Goal: Task Accomplishment & Management: Manage account settings

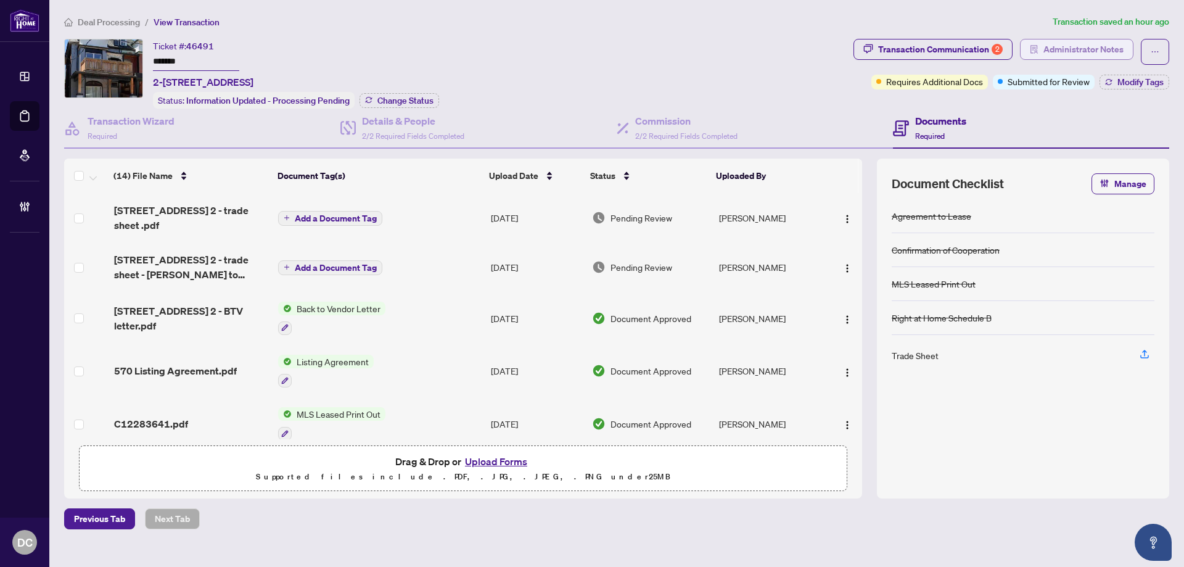
click at [1084, 51] on span "Administrator Notes" at bounding box center [1083, 49] width 80 height 20
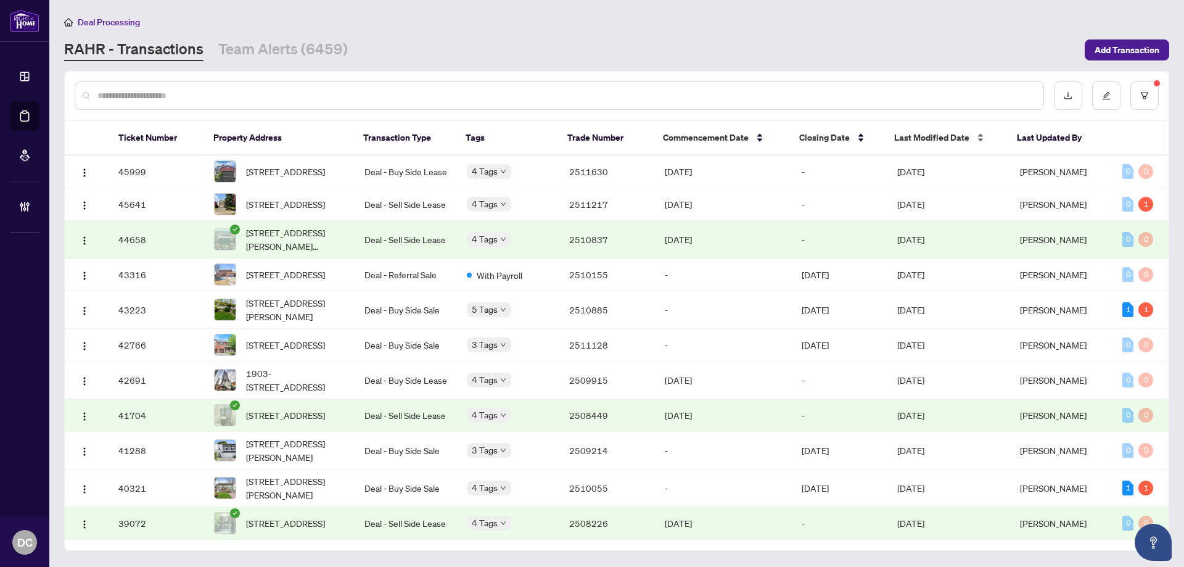
click at [940, 139] on span "Last Modified Date" at bounding box center [931, 138] width 75 height 14
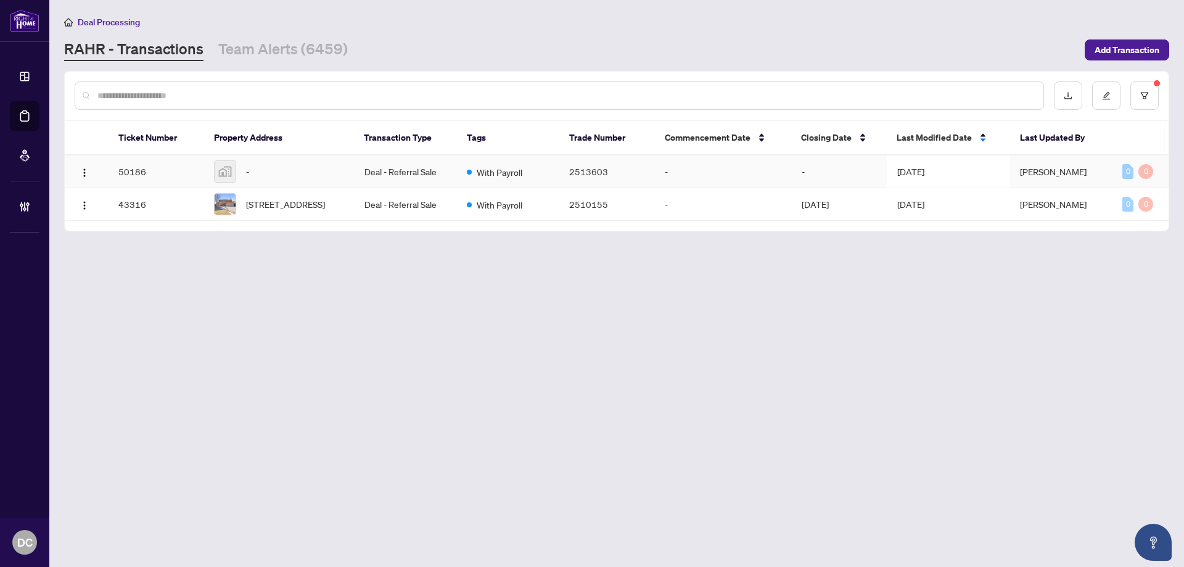
click at [690, 166] on td "-" at bounding box center [723, 171] width 137 height 33
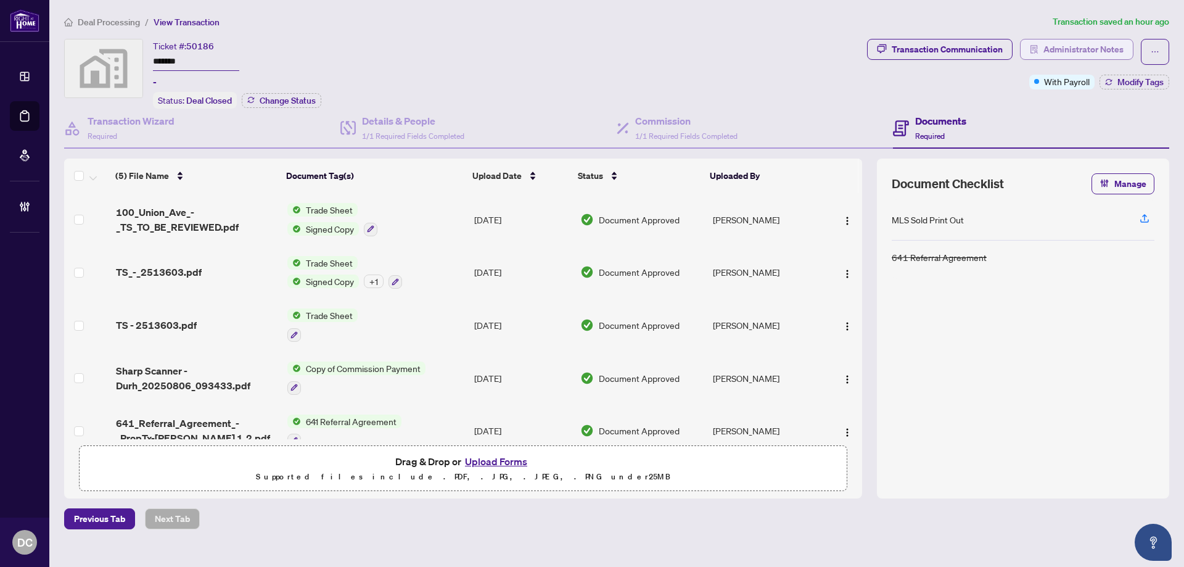
click at [1047, 51] on span "Administrator Notes" at bounding box center [1083, 49] width 80 height 20
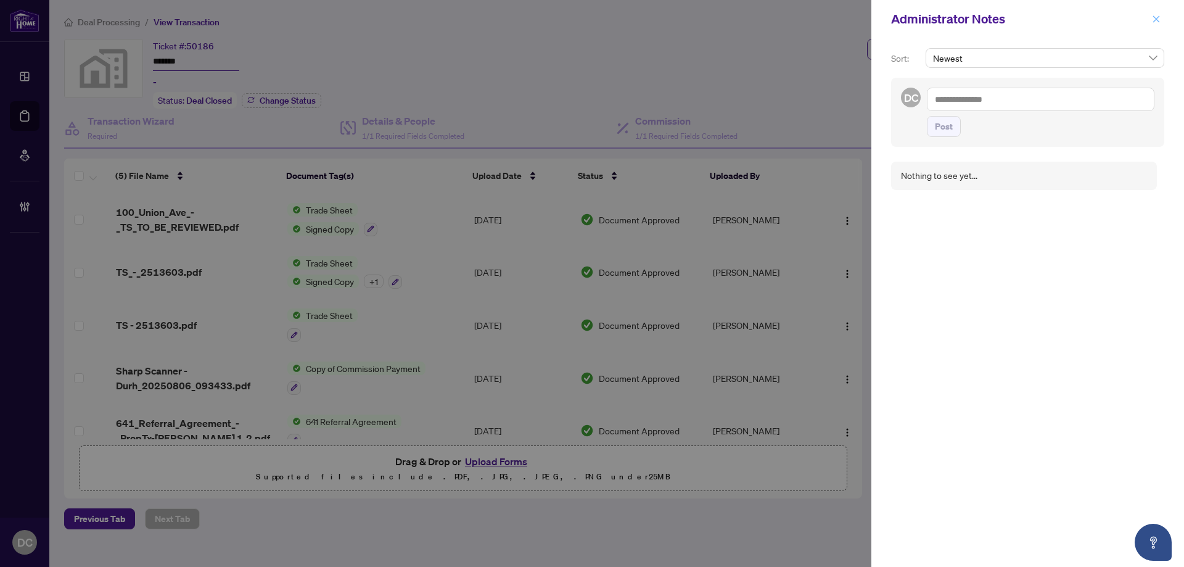
click at [1157, 19] on icon "close" at bounding box center [1156, 18] width 7 height 7
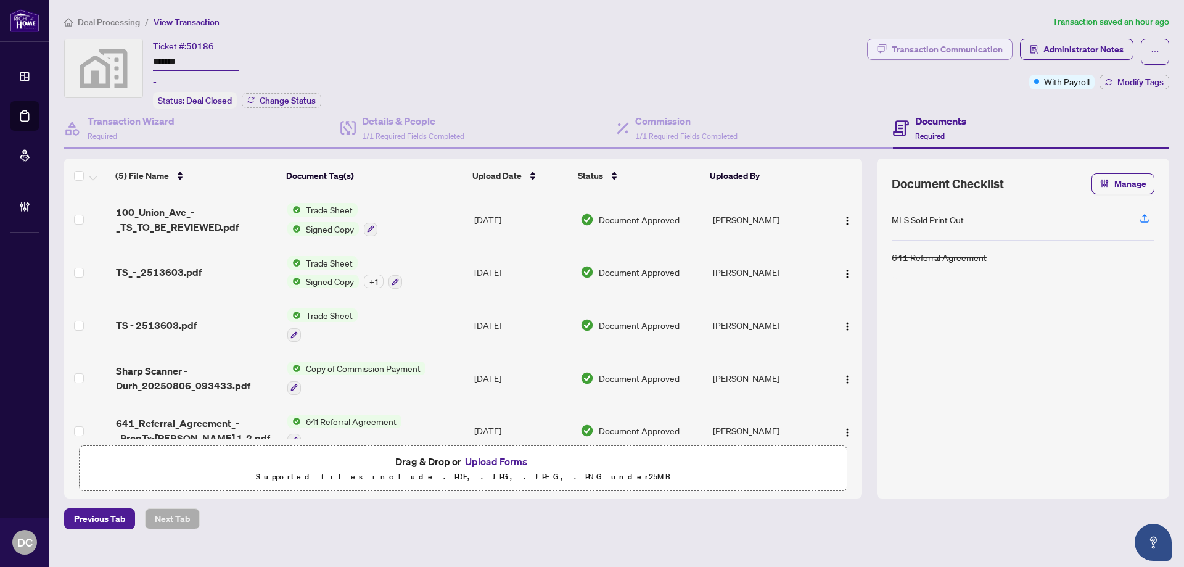
click at [991, 51] on div "Transaction Communication" at bounding box center [946, 49] width 111 height 20
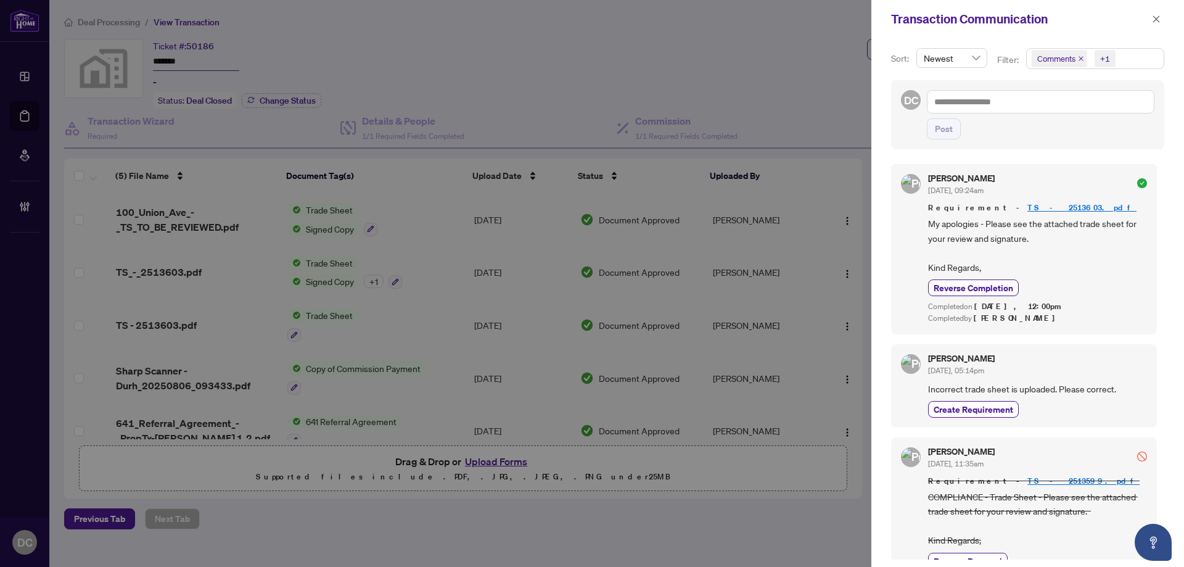
click at [1123, 55] on span "Comments +1" at bounding box center [1094, 59] width 137 height 20
click at [1069, 142] on span "Activity History" at bounding box center [1079, 144] width 59 height 11
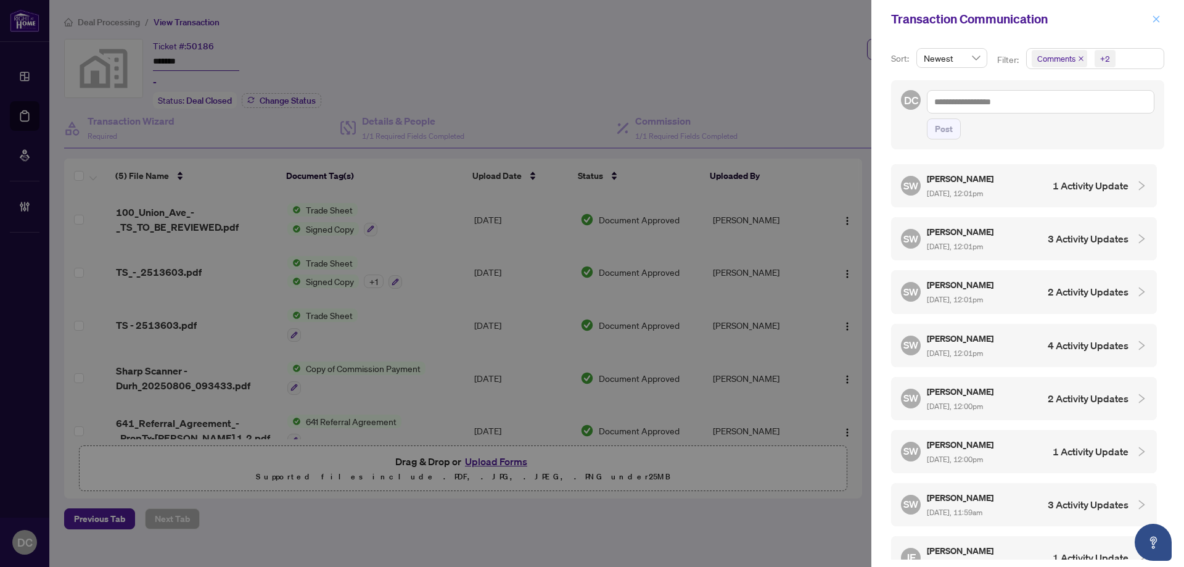
click at [1155, 22] on icon "close" at bounding box center [1156, 19] width 9 height 9
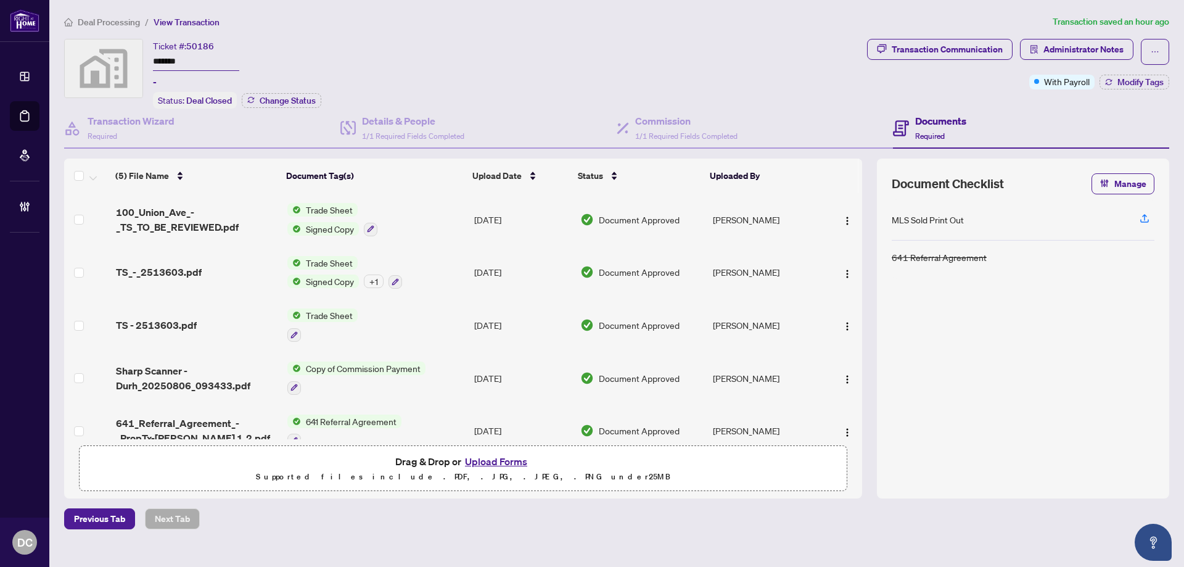
click at [121, 18] on span "Deal Processing" at bounding box center [109, 22] width 62 height 11
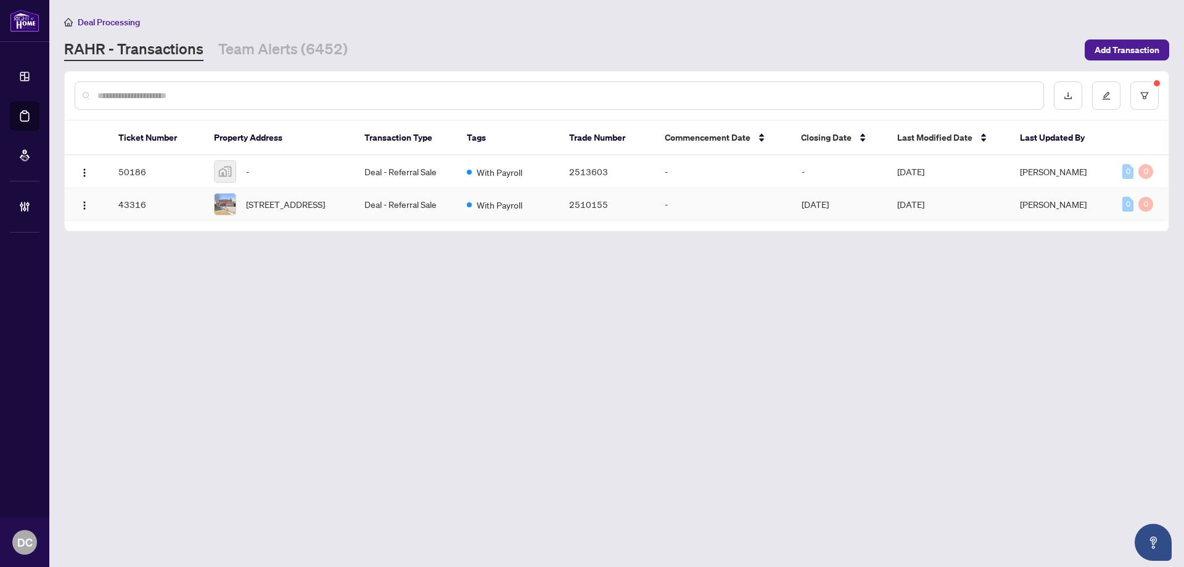
click at [700, 207] on td "-" at bounding box center [723, 204] width 137 height 33
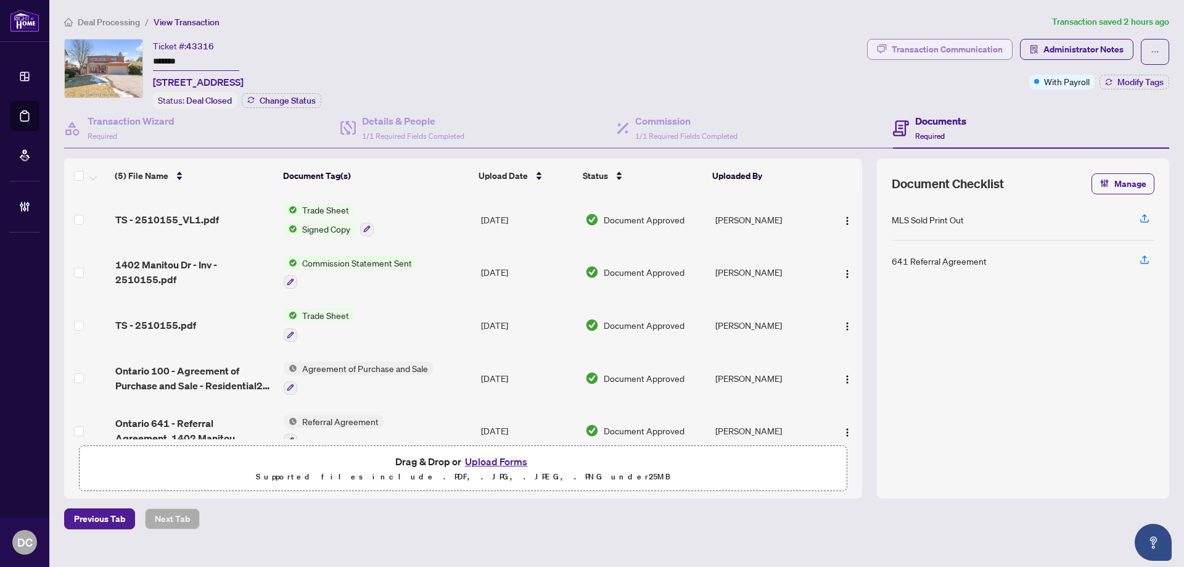
click at [972, 44] on div "Transaction Communication" at bounding box center [946, 49] width 111 height 20
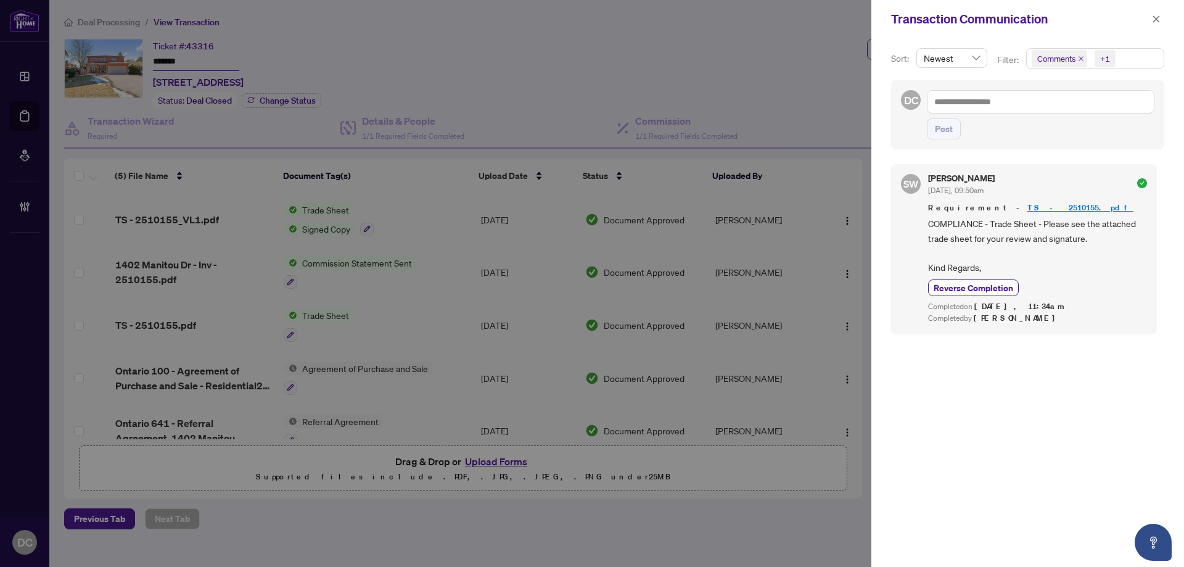
click at [1122, 65] on span "Comments +1" at bounding box center [1094, 59] width 137 height 20
click at [1071, 145] on span "Activity History" at bounding box center [1079, 144] width 59 height 11
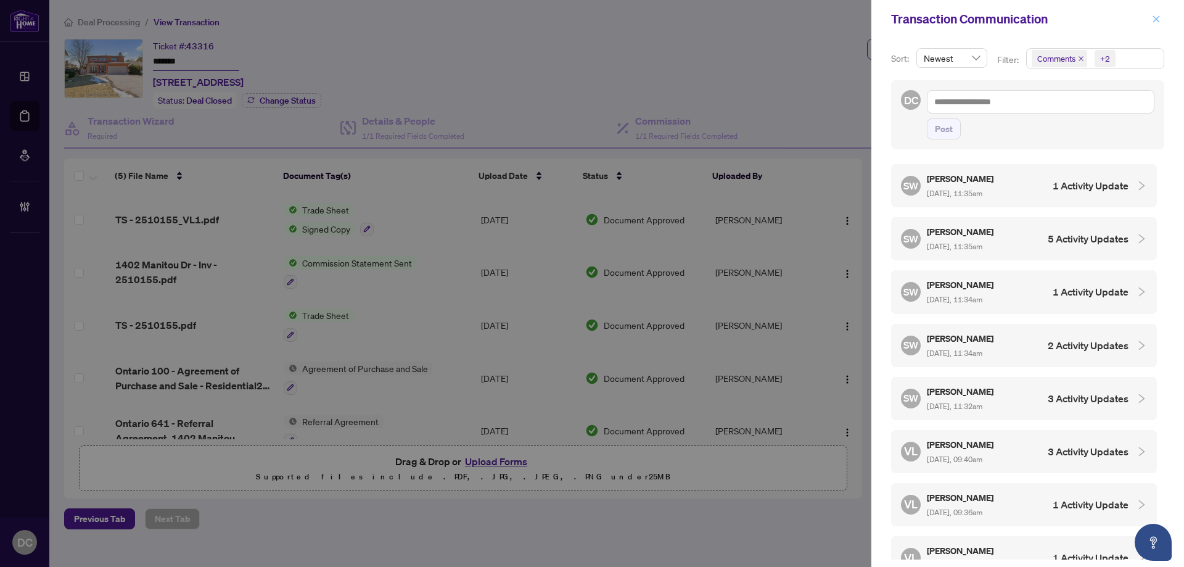
click at [1153, 24] on span "button" at bounding box center [1156, 19] width 9 height 20
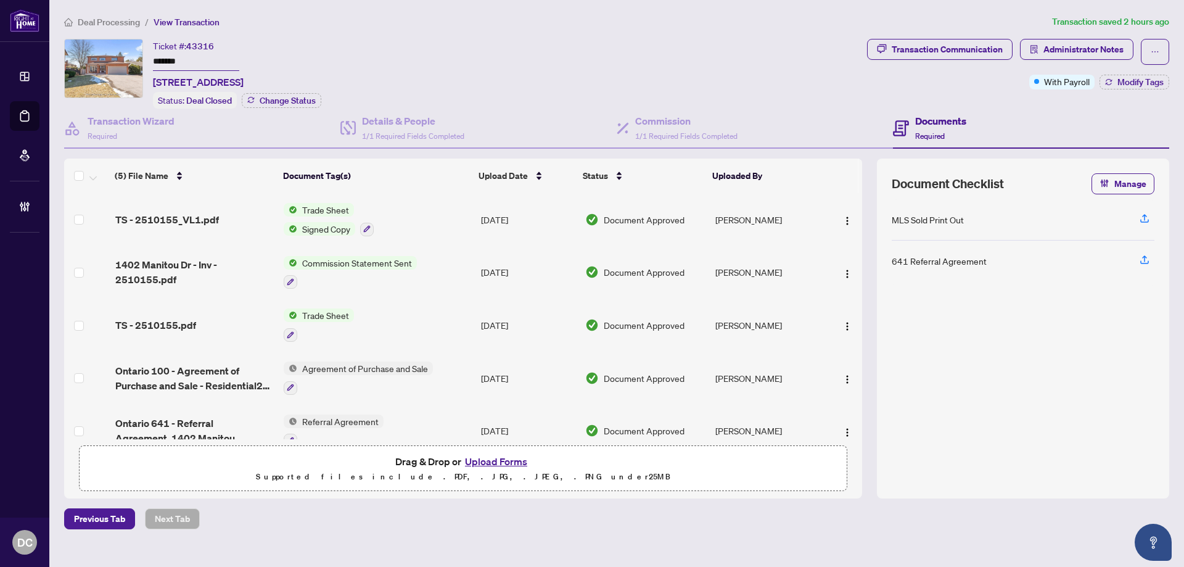
click at [137, 22] on span "Deal Processing" at bounding box center [109, 22] width 62 height 11
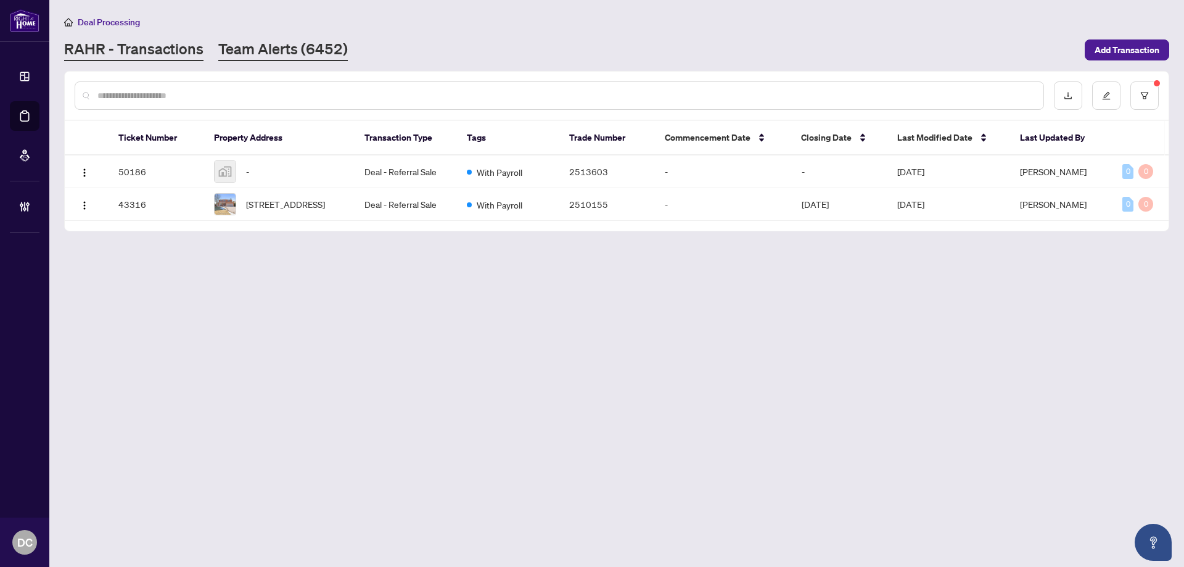
click at [285, 50] on link "Team Alerts (6452)" at bounding box center [282, 50] width 129 height 22
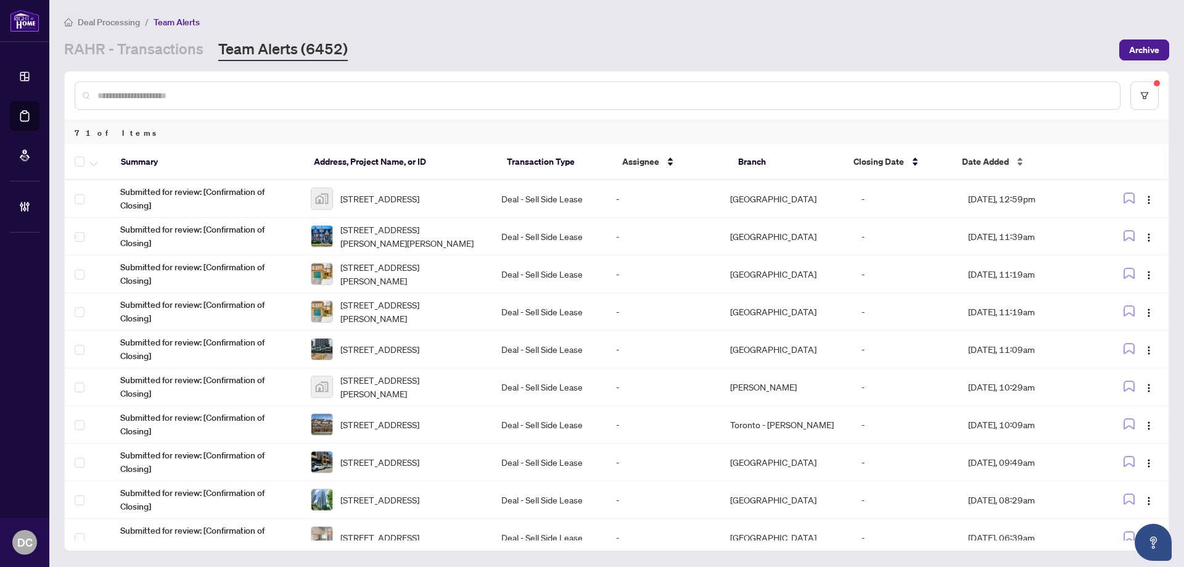
click at [977, 160] on span "Date Added" at bounding box center [985, 162] width 47 height 14
click at [997, 168] on div "Date Added" at bounding box center [1021, 162] width 119 height 14
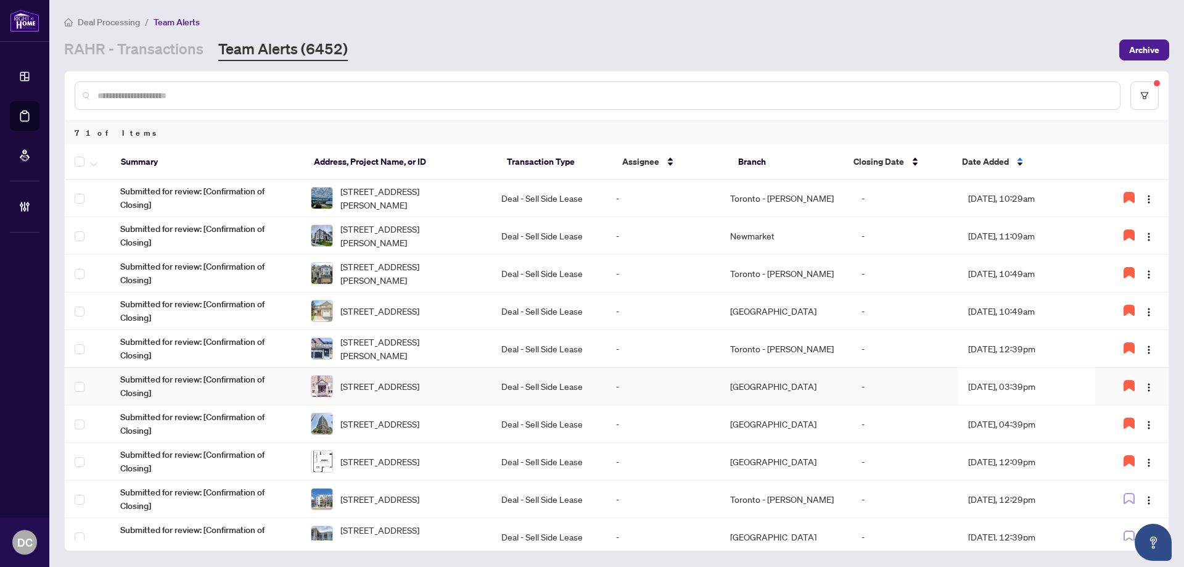
scroll to position [123, 0]
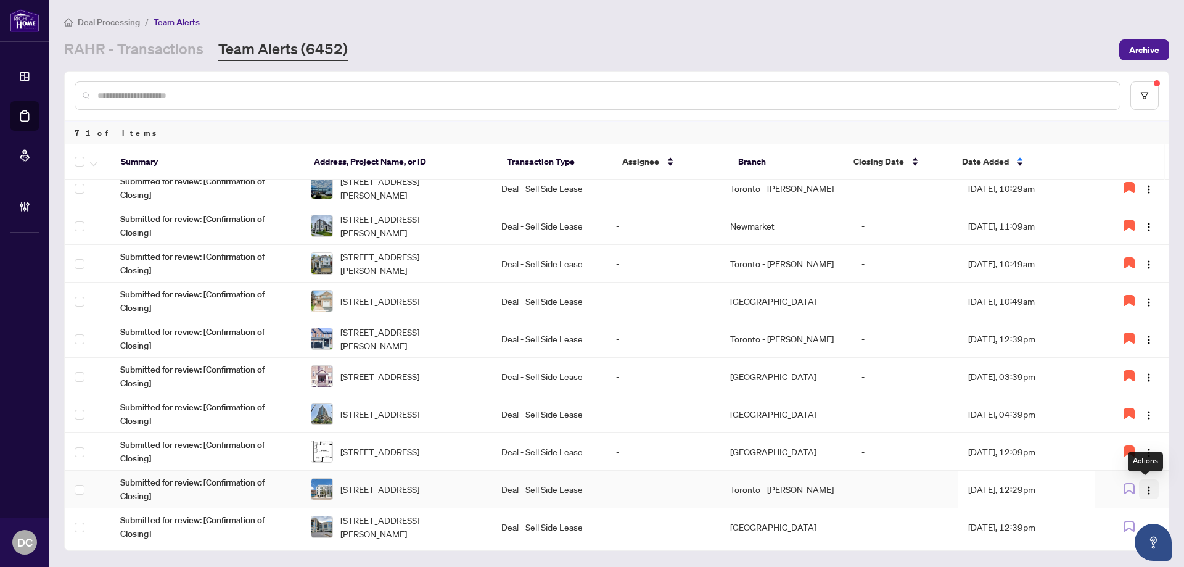
click at [1144, 486] on img "button" at bounding box center [1149, 490] width 10 height 10
click at [1124, 401] on span "Assign Myself" at bounding box center [1115, 405] width 57 height 14
click at [1039, 491] on td "Aug/26/2025, 12:29pm" at bounding box center [1026, 489] width 137 height 38
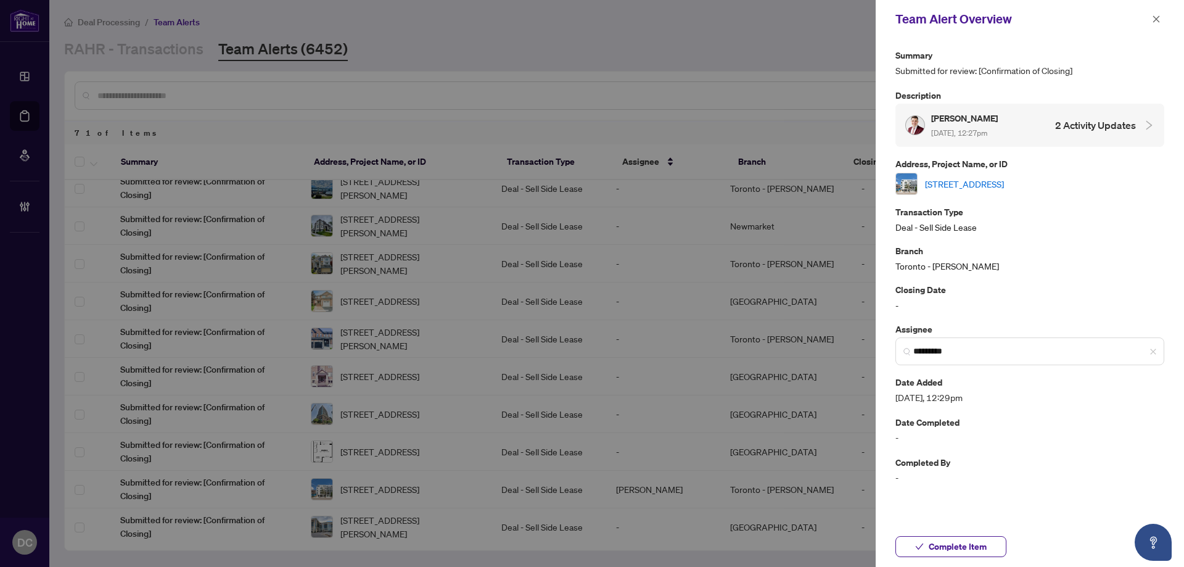
click at [1004, 180] on link "602-1598 Queen St, Toronto, Ontario M4L 1E5, Canada" at bounding box center [964, 184] width 79 height 14
click at [978, 549] on span "Complete Item" at bounding box center [957, 546] width 58 height 20
click at [1155, 18] on icon "close" at bounding box center [1156, 18] width 7 height 7
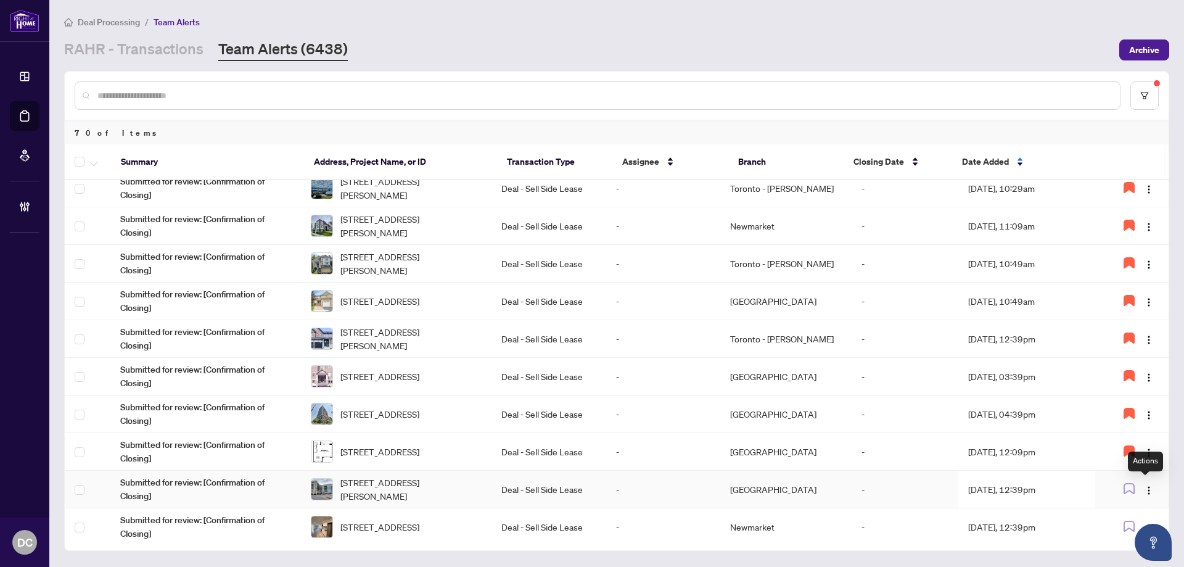
click at [1155, 489] on td at bounding box center [1131, 489] width 73 height 38
click at [1144, 490] on img "button" at bounding box center [1149, 490] width 10 height 10
click at [1110, 409] on span "Assign Myself" at bounding box center [1115, 405] width 57 height 14
click at [1022, 489] on td "[DATE], 12:39pm" at bounding box center [1026, 489] width 137 height 38
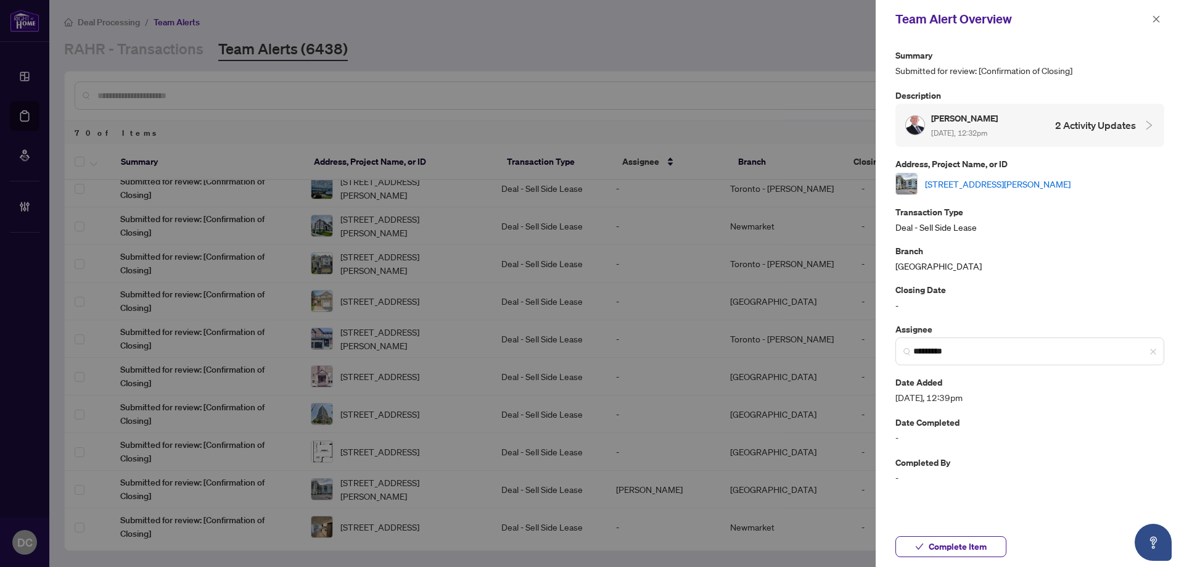
click at [1027, 182] on link "608-75 Norman Bethune Ave, Richmond Hill, Ontario L4B 0B6, Canada" at bounding box center [997, 184] width 145 height 14
click at [949, 186] on link "608-75 Norman Bethune Ave, Richmond Hill, Ontario L4B 0B6, Canada" at bounding box center [997, 184] width 145 height 14
drag, startPoint x: 992, startPoint y: 551, endPoint x: 1136, endPoint y: 345, distance: 251.1
click at [1129, 342] on div "Team Alert Overview Summary Submitted for review: [Confirmation of Closing] Des…" at bounding box center [1029, 283] width 308 height 567
click at [995, 545] on button "Complete Item" at bounding box center [950, 546] width 111 height 21
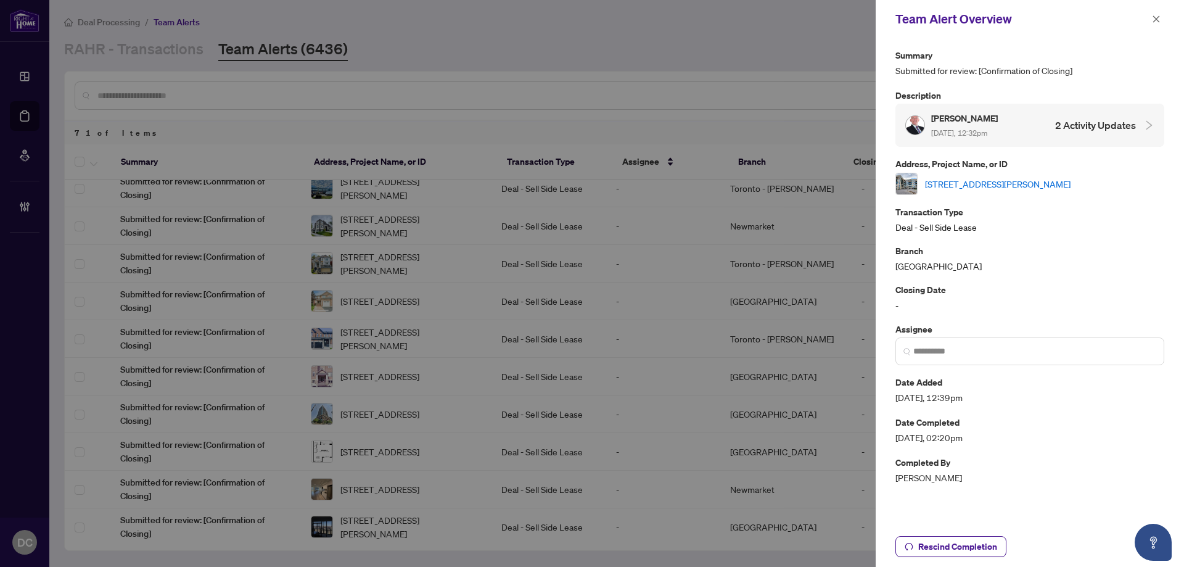
drag, startPoint x: 1158, startPoint y: 22, endPoint x: 1038, endPoint y: 3, distance: 121.0
click at [1153, 20] on icon "close" at bounding box center [1156, 19] width 9 height 9
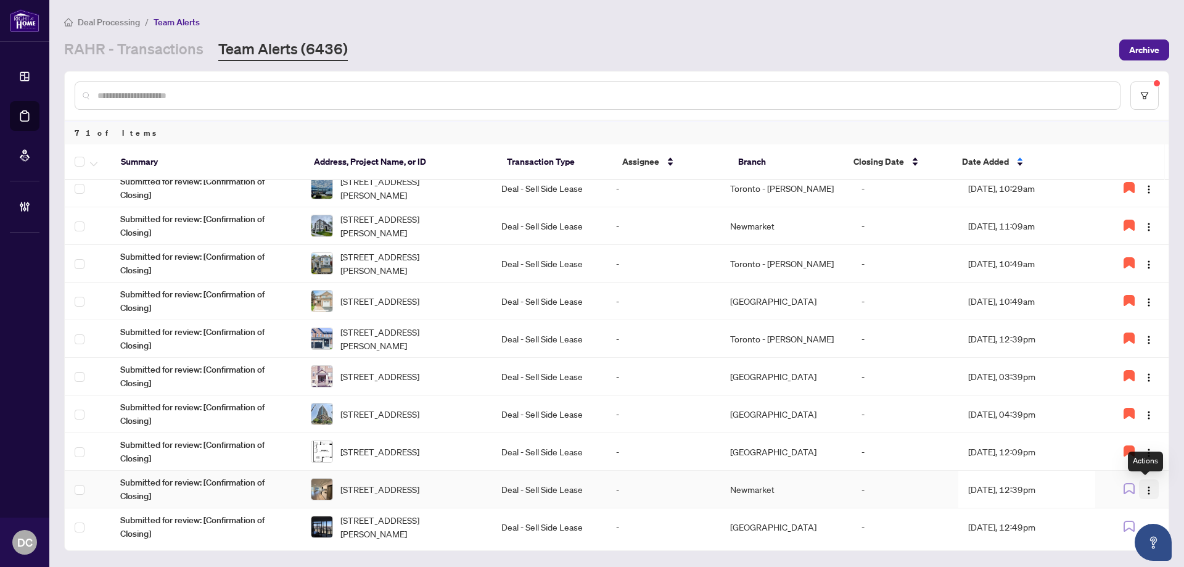
click at [1144, 488] on img "button" at bounding box center [1149, 490] width 10 height 10
click at [1104, 399] on span "Assign Myself" at bounding box center [1115, 405] width 57 height 14
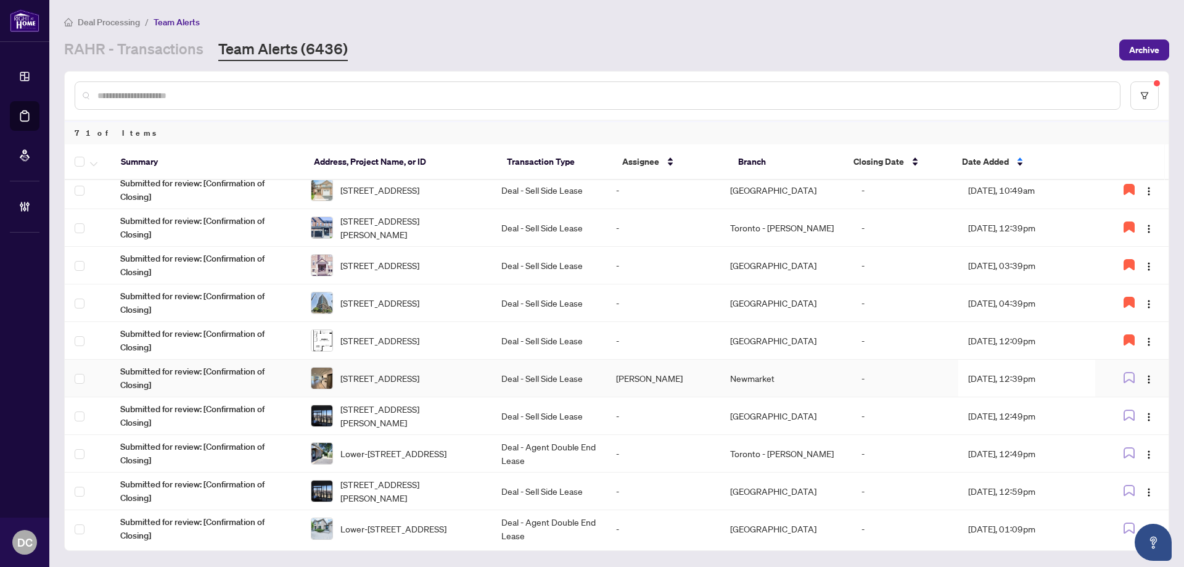
scroll to position [247, 0]
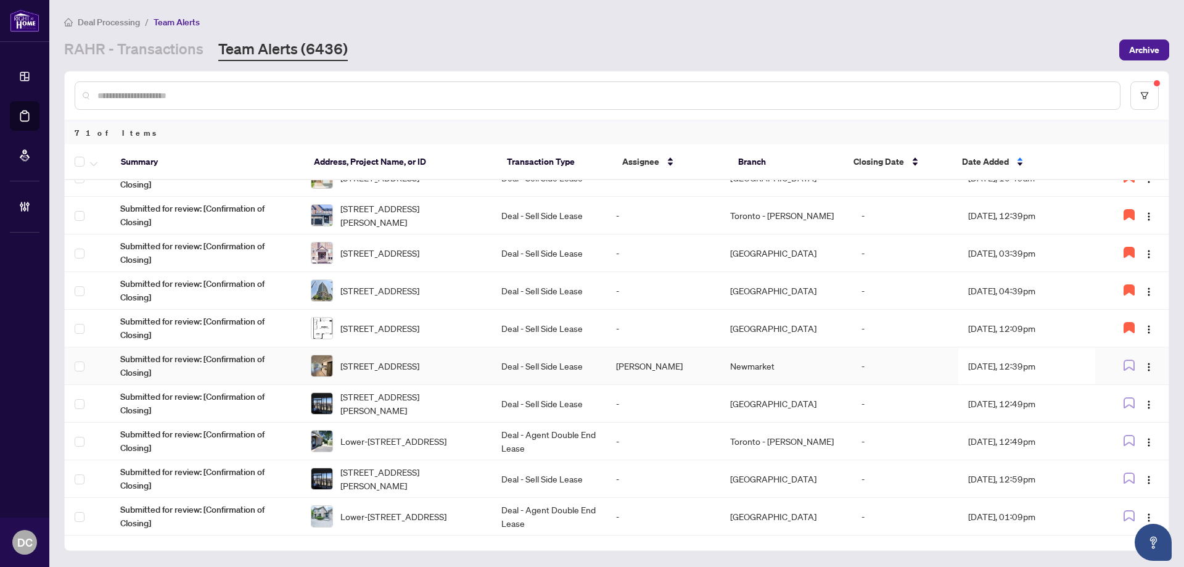
click at [1041, 360] on td "[DATE], 12:39pm" at bounding box center [1026, 366] width 137 height 38
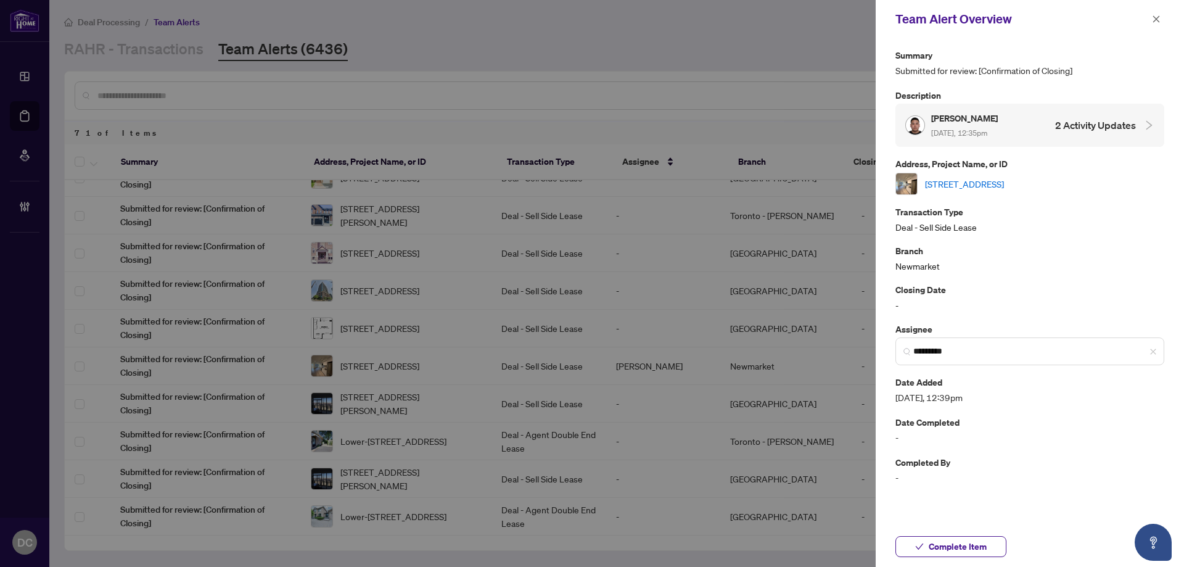
click at [1004, 179] on link "[STREET_ADDRESS]" at bounding box center [964, 184] width 79 height 14
click at [988, 552] on button "Complete Item" at bounding box center [950, 546] width 111 height 21
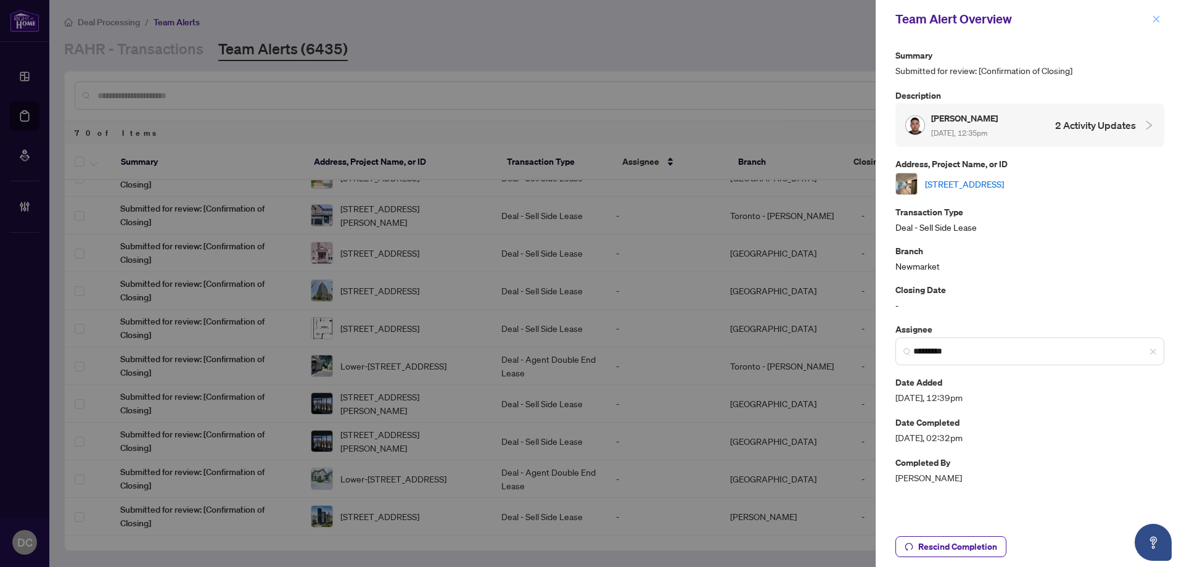
click at [1157, 18] on icon "close" at bounding box center [1156, 18] width 7 height 7
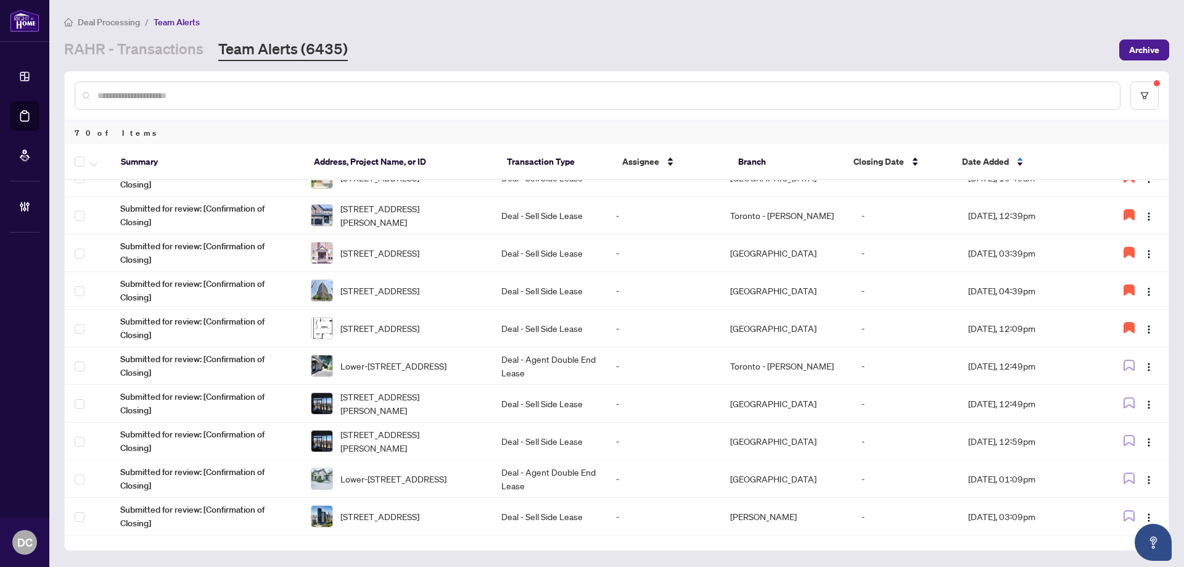
drag, startPoint x: 615, startPoint y: 63, endPoint x: 700, endPoint y: 80, distance: 86.7
click at [615, 63] on main "Deal Processing / Team Alerts RAHR - Transactions Team Alerts (6435) Archive 70…" at bounding box center [616, 283] width 1134 height 567
click at [1144, 361] on span "button" at bounding box center [1149, 366] width 10 height 14
click at [1124, 389] on span "Assign Myself" at bounding box center [1115, 390] width 57 height 14
click at [1014, 371] on td "[DATE], 12:49pm" at bounding box center [1026, 366] width 137 height 38
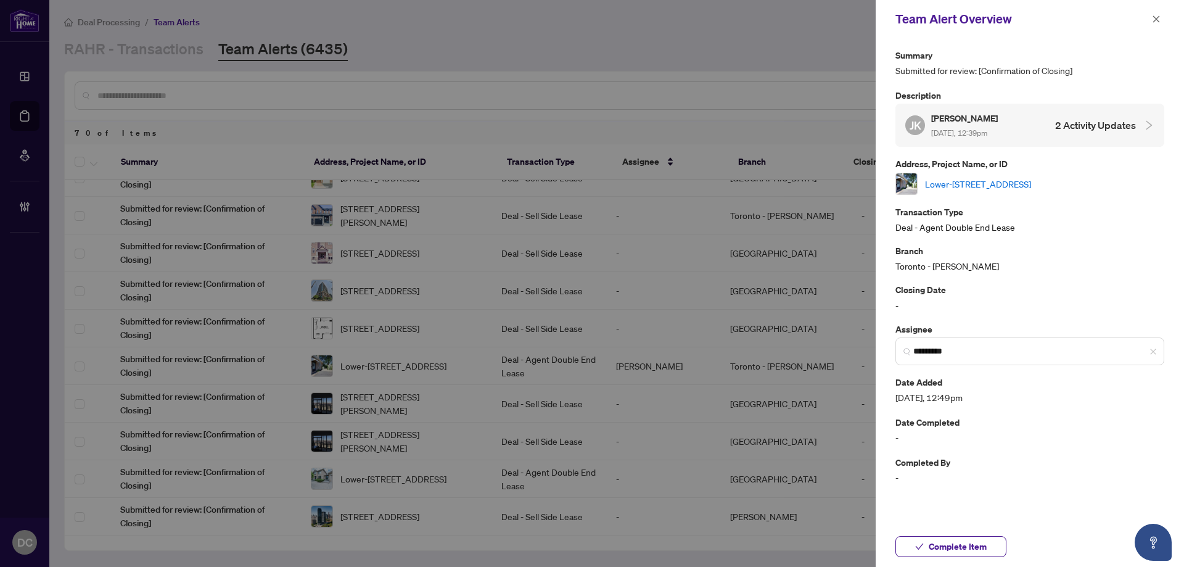
click at [1022, 184] on link "Lower-[STREET_ADDRESS]" at bounding box center [978, 184] width 106 height 14
click at [988, 543] on button "Complete Item" at bounding box center [950, 546] width 111 height 21
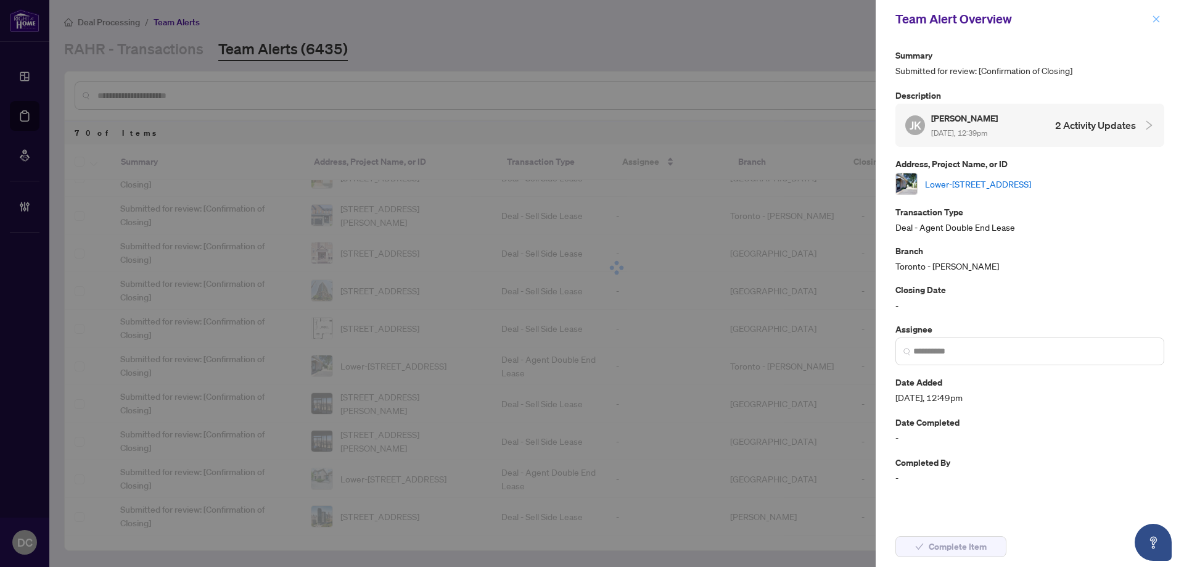
click at [1160, 17] on icon "close" at bounding box center [1156, 19] width 9 height 9
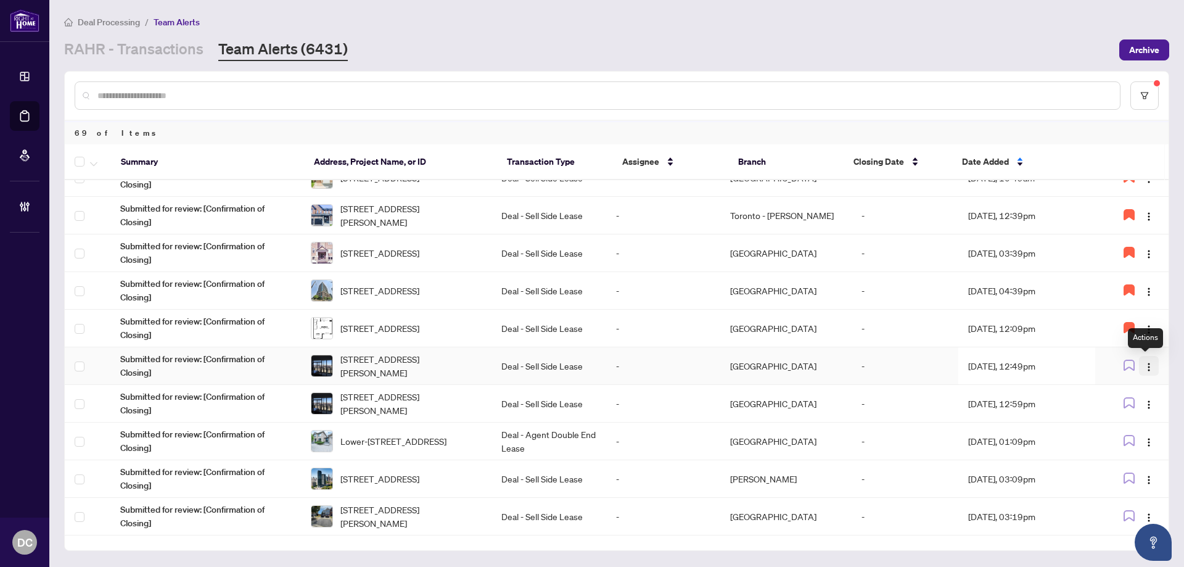
click at [1144, 368] on img "button" at bounding box center [1149, 367] width 10 height 10
click at [1128, 387] on span "Assign Myself" at bounding box center [1115, 390] width 57 height 14
click at [1011, 369] on td "[DATE], 12:49pm" at bounding box center [1026, 366] width 137 height 38
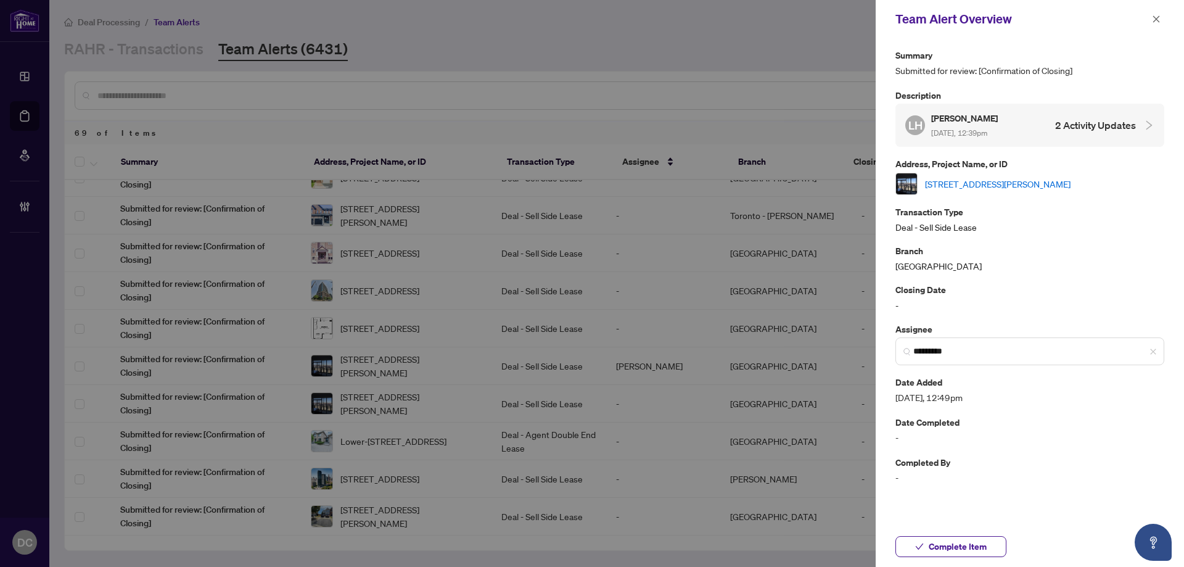
click at [991, 181] on link "[STREET_ADDRESS][PERSON_NAME]" at bounding box center [997, 184] width 145 height 14
click at [972, 544] on span "Complete Item" at bounding box center [957, 546] width 58 height 20
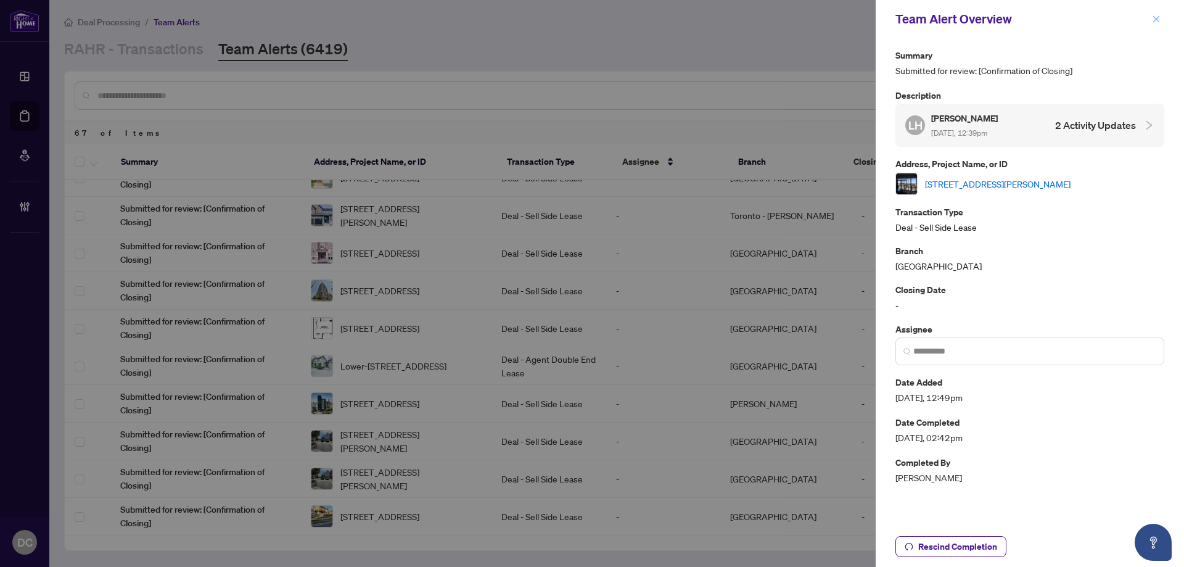
click at [1159, 27] on span "button" at bounding box center [1156, 19] width 9 height 20
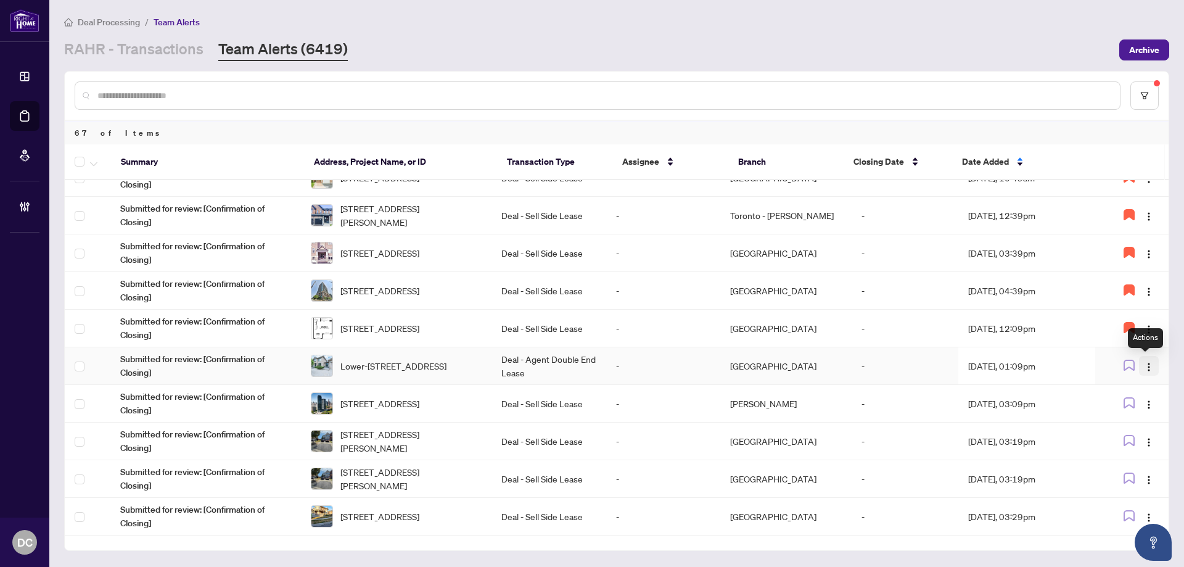
click at [1144, 368] on img "button" at bounding box center [1149, 367] width 10 height 10
click at [1134, 386] on span "Assign Myself" at bounding box center [1115, 390] width 57 height 14
click at [1031, 368] on td "[DATE], 01:09pm" at bounding box center [1026, 366] width 137 height 38
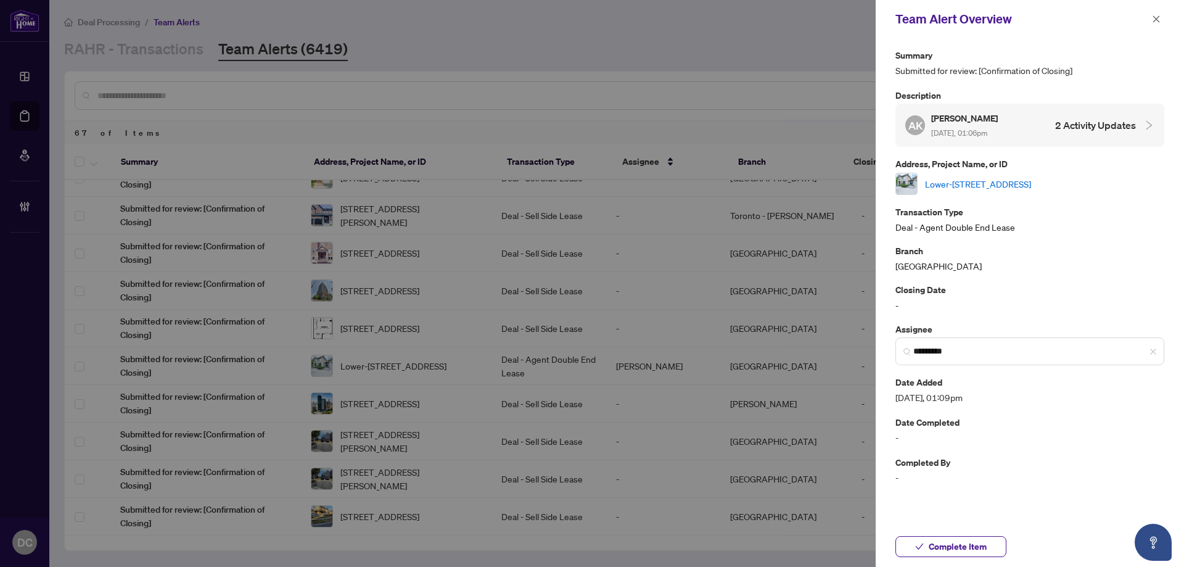
click at [978, 186] on link "Lower-[STREET_ADDRESS]" at bounding box center [978, 184] width 106 height 14
click at [990, 552] on button "Complete Item" at bounding box center [950, 546] width 111 height 21
click at [1157, 18] on icon "close" at bounding box center [1156, 18] width 7 height 7
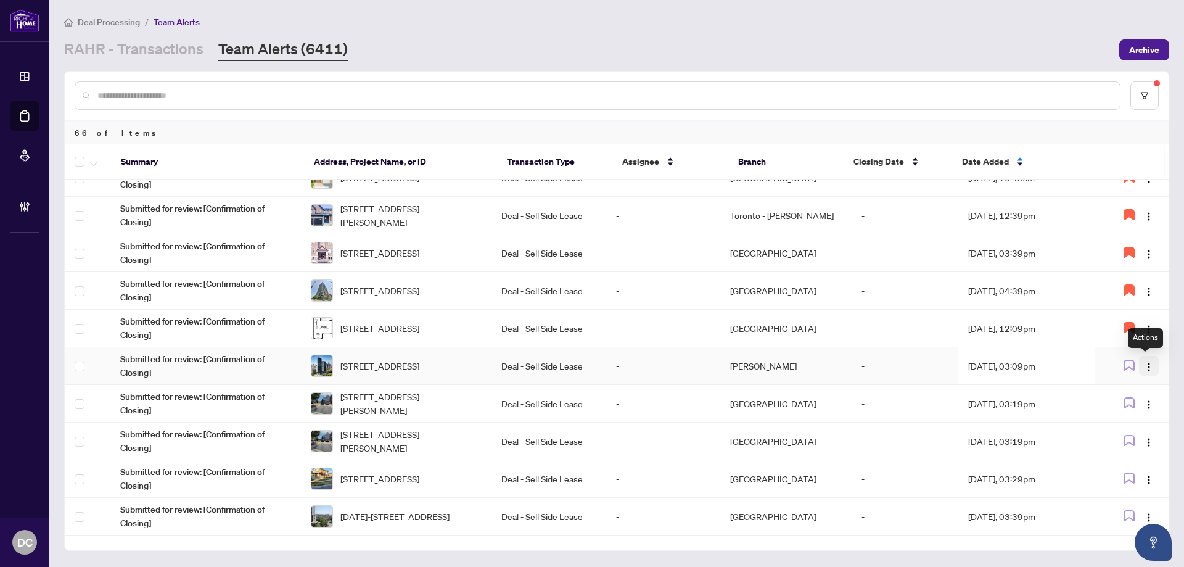
click at [1147, 366] on img "button" at bounding box center [1149, 367] width 10 height 10
click at [1134, 389] on span "Assign Myself" at bounding box center [1115, 390] width 57 height 14
click at [1001, 371] on td "Aug/26/2025, 03:09pm" at bounding box center [1026, 366] width 137 height 38
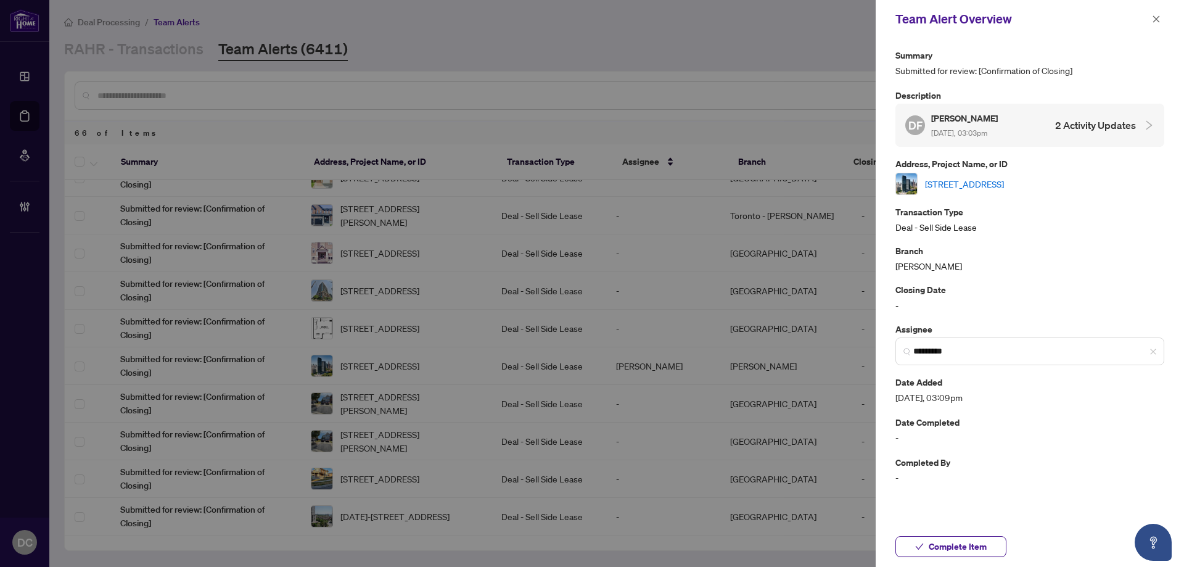
click at [1004, 180] on link "2404-575 Bloor St, Toronto, Ontario M4W 0B2, Canada" at bounding box center [964, 184] width 79 height 14
click at [1150, 22] on button "button" at bounding box center [1156, 19] width 16 height 15
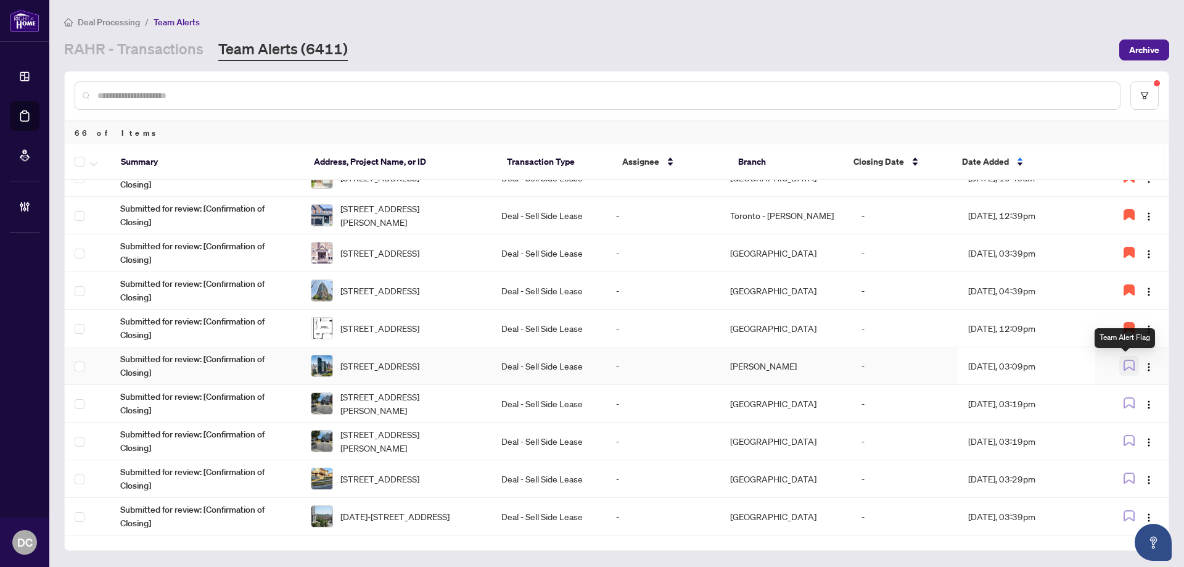
click at [1125, 362] on icon "button" at bounding box center [1128, 364] width 11 height 11
click at [1144, 398] on span "button" at bounding box center [1149, 403] width 10 height 14
click at [1130, 425] on span "Assign Myself" at bounding box center [1115, 427] width 57 height 14
click at [1021, 404] on td "[DATE], 03:19pm" at bounding box center [1026, 404] width 137 height 38
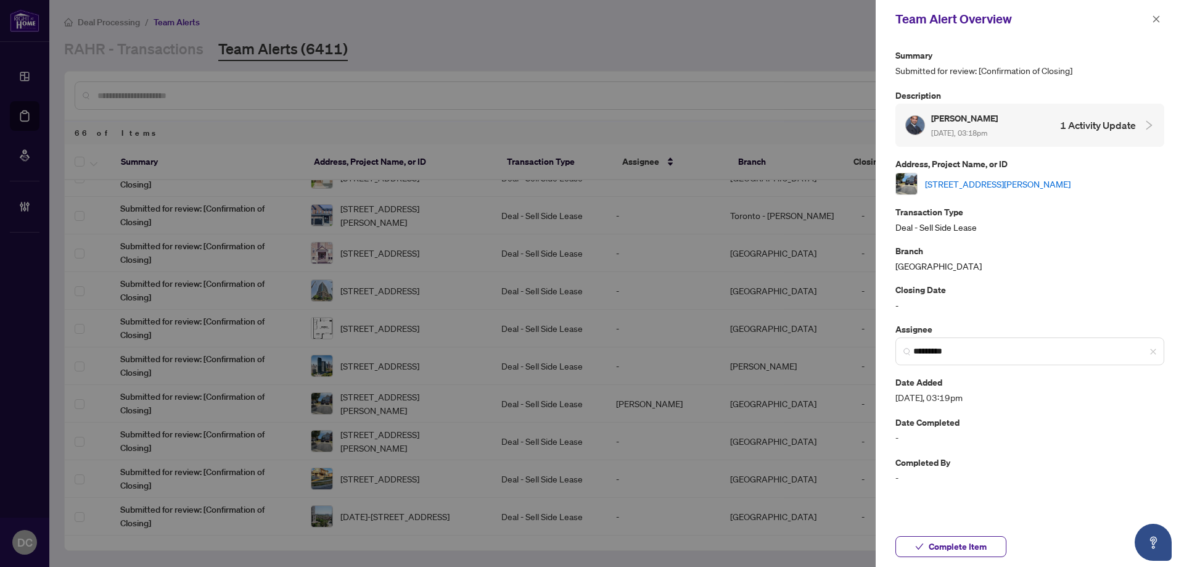
click at [968, 187] on link "[STREET_ADDRESS][PERSON_NAME]" at bounding box center [997, 184] width 145 height 14
click at [990, 548] on button "Complete Item" at bounding box center [950, 546] width 111 height 21
click at [1161, 18] on button "button" at bounding box center [1156, 19] width 16 height 15
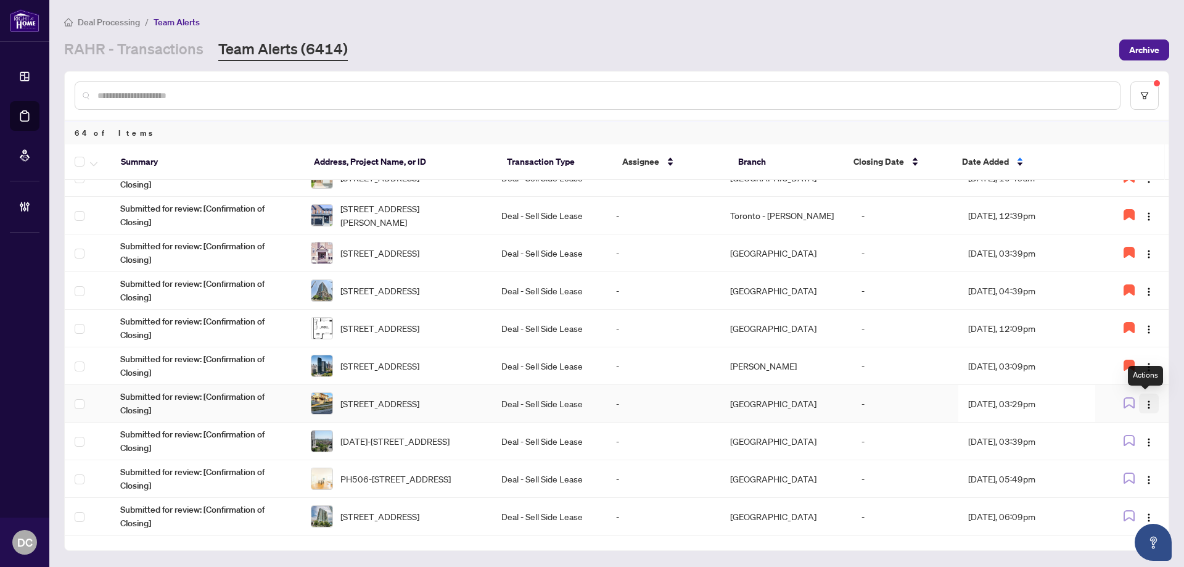
click at [1147, 404] on img "button" at bounding box center [1149, 404] width 10 height 10
click at [1124, 422] on span "Assign Myself" at bounding box center [1115, 427] width 57 height 14
click at [1045, 413] on td "[DATE], 03:29pm" at bounding box center [1026, 404] width 137 height 38
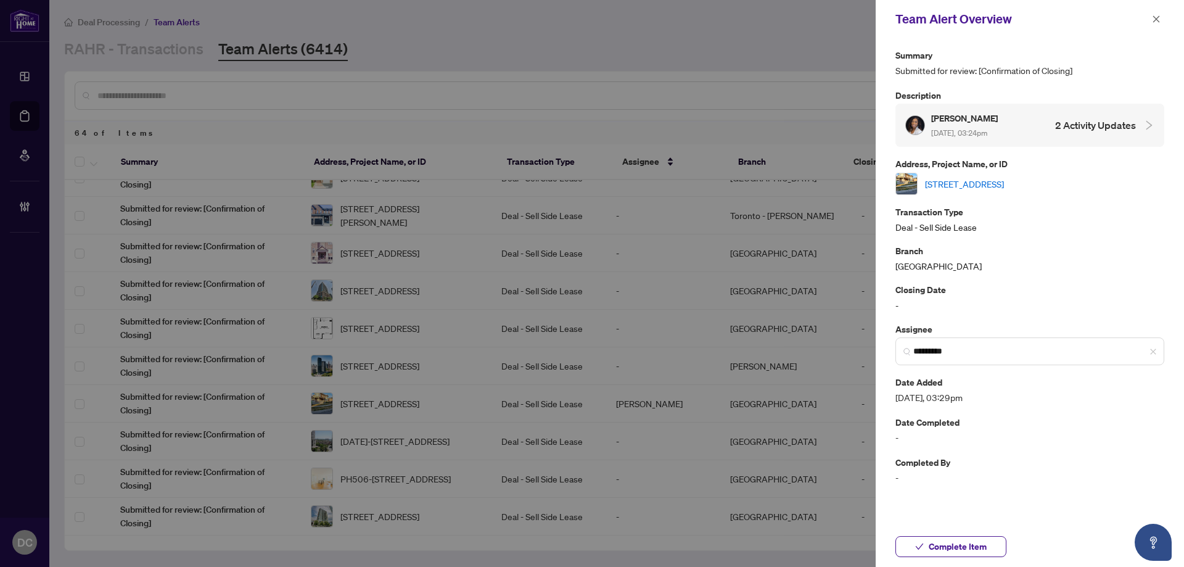
click at [970, 185] on link "[STREET_ADDRESS]" at bounding box center [964, 184] width 79 height 14
click at [980, 540] on span "Complete Item" at bounding box center [957, 546] width 58 height 20
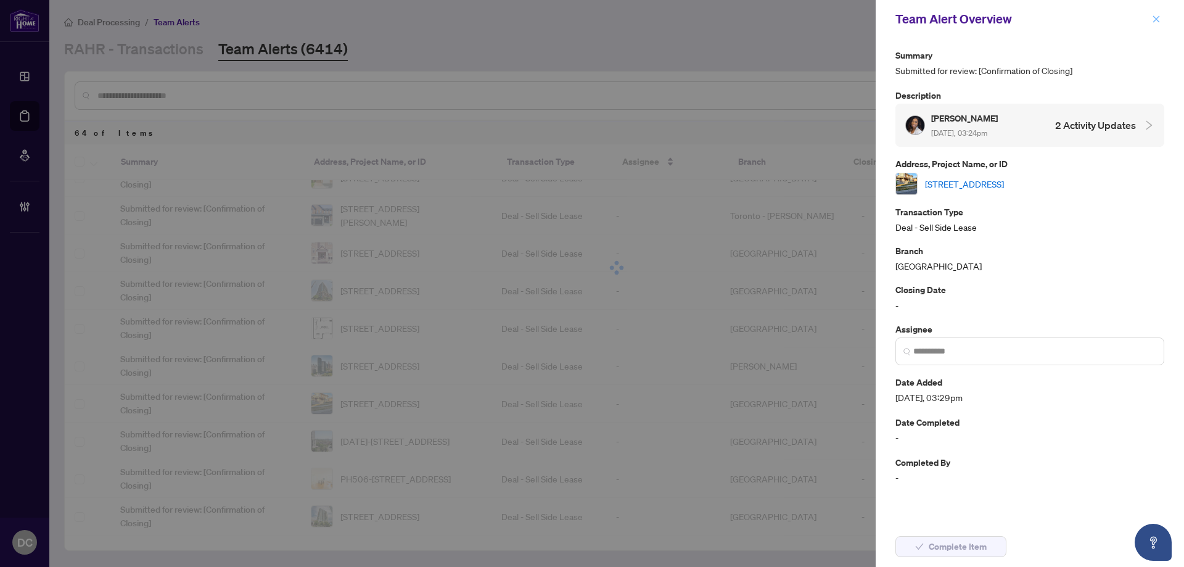
click at [1160, 15] on icon "close" at bounding box center [1156, 19] width 9 height 9
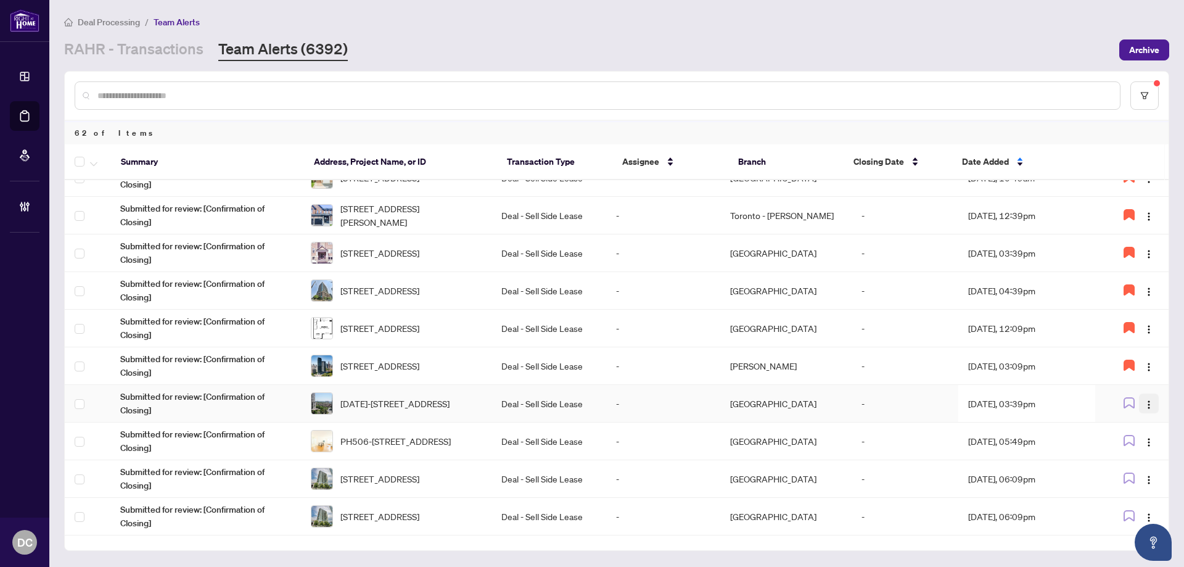
click at [1152, 404] on button "button" at bounding box center [1149, 403] width 20 height 20
click at [1131, 426] on span "Assign Myself" at bounding box center [1115, 427] width 57 height 14
click at [772, 404] on td "[GEOGRAPHIC_DATA]" at bounding box center [785, 404] width 131 height 38
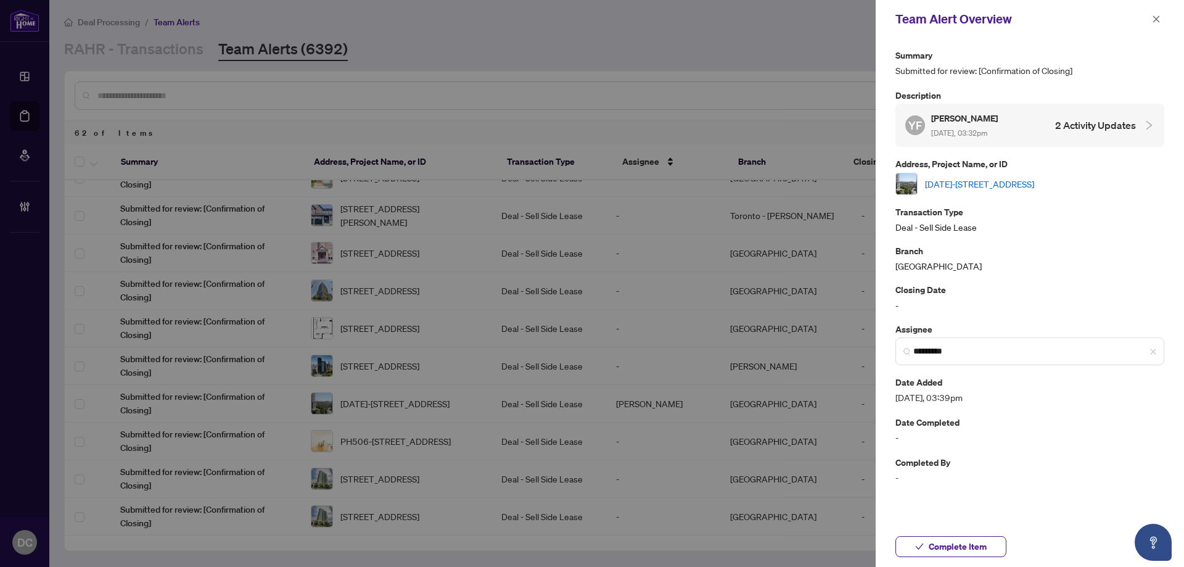
click at [1028, 184] on link "[DATE]-[STREET_ADDRESS]" at bounding box center [979, 184] width 109 height 14
click at [966, 547] on span "Complete Item" at bounding box center [957, 546] width 58 height 20
click at [1158, 18] on icon "close" at bounding box center [1156, 19] width 9 height 9
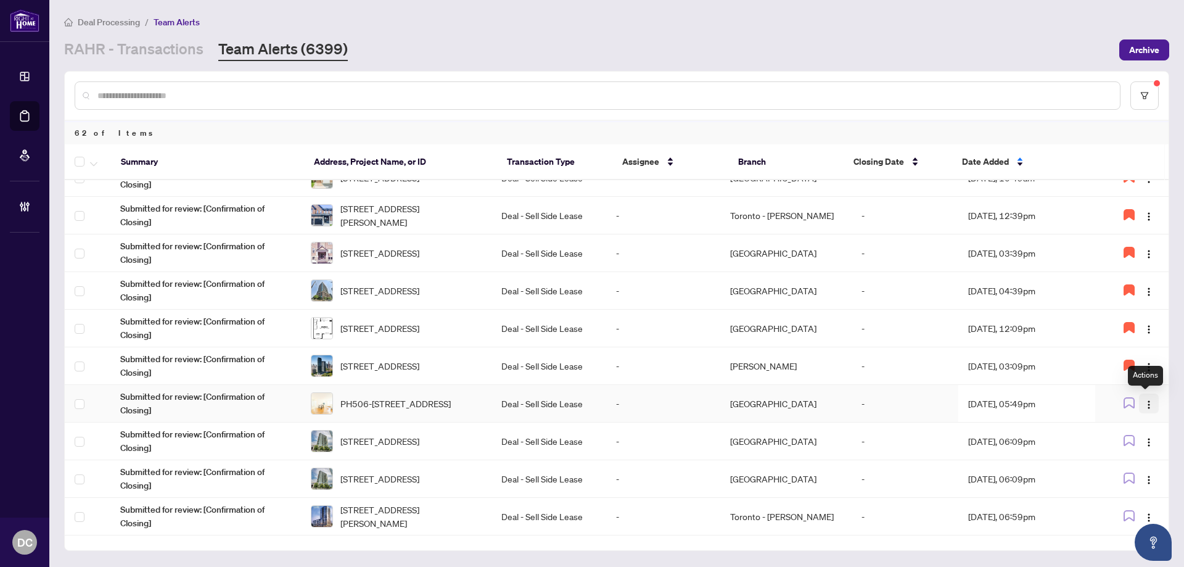
click at [1148, 406] on img "button" at bounding box center [1149, 404] width 10 height 10
click at [1123, 421] on span "Assign Myself" at bounding box center [1115, 427] width 57 height 14
click at [1033, 401] on td "[DATE], 05:49pm" at bounding box center [1026, 404] width 137 height 38
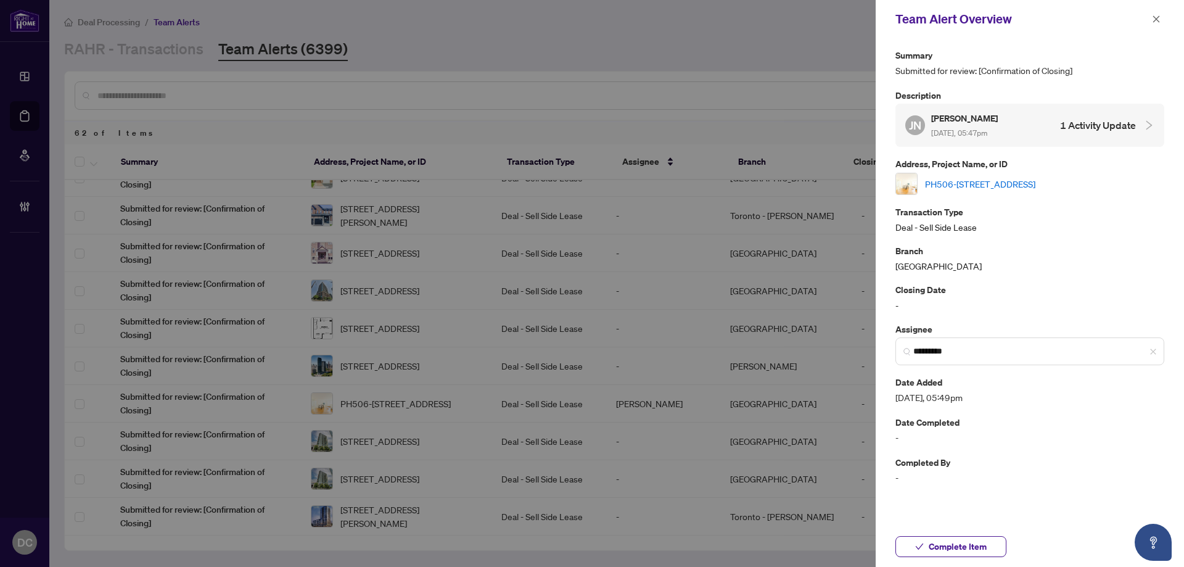
click at [1017, 187] on link "PH506-[STREET_ADDRESS]" at bounding box center [980, 184] width 110 height 14
click at [989, 550] on button "Complete Item" at bounding box center [950, 546] width 111 height 21
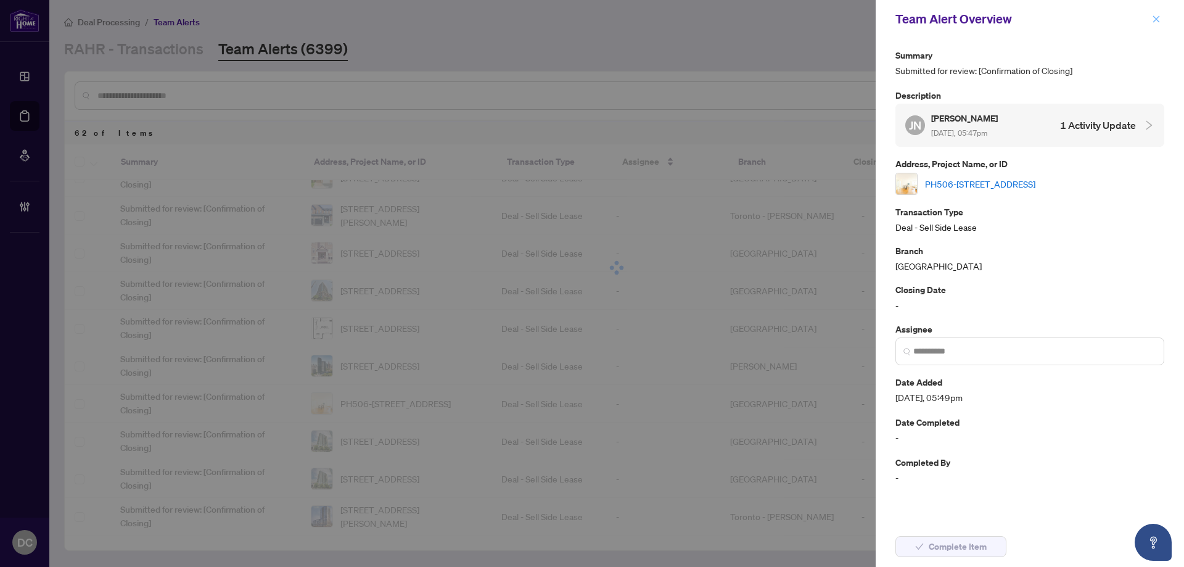
click at [1150, 18] on button "button" at bounding box center [1156, 19] width 16 height 15
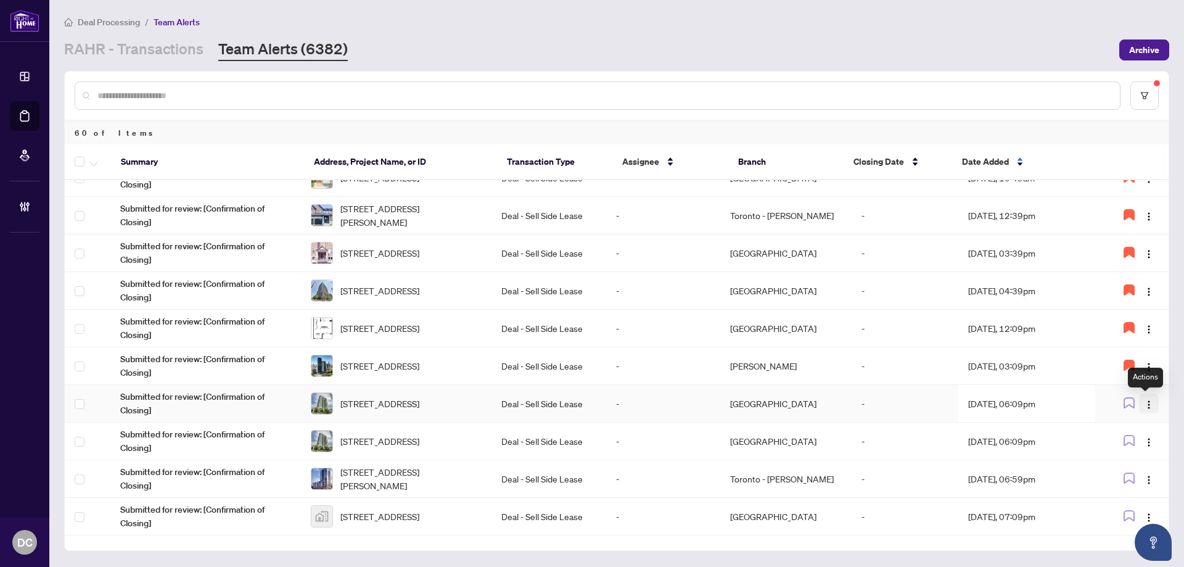
click at [1145, 404] on img "button" at bounding box center [1149, 404] width 10 height 10
click at [1142, 422] on span "Assign Myself" at bounding box center [1115, 427] width 57 height 14
click at [887, 403] on td "-" at bounding box center [904, 404] width 107 height 38
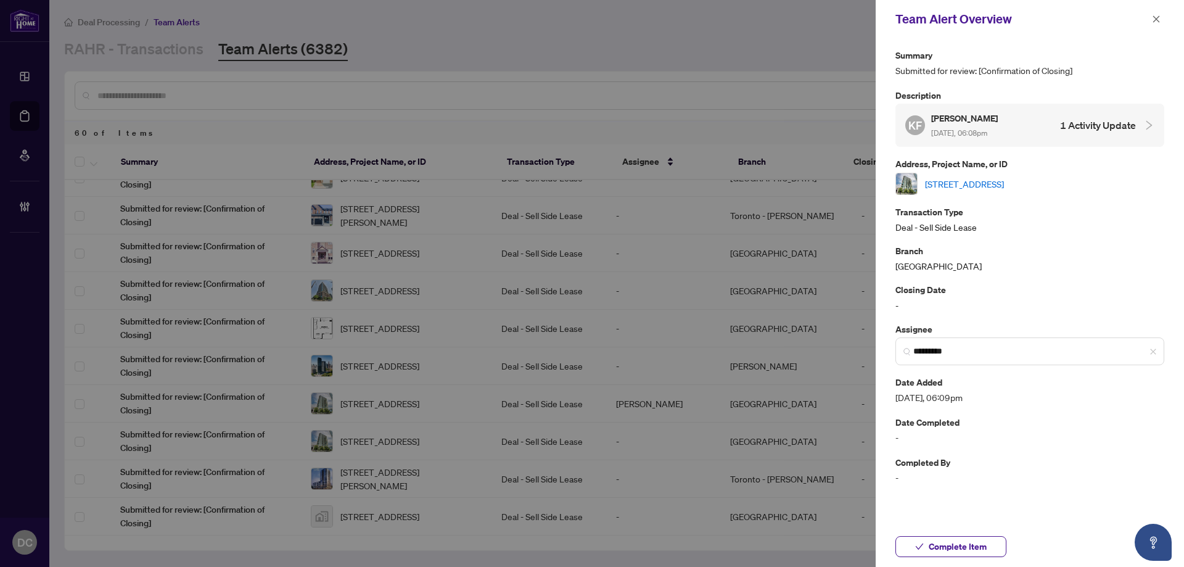
click at [1004, 186] on link "[STREET_ADDRESS]" at bounding box center [964, 184] width 79 height 14
click at [1155, 17] on icon "close" at bounding box center [1156, 19] width 9 height 9
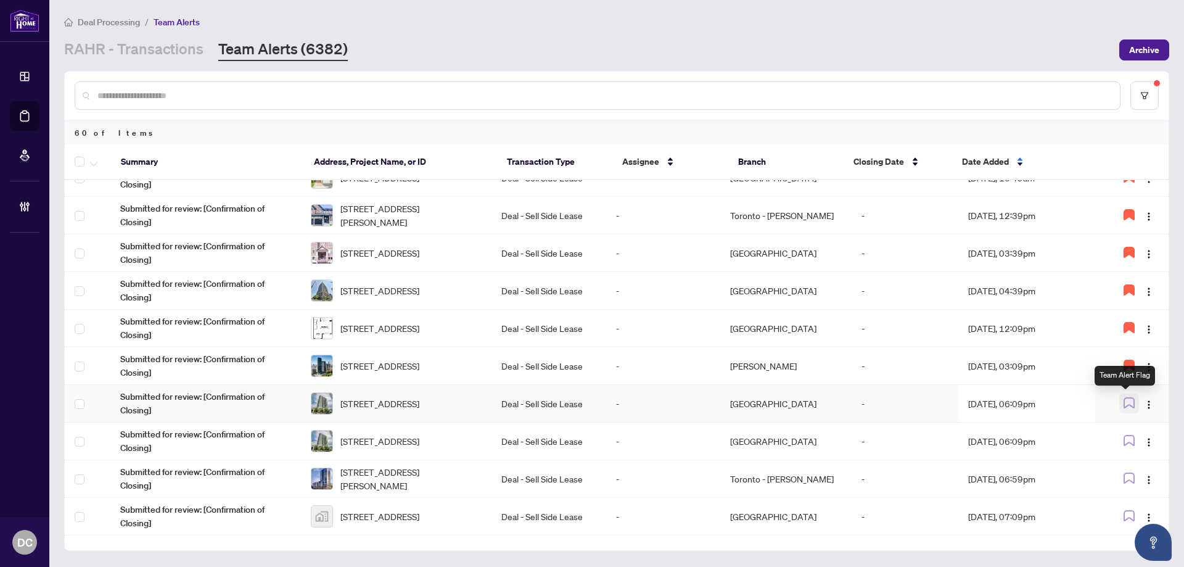
click at [1124, 402] on icon "button" at bounding box center [1128, 402] width 11 height 11
click at [1149, 443] on img "button" at bounding box center [1149, 442] width 10 height 10
drag, startPoint x: 1129, startPoint y: 461, endPoint x: 1108, endPoint y: 502, distance: 46.6
click at [1108, 502] on ul "Assign Myself Assign User Complete Item Apply Flag" at bounding box center [1116, 495] width 77 height 84
click at [1114, 506] on span "Complete Item" at bounding box center [1115, 505] width 57 height 14
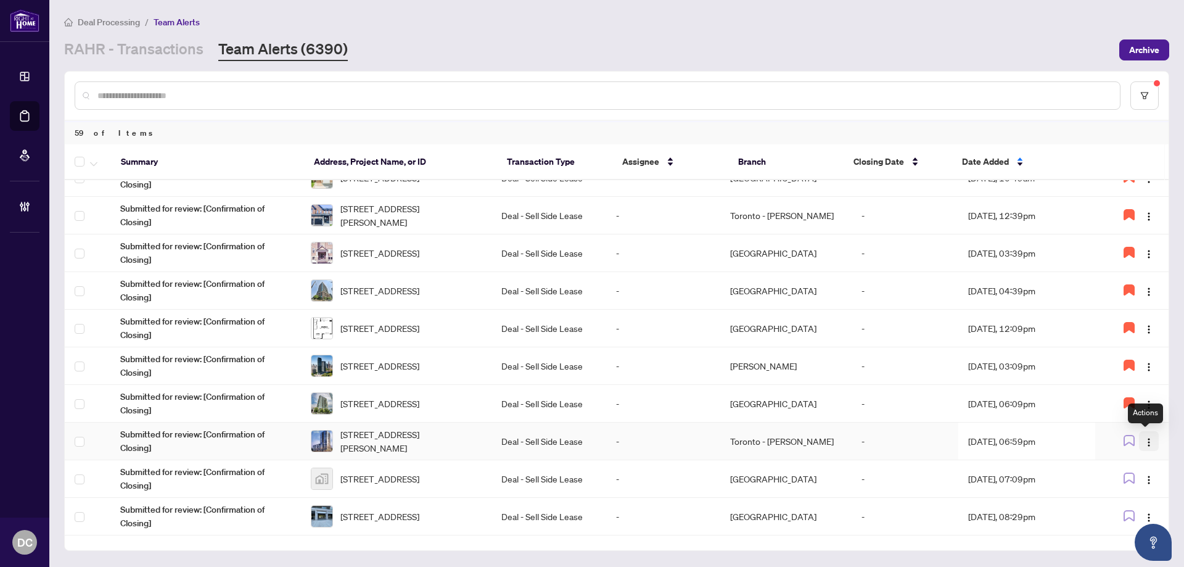
click at [1144, 441] on img "button" at bounding box center [1149, 442] width 10 height 10
click at [1113, 463] on span "Assign Myself" at bounding box center [1115, 465] width 57 height 14
click at [1044, 441] on td "Aug/26/2025, 06:59pm" at bounding box center [1026, 441] width 137 height 38
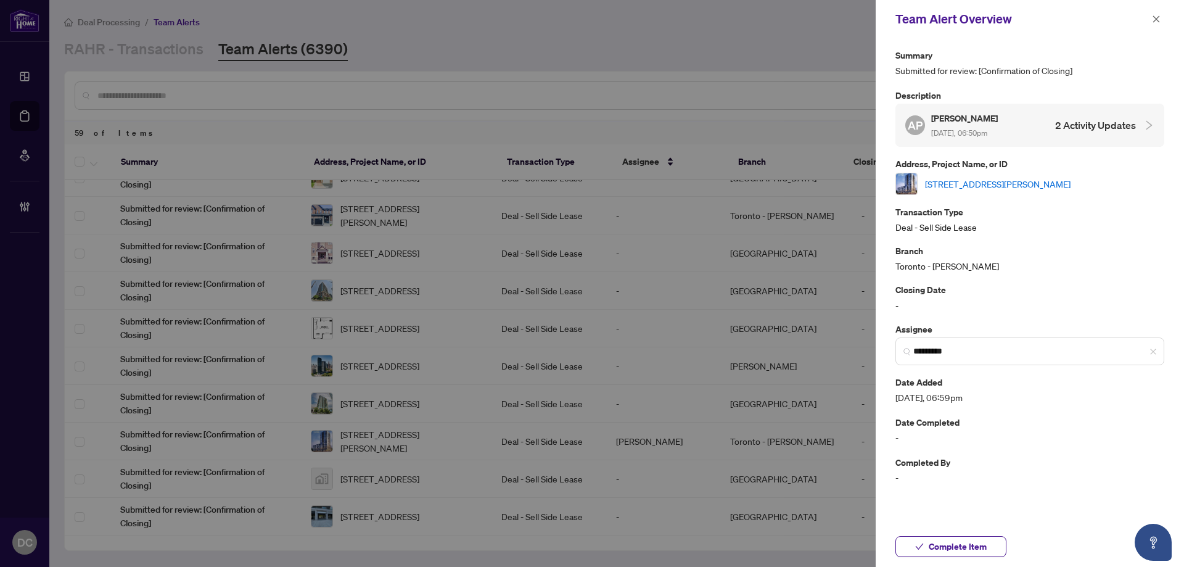
click at [993, 187] on link "905-3121 Sheppard Ave, Toronto, Ontario M1T 3J7, Canada" at bounding box center [997, 184] width 145 height 14
click at [952, 545] on span "Complete Item" at bounding box center [957, 546] width 58 height 20
click at [1160, 18] on icon "close" at bounding box center [1156, 19] width 9 height 9
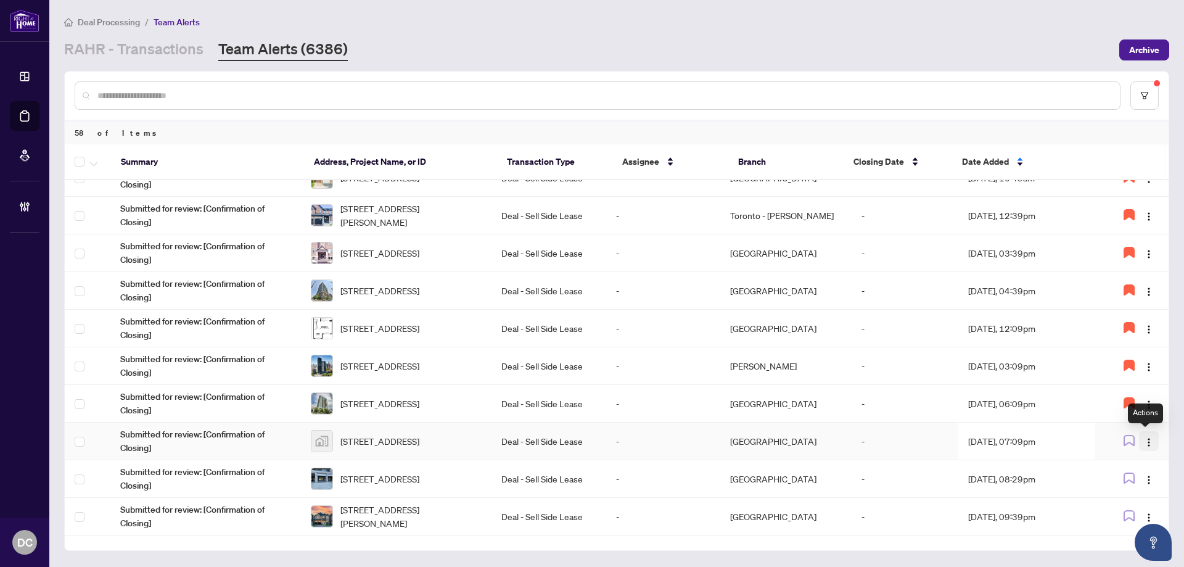
click at [1142, 447] on button "button" at bounding box center [1149, 441] width 20 height 20
click at [1116, 462] on span "Assign Myself" at bounding box center [1115, 465] width 57 height 14
click at [1039, 449] on td "Aug/26/2025, 07:09pm" at bounding box center [1026, 441] width 137 height 38
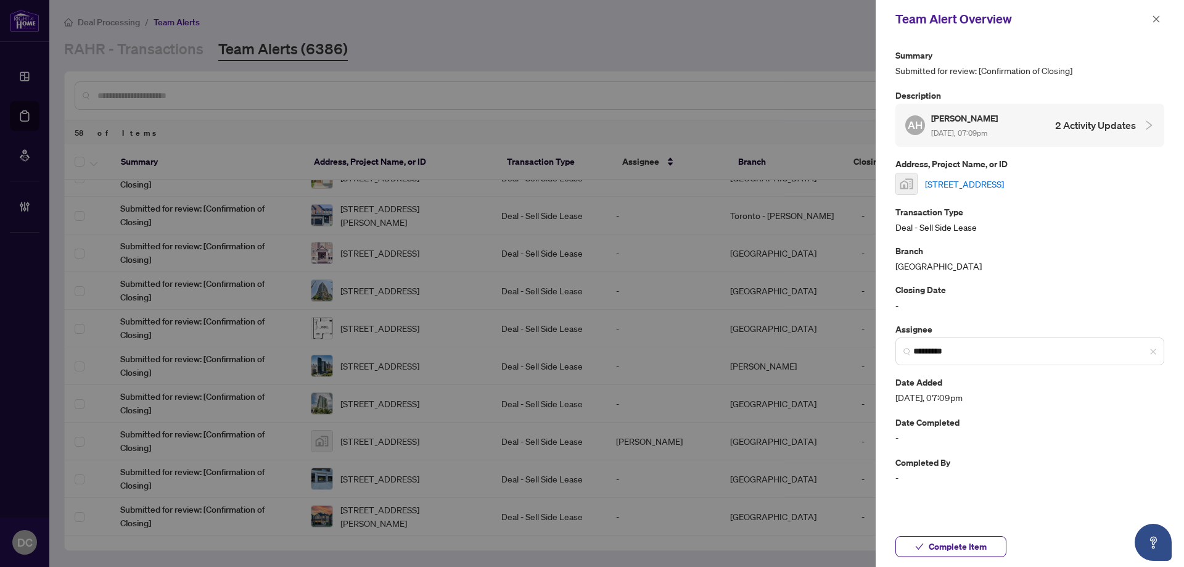
click at [1004, 181] on link "363 Parkside Drive, Toronto, ON, Canada" at bounding box center [964, 184] width 79 height 14
click at [979, 538] on span "Rescind Completion" at bounding box center [957, 546] width 79 height 20
click at [1160, 22] on button "button" at bounding box center [1156, 19] width 16 height 15
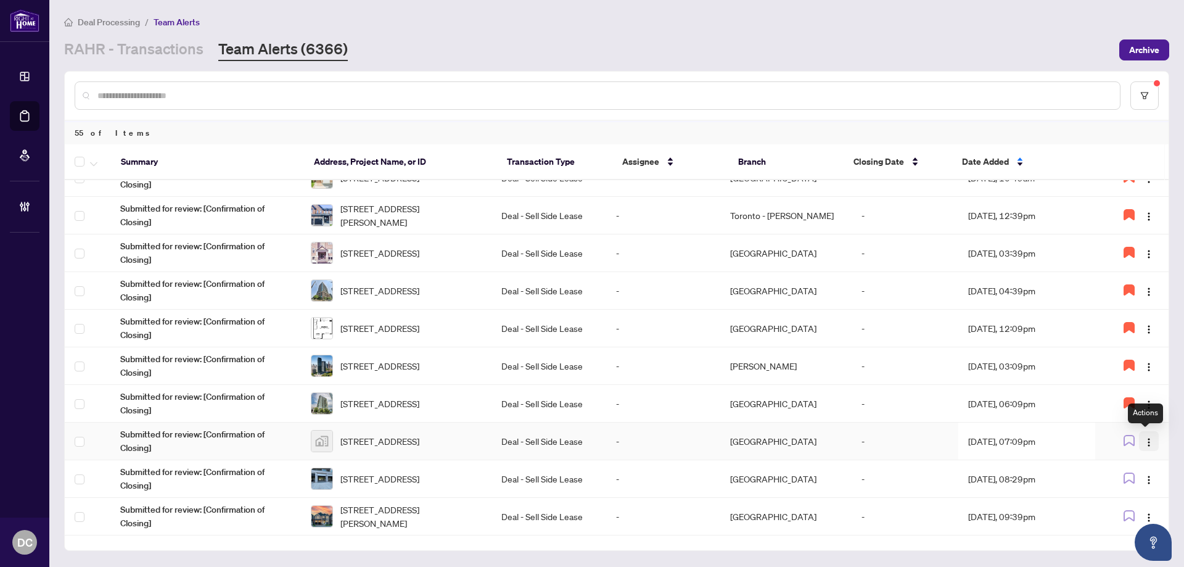
click at [1144, 443] on img "button" at bounding box center [1149, 442] width 10 height 10
click at [1128, 464] on span "Assign Myself" at bounding box center [1115, 465] width 57 height 14
click at [1009, 444] on td "Aug/26/2025, 07:09pm" at bounding box center [1026, 441] width 137 height 38
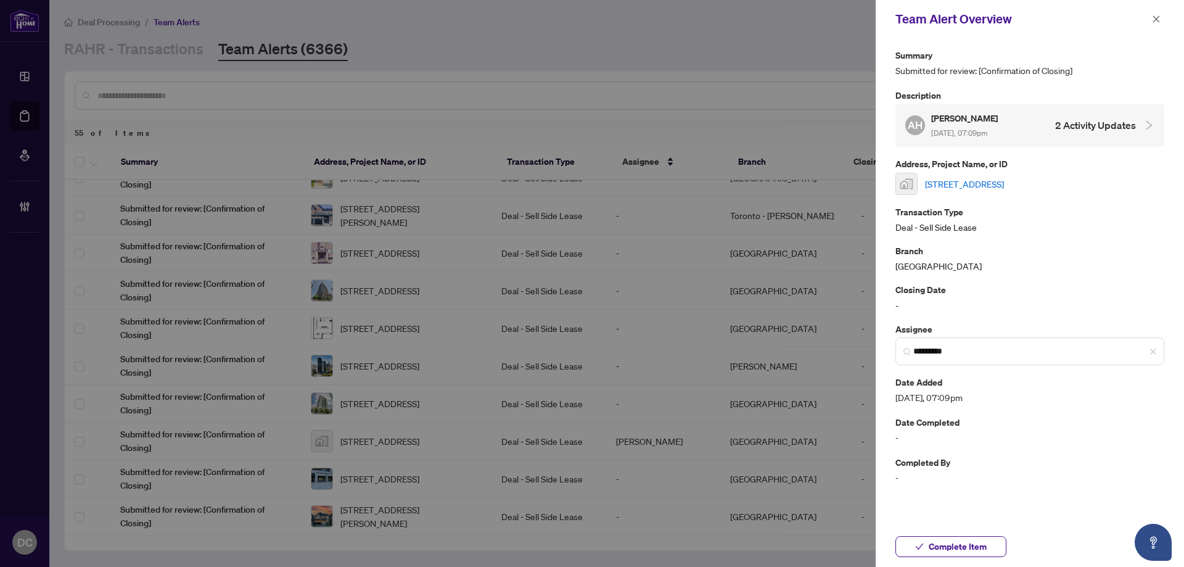
click at [1001, 184] on link "363 Parkside Drive, Toronto, ON, Canada" at bounding box center [964, 184] width 79 height 14
click at [982, 543] on span "Complete Item" at bounding box center [957, 546] width 58 height 20
click at [1159, 19] on icon "close" at bounding box center [1156, 19] width 9 height 9
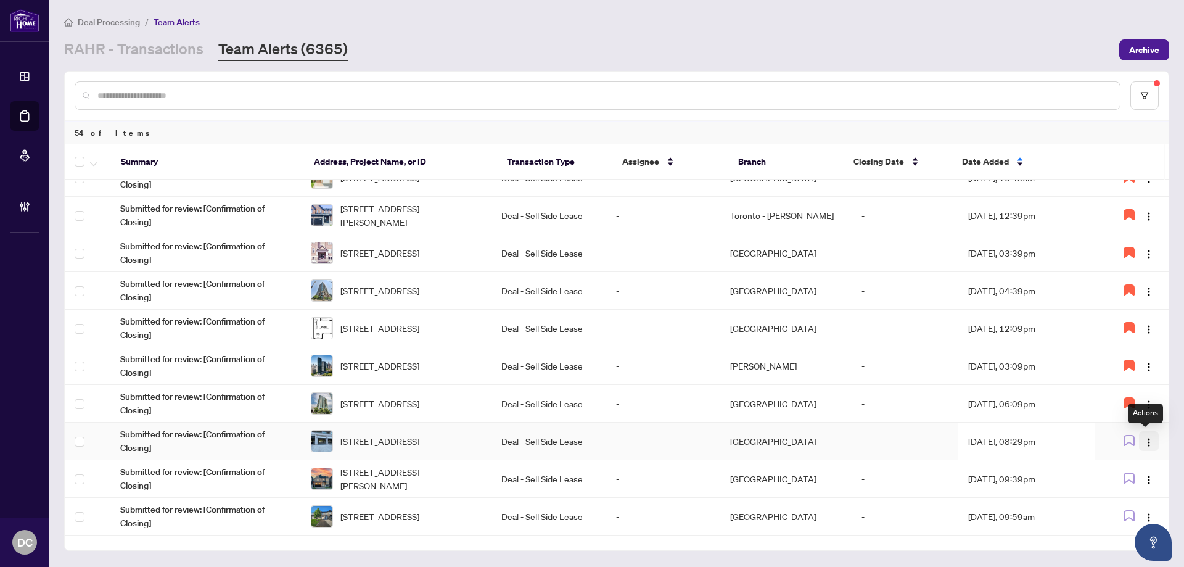
click at [1148, 444] on img "button" at bounding box center [1149, 442] width 10 height 10
click at [1131, 465] on span "Assign Myself" at bounding box center [1115, 465] width 57 height 14
click at [1024, 444] on td "Aug/26/2025, 08:29pm" at bounding box center [1026, 441] width 137 height 38
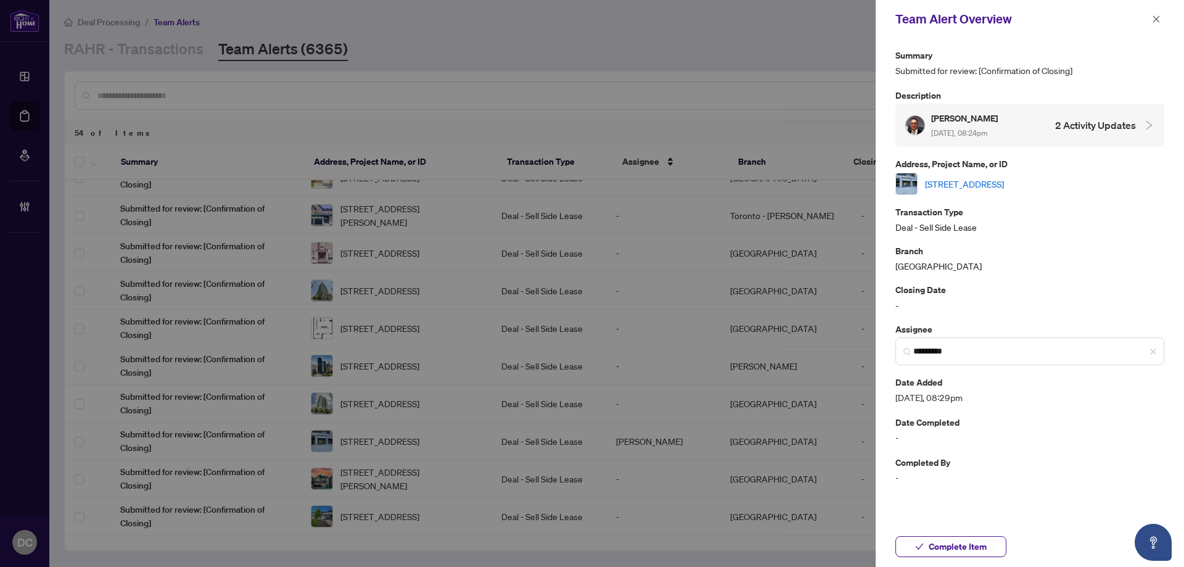
click at [983, 184] on link "516-25 Lower Simcoe St, Toronto, Ontario M5J 3A1, Canada" at bounding box center [964, 184] width 79 height 14
click at [1157, 20] on icon "close" at bounding box center [1156, 18] width 7 height 7
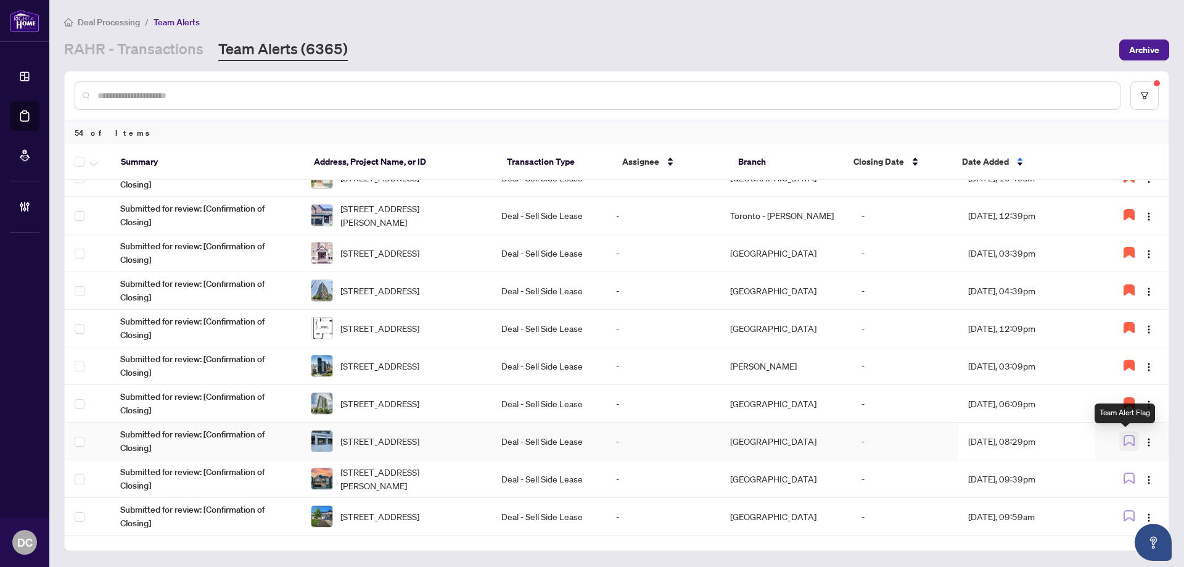
click at [1123, 441] on icon "button" at bounding box center [1128, 440] width 11 height 11
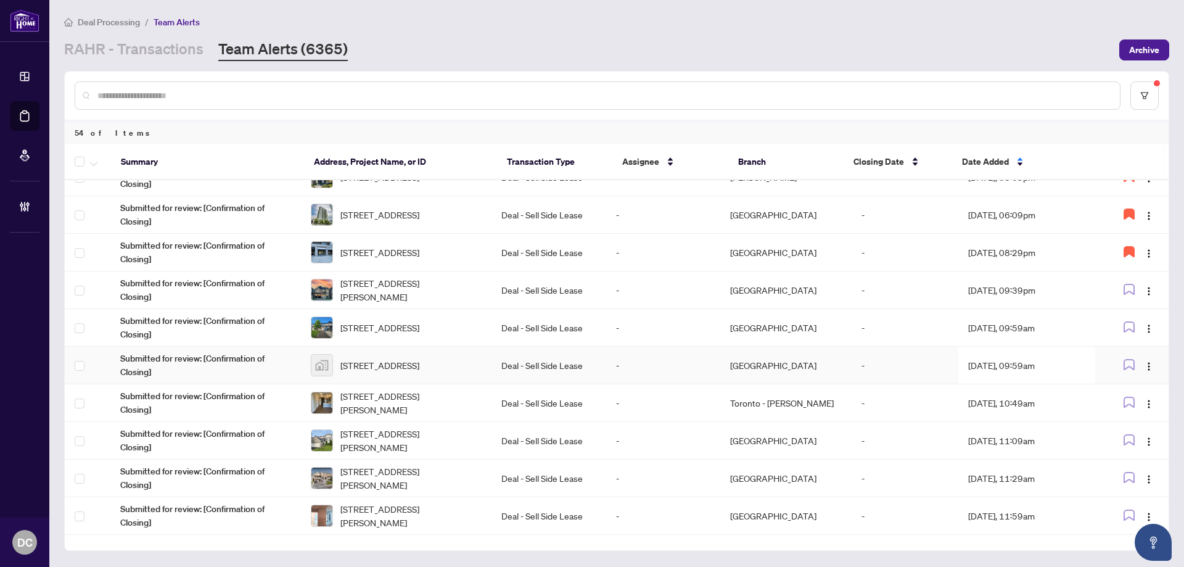
scroll to position [454, 0]
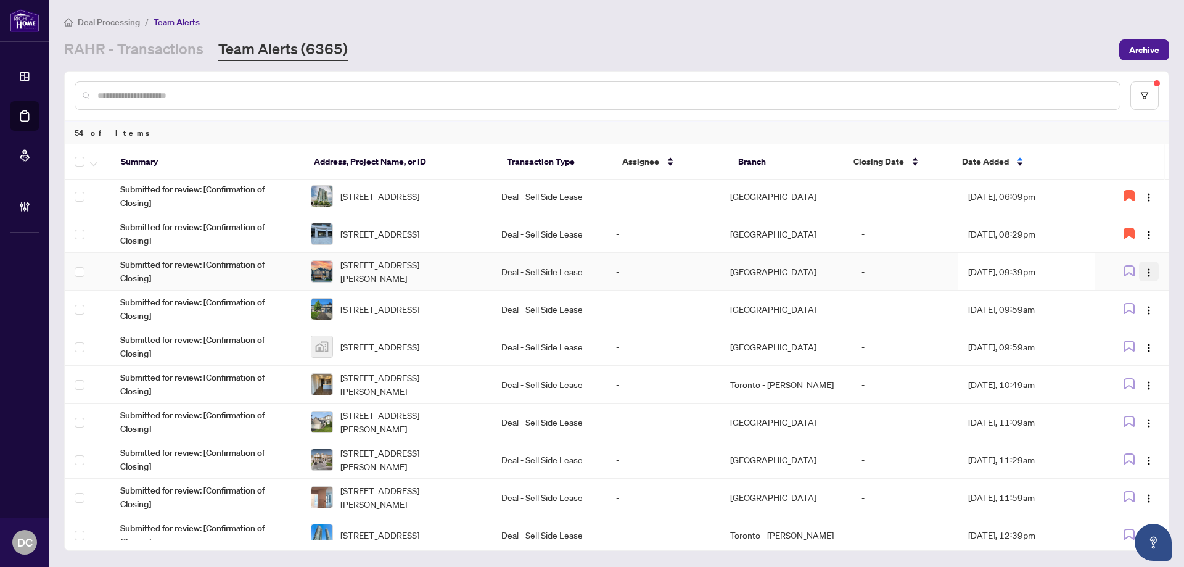
click at [1145, 272] on img "button" at bounding box center [1149, 273] width 10 height 10
click at [1138, 292] on span "Assign Myself" at bounding box center [1115, 296] width 57 height 14
click at [1018, 271] on td "Aug/26/2025, 09:39pm" at bounding box center [1026, 272] width 137 height 38
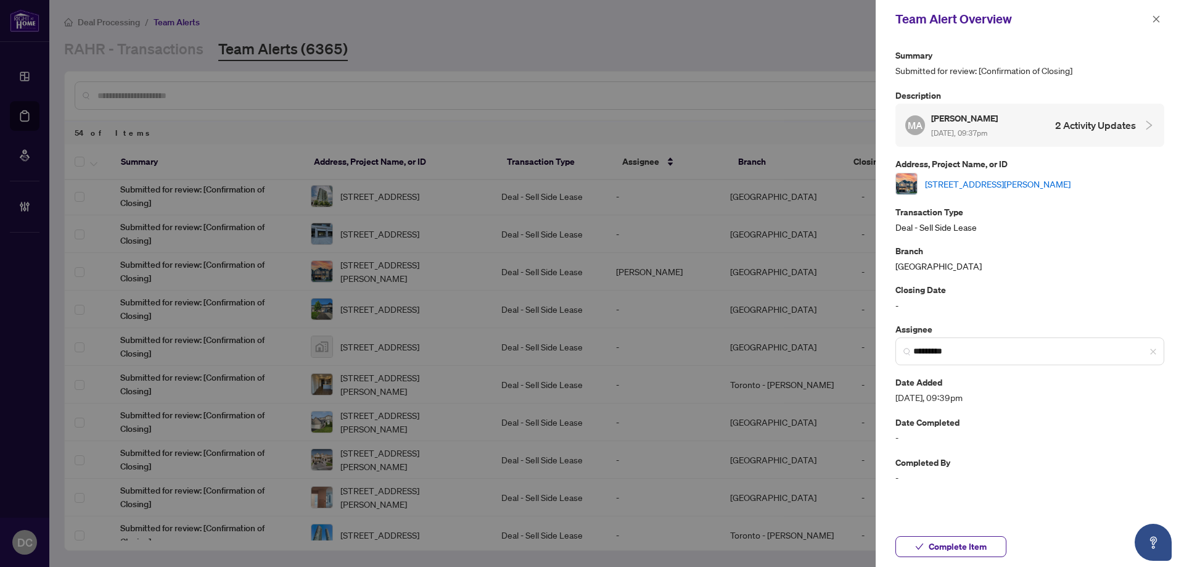
click at [955, 189] on link "19 Creedon Cres, Ajax, Ontario L1T 4P7, Canada" at bounding box center [997, 184] width 145 height 14
click at [983, 551] on span "Complete Item" at bounding box center [957, 546] width 58 height 20
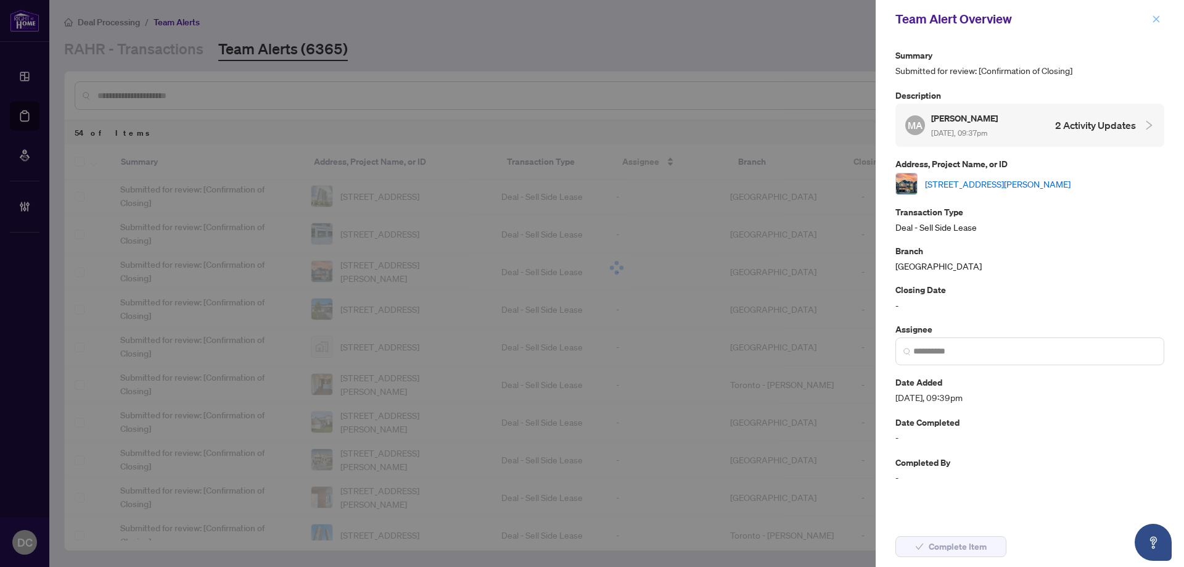
click at [1157, 16] on icon "close" at bounding box center [1156, 19] width 9 height 9
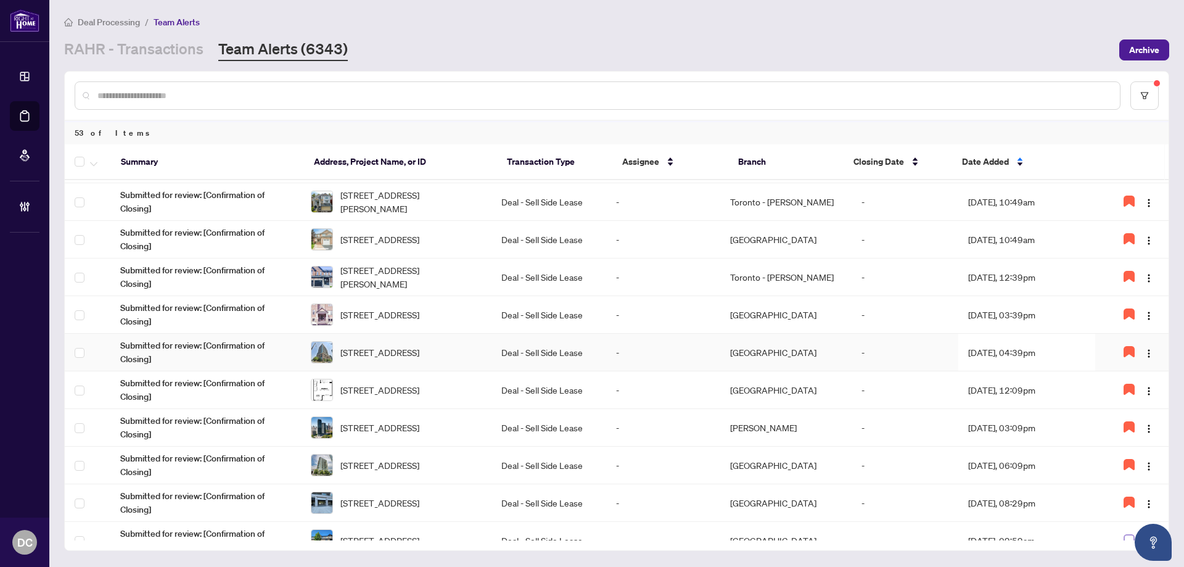
scroll to position [308, 0]
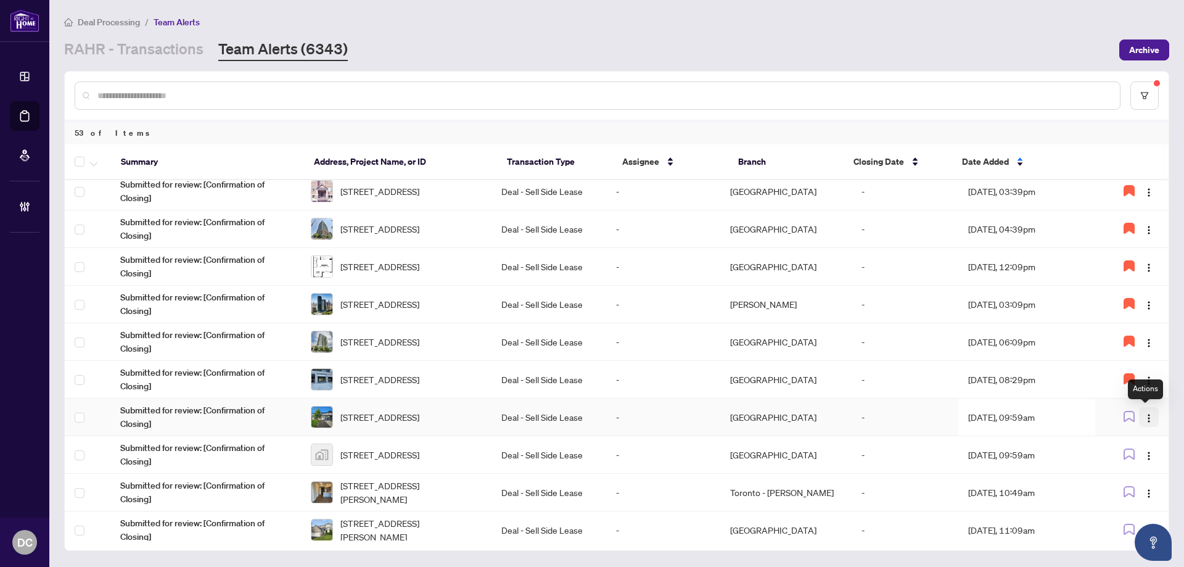
click at [1145, 417] on img "button" at bounding box center [1149, 418] width 10 height 10
click at [1126, 435] on span "Assign Myself" at bounding box center [1115, 441] width 57 height 14
click at [1018, 414] on td "Aug/27/2025, 09:59am" at bounding box center [1026, 417] width 137 height 38
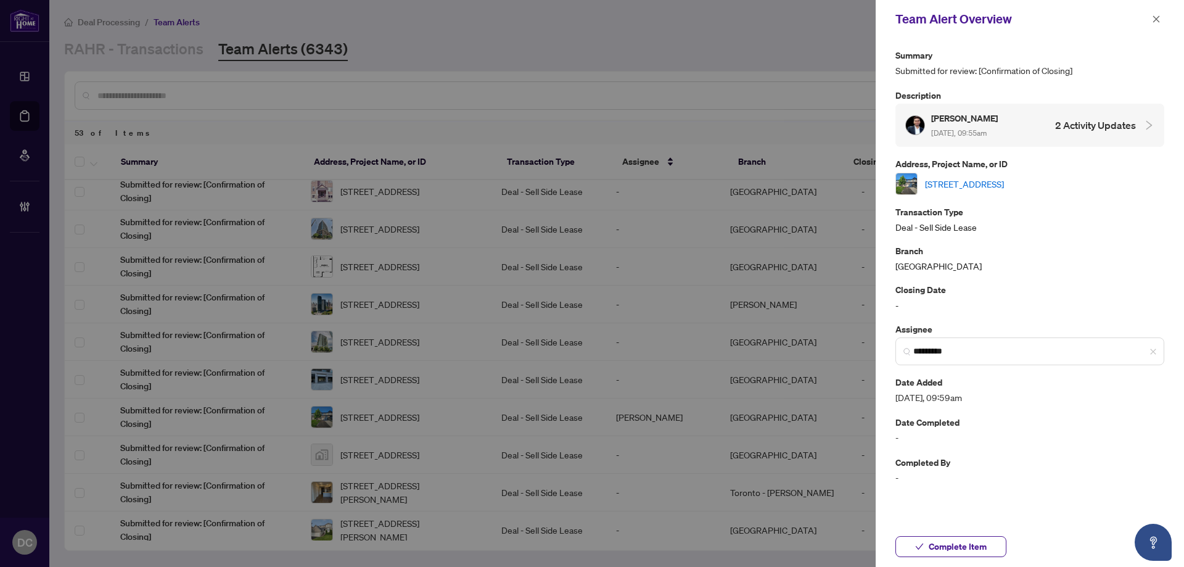
click at [1004, 183] on link "564 TRIANGLE St, Ottawa, Ontario K2V 0M5, Canada" at bounding box center [964, 184] width 79 height 14
click at [1157, 19] on icon "close" at bounding box center [1156, 19] width 9 height 9
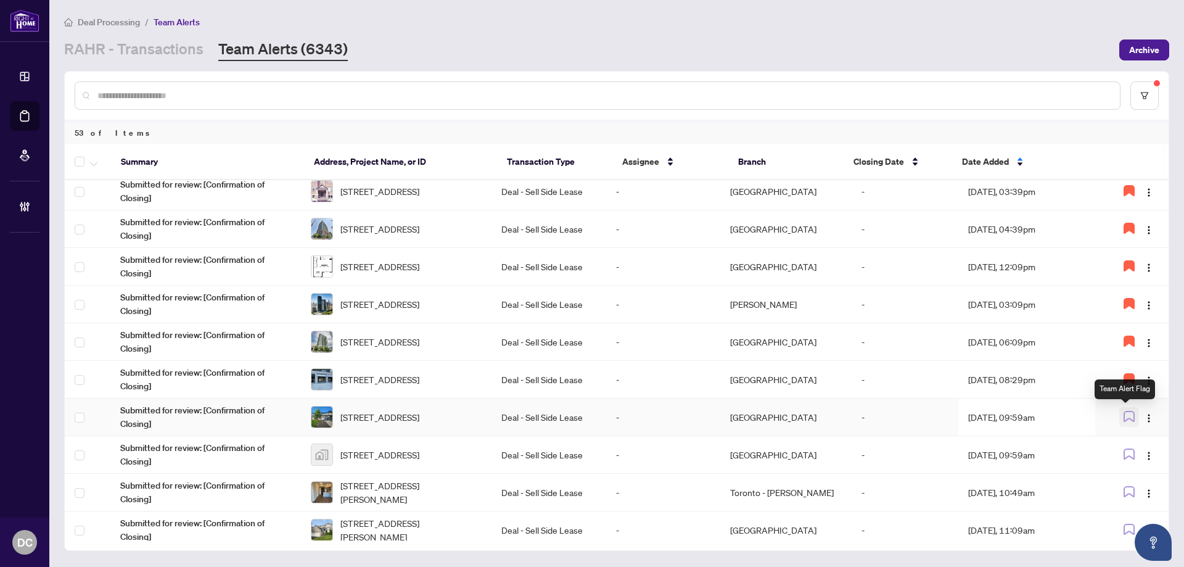
click at [1119, 419] on button "button" at bounding box center [1129, 417] width 20 height 20
click at [1145, 454] on img "button" at bounding box center [1149, 456] width 10 height 10
click at [1114, 479] on span "Assign Myself" at bounding box center [1115, 479] width 57 height 14
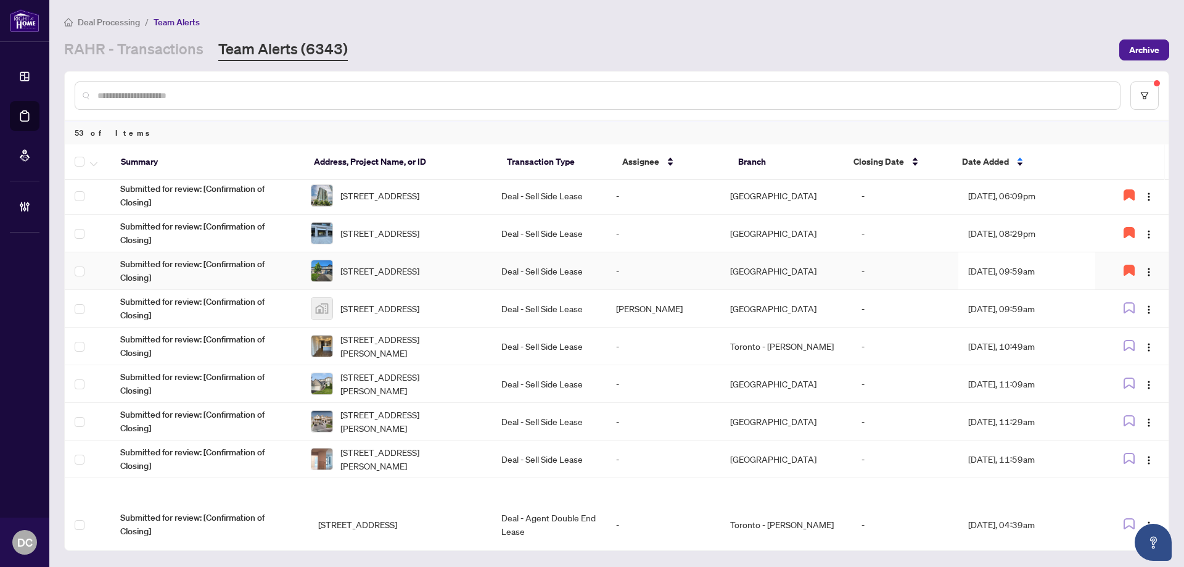
scroll to position [493, 0]
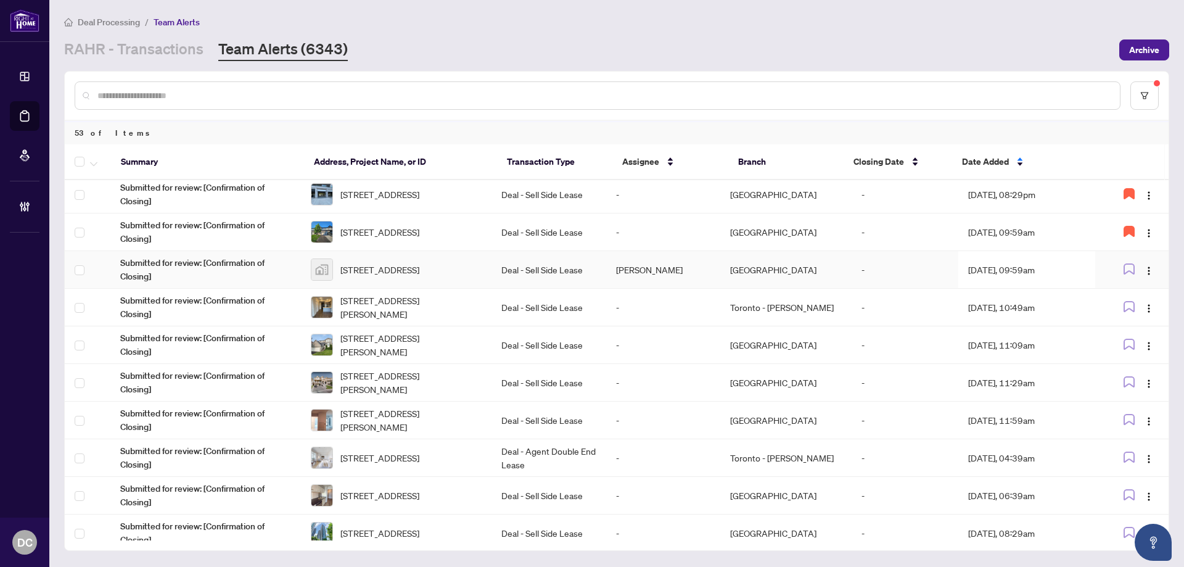
click at [1030, 274] on td "Aug/27/2025, 09:59am" at bounding box center [1026, 270] width 137 height 38
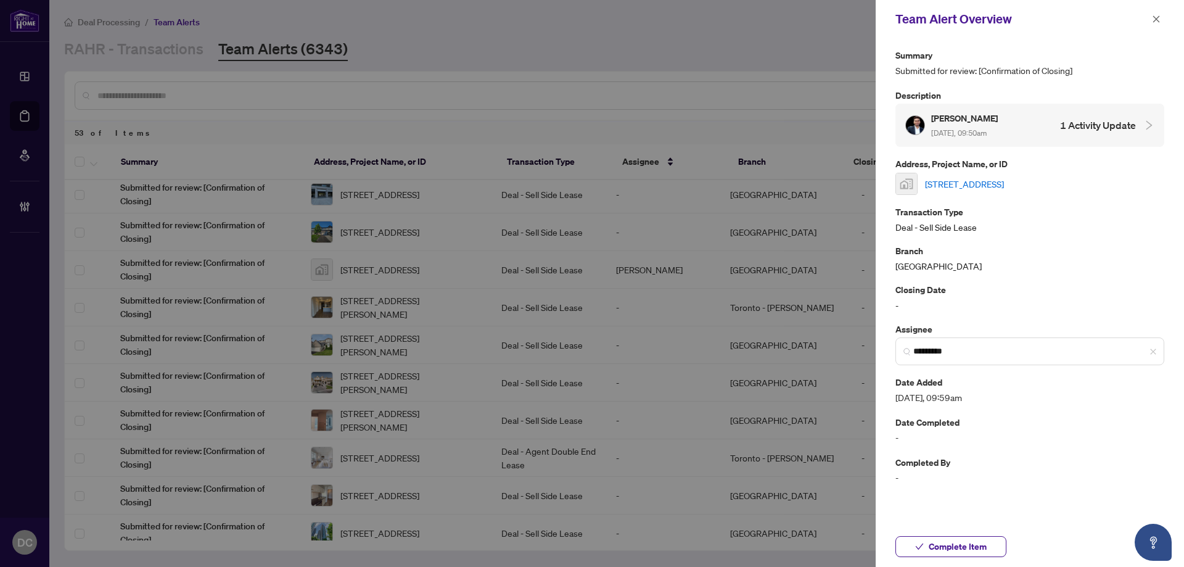
click at [1004, 181] on link "74 Sunvale Way, Nepean, ON, Canada" at bounding box center [964, 184] width 79 height 14
click at [975, 544] on span "Complete Item" at bounding box center [957, 546] width 58 height 20
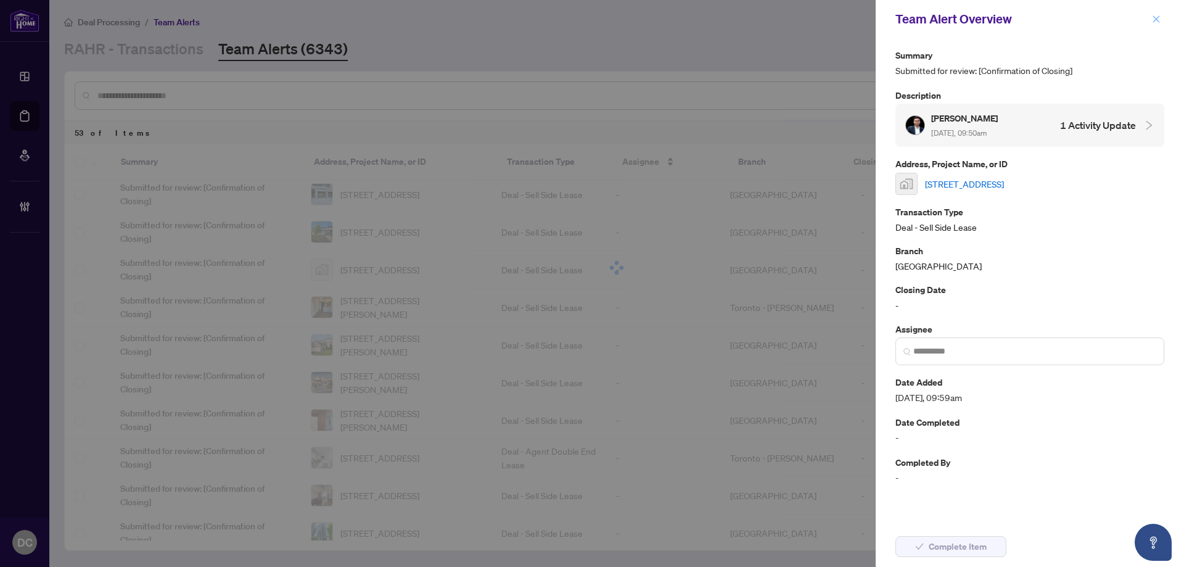
click at [1160, 13] on span "button" at bounding box center [1156, 19] width 9 height 20
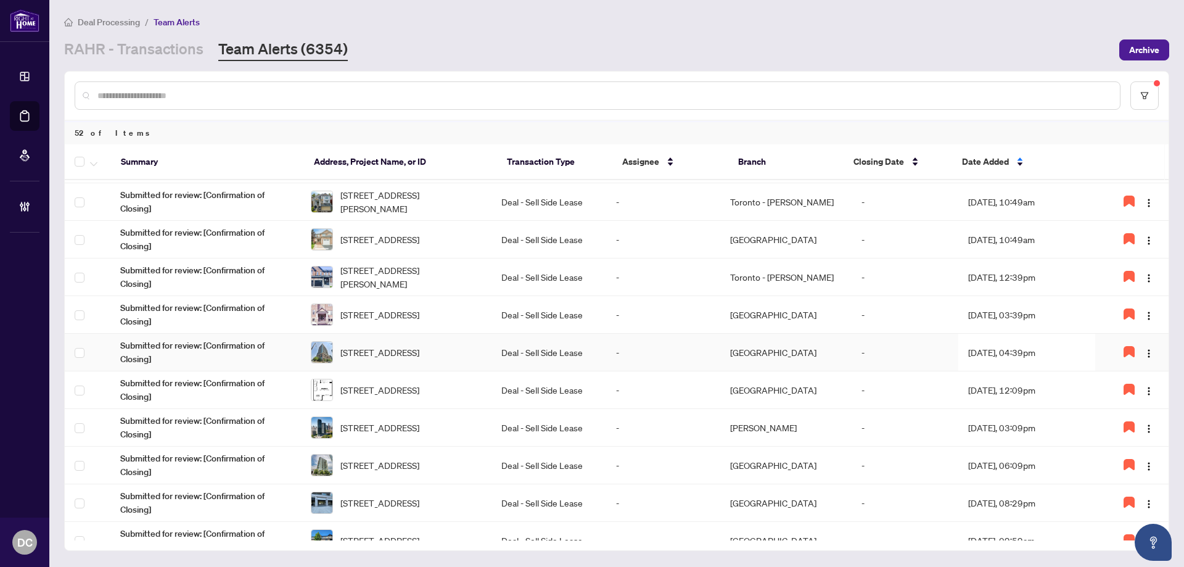
scroll to position [392, 0]
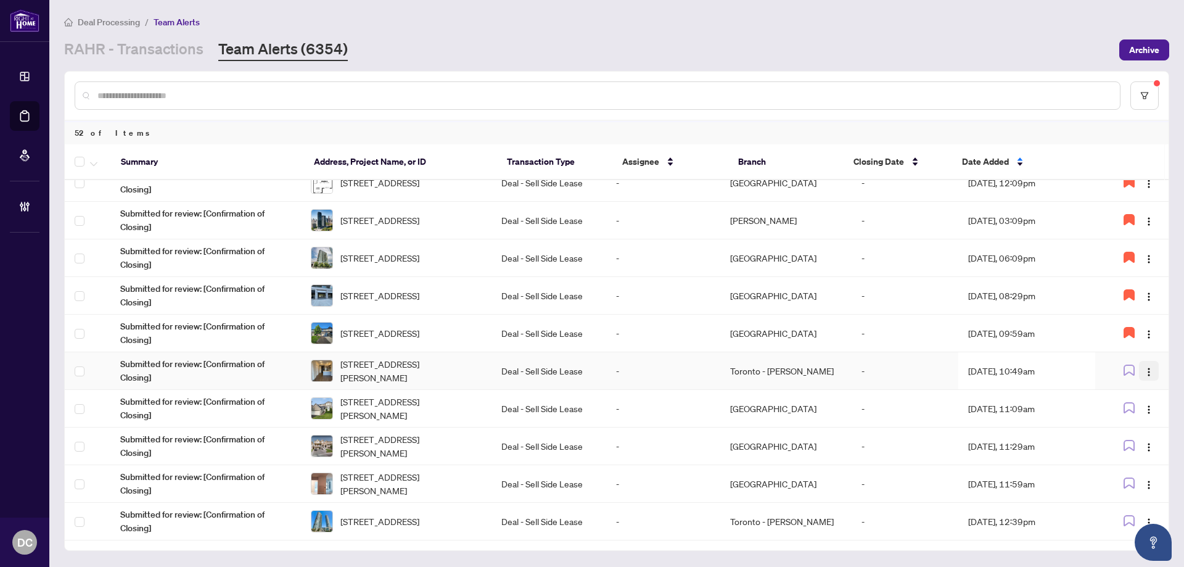
click at [1148, 369] on img "button" at bounding box center [1149, 372] width 10 height 10
click at [1120, 392] on span "Assign Myself" at bounding box center [1115, 395] width 57 height 14
click at [1022, 370] on td "Aug/27/2025, 10:49am" at bounding box center [1026, 371] width 137 height 38
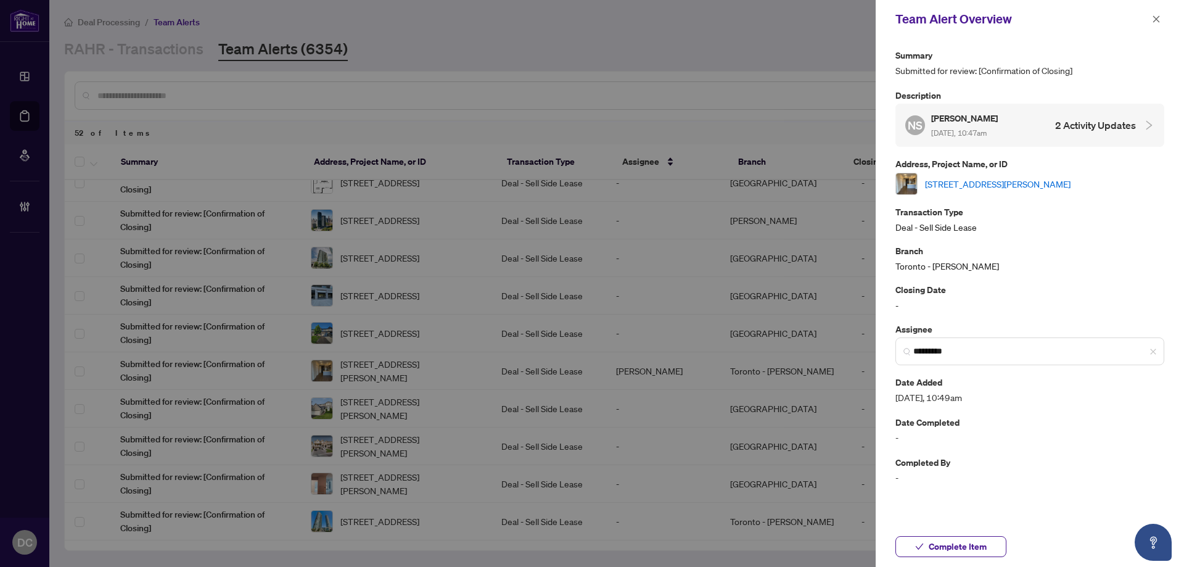
click at [1012, 183] on link "1713-15 Queen St, Hamilton, Ontario L8P 0C6, Canada" at bounding box center [997, 184] width 145 height 14
click at [1157, 350] on span "*********" at bounding box center [1029, 351] width 269 height 28
click at [981, 547] on span "Complete Item" at bounding box center [957, 546] width 58 height 20
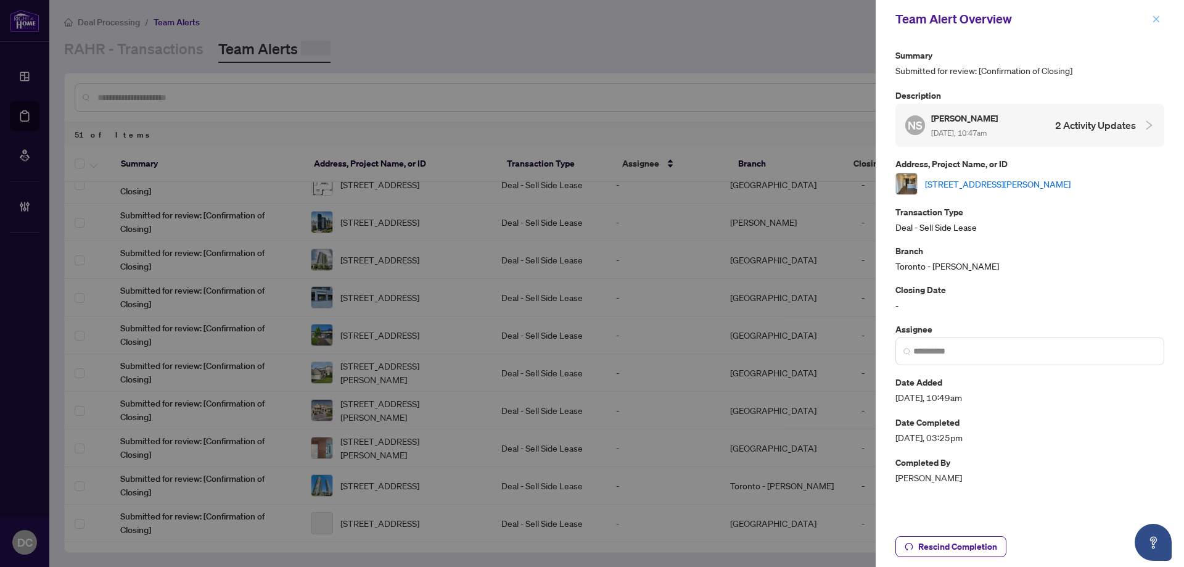
click at [1155, 18] on icon "close" at bounding box center [1156, 18] width 7 height 7
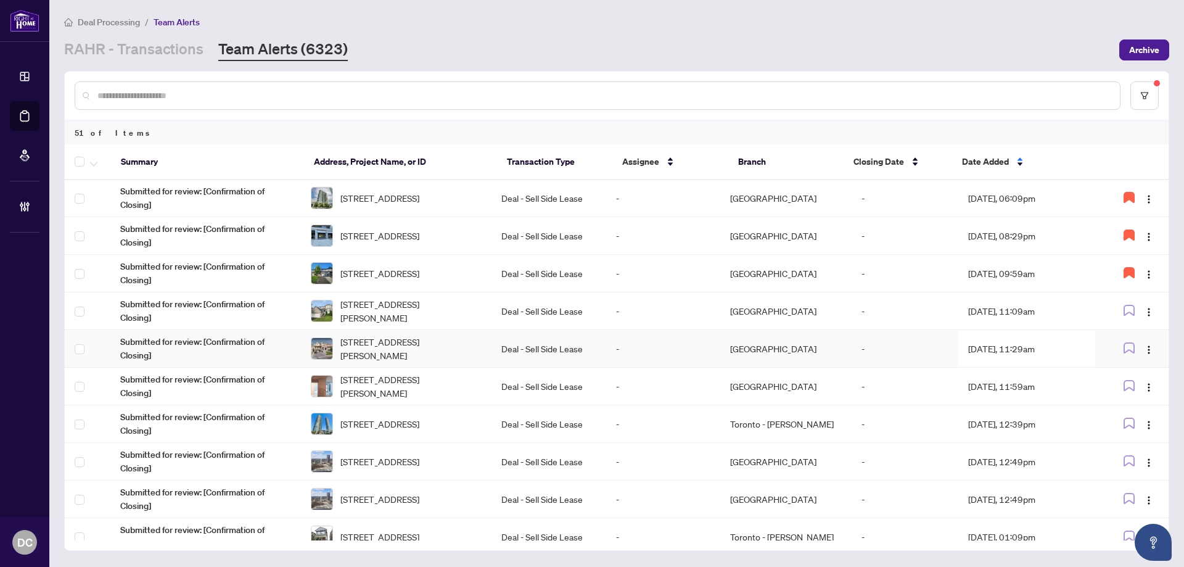
scroll to position [515, 0]
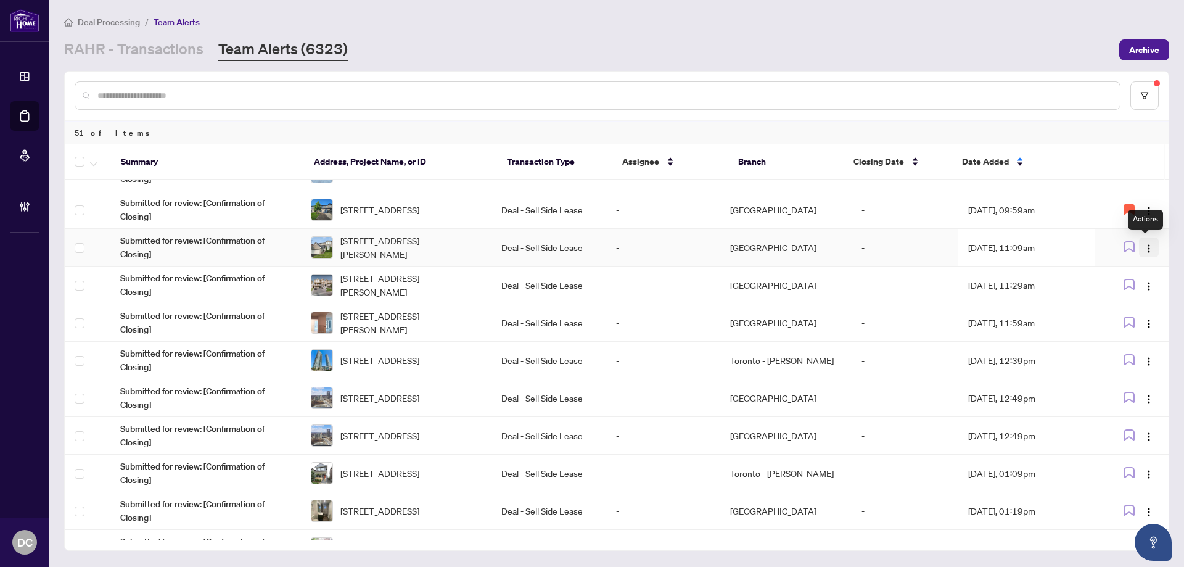
click at [1147, 249] on img "button" at bounding box center [1149, 249] width 10 height 10
click at [1129, 269] on span "Assign Myself" at bounding box center [1115, 271] width 57 height 14
click at [962, 248] on td "Aug/27/2025, 11:09am" at bounding box center [1026, 248] width 137 height 38
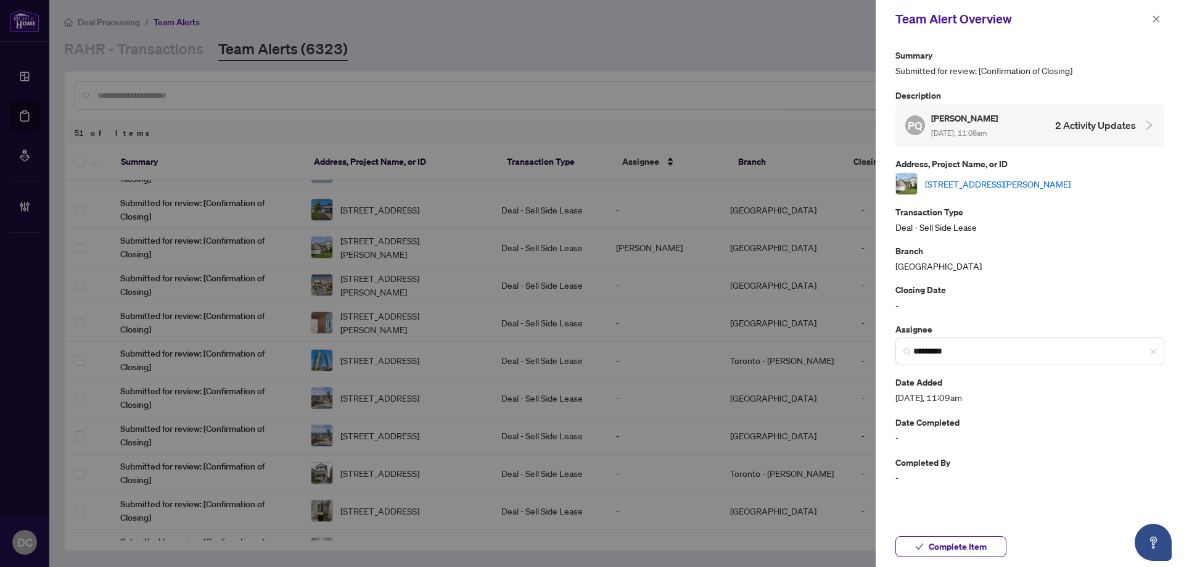
click at [944, 187] on link "362 Jack Rettie Crt, Newmarket, Ontario L3Y 7X8, Canada" at bounding box center [997, 184] width 145 height 14
click at [1155, 17] on icon "close" at bounding box center [1156, 19] width 9 height 9
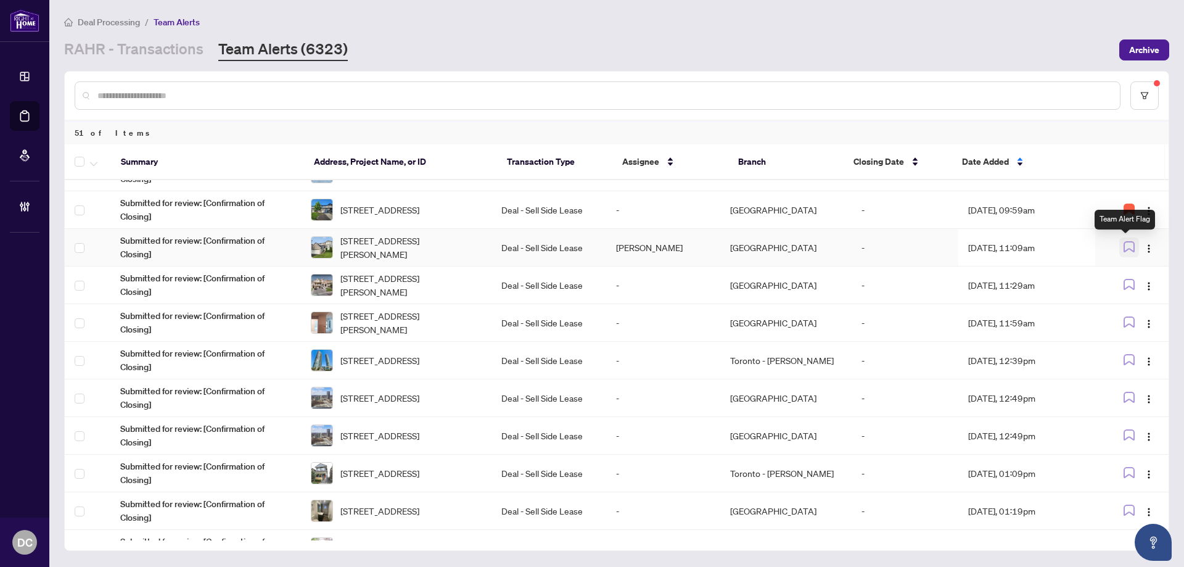
click at [1131, 246] on button "button" at bounding box center [1129, 247] width 20 height 20
click at [1139, 247] on button "button" at bounding box center [1149, 247] width 20 height 20
click at [1121, 274] on span "Unassign Myself" at bounding box center [1113, 271] width 63 height 14
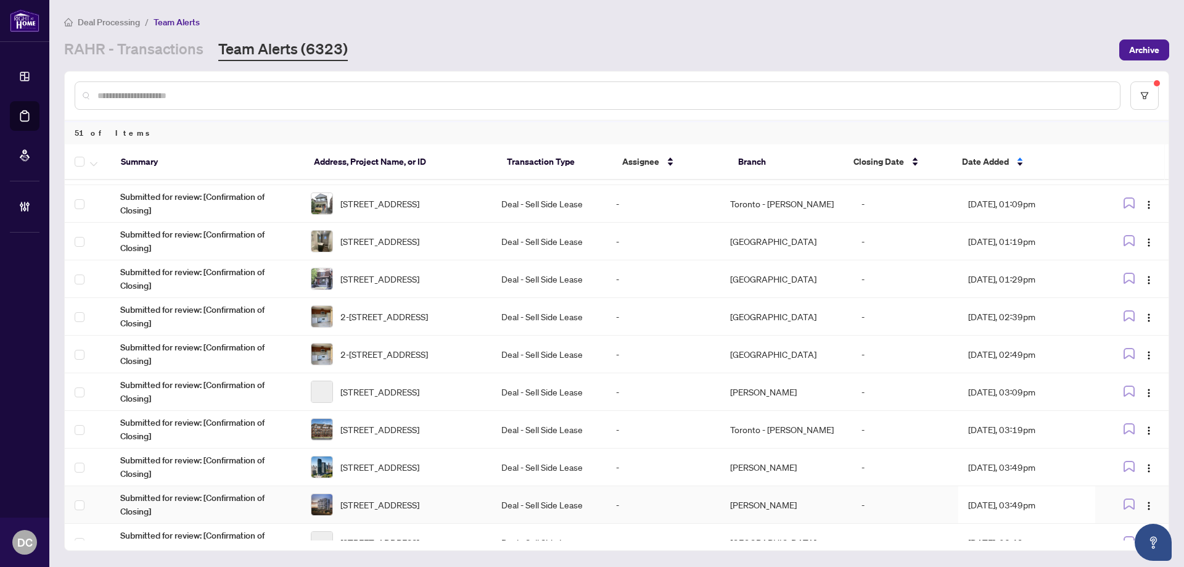
scroll to position [824, 0]
click at [202, 49] on div "RAHR - Transactions Team Alerts (6323)" at bounding box center [206, 50] width 284 height 22
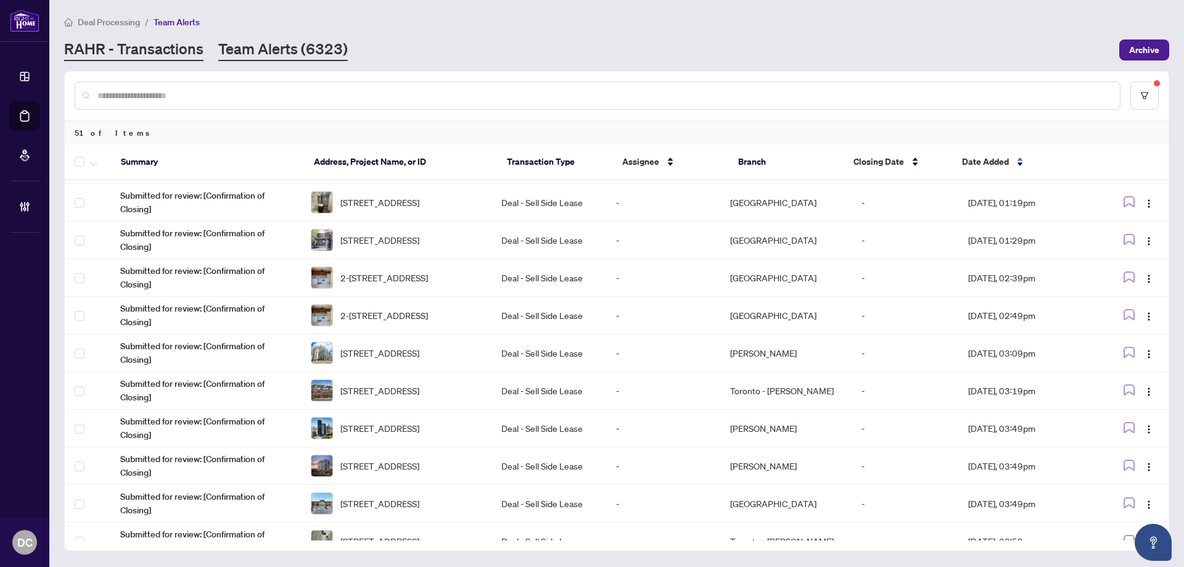
click at [184, 51] on link "RAHR - Transactions" at bounding box center [133, 50] width 139 height 22
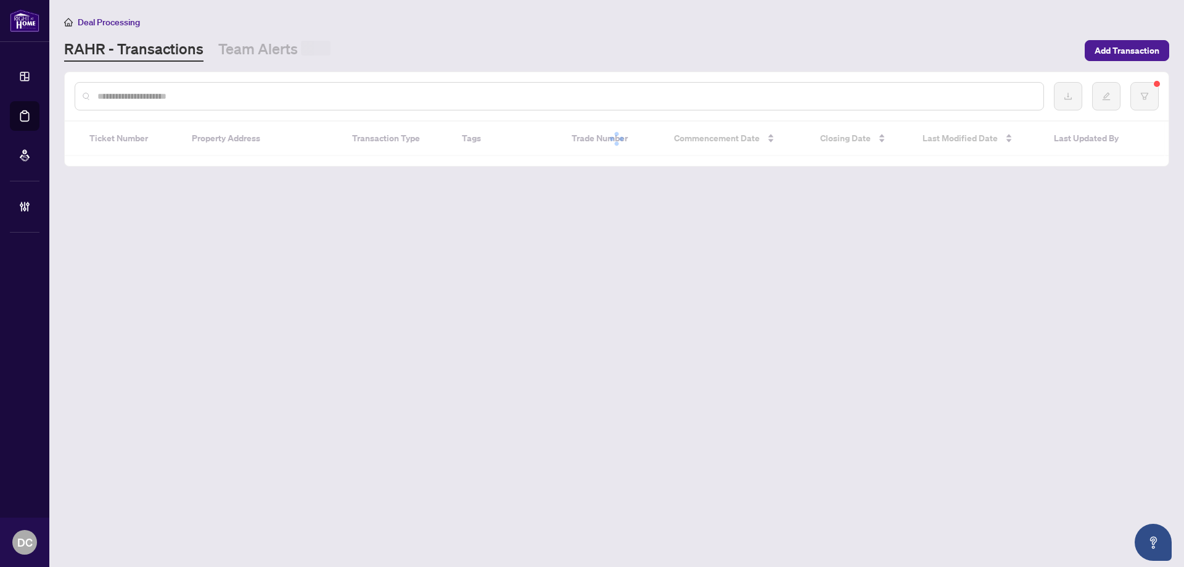
click at [244, 96] on input "text" at bounding box center [565, 96] width 936 height 14
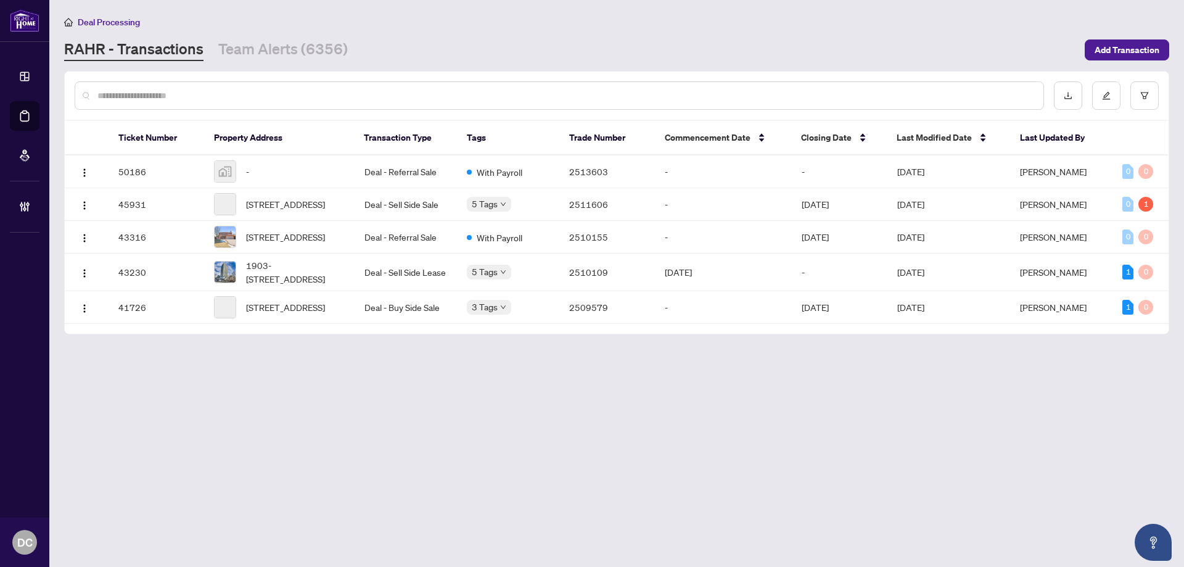
paste input "*******"
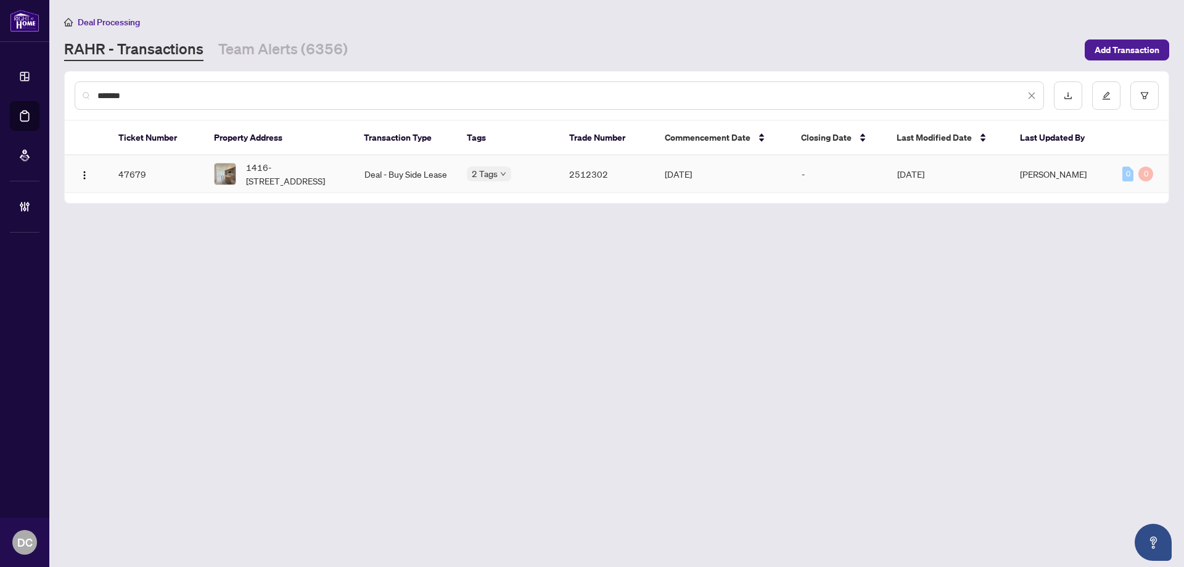
type input "*******"
click at [375, 165] on td "Deal - Buy Side Lease" at bounding box center [405, 174] width 102 height 38
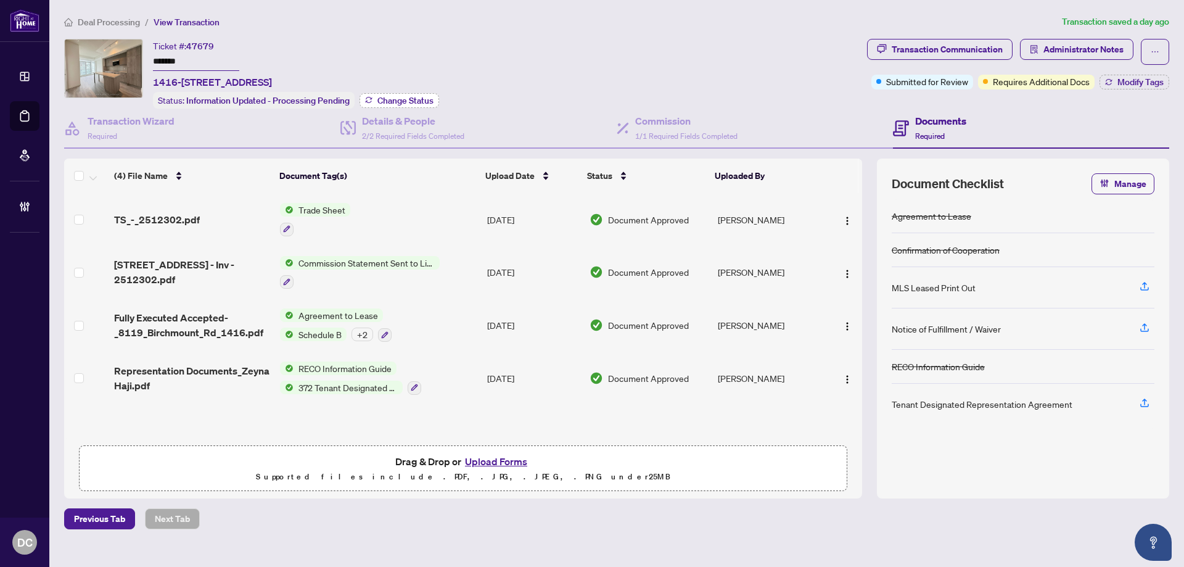
click at [407, 98] on span "Change Status" at bounding box center [405, 100] width 56 height 9
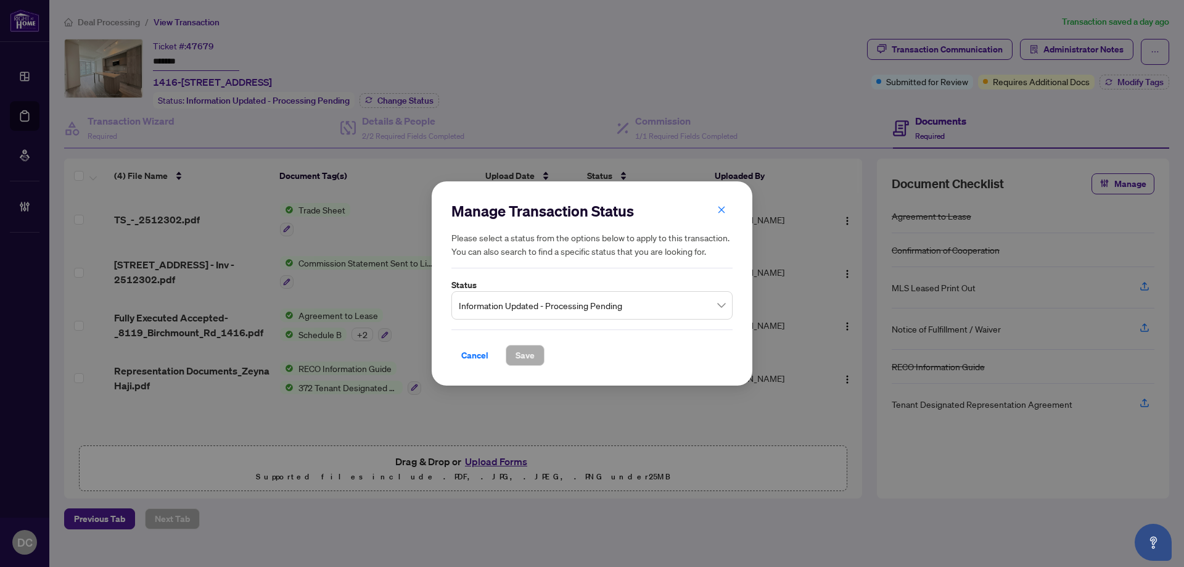
click at [587, 324] on div "Manage Transaction Status Please select a status from the options below to appl…" at bounding box center [591, 283] width 281 height 165
click at [591, 308] on span "Information Updated - Processing Pending" at bounding box center [592, 304] width 266 height 23
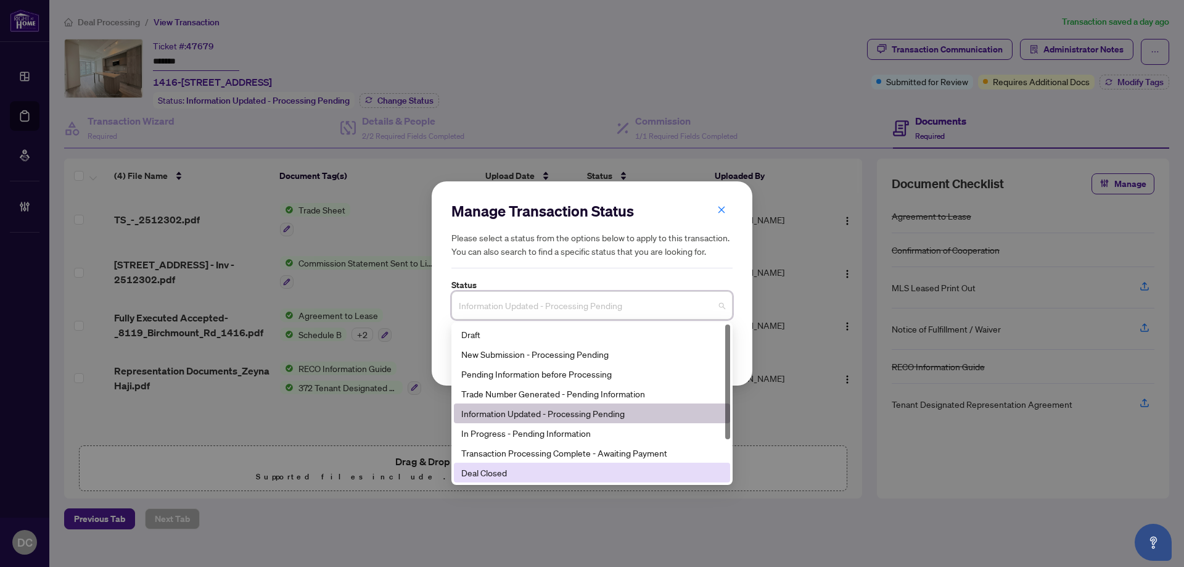
click at [495, 472] on div "Deal Closed" at bounding box center [591, 472] width 261 height 14
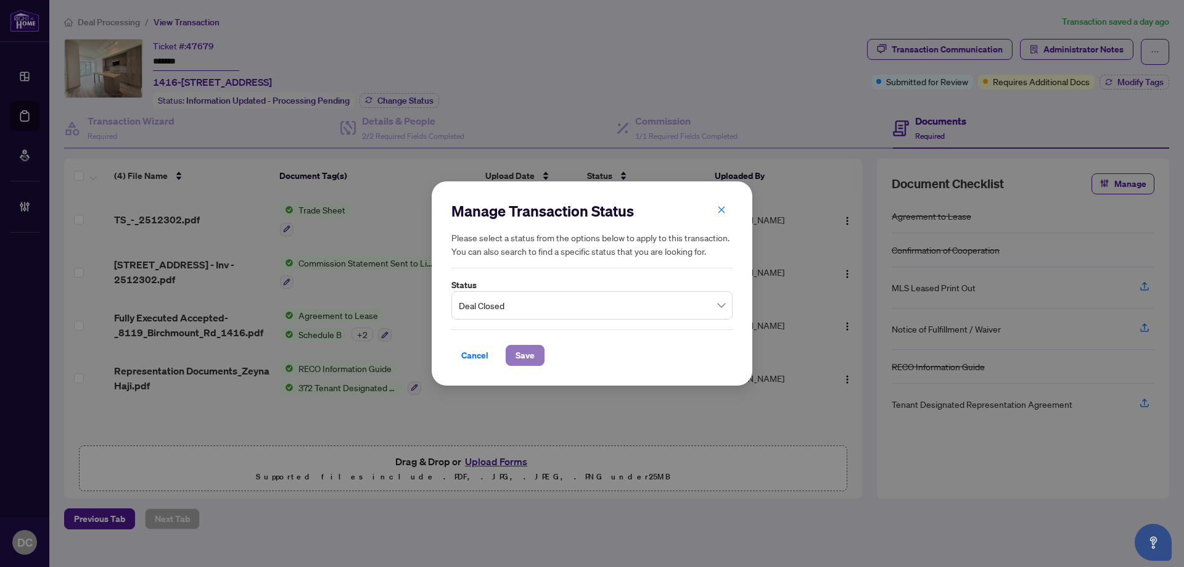
click at [510, 356] on button "Save" at bounding box center [525, 355] width 39 height 21
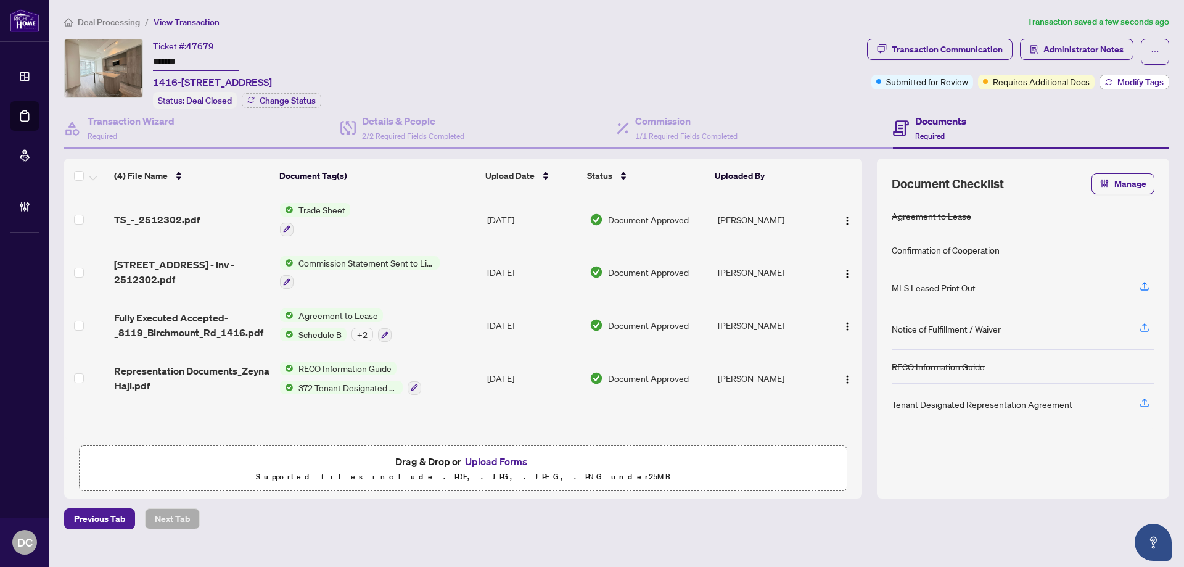
click at [1133, 78] on span "Modify Tags" at bounding box center [1140, 82] width 46 height 9
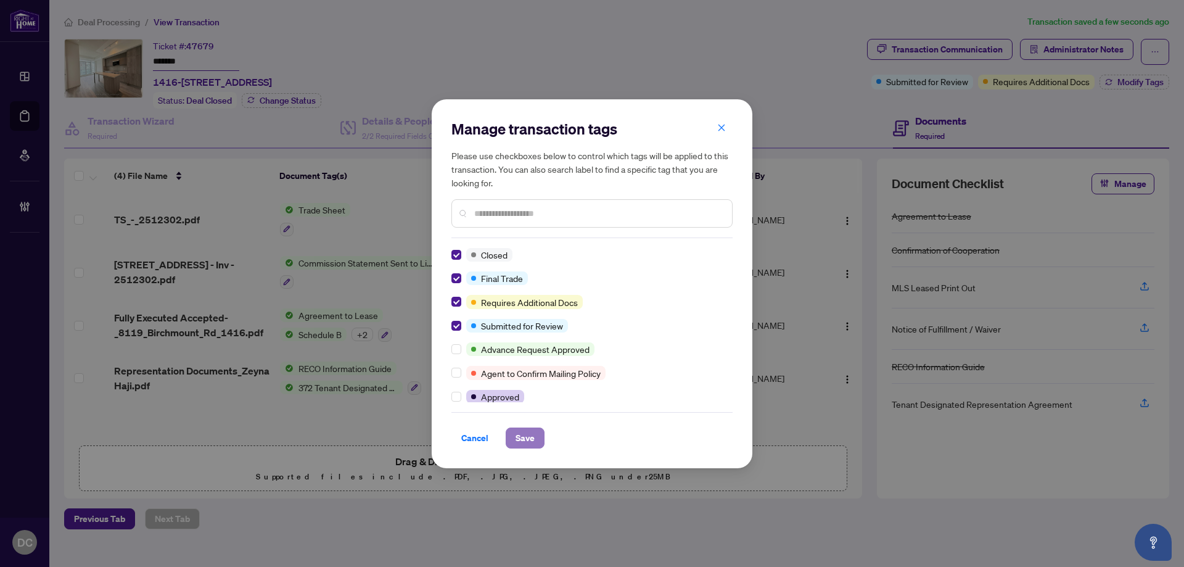
click at [523, 440] on span "Save" at bounding box center [524, 438] width 19 height 20
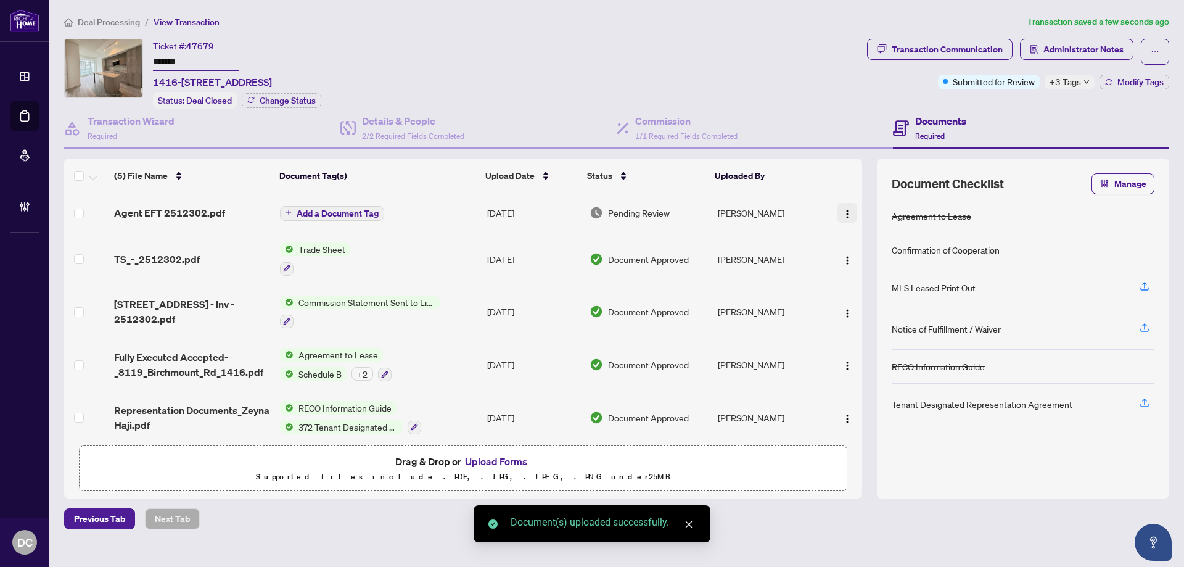
click at [842, 209] on img "button" at bounding box center [847, 214] width 10 height 10
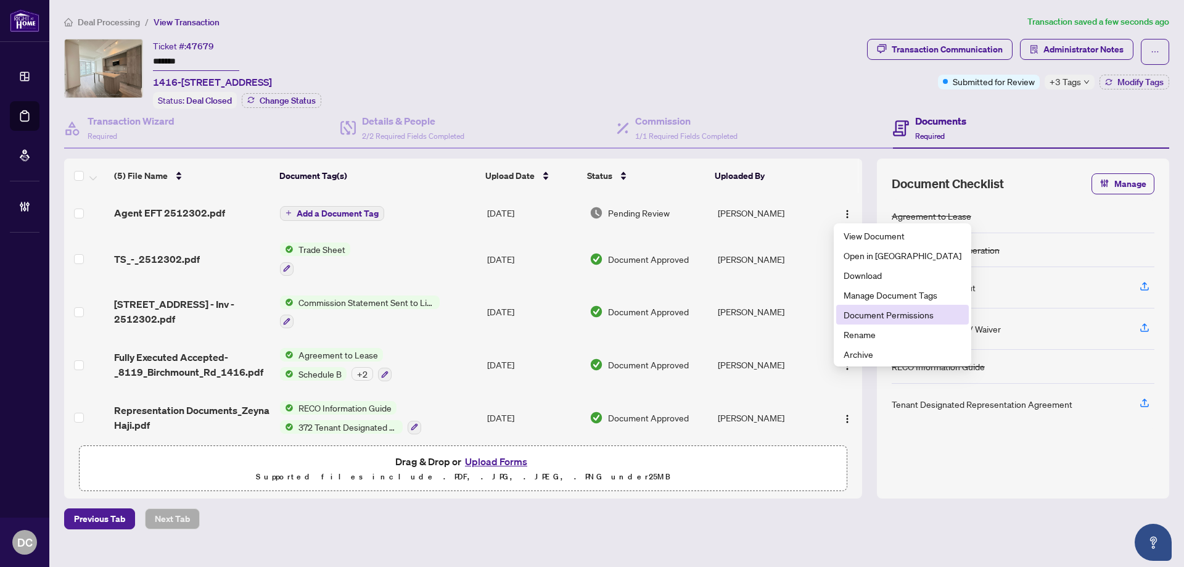
click at [885, 313] on span "Document Permissions" at bounding box center [902, 315] width 118 height 14
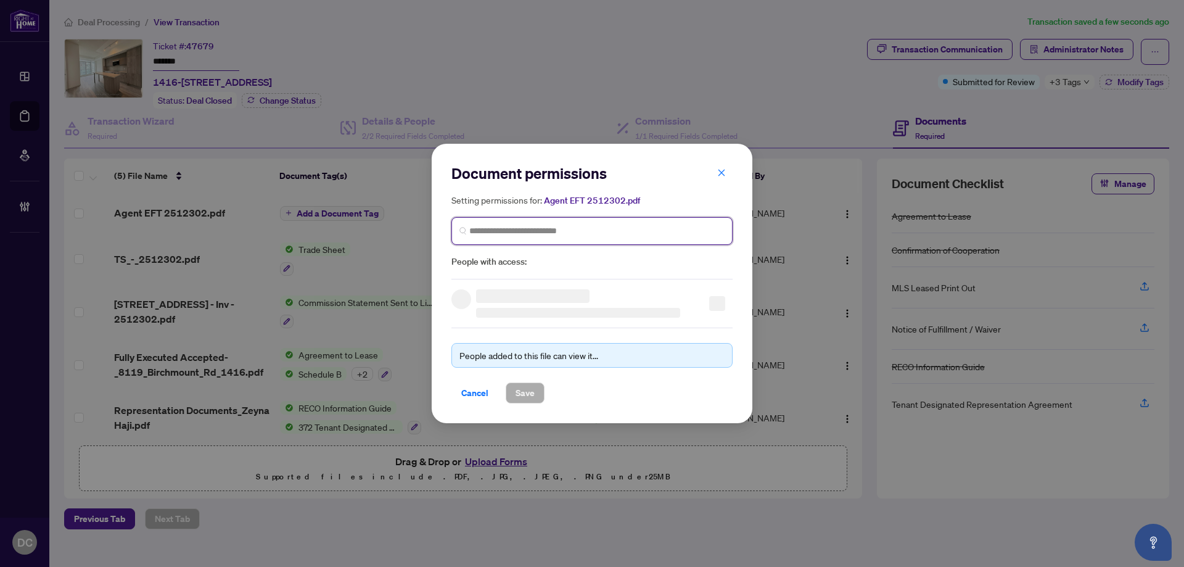
click at [623, 228] on input "search" at bounding box center [596, 230] width 255 height 13
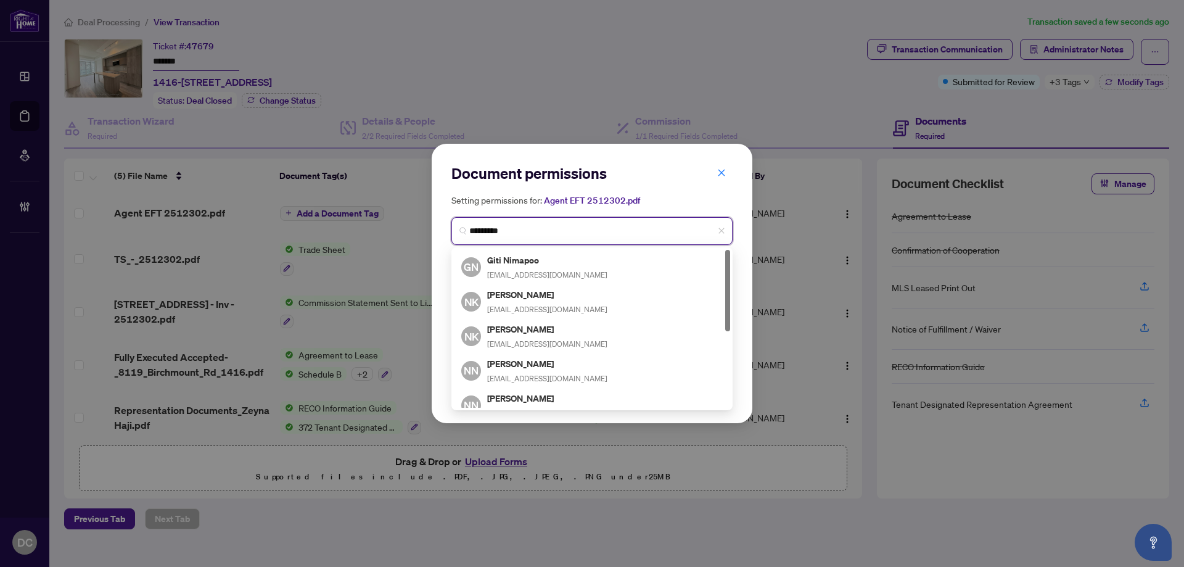
type input "**********"
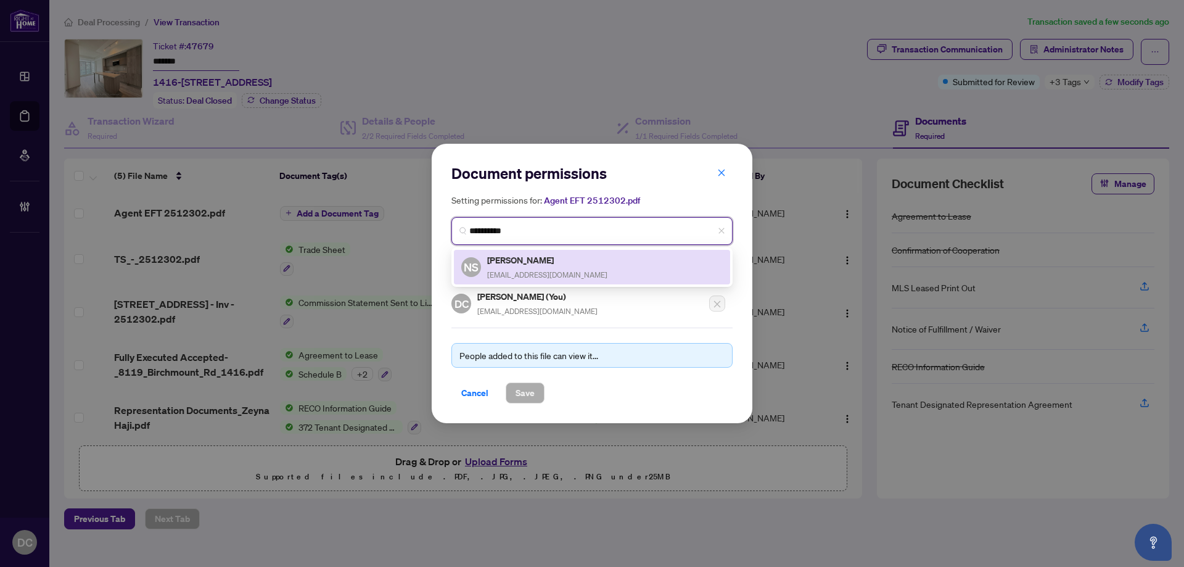
click at [591, 257] on div "NS Nima Saeedifaez faeznima@gmail.com" at bounding box center [591, 267] width 261 height 28
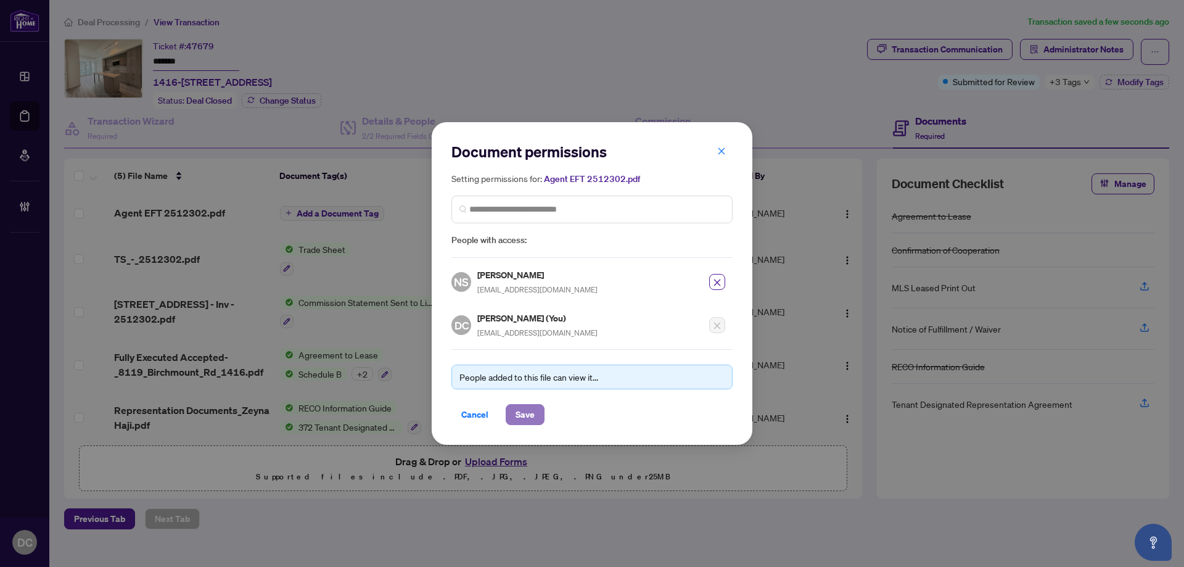
click at [540, 414] on button "Save" at bounding box center [525, 414] width 39 height 21
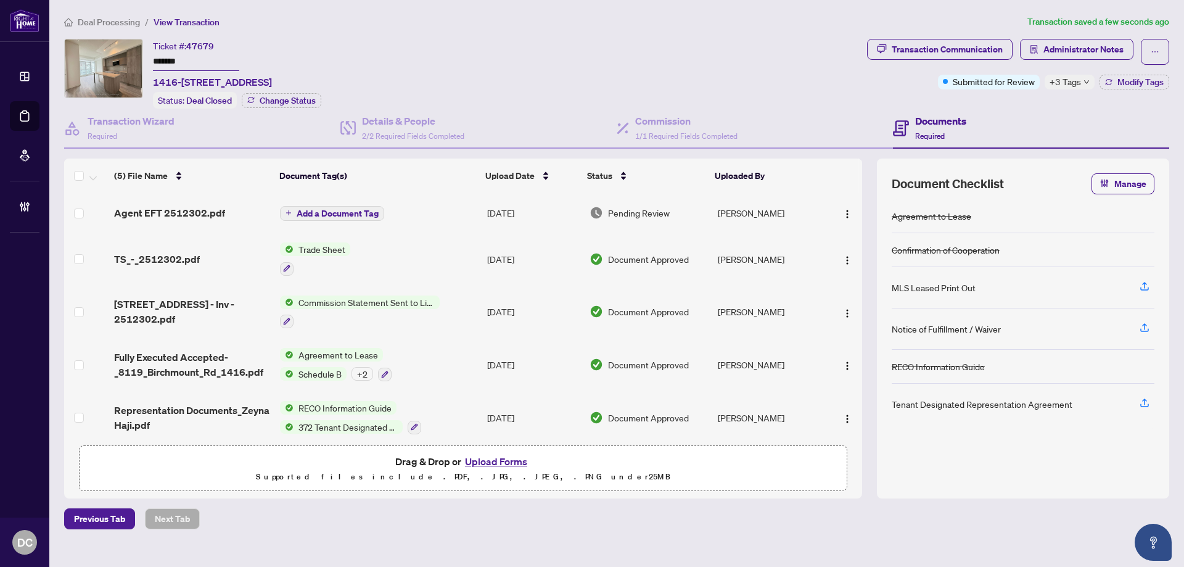
click at [358, 209] on span "Add a Document Tag" at bounding box center [338, 213] width 82 height 9
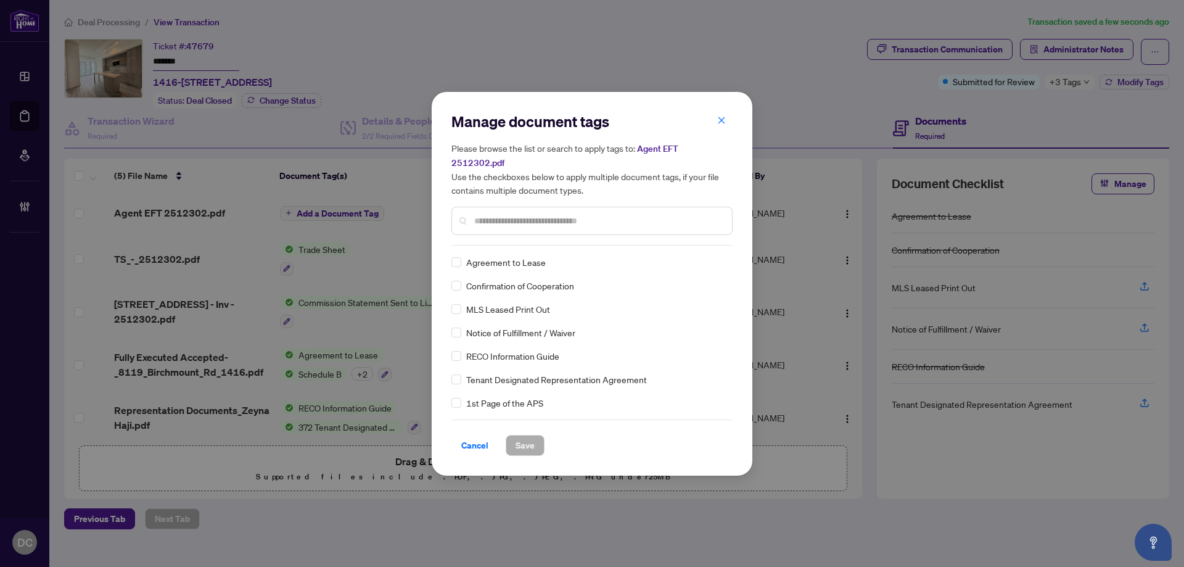
click at [526, 215] on input "text" at bounding box center [598, 221] width 248 height 14
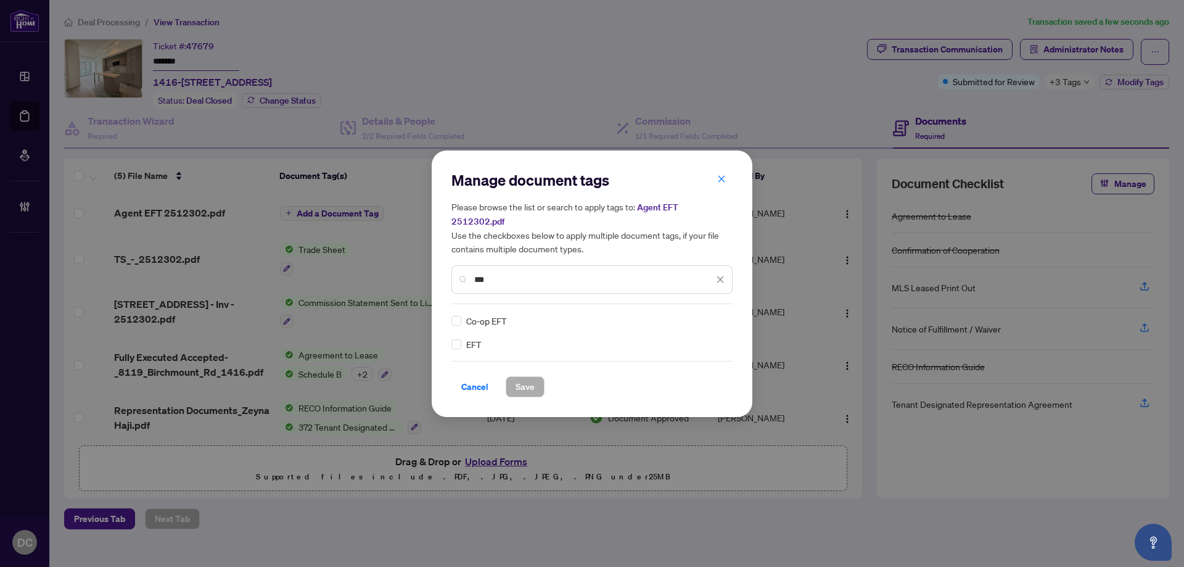
type input "***"
click at [719, 318] on icon at bounding box center [720, 320] width 7 height 5
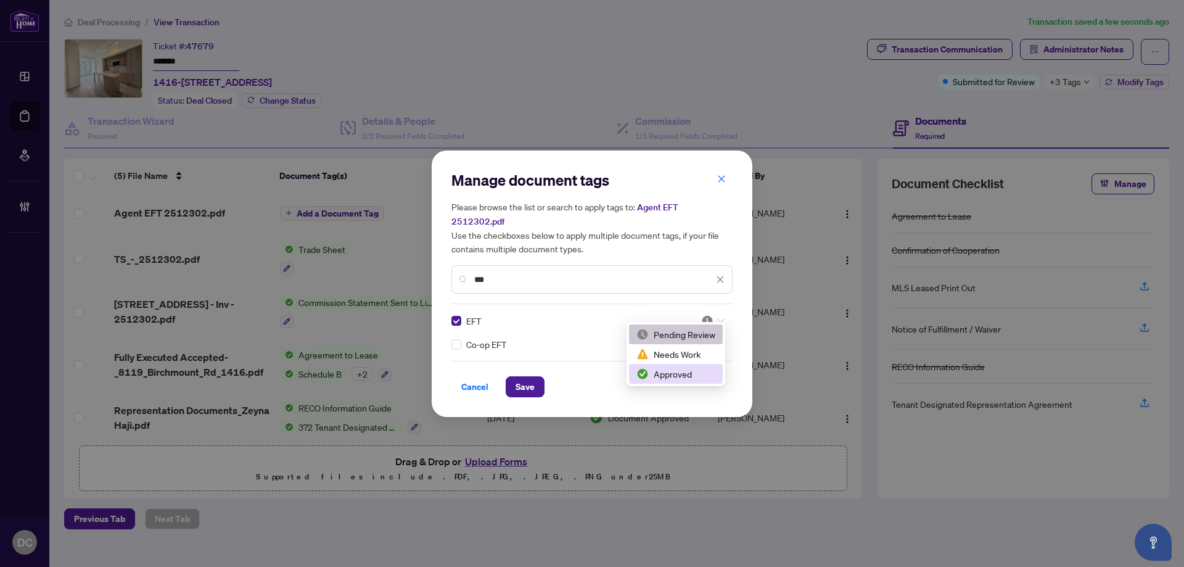
click at [694, 371] on div "Approved" at bounding box center [675, 374] width 79 height 14
click at [523, 377] on span "Save" at bounding box center [524, 387] width 19 height 20
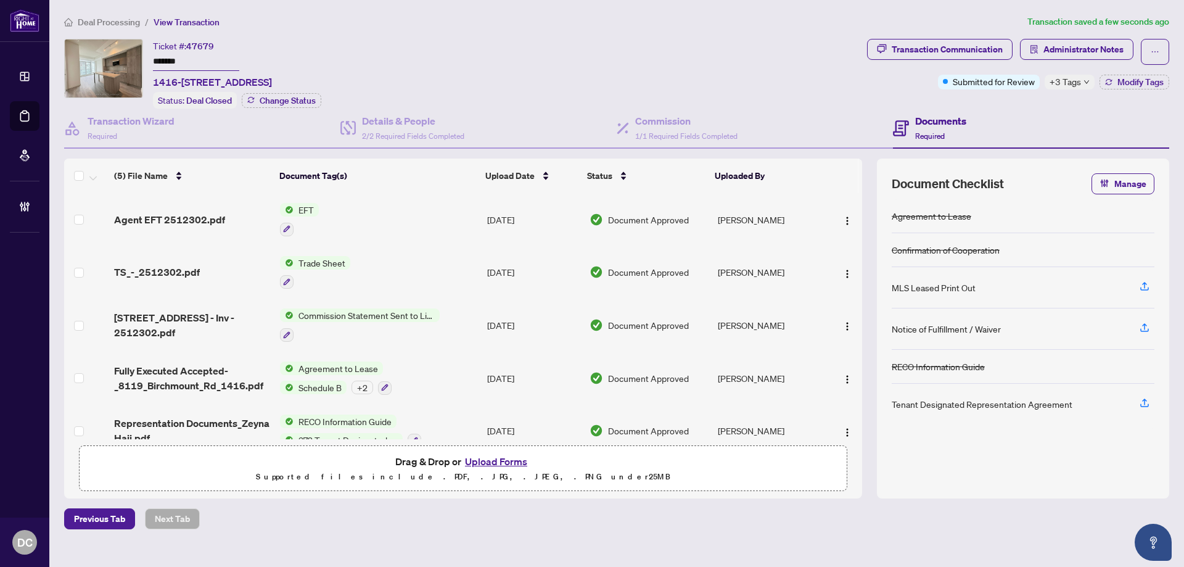
click at [1082, 84] on div "+3 Tags" at bounding box center [1069, 82] width 50 height 15
click at [994, 102] on div "Transaction Communication Administrator Notes Submitted for Review +3 Tags Modi…" at bounding box center [1017, 74] width 307 height 70
click at [1080, 52] on span "Administrator Notes" at bounding box center [1083, 49] width 80 height 20
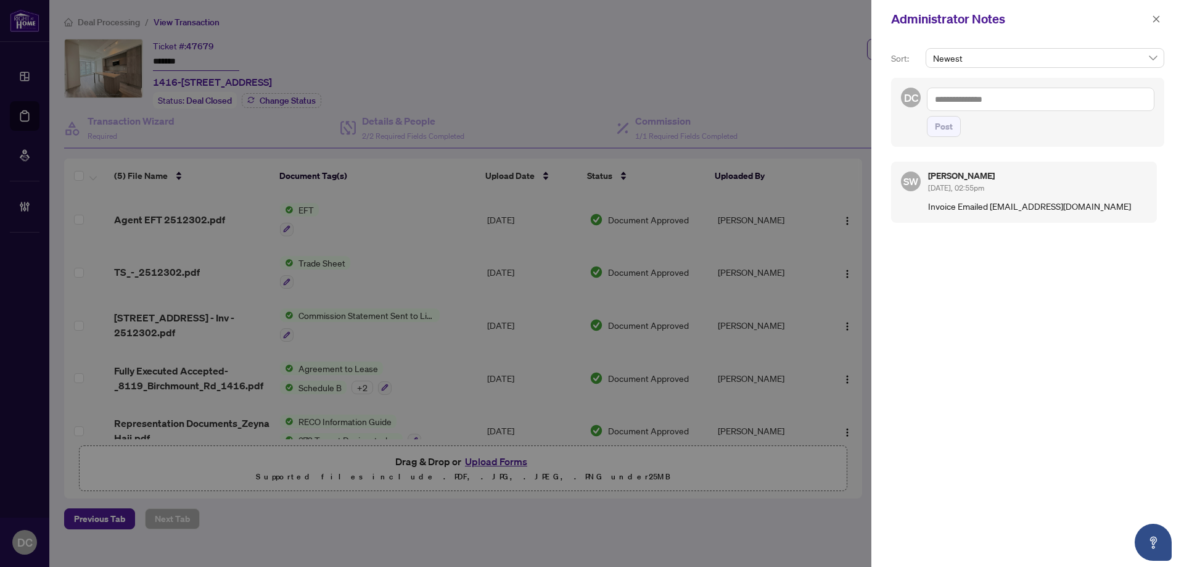
click at [952, 100] on textarea at bounding box center [1040, 99] width 227 height 23
paste textarea "**********"
type textarea "**********"
click at [954, 131] on button "Post" at bounding box center [944, 126] width 34 height 21
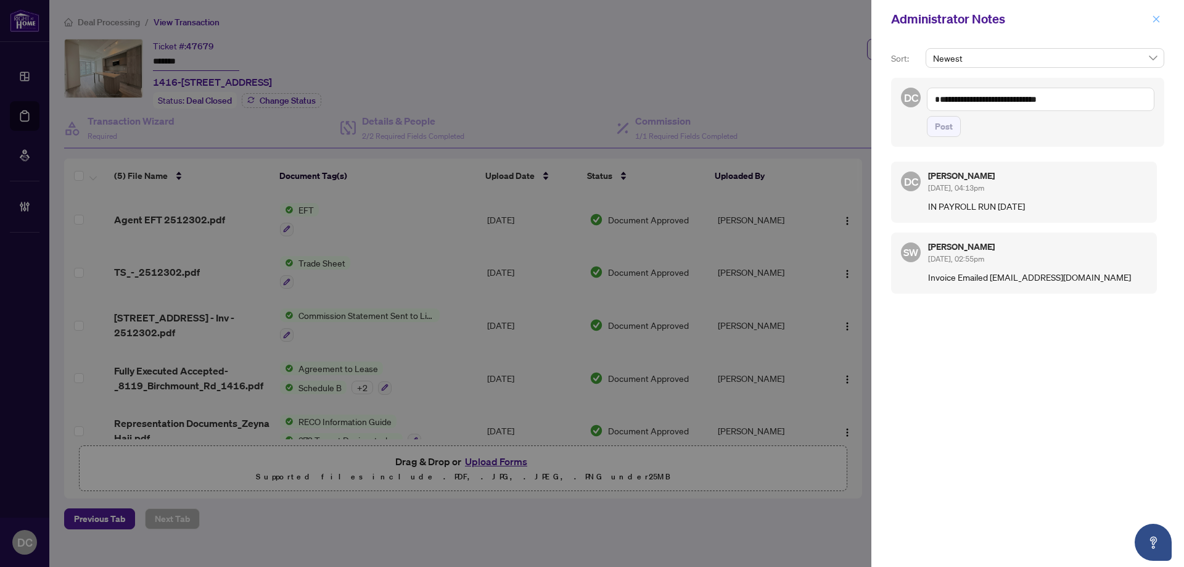
click at [1161, 16] on button "button" at bounding box center [1156, 19] width 16 height 15
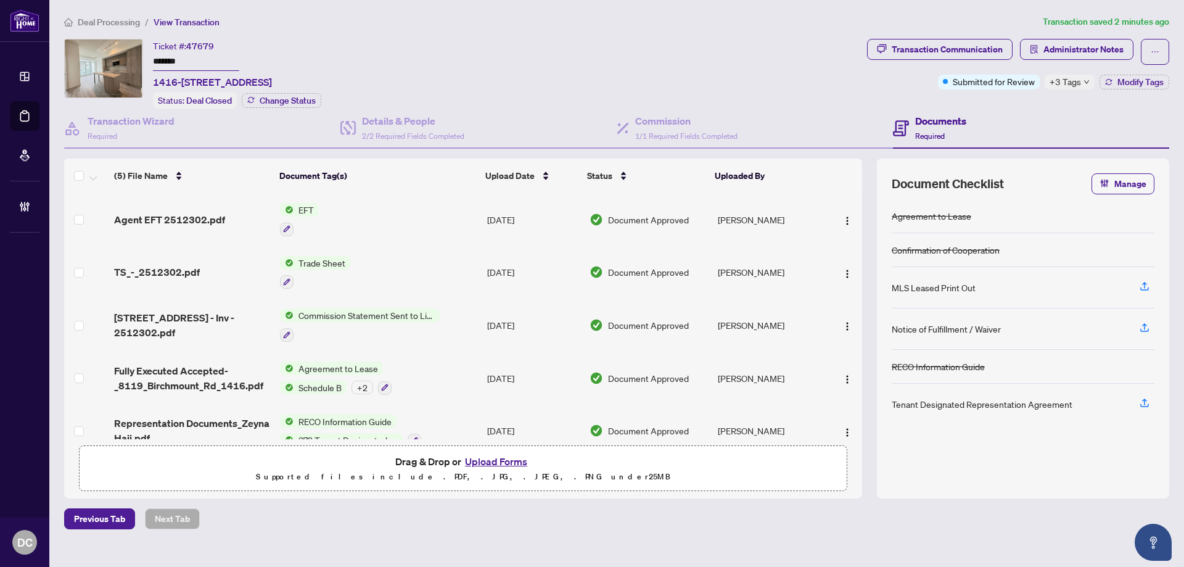
click at [125, 22] on span "Deal Processing" at bounding box center [109, 22] width 62 height 11
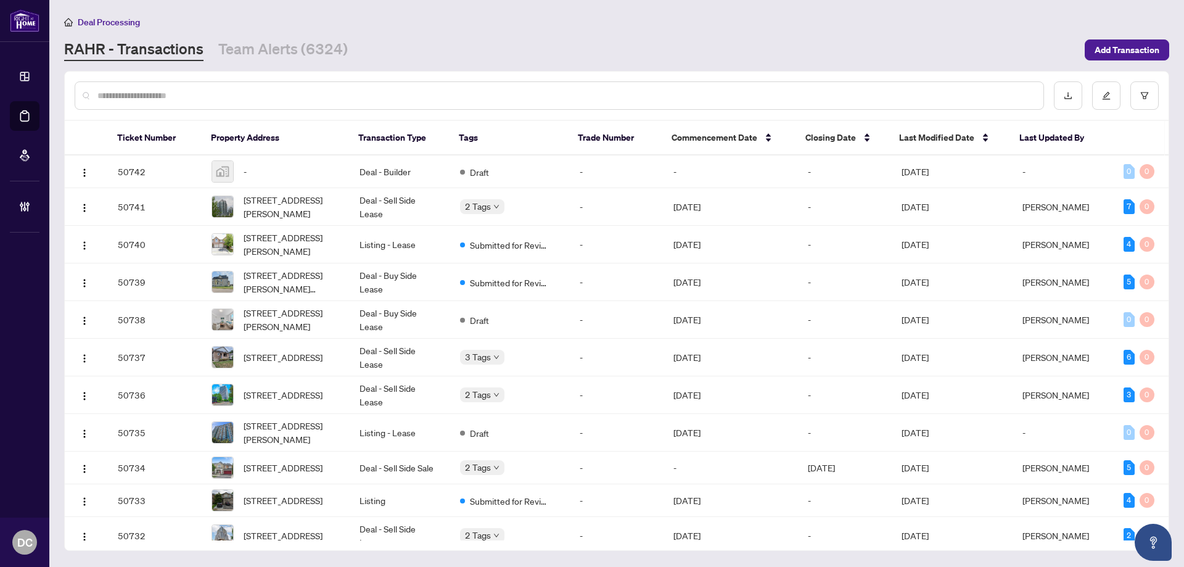
click at [245, 98] on input "text" at bounding box center [565, 96] width 936 height 14
click at [250, 90] on input "text" at bounding box center [565, 96] width 936 height 14
click at [351, 89] on input "text" at bounding box center [565, 96] width 936 height 14
paste input "*******"
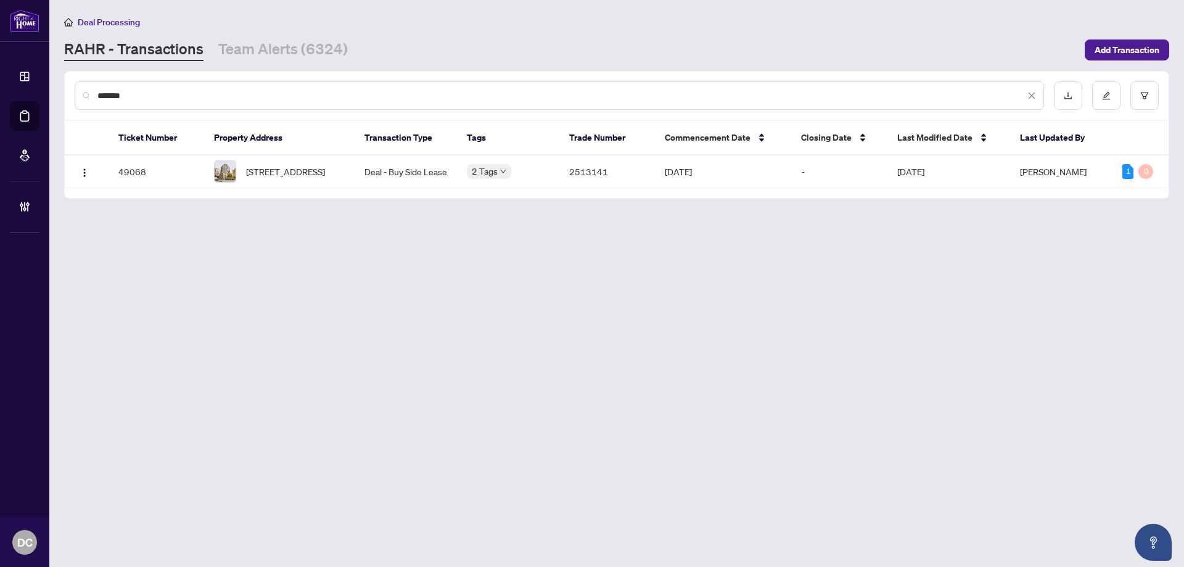
type input "*******"
click at [325, 171] on span "1006-28 Olive Ave, Toronto, Ontario M2N 7E6, Canada" at bounding box center [285, 172] width 79 height 14
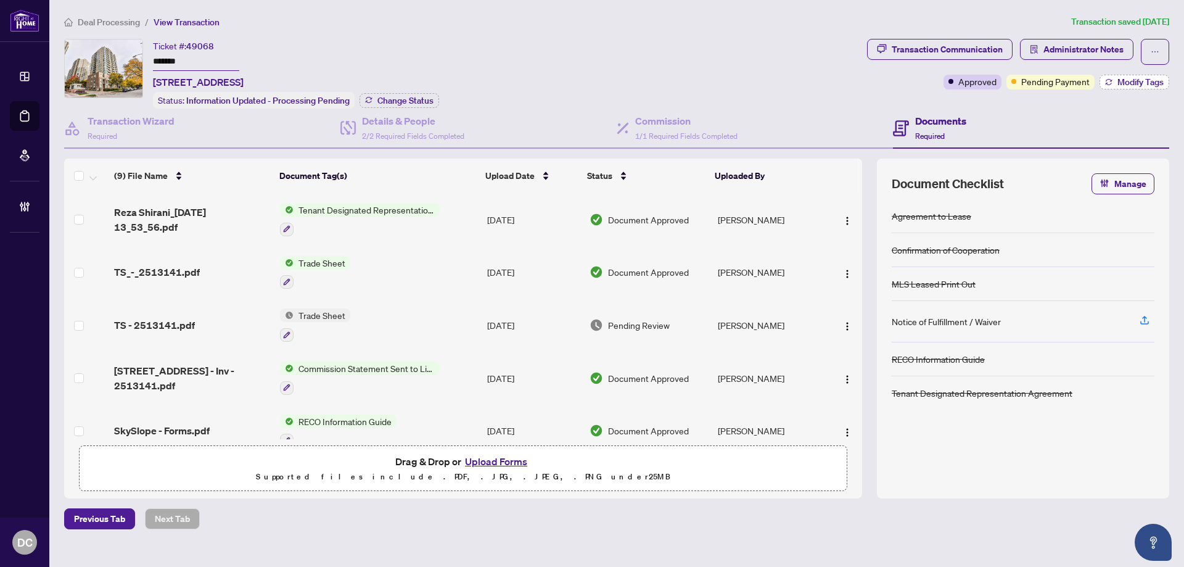
click at [1147, 79] on span "Modify Tags" at bounding box center [1140, 82] width 46 height 9
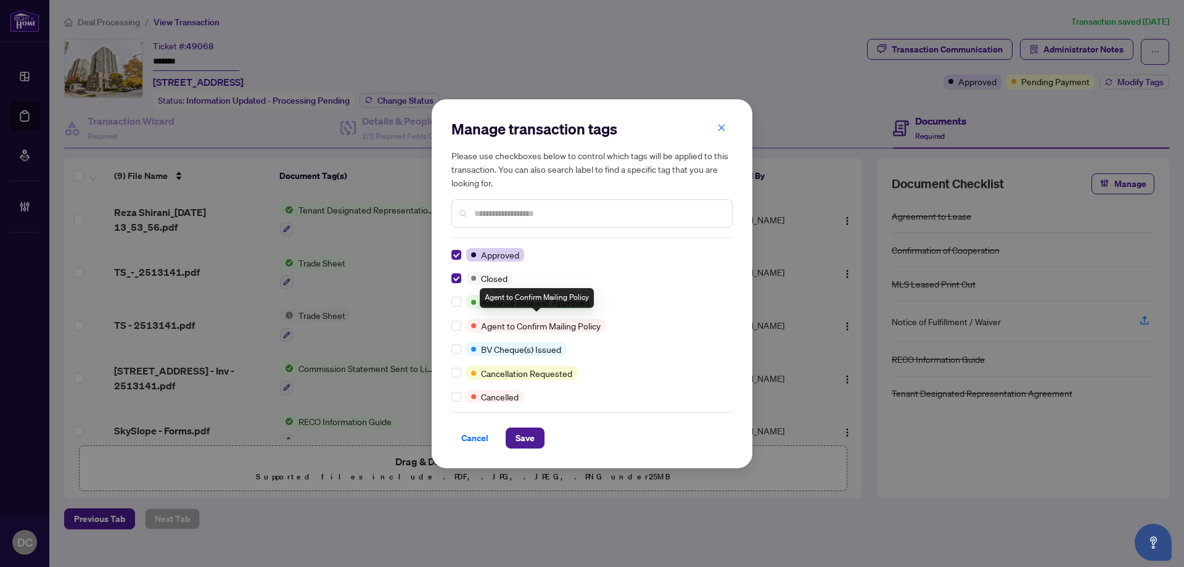
scroll to position [185, 0]
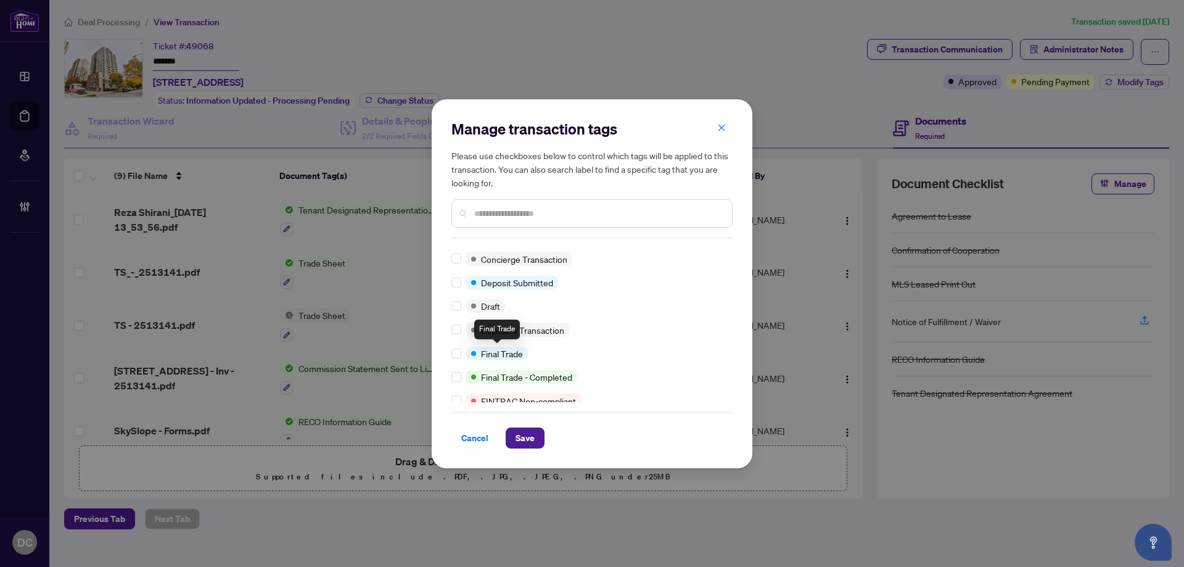
click at [467, 353] on div "Final Trade" at bounding box center [497, 353] width 62 height 14
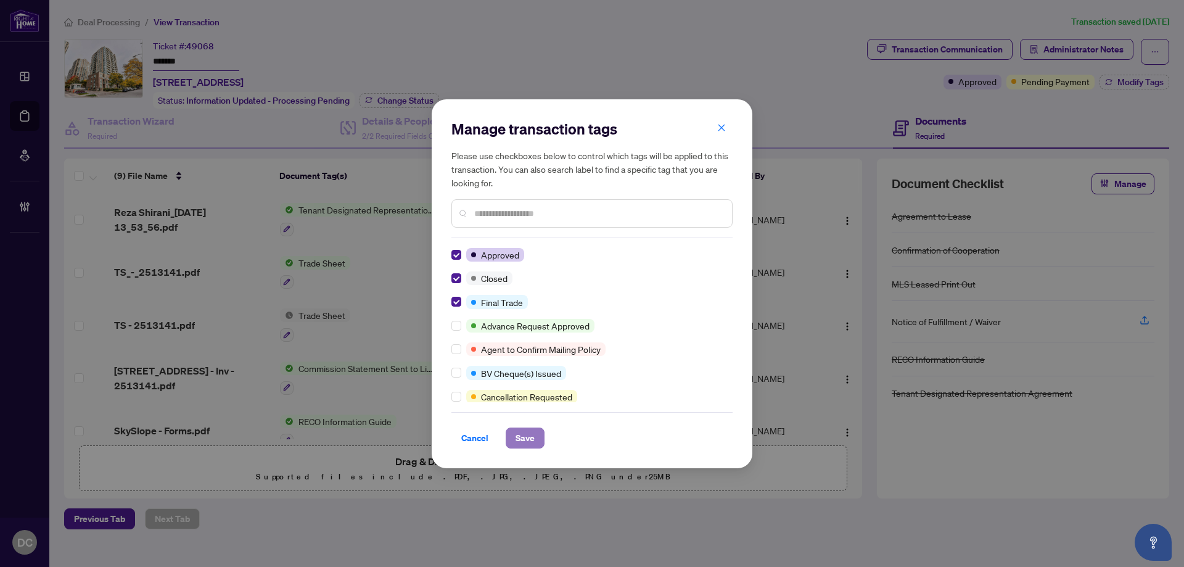
click at [529, 439] on span "Save" at bounding box center [524, 438] width 19 height 20
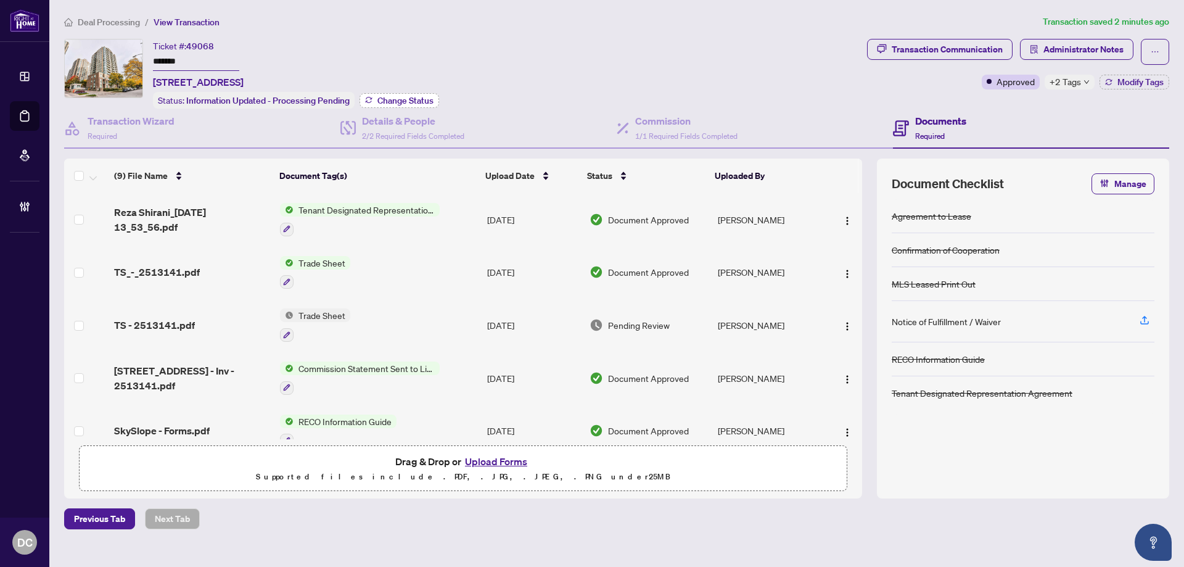
click at [391, 105] on button "Change Status" at bounding box center [399, 100] width 80 height 15
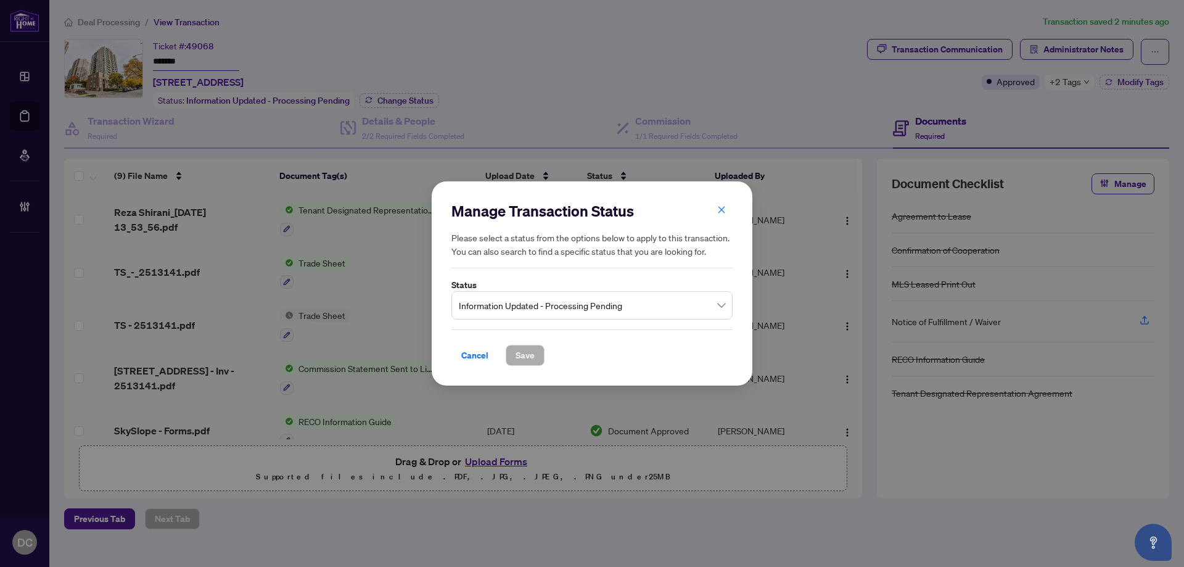
click at [579, 298] on span "Information Updated - Processing Pending" at bounding box center [592, 304] width 266 height 23
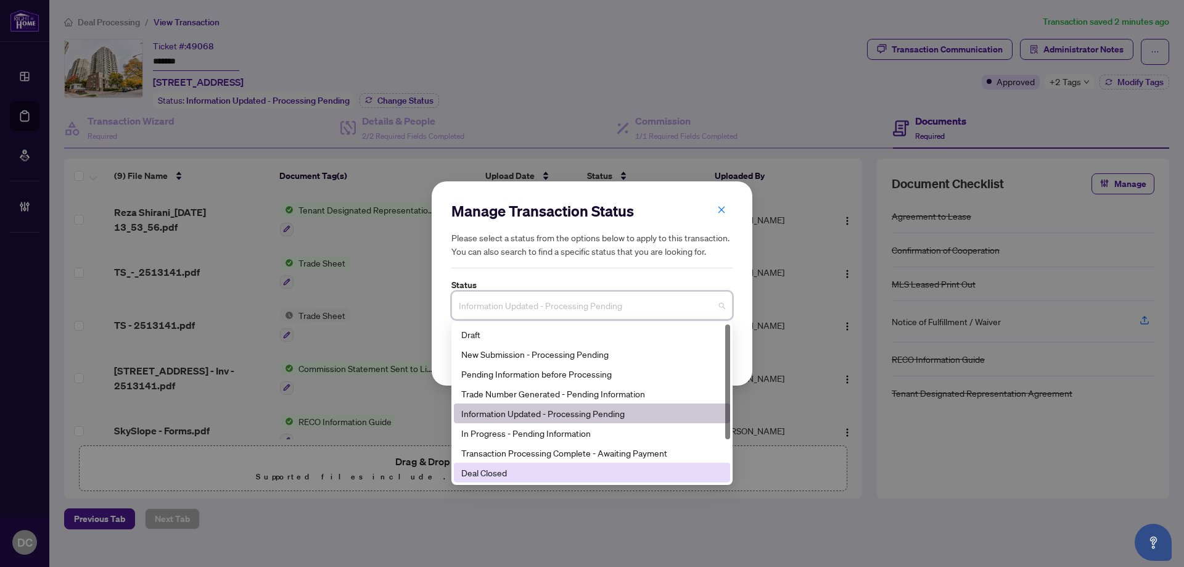
click at [549, 476] on div "Deal Closed" at bounding box center [591, 472] width 261 height 14
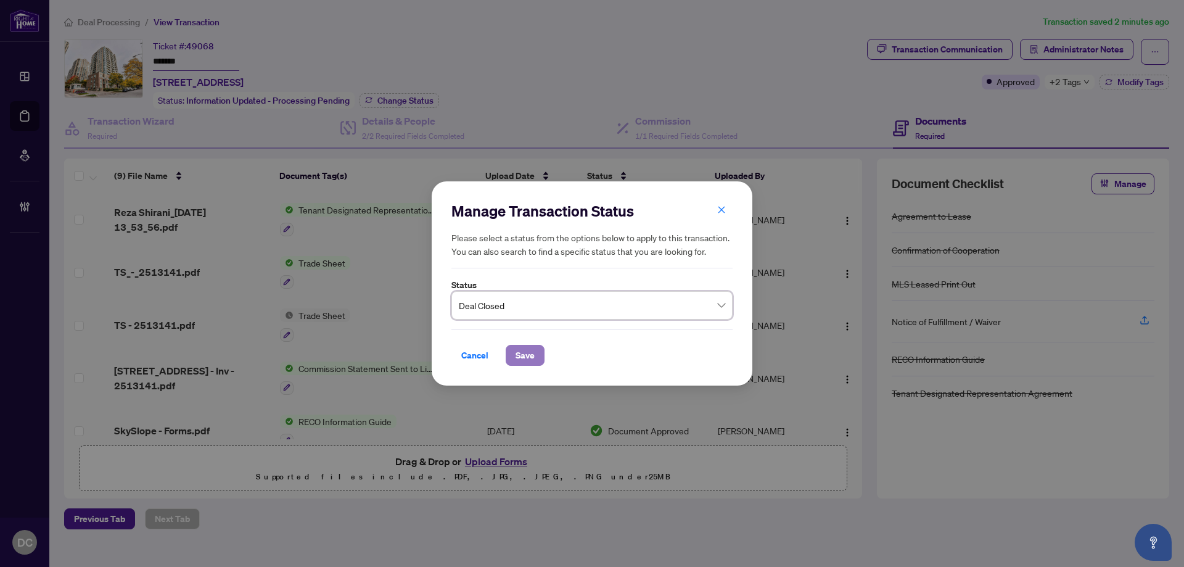
click at [536, 351] on button "Save" at bounding box center [525, 355] width 39 height 21
click at [1069, 84] on div "Manage Transaction Status Please select a status from the options below to appl…" at bounding box center [592, 283] width 1184 height 567
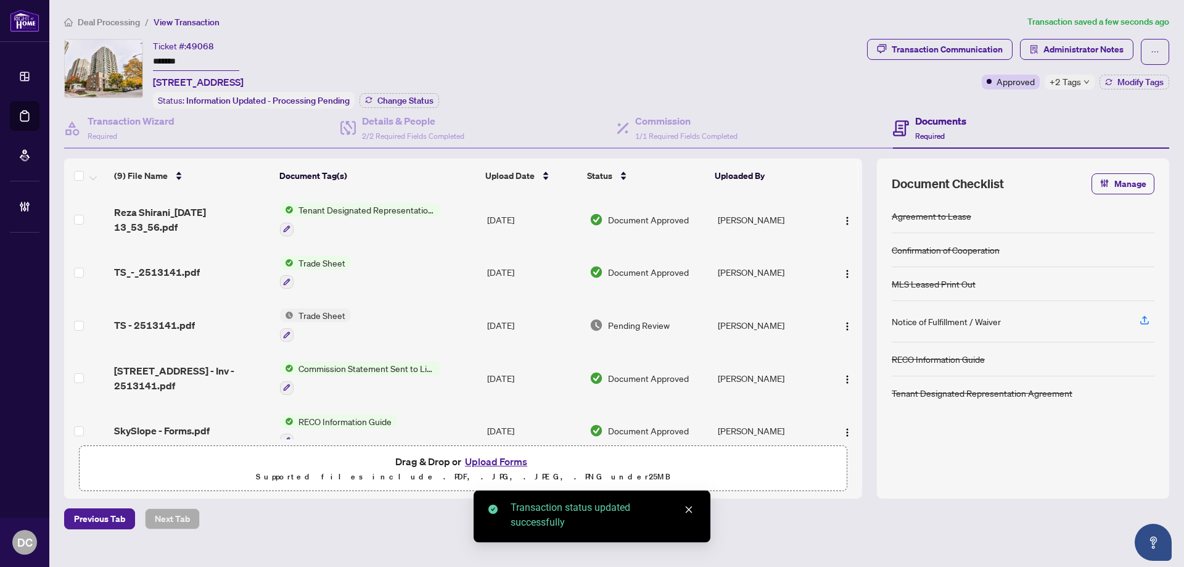
click at [1069, 83] on span "+2 Tags" at bounding box center [1064, 82] width 31 height 14
click at [1096, 47] on span "Administrator Notes" at bounding box center [1083, 49] width 80 height 20
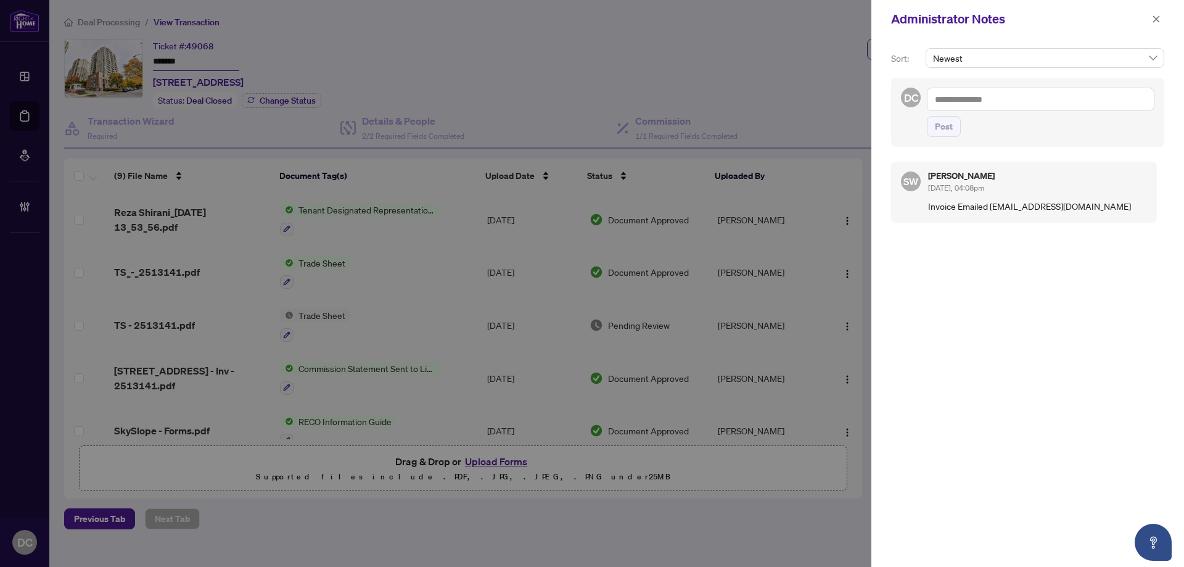
click at [1075, 99] on textarea at bounding box center [1040, 99] width 227 height 23
paste textarea "**********"
type textarea "**********"
click at [944, 123] on span "Post" at bounding box center [944, 127] width 18 height 20
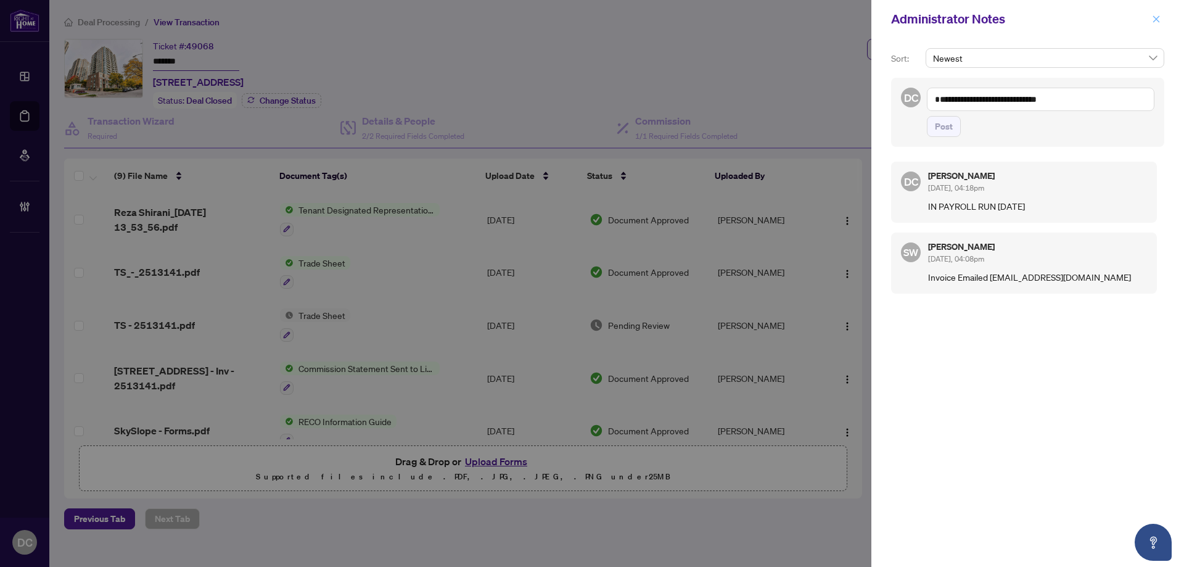
click at [1161, 19] on button "button" at bounding box center [1156, 19] width 16 height 15
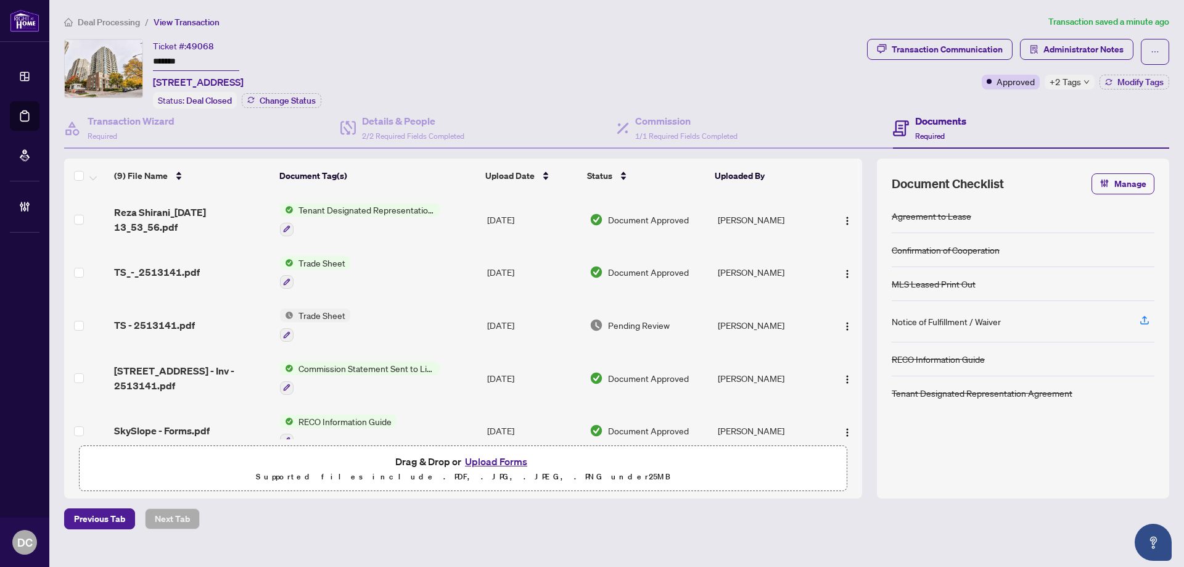
click at [1073, 81] on span "+2 Tags" at bounding box center [1064, 82] width 31 height 14
click at [1108, 51] on span "Administrator Notes" at bounding box center [1083, 49] width 80 height 20
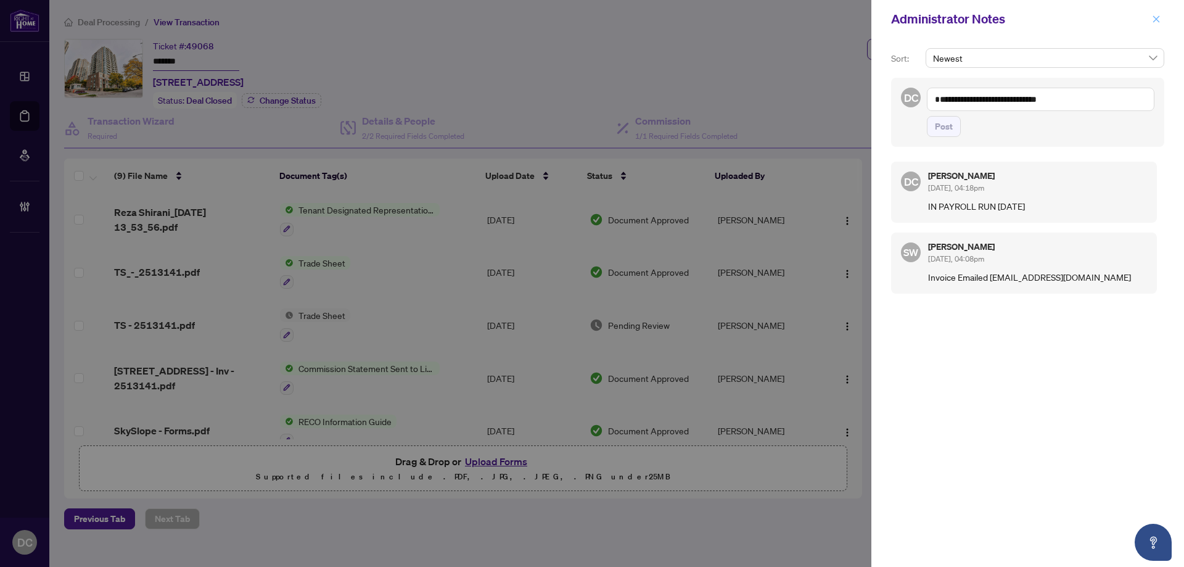
drag, startPoint x: 1154, startPoint y: 18, endPoint x: 1148, endPoint y: 17, distance: 6.4
click at [1154, 18] on icon "close" at bounding box center [1156, 19] width 9 height 9
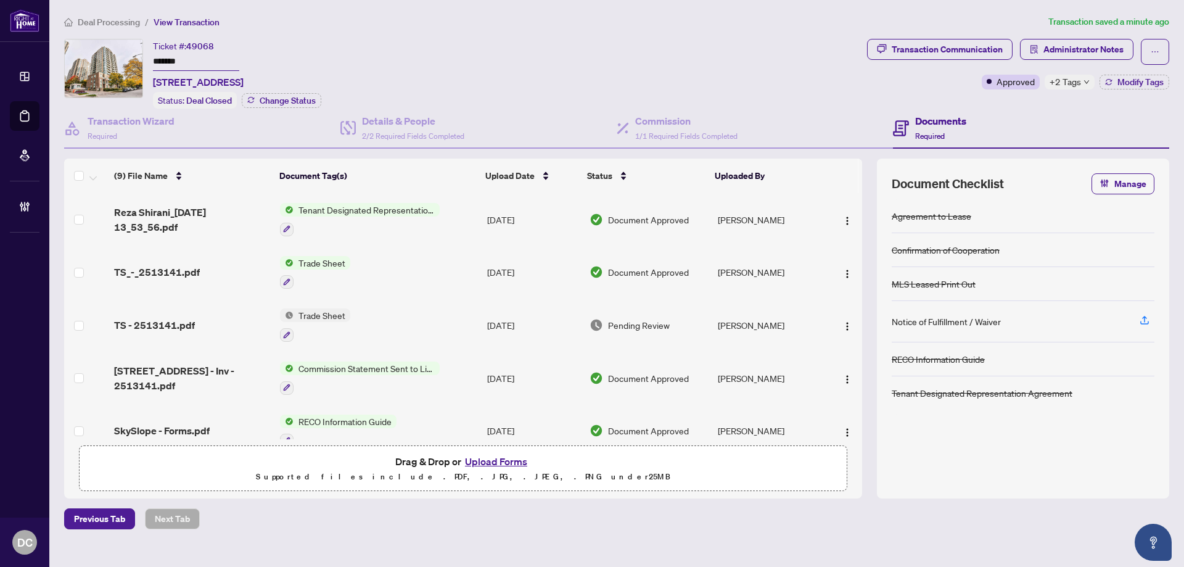
click at [121, 17] on span "Deal Processing" at bounding box center [109, 22] width 62 height 11
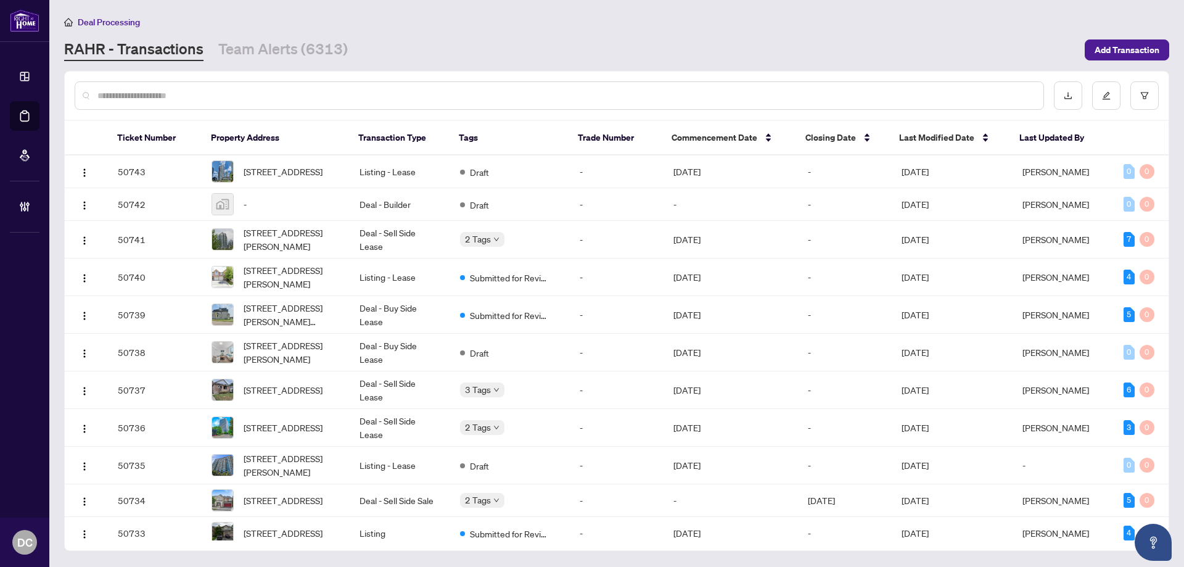
click at [255, 87] on div at bounding box center [559, 95] width 969 height 28
click at [257, 98] on input "text" at bounding box center [565, 96] width 936 height 14
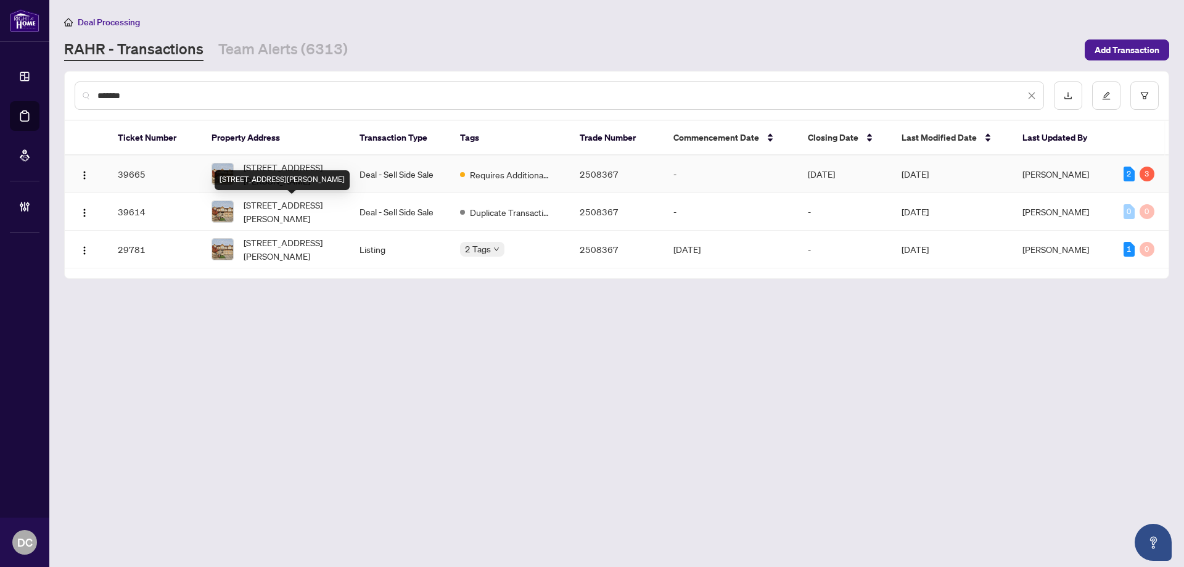
type input "*******"
click at [393, 171] on td "Deal - Sell Side Sale" at bounding box center [400, 174] width 100 height 38
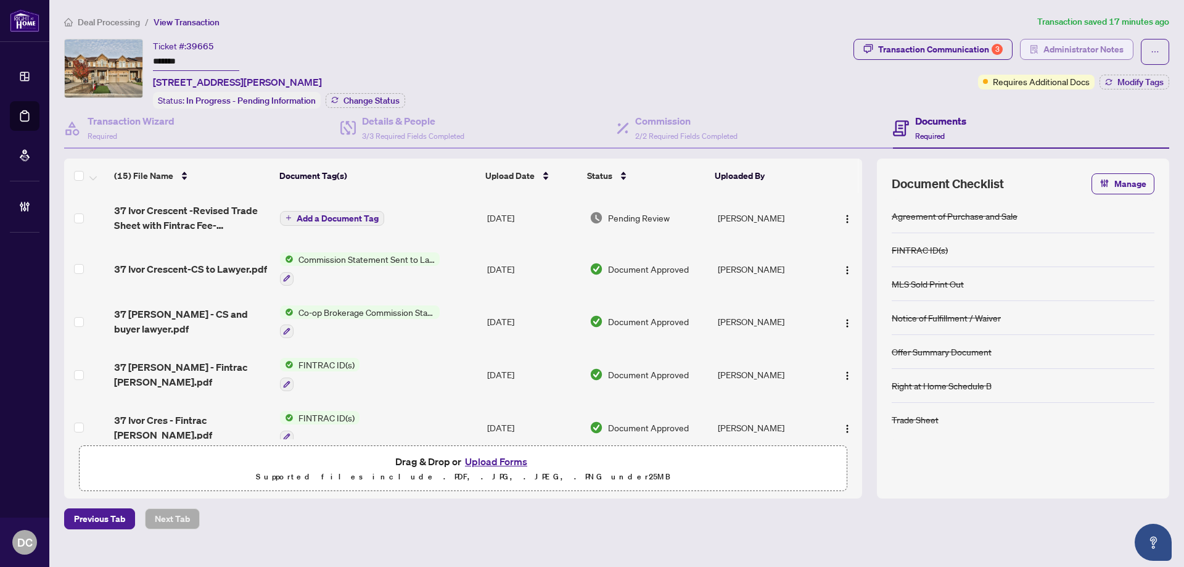
click at [1113, 49] on span "Administrator Notes" at bounding box center [1083, 49] width 80 height 20
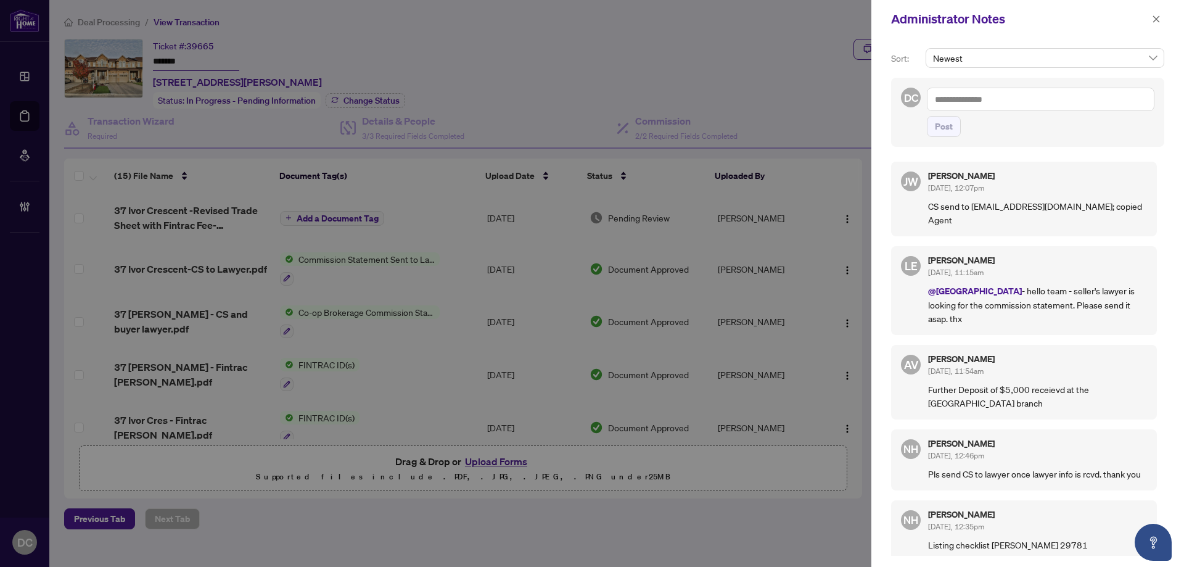
click at [1106, 100] on textarea at bounding box center [1040, 99] width 227 height 23
paste textarea "**********"
click at [934, 100] on textarea "**********" at bounding box center [1040, 99] width 227 height 23
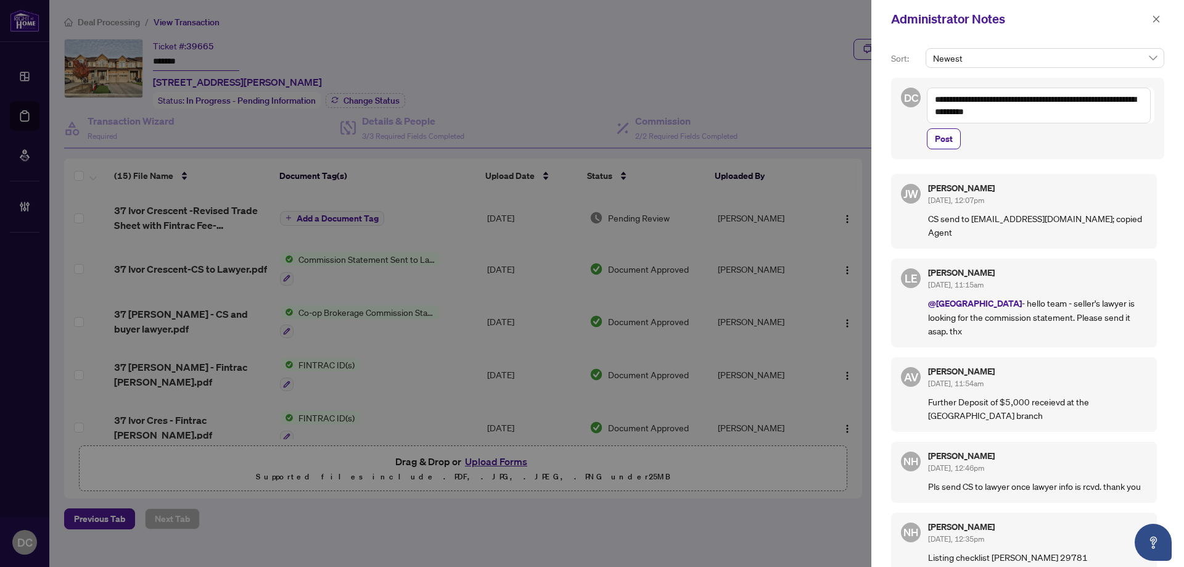
click at [1056, 118] on textarea "**********" at bounding box center [1039, 106] width 224 height 36
click at [956, 112] on textarea "**********" at bounding box center [1039, 106] width 224 height 36
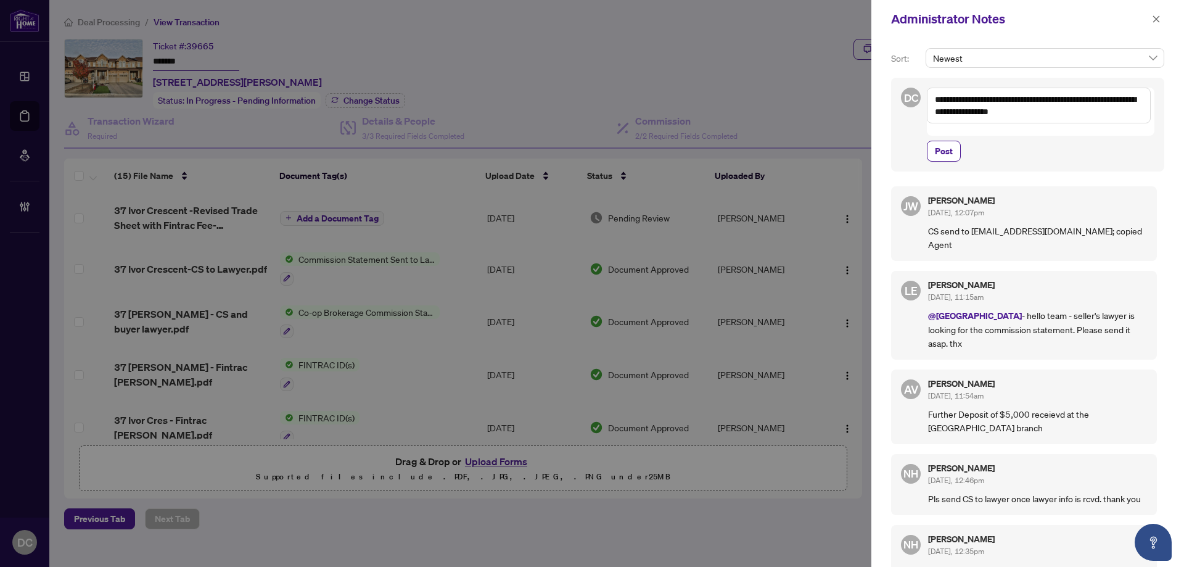
click at [1068, 102] on textarea "**********" at bounding box center [1039, 106] width 224 height 36
click at [1118, 121] on textarea "**********" at bounding box center [1039, 106] width 224 height 36
click at [1097, 99] on textarea "**********" at bounding box center [1039, 106] width 224 height 36
click at [951, 112] on textarea "**********" at bounding box center [1039, 106] width 224 height 36
drag, startPoint x: 1115, startPoint y: 117, endPoint x: 722, endPoint y: 84, distance: 394.0
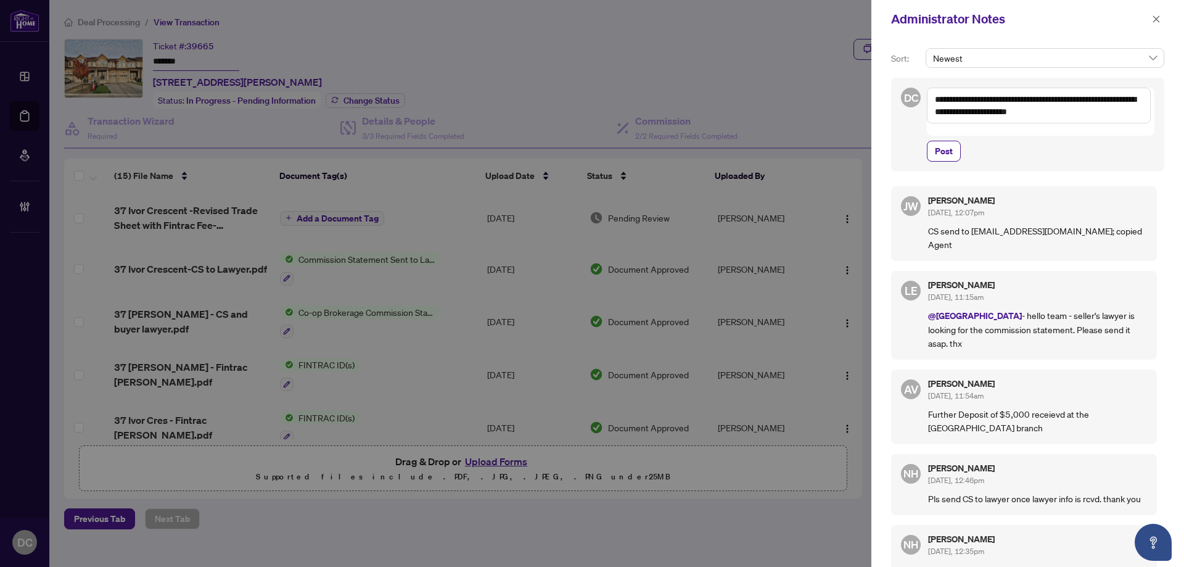
click at [715, 67] on div "**********" at bounding box center [592, 283] width 1184 height 567
paste textarea "**********"
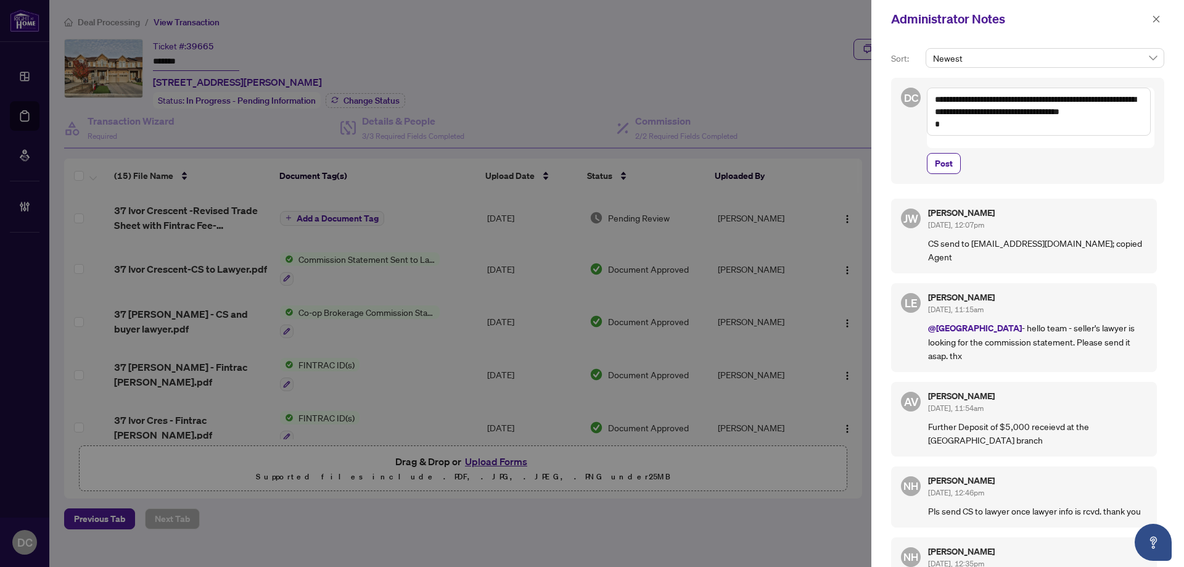
click at [934, 98] on textarea "**********" at bounding box center [1039, 112] width 224 height 48
drag, startPoint x: 950, startPoint y: 137, endPoint x: 933, endPoint y: 138, distance: 17.3
click at [933, 138] on textarea "**********" at bounding box center [1039, 118] width 224 height 60
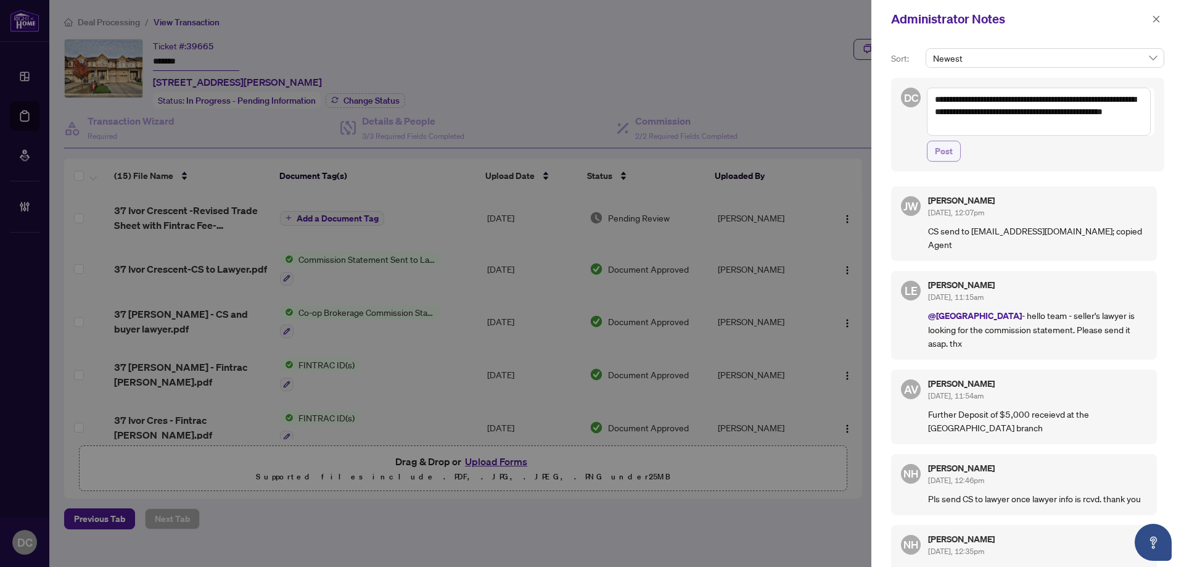
type textarea "**********"
click at [948, 147] on span "Post" at bounding box center [944, 151] width 18 height 20
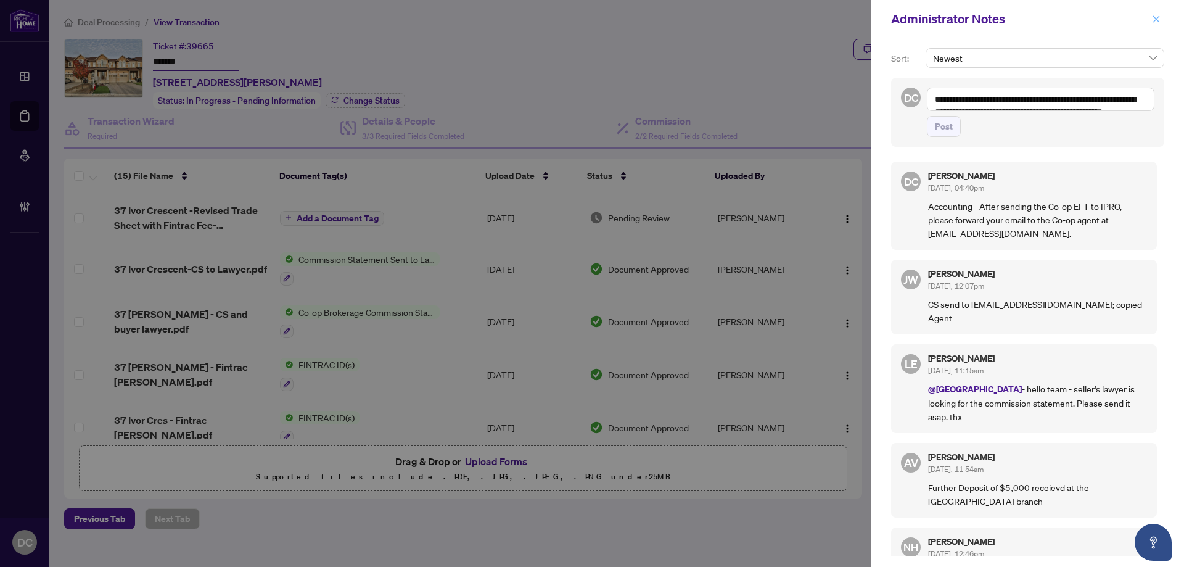
click at [1154, 25] on span "button" at bounding box center [1156, 19] width 9 height 20
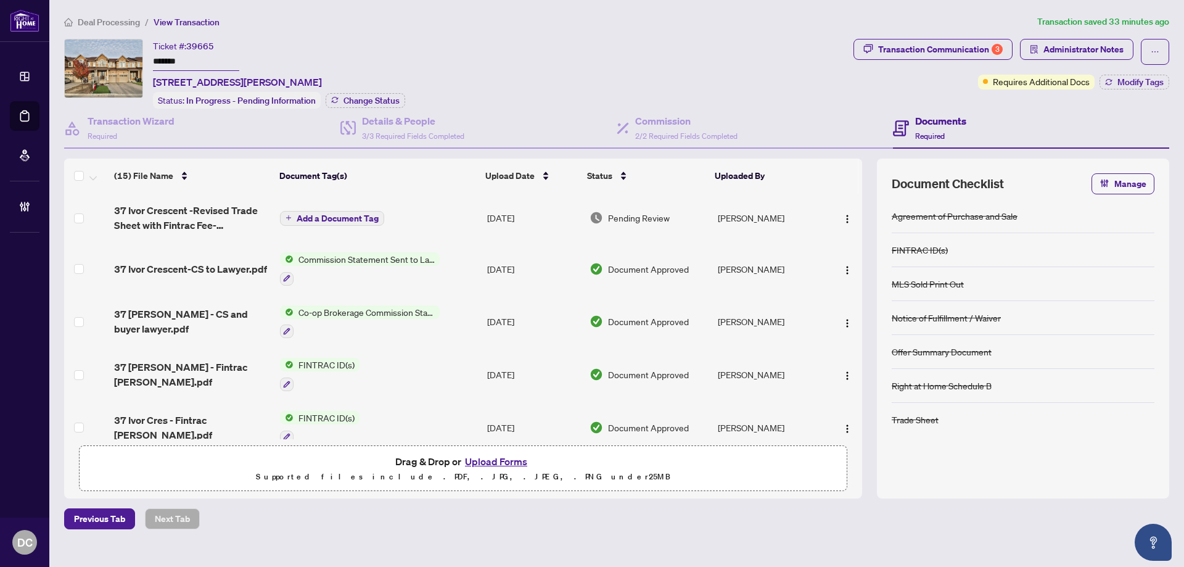
click at [126, 20] on span "Deal Processing" at bounding box center [109, 22] width 62 height 11
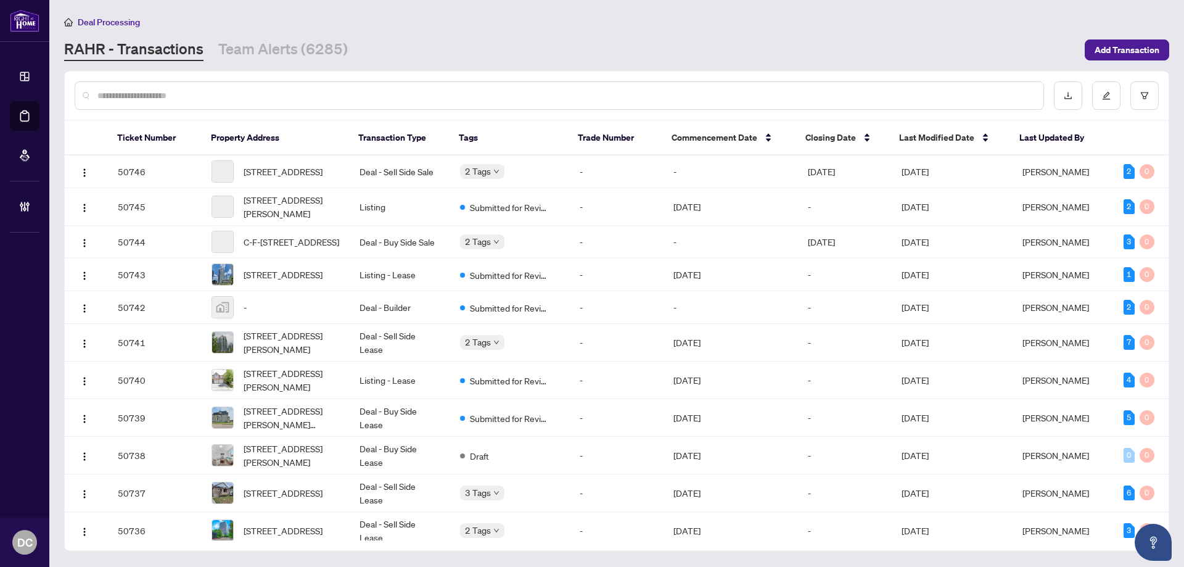
click at [197, 88] on div at bounding box center [559, 95] width 969 height 28
click at [198, 96] on input "text" at bounding box center [565, 96] width 936 height 14
paste input "*******"
type input "*******"
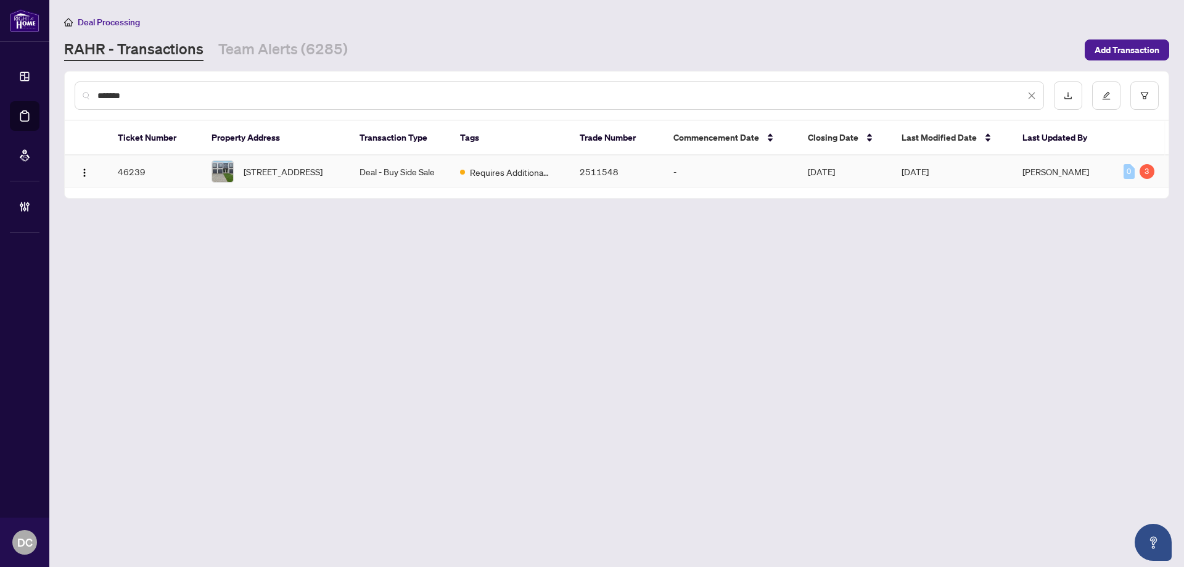
click at [599, 183] on td "2511548" at bounding box center [617, 171] width 94 height 33
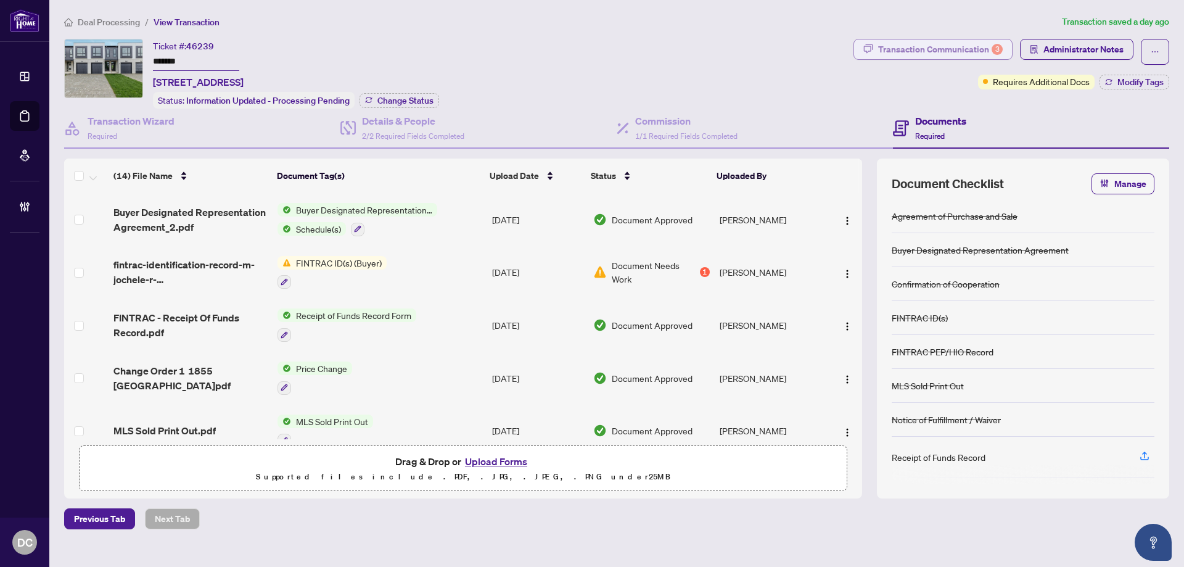
click at [956, 43] on div "Transaction Communication 3" at bounding box center [940, 49] width 125 height 20
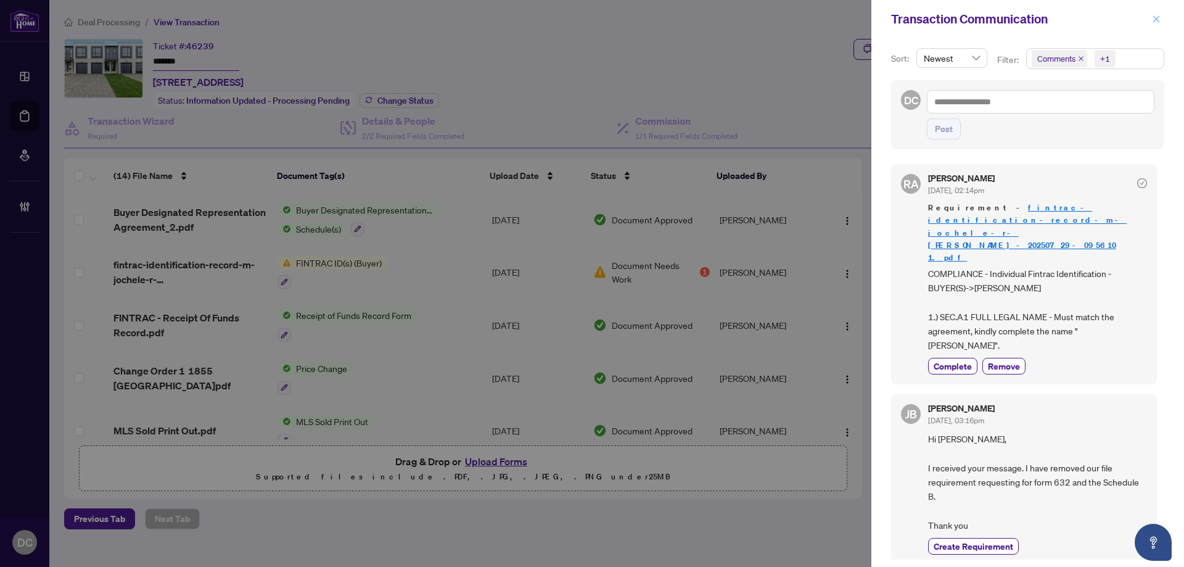
click at [1155, 18] on icon "close" at bounding box center [1156, 18] width 7 height 7
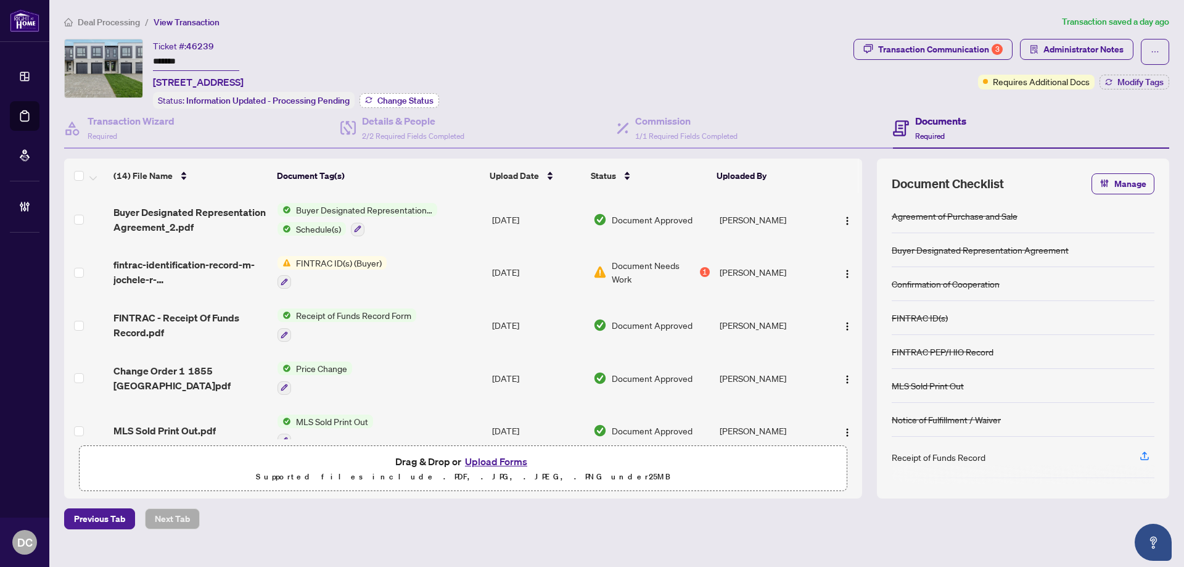
click at [414, 97] on span "Change Status" at bounding box center [405, 100] width 56 height 9
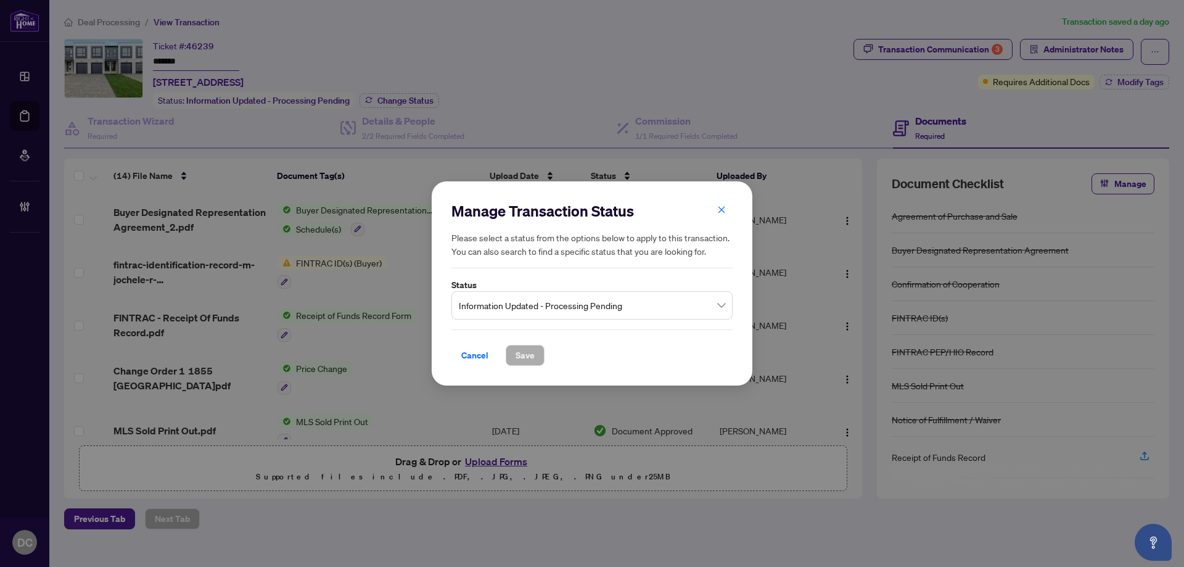
click at [623, 307] on span "Information Updated - Processing Pending" at bounding box center [592, 304] width 266 height 23
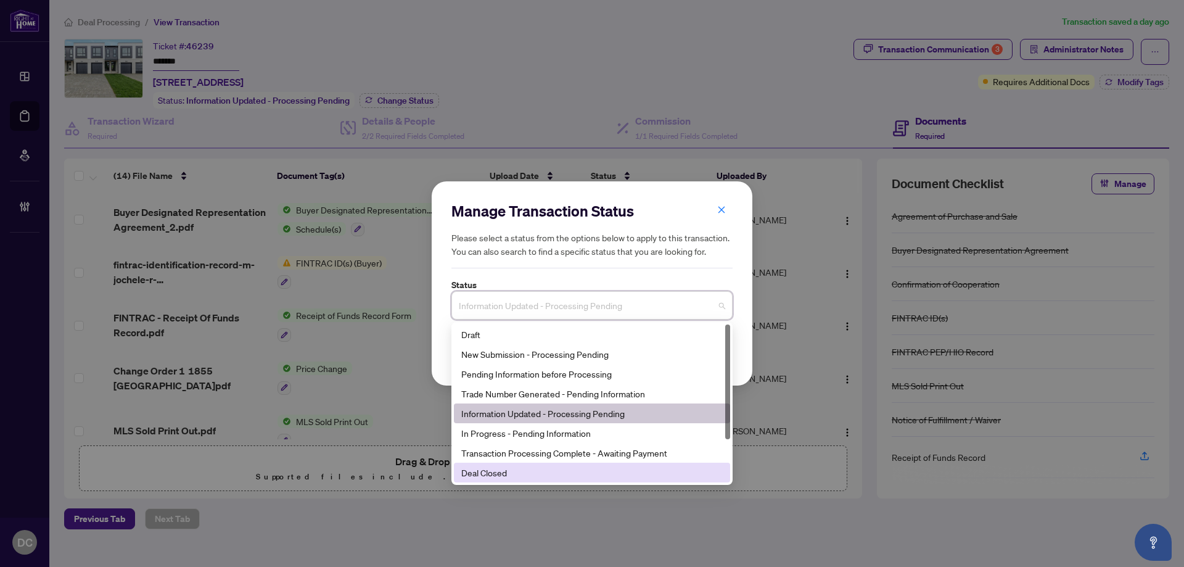
click at [508, 472] on div "Deal Closed" at bounding box center [591, 472] width 261 height 14
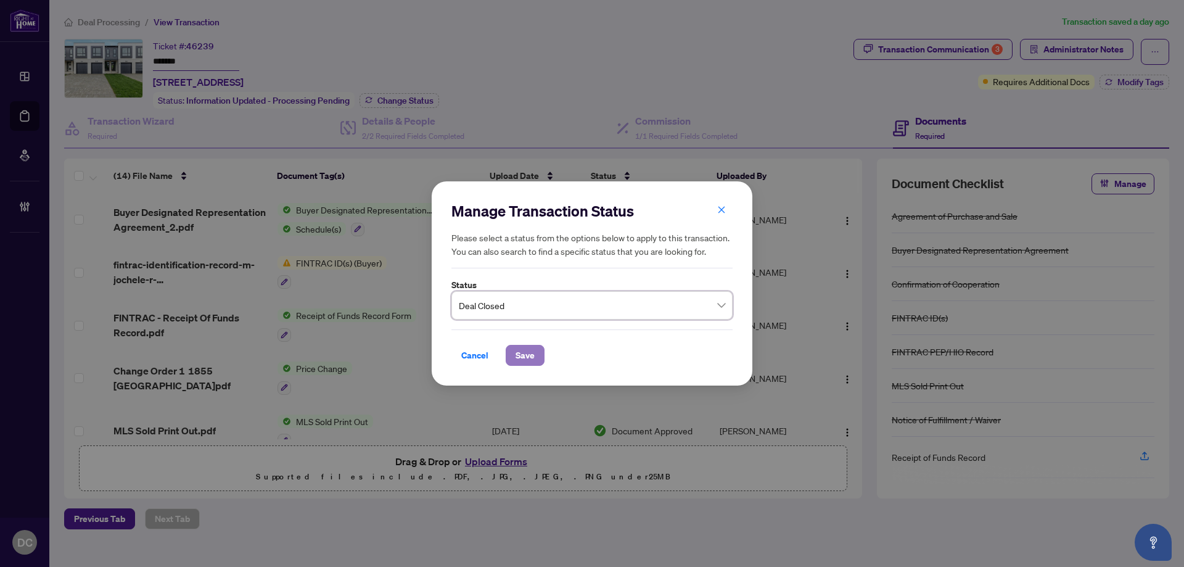
click at [525, 355] on span "Save" at bounding box center [524, 355] width 19 height 20
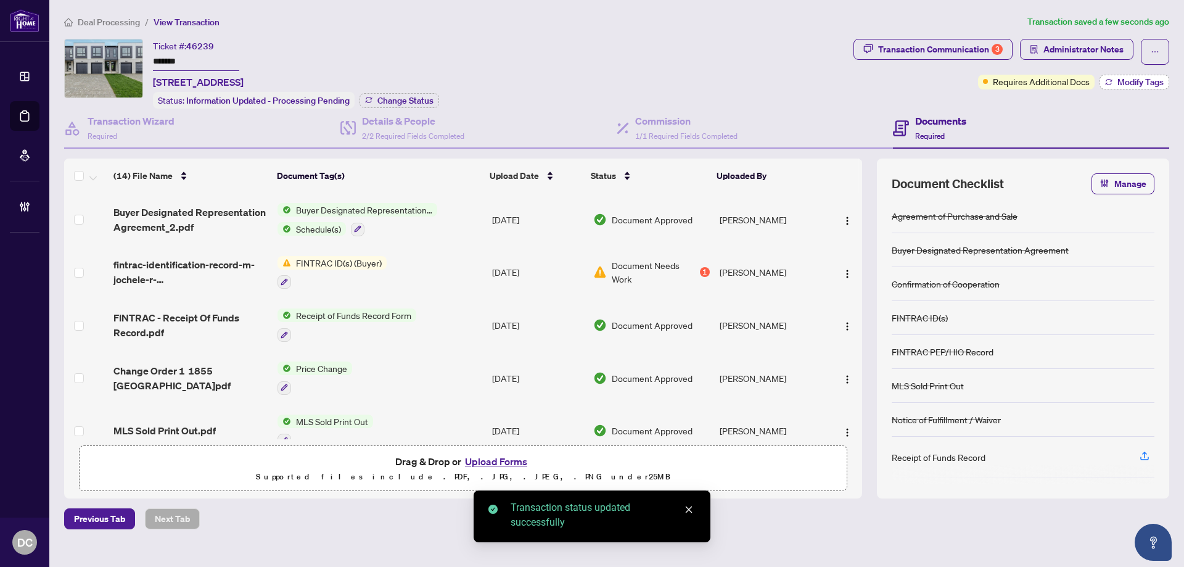
click at [1131, 84] on span "Modify Tags" at bounding box center [1140, 82] width 46 height 9
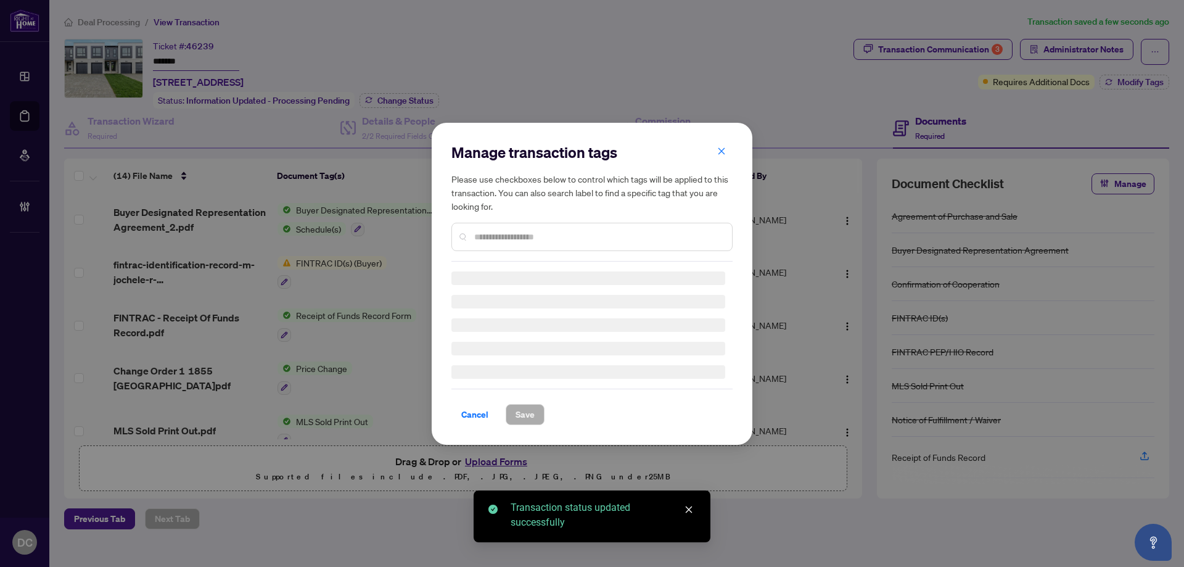
click at [553, 235] on input "text" at bounding box center [598, 237] width 248 height 14
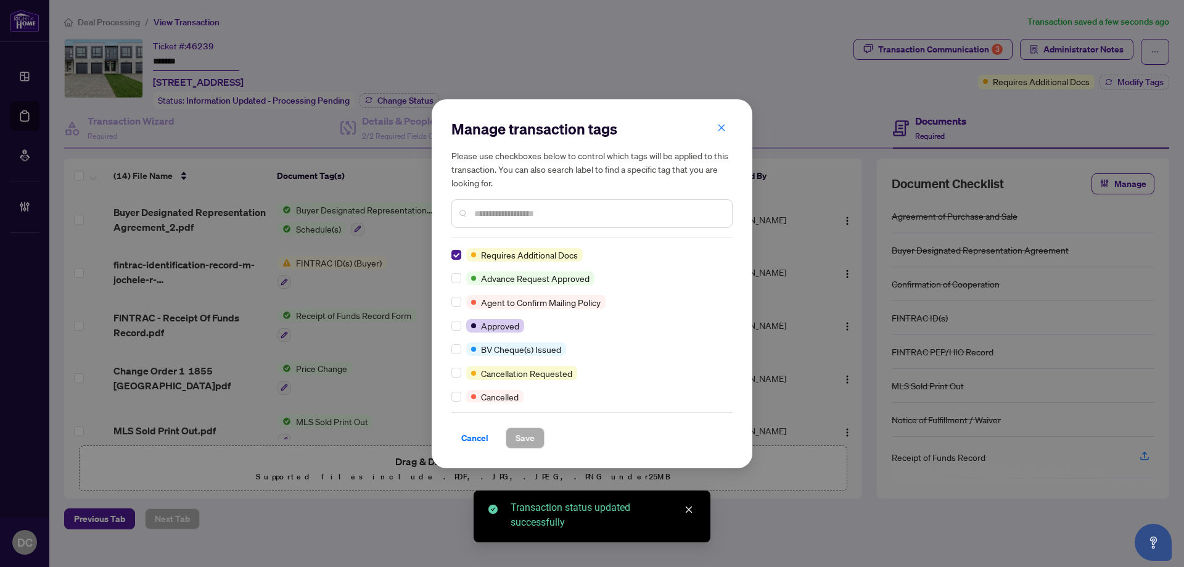
click at [588, 216] on input "text" at bounding box center [598, 214] width 248 height 14
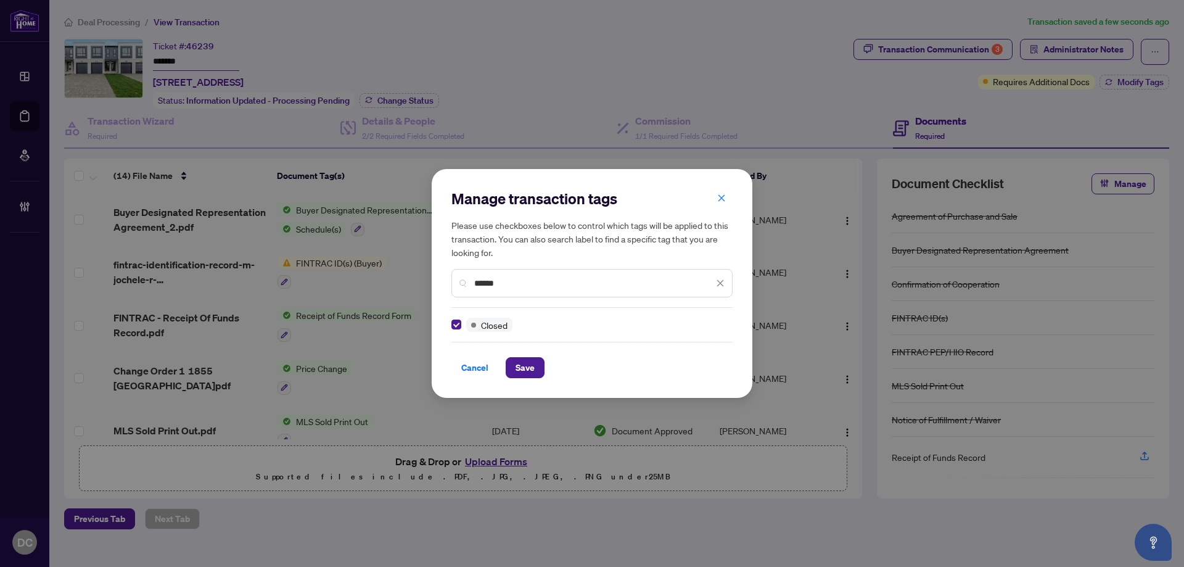
drag, startPoint x: 515, startPoint y: 287, endPoint x: 415, endPoint y: 285, distance: 100.5
click at [415, 285] on div "Manage transaction tags Please use checkboxes below to control which tags will …" at bounding box center [592, 283] width 1184 height 567
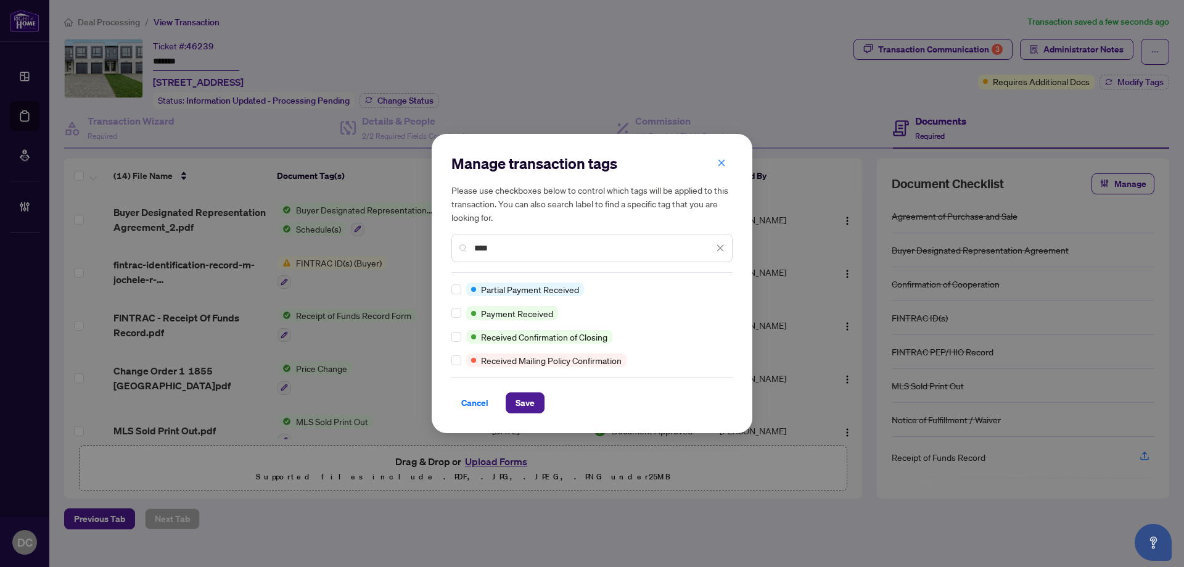
type input "****"
click at [518, 399] on span "Save" at bounding box center [524, 403] width 19 height 20
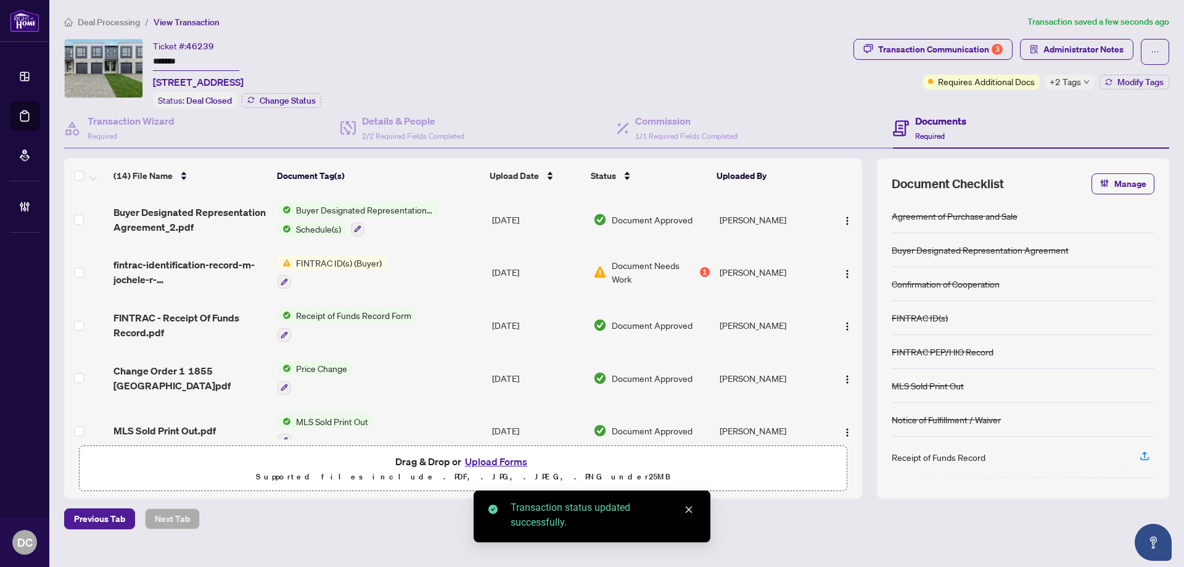
click at [123, 23] on span "Deal Processing" at bounding box center [109, 22] width 62 height 11
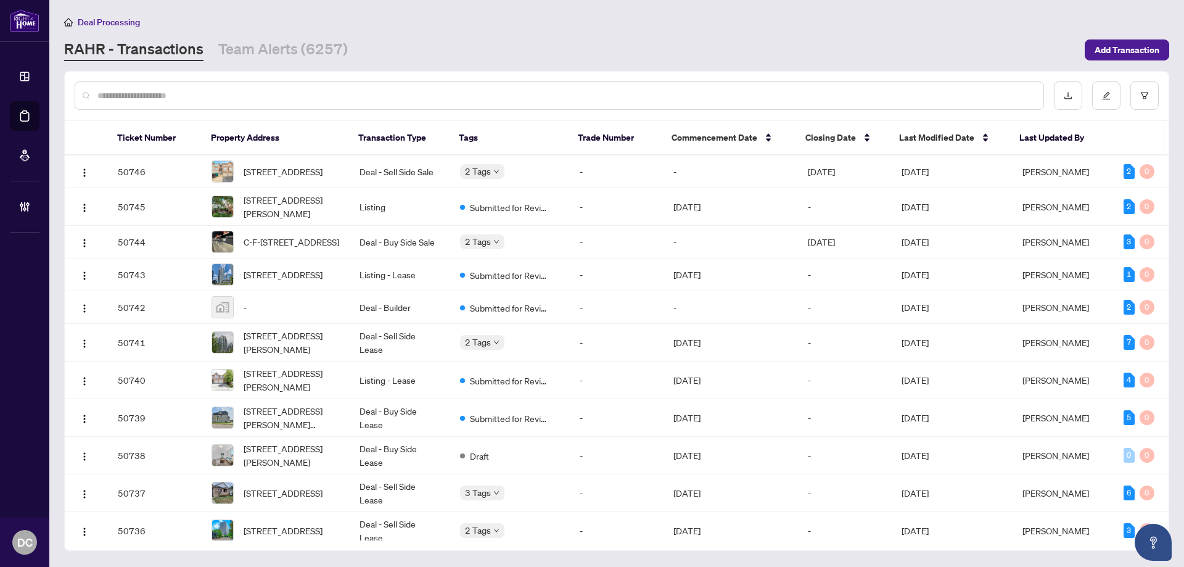
click at [273, 89] on input "text" at bounding box center [565, 96] width 936 height 14
paste input "*******"
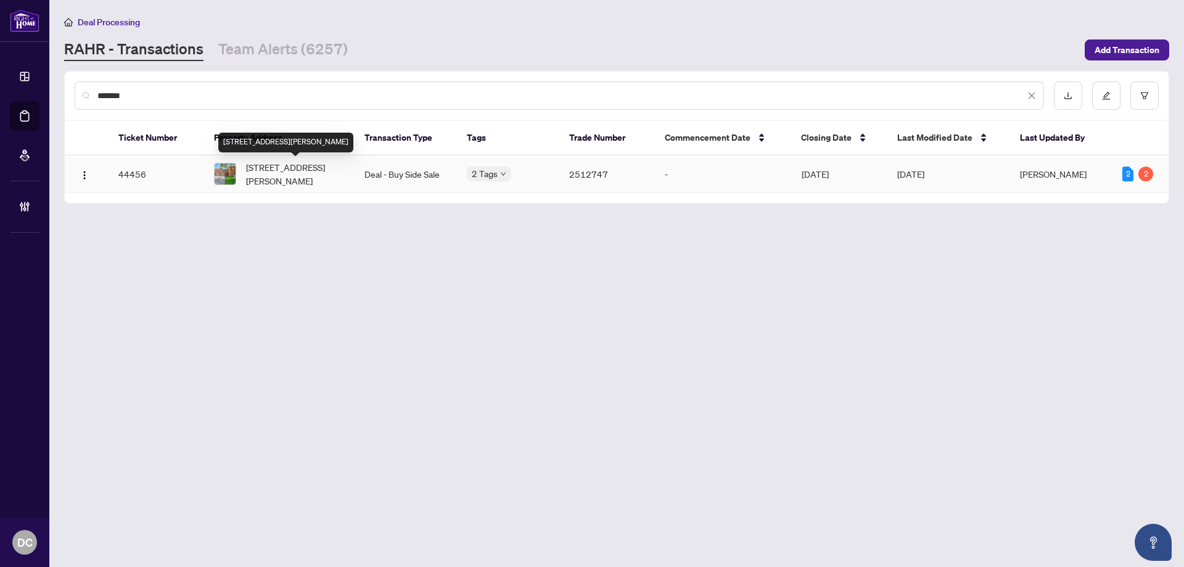
type input "*******"
click at [294, 179] on span "846 Playter Cres, Newmarket, Ontario L3X 1W8, Canada" at bounding box center [295, 173] width 99 height 27
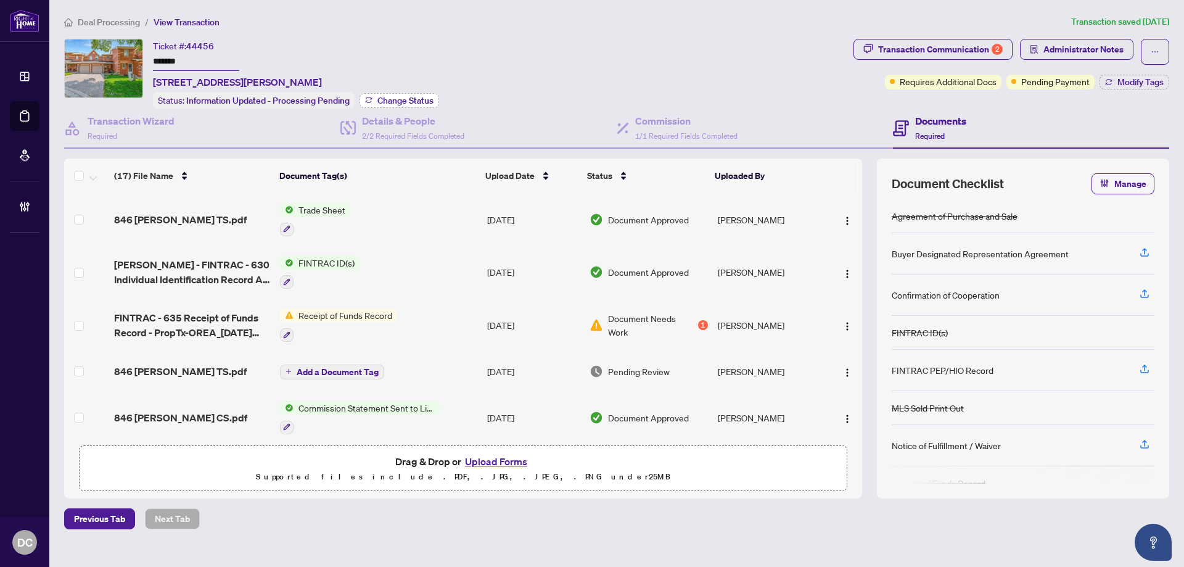
click at [392, 102] on span "Change Status" at bounding box center [405, 100] width 56 height 9
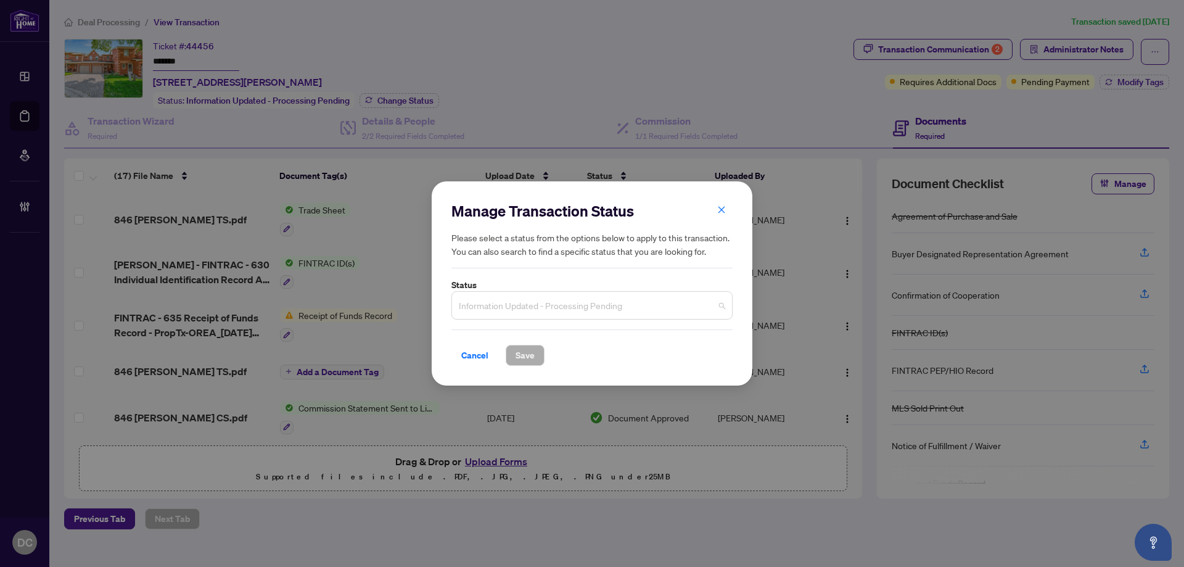
click at [571, 308] on span "Information Updated - Processing Pending" at bounding box center [592, 304] width 266 height 23
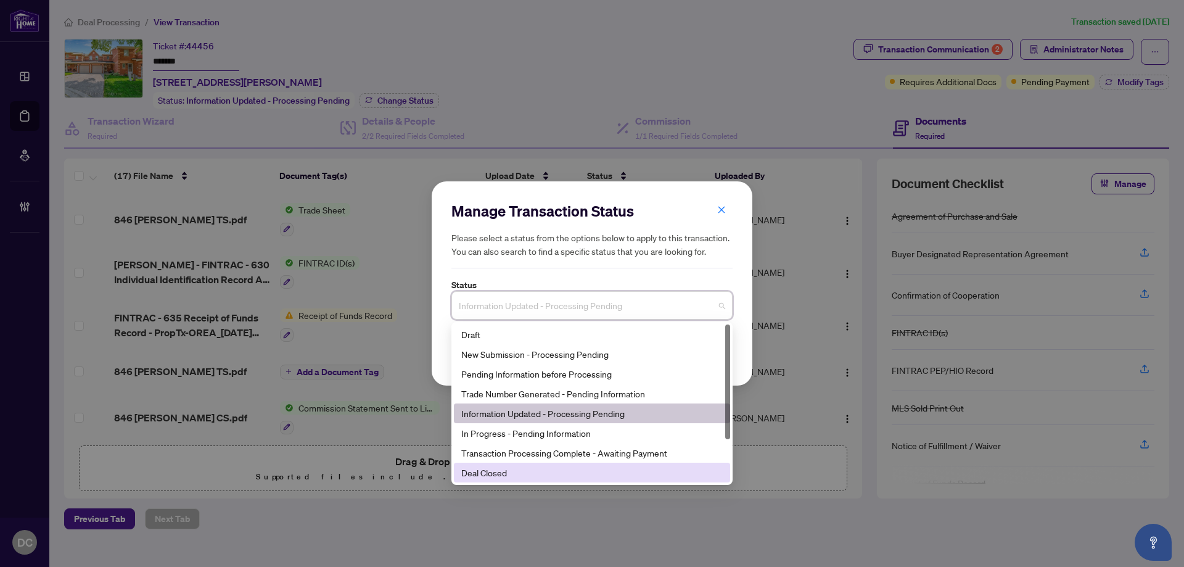
click at [490, 476] on div "Deal Closed" at bounding box center [591, 472] width 261 height 14
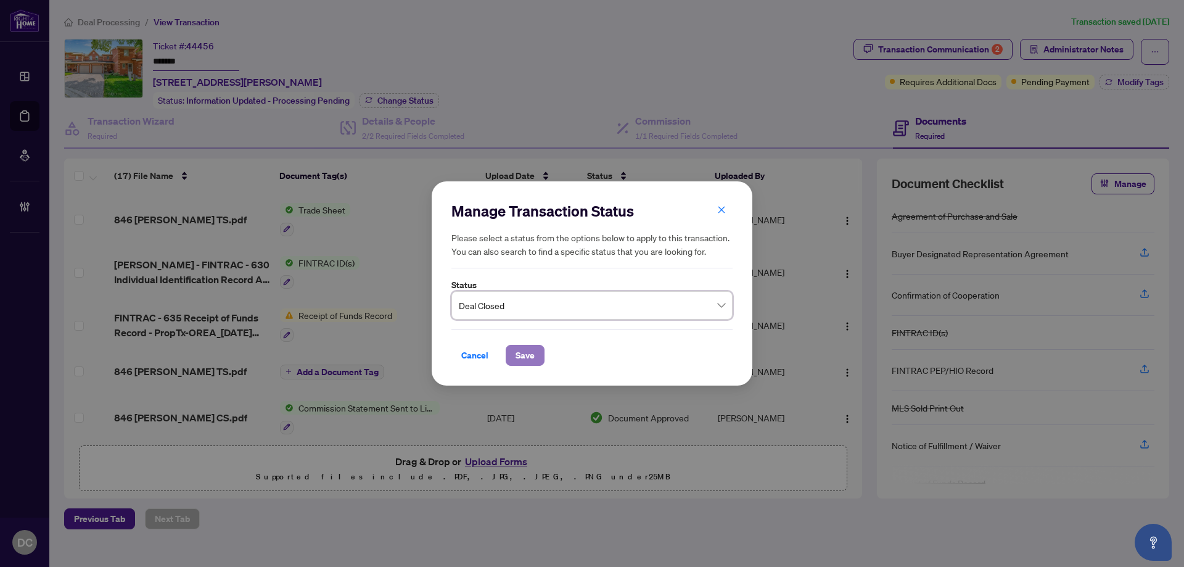
click at [528, 358] on span "Save" at bounding box center [524, 355] width 19 height 20
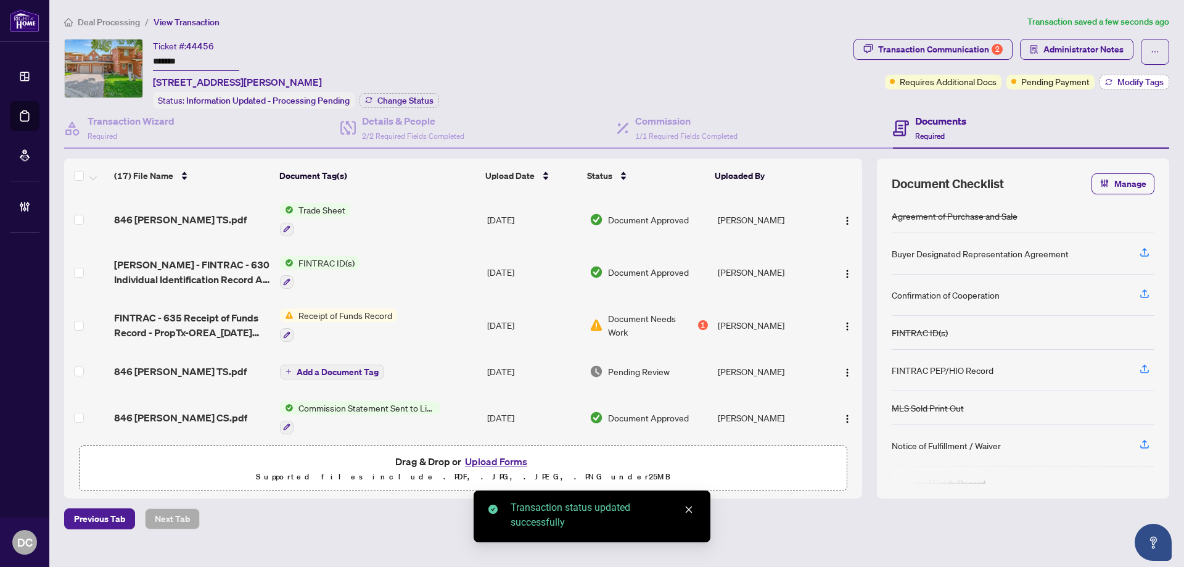
click at [1142, 84] on span "Modify Tags" at bounding box center [1140, 82] width 46 height 9
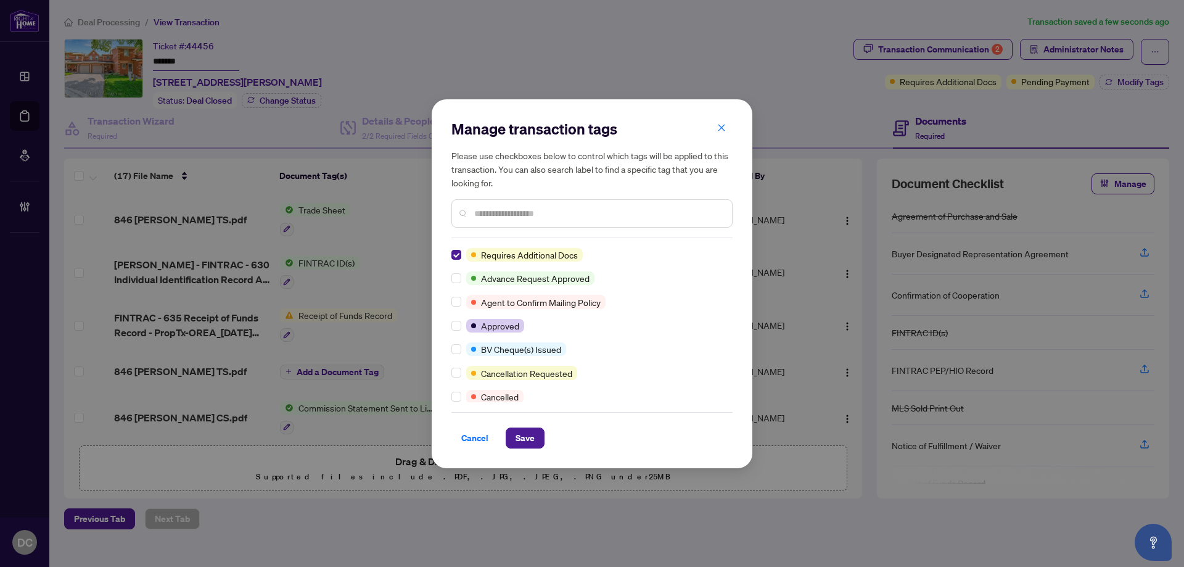
click at [526, 218] on input "text" at bounding box center [598, 214] width 248 height 14
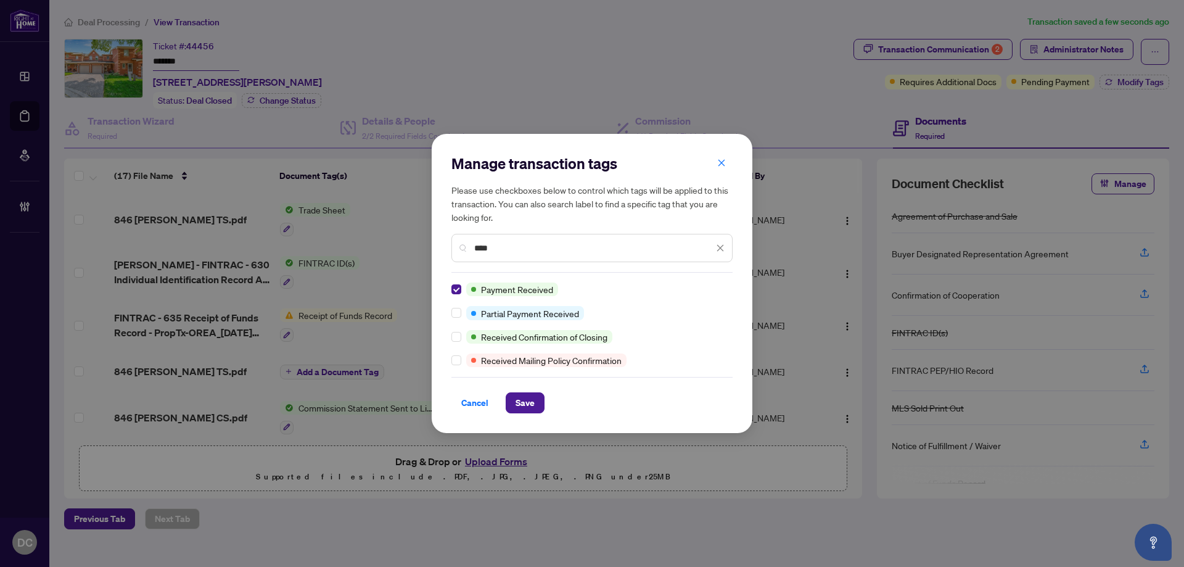
drag, startPoint x: 515, startPoint y: 251, endPoint x: 430, endPoint y: 242, distance: 85.5
click at [430, 242] on div "Manage transaction tags Please use checkboxes below to control which tags will …" at bounding box center [592, 283] width 1184 height 567
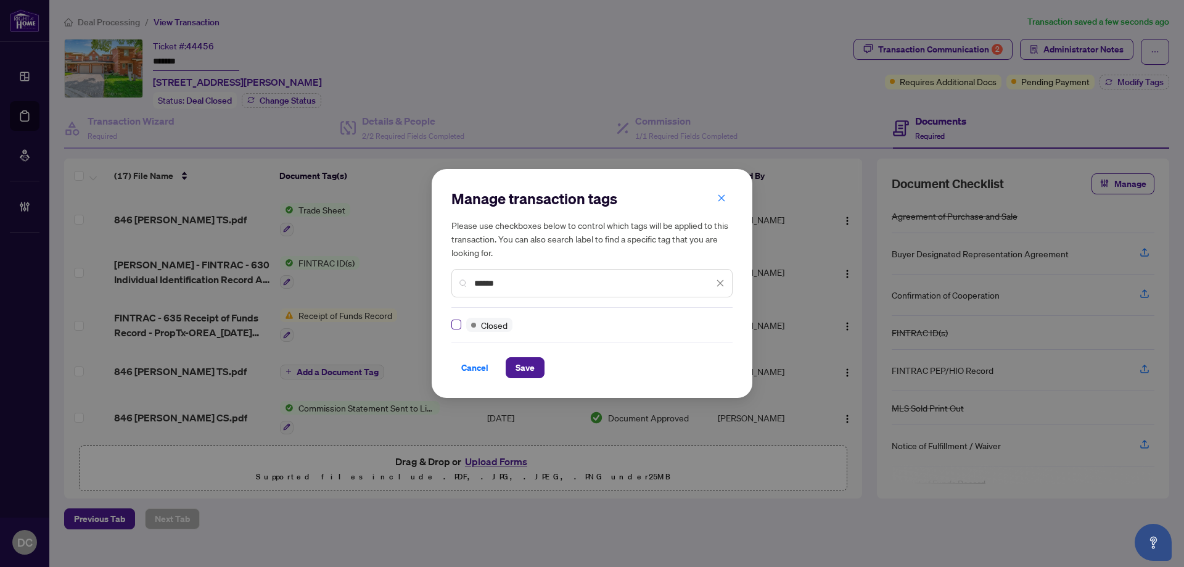
type input "******"
click at [457, 318] on label at bounding box center [456, 324] width 10 height 14
drag, startPoint x: 517, startPoint y: 370, endPoint x: 933, endPoint y: 440, distance: 421.4
click at [520, 370] on span "Save" at bounding box center [524, 368] width 19 height 20
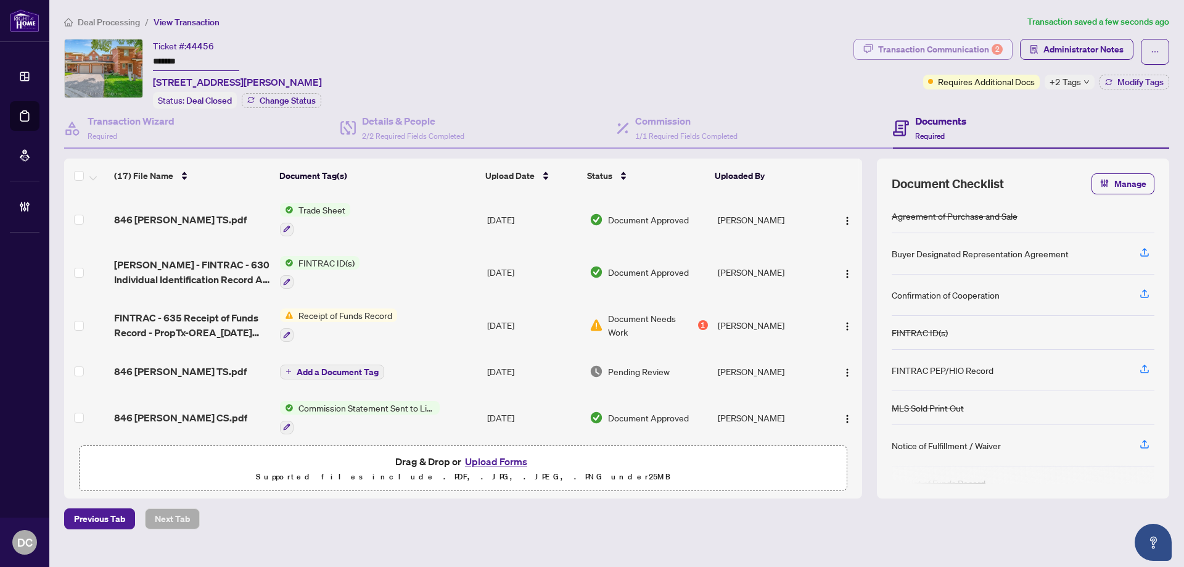
click at [930, 52] on div "Transaction Communication 2" at bounding box center [940, 49] width 125 height 20
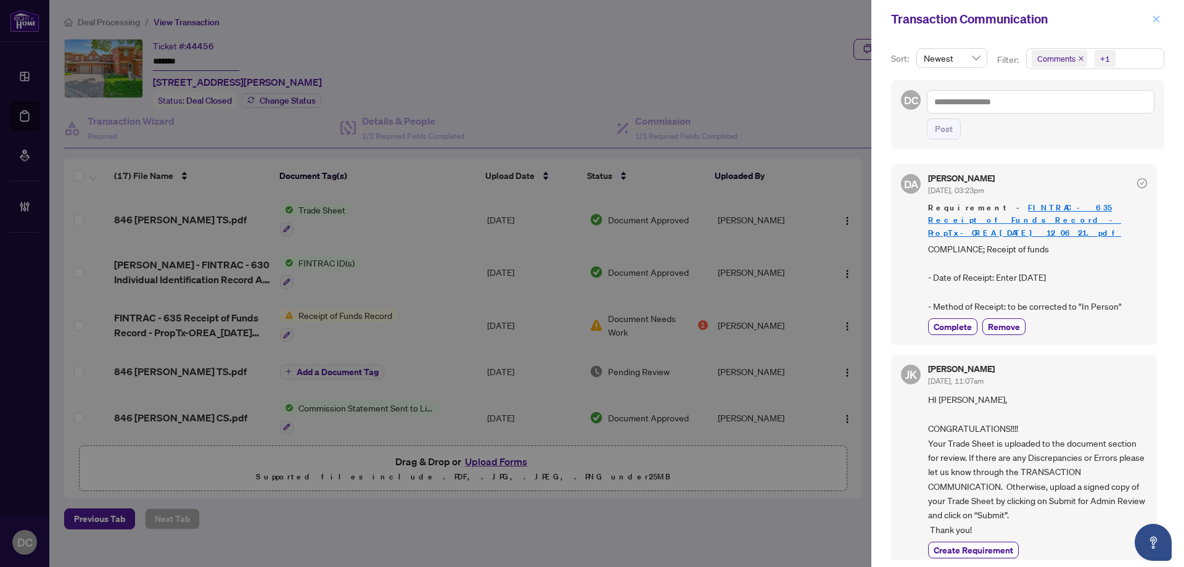
click at [1154, 24] on span "button" at bounding box center [1156, 19] width 9 height 20
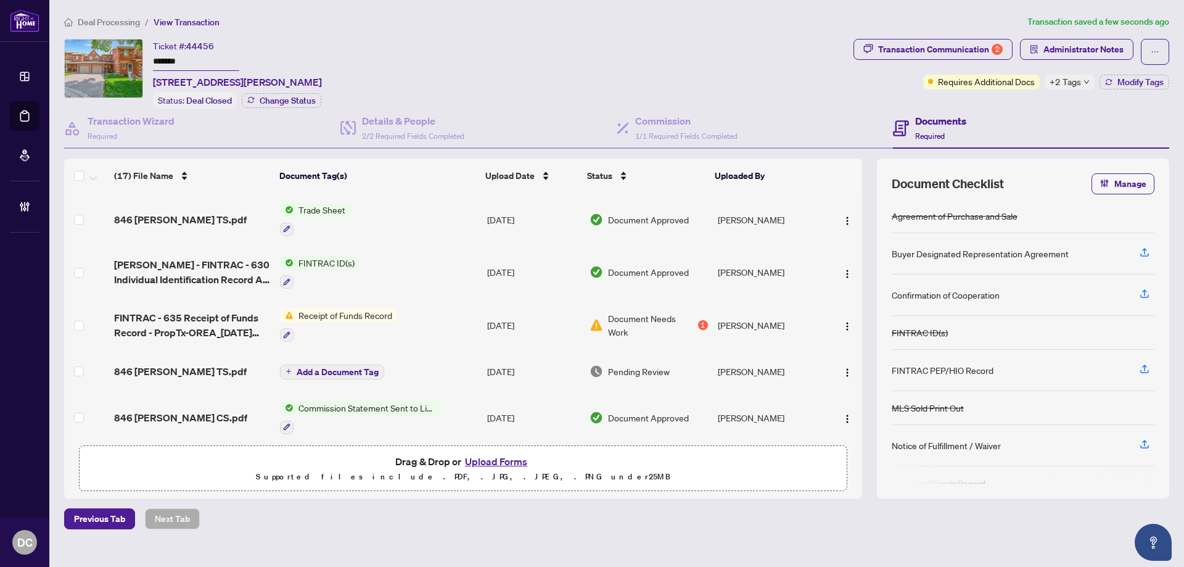
click at [1069, 86] on span "+2 Tags" at bounding box center [1064, 82] width 31 height 14
click at [1002, 109] on div "Documents Required" at bounding box center [1031, 129] width 276 height 40
click at [116, 18] on span "Deal Processing" at bounding box center [109, 22] width 62 height 11
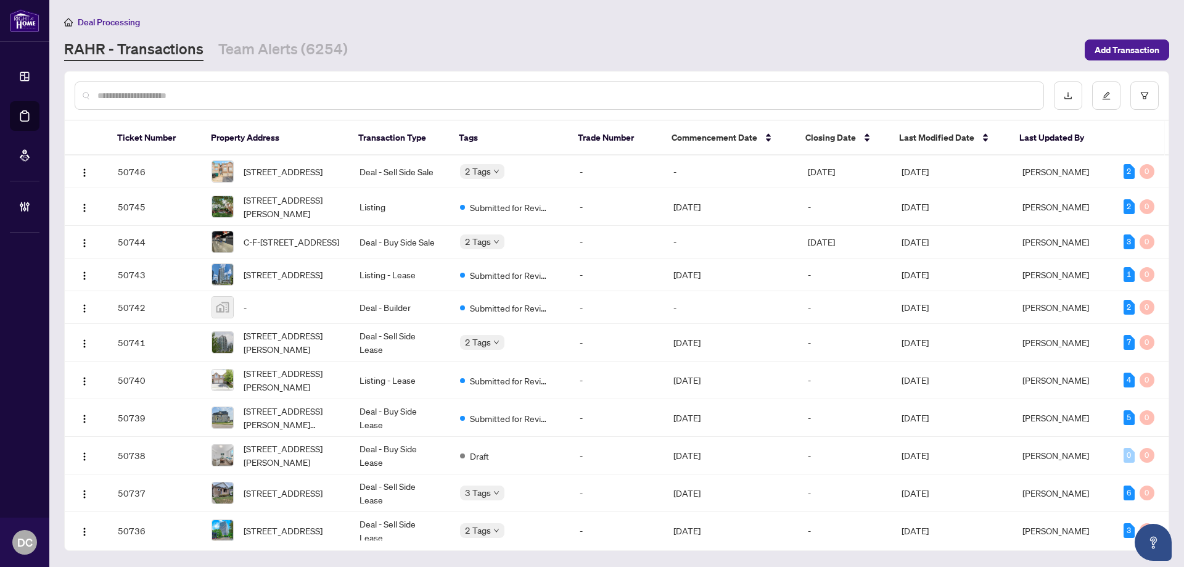
click at [215, 89] on input "text" at bounding box center [565, 96] width 936 height 14
paste input "*******"
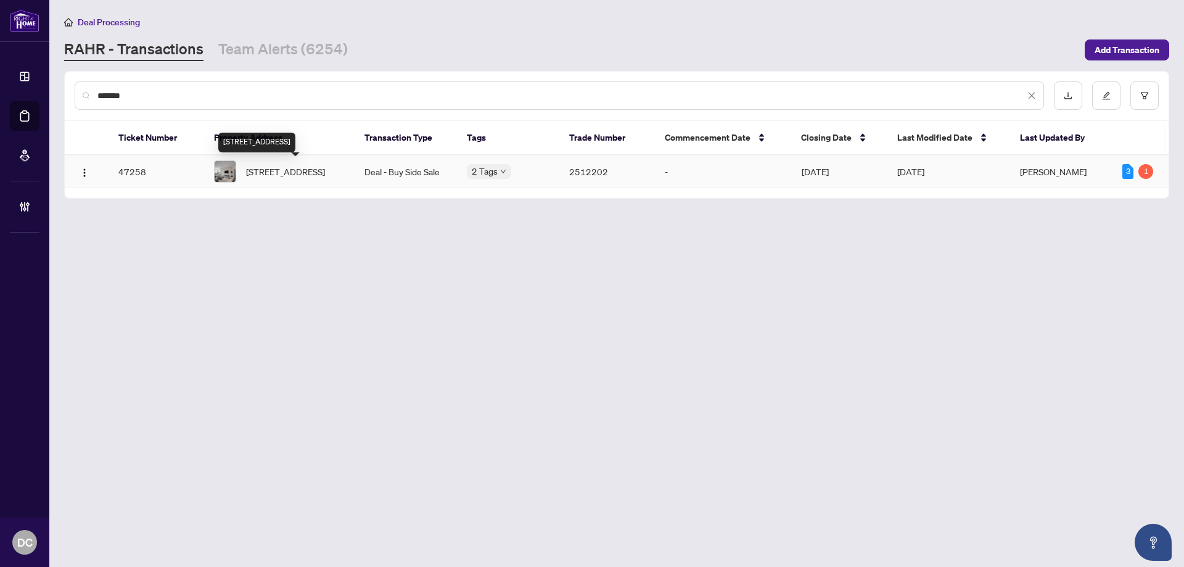
type input "*******"
click at [325, 178] on span "22-22 Waterview Lane, Grimsby, Ontario L3M 0H2, Canada" at bounding box center [285, 172] width 79 height 14
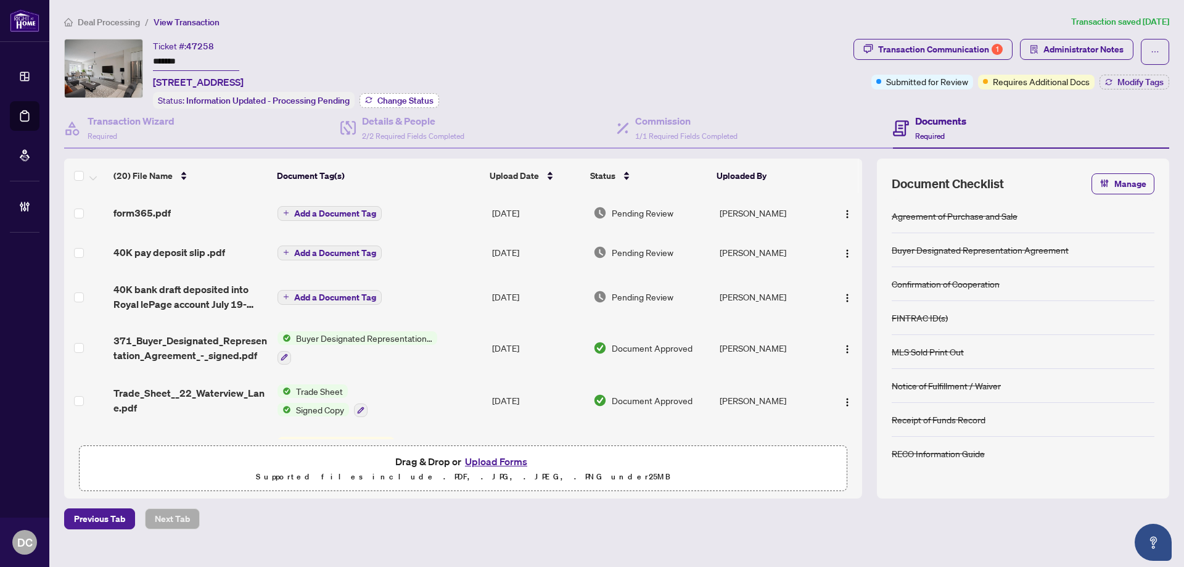
click at [403, 99] on span "Change Status" at bounding box center [405, 100] width 56 height 9
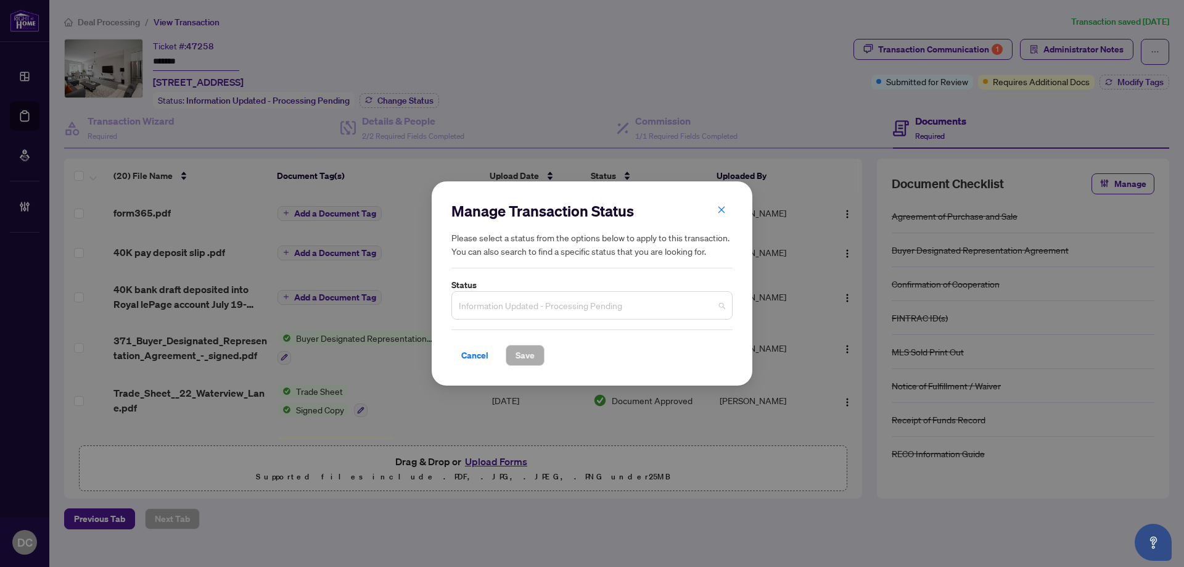
click at [576, 302] on span "Information Updated - Processing Pending" at bounding box center [592, 304] width 266 height 23
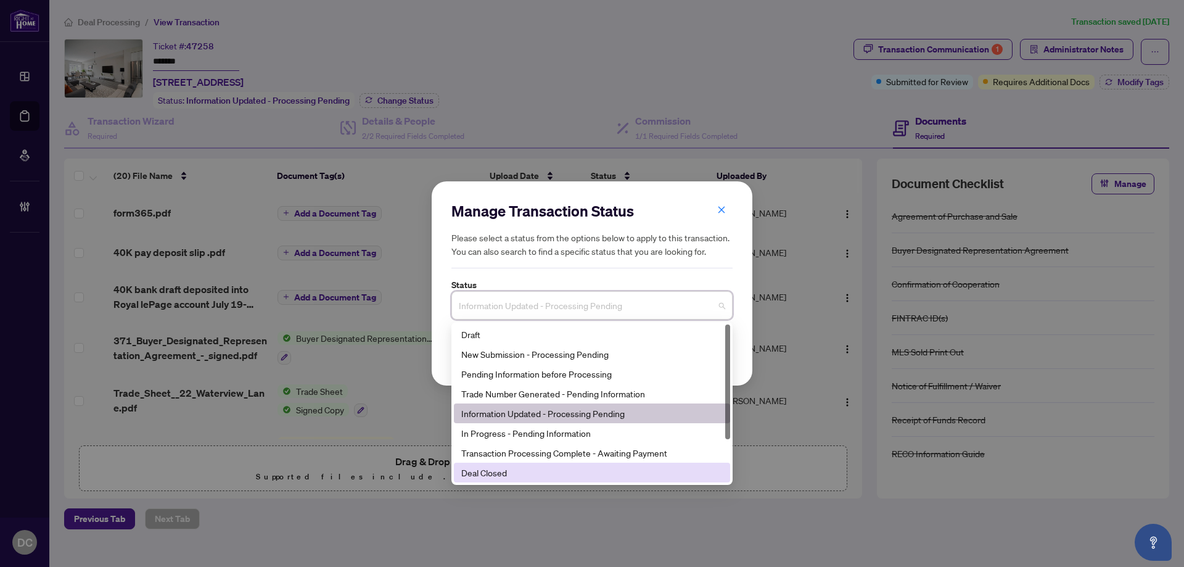
click at [515, 477] on div "Deal Closed" at bounding box center [591, 472] width 261 height 14
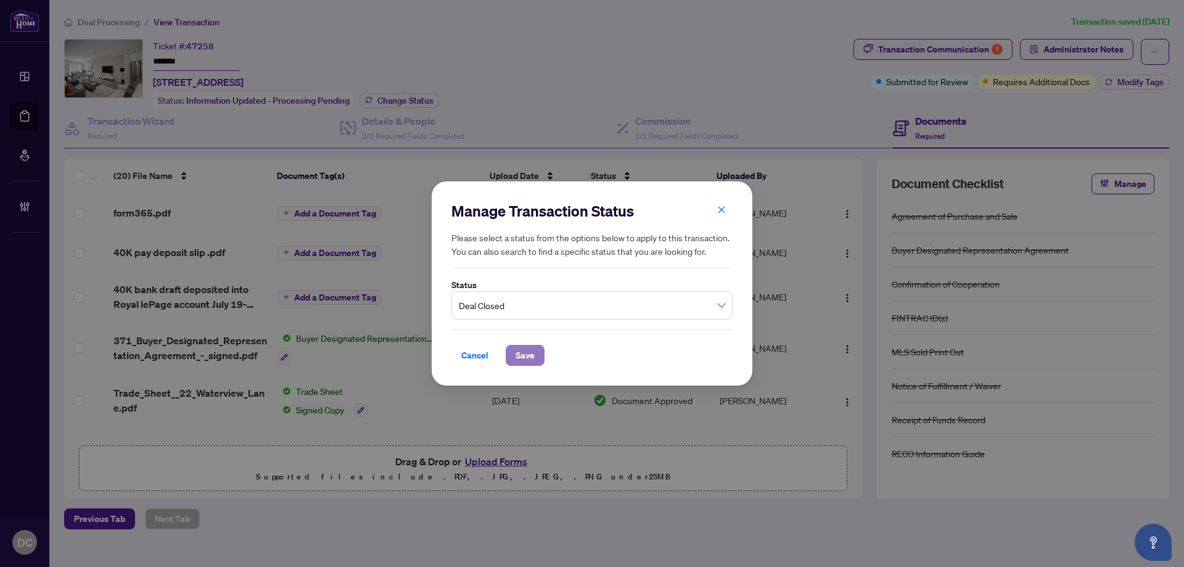
click at [530, 354] on span "Save" at bounding box center [524, 355] width 19 height 20
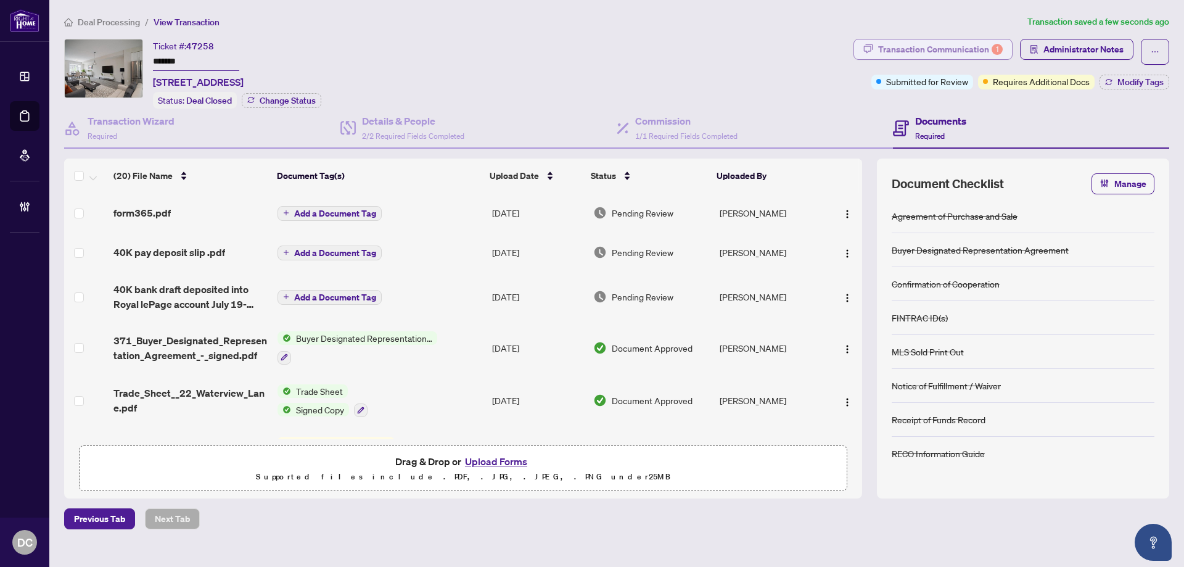
click at [957, 54] on div "Transaction Communication 1" at bounding box center [940, 49] width 125 height 20
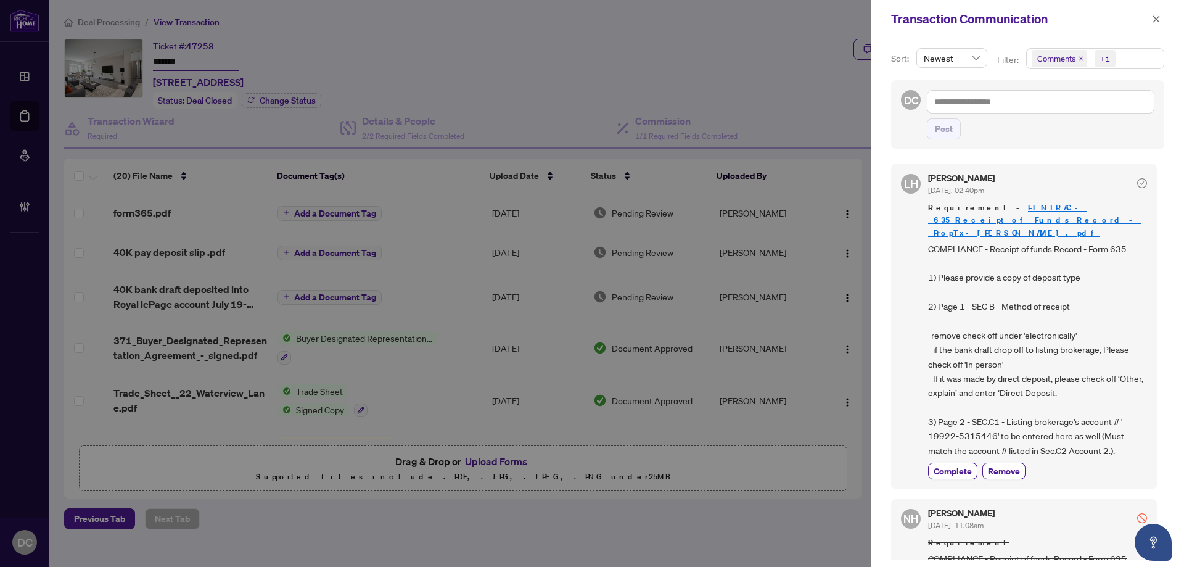
drag, startPoint x: 1152, startPoint y: 18, endPoint x: 1079, endPoint y: 8, distance: 72.8
click at [1149, 17] on button "button" at bounding box center [1156, 19] width 16 height 15
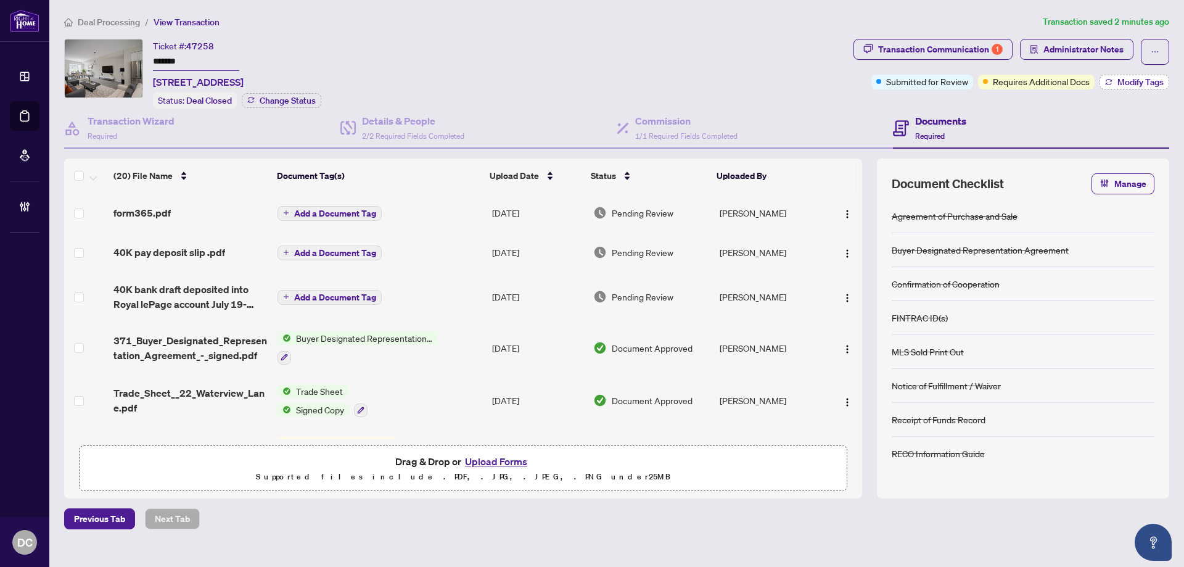
click at [1140, 86] on span "Modify Tags" at bounding box center [1140, 82] width 46 height 9
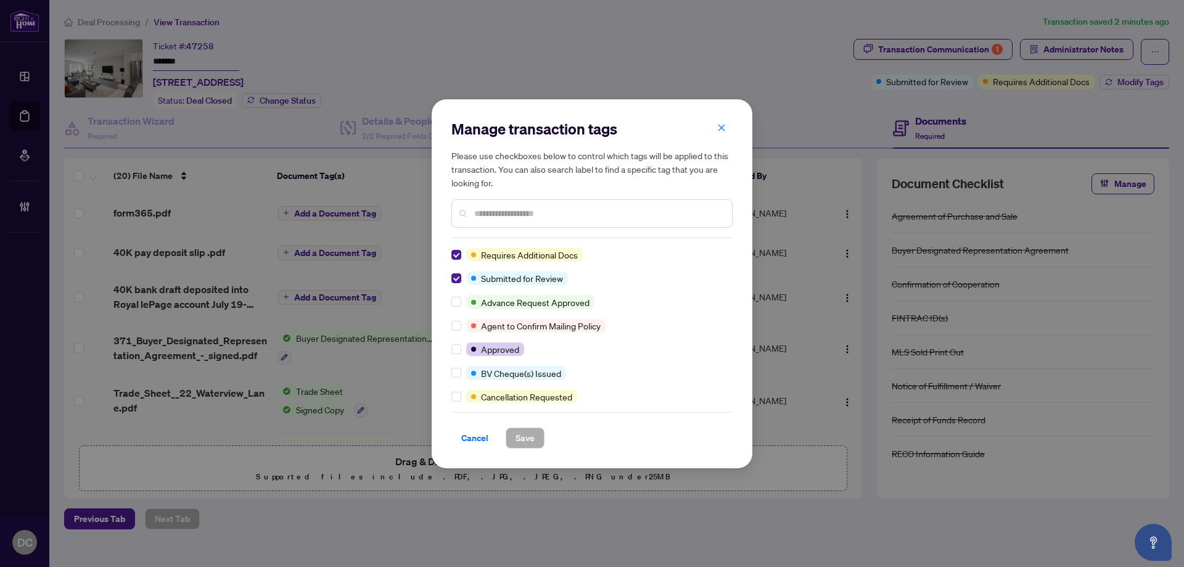
click at [737, 256] on div "Manage transaction tags Please use checkboxes below to control which tags will …" at bounding box center [592, 283] width 321 height 369
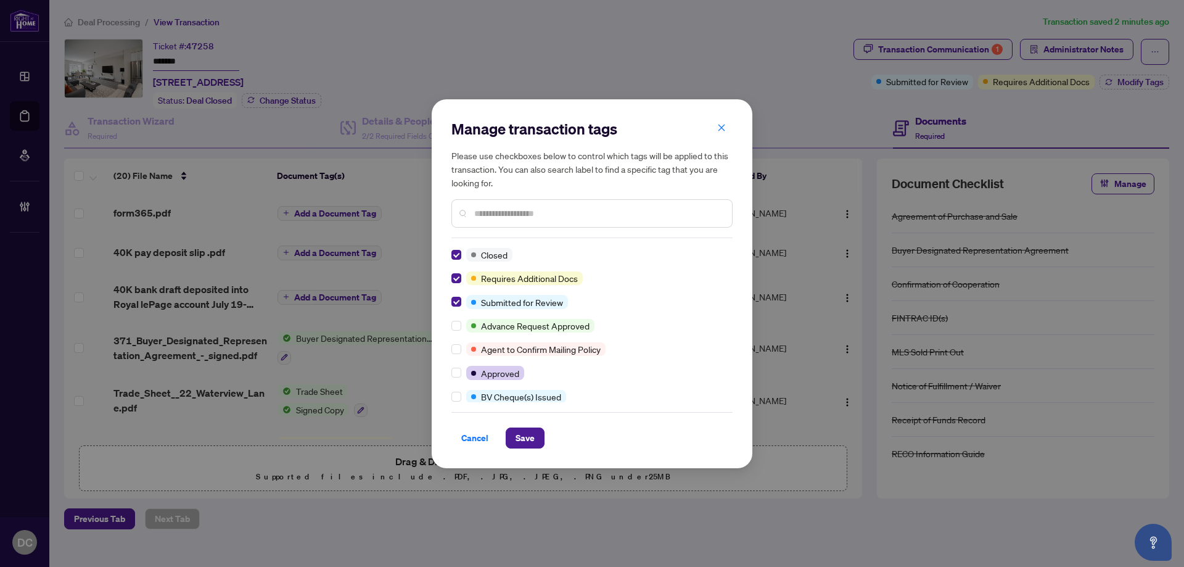
click at [542, 213] on input "text" at bounding box center [598, 214] width 248 height 14
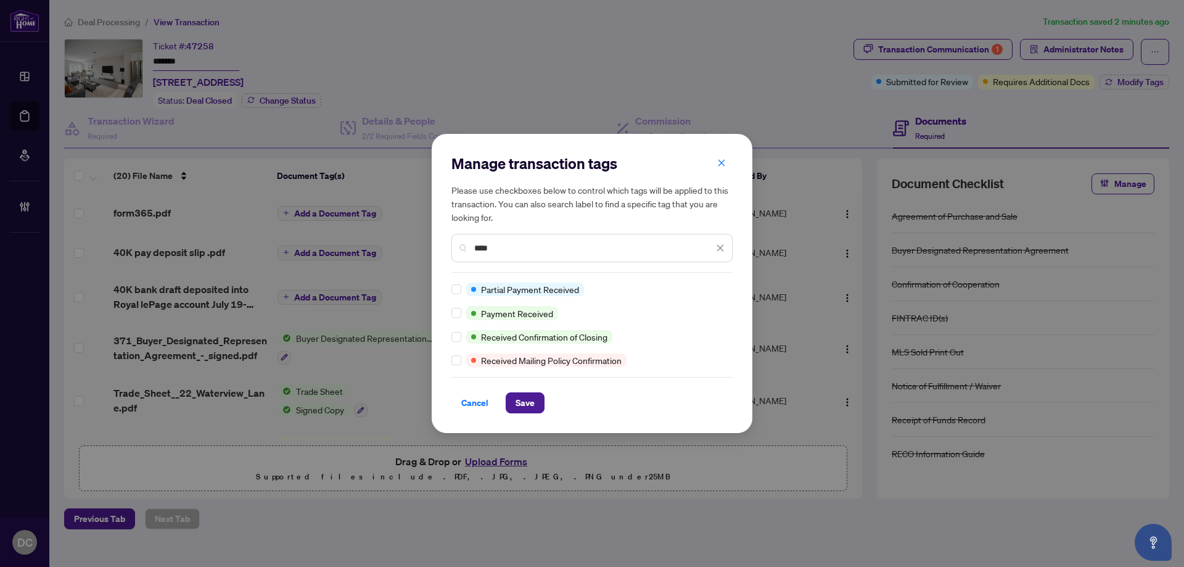
type input "****"
click at [528, 414] on div "Manage transaction tags Please use checkboxes below to control which tags will …" at bounding box center [592, 283] width 321 height 299
click at [525, 399] on span "Save" at bounding box center [524, 403] width 19 height 20
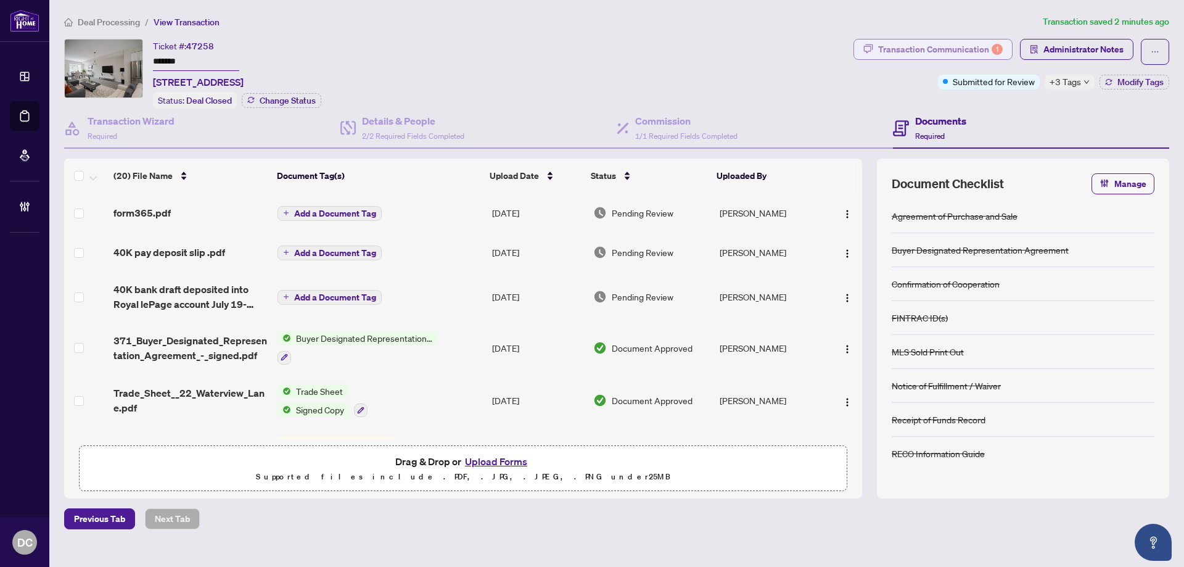
click at [959, 49] on div "Transaction Communication 1" at bounding box center [940, 49] width 125 height 20
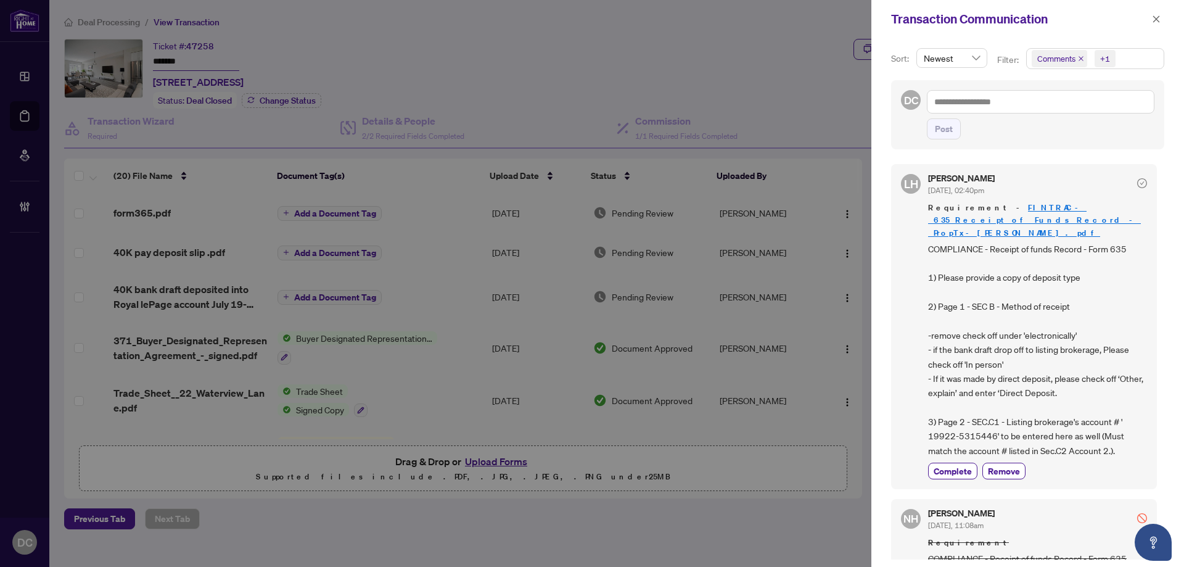
scroll to position [123, 0]
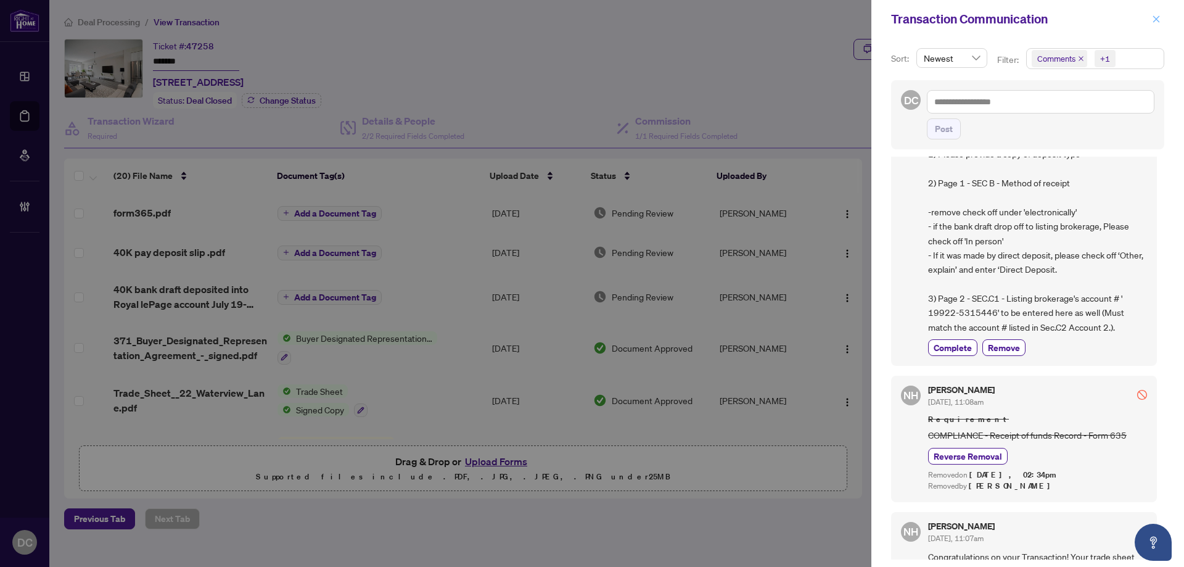
click at [1153, 17] on icon "close" at bounding box center [1156, 19] width 9 height 9
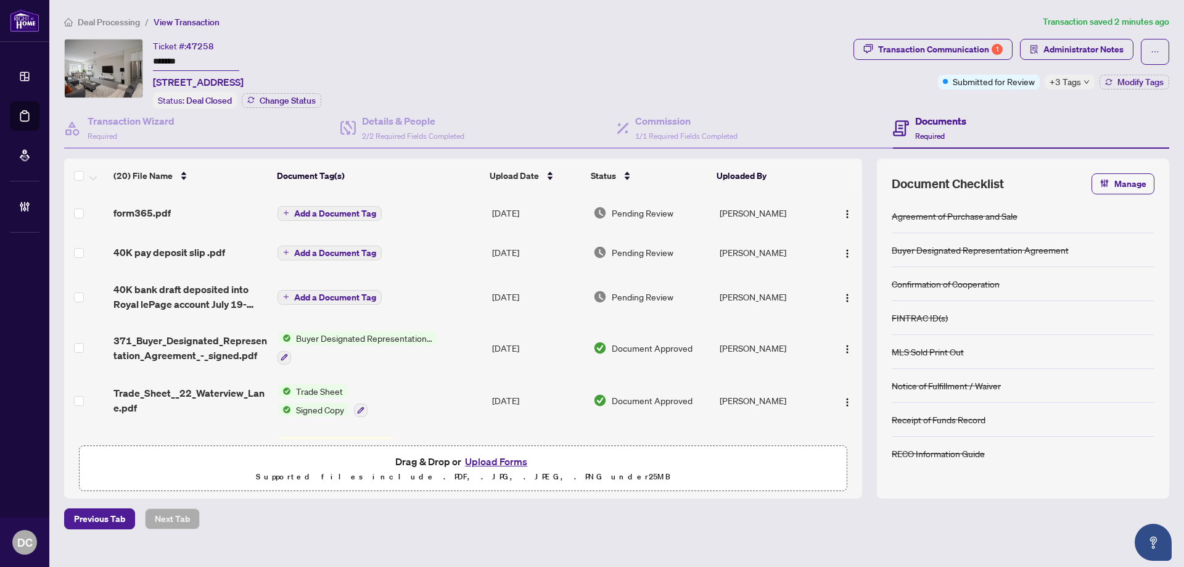
click at [1080, 83] on div "+3 Tags" at bounding box center [1069, 82] width 50 height 15
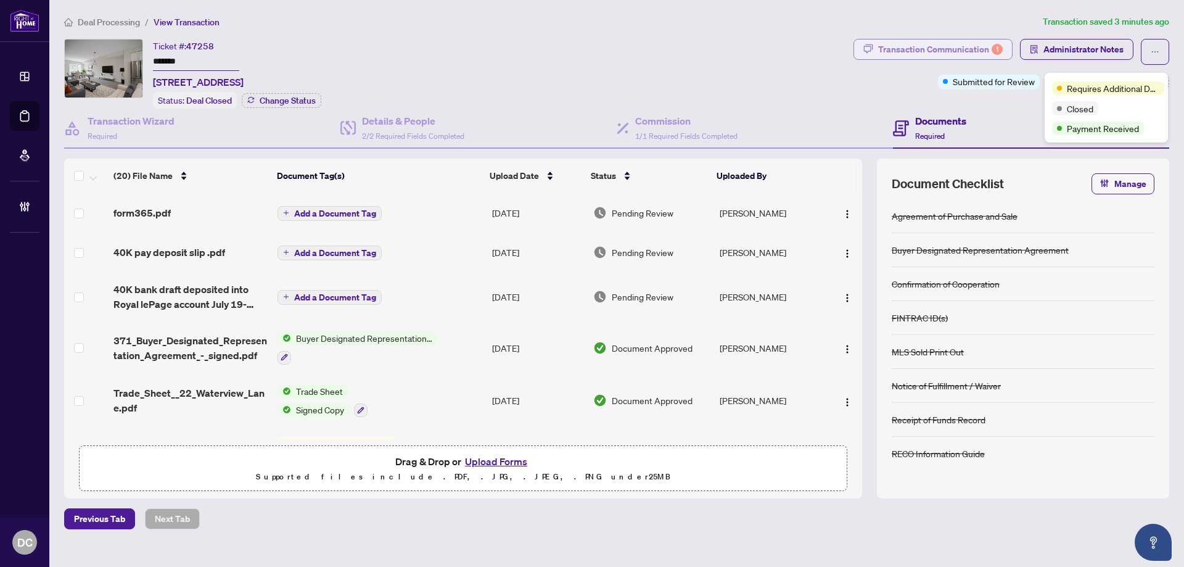
click at [957, 43] on div "Transaction Communication 1" at bounding box center [940, 49] width 125 height 20
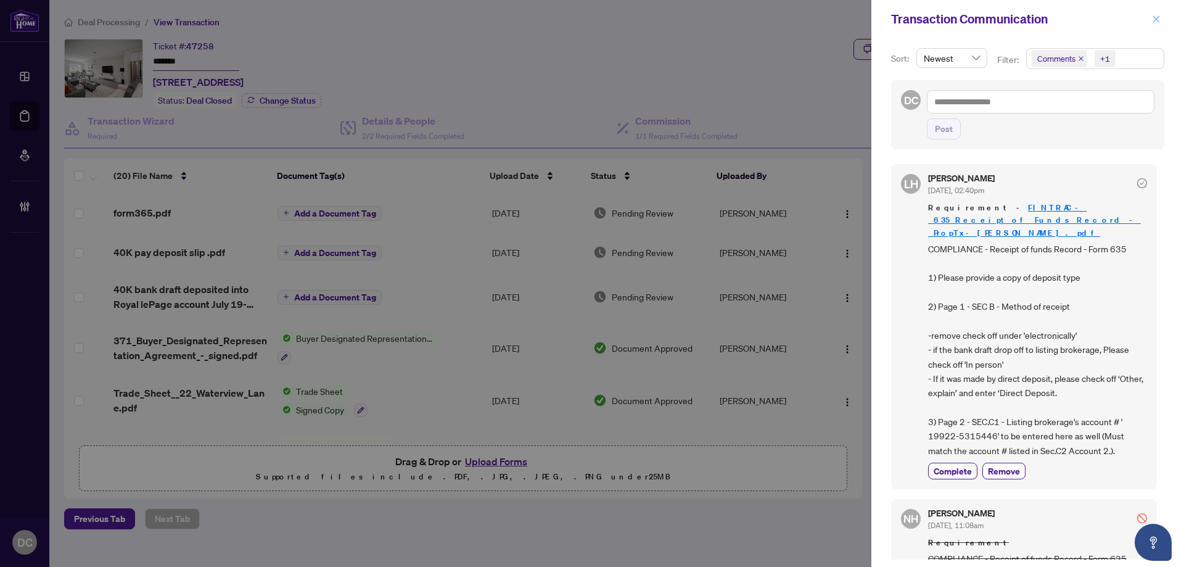
click at [1160, 24] on button "button" at bounding box center [1156, 19] width 16 height 15
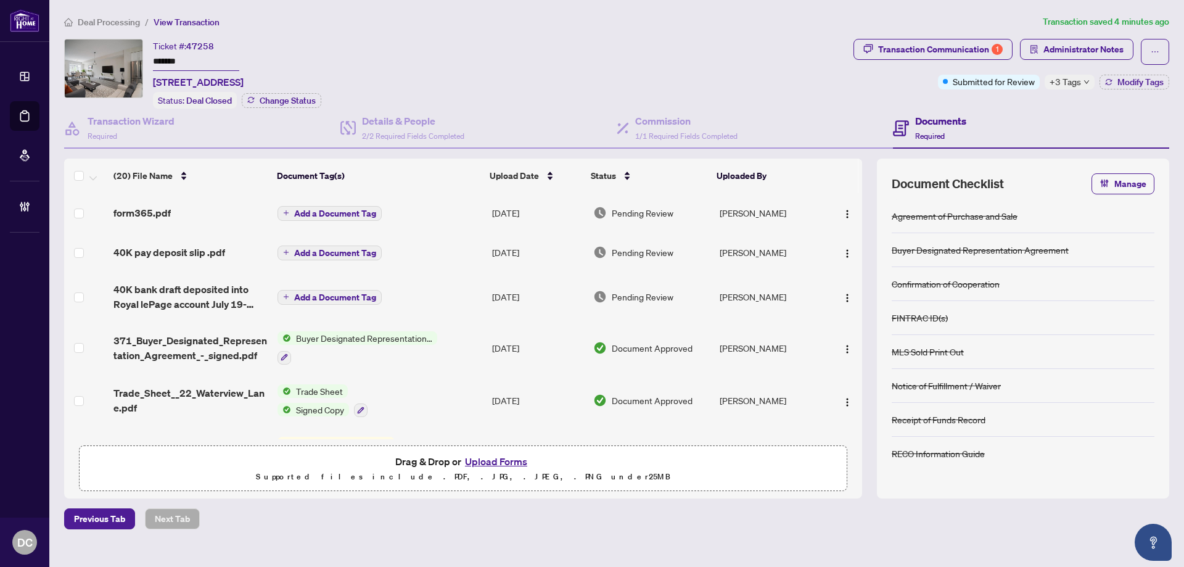
click at [114, 25] on span "Deal Processing" at bounding box center [109, 22] width 62 height 11
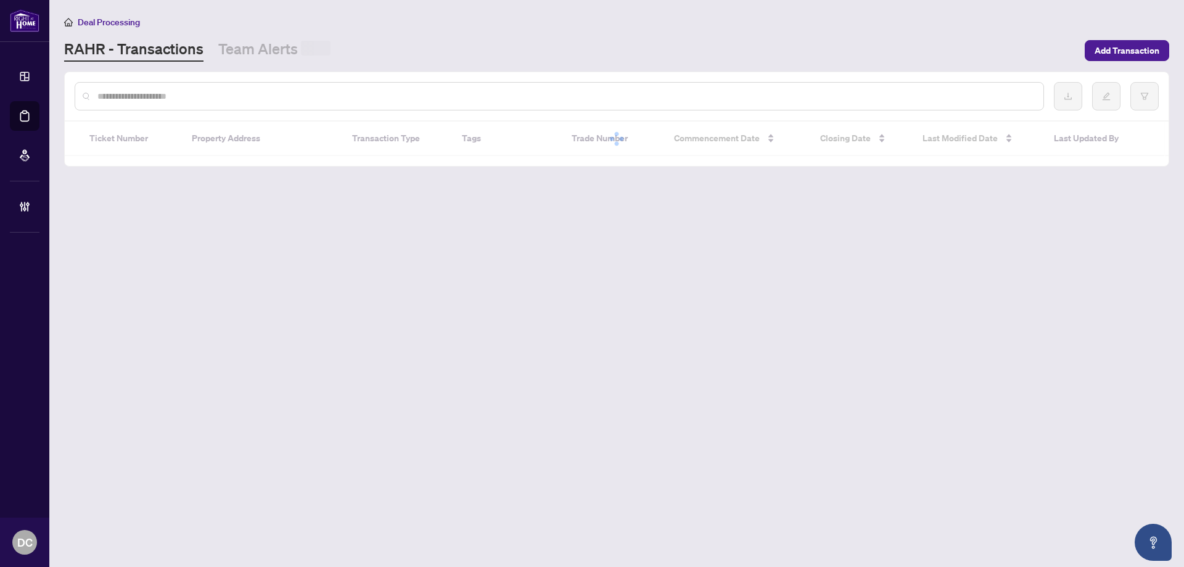
click at [126, 100] on input "text" at bounding box center [565, 96] width 936 height 14
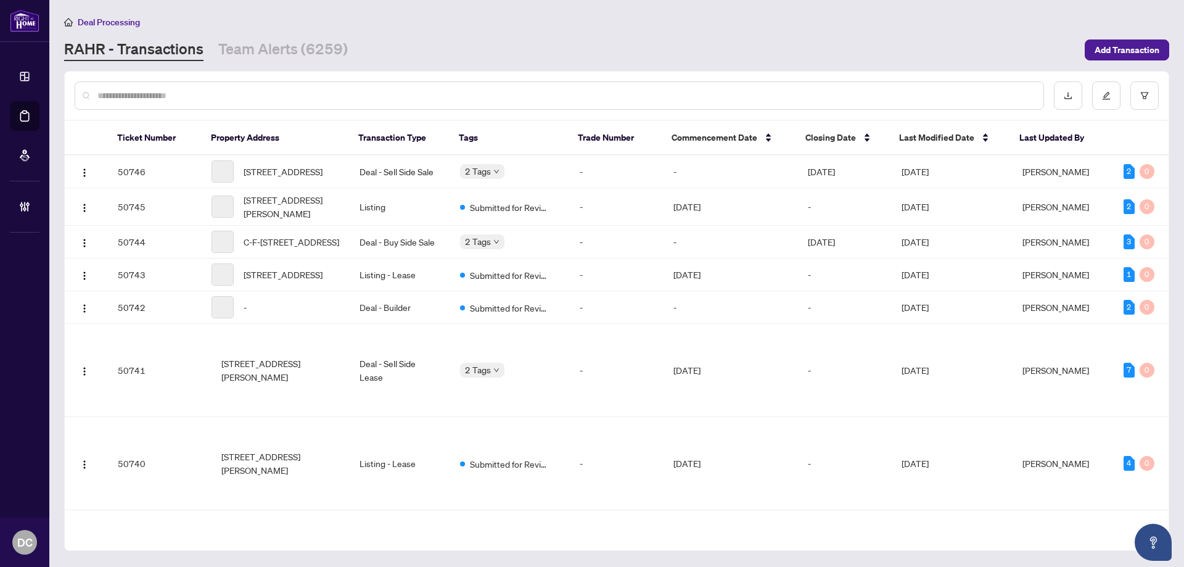
paste input "*******"
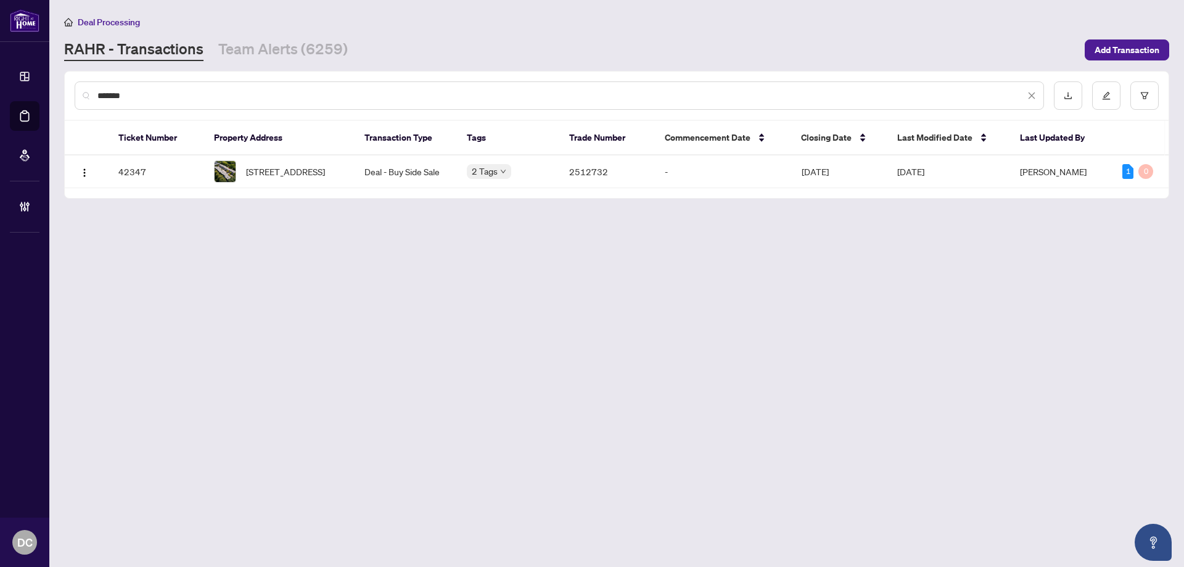
type input "*******"
click at [284, 172] on span "108 Wild Briarway, Toronto, Ontario M2J 2L2, Canada" at bounding box center [285, 172] width 79 height 14
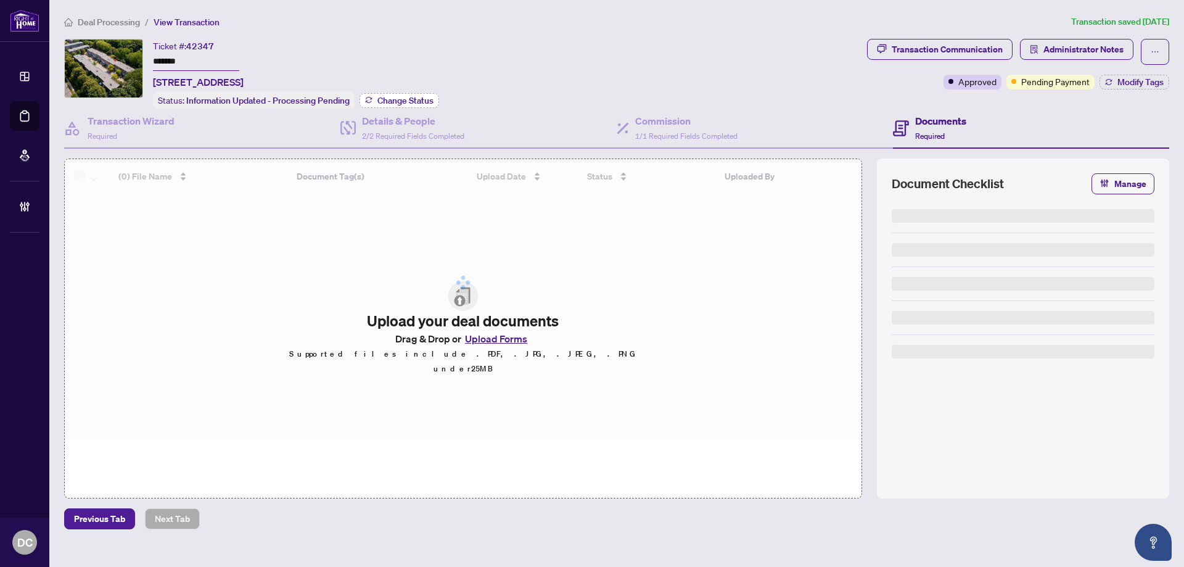
click at [401, 101] on span "Change Status" at bounding box center [405, 100] width 56 height 9
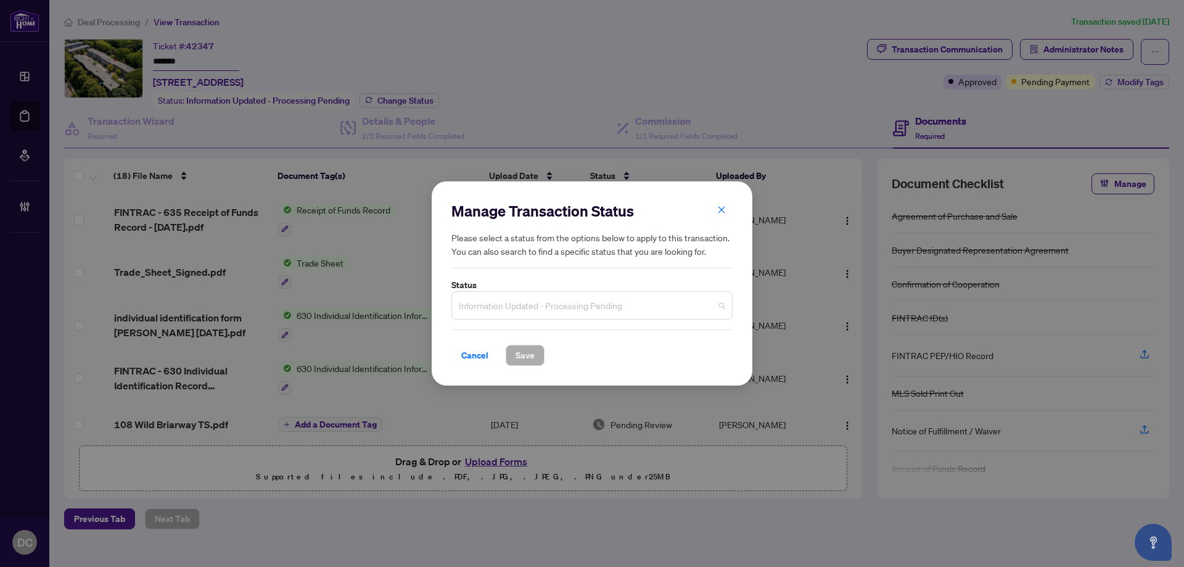
click at [678, 298] on span "Information Updated - Processing Pending" at bounding box center [592, 304] width 266 height 23
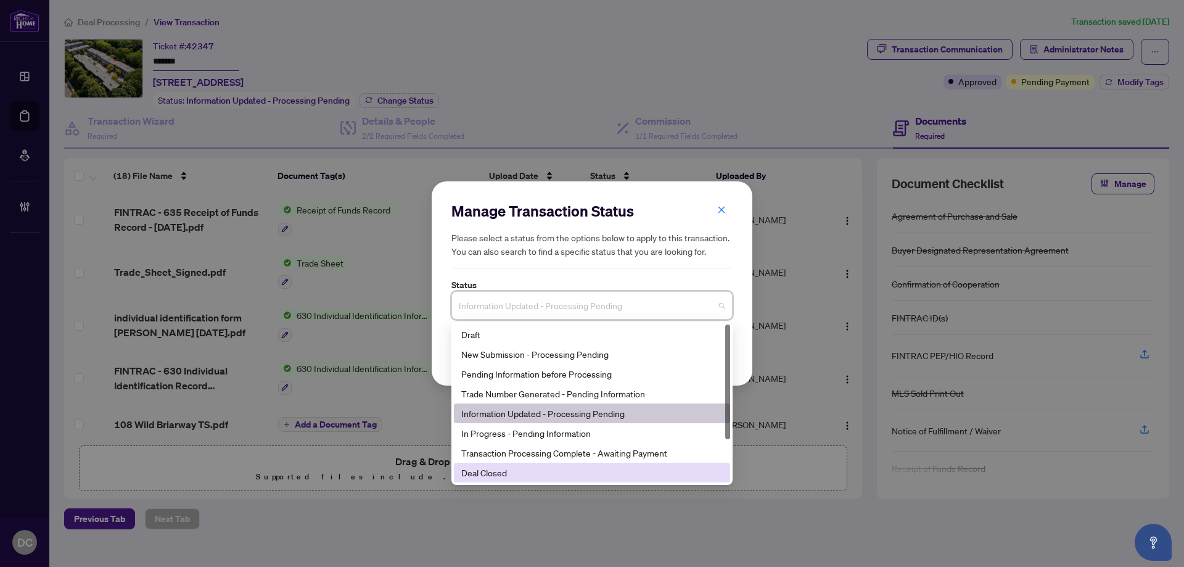
click at [494, 474] on div "Deal Closed" at bounding box center [591, 472] width 261 height 14
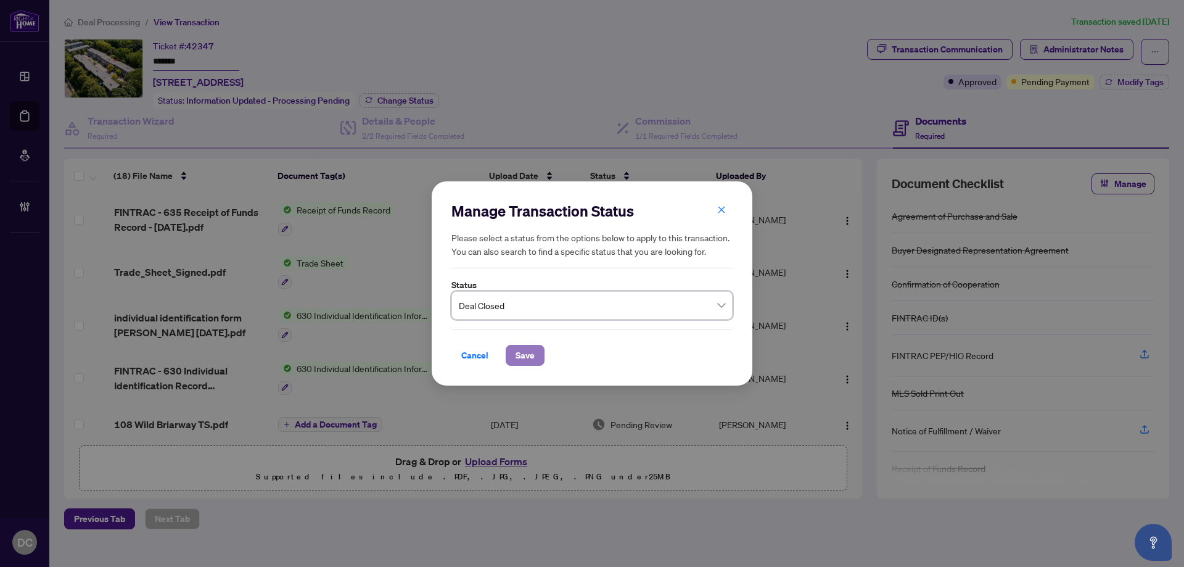
click at [533, 354] on span "Save" at bounding box center [524, 355] width 19 height 20
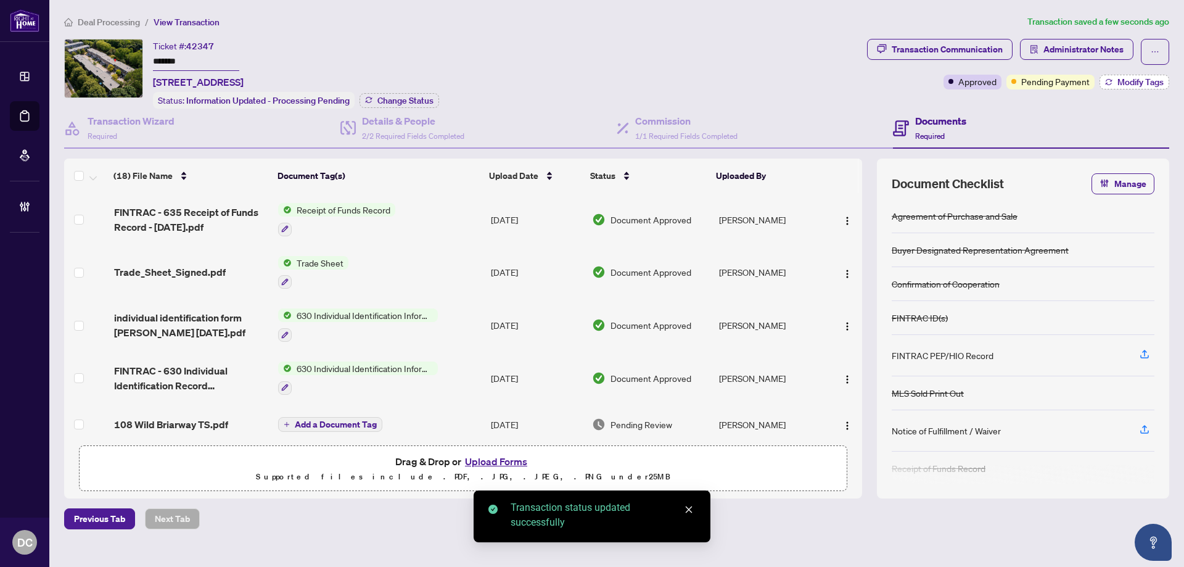
click at [1152, 83] on span "Modify Tags" at bounding box center [1140, 82] width 46 height 9
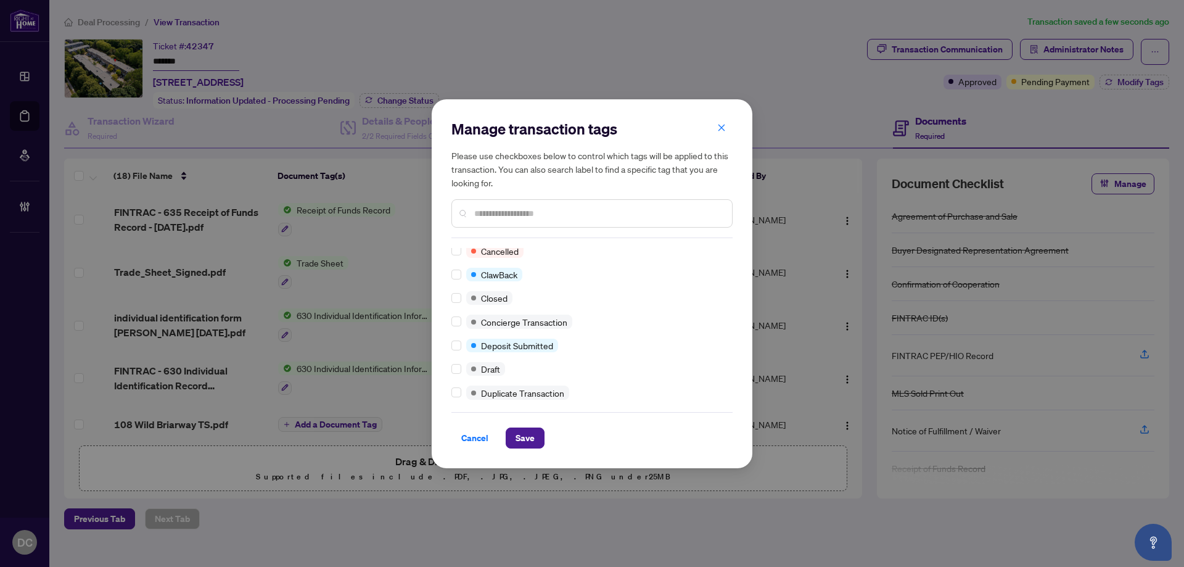
scroll to position [123, 0]
click at [451, 293] on div "Manage transaction tags Please use checkboxes below to control which tags will …" at bounding box center [592, 283] width 321 height 369
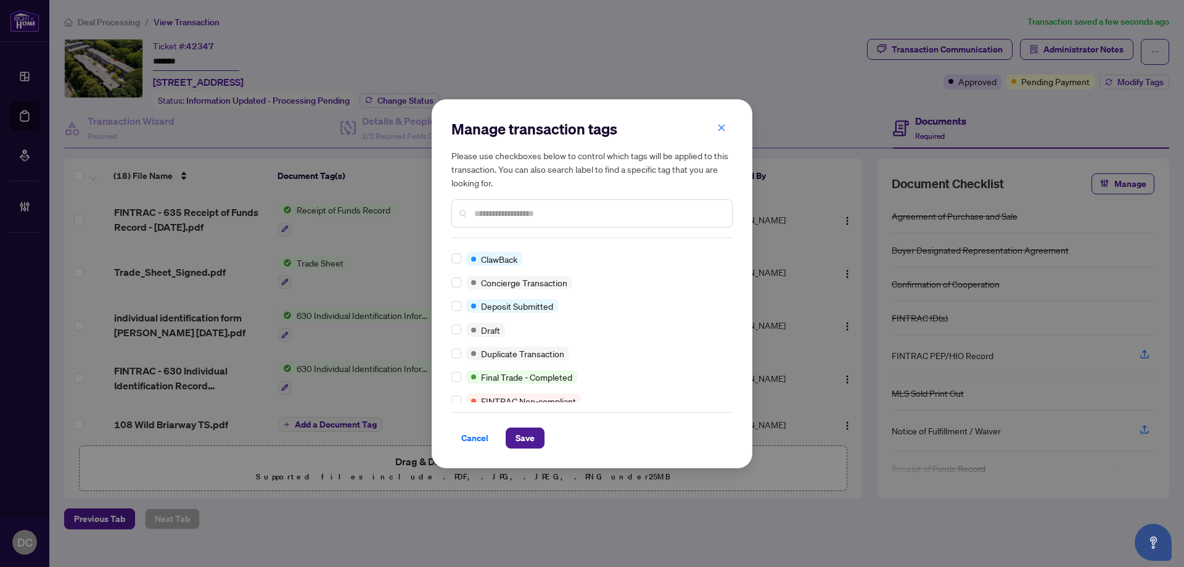
scroll to position [0, 0]
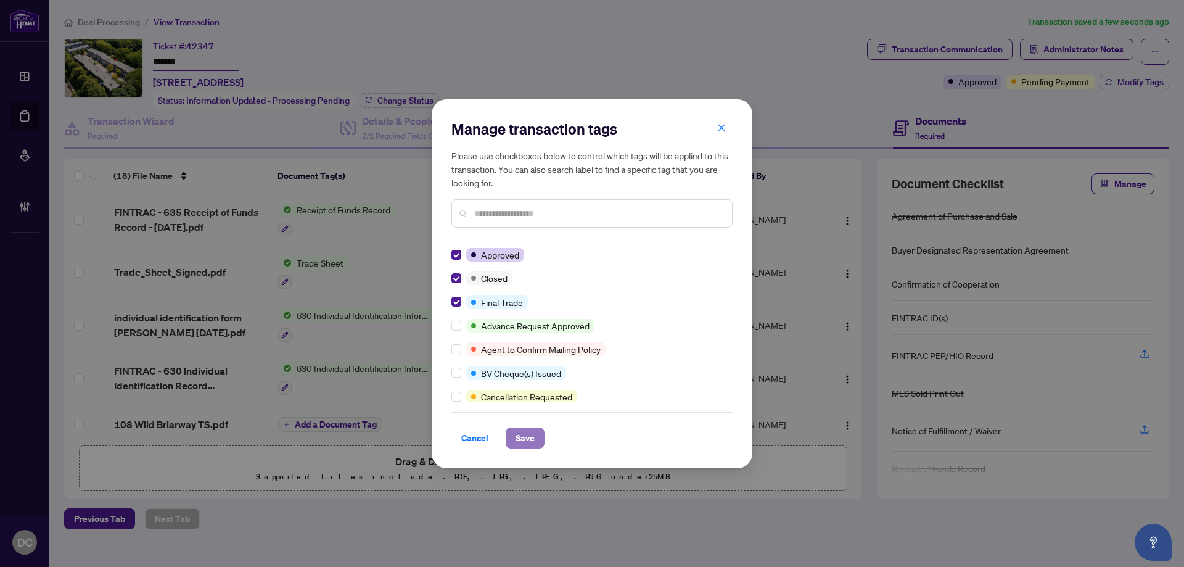
click at [521, 435] on span "Save" at bounding box center [524, 438] width 19 height 20
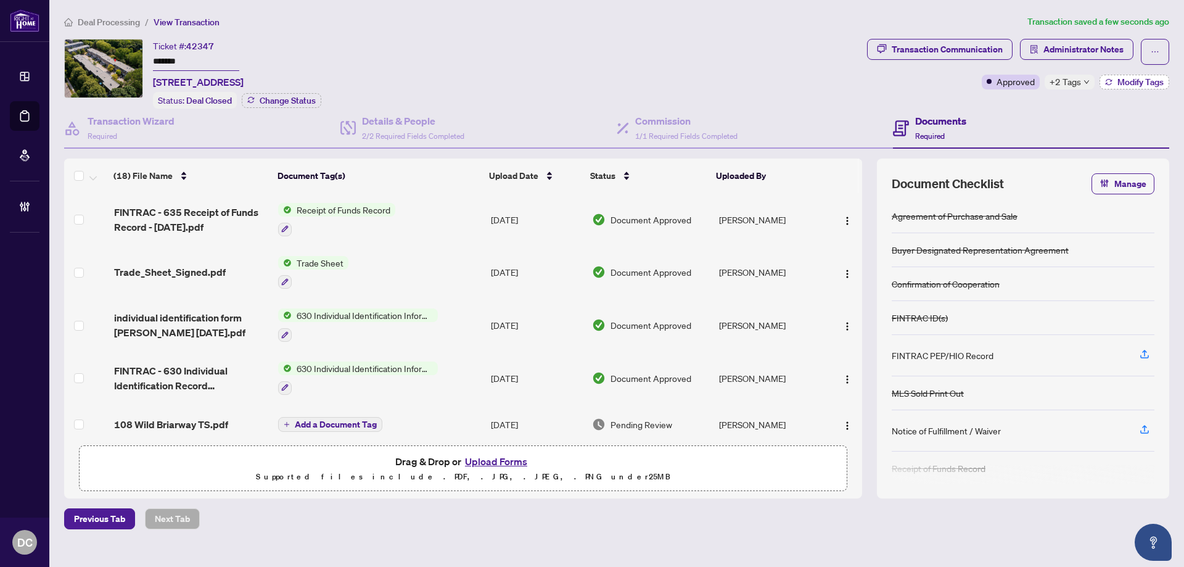
click at [1131, 88] on button "Modify Tags" at bounding box center [1134, 82] width 70 height 15
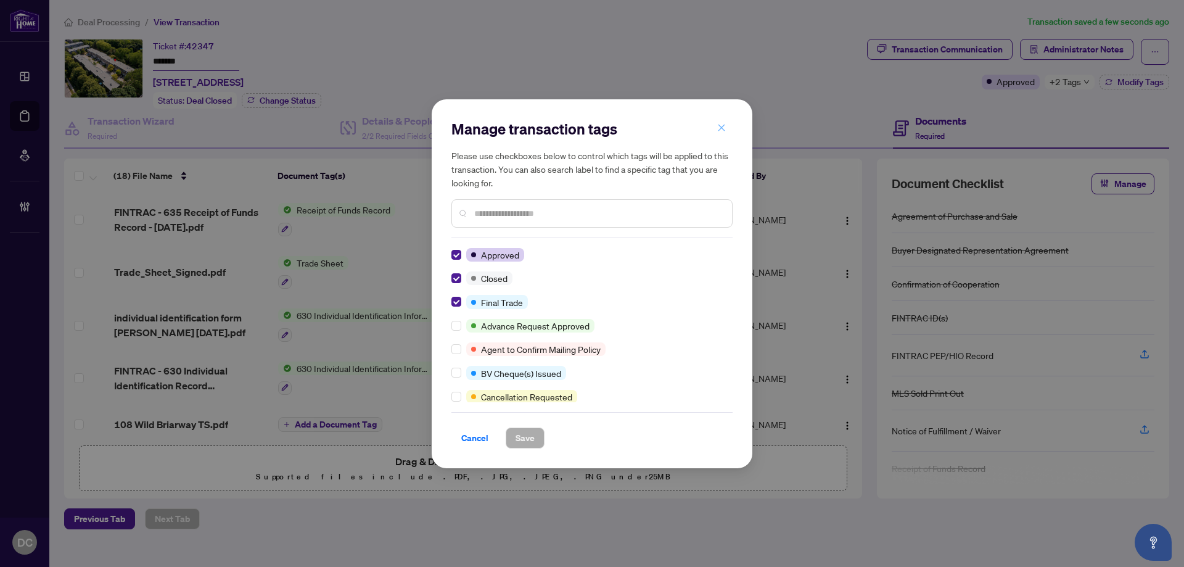
click at [721, 130] on icon "close" at bounding box center [721, 127] width 9 height 9
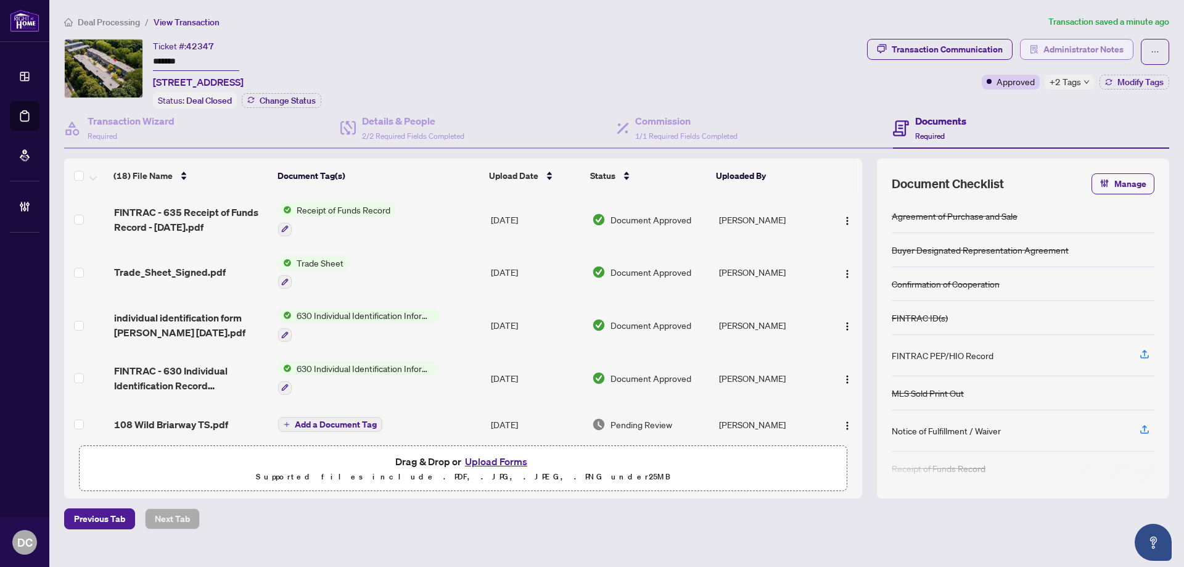
click at [1076, 47] on span "Administrator Notes" at bounding box center [1083, 49] width 80 height 20
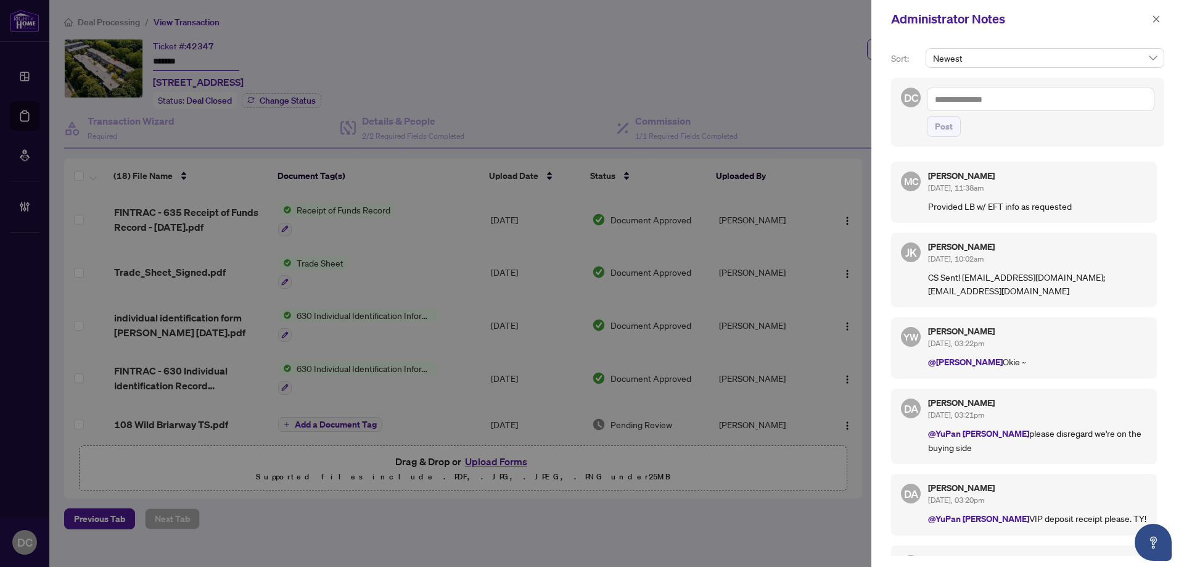
click at [969, 101] on textarea at bounding box center [1040, 99] width 227 height 23
paste textarea "**********"
type textarea "**********"
drag, startPoint x: 946, startPoint y: 129, endPoint x: 1172, endPoint y: 81, distance: 230.7
click at [948, 129] on span "Post" at bounding box center [944, 127] width 18 height 20
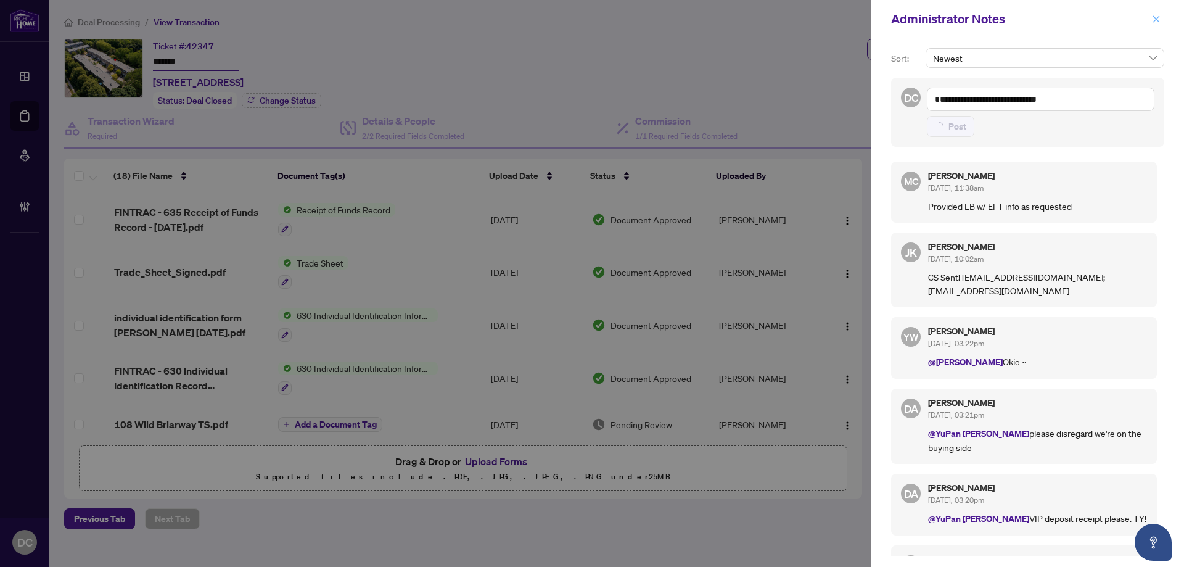
click at [1155, 22] on icon "close" at bounding box center [1156, 19] width 9 height 9
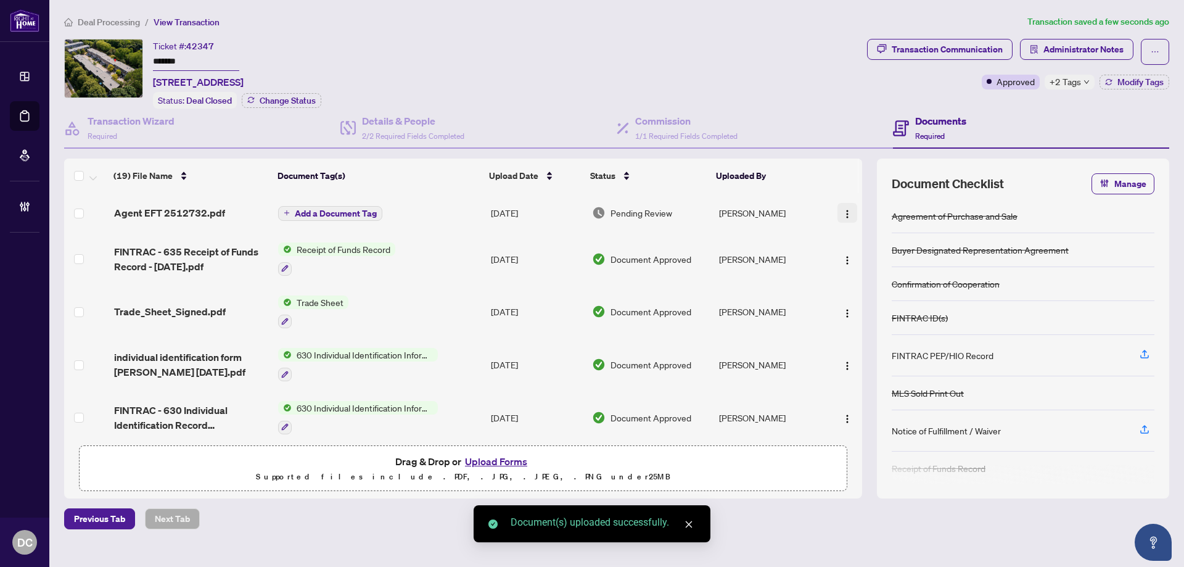
click at [842, 211] on img "button" at bounding box center [847, 214] width 10 height 10
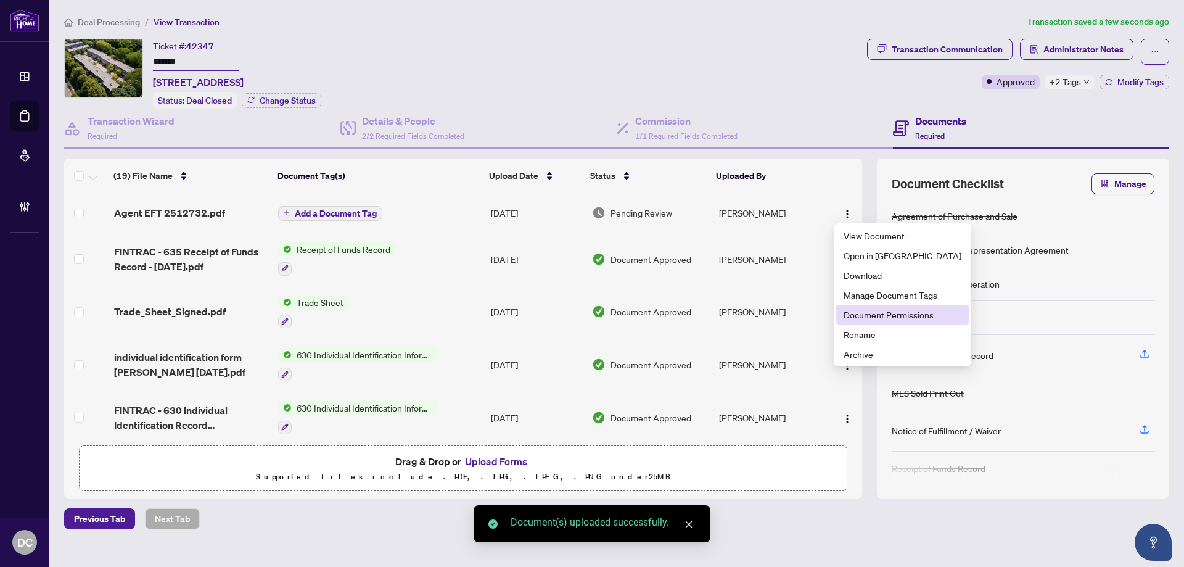
click at [861, 312] on span "Document Permissions" at bounding box center [902, 315] width 118 height 14
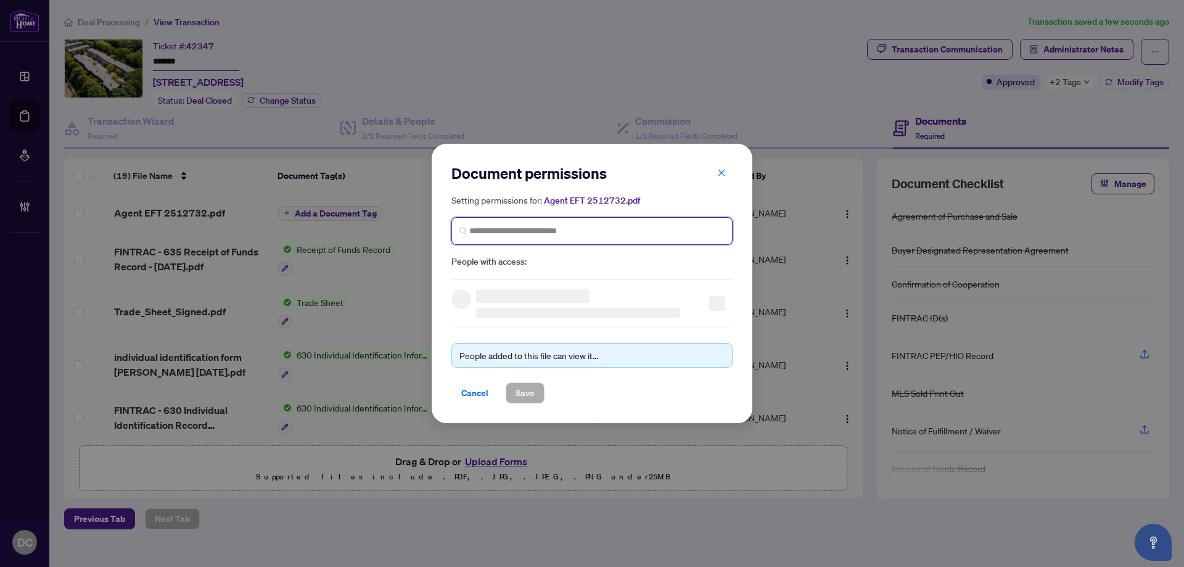
click at [608, 226] on input "search" at bounding box center [596, 230] width 255 height 13
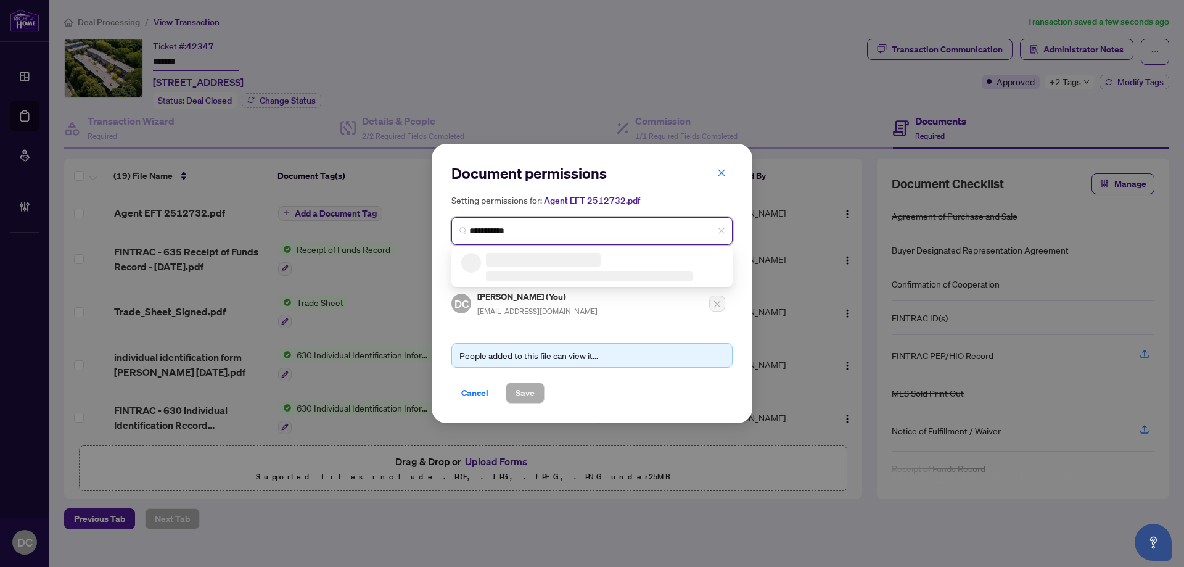
type input "**********"
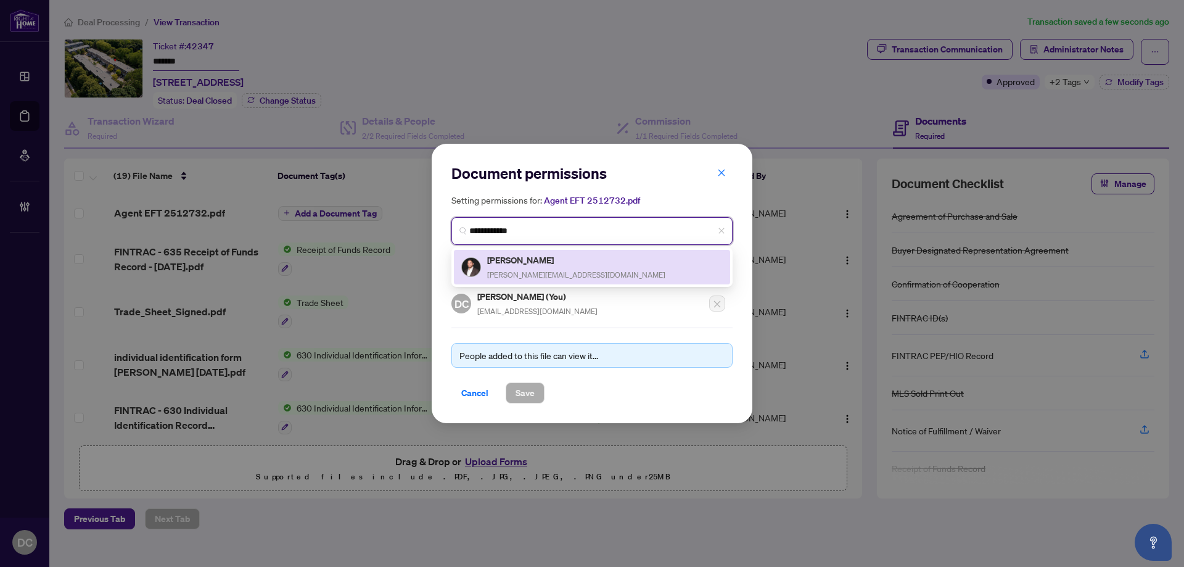
click at [596, 269] on div "Fernando Ayala fernando.ayala78@gmail.com" at bounding box center [591, 267] width 261 height 28
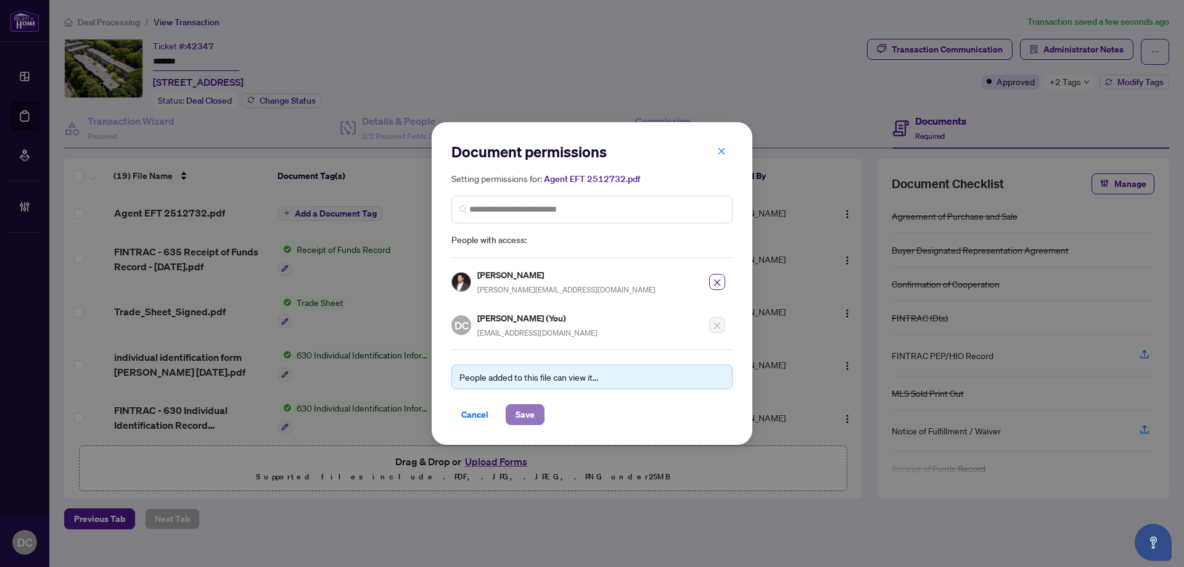
click at [526, 407] on span "Save" at bounding box center [524, 414] width 19 height 20
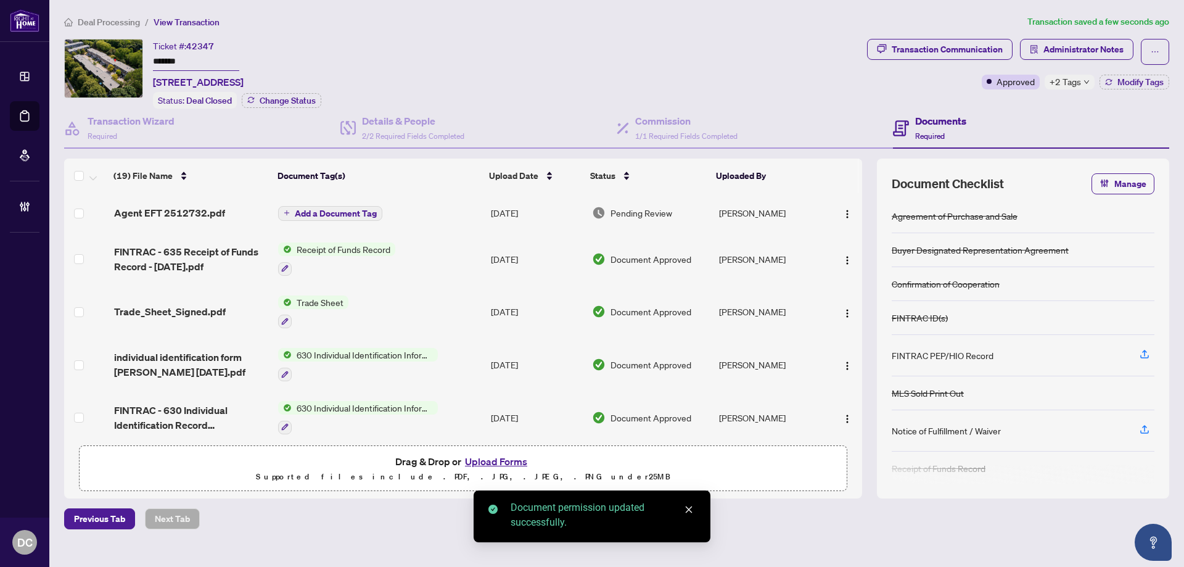
click at [343, 211] on span "Add a Document Tag" at bounding box center [336, 213] width 82 height 9
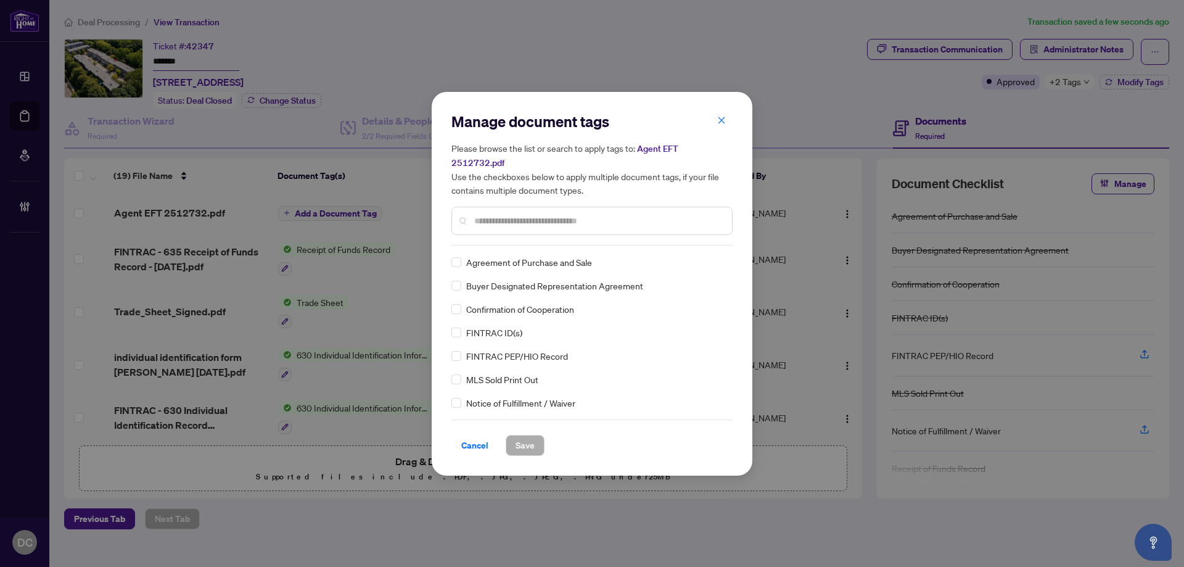
click at [600, 221] on div at bounding box center [591, 221] width 281 height 28
click at [608, 214] on input "text" at bounding box center [598, 221] width 248 height 14
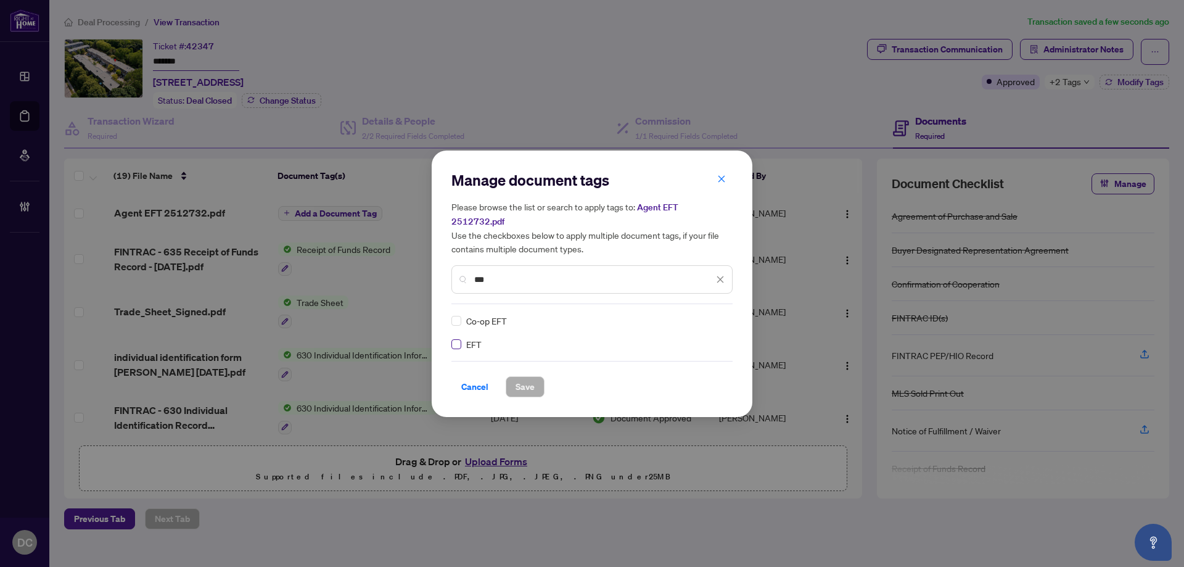
type input "***"
click at [722, 314] on div at bounding box center [712, 320] width 23 height 12
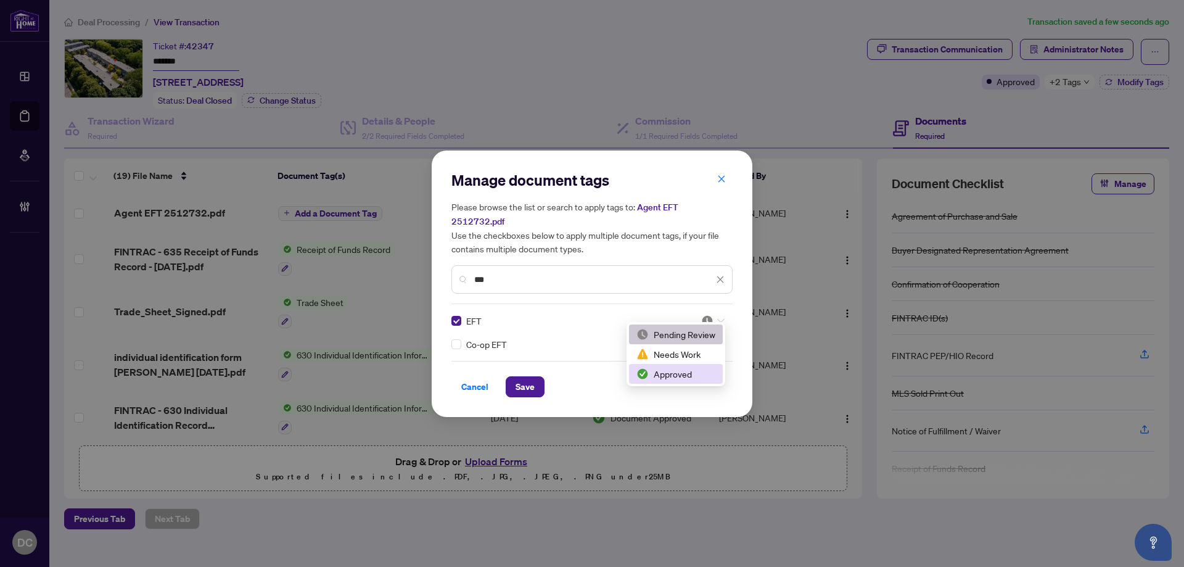
click at [671, 372] on div "Approved" at bounding box center [675, 374] width 79 height 14
click at [525, 380] on span "Save" at bounding box center [524, 387] width 19 height 20
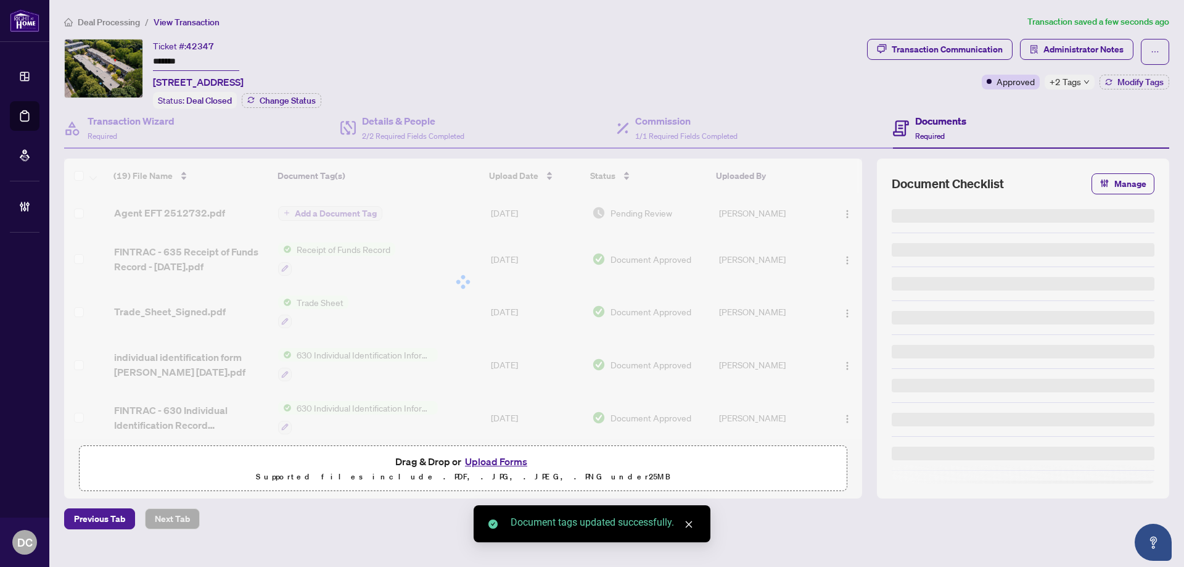
click at [1076, 83] on span "+2 Tags" at bounding box center [1064, 82] width 31 height 14
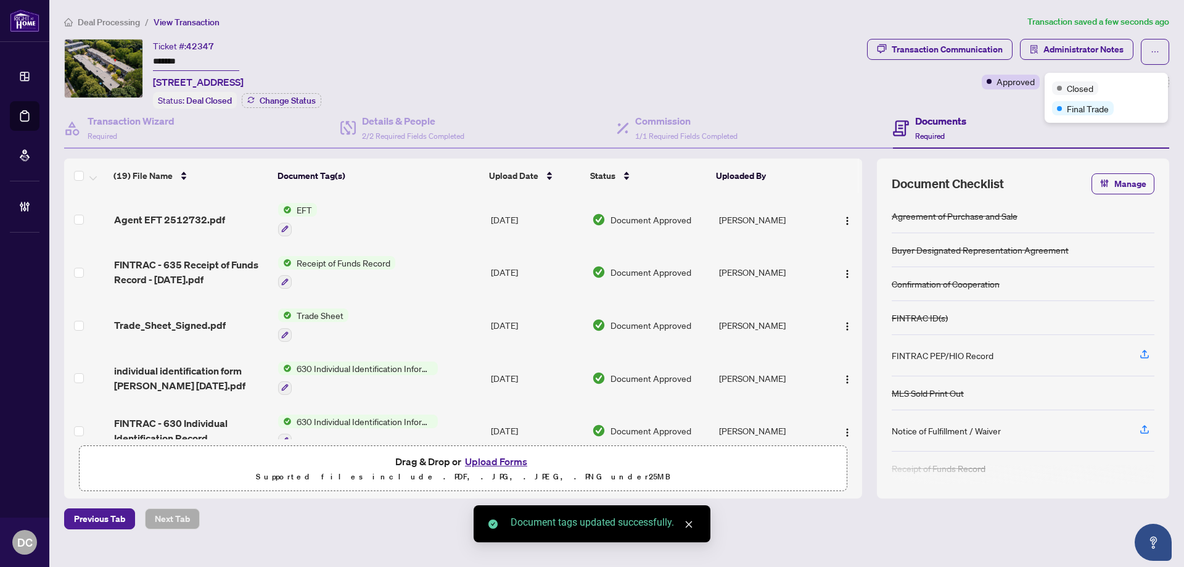
click at [1015, 99] on div "Transaction Communication Administrator Notes Approved +2 Tags Modify Tags" at bounding box center [1017, 74] width 307 height 70
click at [1060, 52] on span "Administrator Notes" at bounding box center [1083, 49] width 80 height 20
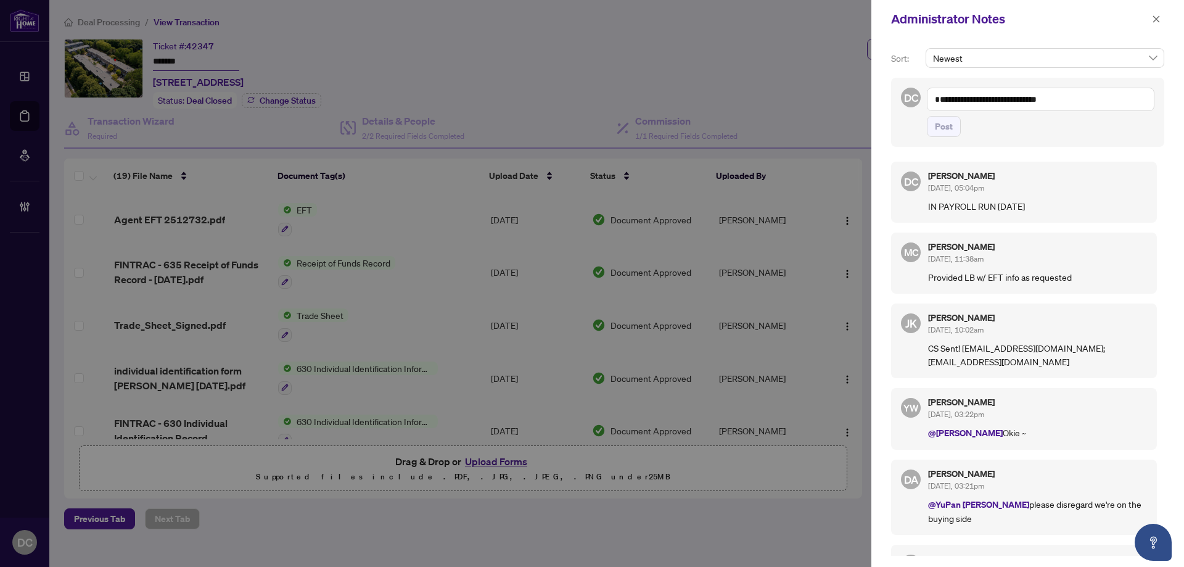
drag, startPoint x: 1161, startPoint y: 14, endPoint x: 1093, endPoint y: 5, distance: 69.0
click at [1161, 14] on button "button" at bounding box center [1156, 19] width 16 height 15
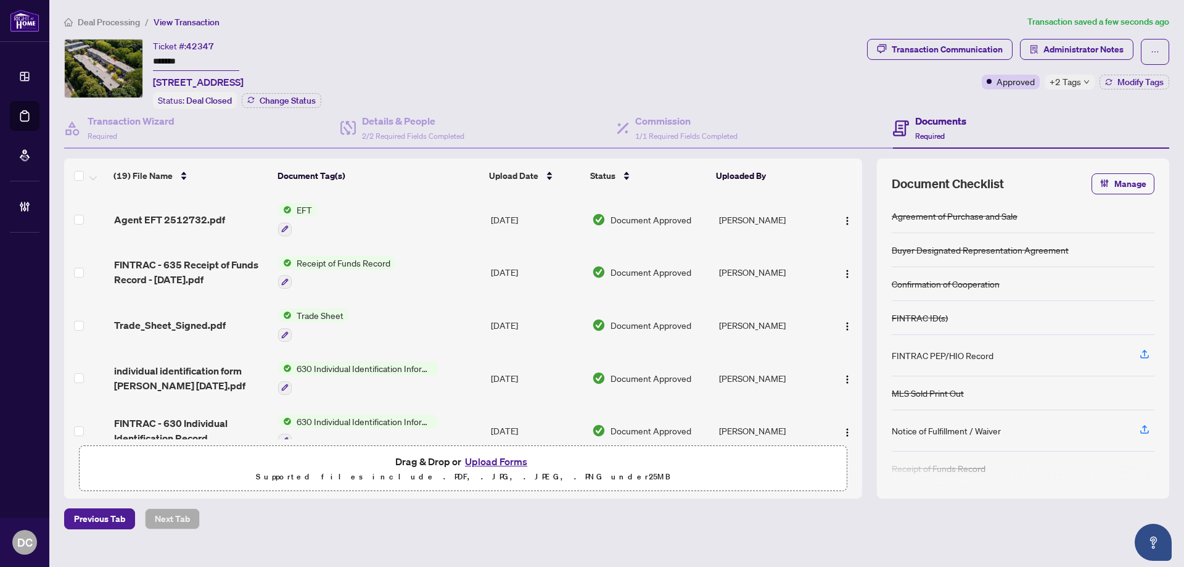
click at [1072, 73] on div "Transaction Communication Administrator Notes Approved +2 Tags Modify Tags" at bounding box center [1018, 64] width 302 height 51
click at [1071, 82] on span "+2 Tags" at bounding box center [1064, 82] width 31 height 14
click at [843, 219] on img "button" at bounding box center [847, 221] width 10 height 10
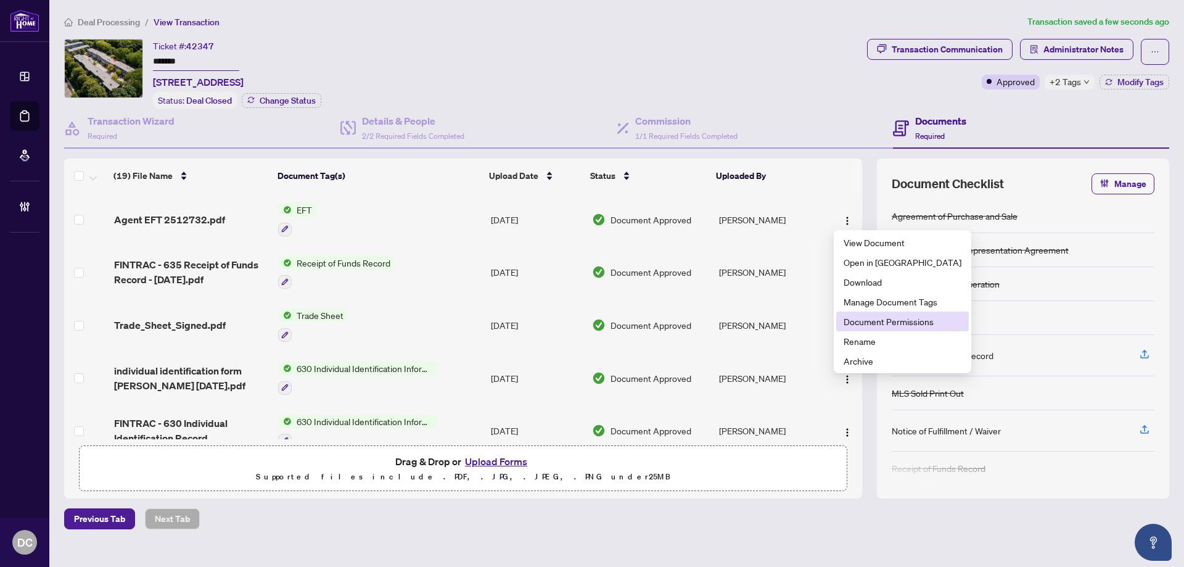
click at [861, 325] on span "Document Permissions" at bounding box center [902, 321] width 118 height 14
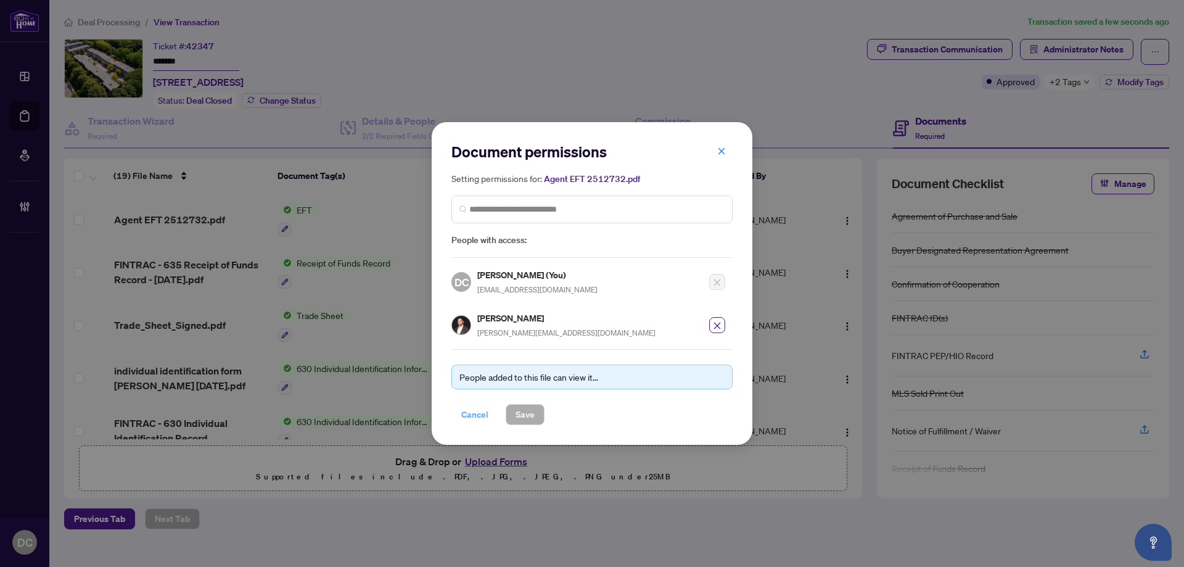
click at [472, 419] on span "Cancel" at bounding box center [474, 414] width 27 height 20
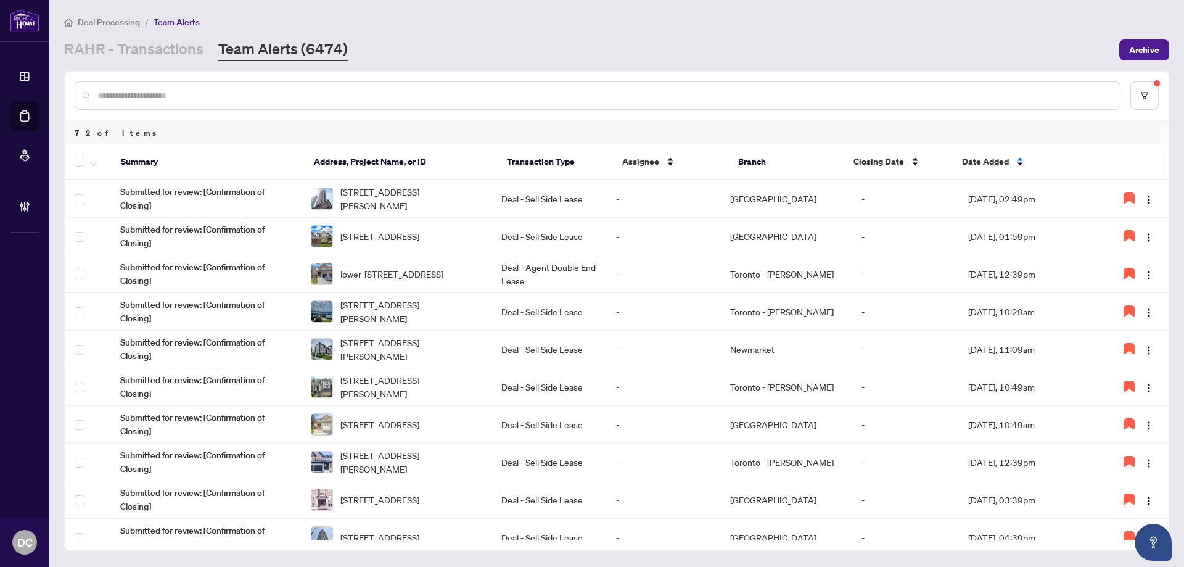
scroll to position [185, 0]
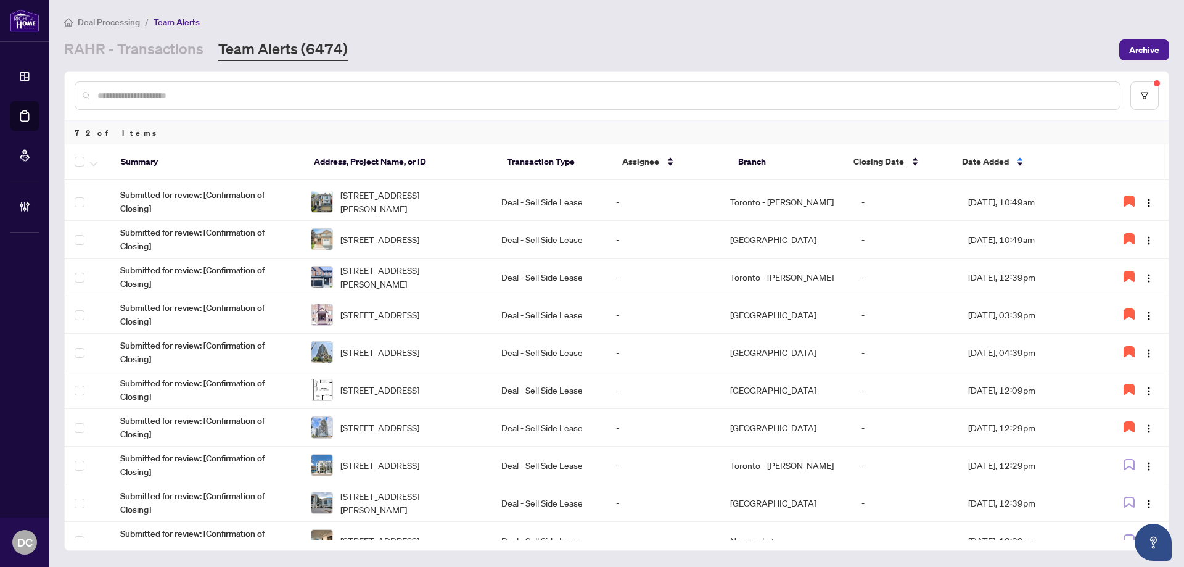
click at [266, 102] on div at bounding box center [598, 95] width 1046 height 28
click at [270, 96] on input "text" at bounding box center [603, 96] width 1012 height 14
paste input "*******"
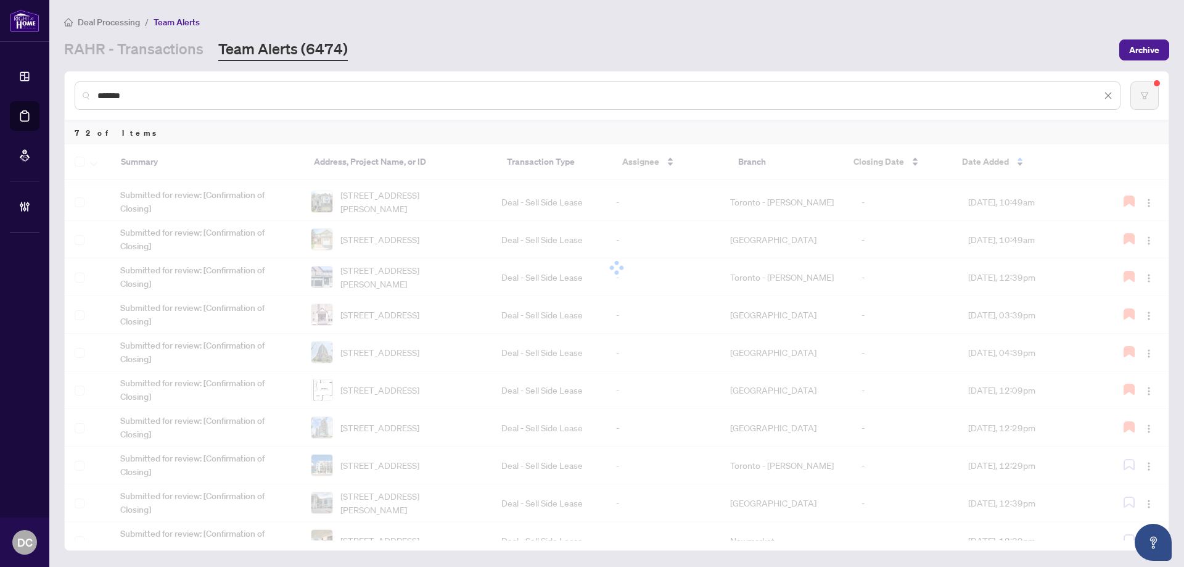
scroll to position [0, 0]
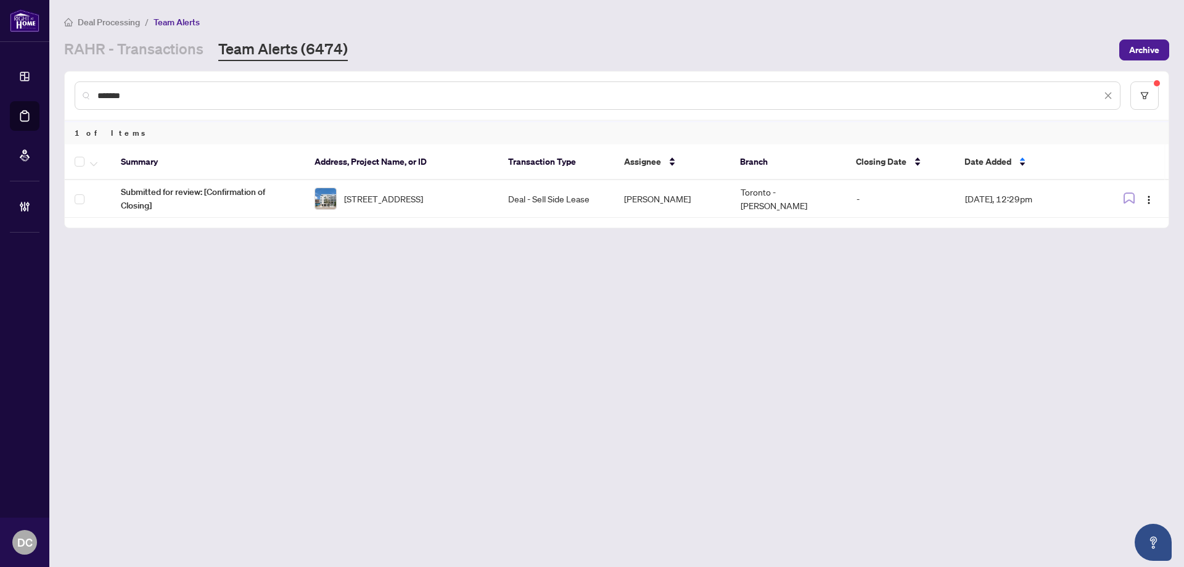
type input "*******"
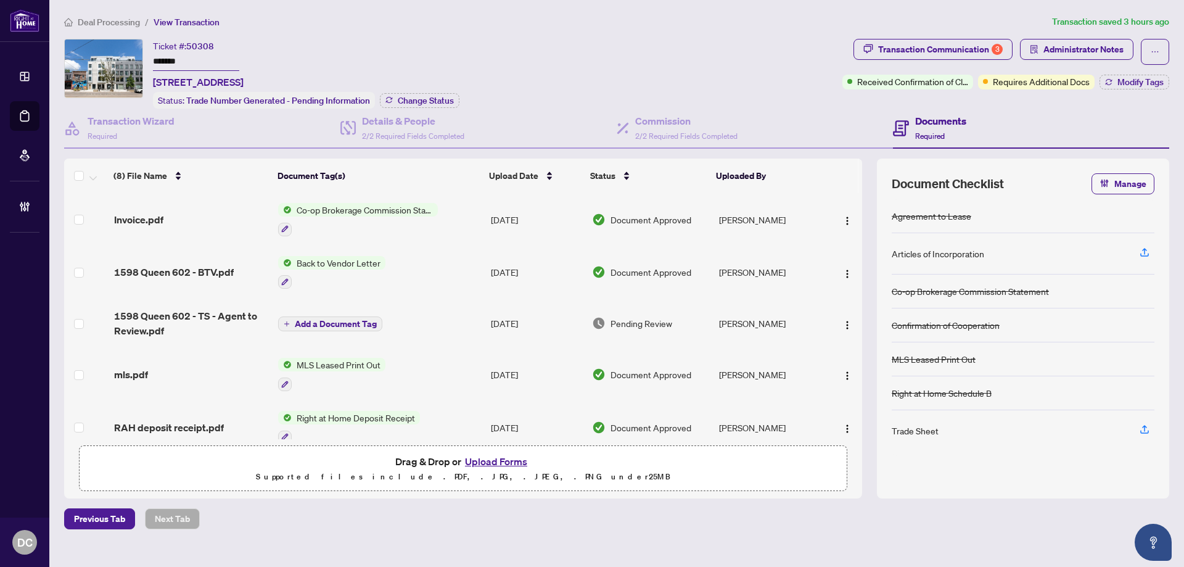
drag, startPoint x: 229, startPoint y: 66, endPoint x: 147, endPoint y: 62, distance: 81.5
click at [147, 62] on div "Ticket #: 50308 ******* 602-1598 Queen St, Toronto, Ontario M4L 1E5, Canada Sta…" at bounding box center [450, 74] width 773 height 70
click at [426, 100] on span "Change Status" at bounding box center [426, 100] width 56 height 9
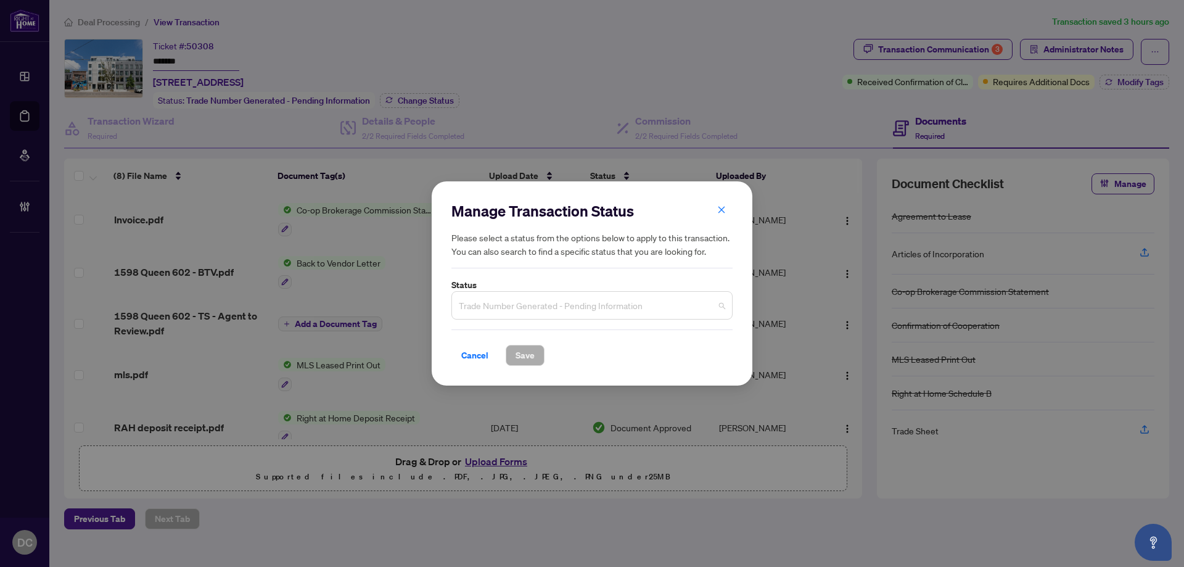
click at [660, 298] on span "Trade Number Generated - Pending Information" at bounding box center [592, 304] width 266 height 23
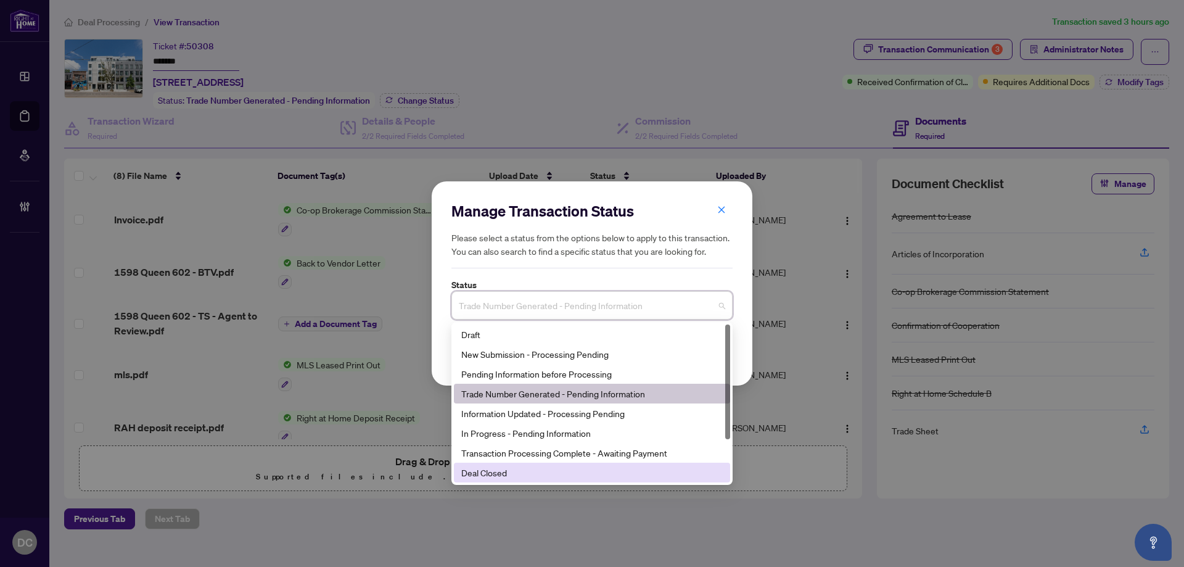
click at [522, 477] on div "Deal Closed" at bounding box center [591, 472] width 261 height 14
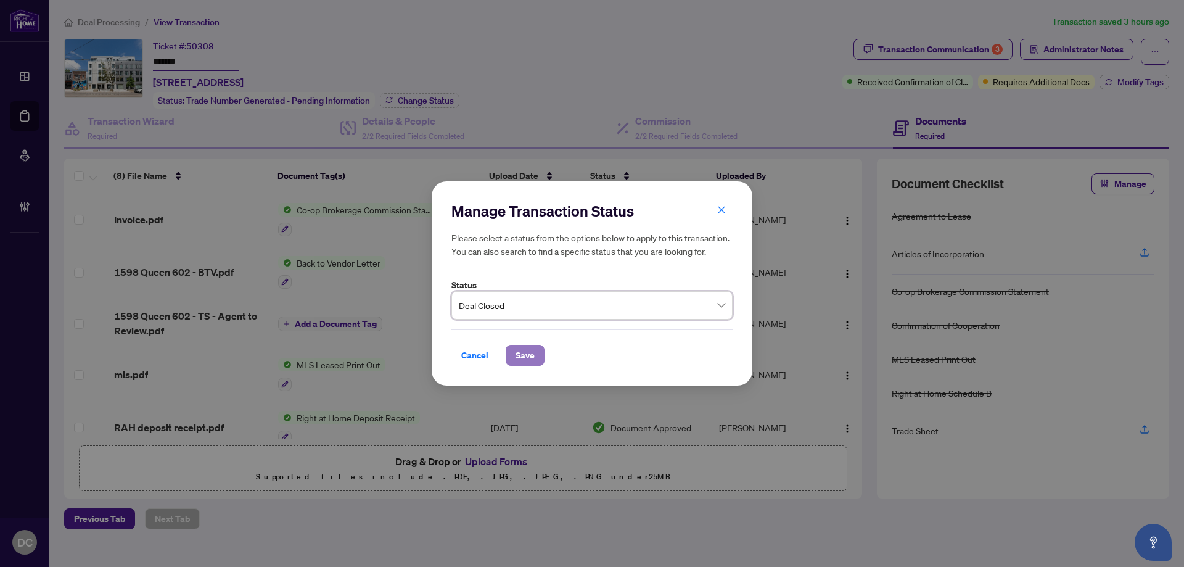
click at [531, 351] on span "Save" at bounding box center [524, 355] width 19 height 20
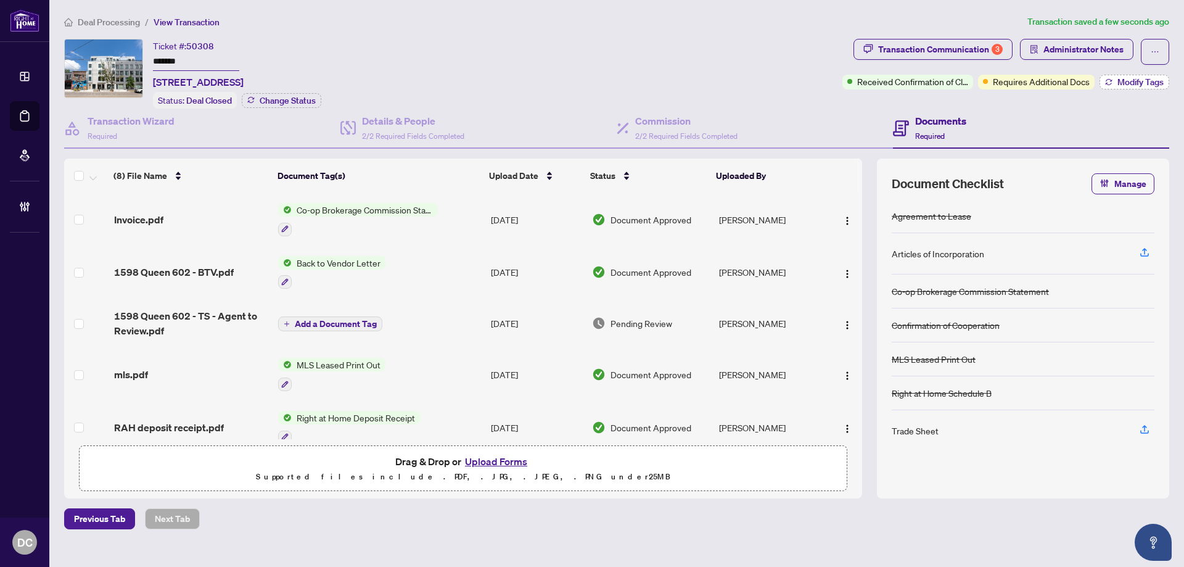
click at [1112, 83] on button "Modify Tags" at bounding box center [1134, 82] width 70 height 15
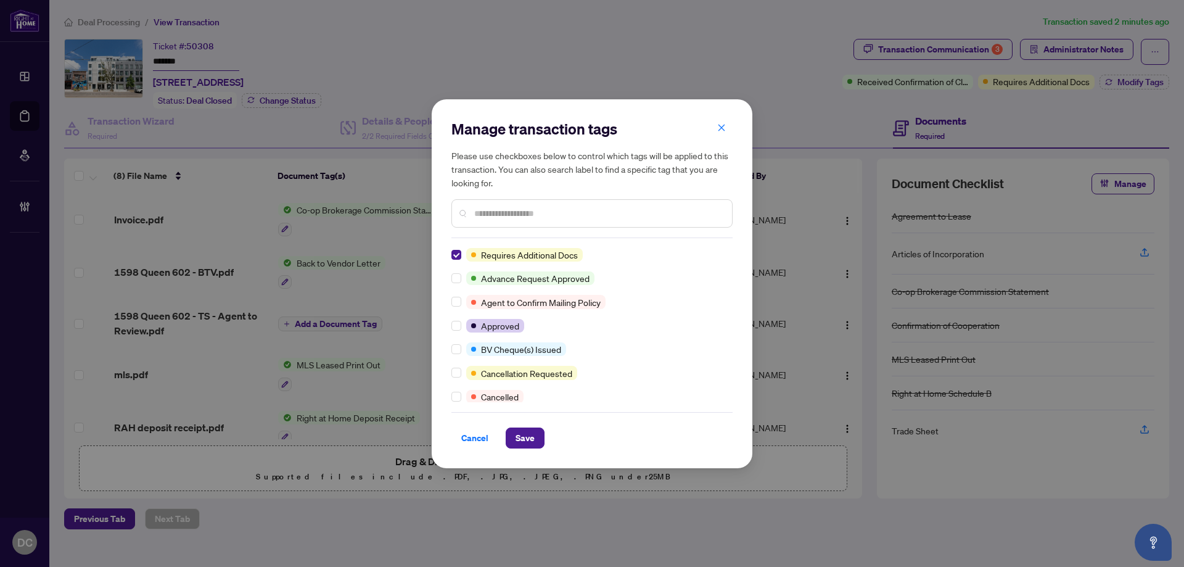
click at [452, 347] on div "Manage transaction tags Please use checkboxes below to control which tags will …" at bounding box center [592, 283] width 321 height 369
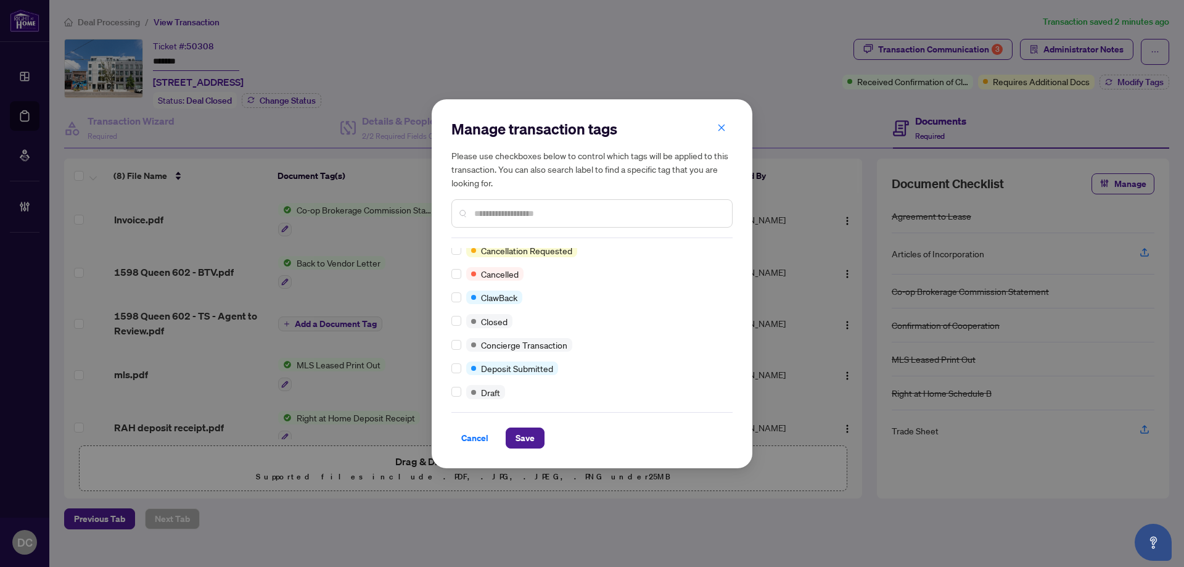
scroll to position [123, 0]
click at [450, 316] on div "Manage transaction tags Please use checkboxes below to control which tags will …" at bounding box center [592, 283] width 321 height 369
click at [521, 436] on span "Save" at bounding box center [524, 438] width 19 height 20
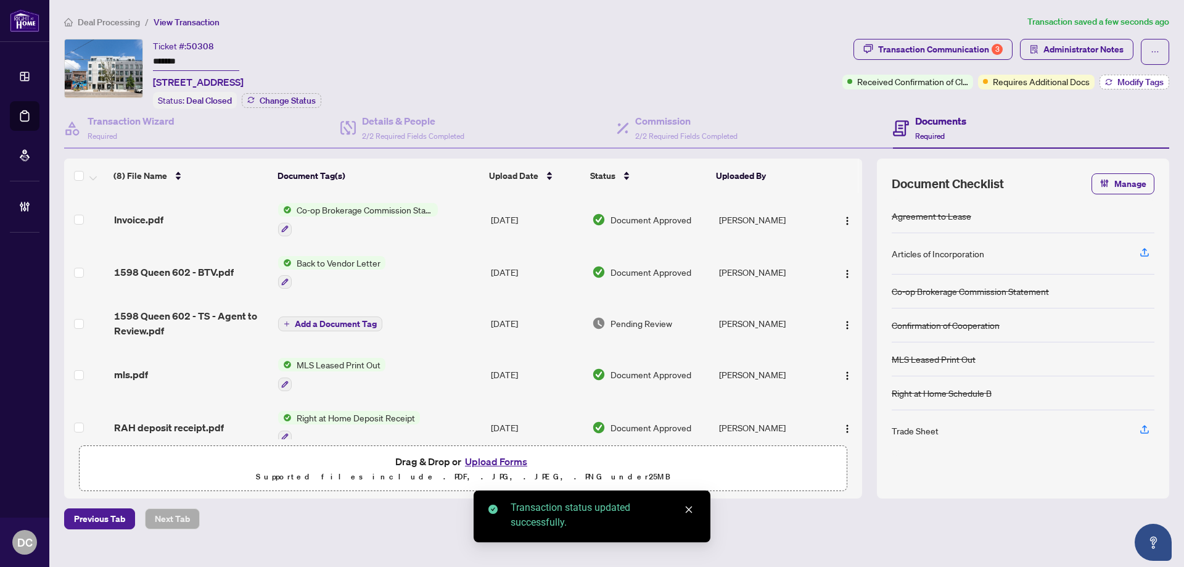
click at [1149, 84] on span "Modify Tags" at bounding box center [1140, 82] width 46 height 9
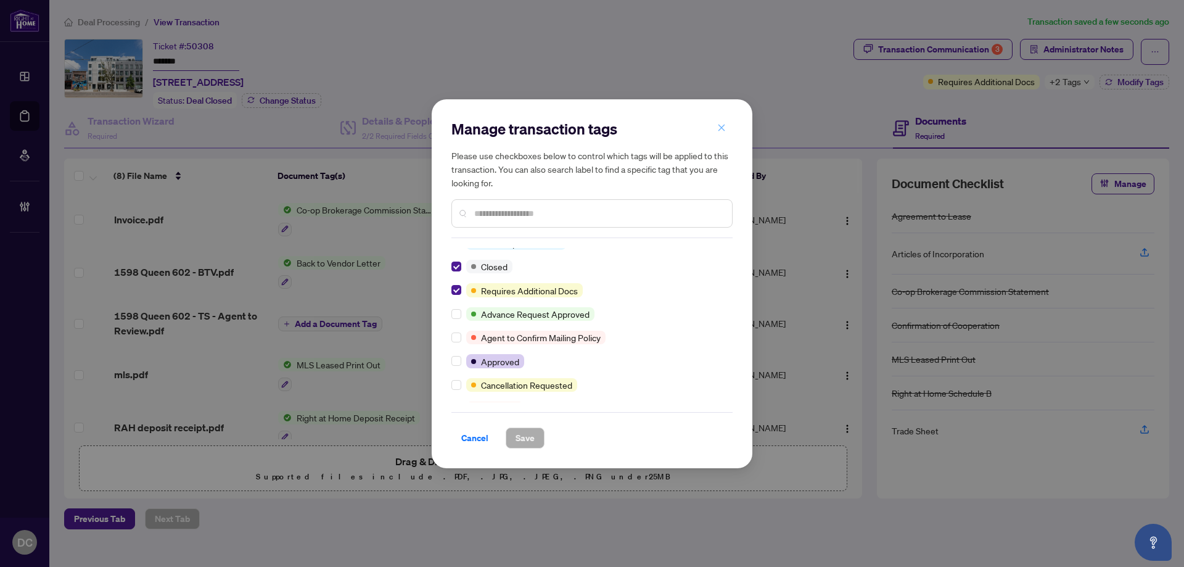
scroll to position [0, 0]
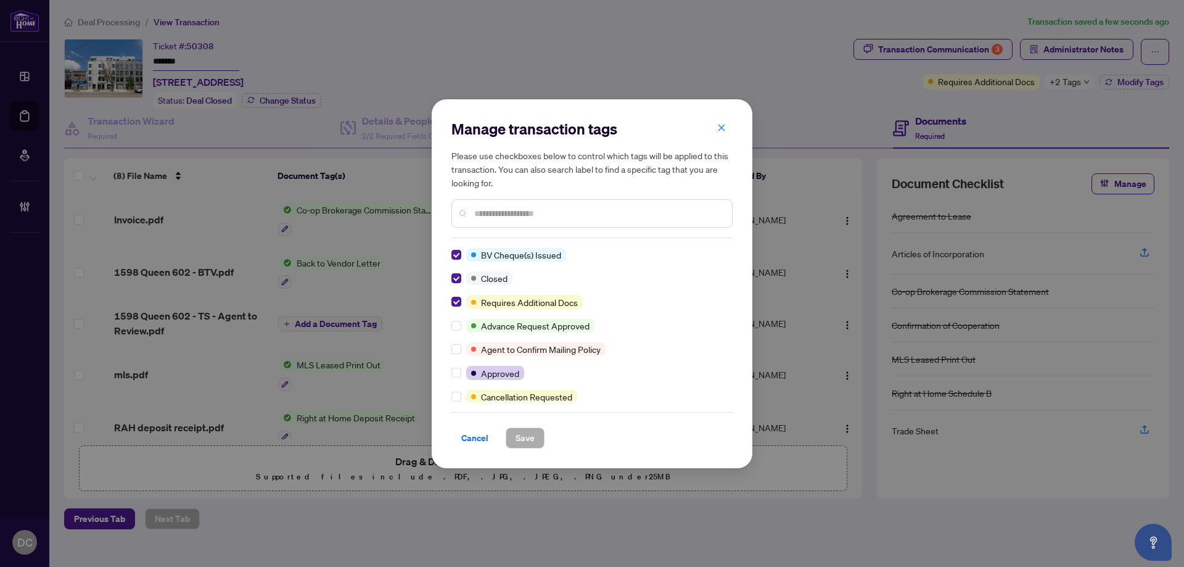
drag, startPoint x: 719, startPoint y: 125, endPoint x: 778, endPoint y: 113, distance: 59.7
click at [720, 125] on icon "close" at bounding box center [721, 127] width 9 height 9
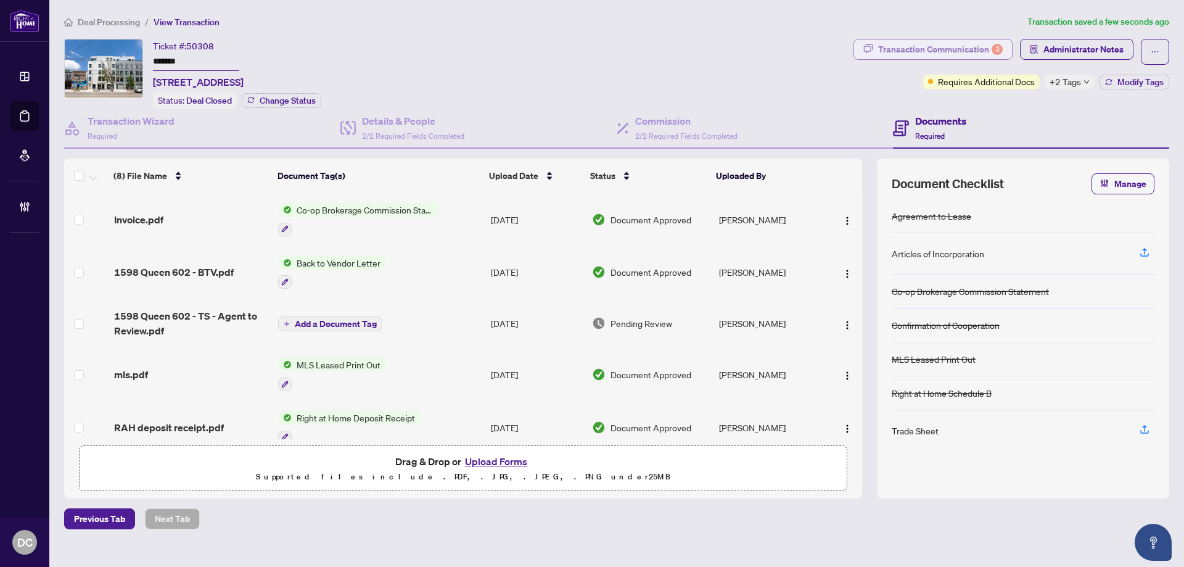
click at [909, 49] on div "Transaction Communication 3" at bounding box center [940, 49] width 125 height 20
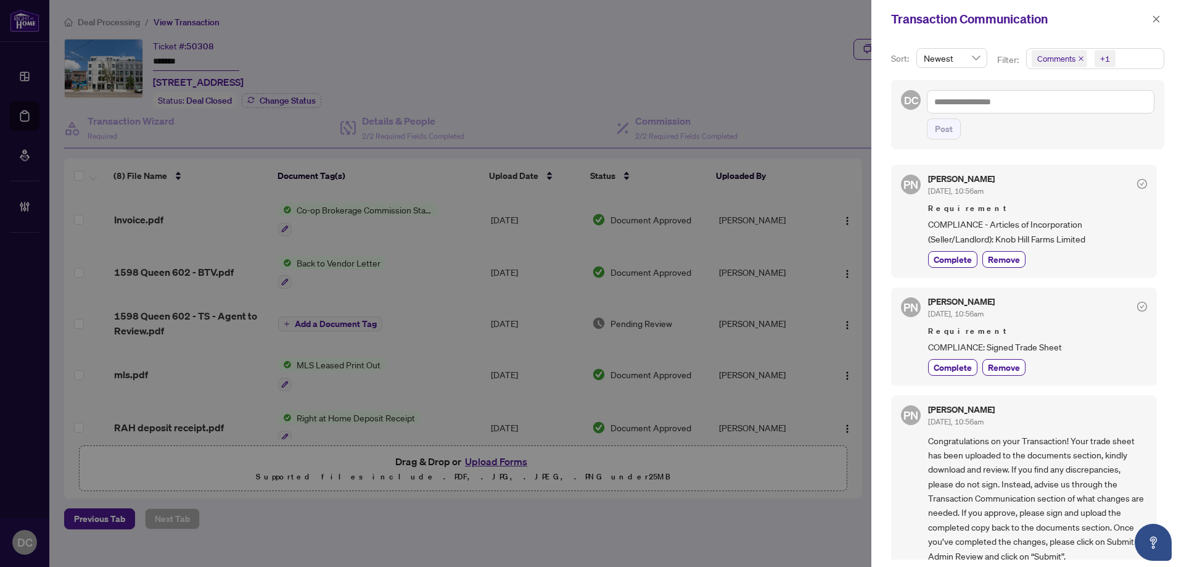
scroll to position [123, 0]
click at [1157, 19] on icon "close" at bounding box center [1156, 18] width 7 height 7
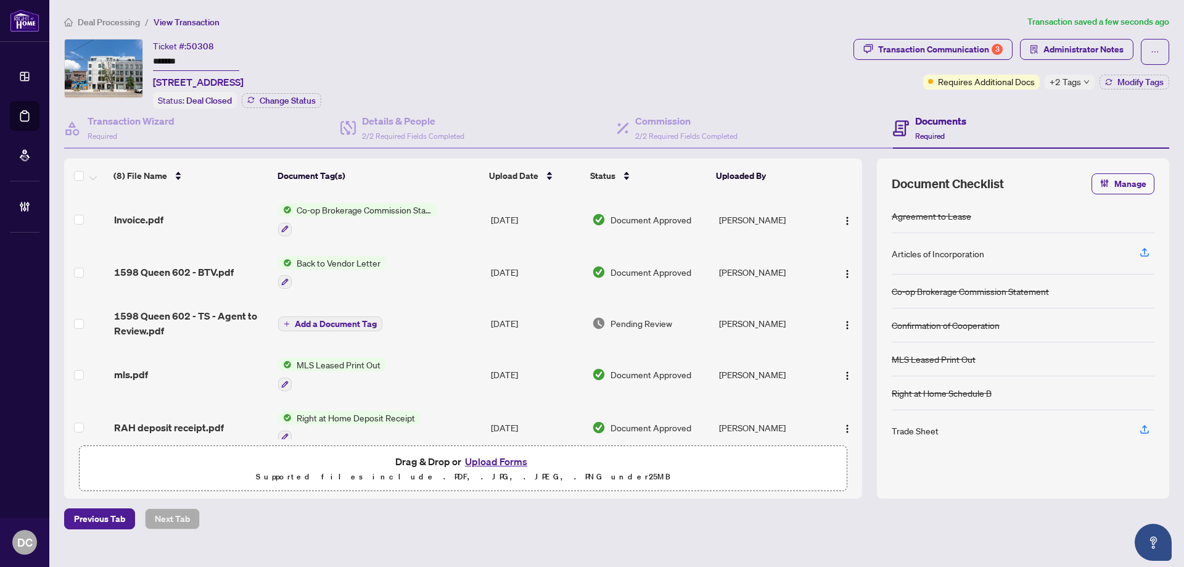
click at [460, 213] on td "Co-op Brokerage Commission Statement" at bounding box center [379, 219] width 213 height 53
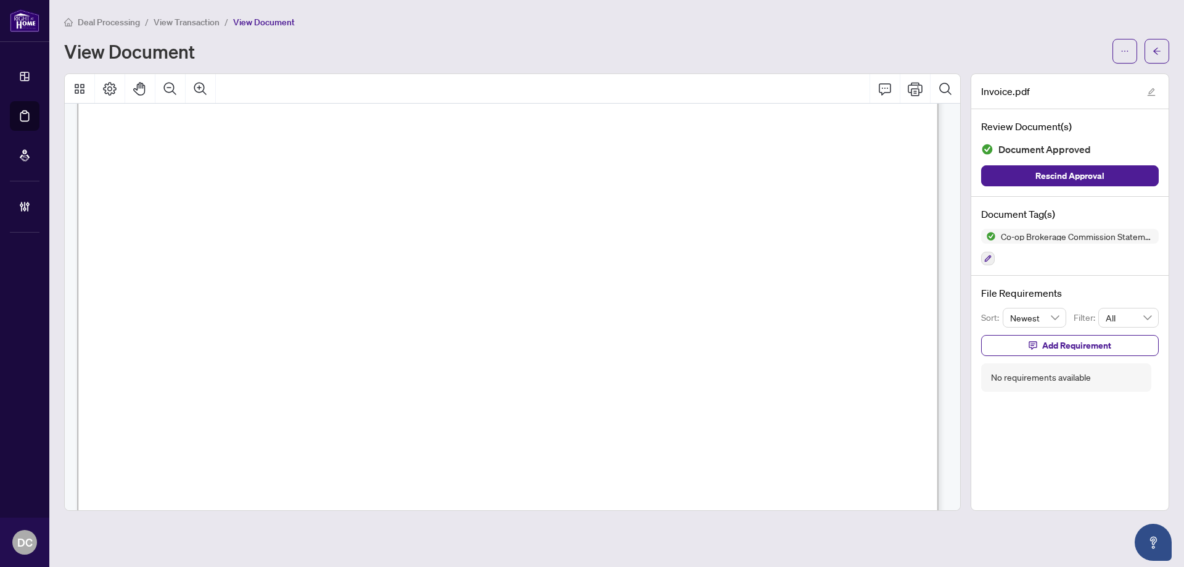
scroll to position [247, 0]
click at [1164, 52] on button "button" at bounding box center [1156, 51] width 25 height 25
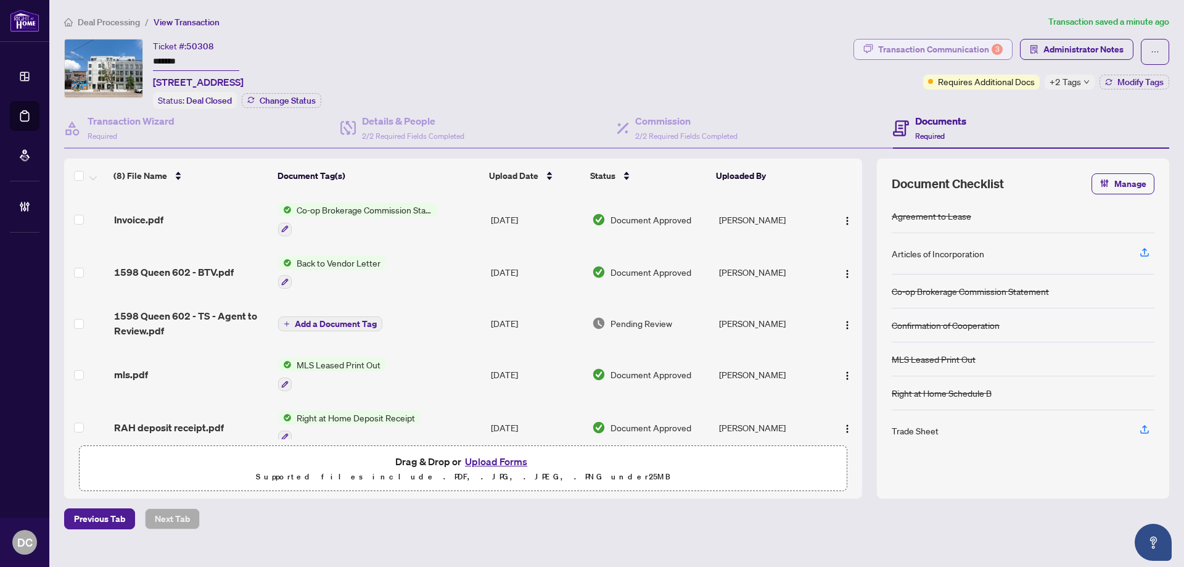
click at [961, 49] on div "Transaction Communication 3" at bounding box center [940, 49] width 125 height 20
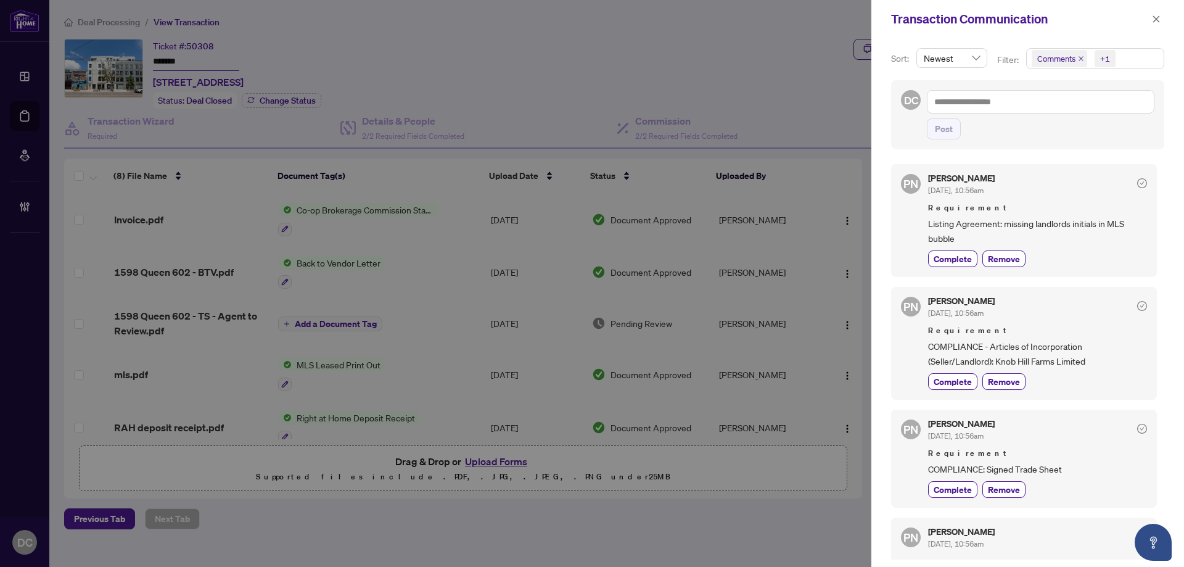
click at [1149, 64] on span "Comments +1" at bounding box center [1094, 59] width 137 height 20
click at [1081, 107] on span "Comments" at bounding box center [1071, 109] width 43 height 11
click at [1156, 23] on icon "close" at bounding box center [1156, 19] width 9 height 9
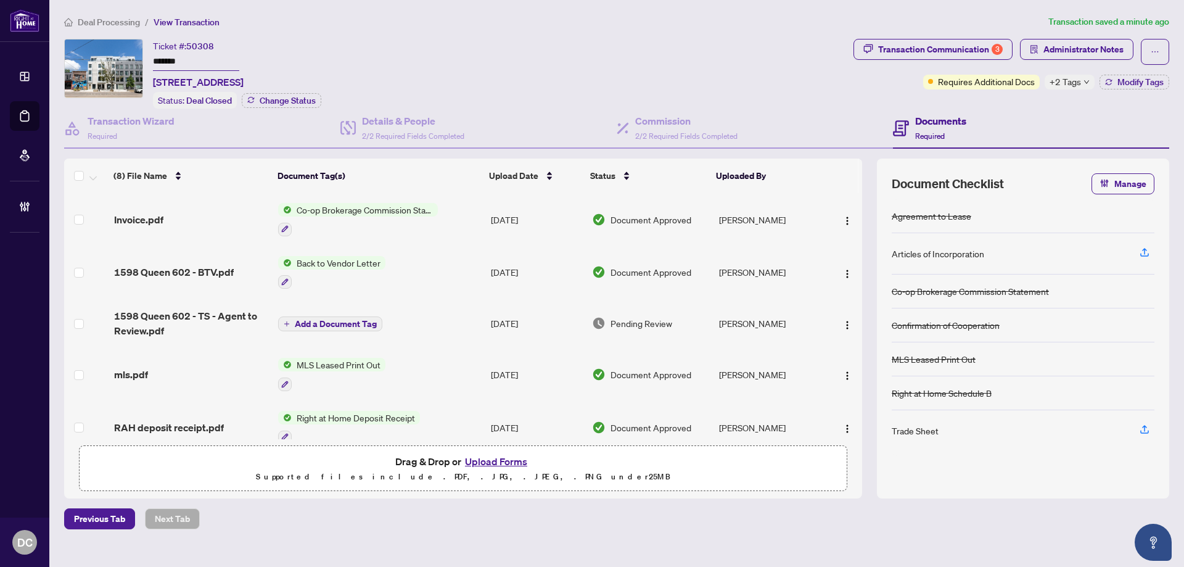
click at [1076, 86] on span "+2 Tags" at bounding box center [1064, 82] width 31 height 14
click at [1025, 109] on div "Documents Required" at bounding box center [1031, 129] width 276 height 40
click at [1102, 49] on span "Administrator Notes" at bounding box center [1083, 49] width 80 height 20
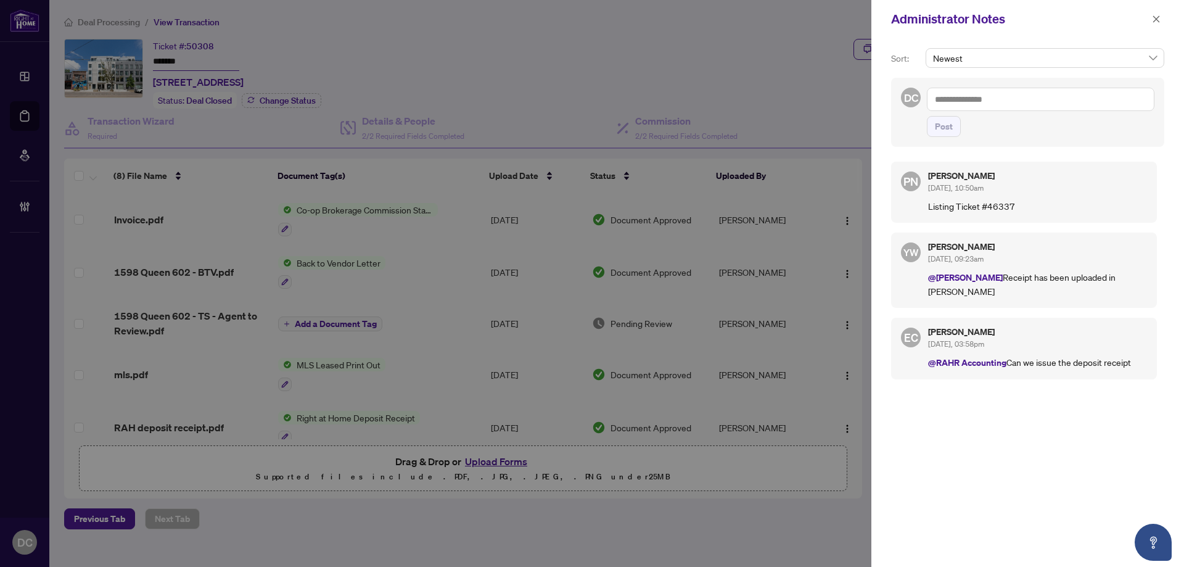
click at [1076, 96] on textarea at bounding box center [1040, 99] width 227 height 23
paste textarea "**********"
type textarea "**********"
click at [949, 136] on span "Post" at bounding box center [944, 127] width 18 height 20
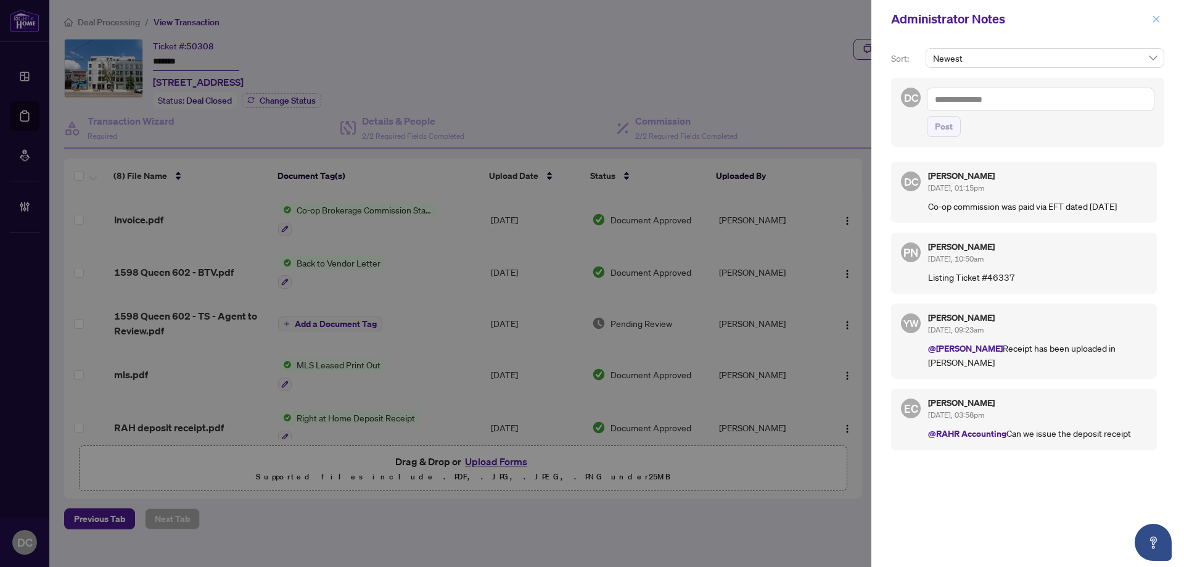
click at [1158, 20] on icon "close" at bounding box center [1156, 19] width 9 height 9
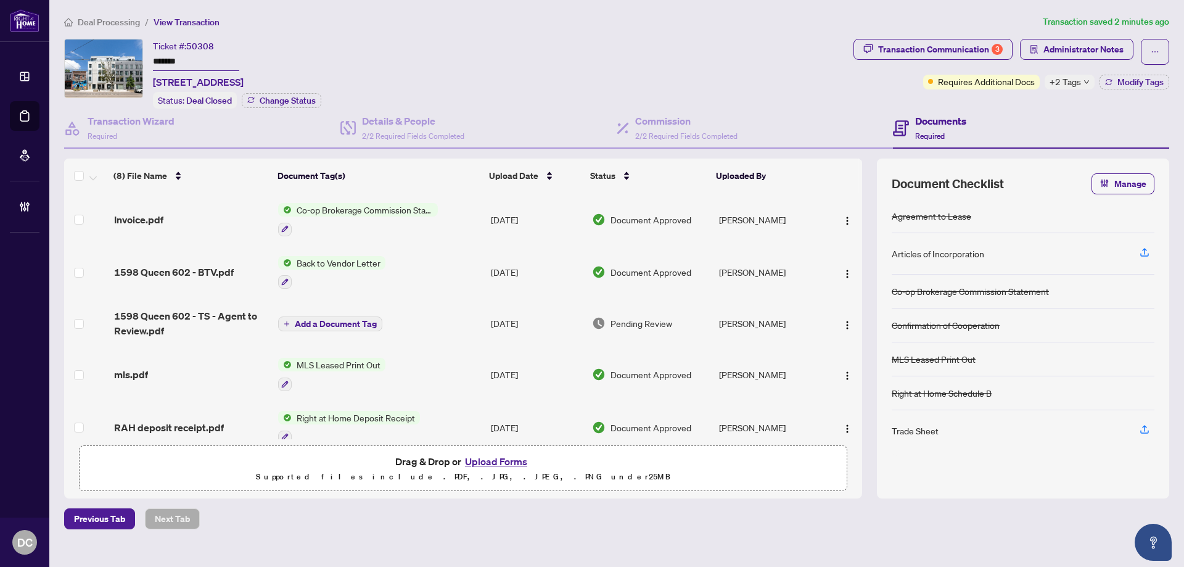
click at [1073, 81] on span "+2 Tags" at bounding box center [1064, 82] width 31 height 14
drag, startPoint x: 199, startPoint y: 66, endPoint x: 138, endPoint y: 63, distance: 60.5
click at [115, 59] on div "Ticket #: 50308 ******* 602-1598 Queen St, Toronto, Ontario M4L 1E5, Canada Sta…" at bounding box center [456, 74] width 784 height 70
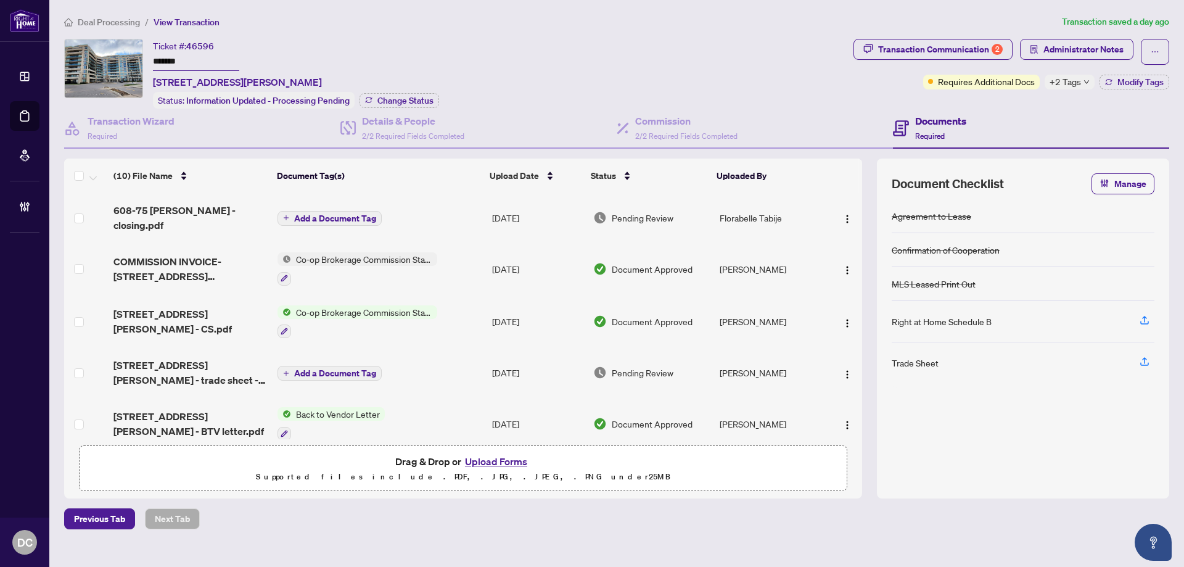
drag, startPoint x: 207, startPoint y: 60, endPoint x: 150, endPoint y: 61, distance: 56.7
click at [142, 60] on div "Ticket #: 46596 ******* 608-75 Norman Bethune Ave, Richmond Hill, Ontario L4B 0…" at bounding box center [456, 74] width 784 height 70
click at [411, 99] on span "Change Status" at bounding box center [405, 100] width 56 height 9
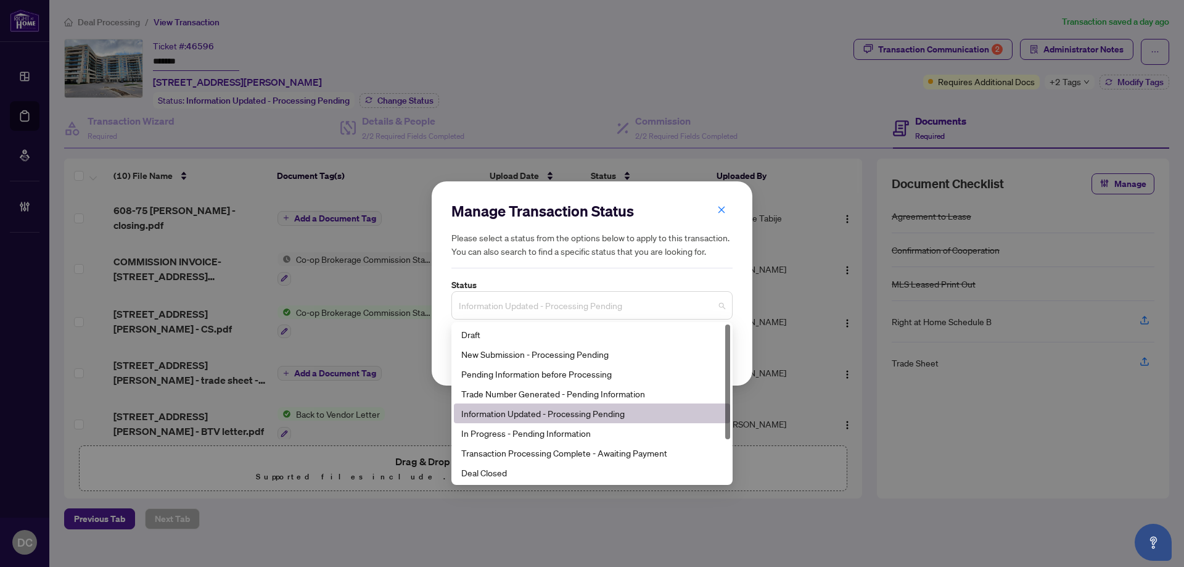
drag, startPoint x: 572, startPoint y: 306, endPoint x: 561, endPoint y: 301, distance: 12.1
click at [572, 307] on span "Information Updated - Processing Pending" at bounding box center [592, 304] width 266 height 23
click at [555, 475] on div "Deal Closed" at bounding box center [591, 472] width 261 height 14
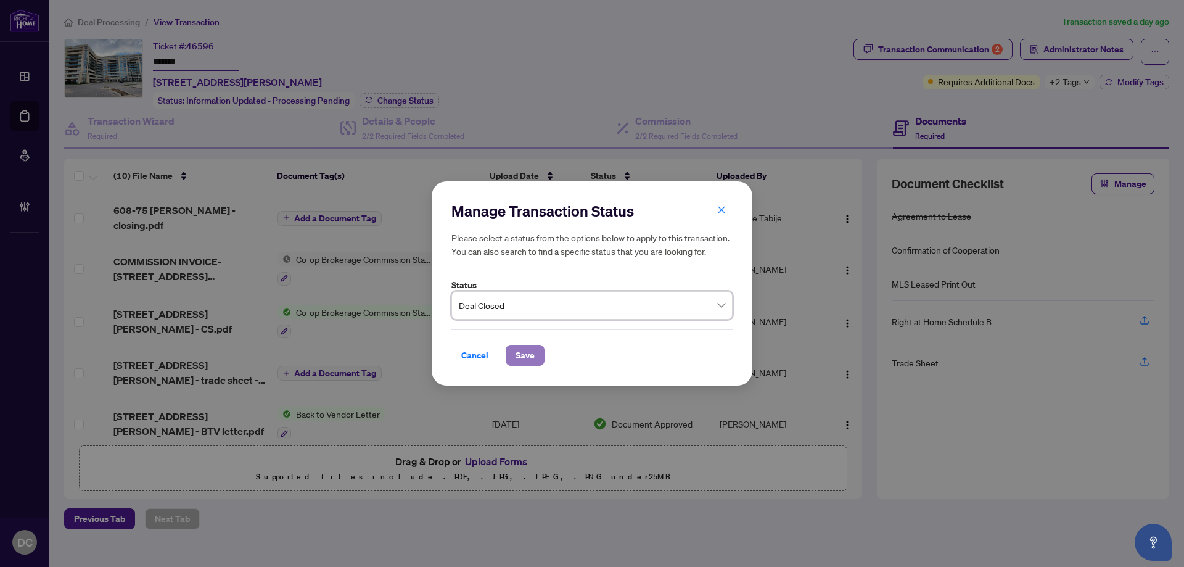
click at [539, 358] on button "Save" at bounding box center [525, 355] width 39 height 21
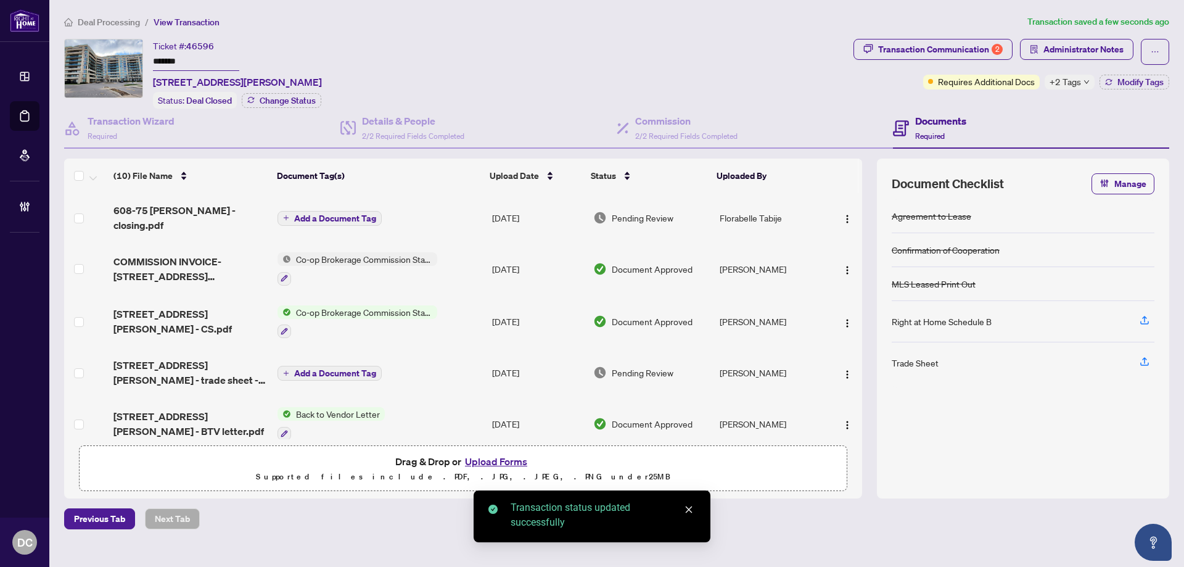
click at [1073, 88] on span "+2 Tags" at bounding box center [1064, 82] width 31 height 14
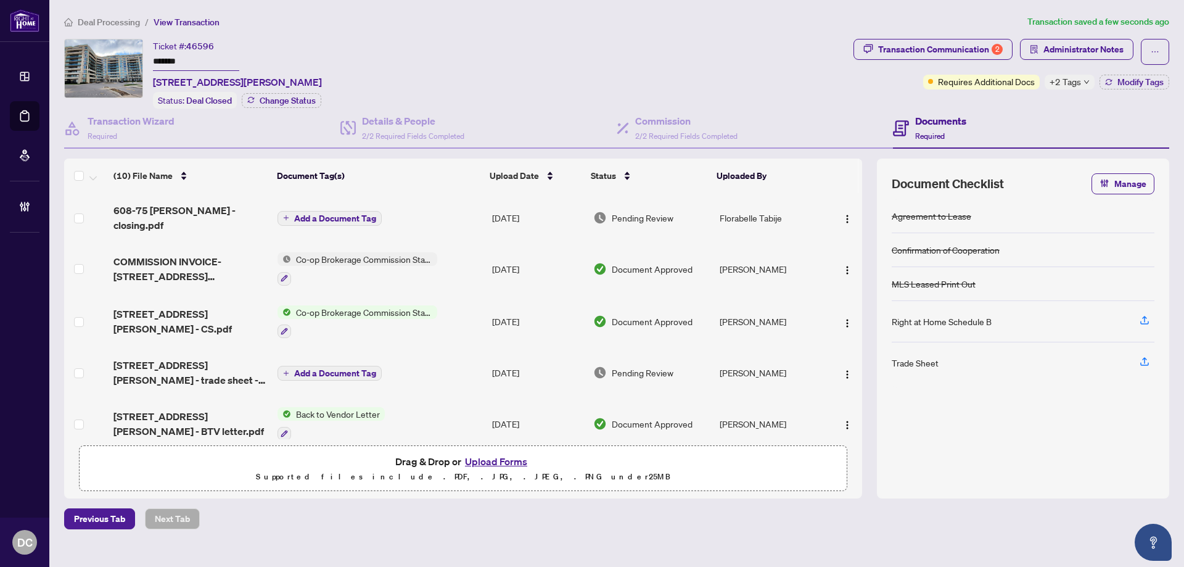
click at [1022, 109] on div "Documents Required" at bounding box center [1031, 129] width 276 height 40
click at [1067, 52] on span "Administrator Notes" at bounding box center [1083, 49] width 80 height 20
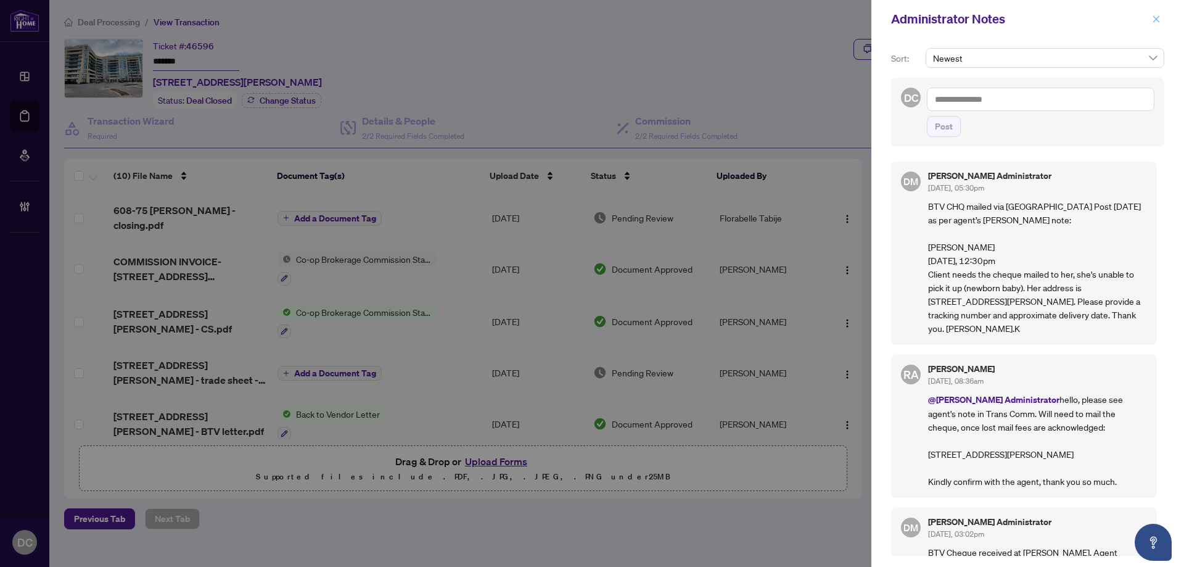
click at [1159, 23] on icon "close" at bounding box center [1156, 19] width 9 height 9
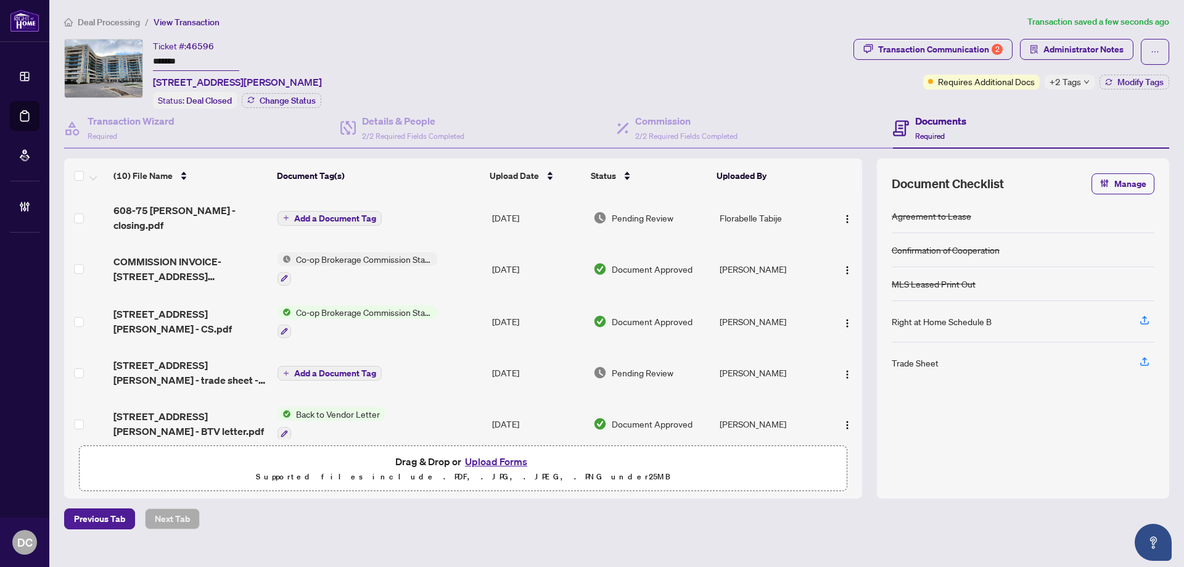
click at [1057, 86] on span "+2 Tags" at bounding box center [1064, 82] width 31 height 14
click at [1012, 104] on div "Transaction Communication 2 Administrator Notes Requires Additional Docs +2 Tag…" at bounding box center [1011, 74] width 321 height 70
click at [1108, 53] on span "Administrator Notes" at bounding box center [1083, 49] width 80 height 20
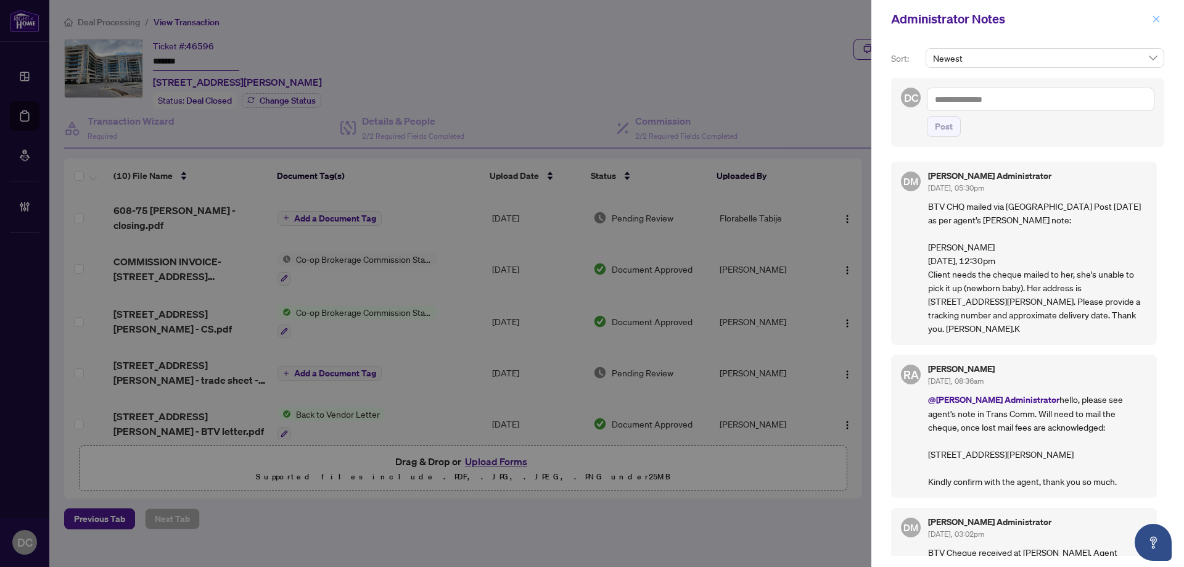
click at [1153, 18] on icon "close" at bounding box center [1156, 19] width 9 height 9
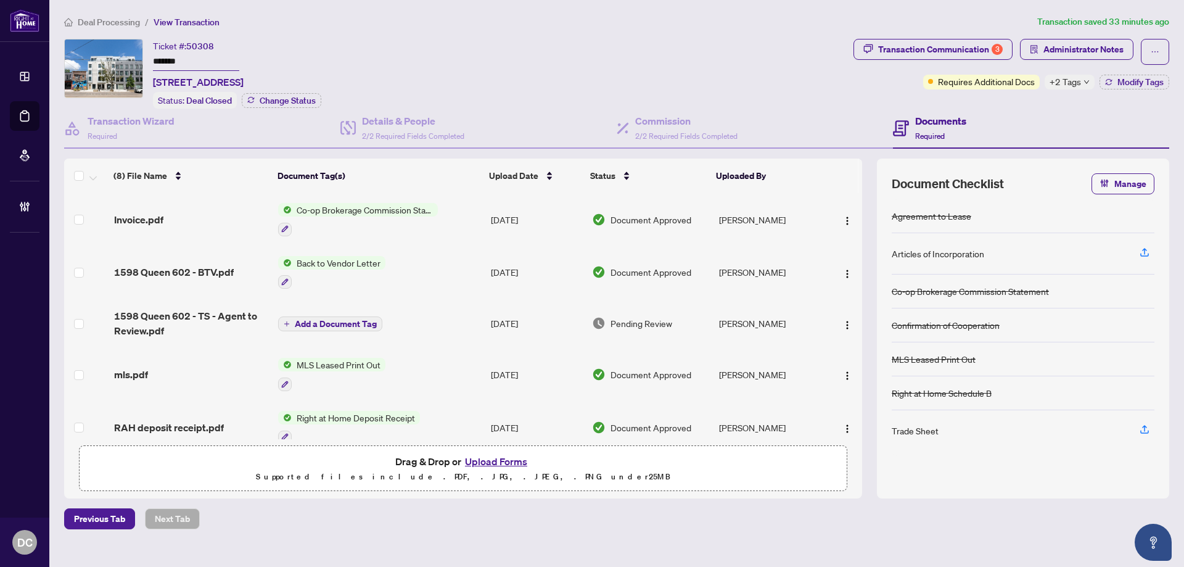
click at [1083, 81] on icon "down" at bounding box center [1086, 82] width 6 height 6
click at [671, 56] on div "Ticket #: 50308 ******* [STREET_ADDRESS] Status: Deal Closed Change Status" at bounding box center [456, 74] width 784 height 70
click at [1047, 45] on span "Administrator Notes" at bounding box center [1083, 49] width 80 height 20
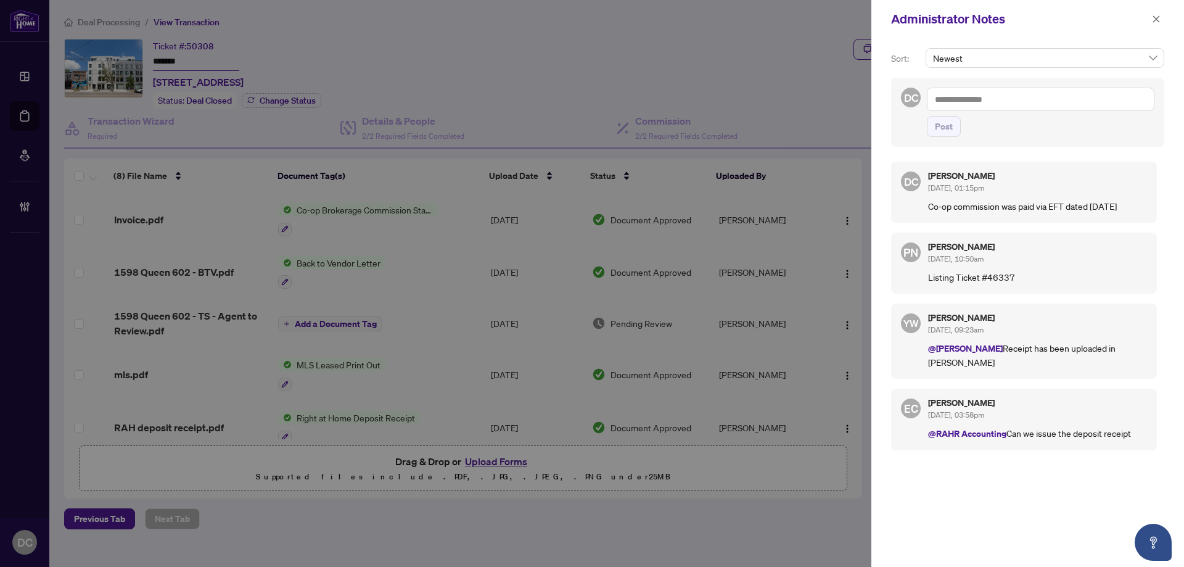
click at [1165, 20] on div "Administrator Notes" at bounding box center [1027, 19] width 313 height 38
click at [1161, 22] on button "button" at bounding box center [1156, 19] width 16 height 15
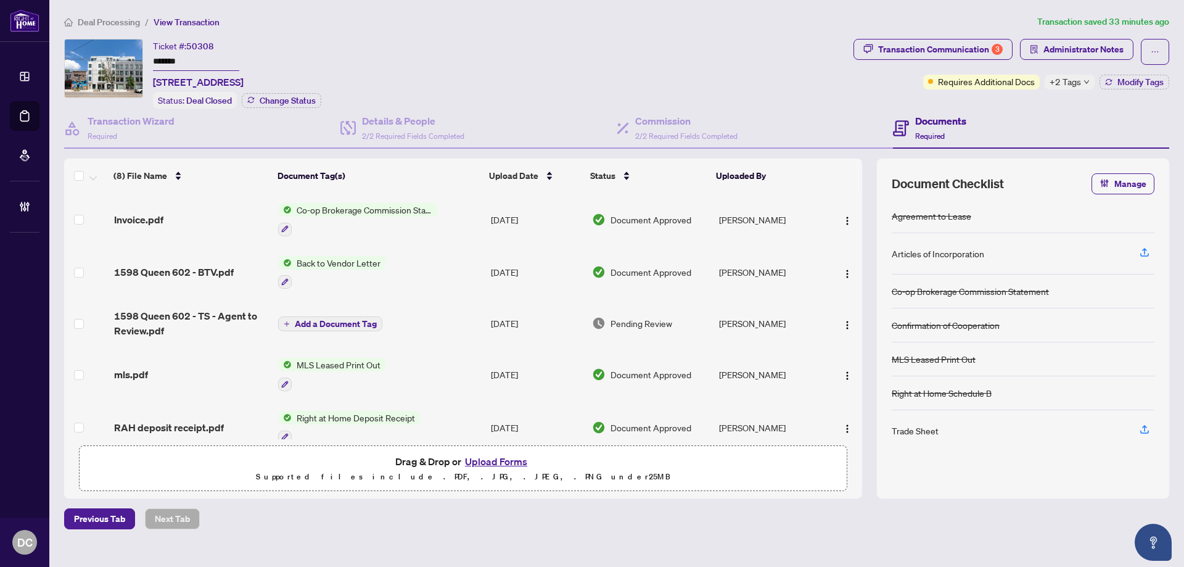
click at [96, 14] on main "Deal Processing / View Transaction Transaction saved 33 minutes ago Ticket #: 5…" at bounding box center [616, 283] width 1134 height 567
click at [105, 24] on span "Deal Processing" at bounding box center [109, 22] width 62 height 11
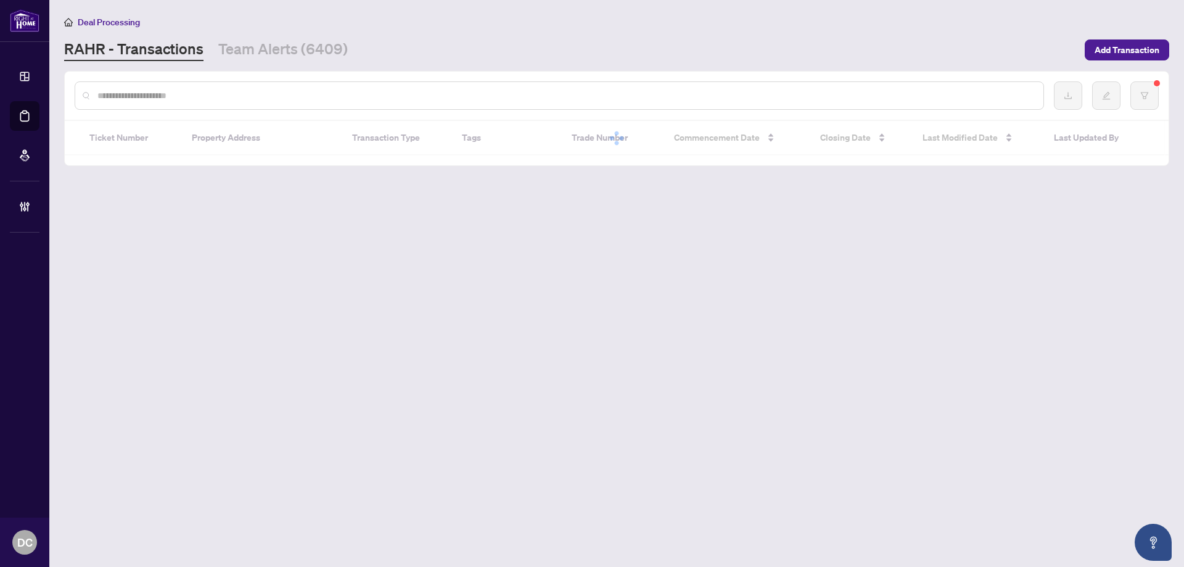
click at [253, 97] on input "text" at bounding box center [565, 96] width 936 height 14
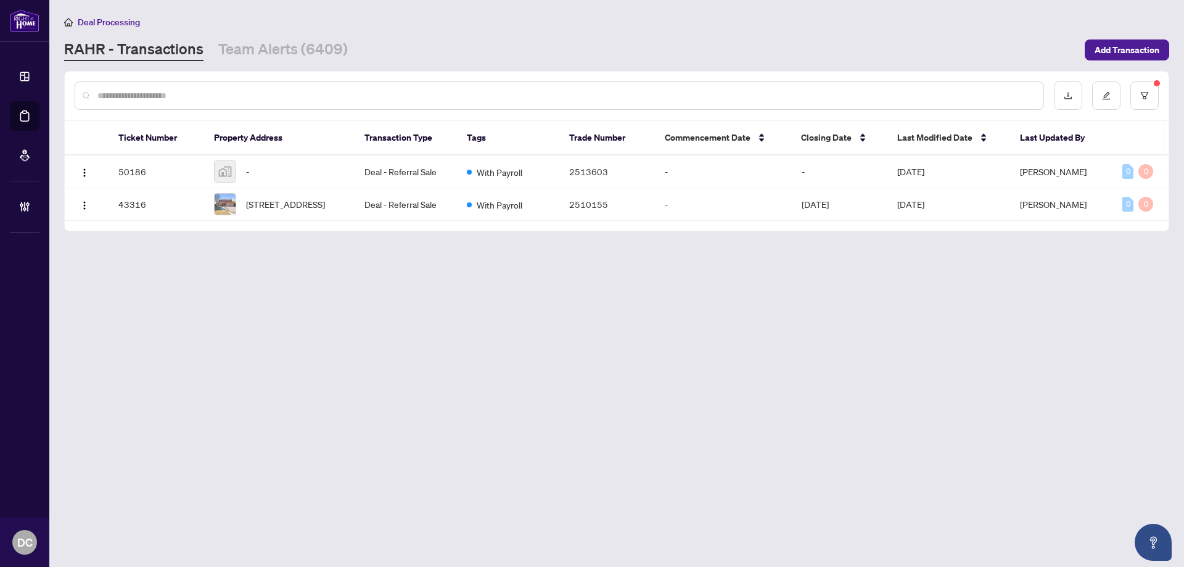
paste input "*******"
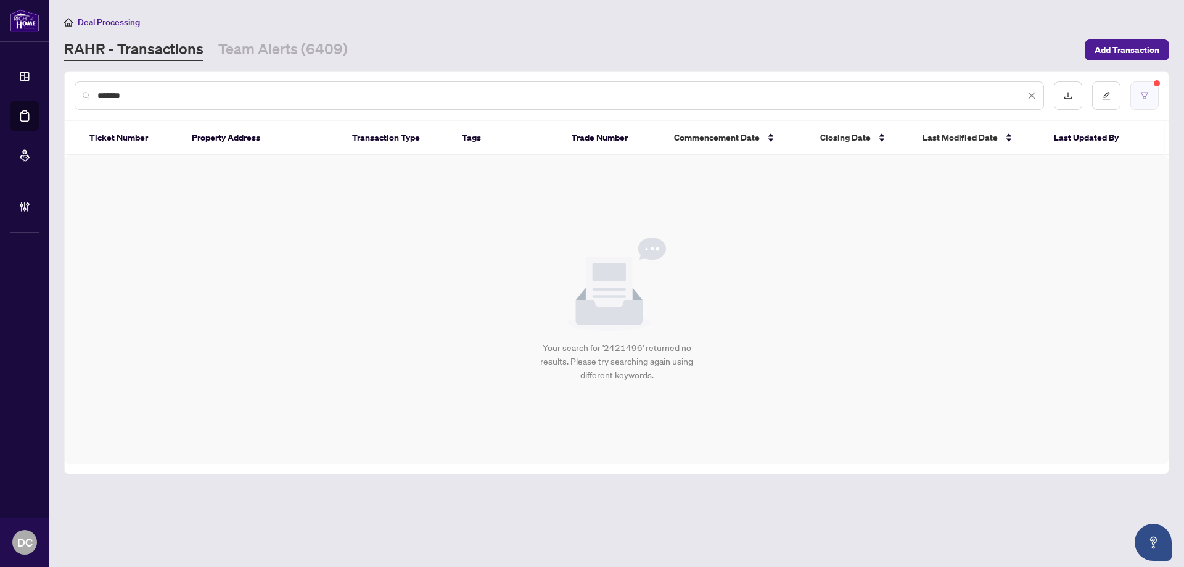
type input "*******"
click at [1152, 98] on button "button" at bounding box center [1144, 95] width 28 height 28
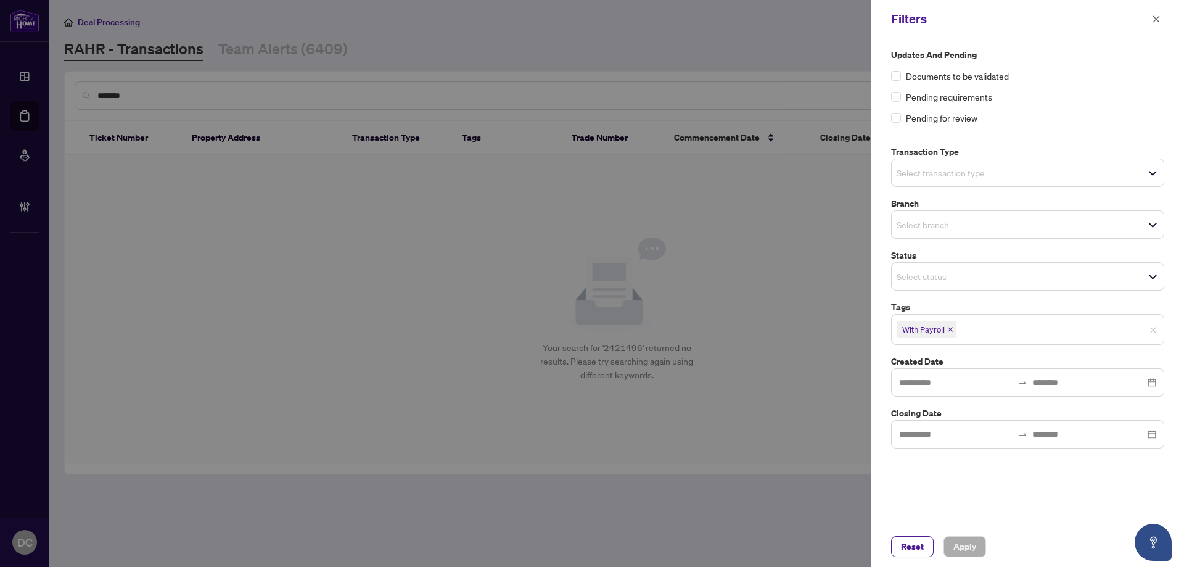
click at [954, 326] on span "With Payroll" at bounding box center [926, 329] width 60 height 17
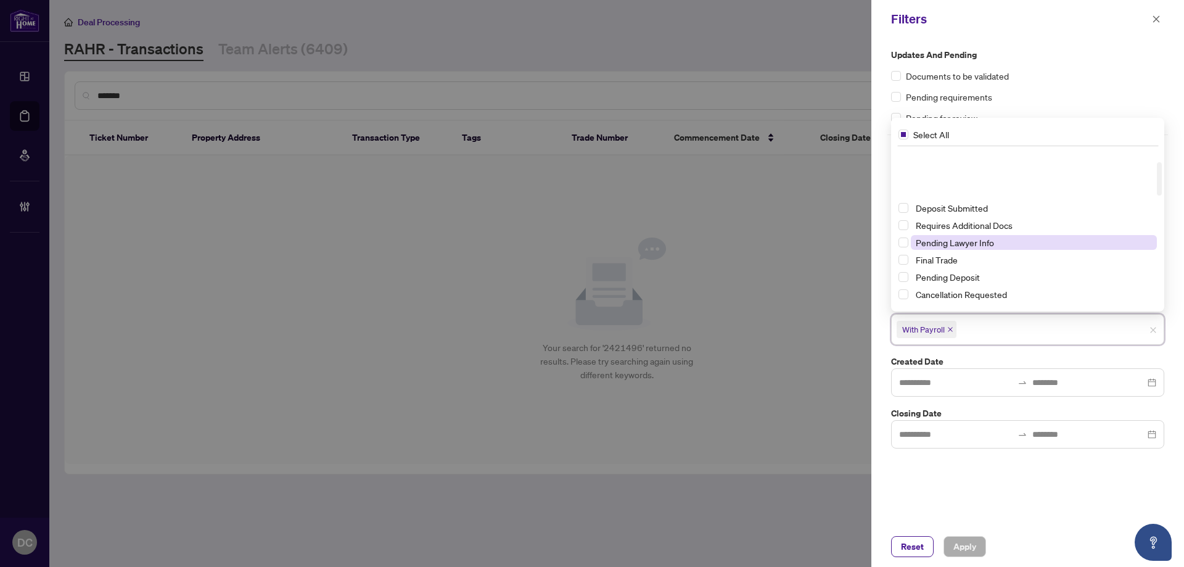
scroll to position [123, 0]
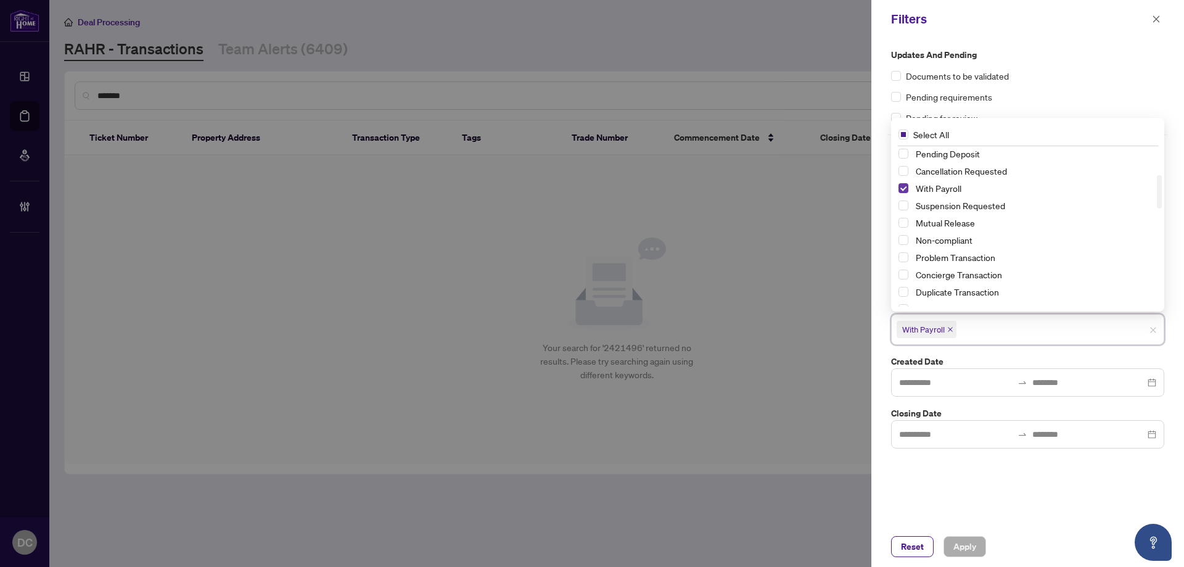
click at [907, 187] on span "Select With Payroll" at bounding box center [903, 188] width 10 height 10
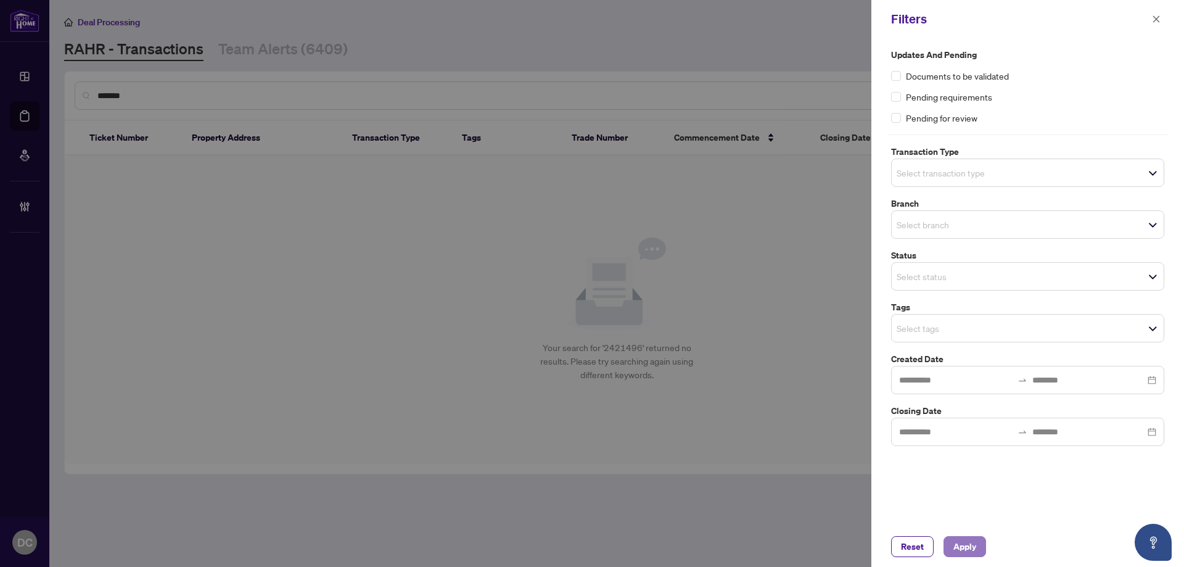
click at [962, 546] on span "Apply" at bounding box center [964, 546] width 23 height 20
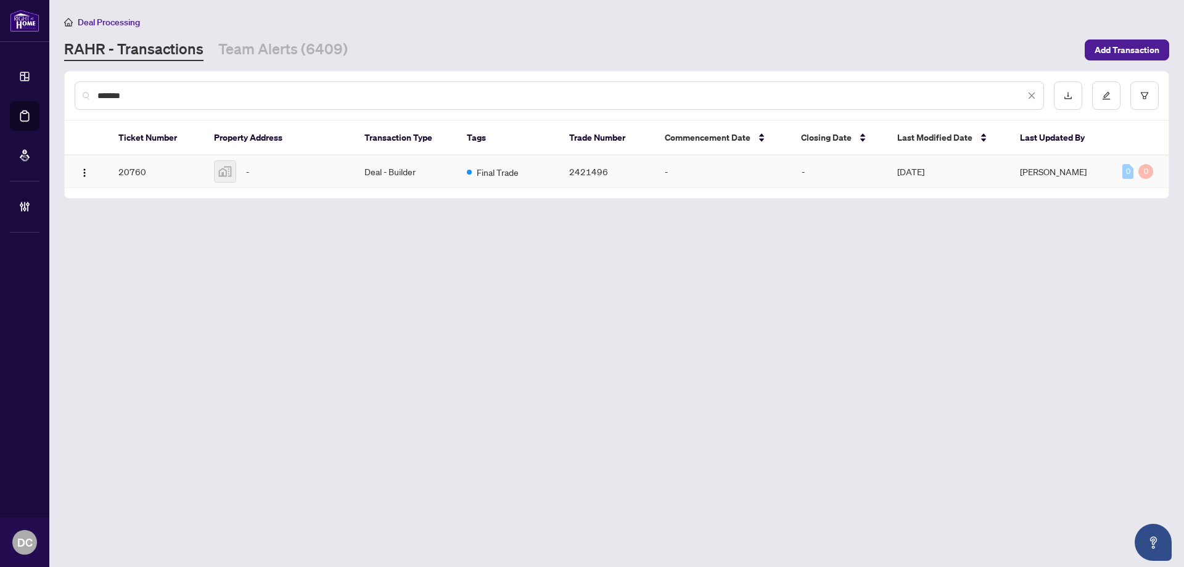
click at [399, 179] on td "Deal - Builder" at bounding box center [405, 171] width 102 height 33
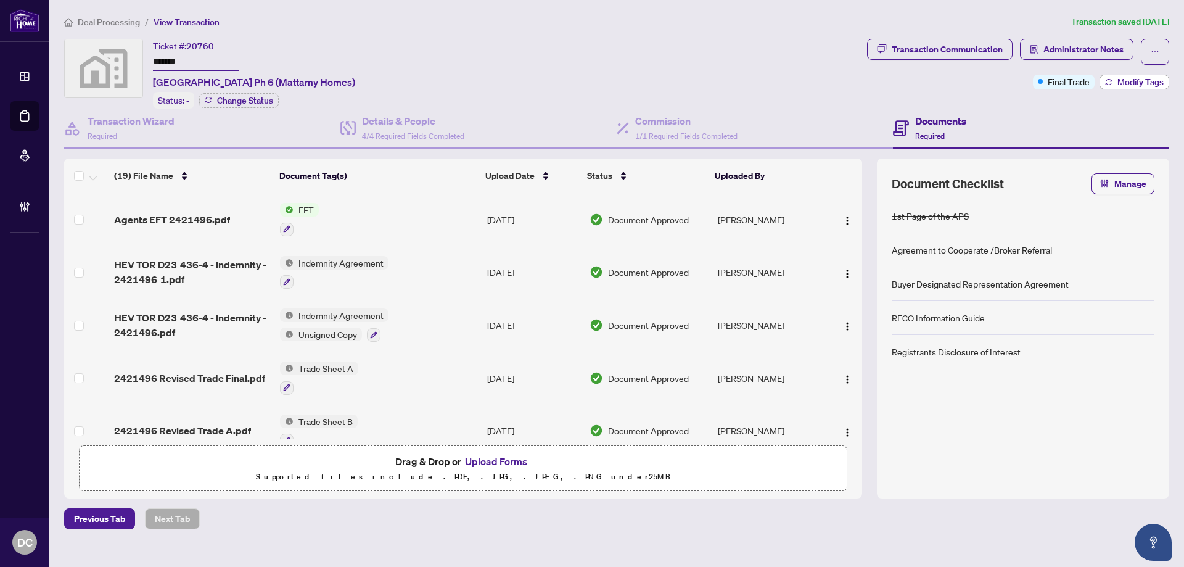
click at [1131, 78] on span "Modify Tags" at bounding box center [1140, 82] width 46 height 9
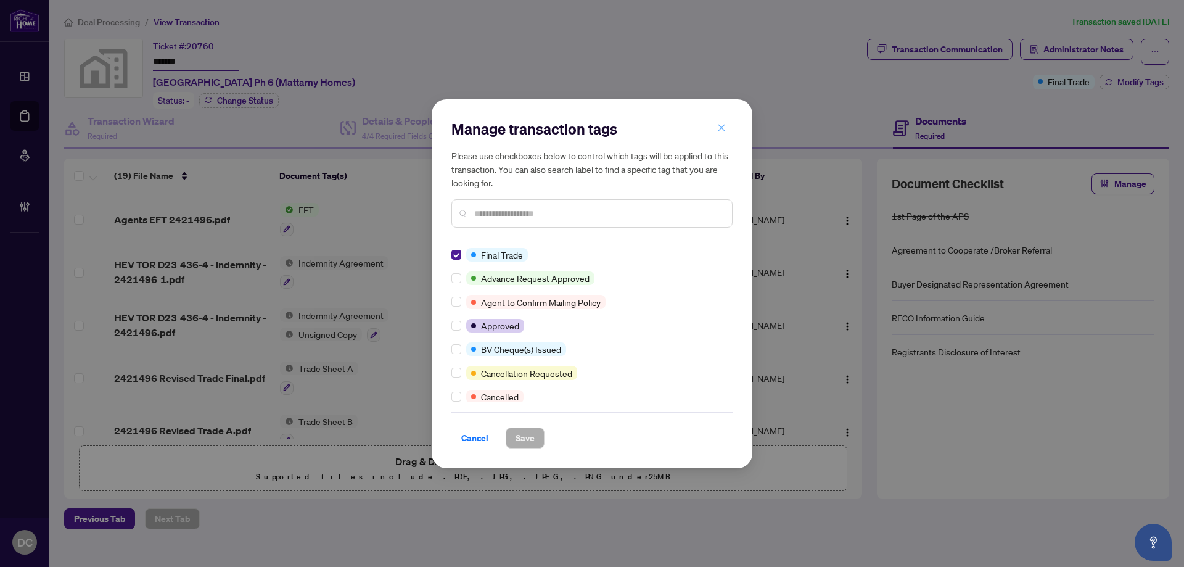
click at [724, 128] on icon "close" at bounding box center [721, 127] width 9 height 9
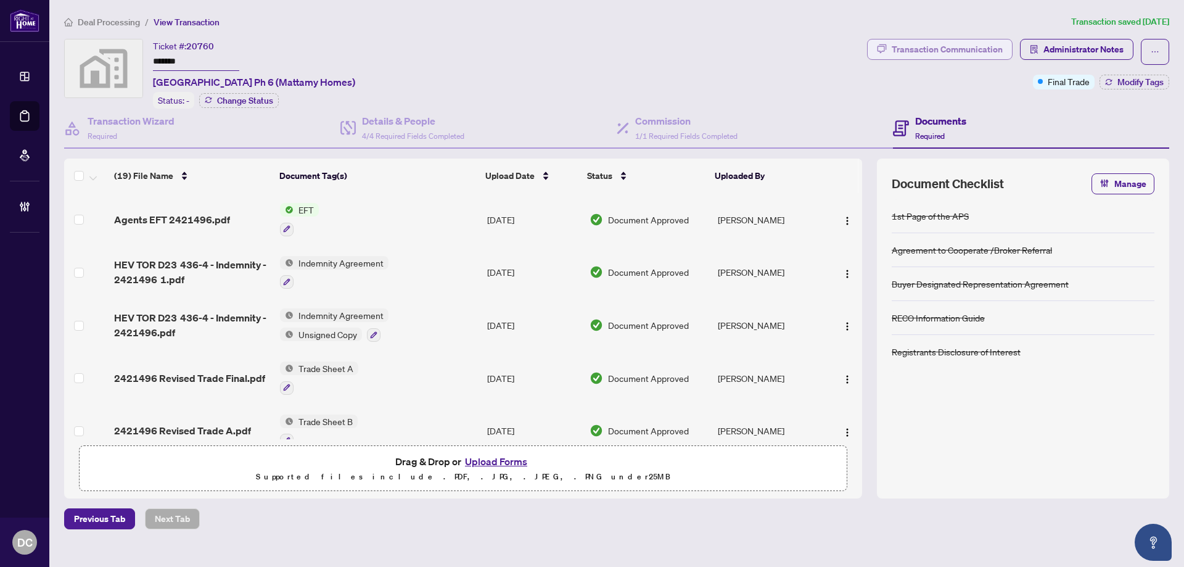
click at [990, 51] on div "Transaction Communication" at bounding box center [946, 49] width 111 height 20
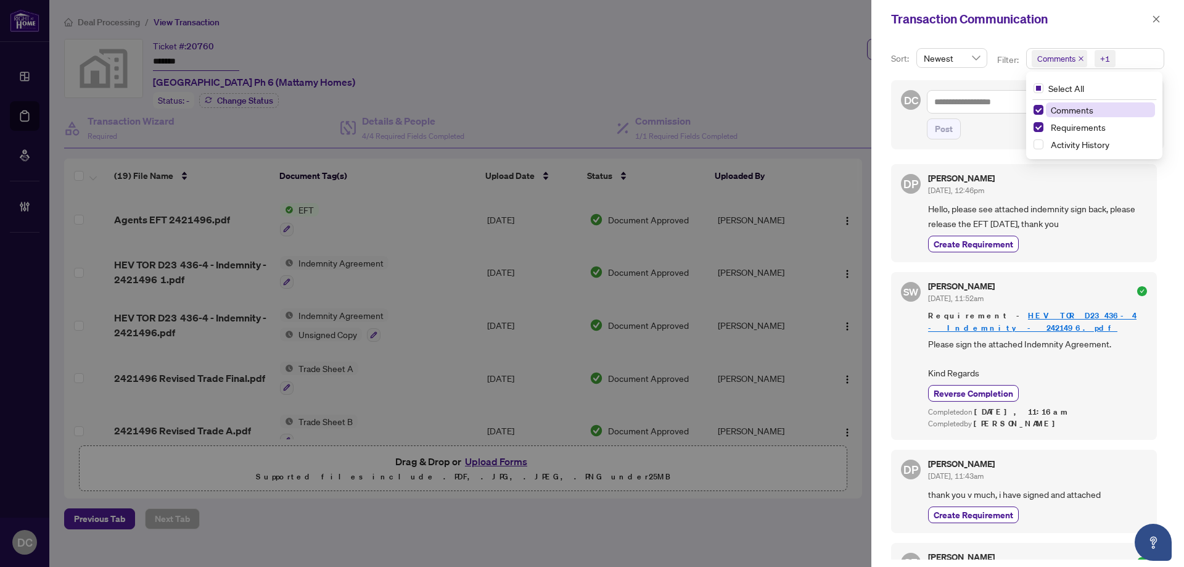
click at [1118, 61] on span "Comments +1" at bounding box center [1094, 59] width 137 height 20
click at [1070, 137] on div "Comments Requirements Activity History" at bounding box center [1093, 128] width 131 height 52
click at [1089, 147] on span "Activity History" at bounding box center [1079, 144] width 59 height 11
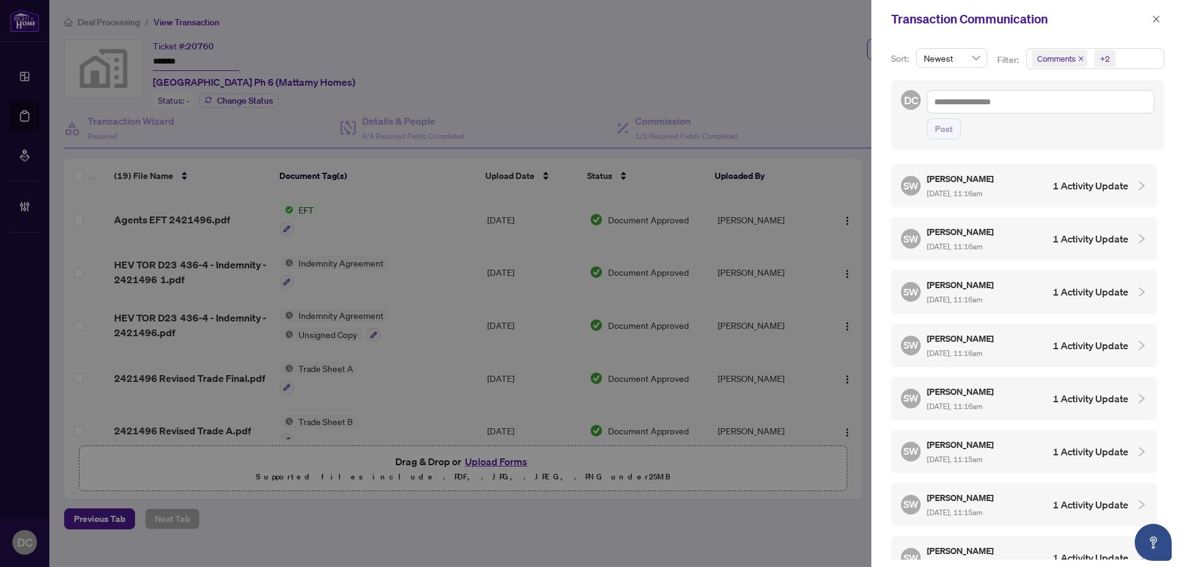
click at [1075, 193] on div "SW Simone Wright Feb/24/2025, 11:16am 1 Activity Update" at bounding box center [1014, 185] width 227 height 28
click at [1060, 284] on h4 "1 Activity Update" at bounding box center [1090, 291] width 76 height 15
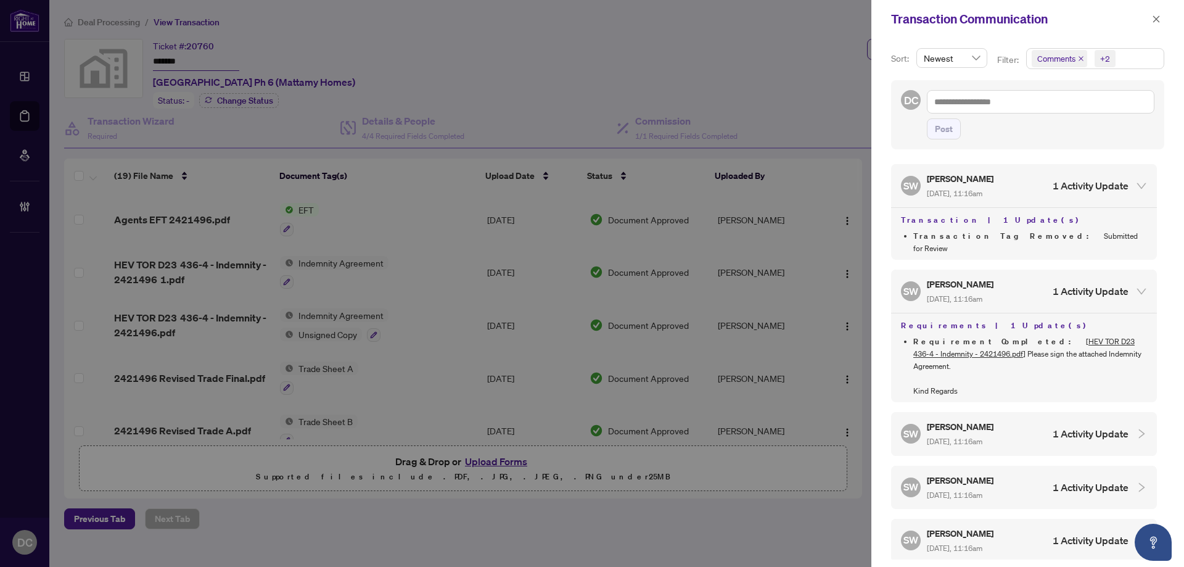
click at [1064, 426] on h4 "1 Activity Update" at bounding box center [1090, 433] width 76 height 15
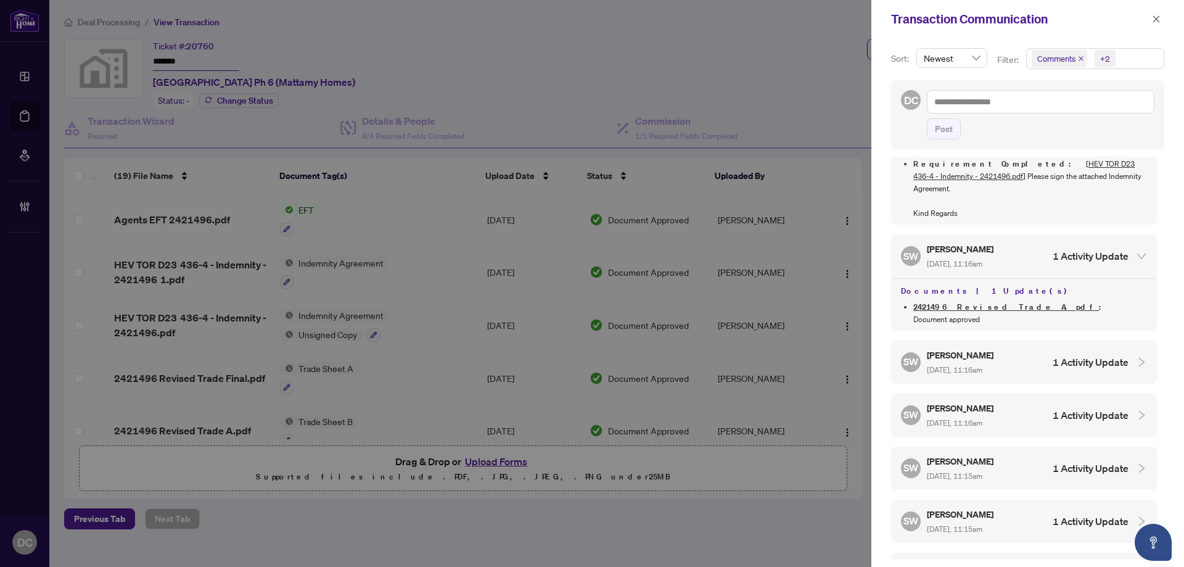
scroll to position [185, 0]
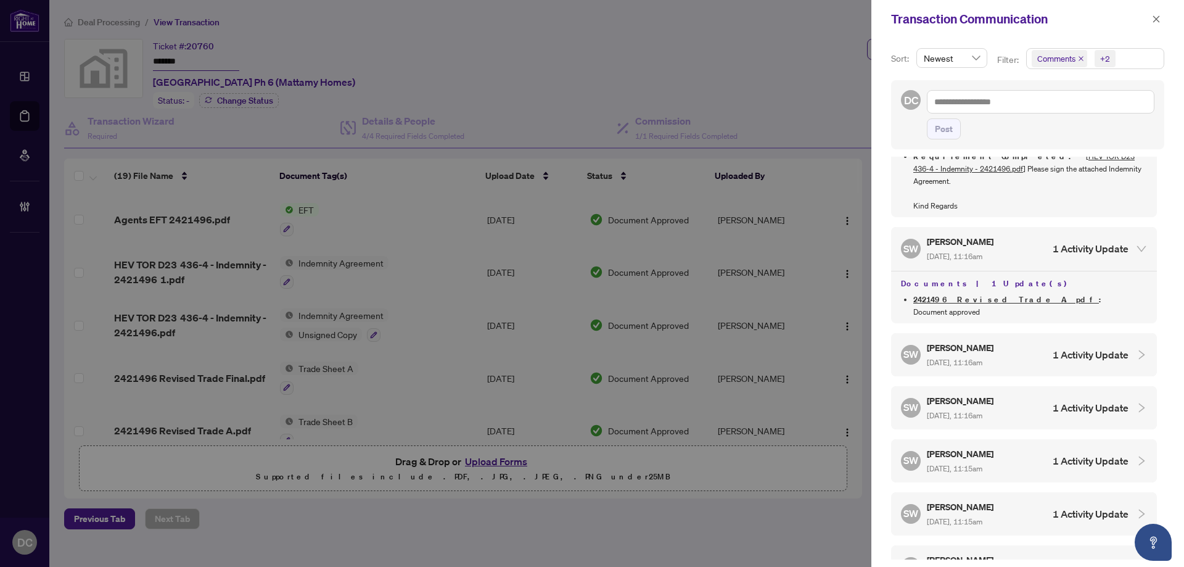
click at [1086, 347] on h4 "1 Activity Update" at bounding box center [1090, 354] width 76 height 15
click at [1058, 453] on h4 "1 Activity Update" at bounding box center [1090, 460] width 76 height 15
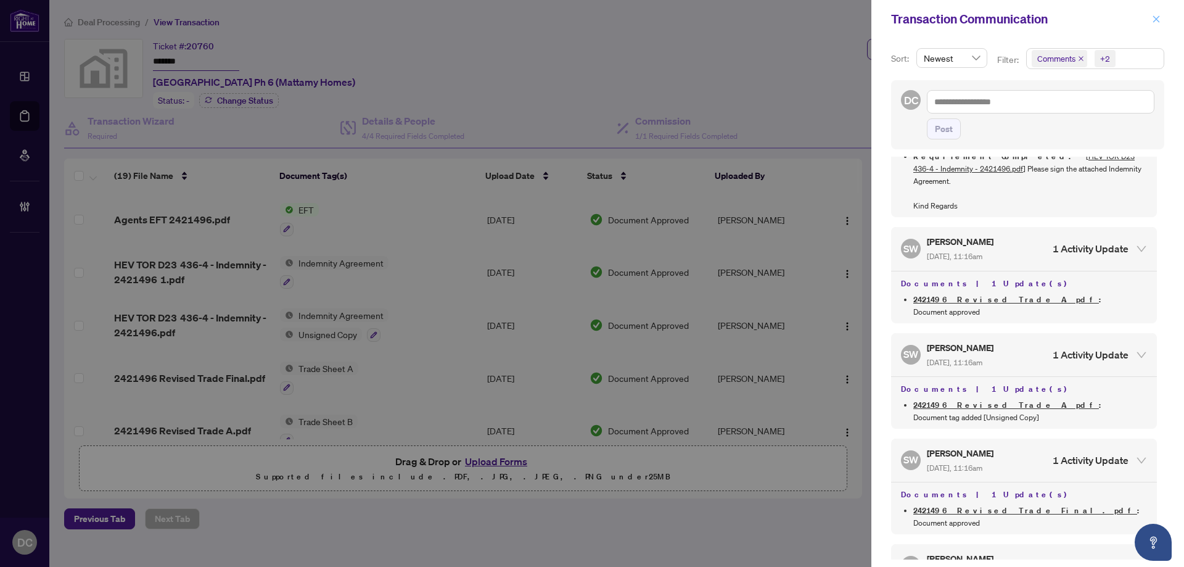
click at [1151, 18] on button "button" at bounding box center [1156, 19] width 16 height 15
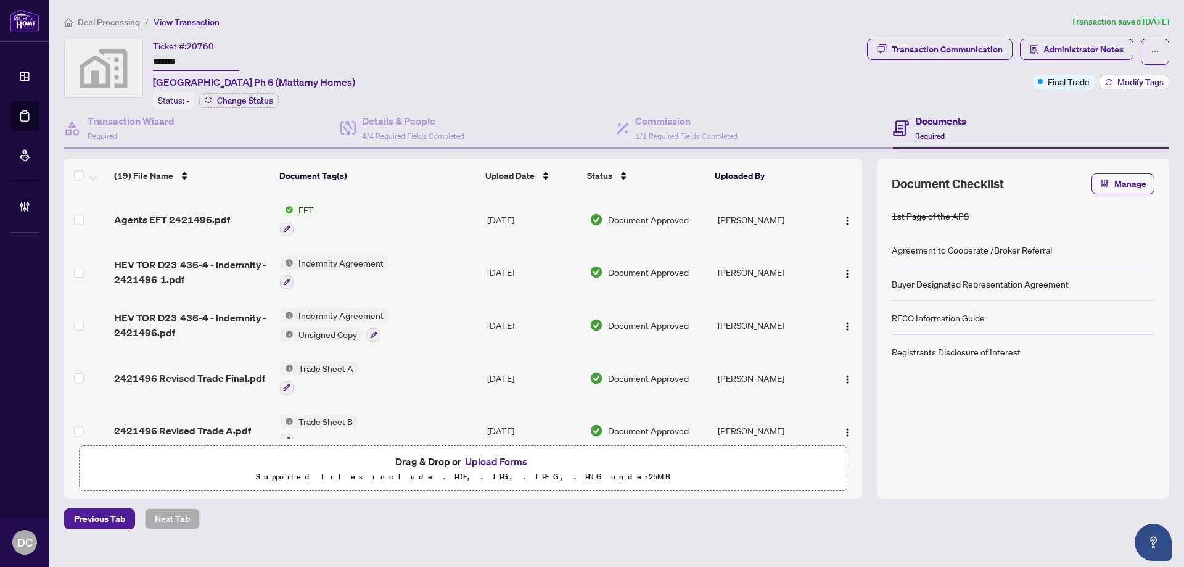
click at [1131, 82] on span "Modify Tags" at bounding box center [1140, 82] width 46 height 9
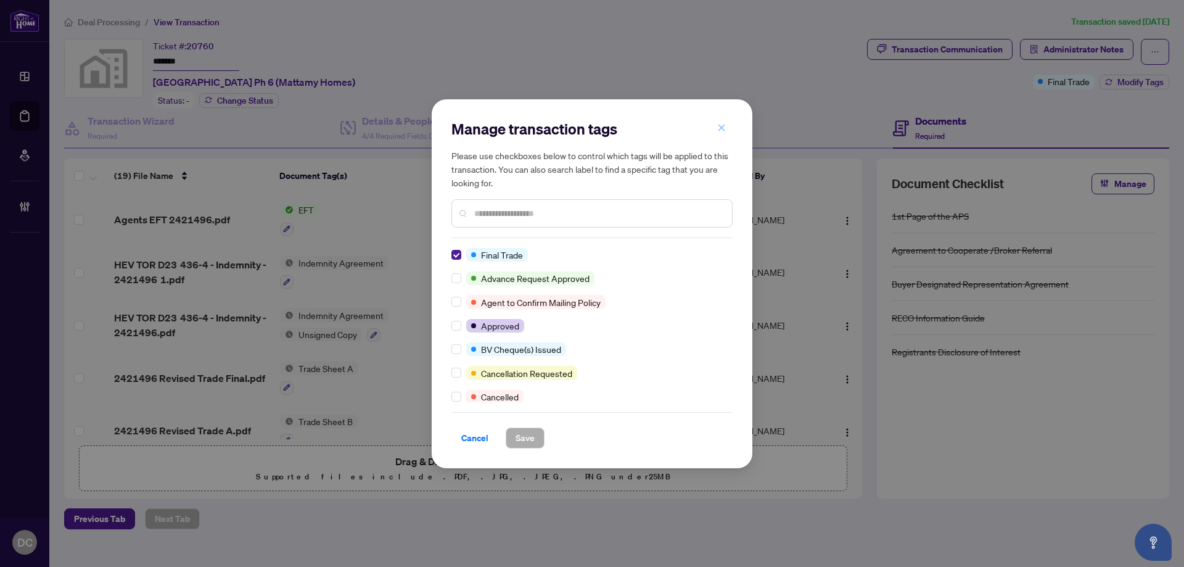
click at [724, 128] on icon "close" at bounding box center [721, 127] width 9 height 9
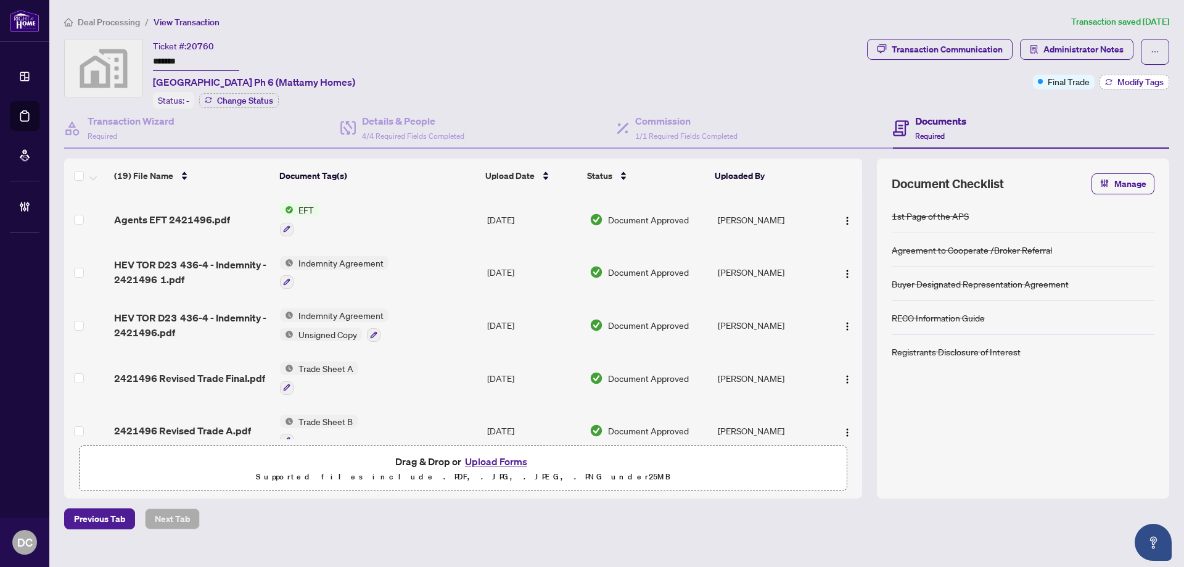
click at [1152, 80] on span "Modify Tags" at bounding box center [1140, 82] width 46 height 9
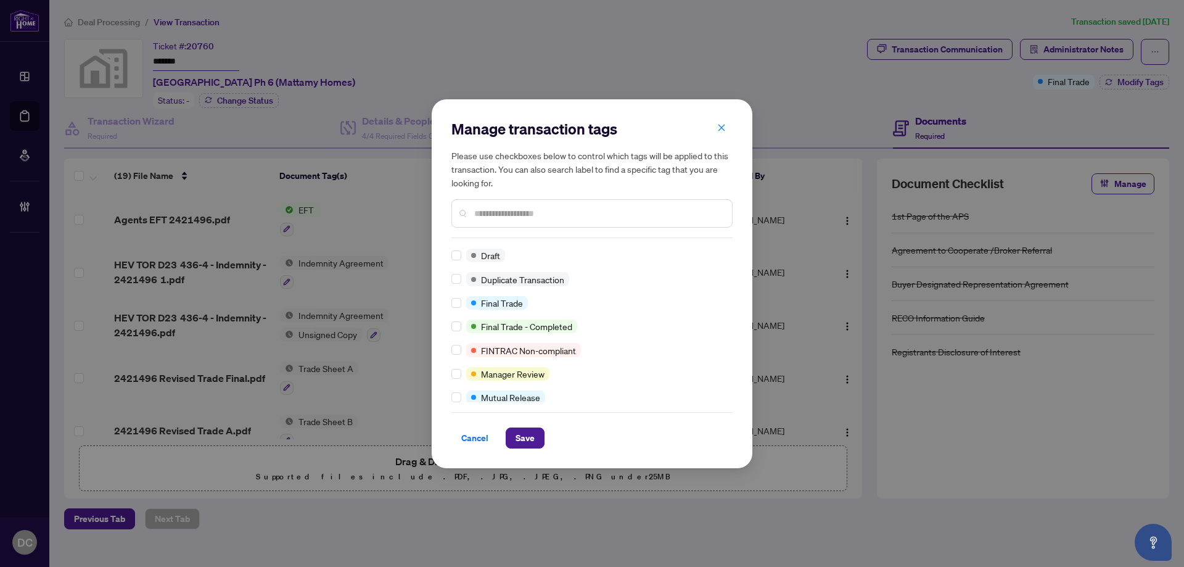
scroll to position [247, 0]
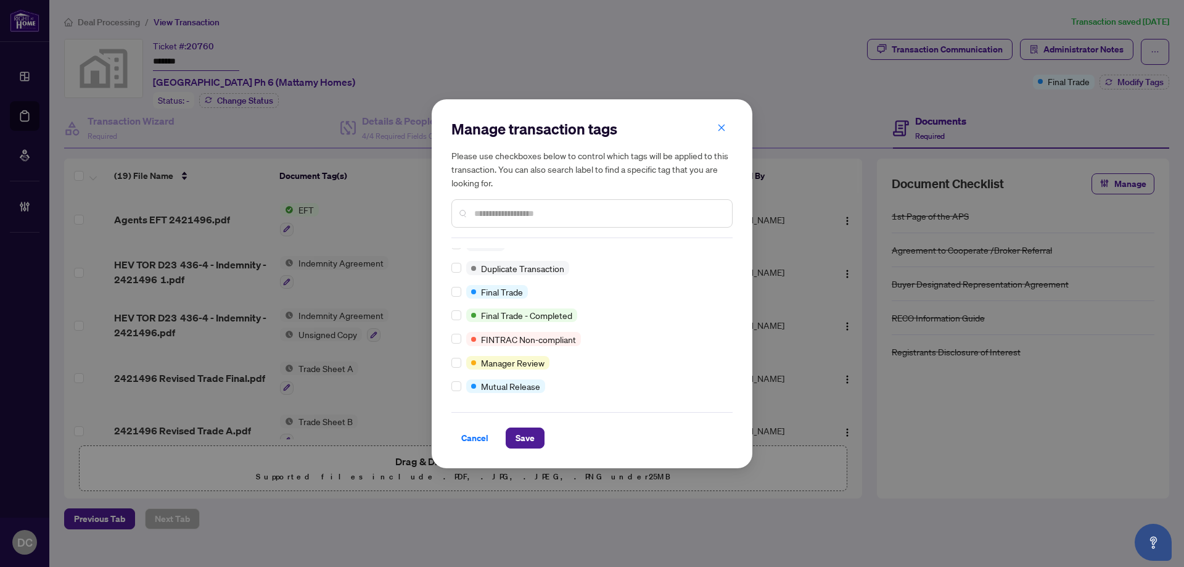
click at [547, 202] on div at bounding box center [591, 213] width 281 height 28
click at [547, 210] on input "text" at bounding box center [598, 214] width 248 height 14
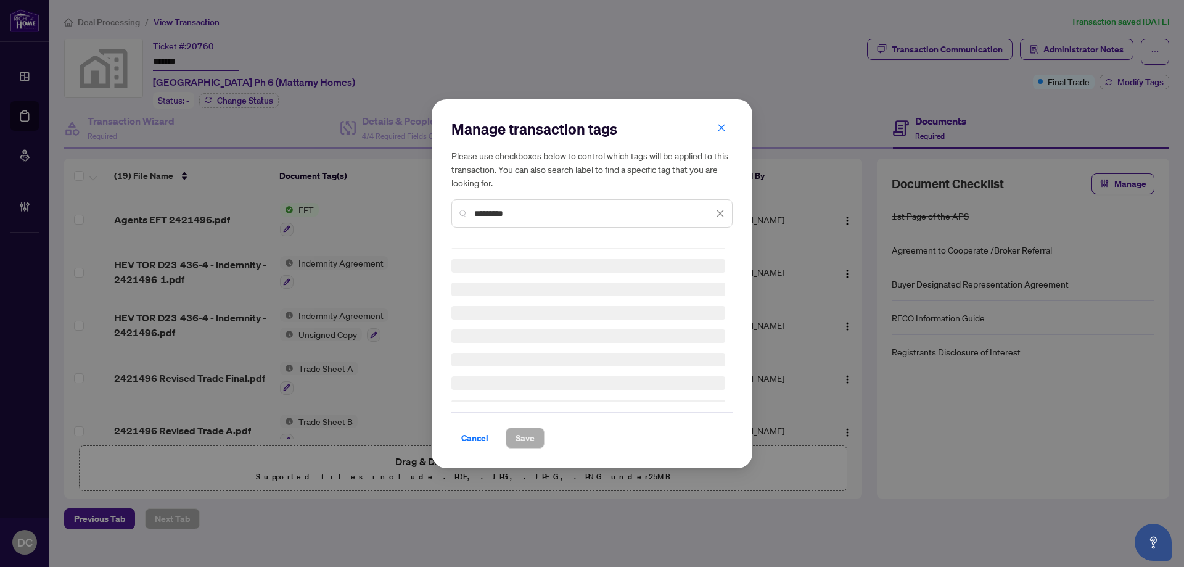
scroll to position [0, 0]
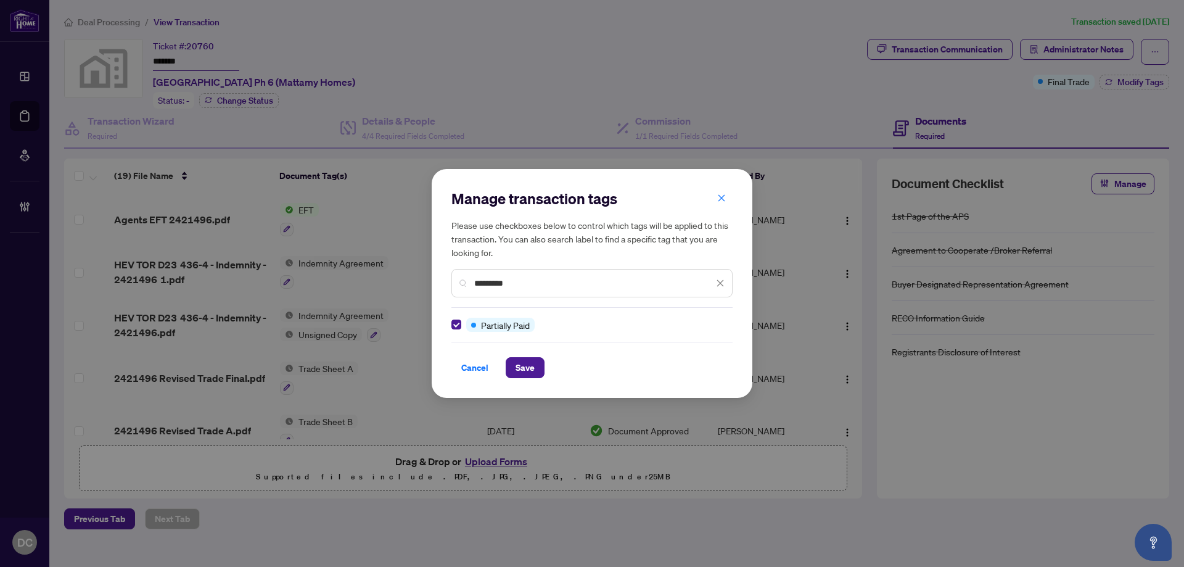
click at [534, 280] on input "*********" at bounding box center [593, 283] width 239 height 14
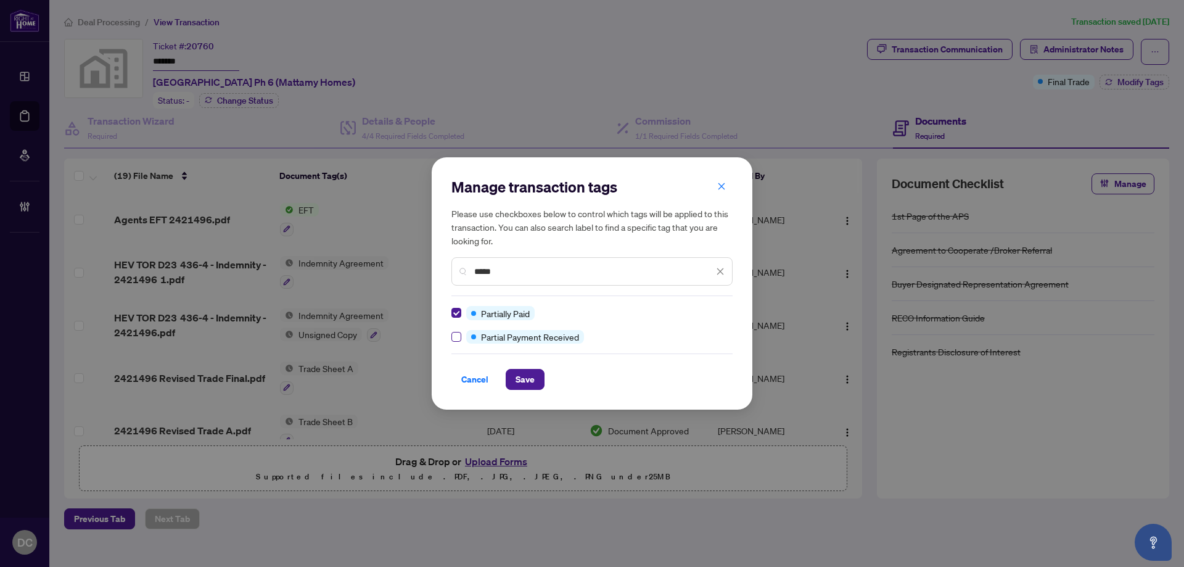
type input "*****"
click at [457, 306] on label at bounding box center [456, 313] width 10 height 14
click at [519, 377] on span "Save" at bounding box center [524, 379] width 19 height 20
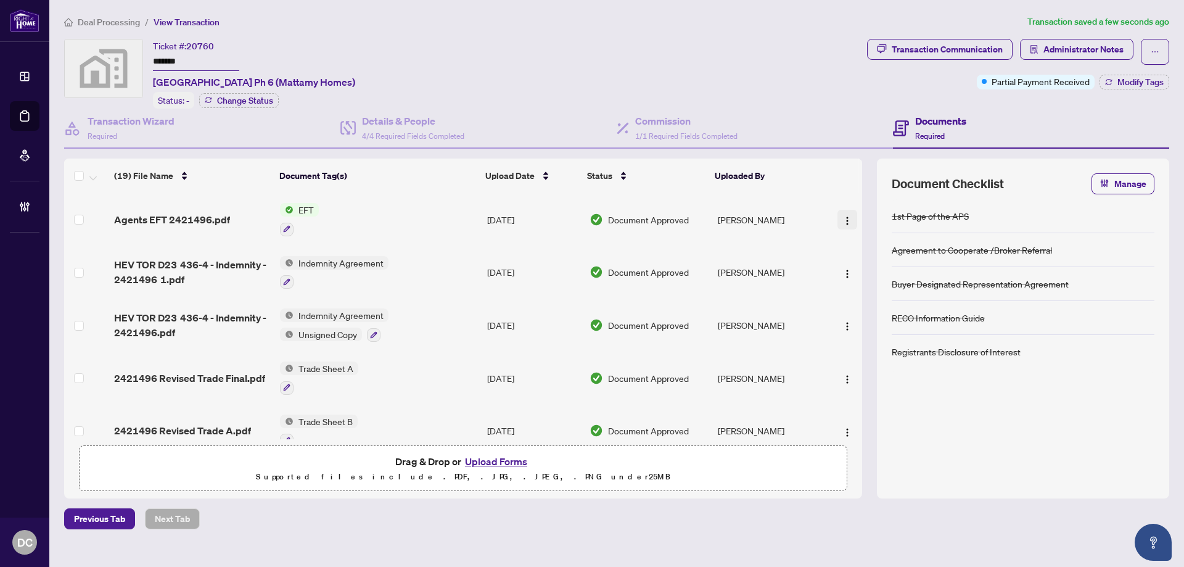
click at [849, 218] on button "button" at bounding box center [847, 220] width 20 height 20
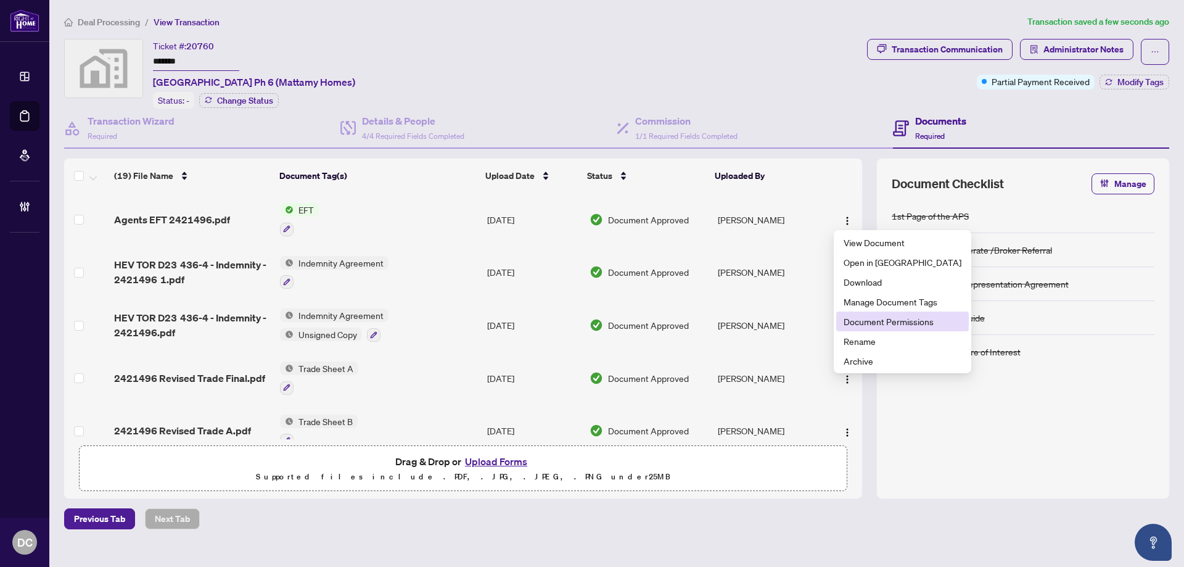
click at [878, 321] on span "Document Permissions" at bounding box center [902, 321] width 118 height 14
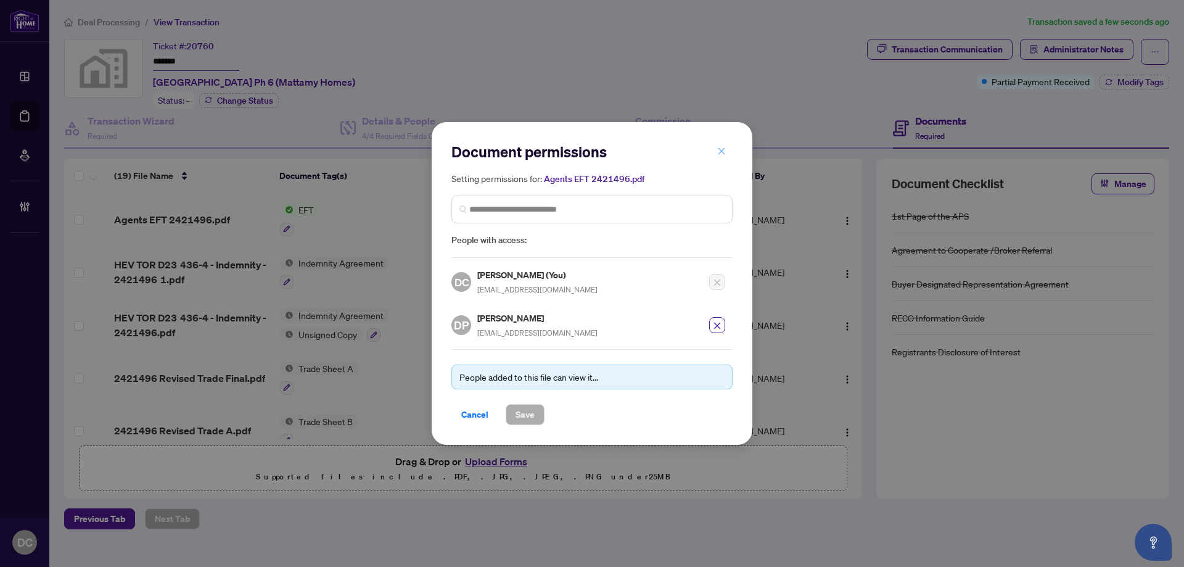
click at [725, 150] on icon "close" at bounding box center [721, 151] width 9 height 9
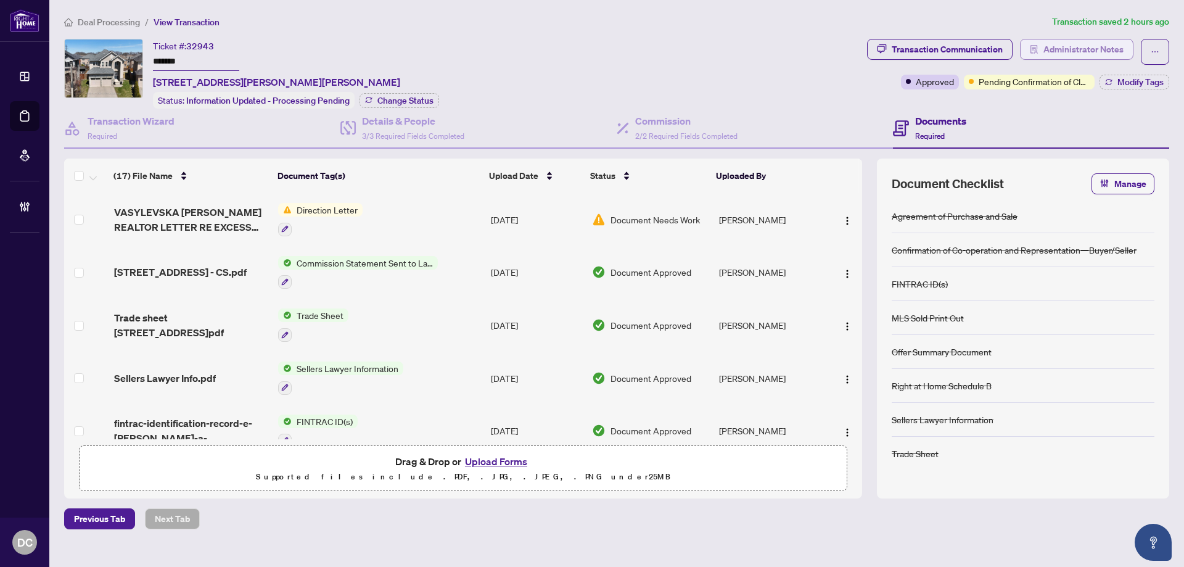
click at [1039, 54] on button "Administrator Notes" at bounding box center [1076, 49] width 113 height 21
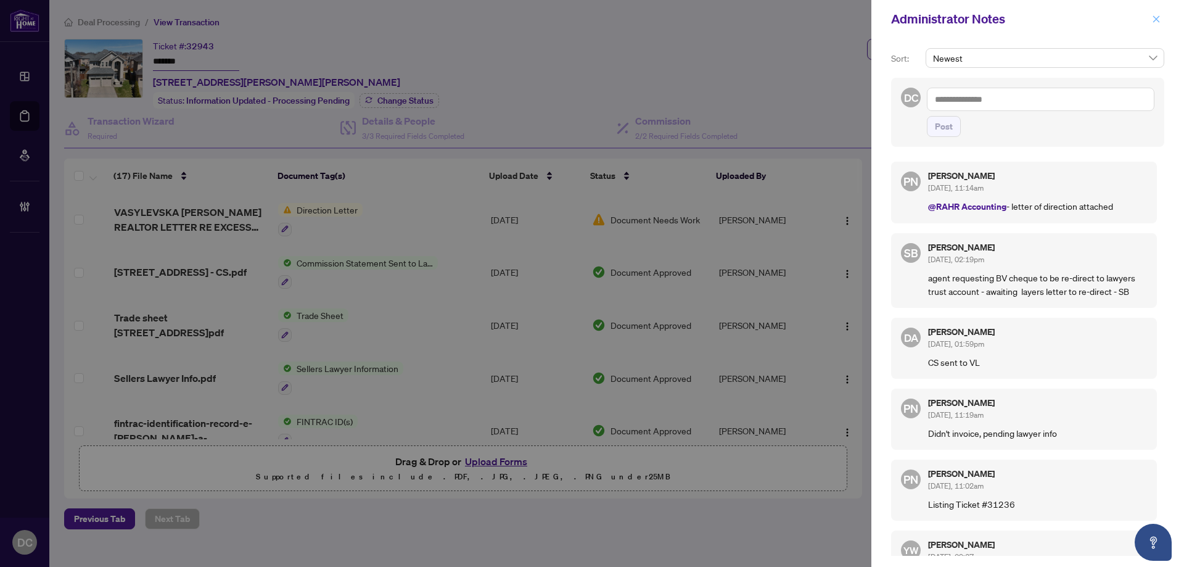
click at [1155, 20] on icon "close" at bounding box center [1156, 18] width 7 height 7
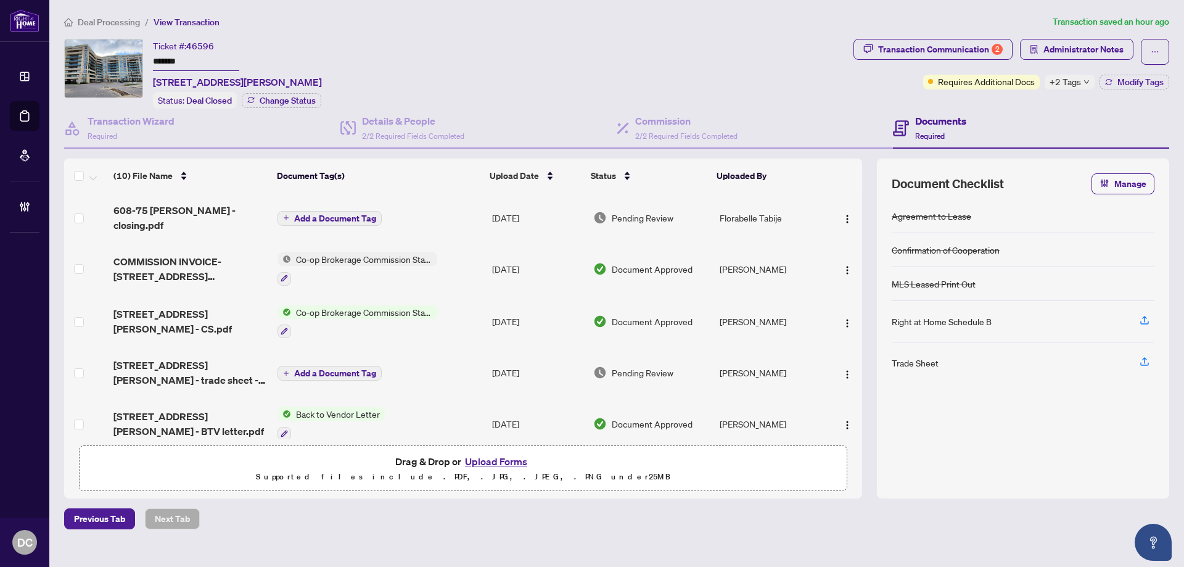
drag, startPoint x: 219, startPoint y: 60, endPoint x: 150, endPoint y: 69, distance: 69.7
click at [137, 62] on div "Ticket #: 46596 ******* [STREET_ADDRESS][PERSON_NAME] Status: Deal Closed Chang…" at bounding box center [456, 74] width 784 height 70
click at [1096, 47] on span "Administrator Notes" at bounding box center [1083, 49] width 80 height 20
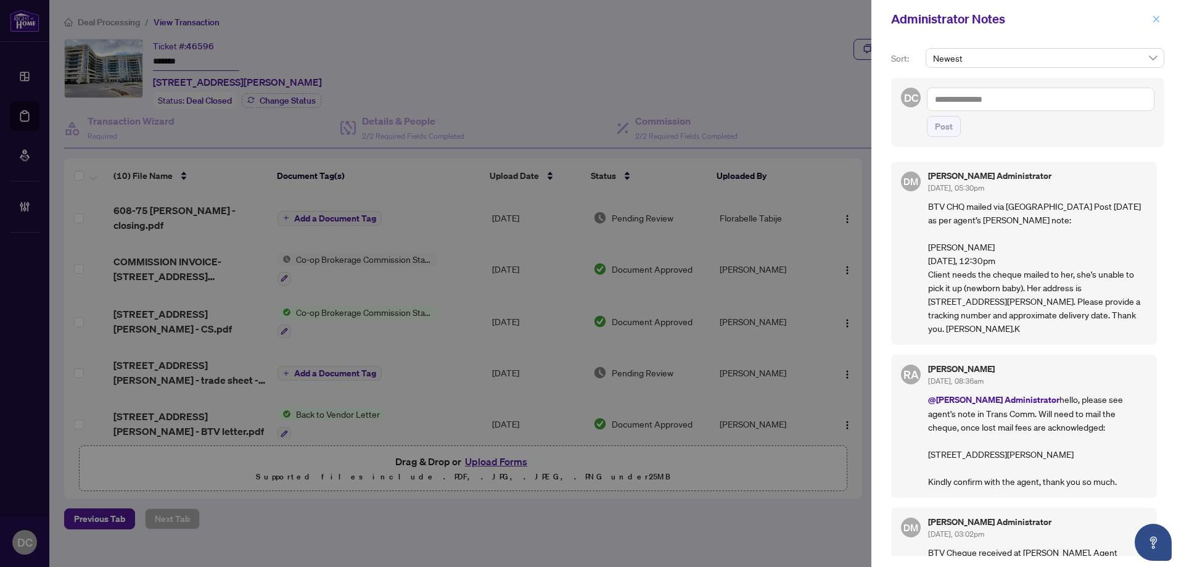
click at [1155, 20] on icon "close" at bounding box center [1156, 18] width 7 height 7
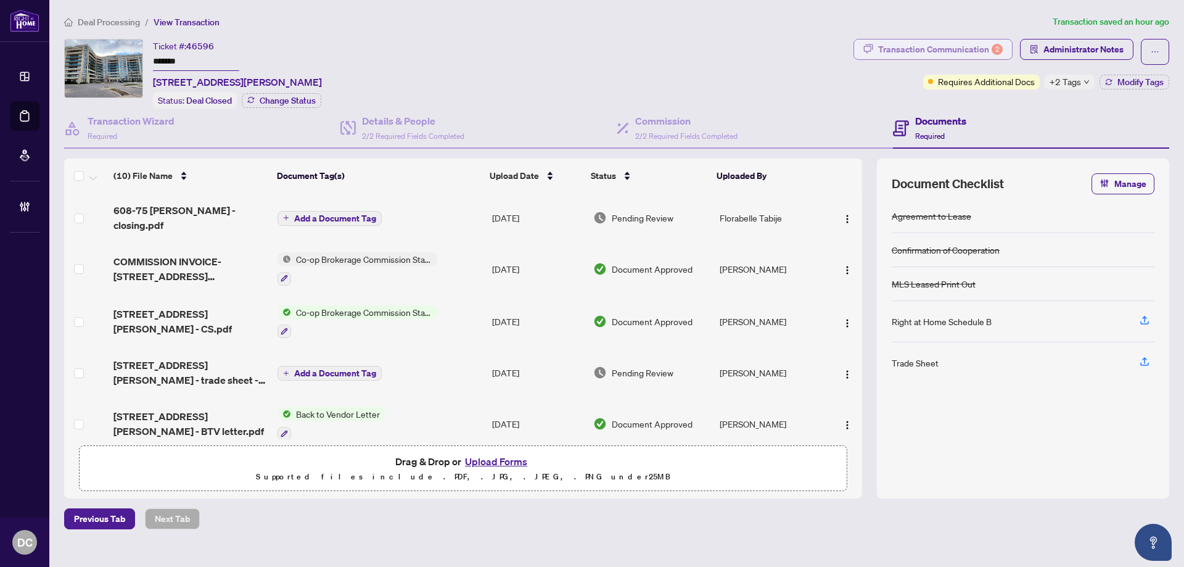
click at [972, 50] on div "Transaction Communication 2" at bounding box center [940, 49] width 125 height 20
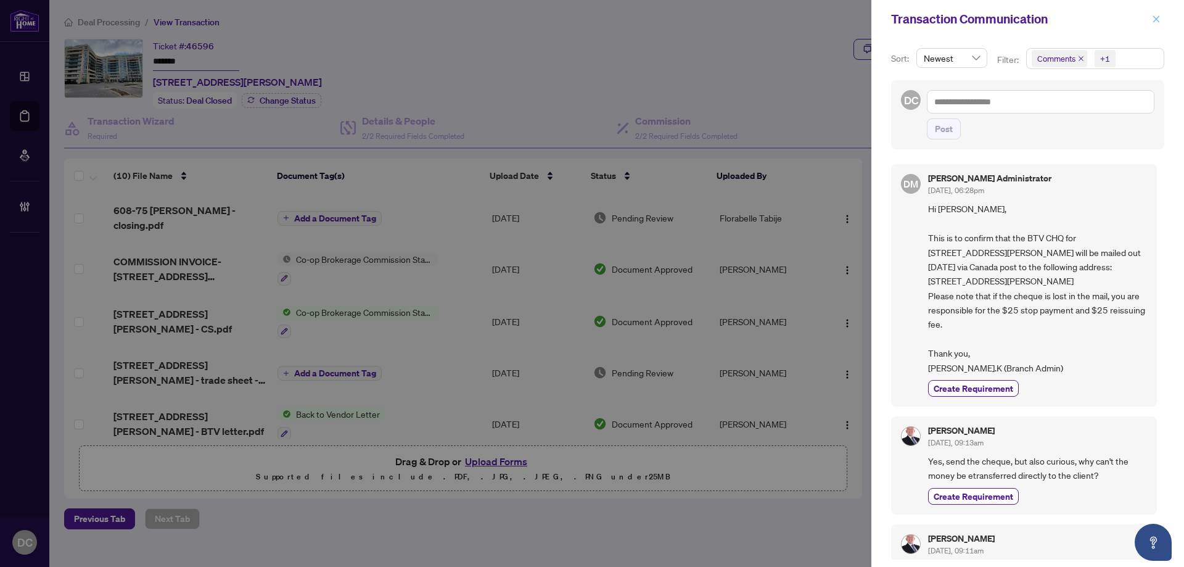
click at [1159, 19] on icon "close" at bounding box center [1156, 19] width 9 height 9
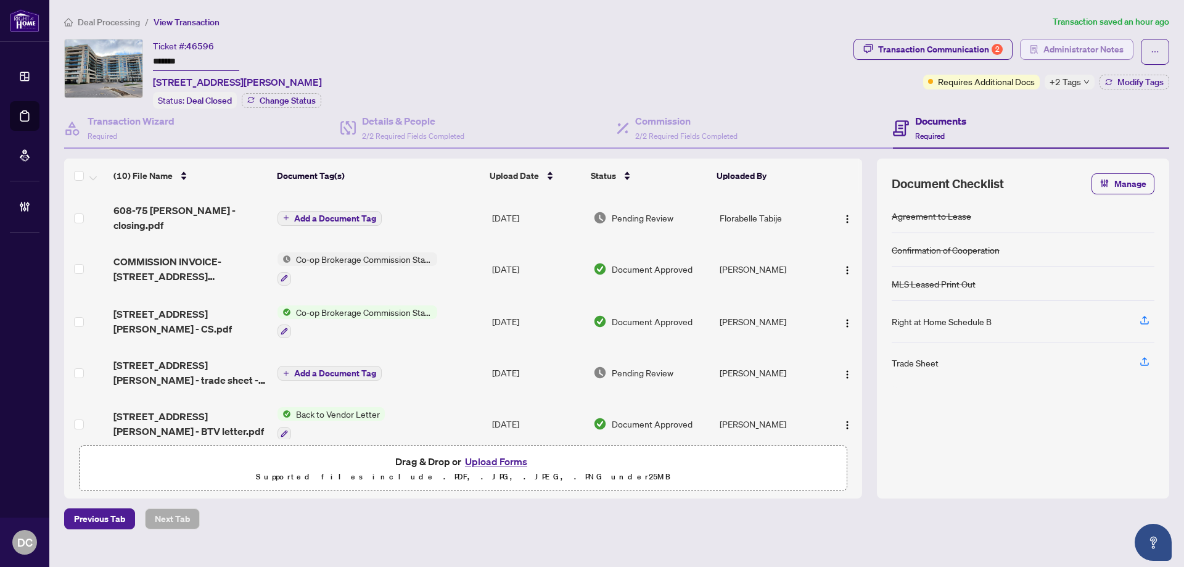
click at [1045, 43] on span "Administrator Notes" at bounding box center [1083, 49] width 80 height 20
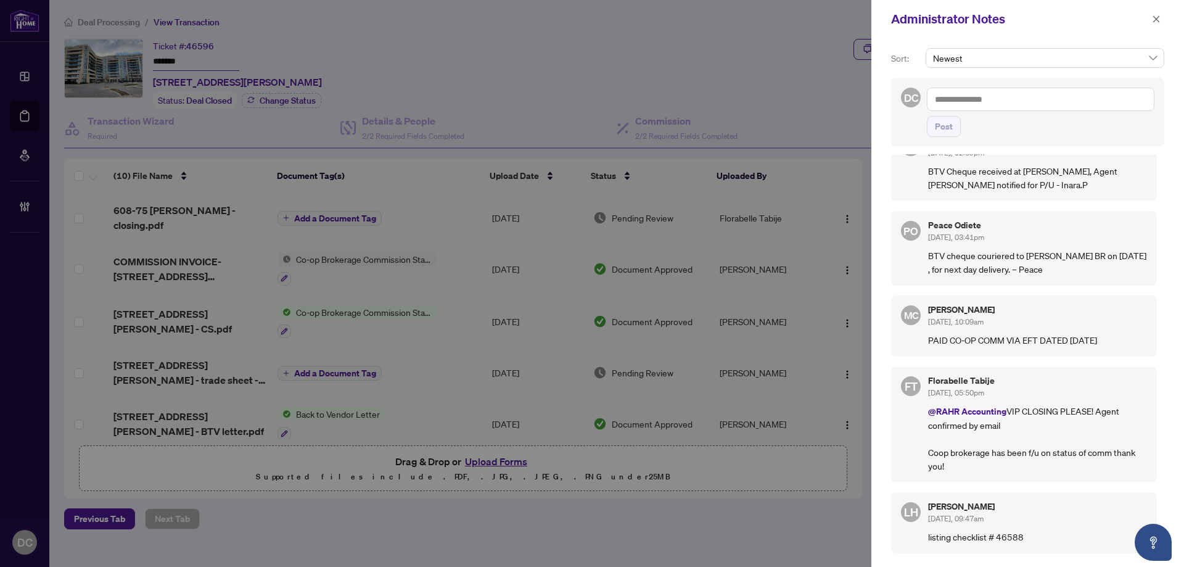
scroll to position [493, 0]
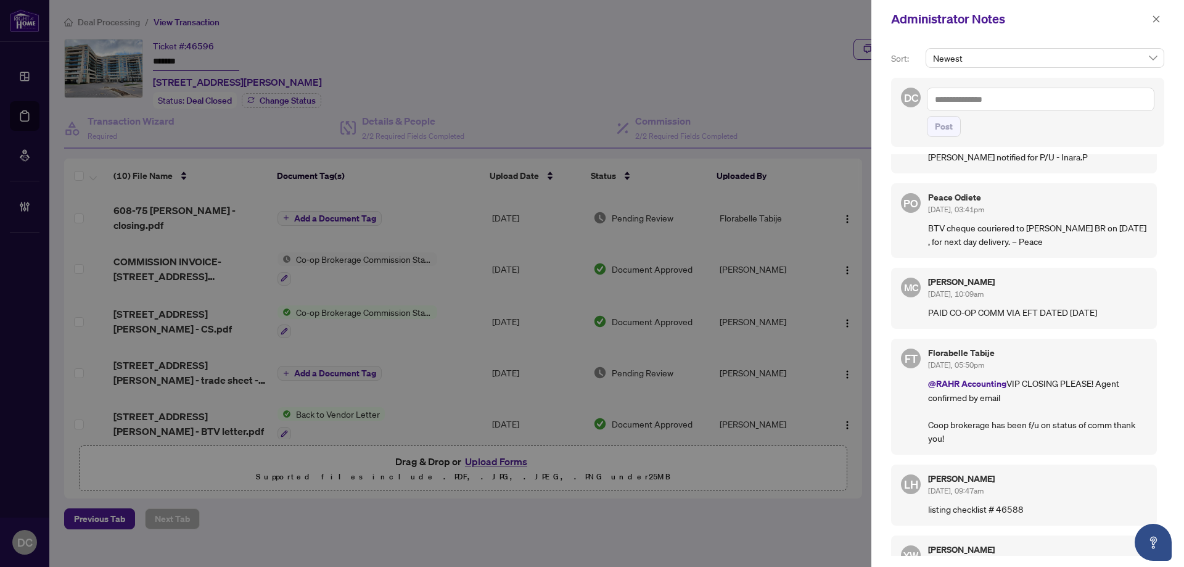
click at [1147, 16] on div "Administrator Notes" at bounding box center [1019, 19] width 257 height 18
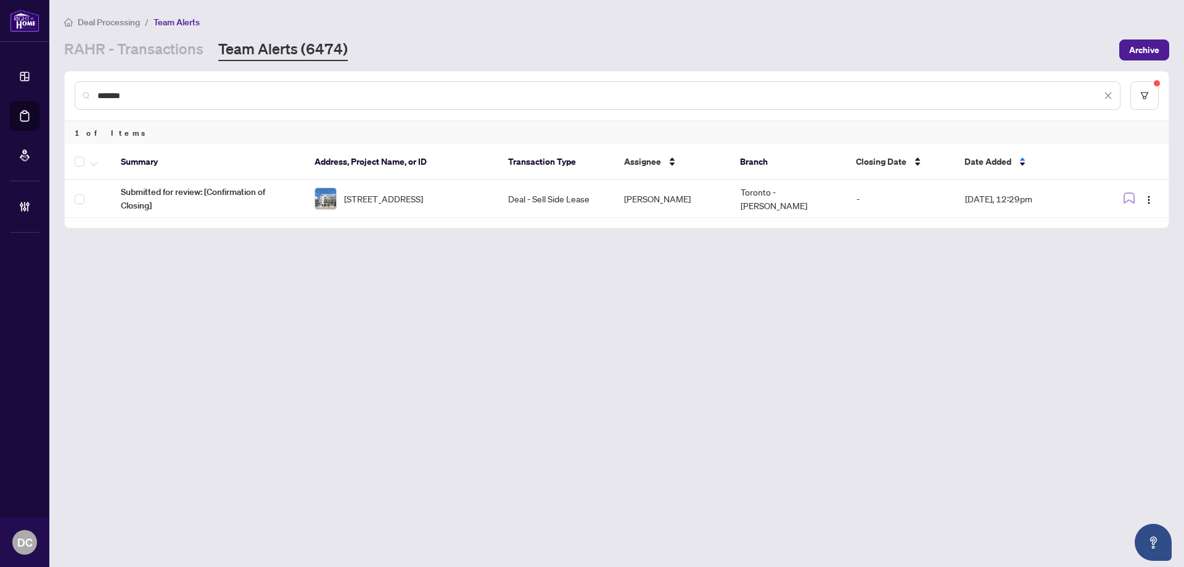
drag, startPoint x: 157, startPoint y: 99, endPoint x: -9, endPoint y: 85, distance: 165.8
click at [0, 85] on html "Dashboard Deal Processing Mortgage Referrals Brokerage Management DC [PERSON_NA…" at bounding box center [592, 283] width 1184 height 567
click at [182, 55] on link "RAHR - Transactions" at bounding box center [133, 50] width 139 height 22
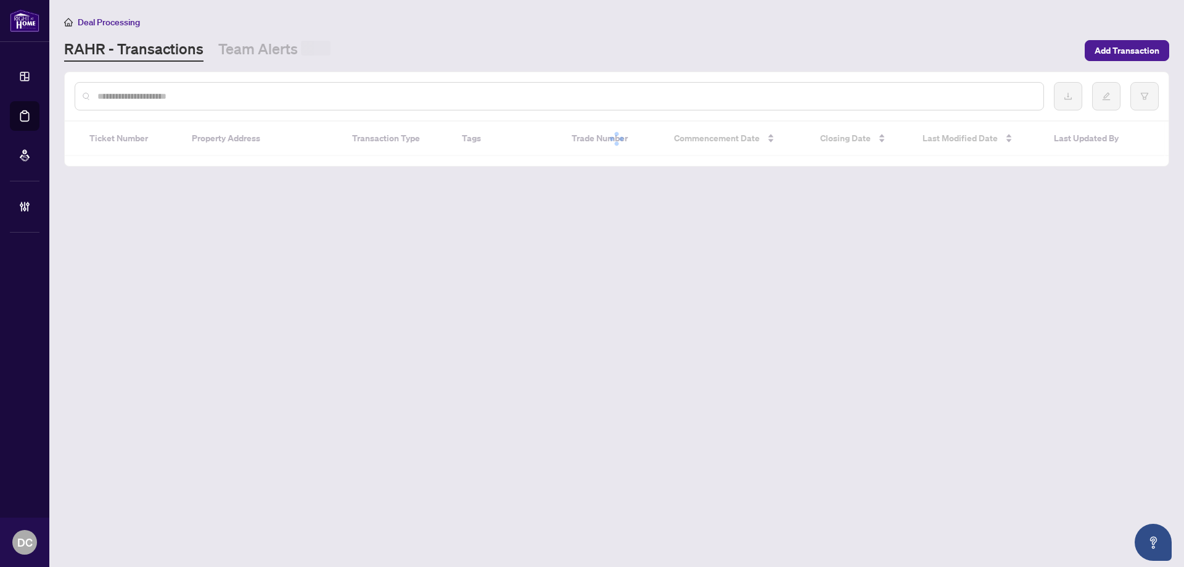
click at [176, 99] on input "text" at bounding box center [565, 96] width 936 height 14
paste input "*******"
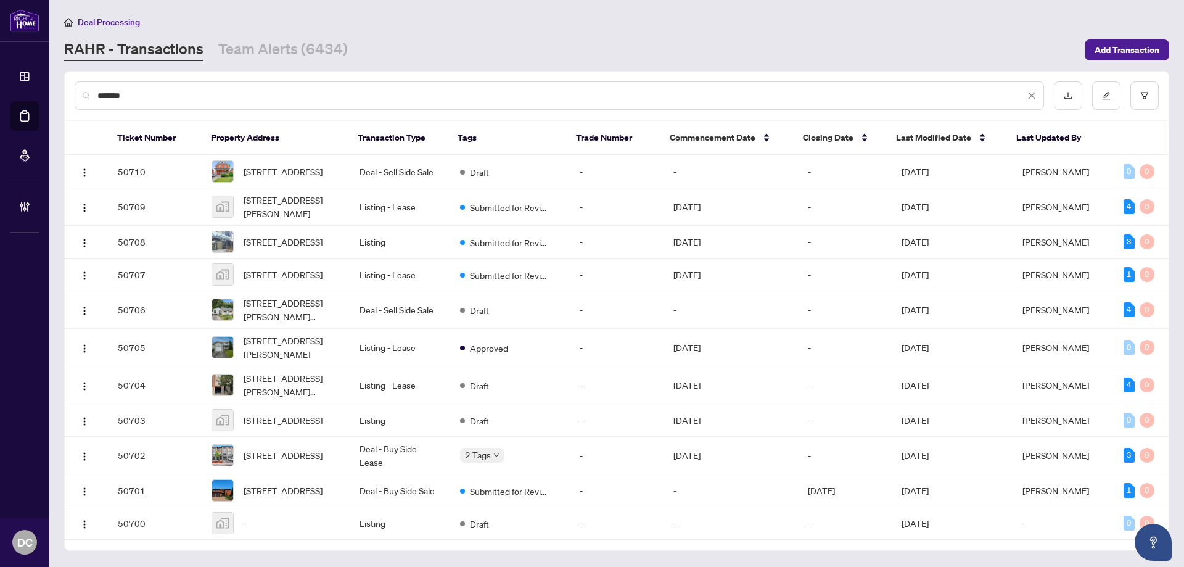
type input "*******"
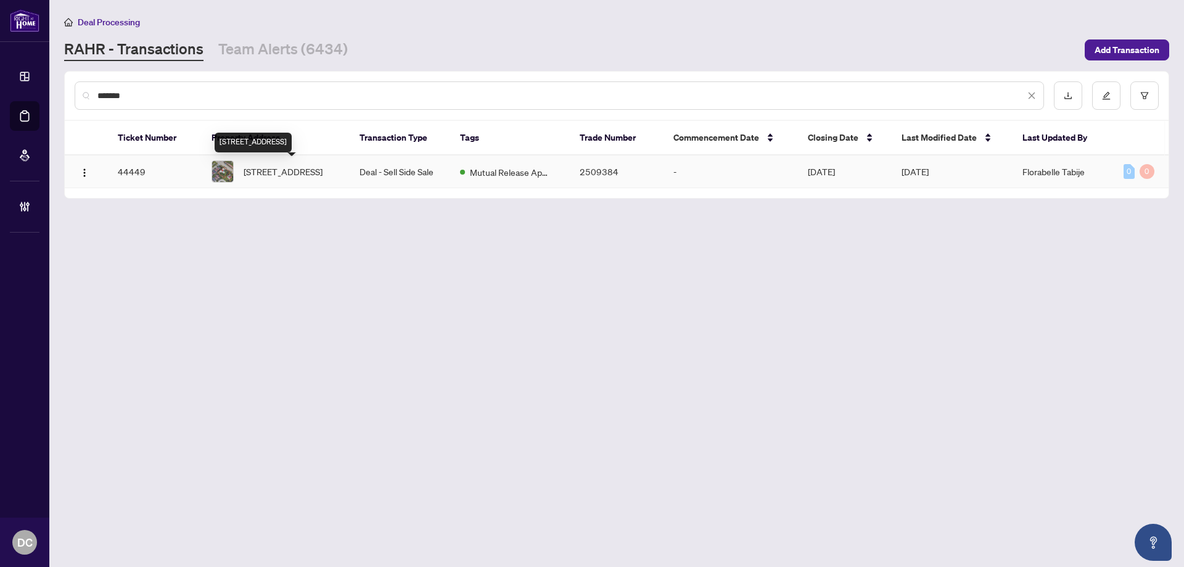
click at [309, 175] on span "[STREET_ADDRESS]" at bounding box center [283, 172] width 79 height 14
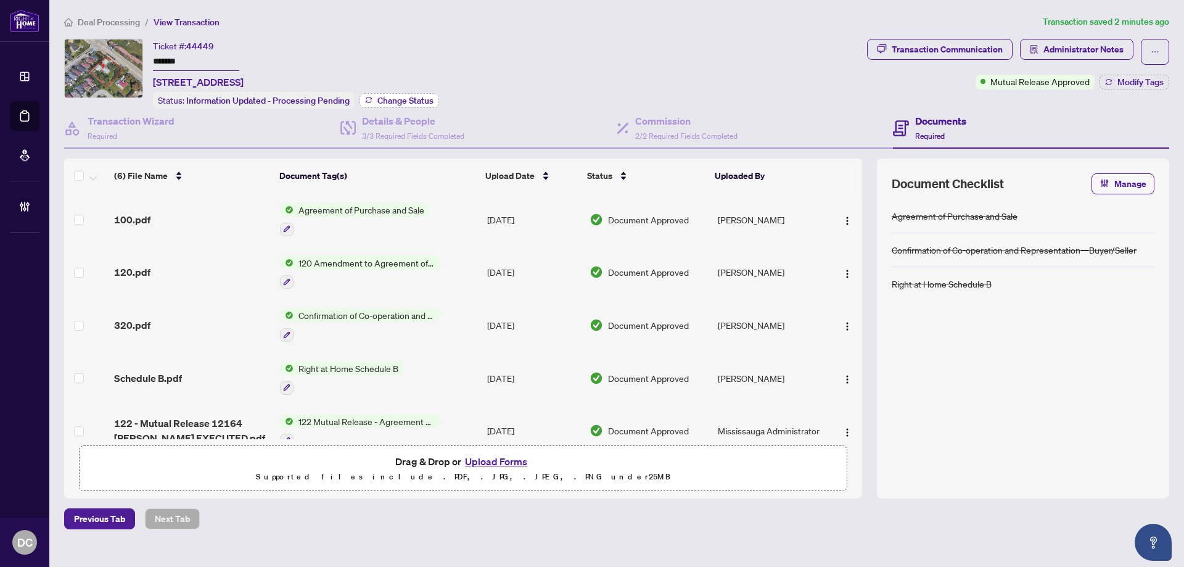
click at [401, 99] on span "Change Status" at bounding box center [405, 100] width 56 height 9
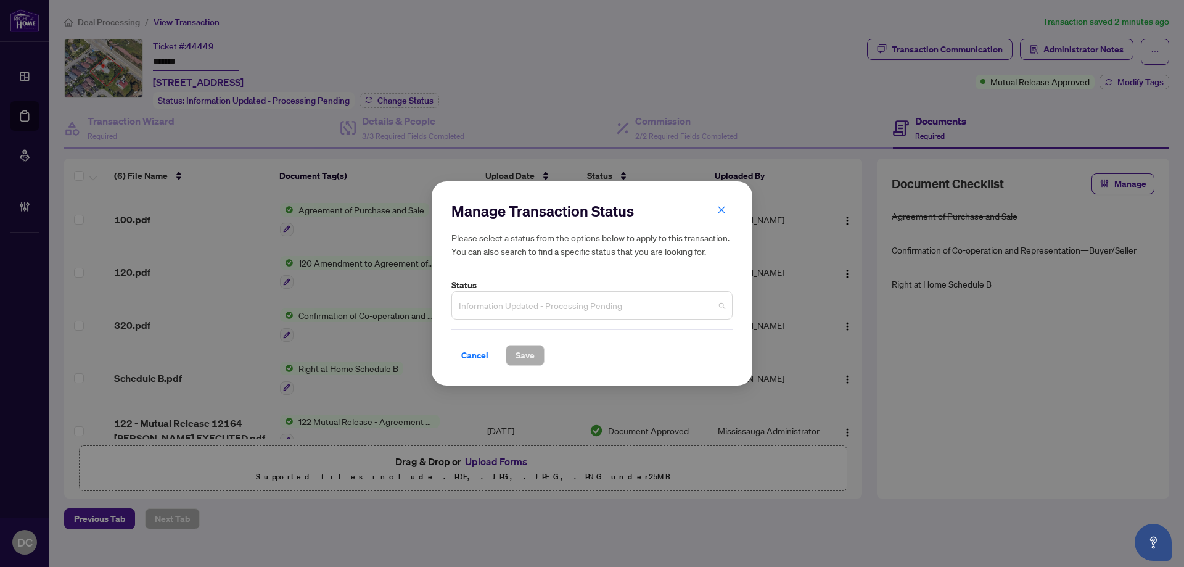
click at [629, 298] on span "Information Updated - Processing Pending" at bounding box center [592, 304] width 266 height 23
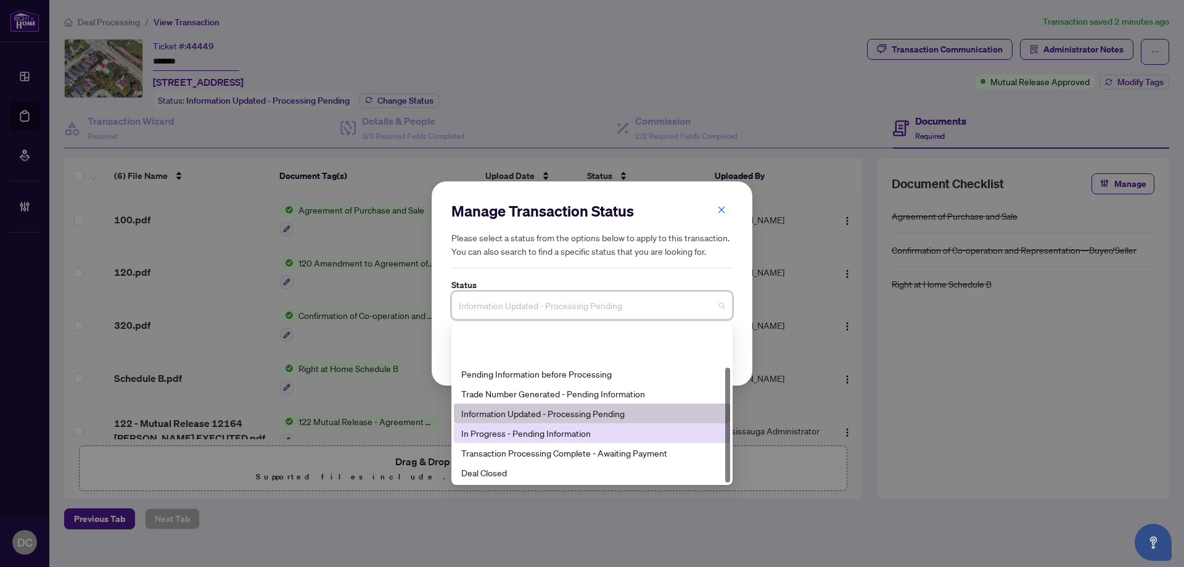
scroll to position [59, 0]
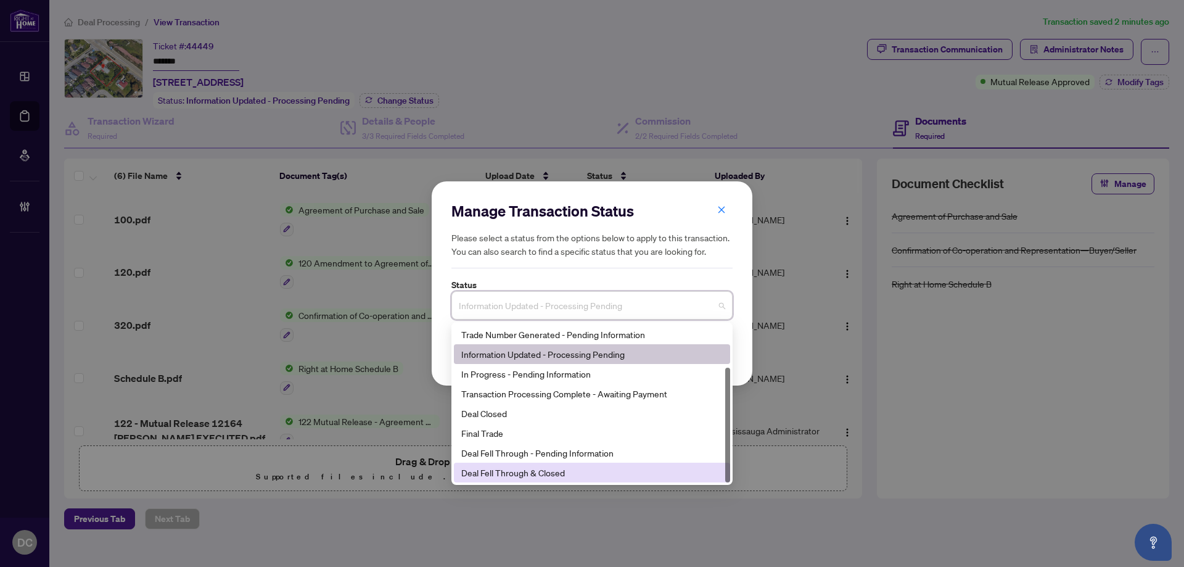
click at [630, 473] on div "Deal Fell Through & Closed" at bounding box center [591, 472] width 261 height 14
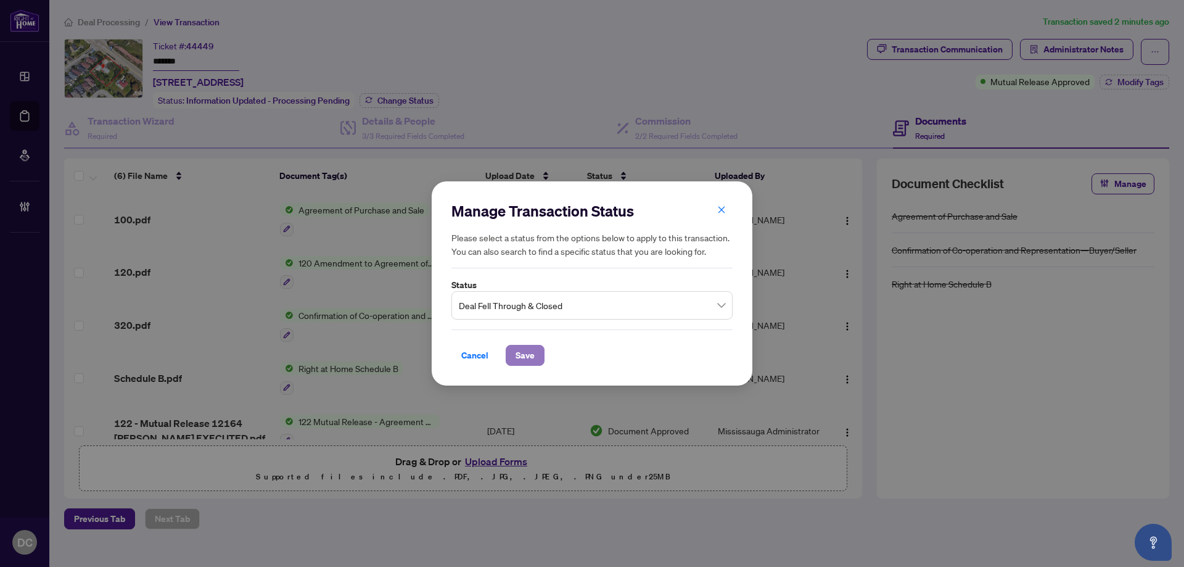
click at [525, 356] on span "Save" at bounding box center [524, 355] width 19 height 20
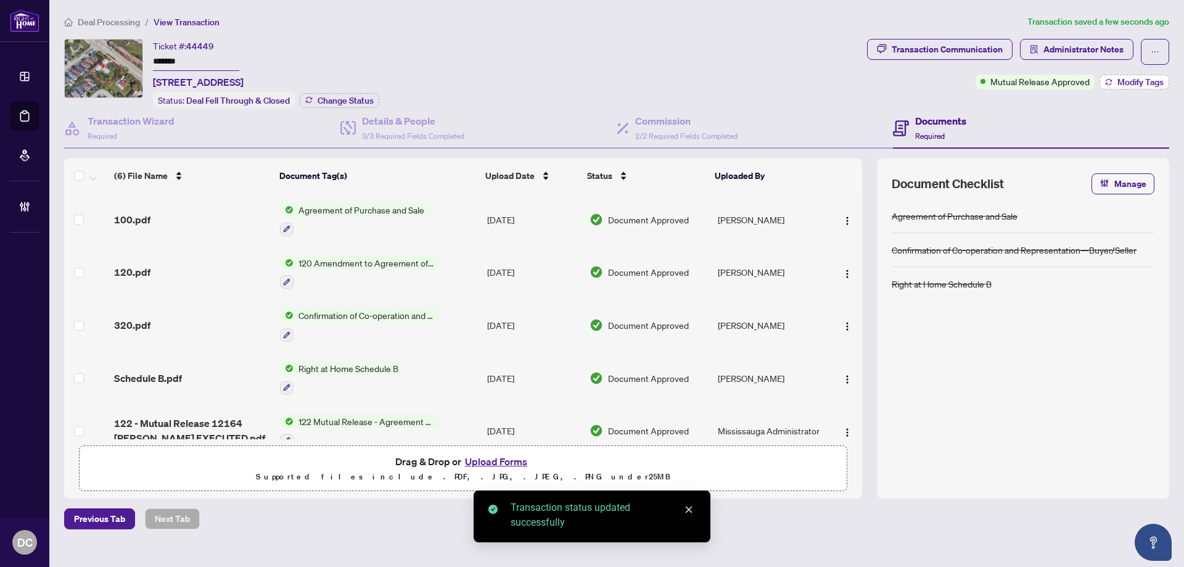
click at [1144, 84] on span "Modify Tags" at bounding box center [1140, 82] width 46 height 9
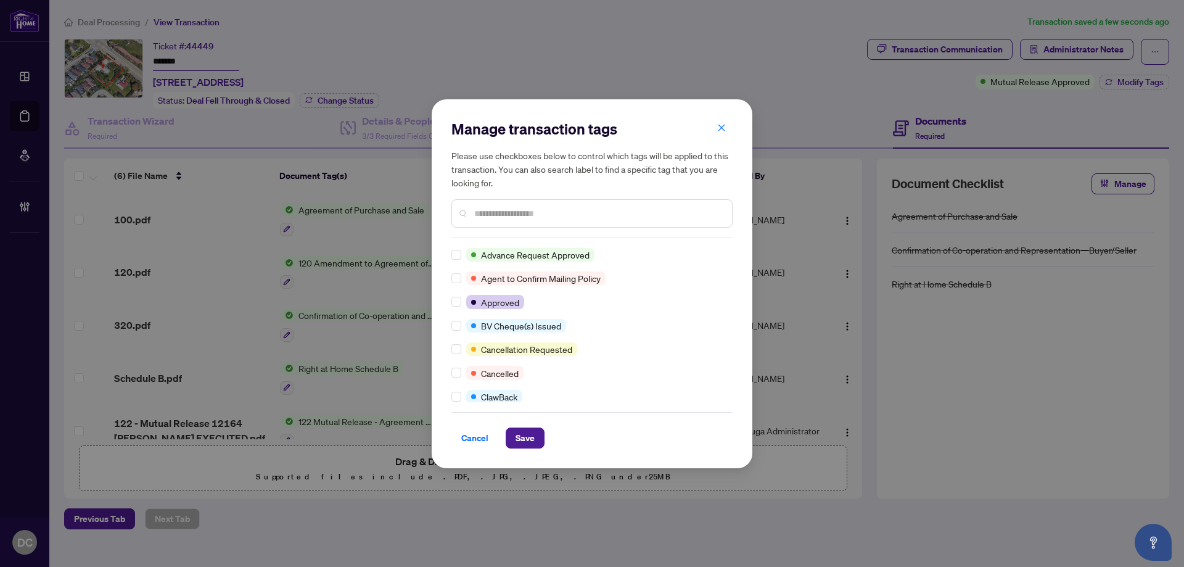
scroll to position [0, 0]
click at [504, 202] on div at bounding box center [591, 213] width 281 height 28
click at [504, 213] on input "text" at bounding box center [598, 214] width 248 height 14
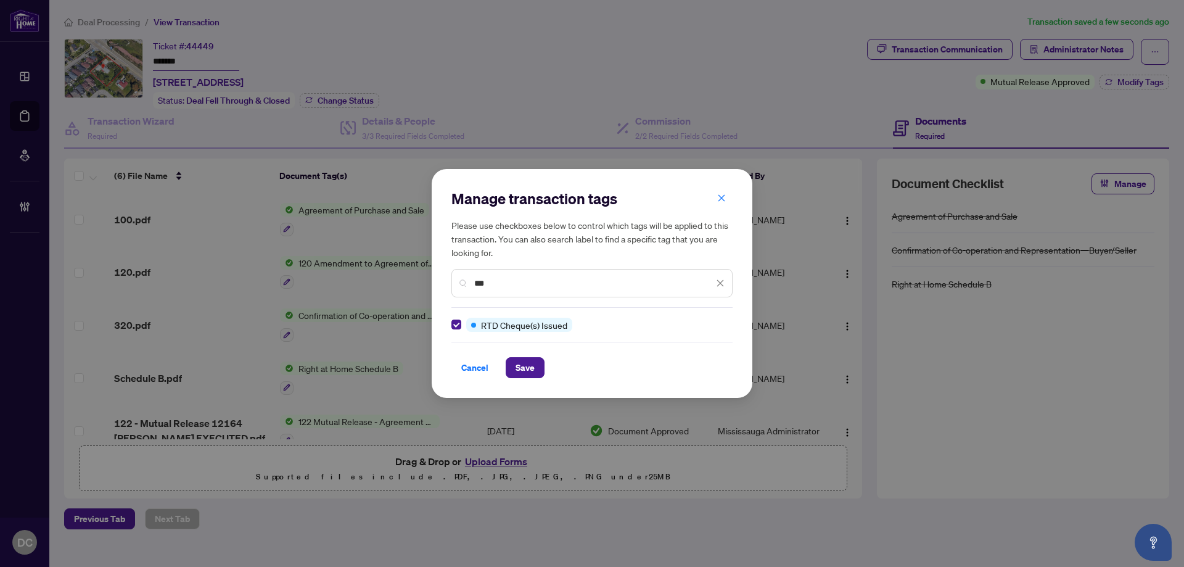
drag, startPoint x: 492, startPoint y: 286, endPoint x: 436, endPoint y: 283, distance: 55.6
click at [436, 283] on div "Manage transaction tags Please use checkboxes below to control which tags will …" at bounding box center [592, 283] width 321 height 228
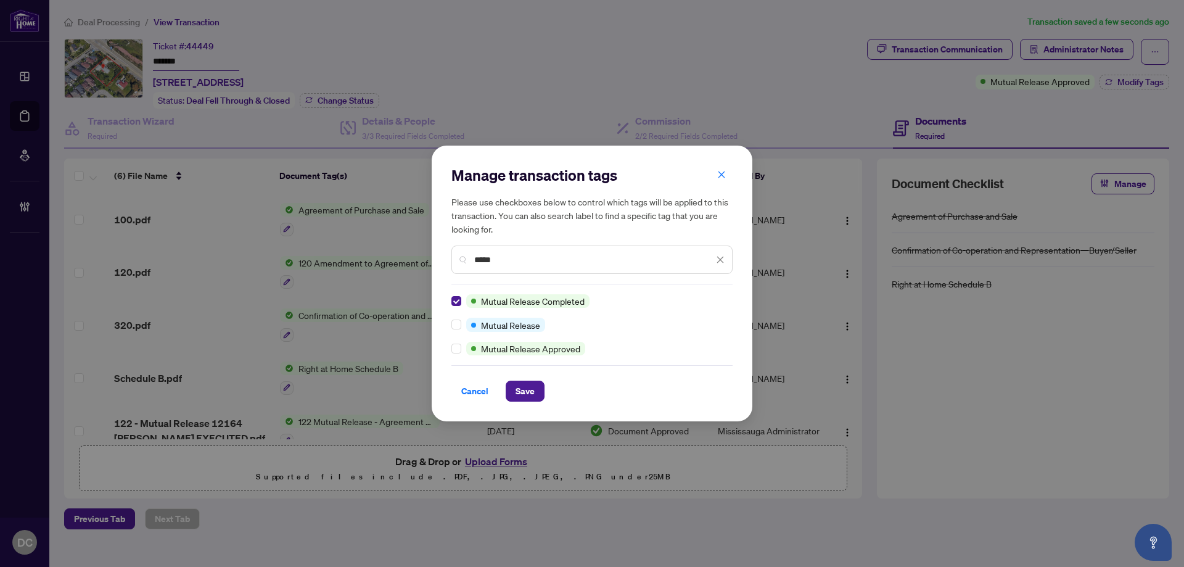
drag, startPoint x: 536, startPoint y: 262, endPoint x: 436, endPoint y: 250, distance: 99.9
click at [436, 250] on div "Manage transaction tags Please use checkboxes below to control which tags will …" at bounding box center [592, 283] width 321 height 276
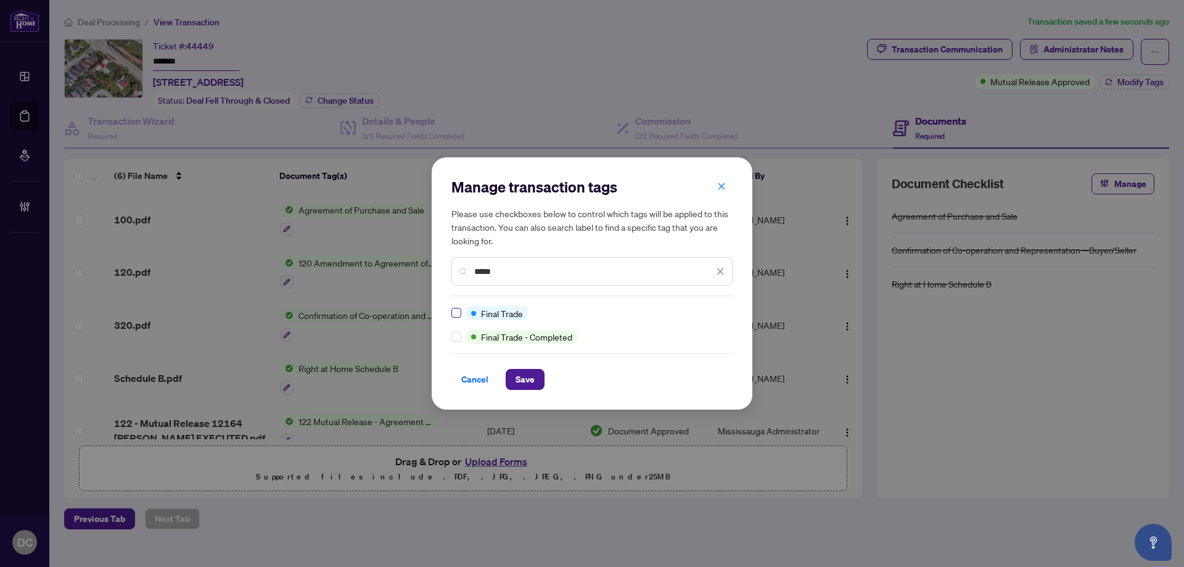
type input "*****"
click at [520, 382] on span "Save" at bounding box center [524, 379] width 19 height 20
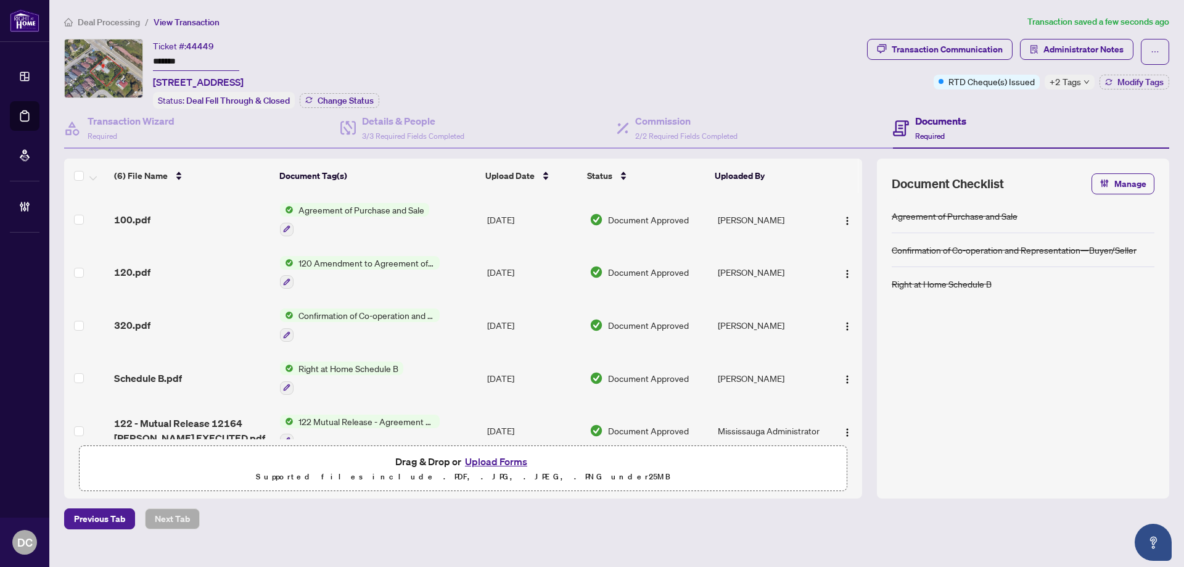
click at [1070, 80] on span "+2 Tags" at bounding box center [1064, 82] width 31 height 14
click at [1046, 52] on span "Administrator Notes" at bounding box center [1083, 49] width 80 height 20
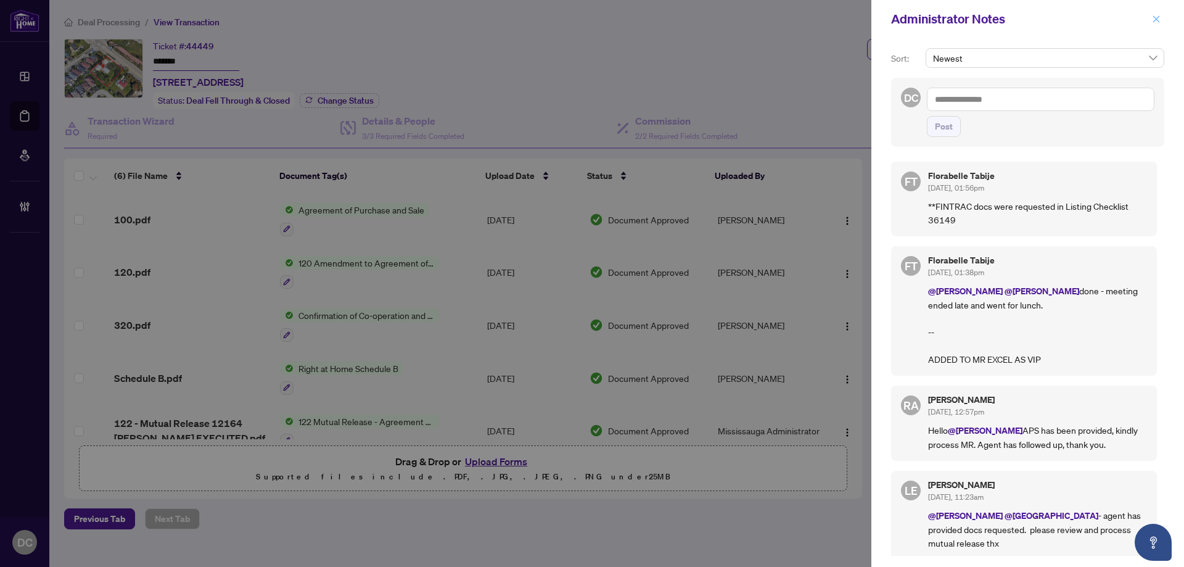
click at [1150, 17] on button "button" at bounding box center [1156, 19] width 16 height 15
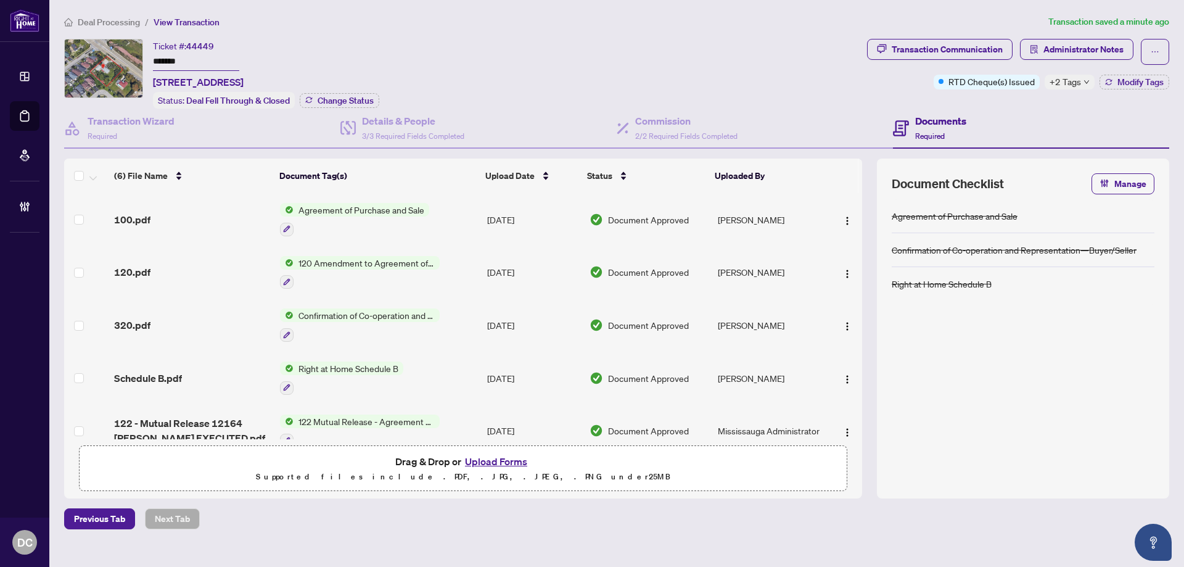
click at [1055, 83] on span "+2 Tags" at bounding box center [1064, 82] width 31 height 14
click at [959, 99] on div "Transaction Communication Administrator Notes RTD Cheque(s) Issued +2 Tags Modi…" at bounding box center [1017, 74] width 307 height 70
click at [1075, 49] on span "Administrator Notes" at bounding box center [1083, 49] width 80 height 20
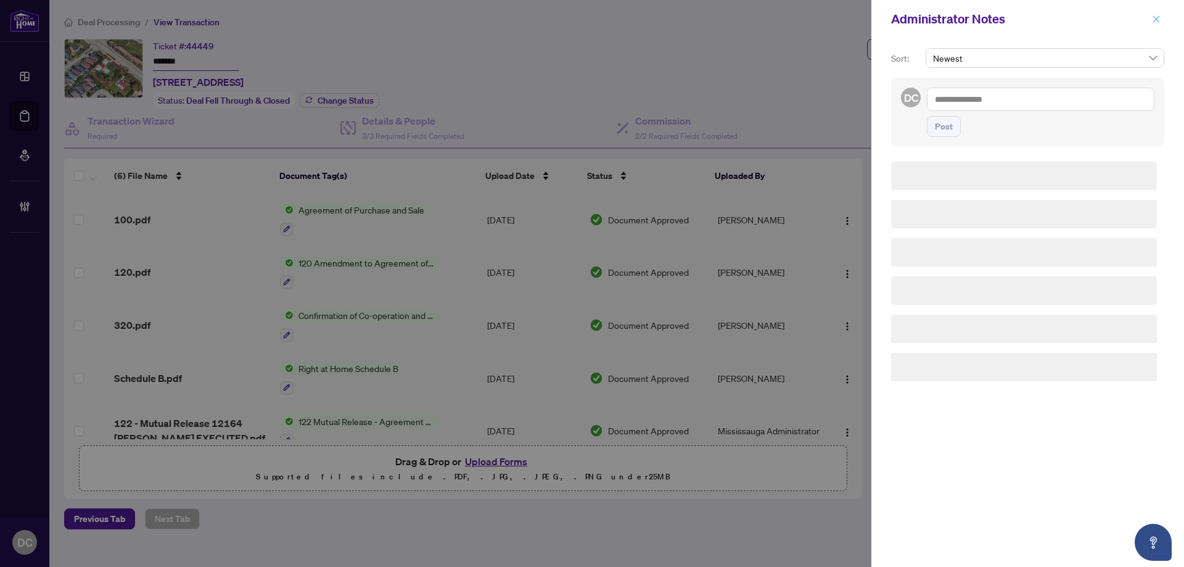
click at [1152, 24] on span "button" at bounding box center [1156, 19] width 9 height 20
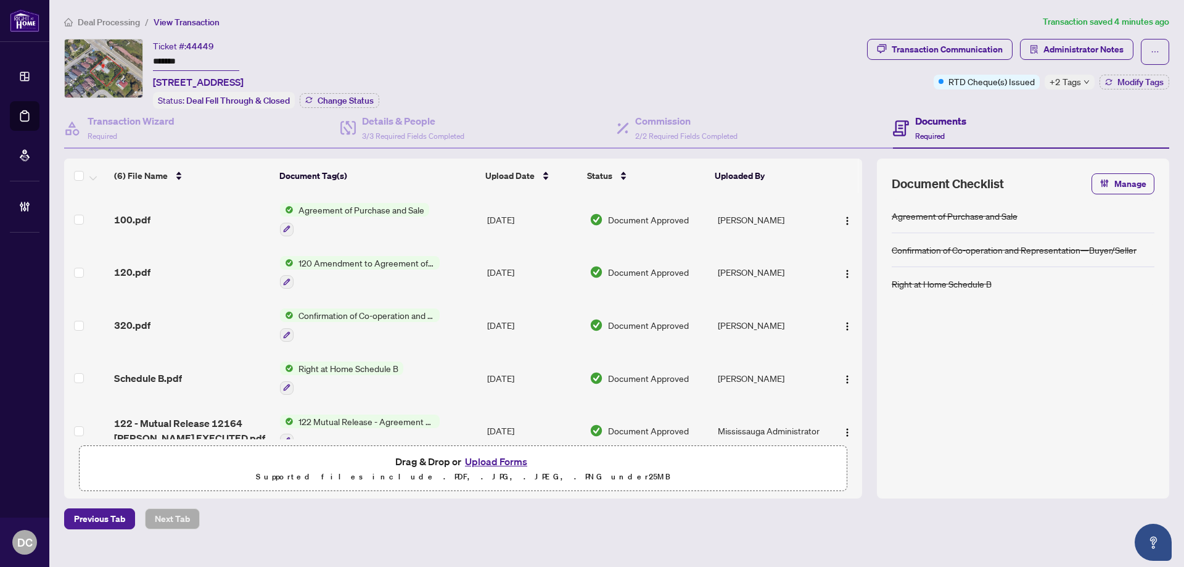
click at [128, 18] on span "Deal Processing" at bounding box center [109, 22] width 62 height 11
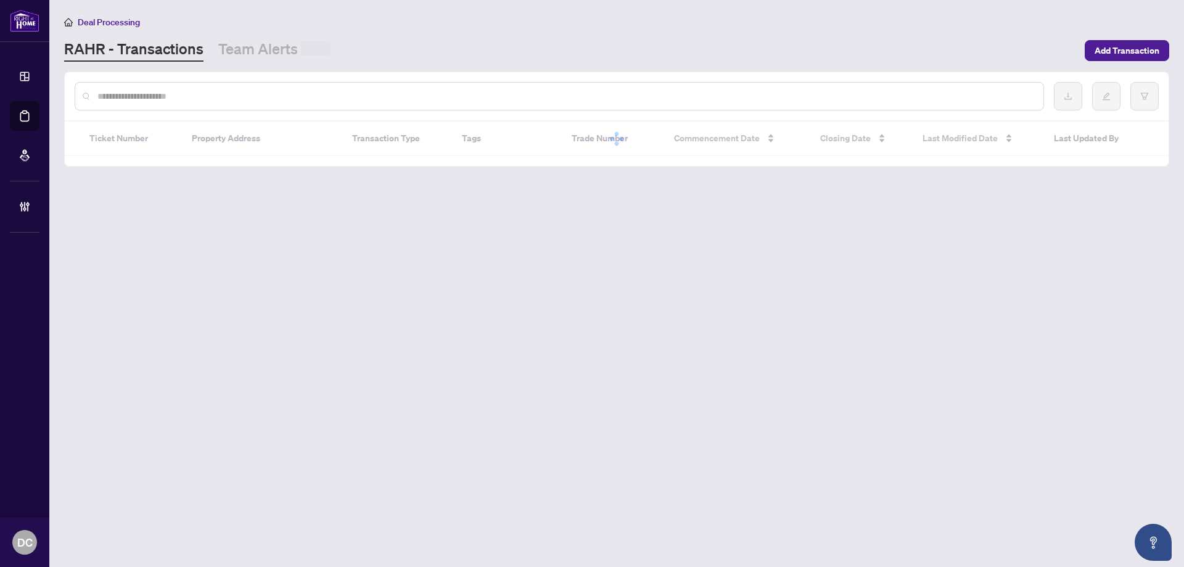
click at [251, 97] on input "text" at bounding box center [565, 96] width 936 height 14
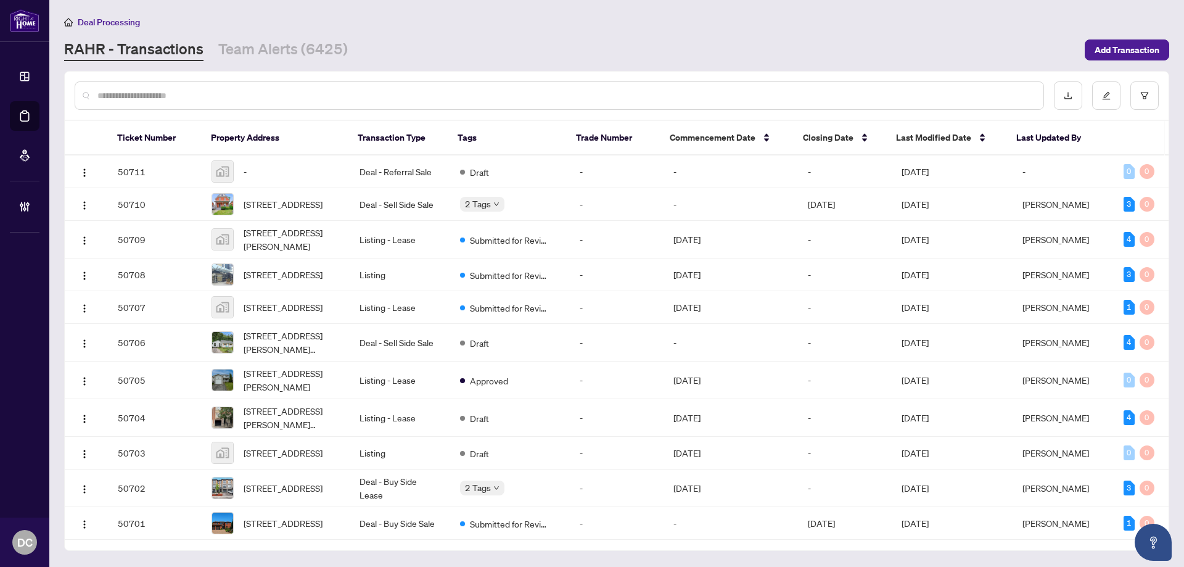
paste input "**********"
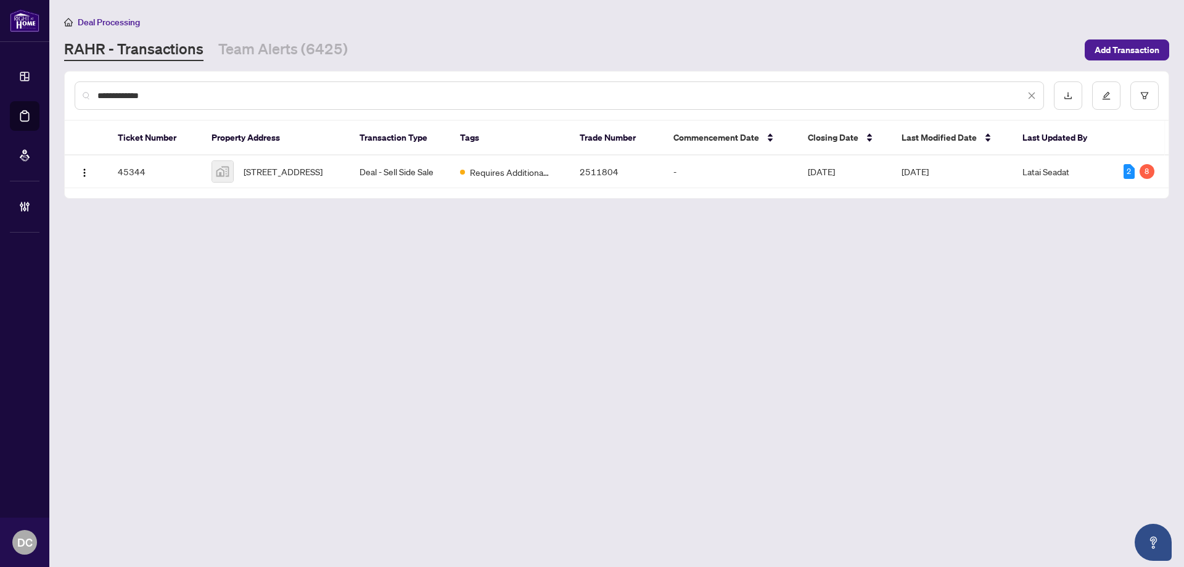
type input "**********"
click at [280, 165] on span "[STREET_ADDRESS]" at bounding box center [283, 172] width 79 height 14
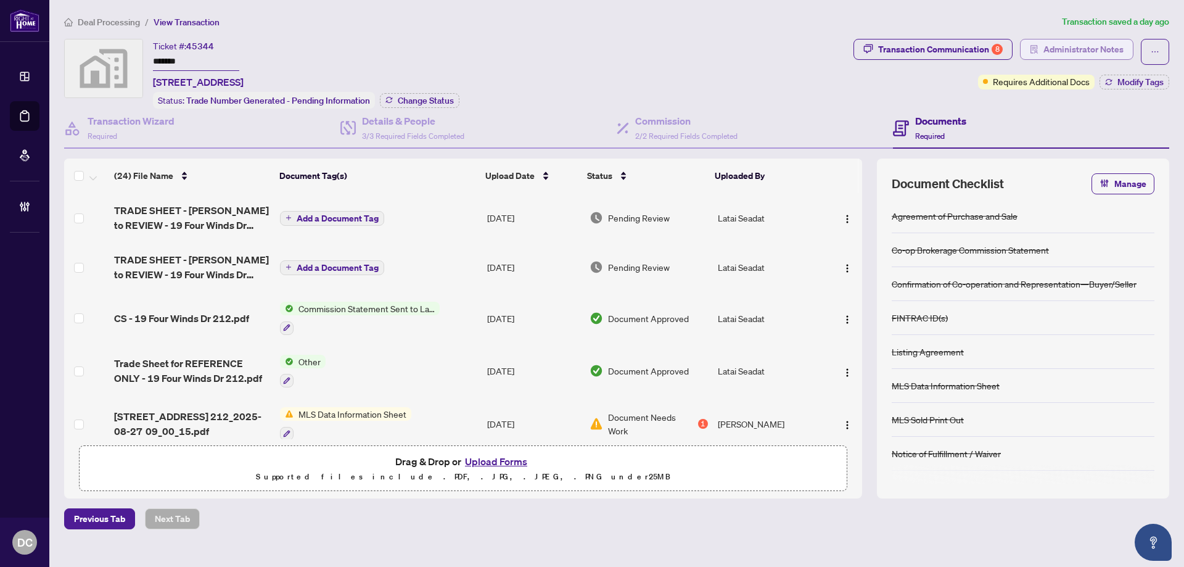
click at [1046, 55] on span "Administrator Notes" at bounding box center [1083, 49] width 80 height 20
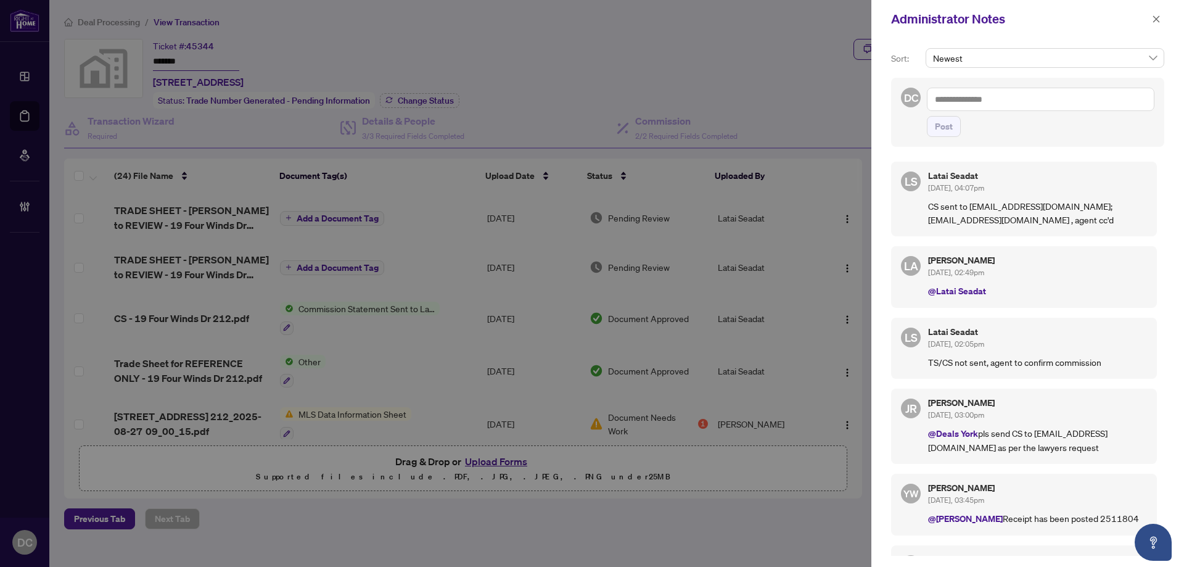
click at [1031, 102] on textarea at bounding box center [1040, 99] width 227 height 23
paste textarea "**********"
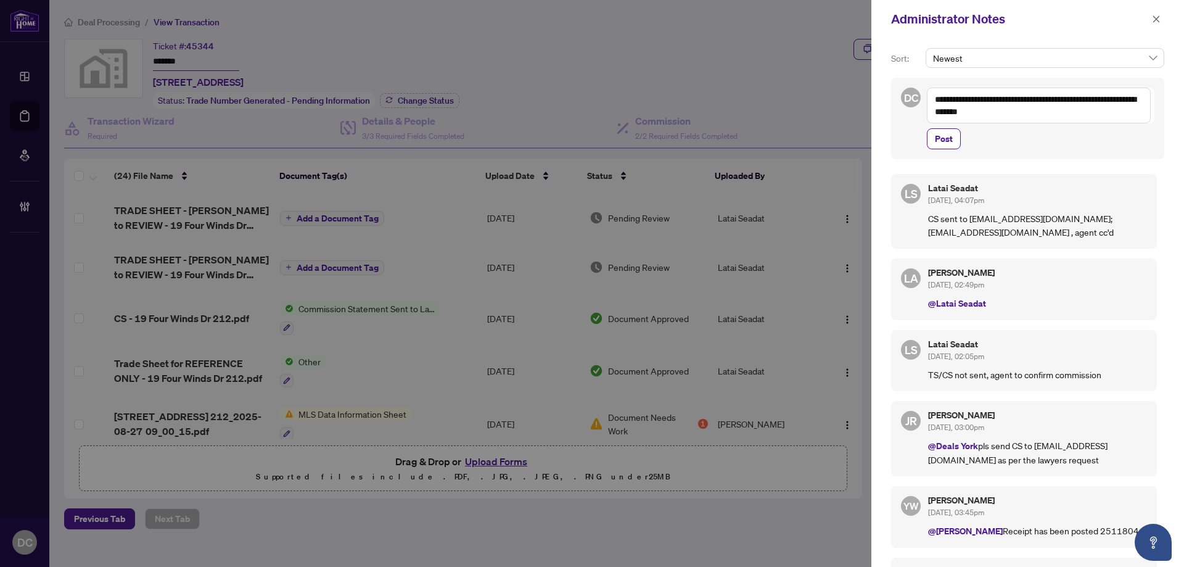
drag, startPoint x: 1059, startPoint y: 97, endPoint x: 1102, endPoint y: 97, distance: 43.8
click at [1102, 97] on textarea "**********" at bounding box center [1039, 106] width 224 height 36
type textarea "**********"
click at [951, 136] on span "Post" at bounding box center [944, 139] width 18 height 20
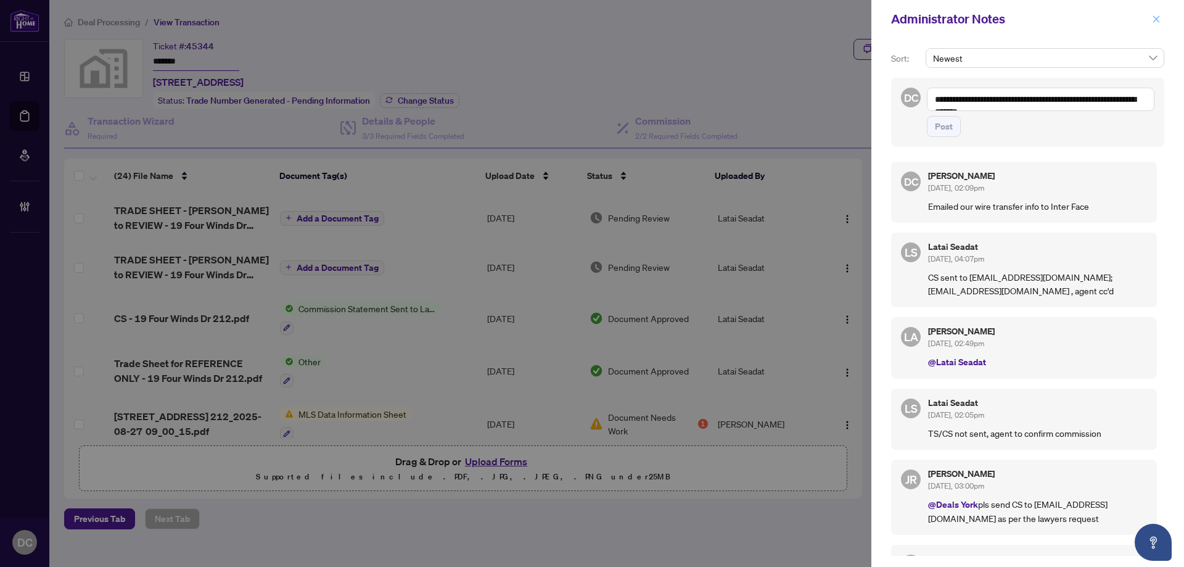
click at [1160, 20] on icon "close" at bounding box center [1156, 19] width 9 height 9
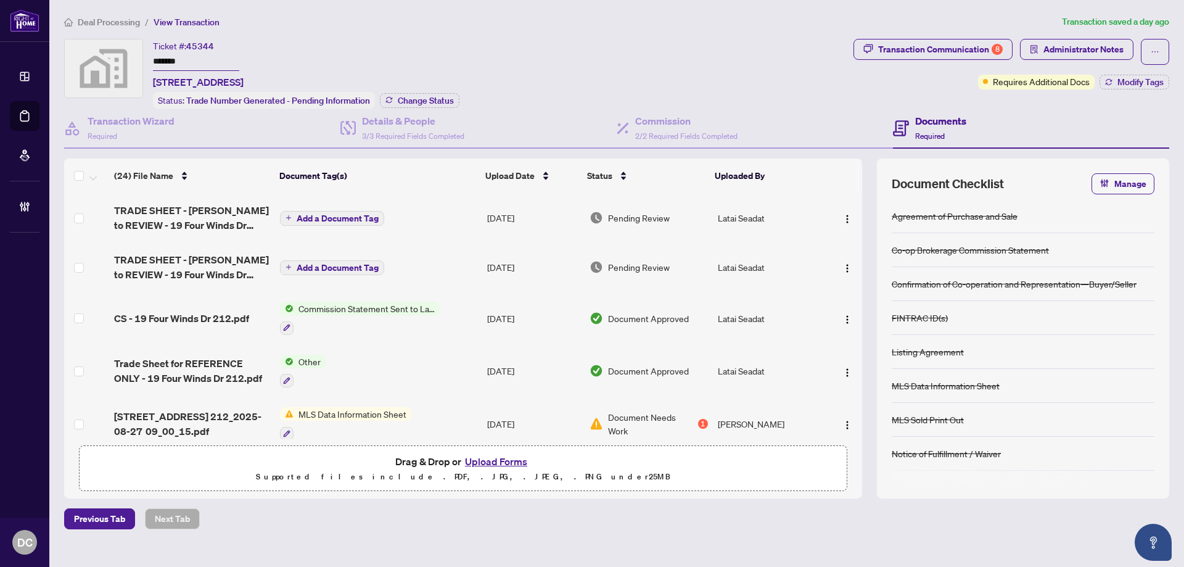
click at [131, 23] on span "Deal Processing" at bounding box center [109, 22] width 62 height 11
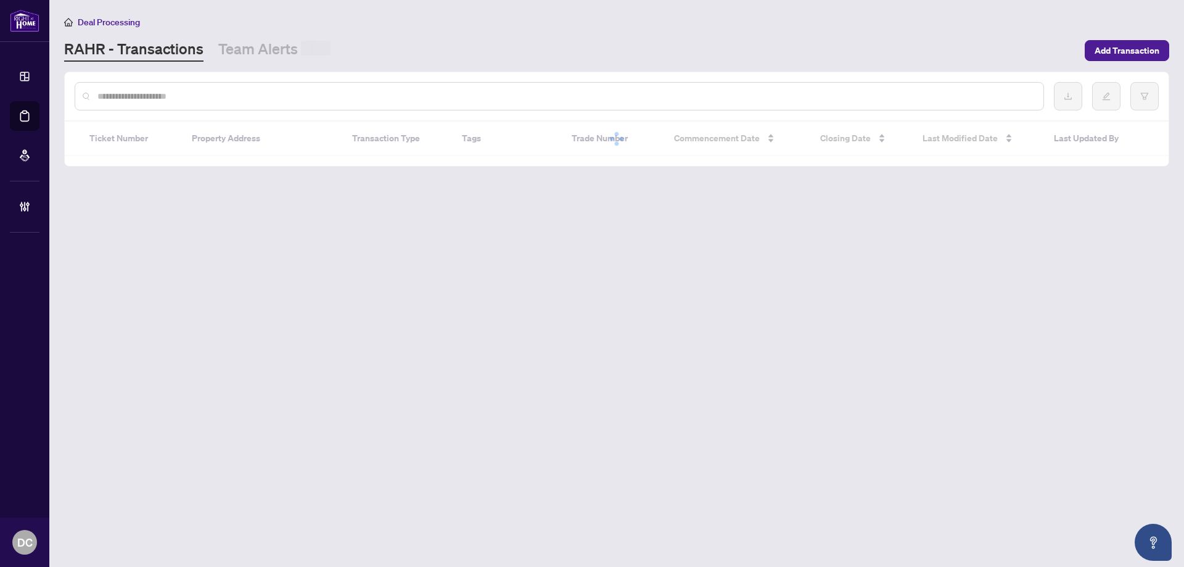
click at [208, 107] on div at bounding box center [559, 96] width 969 height 28
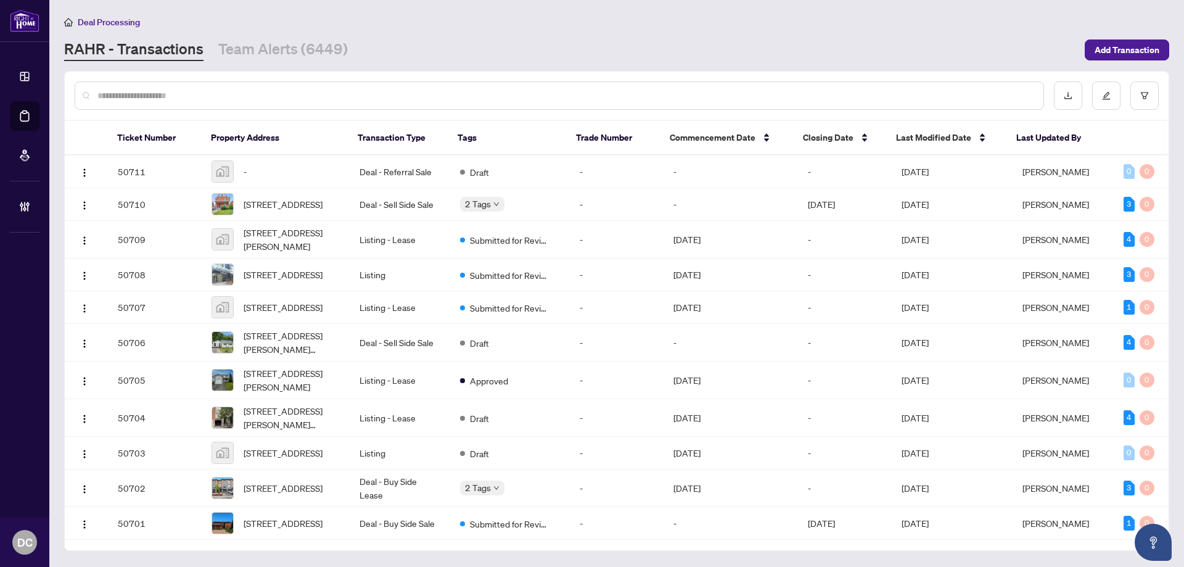
click at [215, 92] on input "text" at bounding box center [565, 96] width 936 height 14
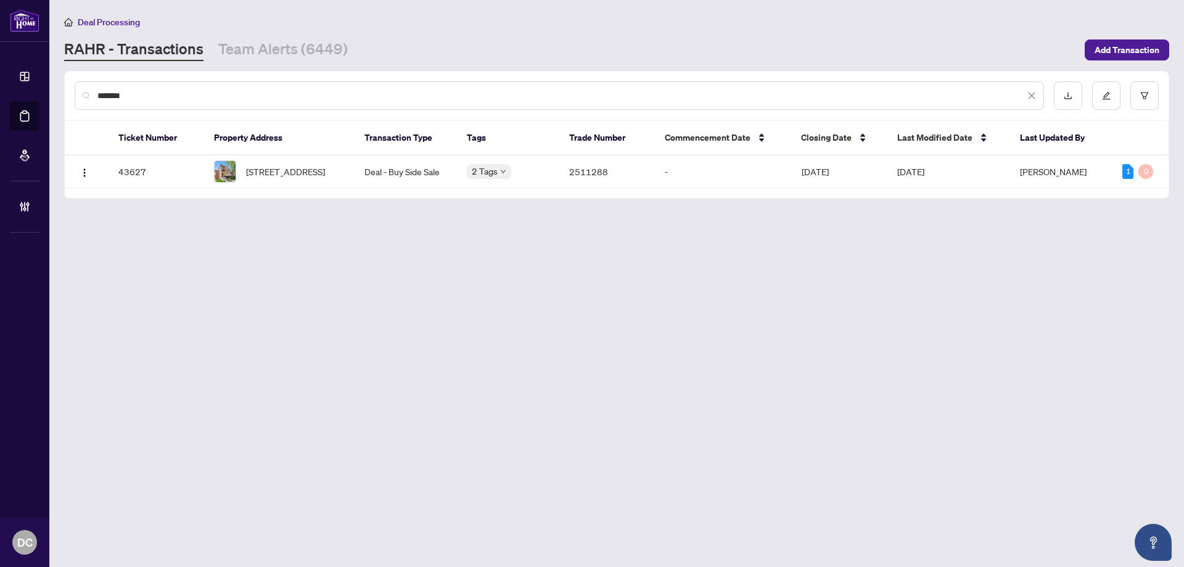
type input "*******"
click at [260, 165] on span "[STREET_ADDRESS]" at bounding box center [285, 172] width 79 height 14
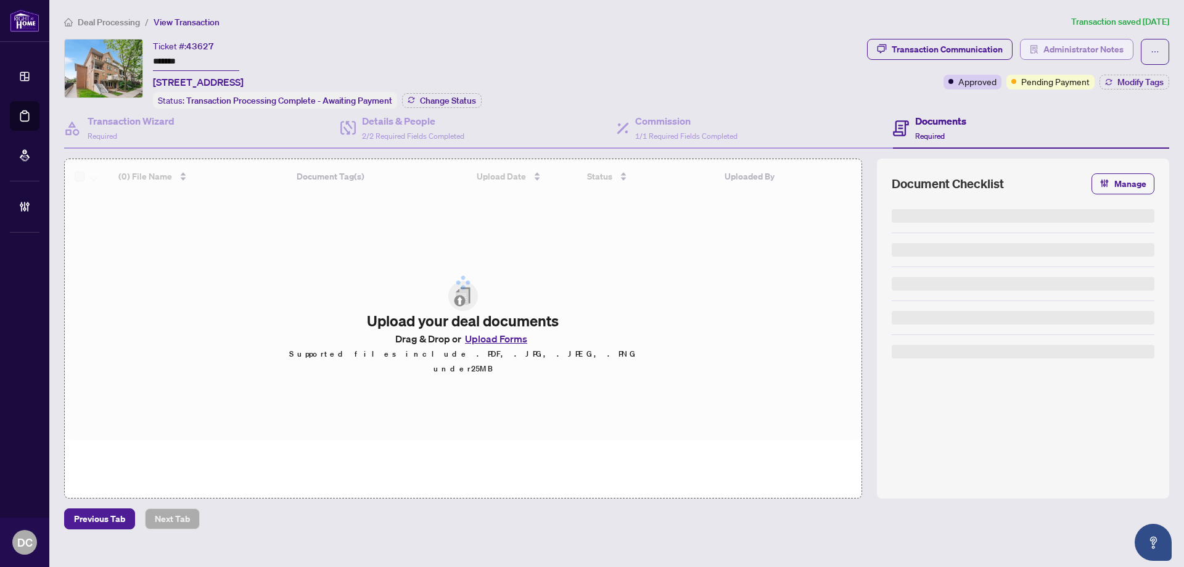
click at [1087, 47] on span "Administrator Notes" at bounding box center [1083, 49] width 80 height 20
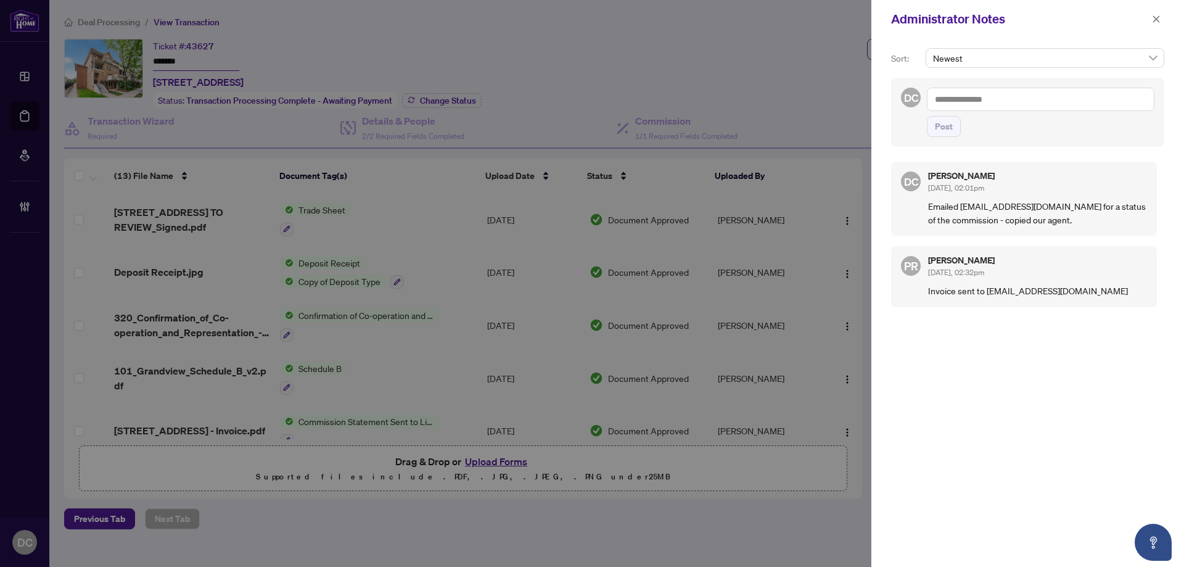
click at [1083, 98] on textarea at bounding box center [1040, 99] width 227 height 23
paste textarea "**********"
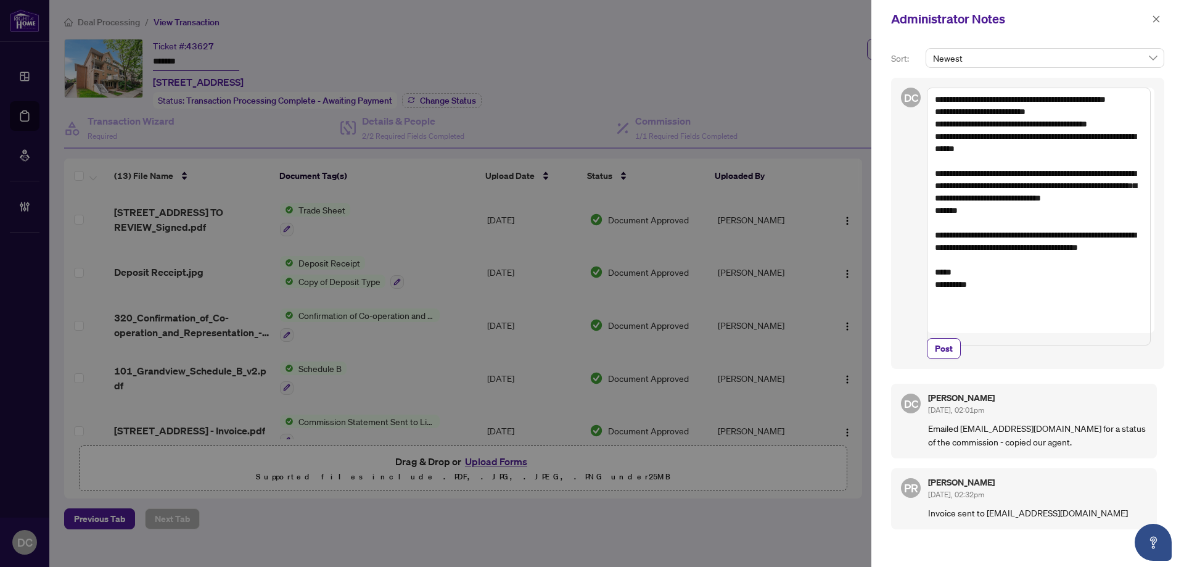
drag, startPoint x: 997, startPoint y: 223, endPoint x: 936, endPoint y: 184, distance: 72.7
click at [936, 184] on textarea "**********" at bounding box center [1039, 217] width 224 height 258
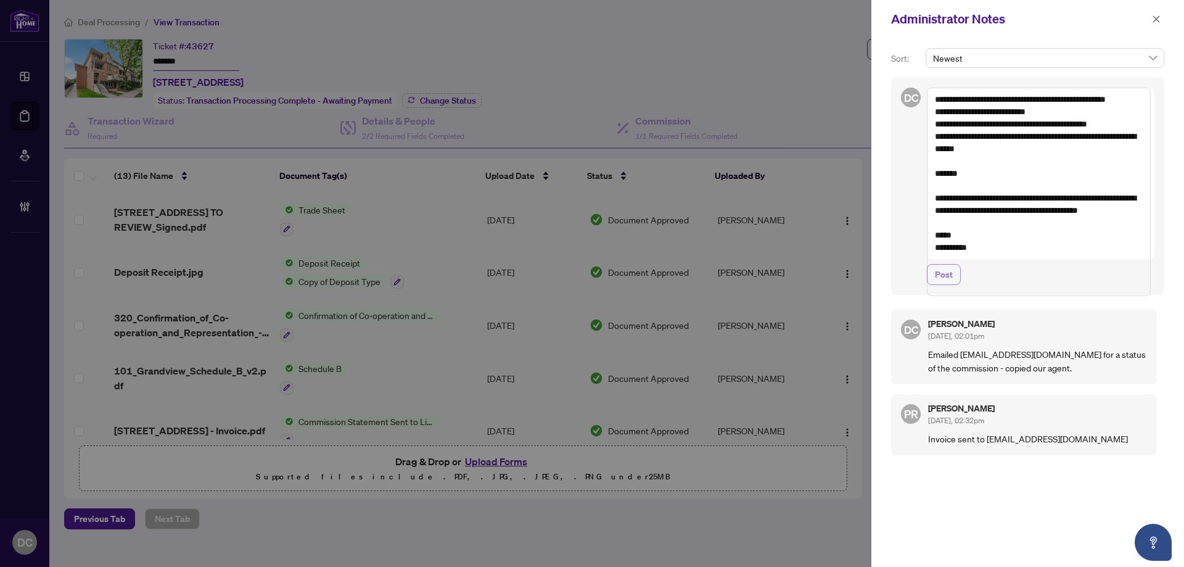
type textarea "**********"
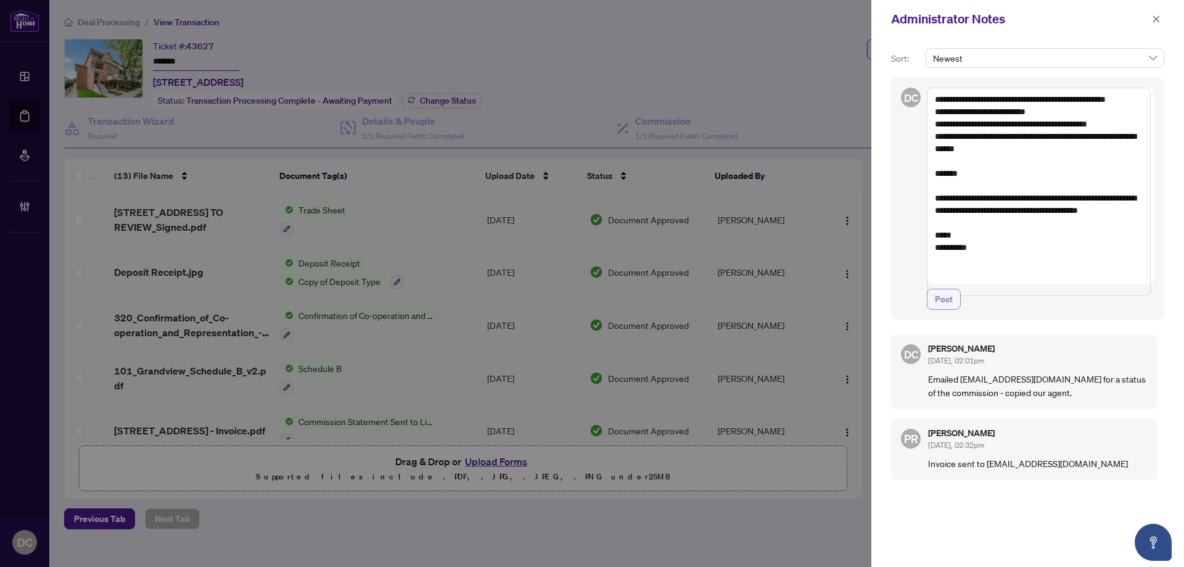
click at [942, 305] on span "Post" at bounding box center [944, 299] width 18 height 20
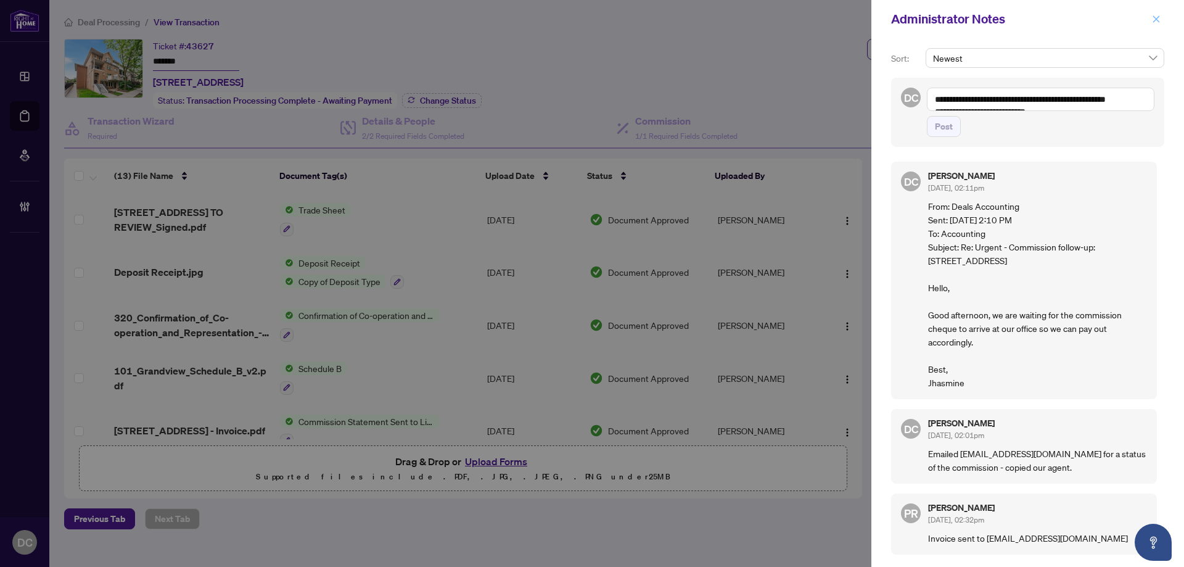
click at [1160, 20] on icon "close" at bounding box center [1156, 19] width 9 height 9
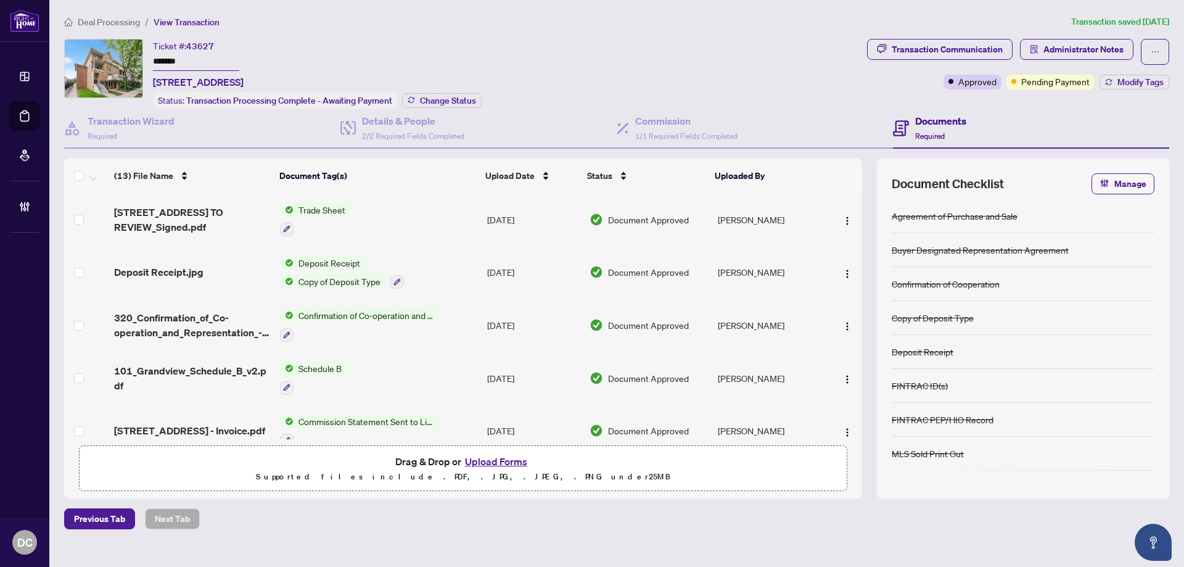
click at [120, 23] on span "Deal Processing" at bounding box center [109, 22] width 62 height 11
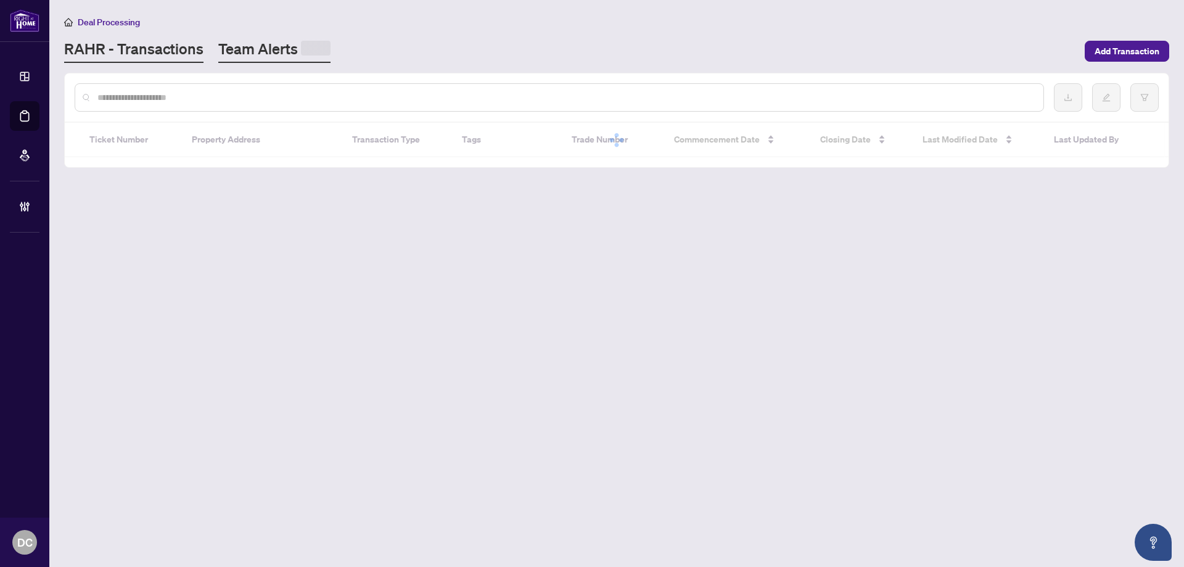
click at [253, 50] on link "Team Alerts" at bounding box center [274, 51] width 112 height 24
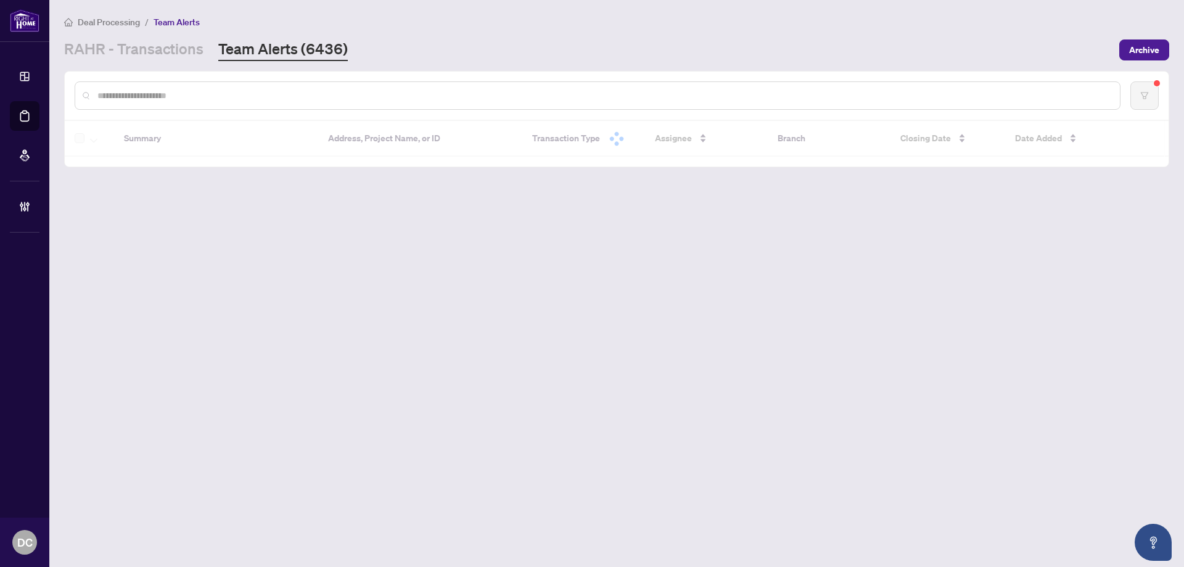
click at [296, 94] on input "text" at bounding box center [603, 96] width 1012 height 14
paste input "*******"
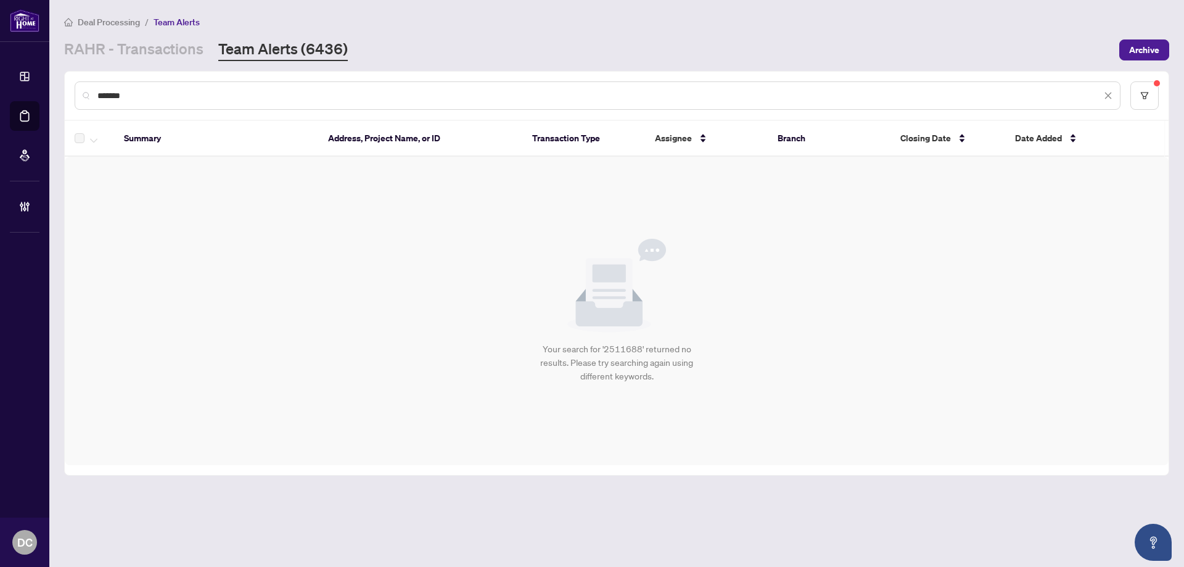
drag, startPoint x: 178, startPoint y: 97, endPoint x: -17, endPoint y: 96, distance: 194.8
click at [0, 96] on html "**********" at bounding box center [592, 283] width 1184 height 567
paste input "text"
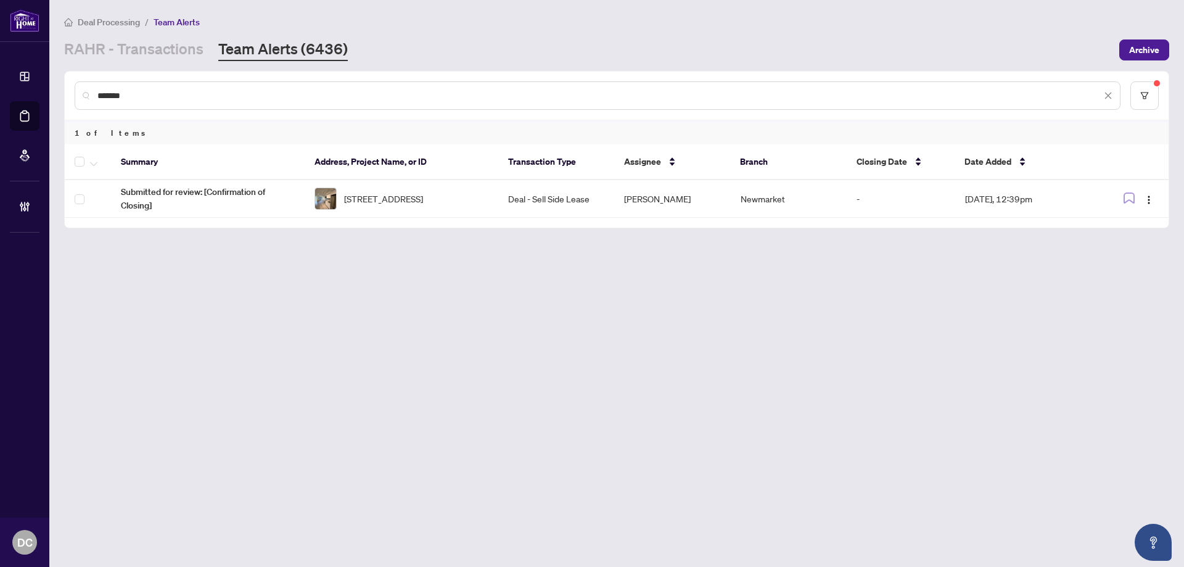
drag, startPoint x: 169, startPoint y: 96, endPoint x: 59, endPoint y: 96, distance: 109.7
click at [59, 96] on main "Deal Processing / Team Alerts [PERSON_NAME] - Transactions Team Alerts (6436) A…" at bounding box center [616, 283] width 1134 height 567
paste input "text"
drag, startPoint x: 161, startPoint y: 101, endPoint x: 57, endPoint y: 99, distance: 104.2
click at [57, 99] on main "Deal Processing / Team Alerts RAHR - Transactions Team Alerts (6436) Archive **…" at bounding box center [616, 283] width 1134 height 567
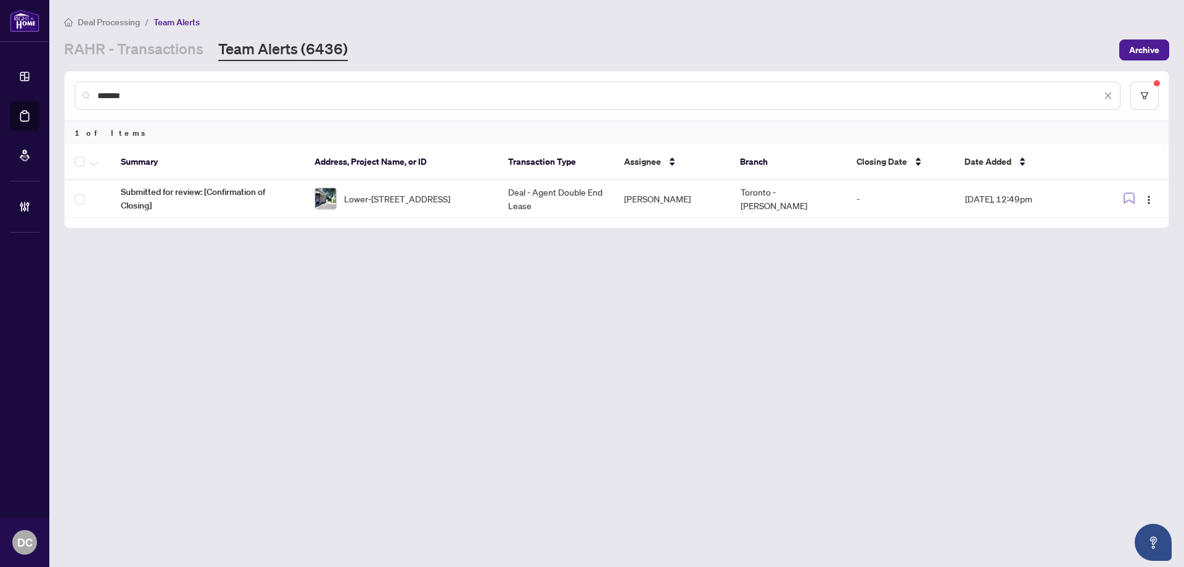
paste input "text"
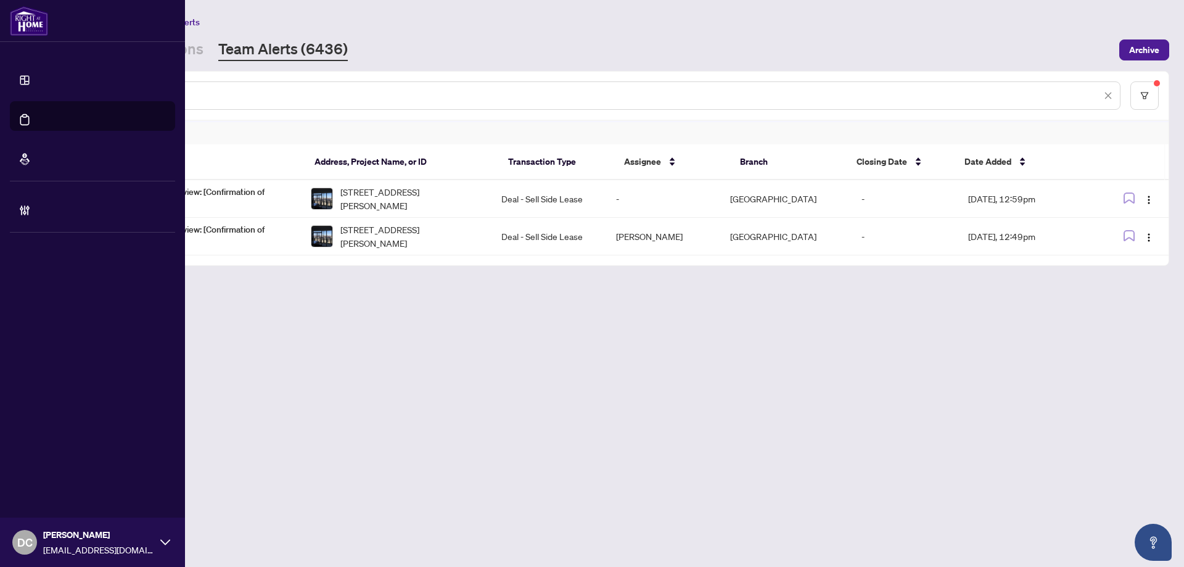
drag, startPoint x: 206, startPoint y: 92, endPoint x: 13, endPoint y: 95, distance: 193.0
click at [12, 94] on div "Dashboard Deal Processing Mortgage Referrals Brokerage Management DC Dawn Chan …" at bounding box center [592, 283] width 1184 height 567
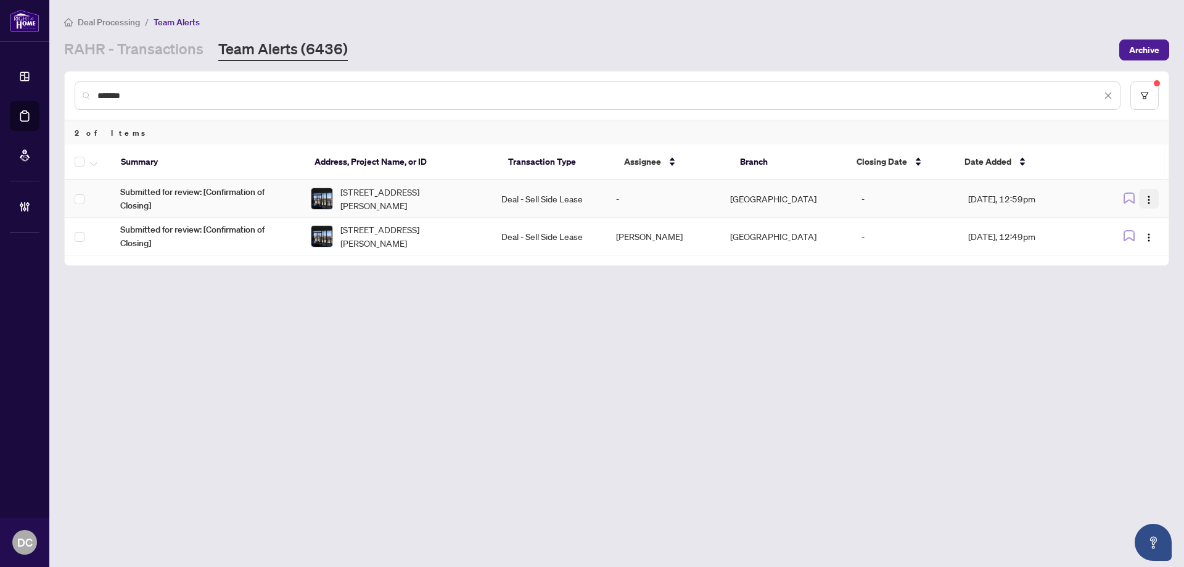
click at [1153, 203] on img "button" at bounding box center [1149, 200] width 10 height 10
click at [1138, 266] on span "Complete Item" at bounding box center [1119, 262] width 57 height 14
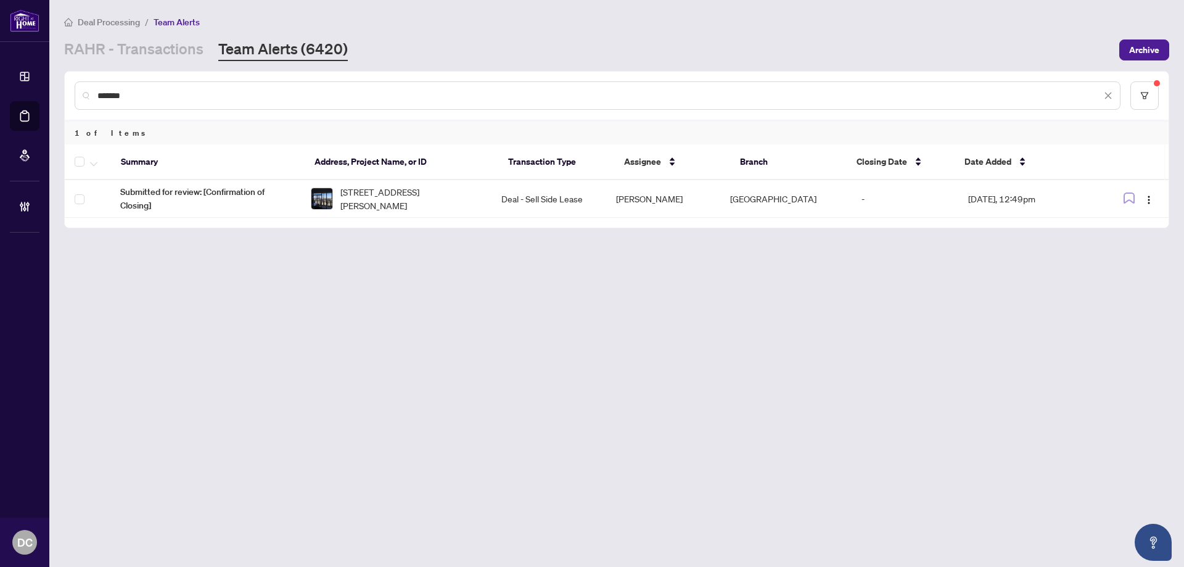
drag, startPoint x: 178, startPoint y: 94, endPoint x: 58, endPoint y: 95, distance: 119.6
click at [58, 95] on main "Deal Processing / Team Alerts RAHR - Transactions Team Alerts (6420) Archive **…" at bounding box center [616, 283] width 1134 height 567
paste input "text"
drag, startPoint x: 170, startPoint y: 98, endPoint x: 83, endPoint y: 94, distance: 87.0
click at [83, 94] on div "*******" at bounding box center [598, 95] width 1046 height 28
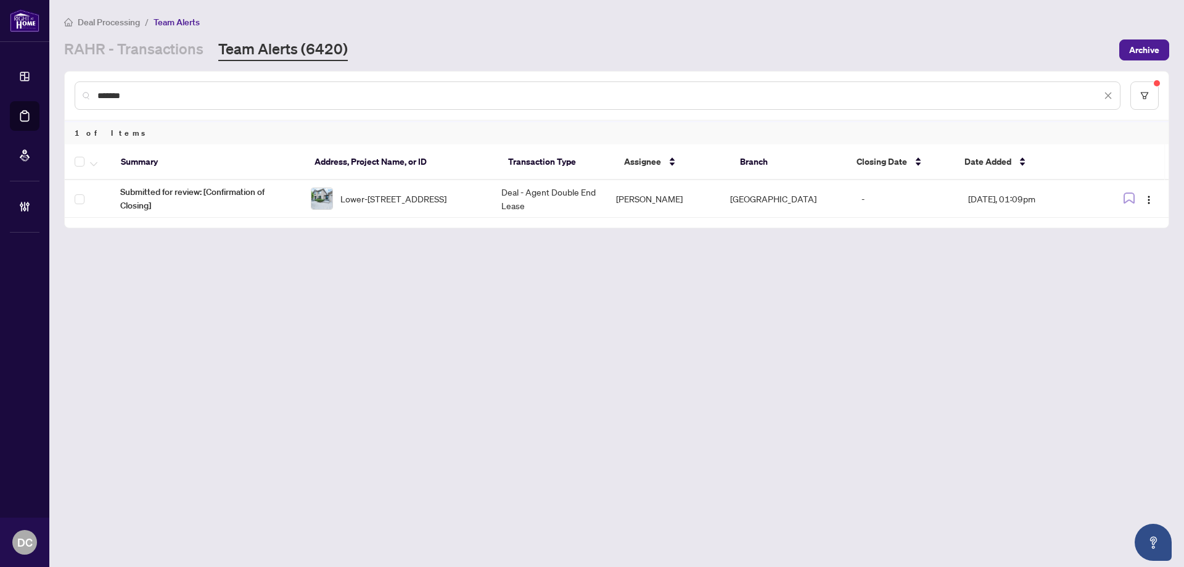
paste input "text"
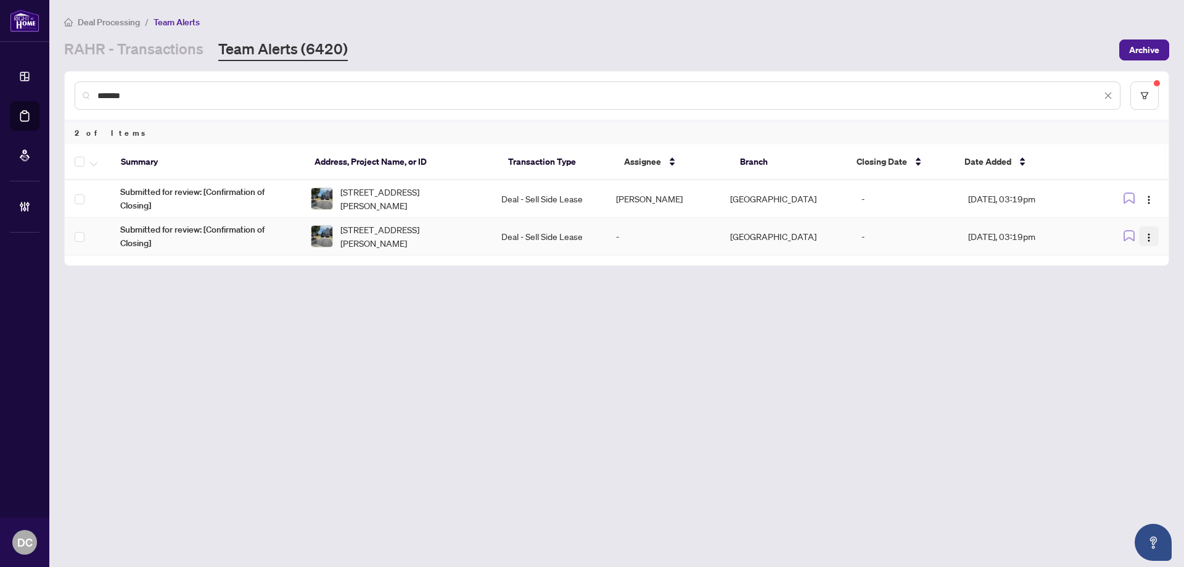
click at [1152, 240] on img "button" at bounding box center [1149, 237] width 10 height 10
click at [1126, 300] on span "Complete Item" at bounding box center [1119, 300] width 57 height 14
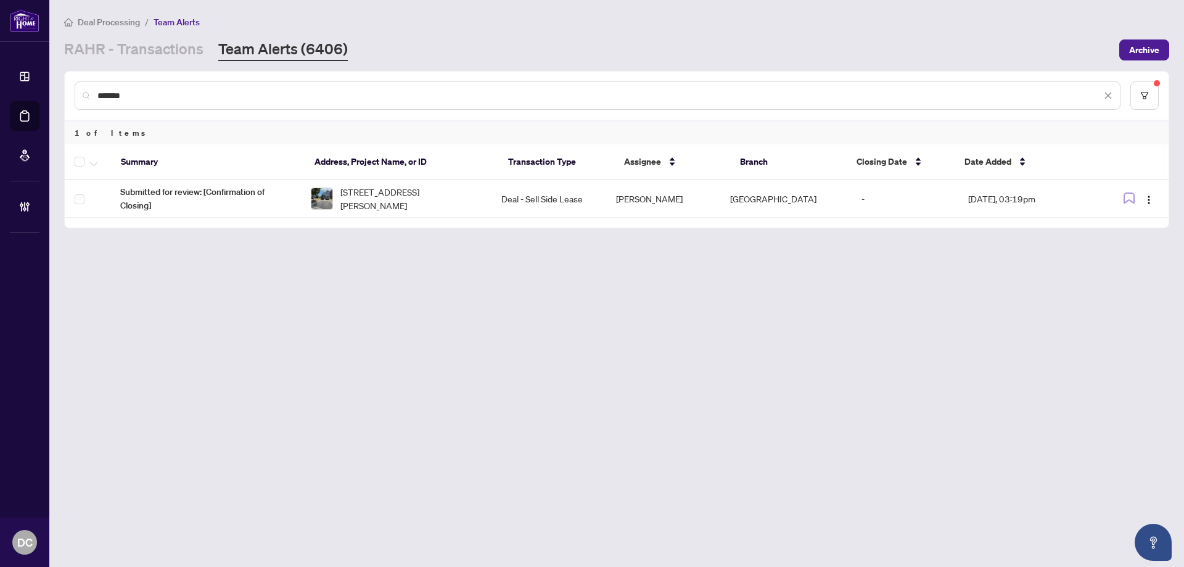
drag, startPoint x: 167, startPoint y: 96, endPoint x: 68, endPoint y: 92, distance: 99.3
click at [68, 92] on div "*******" at bounding box center [617, 96] width 1104 height 48
paste input "text"
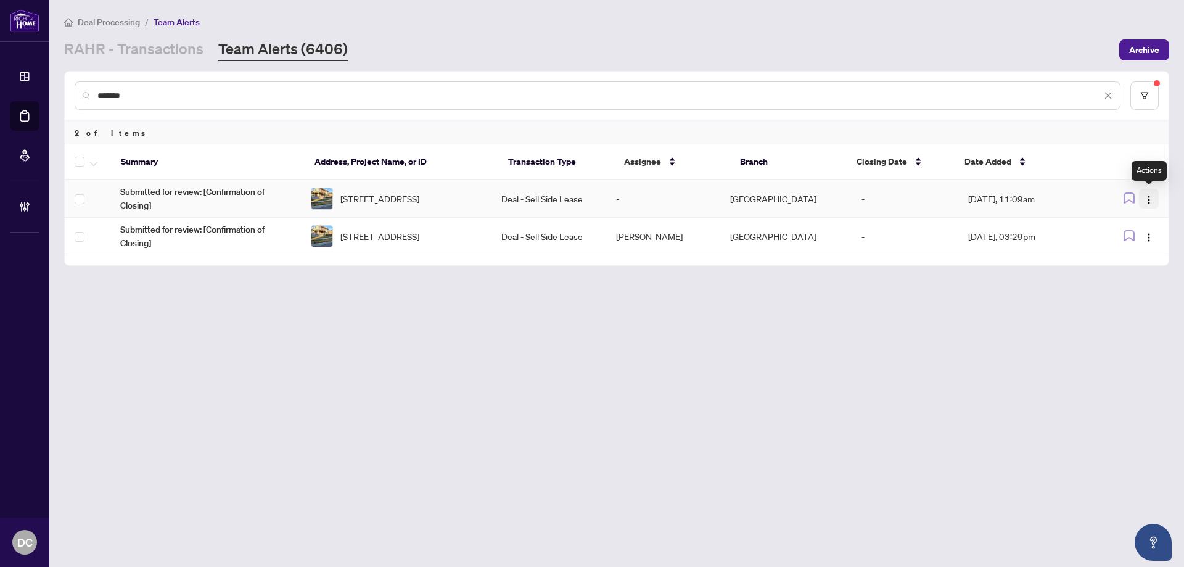
click at [1149, 197] on img "button" at bounding box center [1149, 200] width 10 height 10
click at [1126, 264] on span "Complete Item" at bounding box center [1119, 262] width 57 height 14
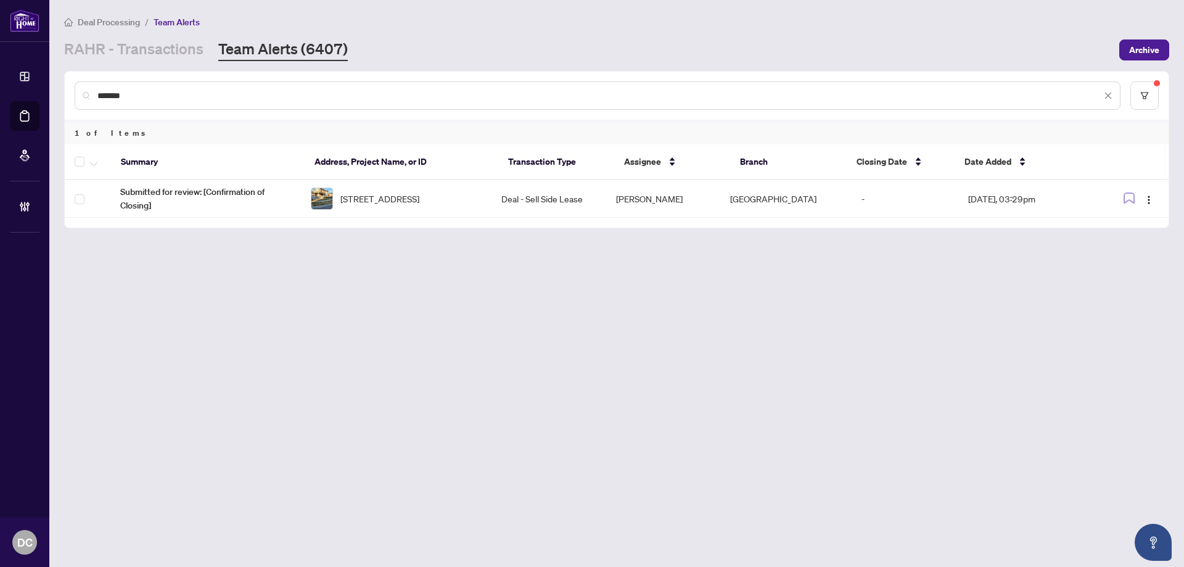
drag, startPoint x: 152, startPoint y: 93, endPoint x: 68, endPoint y: 89, distance: 84.5
click at [68, 89] on div "*******" at bounding box center [617, 96] width 1104 height 48
paste input "text"
drag, startPoint x: 204, startPoint y: 87, endPoint x: 117, endPoint y: 89, distance: 87.6
click at [117, 89] on div "*******" at bounding box center [598, 95] width 1046 height 28
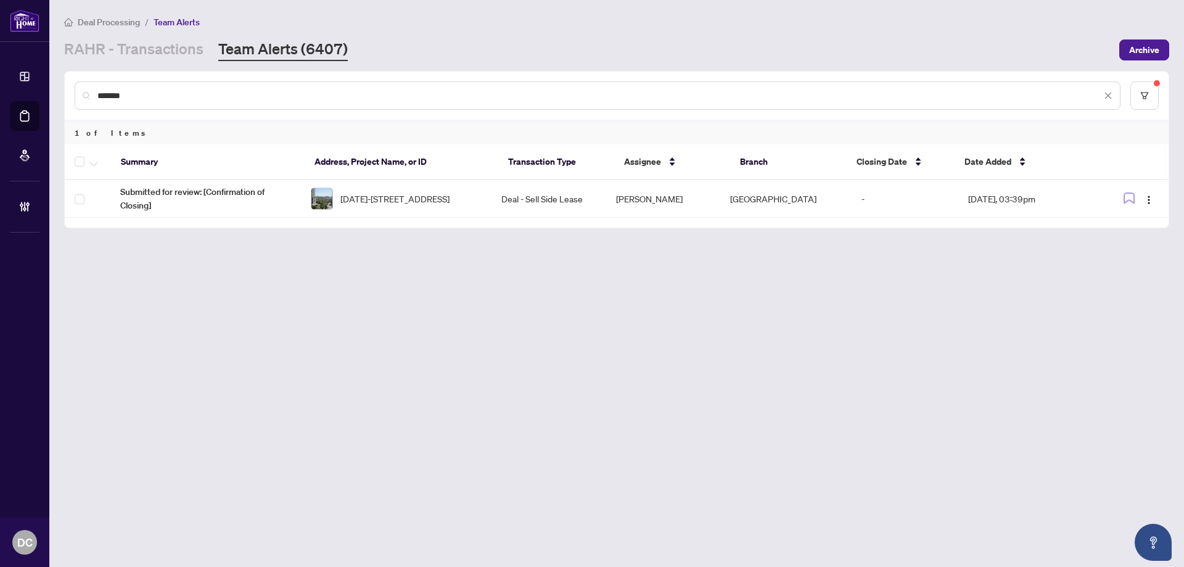
drag, startPoint x: 173, startPoint y: 96, endPoint x: 90, endPoint y: 96, distance: 82.6
click at [90, 96] on div "*******" at bounding box center [598, 95] width 1046 height 28
paste input "text"
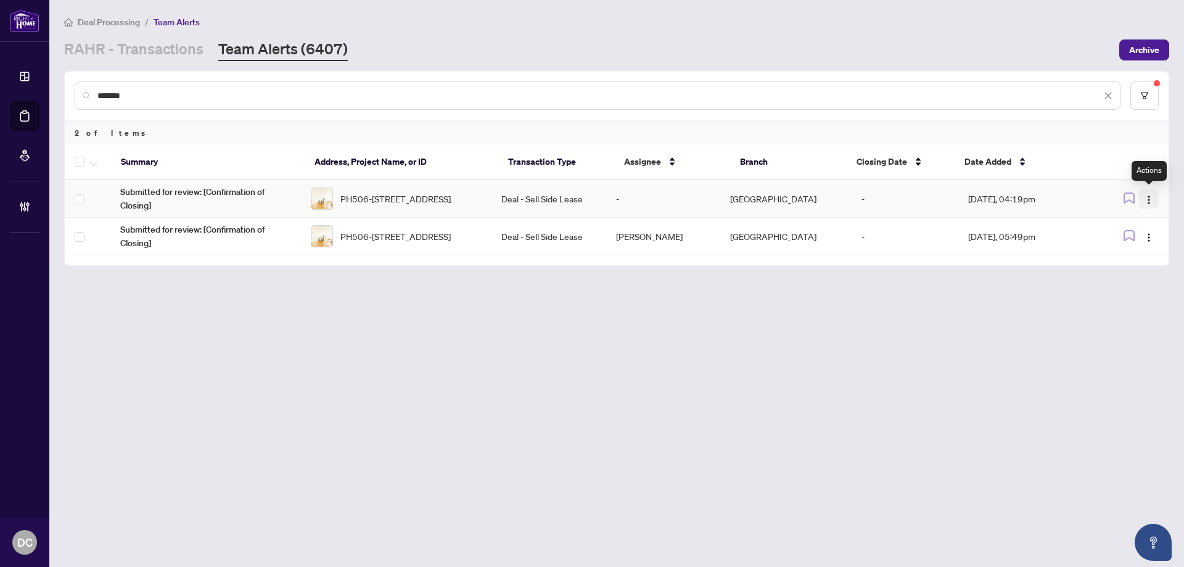
click at [1148, 198] on img "button" at bounding box center [1149, 200] width 10 height 10
drag, startPoint x: 1112, startPoint y: 263, endPoint x: 581, endPoint y: 21, distance: 583.2
click at [1112, 262] on span "Complete Item" at bounding box center [1119, 262] width 57 height 14
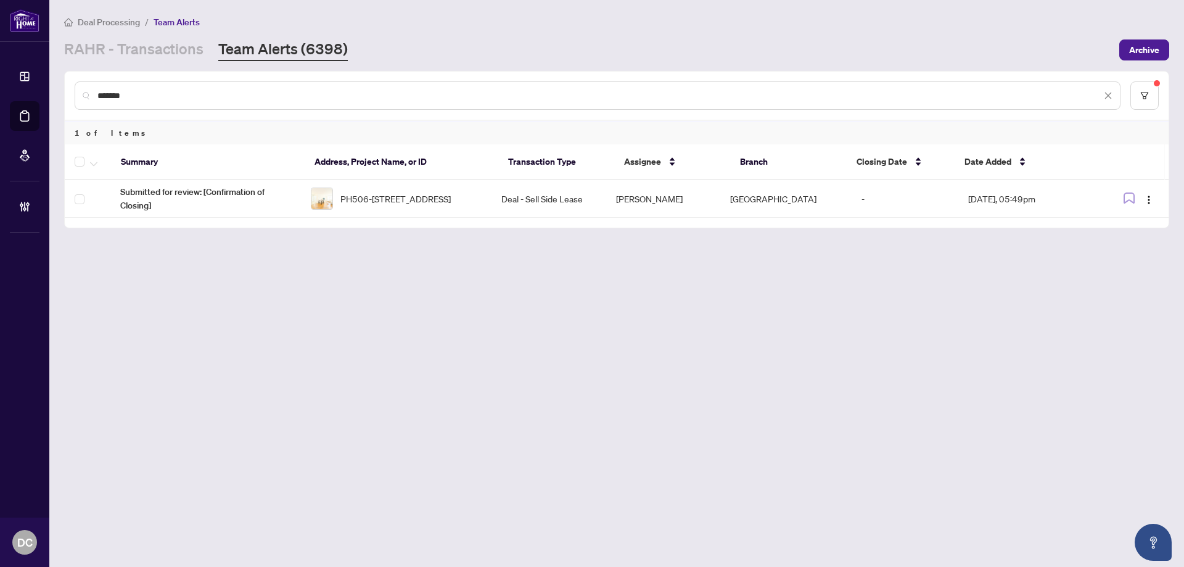
drag, startPoint x: 202, startPoint y: 99, endPoint x: 76, endPoint y: 92, distance: 125.3
click at [76, 92] on div "*******" at bounding box center [598, 95] width 1046 height 28
paste input "**********"
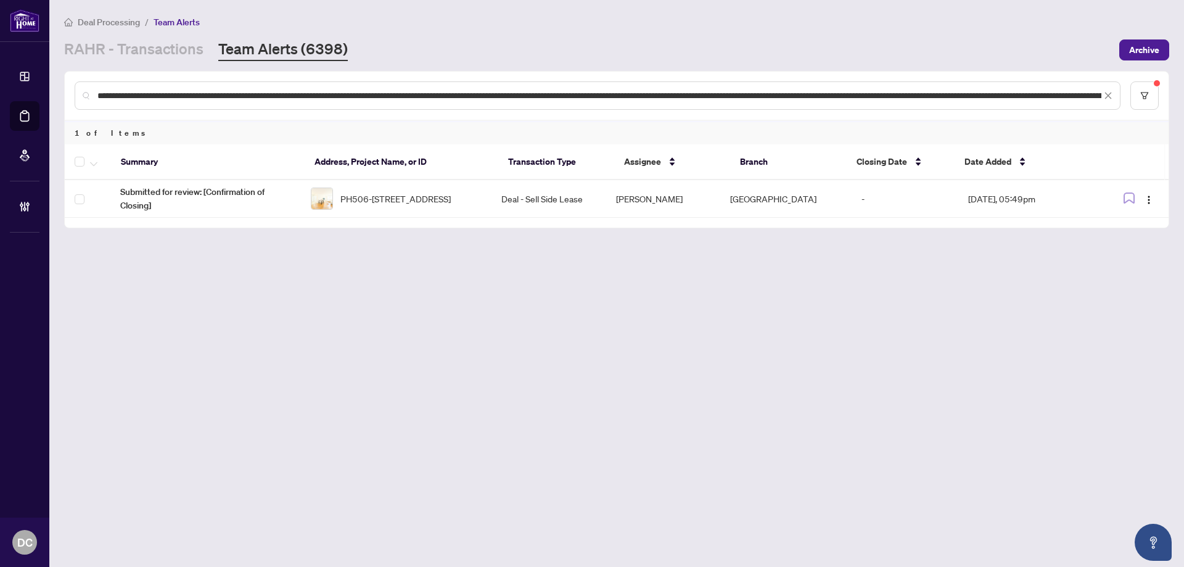
scroll to position [0, 383]
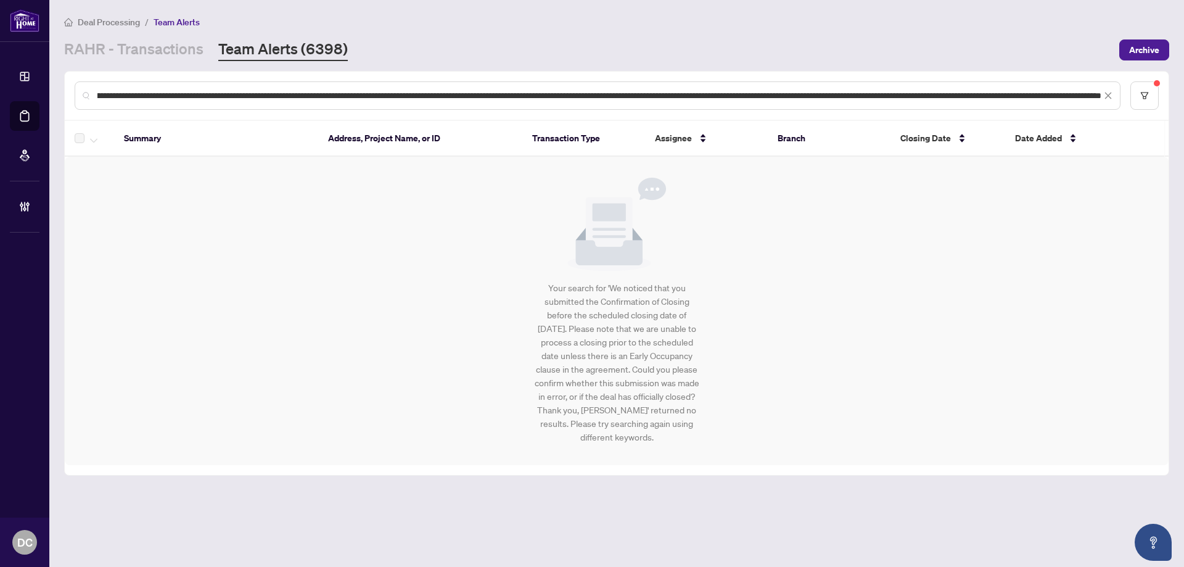
type input "*"
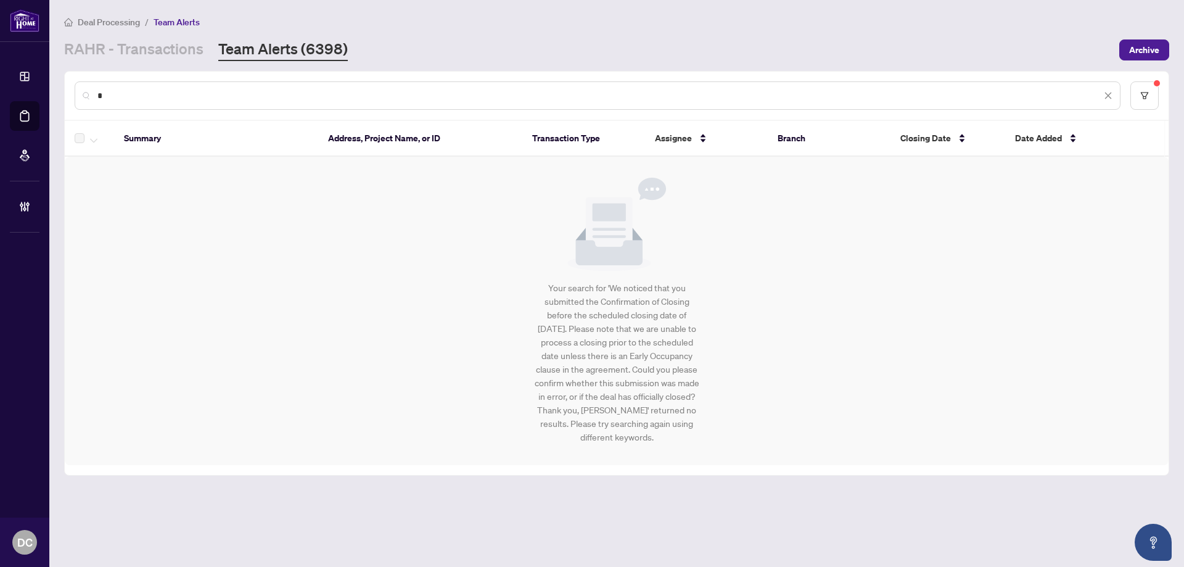
scroll to position [0, 0]
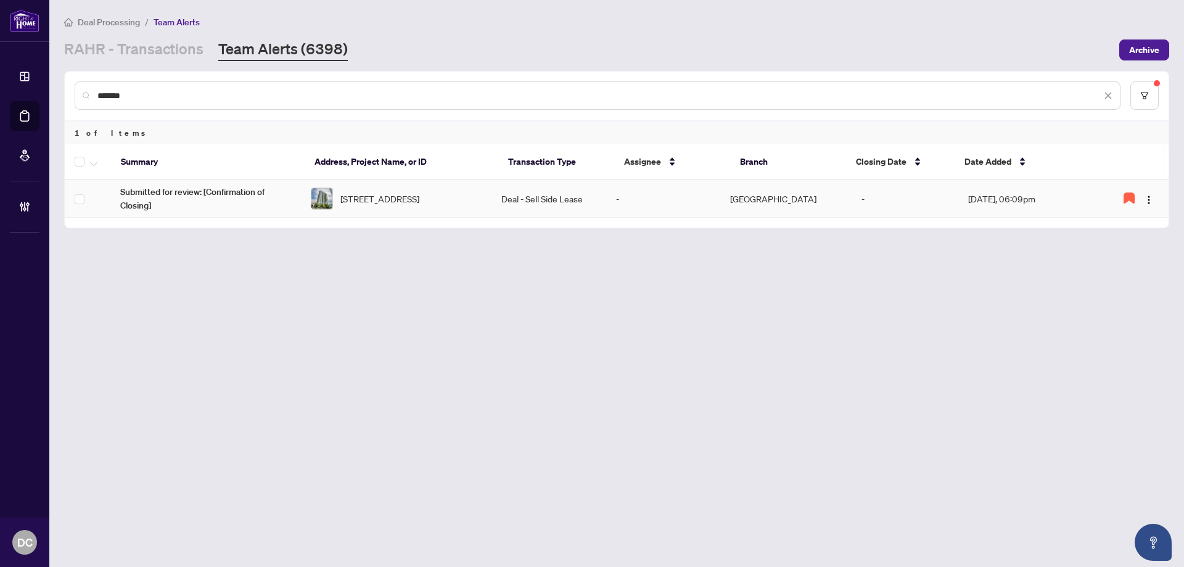
click at [419, 200] on span "1609-205 Sherway Gardens Rd, Toronto, Ontario M9C 0A5, Canada" at bounding box center [379, 199] width 79 height 14
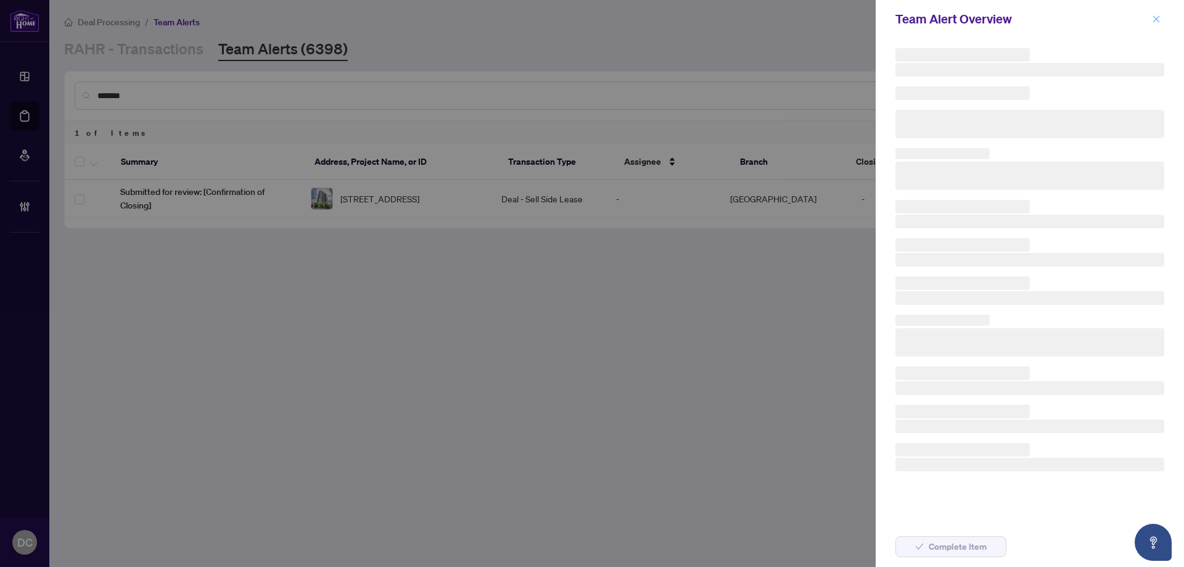
click at [1157, 17] on icon "close" at bounding box center [1156, 19] width 9 height 9
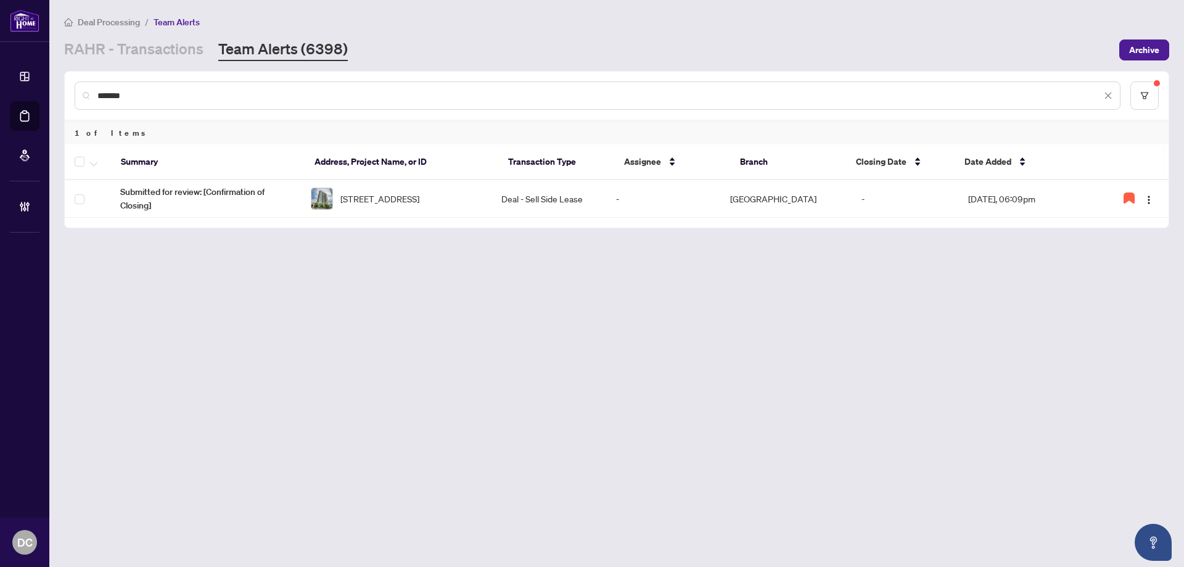
drag, startPoint x: 164, startPoint y: 92, endPoint x: 69, endPoint y: 93, distance: 94.9
click at [69, 93] on div "*******" at bounding box center [617, 96] width 1104 height 48
paste input "text"
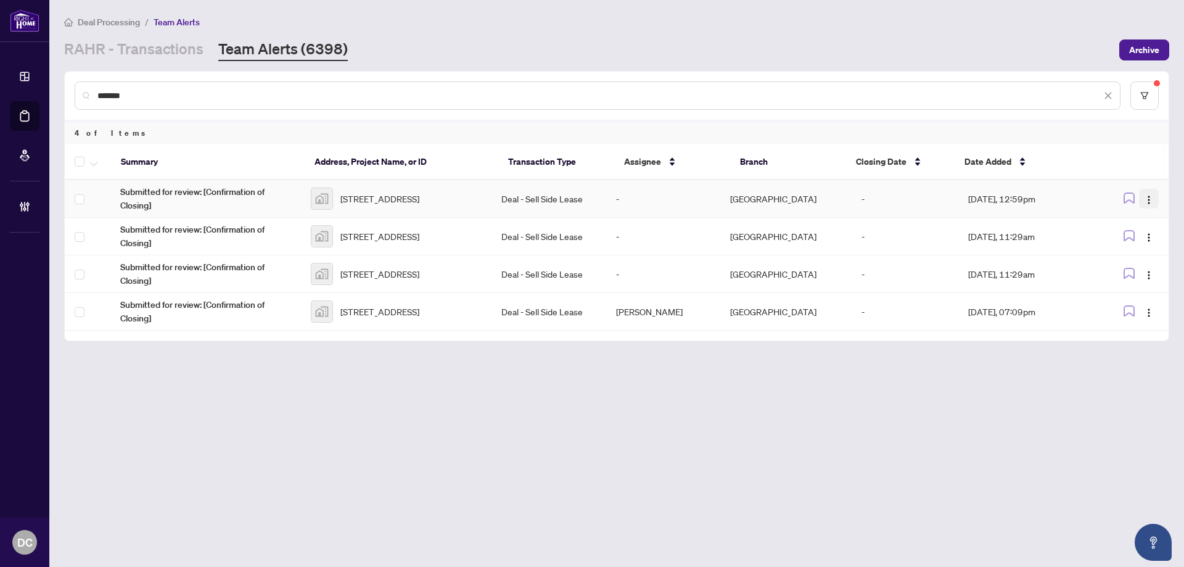
type input "*******"
click at [1153, 200] on img "button" at bounding box center [1149, 200] width 10 height 10
click at [1142, 261] on span "Complete Item" at bounding box center [1119, 262] width 57 height 14
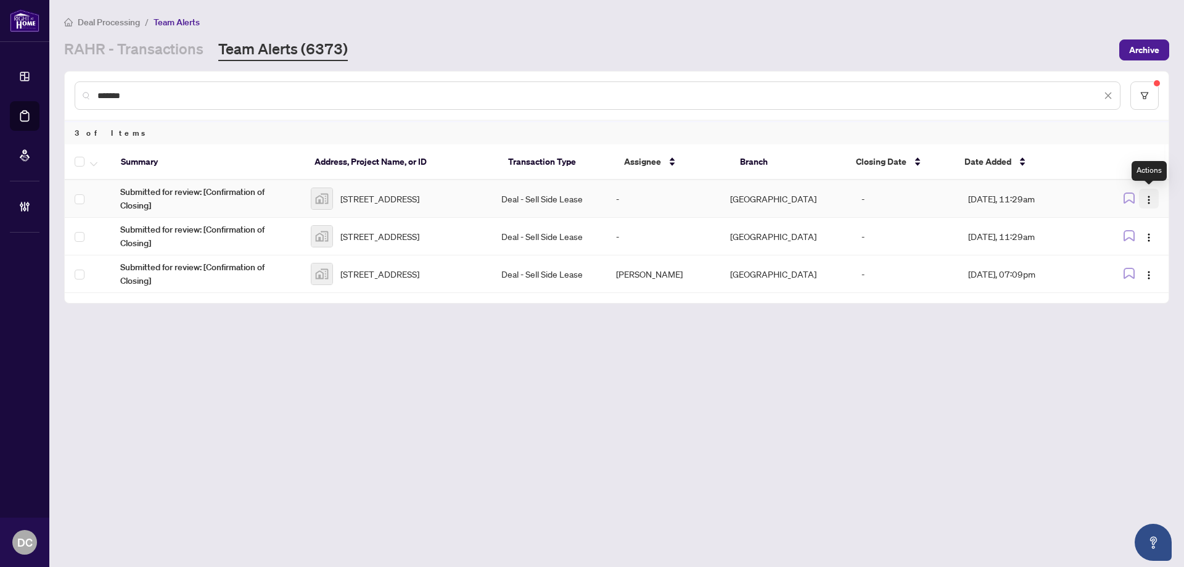
click at [1148, 200] on img "button" at bounding box center [1149, 200] width 10 height 10
click at [1139, 260] on span "Complete Item" at bounding box center [1119, 262] width 57 height 14
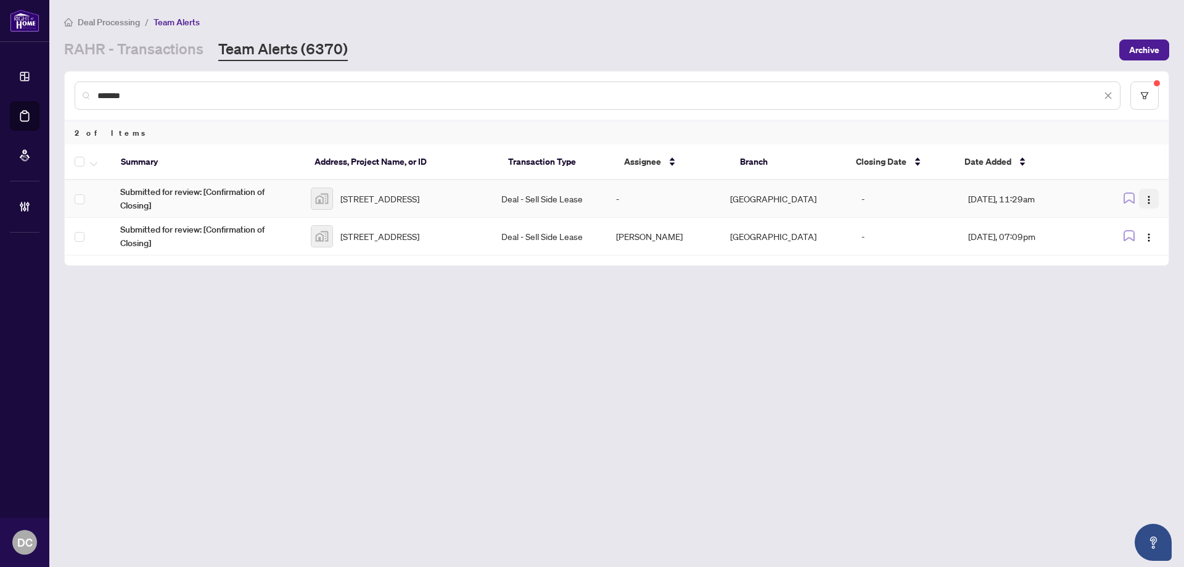
click at [1146, 202] on img "button" at bounding box center [1149, 200] width 10 height 10
click at [1141, 260] on span "Complete Item" at bounding box center [1119, 262] width 57 height 14
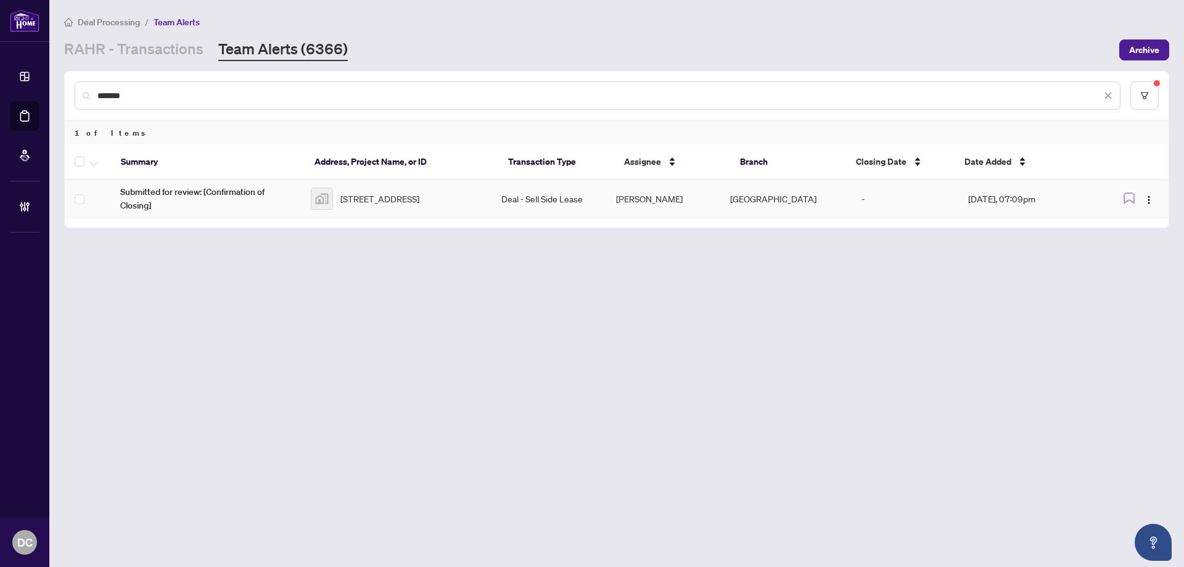
click at [522, 205] on td "Deal - Sell Side Lease" at bounding box center [548, 199] width 114 height 38
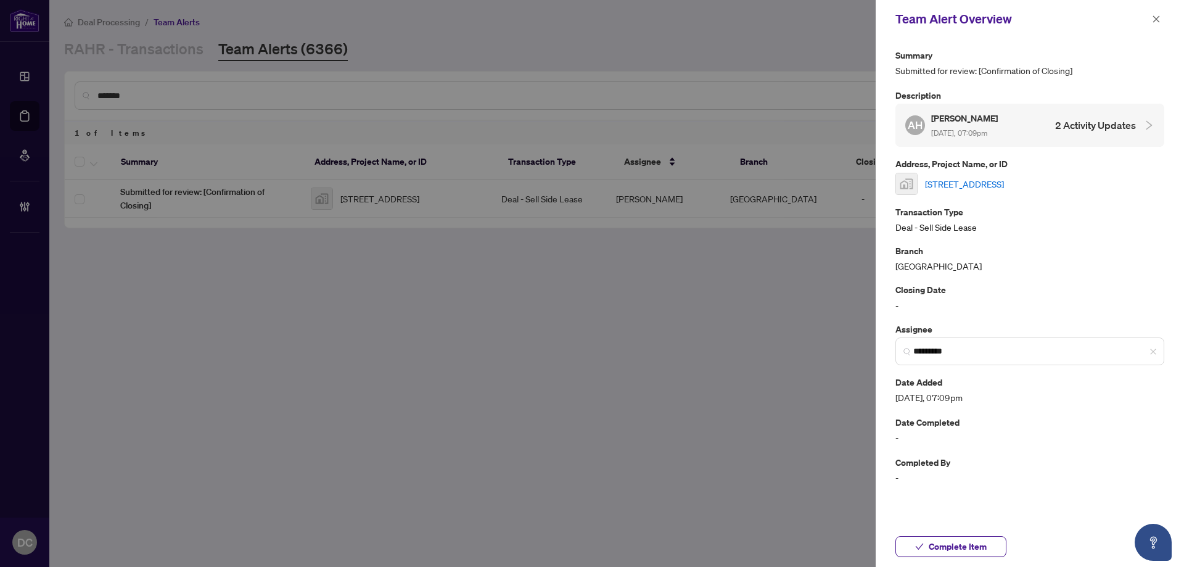
click at [973, 183] on link "363 Parkside Drive, Toronto, ON, Canada" at bounding box center [964, 184] width 79 height 14
drag, startPoint x: 955, startPoint y: 547, endPoint x: 1151, endPoint y: 378, distance: 259.2
click at [1151, 381] on div "Team Alert Overview Summary Submitted for review: [Confirmation of Closing] Des…" at bounding box center [1029, 283] width 308 height 567
click at [991, 544] on button "Complete Item" at bounding box center [950, 546] width 111 height 21
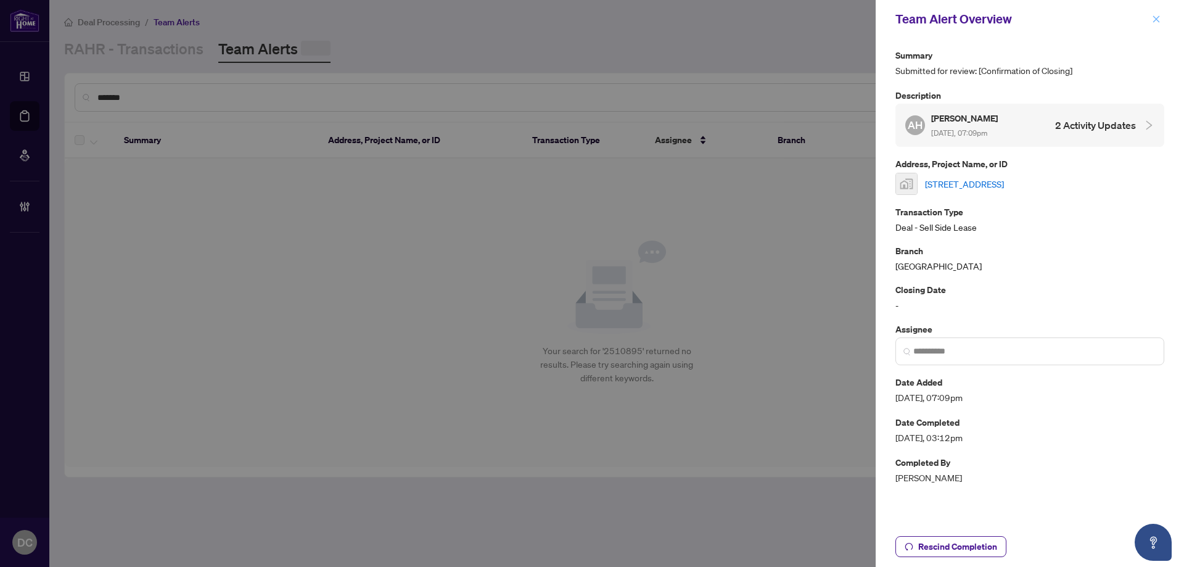
click at [1159, 22] on icon "close" at bounding box center [1156, 19] width 9 height 9
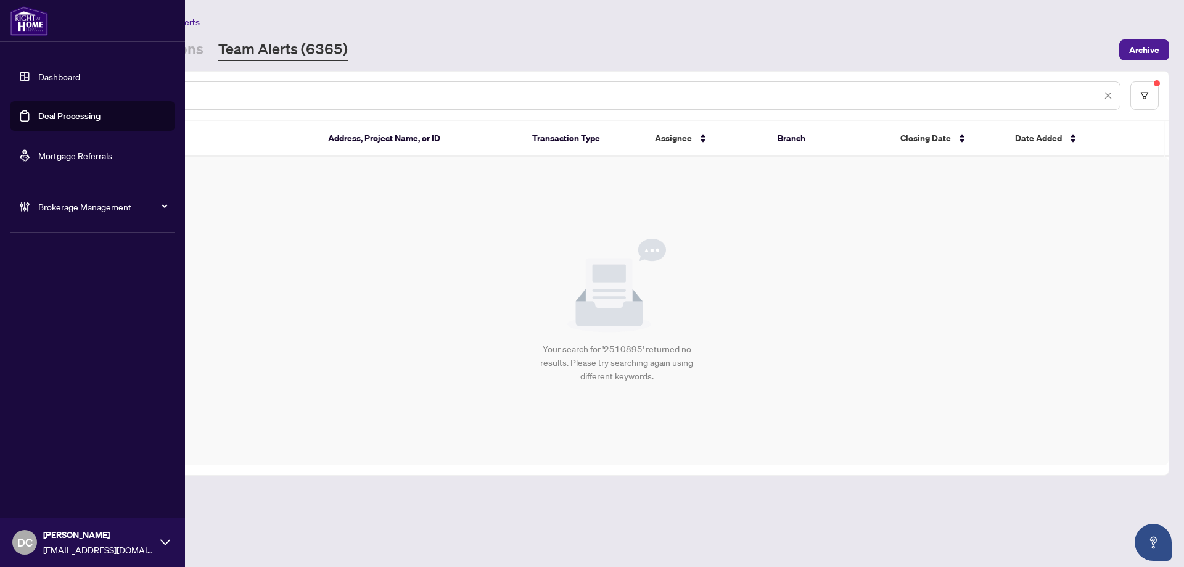
drag, startPoint x: 171, startPoint y: 92, endPoint x: 35, endPoint y: 90, distance: 136.3
click at [35, 90] on div "Dashboard Deal Processing Mortgage Referrals Brokerage Management DC Dawn Chan …" at bounding box center [592, 283] width 1184 height 567
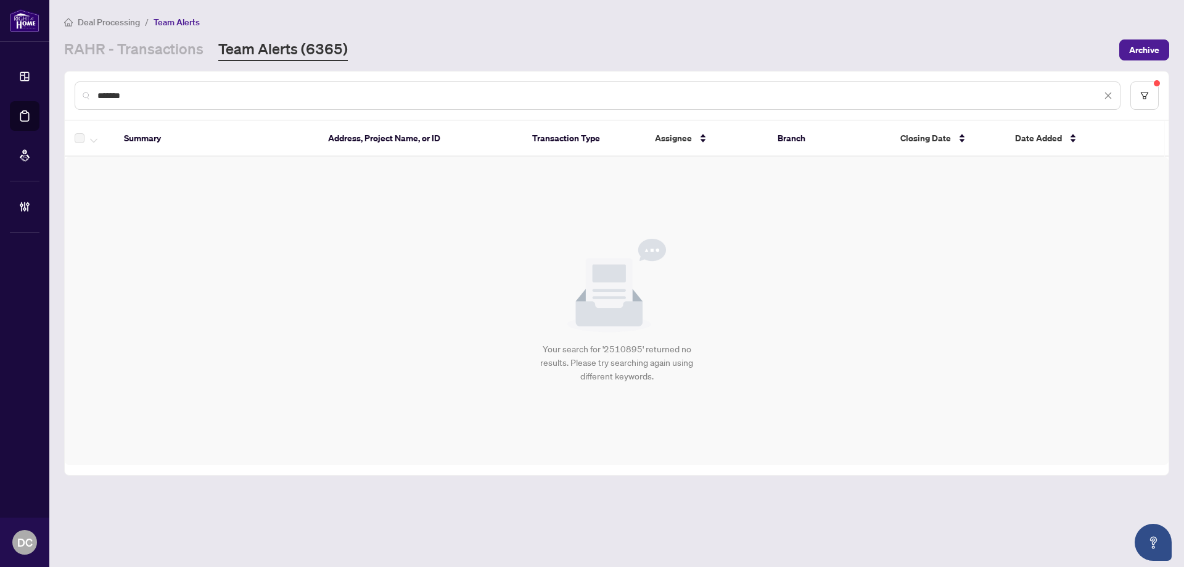
click at [173, 99] on input "*******" at bounding box center [599, 96] width 1004 height 14
paste input "text"
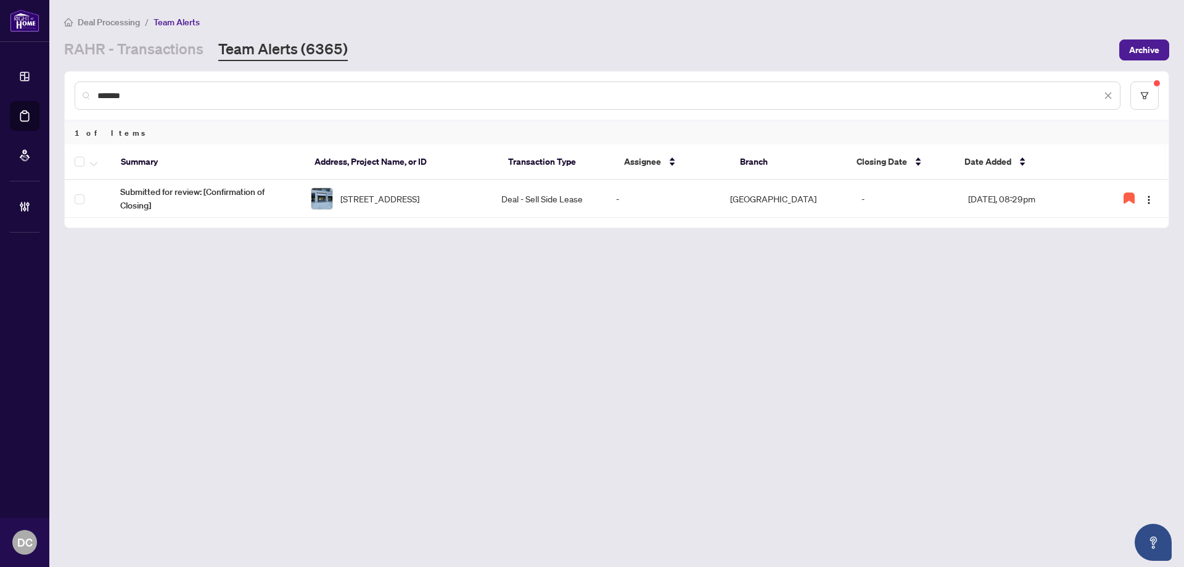
drag, startPoint x: 202, startPoint y: 104, endPoint x: 129, endPoint y: 97, distance: 73.0
click at [129, 97] on div "*******" at bounding box center [598, 95] width 1046 height 28
drag, startPoint x: 142, startPoint y: 94, endPoint x: 61, endPoint y: 94, distance: 80.8
click at [61, 94] on main "Deal Processing / Team Alerts RAHR - Transactions Team Alerts (6365) Archive **…" at bounding box center [616, 283] width 1134 height 567
paste input "text"
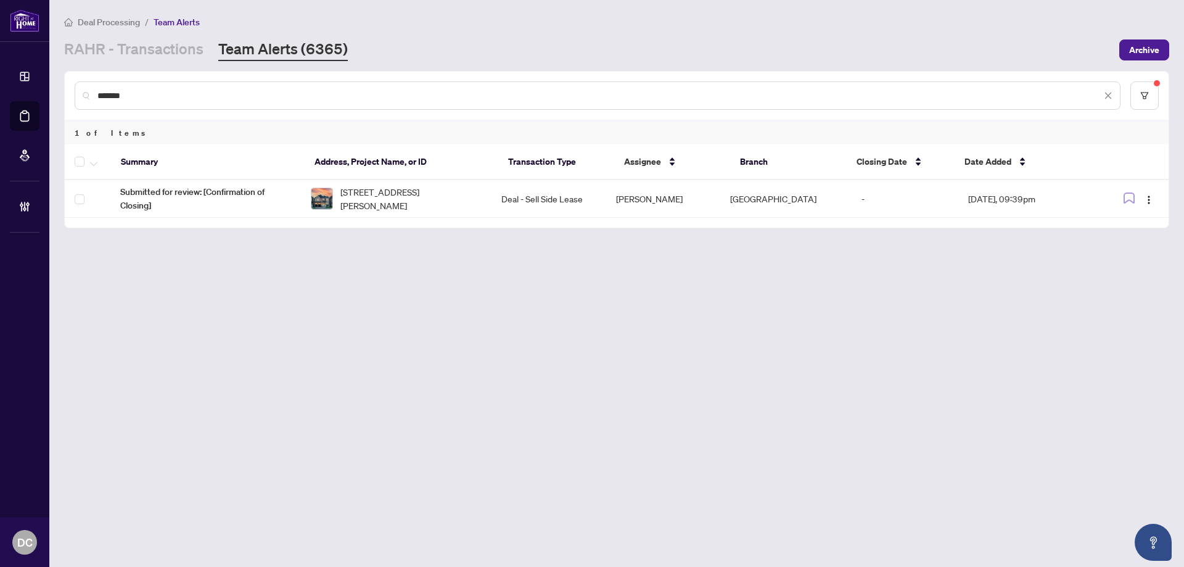
drag, startPoint x: 178, startPoint y: 91, endPoint x: 79, endPoint y: 83, distance: 99.6
click at [79, 83] on div "*******" at bounding box center [598, 95] width 1046 height 28
paste input "**********"
drag, startPoint x: 167, startPoint y: 95, endPoint x: 73, endPoint y: 94, distance: 94.3
click at [73, 94] on div "*******" at bounding box center [617, 96] width 1104 height 48
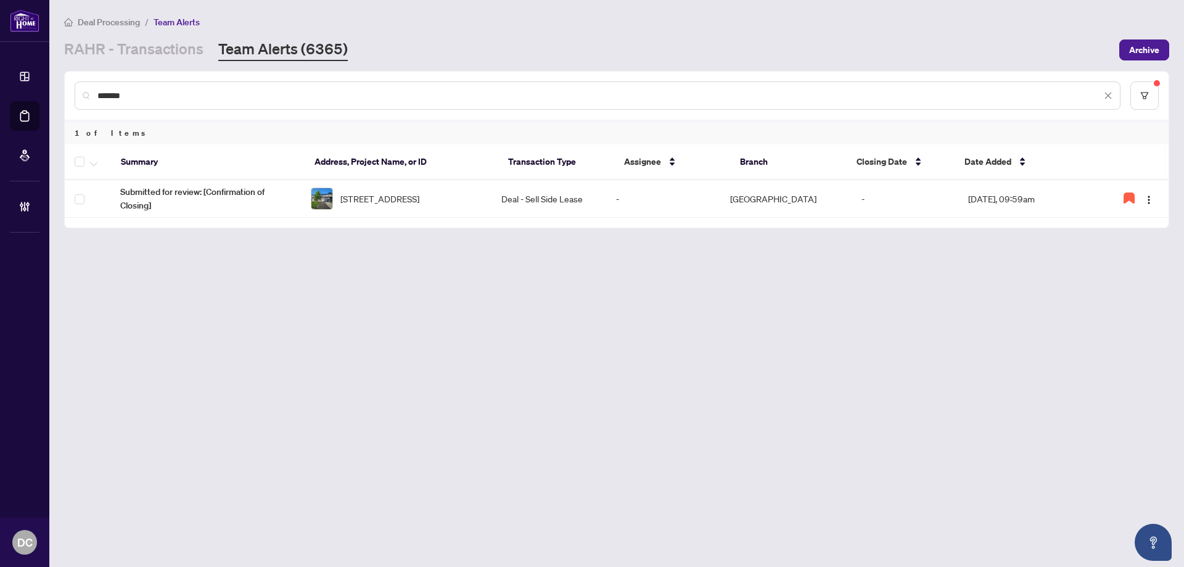
paste input "text"
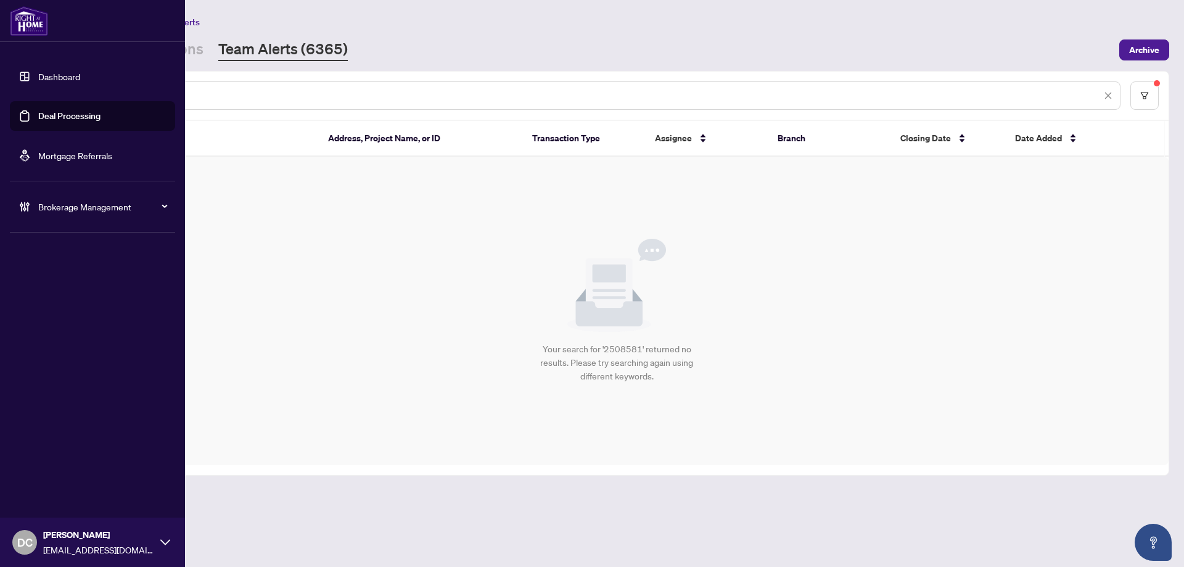
drag, startPoint x: 163, startPoint y: 91, endPoint x: 31, endPoint y: 86, distance: 131.4
click at [31, 86] on div "Dashboard Deal Processing Mortgage Referrals Brokerage Management DC Dawn Chan …" at bounding box center [592, 283] width 1184 height 567
paste input "text"
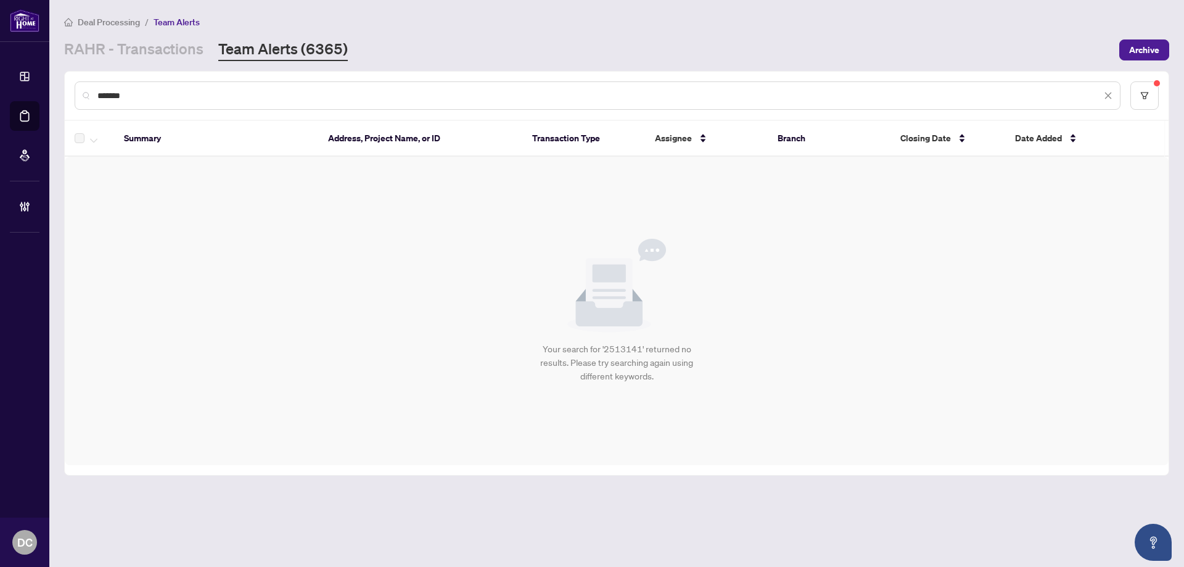
type input "*******"
click at [173, 49] on link "RAHR - Transactions" at bounding box center [133, 50] width 139 height 22
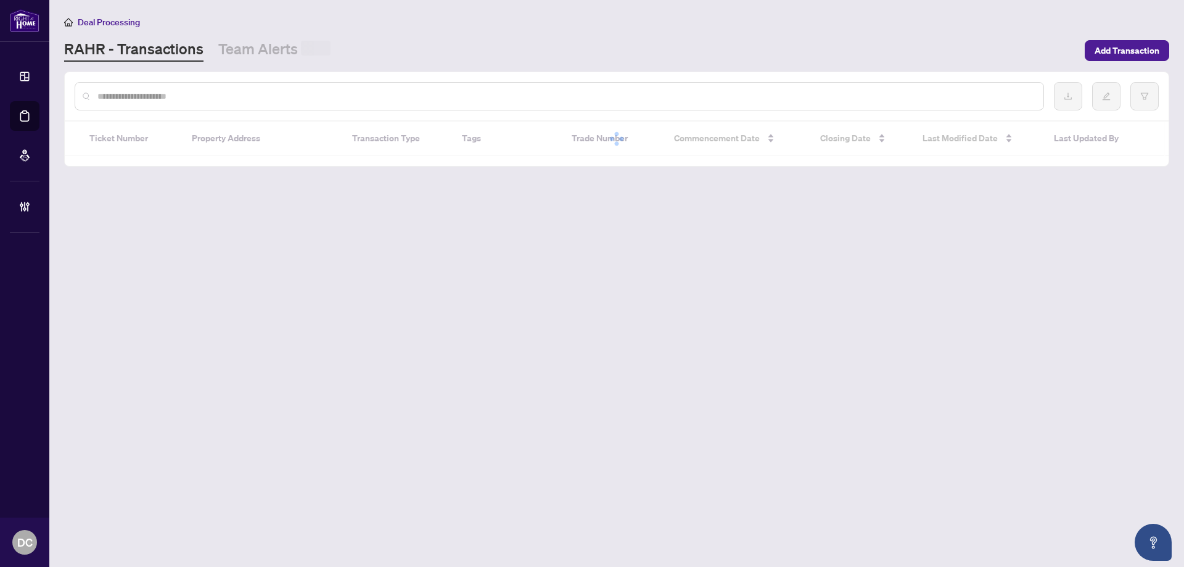
click at [184, 92] on input "text" at bounding box center [565, 96] width 936 height 14
paste input "*******"
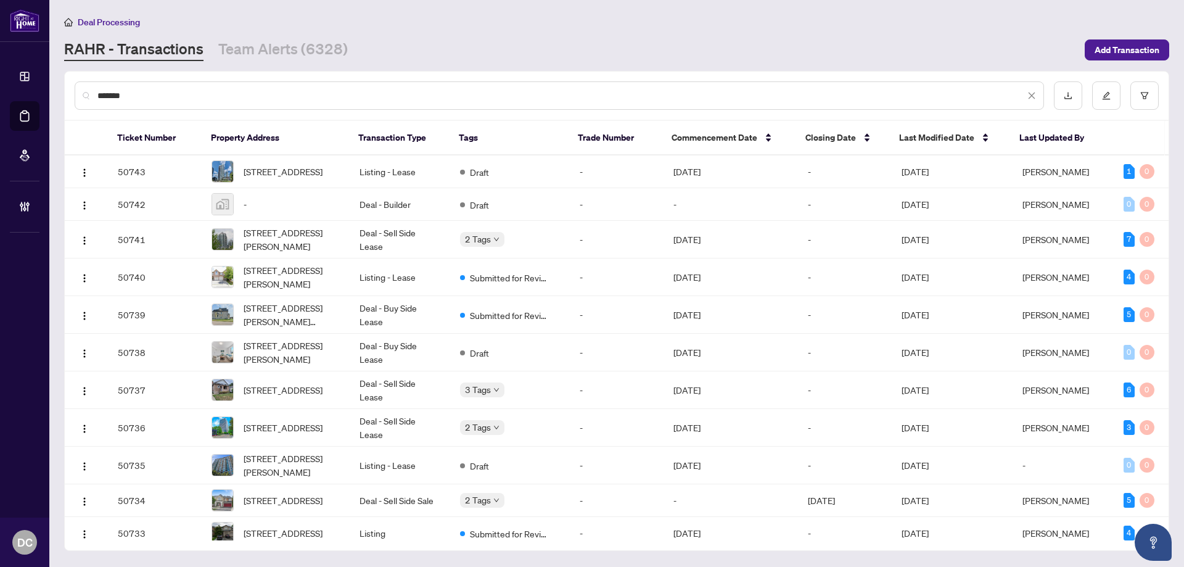
type input "*******"
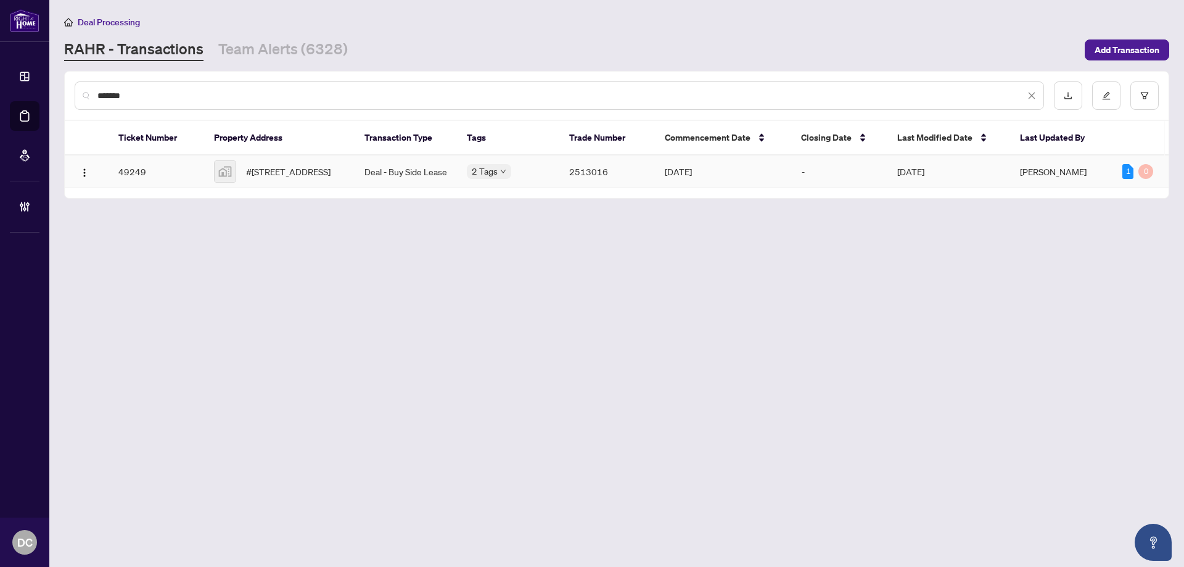
click at [268, 167] on span "#804-215 Wynford Dr, Toronto, Ontario M5M 3Z1, Canada" at bounding box center [288, 172] width 84 height 14
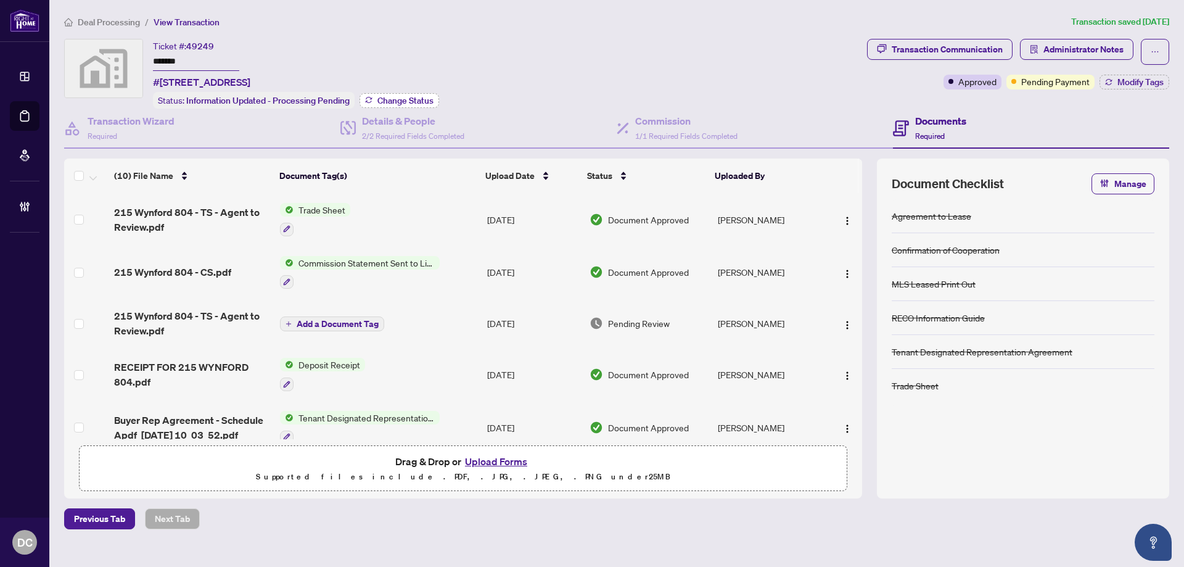
click at [391, 99] on span "Change Status" at bounding box center [405, 100] width 56 height 9
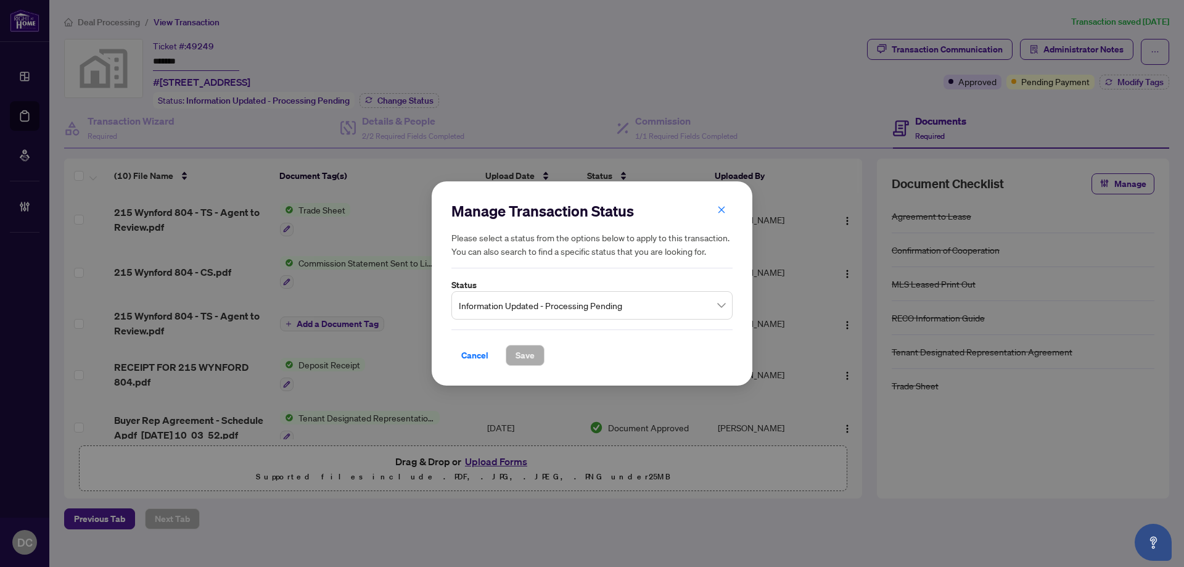
click at [645, 301] on span "Information Updated - Processing Pending" at bounding box center [592, 304] width 266 height 23
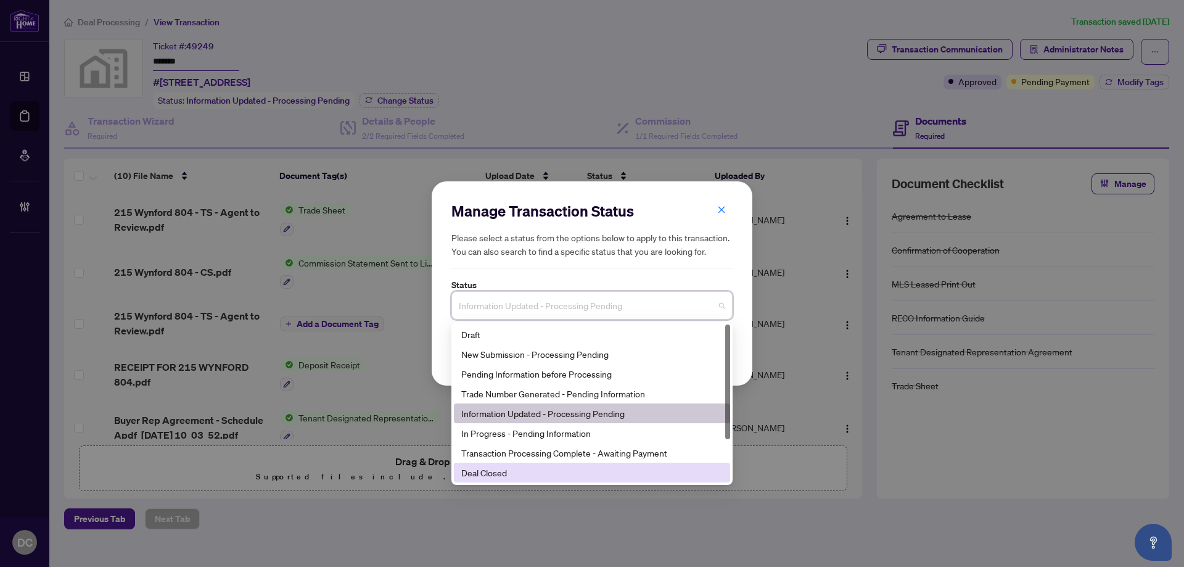
click at [530, 478] on div "Deal Closed" at bounding box center [591, 472] width 261 height 14
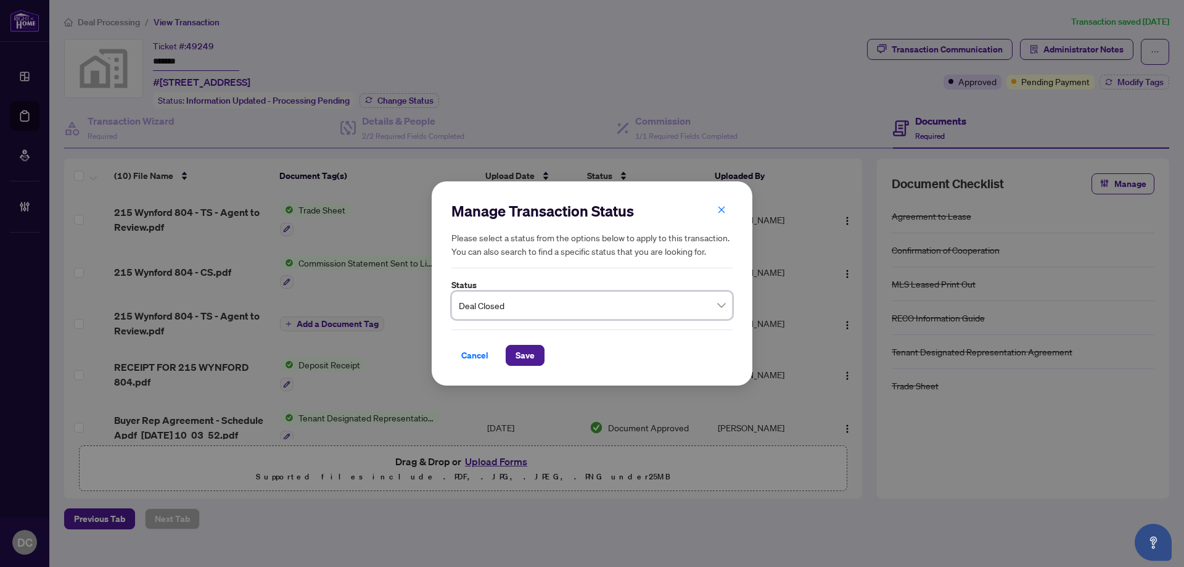
drag, startPoint x: 523, startPoint y: 356, endPoint x: 599, endPoint y: 321, distance: 83.8
click at [524, 355] on span "Save" at bounding box center [524, 355] width 19 height 20
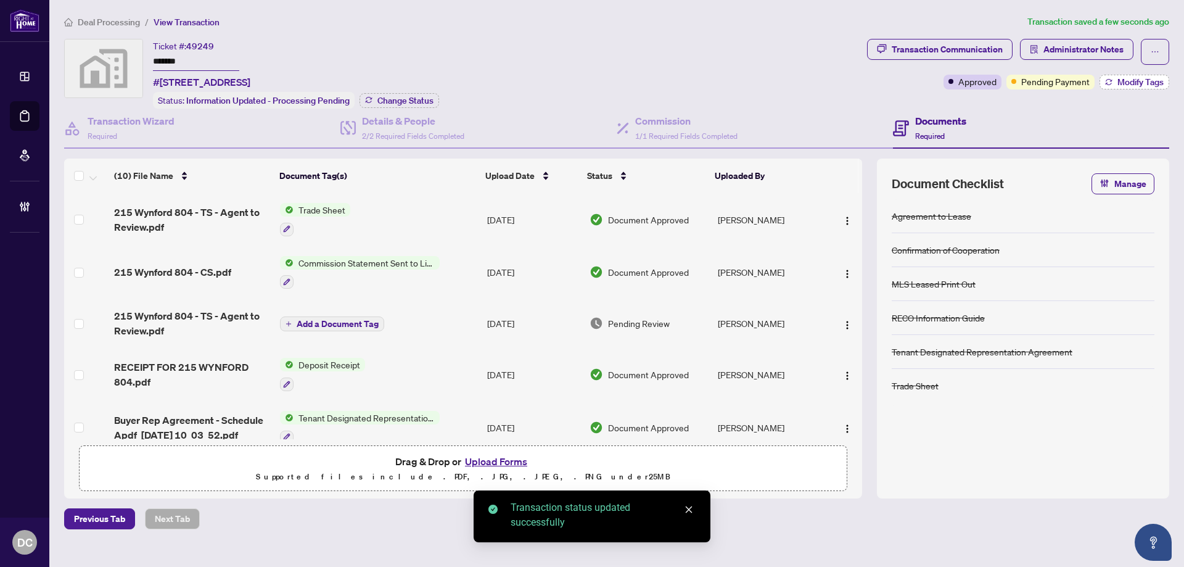
click at [1135, 80] on span "Modify Tags" at bounding box center [1140, 82] width 46 height 9
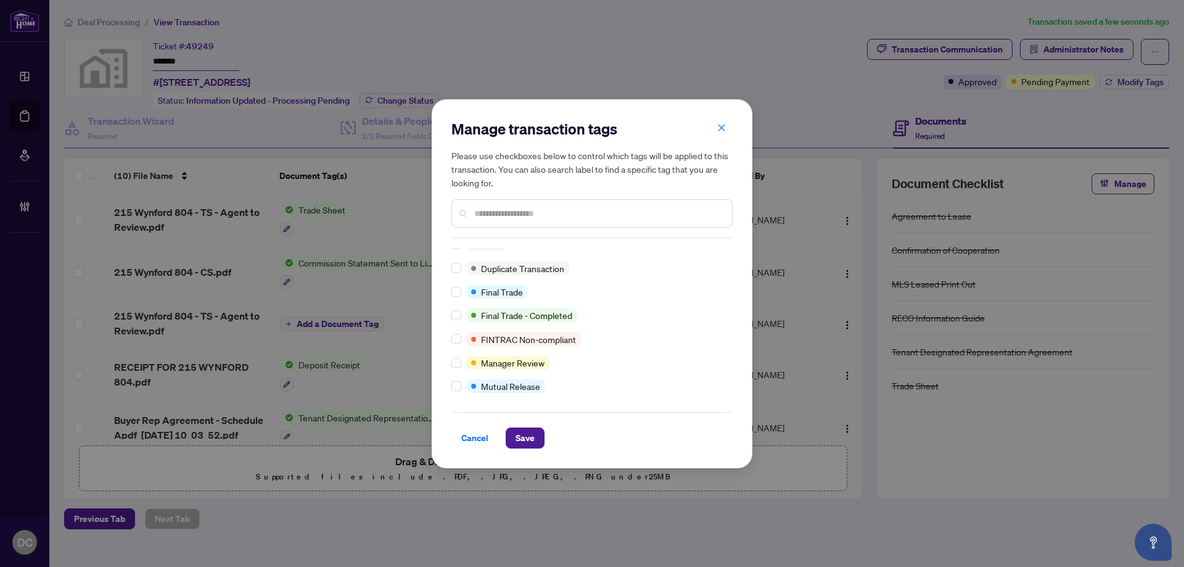
scroll to position [10, 0]
drag, startPoint x: 528, startPoint y: 445, endPoint x: 518, endPoint y: 440, distance: 11.9
click at [528, 444] on span "Save" at bounding box center [524, 438] width 19 height 20
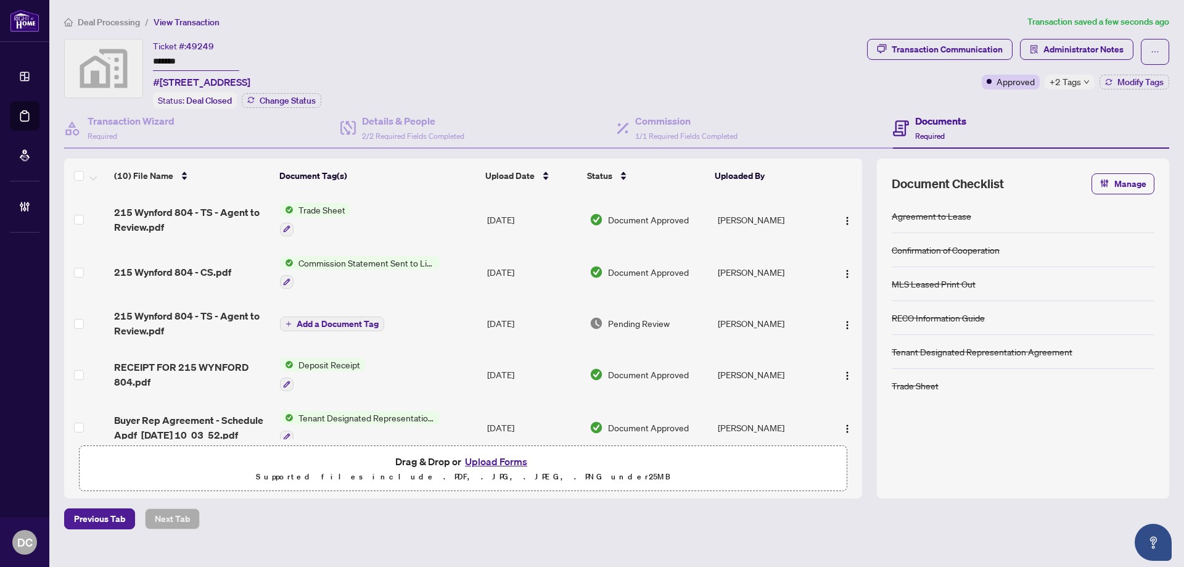
click at [440, 217] on td "Trade Sheet" at bounding box center [378, 219] width 207 height 53
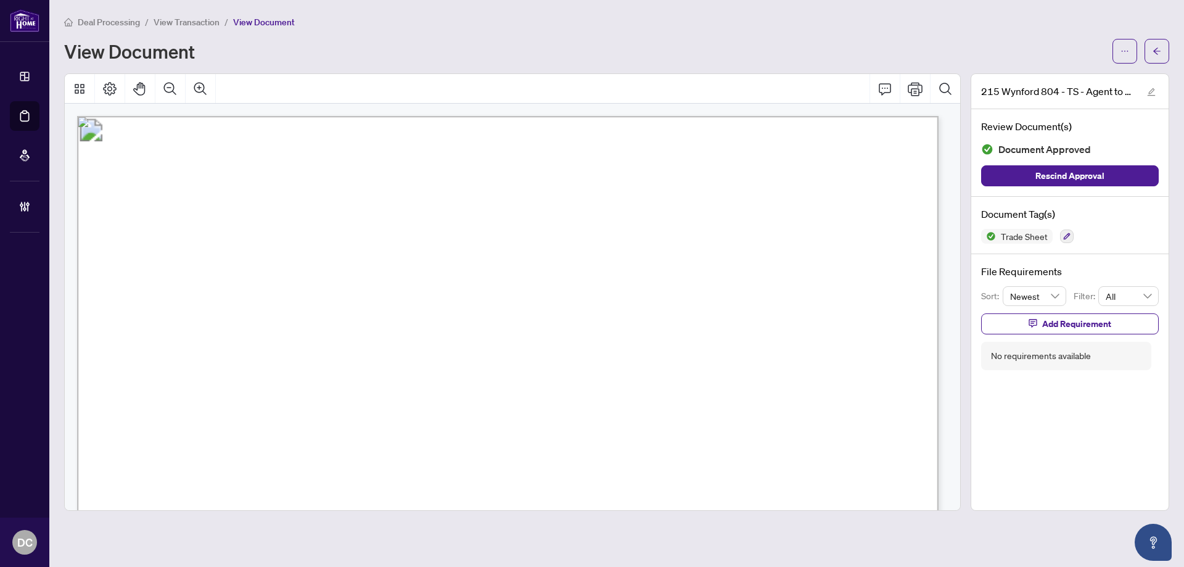
scroll to position [185, 0]
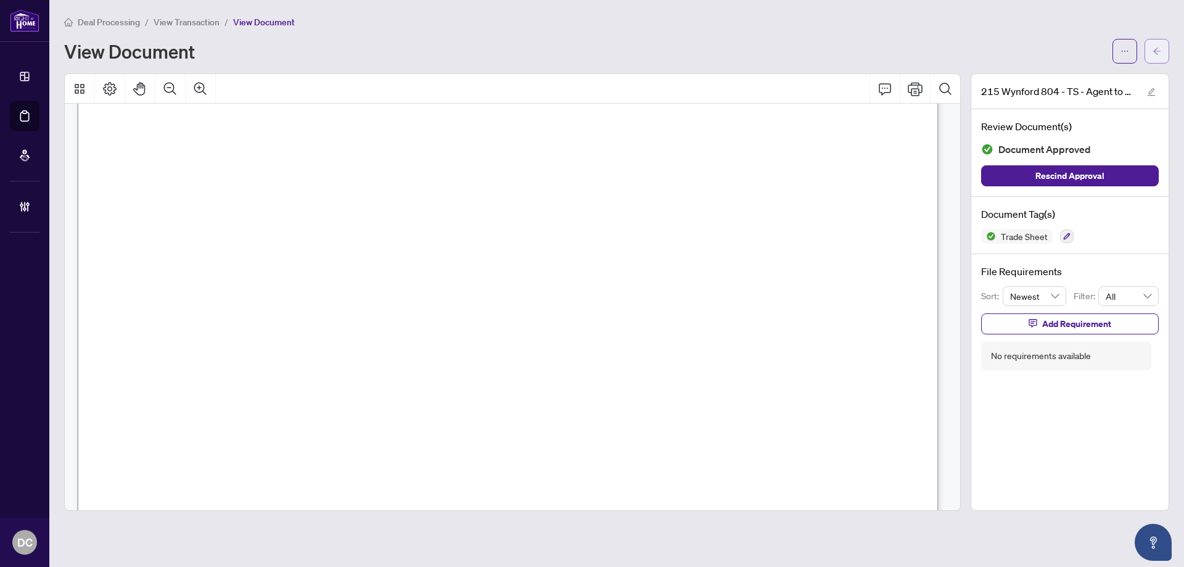
click at [1153, 50] on icon "arrow-left" at bounding box center [1156, 51] width 9 height 9
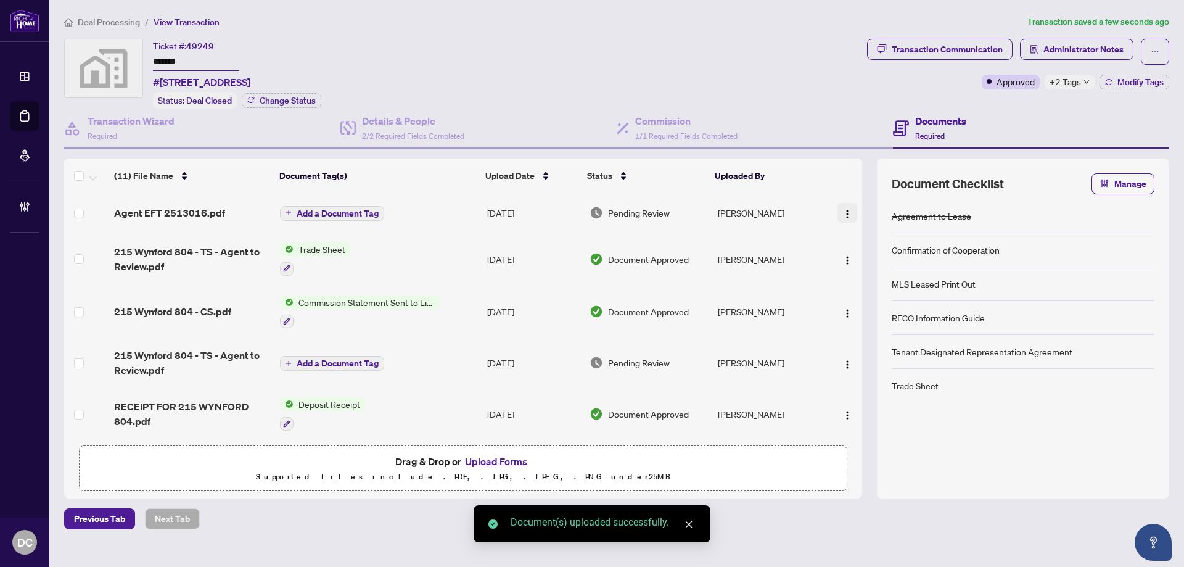
click at [842, 211] on img "button" at bounding box center [847, 214] width 10 height 10
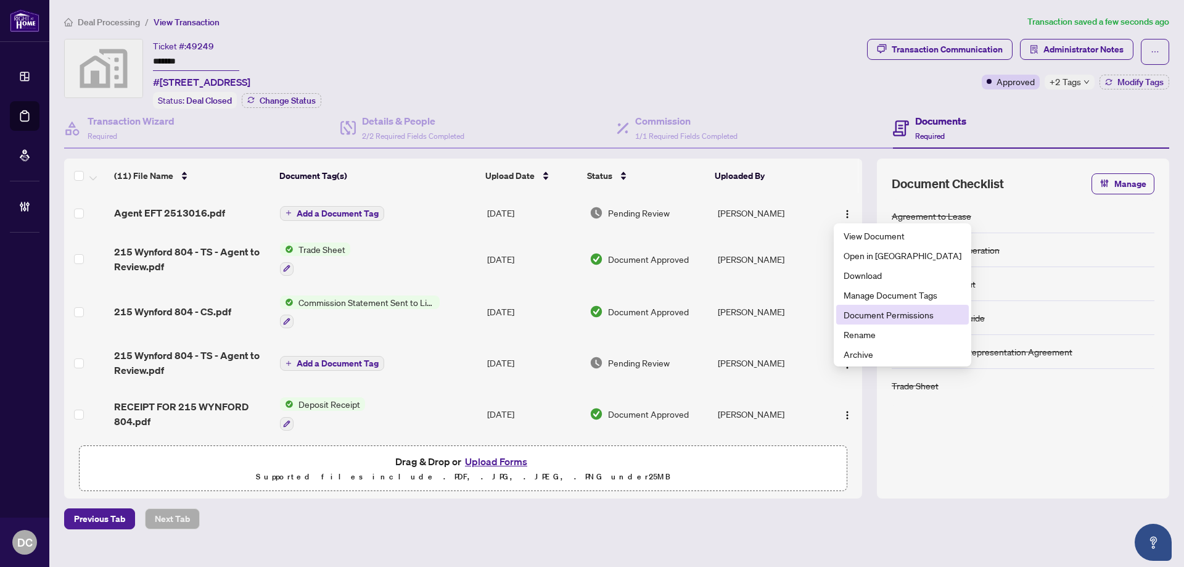
click at [888, 311] on span "Document Permissions" at bounding box center [902, 315] width 118 height 14
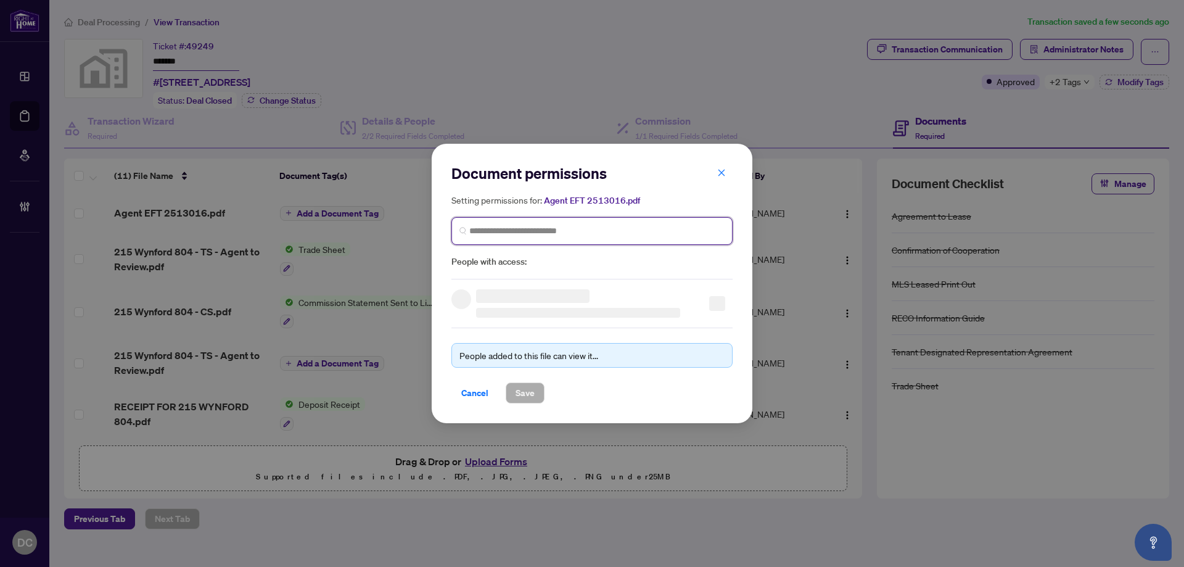
click at [636, 227] on input "search" at bounding box center [596, 230] width 255 height 13
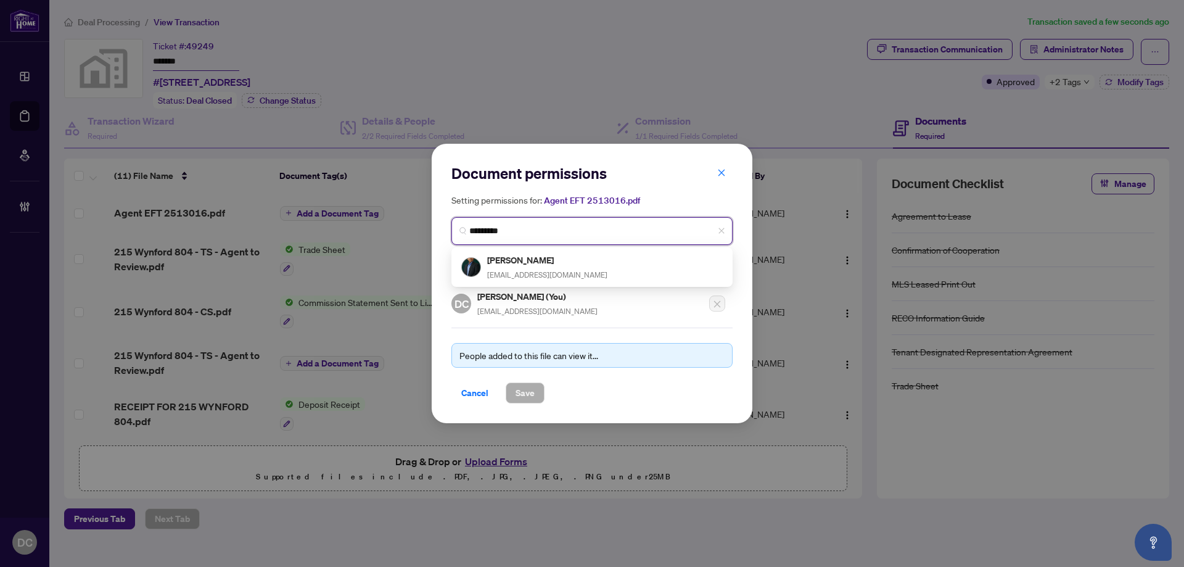
type input "**********"
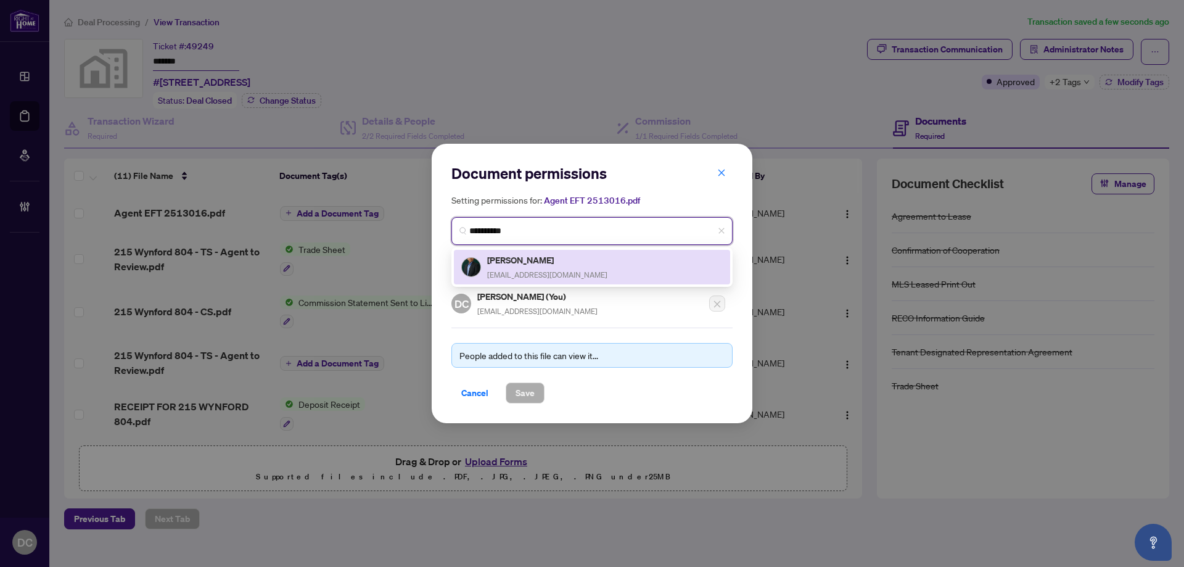
click at [563, 264] on h5 "Kash Maredia" at bounding box center [547, 260] width 120 height 14
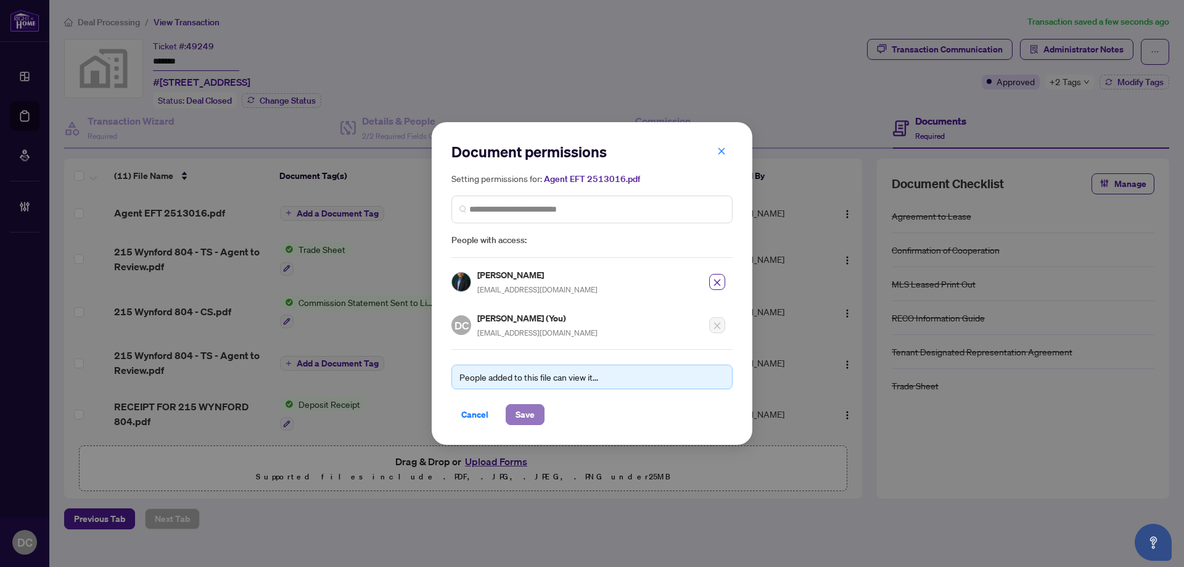
click at [532, 406] on span "Save" at bounding box center [524, 414] width 19 height 20
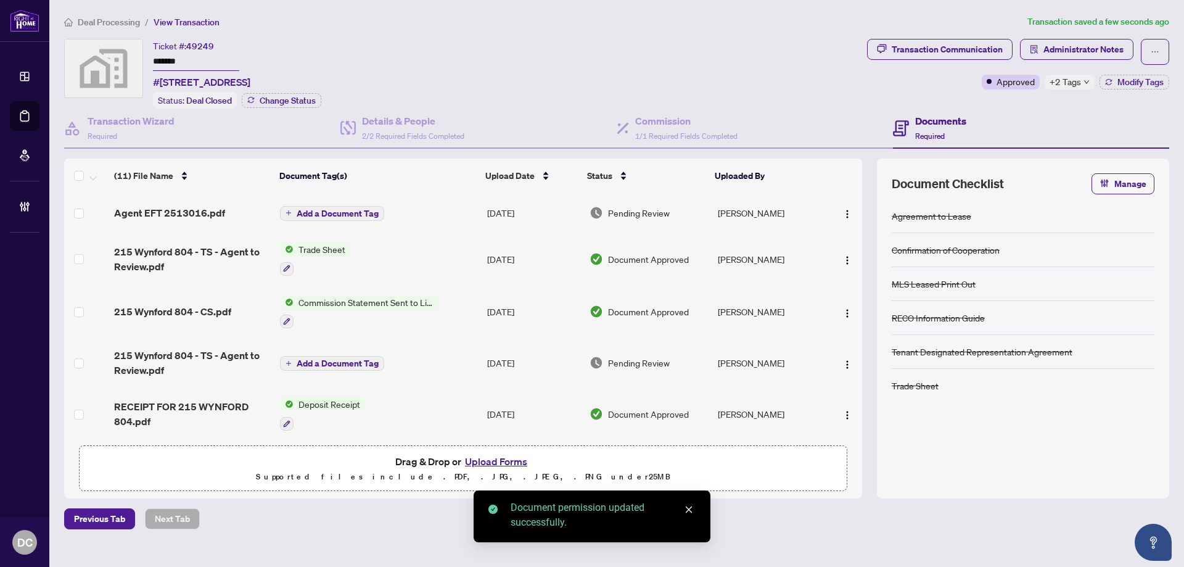
click at [356, 214] on span "Add a Document Tag" at bounding box center [338, 213] width 82 height 9
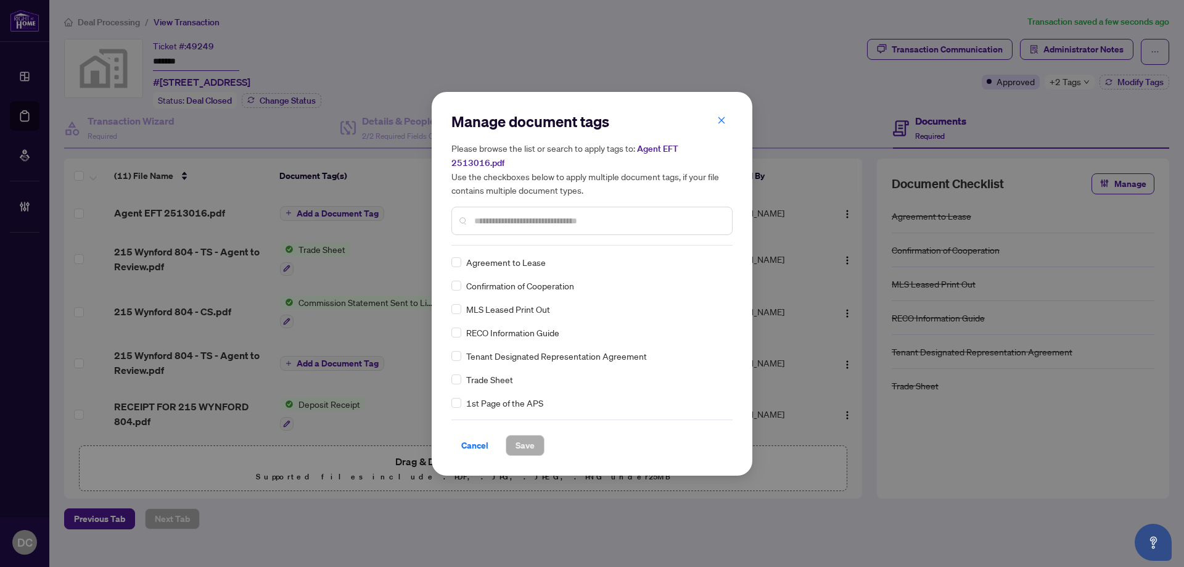
click at [607, 235] on div "Manage document tags Please browse the list or search to apply tags to: Agent E…" at bounding box center [591, 179] width 281 height 134
click at [642, 214] on input "text" at bounding box center [598, 221] width 248 height 14
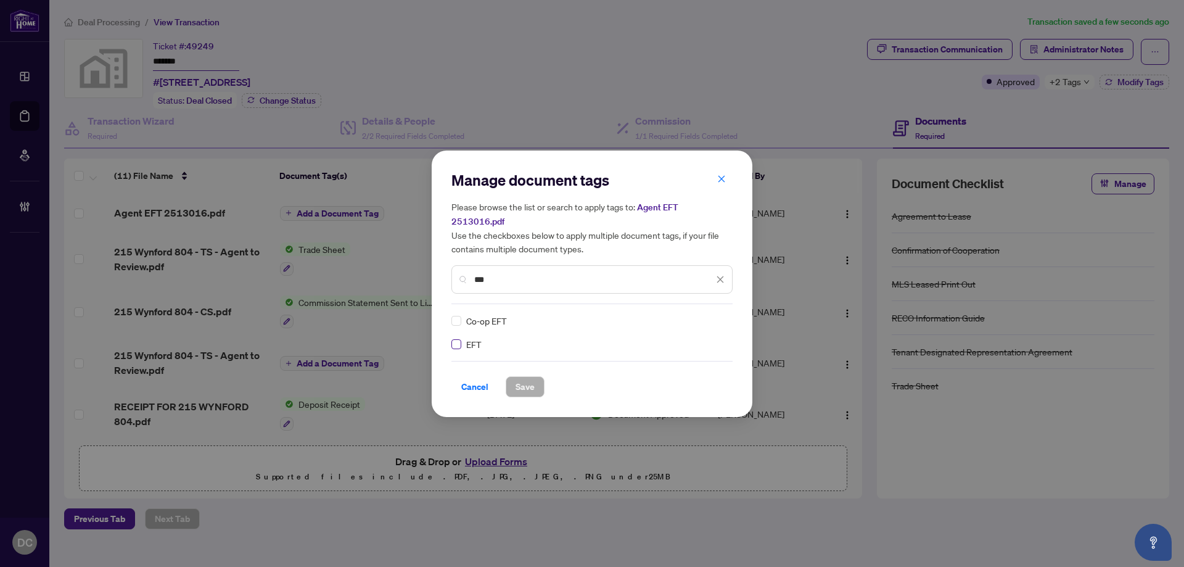
type input "***"
click at [723, 314] on div at bounding box center [712, 320] width 23 height 12
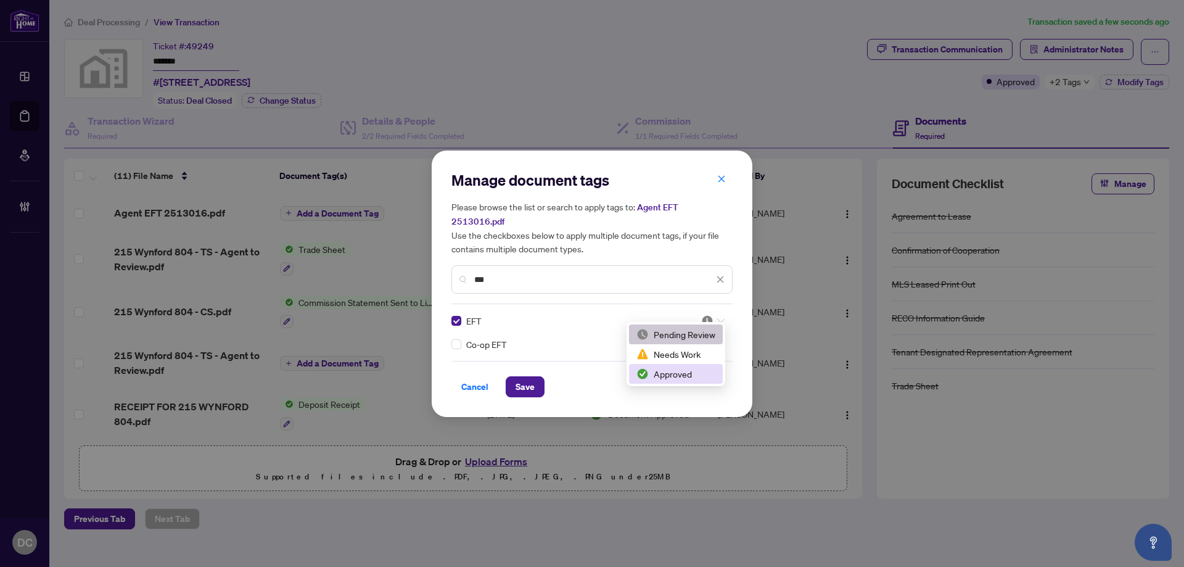
click at [677, 369] on div "Approved" at bounding box center [675, 374] width 79 height 14
click at [524, 379] on span "Save" at bounding box center [524, 387] width 19 height 20
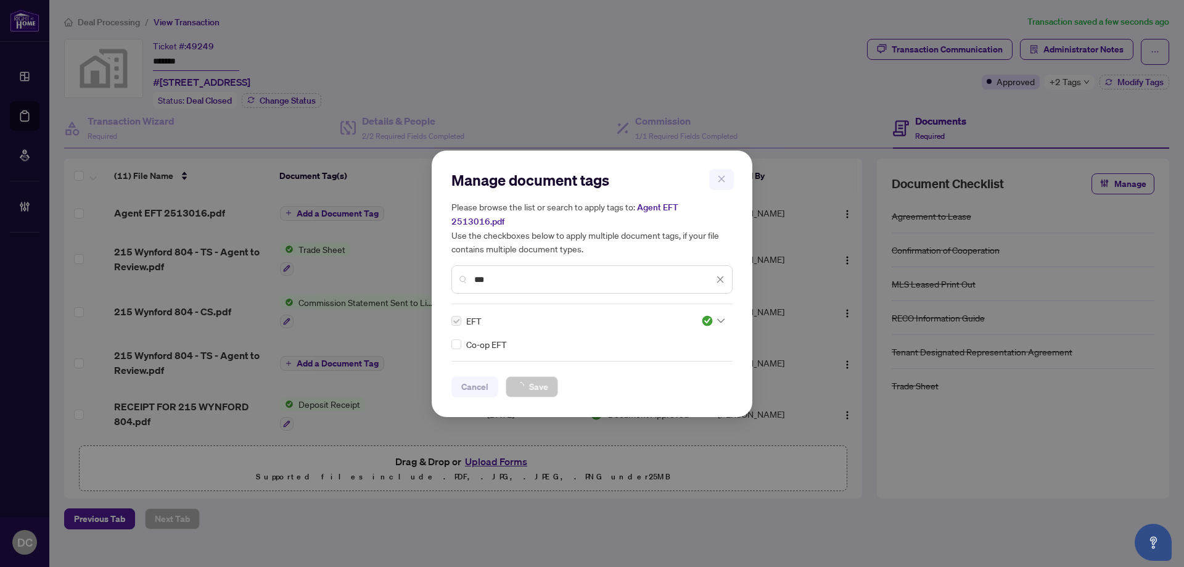
click at [1067, 83] on div "Manage document tags Please browse the list or search to apply tags to: Agent E…" at bounding box center [592, 283] width 1184 height 567
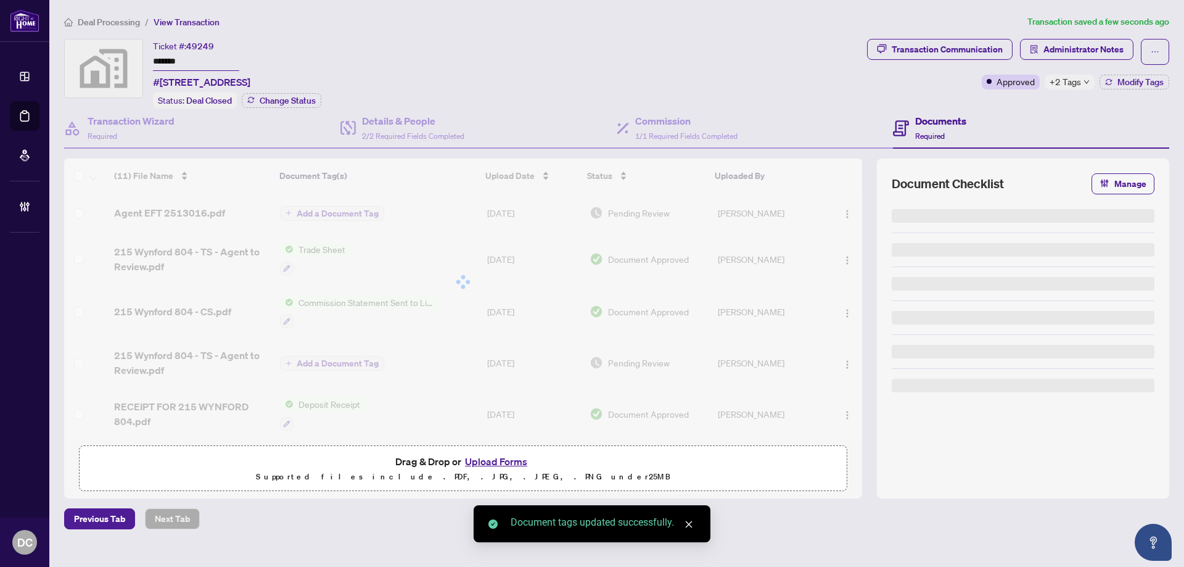
click at [1068, 86] on span "+2 Tags" at bounding box center [1064, 82] width 31 height 14
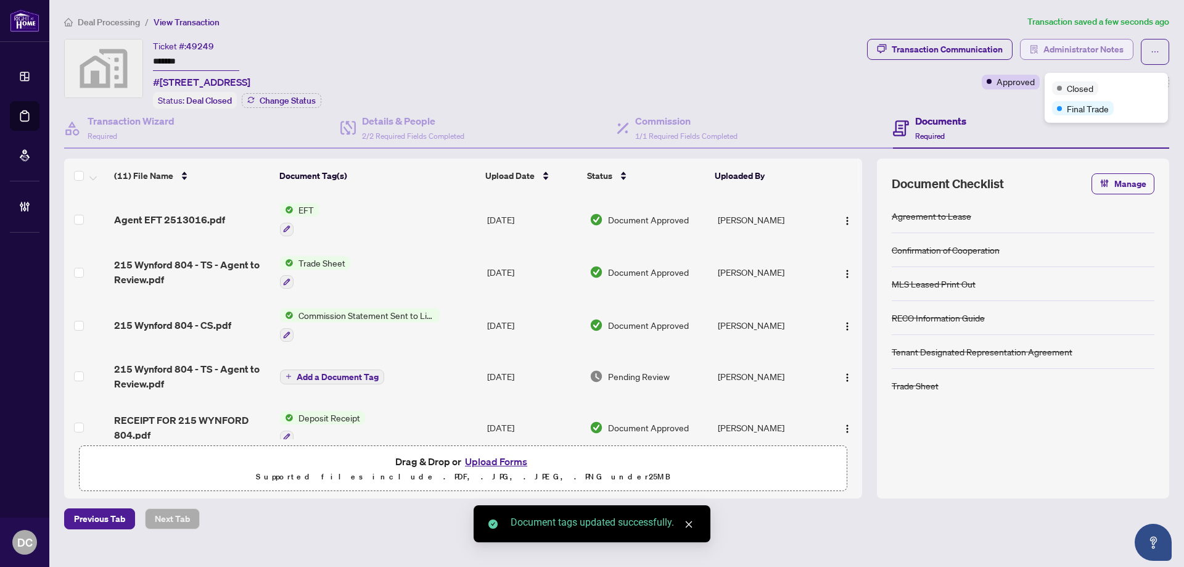
click at [1092, 42] on span "Administrator Notes" at bounding box center [1083, 49] width 80 height 20
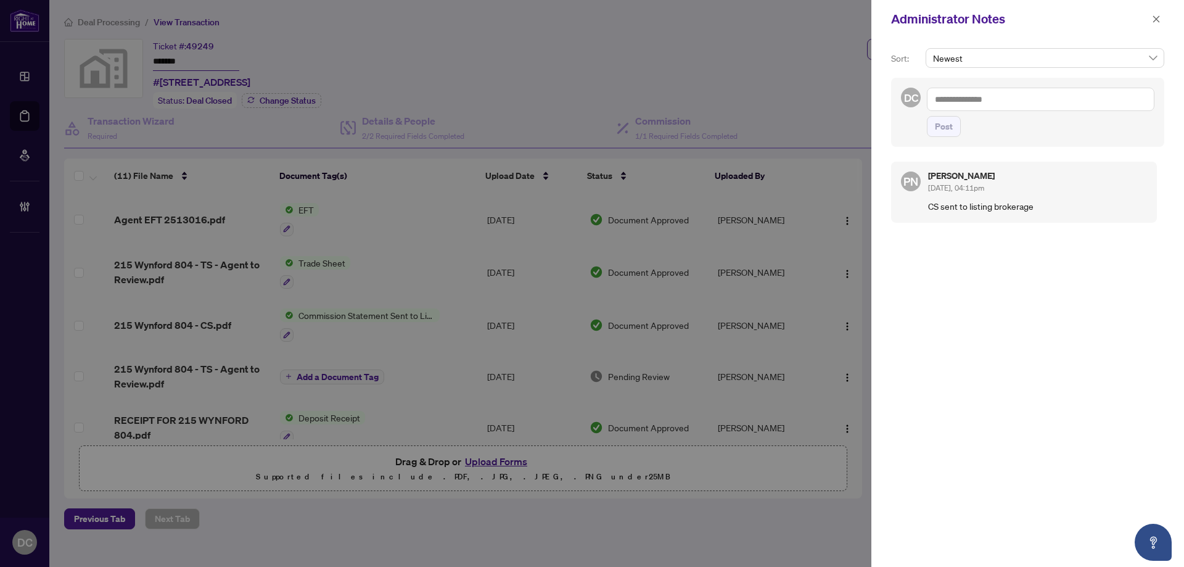
click at [952, 105] on textarea at bounding box center [1040, 99] width 227 height 23
paste textarea "**********"
type textarea "**********"
click at [936, 135] on span "Post" at bounding box center [944, 127] width 18 height 20
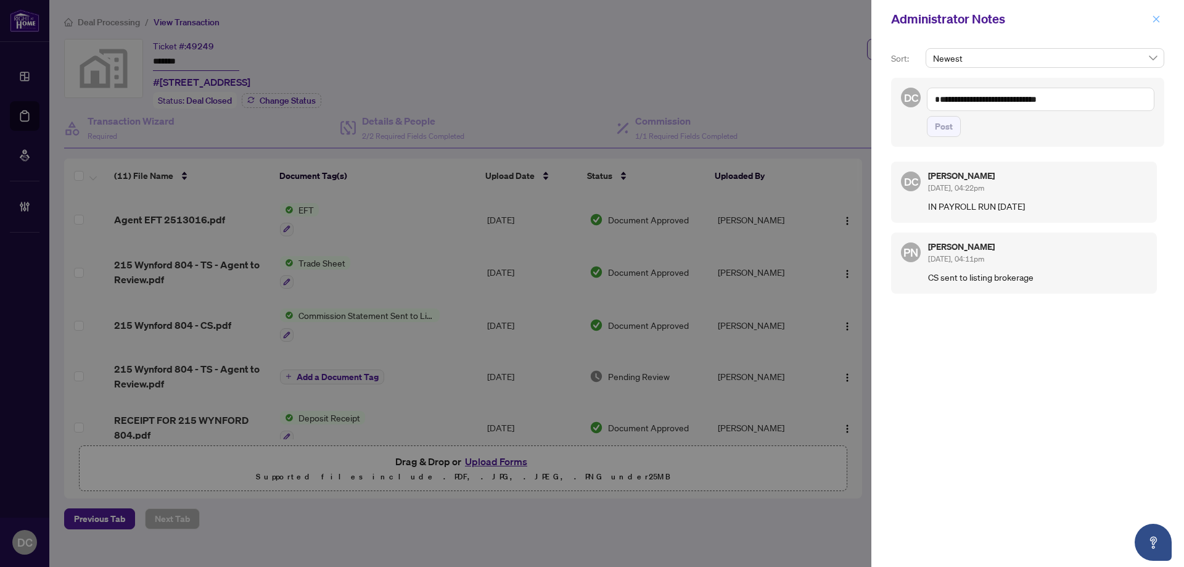
click at [1158, 18] on icon "close" at bounding box center [1156, 19] width 9 height 9
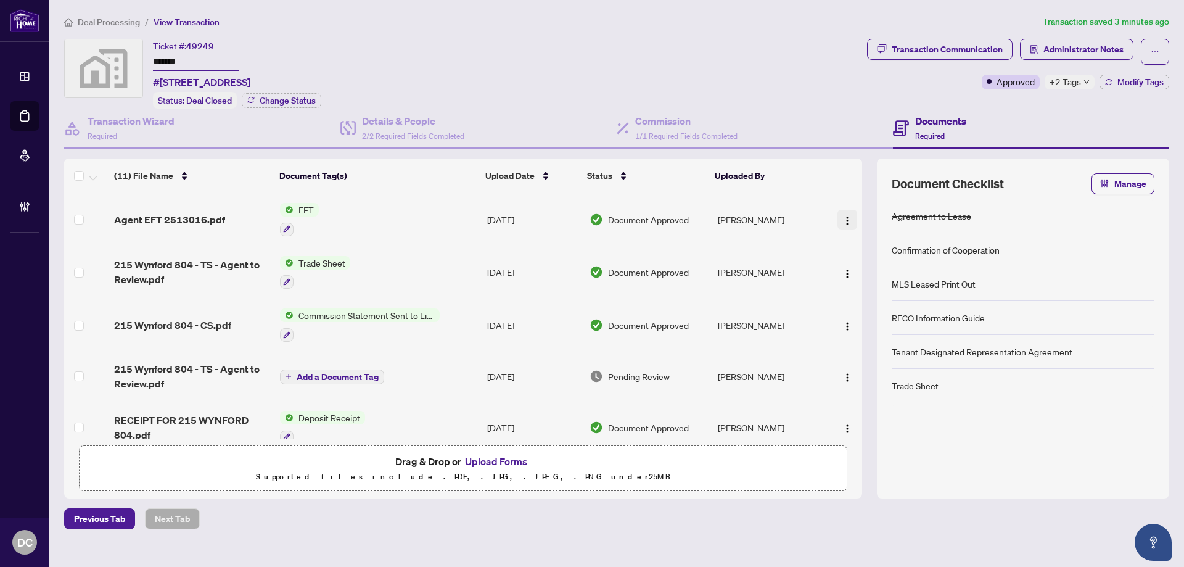
click at [842, 217] on img "button" at bounding box center [847, 221] width 10 height 10
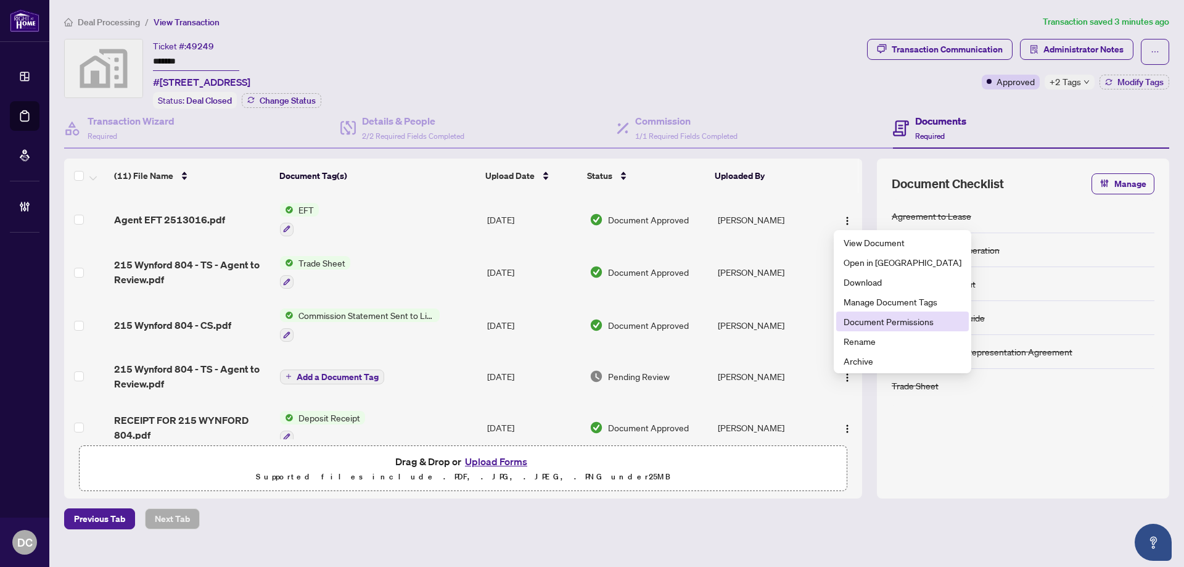
click at [869, 318] on span "Document Permissions" at bounding box center [902, 321] width 118 height 14
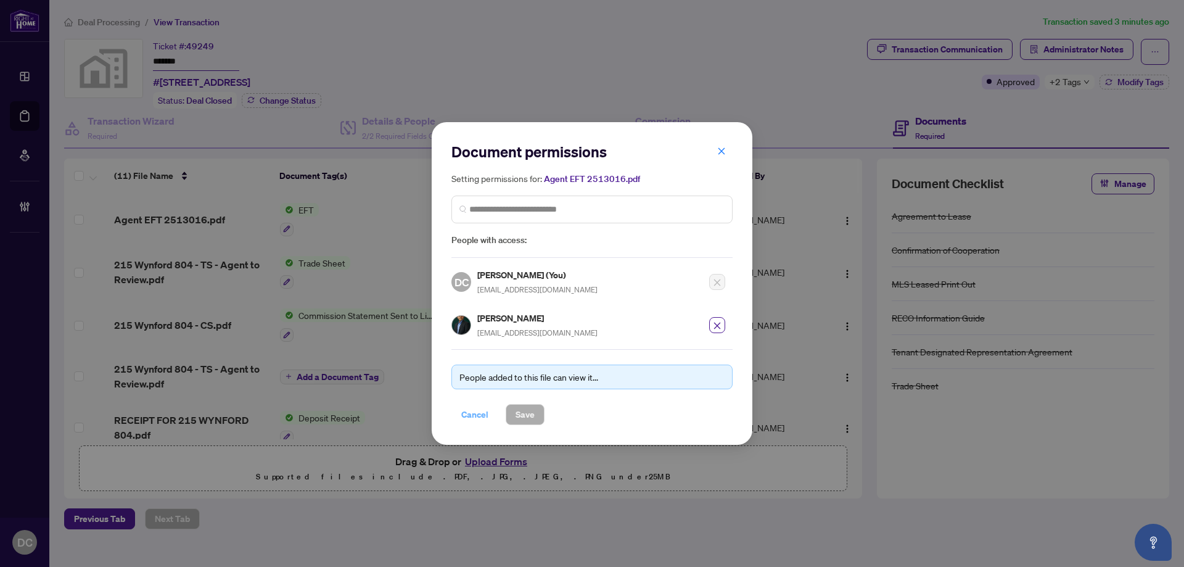
click at [475, 416] on span "Cancel" at bounding box center [474, 414] width 27 height 20
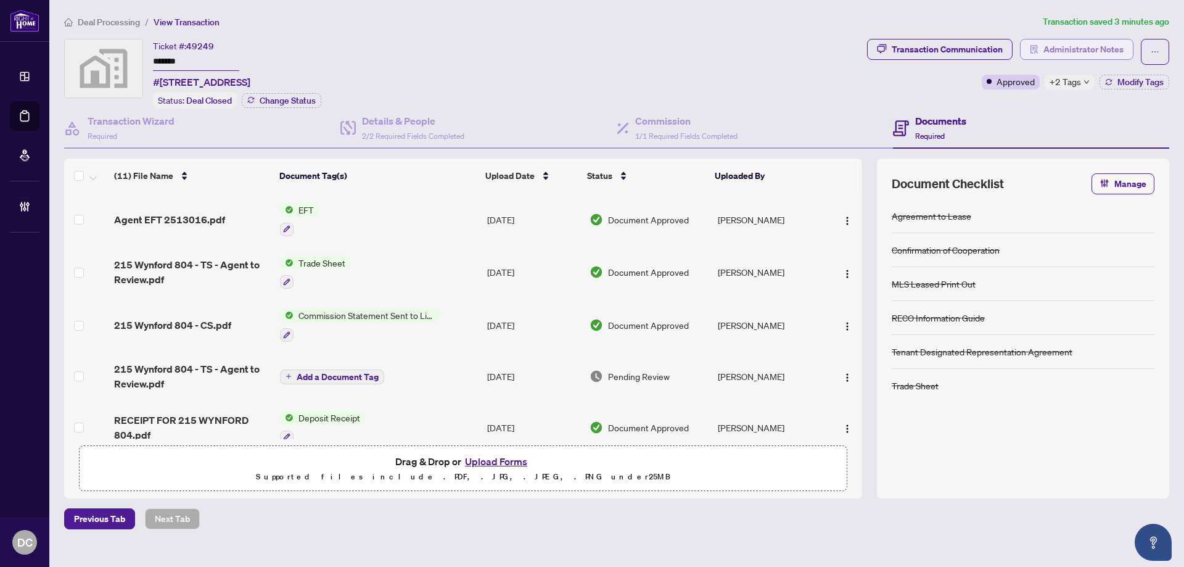
click at [1046, 46] on span "Administrator Notes" at bounding box center [1083, 49] width 80 height 20
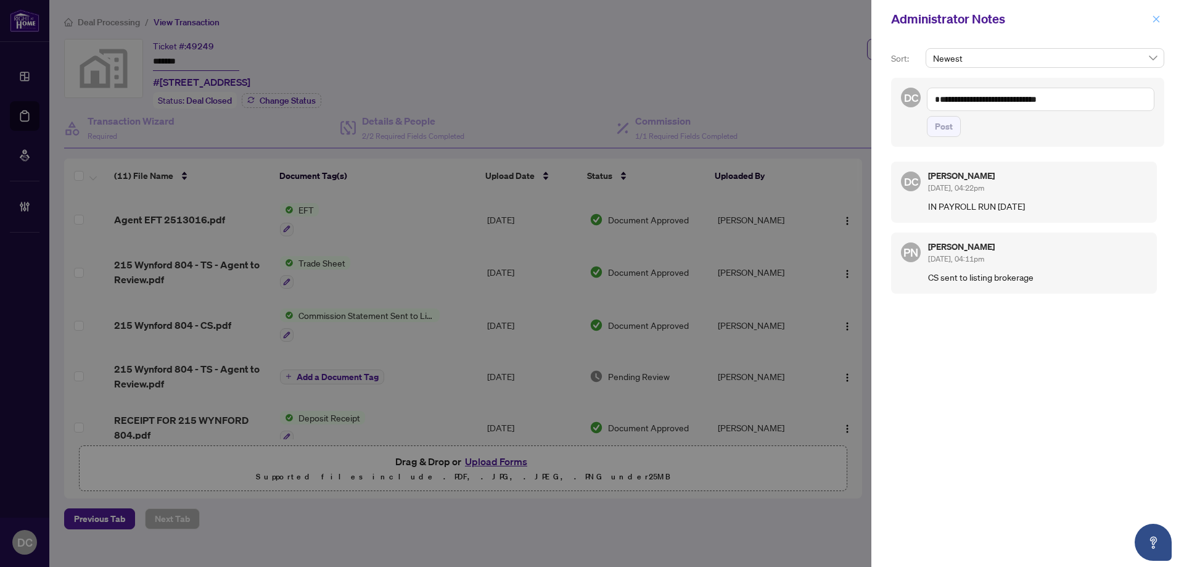
click at [1157, 16] on icon "close" at bounding box center [1156, 19] width 9 height 9
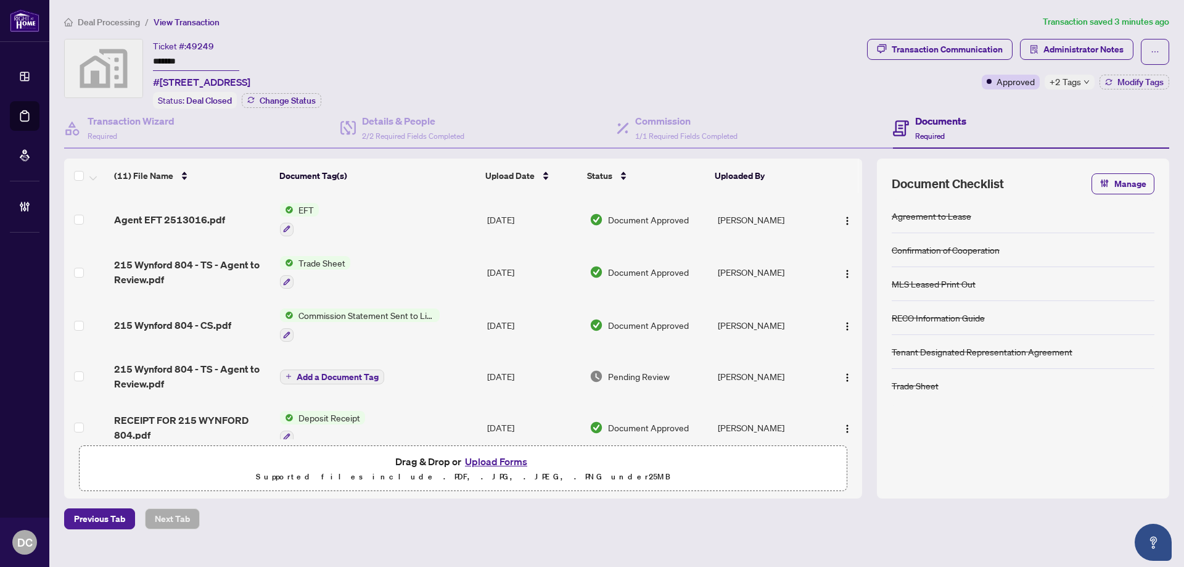
click at [1091, 82] on div "+2 Tags" at bounding box center [1069, 82] width 50 height 15
click at [995, 99] on div "Transaction Communication Administrator Notes Approved +2 Tags Modify Tags" at bounding box center [1017, 74] width 307 height 70
click at [123, 28] on li "Deal Processing" at bounding box center [102, 22] width 76 height 14
click at [129, 22] on span "Deal Processing" at bounding box center [109, 22] width 62 height 11
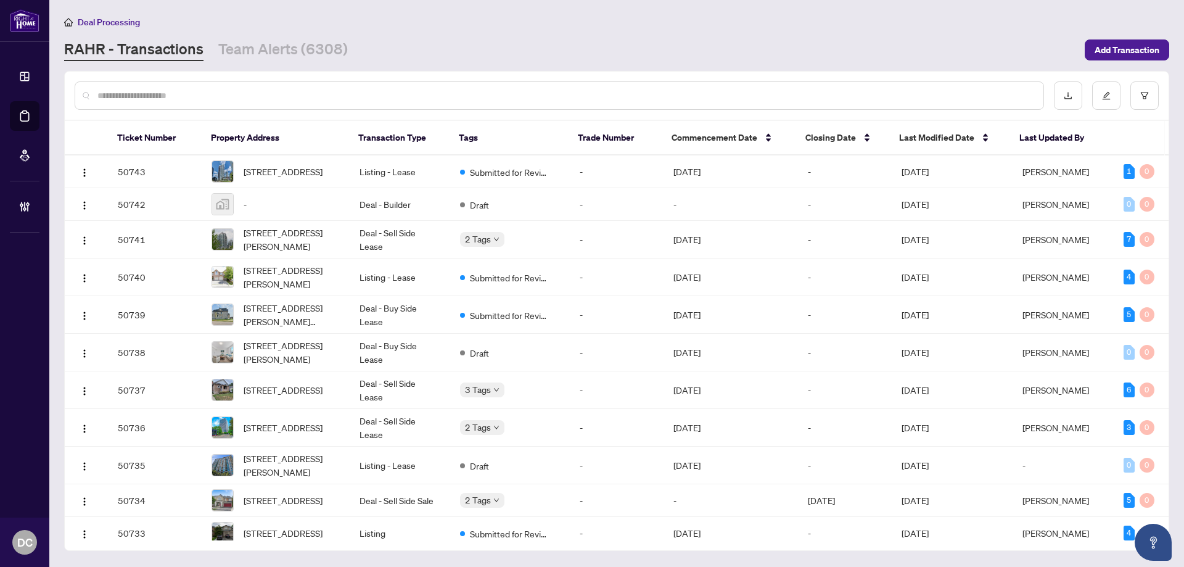
click at [358, 89] on input "text" at bounding box center [565, 96] width 936 height 14
paste input "*******"
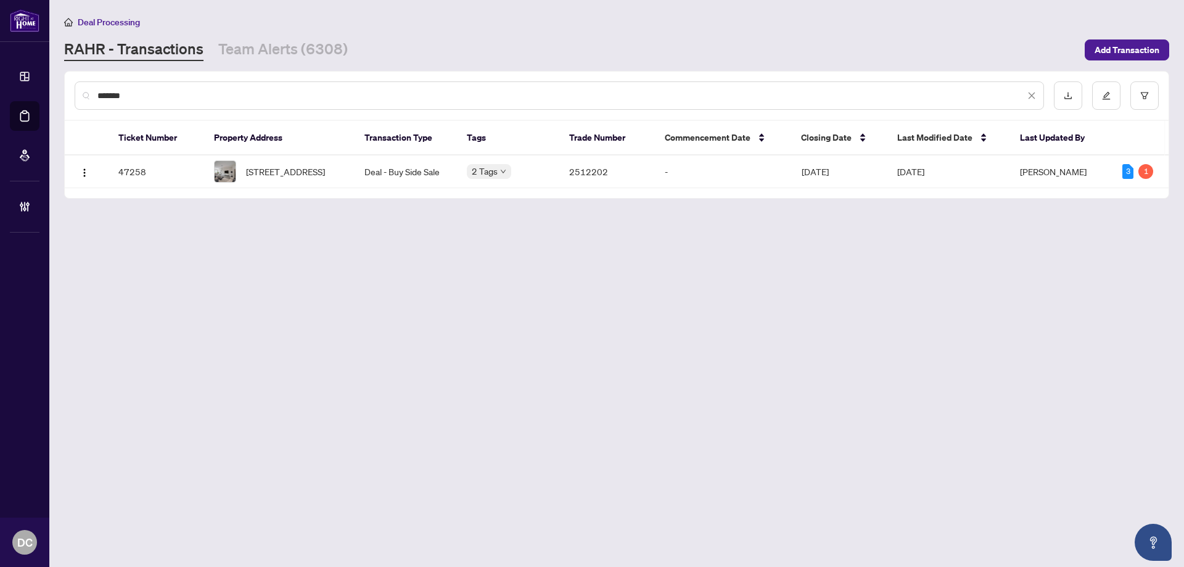
type input "*******"
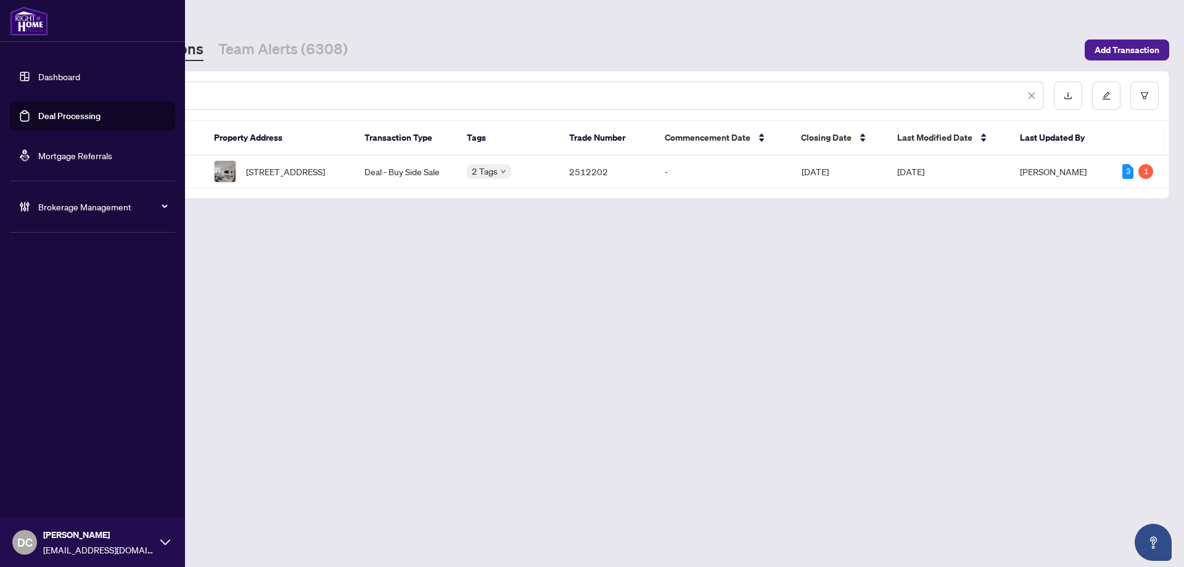
drag, startPoint x: 170, startPoint y: 96, endPoint x: 8, endPoint y: 91, distance: 161.6
click at [8, 91] on div "Dashboard Deal Processing Mortgage Referrals Brokerage Management DC Dawn Chan …" at bounding box center [592, 283] width 1184 height 567
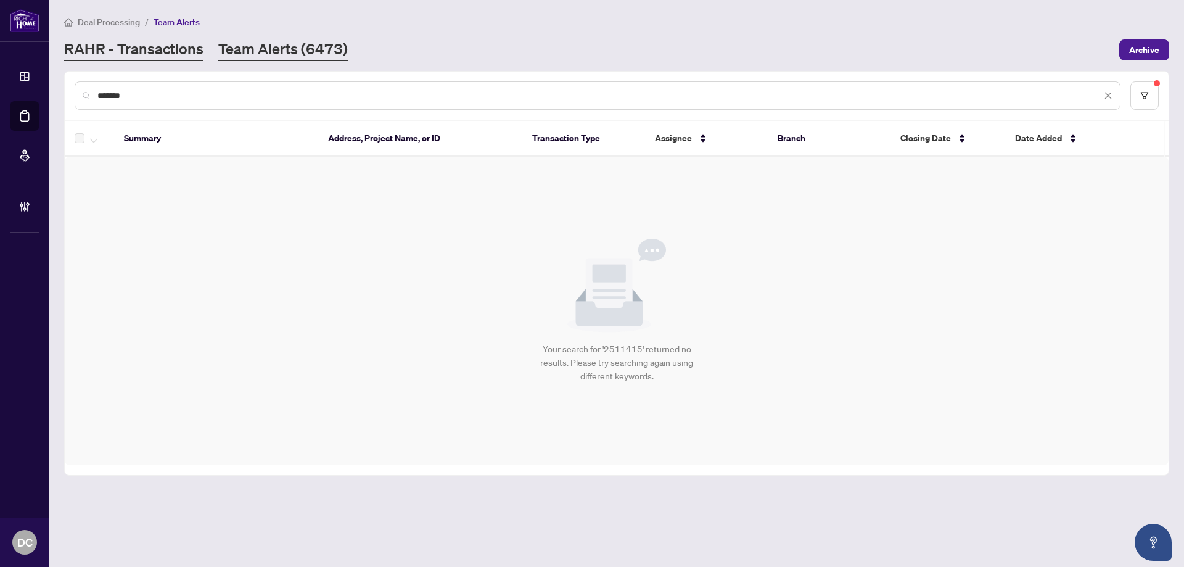
click at [153, 47] on link "RAHR - Transactions" at bounding box center [133, 50] width 139 height 22
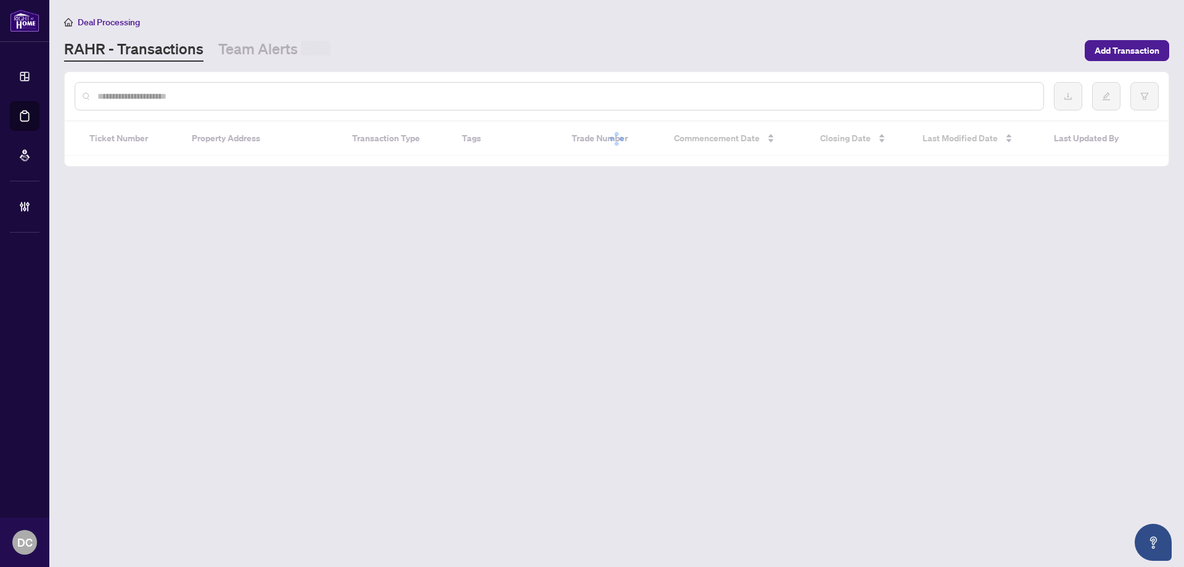
click at [140, 97] on input "text" at bounding box center [565, 96] width 936 height 14
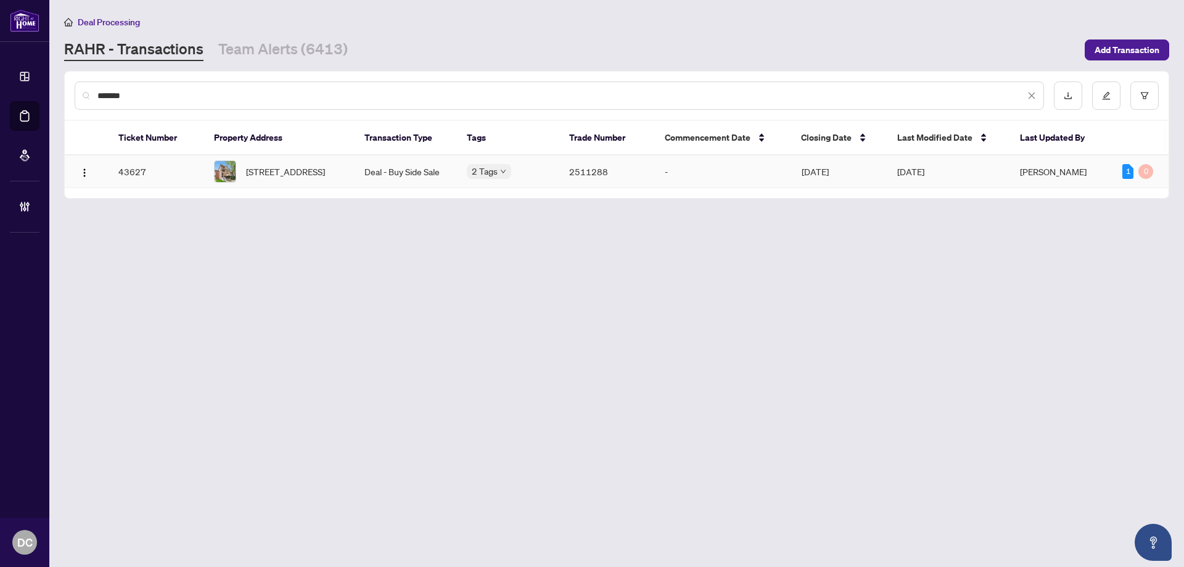
type input "*******"
click at [298, 169] on span "[STREET_ADDRESS]" at bounding box center [285, 172] width 79 height 14
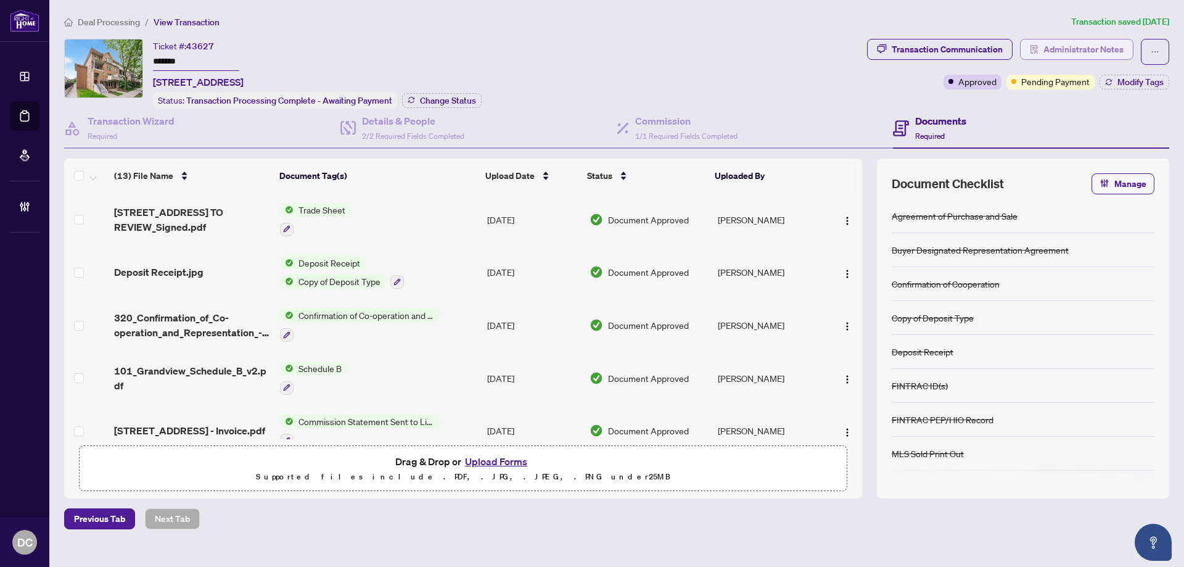
click at [1107, 51] on span "Administrator Notes" at bounding box center [1083, 49] width 80 height 20
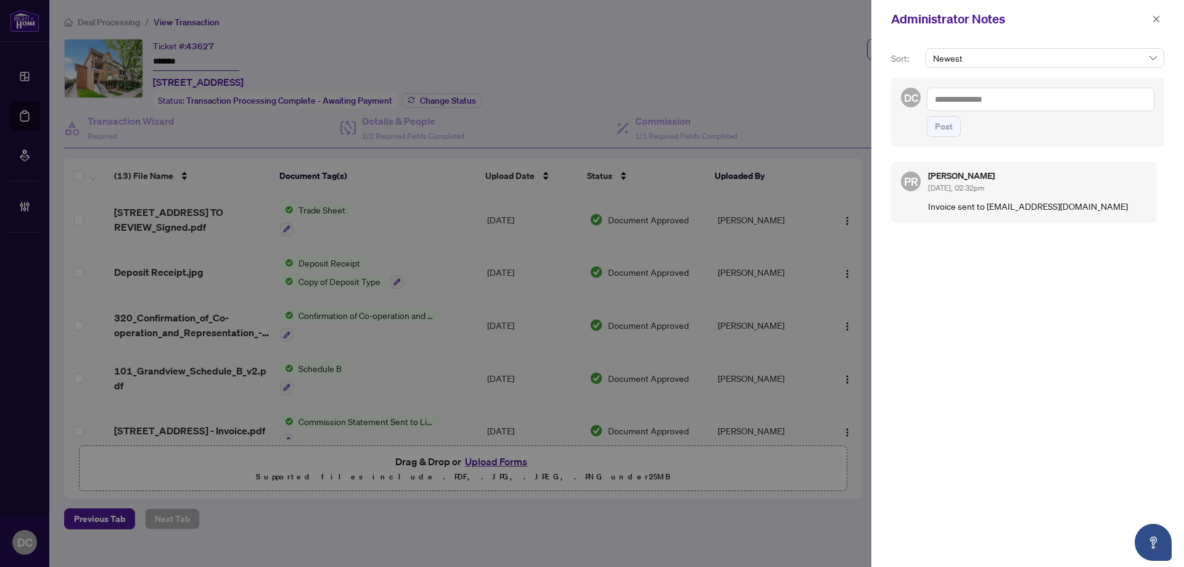
click at [1050, 103] on textarea at bounding box center [1040, 99] width 227 height 23
drag, startPoint x: 1115, startPoint y: 207, endPoint x: 985, endPoint y: 214, distance: 129.7
click at [985, 214] on div "PR [PERSON_NAME] [DATE], 02:32pm Invoice sent to [EMAIL_ADDRESS][DOMAIN_NAME]" at bounding box center [1024, 192] width 266 height 61
copy p "[EMAIL_ADDRESS][DOMAIN_NAME]"
click at [983, 101] on textarea at bounding box center [1040, 99] width 227 height 23
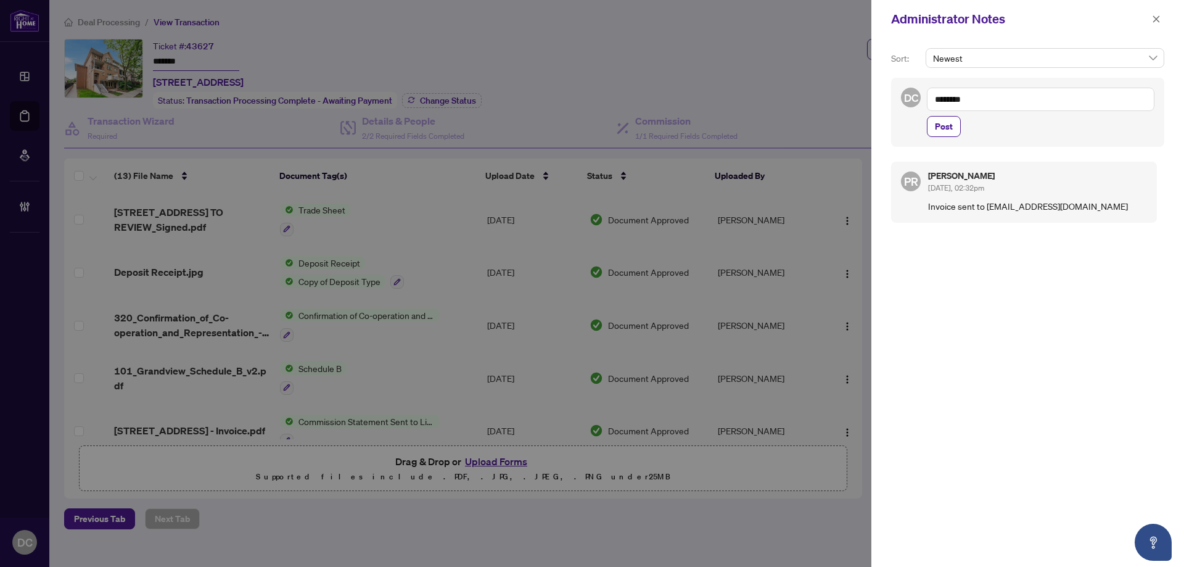
paste textarea "**********"
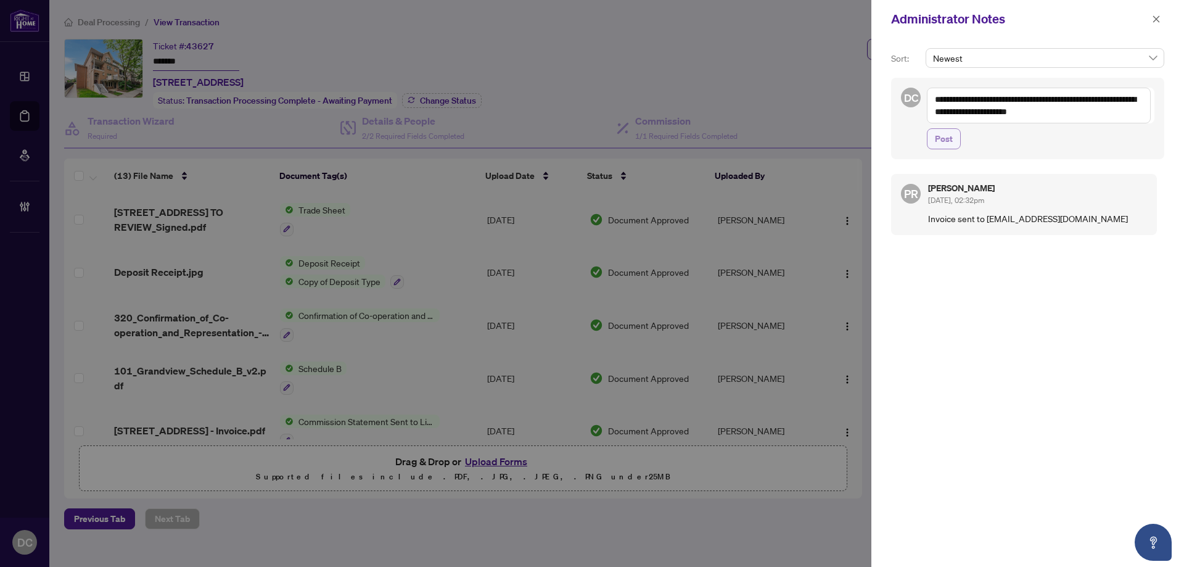
type textarea "**********"
click at [946, 144] on span "Post" at bounding box center [944, 139] width 18 height 20
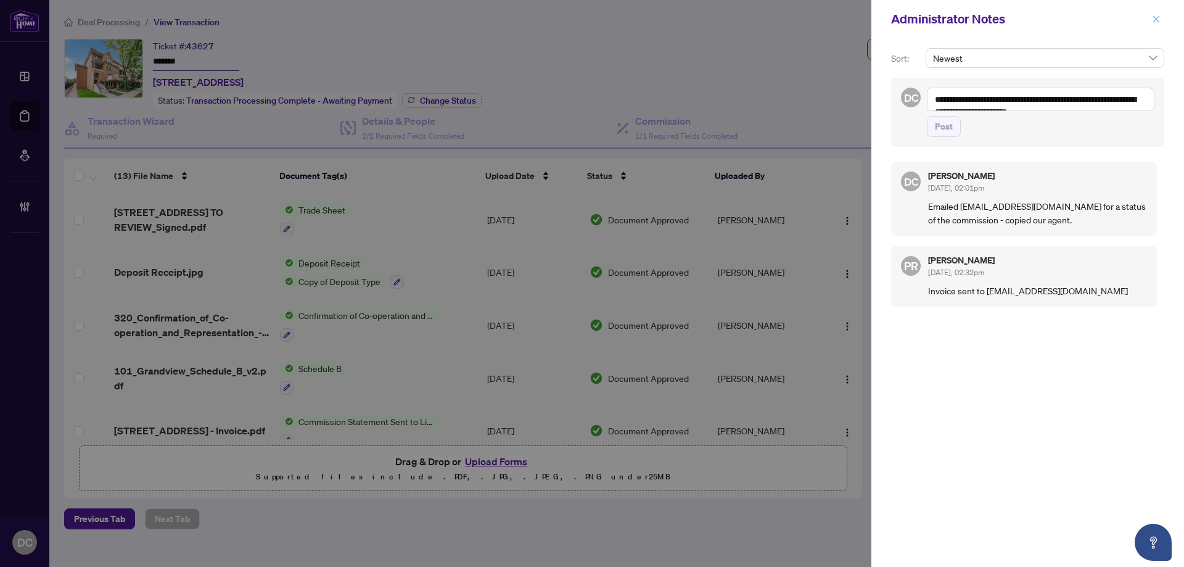
click at [1159, 19] on icon "close" at bounding box center [1156, 19] width 9 height 9
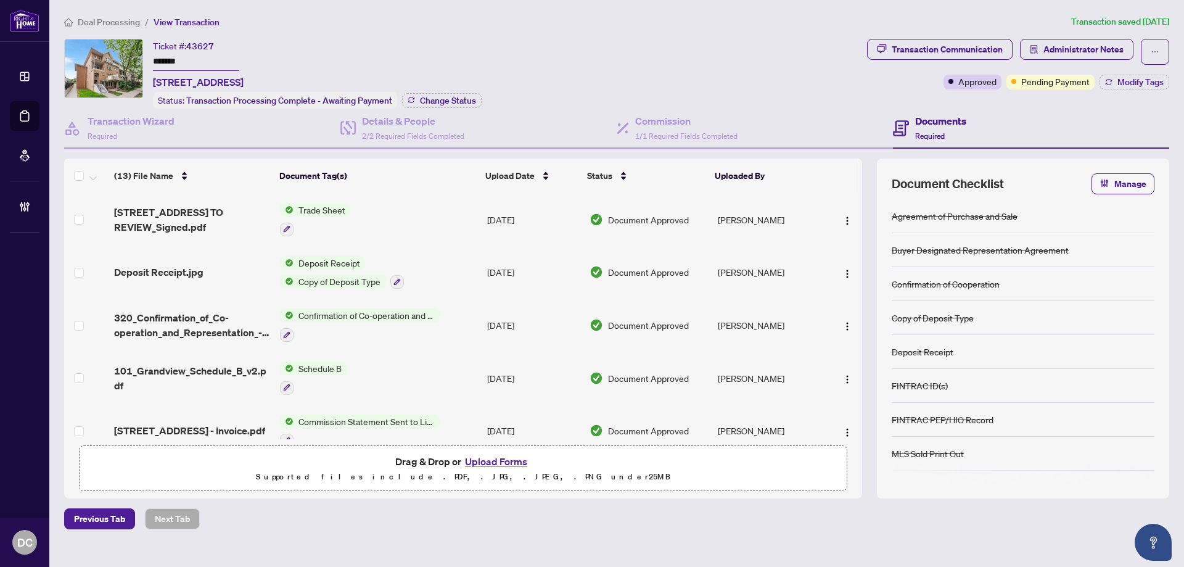
drag, startPoint x: 121, startPoint y: 14, endPoint x: 124, endPoint y: 20, distance: 7.2
click at [121, 14] on main "Deal Processing / View Transaction Transaction saved 21 days ago Ticket #: 4362…" at bounding box center [616, 283] width 1134 height 567
click at [124, 21] on span "Deal Processing" at bounding box center [109, 22] width 62 height 11
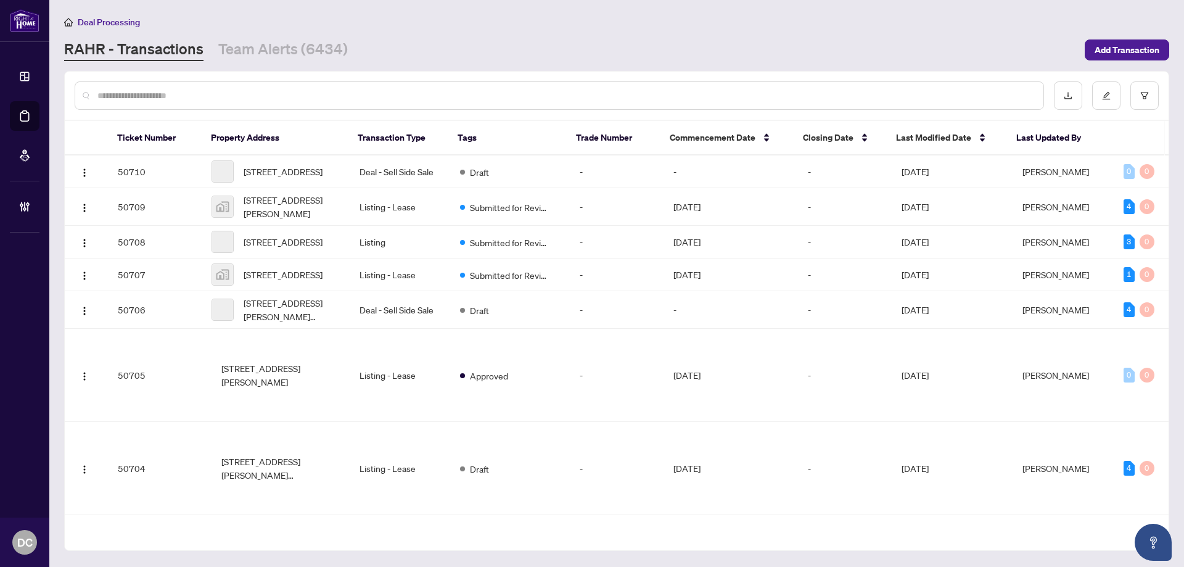
click at [247, 97] on input "text" at bounding box center [565, 96] width 936 height 14
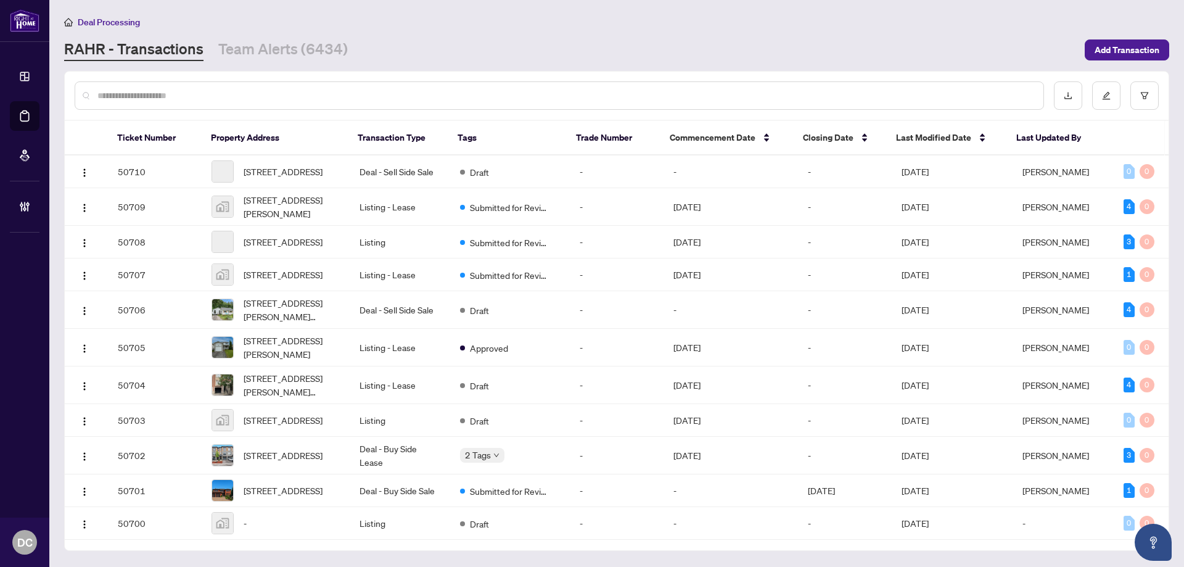
paste input "**********"
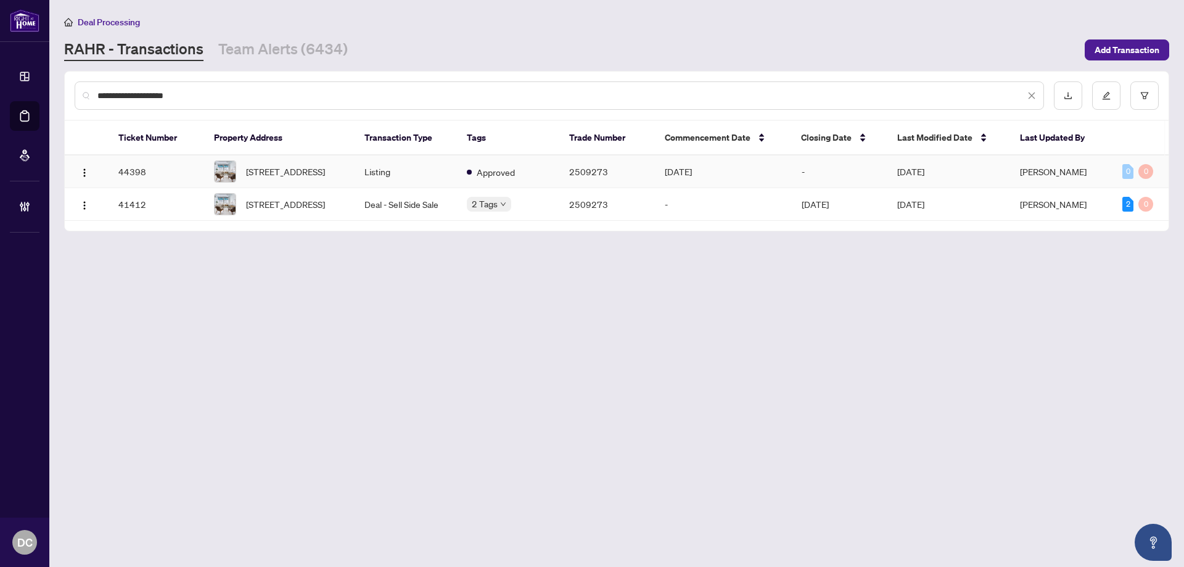
type input "**********"
click at [290, 168] on span "1132-155 Dalhousie St, Toronto, Ontario M5B 2P7, Canada" at bounding box center [285, 172] width 79 height 14
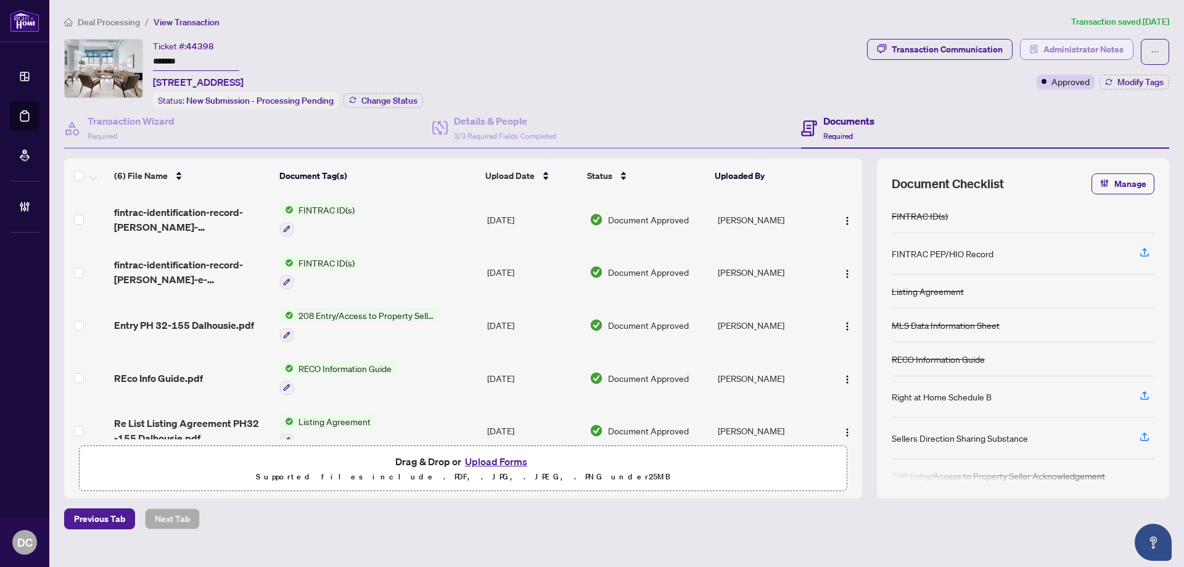
click at [1110, 50] on span "Administrator Notes" at bounding box center [1083, 49] width 80 height 20
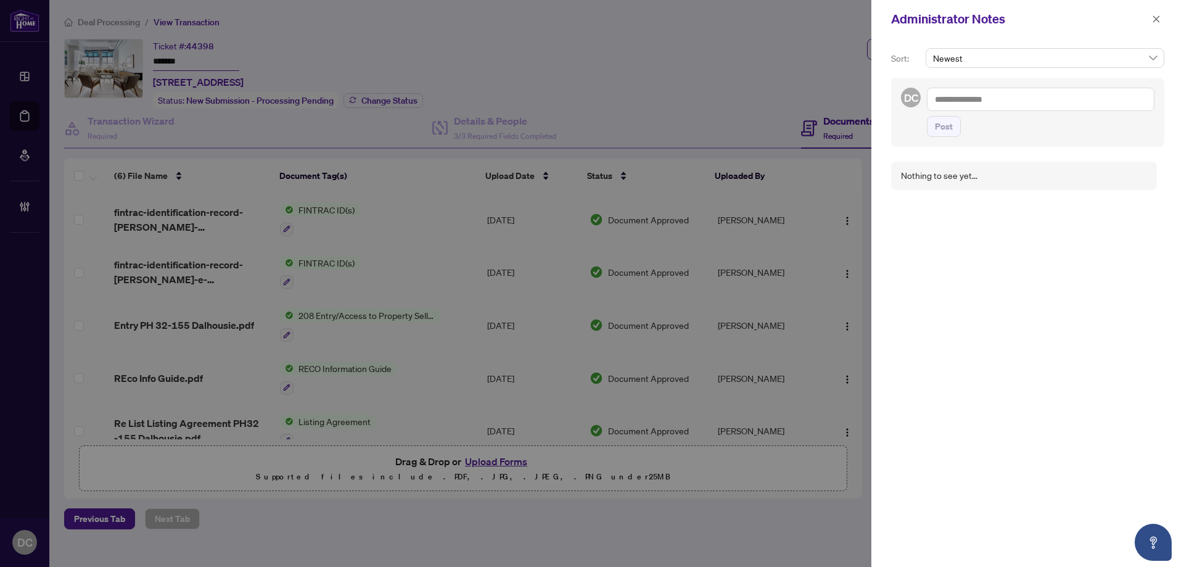
click at [1014, 100] on textarea at bounding box center [1040, 99] width 227 height 23
paste textarea "**********"
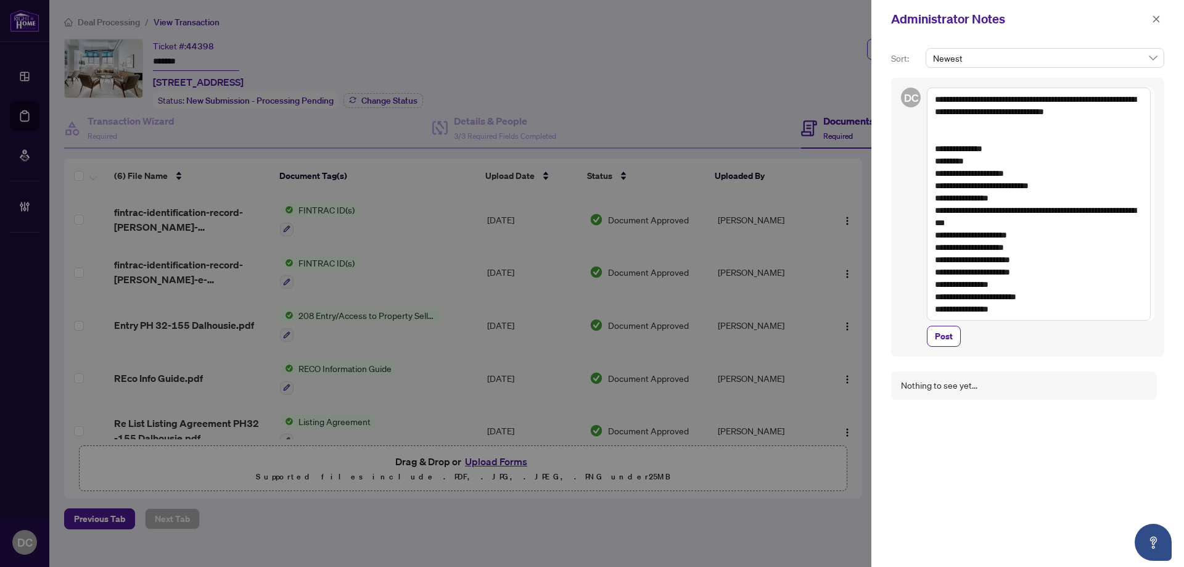
type textarea "**********"
click at [931, 343] on button "Post" at bounding box center [944, 336] width 34 height 21
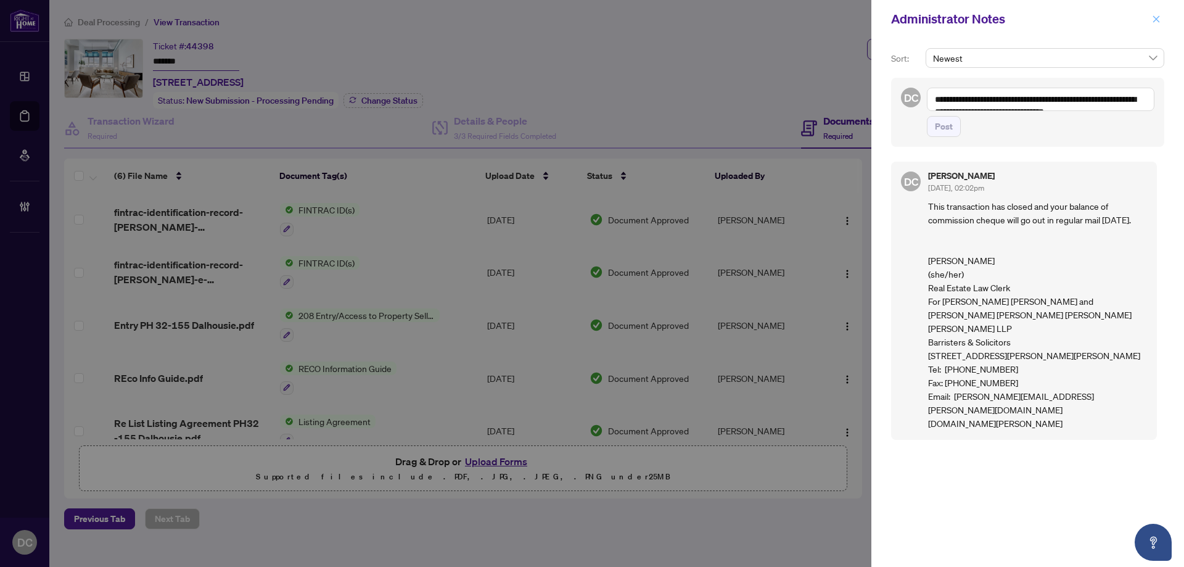
click at [1152, 17] on icon "close" at bounding box center [1156, 19] width 9 height 9
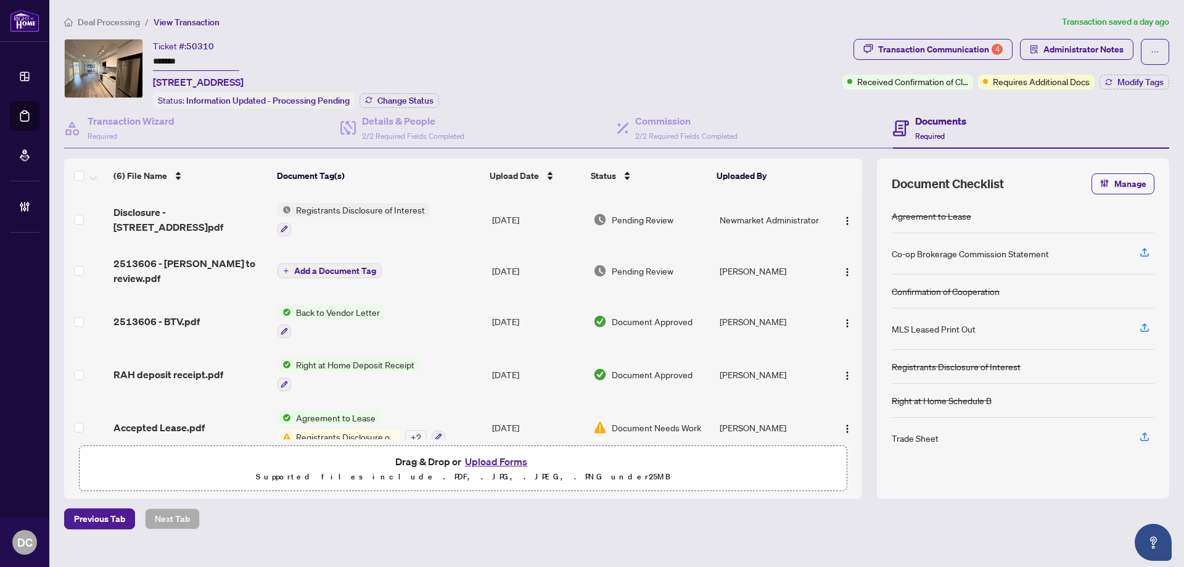
drag, startPoint x: 198, startPoint y: 62, endPoint x: 117, endPoint y: 62, distance: 81.4
click at [117, 62] on div "Ticket #: 50310 ******* [STREET_ADDRESS] Status: Information Updated - Processi…" at bounding box center [450, 74] width 773 height 70
click at [432, 99] on span "Change Status" at bounding box center [405, 100] width 56 height 9
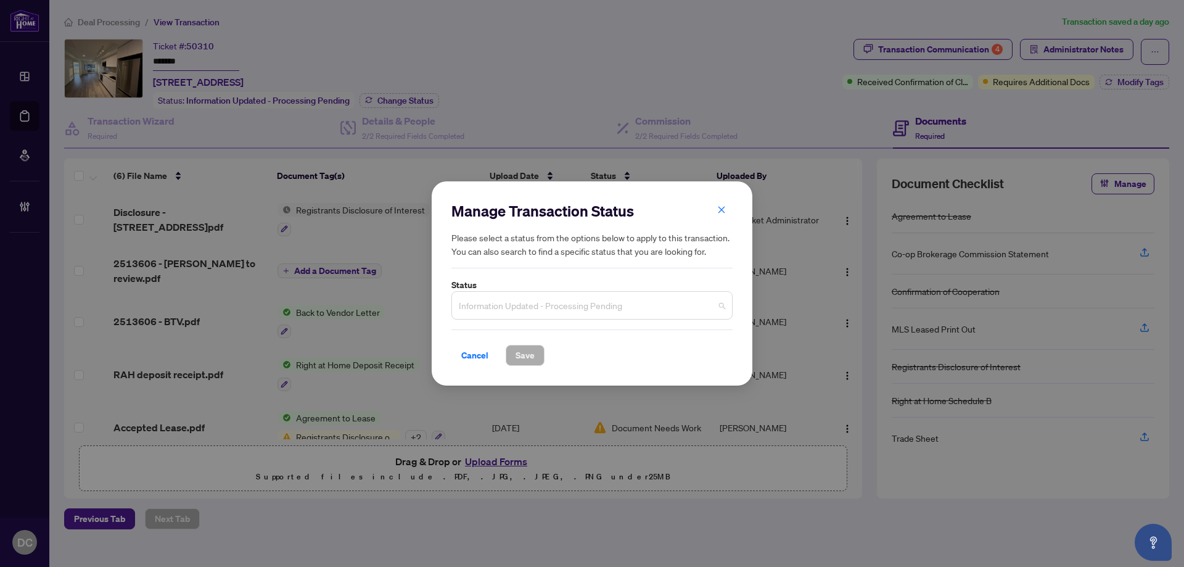
click at [574, 308] on span "Information Updated - Processing Pending" at bounding box center [592, 304] width 266 height 23
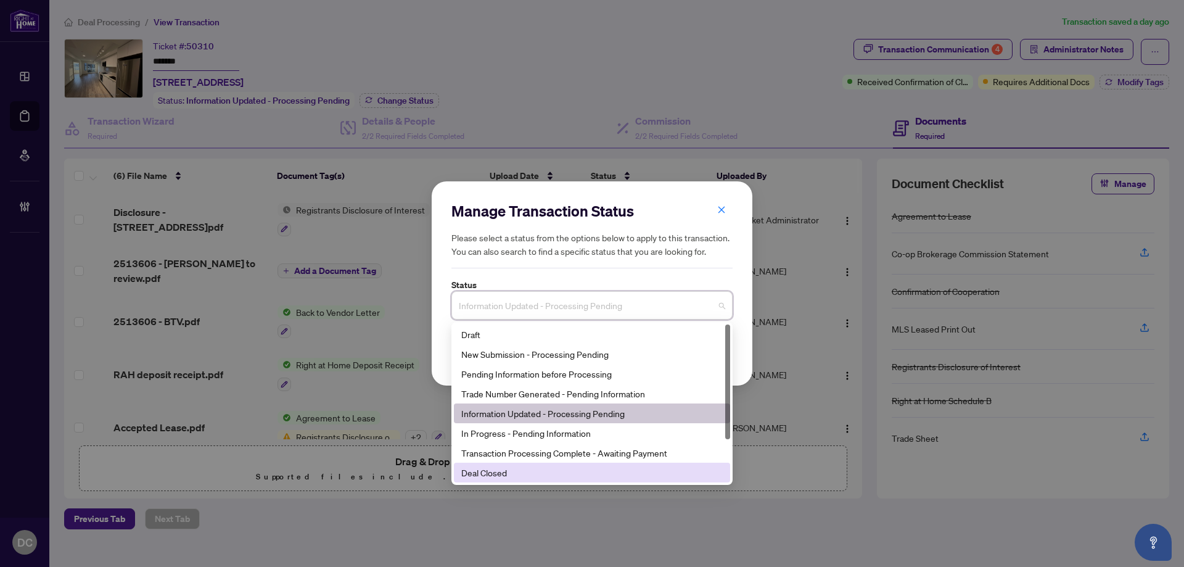
drag, startPoint x: 504, startPoint y: 473, endPoint x: 544, endPoint y: 440, distance: 51.7
click at [504, 473] on div "Deal Closed" at bounding box center [591, 472] width 261 height 14
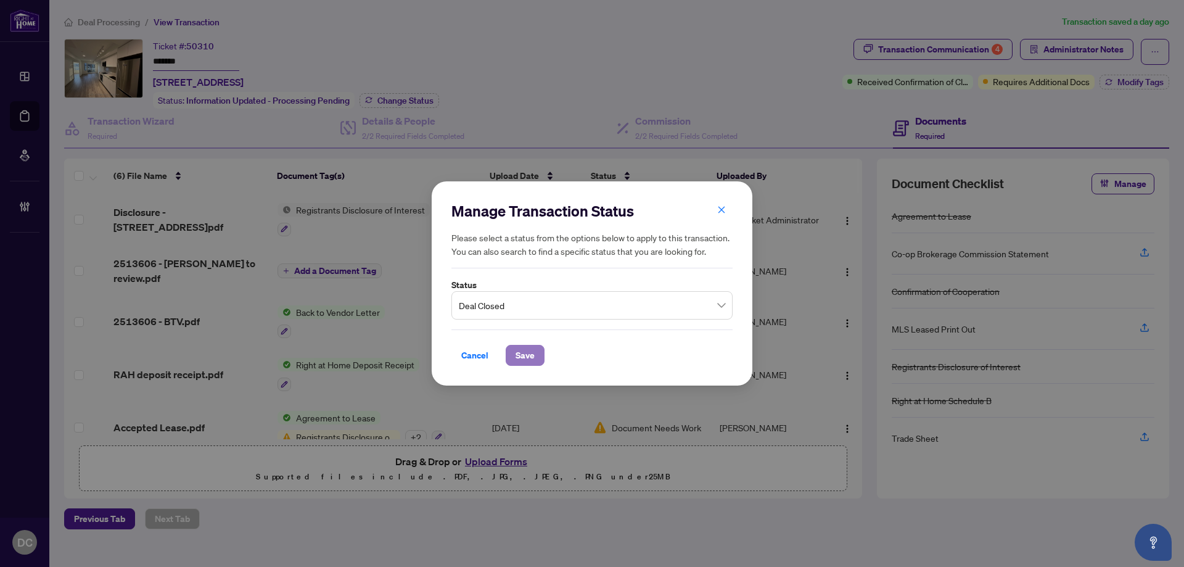
click at [515, 351] on span "Save" at bounding box center [524, 355] width 19 height 20
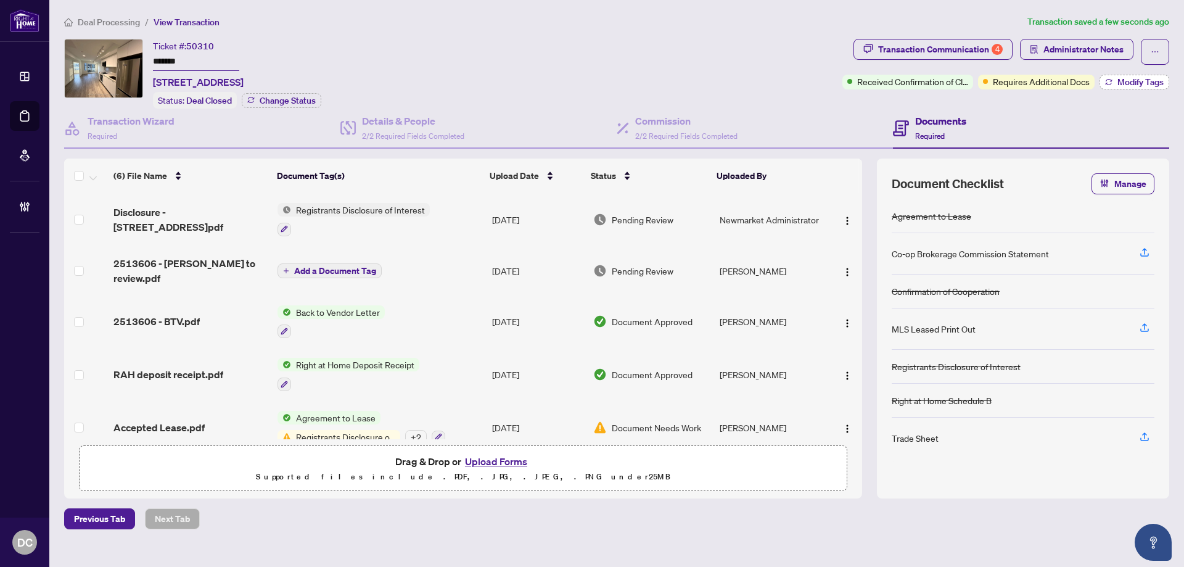
click at [1102, 82] on button "Modify Tags" at bounding box center [1134, 82] width 70 height 15
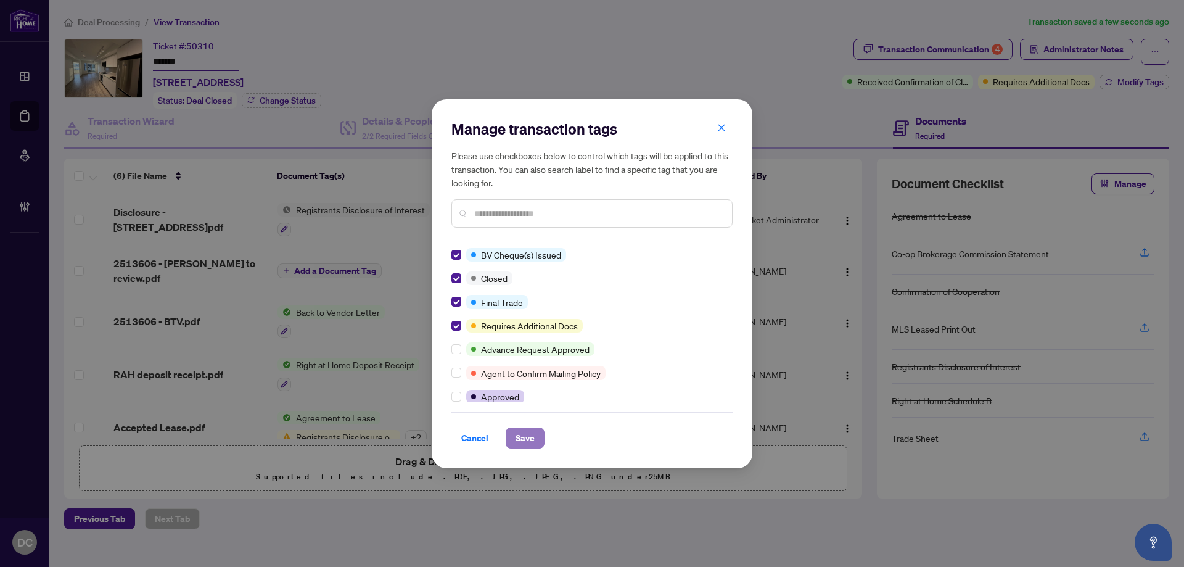
click at [531, 437] on span "Save" at bounding box center [524, 438] width 19 height 20
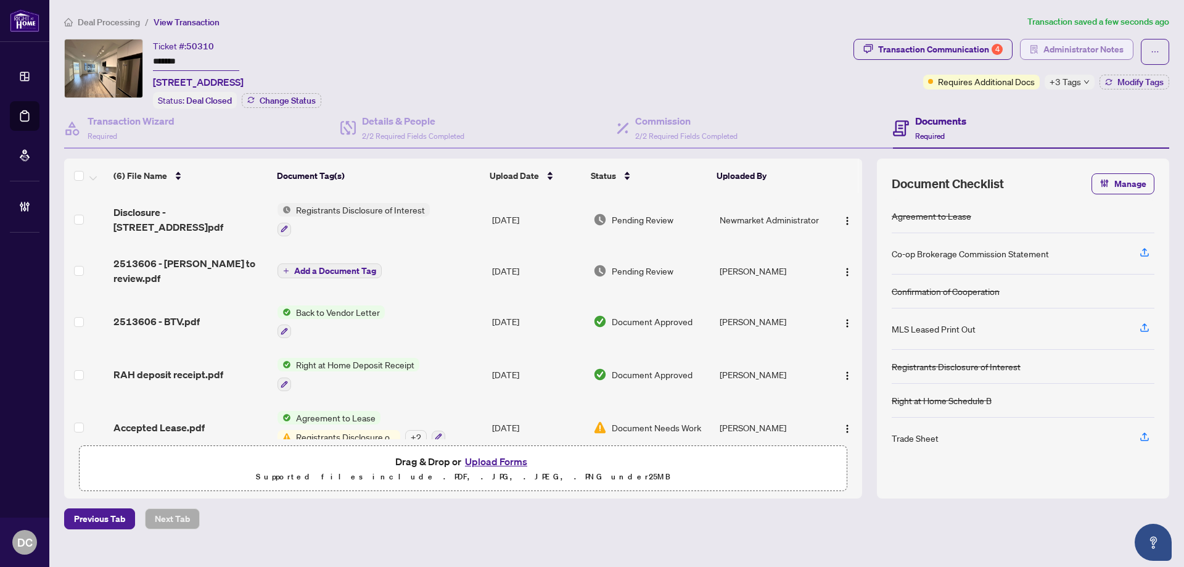
click at [1071, 47] on span "Administrator Notes" at bounding box center [1083, 49] width 80 height 20
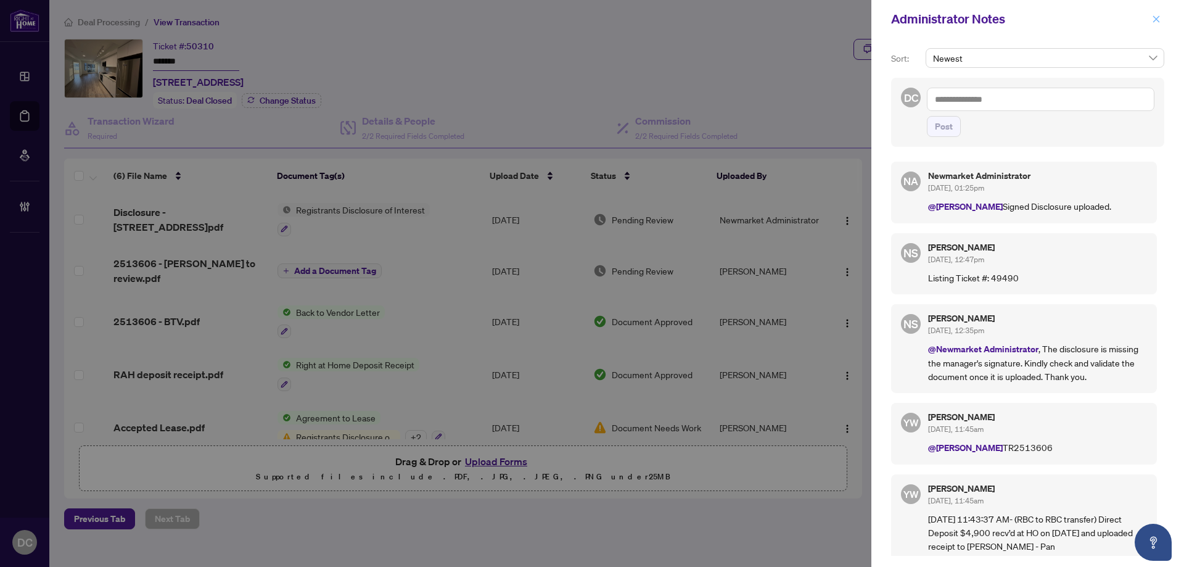
click at [1159, 22] on icon "close" at bounding box center [1156, 19] width 9 height 9
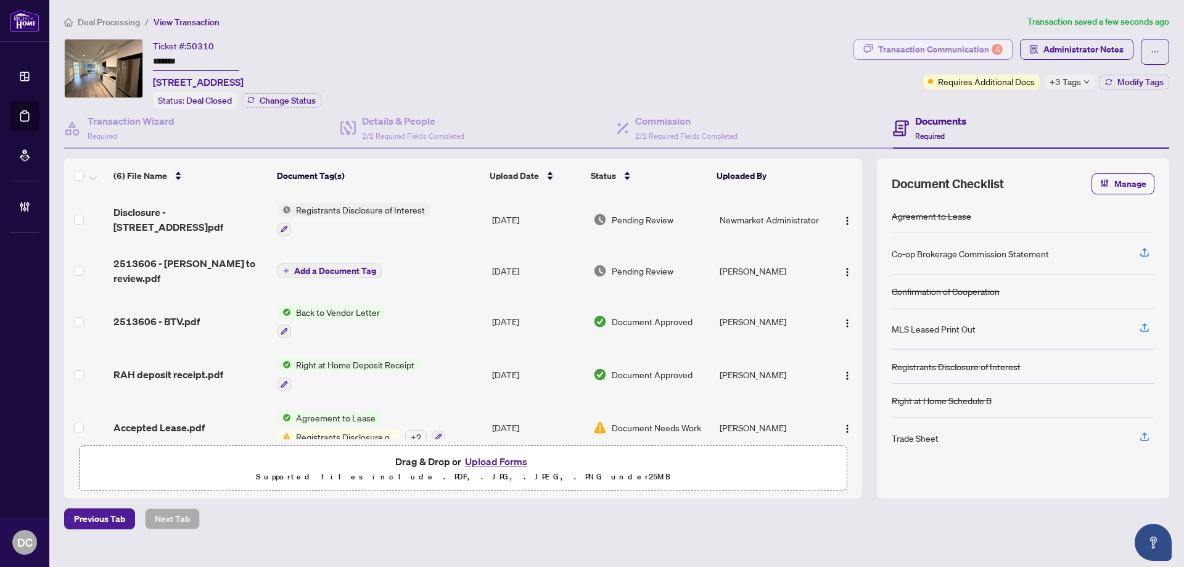
click at [953, 54] on div "Transaction Communication 4" at bounding box center [940, 49] width 125 height 20
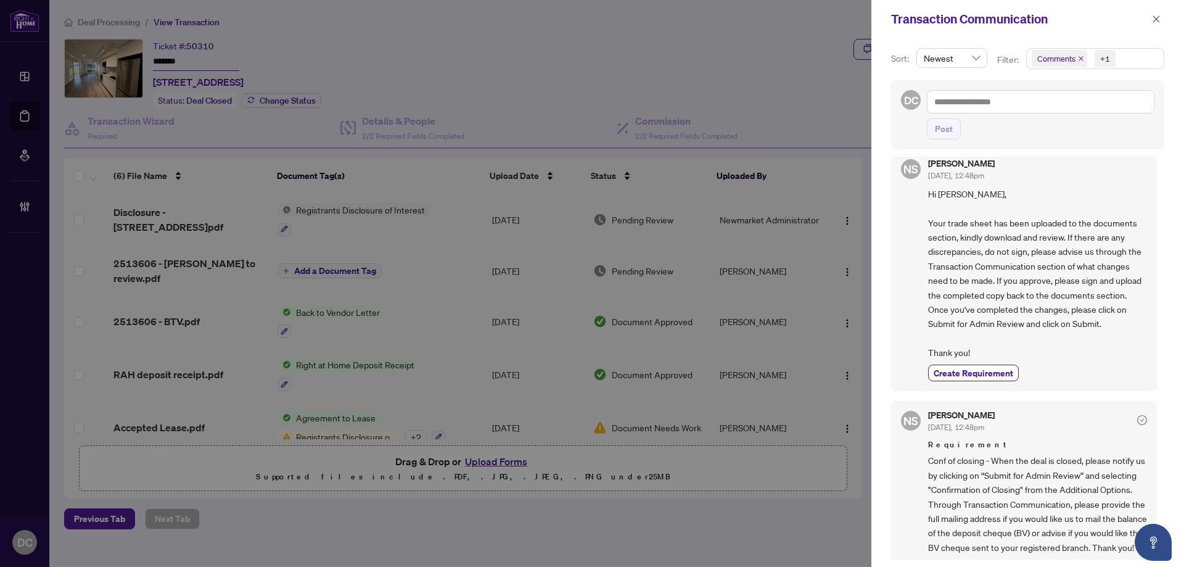
scroll to position [247, 0]
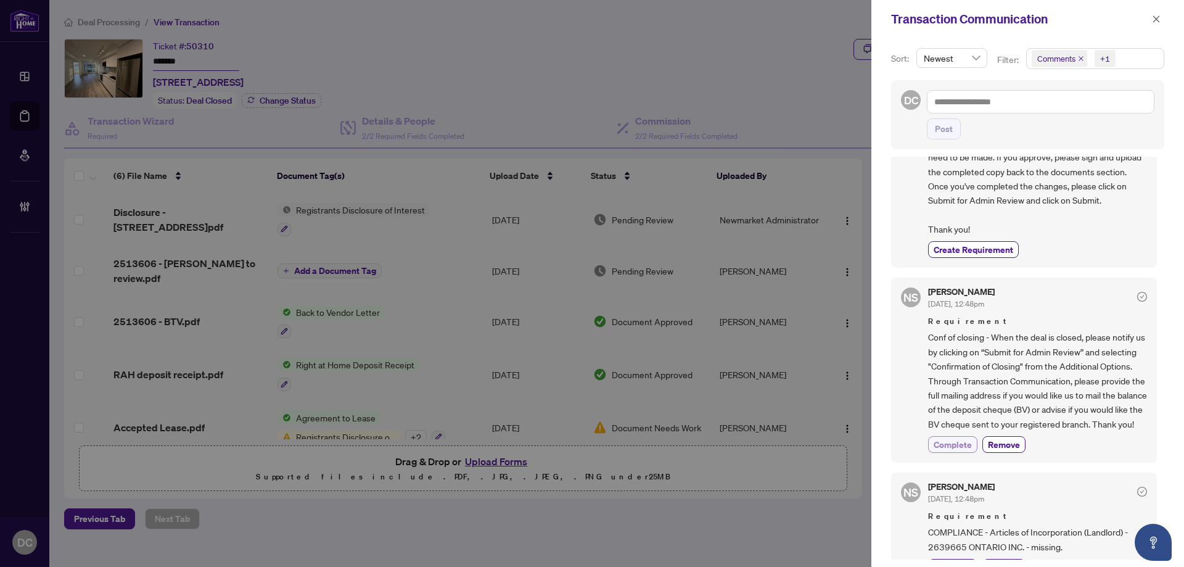
click at [951, 451] on span "Complete" at bounding box center [952, 444] width 38 height 13
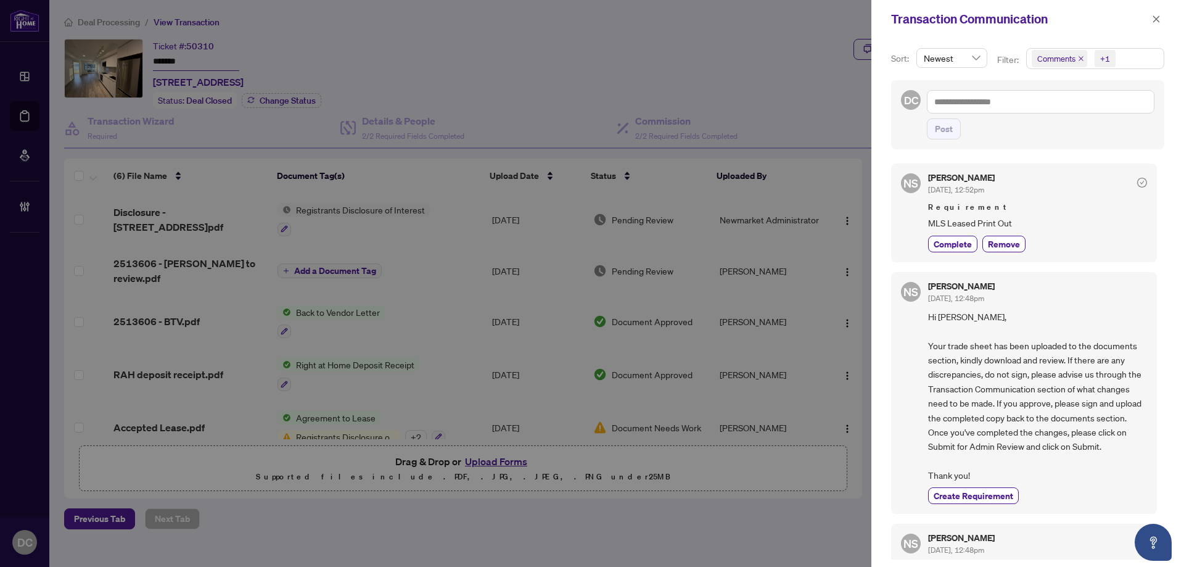
scroll to position [0, 0]
drag, startPoint x: 1161, startPoint y: 17, endPoint x: 1019, endPoint y: 17, distance: 141.8
click at [1161, 17] on button "button" at bounding box center [1156, 19] width 16 height 15
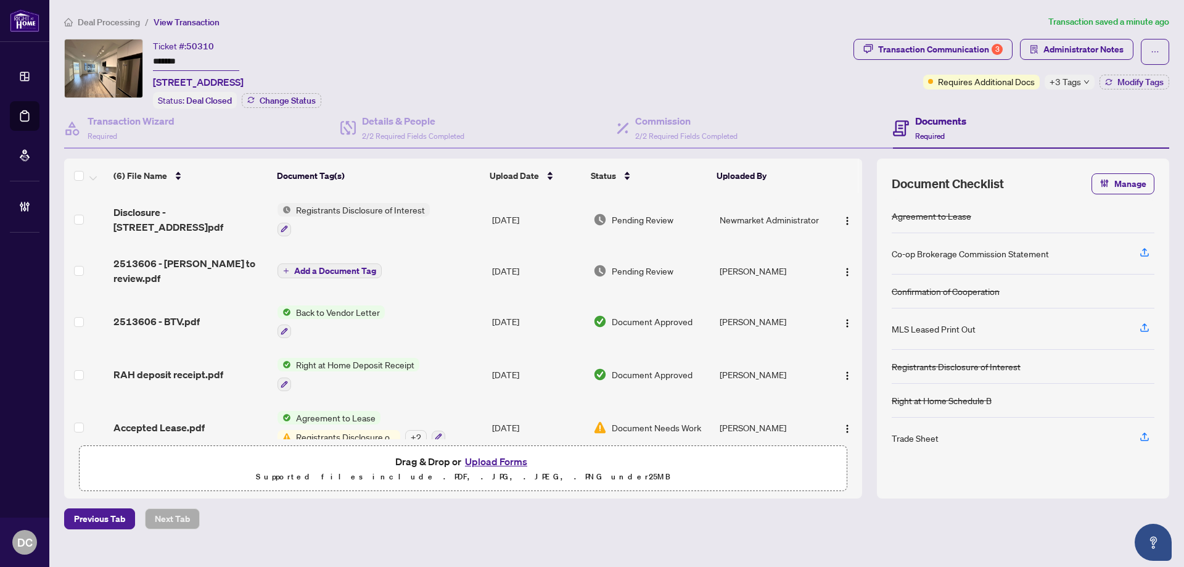
drag, startPoint x: 203, startPoint y: 61, endPoint x: 117, endPoint y: 75, distance: 87.5
click at [110, 56] on div "Ticket #: 50310 ******* [STREET_ADDRESS] Status: Deal Closed Change Status" at bounding box center [456, 74] width 784 height 70
click at [187, 87] on span "[STREET_ADDRESS]" at bounding box center [198, 82] width 91 height 15
drag, startPoint x: 181, startPoint y: 82, endPoint x: 246, endPoint y: 81, distance: 64.7
click at [244, 81] on span "[STREET_ADDRESS]" at bounding box center [198, 82] width 91 height 15
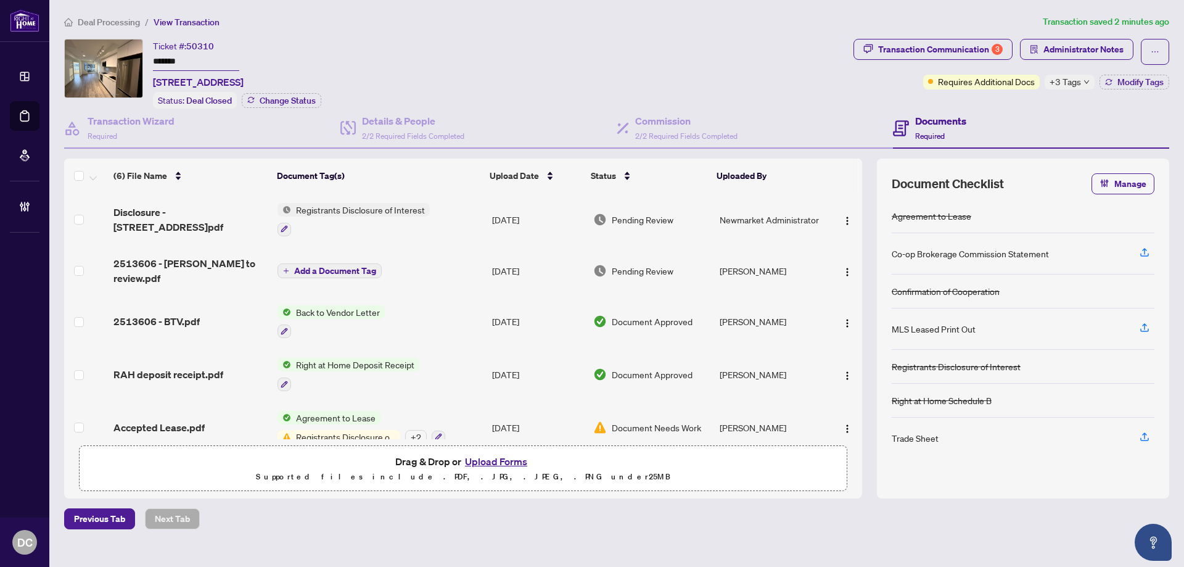
copy span "[STREET_ADDRESS]"
click at [475, 39] on div "Ticket #: 50310 ******* [STREET_ADDRESS] Status: Deal Closed Change Status" at bounding box center [456, 74] width 784 height 70
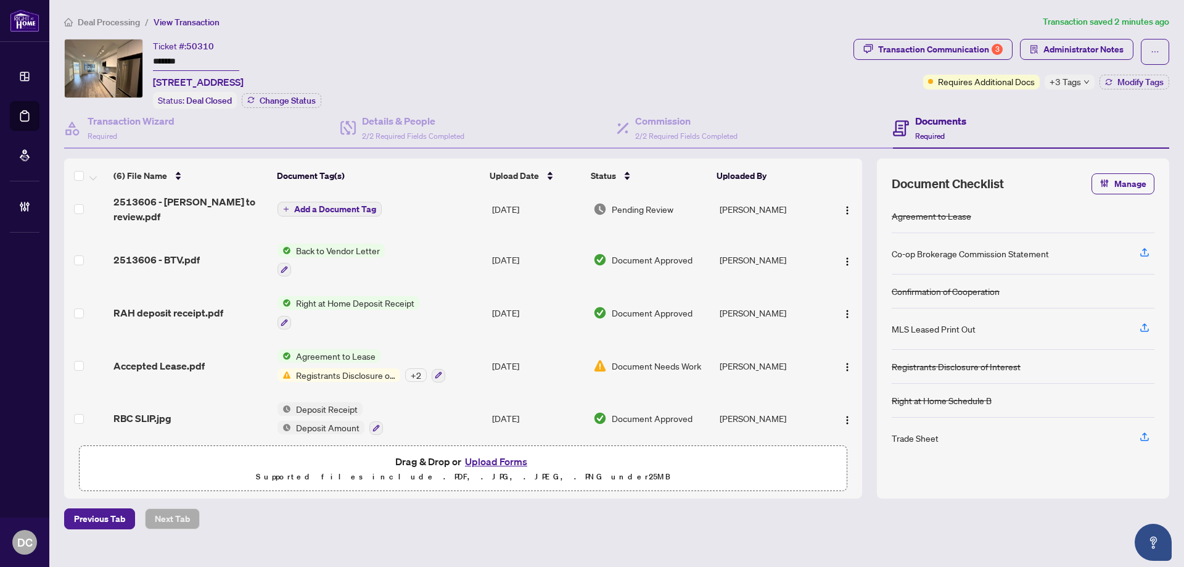
scroll to position [70, 0]
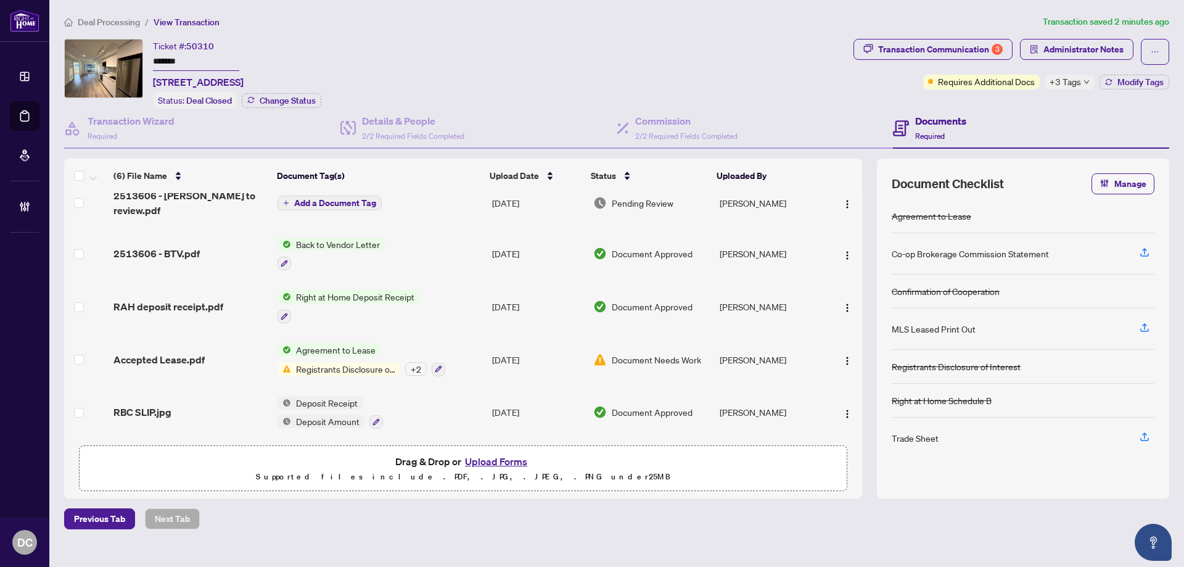
drag, startPoint x: 210, startPoint y: 63, endPoint x: 139, endPoint y: 87, distance: 74.3
click at [112, 62] on div "Ticket #: 50310 ******* [STREET_ADDRESS] Status: Deal Closed Change Status" at bounding box center [456, 74] width 784 height 70
click at [181, 81] on span "[STREET_ADDRESS]" at bounding box center [198, 82] width 91 height 15
drag, startPoint x: 181, startPoint y: 83, endPoint x: 235, endPoint y: 81, distance: 54.3
click at [235, 81] on span "[STREET_ADDRESS]" at bounding box center [198, 82] width 91 height 15
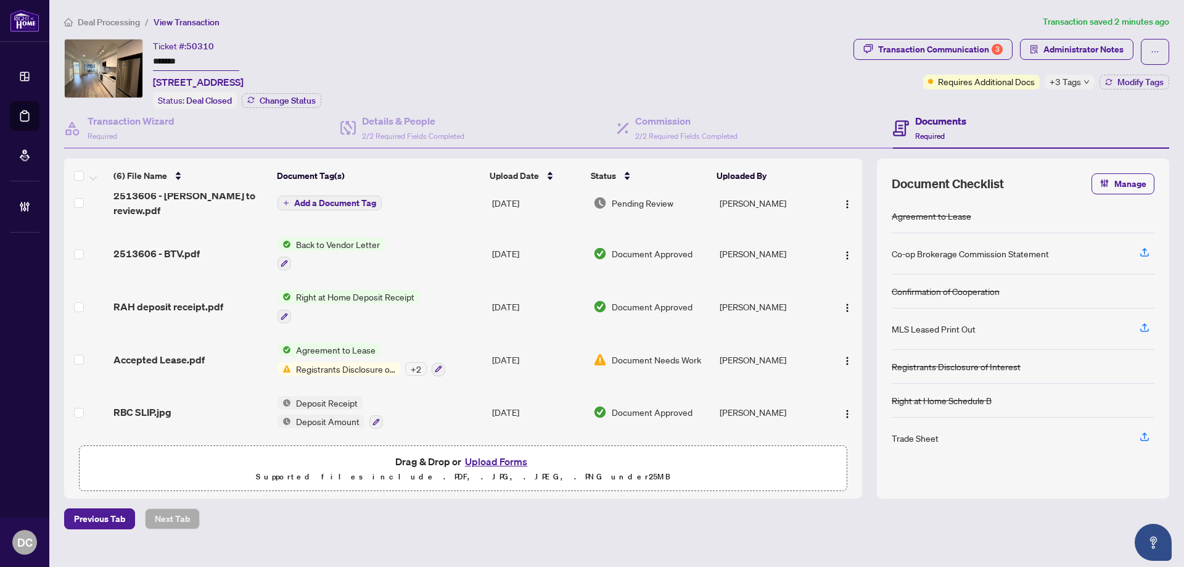
copy span "8 Cedarland"
click at [475, 356] on td "Agreement to Lease Registrants Disclosure of Interest + 2" at bounding box center [379, 359] width 215 height 53
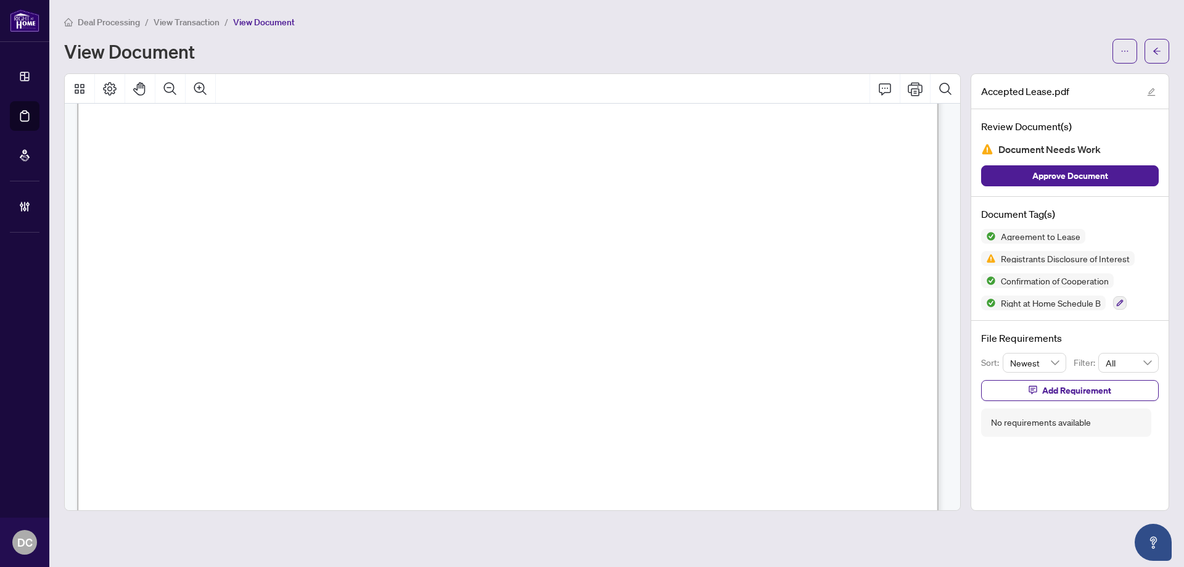
scroll to position [2774, 0]
drag, startPoint x: 1156, startPoint y: 53, endPoint x: 800, endPoint y: 6, distance: 358.8
click at [1154, 52] on icon "arrow-left" at bounding box center [1156, 51] width 9 height 9
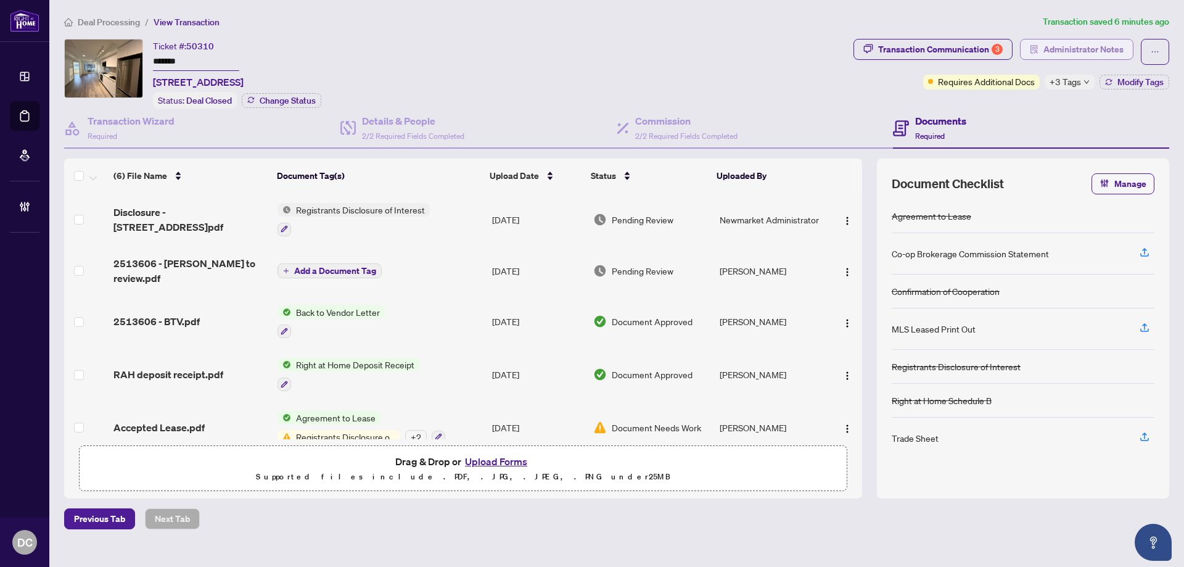
click at [1046, 55] on span "Administrator Notes" at bounding box center [1083, 49] width 80 height 20
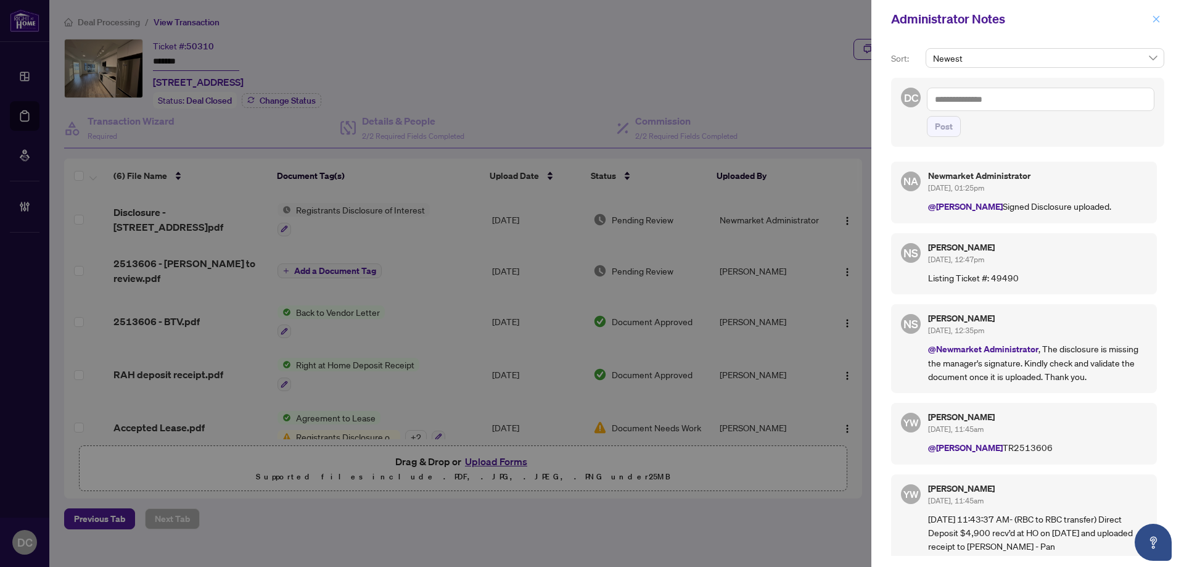
click at [1157, 22] on icon "close" at bounding box center [1156, 19] width 9 height 9
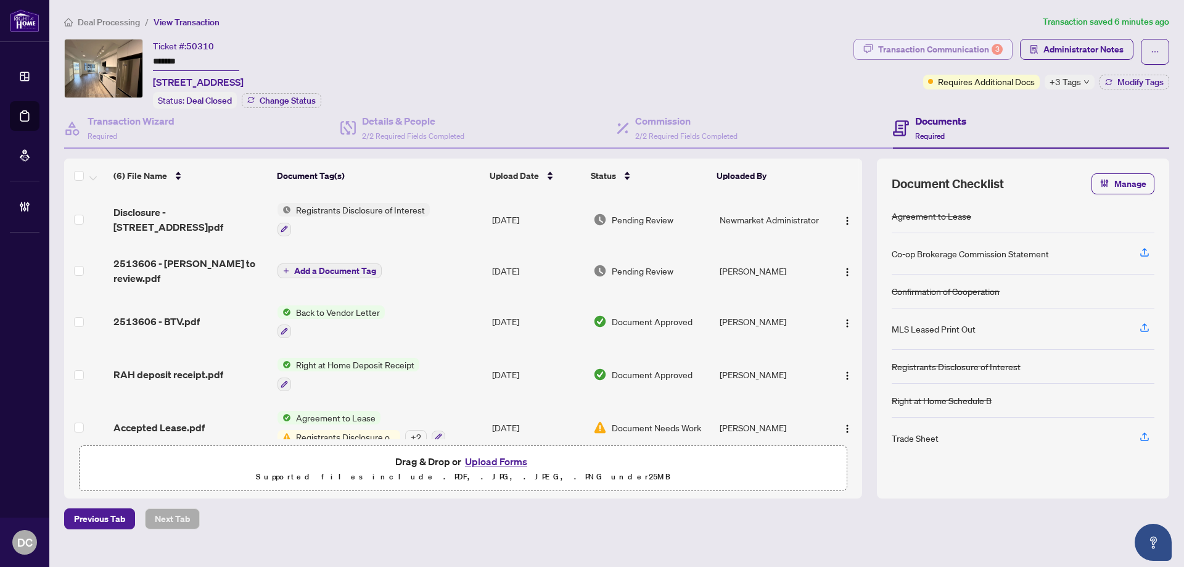
click at [955, 52] on div "Transaction Communication 3" at bounding box center [940, 49] width 125 height 20
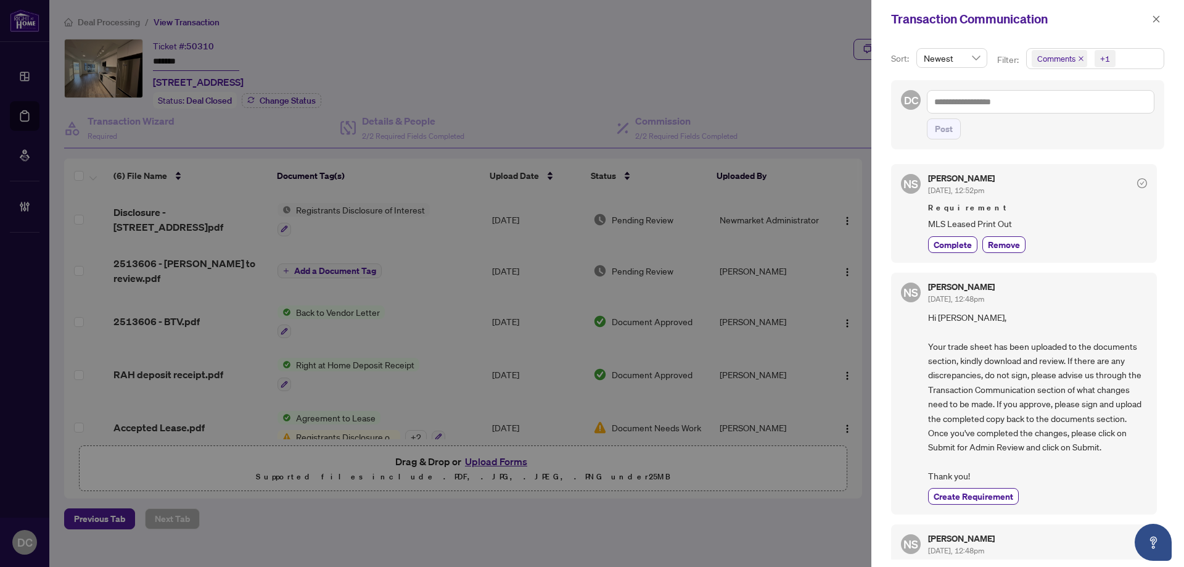
click at [1139, 67] on span "Comments +1" at bounding box center [1094, 59] width 137 height 20
click at [1099, 115] on span "Comments" at bounding box center [1100, 109] width 109 height 15
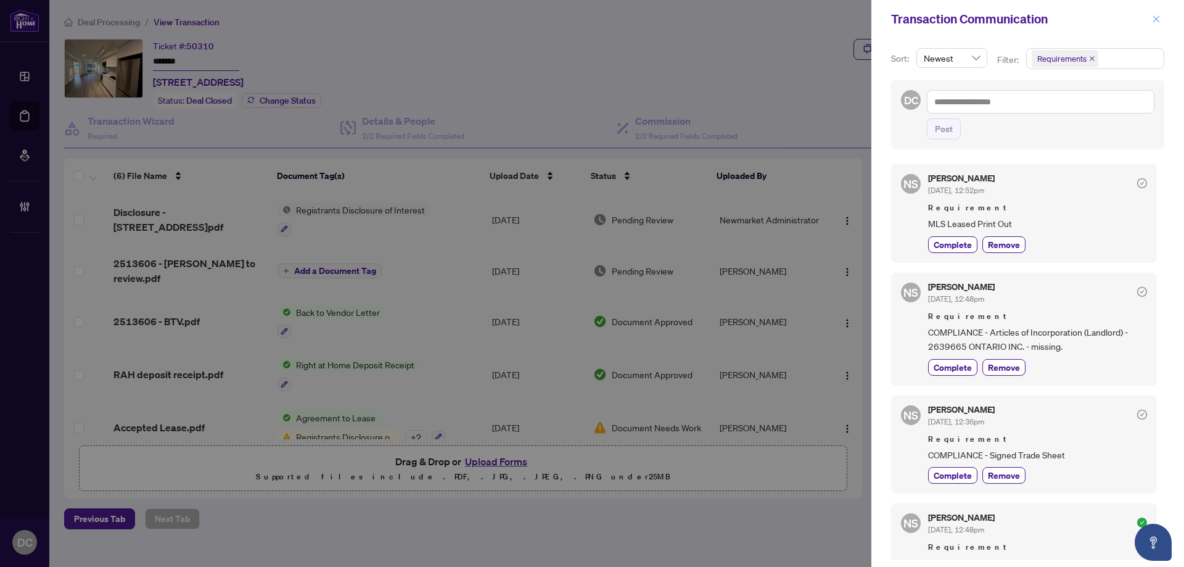
click at [1157, 21] on icon "close" at bounding box center [1156, 19] width 9 height 9
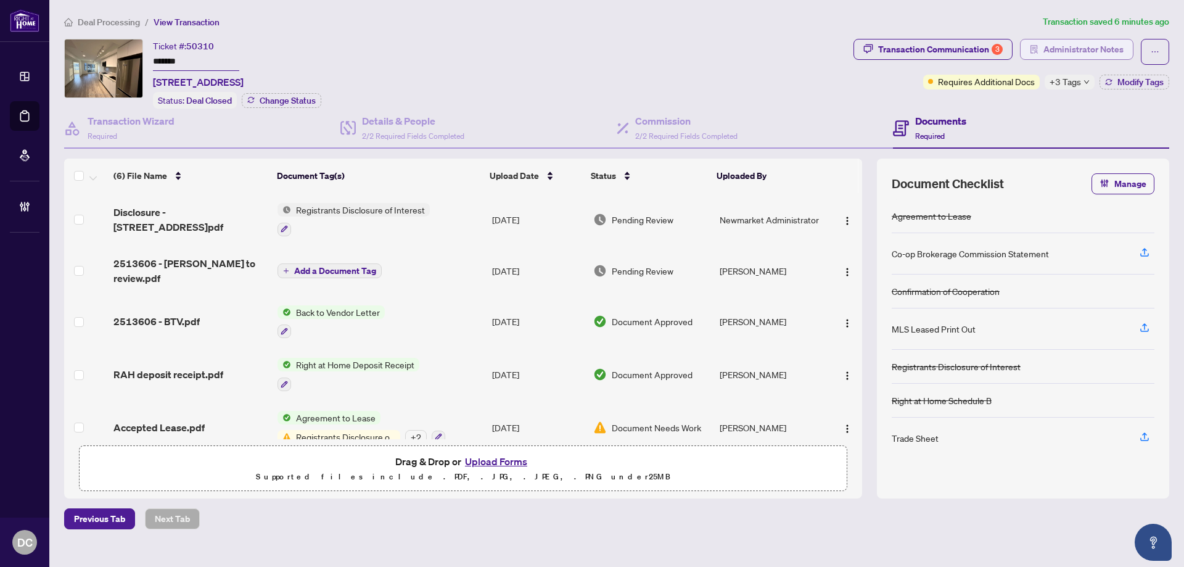
click at [1114, 49] on span "Administrator Notes" at bounding box center [1083, 49] width 80 height 20
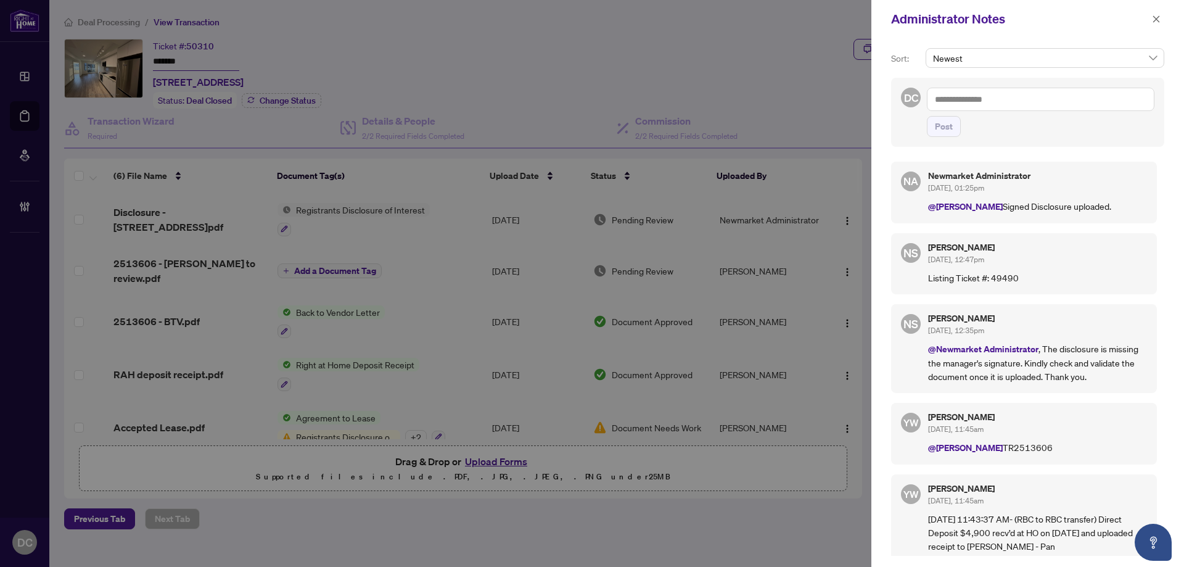
click at [1082, 103] on textarea at bounding box center [1040, 99] width 227 height 23
paste textarea "**********"
type textarea "**********"
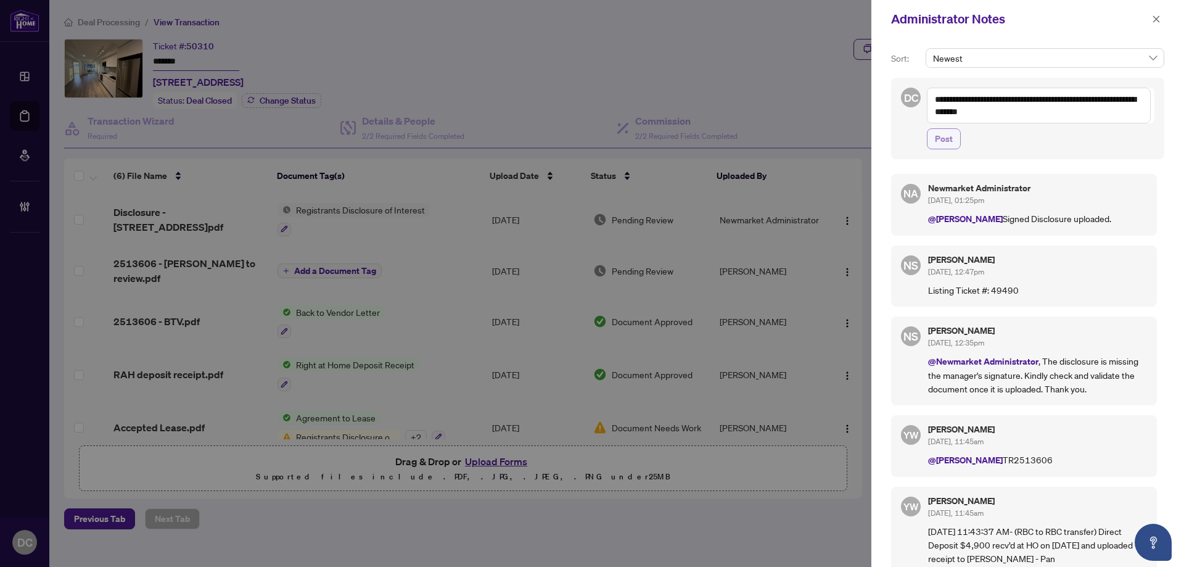
click at [941, 148] on button "Post" at bounding box center [944, 138] width 34 height 21
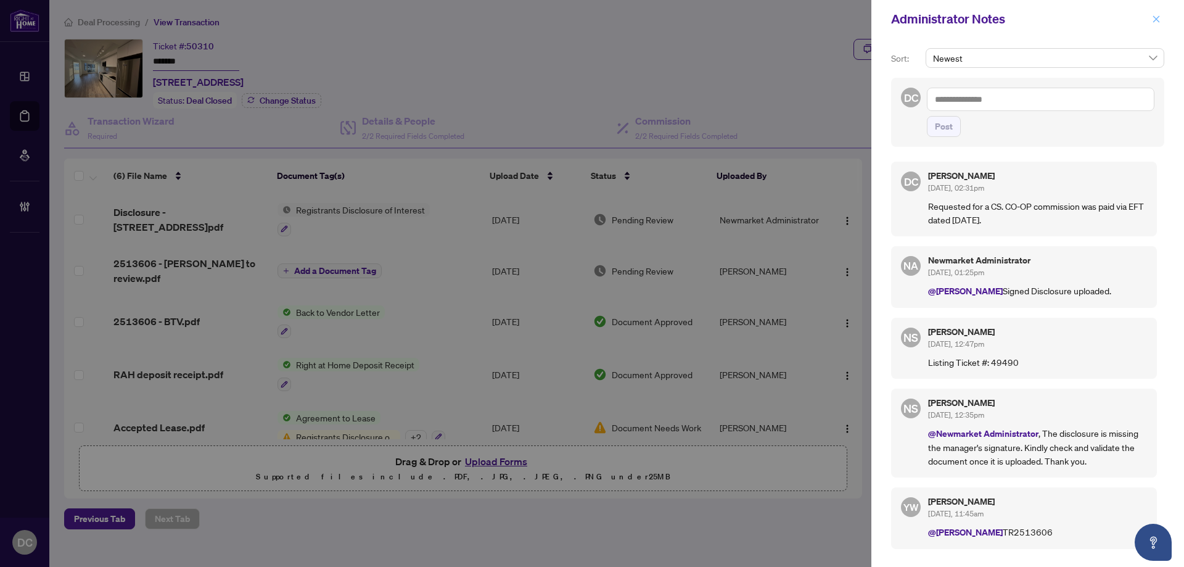
click at [1156, 19] on icon "close" at bounding box center [1156, 18] width 7 height 7
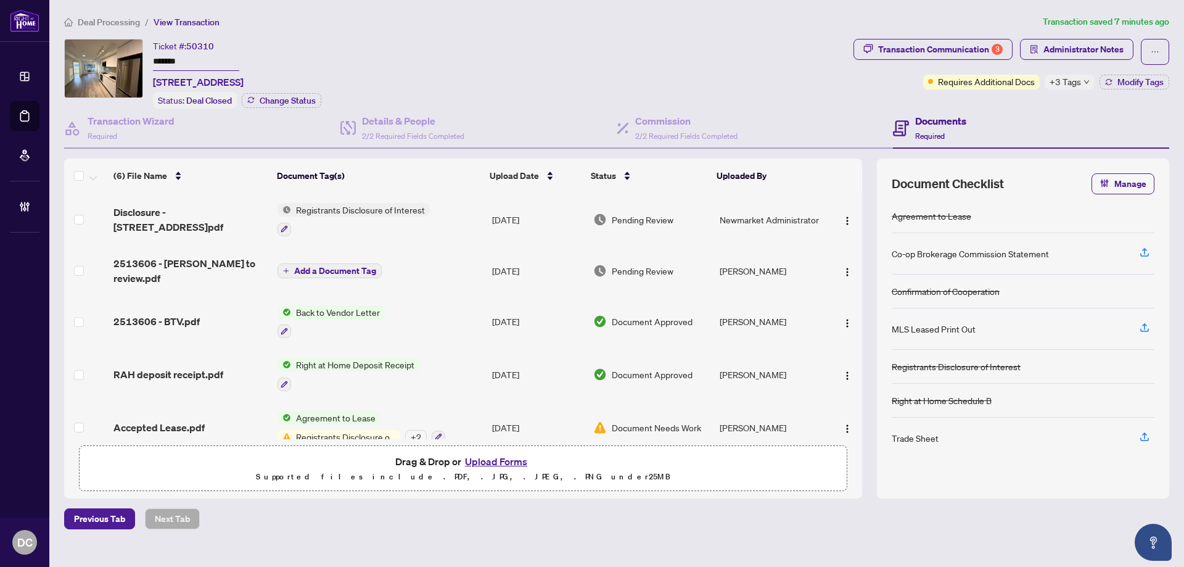
click at [1071, 82] on span "+3 Tags" at bounding box center [1064, 82] width 31 height 14
click at [1016, 111] on div "Documents Required" at bounding box center [1031, 129] width 276 height 40
click at [1145, 89] on div "Transaction Communication 3 Administrator Notes Requires Additional Docs +3 Tag…" at bounding box center [1011, 74] width 321 height 70
click at [1145, 86] on button "Modify Tags" at bounding box center [1134, 82] width 70 height 15
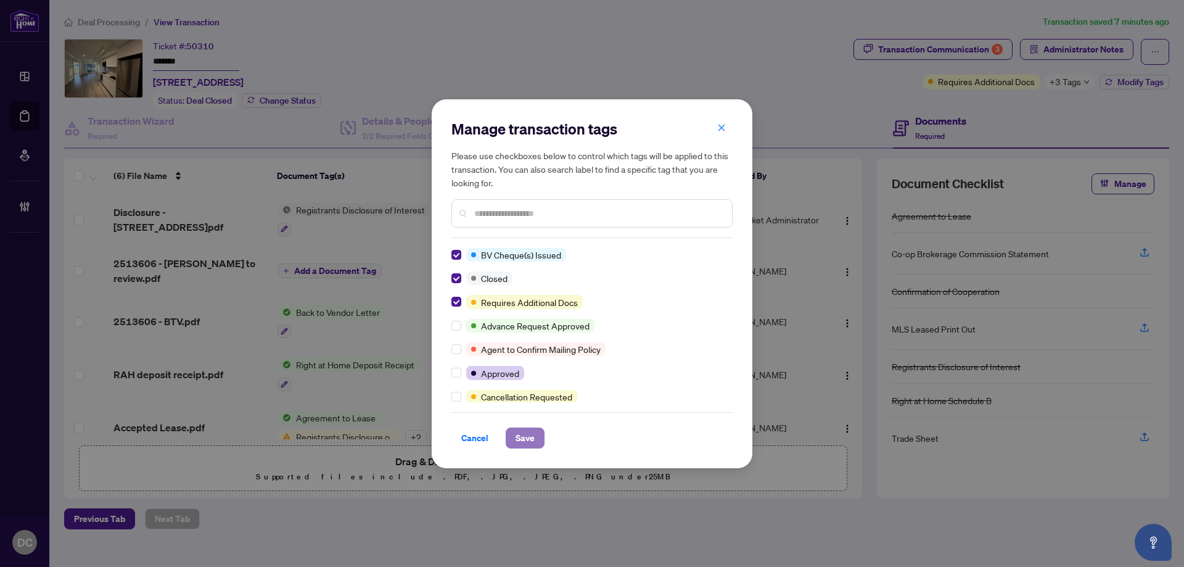
click at [526, 441] on span "Save" at bounding box center [524, 438] width 19 height 20
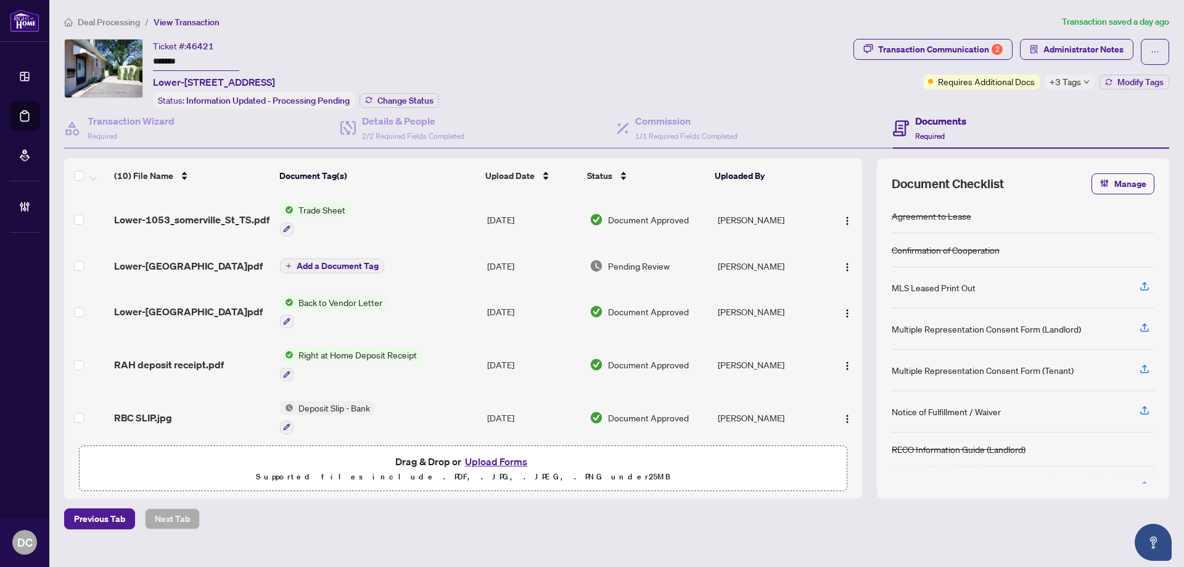
drag, startPoint x: 198, startPoint y: 62, endPoint x: 58, endPoint y: 62, distance: 139.9
click at [58, 62] on main "Deal Processing / View Transaction Transaction saved a day ago Ticket #: 46421 …" at bounding box center [616, 283] width 1134 height 567
click at [420, 100] on span "Change Status" at bounding box center [405, 100] width 56 height 9
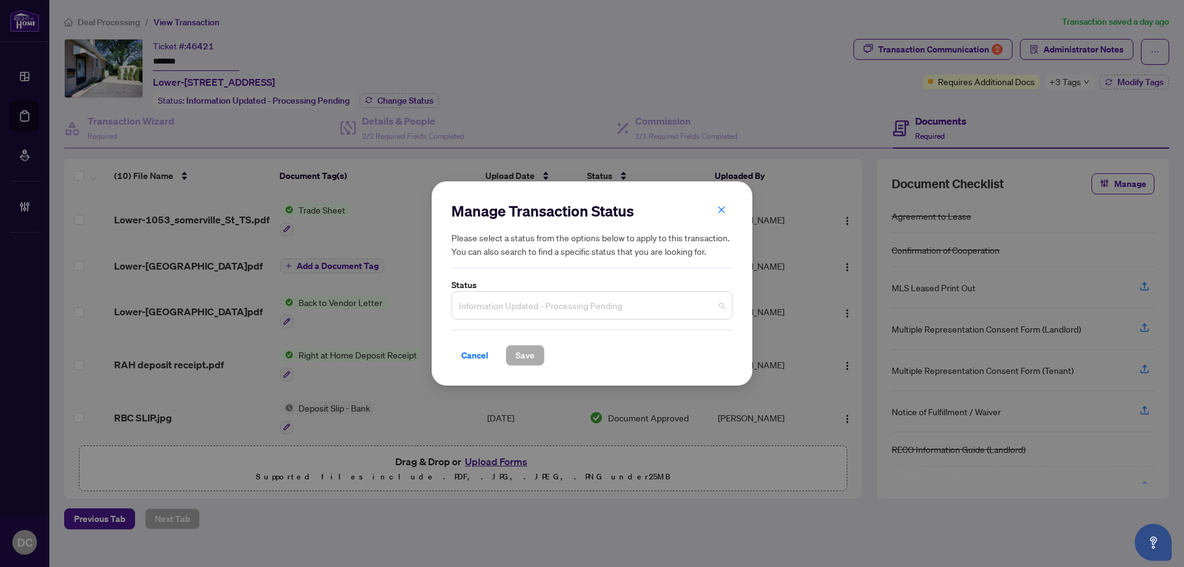
click at [604, 300] on span "Information Updated - Processing Pending" at bounding box center [592, 304] width 266 height 23
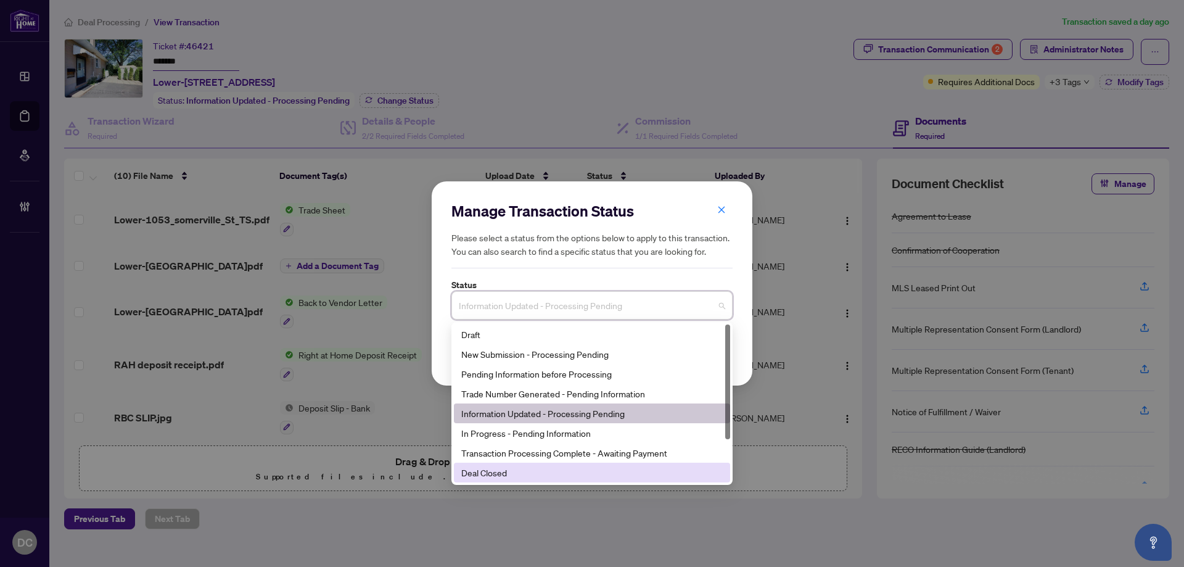
click at [540, 475] on div "Deal Closed" at bounding box center [591, 472] width 261 height 14
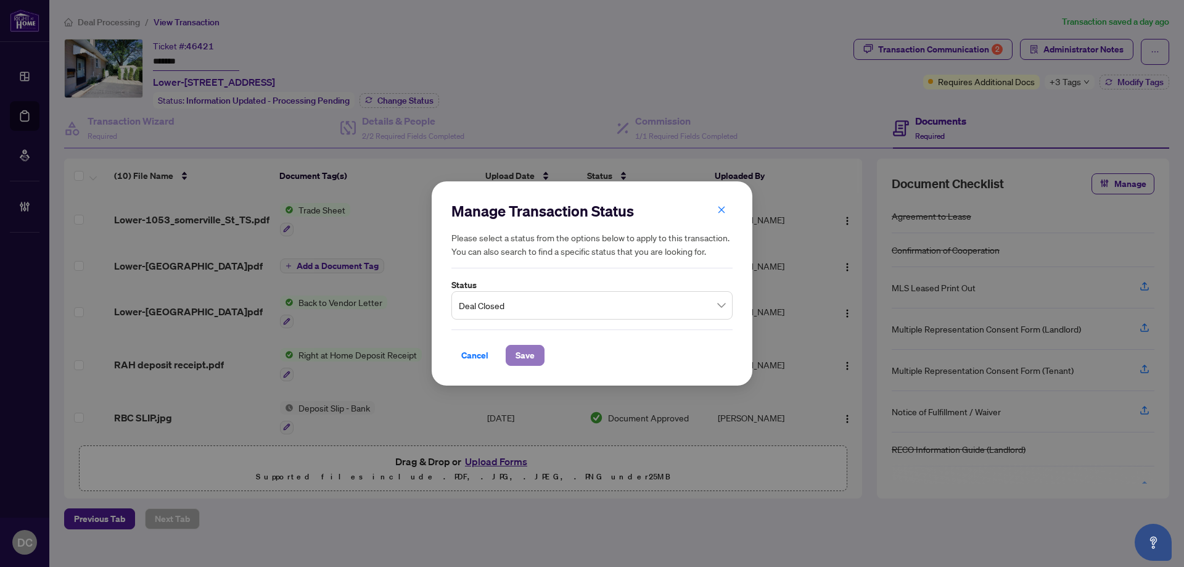
click at [517, 364] on span "Save" at bounding box center [524, 355] width 19 height 20
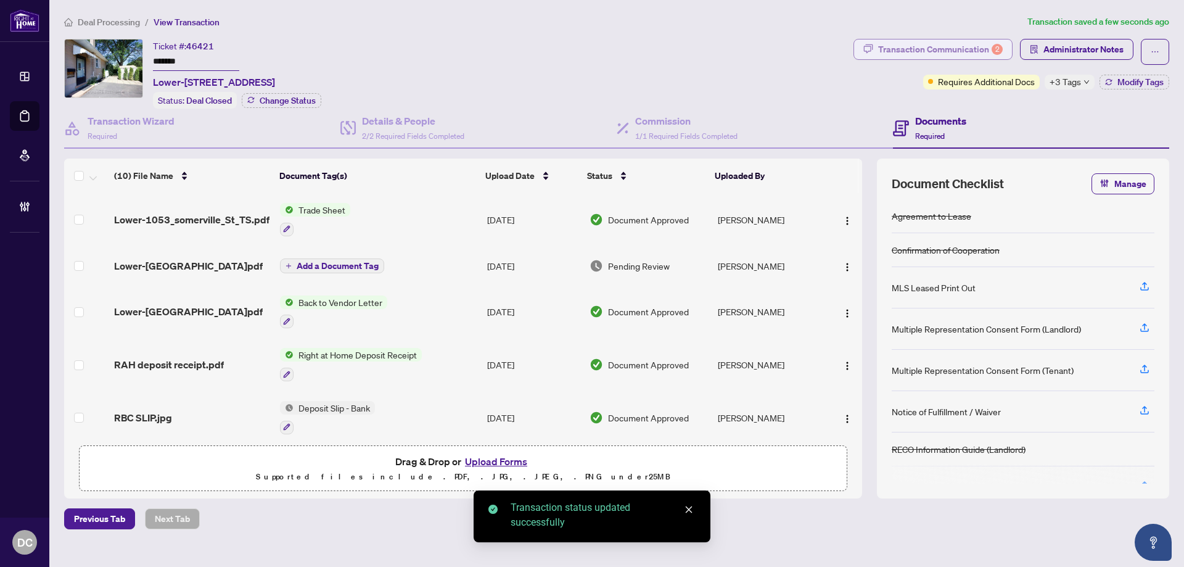
click at [970, 47] on div "Transaction Communication 2" at bounding box center [940, 49] width 125 height 20
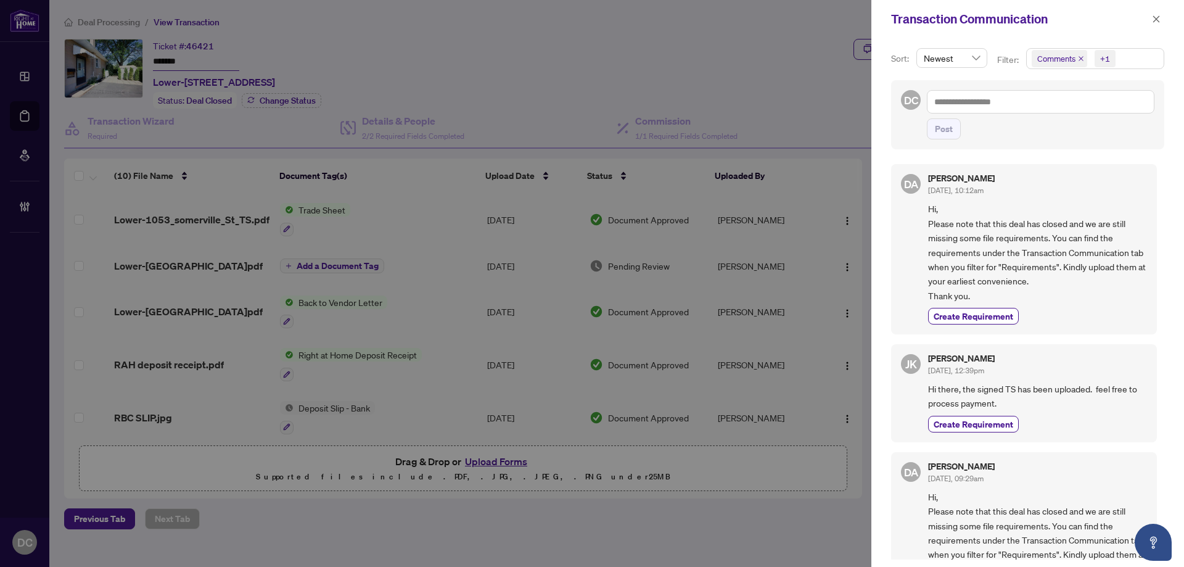
click at [1119, 54] on span "Comments +1" at bounding box center [1094, 59] width 137 height 20
click at [1094, 109] on span "Comments" at bounding box center [1100, 109] width 109 height 15
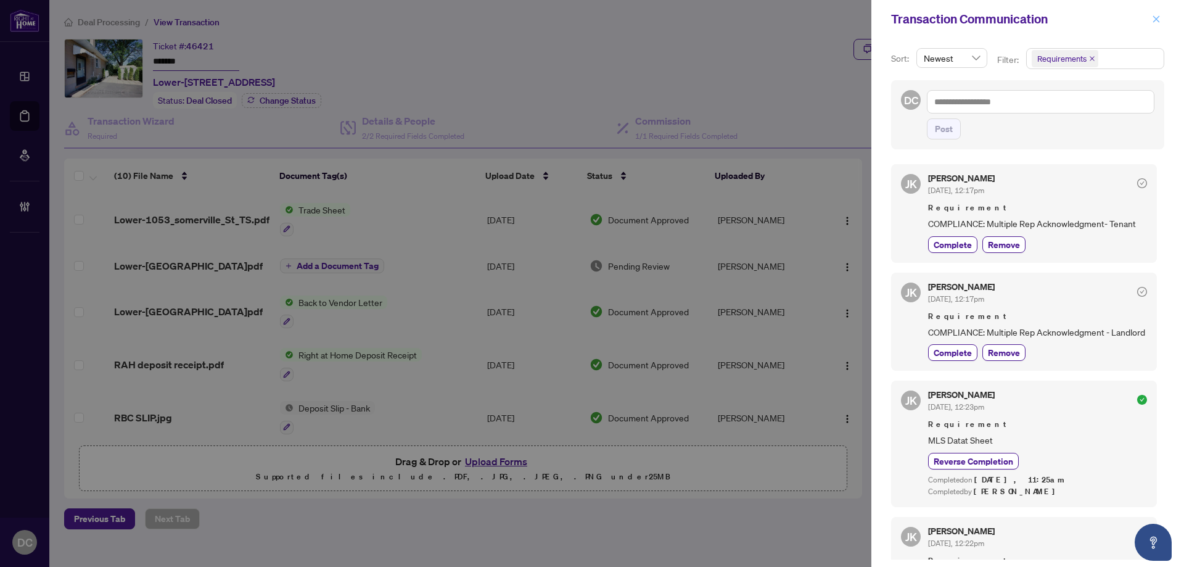
click at [1158, 18] on icon "close" at bounding box center [1156, 19] width 9 height 9
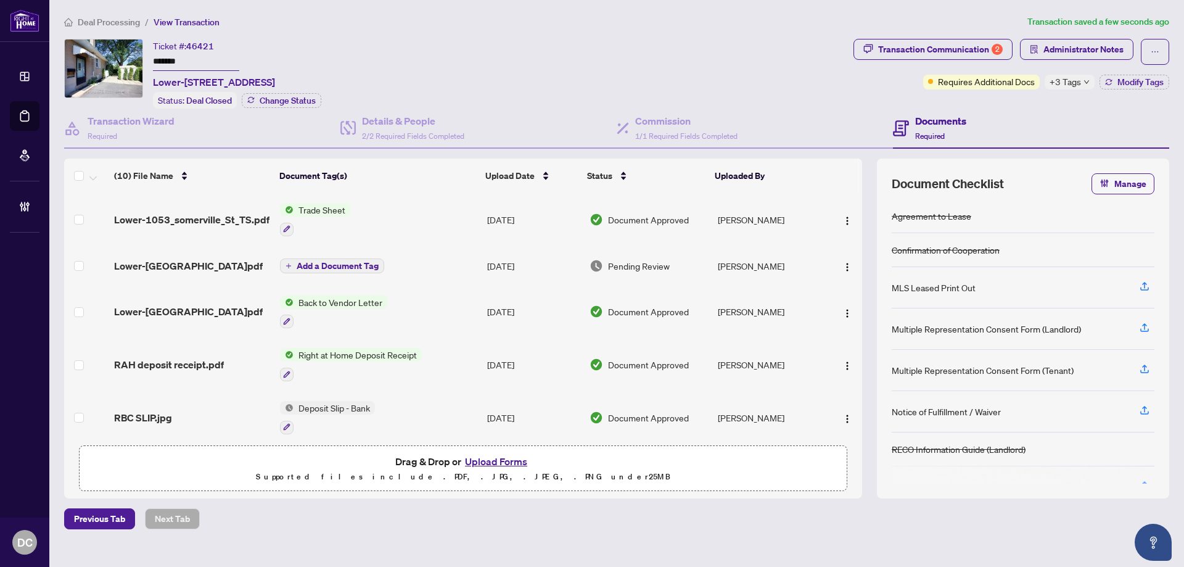
drag, startPoint x: 199, startPoint y: 67, endPoint x: 112, endPoint y: 62, distance: 87.0
click at [112, 62] on div "Ticket #: 46421 ******* Lower-1053 somerville St, Oshawa, Ontario L1G 4K4, Cana…" at bounding box center [456, 74] width 784 height 70
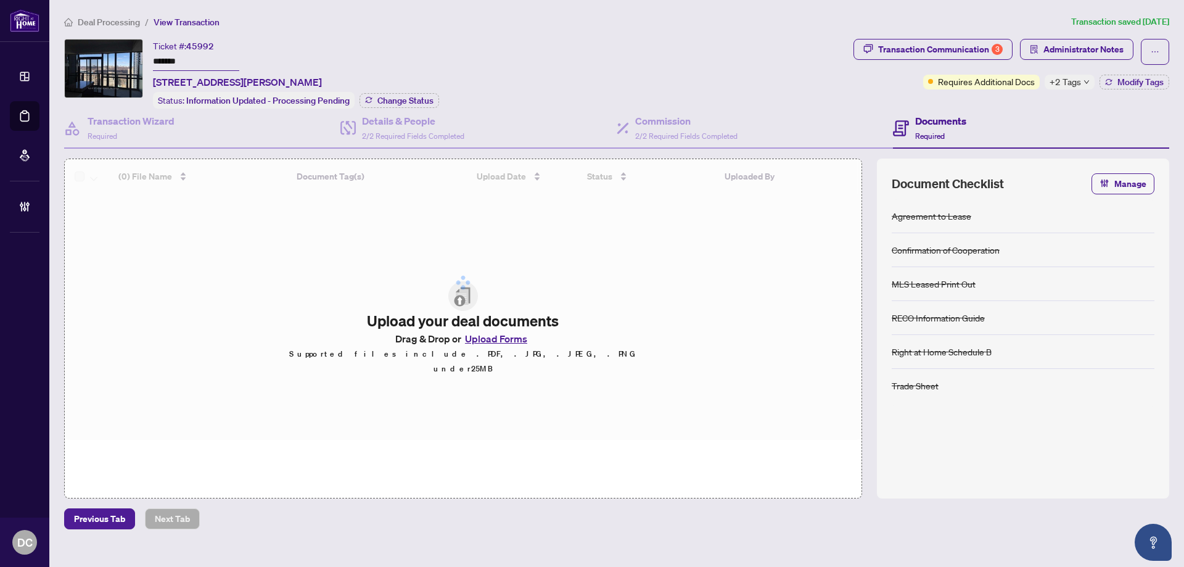
drag, startPoint x: 200, startPoint y: 65, endPoint x: 97, endPoint y: 61, distance: 102.4
click at [97, 61] on div "Ticket #: 45992 ******* [STREET_ADDRESS][PERSON_NAME] Status: Information Updat…" at bounding box center [456, 74] width 784 height 70
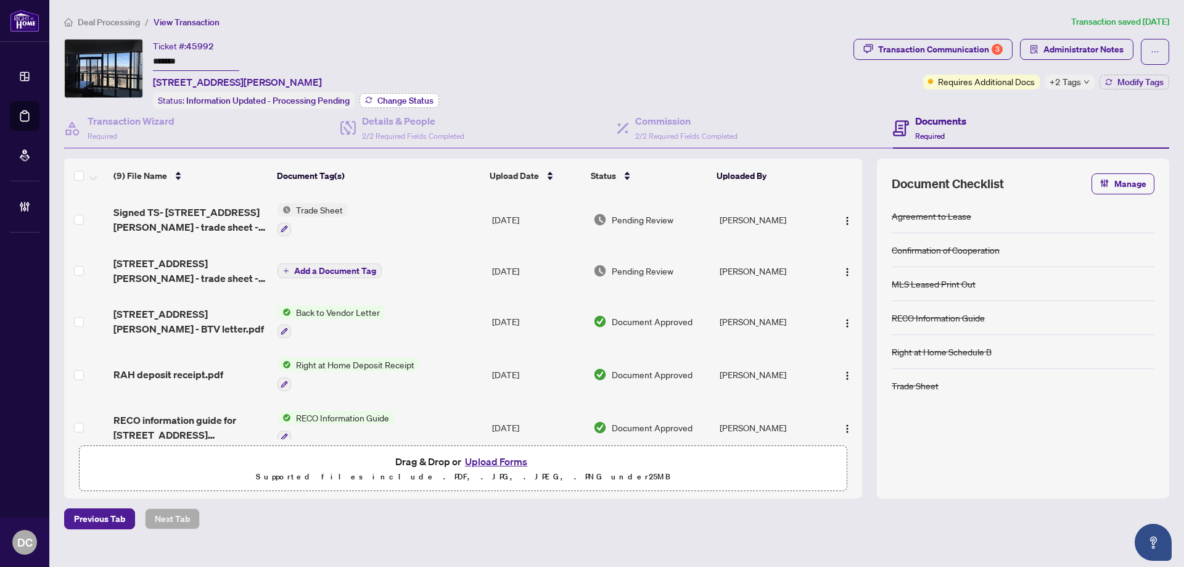
click at [427, 99] on span "Change Status" at bounding box center [405, 100] width 56 height 9
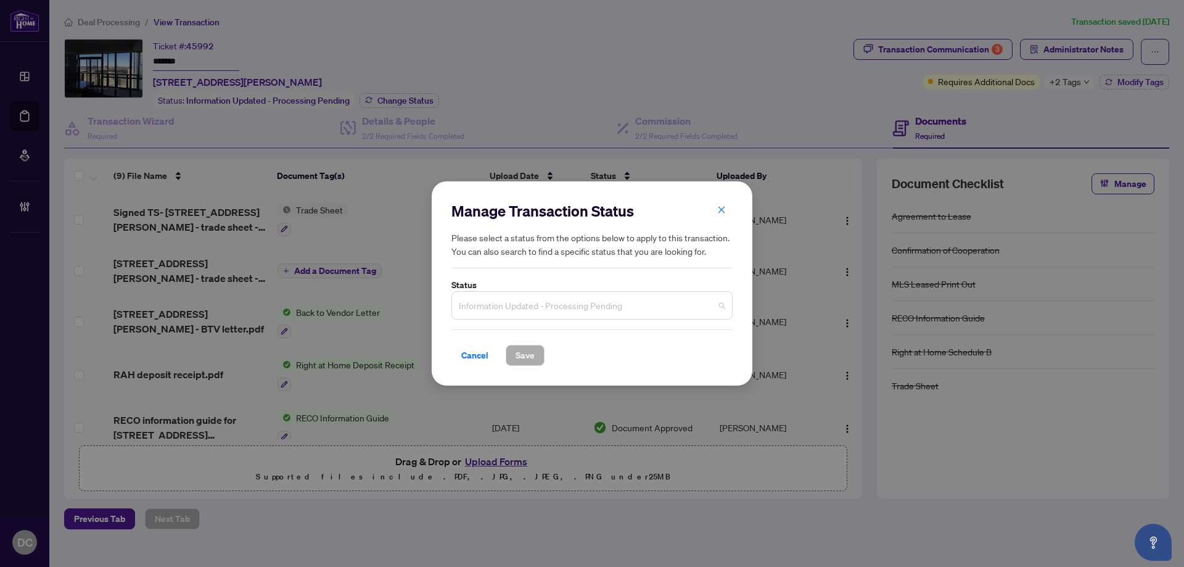
click at [626, 314] on span "Information Updated - Processing Pending" at bounding box center [592, 304] width 266 height 23
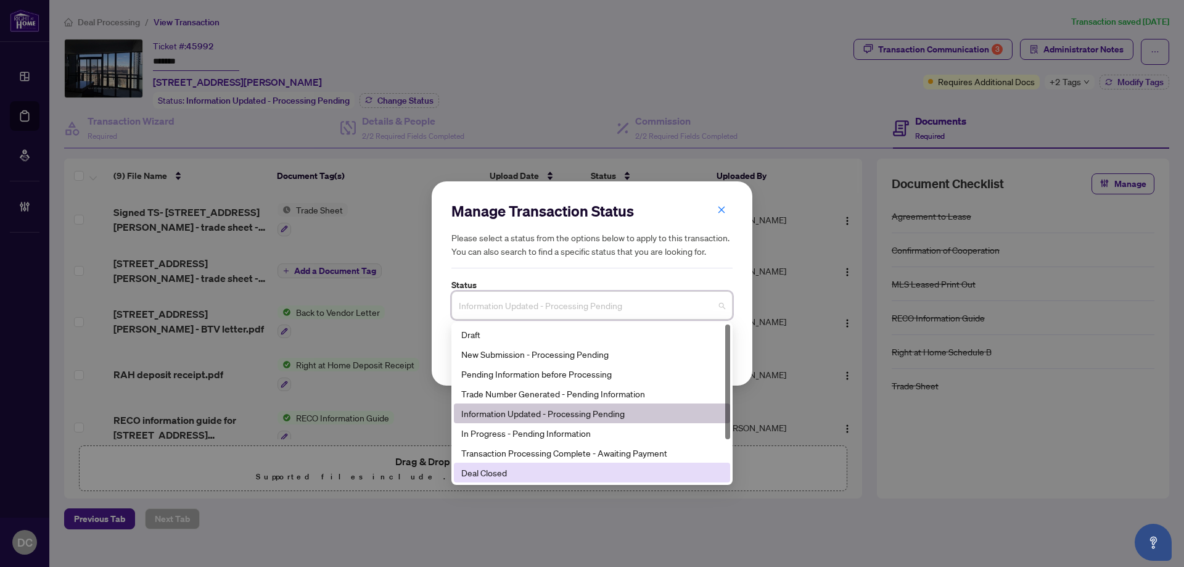
click at [522, 472] on div "Deal Closed" at bounding box center [591, 472] width 261 height 14
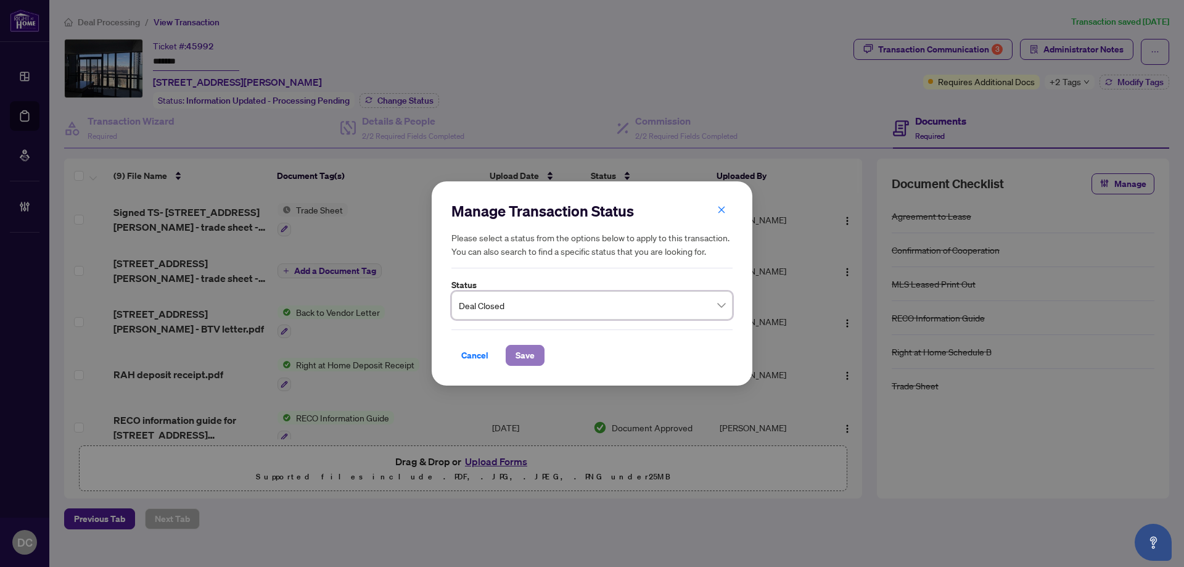
click at [535, 357] on button "Save" at bounding box center [525, 355] width 39 height 21
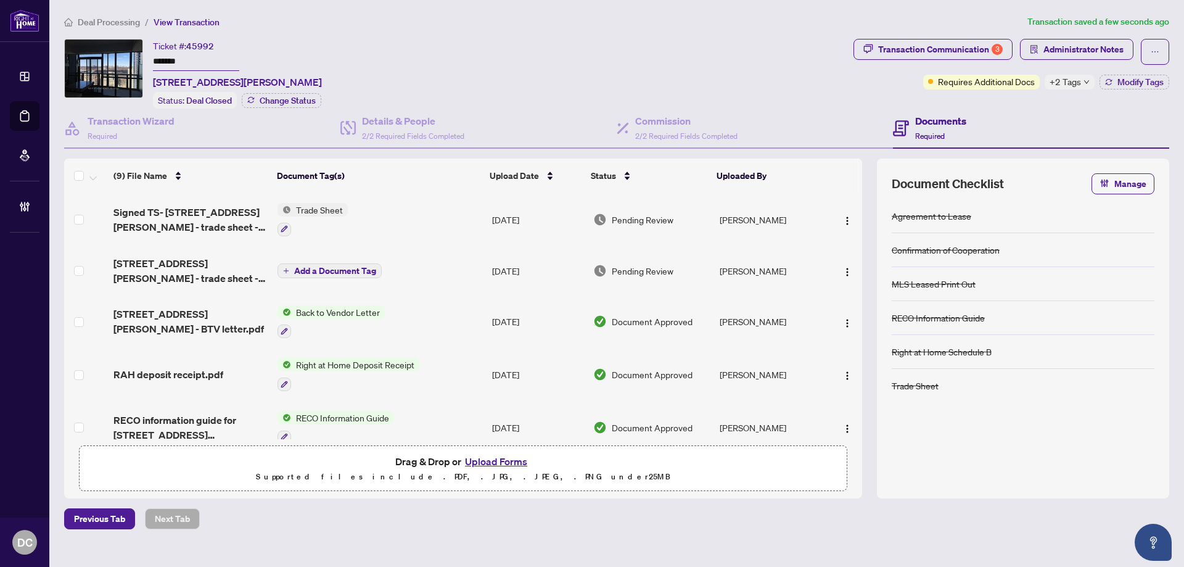
click at [1071, 81] on span "+2 Tags" at bounding box center [1064, 82] width 31 height 14
click at [1002, 110] on div "Documents Required" at bounding box center [1031, 129] width 276 height 40
click at [1118, 85] on span "Modify Tags" at bounding box center [1140, 82] width 46 height 9
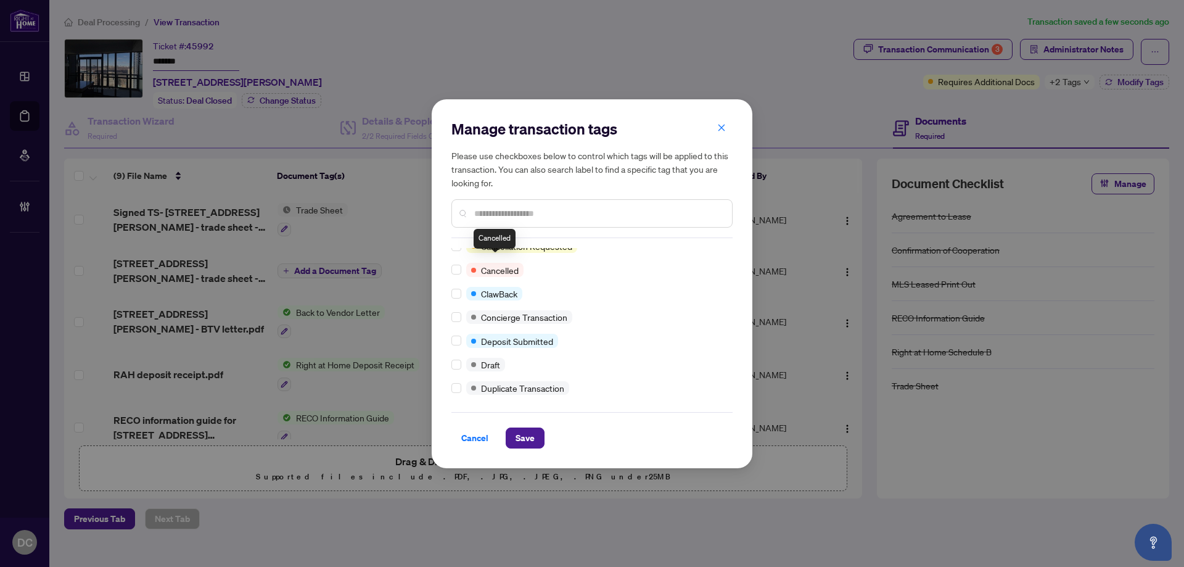
scroll to position [185, 0]
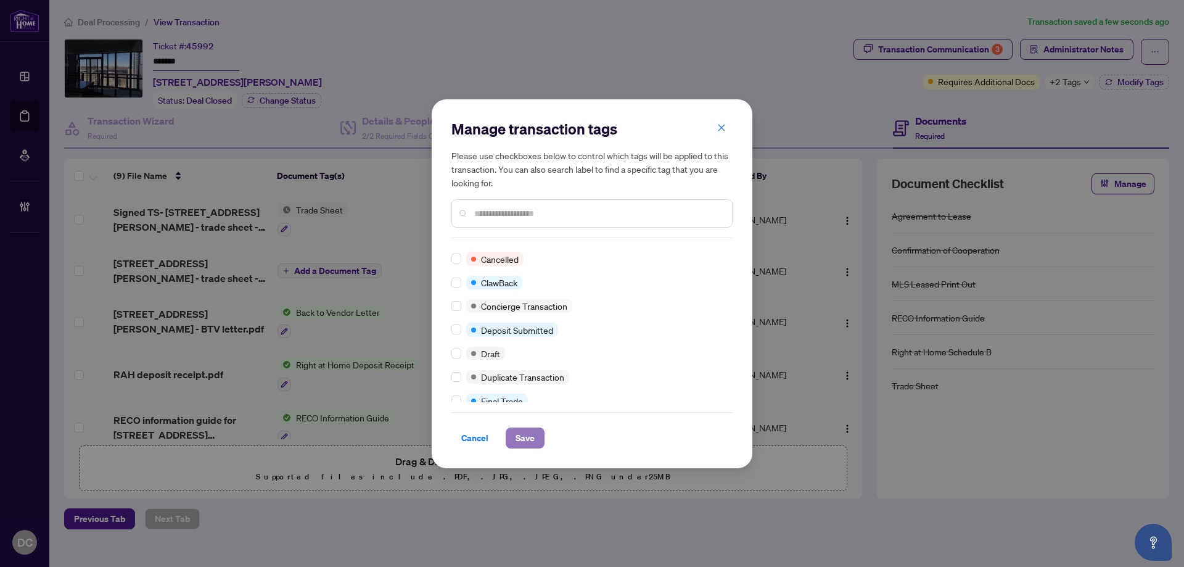
click at [520, 442] on span "Save" at bounding box center [524, 438] width 19 height 20
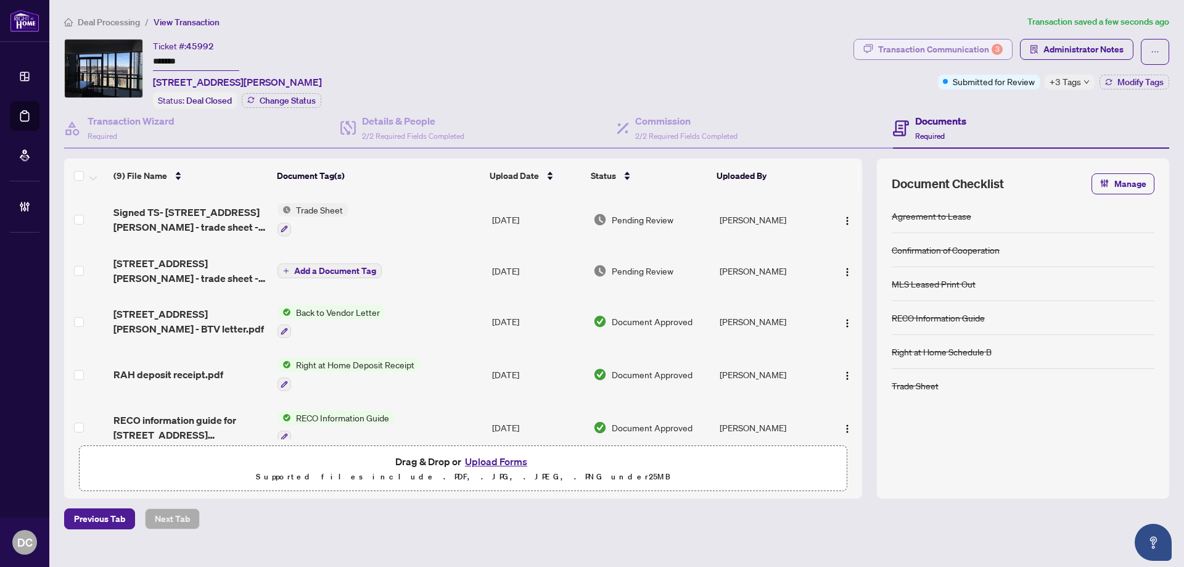
click at [962, 52] on div "Transaction Communication 3" at bounding box center [940, 49] width 125 height 20
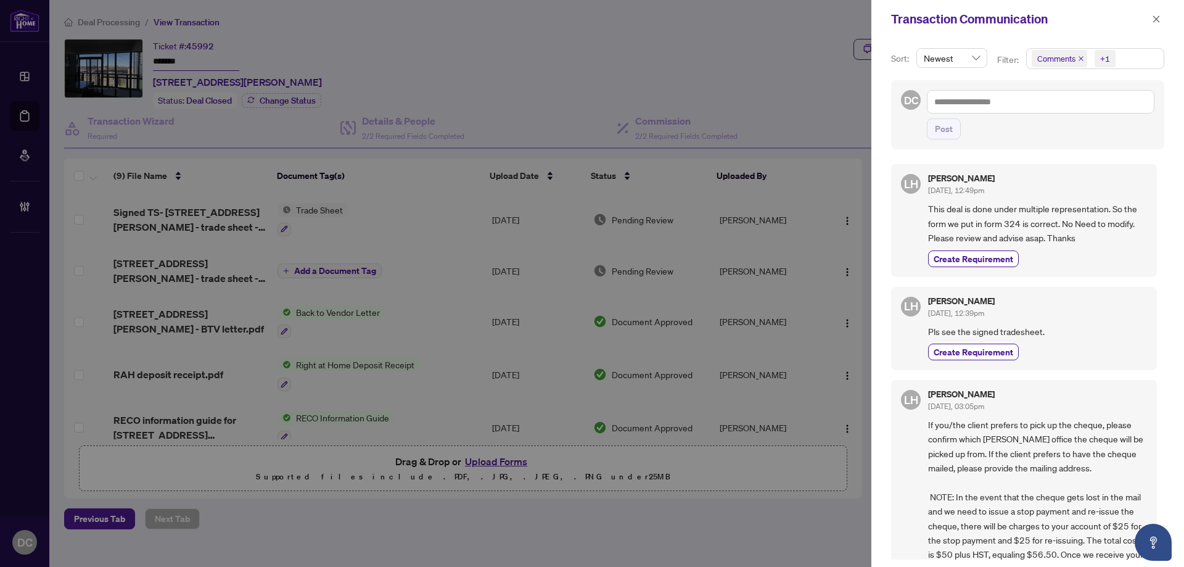
click at [1128, 62] on span "Comments +1" at bounding box center [1094, 59] width 137 height 20
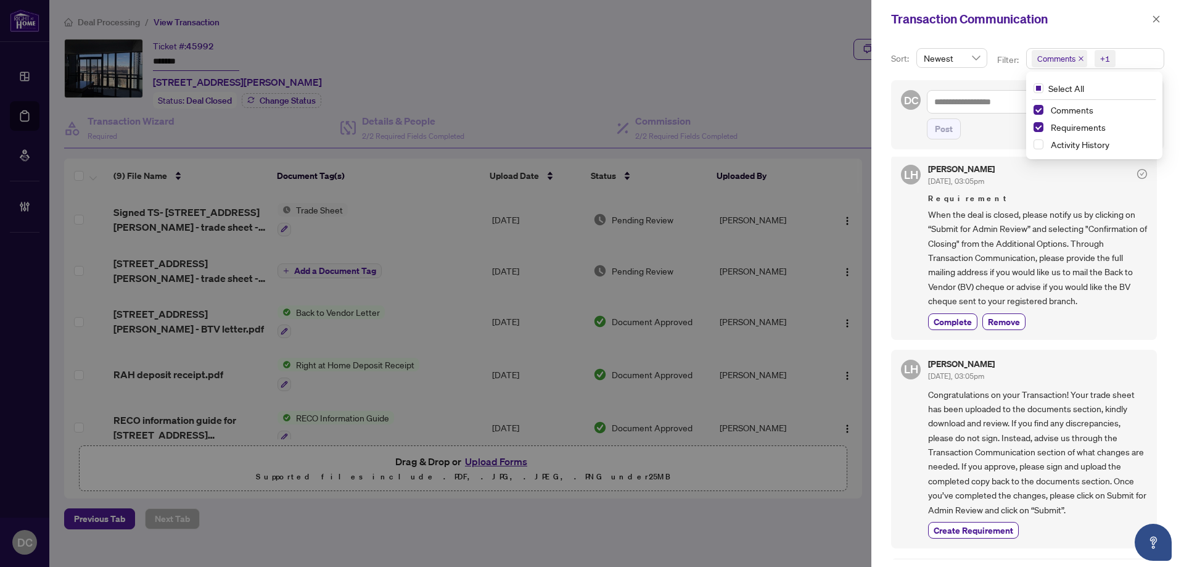
scroll to position [493, 0]
drag, startPoint x: 956, startPoint y: 320, endPoint x: 115, endPoint y: 282, distance: 841.7
click at [951, 317] on span "Complete" at bounding box center [952, 319] width 38 height 13
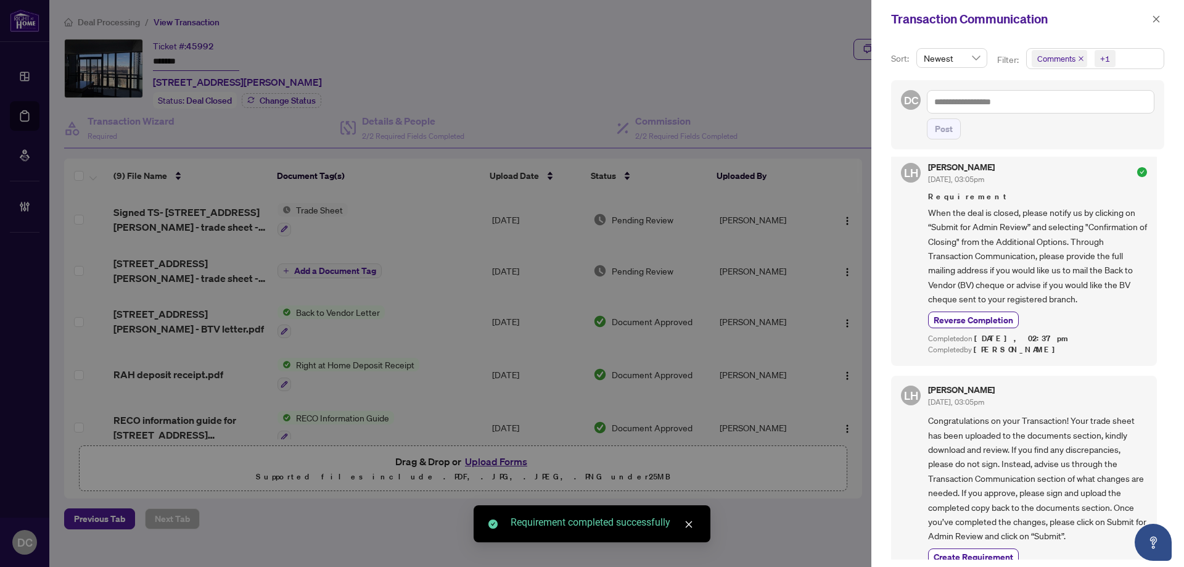
click at [1164, 22] on div "Transaction Communication" at bounding box center [1027, 19] width 313 height 38
click at [1158, 18] on icon "close" at bounding box center [1156, 19] width 9 height 9
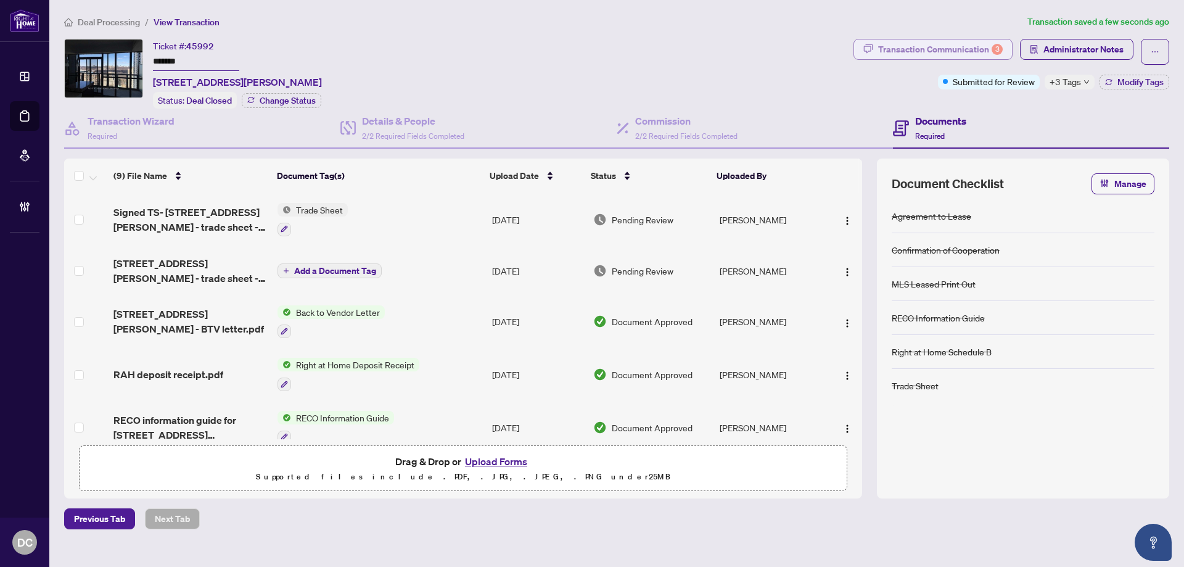
click at [943, 51] on div "Transaction Communication 3" at bounding box center [940, 49] width 125 height 20
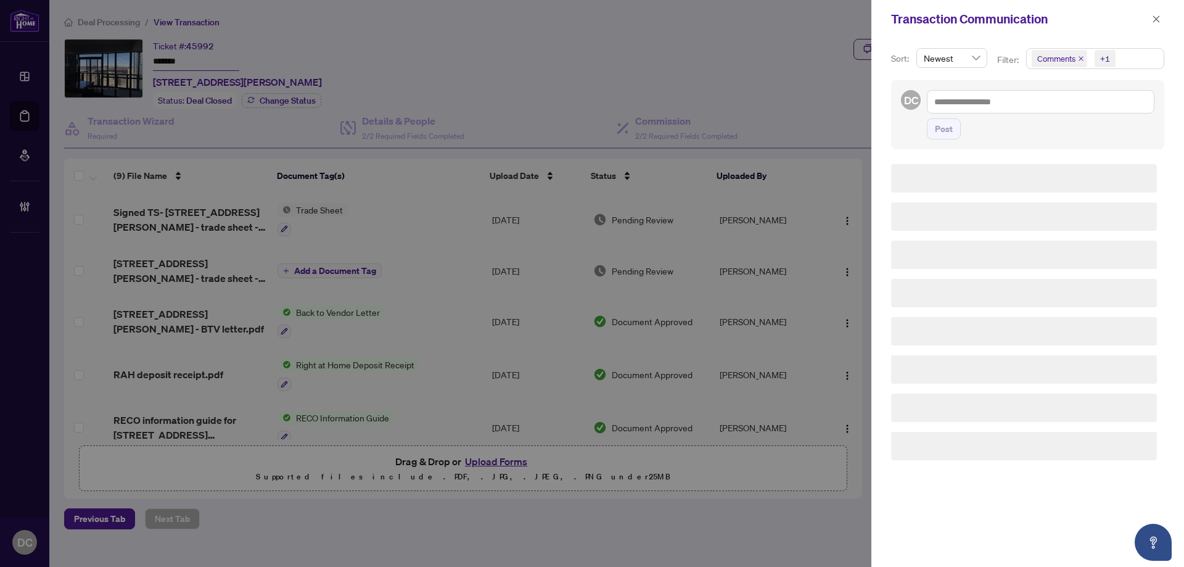
scroll to position [0, 0]
click at [1116, 60] on div "+1" at bounding box center [1103, 59] width 28 height 20
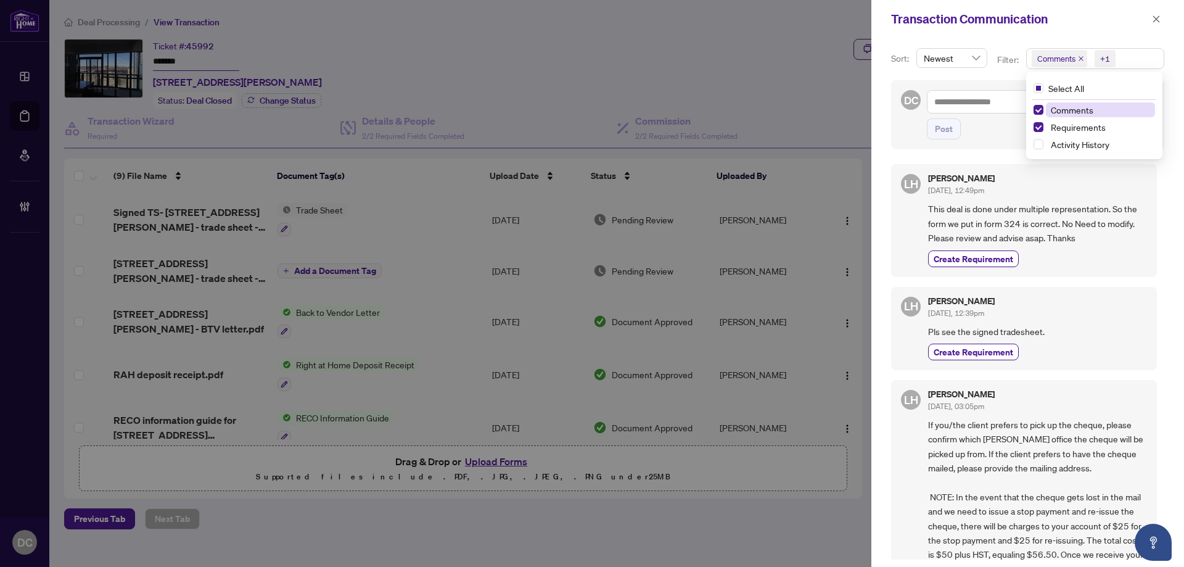
drag, startPoint x: 1080, startPoint y: 107, endPoint x: 1065, endPoint y: 105, distance: 15.6
click at [1079, 107] on span "Comments" at bounding box center [1071, 109] width 43 height 11
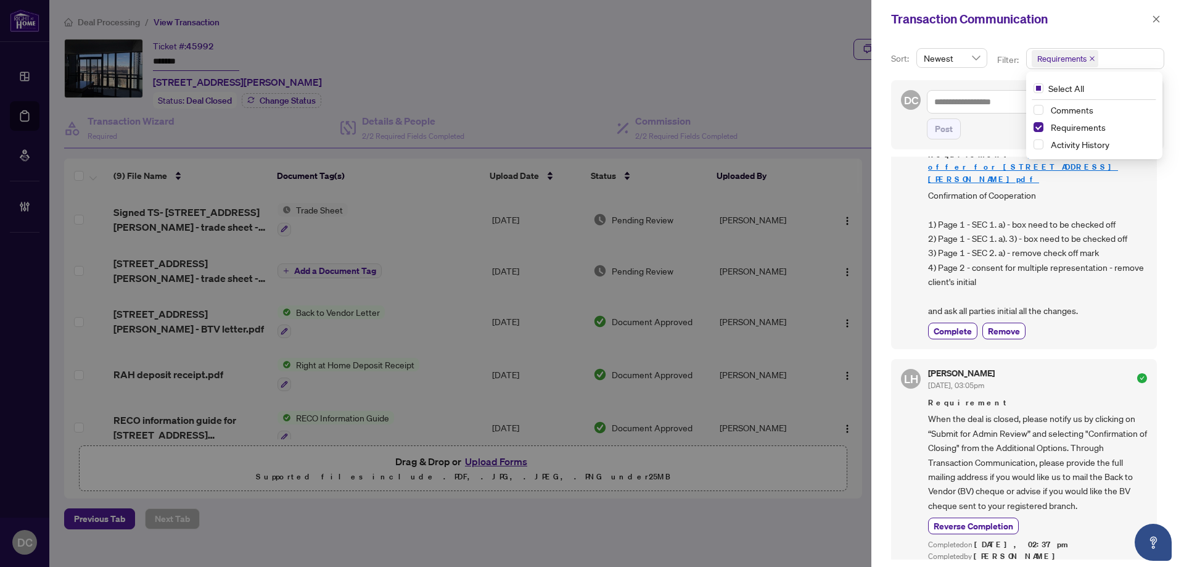
scroll to position [2, 0]
click at [1157, 20] on icon "close" at bounding box center [1156, 19] width 9 height 9
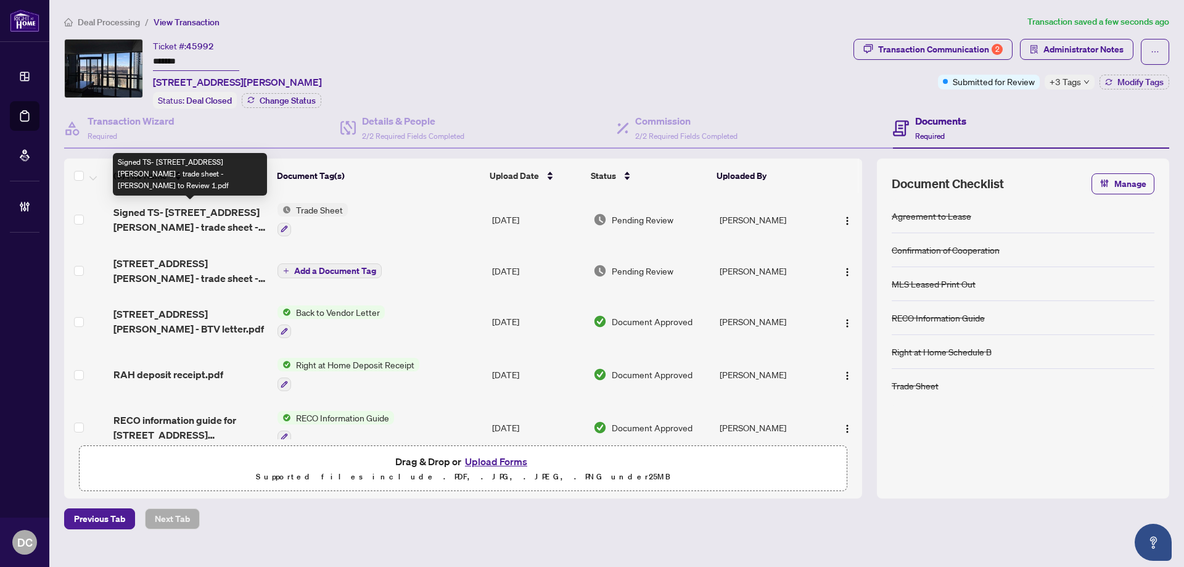
click at [217, 214] on span "Signed TS- [STREET_ADDRESS][PERSON_NAME] - trade sheet - [PERSON_NAME] to Revie…" at bounding box center [190, 220] width 154 height 30
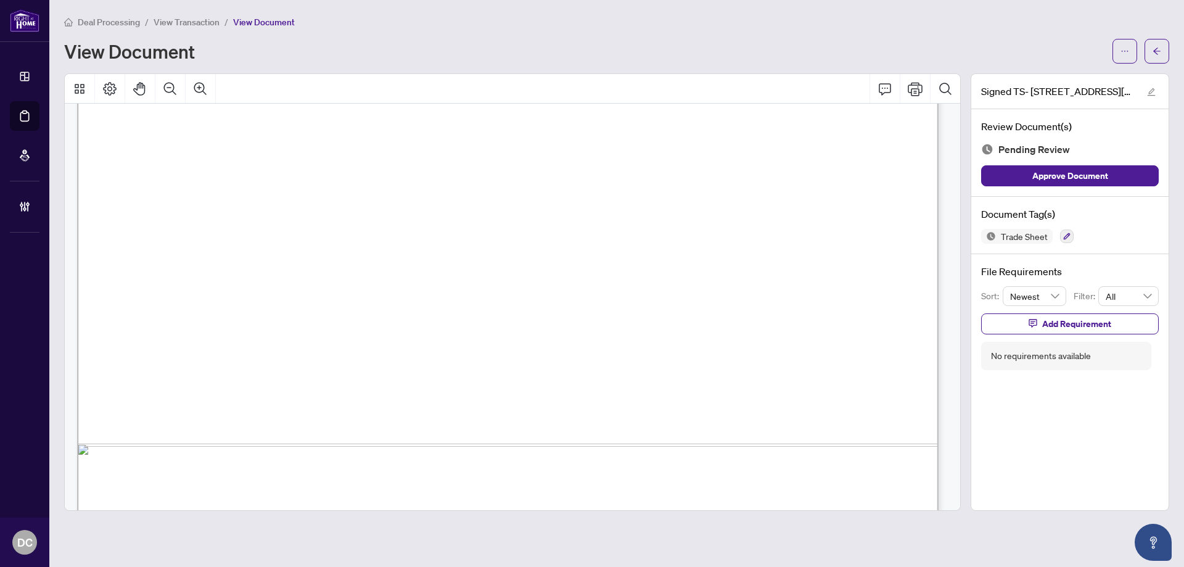
scroll to position [370, 0]
click at [1157, 55] on span "button" at bounding box center [1156, 51] width 9 height 20
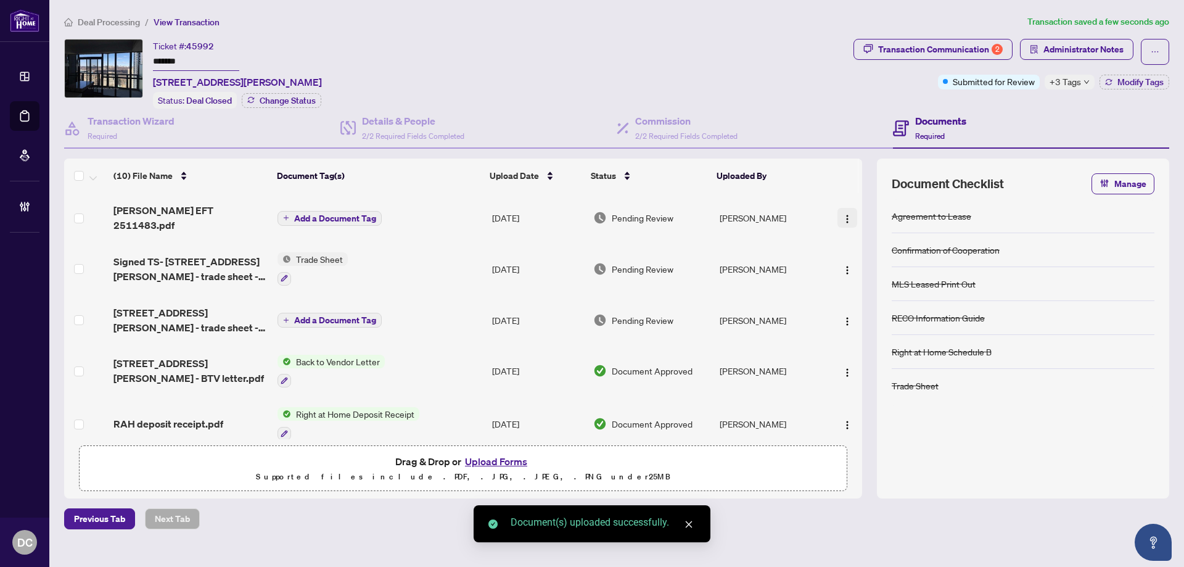
click at [842, 215] on img "button" at bounding box center [847, 219] width 10 height 10
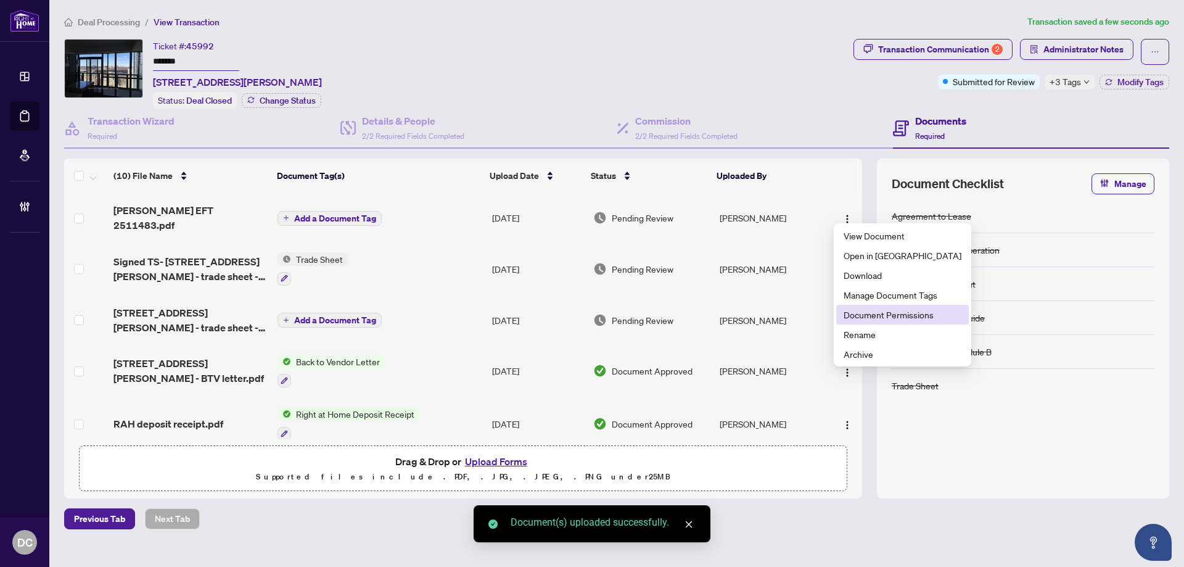
click at [869, 316] on span "Document Permissions" at bounding box center [902, 315] width 118 height 14
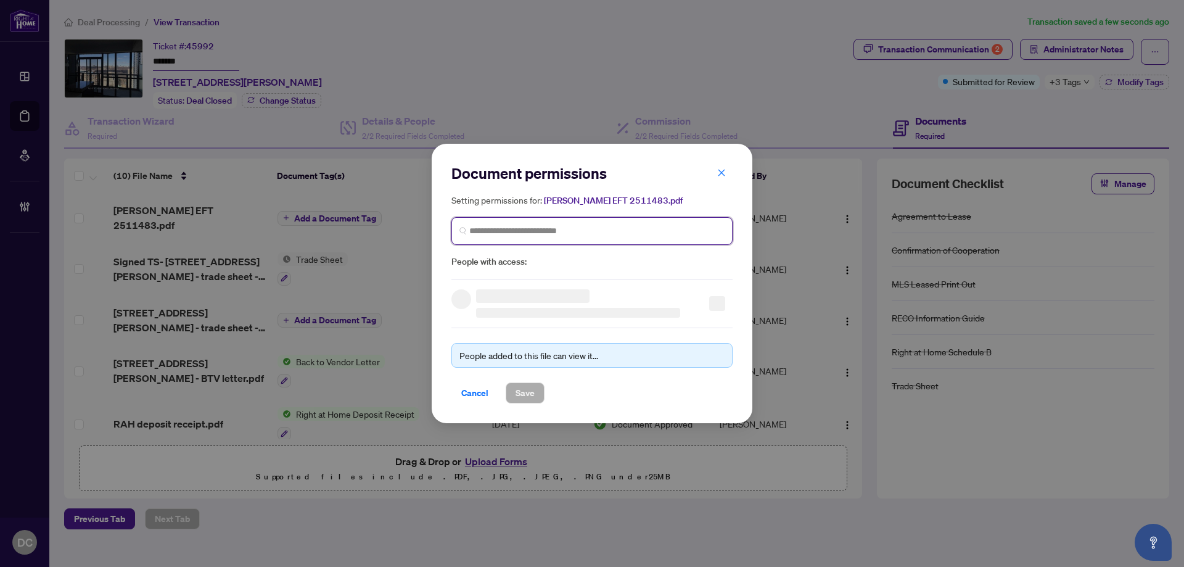
click at [652, 227] on input "search" at bounding box center [596, 230] width 255 height 13
type input "**********"
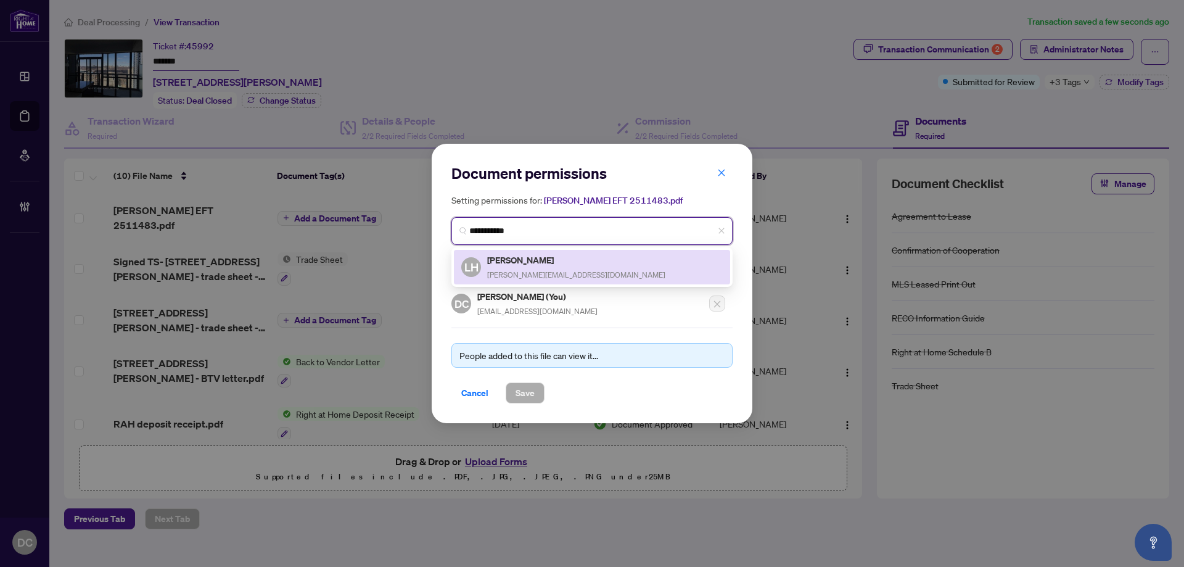
click at [581, 266] on div "[PERSON_NAME] [PERSON_NAME][EMAIL_ADDRESS][DOMAIN_NAME]" at bounding box center [576, 267] width 178 height 28
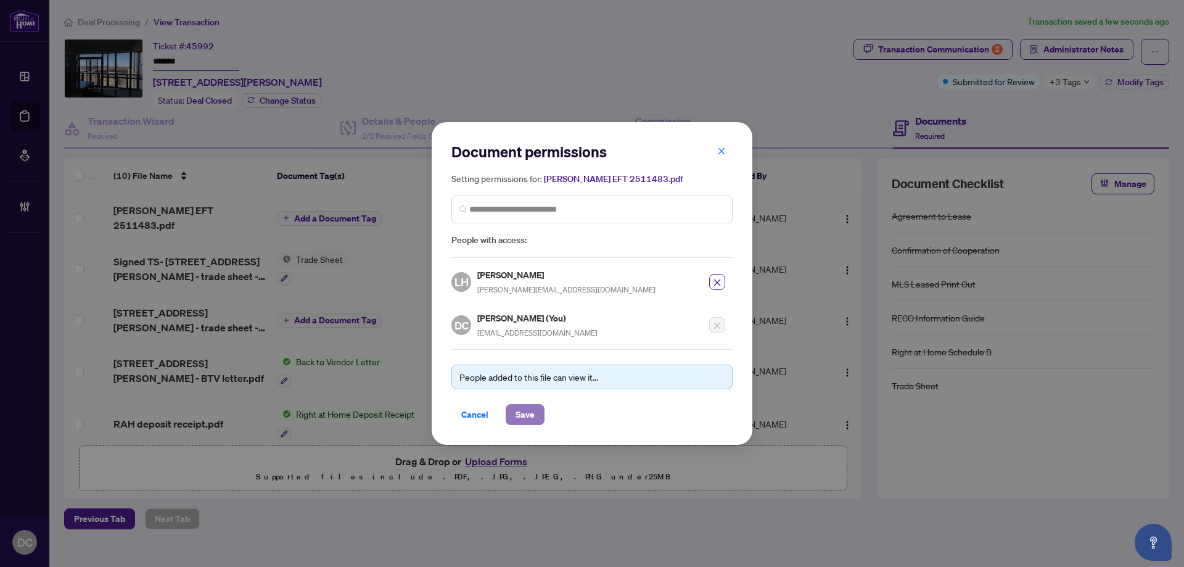
click at [530, 417] on span "Save" at bounding box center [524, 414] width 19 height 20
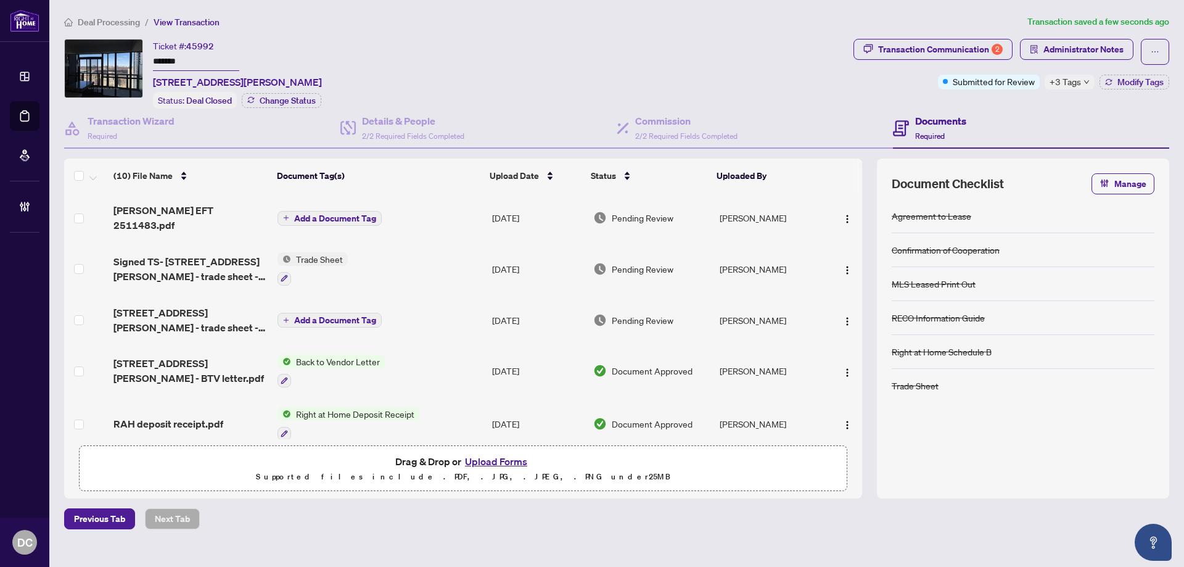
click at [355, 215] on span "Add a Document Tag" at bounding box center [335, 218] width 82 height 9
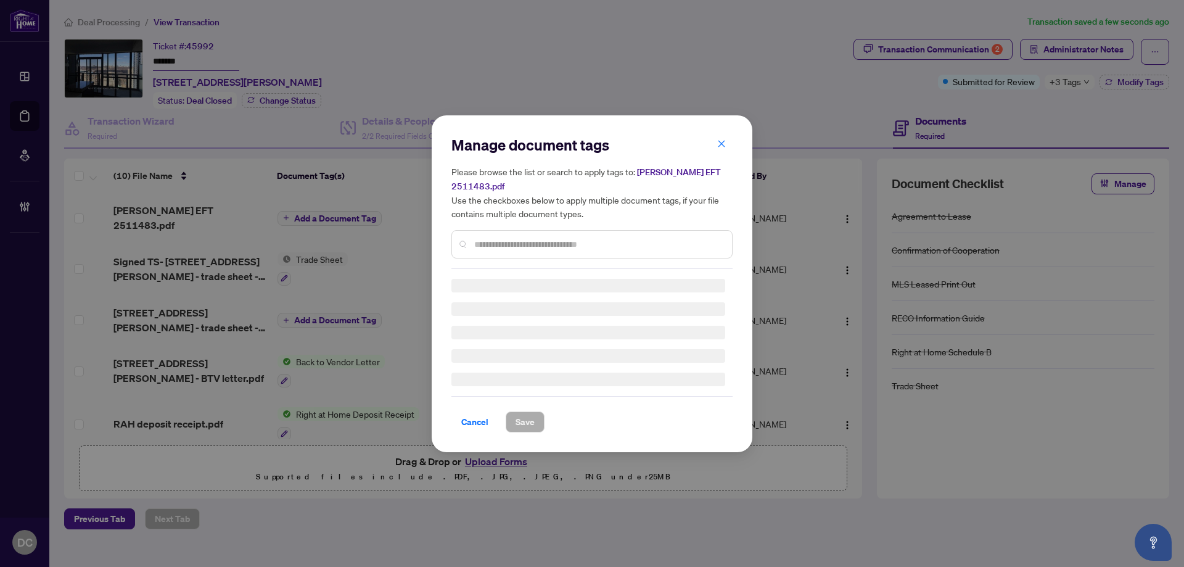
click at [515, 239] on div "Manage document tags Please browse the list or search to apply tags to: [PERSON…" at bounding box center [591, 283] width 281 height 297
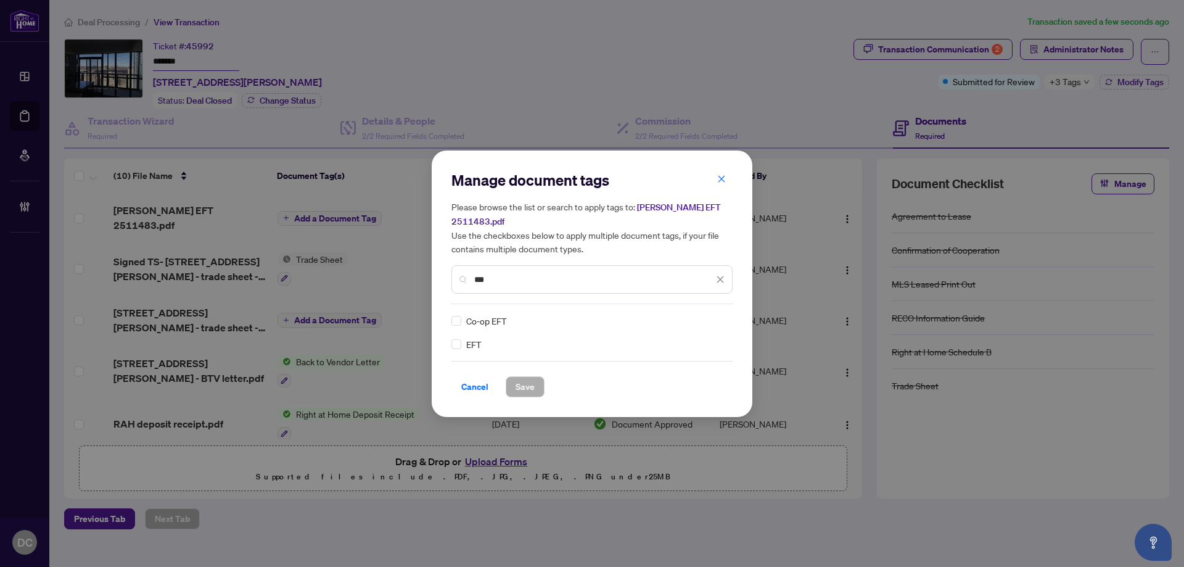
type input "***"
click at [716, 314] on div at bounding box center [712, 320] width 23 height 12
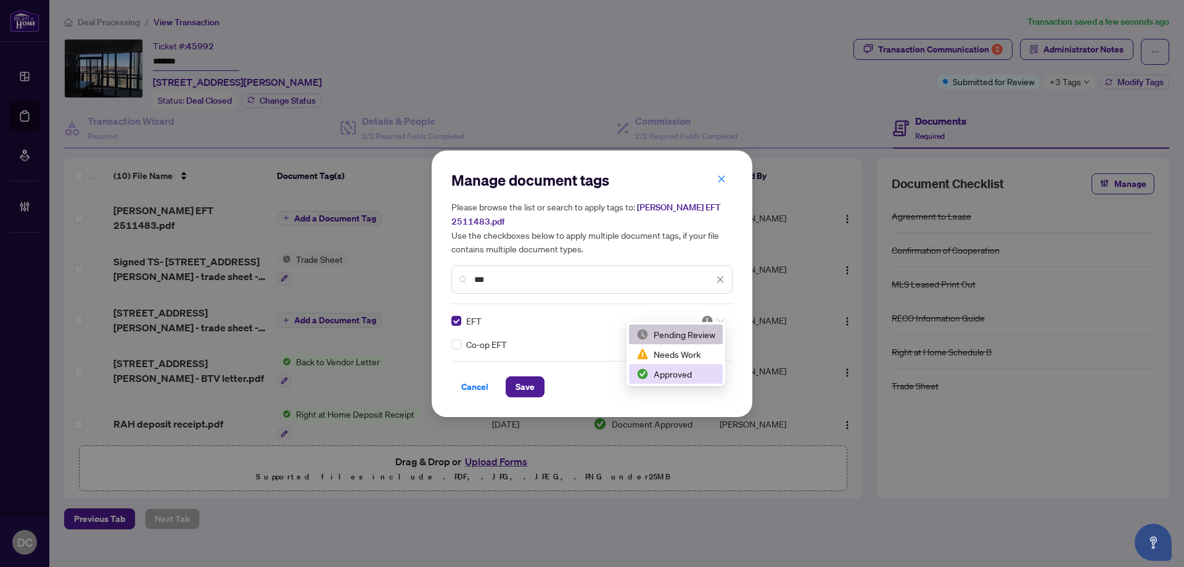
click at [683, 374] on div "Approved" at bounding box center [675, 374] width 79 height 14
click at [515, 382] on span "Save" at bounding box center [524, 387] width 19 height 20
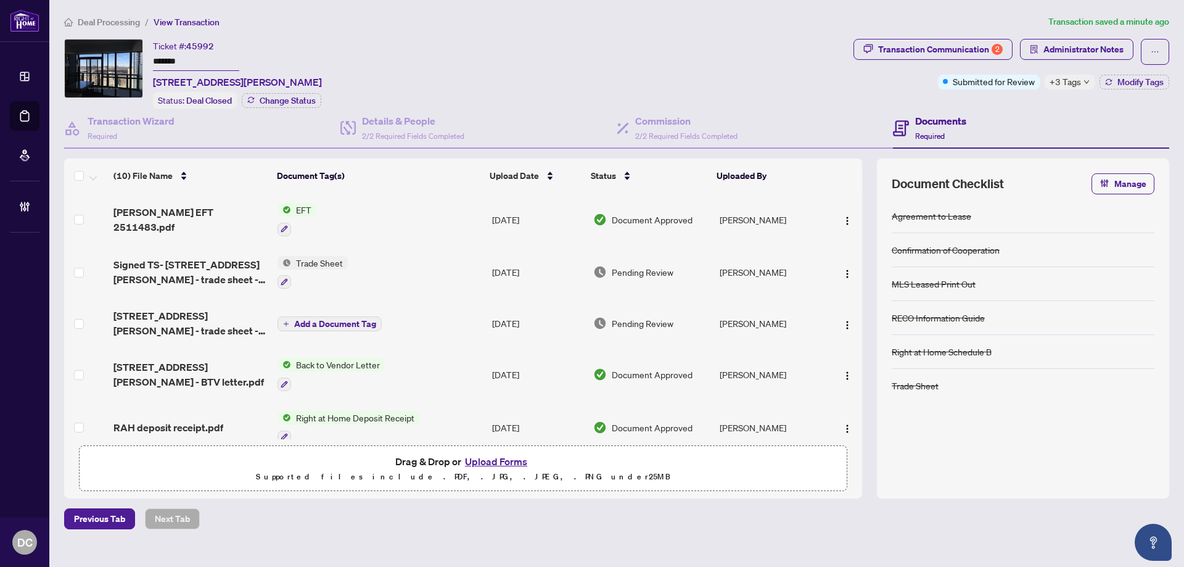
click at [1063, 86] on span "+3 Tags" at bounding box center [1064, 82] width 31 height 14
click at [985, 106] on div "Transaction Communication 2 Administrator Notes Submitted for Review +3 Tags Mo…" at bounding box center [1011, 74] width 321 height 70
click at [1128, 80] on span "Modify Tags" at bounding box center [1140, 82] width 46 height 9
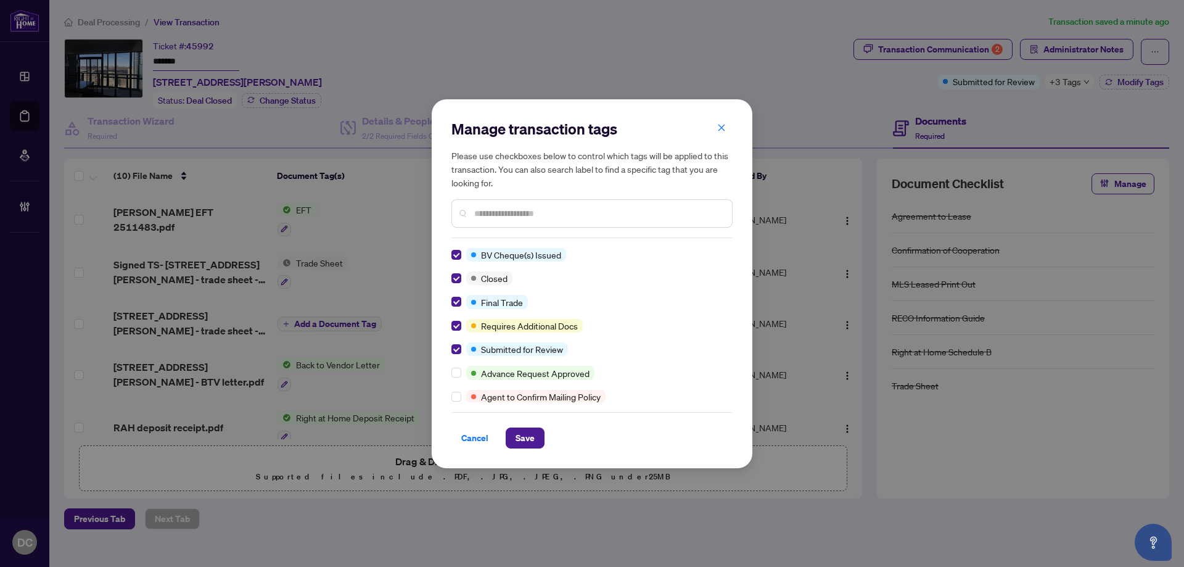
click at [515, 448] on div "Manage transaction tags Please use checkboxes below to control which tags will …" at bounding box center [592, 283] width 321 height 369
click at [506, 436] on button "Save" at bounding box center [525, 437] width 39 height 21
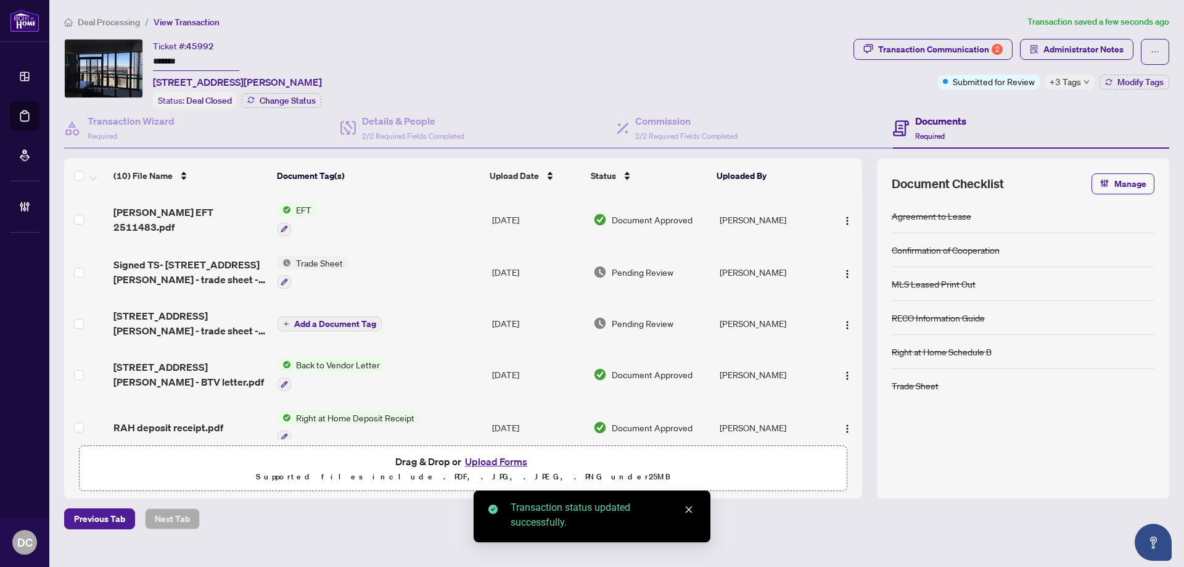
click at [902, 51] on div "Manage transaction tags Please use checkboxes below to control which tags will …" at bounding box center [592, 283] width 1184 height 567
click at [936, 53] on div "Transaction Communication 2" at bounding box center [940, 49] width 125 height 20
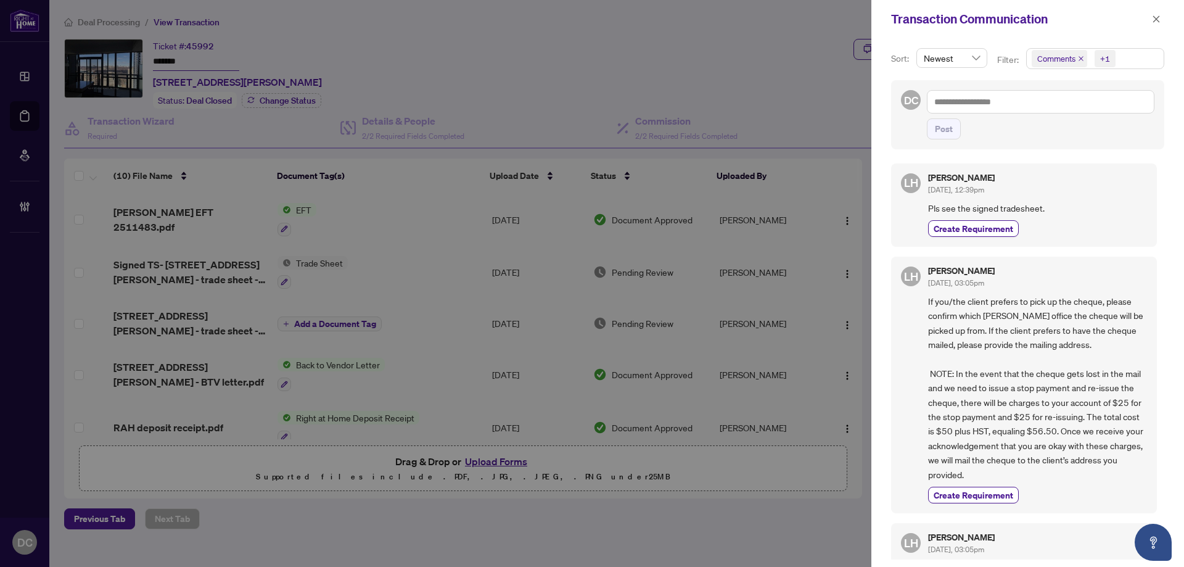
scroll to position [247, 0]
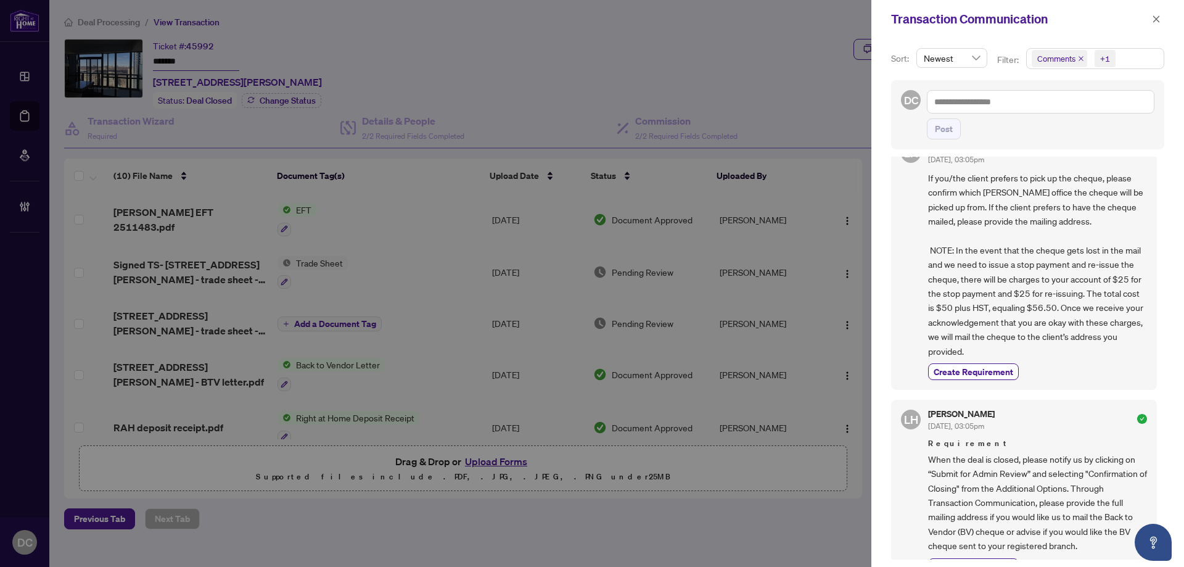
click at [1140, 57] on span "Comments +1" at bounding box center [1094, 59] width 137 height 20
click at [1106, 110] on span "Comments" at bounding box center [1100, 109] width 109 height 15
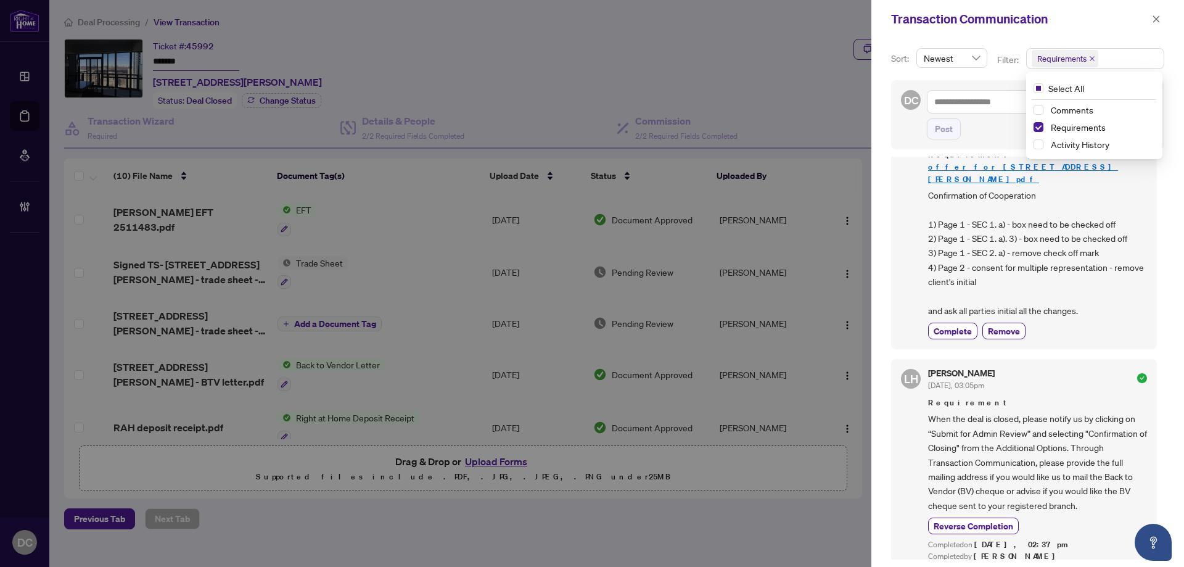
scroll to position [0, 0]
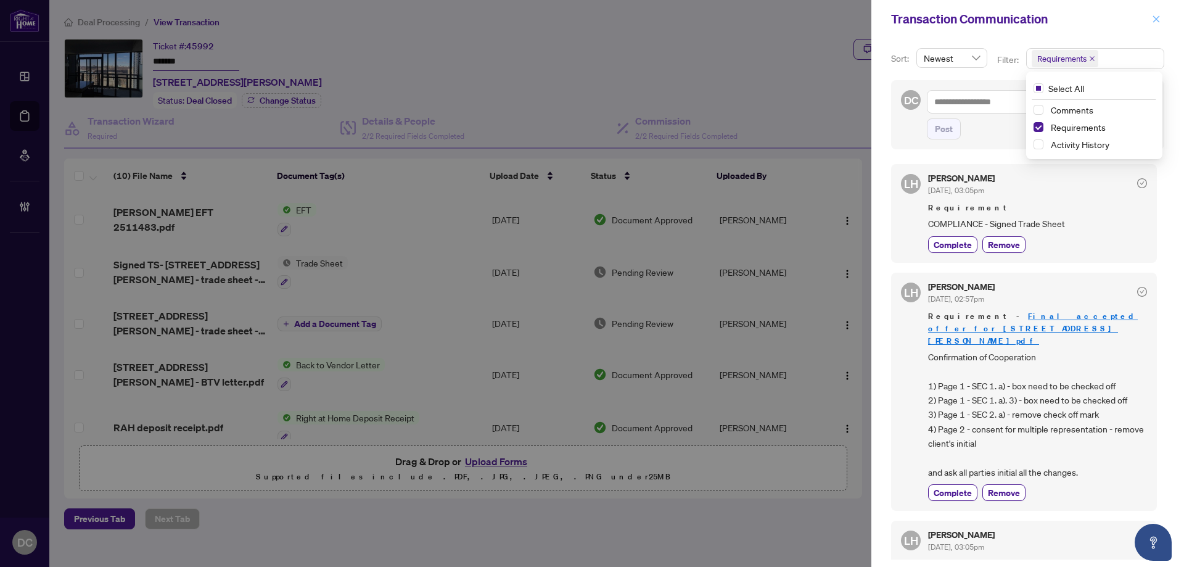
click at [1155, 18] on icon "close" at bounding box center [1156, 18] width 7 height 7
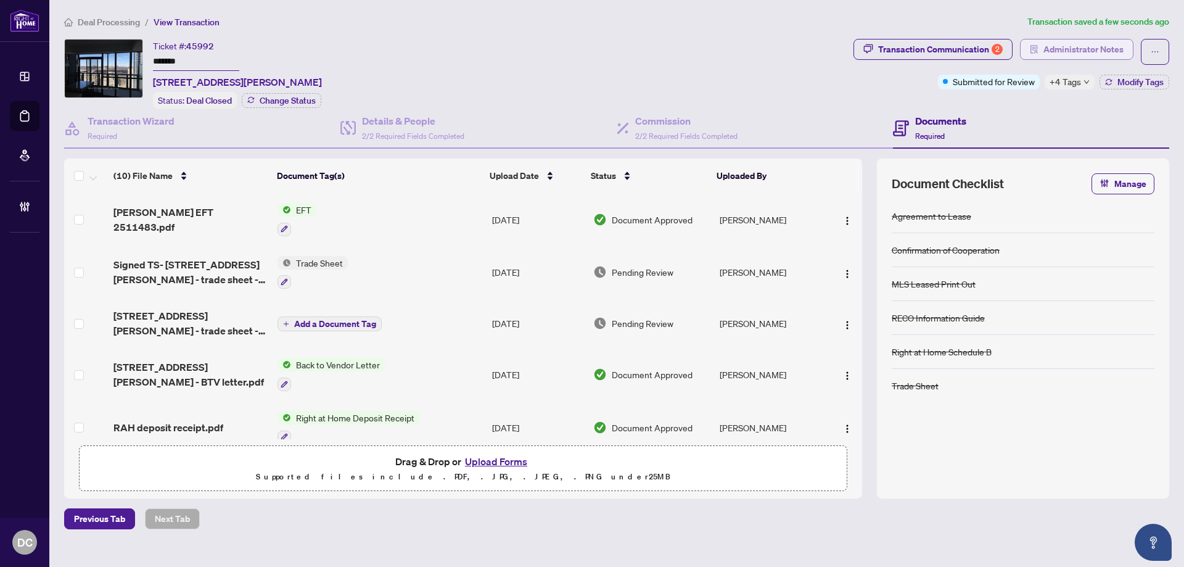
click at [1076, 45] on span "Administrator Notes" at bounding box center [1083, 49] width 80 height 20
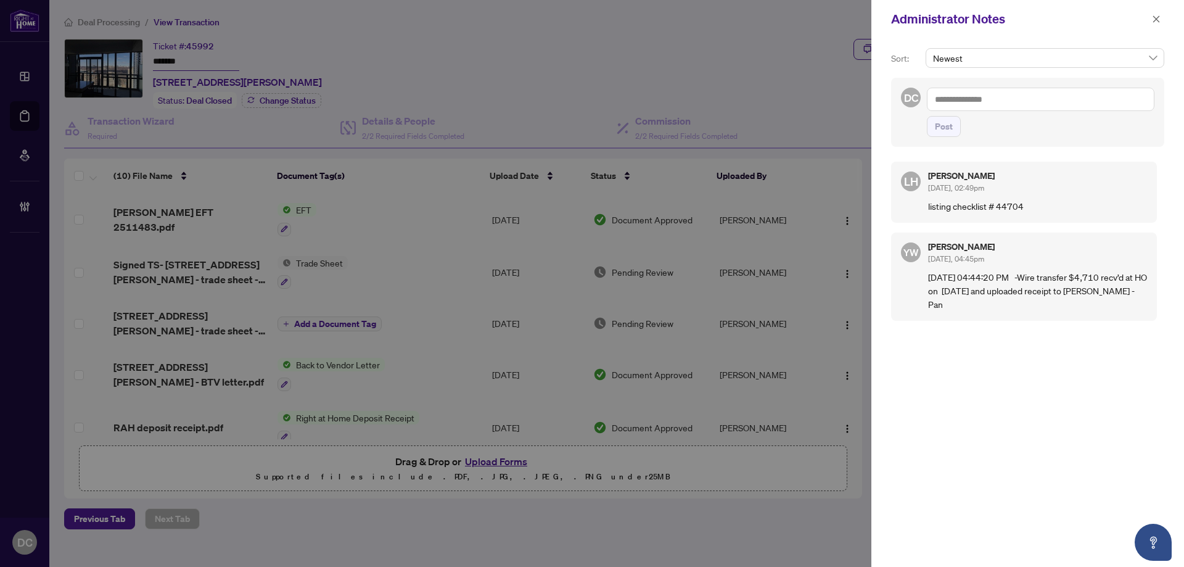
click at [1031, 102] on textarea at bounding box center [1040, 99] width 227 height 23
paste textarea "**********"
type textarea "**********"
click at [948, 130] on span "Post" at bounding box center [944, 127] width 18 height 20
drag, startPoint x: 1156, startPoint y: 27, endPoint x: 699, endPoint y: 28, distance: 456.8
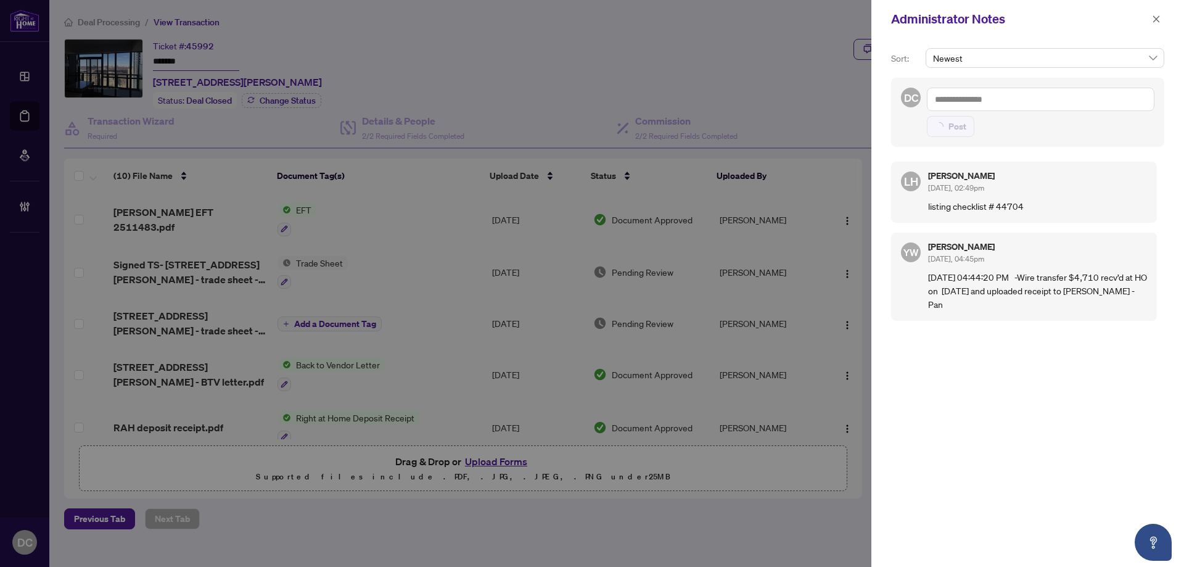
click at [1155, 27] on span "button" at bounding box center [1156, 19] width 9 height 20
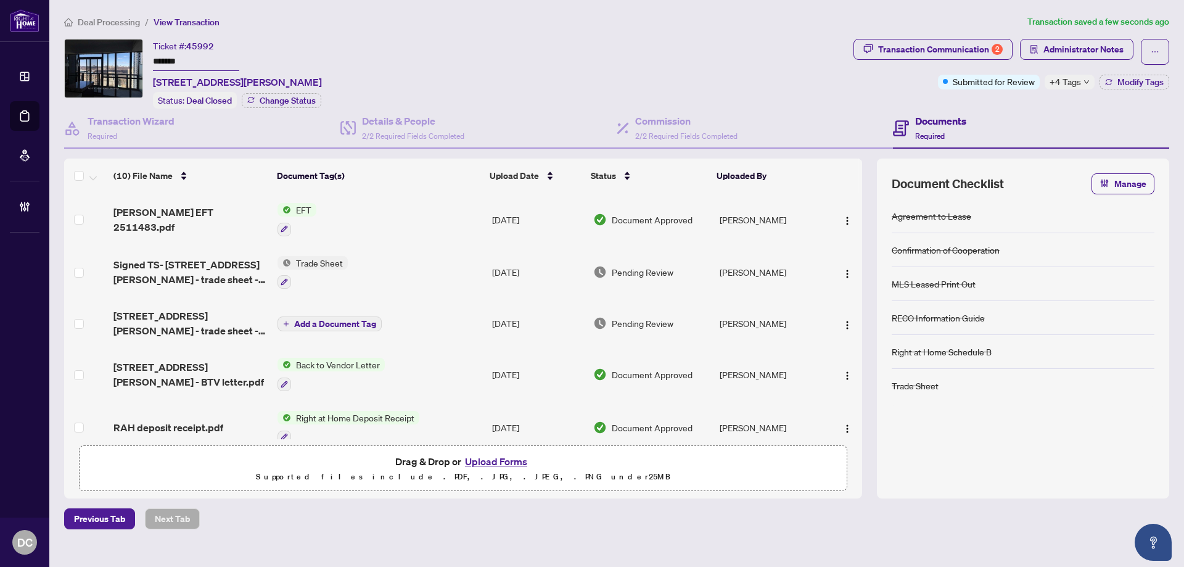
drag, startPoint x: 97, startPoint y: 25, endPoint x: 20, endPoint y: 18, distance: 77.4
click at [93, 25] on span "Deal Processing" at bounding box center [109, 22] width 62 height 11
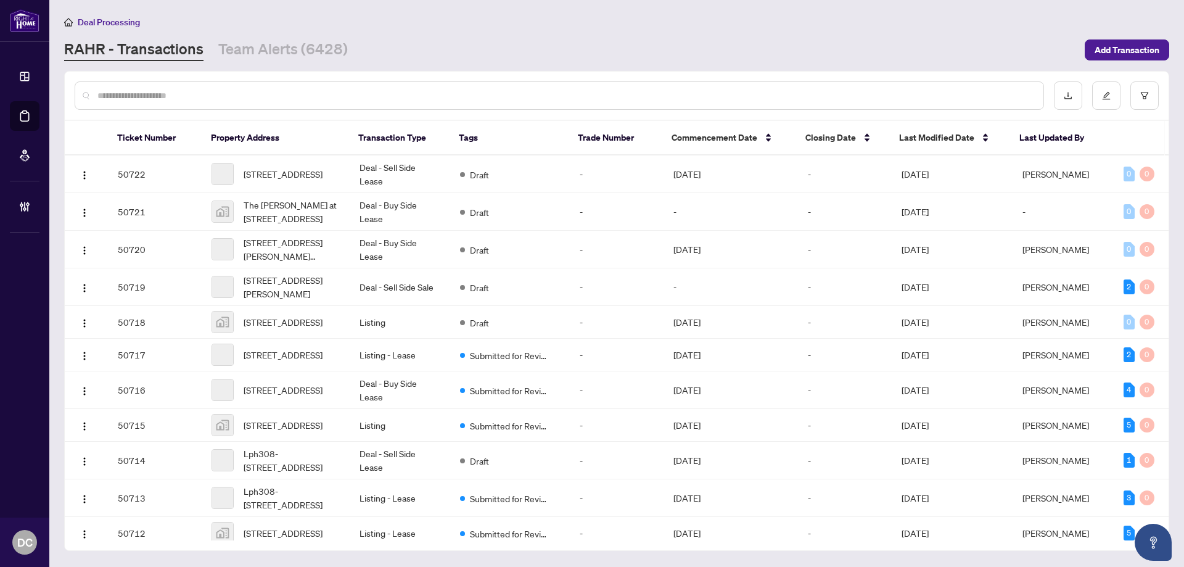
click at [184, 89] on input "text" at bounding box center [565, 96] width 936 height 14
click at [197, 91] on input "text" at bounding box center [565, 96] width 936 height 14
paste input "*******"
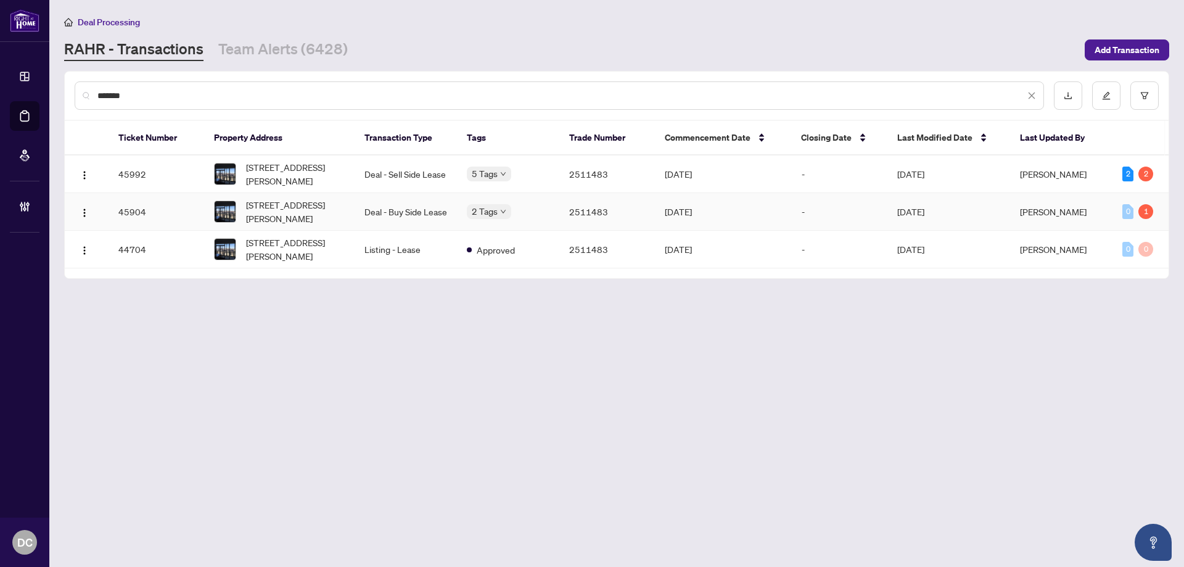
type input "*******"
click at [392, 215] on td "Deal - Buy Side Lease" at bounding box center [405, 212] width 102 height 38
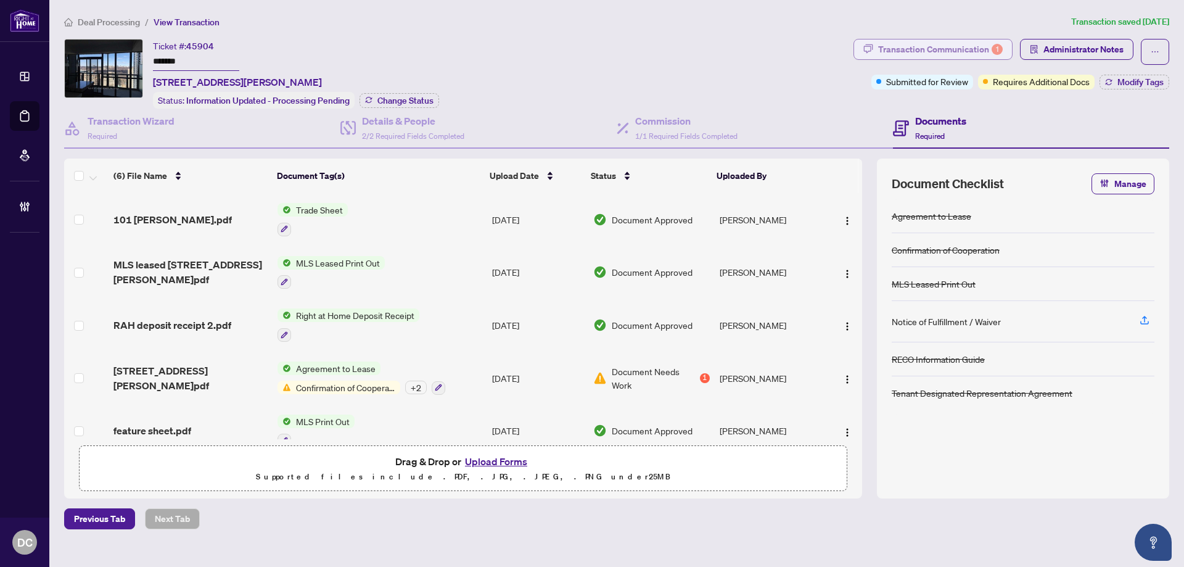
click at [964, 47] on div "Transaction Communication 1" at bounding box center [940, 49] width 125 height 20
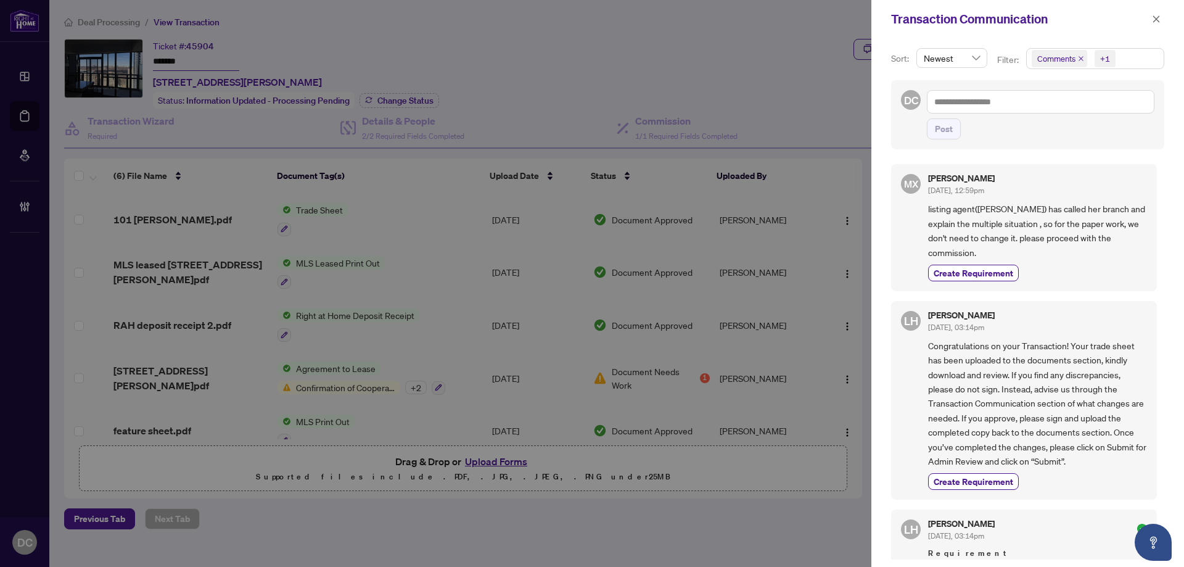
click at [1132, 60] on span "Comments +1" at bounding box center [1094, 59] width 137 height 20
click at [1079, 109] on span "Comments" at bounding box center [1071, 109] width 43 height 11
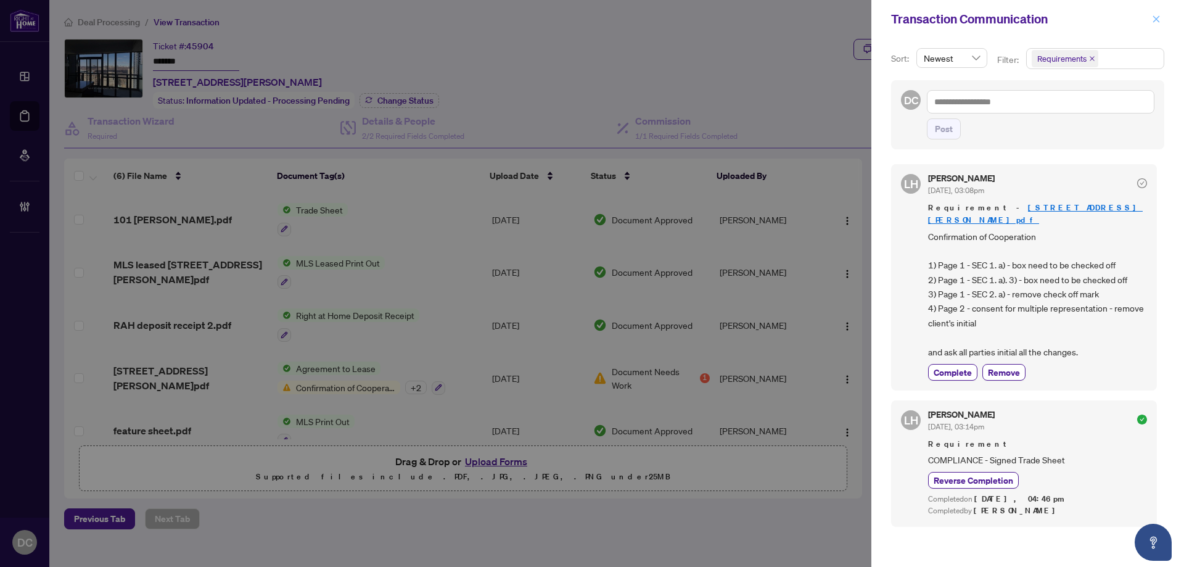
click at [1149, 22] on button "button" at bounding box center [1156, 19] width 16 height 15
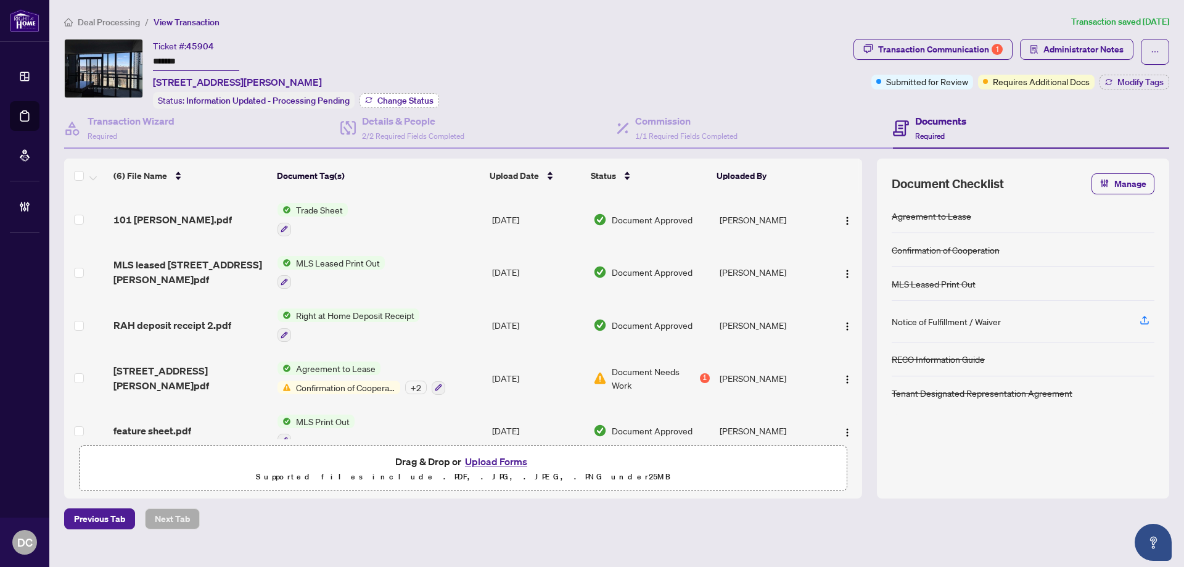
click at [405, 103] on span "Change Status" at bounding box center [405, 100] width 56 height 9
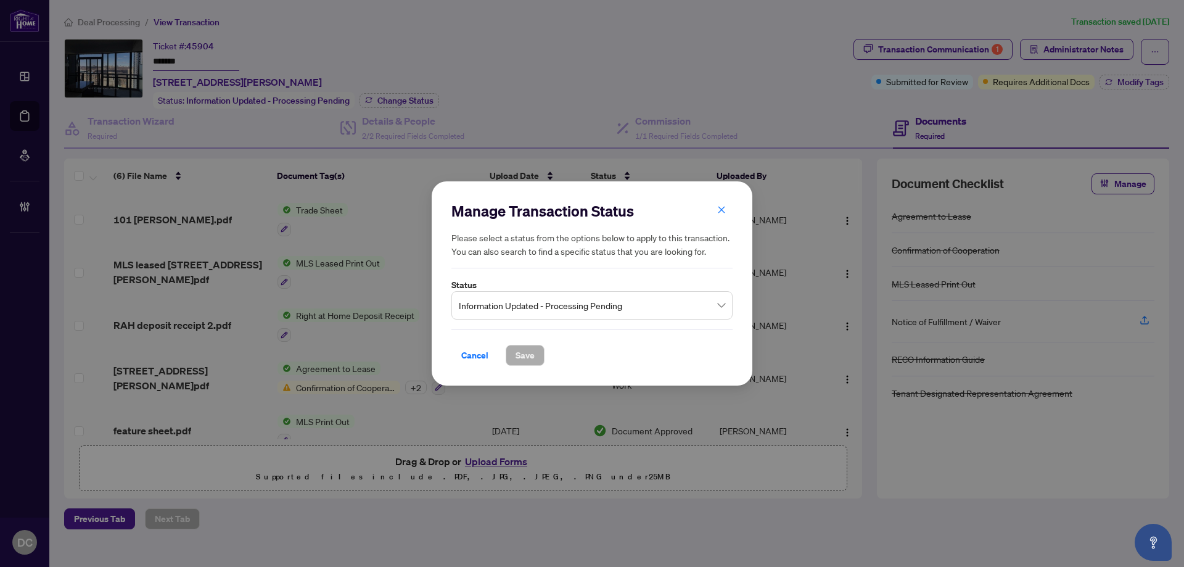
click at [638, 308] on span "Information Updated - Processing Pending" at bounding box center [592, 304] width 266 height 23
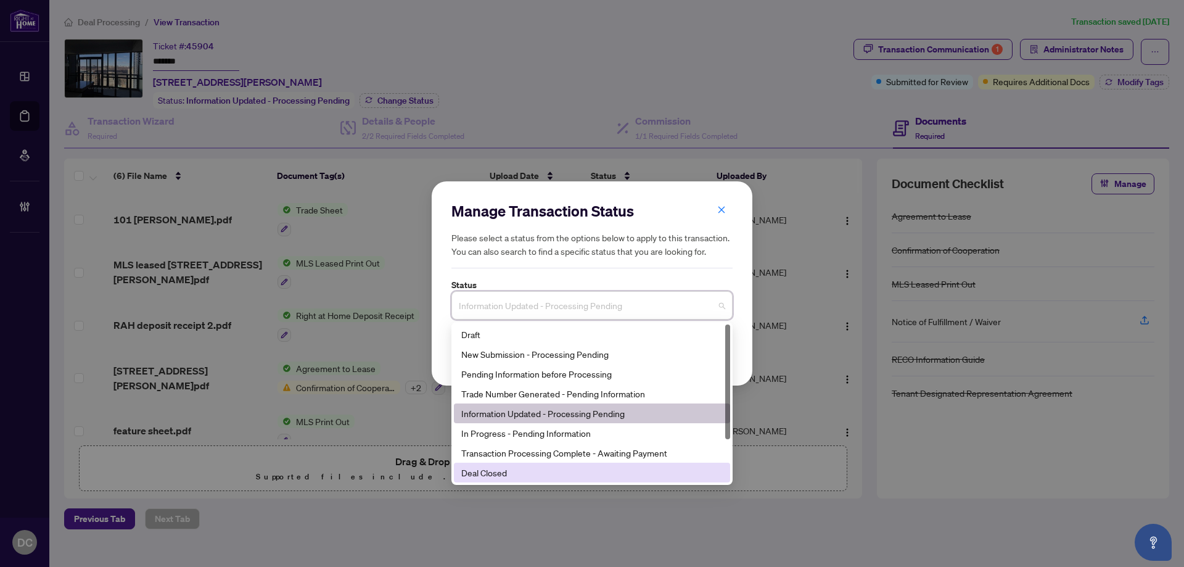
click at [512, 470] on div "Deal Closed" at bounding box center [591, 472] width 261 height 14
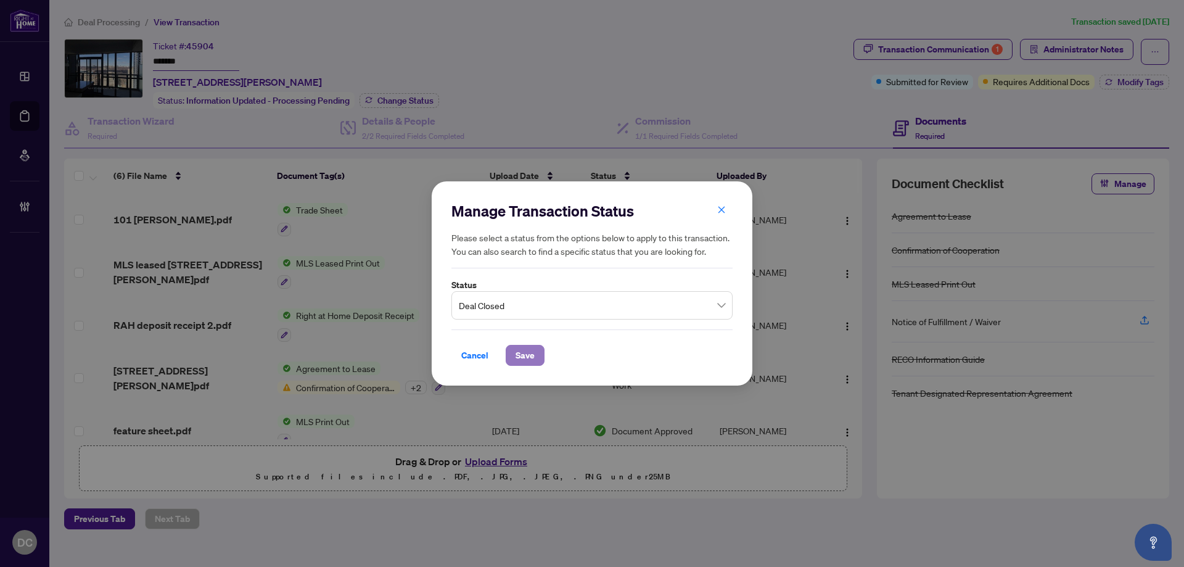
click at [533, 351] on span "Save" at bounding box center [524, 355] width 19 height 20
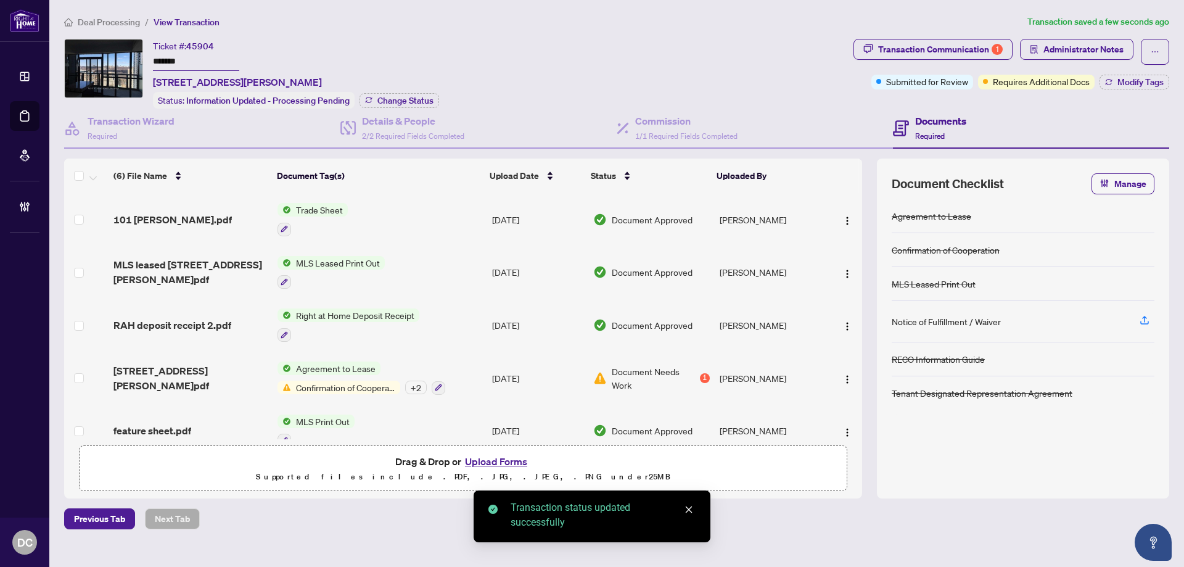
click at [1158, 82] on span "Modify Tags" at bounding box center [1140, 82] width 46 height 9
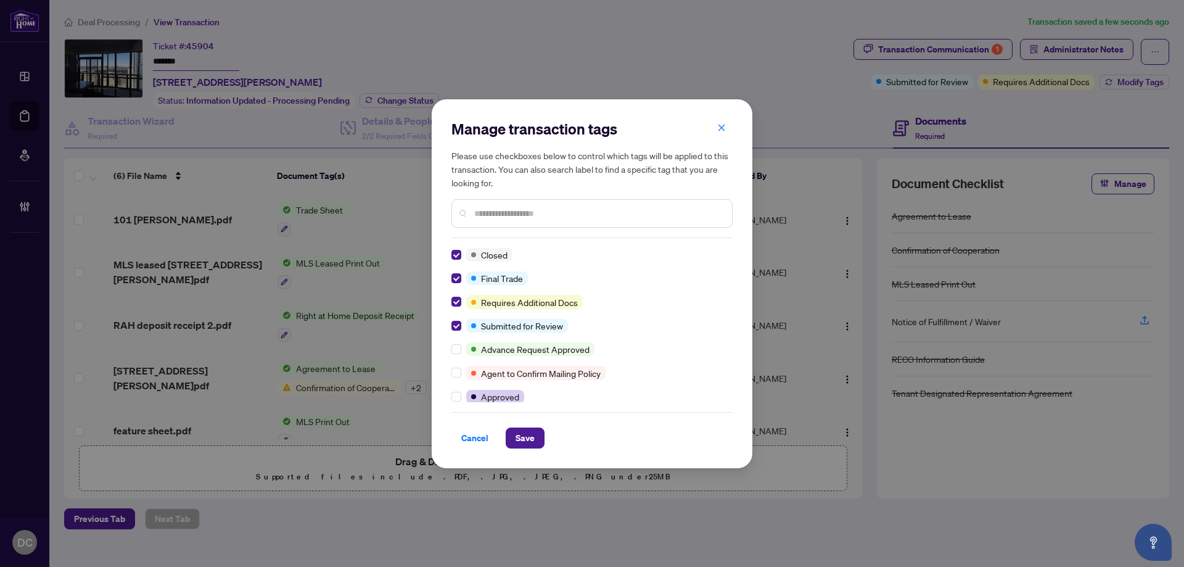
click at [536, 450] on div "Manage transaction tags Please use checkboxes below to control which tags will …" at bounding box center [592, 283] width 321 height 369
click at [536, 435] on button "Save" at bounding box center [525, 437] width 39 height 21
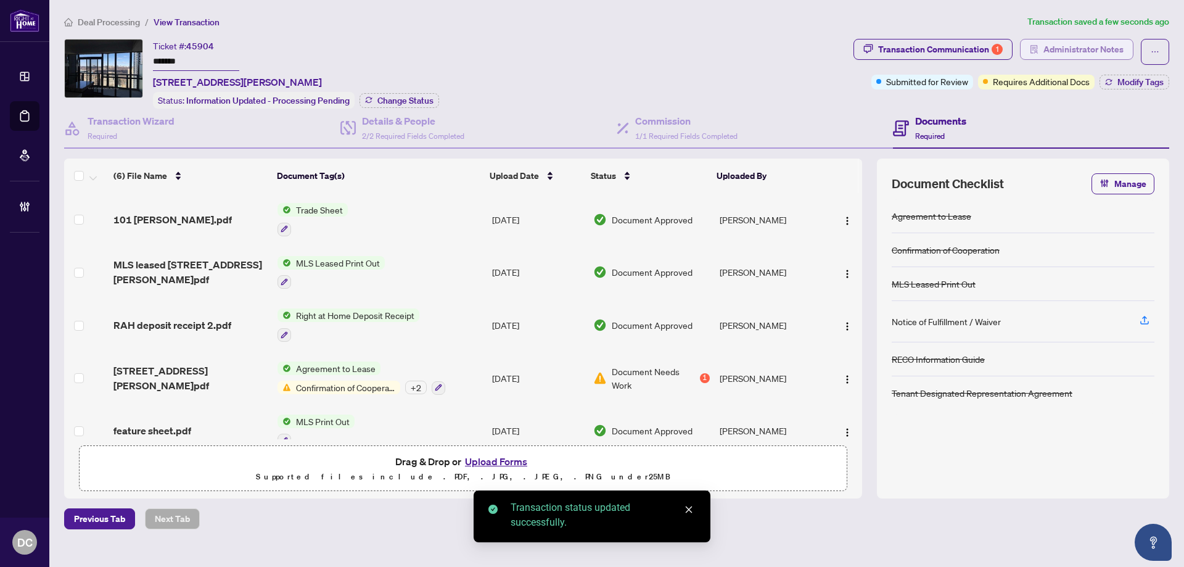
click at [1066, 54] on span "Administrator Notes" at bounding box center [1083, 49] width 80 height 20
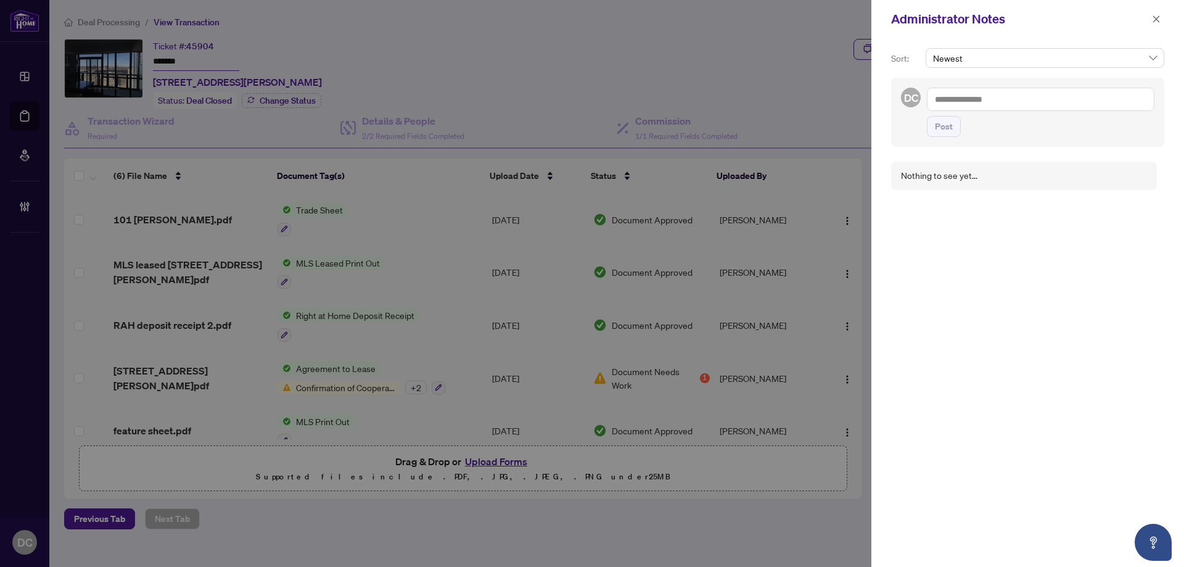
click at [1102, 107] on textarea at bounding box center [1040, 99] width 227 height 23
paste textarea "**********"
type textarea "**********"
click at [957, 133] on button "Post" at bounding box center [944, 126] width 34 height 21
click at [1157, 19] on icon "close" at bounding box center [1156, 19] width 9 height 9
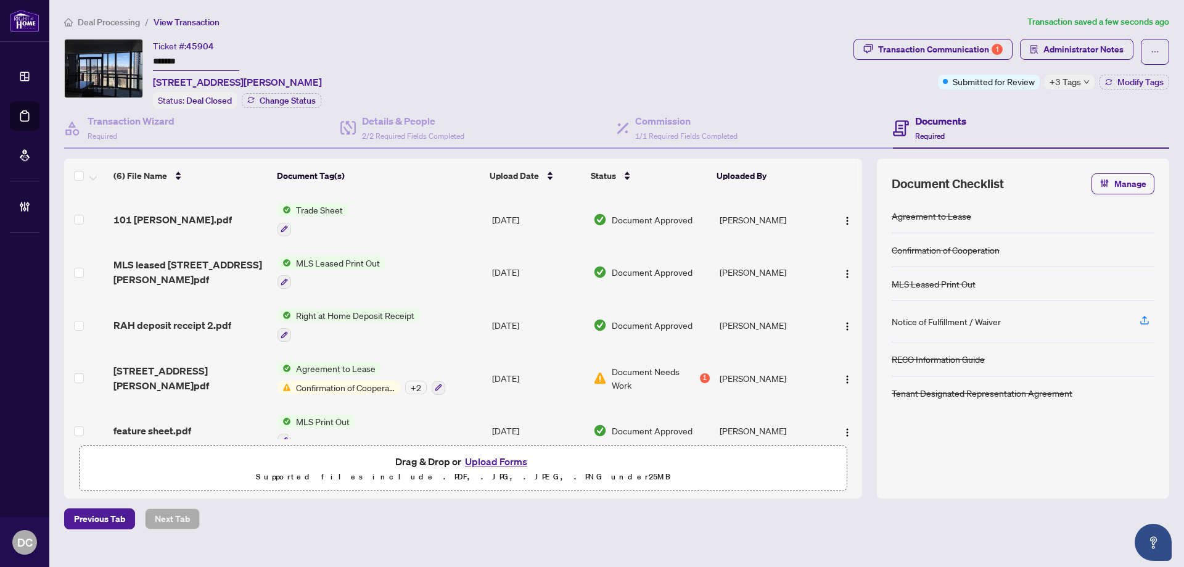
click at [1067, 83] on span "+3 Tags" at bounding box center [1064, 82] width 31 height 14
click at [110, 17] on span "Deal Processing" at bounding box center [109, 22] width 62 height 11
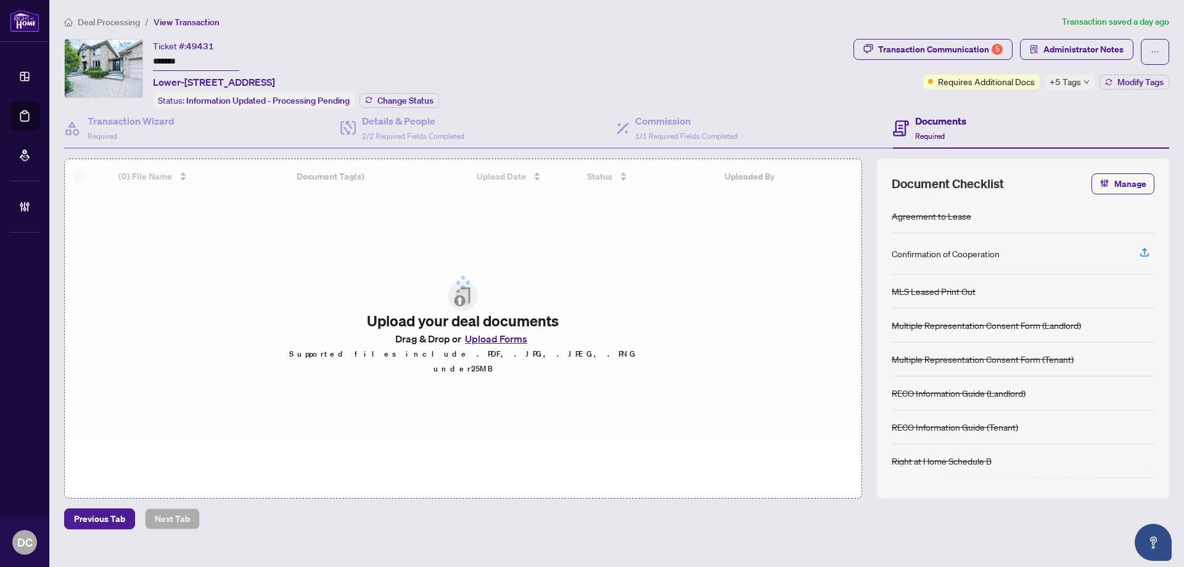
drag, startPoint x: 223, startPoint y: 62, endPoint x: 118, endPoint y: 59, distance: 105.5
click at [118, 59] on div "Ticket #: 49431 ******* Lower-[STREET_ADDRESS] Status: Information Updated - Pr…" at bounding box center [456, 74] width 784 height 70
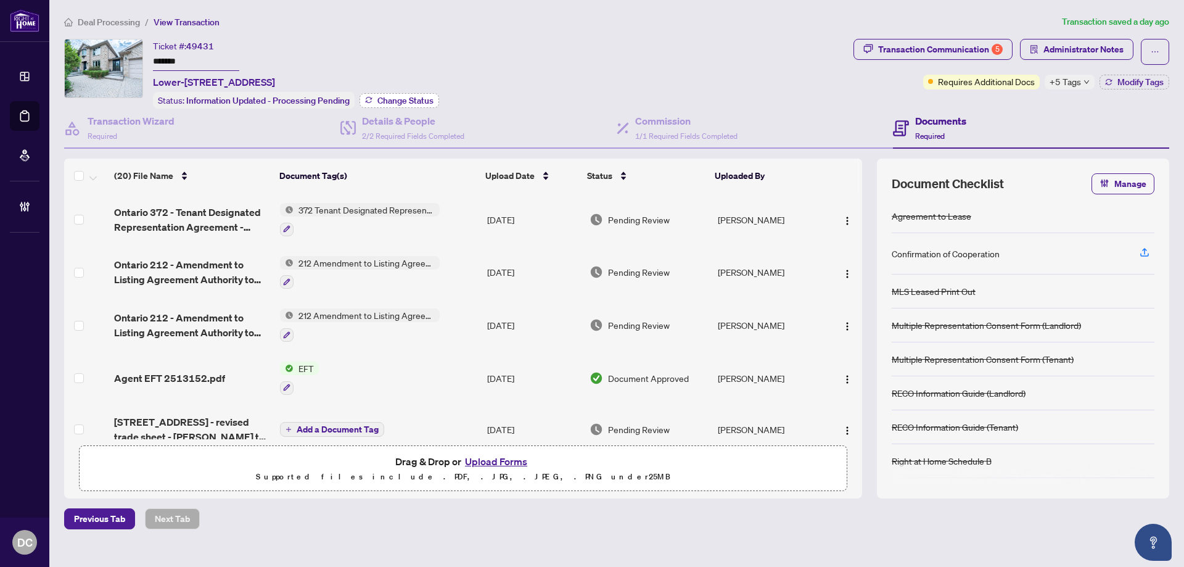
click at [417, 93] on button "Change Status" at bounding box center [399, 100] width 80 height 15
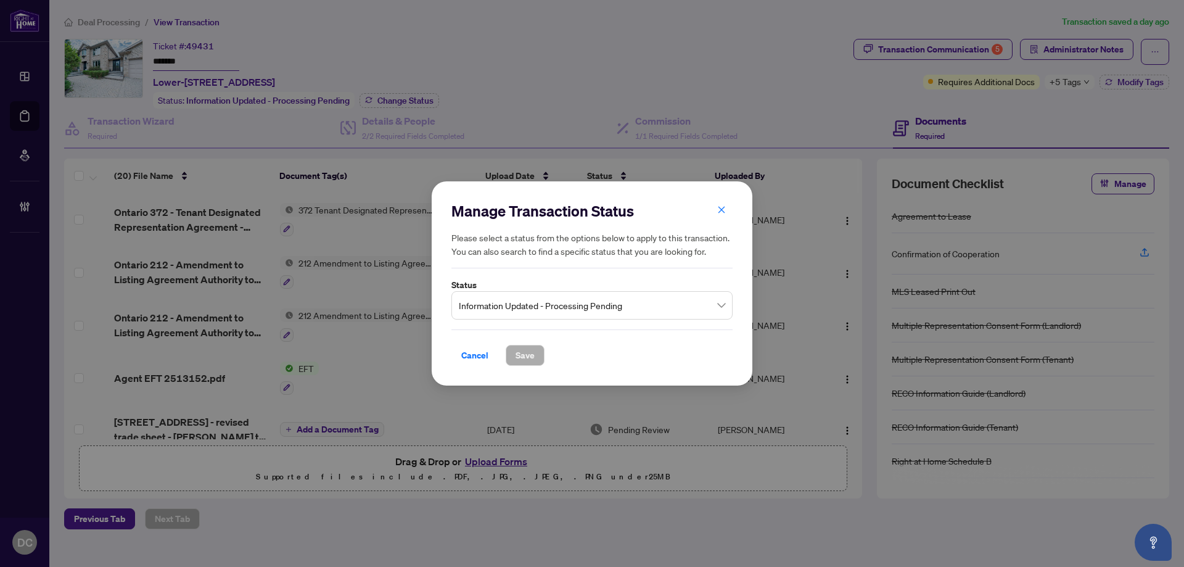
click at [684, 298] on span "Information Updated - Processing Pending" at bounding box center [592, 304] width 266 height 23
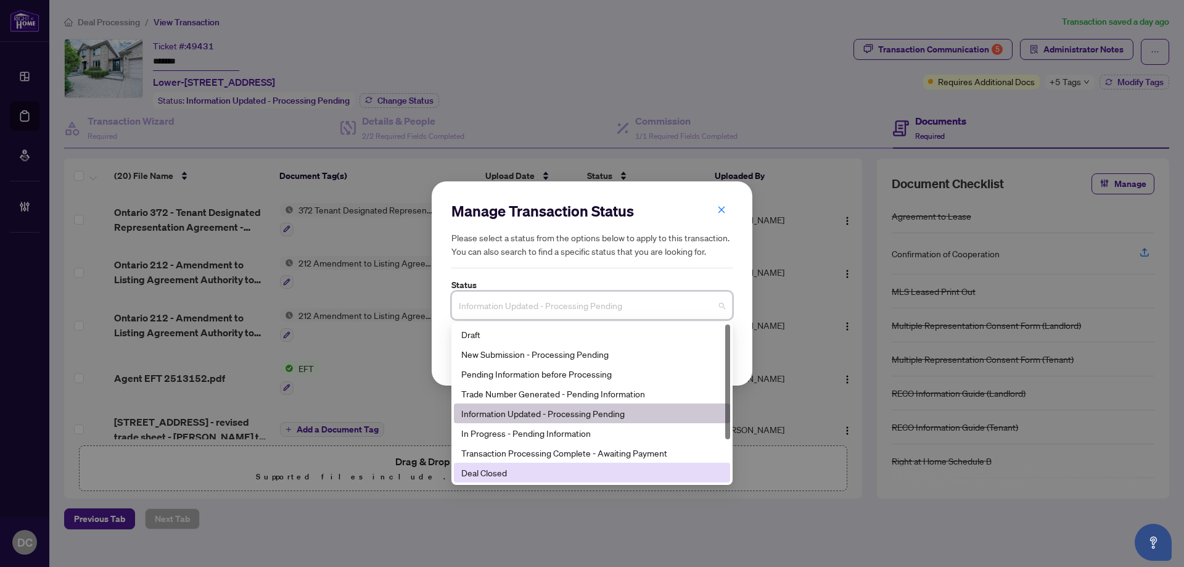
click at [526, 478] on div "Deal Closed" at bounding box center [591, 472] width 261 height 14
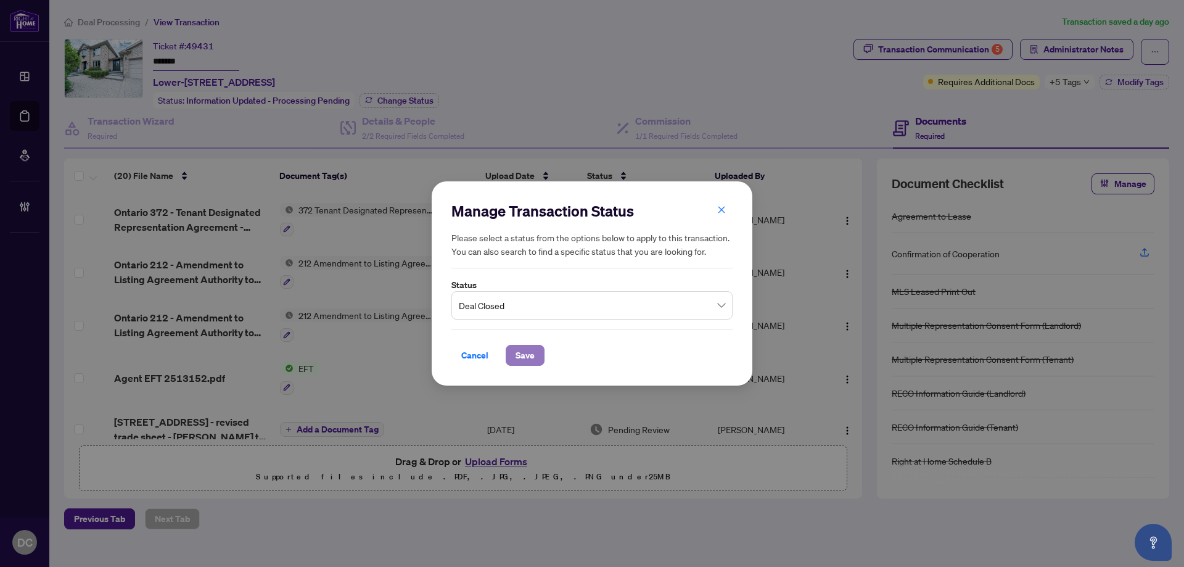
click at [506, 353] on button "Save" at bounding box center [525, 355] width 39 height 21
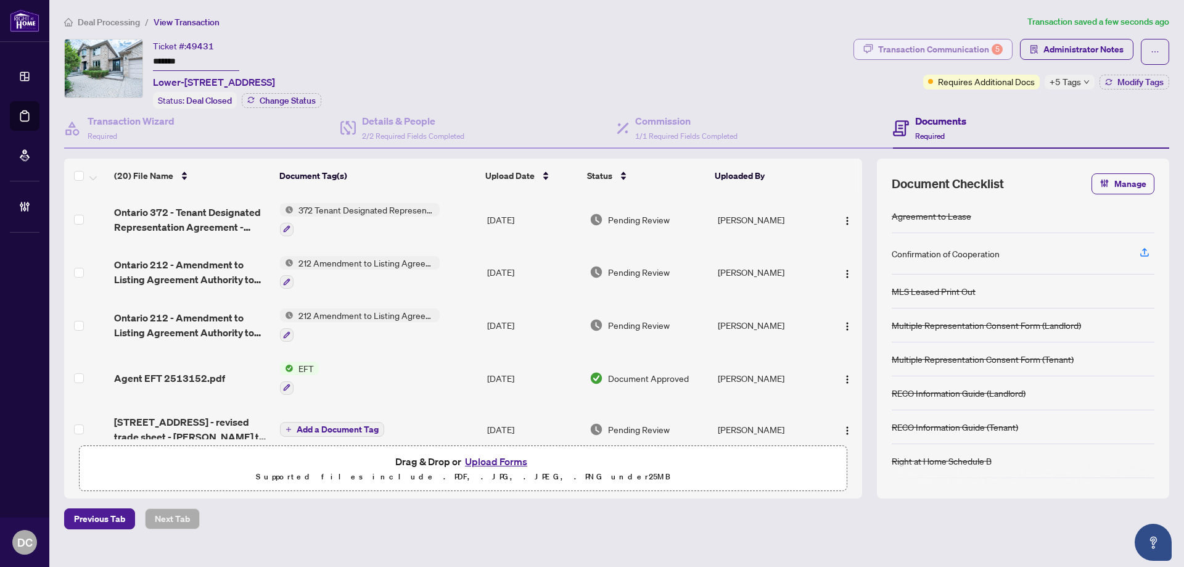
click at [962, 42] on div "Transaction Communication 5" at bounding box center [940, 49] width 125 height 20
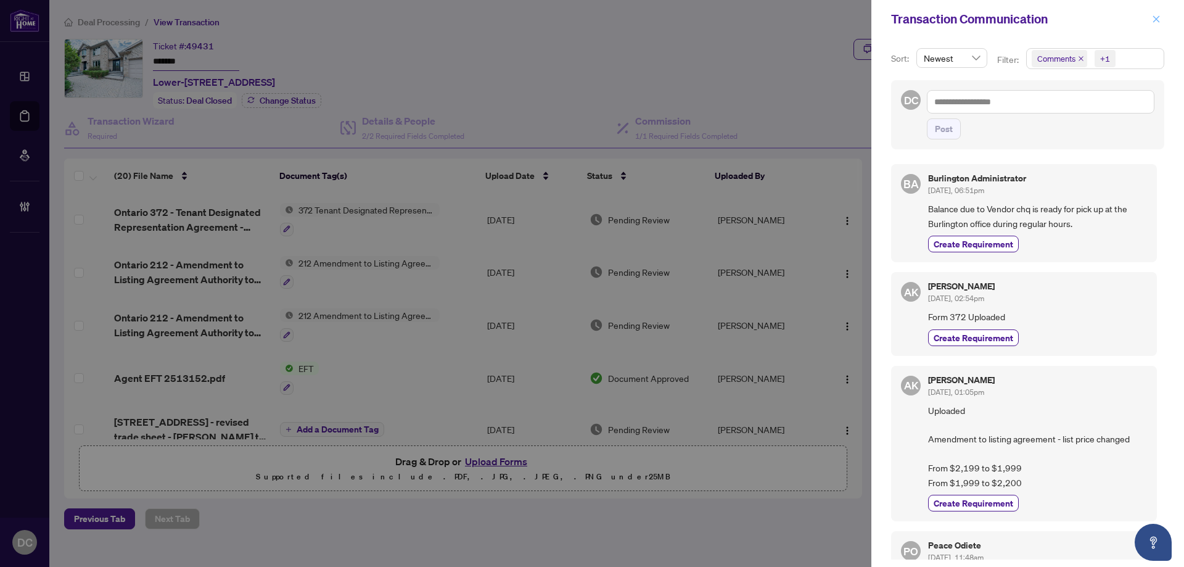
click at [1153, 18] on icon "close" at bounding box center [1156, 19] width 9 height 9
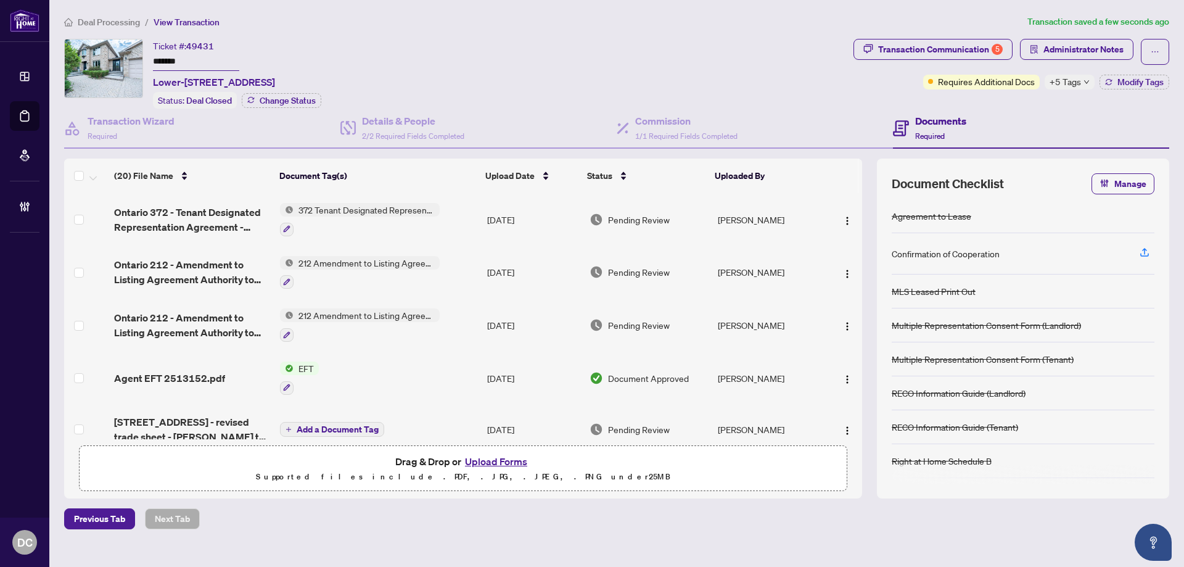
click at [1086, 81] on icon "down" at bounding box center [1086, 82] width 6 height 6
click at [1028, 110] on div "Documents Required" at bounding box center [1031, 129] width 276 height 40
click at [1141, 78] on span "Modify Tags" at bounding box center [1140, 82] width 46 height 9
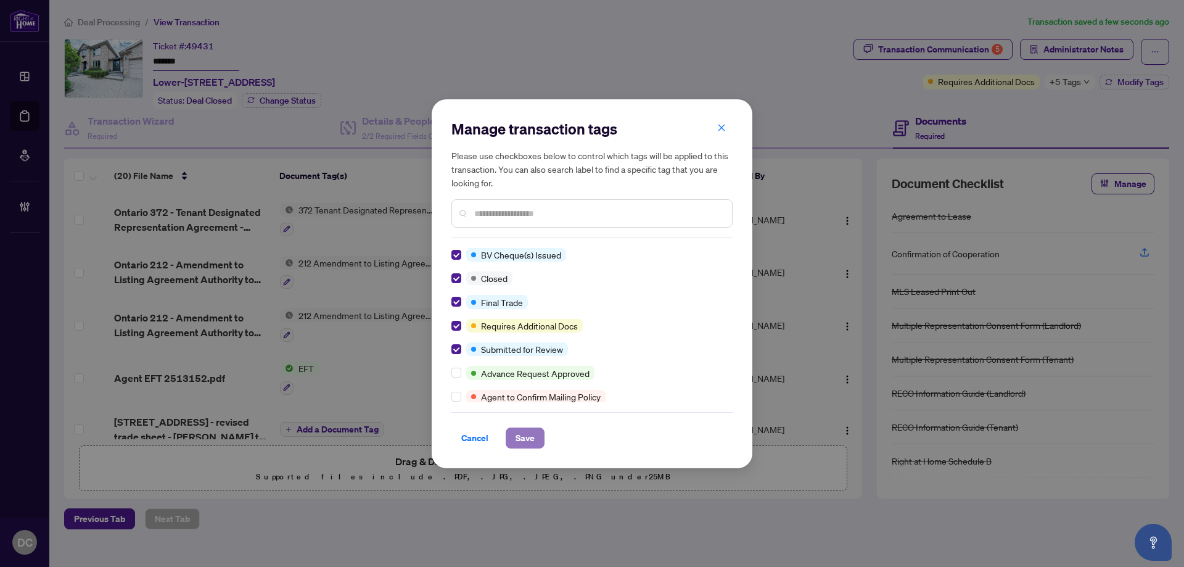
click at [518, 436] on span "Save" at bounding box center [524, 438] width 19 height 20
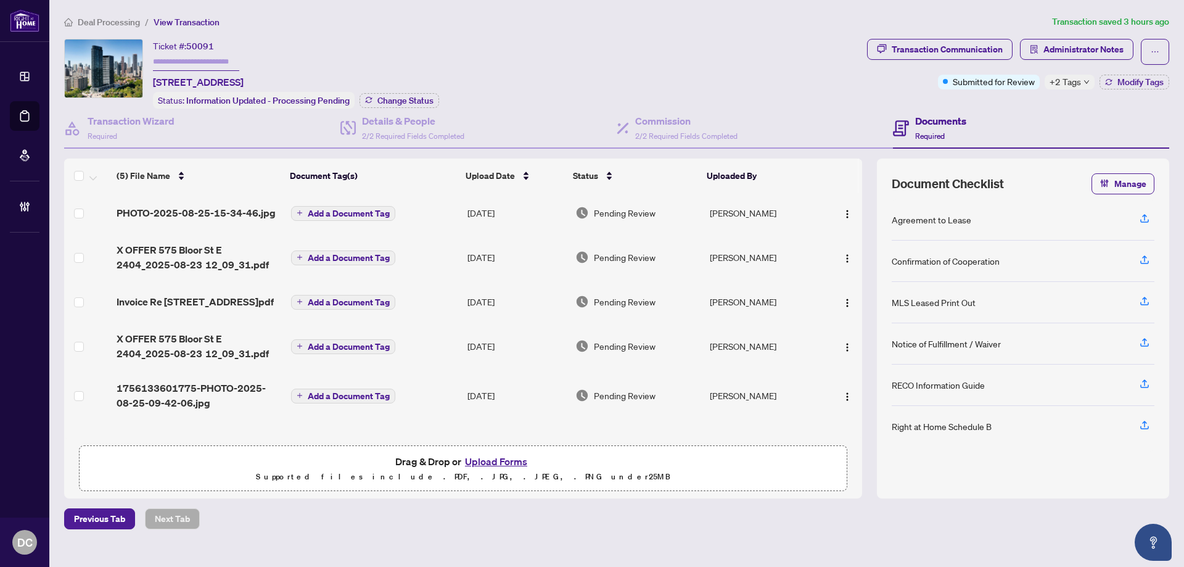
click at [455, 256] on td "Add a Document Tag" at bounding box center [374, 256] width 176 height 49
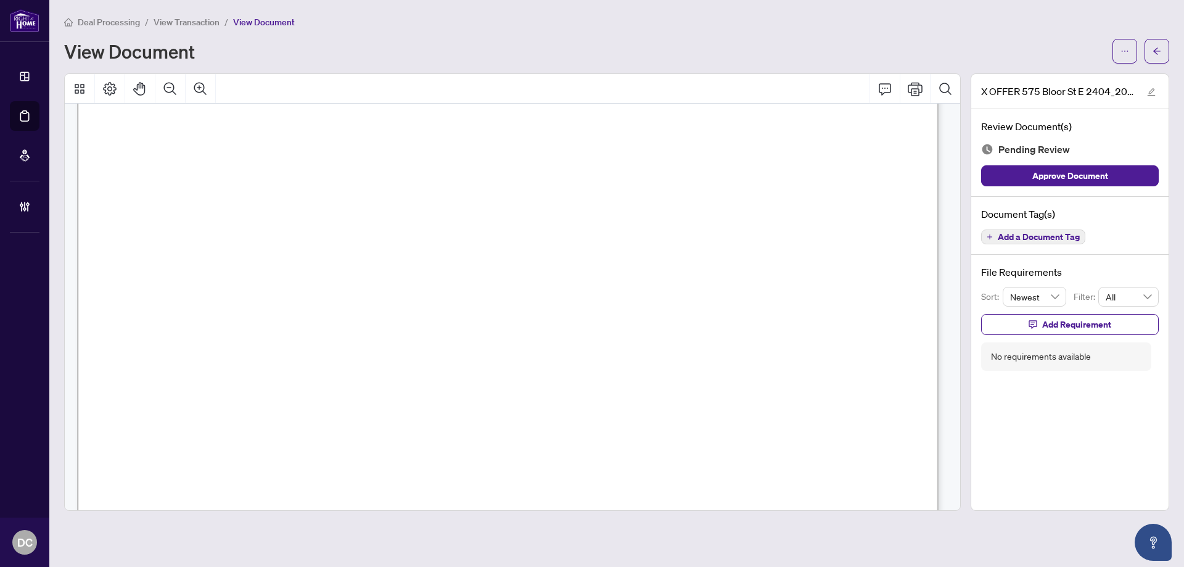
scroll to position [123, 0]
click at [1159, 59] on span "button" at bounding box center [1156, 51] width 9 height 20
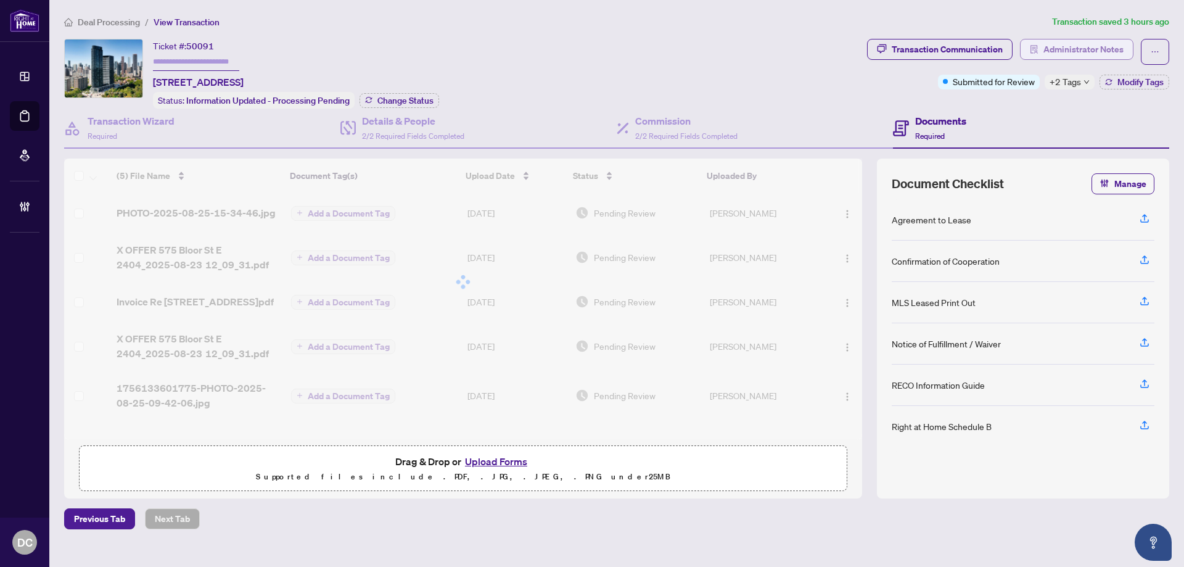
click at [1115, 48] on span "Administrator Notes" at bounding box center [1083, 49] width 80 height 20
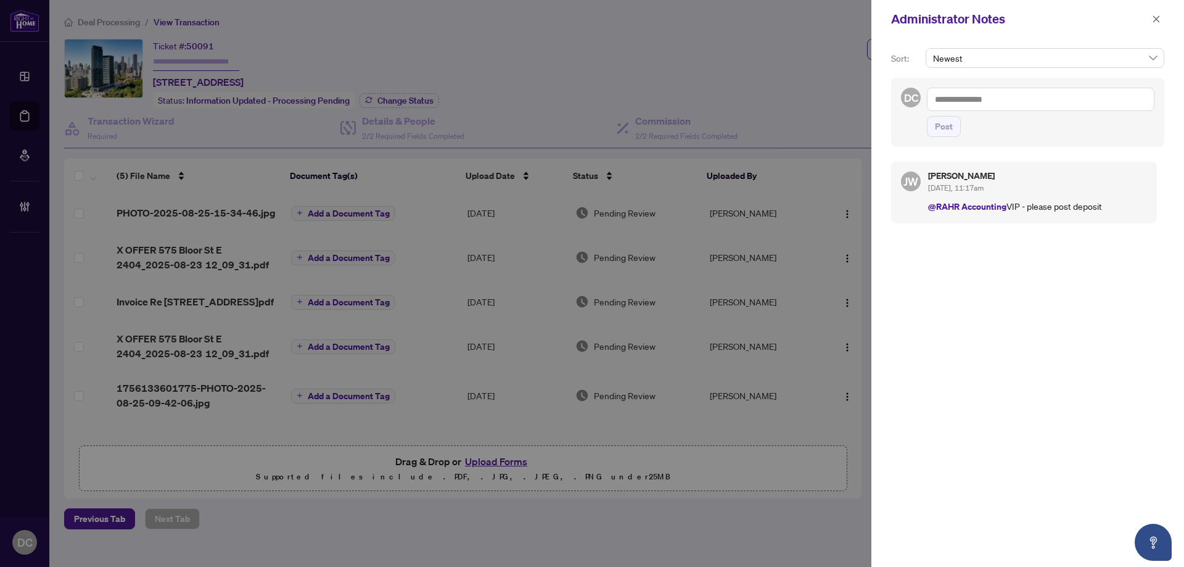
click at [1087, 94] on textarea at bounding box center [1040, 99] width 227 height 23
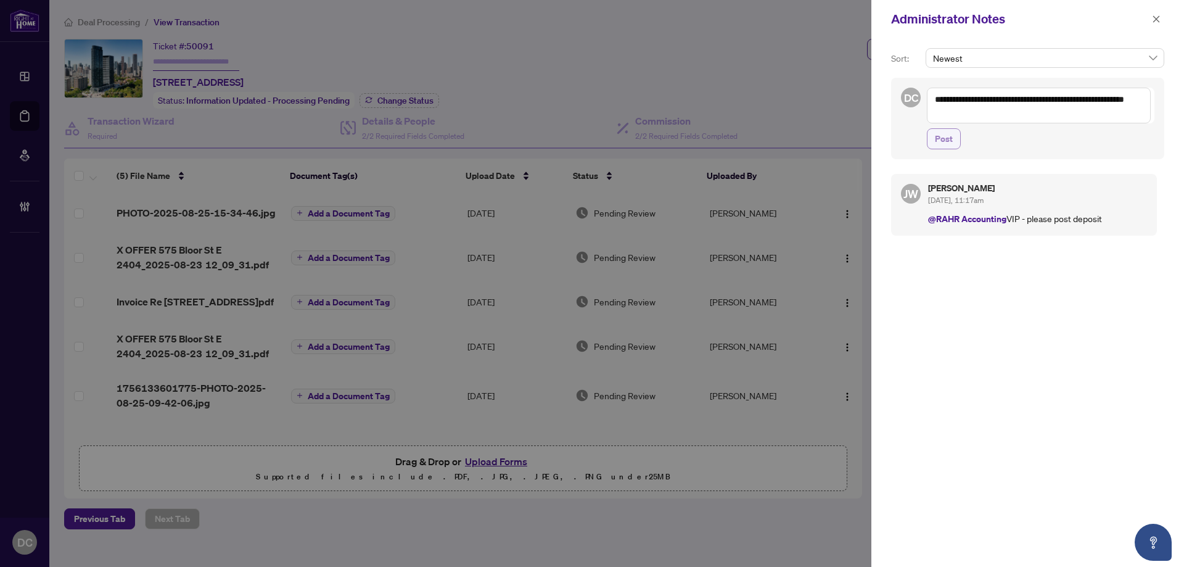
type textarea "**********"
click at [956, 134] on button "Post" at bounding box center [944, 138] width 34 height 21
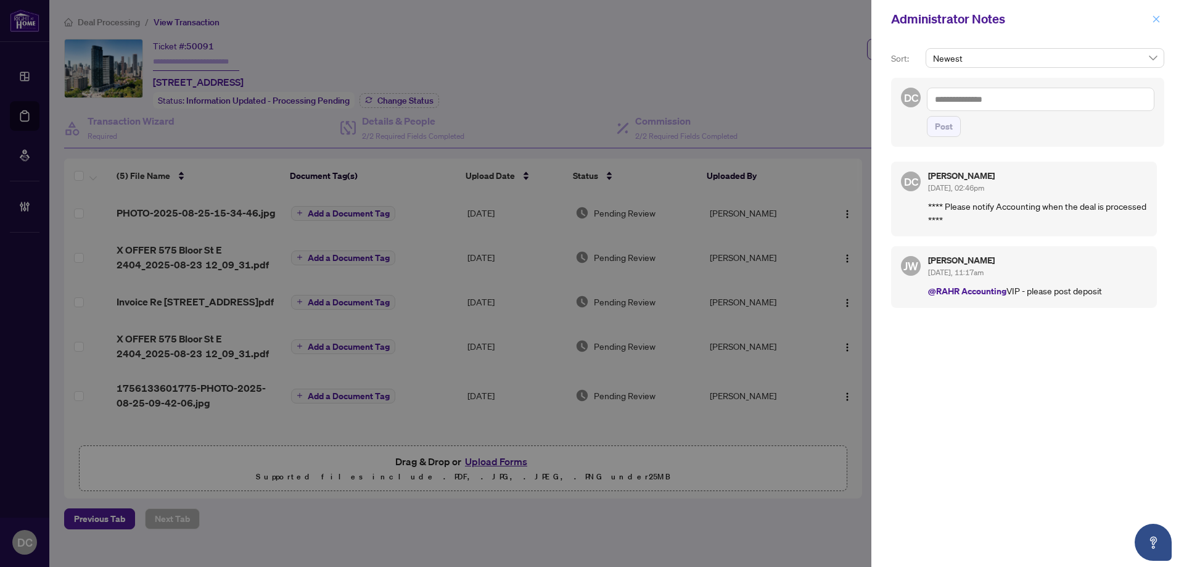
click at [1159, 15] on icon "close" at bounding box center [1156, 19] width 9 height 9
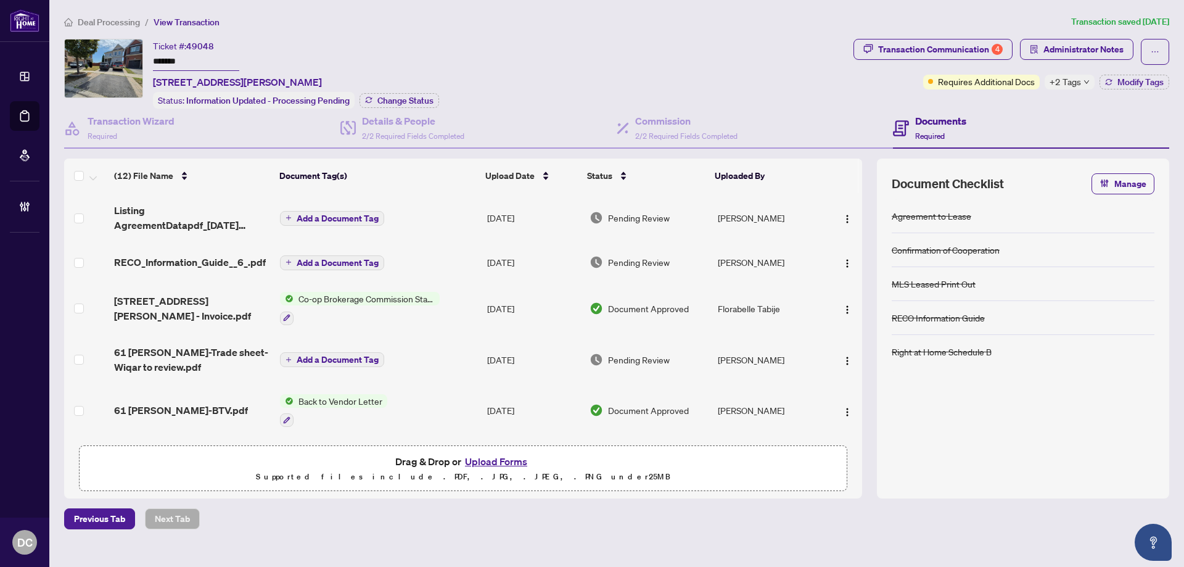
drag, startPoint x: 202, startPoint y: 61, endPoint x: 120, endPoint y: 60, distance: 82.0
click at [120, 60] on div "Ticket #: 49048 ******* [STREET_ADDRESS][PERSON_NAME] Status: Information Updat…" at bounding box center [456, 74] width 784 height 70
click at [426, 100] on span "Change Status" at bounding box center [405, 100] width 56 height 9
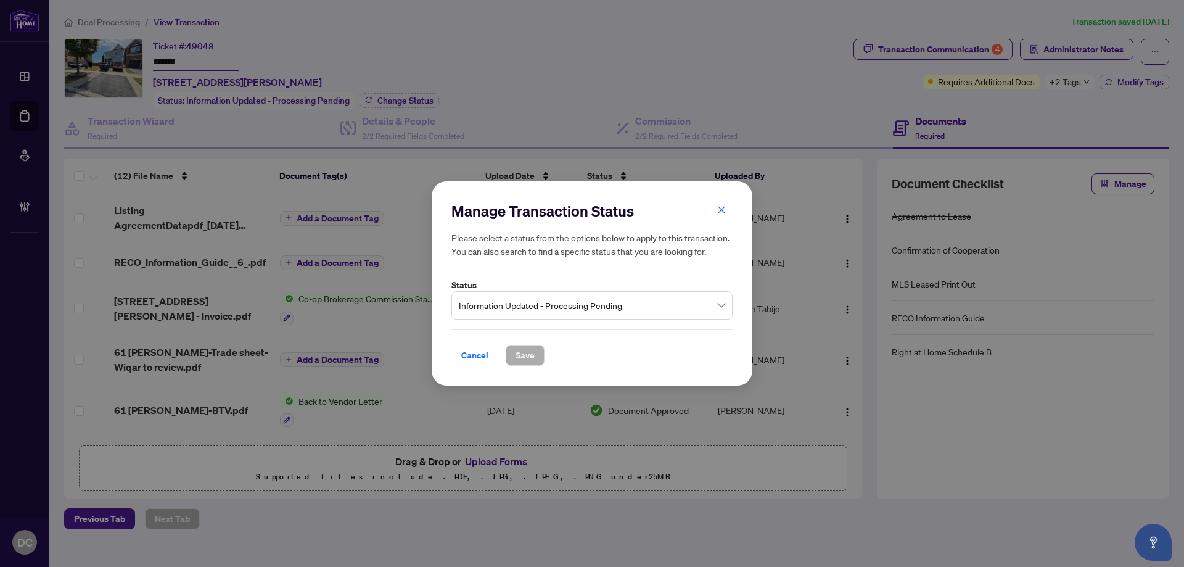
click at [604, 304] on span "Information Updated - Processing Pending" at bounding box center [592, 304] width 266 height 23
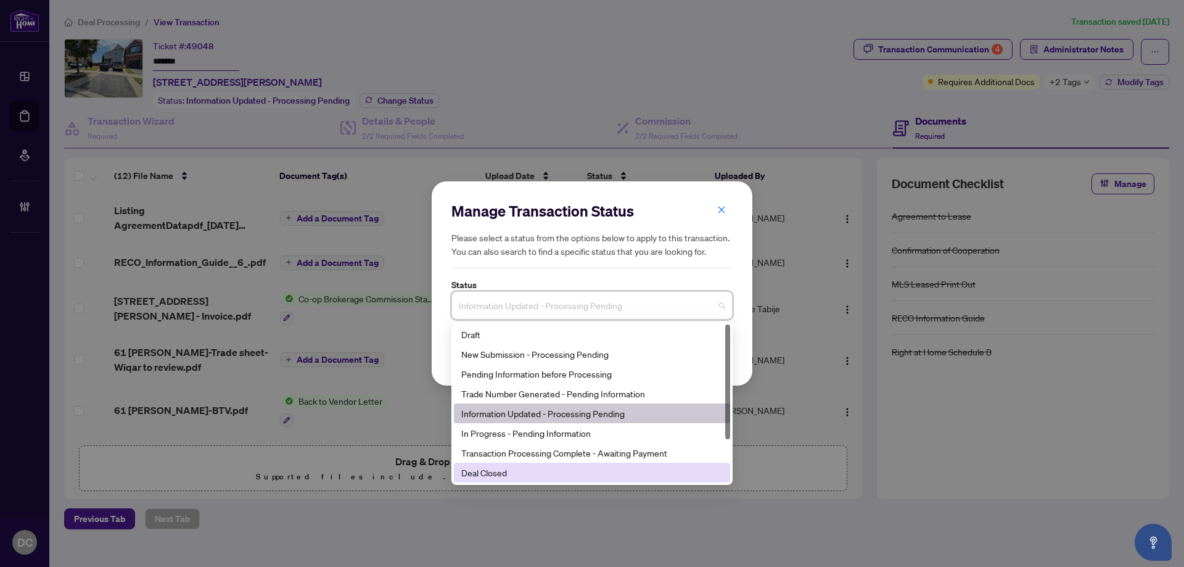
click at [528, 478] on div "Deal Closed" at bounding box center [591, 472] width 261 height 14
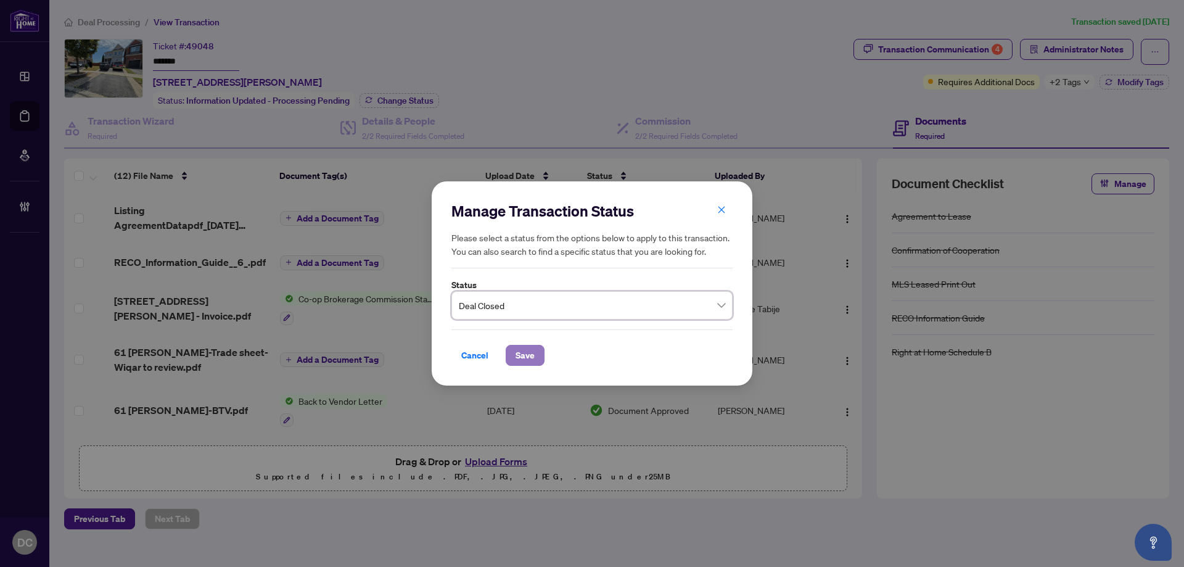
click at [536, 353] on button "Save" at bounding box center [525, 355] width 39 height 21
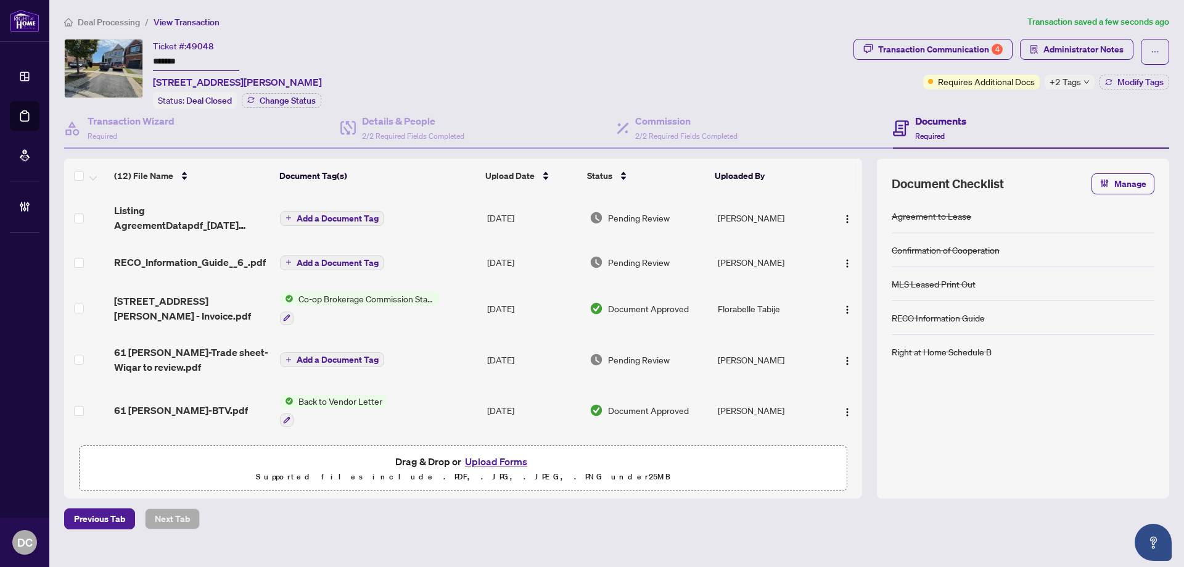
drag, startPoint x: 201, startPoint y: 63, endPoint x: 76, endPoint y: 56, distance: 125.3
click at [76, 56] on div "Ticket #: 49048 ******* [STREET_ADDRESS][PERSON_NAME] Status: Deal Closed Chang…" at bounding box center [456, 74] width 784 height 70
click at [969, 49] on div "Transaction Communication 4" at bounding box center [940, 49] width 125 height 20
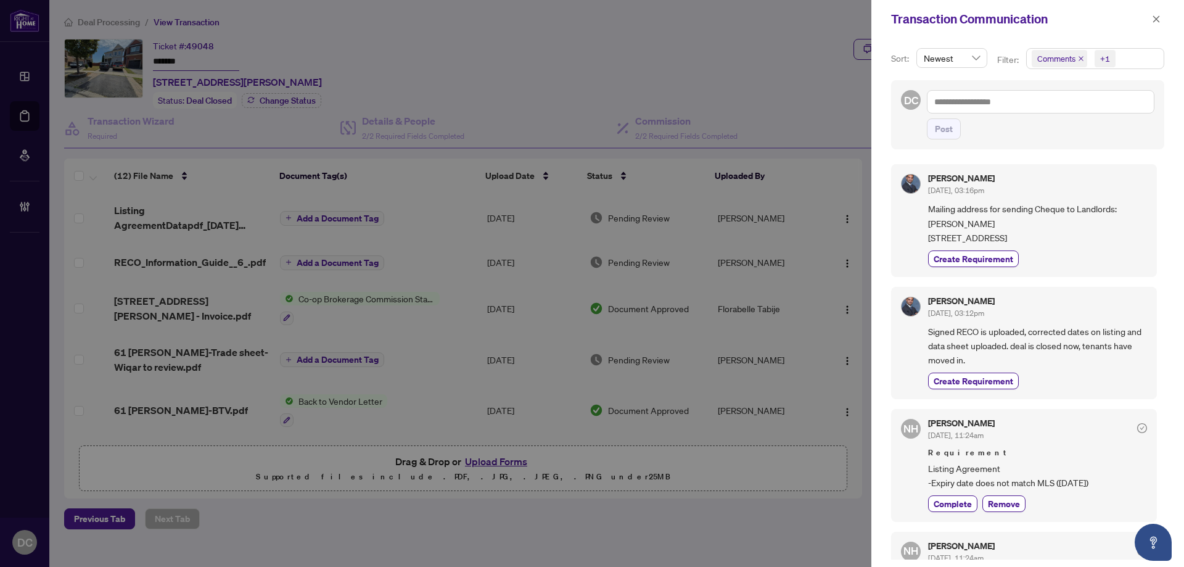
click at [1007, 237] on span "Mailing address for sending Cheque to Landlords: [PERSON_NAME] [STREET_ADDRESS]" at bounding box center [1037, 223] width 219 height 43
drag, startPoint x: 1013, startPoint y: 239, endPoint x: 919, endPoint y: 241, distance: 93.7
click at [919, 241] on div "[PERSON_NAME] [DATE], 03:16pm Mailing address for sending Cheque to Landlords: …" at bounding box center [1024, 220] width 266 height 112
copy span "1460 Helsinki Court"
click at [1156, 15] on icon "close" at bounding box center [1156, 19] width 9 height 9
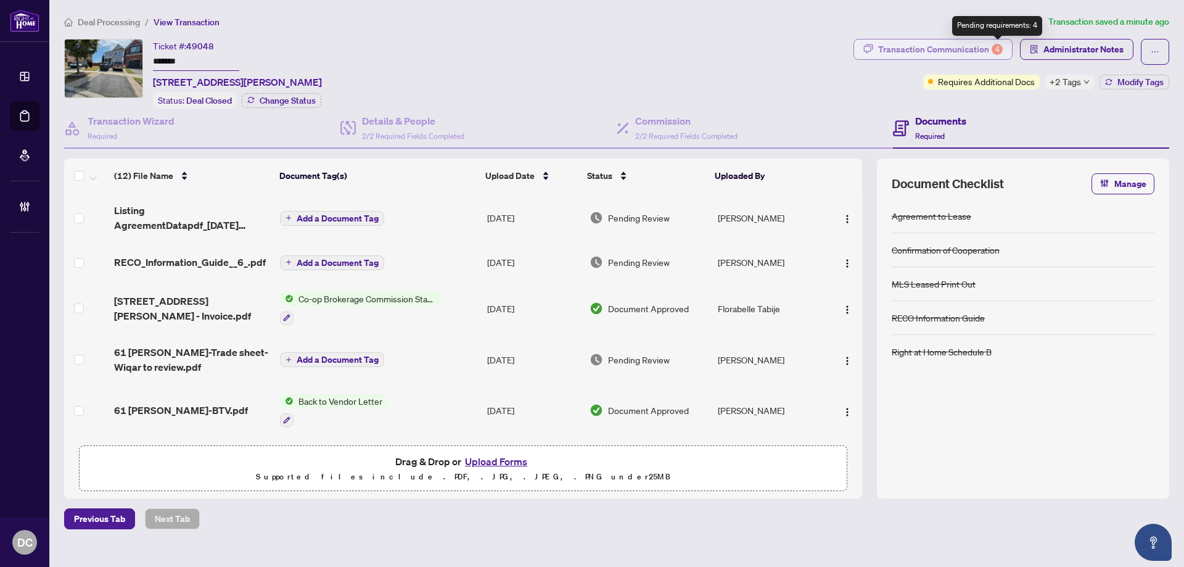
click at [996, 54] on div "4" at bounding box center [996, 49] width 11 height 11
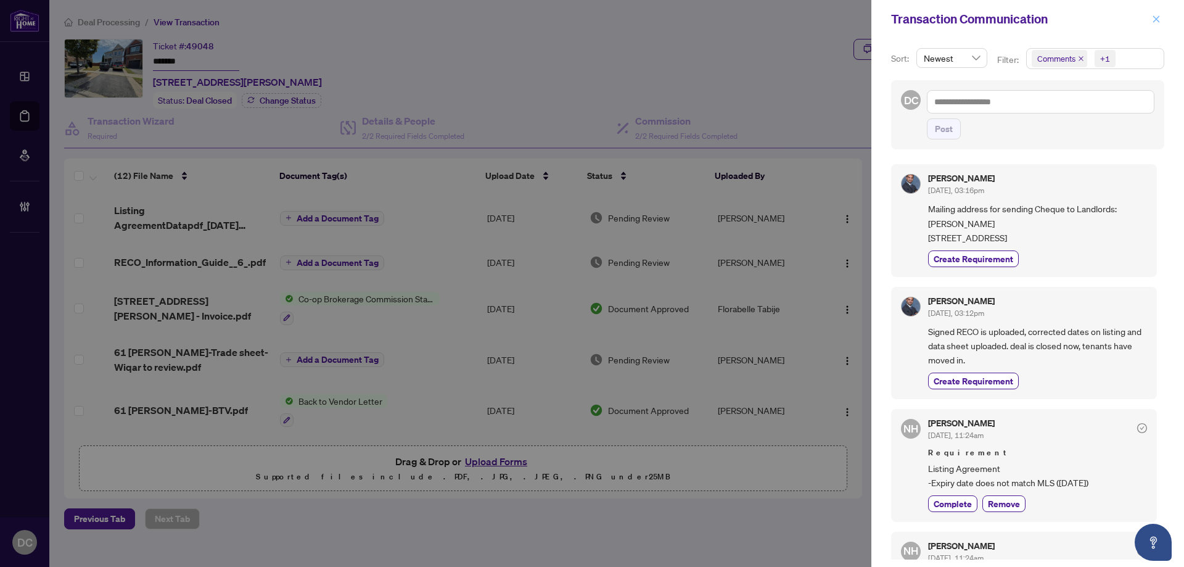
click at [1156, 25] on span "button" at bounding box center [1156, 19] width 9 height 20
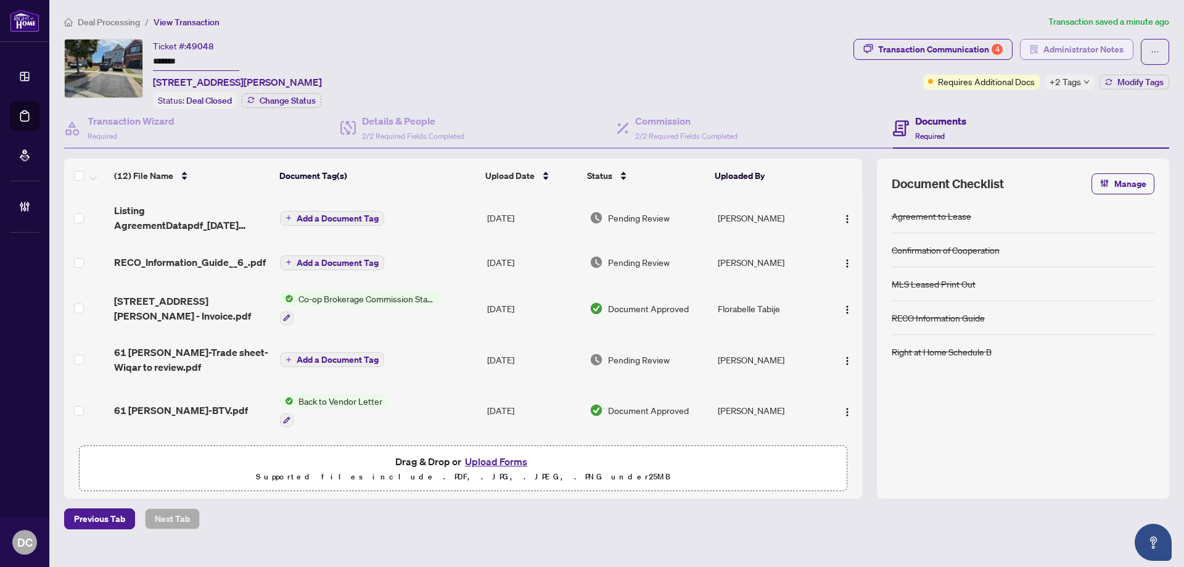
click at [1100, 48] on span "Administrator Notes" at bounding box center [1083, 49] width 80 height 20
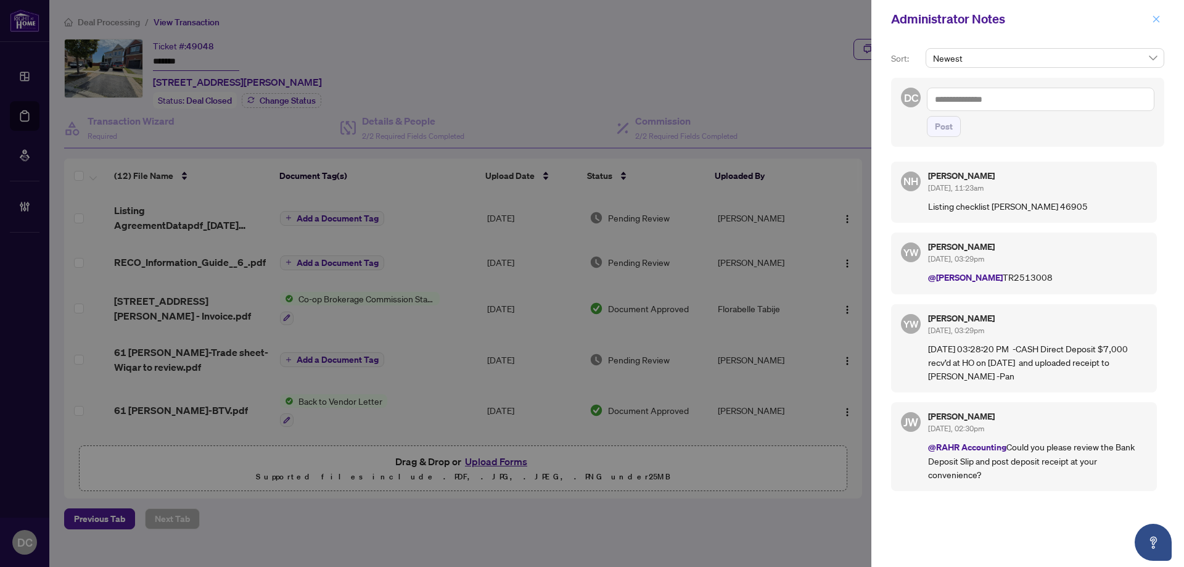
click at [1155, 22] on icon "close" at bounding box center [1156, 19] width 9 height 9
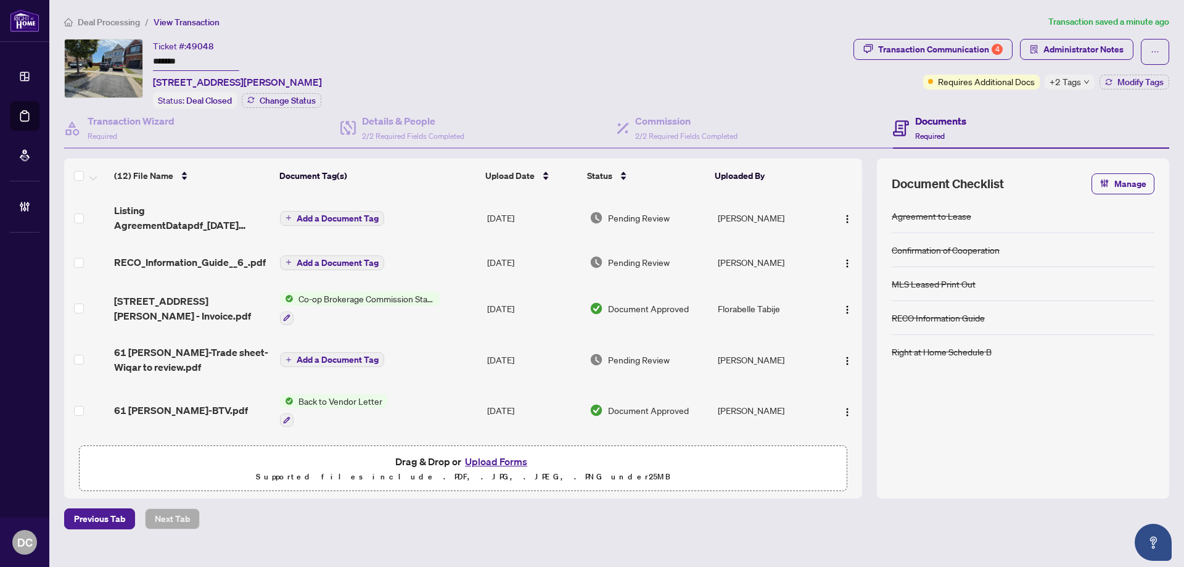
drag, startPoint x: 196, startPoint y: 63, endPoint x: 118, endPoint y: 59, distance: 78.4
click at [118, 59] on div "Ticket #: 49048 ******* [STREET_ADDRESS][PERSON_NAME] Status: Deal Closed Chang…" at bounding box center [456, 74] width 784 height 70
click at [454, 311] on td "Co-op Brokerage Commission Statement" at bounding box center [378, 308] width 207 height 53
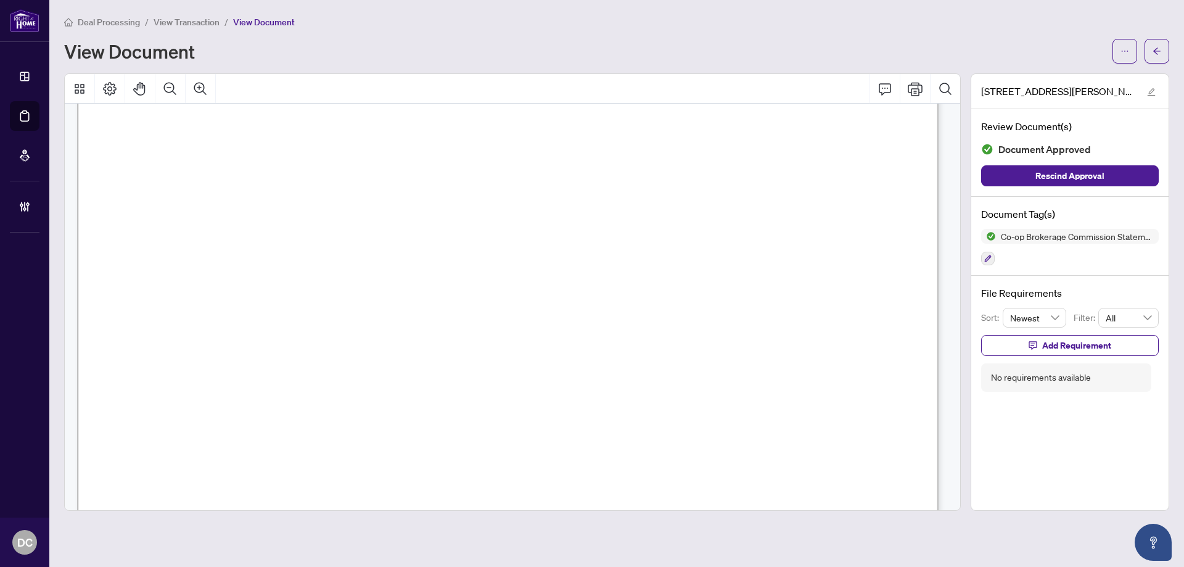
scroll to position [185, 0]
click at [1160, 46] on span "button" at bounding box center [1156, 51] width 9 height 20
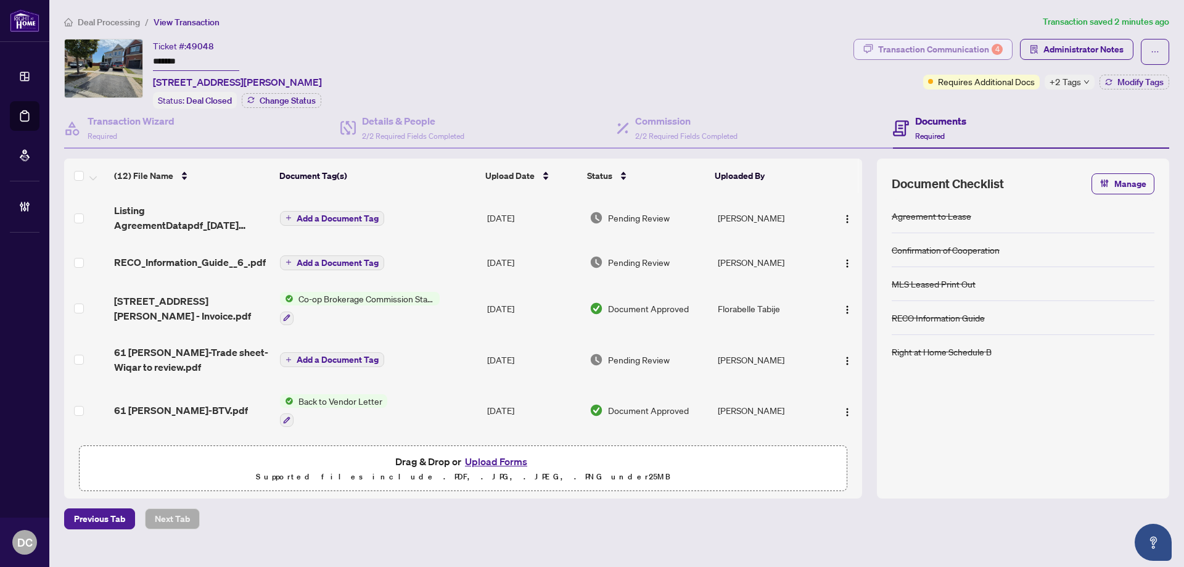
click at [899, 43] on div "Transaction Communication 4" at bounding box center [940, 49] width 125 height 20
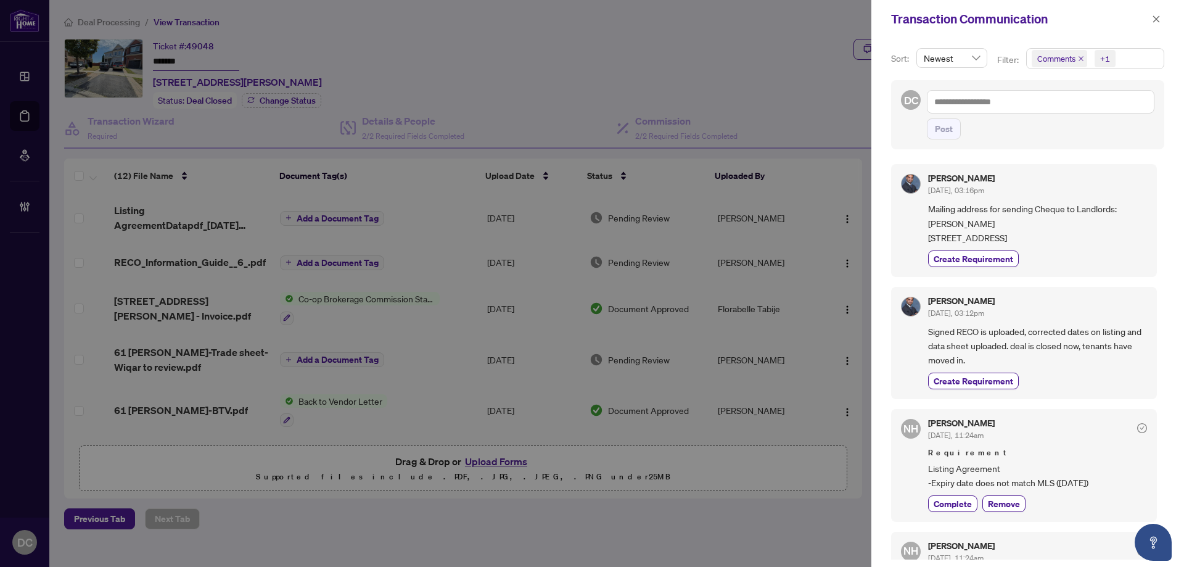
click at [1164, 20] on div "Transaction Communication" at bounding box center [1027, 19] width 313 height 38
click at [1158, 20] on icon "close" at bounding box center [1156, 19] width 9 height 9
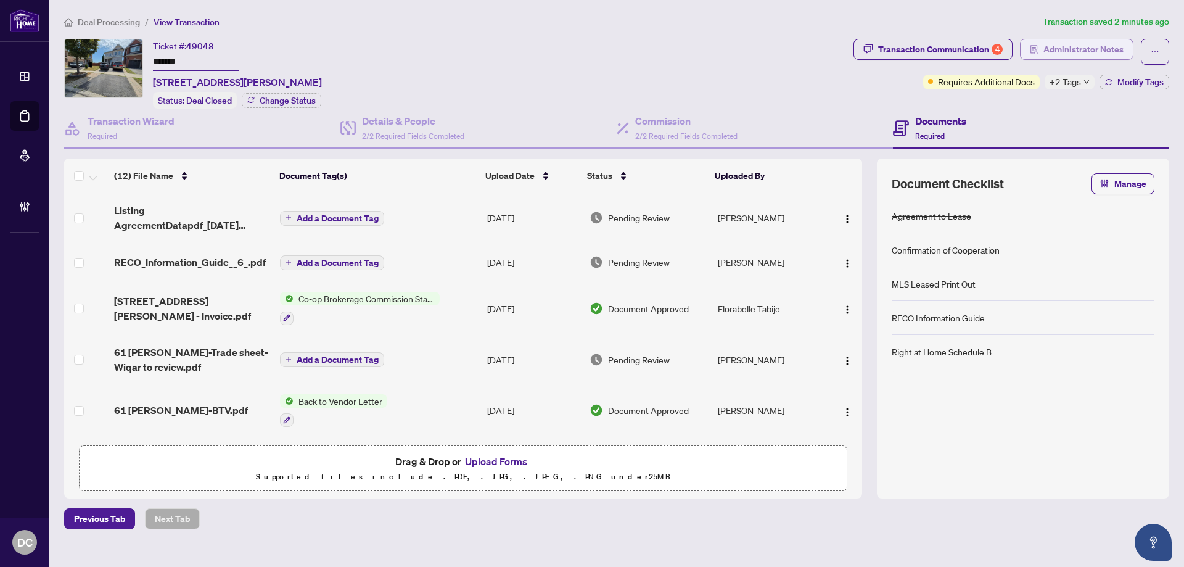
click at [1087, 45] on span "Administrator Notes" at bounding box center [1083, 49] width 80 height 20
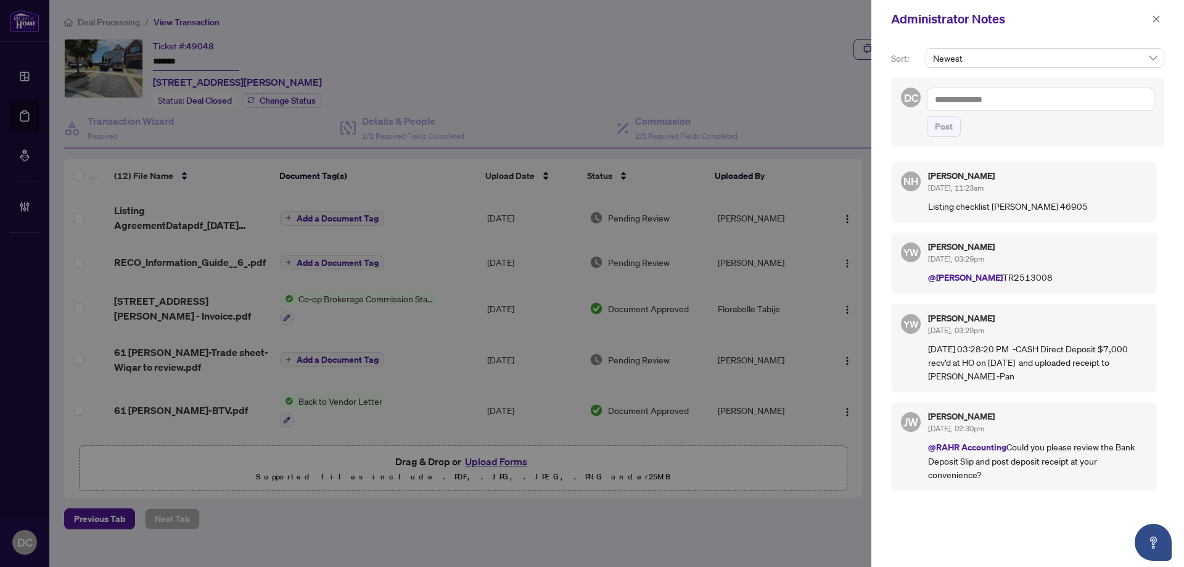
click at [1068, 99] on textarea at bounding box center [1040, 99] width 227 height 23
paste textarea "**********"
type textarea "**********"
click at [945, 136] on span "Post" at bounding box center [944, 127] width 18 height 20
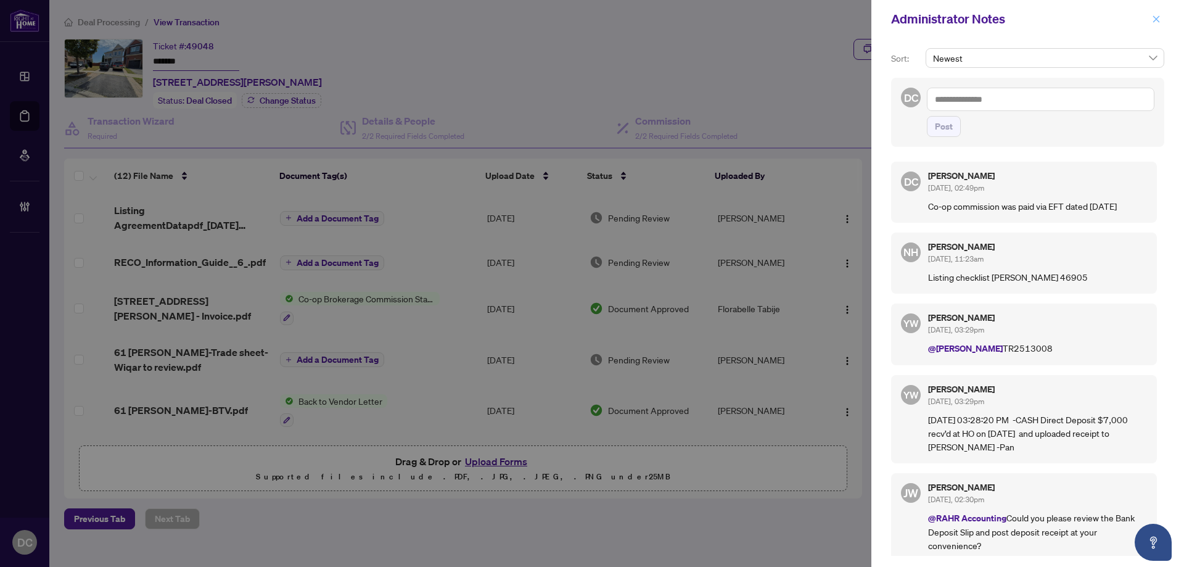
click at [1155, 17] on icon "close" at bounding box center [1156, 19] width 9 height 9
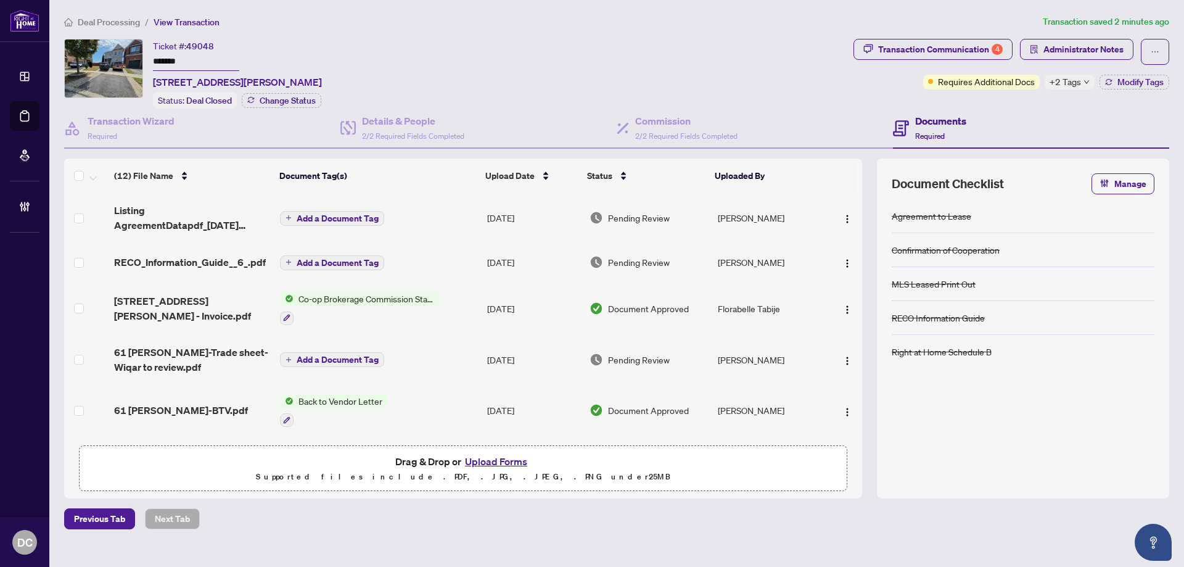
click at [1064, 81] on span "+2 Tags" at bounding box center [1064, 82] width 31 height 14
click at [1000, 99] on div "Transaction Communication 4 Administrator Notes Requires Additional Docs +2 Tag…" at bounding box center [1011, 74] width 321 height 70
click at [1128, 83] on span "Modify Tags" at bounding box center [1140, 82] width 46 height 9
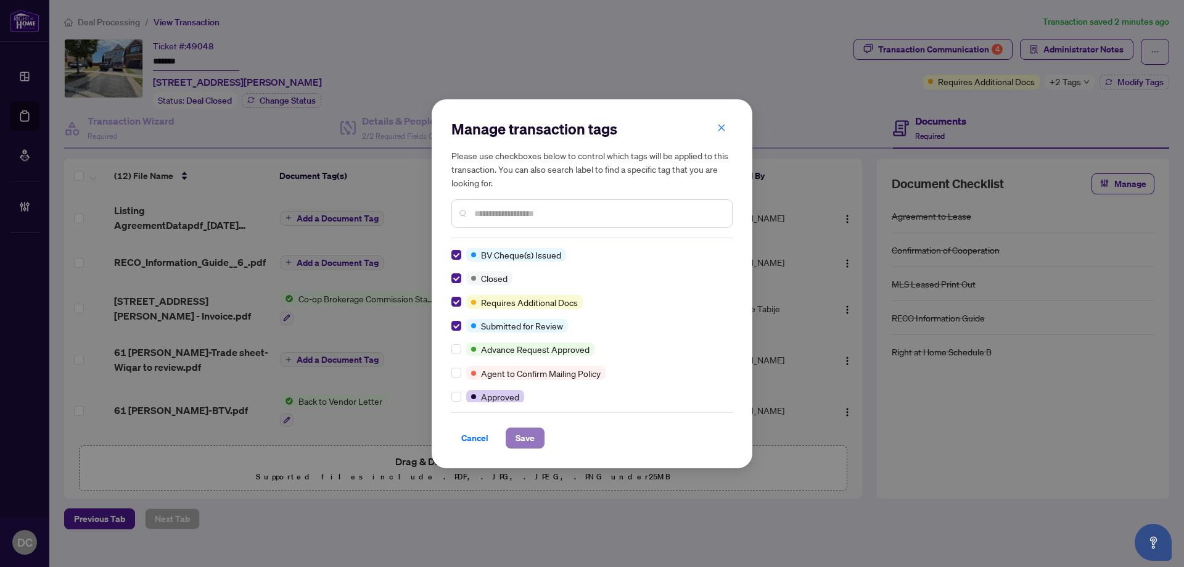
click at [520, 438] on span "Save" at bounding box center [524, 438] width 19 height 20
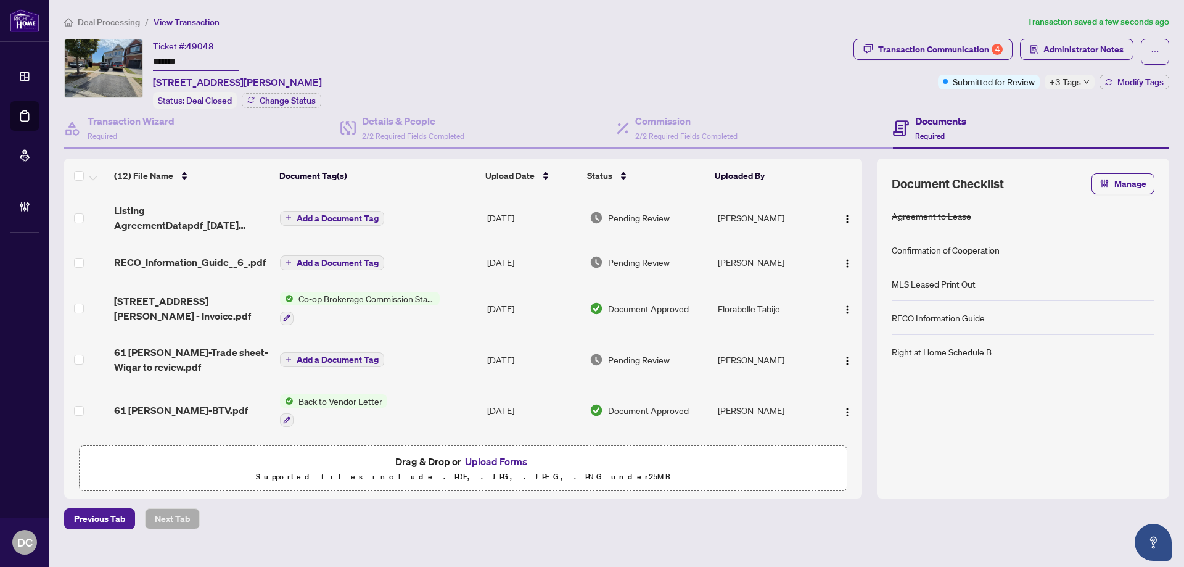
click at [1081, 76] on div "+3 Tags" at bounding box center [1069, 82] width 50 height 15
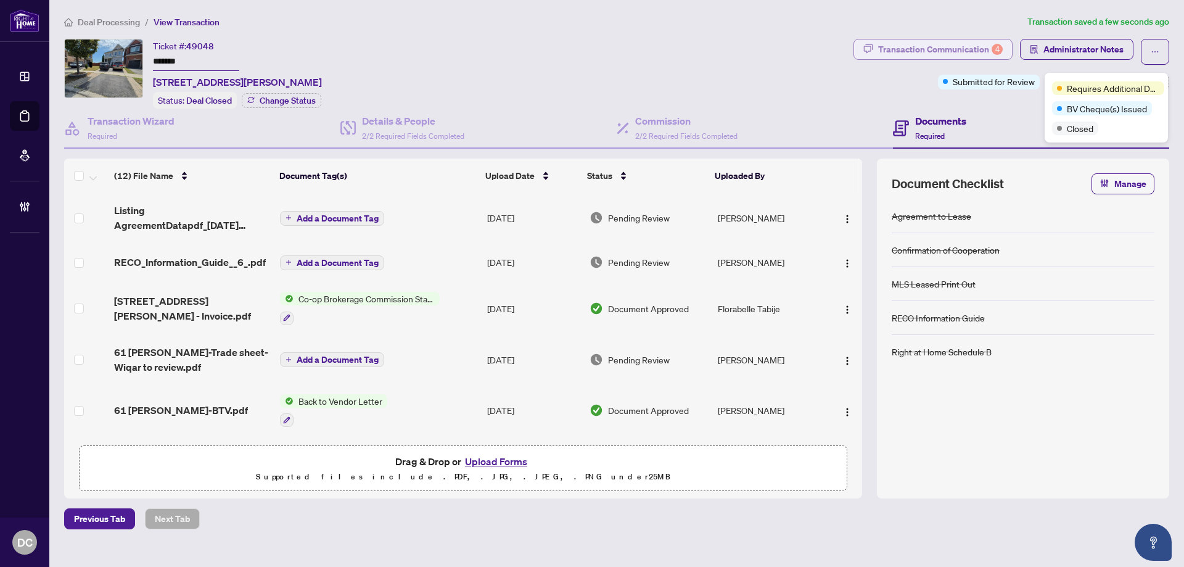
click at [965, 41] on div "Transaction Communication 4" at bounding box center [940, 49] width 125 height 20
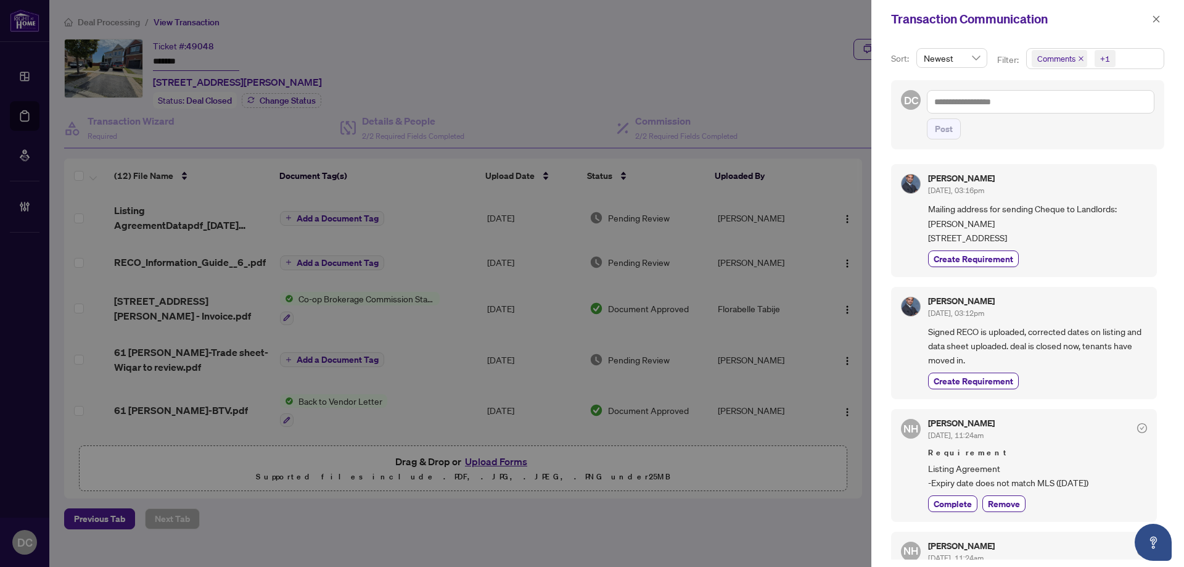
drag, startPoint x: 1156, startPoint y: 12, endPoint x: 1131, endPoint y: 3, distance: 26.7
click at [1156, 11] on span "button" at bounding box center [1156, 19] width 9 height 20
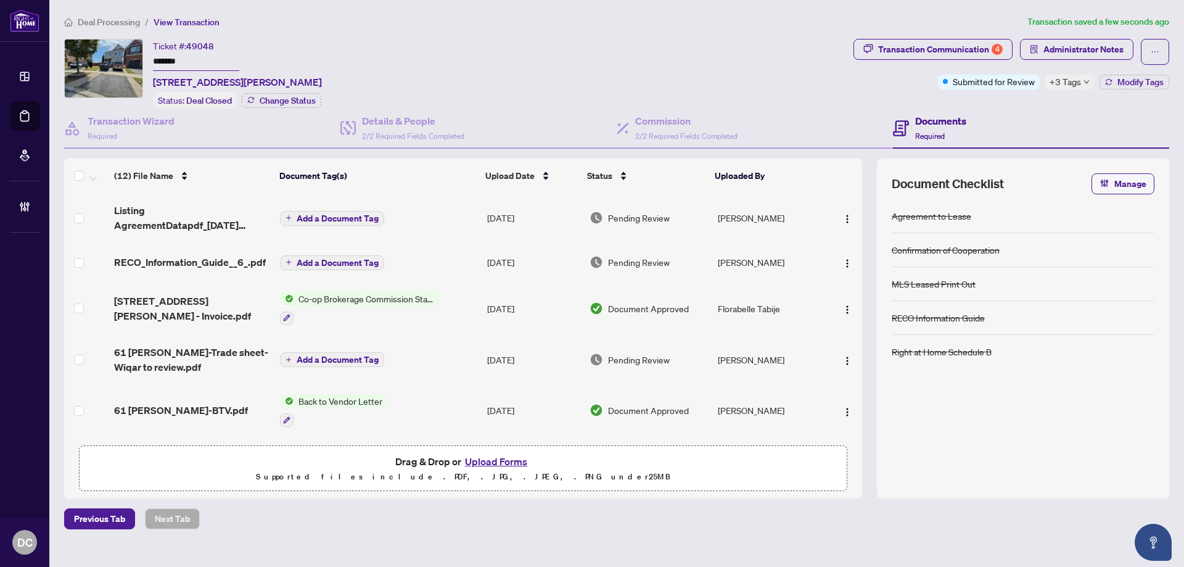
drag, startPoint x: 214, startPoint y: 57, endPoint x: 127, endPoint y: 63, distance: 87.2
click at [127, 63] on div "Ticket #: 49048 ******* 61 Brownridge Pl, Whitby, Ontario L1P 1W2, Canada Statu…" at bounding box center [456, 74] width 784 height 70
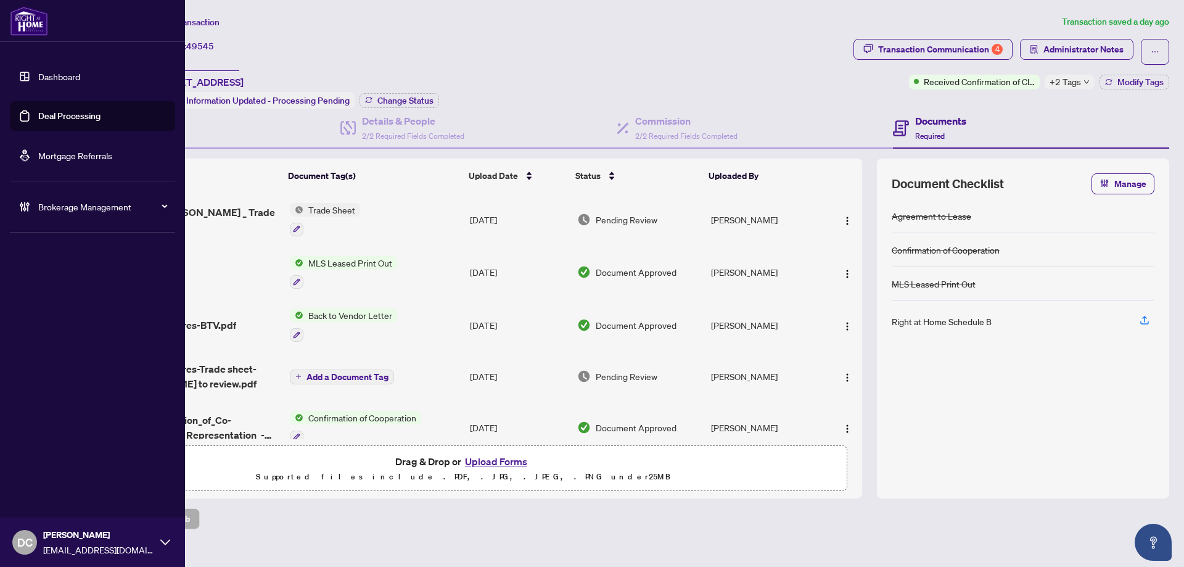
drag, startPoint x: 208, startPoint y: 65, endPoint x: 45, endPoint y: 44, distance: 164.0
click at [45, 44] on div "Dashboard Deal Processing Mortgage Referrals Brokerage Management DC [PERSON_NA…" at bounding box center [592, 283] width 1184 height 567
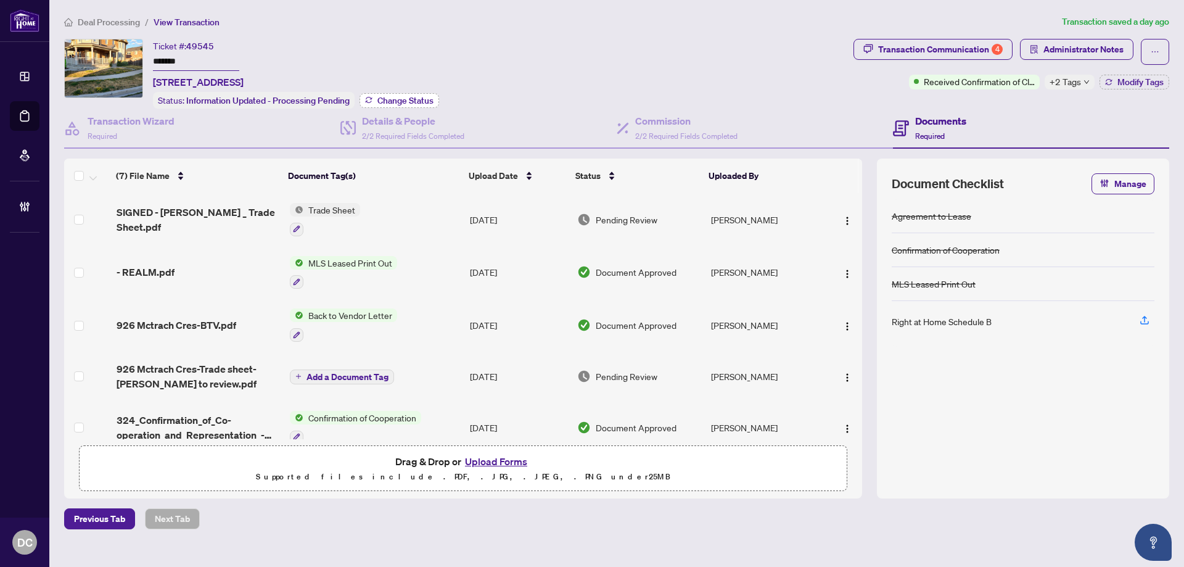
click at [420, 99] on span "Change Status" at bounding box center [405, 100] width 56 height 9
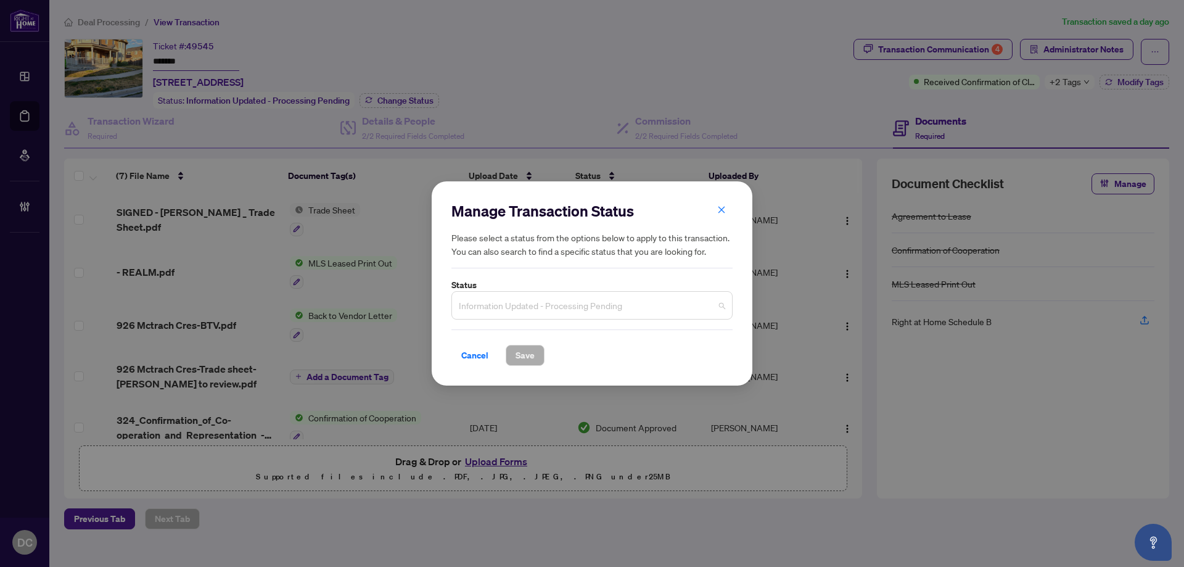
click at [623, 303] on span "Information Updated - Processing Pending" at bounding box center [592, 304] width 266 height 23
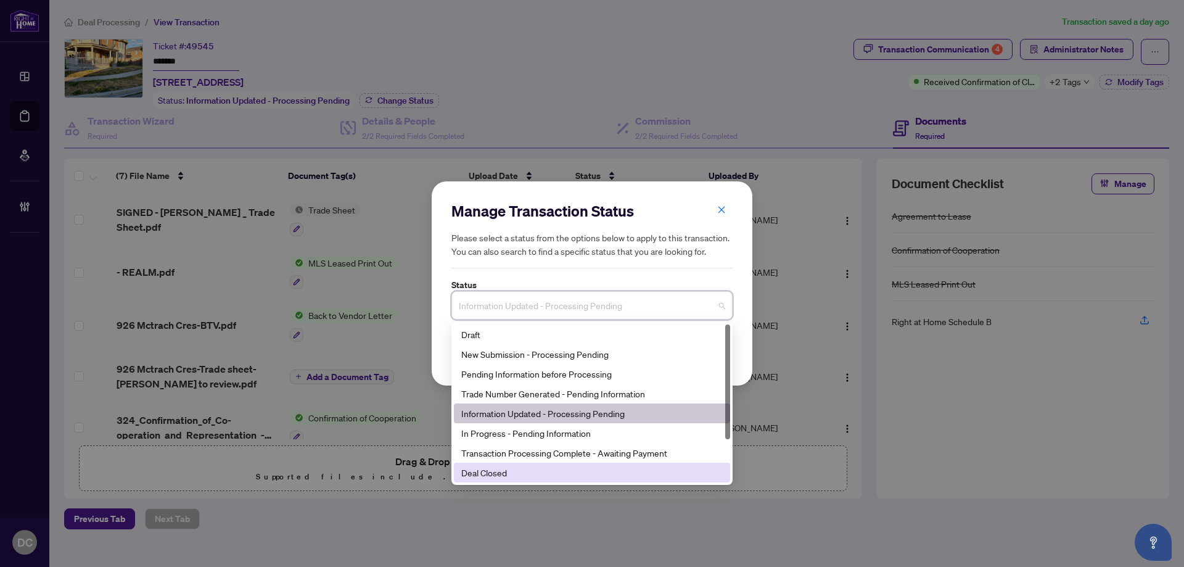
click at [517, 465] on div "Deal Closed" at bounding box center [591, 472] width 261 height 14
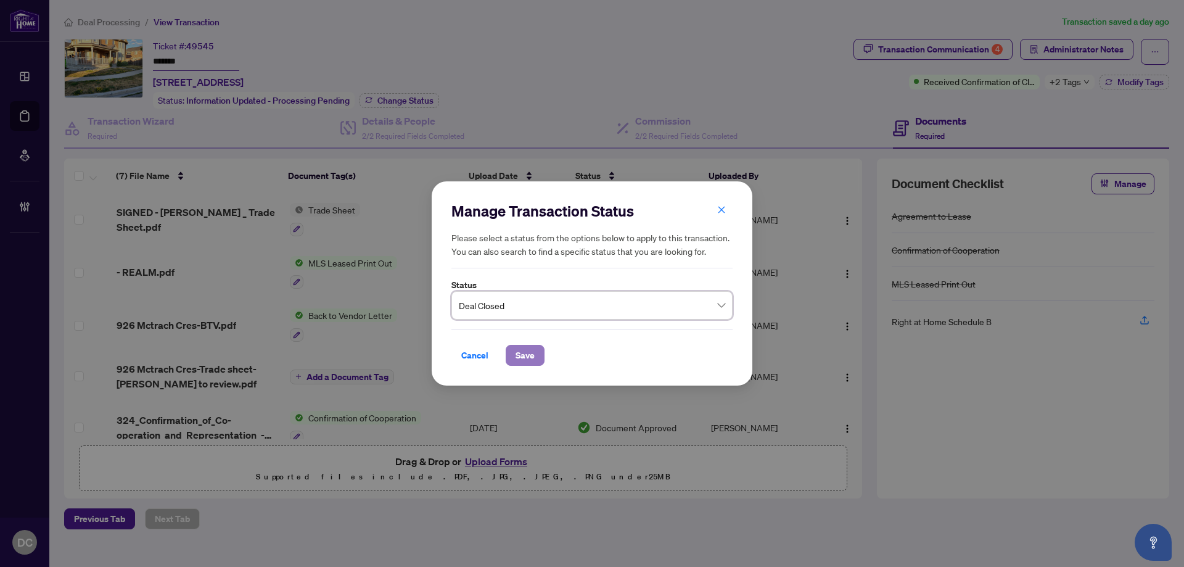
drag, startPoint x: 530, startPoint y: 351, endPoint x: 517, endPoint y: 346, distance: 14.1
click at [530, 351] on span "Save" at bounding box center [524, 355] width 19 height 20
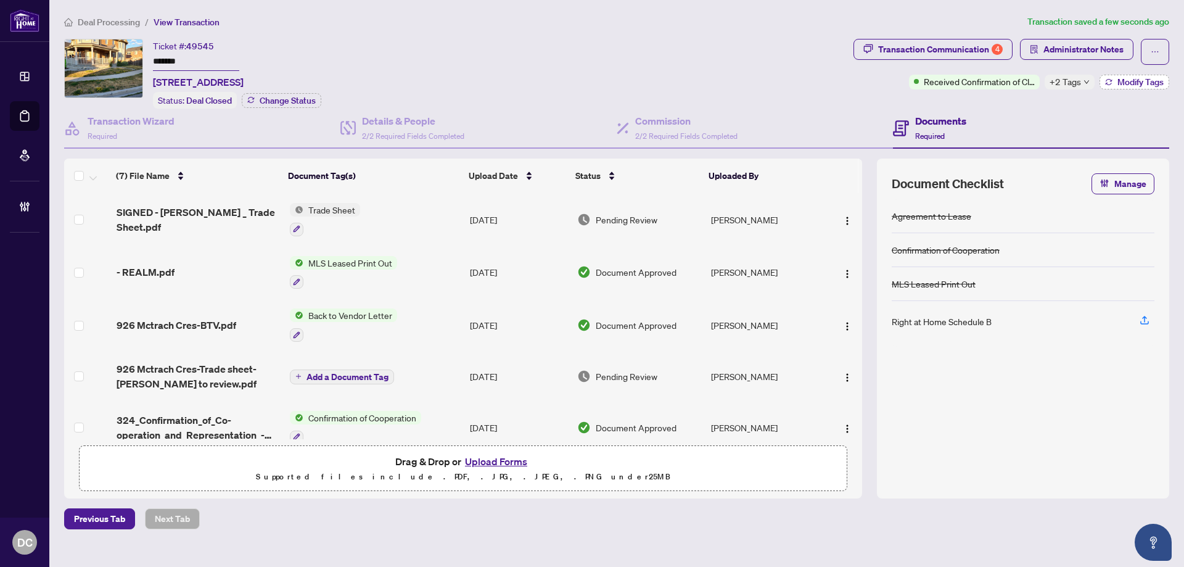
click at [1130, 85] on span "Modify Tags" at bounding box center [1140, 82] width 46 height 9
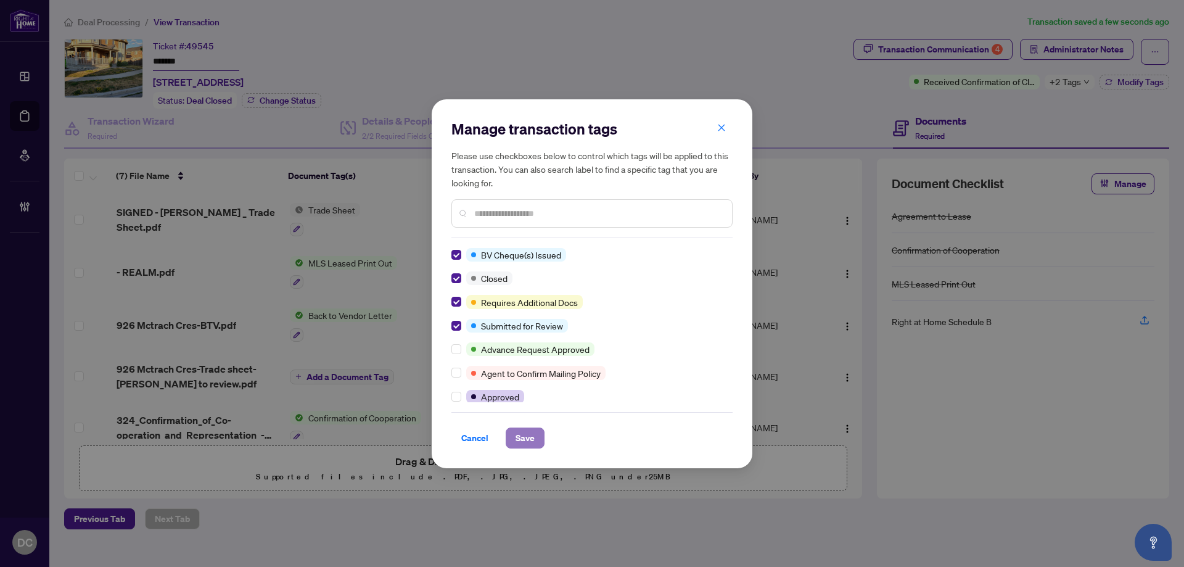
click at [522, 436] on span "Save" at bounding box center [524, 438] width 19 height 20
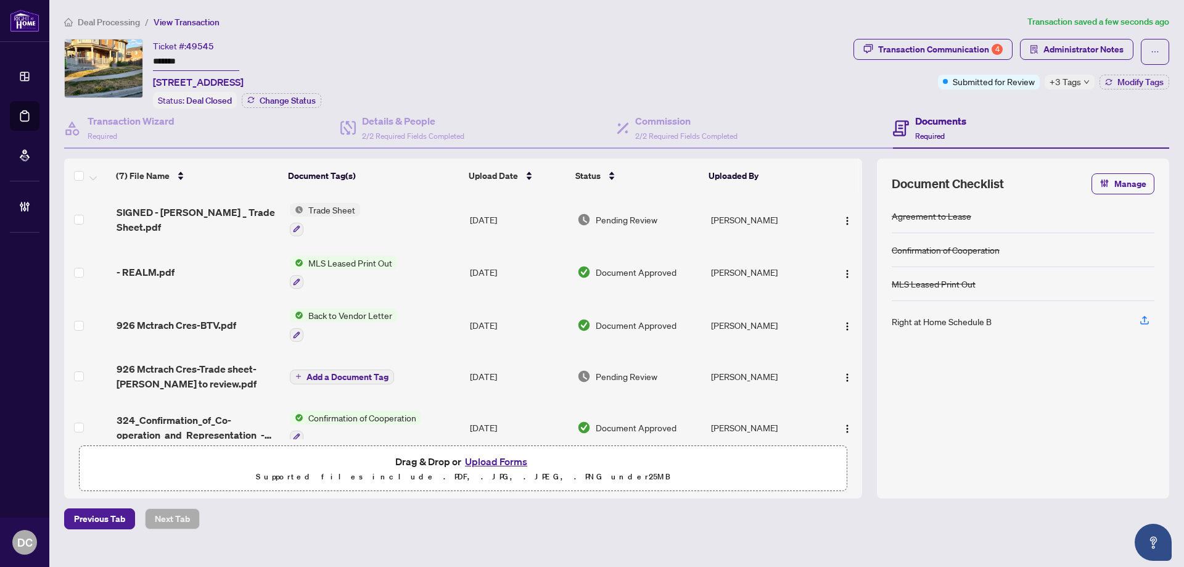
click at [1077, 77] on span "+3 Tags" at bounding box center [1064, 82] width 31 height 14
click at [1025, 109] on div "Documents Required" at bounding box center [1031, 129] width 276 height 40
click at [1073, 49] on span "Administrator Notes" at bounding box center [1083, 49] width 80 height 20
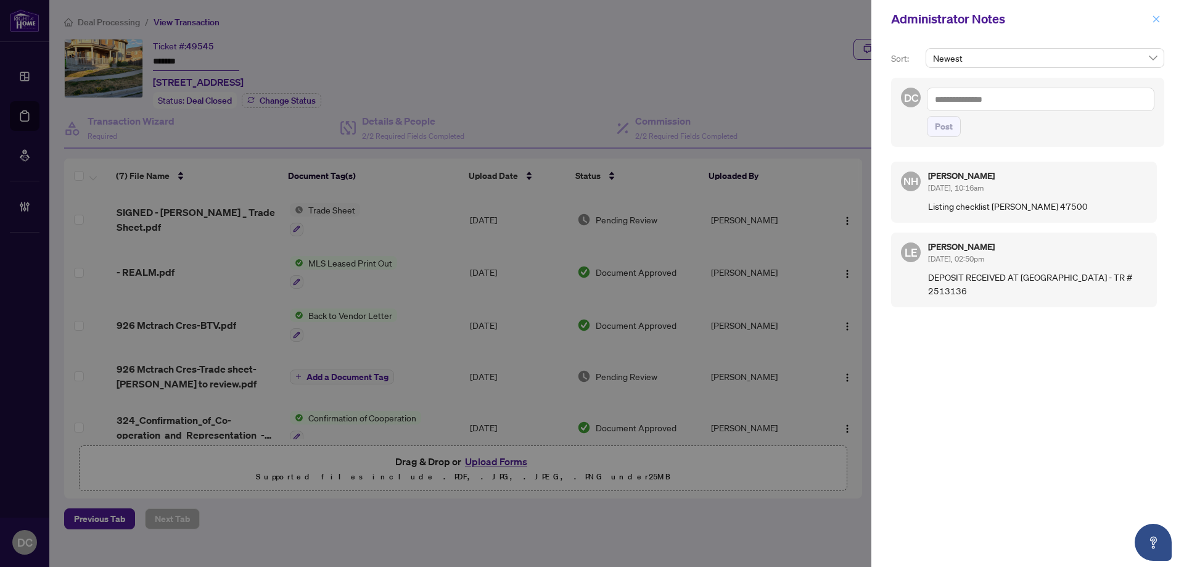
click at [1159, 18] on icon "close" at bounding box center [1156, 19] width 9 height 9
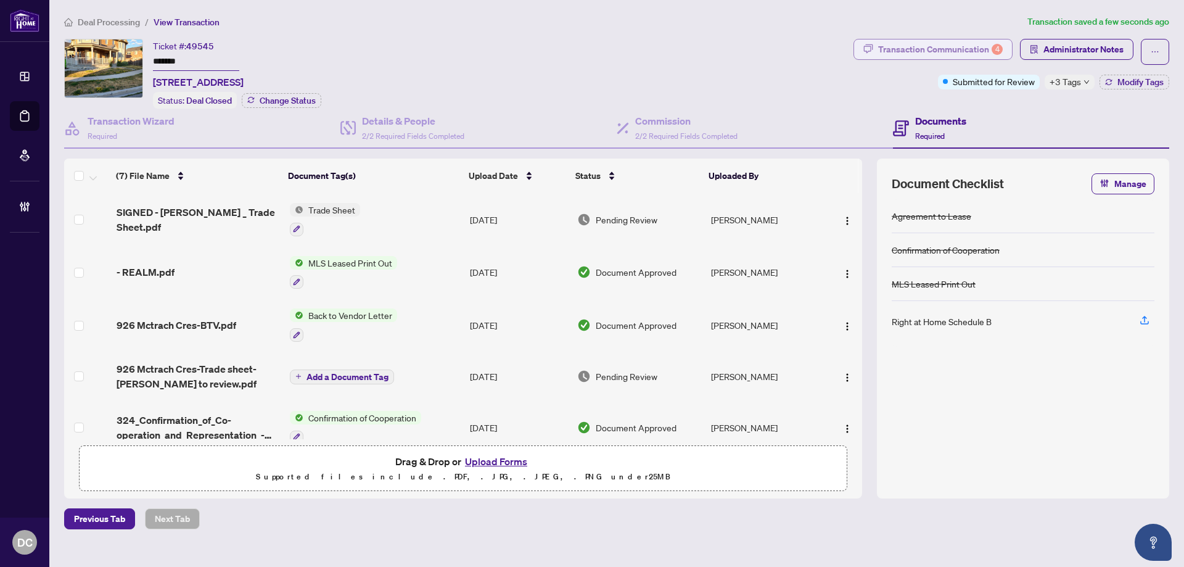
click at [959, 41] on div "Transaction Communication 4" at bounding box center [940, 49] width 125 height 20
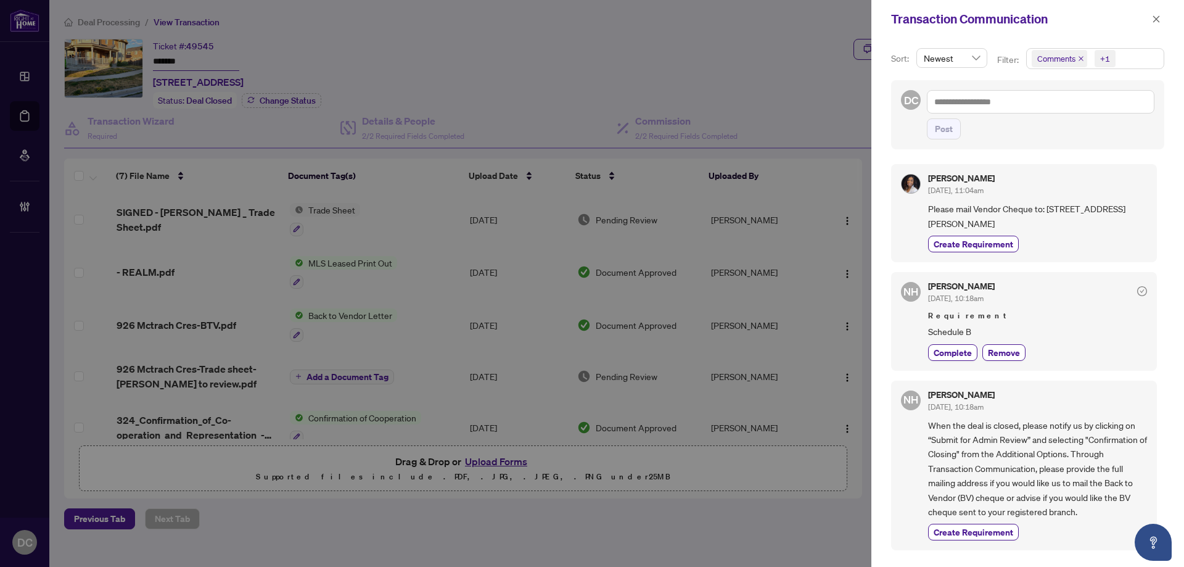
drag, startPoint x: 1104, startPoint y: 217, endPoint x: 1068, endPoint y: 215, distance: 35.2
click at [1103, 217] on span "Please mail Vendor Cheque to: 926 McTrach Cres, Milton" at bounding box center [1037, 216] width 219 height 29
drag, startPoint x: 1045, startPoint y: 207, endPoint x: 1121, endPoint y: 207, distance: 75.8
click at [1121, 207] on span "Please mail Vendor Cheque to: 926 McTrach Cres, Milton" at bounding box center [1037, 216] width 219 height 29
click at [1050, 203] on span "Please mail Vendor Cheque to: 926 McTrach Cres, Milton" at bounding box center [1037, 216] width 219 height 29
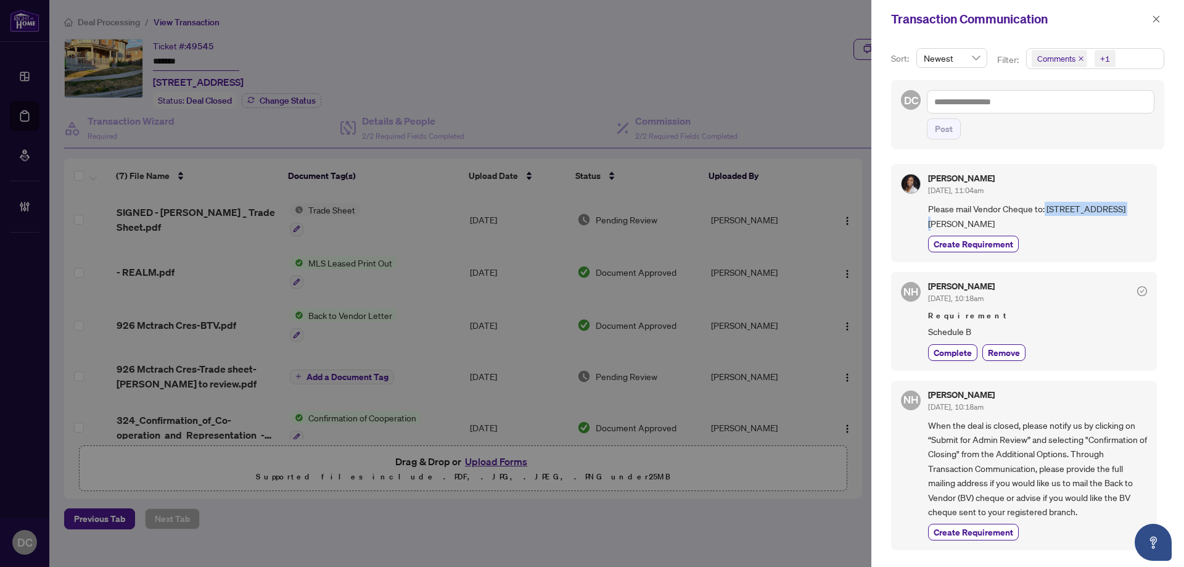
drag, startPoint x: 1045, startPoint y: 205, endPoint x: 1119, endPoint y: 208, distance: 74.0
click at [1119, 208] on span "Please mail Vendor Cheque to: 926 McTrach Cres, Milton" at bounding box center [1037, 216] width 219 height 29
copy span "926 McTrach Cres,"
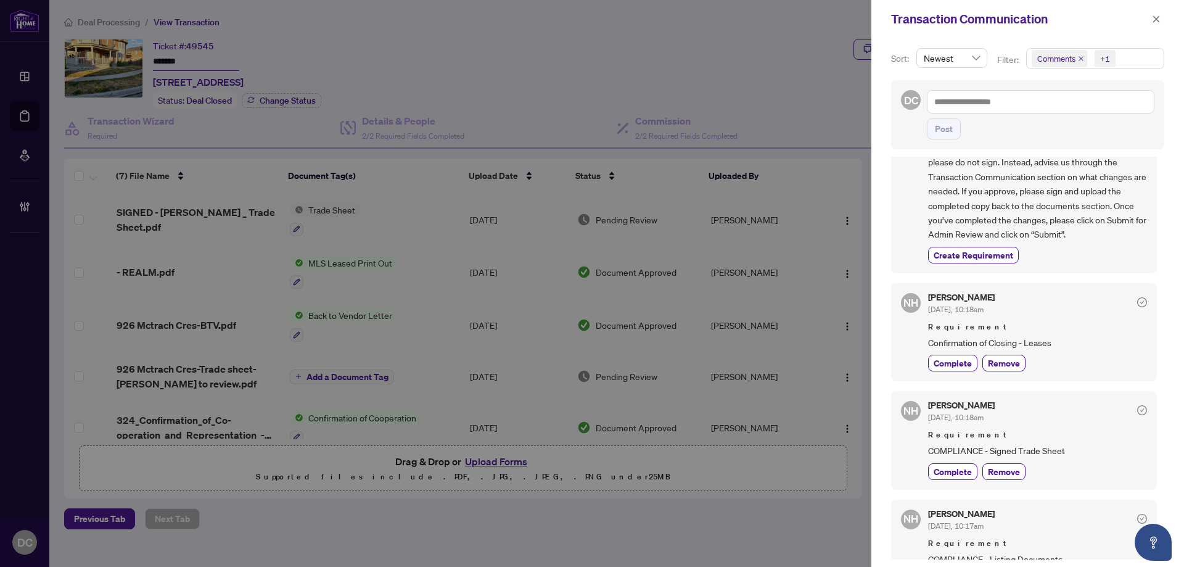
scroll to position [493, 0]
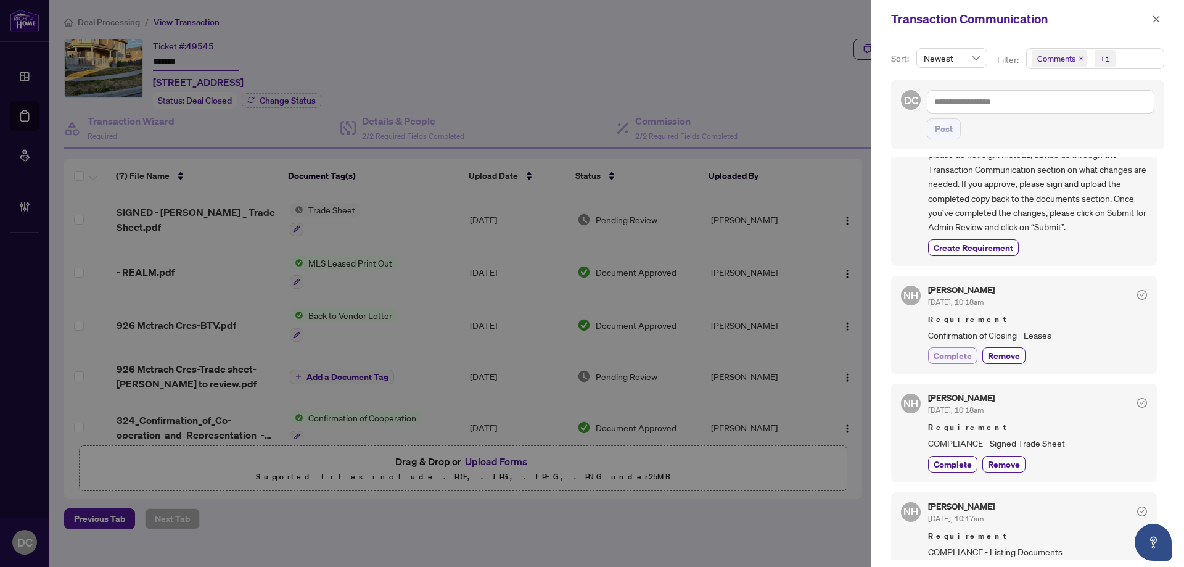
click at [948, 351] on span "Complete" at bounding box center [952, 355] width 38 height 13
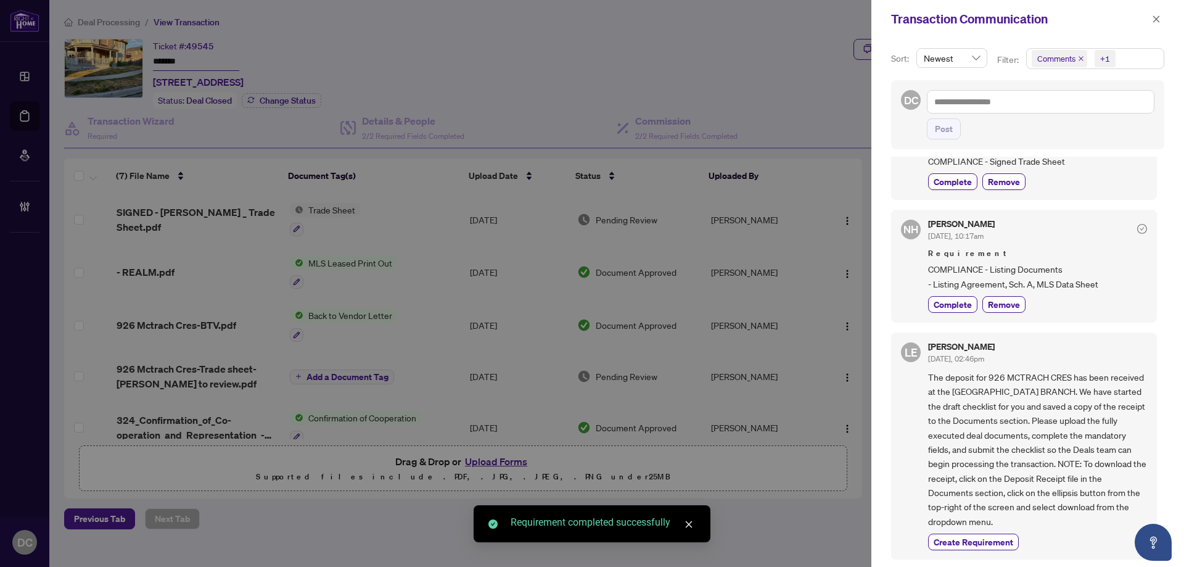
scroll to position [804, 0]
click at [1155, 10] on span "button" at bounding box center [1156, 19] width 9 height 20
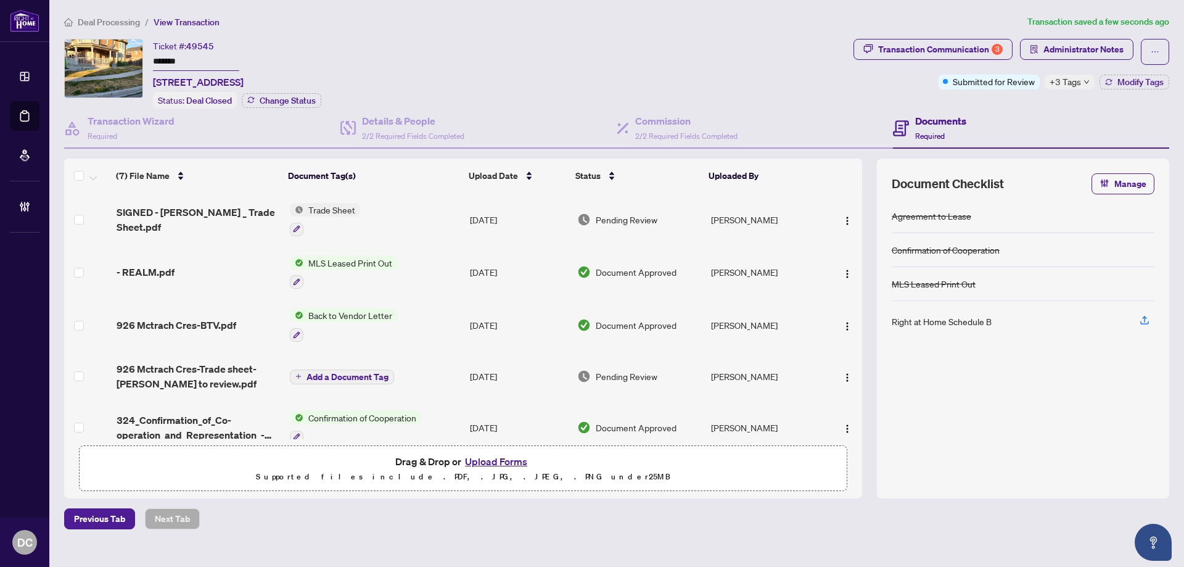
drag, startPoint x: 189, startPoint y: 62, endPoint x: 126, endPoint y: 62, distance: 62.3
click at [126, 61] on div "Ticket #: 49545 ******* 926 McTrach Cres, Milton, Ontario L9T 1M5, Canada Statu…" at bounding box center [456, 74] width 784 height 70
drag, startPoint x: 232, startPoint y: 80, endPoint x: 157, endPoint y: 95, distance: 76.7
click at [154, 85] on span "926 McTrach Cres, Milton, Ontario L9T 1M5, Canada" at bounding box center [198, 82] width 91 height 15
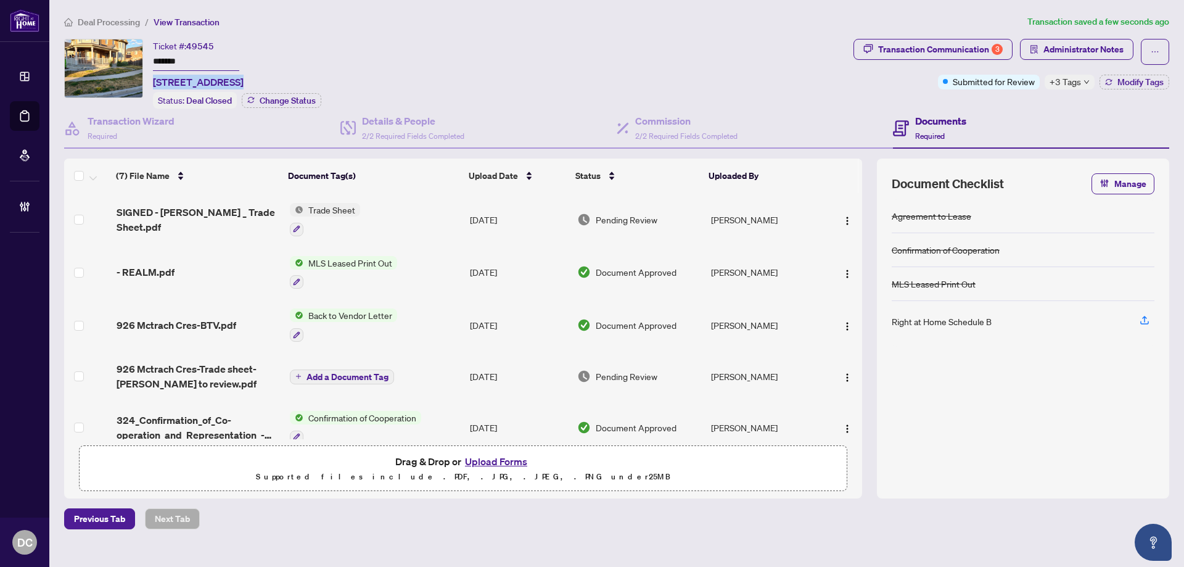
copy span "926 McTrach Cres"
drag, startPoint x: 203, startPoint y: 60, endPoint x: 137, endPoint y: 57, distance: 66.0
click at [137, 57] on div "Ticket #: 49545 ******* 926 McTrach Cres, Milton, Ontario L9T 1M5, Canada Statu…" at bounding box center [456, 74] width 784 height 70
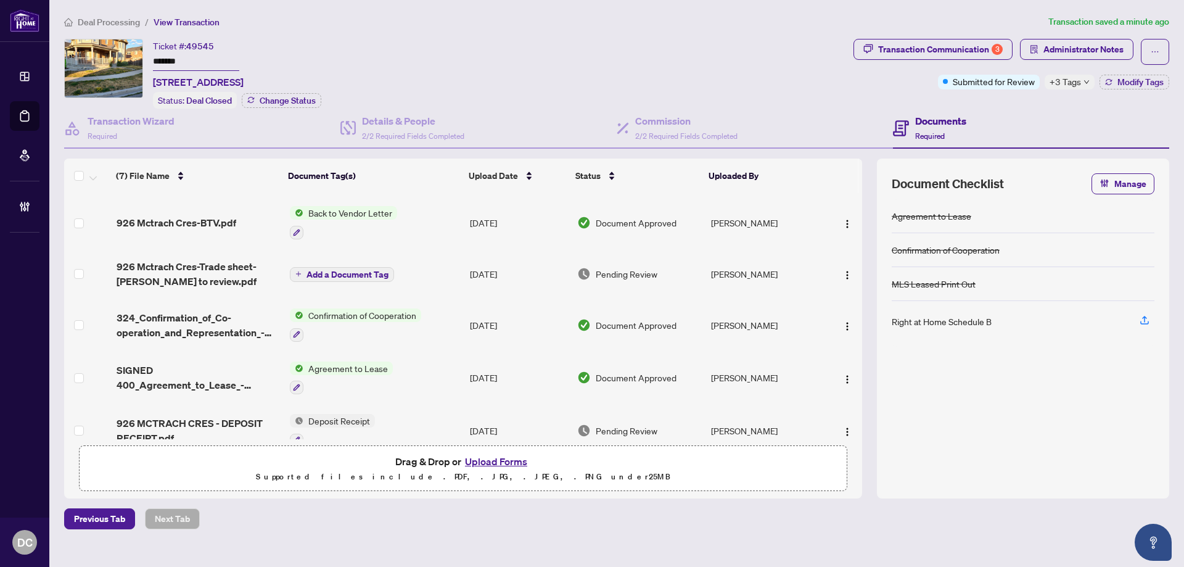
scroll to position [123, 0]
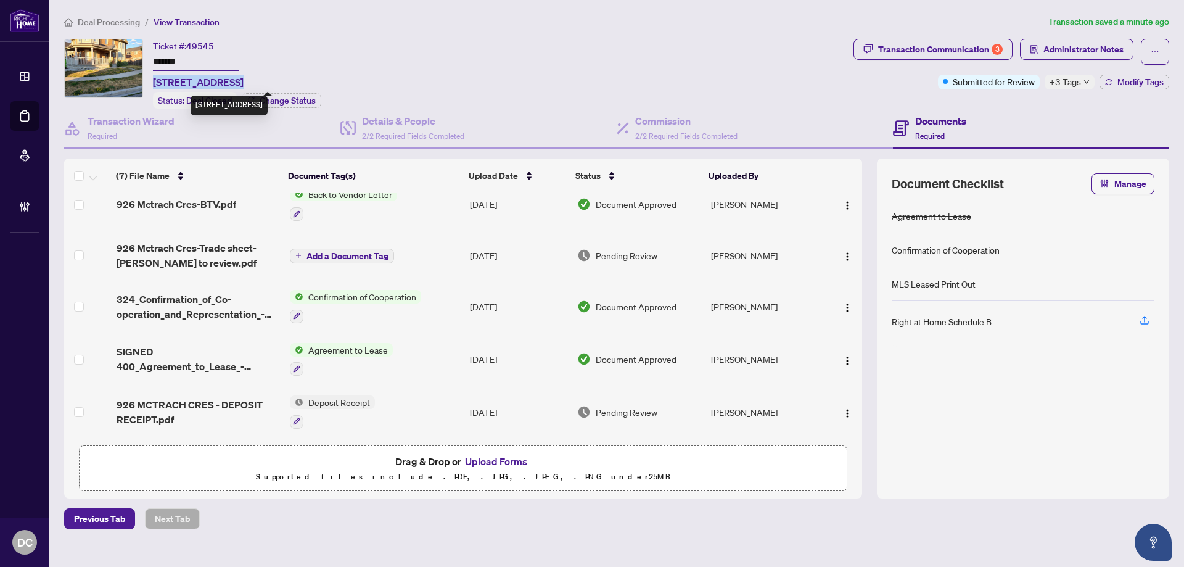
drag, startPoint x: 154, startPoint y: 80, endPoint x: 232, endPoint y: 78, distance: 78.9
click at [232, 78] on span "926 McTrach Cres, Milton, Ontario L9T 1M5, Canada" at bounding box center [198, 82] width 91 height 15
copy span "926 McTrach Cres"
drag, startPoint x: 207, startPoint y: 62, endPoint x: 129, endPoint y: 61, distance: 77.1
click at [129, 61] on div "Ticket #: 49545 ******* 926 McTrach Cres, Milton, Ontario L9T 1M5, Canada Statu…" at bounding box center [456, 74] width 784 height 70
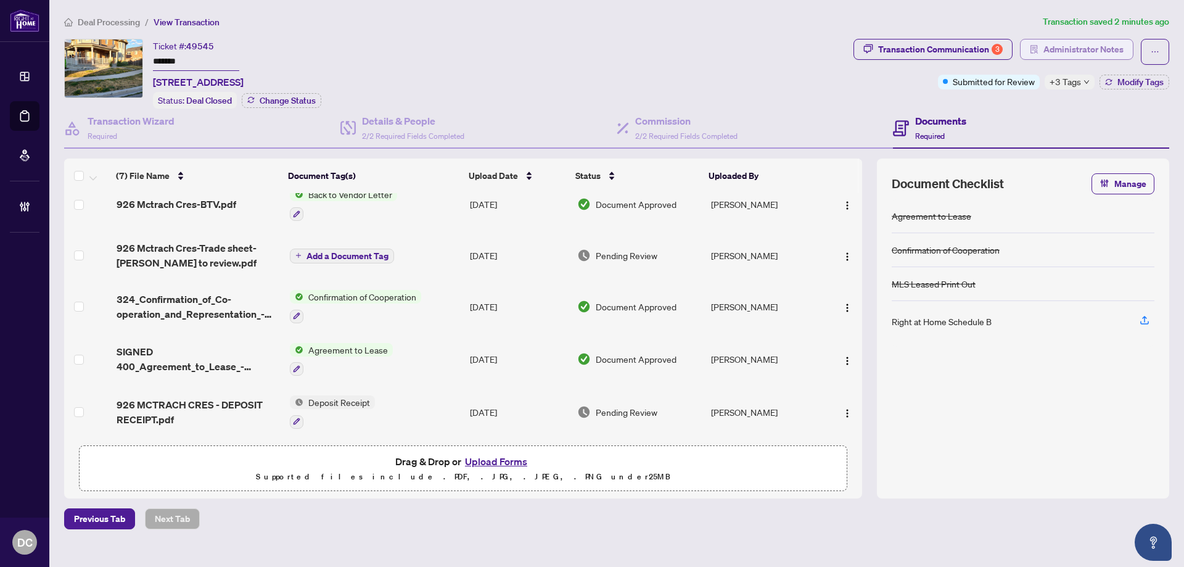
click at [1070, 44] on span "Administrator Notes" at bounding box center [1083, 49] width 80 height 20
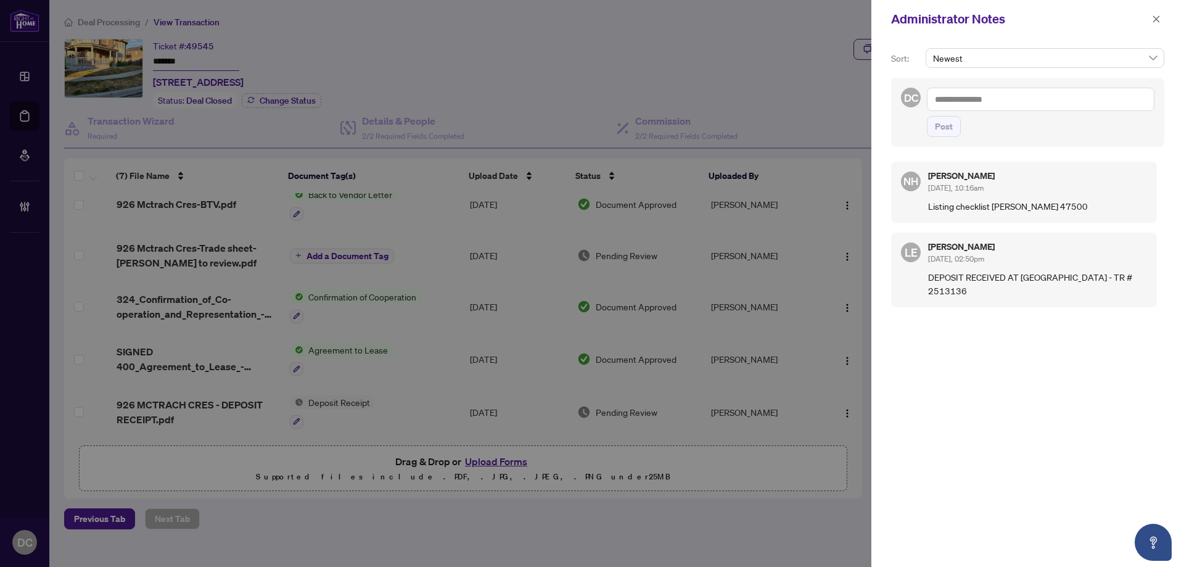
click at [972, 94] on textarea at bounding box center [1040, 99] width 227 height 23
paste textarea "**********"
type textarea "**********"
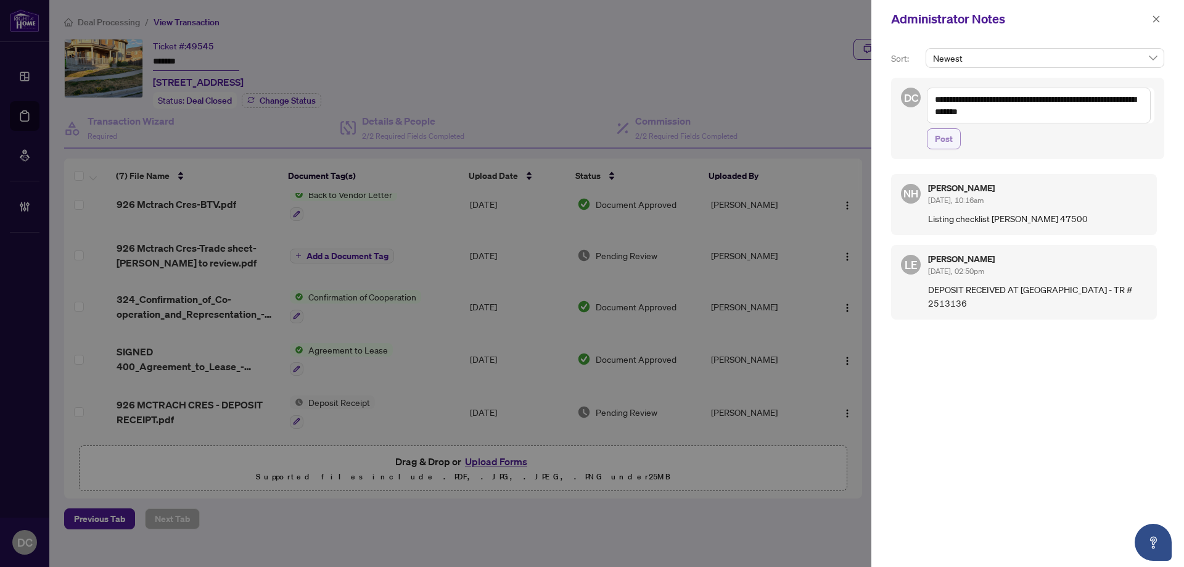
click at [949, 144] on span "Post" at bounding box center [944, 139] width 18 height 20
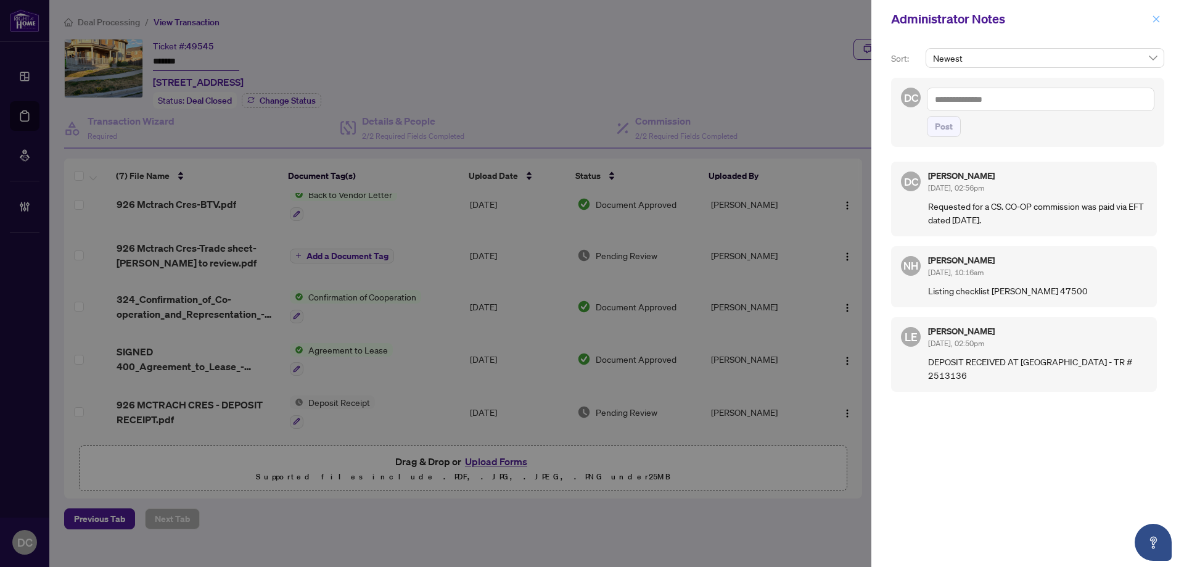
click at [1161, 19] on button "button" at bounding box center [1156, 19] width 16 height 15
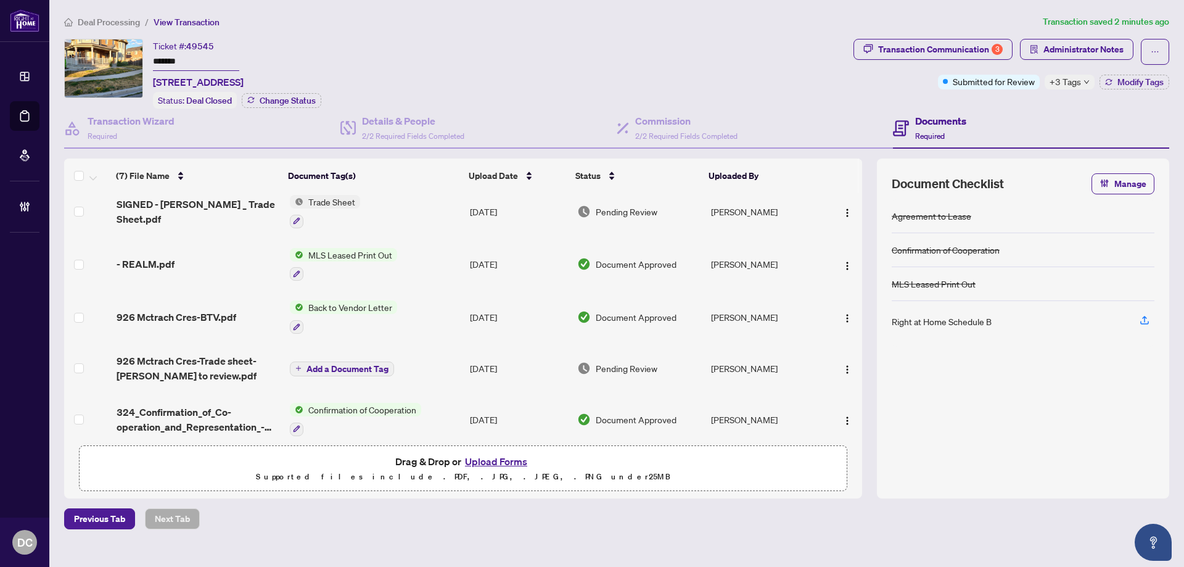
scroll to position [0, 0]
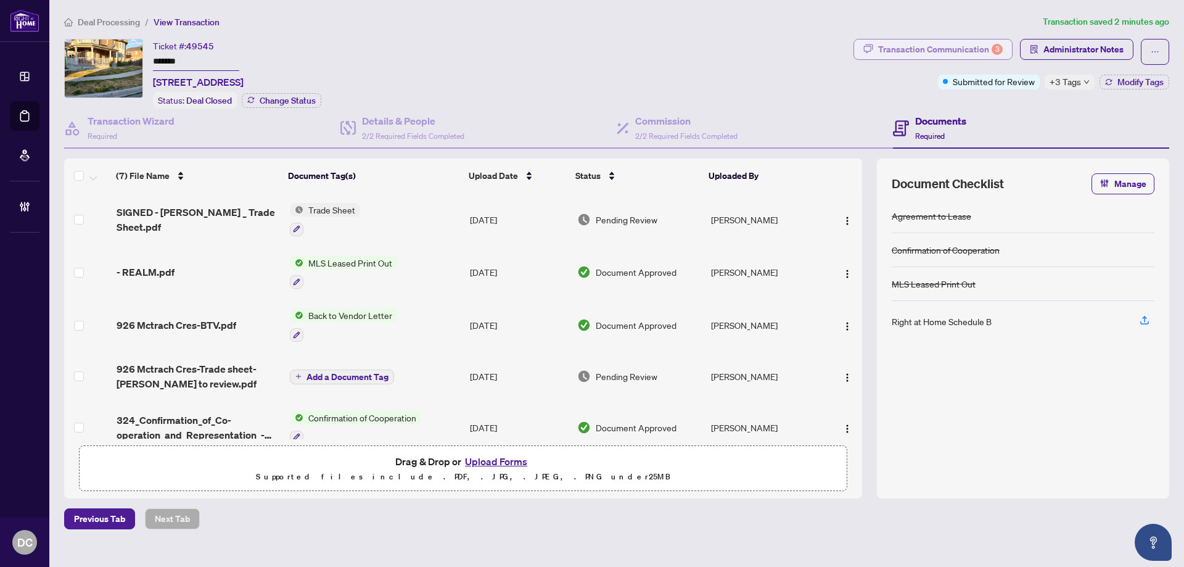
click at [948, 46] on div "Transaction Communication 3" at bounding box center [940, 49] width 125 height 20
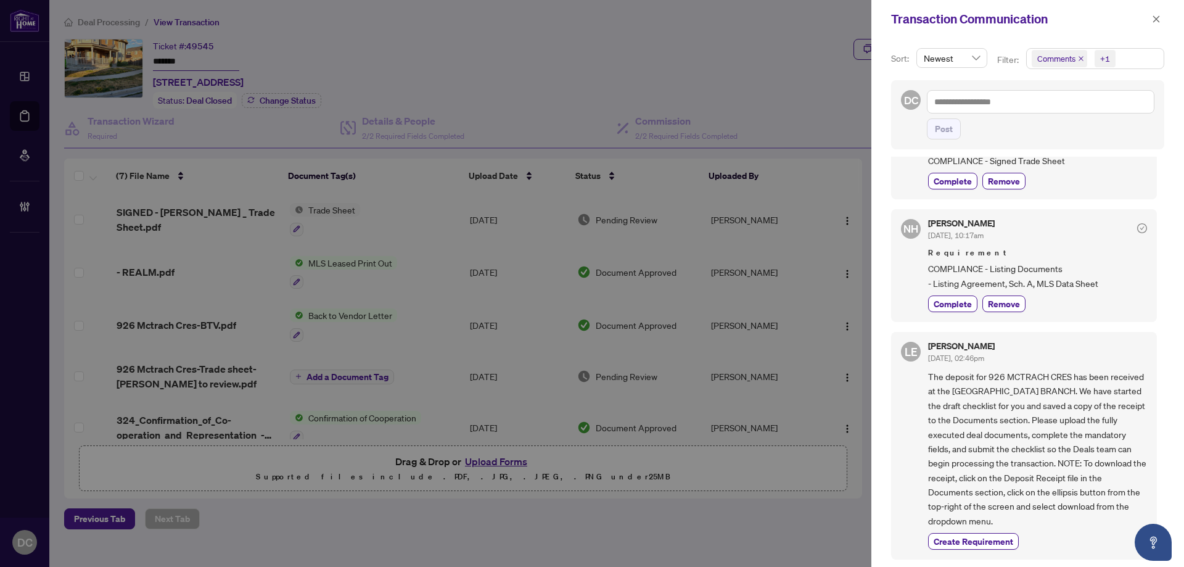
scroll to position [2, 0]
click at [1153, 18] on icon "close" at bounding box center [1156, 19] width 9 height 9
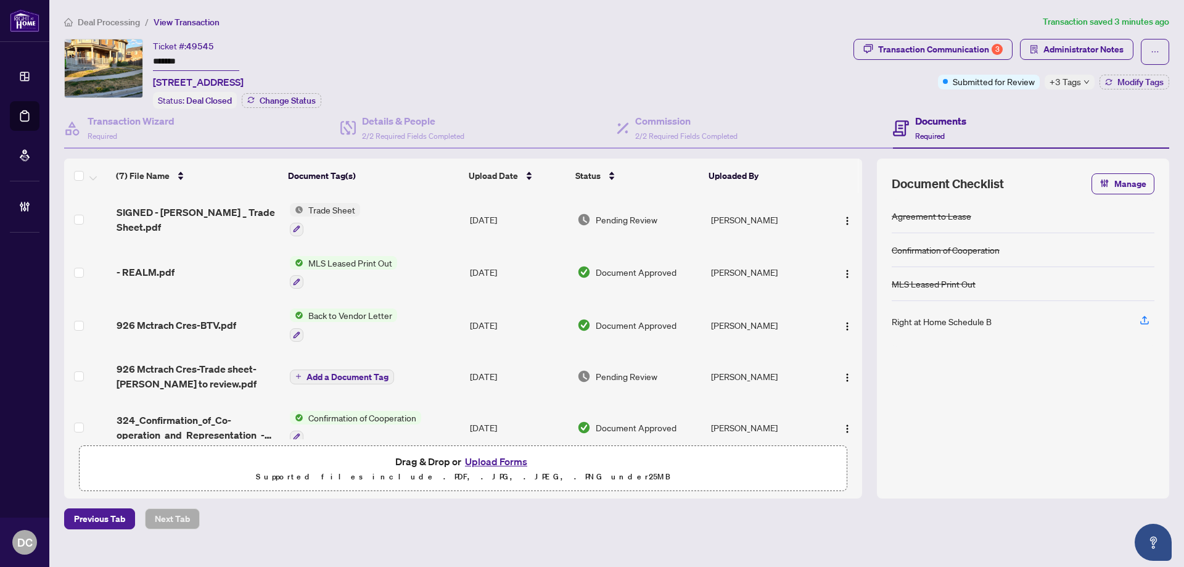
drag, startPoint x: 207, startPoint y: 62, endPoint x: 134, endPoint y: 60, distance: 72.8
click at [134, 60] on div "Ticket #: 49545 ******* 926 McTrach Cres, Milton, Ontario L9T 1M5, Canada Statu…" at bounding box center [456, 74] width 784 height 70
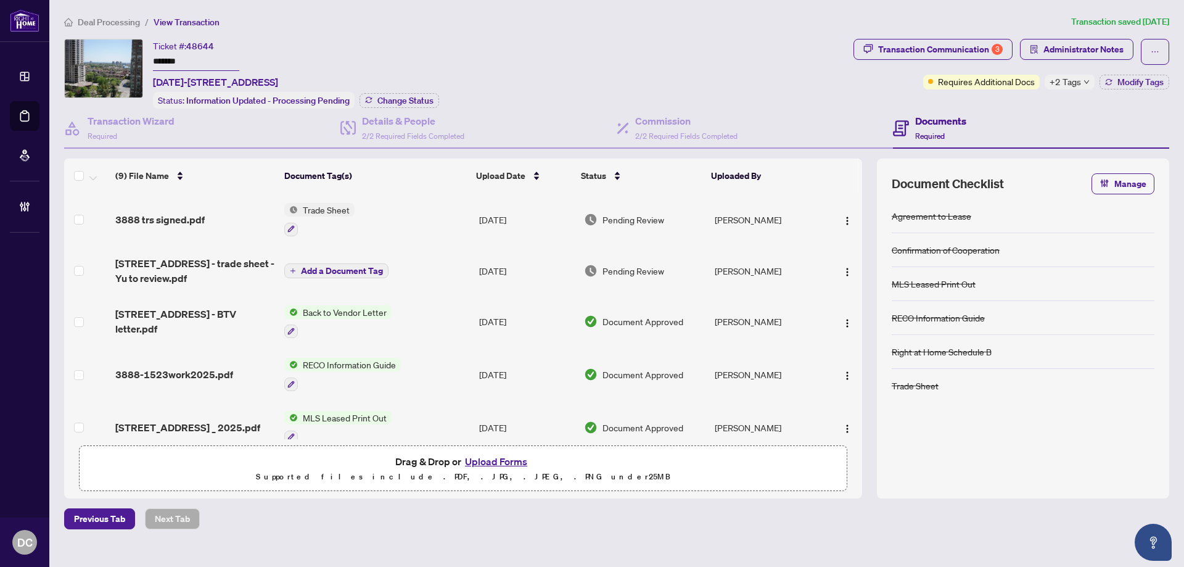
drag, startPoint x: 219, startPoint y: 67, endPoint x: 69, endPoint y: 71, distance: 150.5
click at [69, 71] on div "Ticket #: 48644 ******* [DATE][STREET_ADDRESS] Status: Information Updated - Pr…" at bounding box center [456, 74] width 784 height 70
click at [413, 102] on span "Change Status" at bounding box center [405, 100] width 56 height 9
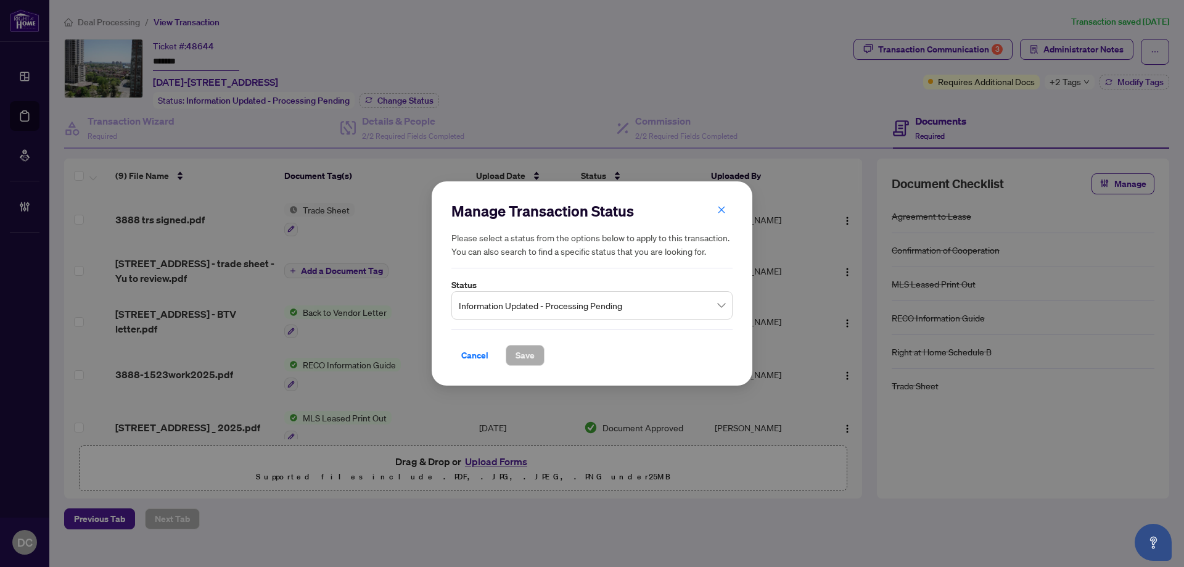
click at [578, 306] on span "Information Updated - Processing Pending" at bounding box center [592, 304] width 266 height 23
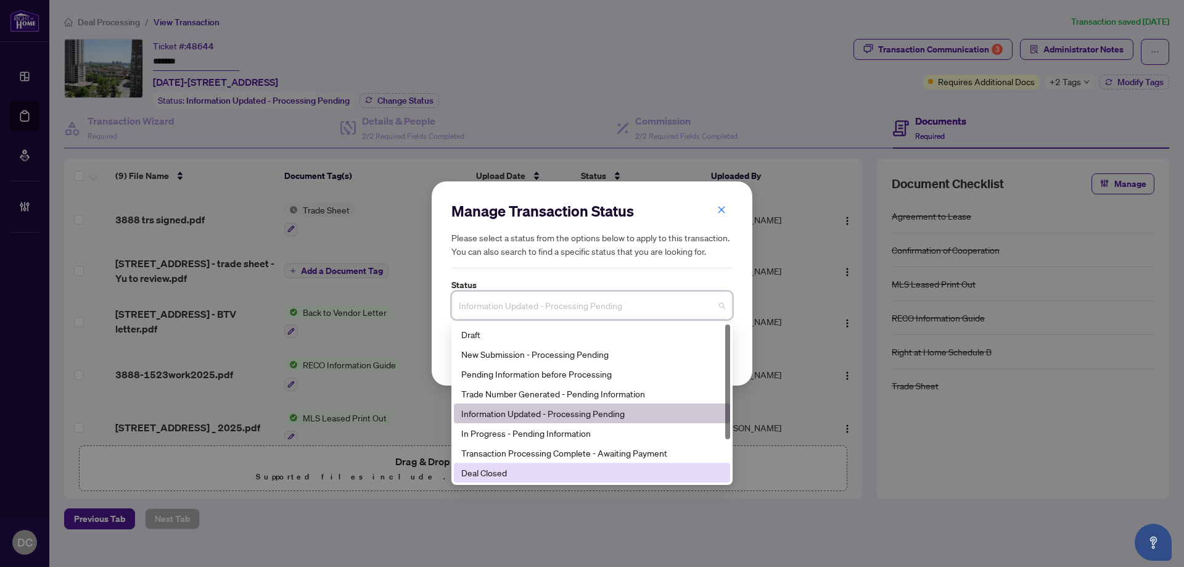
click at [486, 476] on div "Deal Closed" at bounding box center [591, 472] width 261 height 14
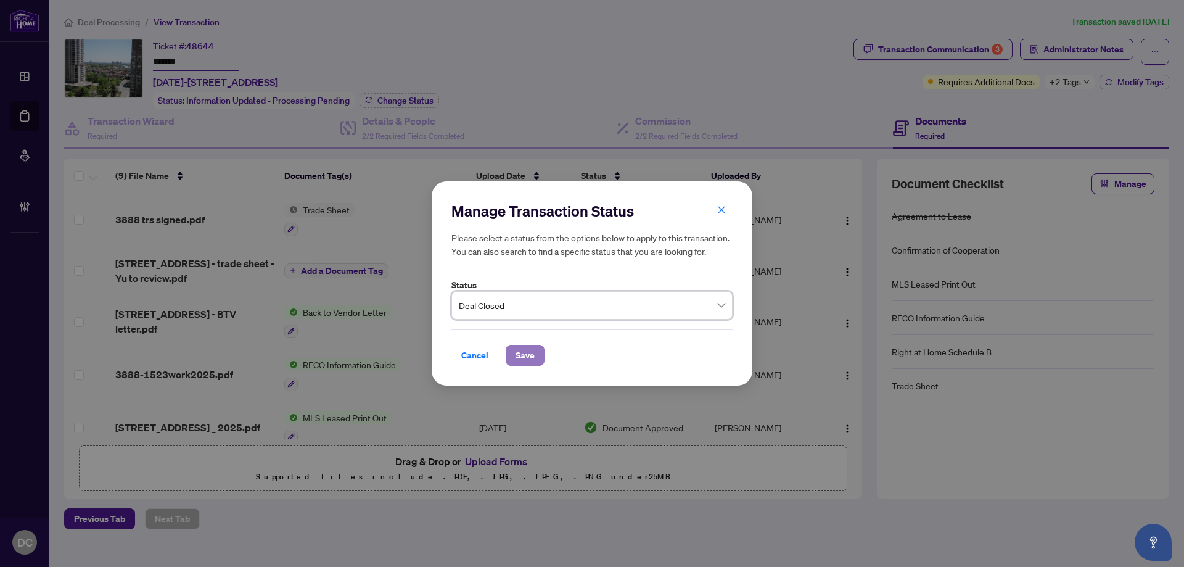
click at [538, 349] on button "Save" at bounding box center [525, 355] width 39 height 21
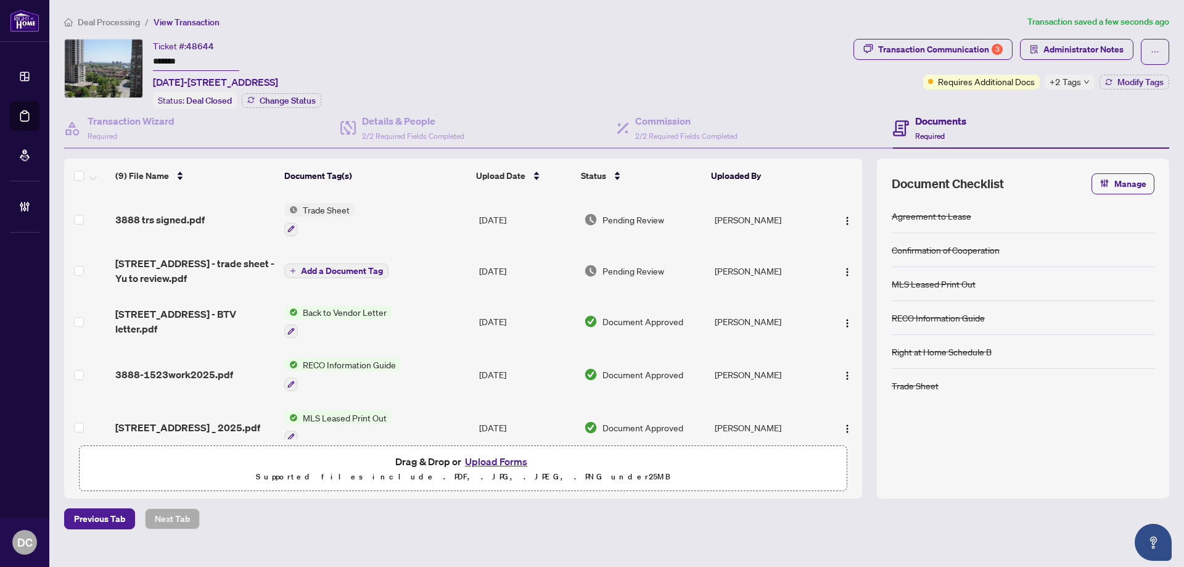
click at [1081, 75] on div "+2 Tags" at bounding box center [1069, 82] width 50 height 15
click at [1000, 106] on div "Transaction Communication 3 Administrator Notes Requires Additional Docs +2 Tag…" at bounding box center [1011, 74] width 321 height 70
click at [1150, 78] on span "Modify Tags" at bounding box center [1140, 82] width 46 height 9
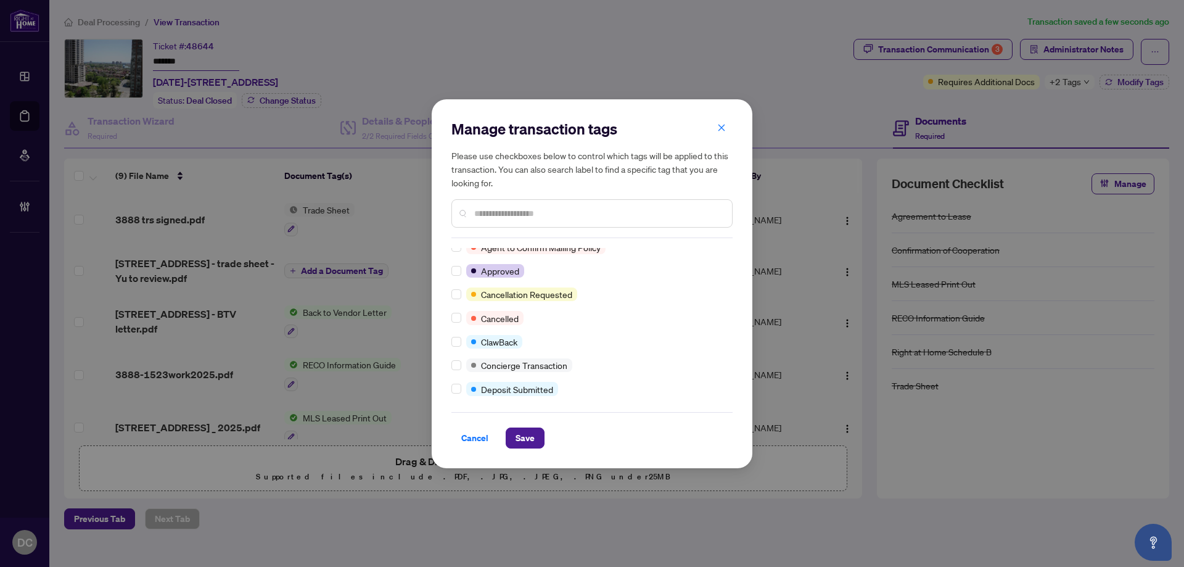
scroll to position [185, 0]
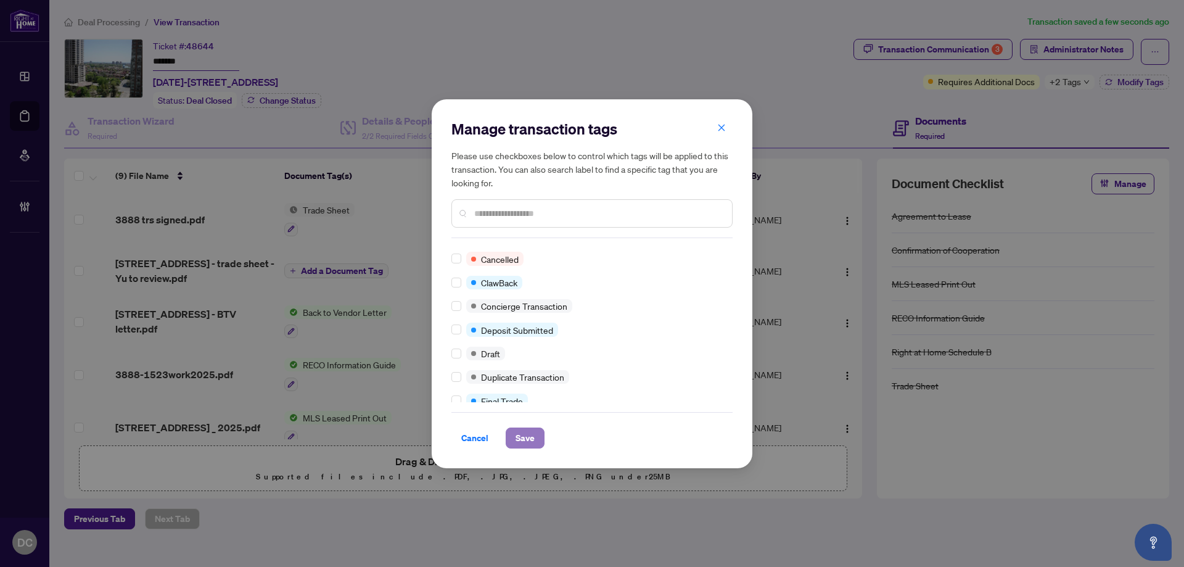
click at [516, 437] on span "Save" at bounding box center [524, 438] width 19 height 20
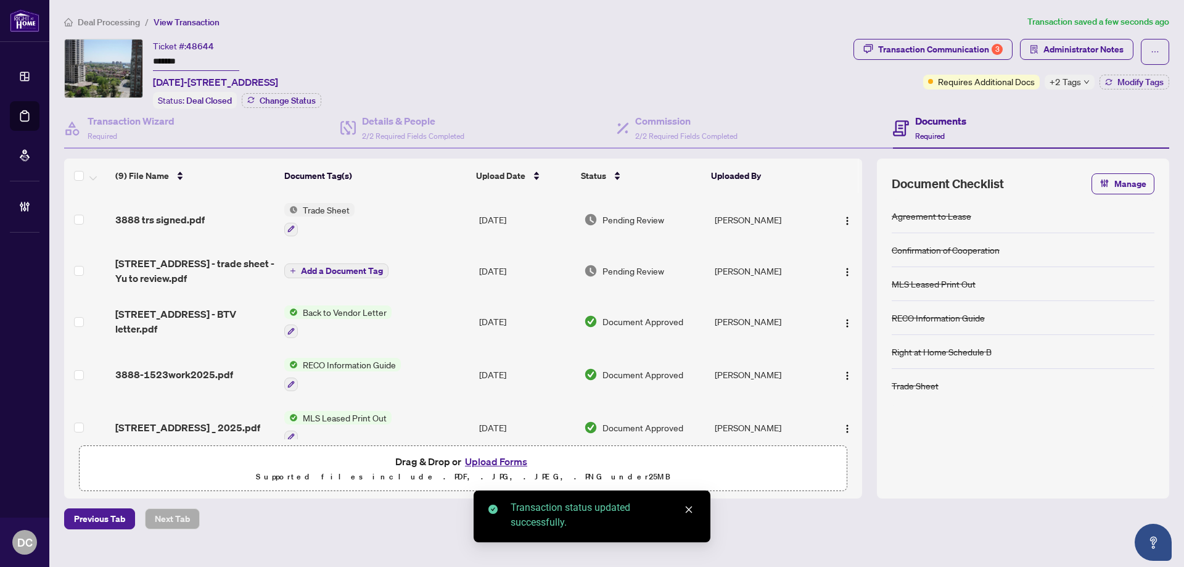
click at [979, 52] on body "Dashboard Deal Processing Mortgage Referrals Brokerage Management DC [PERSON_NA…" at bounding box center [592, 283] width 1184 height 567
click at [979, 52] on div "Transaction Communication 3" at bounding box center [940, 49] width 125 height 20
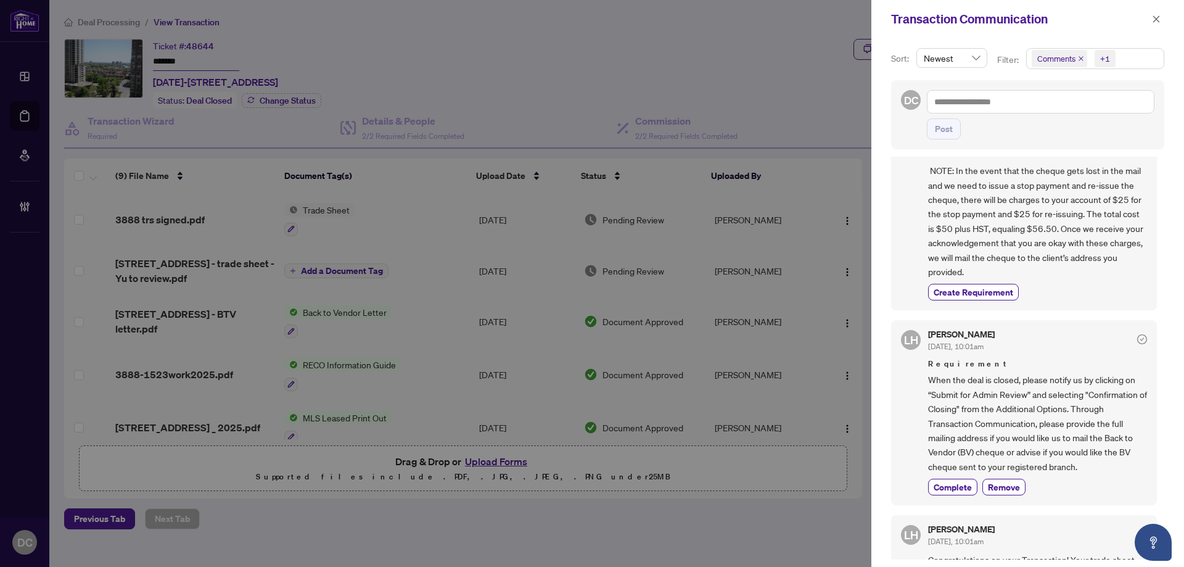
scroll to position [123, 0]
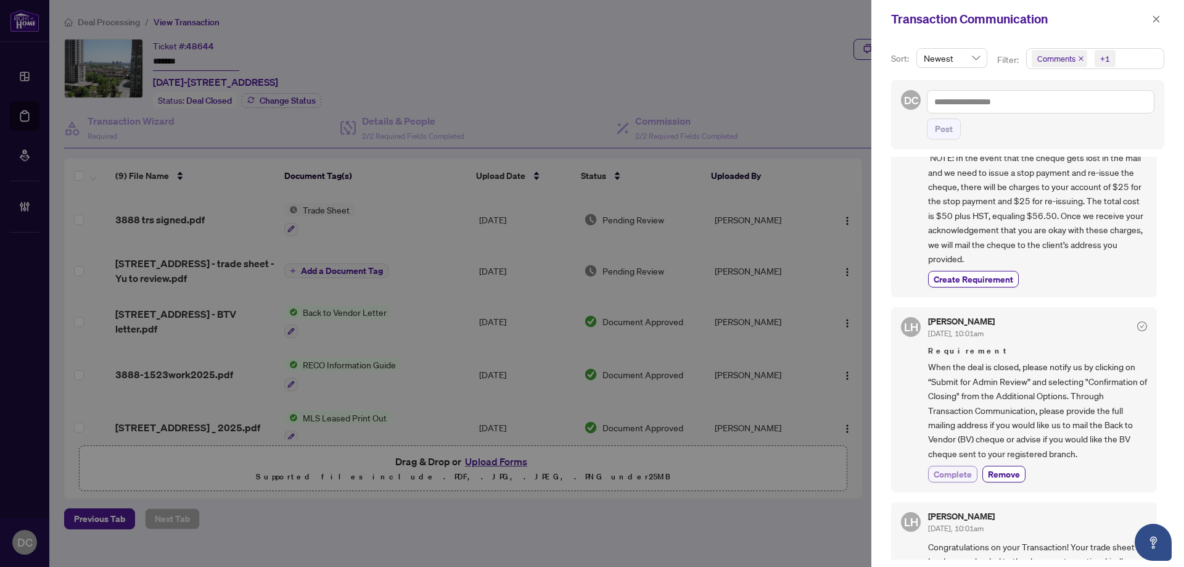
click at [949, 474] on span "Complete" at bounding box center [952, 473] width 38 height 13
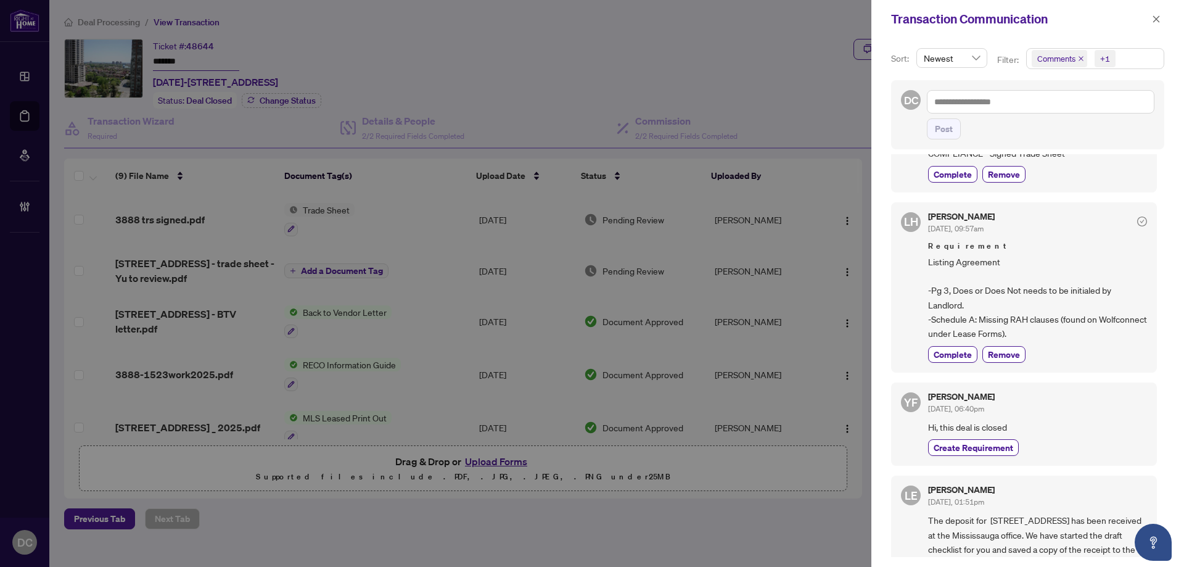
scroll to position [801, 0]
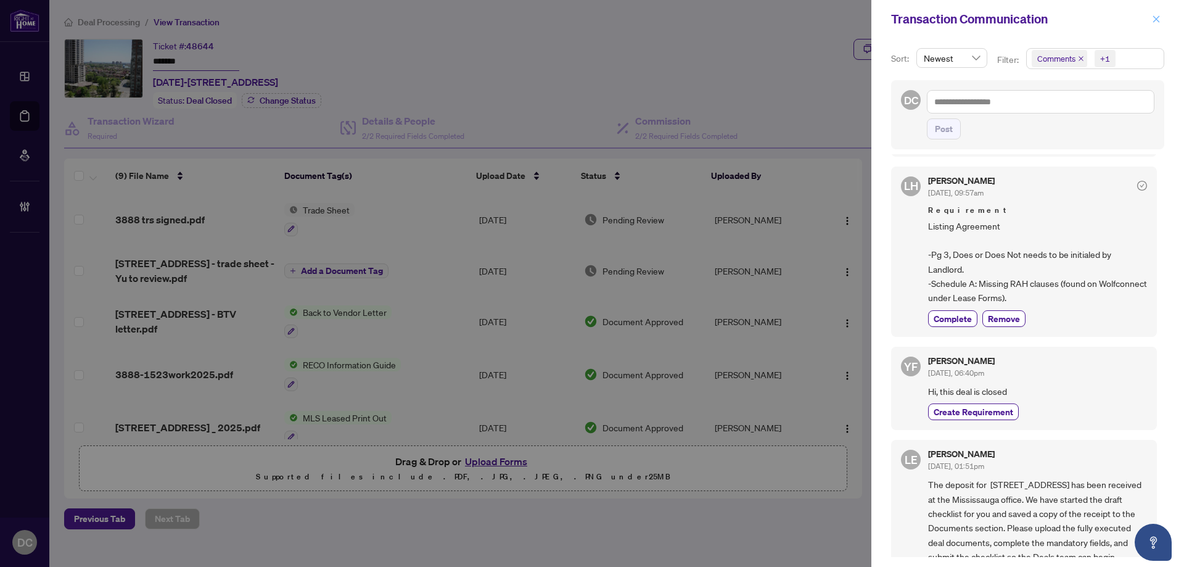
click at [1160, 18] on icon "close" at bounding box center [1156, 19] width 9 height 9
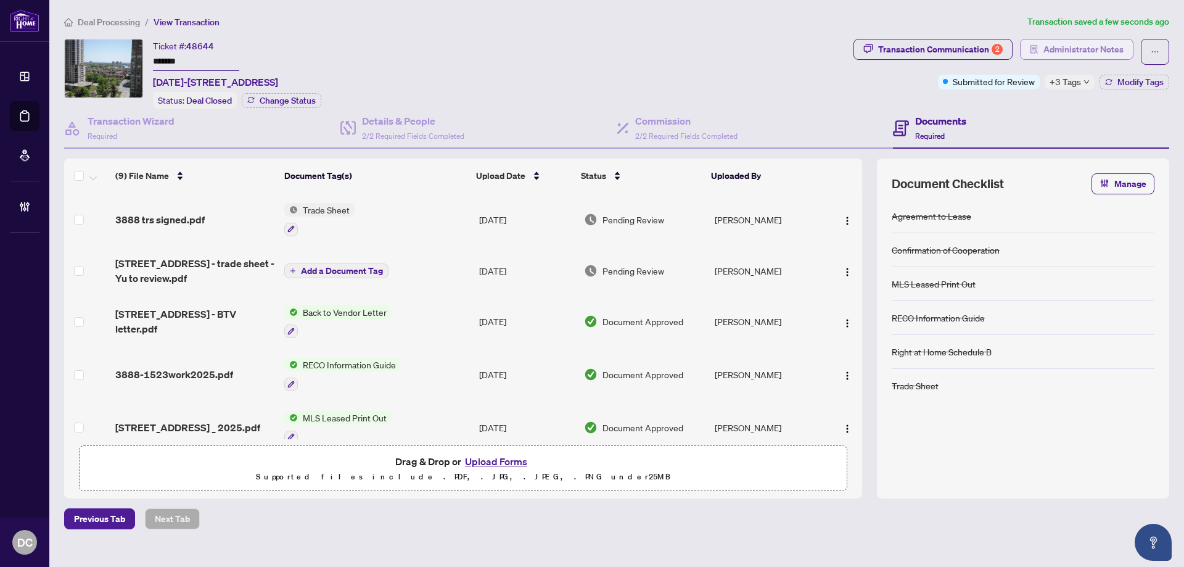
click at [1080, 50] on span "Administrator Notes" at bounding box center [1083, 49] width 80 height 20
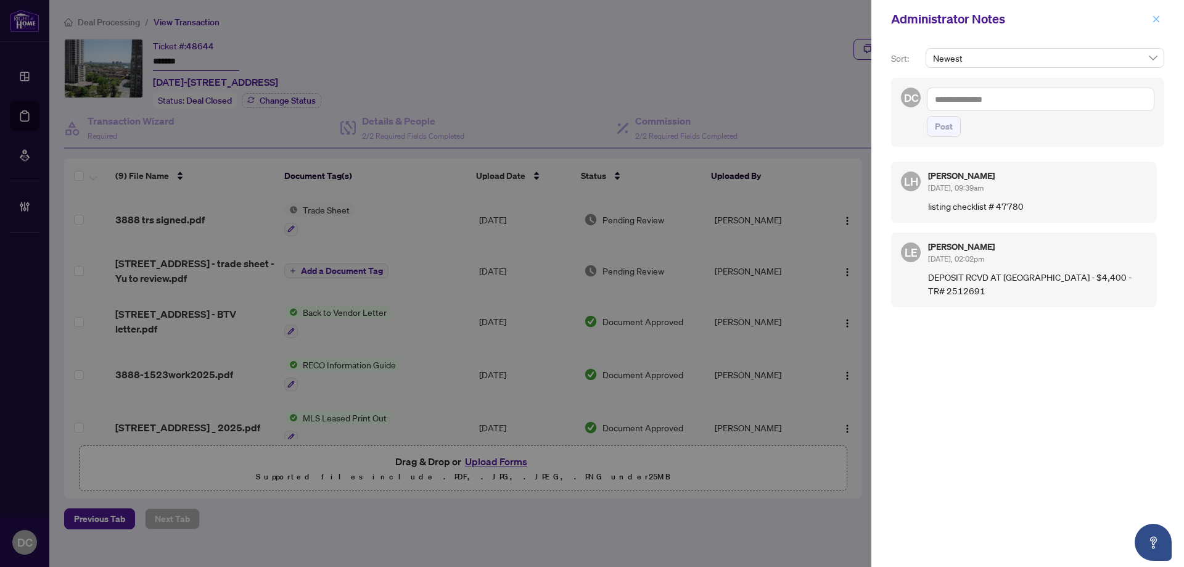
click at [1157, 27] on span "button" at bounding box center [1156, 19] width 9 height 20
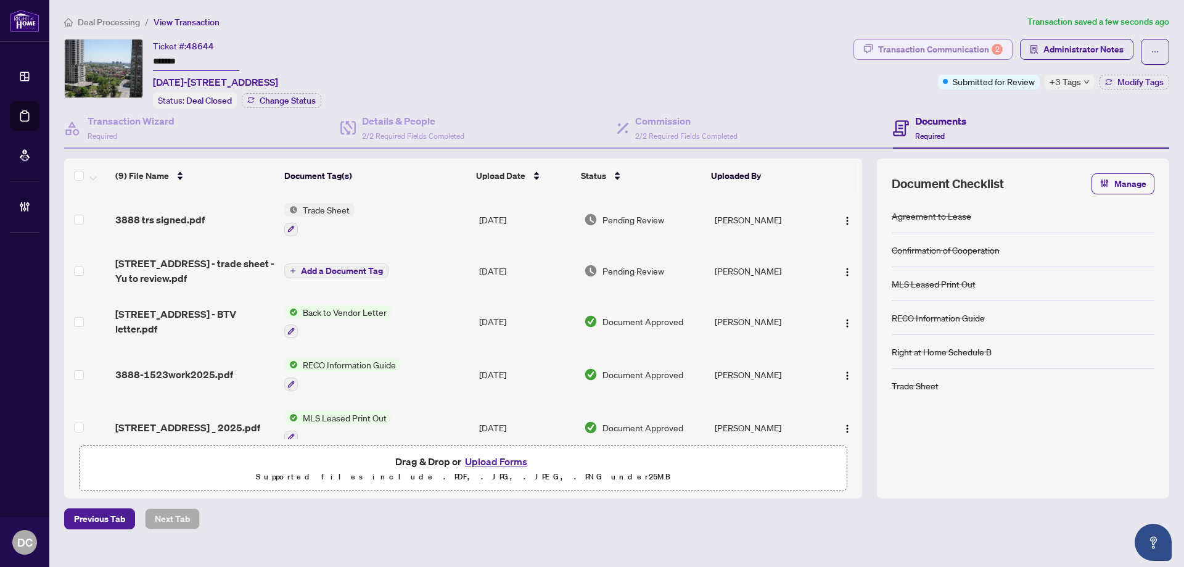
click at [981, 54] on div "Transaction Communication 2" at bounding box center [940, 49] width 125 height 20
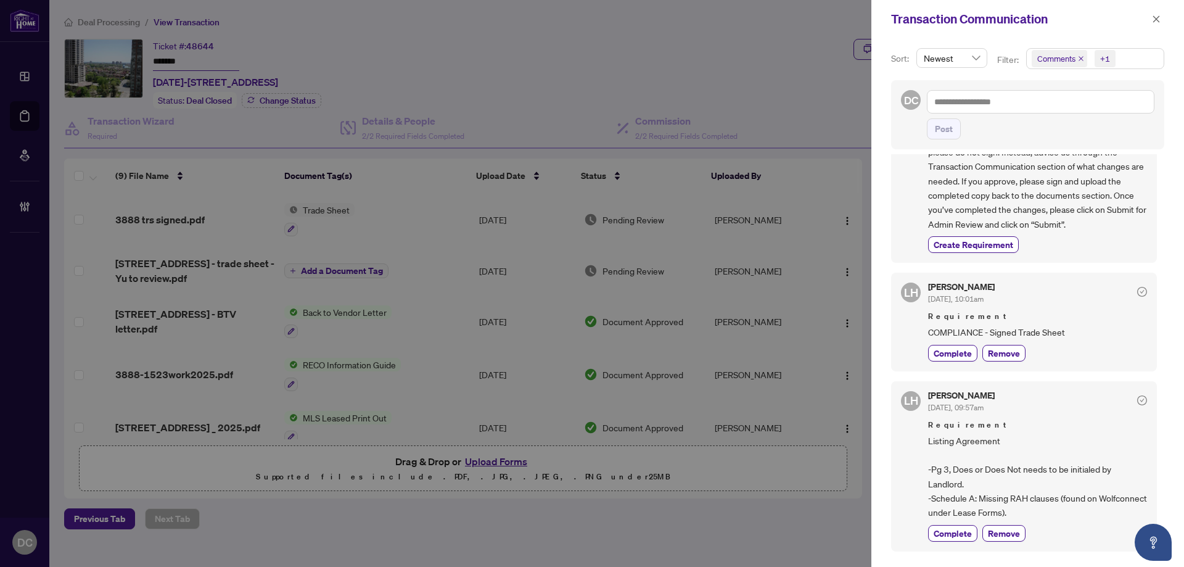
scroll to position [616, 0]
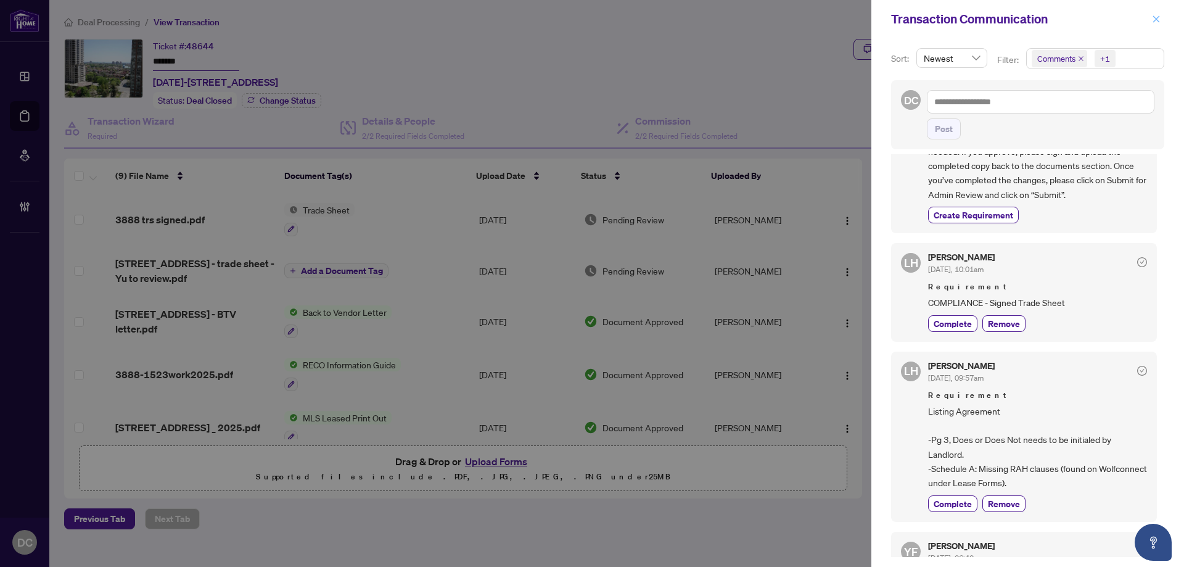
click at [1160, 18] on icon "close" at bounding box center [1156, 19] width 9 height 9
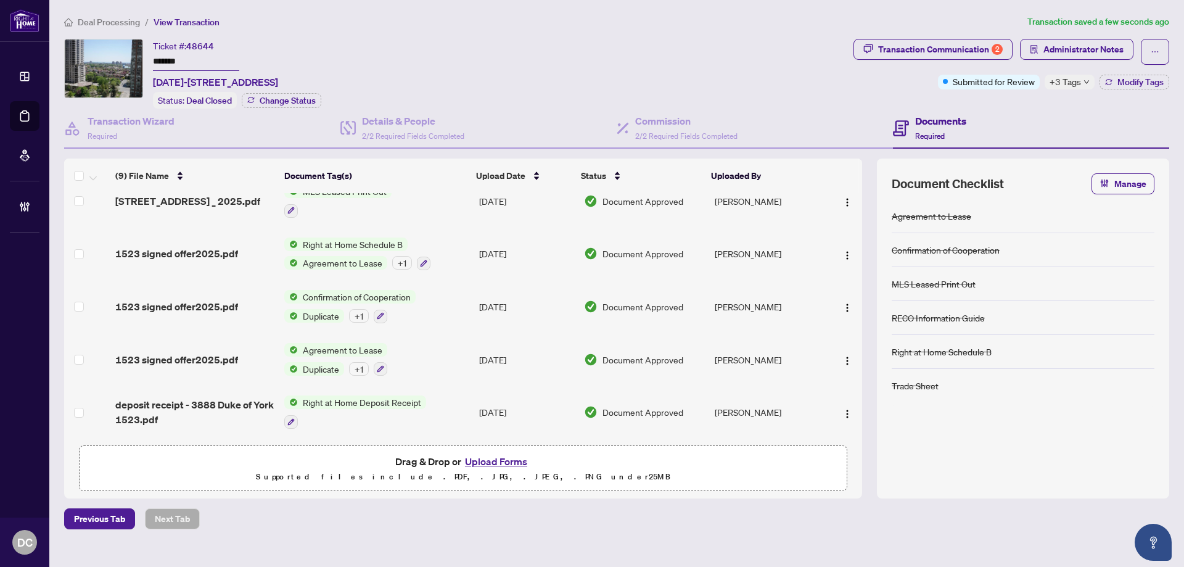
scroll to position [228, 0]
drag, startPoint x: 258, startPoint y: 80, endPoint x: 183, endPoint y: 81, distance: 75.2
click at [183, 81] on span "[DATE]-[STREET_ADDRESS]" at bounding box center [215, 82] width 125 height 15
copy span "3888 duke of york"
click at [392, 35] on div "Deal Processing / View Transaction Transaction saved a few seconds ago Ticket #…" at bounding box center [616, 272] width 1115 height 514
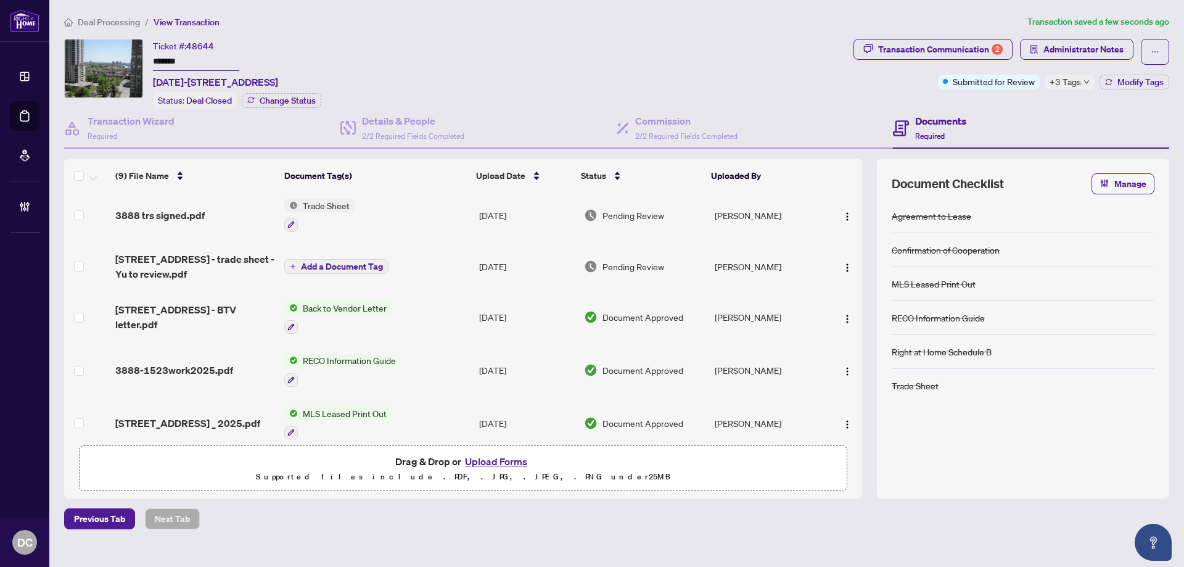
scroll to position [0, 0]
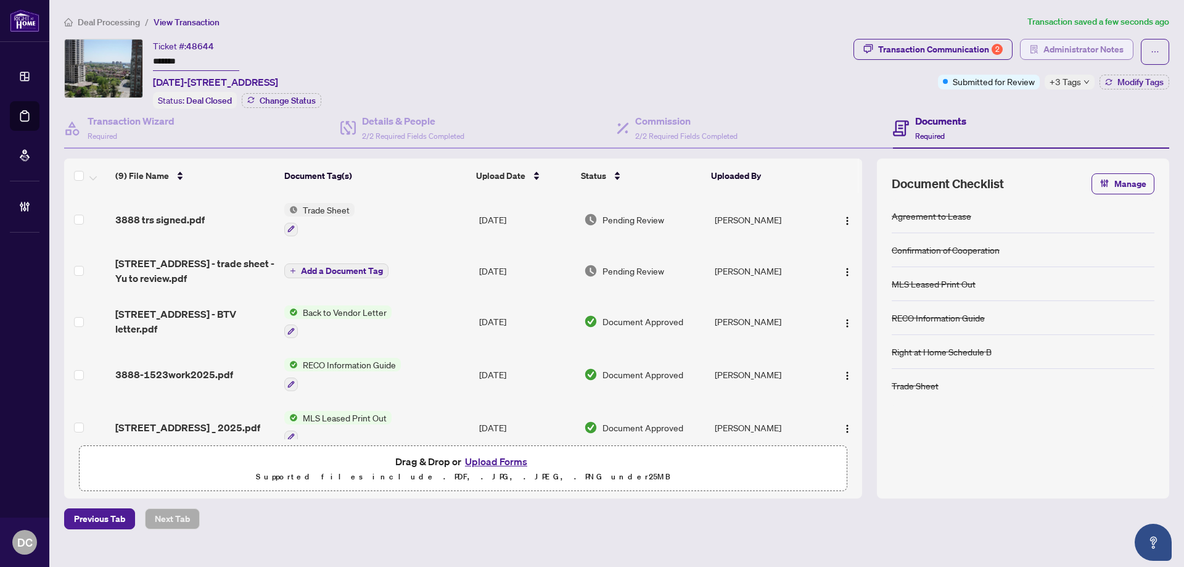
click at [1080, 52] on span "Administrator Notes" at bounding box center [1083, 49] width 80 height 20
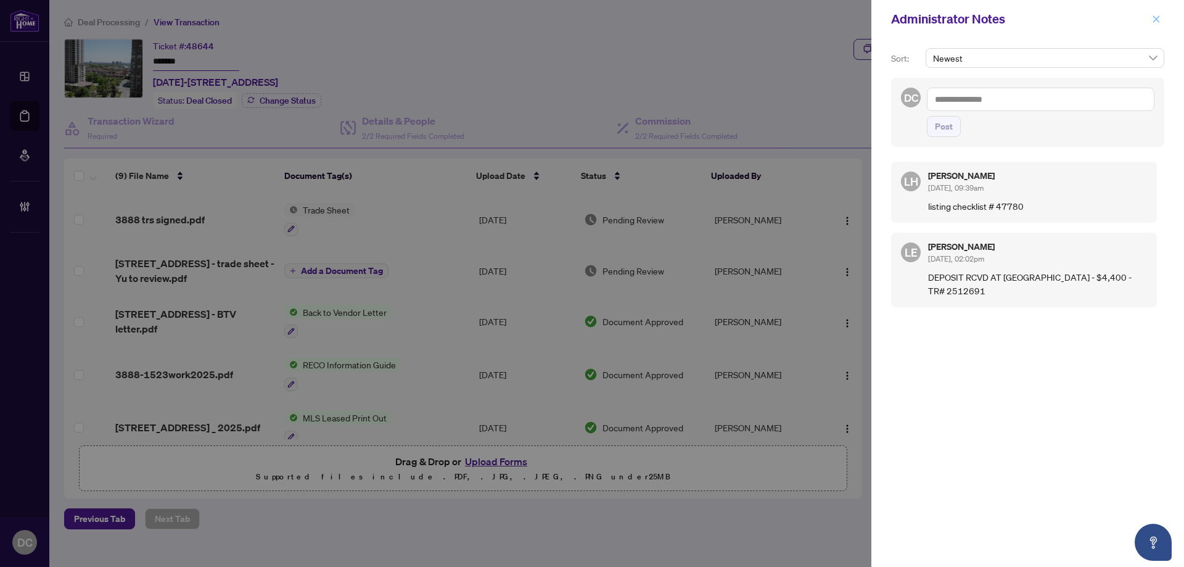
click at [1154, 20] on icon "close" at bounding box center [1156, 19] width 9 height 9
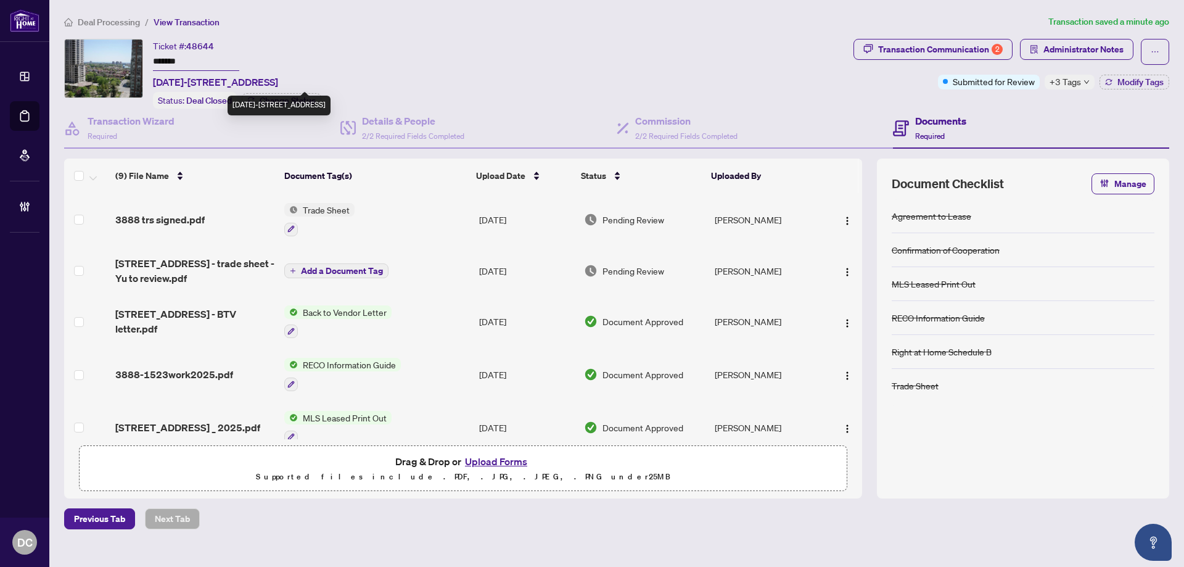
click at [182, 80] on span "[DATE]-[STREET_ADDRESS]" at bounding box center [215, 82] width 125 height 15
drag, startPoint x: 182, startPoint y: 81, endPoint x: 263, endPoint y: 78, distance: 81.4
click at [263, 78] on span "[DATE]-[STREET_ADDRESS]" at bounding box center [215, 82] width 125 height 15
copy span "3888 duke of york"
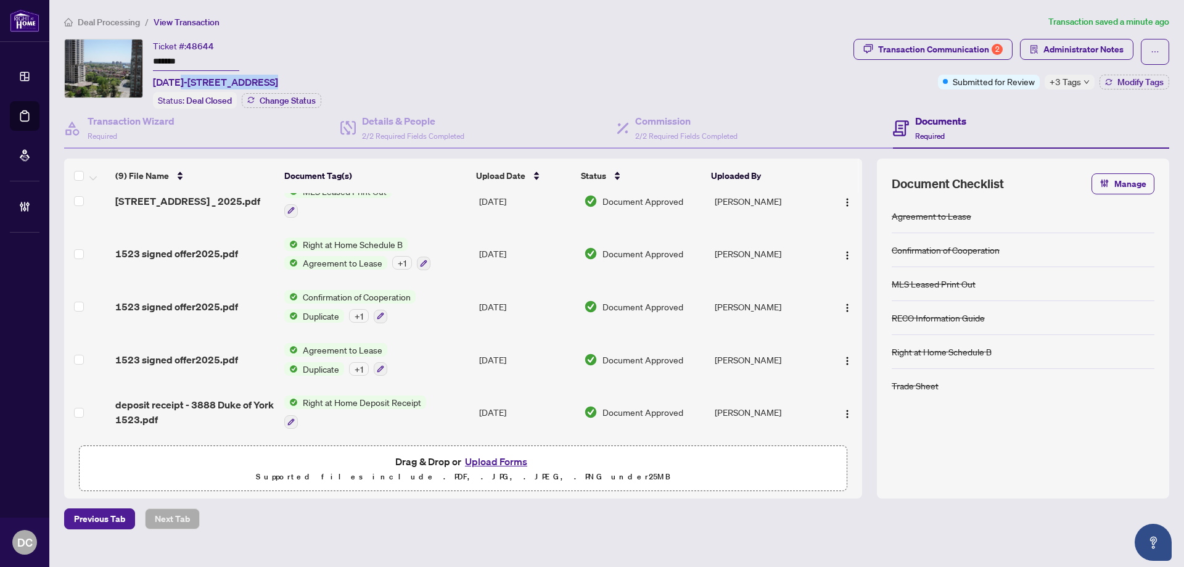
scroll to position [228, 0]
click at [445, 309] on td "Confirmation of Cooperation Duplicate + 1" at bounding box center [376, 306] width 195 height 53
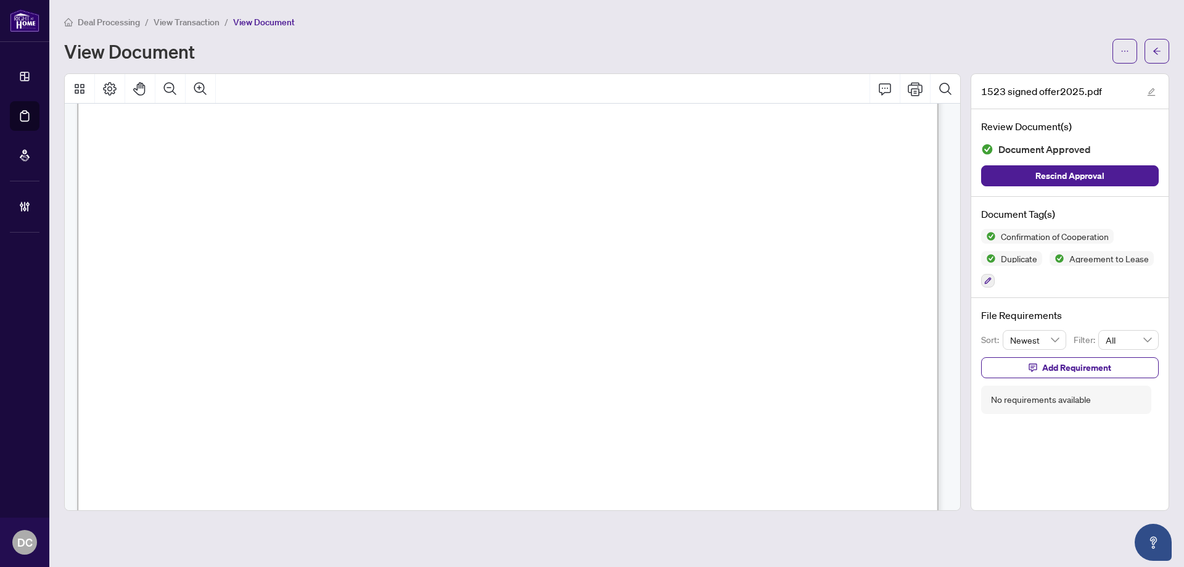
scroll to position [2713, 0]
drag, startPoint x: 1154, startPoint y: 52, endPoint x: 870, endPoint y: 547, distance: 570.8
click at [1154, 52] on icon "arrow-left" at bounding box center [1156, 51] width 9 height 9
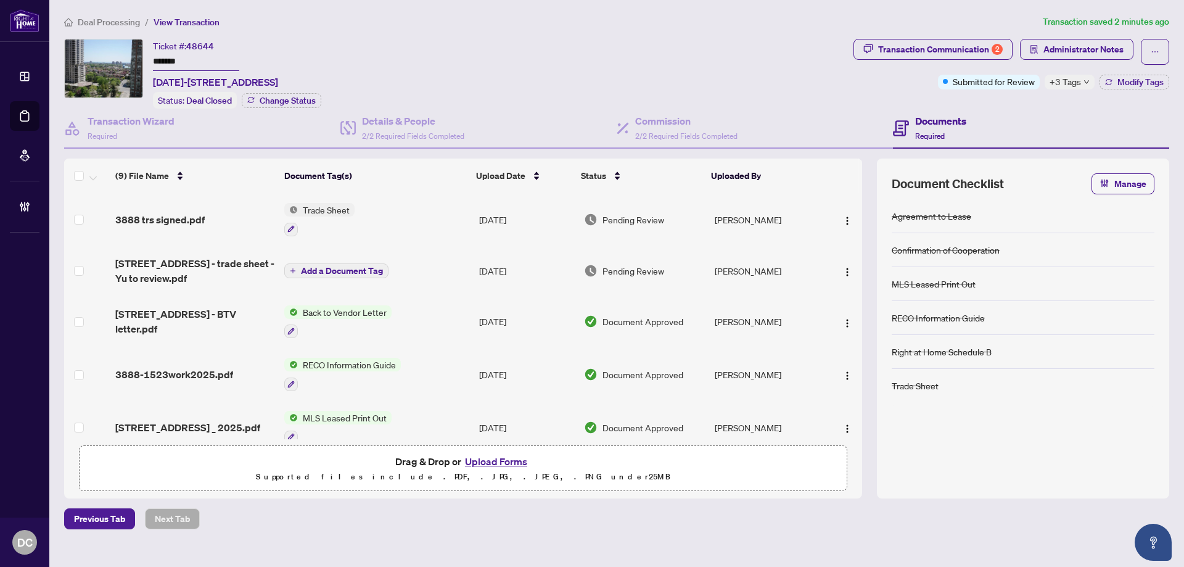
drag, startPoint x: 198, startPoint y: 57, endPoint x: 118, endPoint y: 57, distance: 80.1
click at [118, 57] on div "Ticket #: 48644 ******* 1523-3888 duke of york Blvd, Mississauga, Ontario L5B 4…" at bounding box center [456, 74] width 784 height 70
click at [1081, 77] on div "+3 Tags" at bounding box center [1069, 82] width 50 height 15
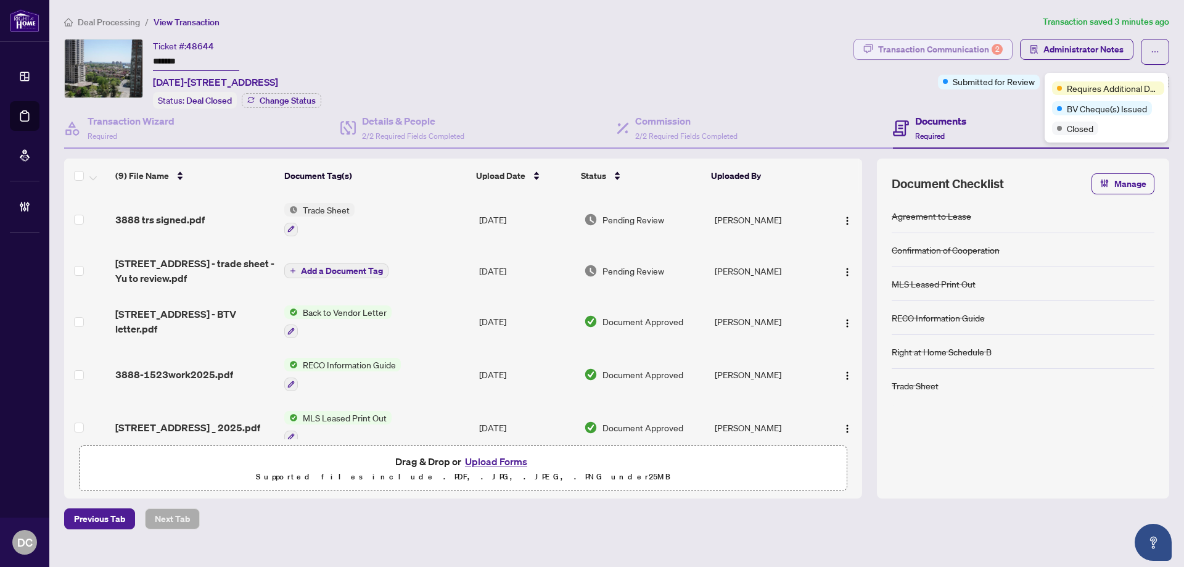
click at [972, 50] on div "Transaction Communication 2" at bounding box center [940, 49] width 125 height 20
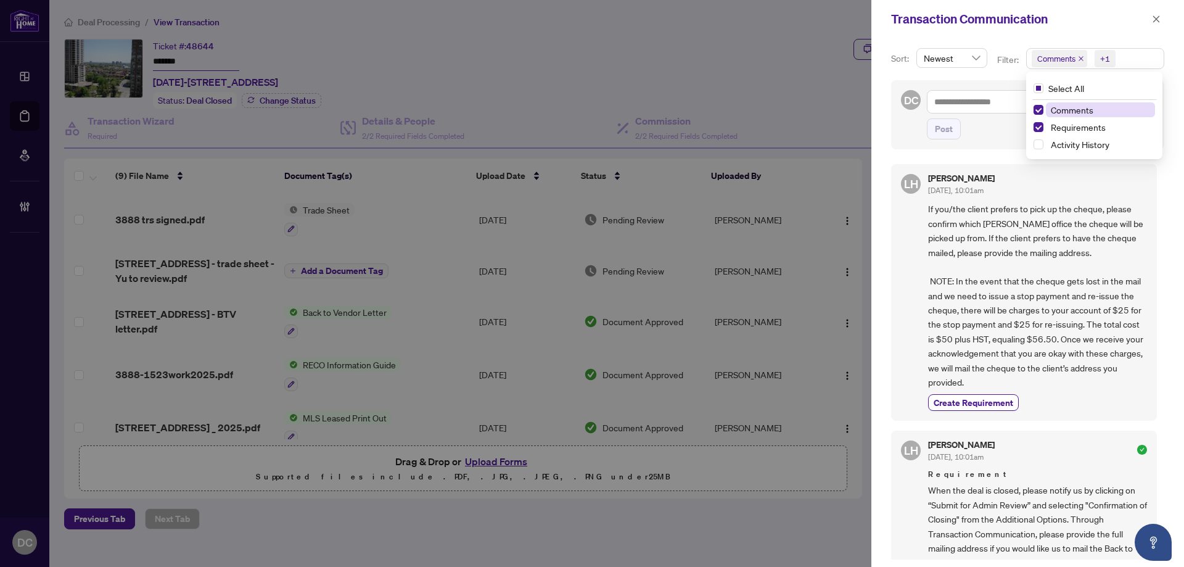
click at [1138, 59] on span "Comments +1" at bounding box center [1094, 59] width 137 height 20
click at [1091, 112] on span "Comments" at bounding box center [1100, 109] width 109 height 15
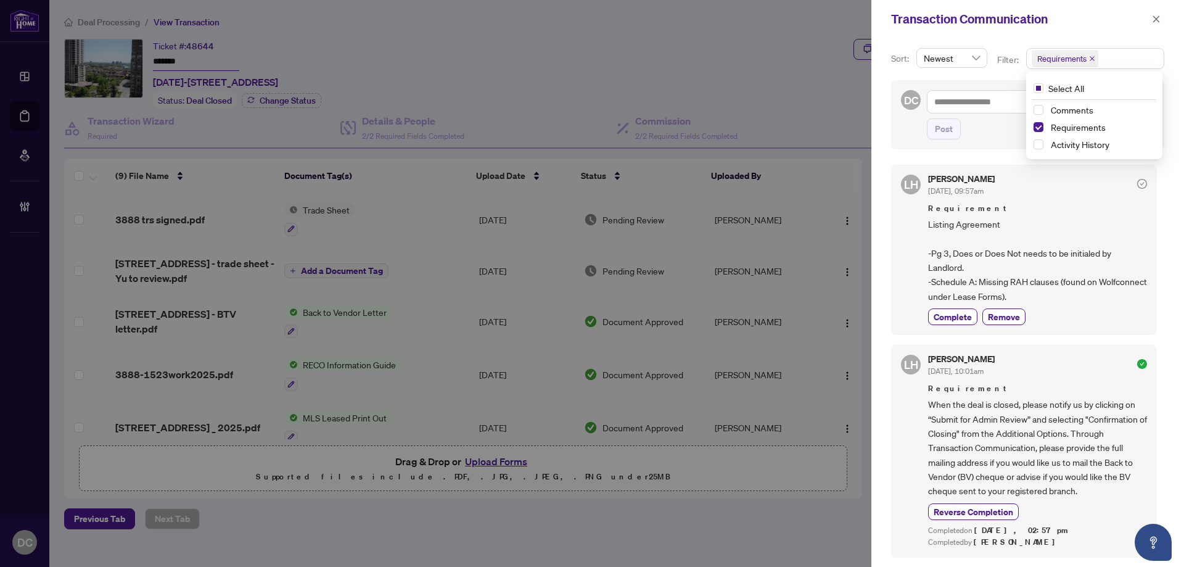
scroll to position [2, 0]
click at [1159, 20] on icon "close" at bounding box center [1156, 19] width 9 height 9
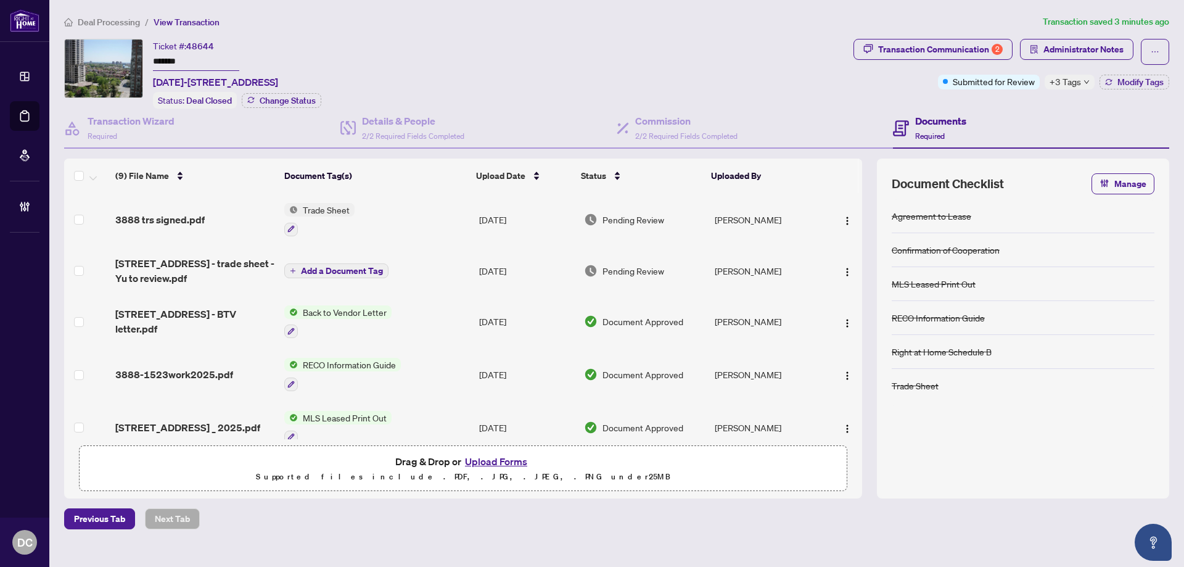
click at [189, 224] on span "3888 trs signed.pdf" at bounding box center [159, 219] width 89 height 15
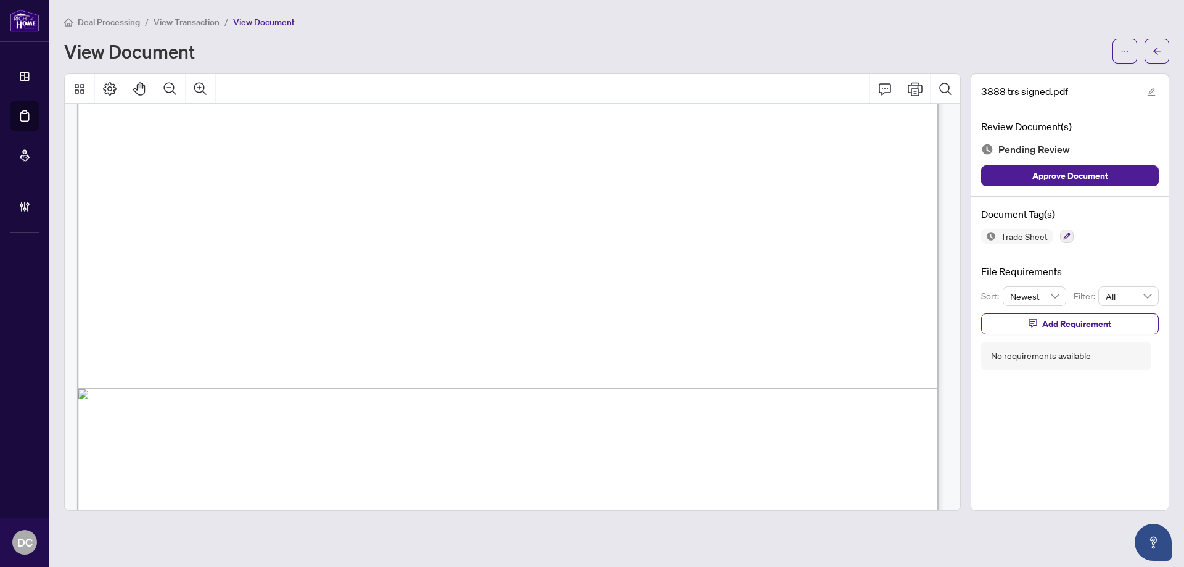
scroll to position [678, 0]
click at [1166, 54] on button "button" at bounding box center [1156, 51] width 25 height 25
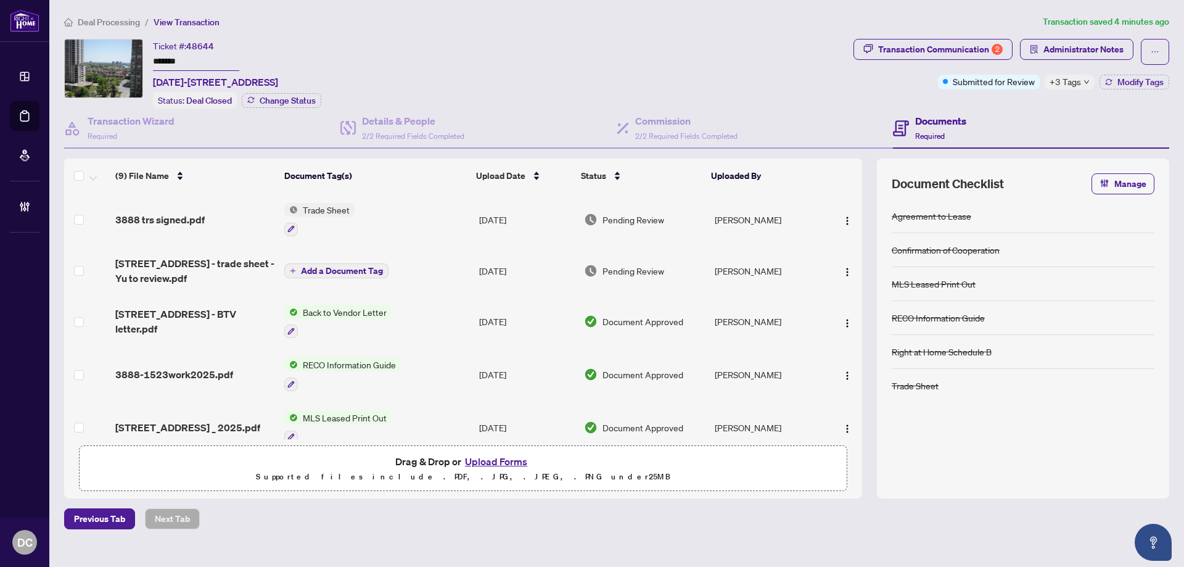
click at [196, 218] on span "3888 trs signed.pdf" at bounding box center [159, 219] width 89 height 15
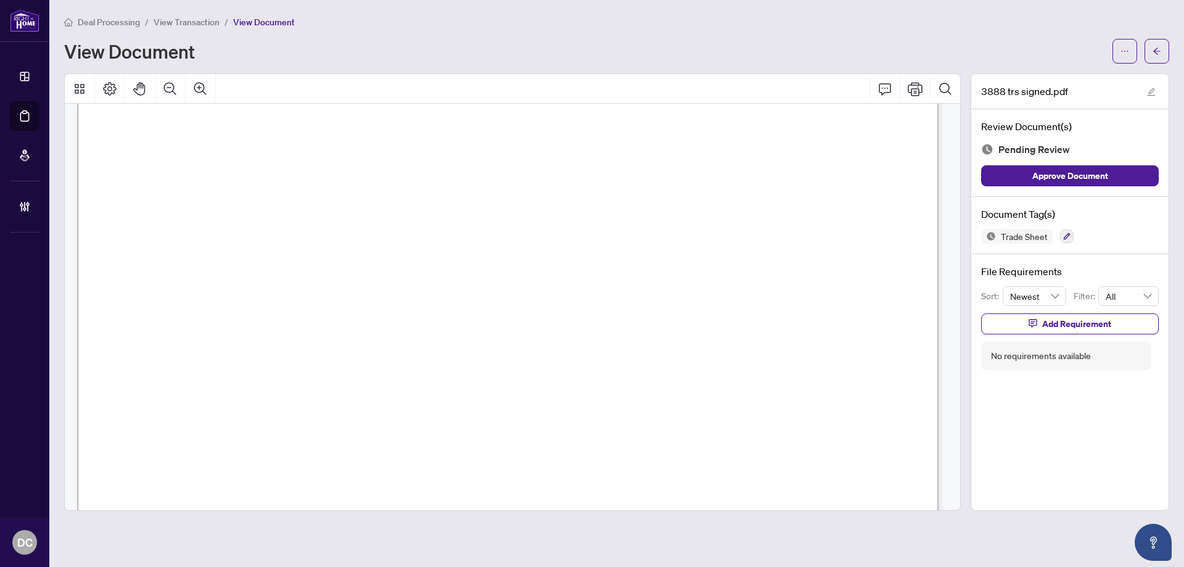
scroll to position [555, 0]
click at [1151, 52] on button "button" at bounding box center [1156, 51] width 25 height 25
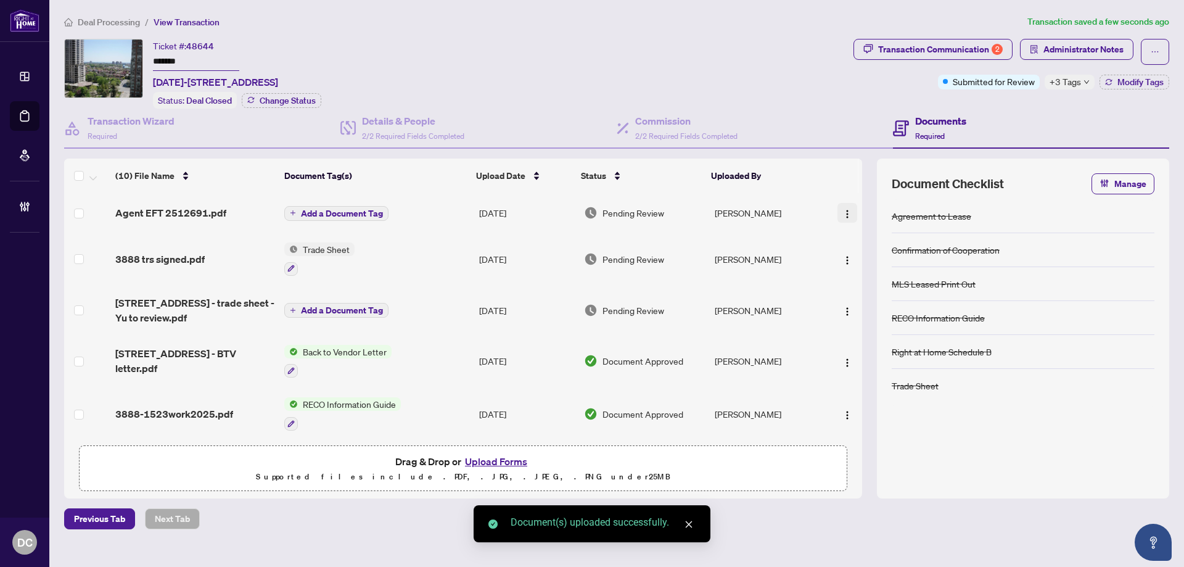
click at [845, 214] on img "button" at bounding box center [847, 214] width 10 height 10
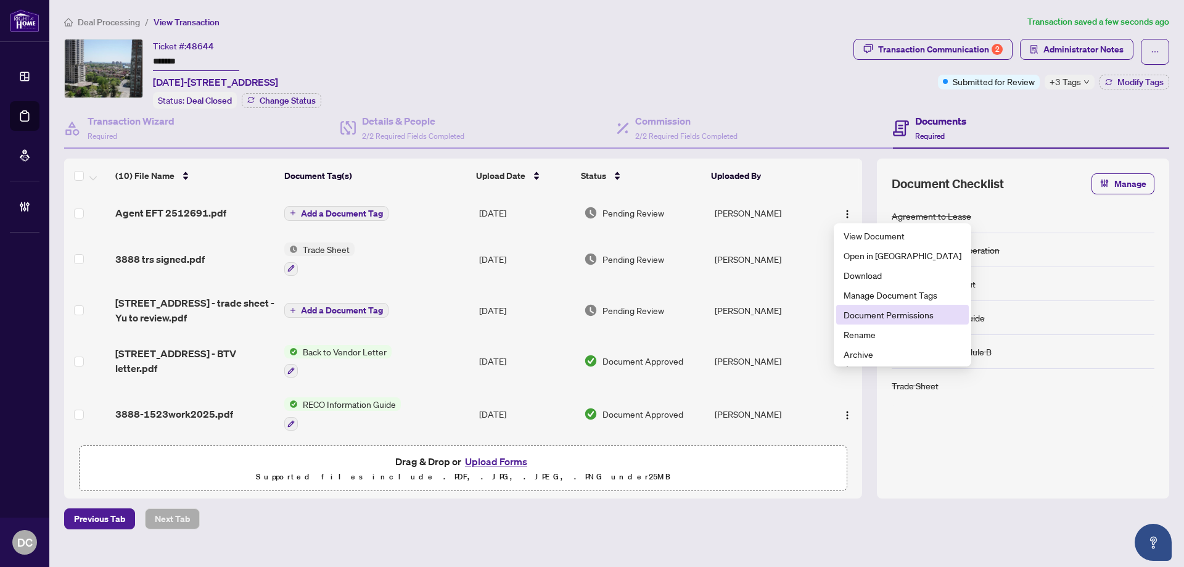
click at [878, 316] on span "Document Permissions" at bounding box center [902, 315] width 118 height 14
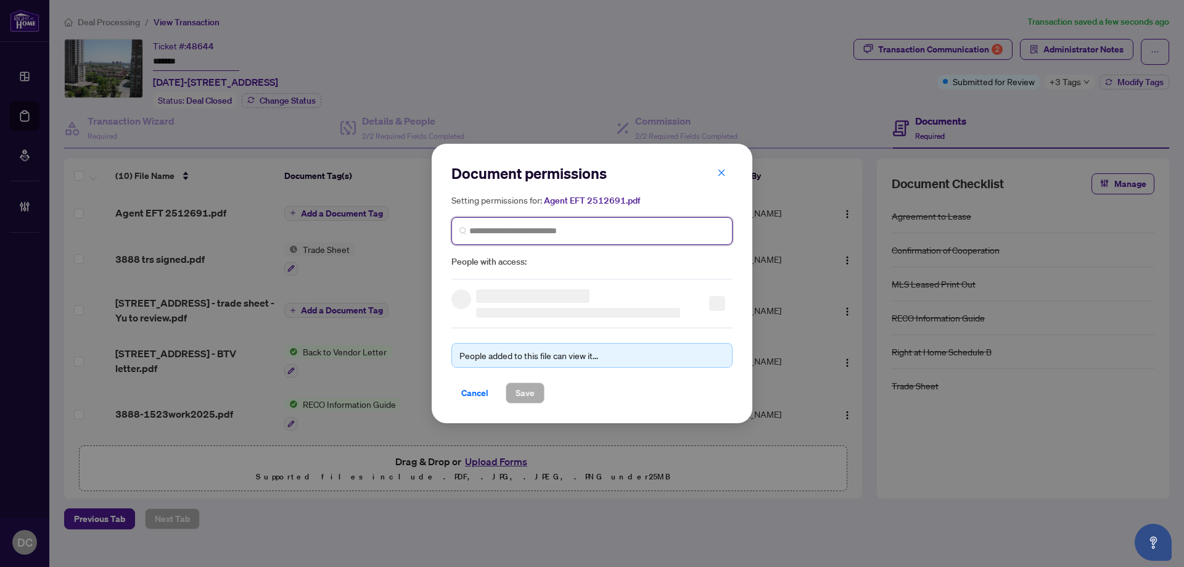
click at [615, 234] on input "search" at bounding box center [596, 230] width 255 height 13
type input "*****"
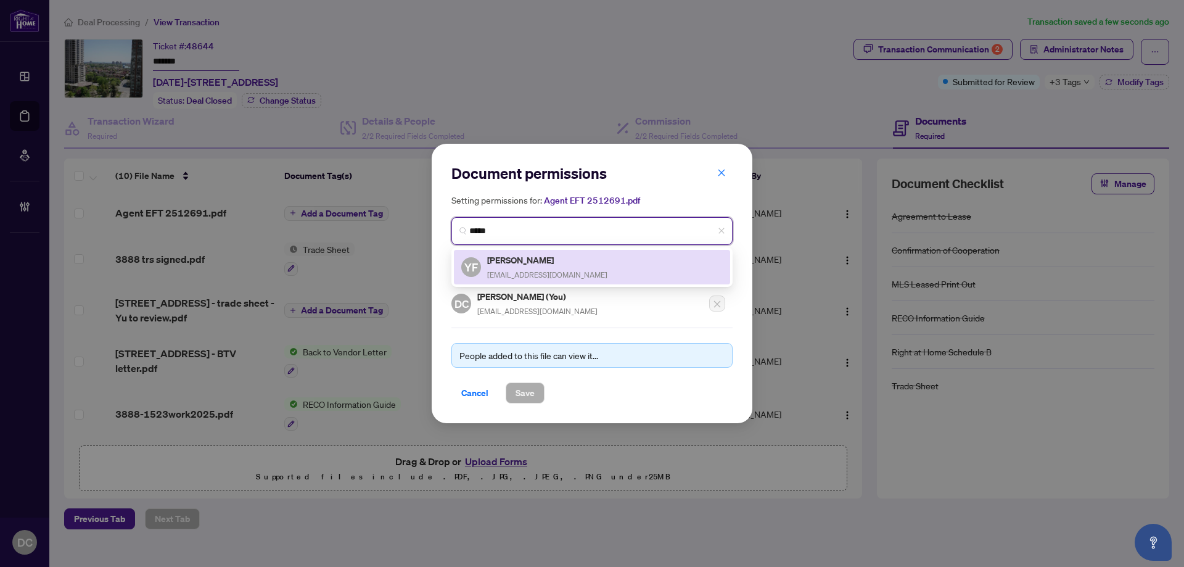
click at [573, 261] on div "YF Yu Fu robertyfu@gmail.com" at bounding box center [591, 267] width 261 height 28
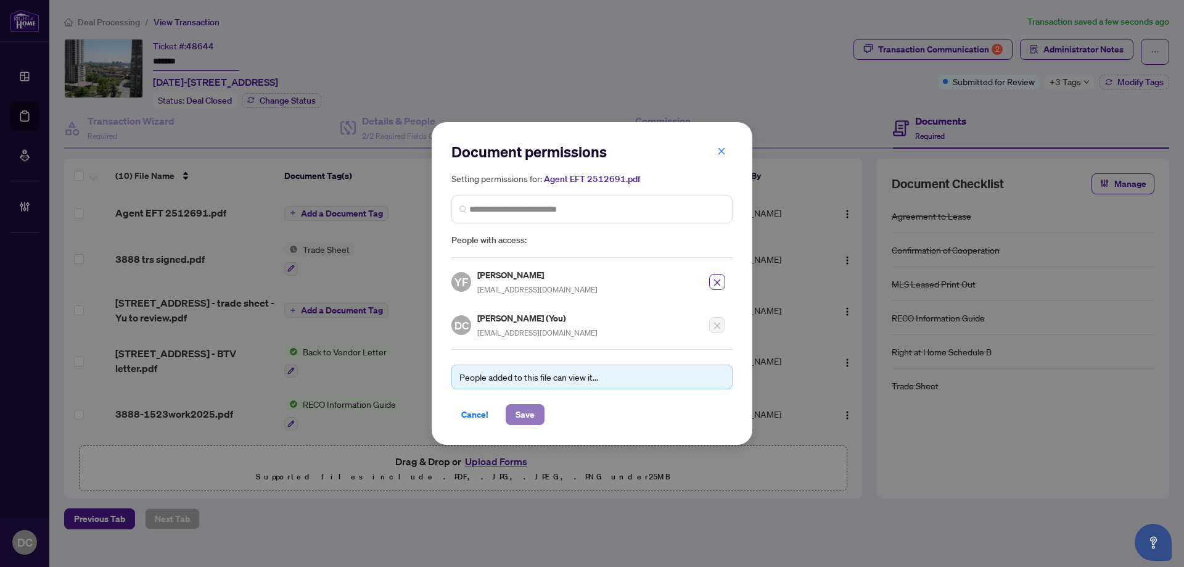
click at [536, 407] on button "Save" at bounding box center [525, 414] width 39 height 21
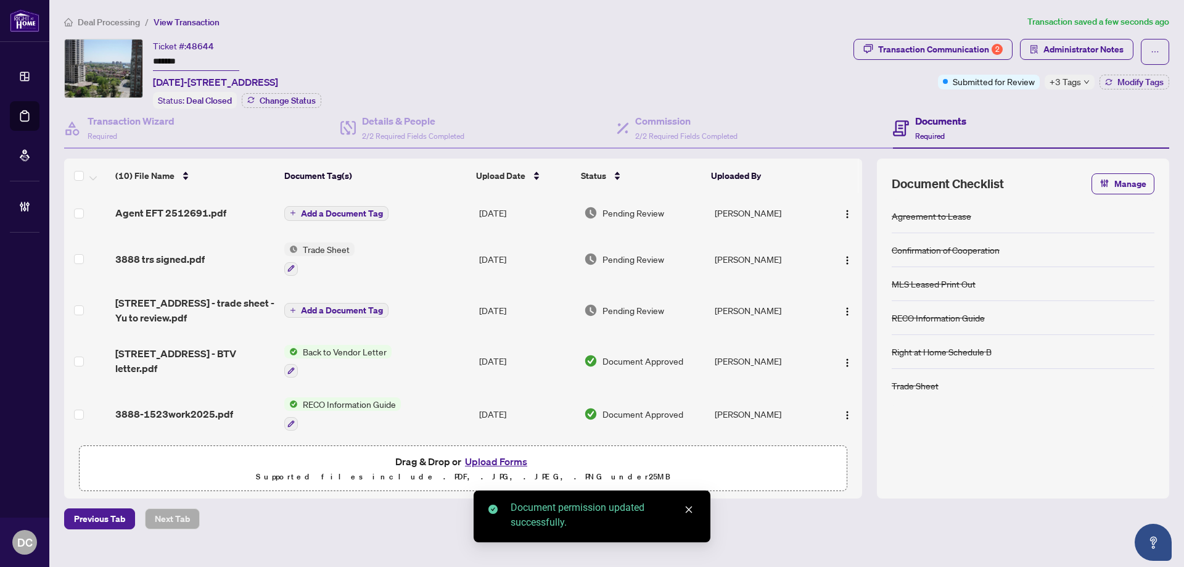
click at [364, 215] on span "Add a Document Tag" at bounding box center [342, 213] width 82 height 9
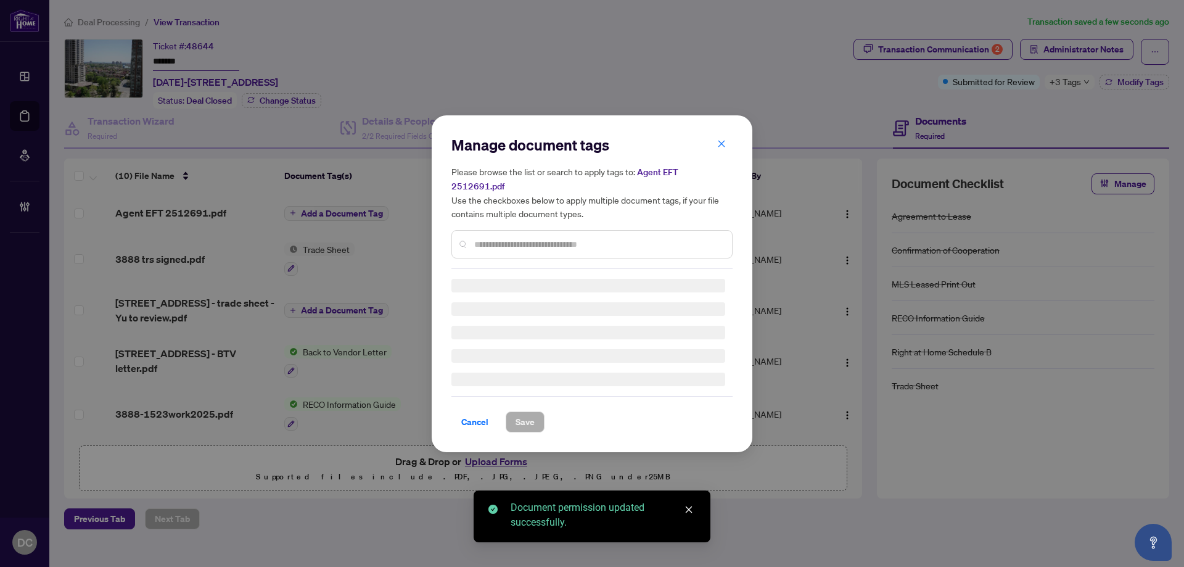
click at [625, 235] on div "Manage document tags Please browse the list or search to apply tags to: Agent E…" at bounding box center [591, 202] width 281 height 134
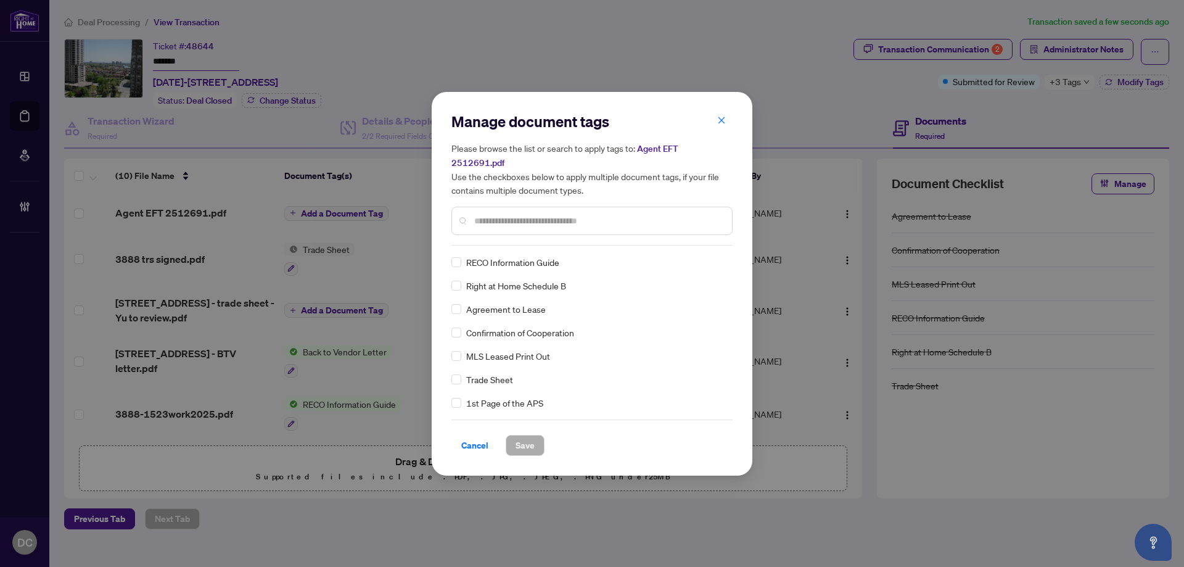
click at [624, 216] on input "text" at bounding box center [598, 221] width 248 height 14
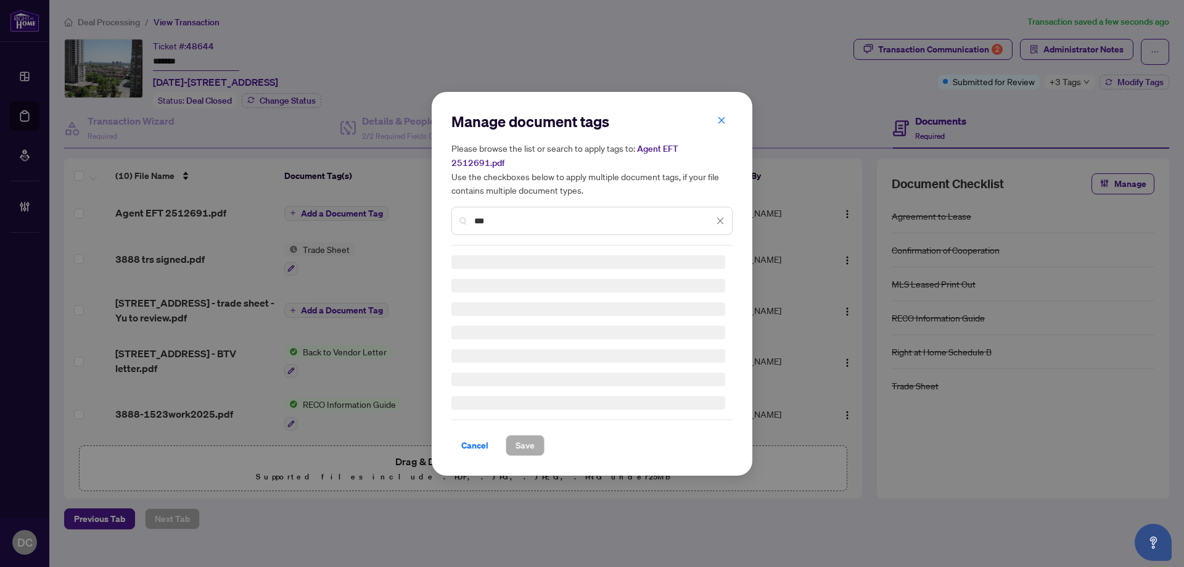
type input "***"
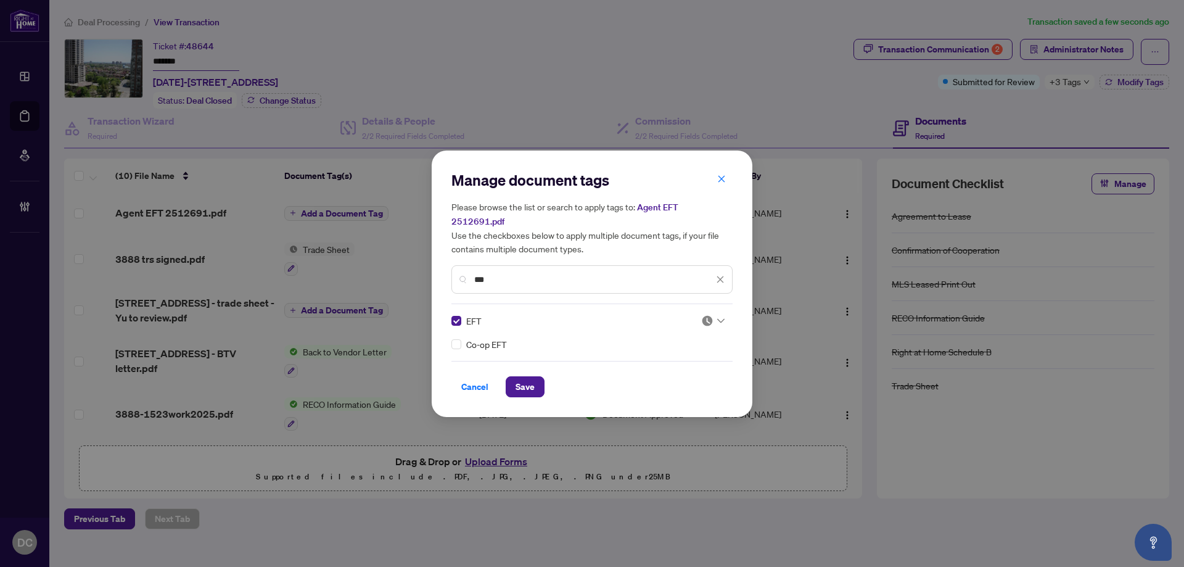
click at [700, 314] on div at bounding box center [709, 320] width 31 height 12
click at [685, 372] on div "Approved" at bounding box center [675, 374] width 79 height 14
click at [507, 376] on button "Save" at bounding box center [525, 386] width 39 height 21
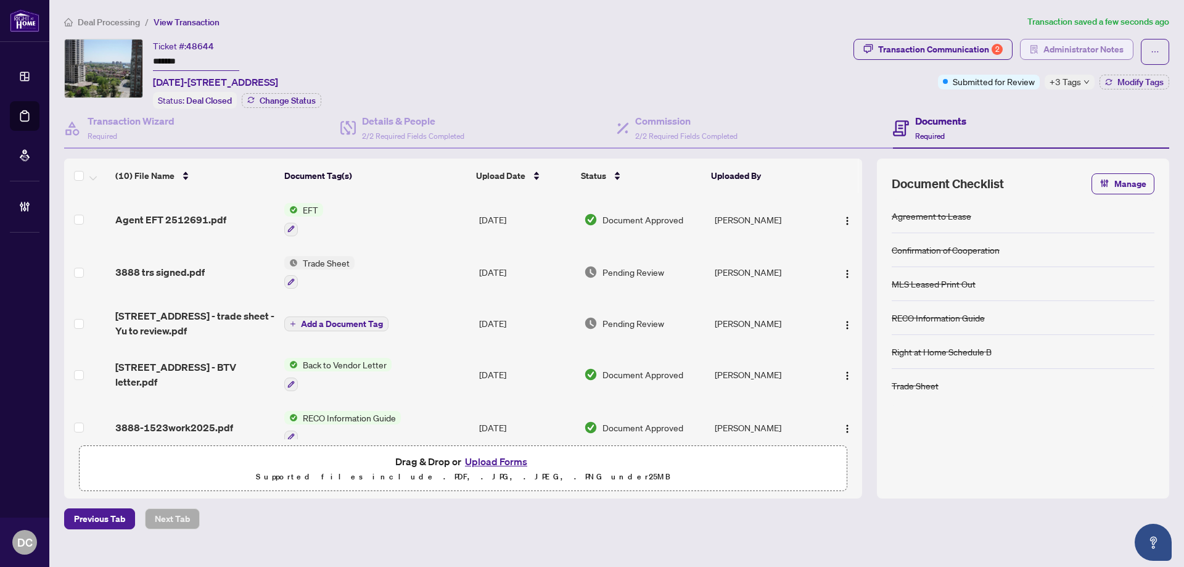
click at [1090, 39] on button "Administrator Notes" at bounding box center [1076, 49] width 113 height 21
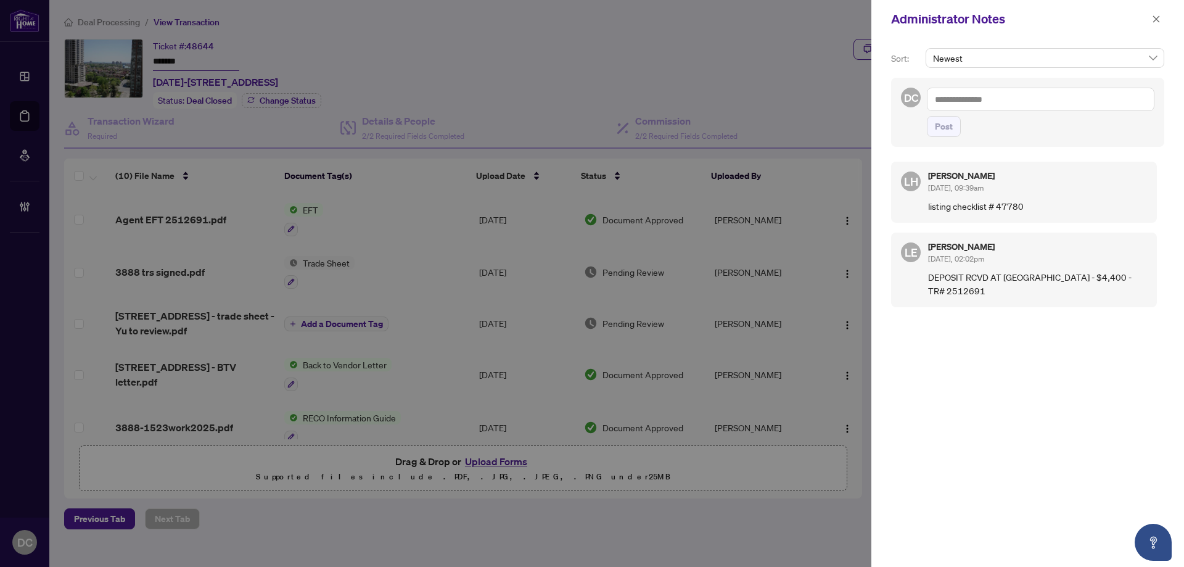
click at [970, 111] on div "Post" at bounding box center [1040, 112] width 227 height 49
click at [972, 102] on textarea at bounding box center [1040, 99] width 227 height 23
paste textarea "**********"
type textarea "**********"
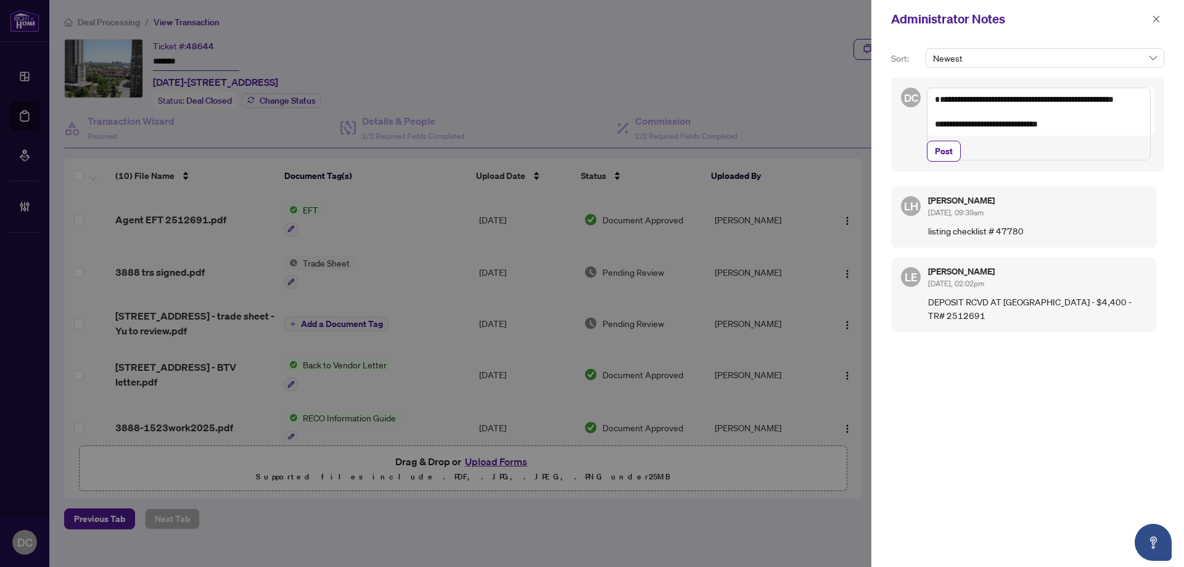
drag, startPoint x: 951, startPoint y: 178, endPoint x: 1009, endPoint y: 128, distance: 76.9
click at [1009, 128] on div "**********" at bounding box center [1040, 125] width 227 height 74
click at [943, 161] on span "Post" at bounding box center [944, 151] width 18 height 20
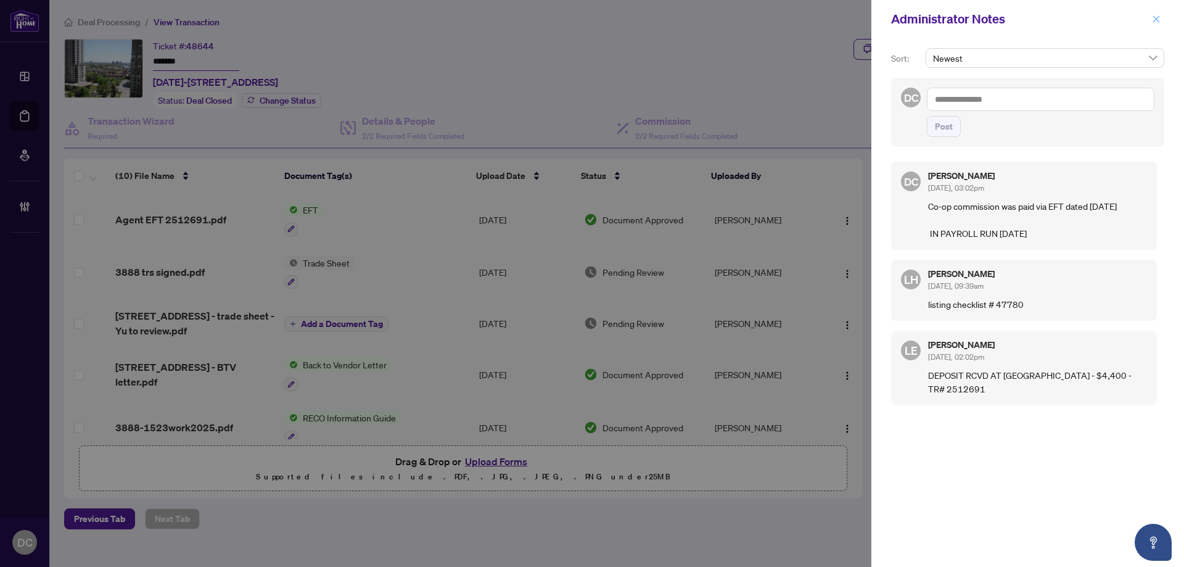
click at [1150, 19] on button "button" at bounding box center [1156, 19] width 16 height 15
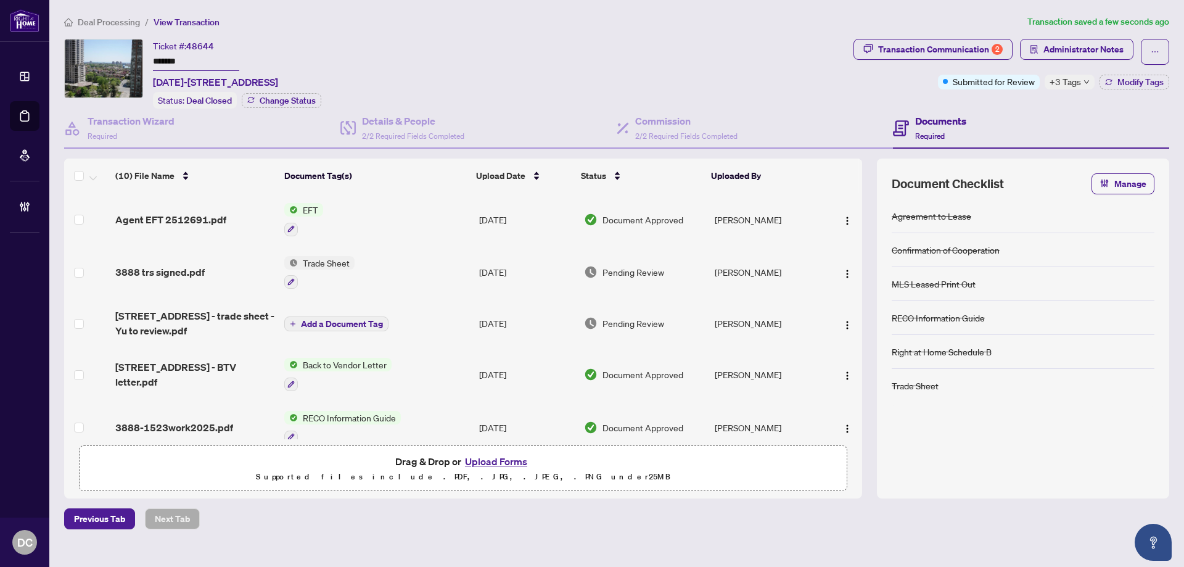
click at [1055, 84] on span "+3 Tags" at bounding box center [1064, 82] width 31 height 14
click at [983, 109] on div "Documents Required" at bounding box center [1031, 129] width 276 height 40
click at [1078, 83] on span "+3 Tags" at bounding box center [1064, 82] width 31 height 14
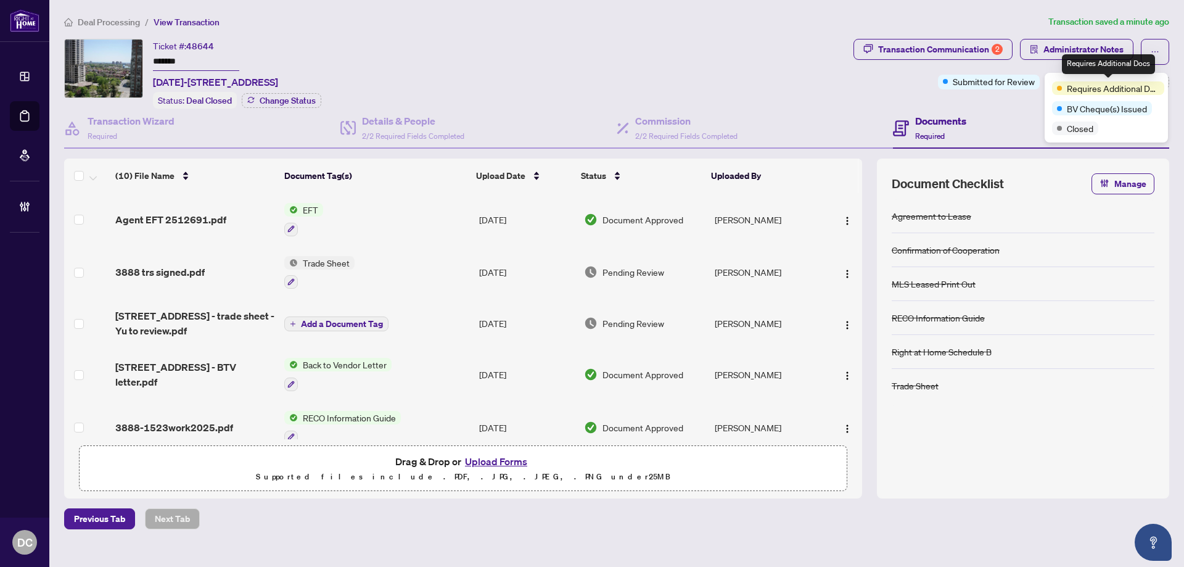
click at [1026, 109] on div "Documents Required" at bounding box center [1031, 129] width 276 height 40
click at [1118, 82] on span "Modify Tags" at bounding box center [1140, 82] width 46 height 9
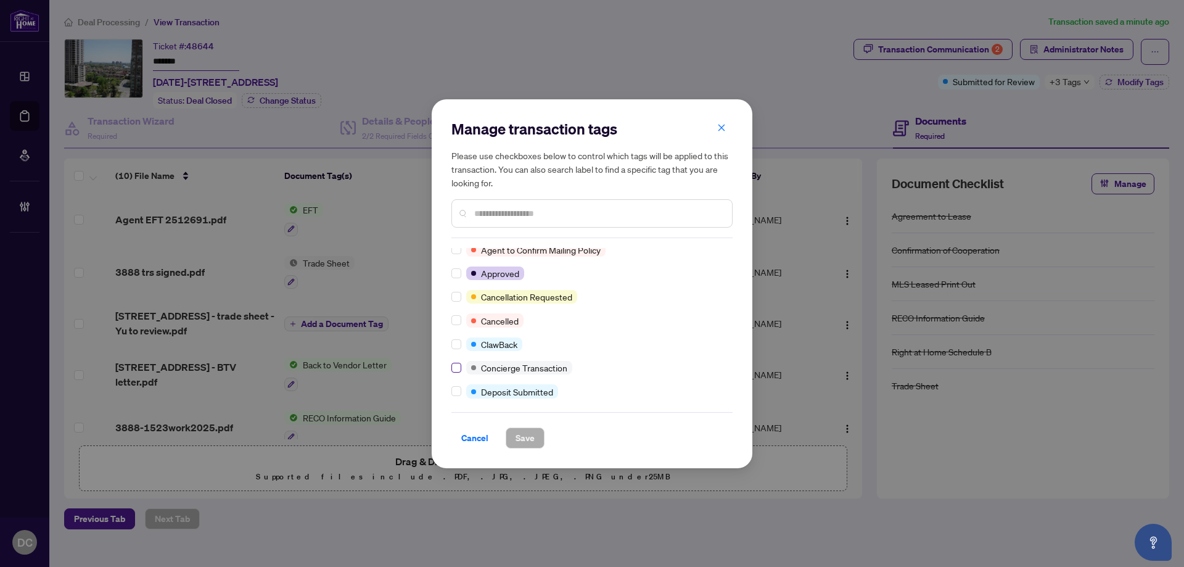
scroll to position [185, 0]
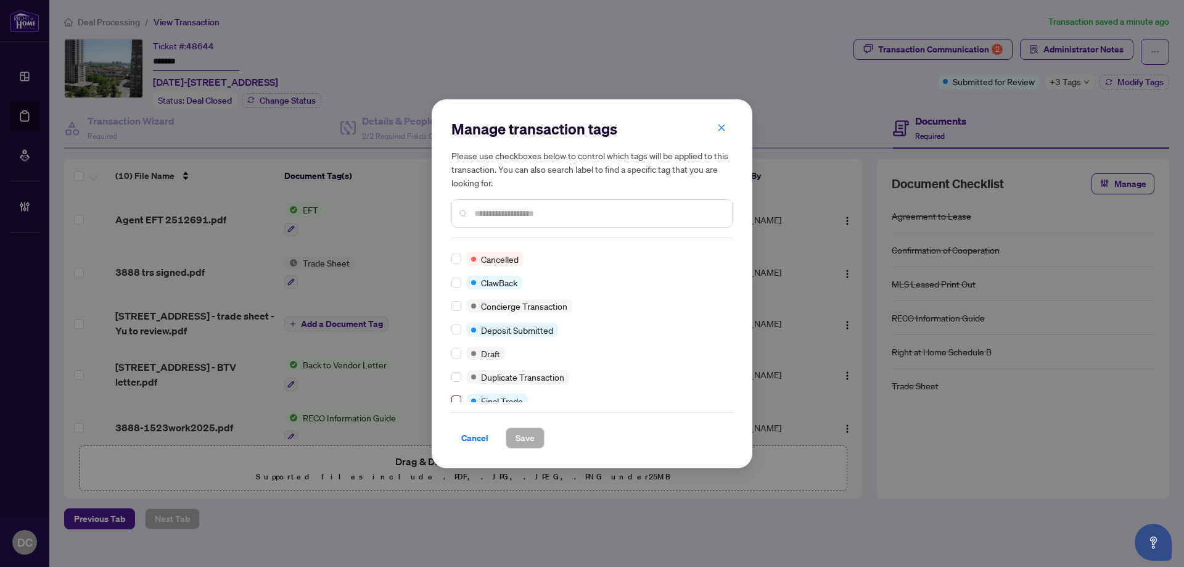
click at [454, 395] on label at bounding box center [456, 400] width 10 height 14
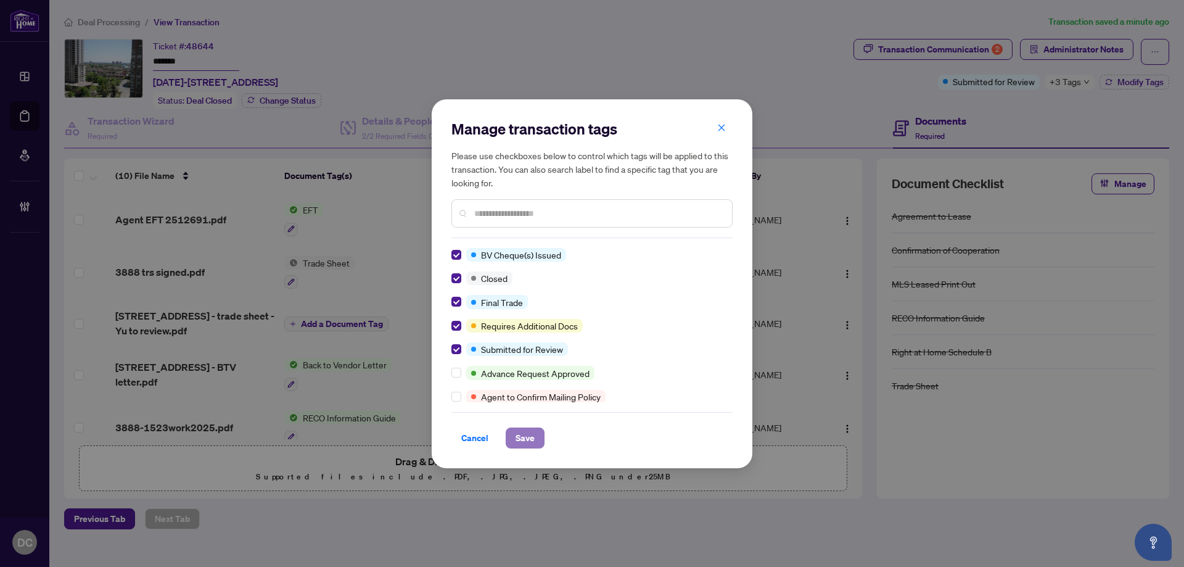
click at [536, 439] on button "Save" at bounding box center [525, 437] width 39 height 21
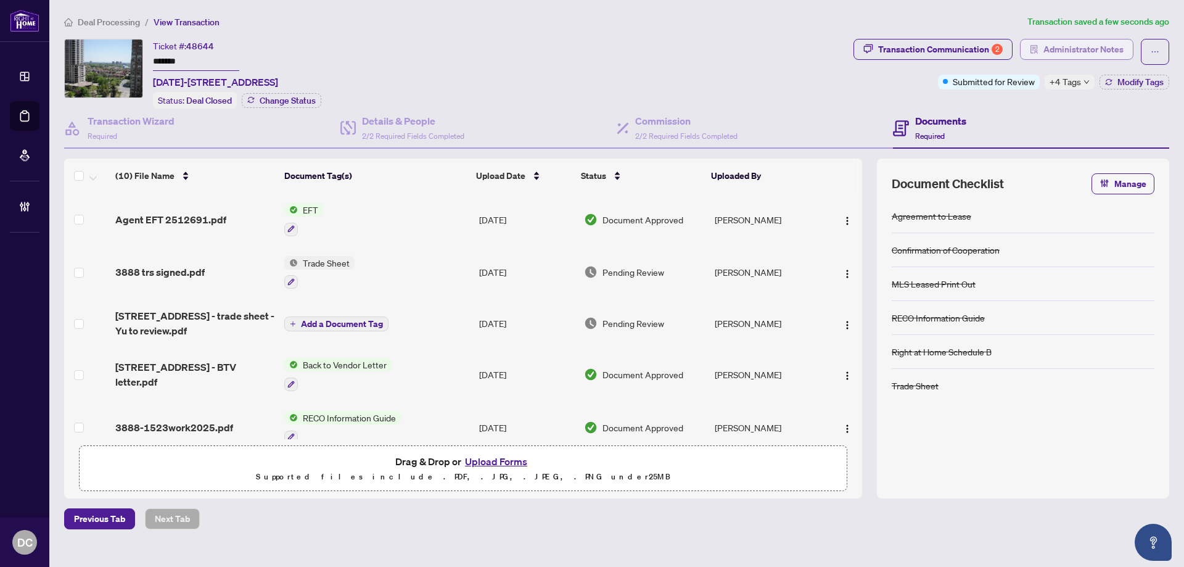
click at [1066, 54] on span "Administrator Notes" at bounding box center [1083, 49] width 80 height 20
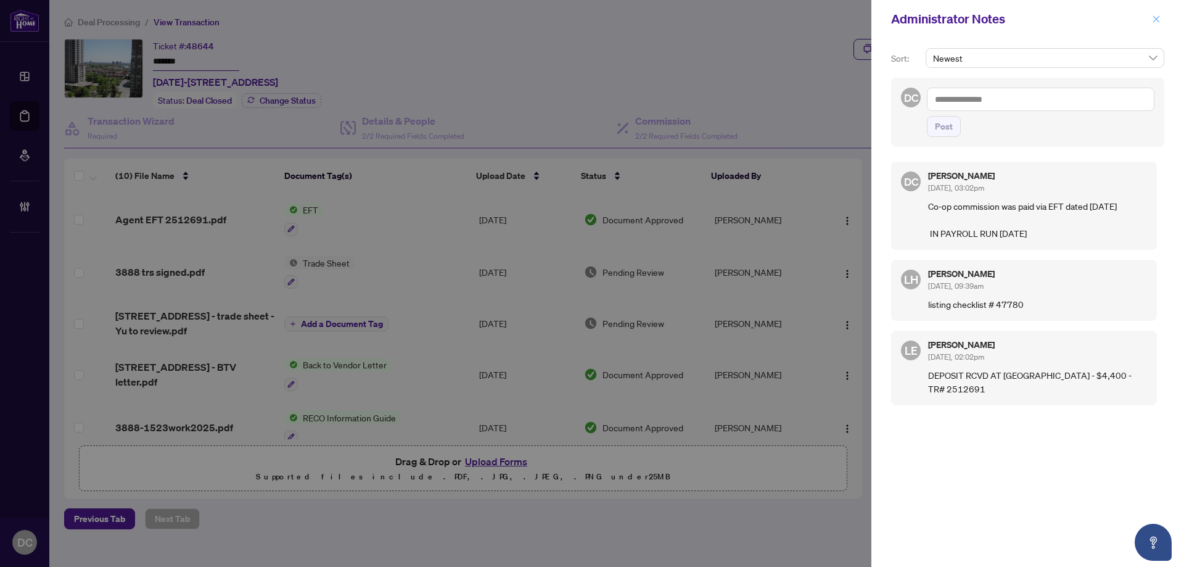
click at [1154, 21] on icon "close" at bounding box center [1156, 18] width 7 height 7
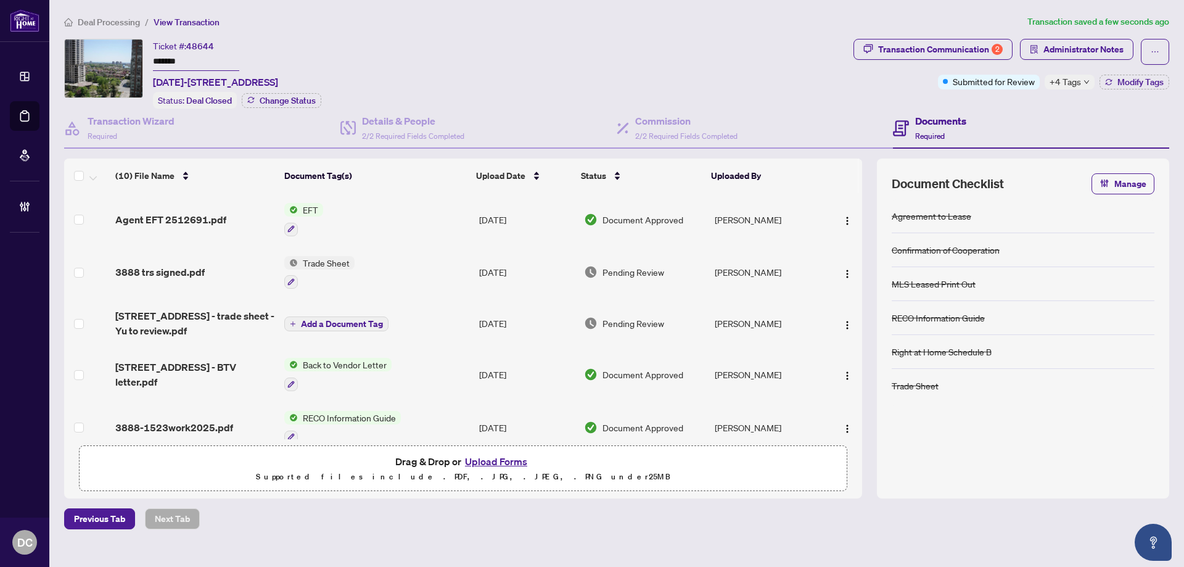
drag, startPoint x: 201, startPoint y: 62, endPoint x: 114, endPoint y: 59, distance: 87.0
click at [114, 59] on div "Ticket #: 48644 ******* 1523-3888 duke of york Blvd, Mississauga, Ontario L5B 4…" at bounding box center [456, 74] width 784 height 70
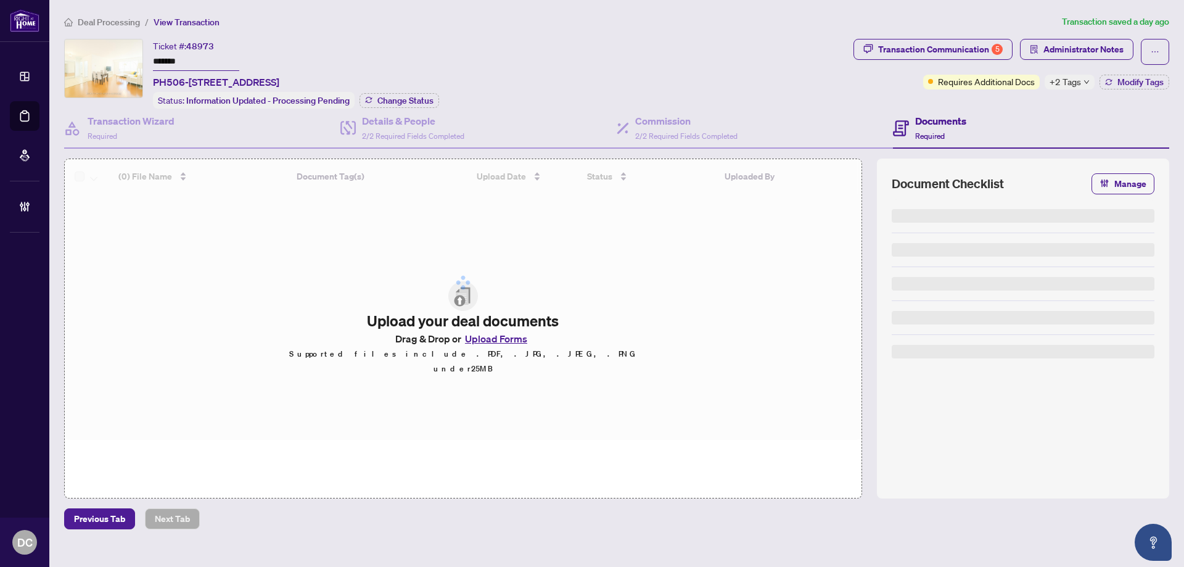
drag, startPoint x: 208, startPoint y: 63, endPoint x: 166, endPoint y: 81, distance: 46.1
click at [123, 57] on div "Ticket #: 48973 ******* PH506-33 Empress Ave, Toronto, Ontario M2N 6Y7, Canada …" at bounding box center [456, 74] width 784 height 70
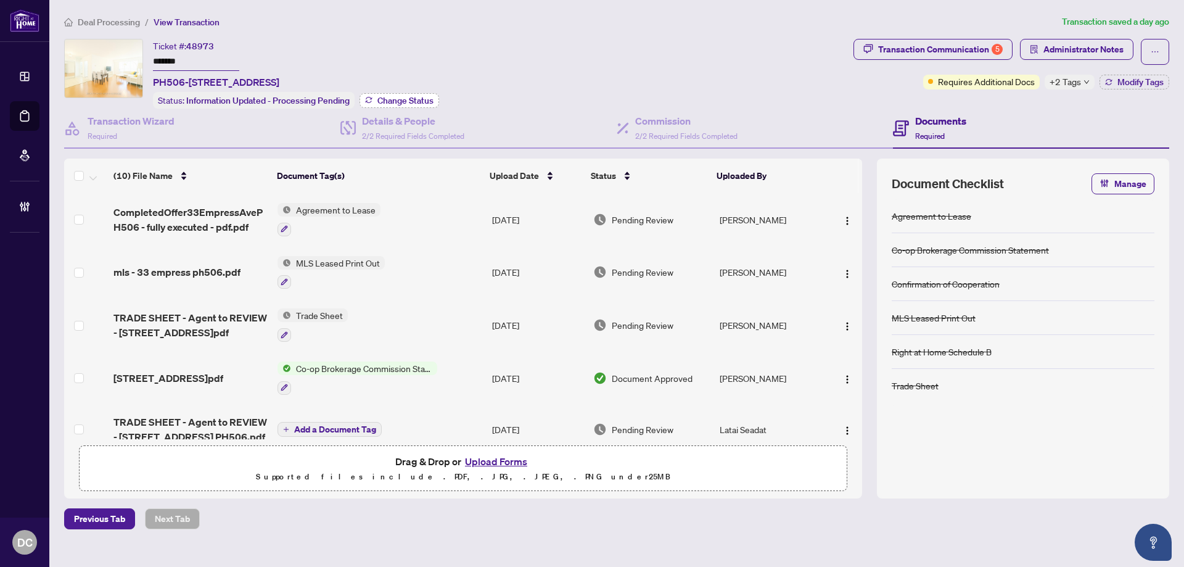
click at [387, 104] on span "Change Status" at bounding box center [405, 100] width 56 height 9
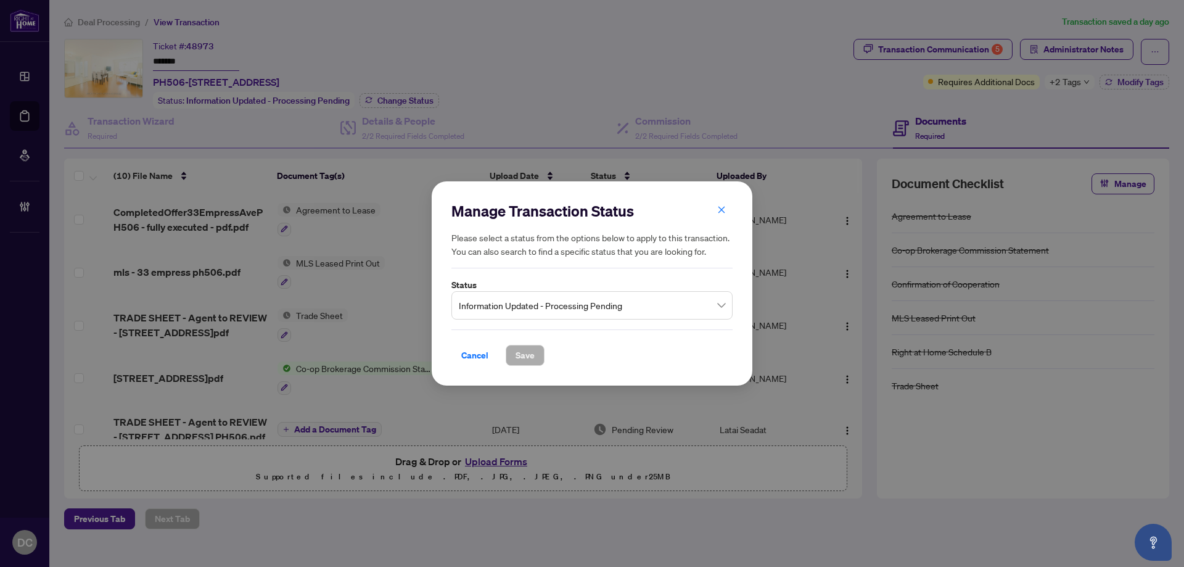
click span "Information Updated - Processing Pending"
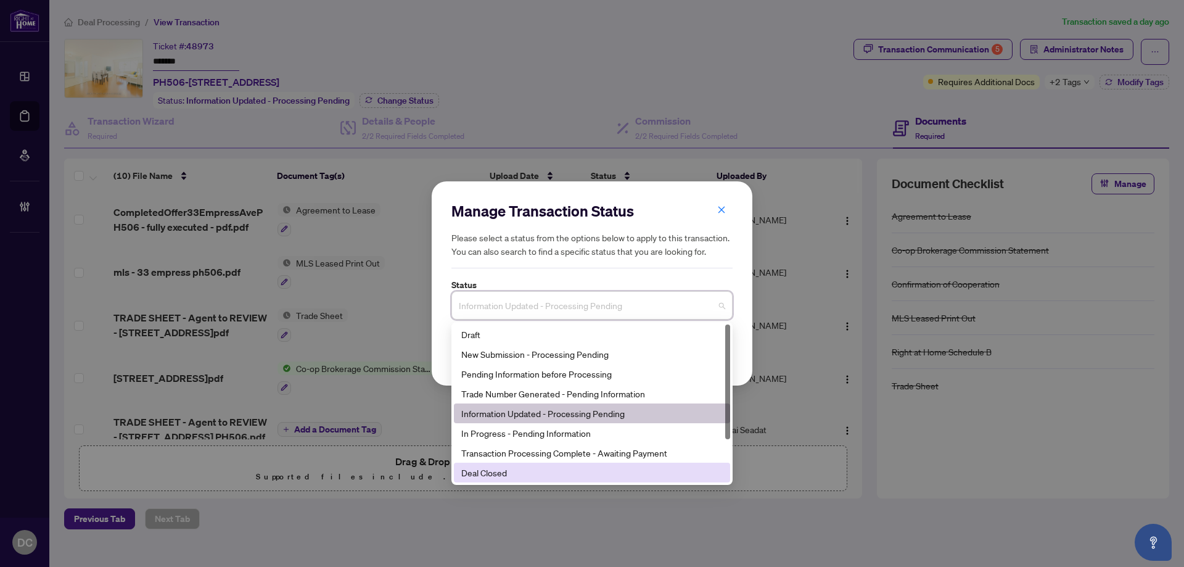
click div "Deal Closed"
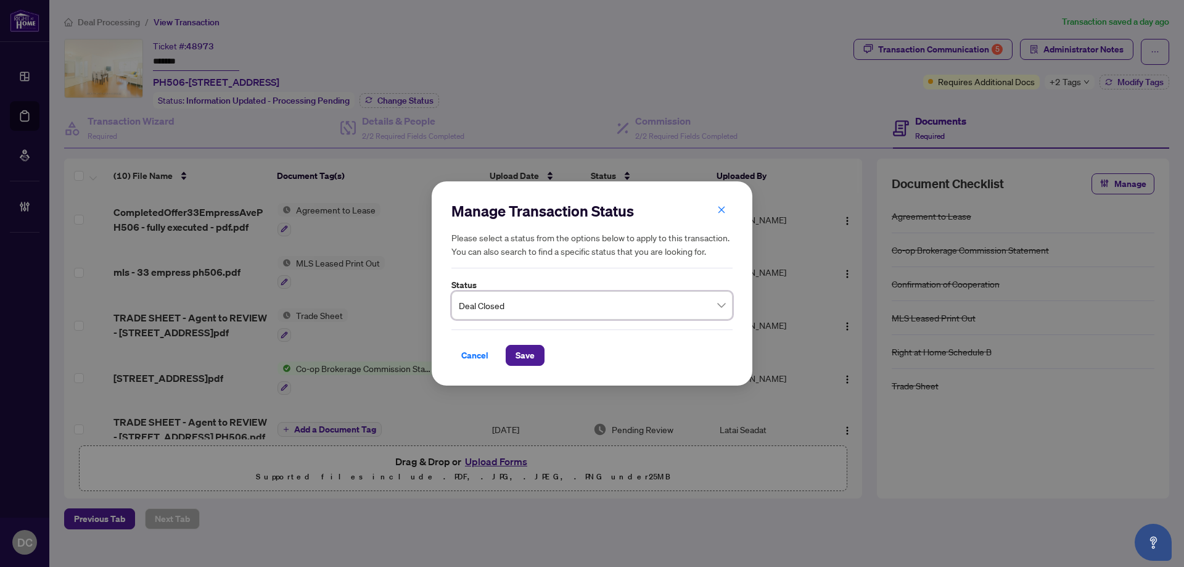
click div "Cancel Save"
click span "Save"
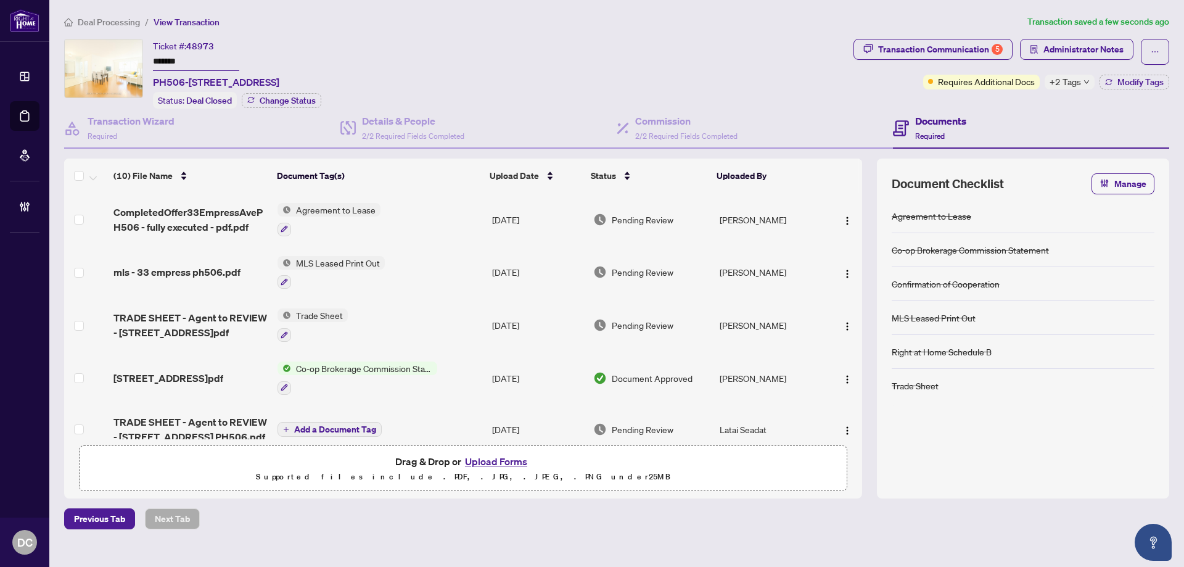
click span "+2 Tags"
click div "Submitted for Review Received Confirmation of Closing"
click div "Documents Required"
click span "Modify Tags"
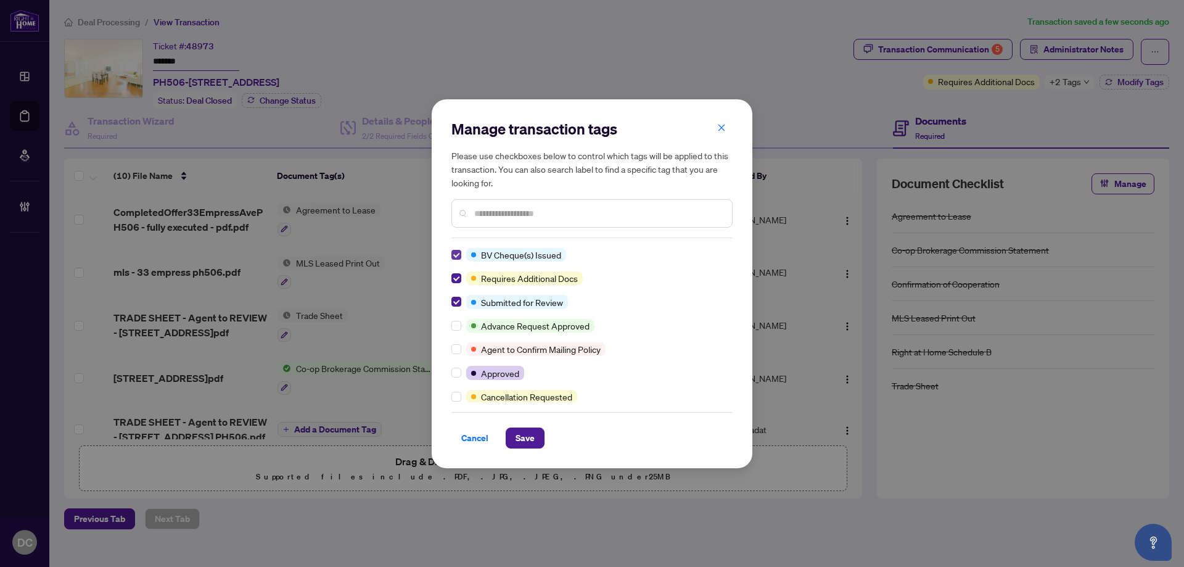
scroll to position [185, 0]
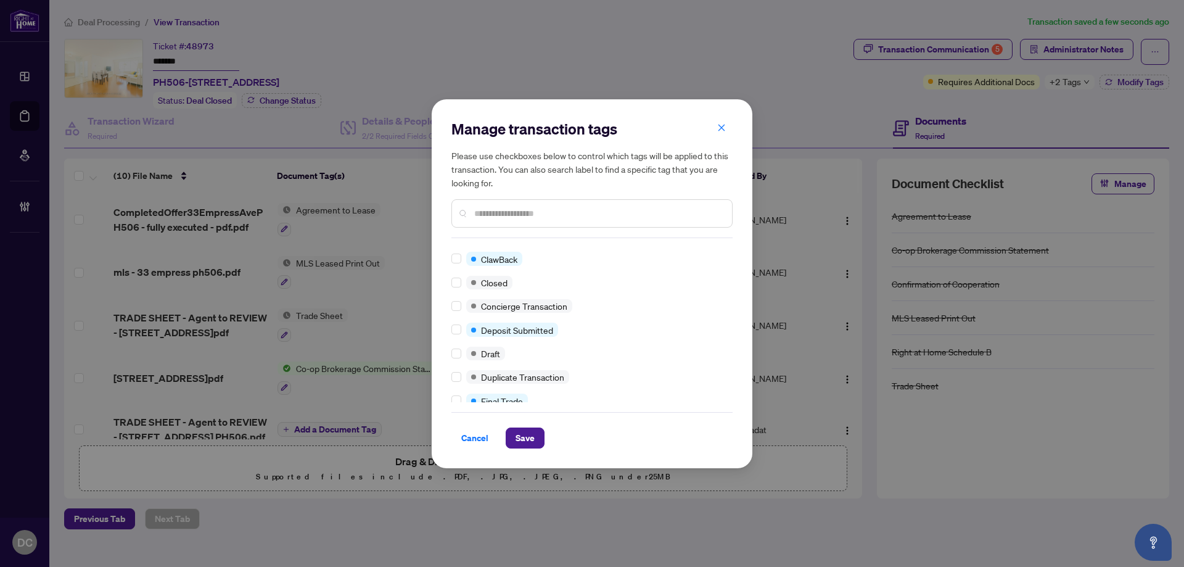
click div
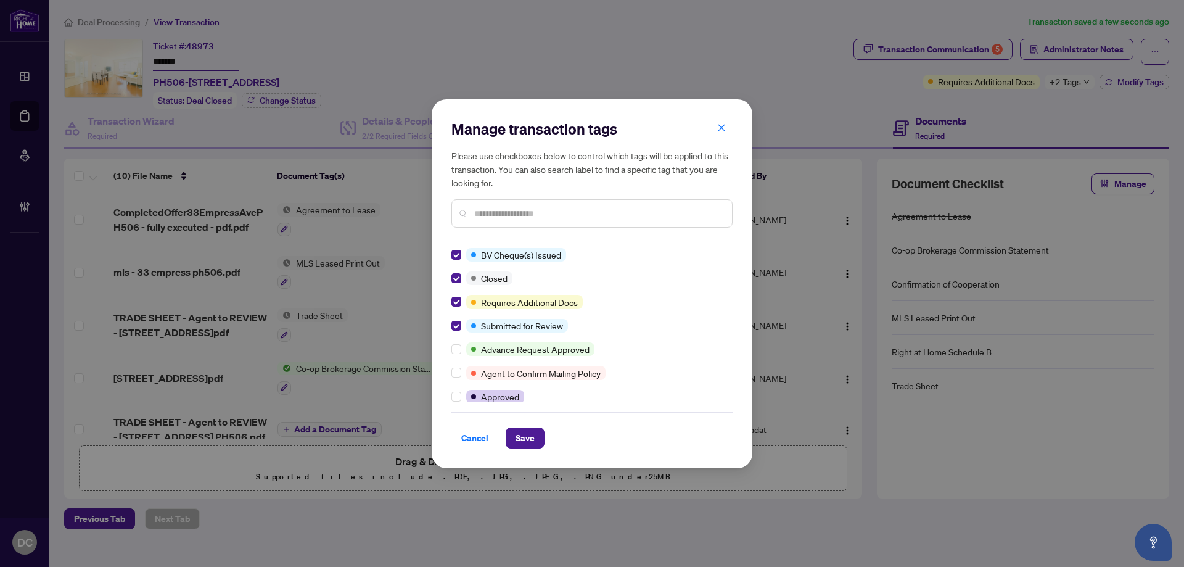
click button "Save"
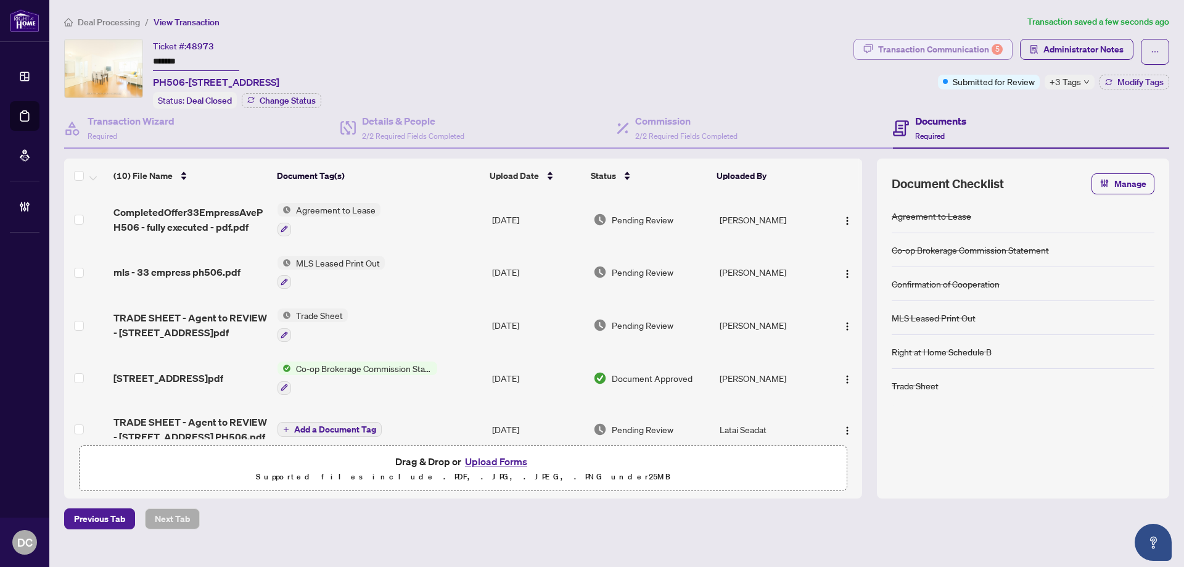
click div "Transaction Communication 5"
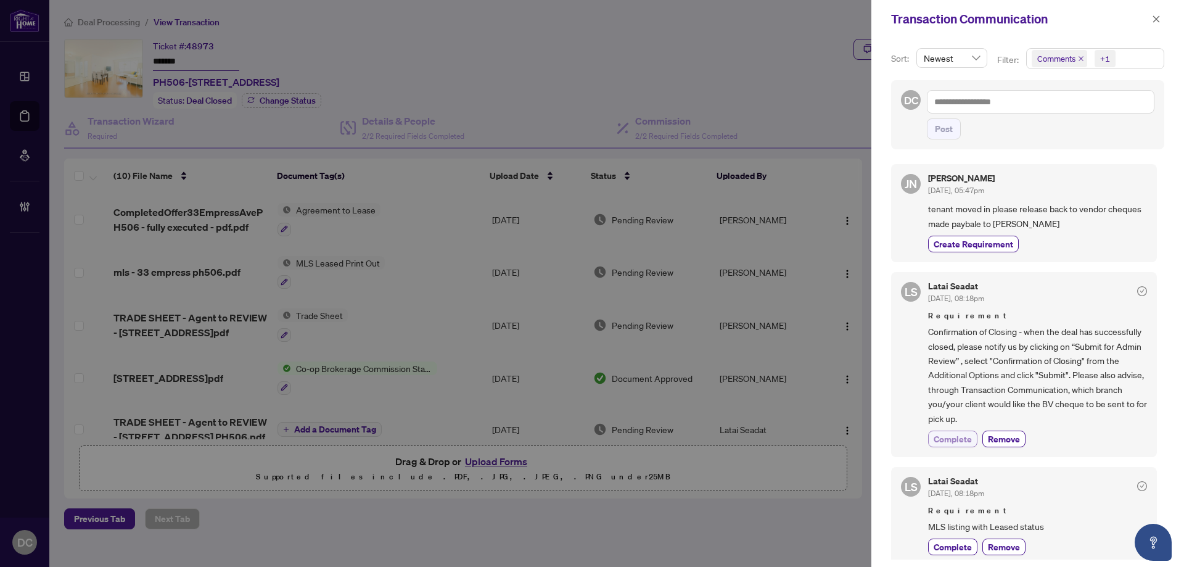
click span "Complete"
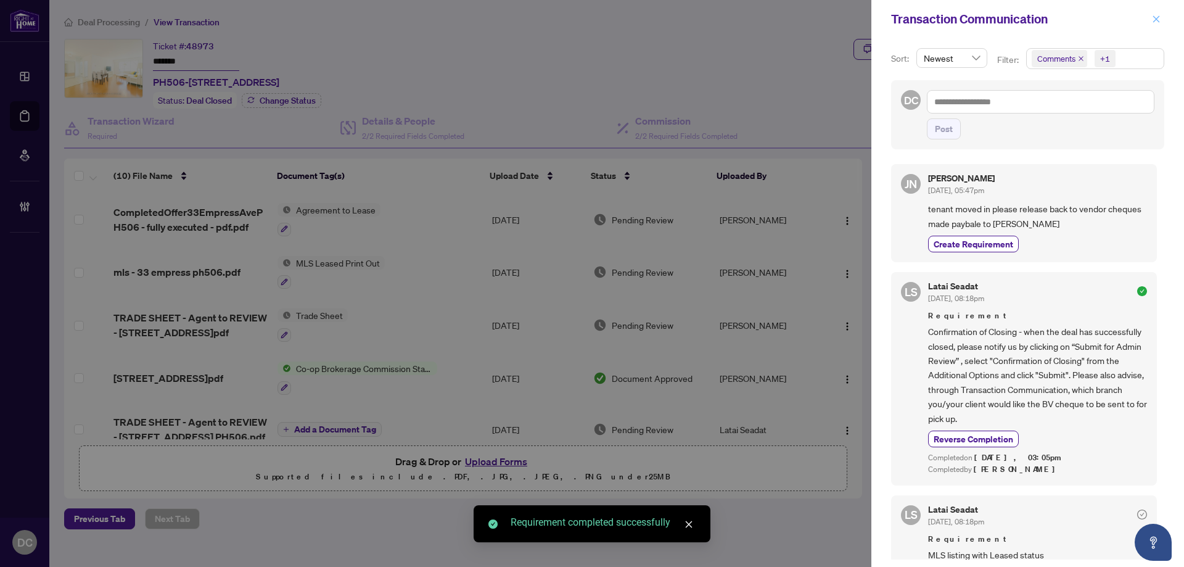
click icon "close"
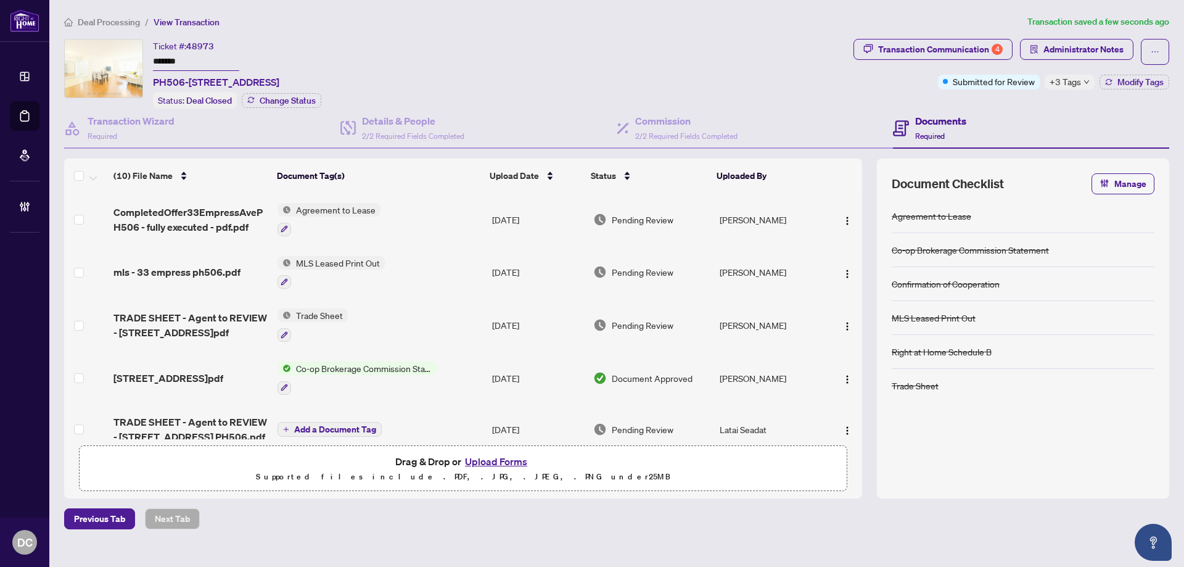
click td "Agreement to Lease"
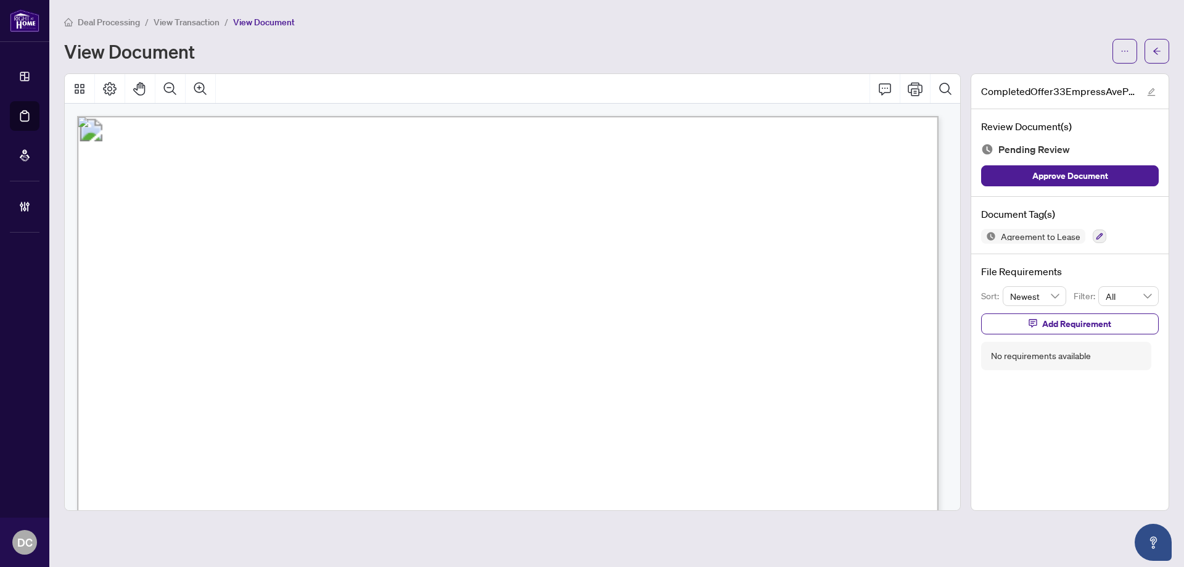
click main "Deal Processing / View Transaction / View Document View Document CompletedOffer…"
click button "button"
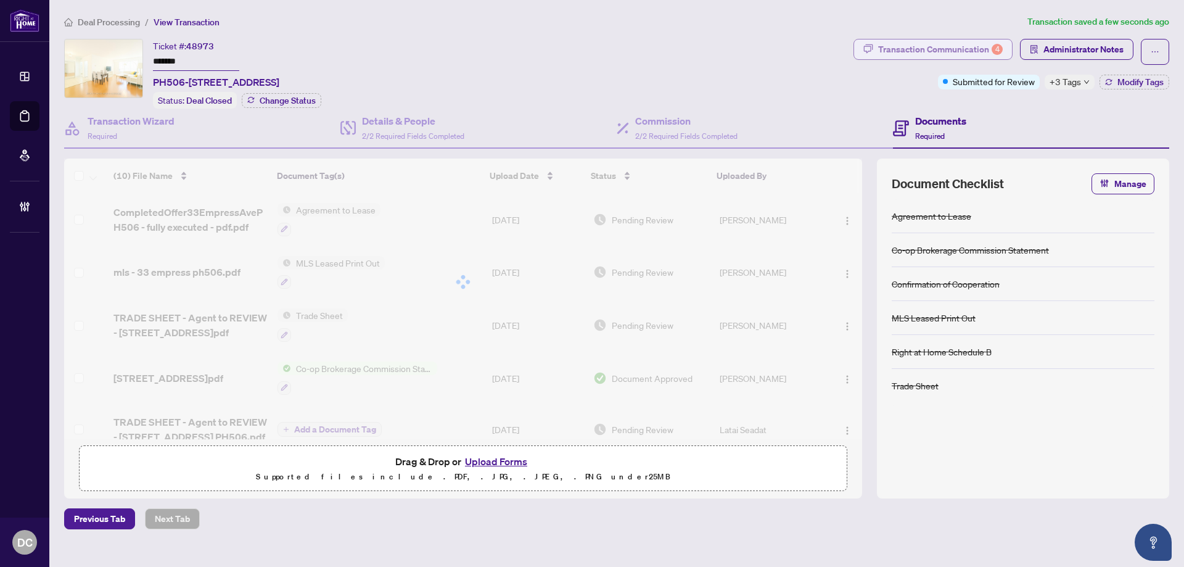
click div "Transaction Communication 4"
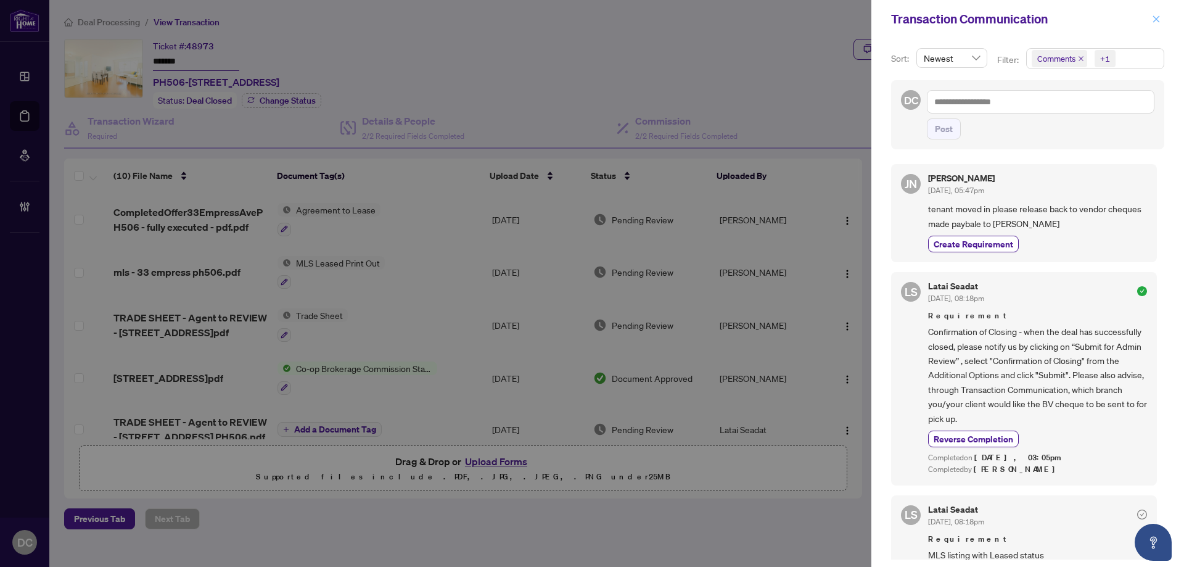
click span "button"
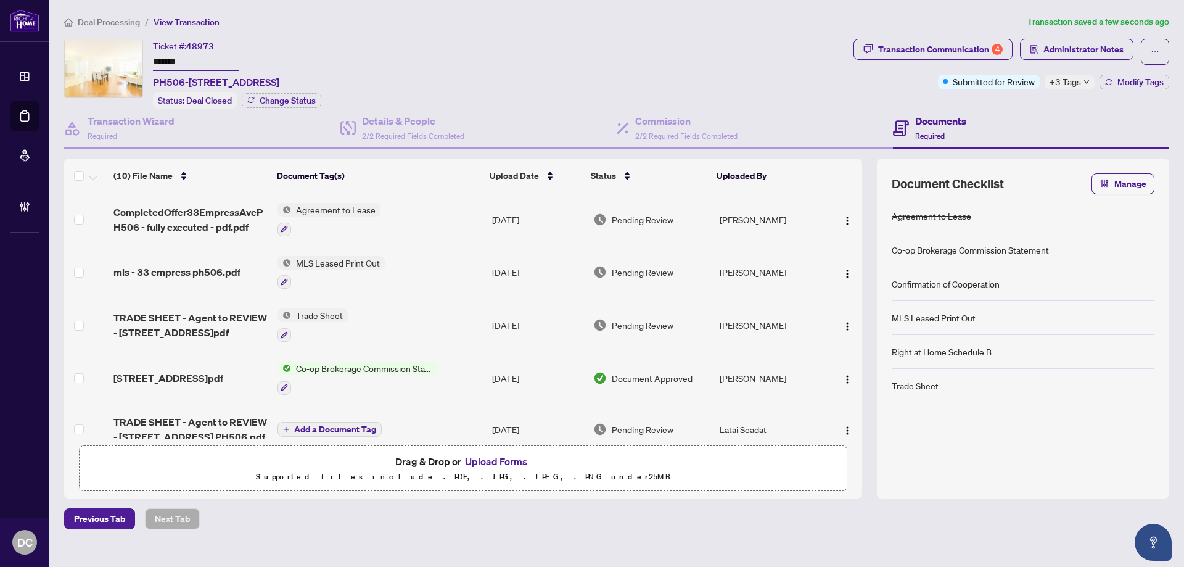
drag, startPoint x: 229, startPoint y: 63, endPoint x: 91, endPoint y: 74, distance: 138.5
click div "Ticket #: 48973 ******* PH506-33 Empress Ave, Toronto, Ontario M2N 6Y7, Canada …"
click td "Co-op Brokerage Commission Statement"
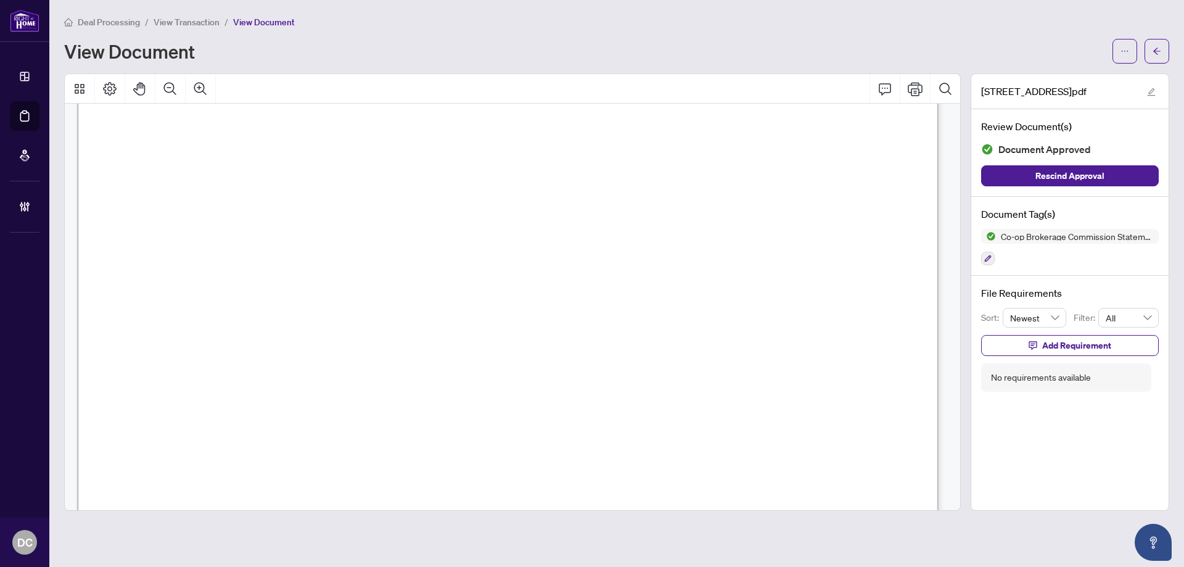
scroll to position [247, 0]
click span "TO OUR COMMISSION @ 50.00%"
click button "button"
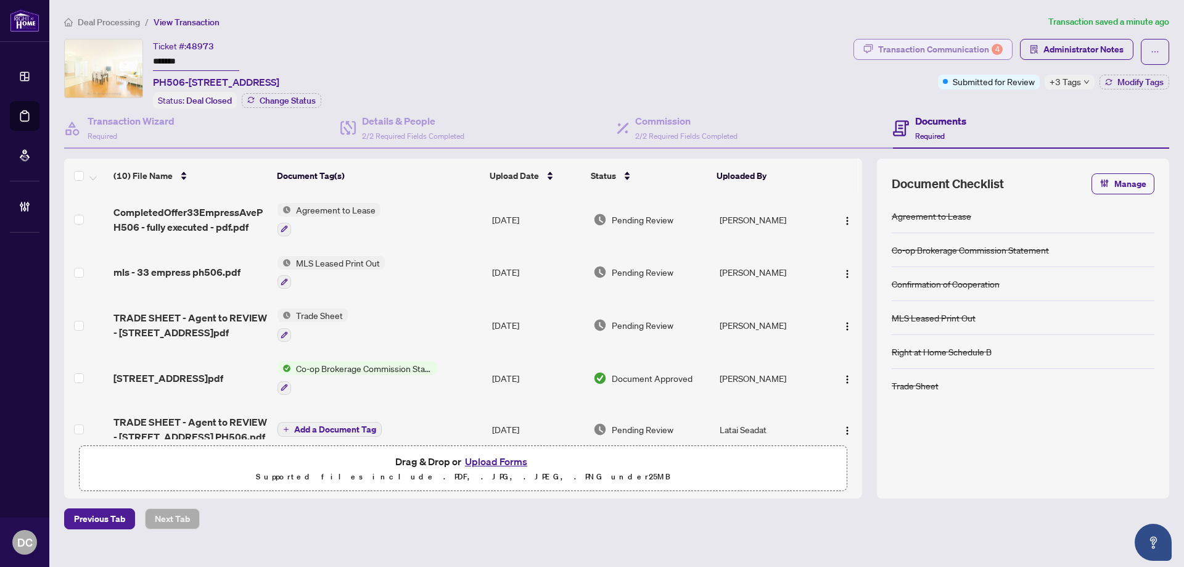
click div "Transaction Communication 4"
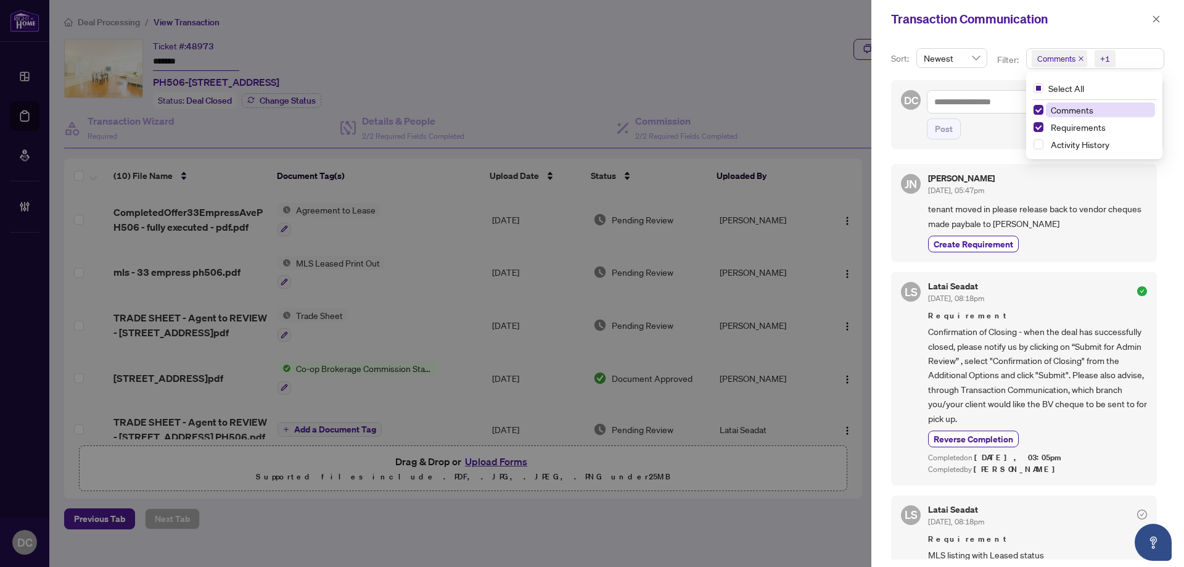
click span "Comments +1"
click span "Comments"
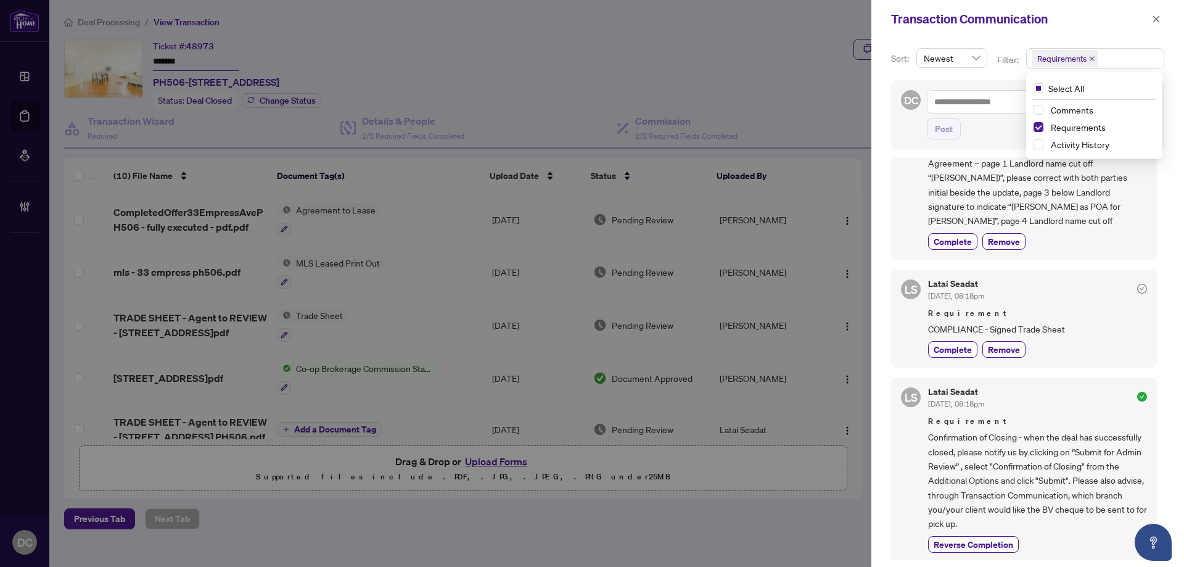
scroll to position [347, 0]
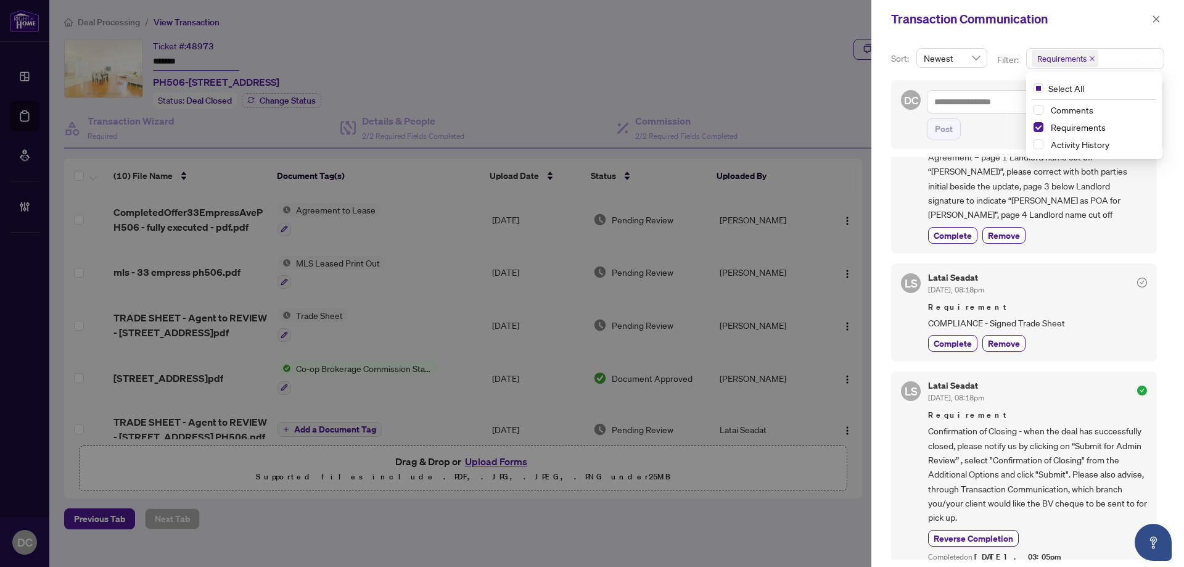
drag, startPoint x: 1160, startPoint y: 22, endPoint x: 1134, endPoint y: 17, distance: 25.8
click icon "close"
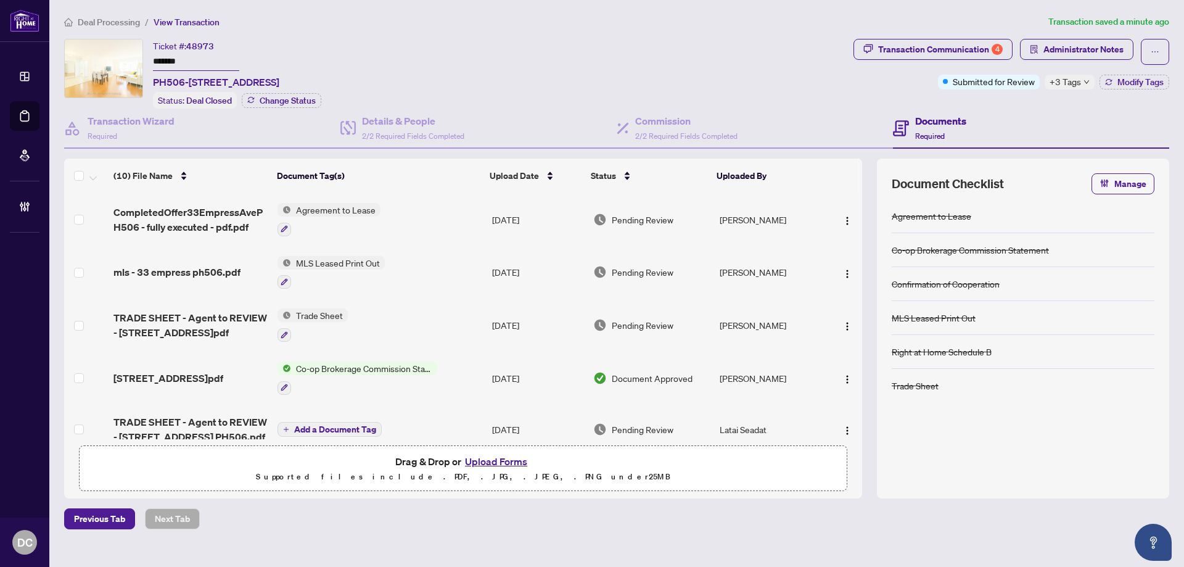
click td "Trade Sheet"
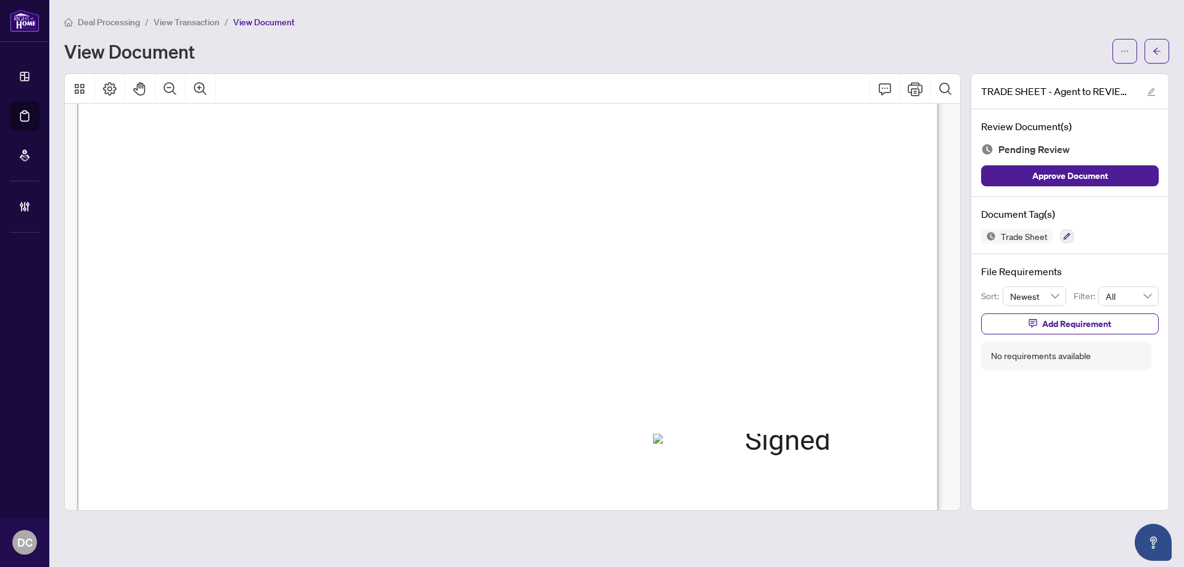
scroll to position [616, 0]
click button "button"
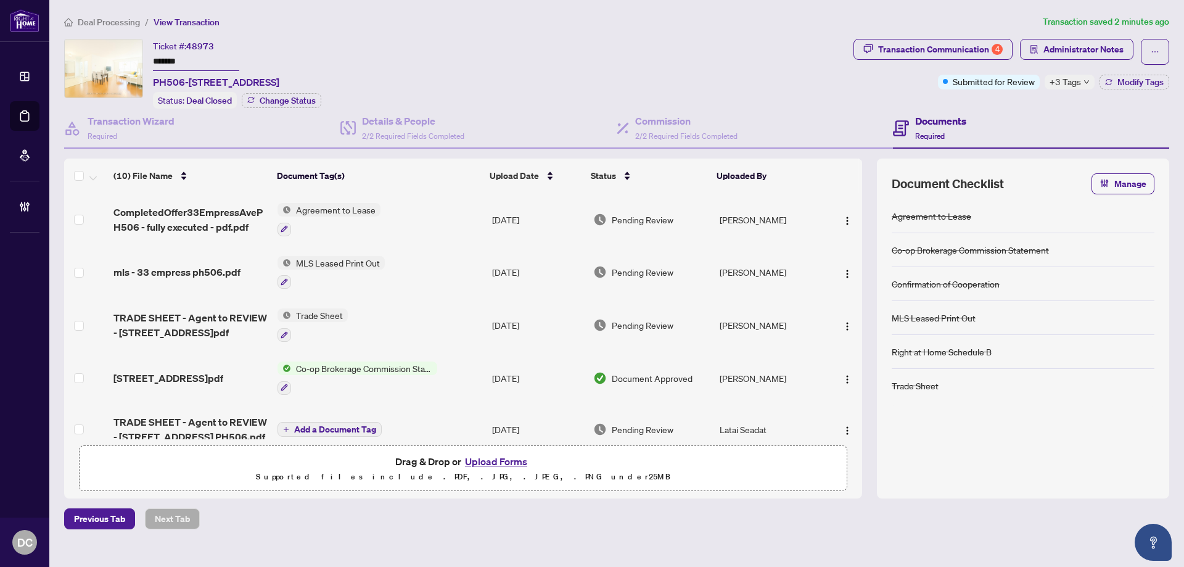
click span "+3 Tags"
click div "Documents Required"
click span "Modify Tags"
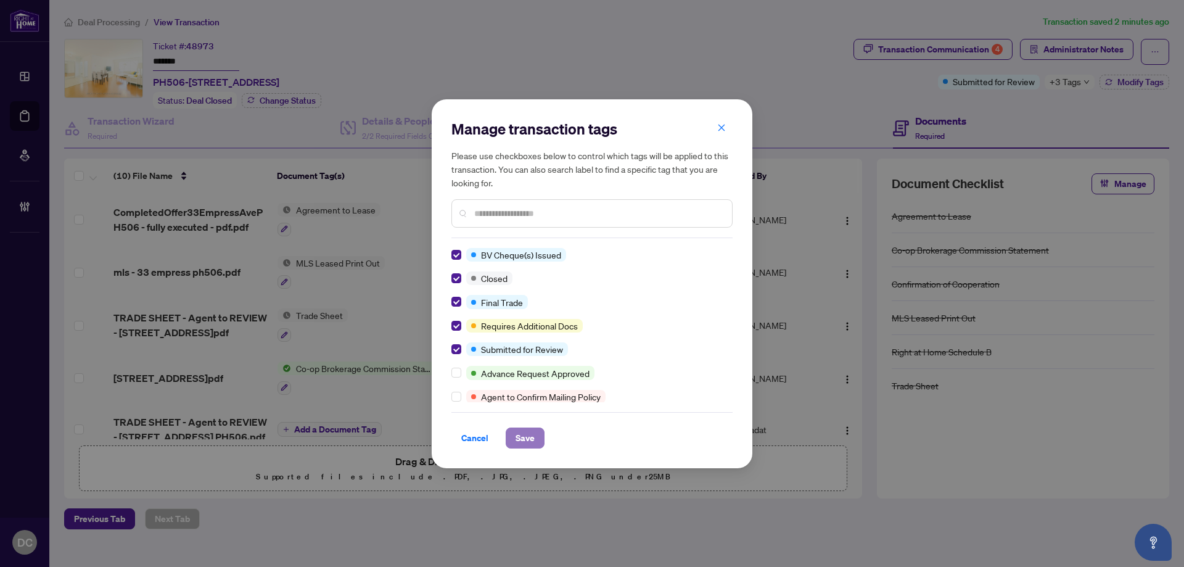
drag, startPoint x: 522, startPoint y: 433, endPoint x: 46, endPoint y: 352, distance: 483.4
click span "Save"
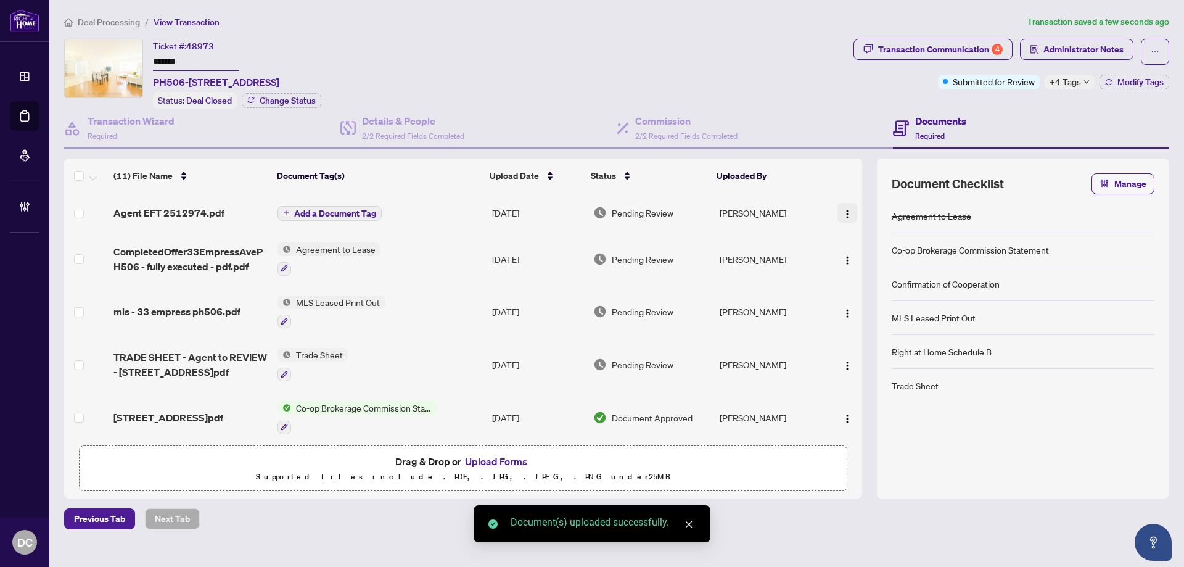
click img "button"
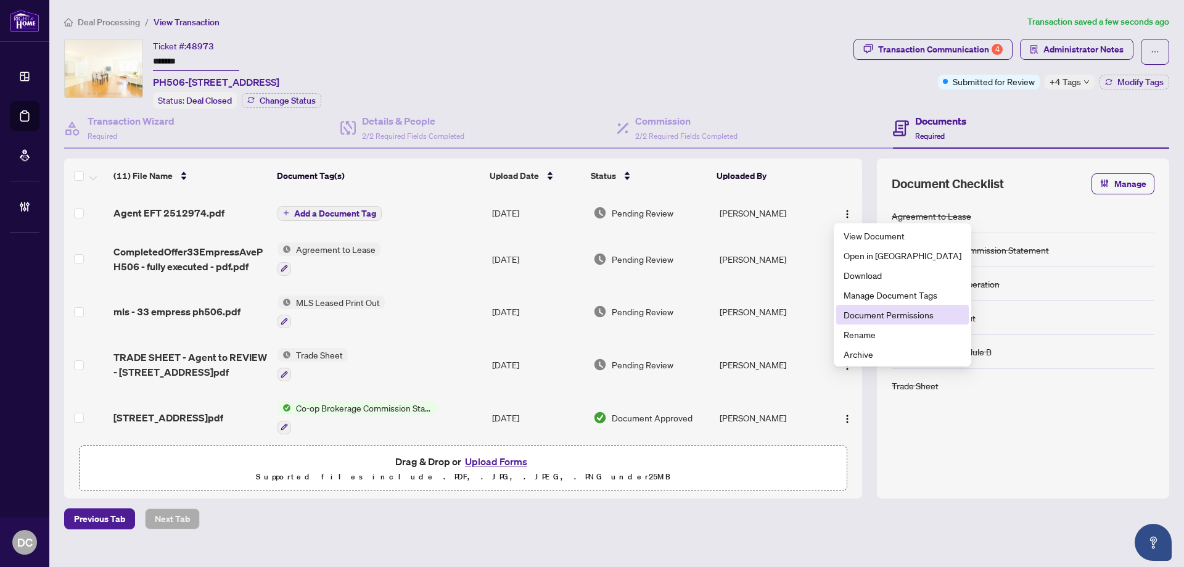
click span "Document Permissions"
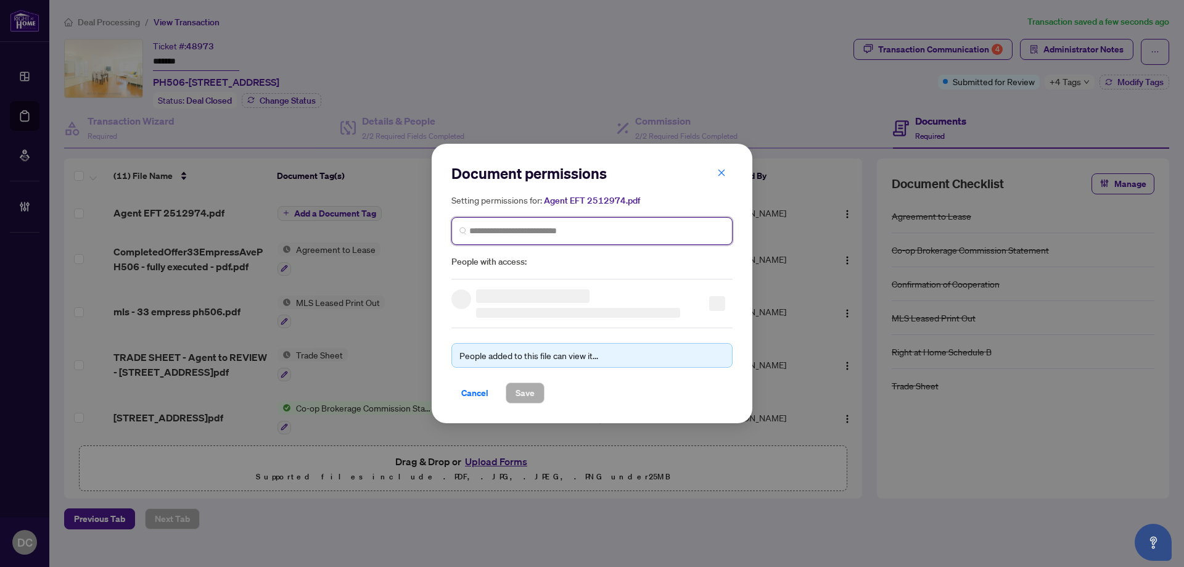
click input "search"
type input "**********"
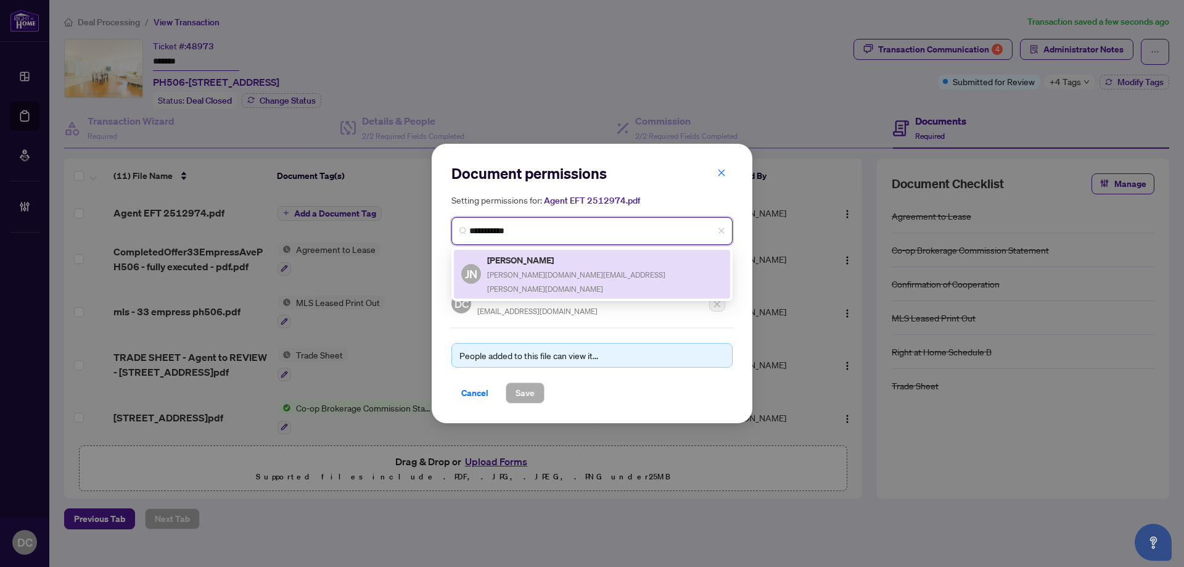
click div "JN Jennifer Ng jennifer.mabel.ng@gmail.com"
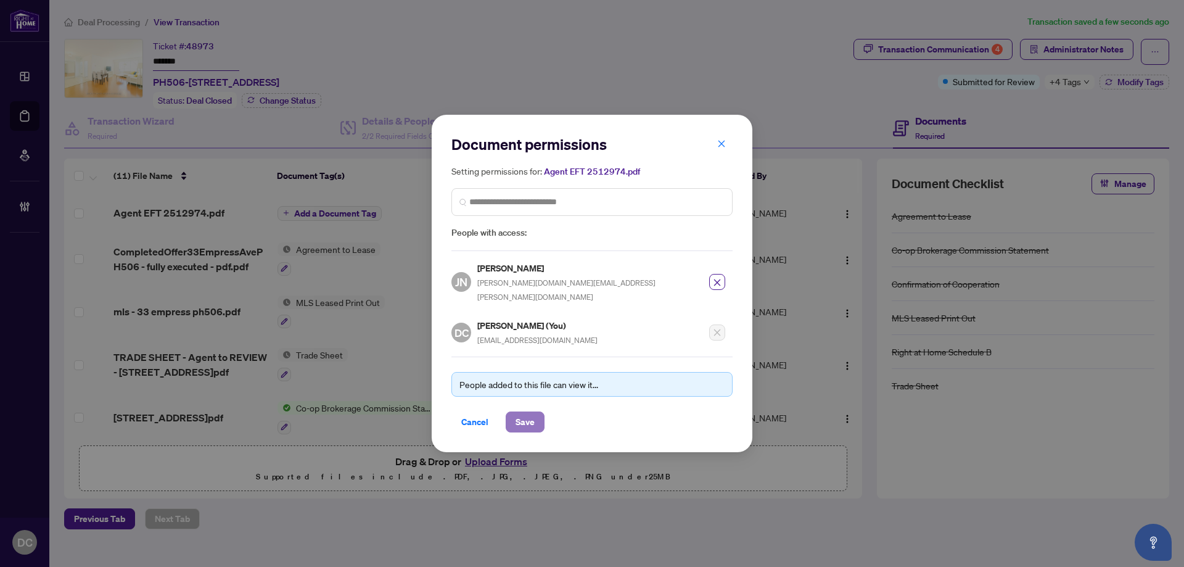
click button "Save"
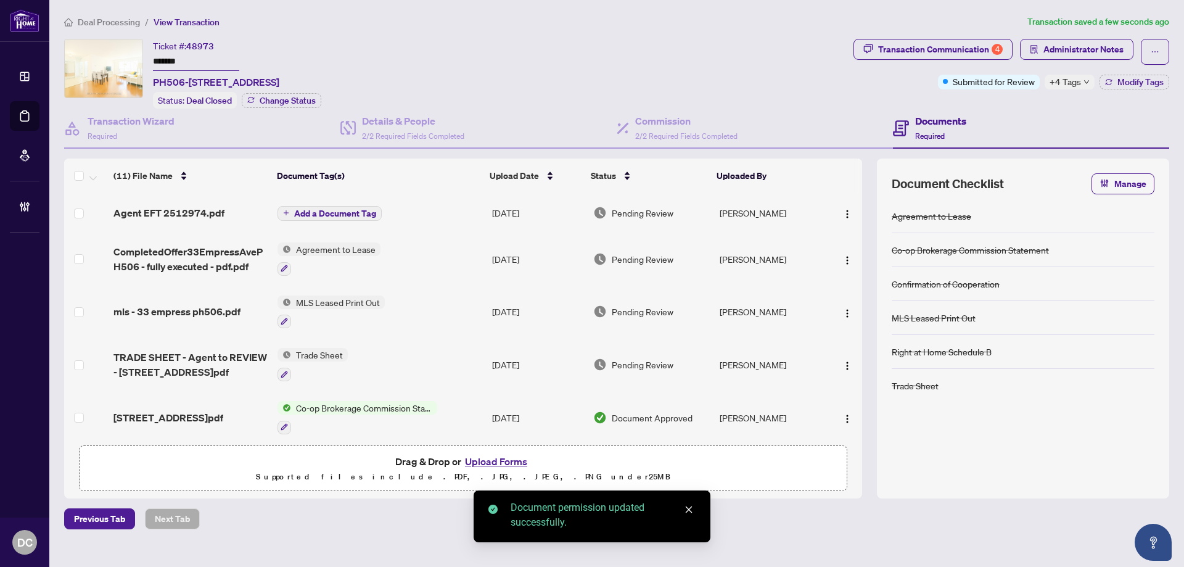
click span "Add a Document Tag"
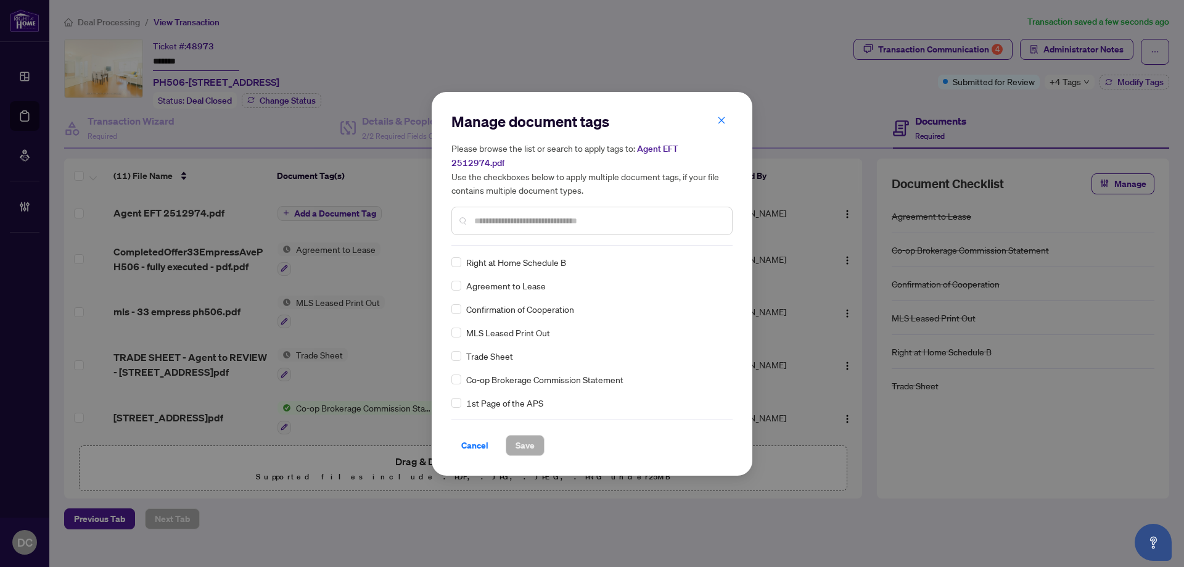
click input "text"
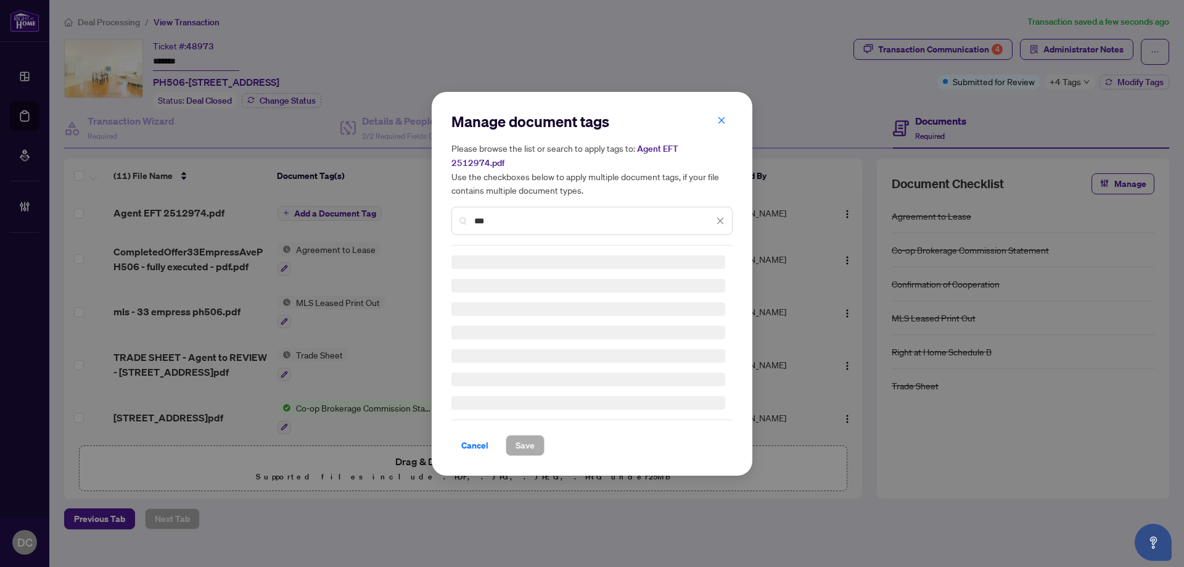
type input "***"
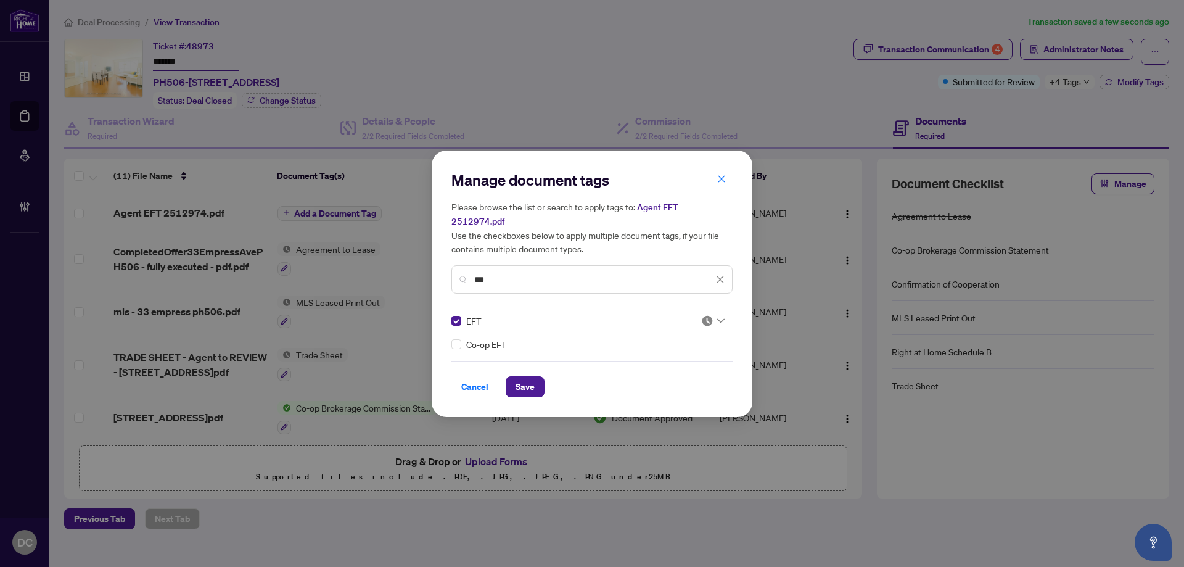
click div
click div "Approved"
click span "Save"
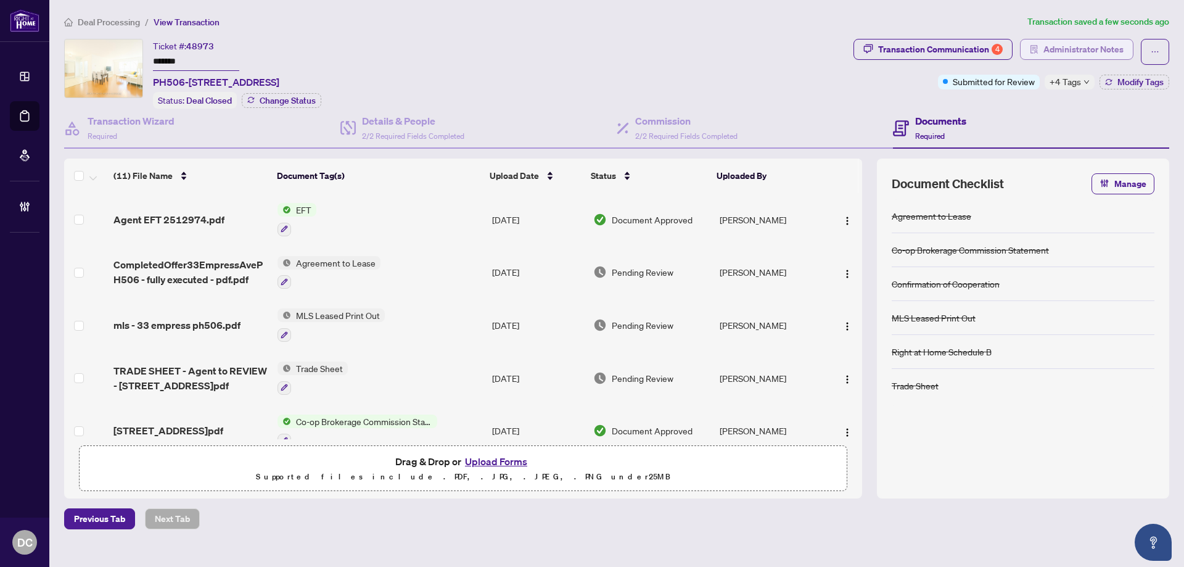
click span "Administrator Notes"
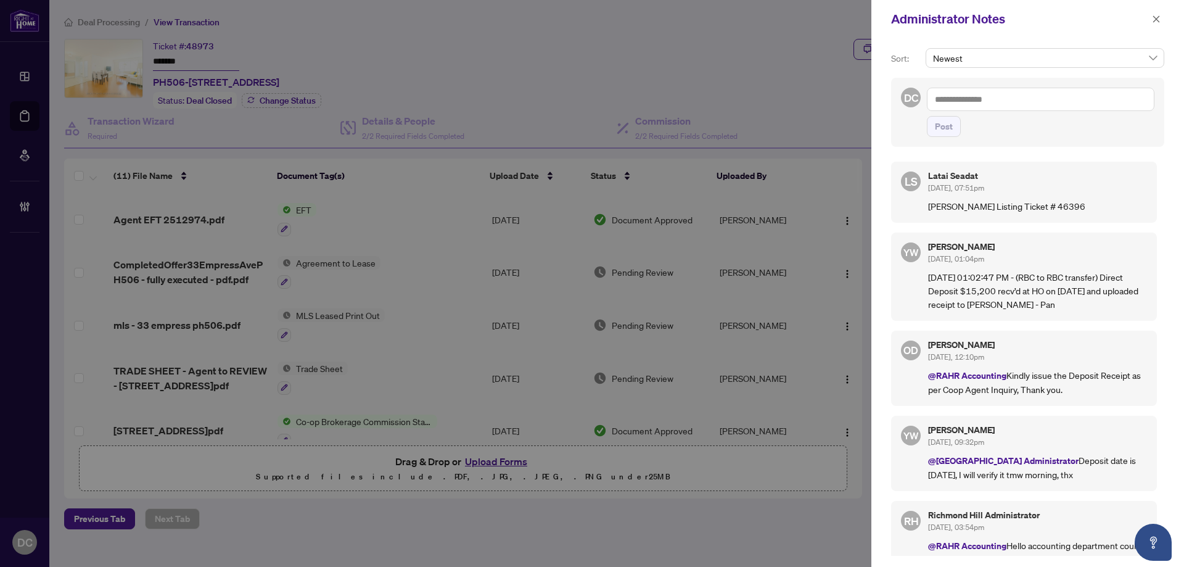
click textarea
paste textarea "**********"
type textarea "**********"
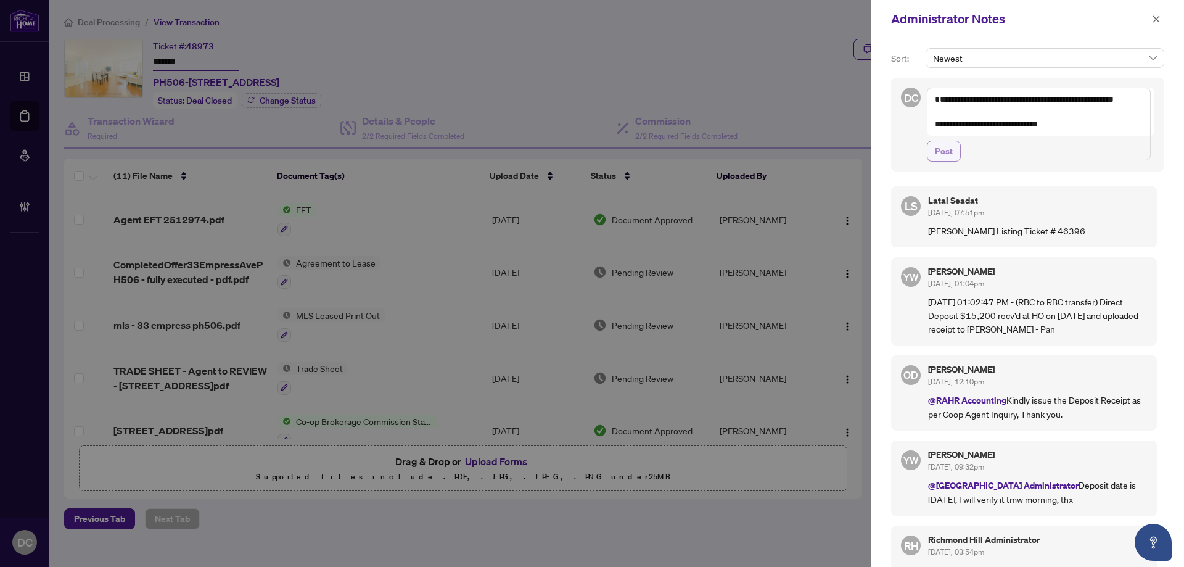
click span "Post"
click span "button"
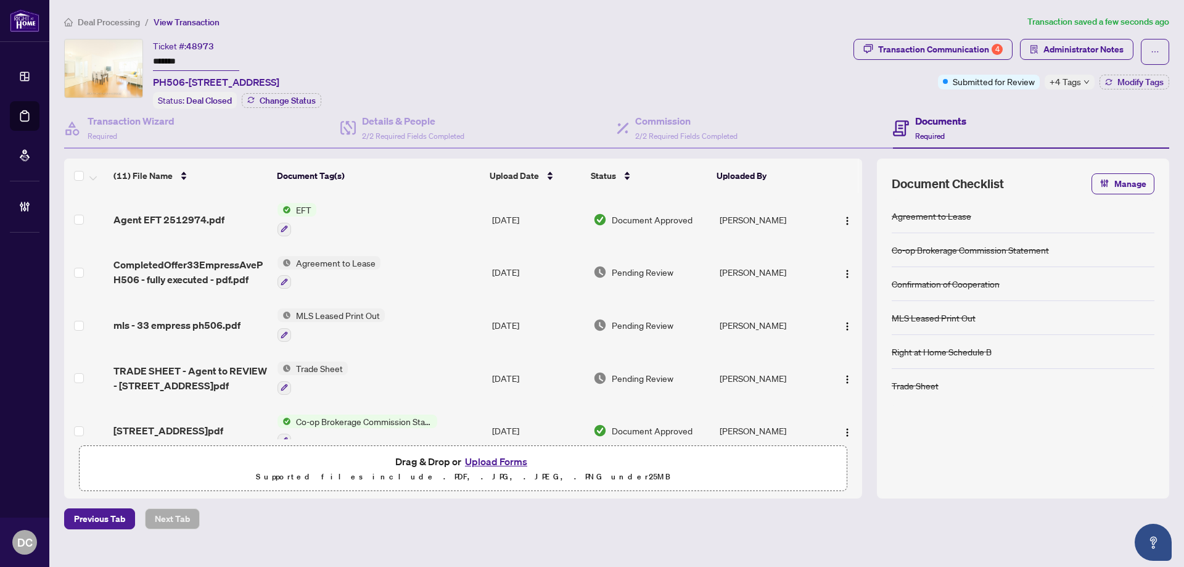
drag, startPoint x: 205, startPoint y: 59, endPoint x: 121, endPoint y: 62, distance: 83.9
click div "Ticket #: 48973 ******* PH506-33 Empress Ave, Toronto, Ontario M2N 6Y7, Canada …"
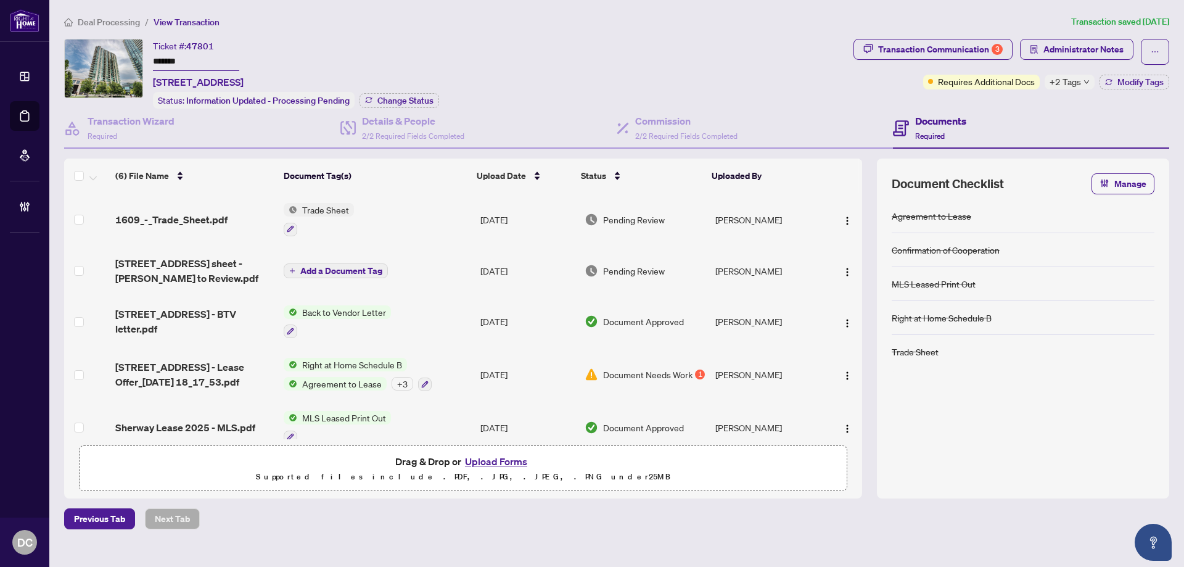
drag, startPoint x: 202, startPoint y: 63, endPoint x: 117, endPoint y: 63, distance: 84.5
click at [117, 63] on div "Ticket #: 47801 ******* [STREET_ADDRESS] Status: Information Updated - Processi…" at bounding box center [456, 74] width 784 height 70
click at [398, 99] on span "Change Status" at bounding box center [405, 100] width 56 height 9
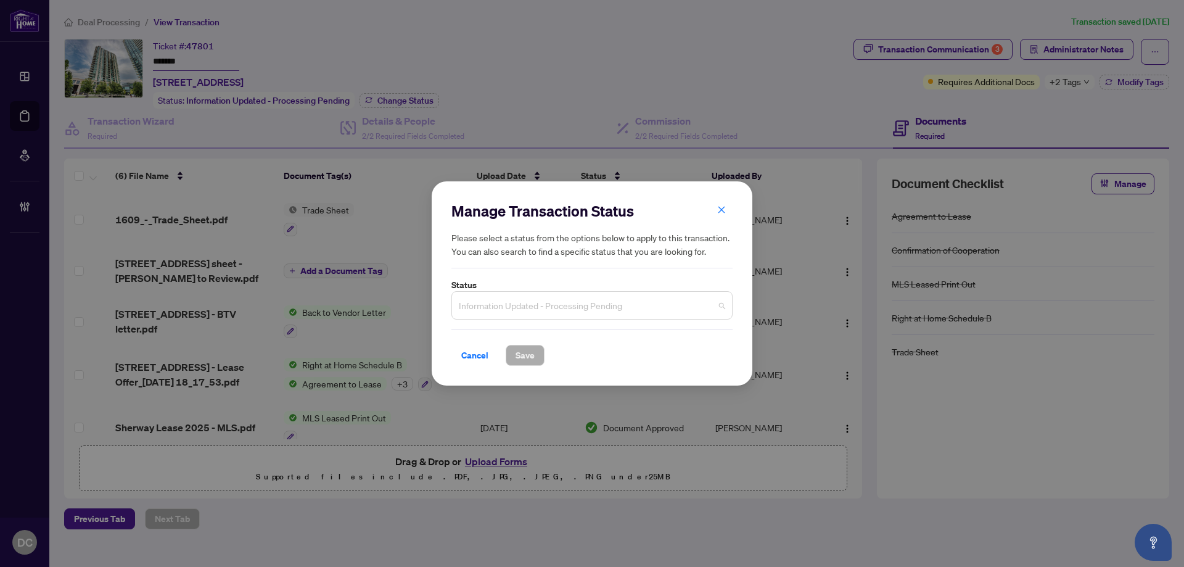
click at [596, 298] on span "Information Updated - Processing Pending" at bounding box center [592, 304] width 266 height 23
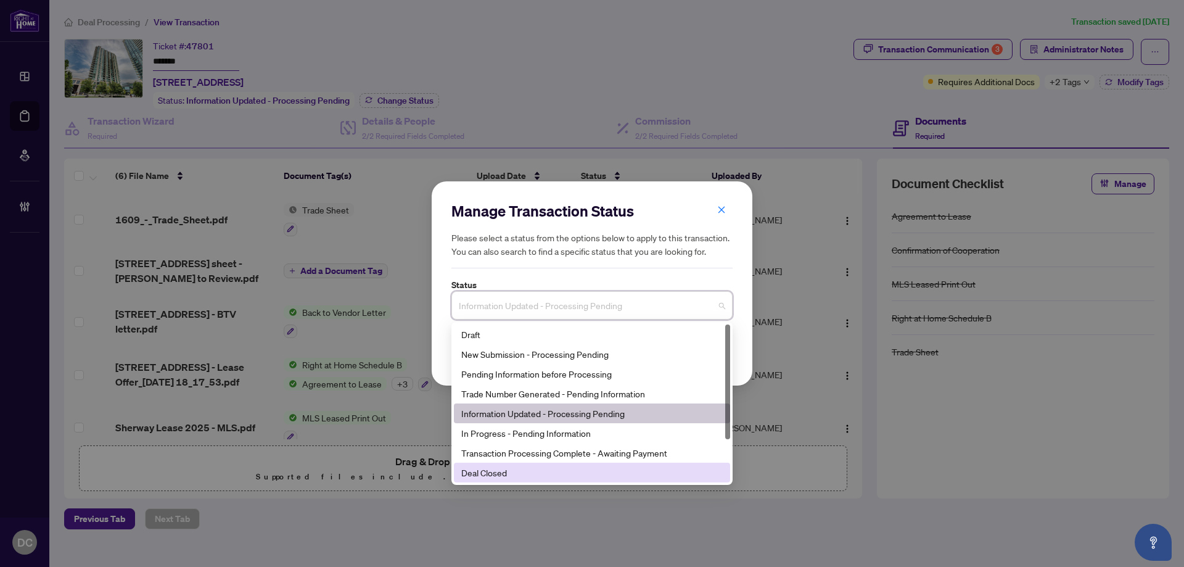
click at [520, 480] on div "Deal Closed" at bounding box center [592, 472] width 276 height 20
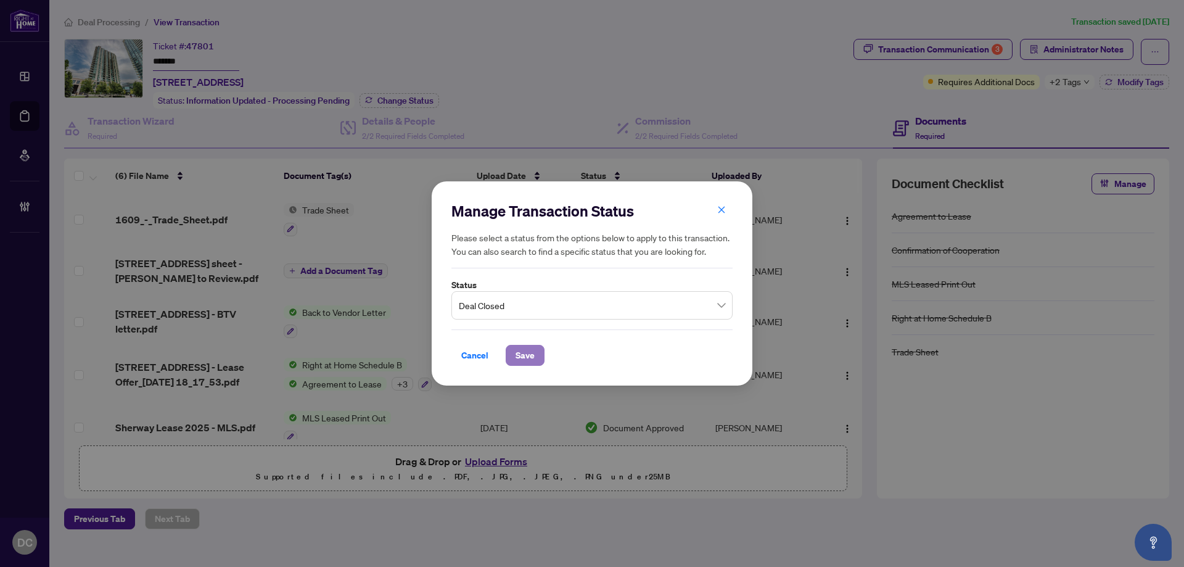
click at [522, 353] on span "Save" at bounding box center [524, 355] width 19 height 20
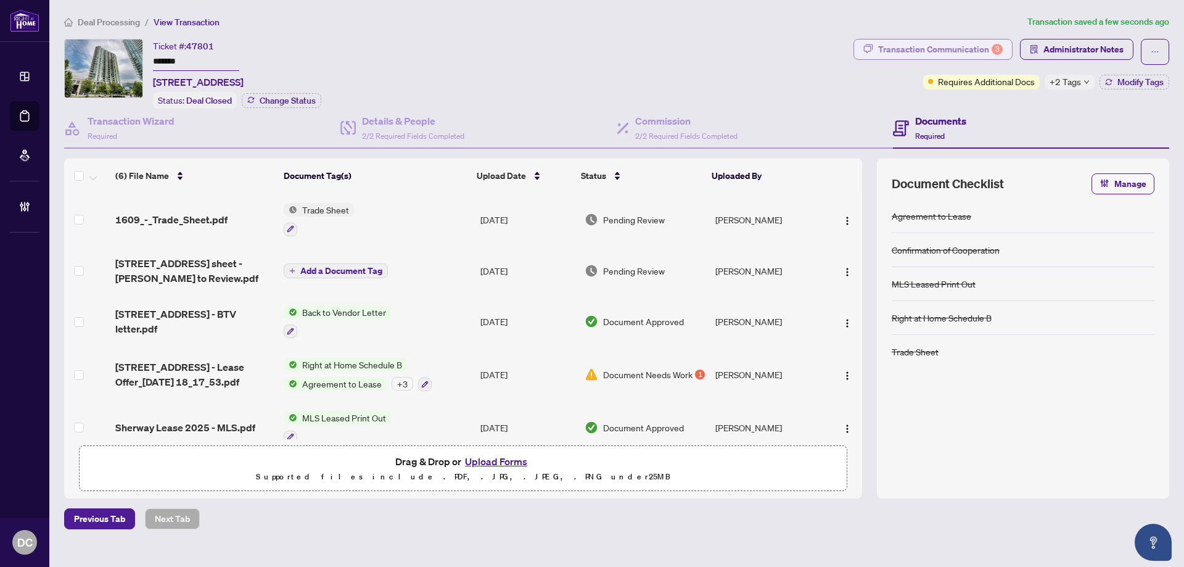
click at [888, 49] on div "Transaction Communication 3" at bounding box center [940, 49] width 125 height 20
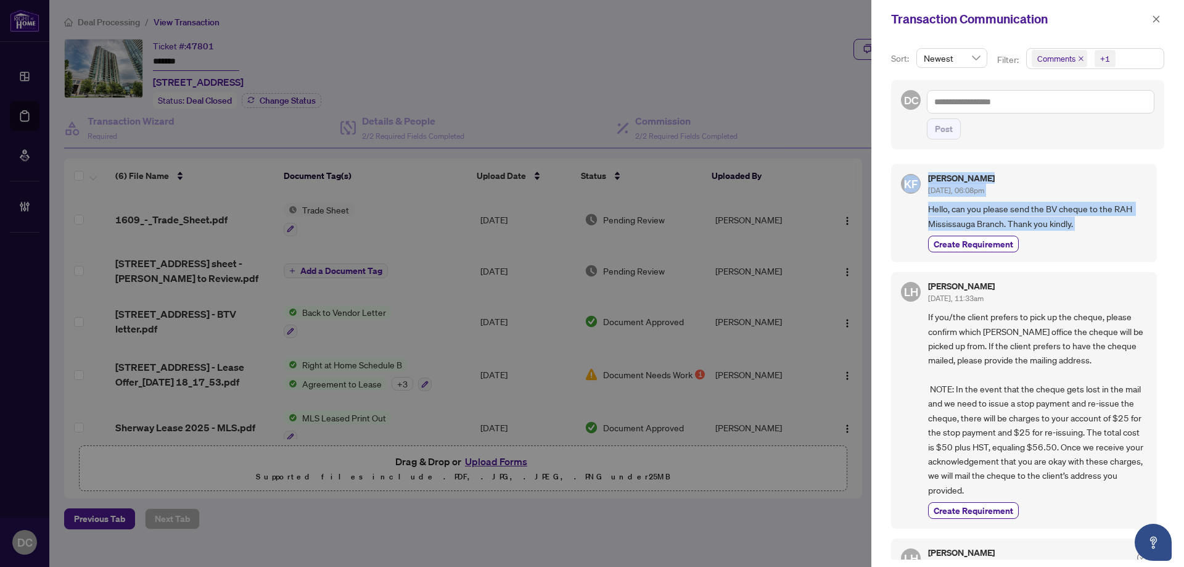
drag, startPoint x: 1095, startPoint y: 233, endPoint x: 906, endPoint y: 213, distance: 191.0
click at [906, 213] on div "KF [PERSON_NAME] [DATE], 06:08pm Hello, can you please send the BV cheque to th…" at bounding box center [1024, 213] width 266 height 98
click at [1163, 19] on button "button" at bounding box center [1156, 19] width 16 height 15
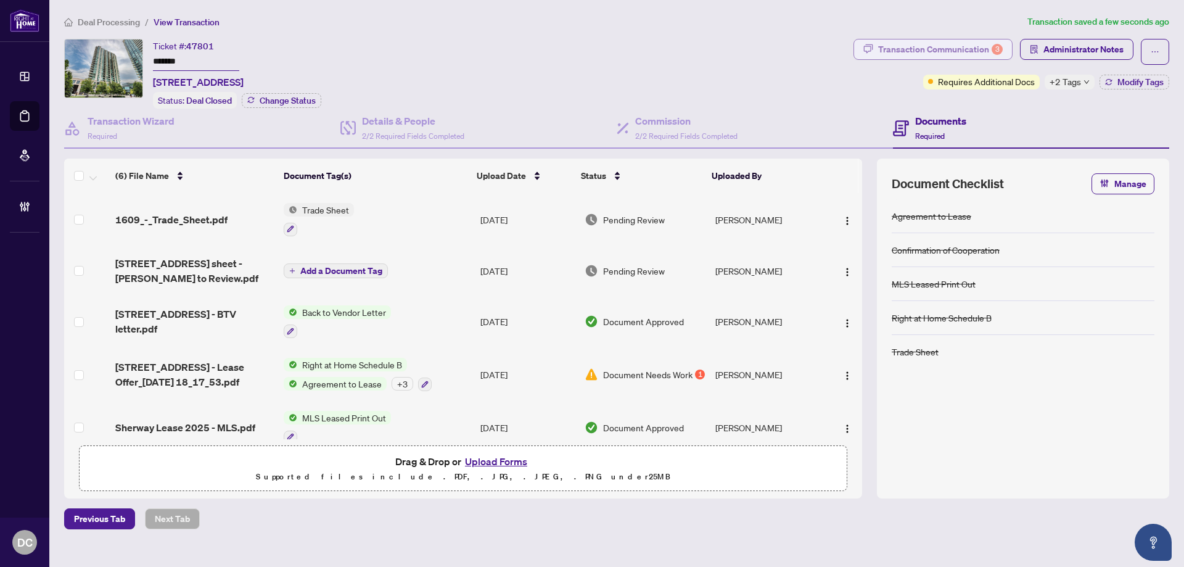
click at [949, 48] on div "Transaction Communication 3" at bounding box center [940, 49] width 125 height 20
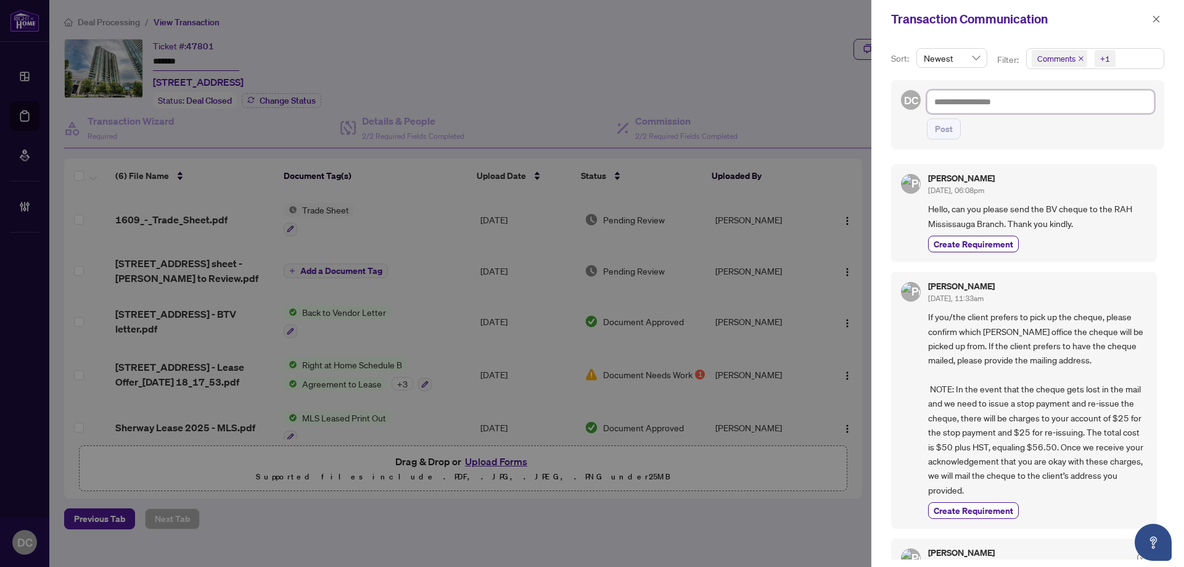
click at [1054, 104] on textarea at bounding box center [1040, 101] width 227 height 23
paste textarea "**********"
type textarea "**********"
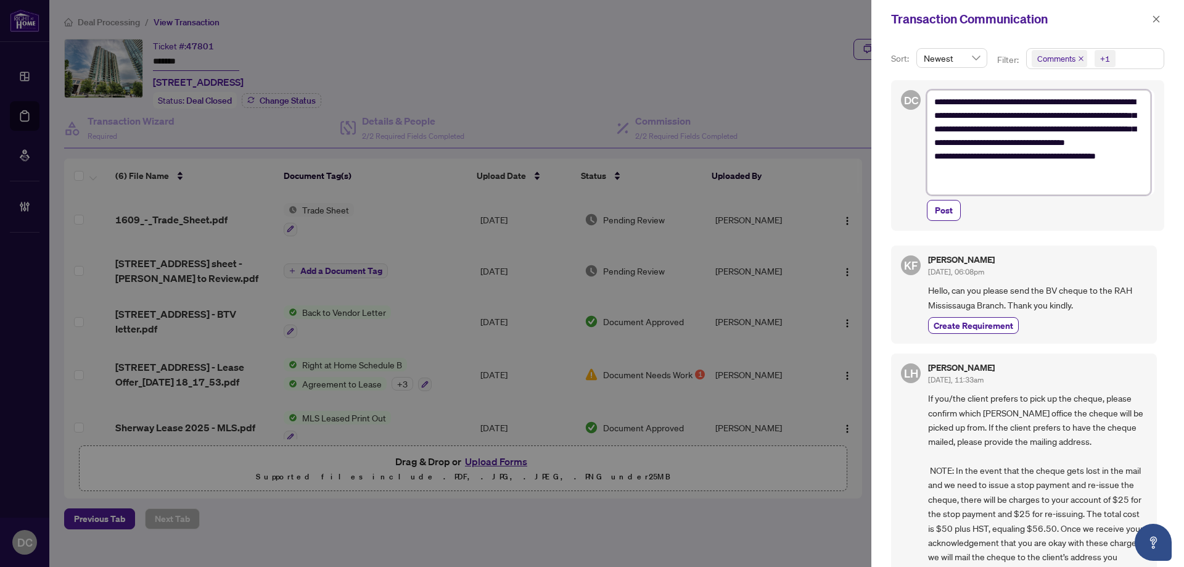
drag, startPoint x: 1031, startPoint y: 176, endPoint x: 43, endPoint y: 123, distance: 990.2
click at [866, 59] on div "**********" at bounding box center [592, 283] width 1184 height 567
type textarea "**********"
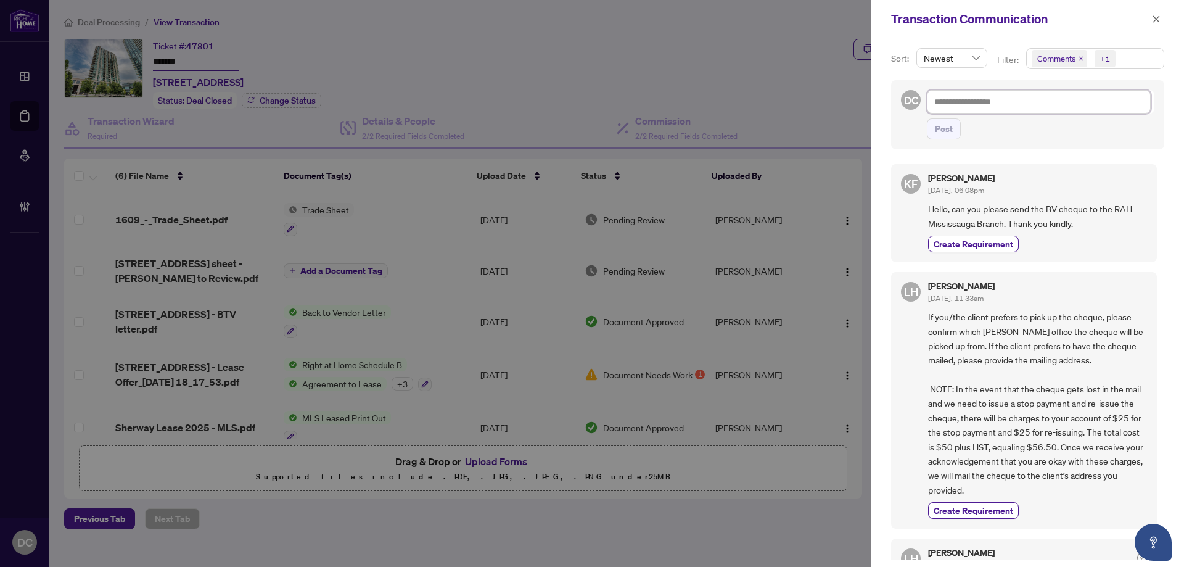
click at [1073, 105] on textarea at bounding box center [1039, 101] width 224 height 23
paste textarea "**********"
type textarea "**********"
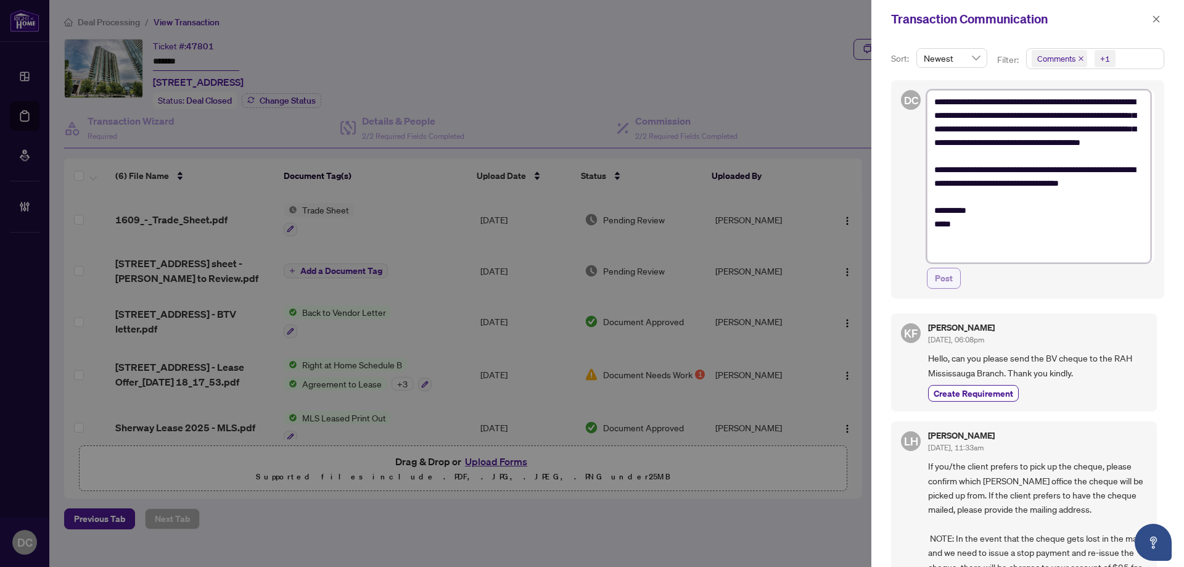
type textarea "**********"
click at [940, 281] on span "Post" at bounding box center [944, 278] width 18 height 20
type textarea "**********"
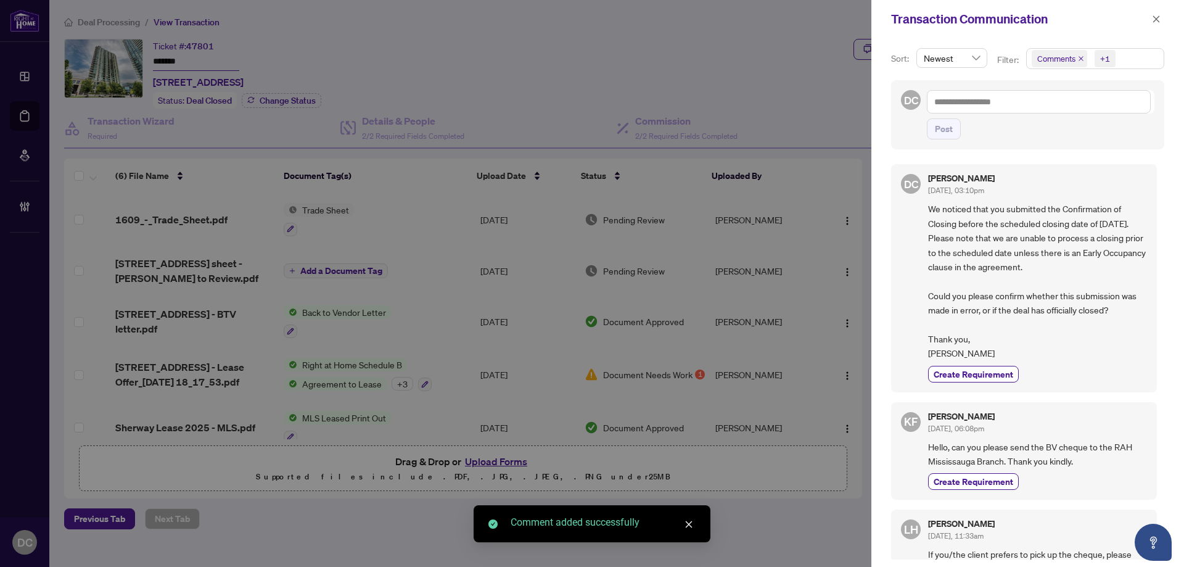
drag, startPoint x: 1157, startPoint y: 18, endPoint x: 629, endPoint y: 140, distance: 542.2
click at [1157, 17] on icon "close" at bounding box center [1156, 19] width 9 height 9
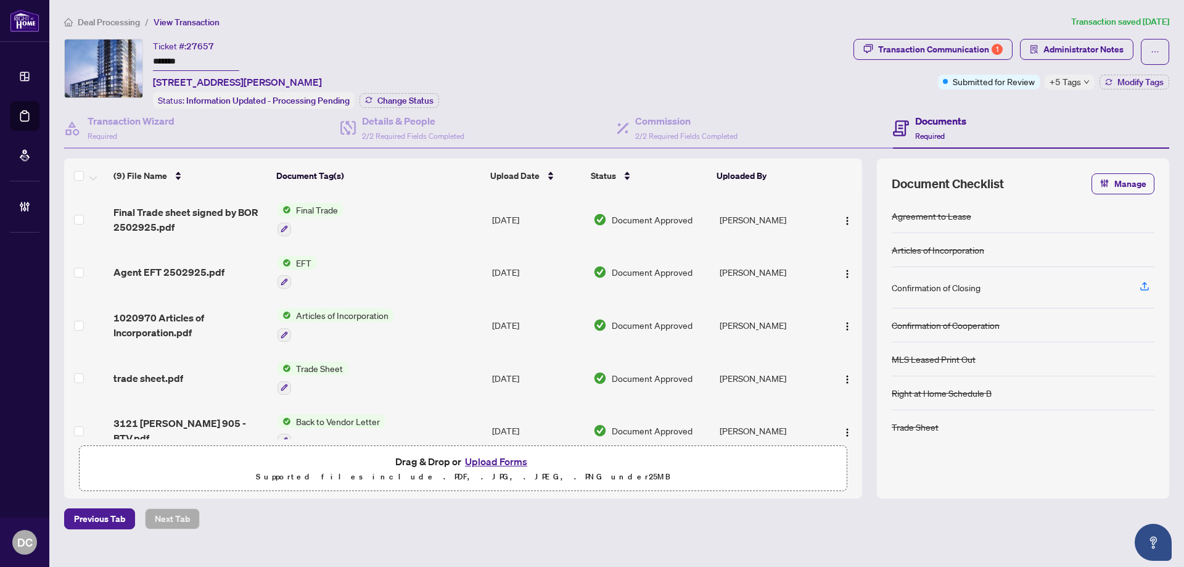
drag, startPoint x: 201, startPoint y: 64, endPoint x: 120, endPoint y: 59, distance: 81.0
click at [120, 59] on div "Ticket #: 27657 ******* 905-3121 Sheppard Ave, Toronto, Ontario M1T 3J7, Canada…" at bounding box center [456, 74] width 784 height 70
click at [399, 100] on span "Change Status" at bounding box center [405, 100] width 56 height 9
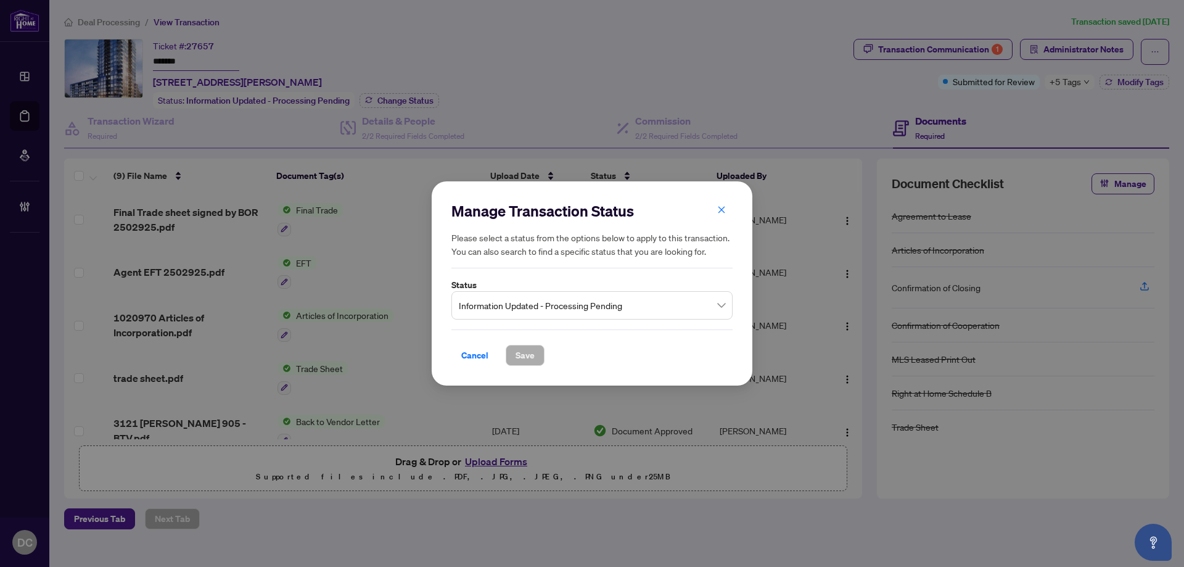
click at [490, 309] on span "Information Updated - Processing Pending" at bounding box center [592, 304] width 266 height 23
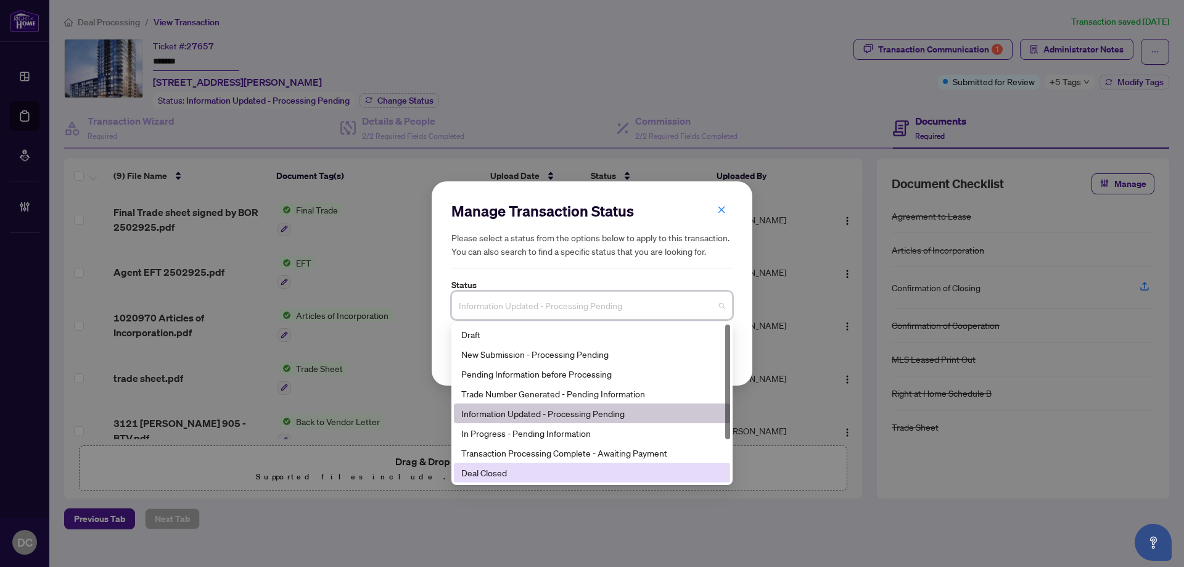
click at [536, 469] on div "Deal Closed" at bounding box center [591, 472] width 261 height 14
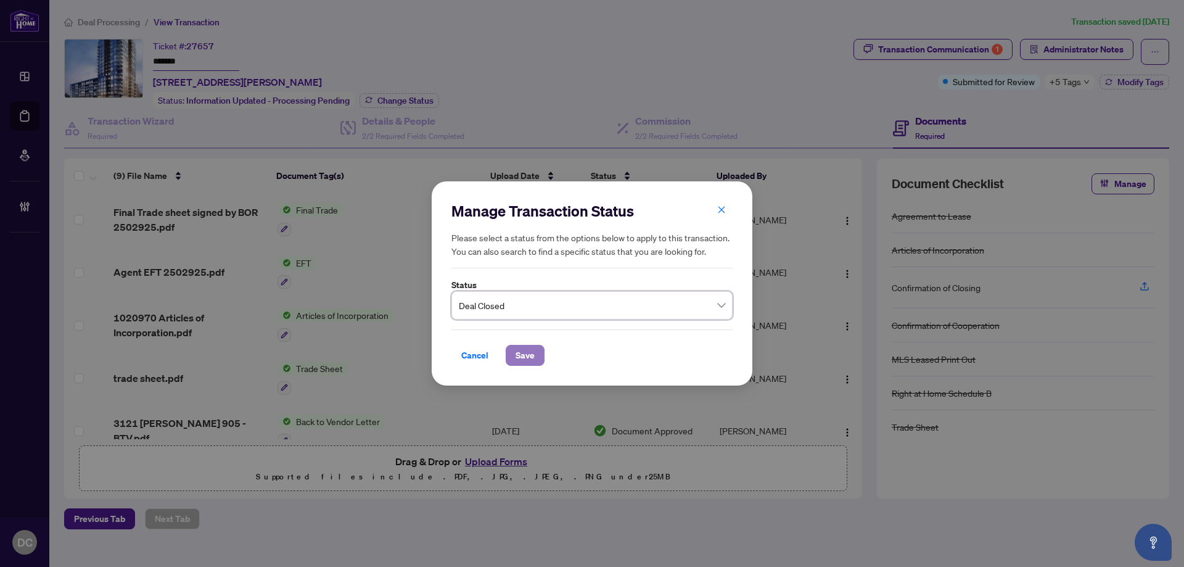
click at [527, 358] on span "Save" at bounding box center [524, 355] width 19 height 20
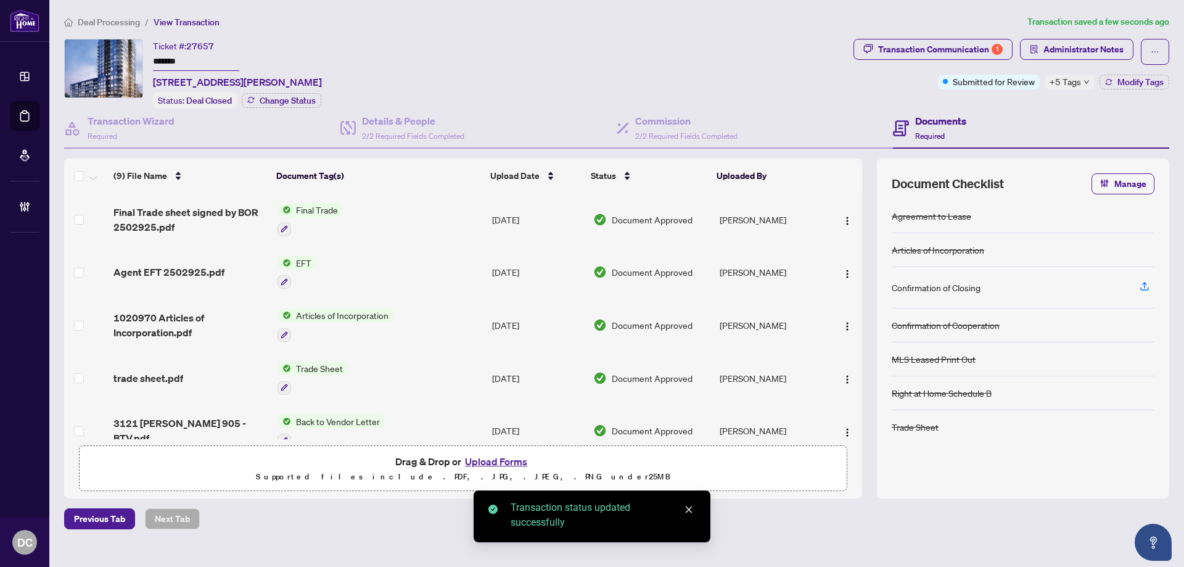
click at [1083, 80] on icon "down" at bounding box center [1086, 82] width 6 height 6
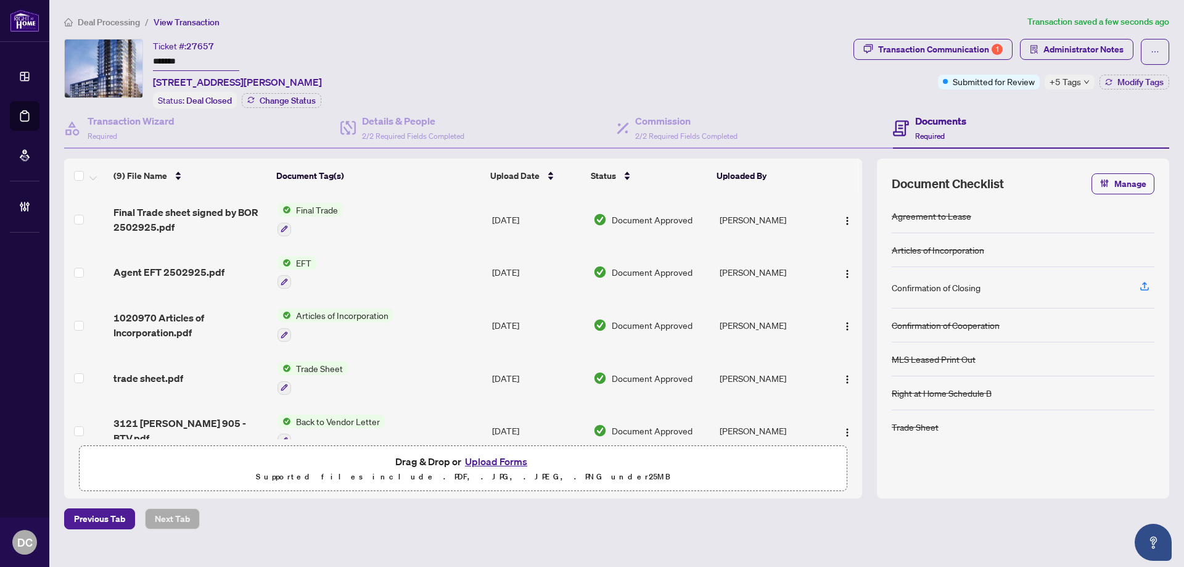
click at [1183, 90] on main "Deal Processing / View Transaction Transaction saved a few seconds ago Ticket #…" at bounding box center [616, 283] width 1134 height 567
click at [1168, 88] on div "Submitted for Review +5 Tags Modify Tags" at bounding box center [1053, 82] width 231 height 15
click at [1160, 82] on span "Modify Tags" at bounding box center [1140, 82] width 46 height 9
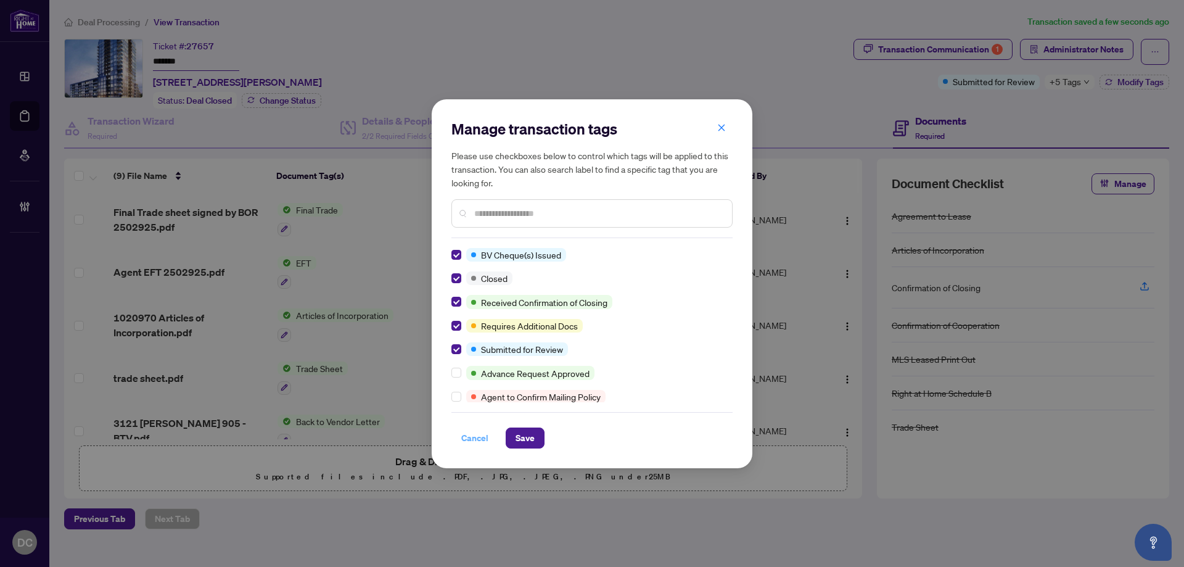
click at [476, 438] on span "Cancel" at bounding box center [474, 438] width 27 height 20
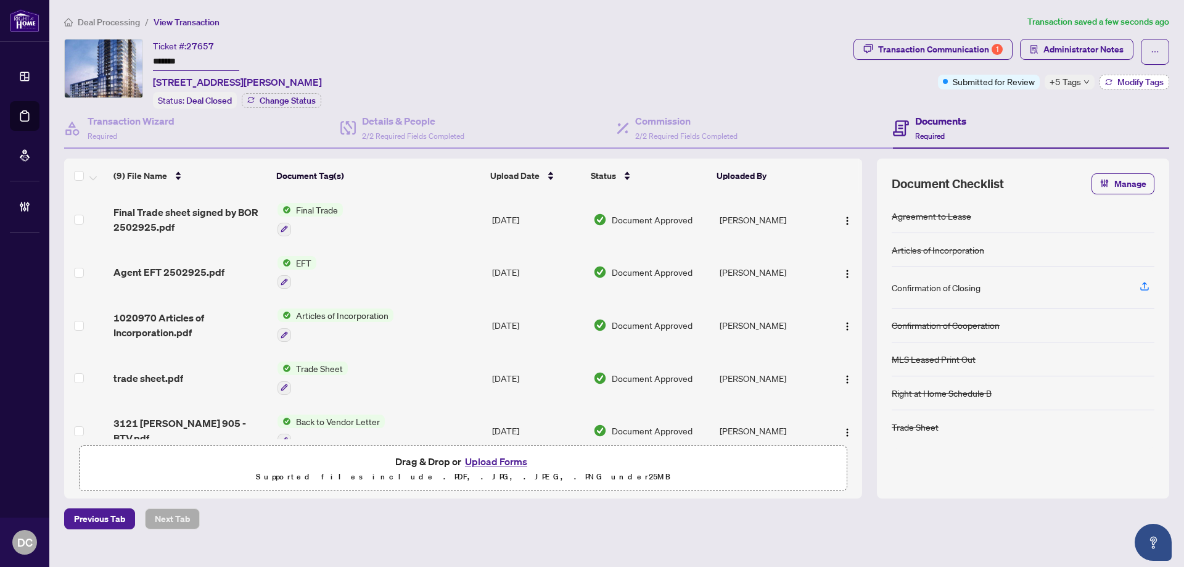
click at [1151, 83] on span "Modify Tags" at bounding box center [1140, 82] width 46 height 9
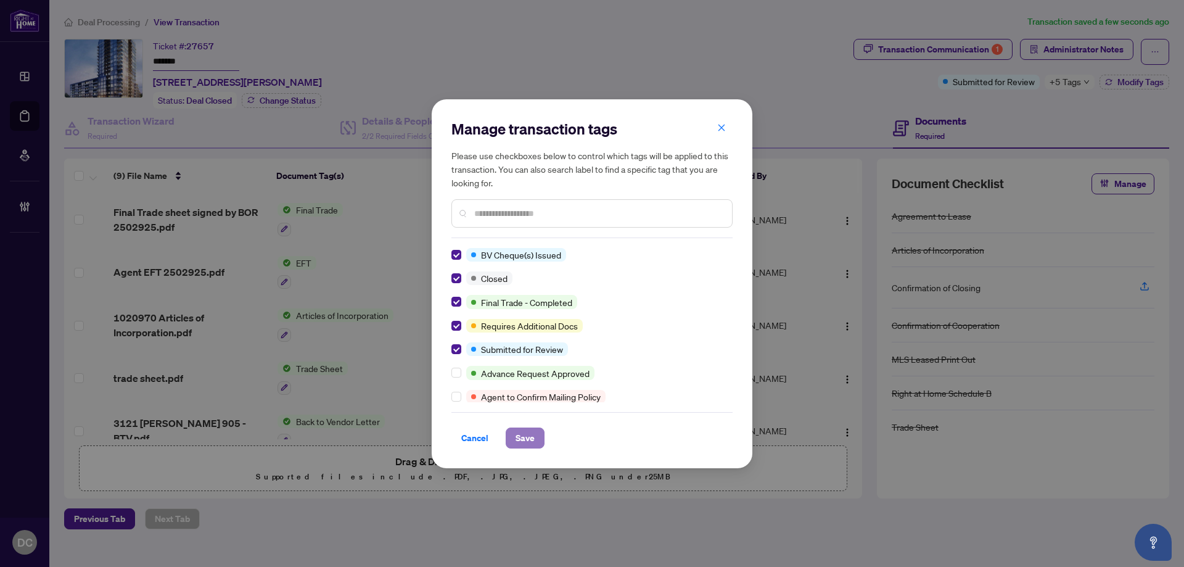
click at [514, 435] on button "Save" at bounding box center [525, 437] width 39 height 21
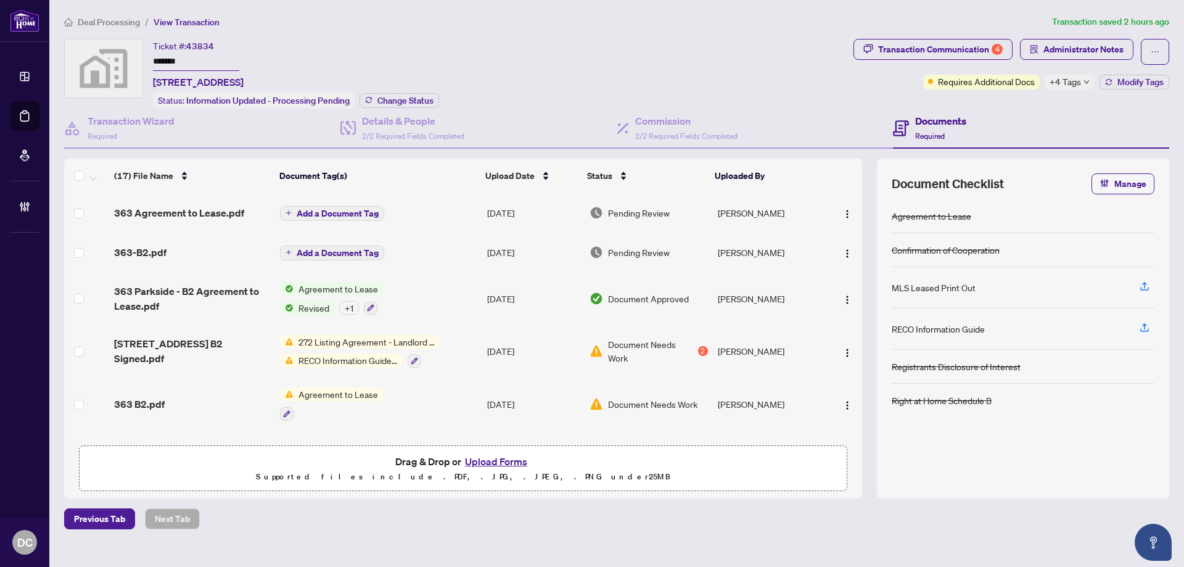
drag, startPoint x: 207, startPoint y: 63, endPoint x: 141, endPoint y: 86, distance: 69.8
click at [100, 62] on div "Ticket #: 43834 ******* [STREET_ADDRESS] Status: Information Updated - Processi…" at bounding box center [456, 74] width 784 height 70
click at [421, 101] on span "Change Status" at bounding box center [405, 100] width 56 height 9
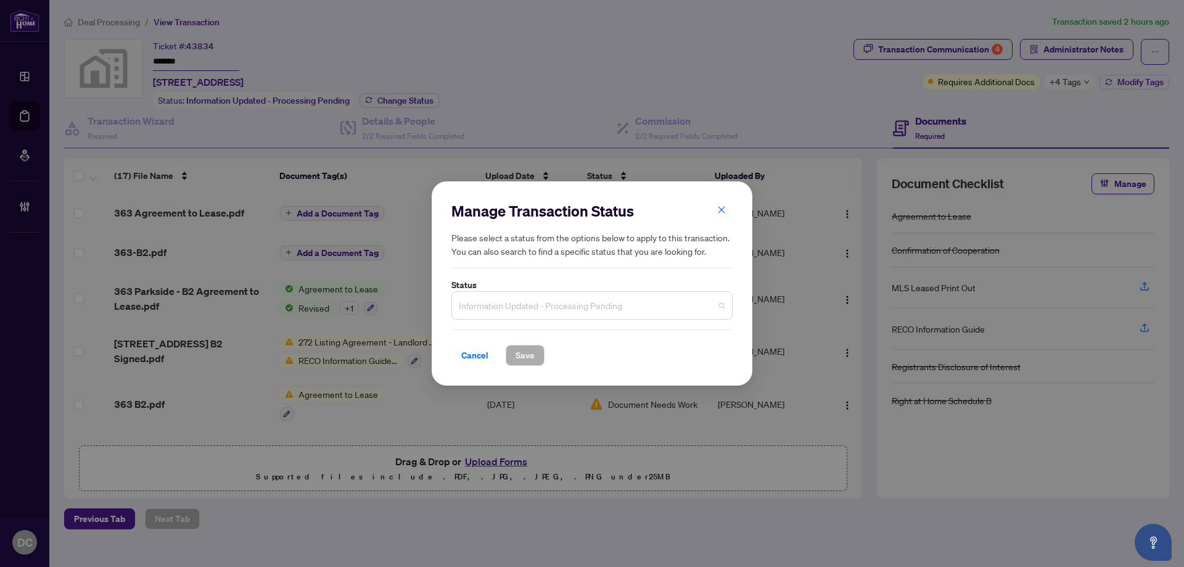
click at [597, 299] on span "Information Updated - Processing Pending" at bounding box center [592, 304] width 266 height 23
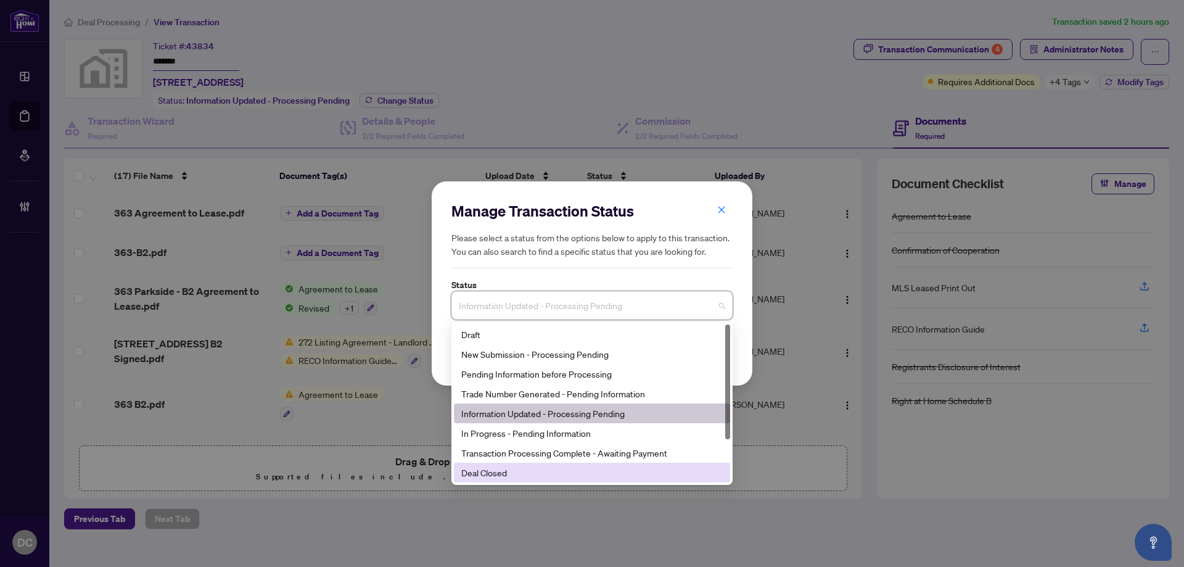
click at [532, 473] on div "Deal Closed" at bounding box center [591, 472] width 261 height 14
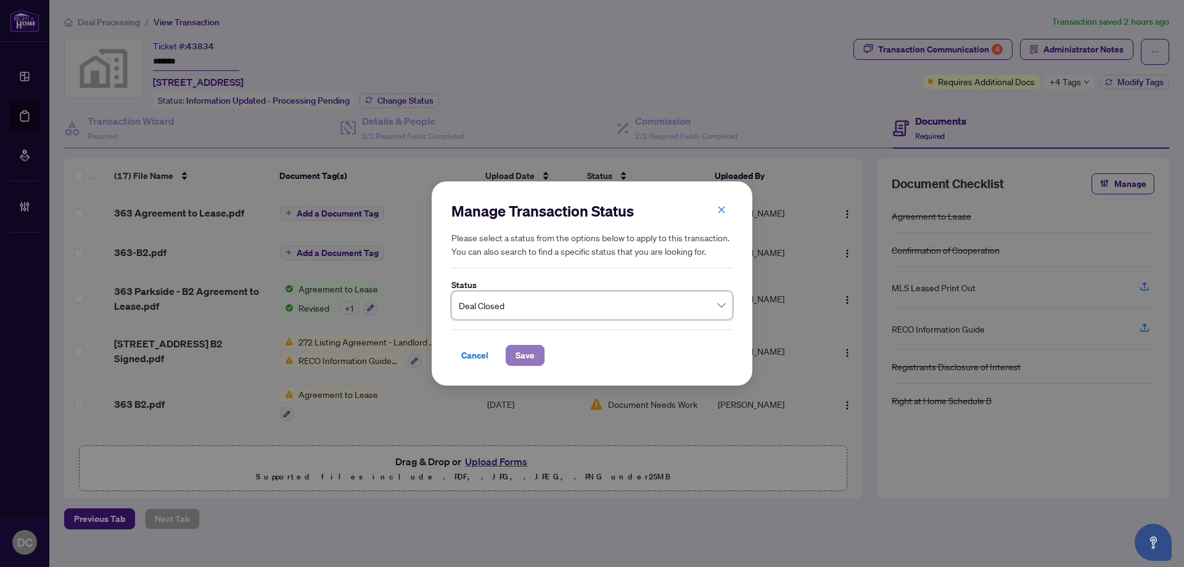
click at [530, 359] on span "Save" at bounding box center [524, 355] width 19 height 20
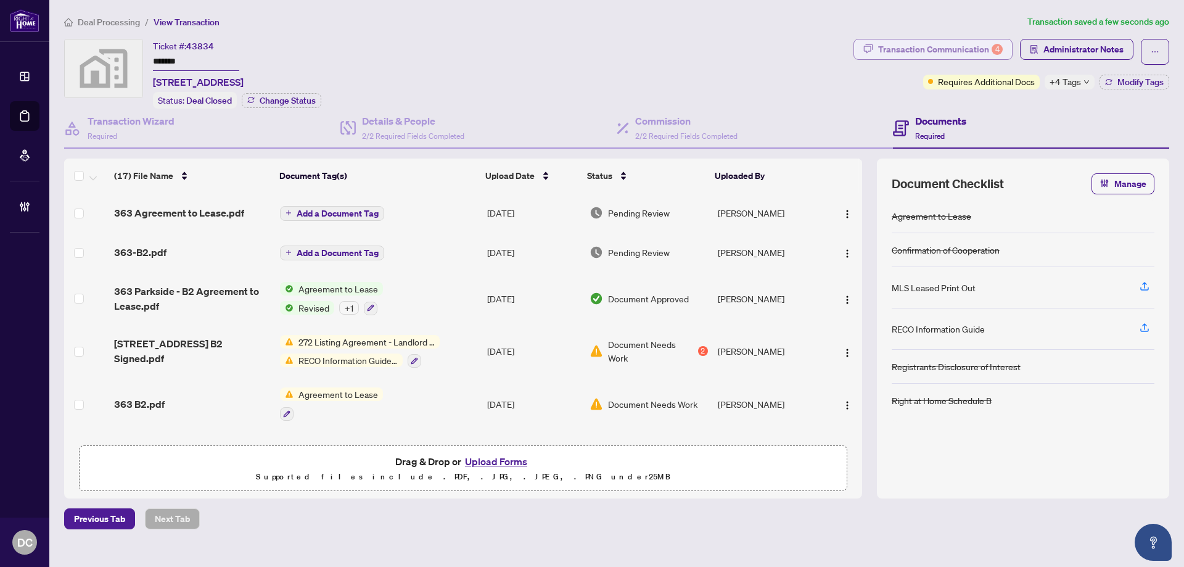
click at [977, 44] on div "Transaction Communication 4" at bounding box center [940, 49] width 125 height 20
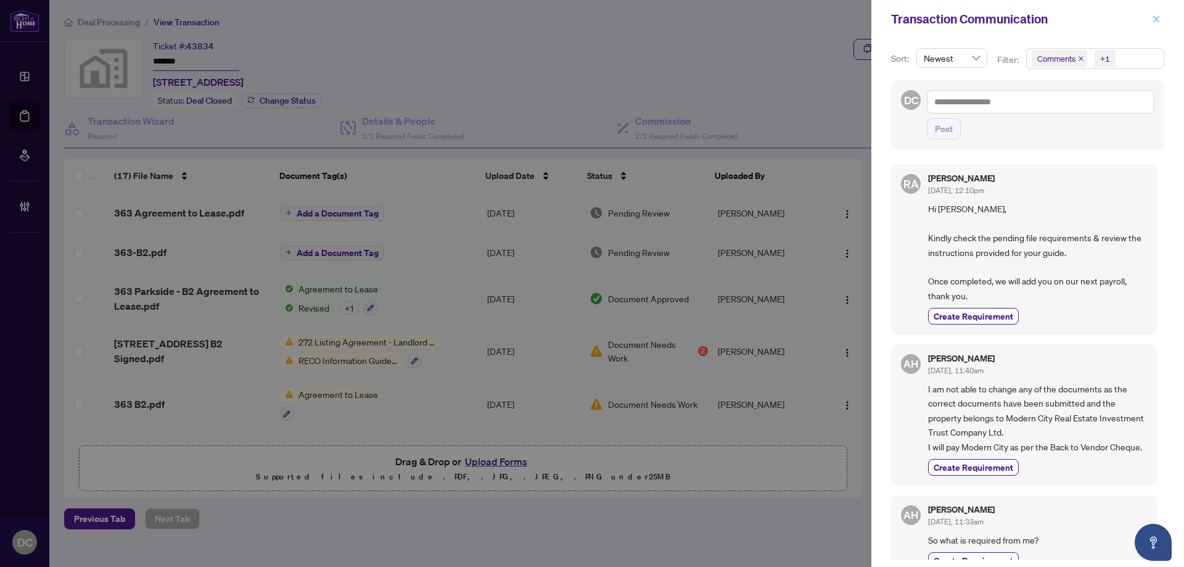
click at [1154, 20] on icon "close" at bounding box center [1156, 19] width 9 height 9
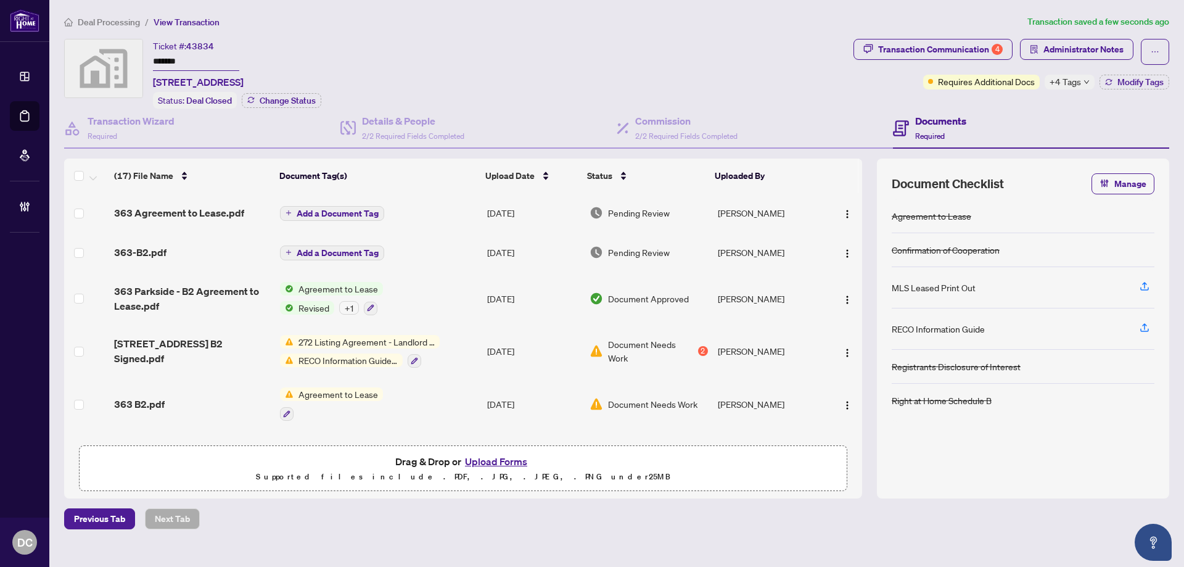
click at [1084, 83] on icon "down" at bounding box center [1086, 82] width 6 height 6
click at [994, 109] on div "Documents Required" at bounding box center [1031, 129] width 276 height 40
click at [1129, 85] on span "Modify Tags" at bounding box center [1140, 82] width 46 height 9
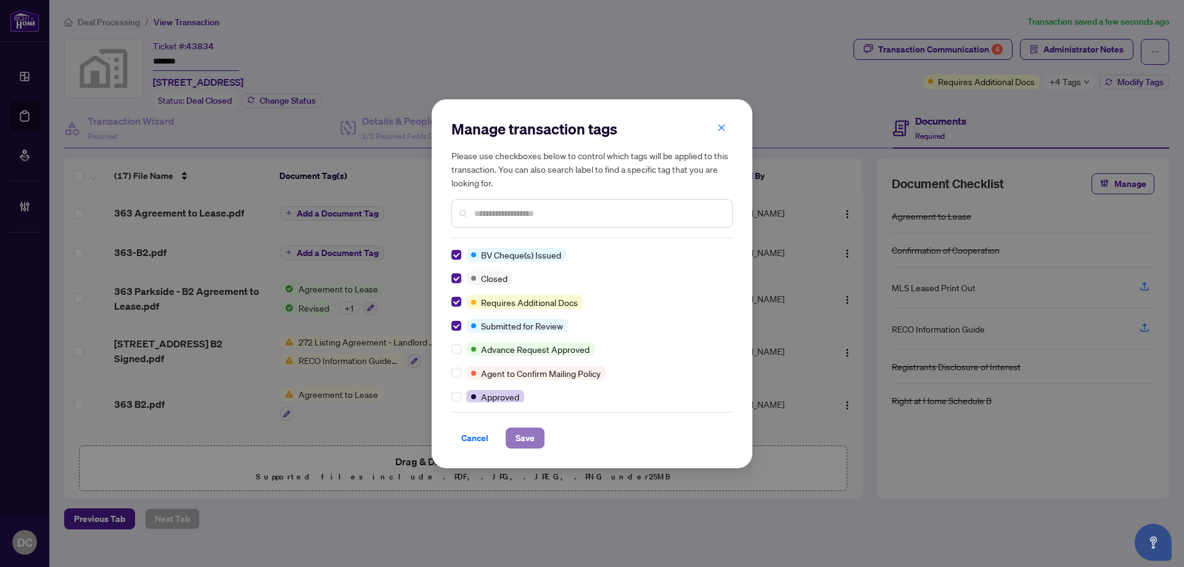
click at [530, 438] on span "Save" at bounding box center [524, 438] width 19 height 20
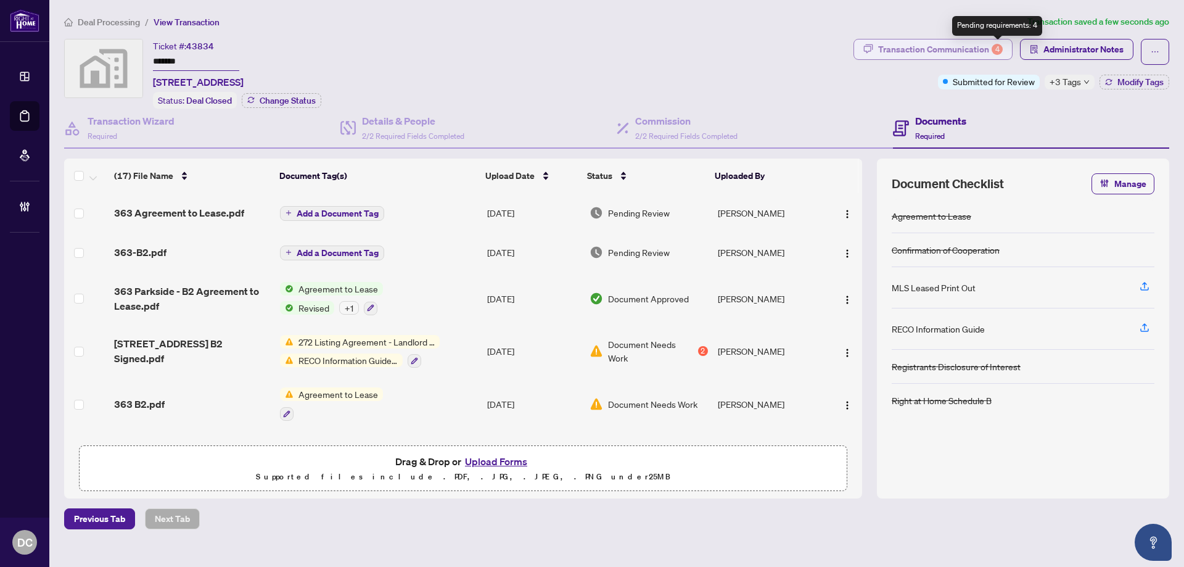
click at [993, 47] on div "4" at bounding box center [996, 49] width 11 height 11
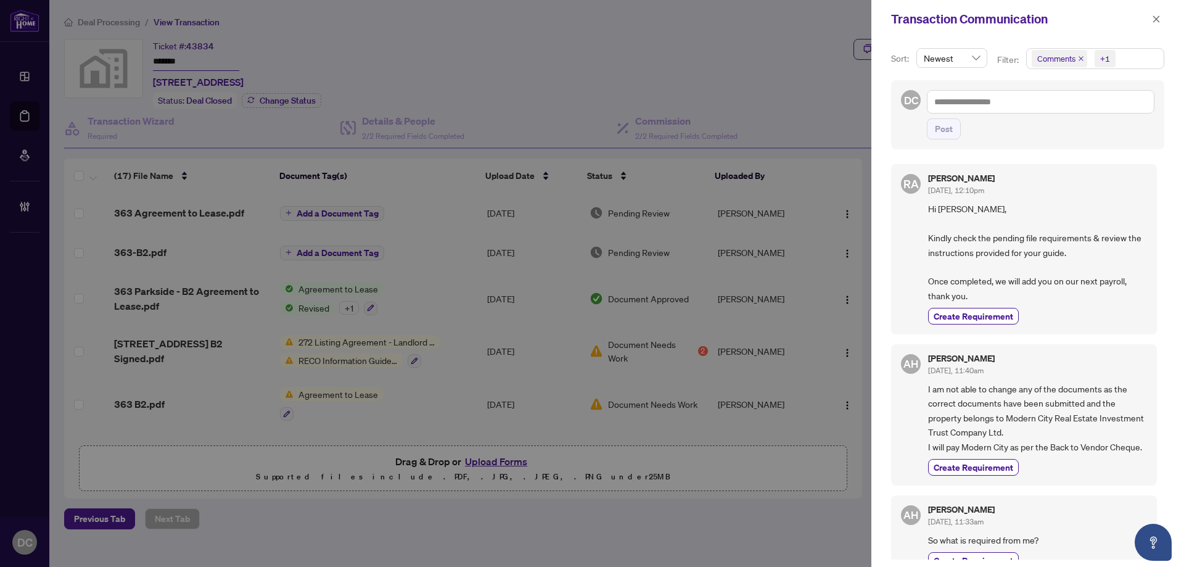
click at [1127, 57] on span "Comments +1" at bounding box center [1094, 59] width 137 height 20
click at [1076, 109] on span "Comments" at bounding box center [1071, 109] width 43 height 11
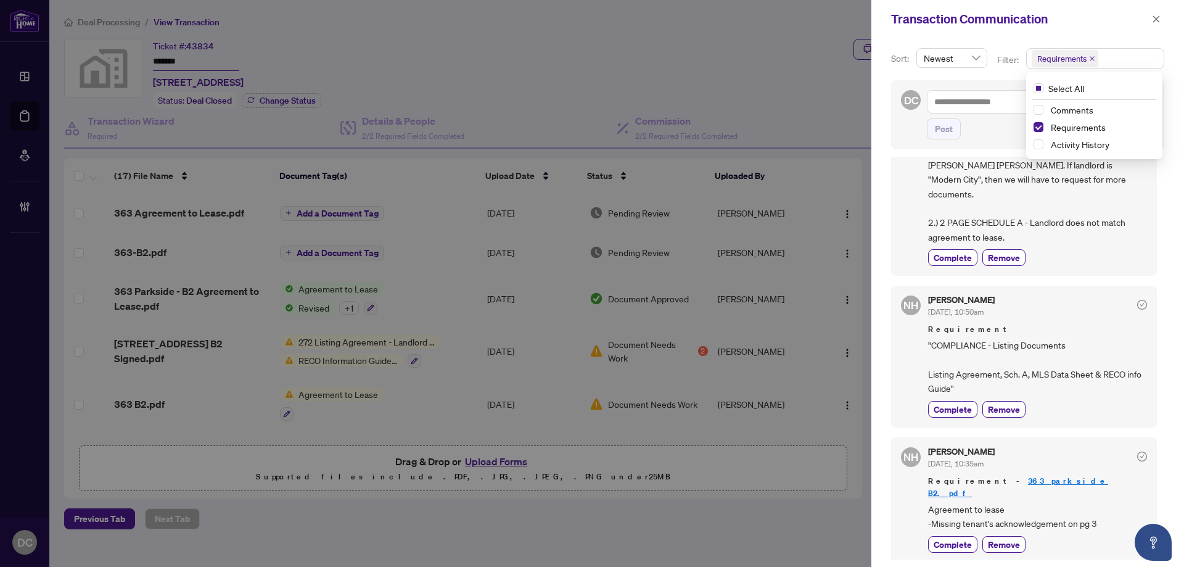
scroll to position [308, 0]
click at [1162, 20] on button "button" at bounding box center [1156, 19] width 16 height 15
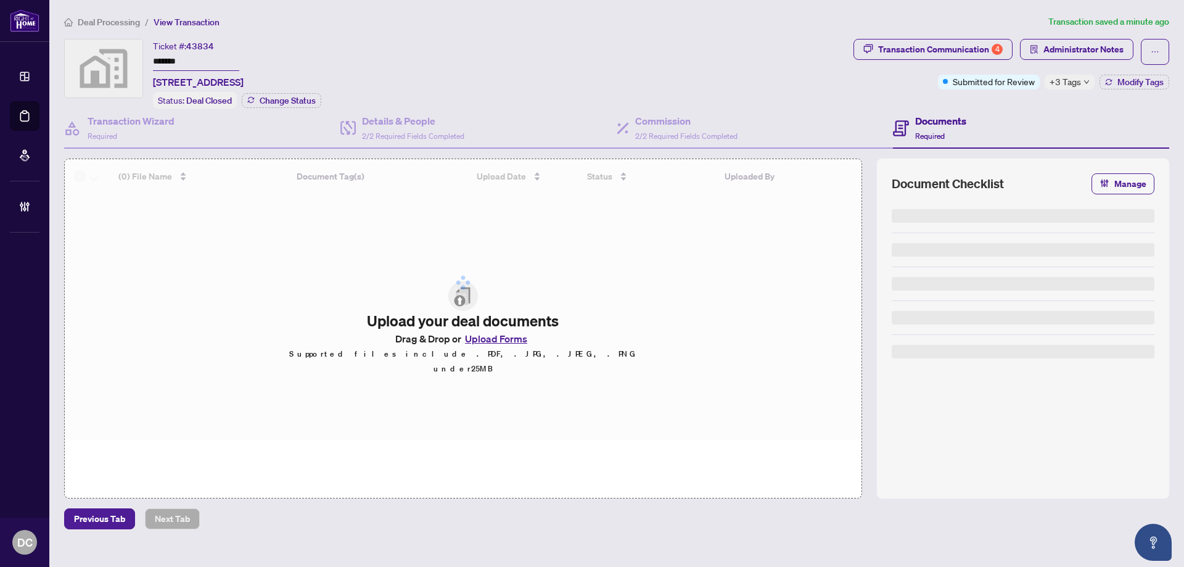
drag, startPoint x: 190, startPoint y: 61, endPoint x: 115, endPoint y: 59, distance: 75.9
click at [115, 59] on div "Ticket #: 43834 ******* [STREET_ADDRESS] Status: Deal Closed Change Status" at bounding box center [456, 74] width 784 height 70
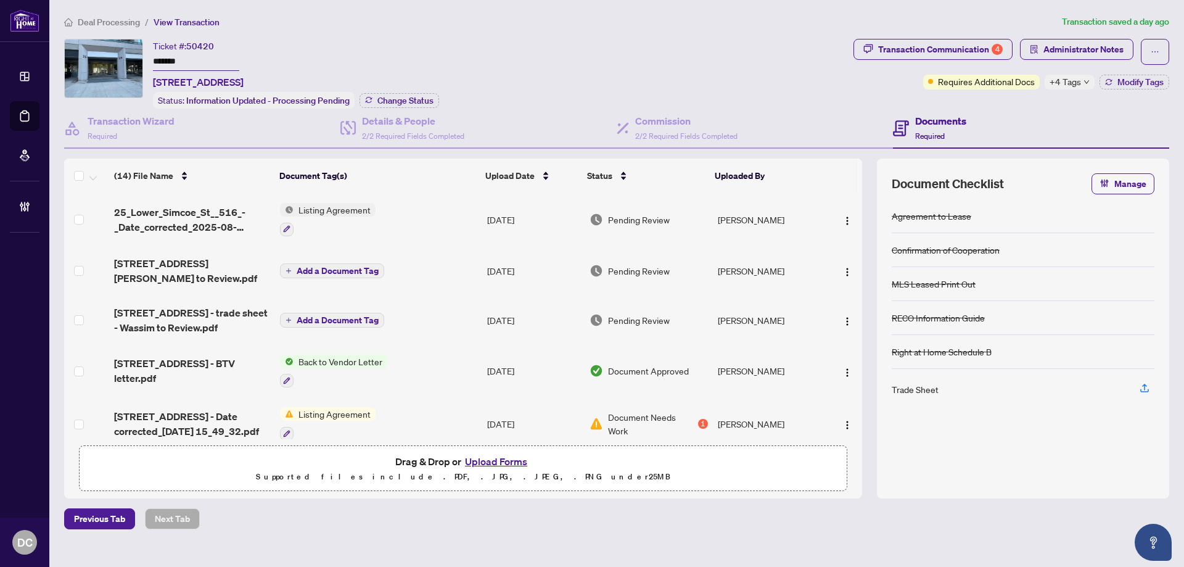
drag, startPoint x: 210, startPoint y: 65, endPoint x: 120, endPoint y: 55, distance: 91.1
click at [120, 55] on div "Ticket #: 50420 ******* [STREET_ADDRESS] Status: Information Updated - Processi…" at bounding box center [456, 74] width 784 height 70
click at [396, 103] on span "Change Status" at bounding box center [405, 100] width 56 height 9
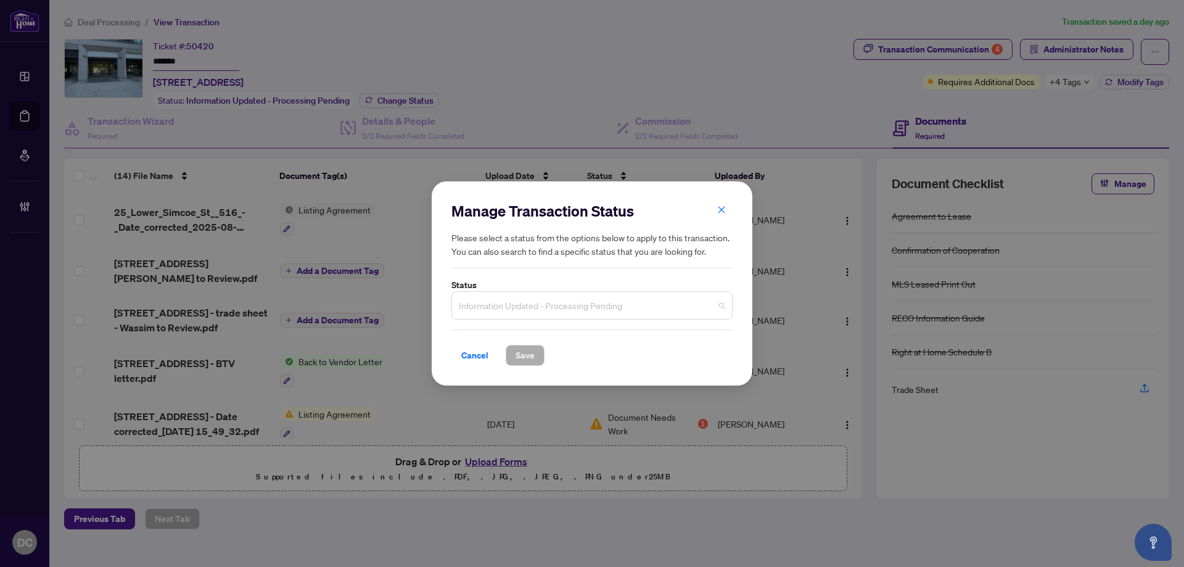
click at [538, 305] on span "Information Updated - Processing Pending" at bounding box center [592, 304] width 266 height 23
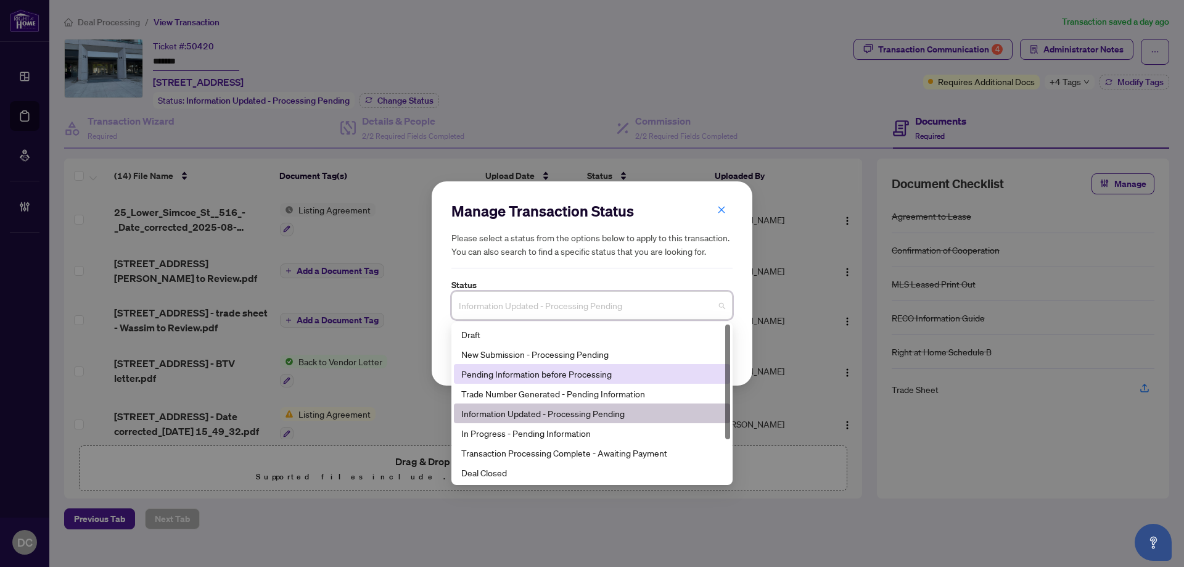
click at [676, 70] on div "Manage Transaction Status Please select a status from the options below to appl…" at bounding box center [592, 283] width 1184 height 567
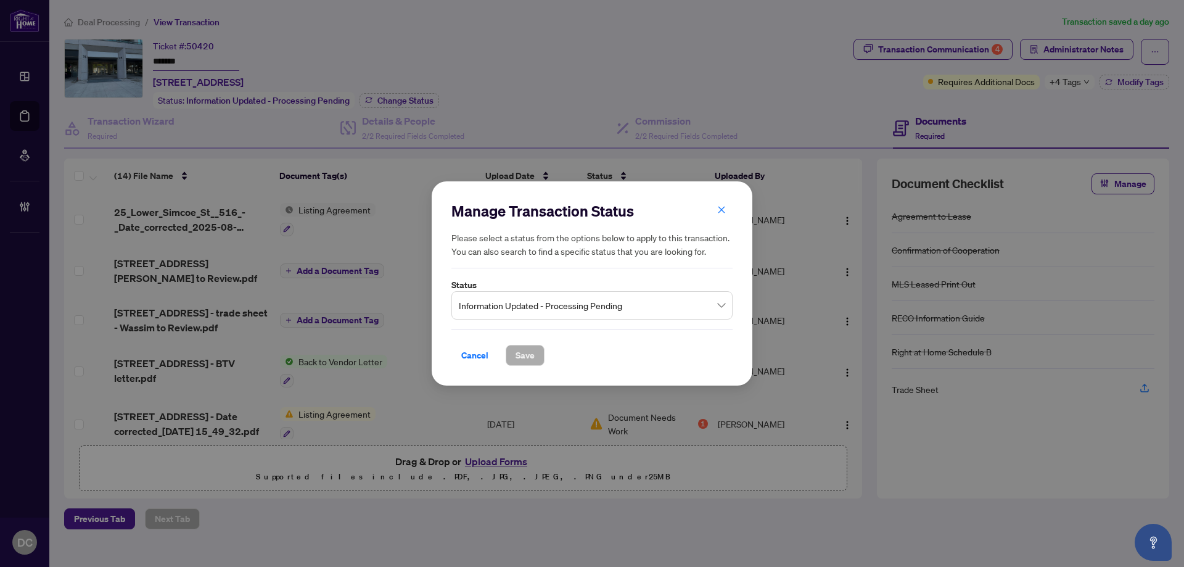
click at [978, 46] on div "Manage Transaction Status Please select a status from the options below to appl…" at bounding box center [592, 283] width 1184 height 567
click at [464, 356] on span "Cancel" at bounding box center [474, 355] width 27 height 20
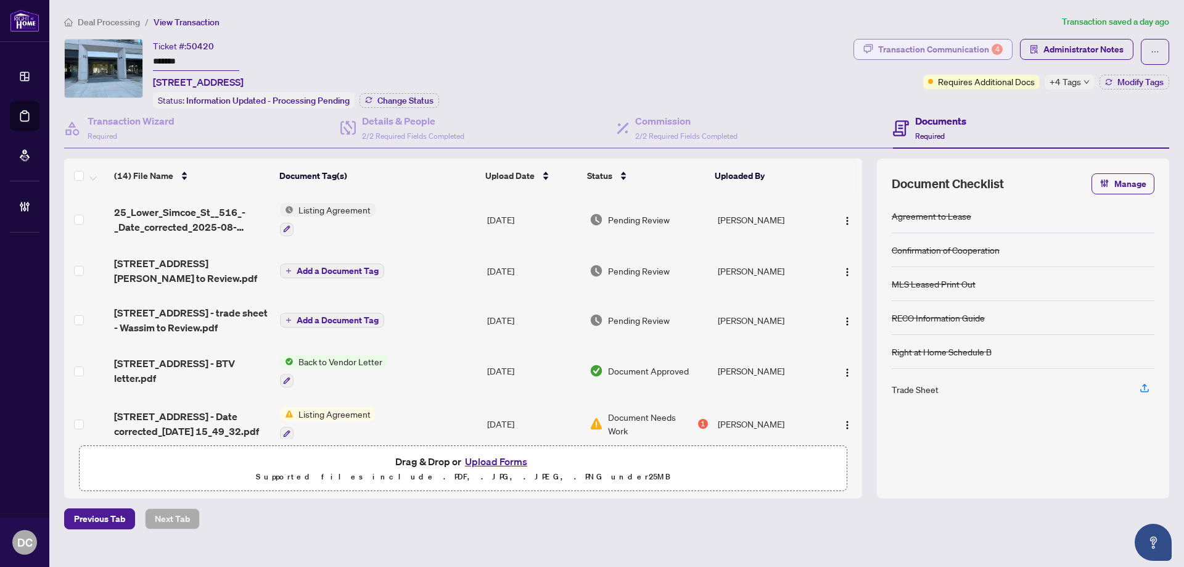
click at [943, 52] on div "Transaction Communication 4" at bounding box center [940, 49] width 125 height 20
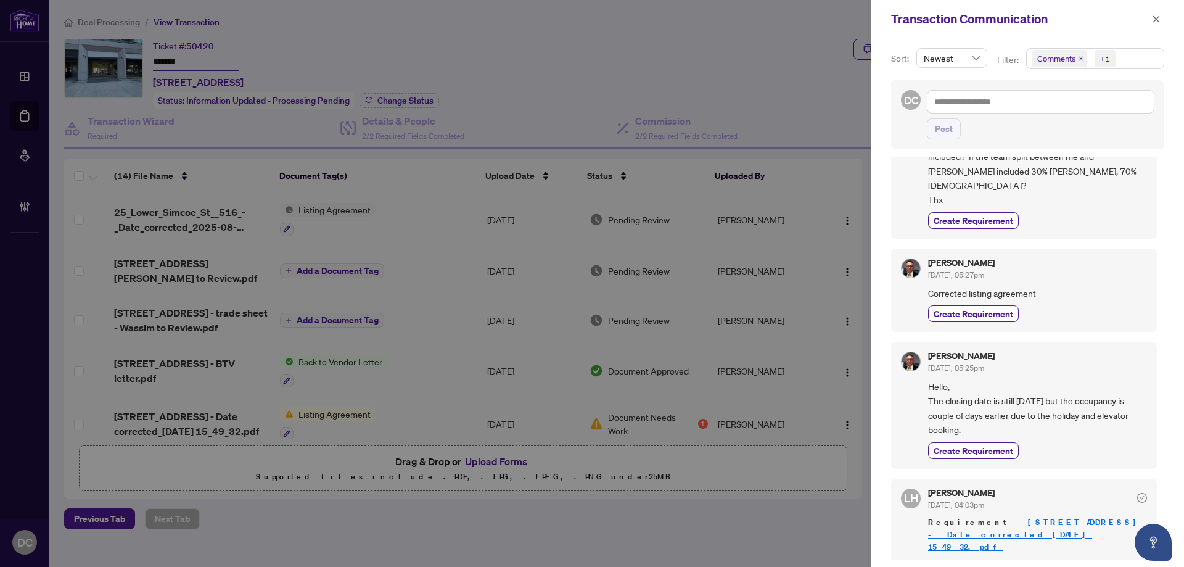
scroll to position [432, 0]
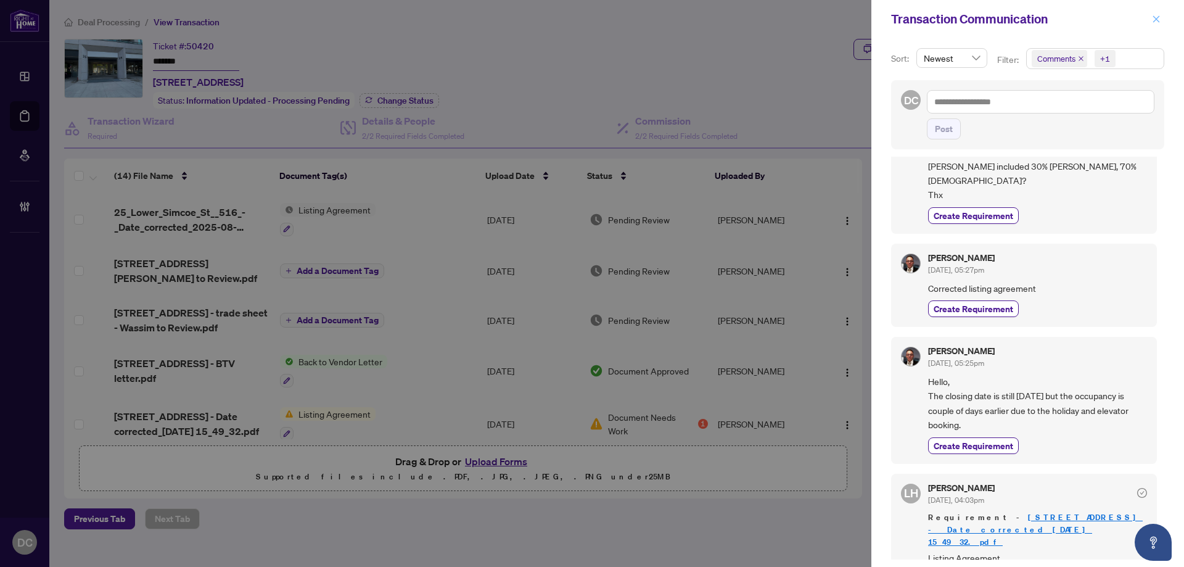
click at [1158, 19] on icon "close" at bounding box center [1156, 19] width 9 height 9
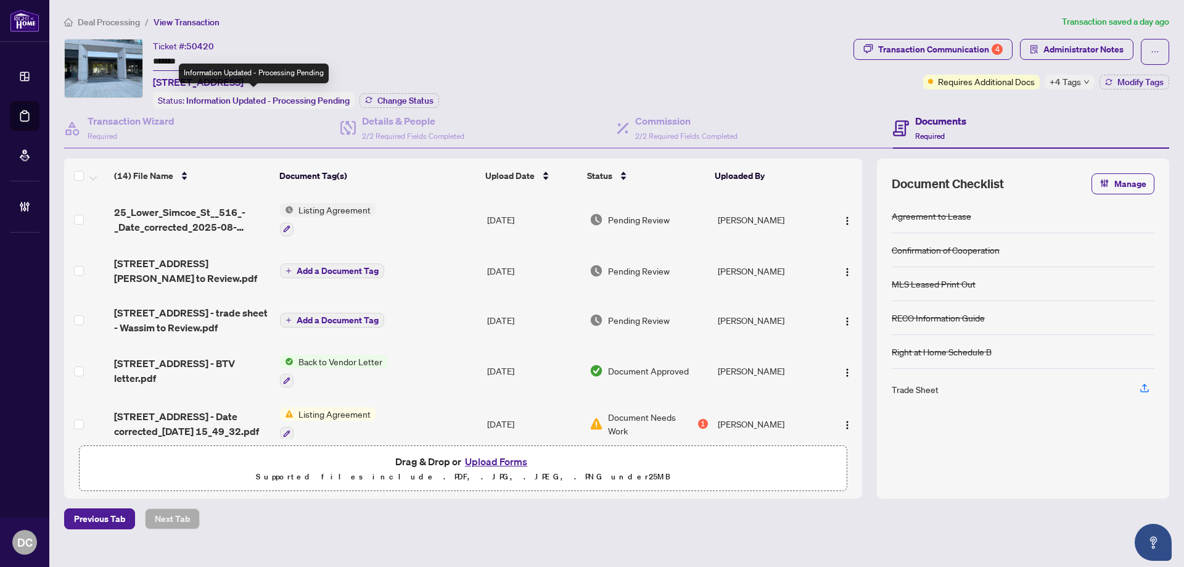
click at [251, 68] on div "Information Updated - Processing Pending" at bounding box center [254, 73] width 150 height 20
click at [244, 58] on div "Ticket #: 50420 ******* [STREET_ADDRESS]" at bounding box center [198, 64] width 91 height 51
click at [228, 60] on input "*******" at bounding box center [196, 62] width 86 height 18
type input "**********"
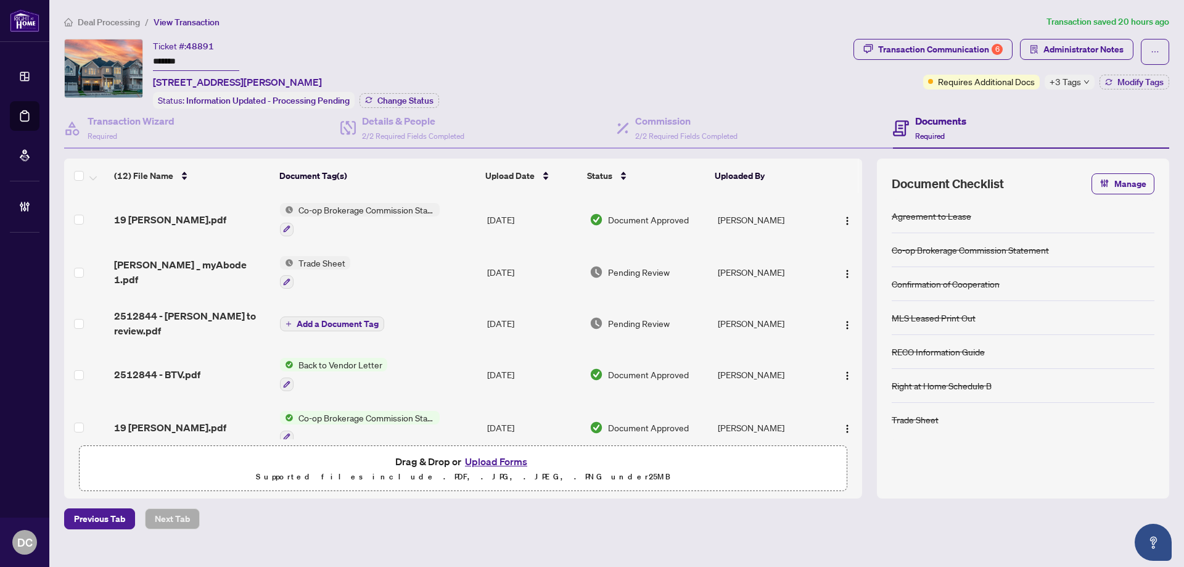
drag, startPoint x: 197, startPoint y: 60, endPoint x: 120, endPoint y: 58, distance: 77.7
click at [120, 58] on div "Ticket #: 48891 ******* [STREET_ADDRESS][PERSON_NAME] Status: Information Updat…" at bounding box center [456, 74] width 784 height 70
click at [412, 102] on span "Change Status" at bounding box center [405, 100] width 56 height 9
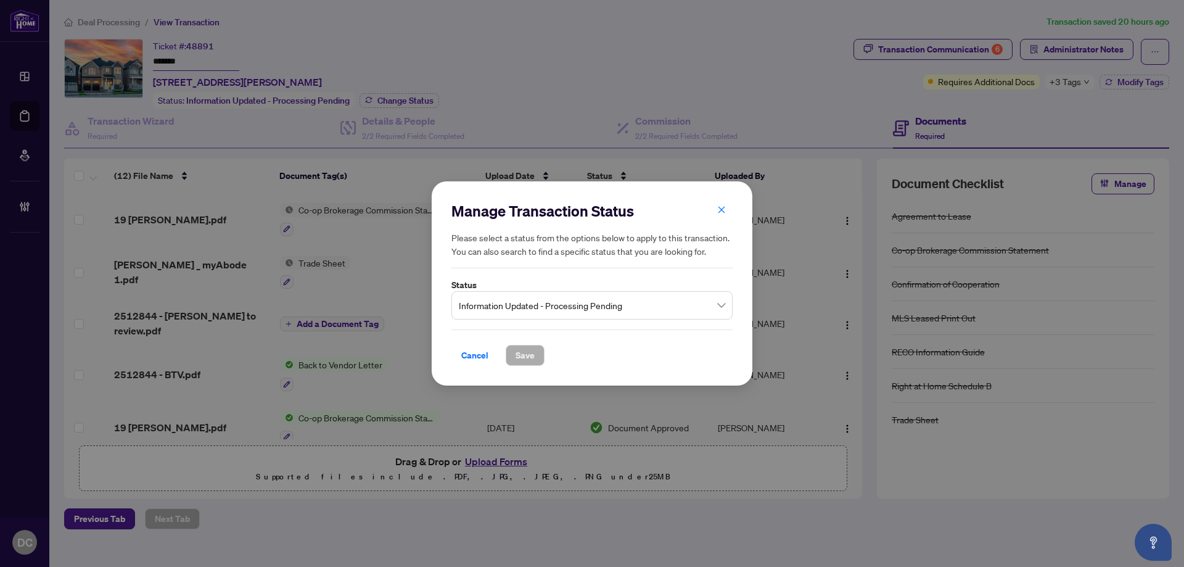
click at [560, 304] on span "Information Updated - Processing Pending" at bounding box center [592, 304] width 266 height 23
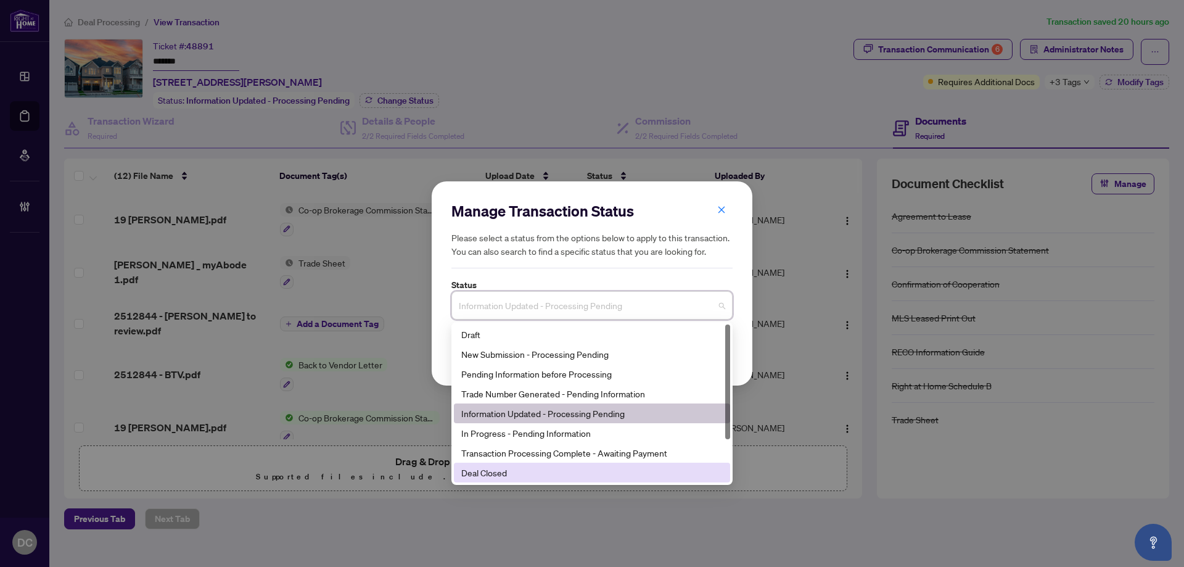
click at [497, 473] on div "Deal Closed" at bounding box center [591, 472] width 261 height 14
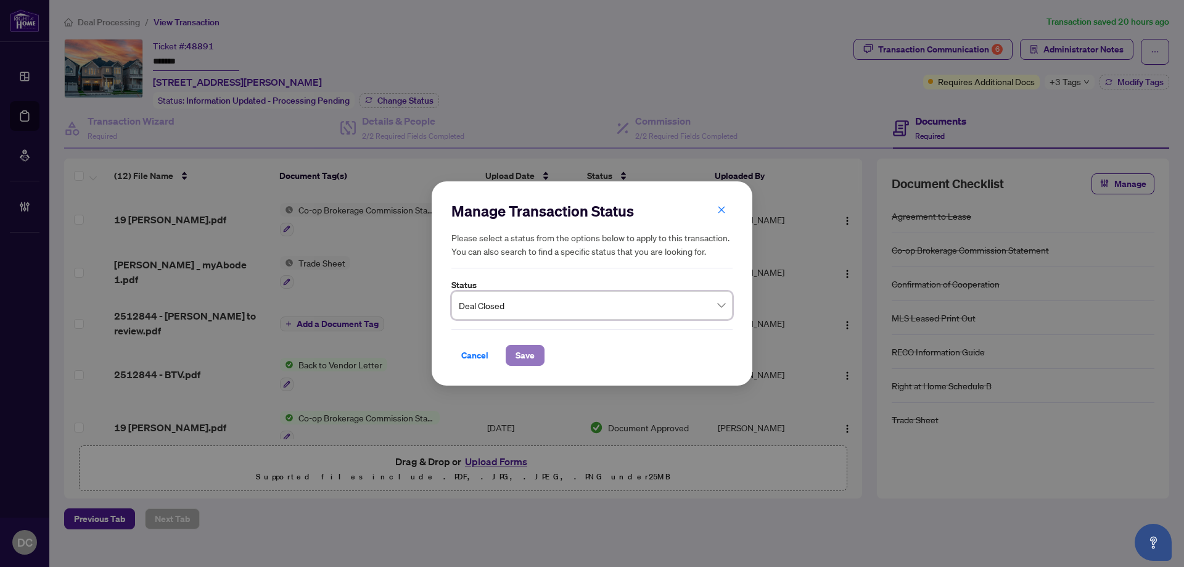
click at [537, 356] on button "Save" at bounding box center [525, 355] width 39 height 21
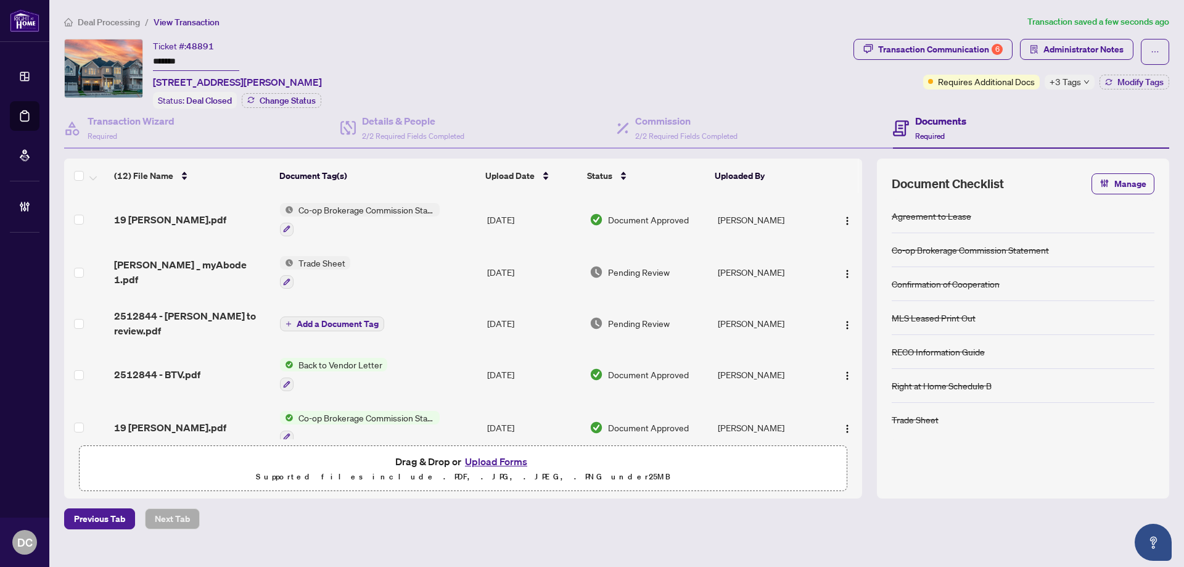
click at [1084, 83] on icon "down" at bounding box center [1086, 82] width 6 height 6
click at [1033, 118] on div "Documents Required" at bounding box center [1031, 129] width 276 height 40
click at [1118, 86] on span "Modify Tags" at bounding box center [1140, 82] width 46 height 9
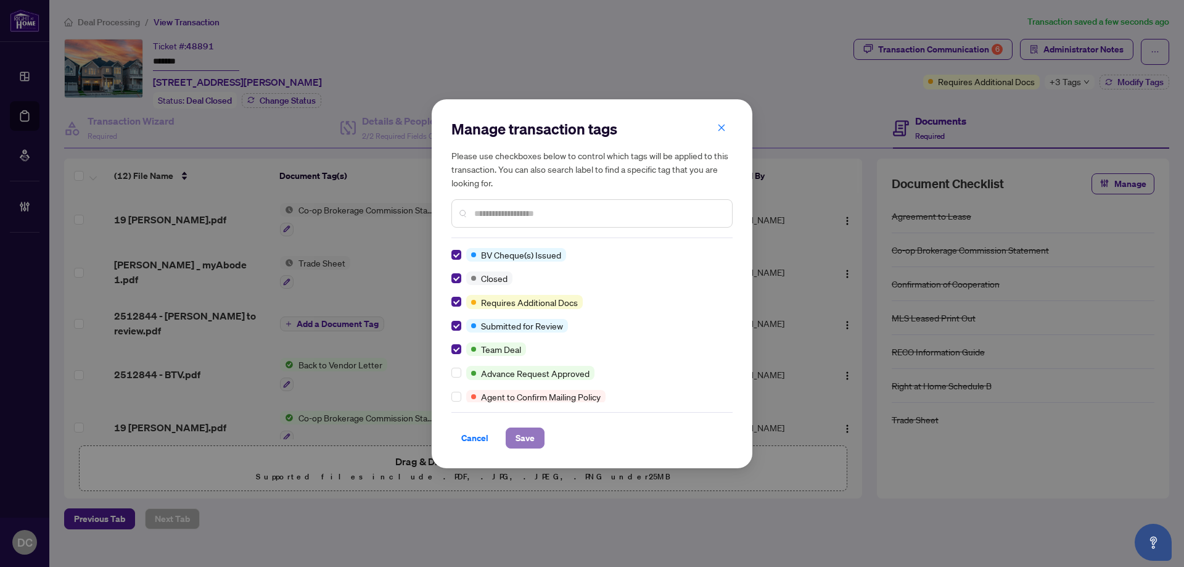
click at [514, 435] on button "Save" at bounding box center [525, 437] width 39 height 21
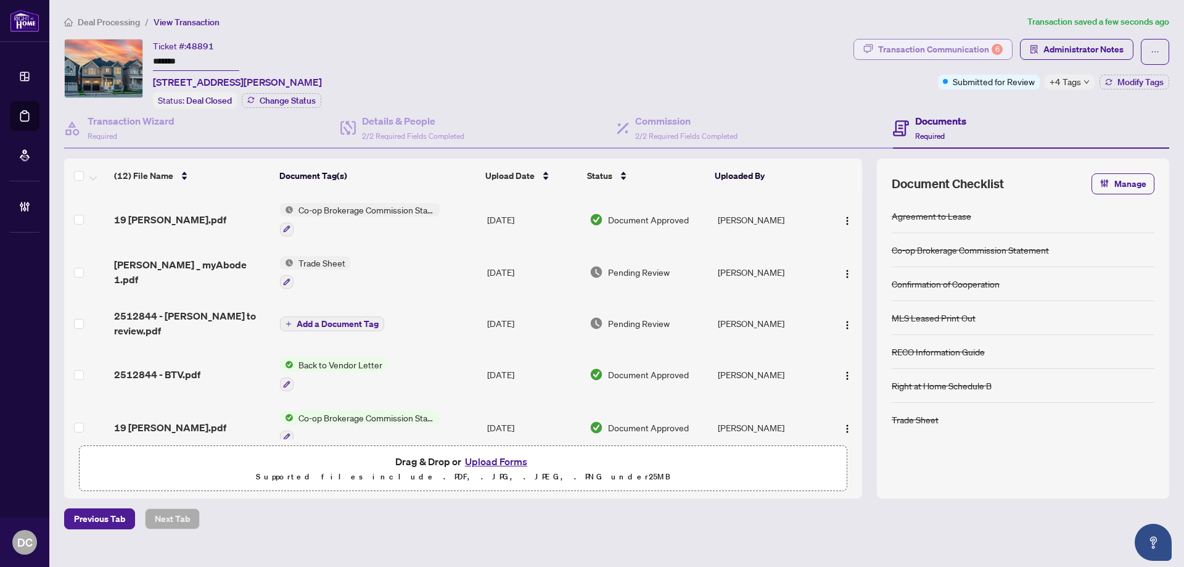
click at [940, 52] on div "Transaction Communication 6" at bounding box center [940, 49] width 125 height 20
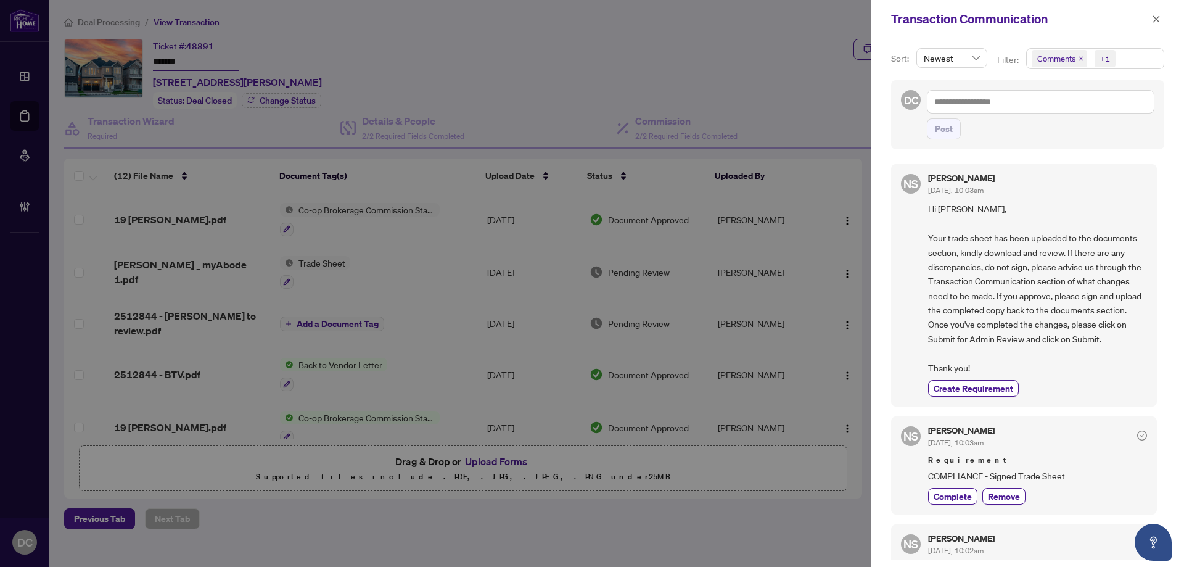
drag, startPoint x: 1152, startPoint y: 18, endPoint x: 1040, endPoint y: 4, distance: 113.0
click at [1149, 17] on button "button" at bounding box center [1156, 19] width 16 height 15
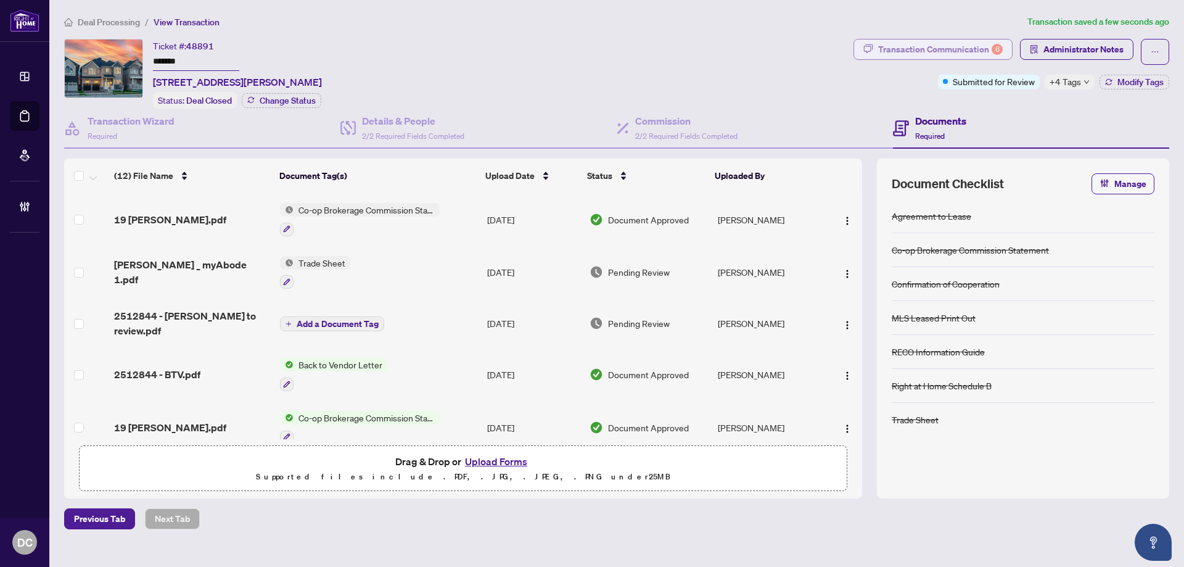
click at [970, 48] on div "Transaction Communication 6" at bounding box center [940, 49] width 125 height 20
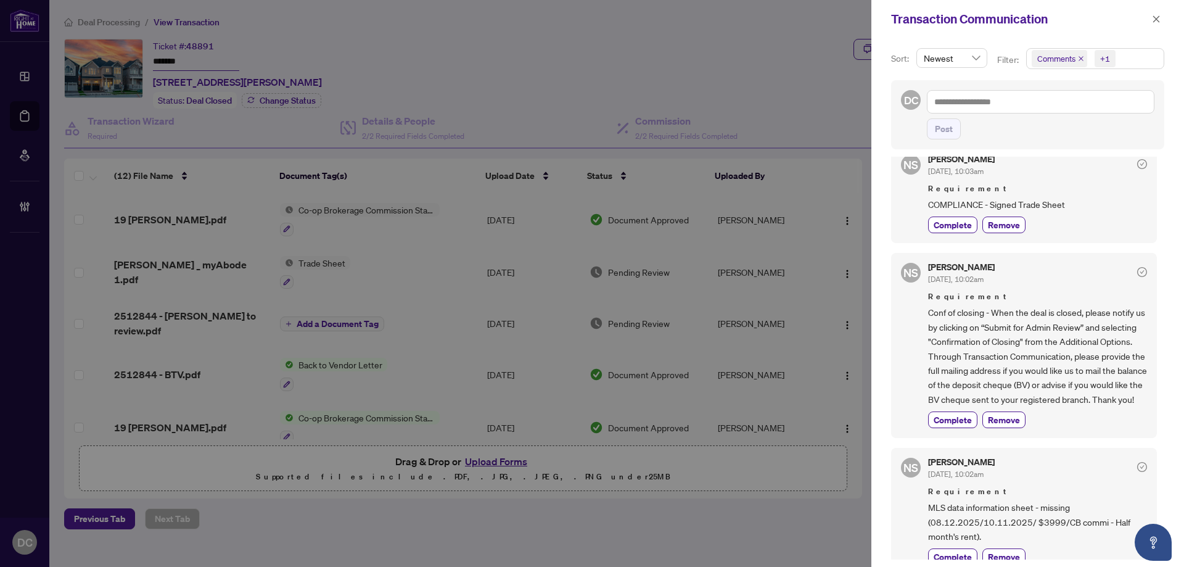
scroll to position [432, 0]
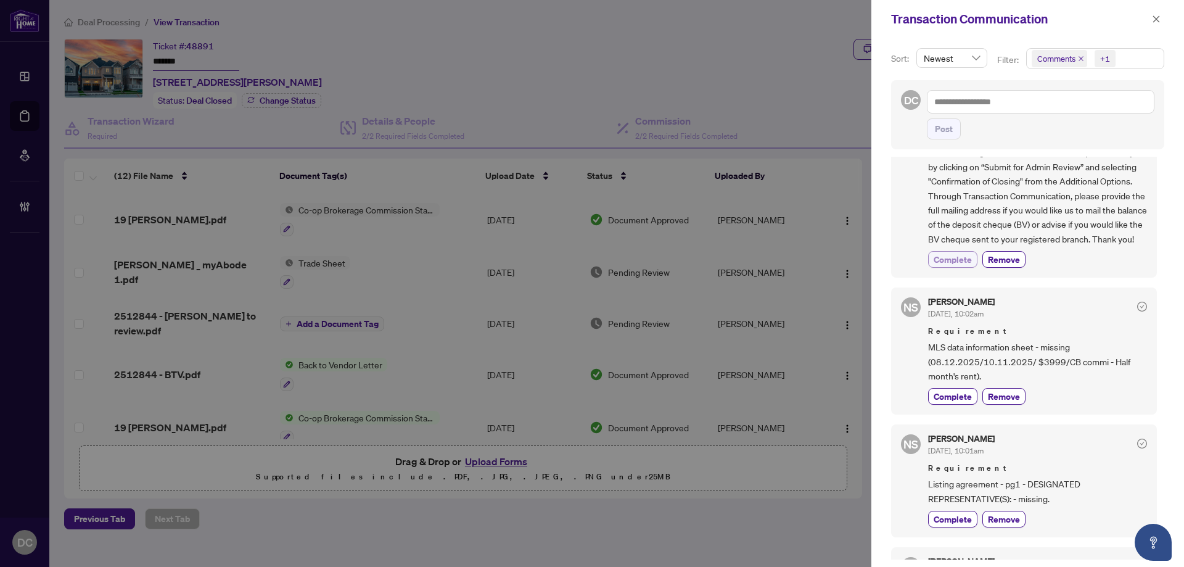
click at [948, 266] on span "Complete" at bounding box center [952, 259] width 38 height 13
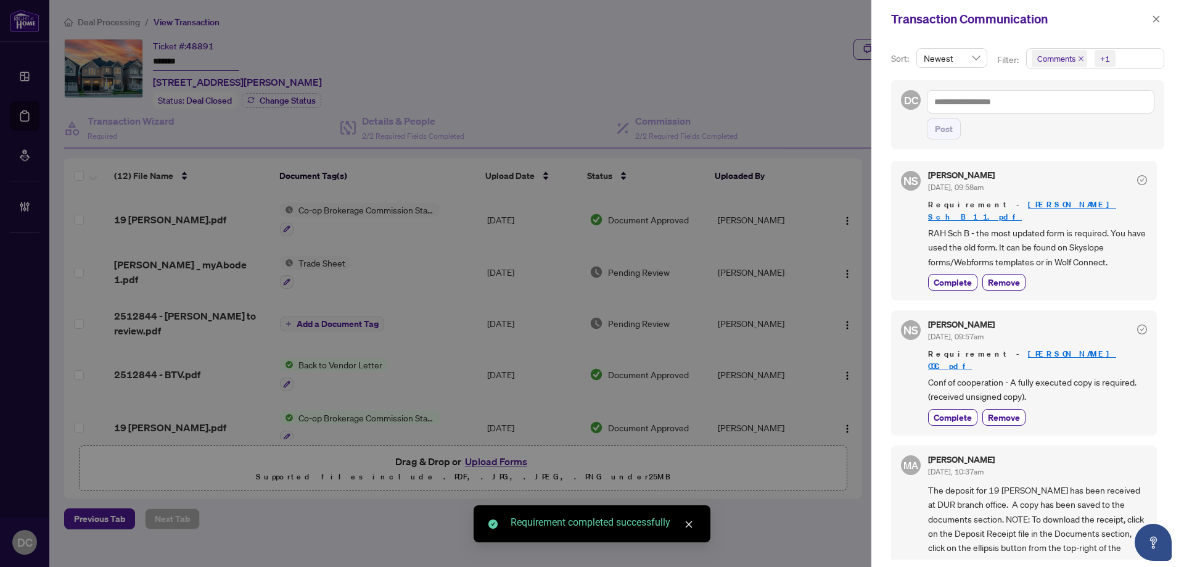
scroll to position [863, 0]
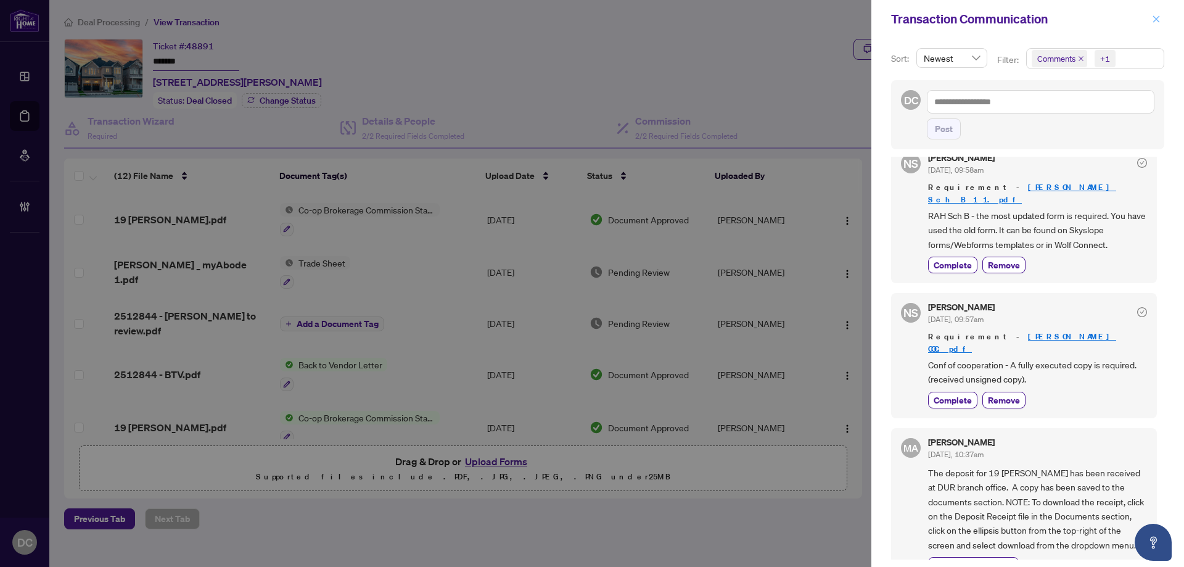
click at [1160, 13] on button "button" at bounding box center [1156, 19] width 16 height 15
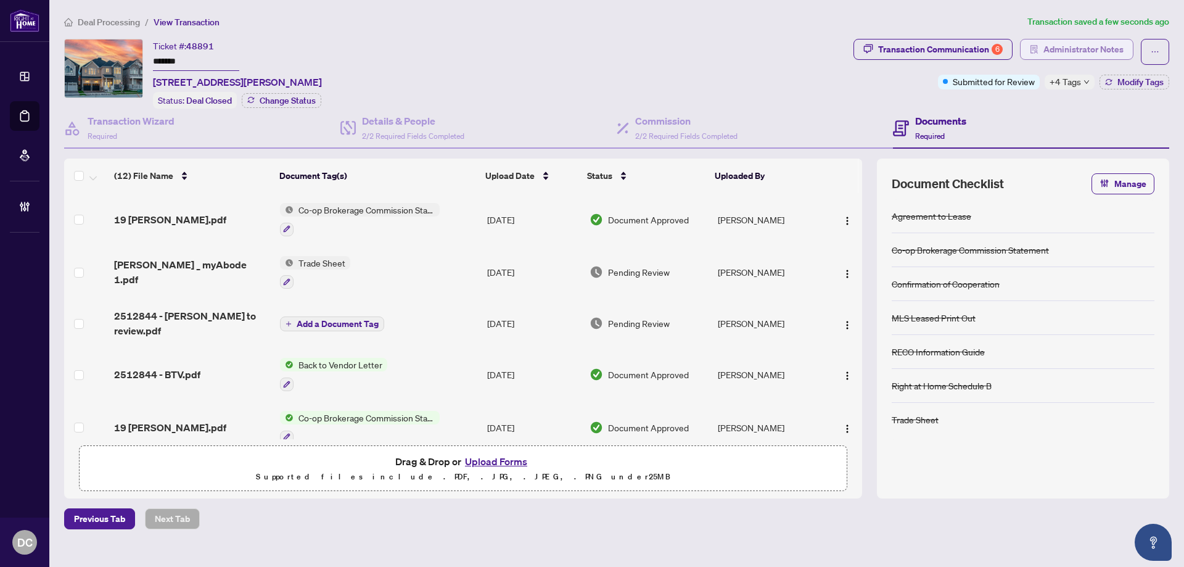
click at [1107, 46] on span "Administrator Notes" at bounding box center [1083, 49] width 80 height 20
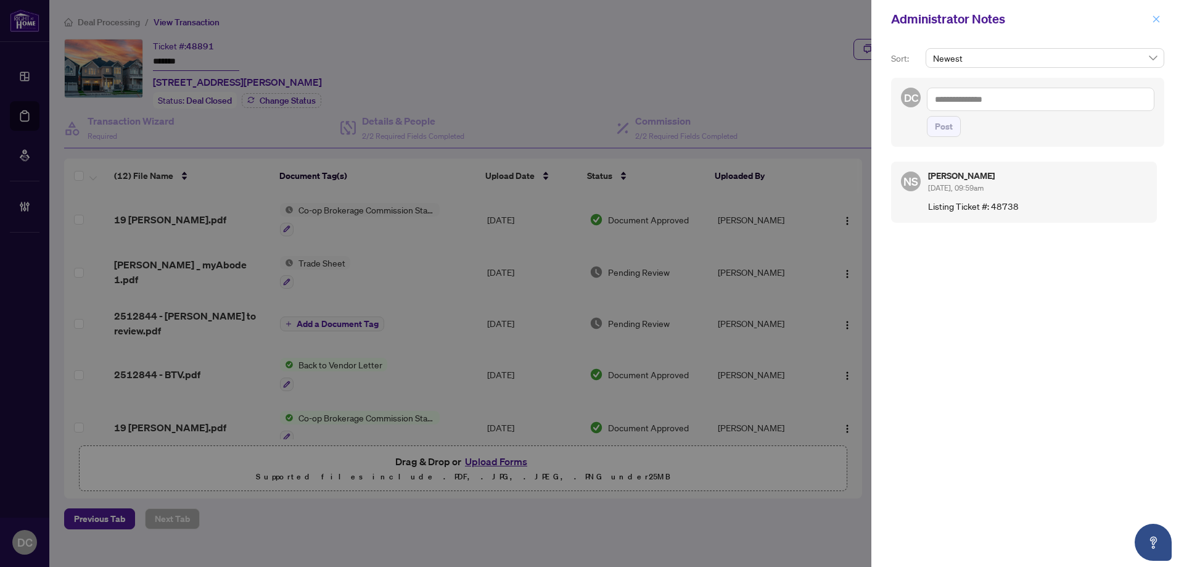
click at [1152, 22] on icon "close" at bounding box center [1156, 19] width 9 height 9
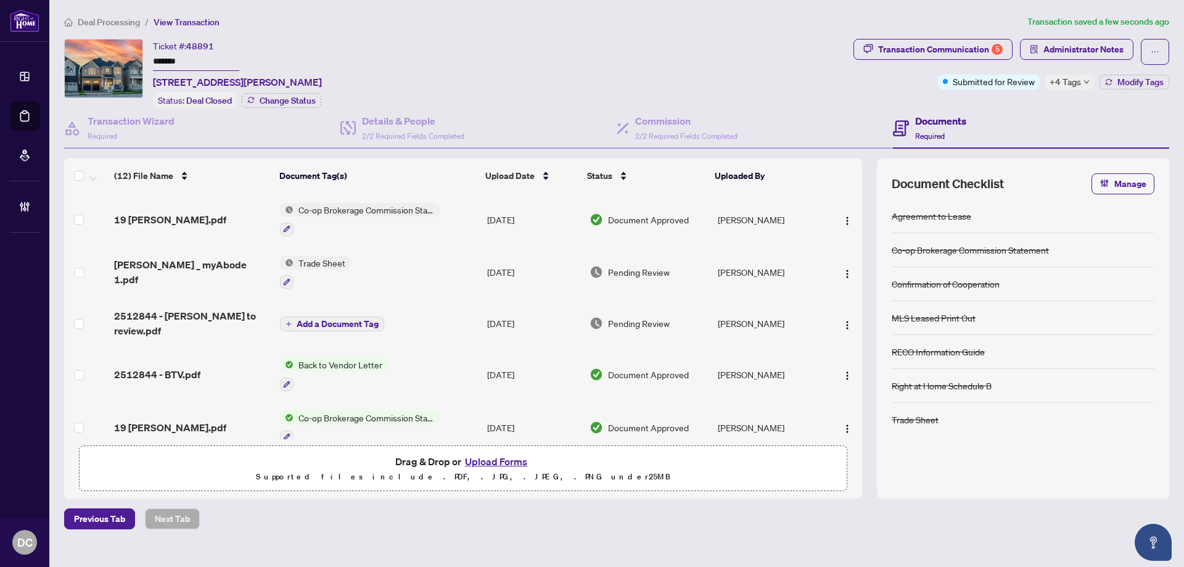
click at [457, 218] on td "Co-op Brokerage Commission Statement" at bounding box center [378, 219] width 207 height 53
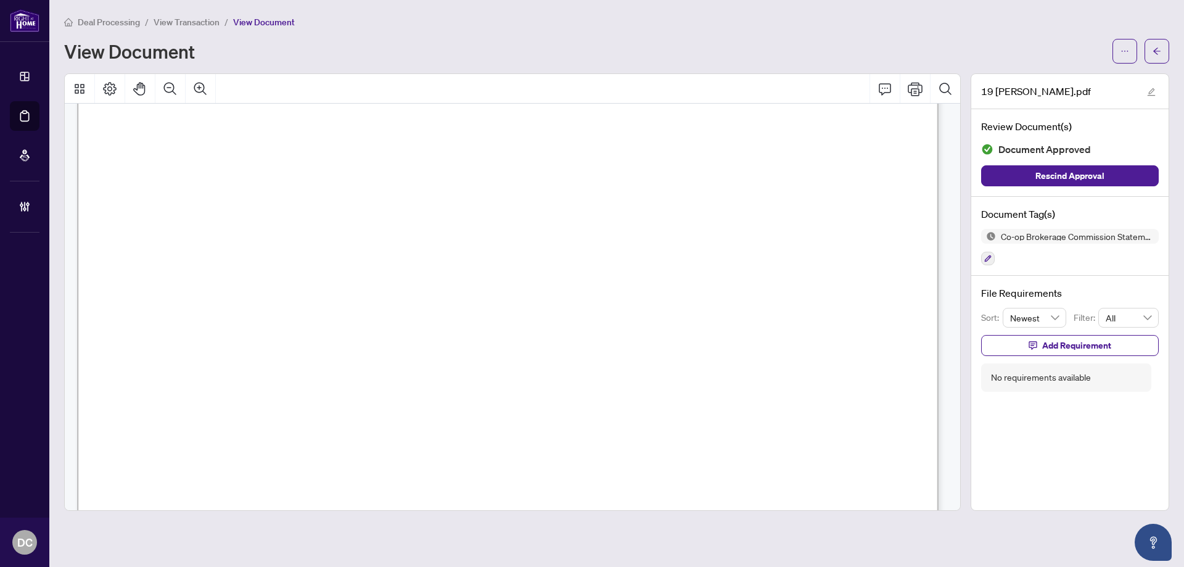
scroll to position [555, 0]
drag, startPoint x: 1161, startPoint y: 44, endPoint x: 51, endPoint y: 138, distance: 1114.9
click at [1161, 43] on button "button" at bounding box center [1156, 51] width 25 height 25
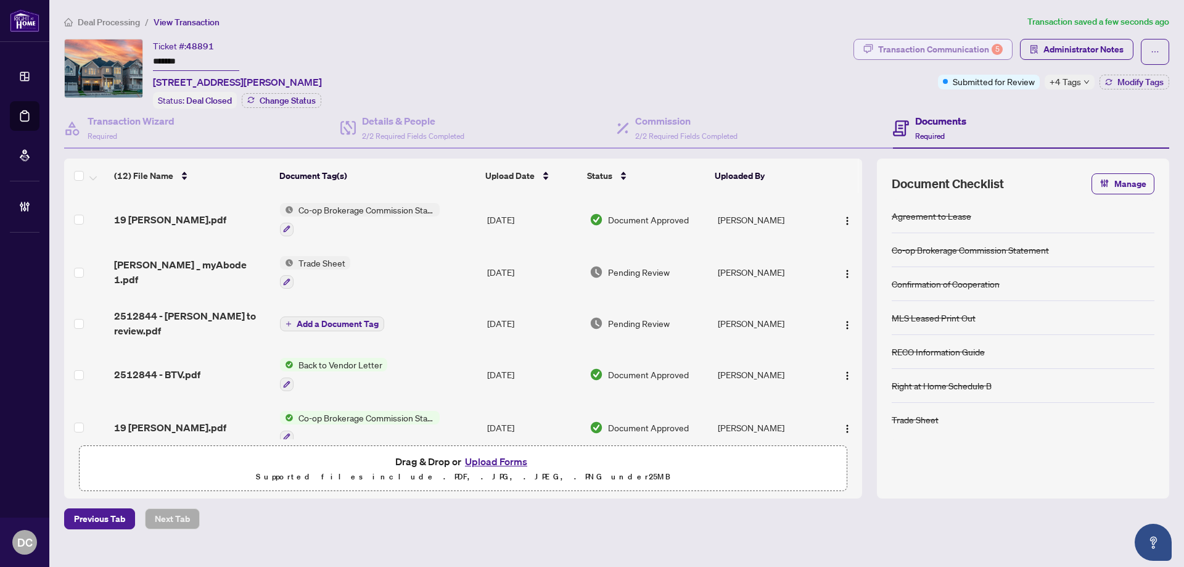
click at [911, 49] on div "Transaction Communication 5" at bounding box center [940, 49] width 125 height 20
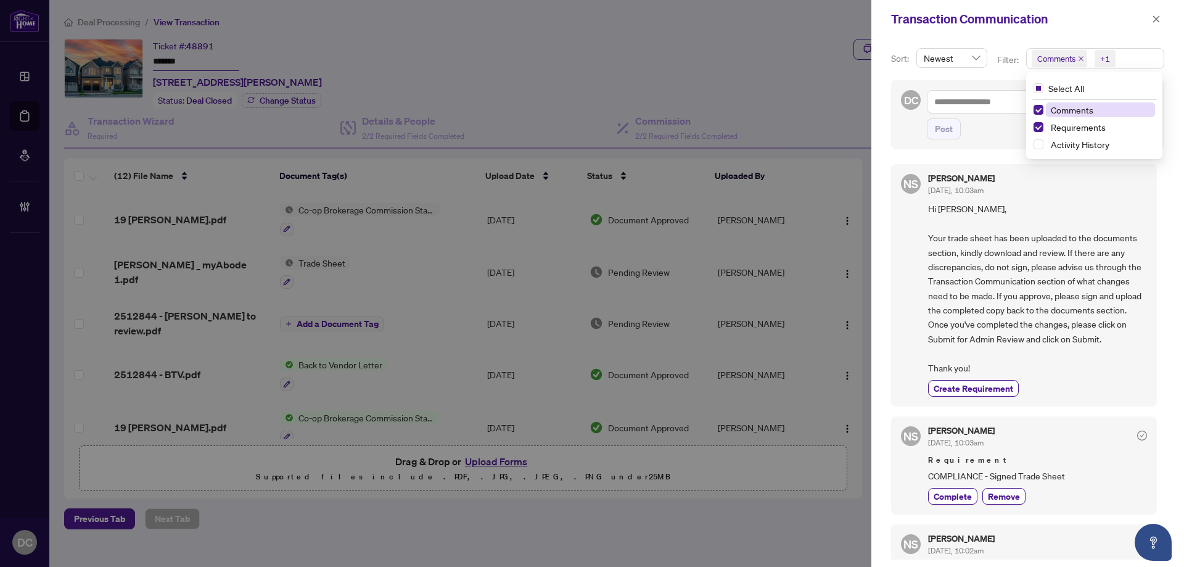
click at [1145, 57] on span "Comments +1" at bounding box center [1094, 59] width 137 height 20
click at [1080, 105] on span "Comments" at bounding box center [1071, 109] width 43 height 11
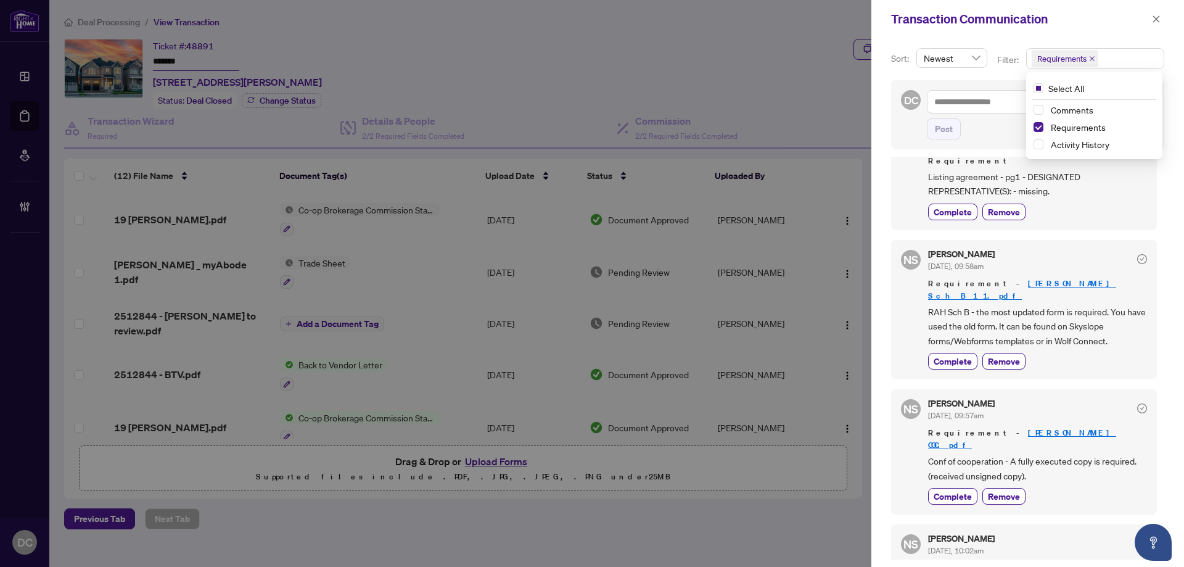
scroll to position [275, 0]
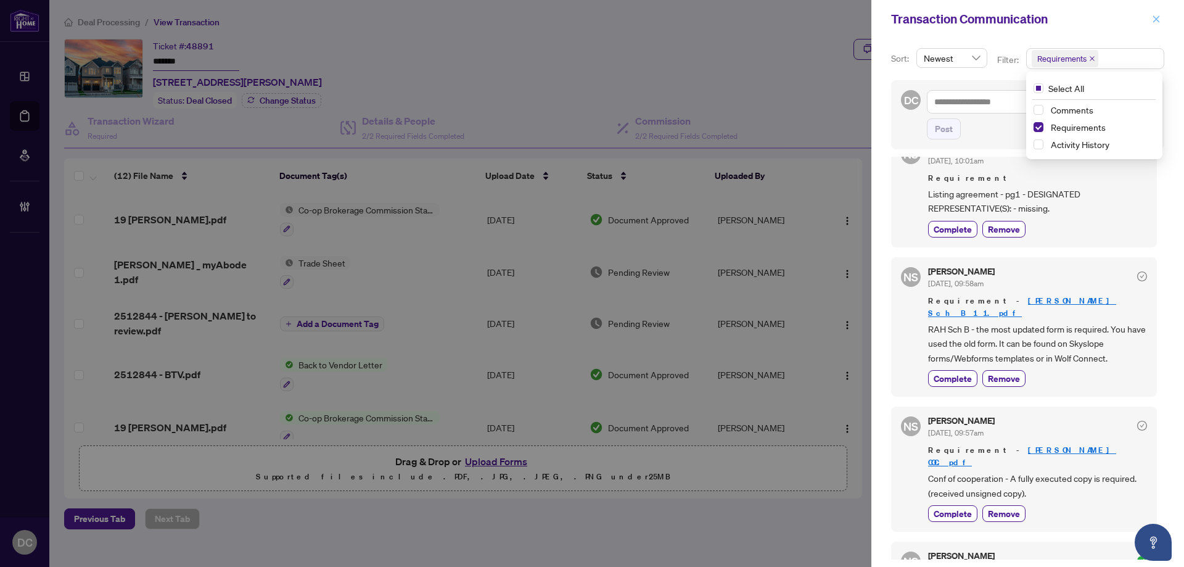
click at [1153, 20] on button "button" at bounding box center [1156, 19] width 16 height 15
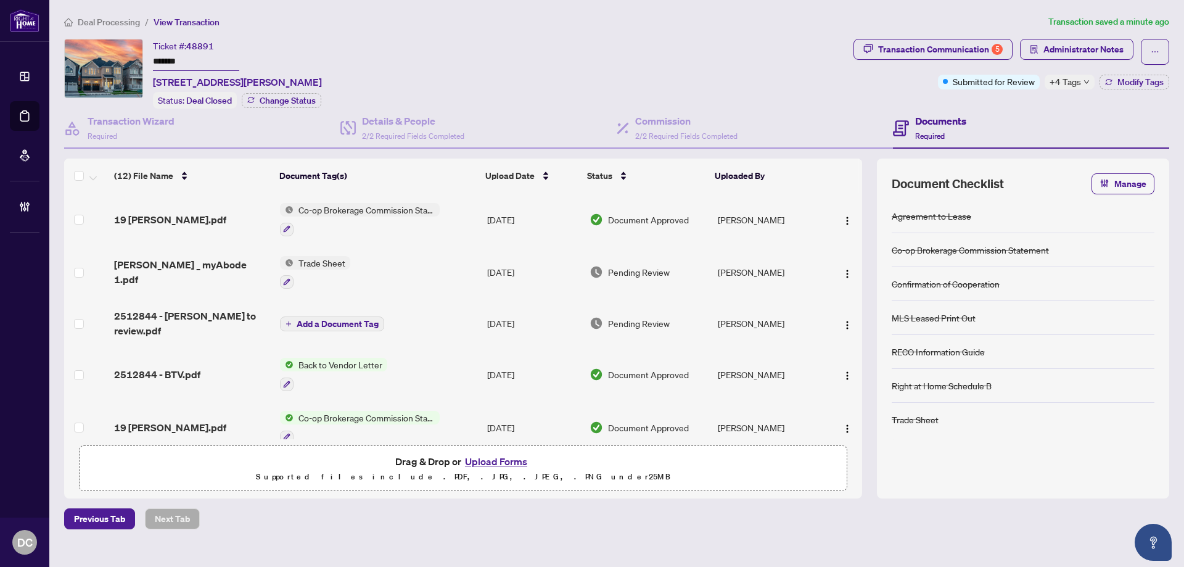
click at [1067, 81] on span "+4 Tags" at bounding box center [1064, 82] width 31 height 14
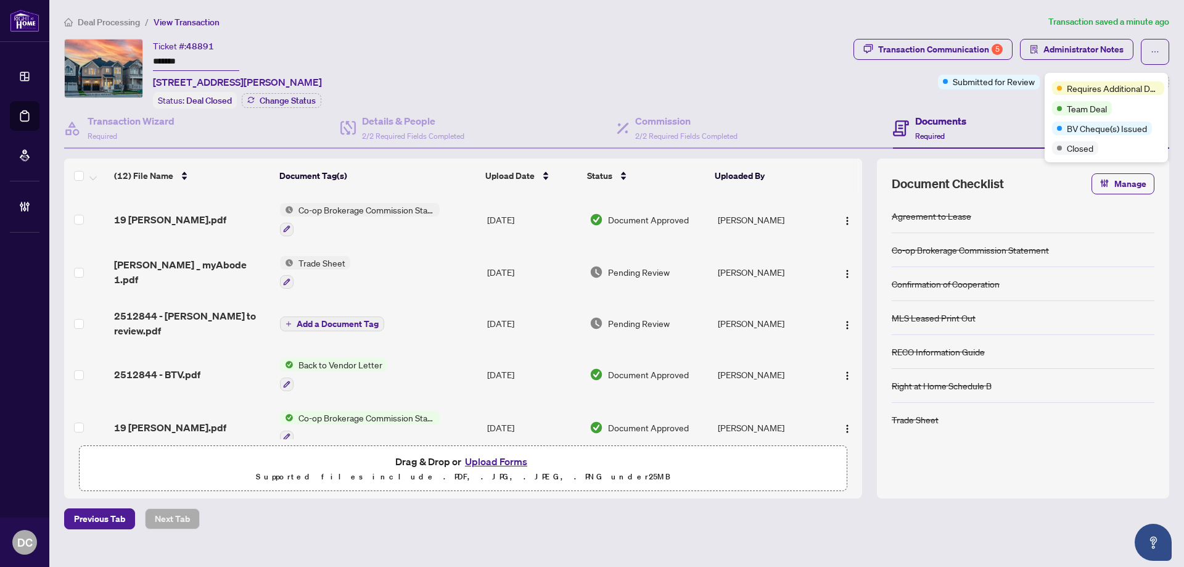
click at [1007, 109] on div "Documents Required" at bounding box center [1031, 129] width 276 height 40
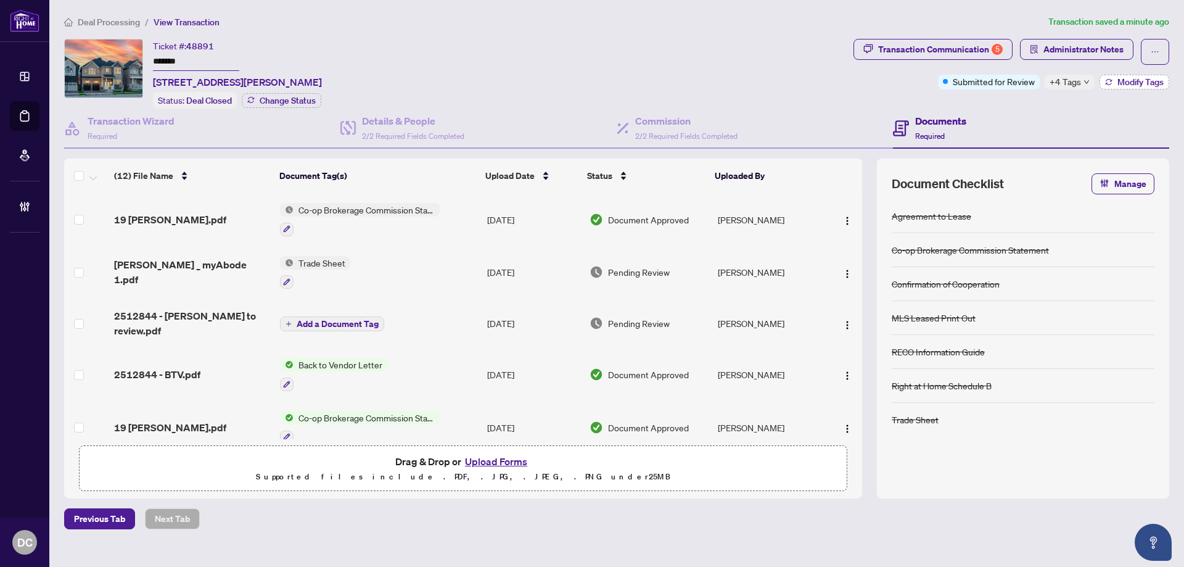
click at [1137, 82] on span "Modify Tags" at bounding box center [1140, 82] width 46 height 9
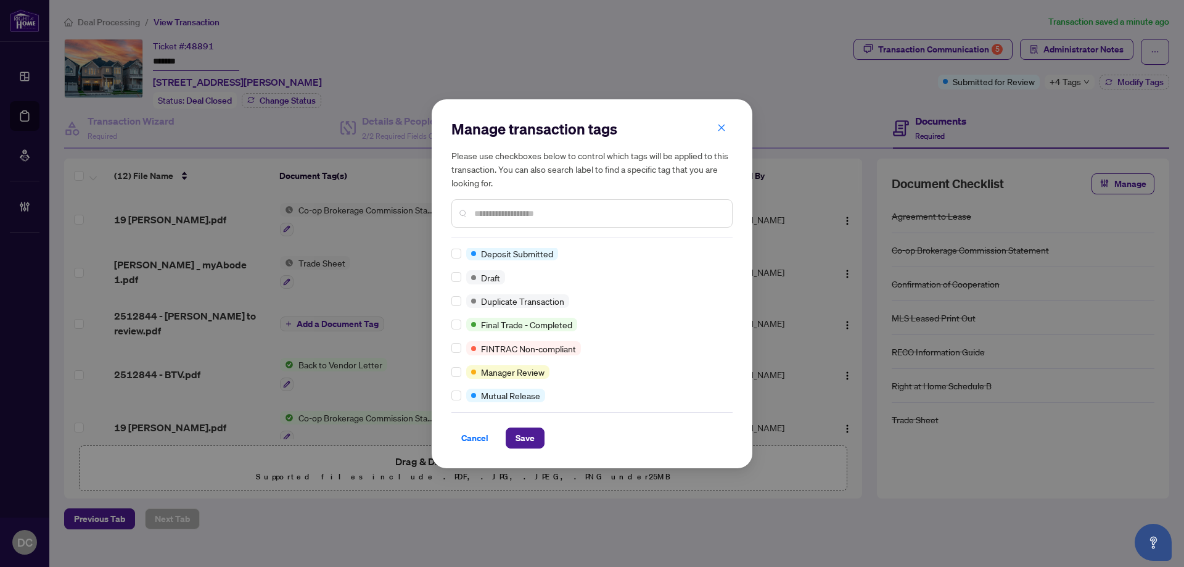
scroll to position [1, 0]
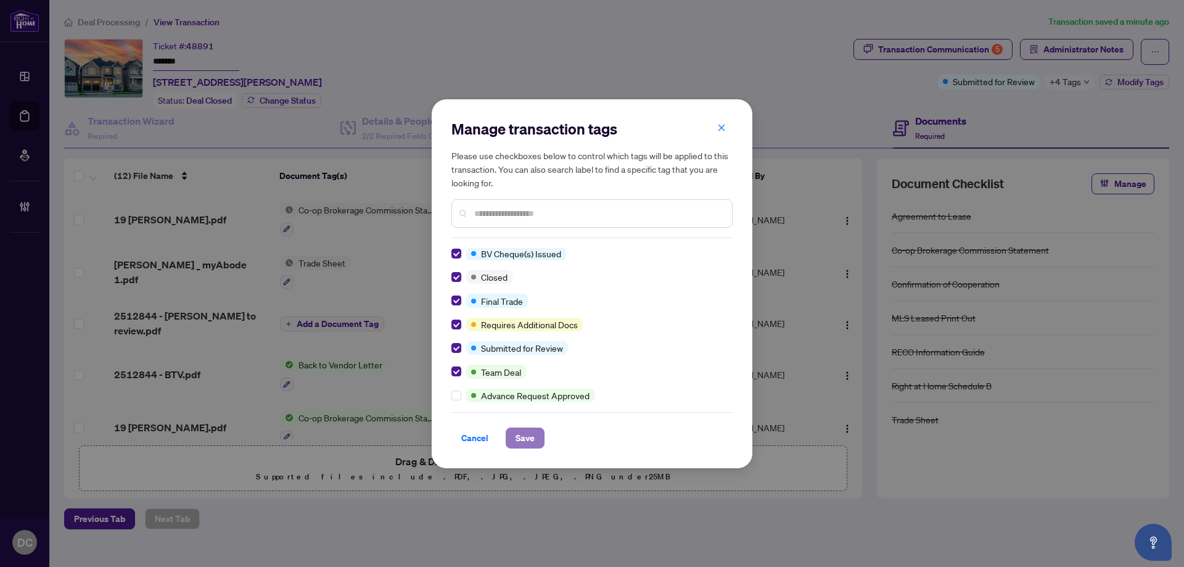
click at [530, 433] on span "Save" at bounding box center [524, 438] width 19 height 20
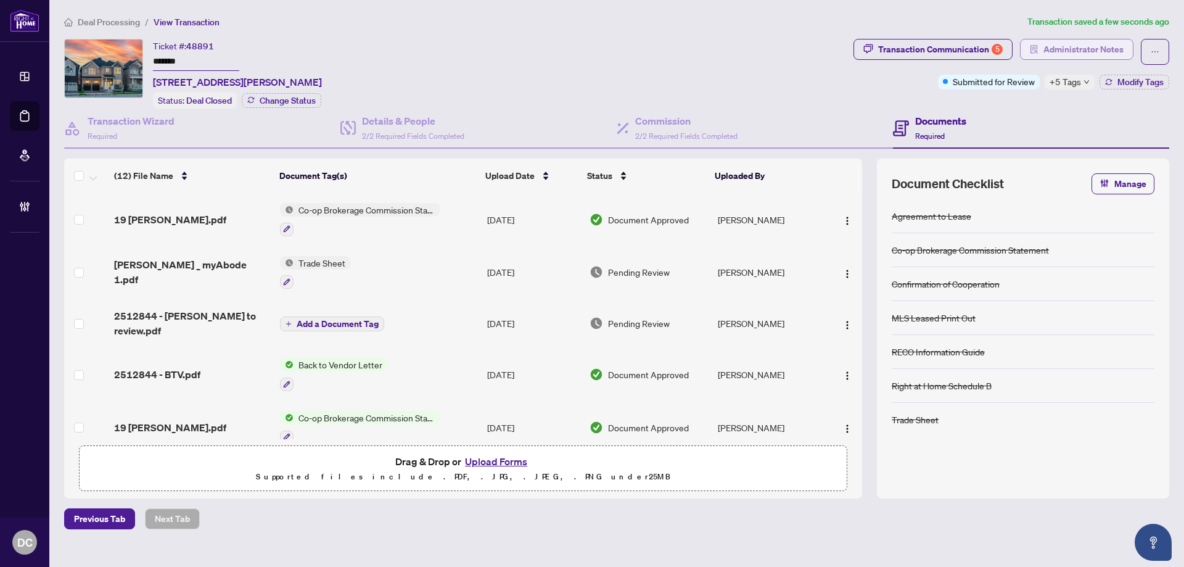
click at [1094, 51] on span "Administrator Notes" at bounding box center [1083, 49] width 80 height 20
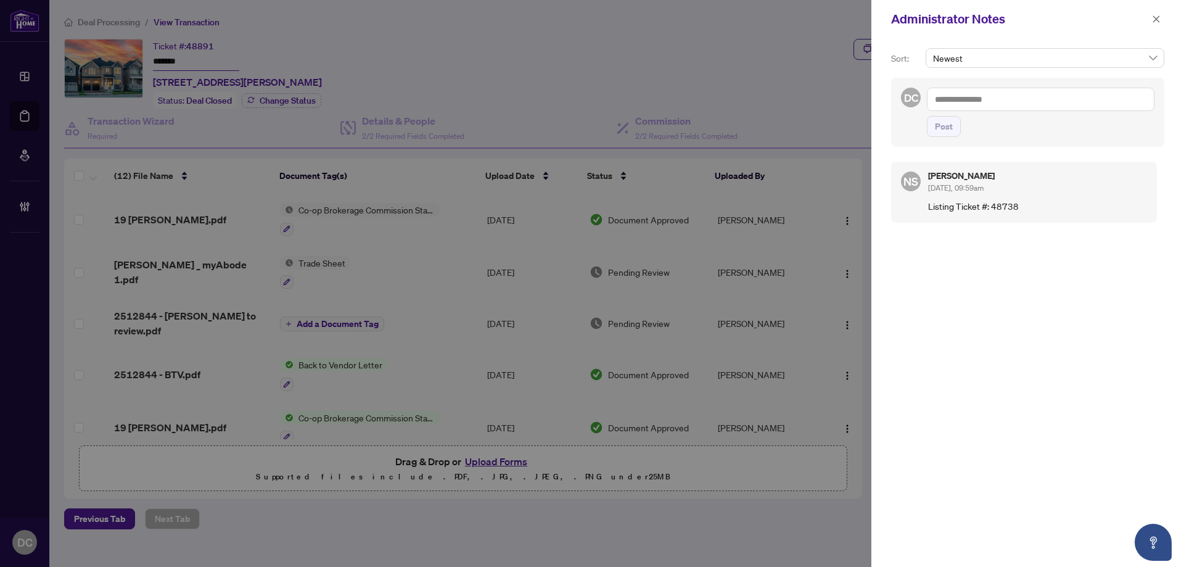
click at [979, 104] on textarea at bounding box center [1040, 99] width 227 height 23
paste textarea "**********"
type textarea "**********"
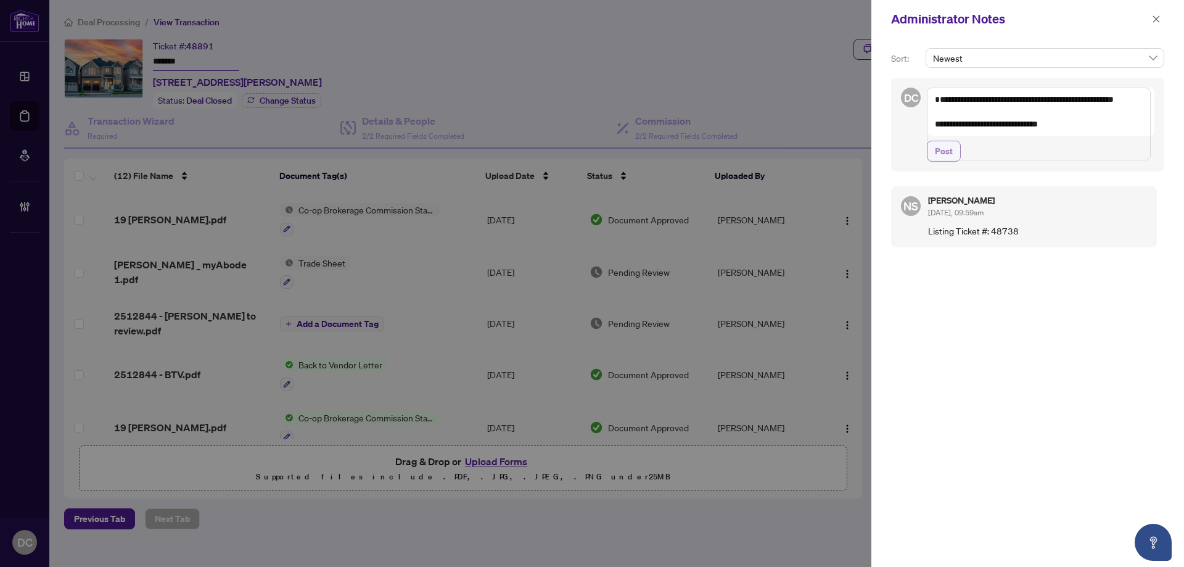
click at [948, 161] on span "Post" at bounding box center [944, 151] width 18 height 20
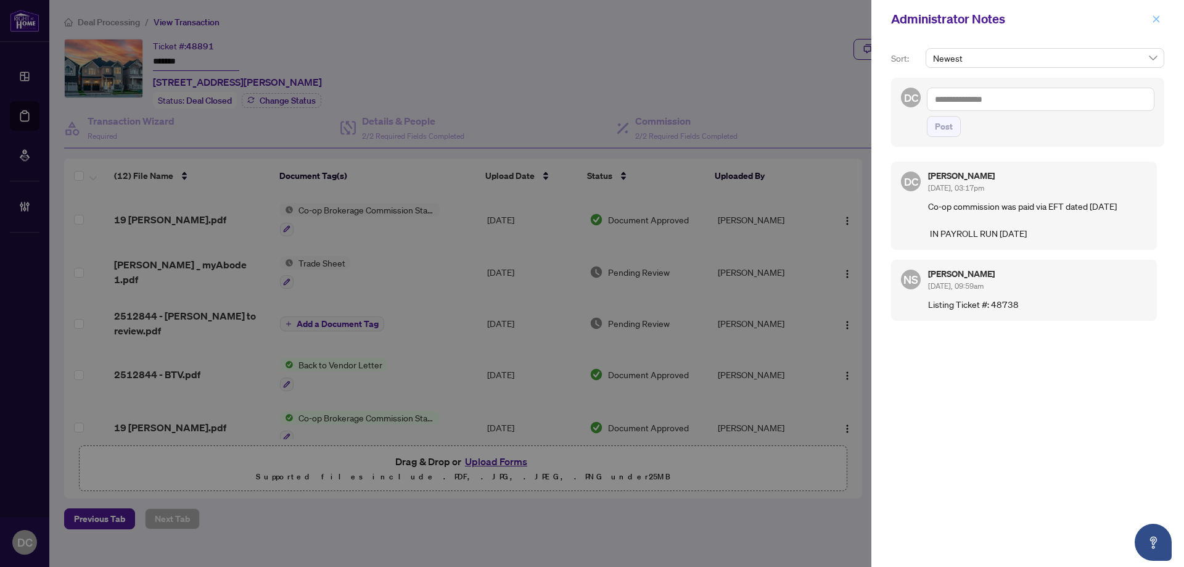
click at [1160, 17] on button "button" at bounding box center [1156, 19] width 16 height 15
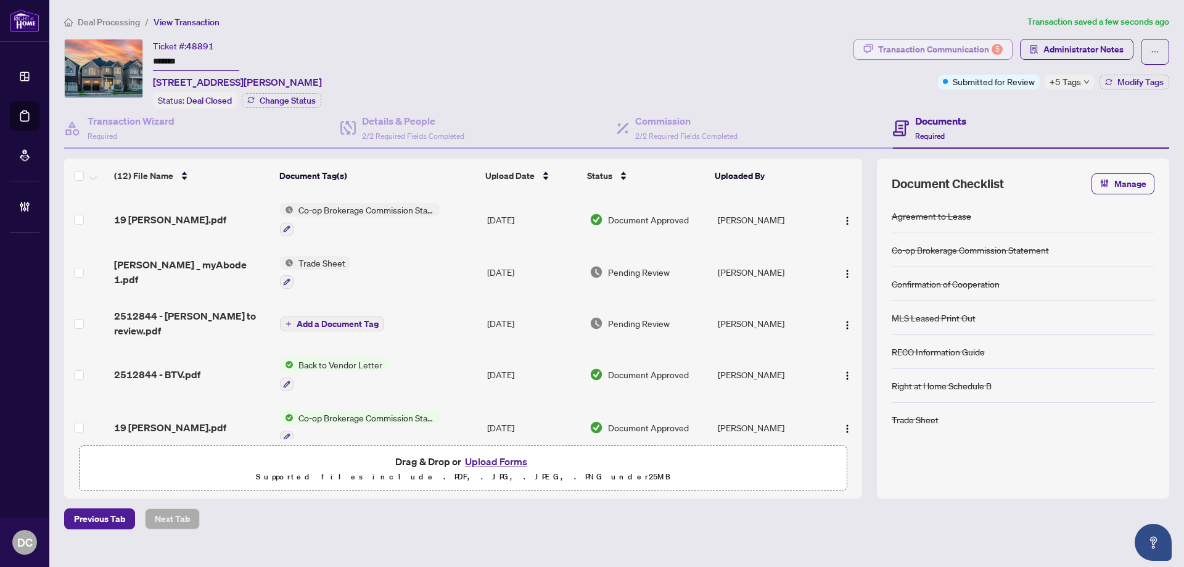
click at [971, 49] on div "Transaction Communication 5" at bounding box center [940, 49] width 125 height 20
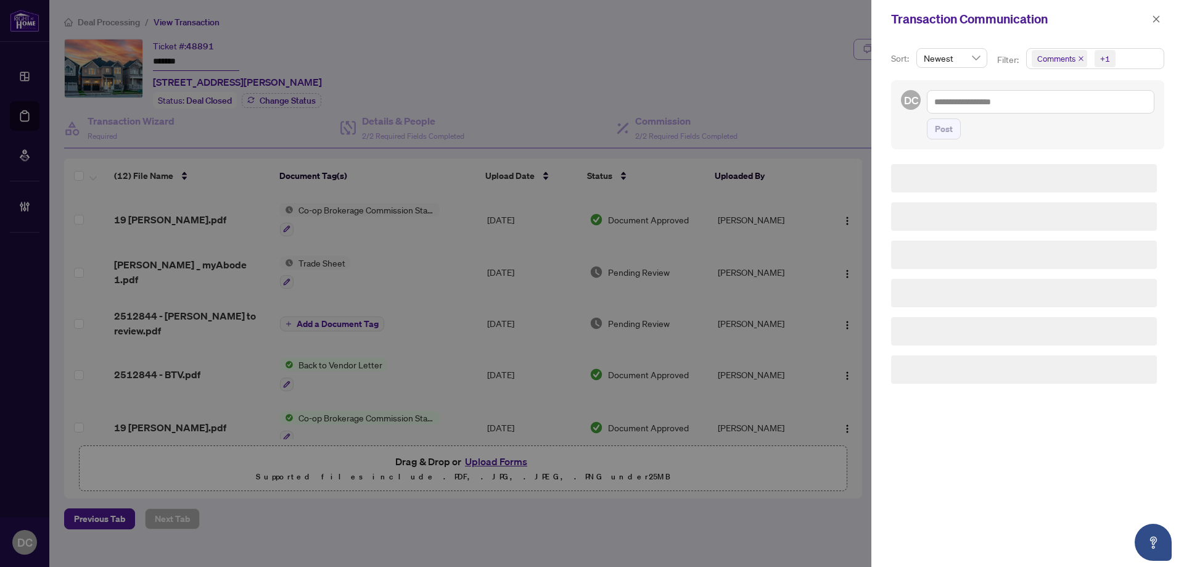
scroll to position [0, 0]
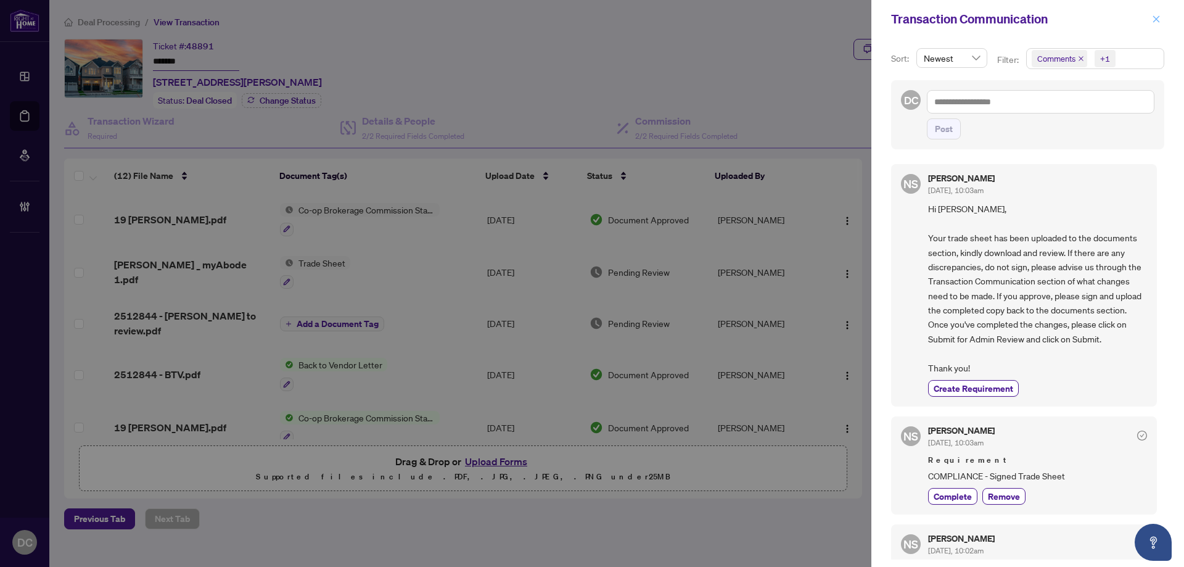
click at [1158, 18] on icon "close" at bounding box center [1156, 19] width 9 height 9
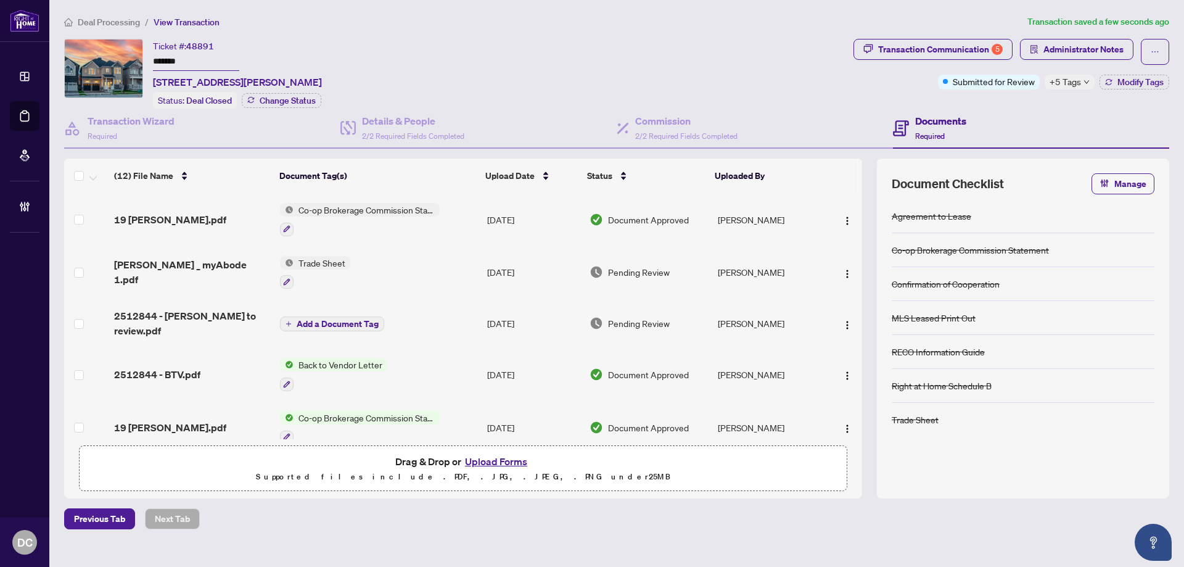
click at [1088, 81] on icon "down" at bounding box center [1086, 82] width 6 height 6
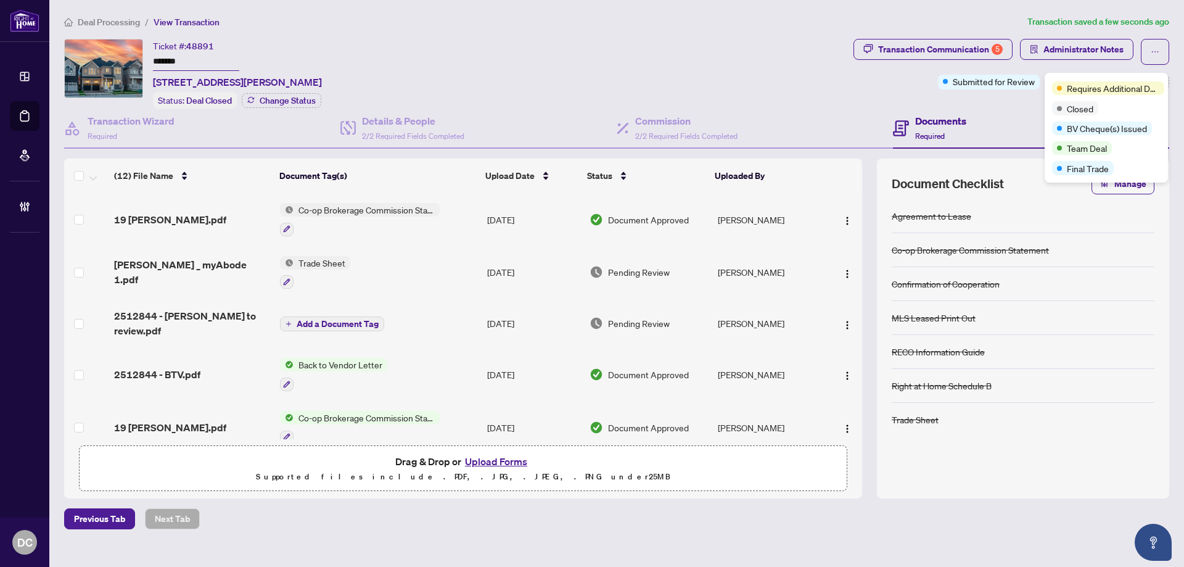
click at [194, 67] on input "*******" at bounding box center [196, 62] width 86 height 18
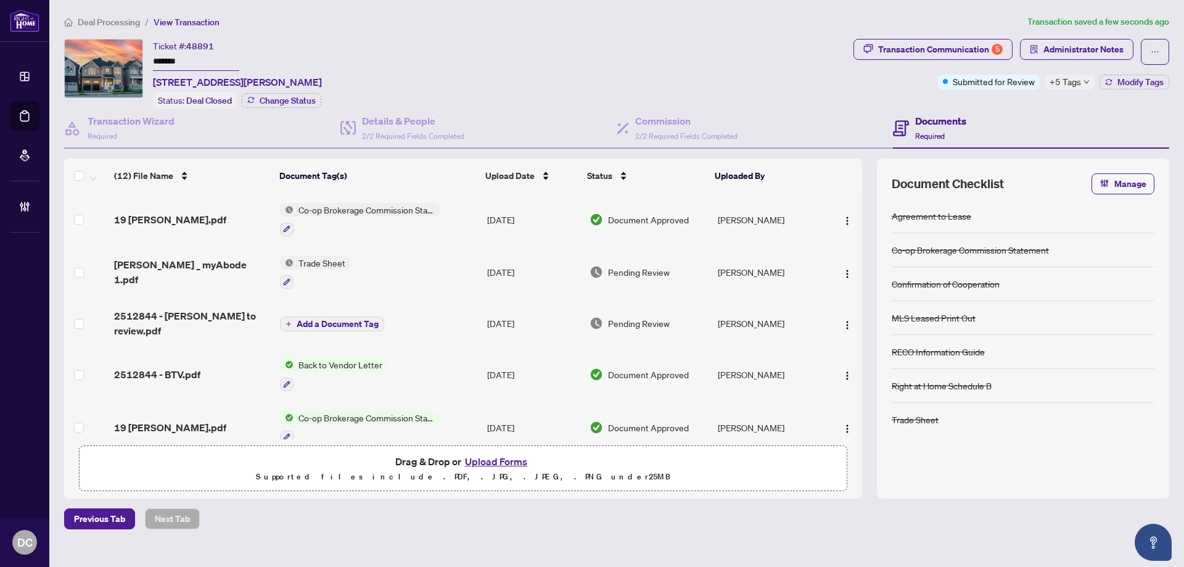
drag, startPoint x: 195, startPoint y: 59, endPoint x: 142, endPoint y: 91, distance: 61.6
click at [135, 60] on div "Ticket #: 48891 ******* 19 Creedon Cres, Ajax, Ontario L1T 4P7, Canada Status: …" at bounding box center [456, 74] width 784 height 70
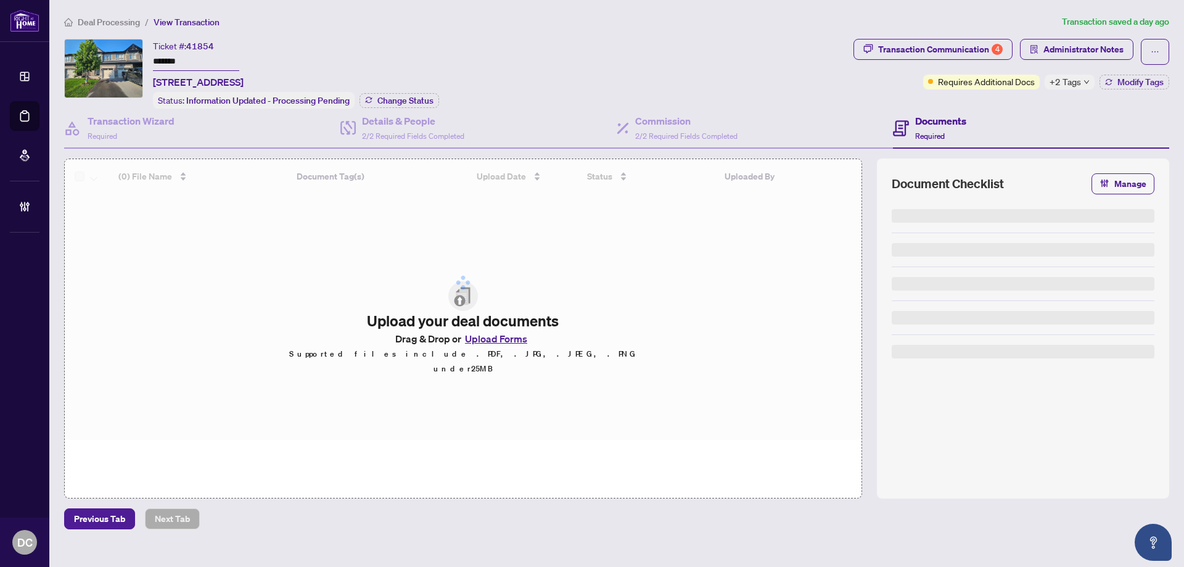
drag, startPoint x: 195, startPoint y: 62, endPoint x: 181, endPoint y: 84, distance: 26.3
click at [131, 60] on div "Ticket #: 41854 ******* [STREET_ADDRESS] Status: Information Updated - Processi…" at bounding box center [456, 74] width 784 height 70
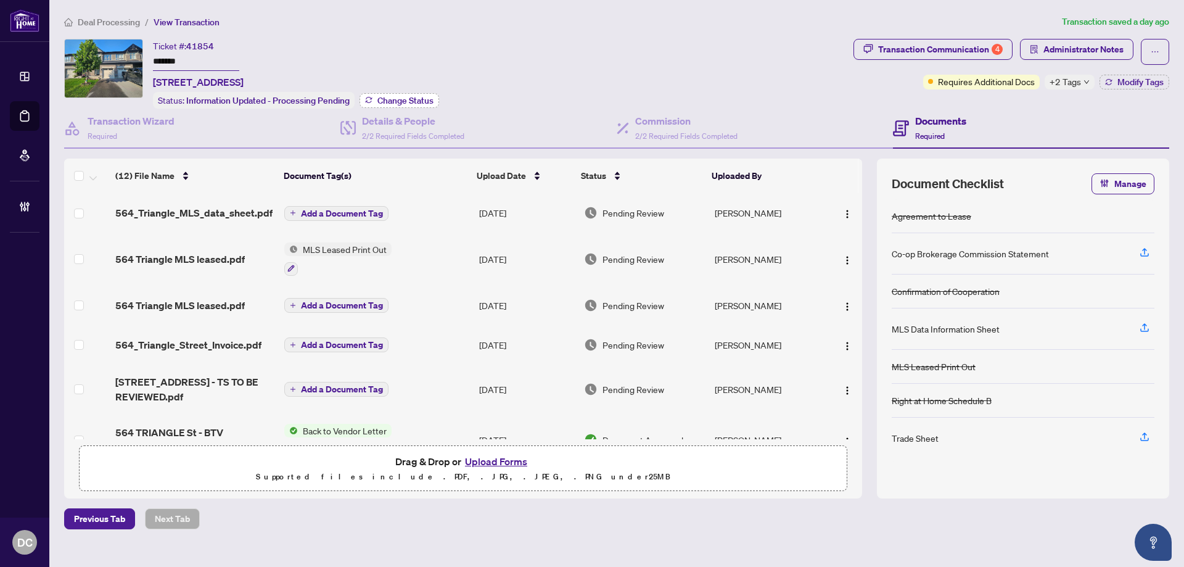
click at [380, 103] on span "Change Status" at bounding box center [405, 100] width 56 height 9
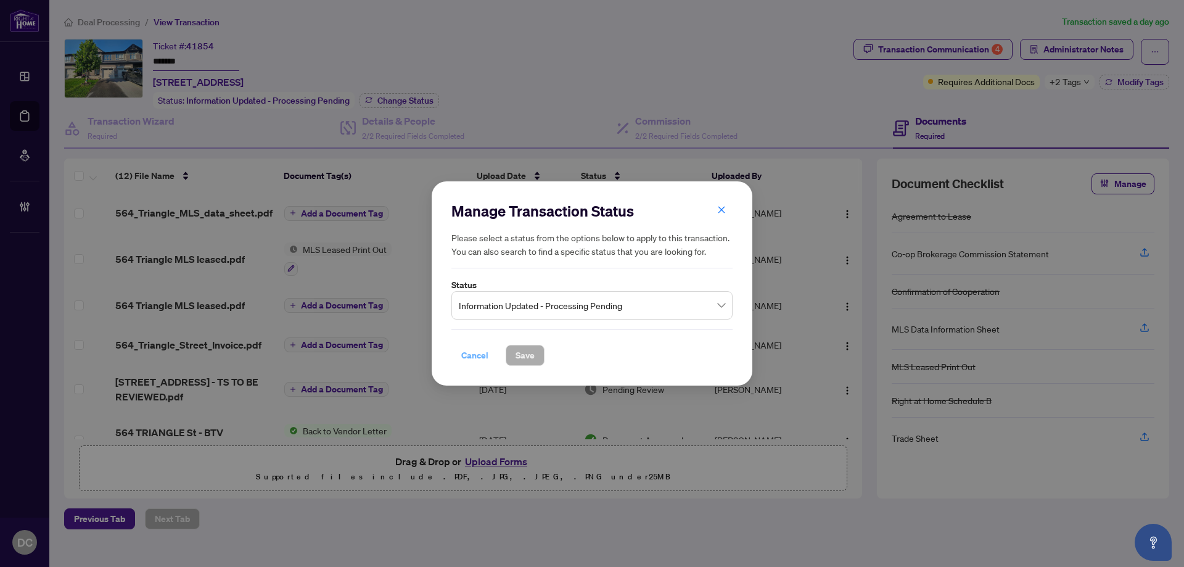
click at [472, 353] on span "Cancel" at bounding box center [474, 355] width 27 height 20
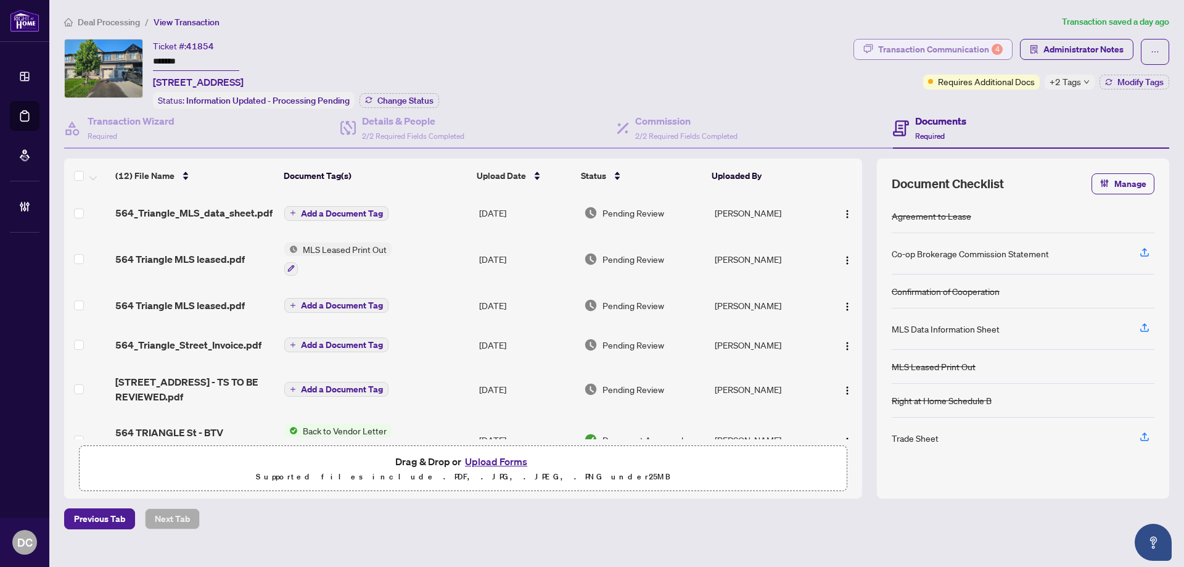
click at [957, 53] on div "Transaction Communication 4" at bounding box center [940, 49] width 125 height 20
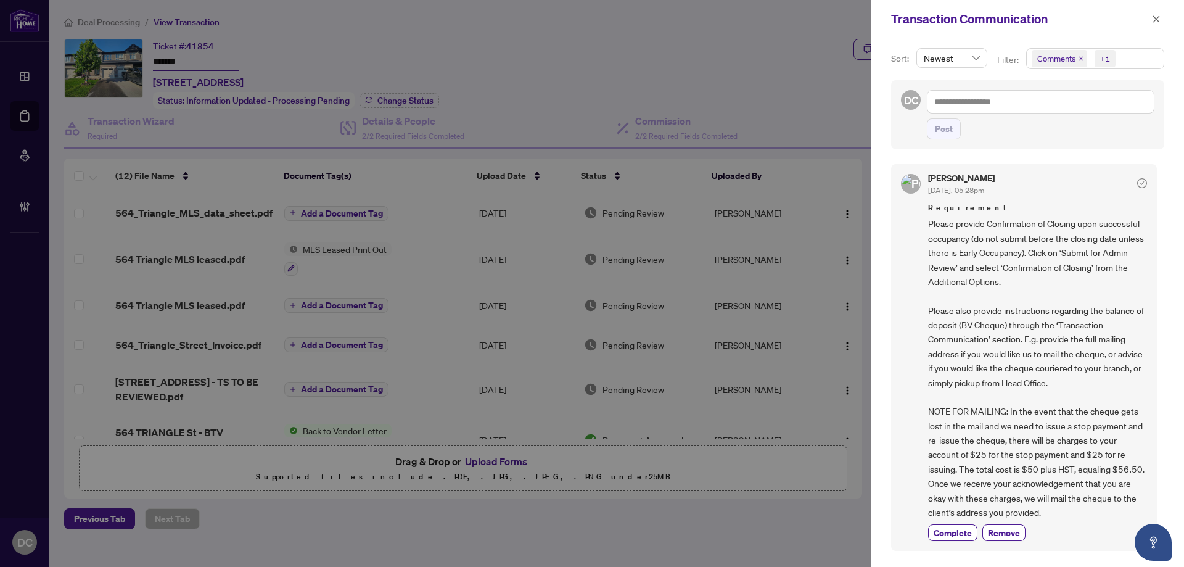
click at [1137, 60] on span "Comments +1" at bounding box center [1094, 59] width 137 height 20
click at [1087, 125] on span "Requirements" at bounding box center [1077, 126] width 55 height 11
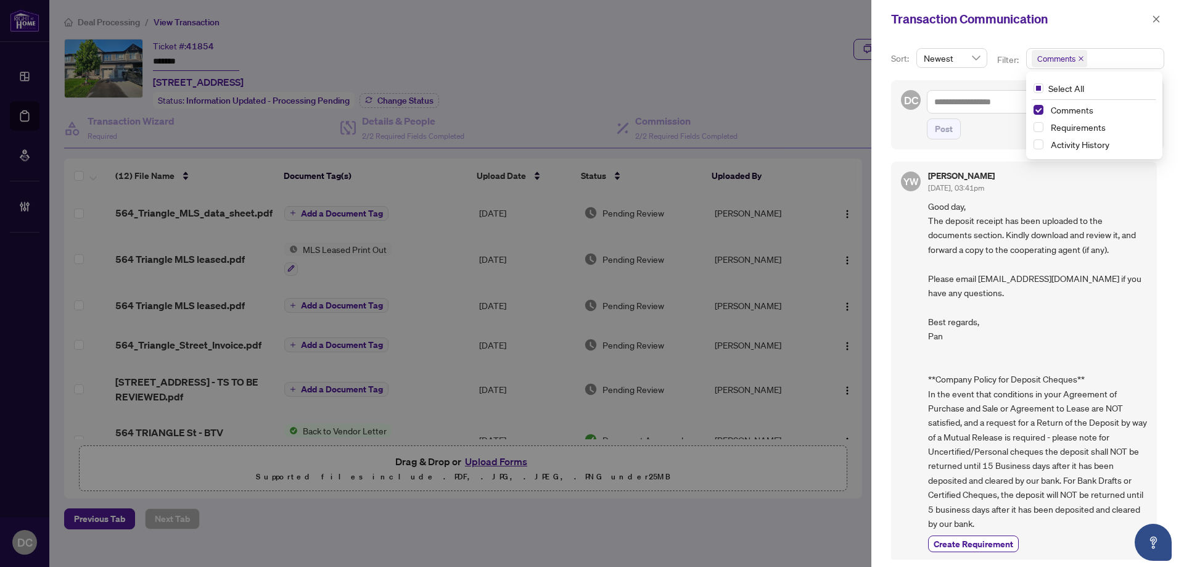
scroll to position [171, 0]
click at [1152, 15] on icon "close" at bounding box center [1156, 19] width 9 height 9
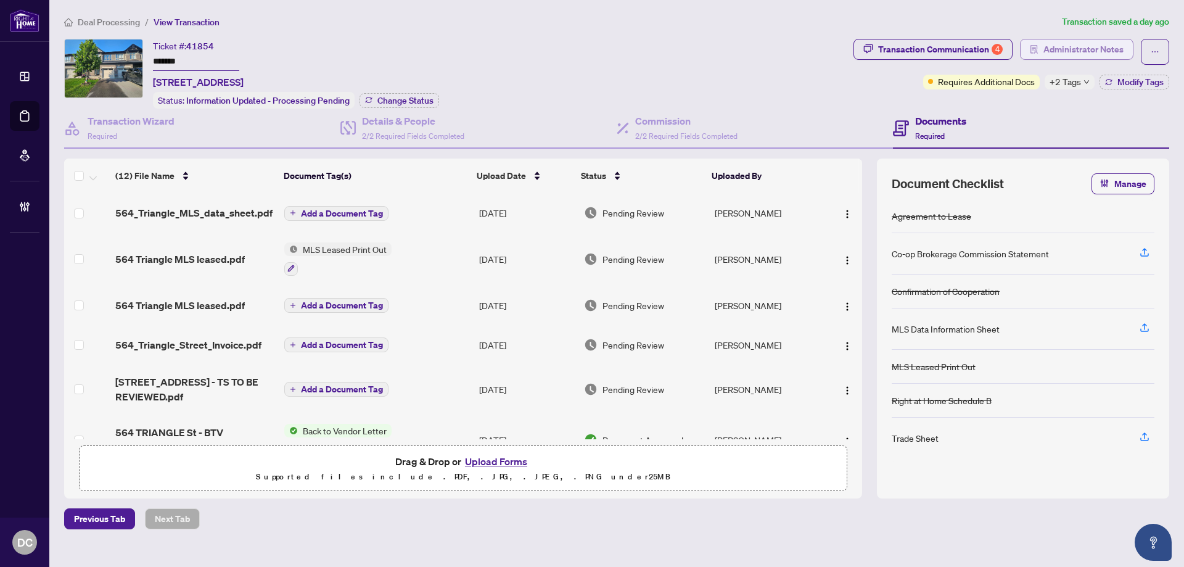
click at [1047, 47] on span "Administrator Notes" at bounding box center [1083, 49] width 80 height 20
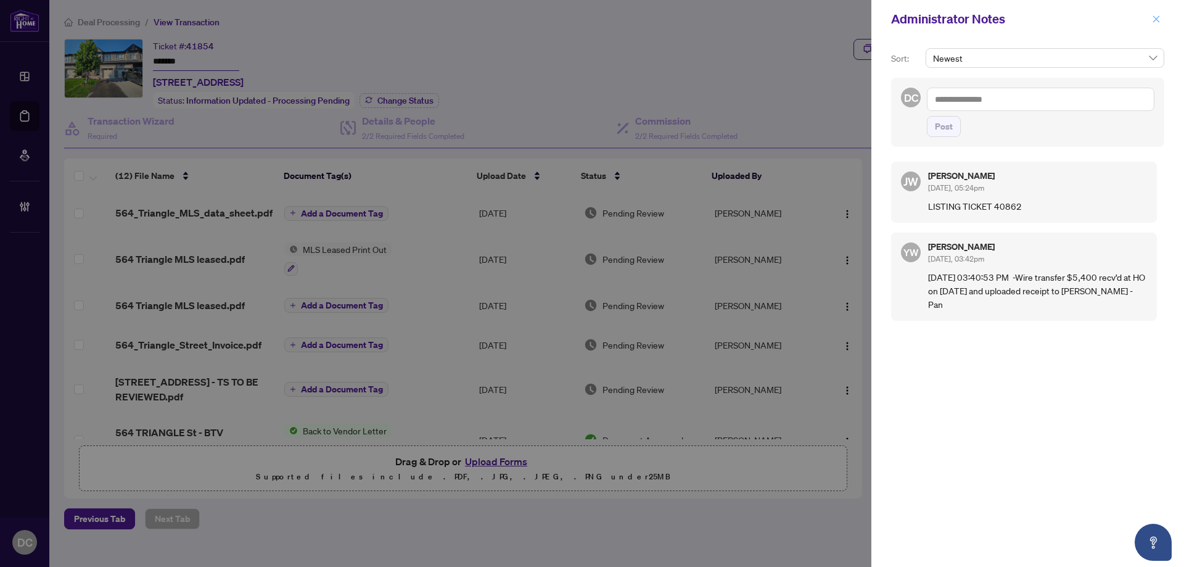
click at [1156, 20] on icon "close" at bounding box center [1156, 19] width 9 height 9
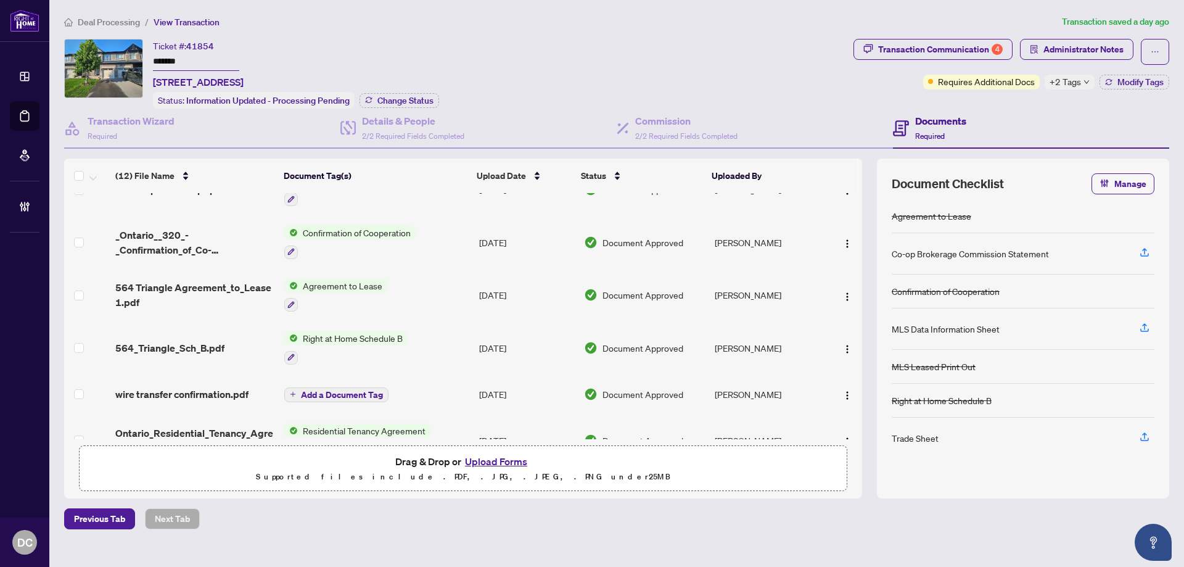
scroll to position [308, 0]
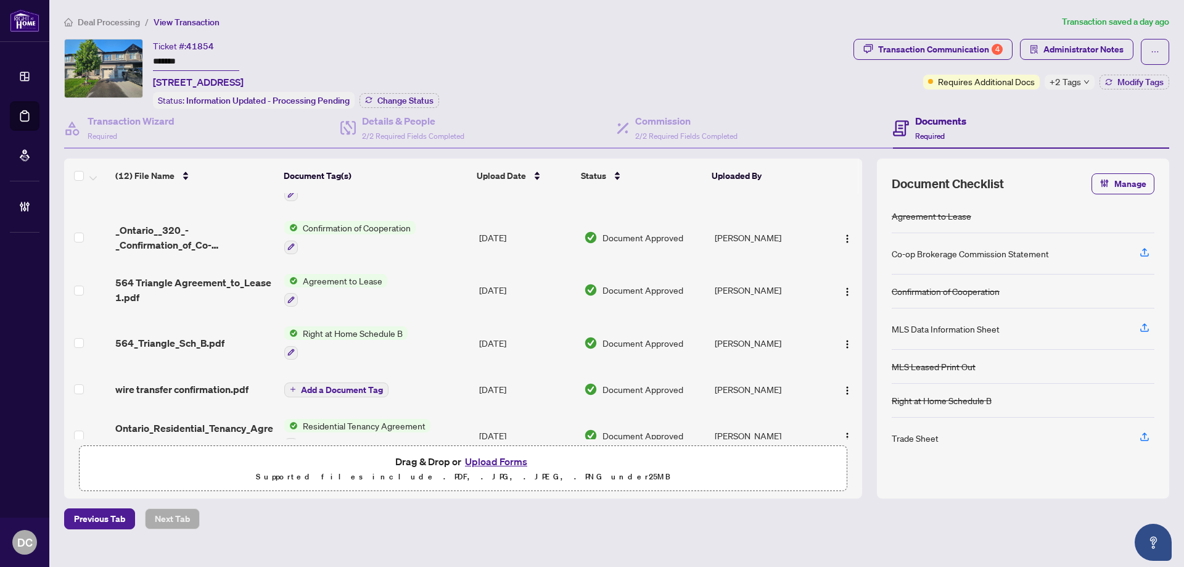
click at [464, 290] on td "Agreement to Lease" at bounding box center [376, 290] width 195 height 53
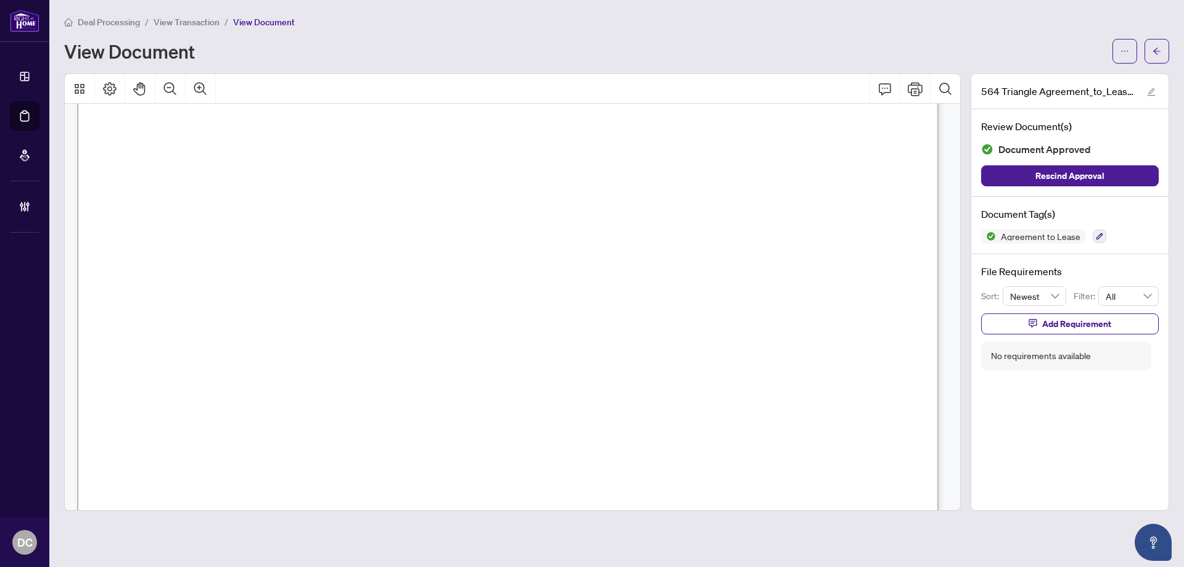
scroll to position [3339, 0]
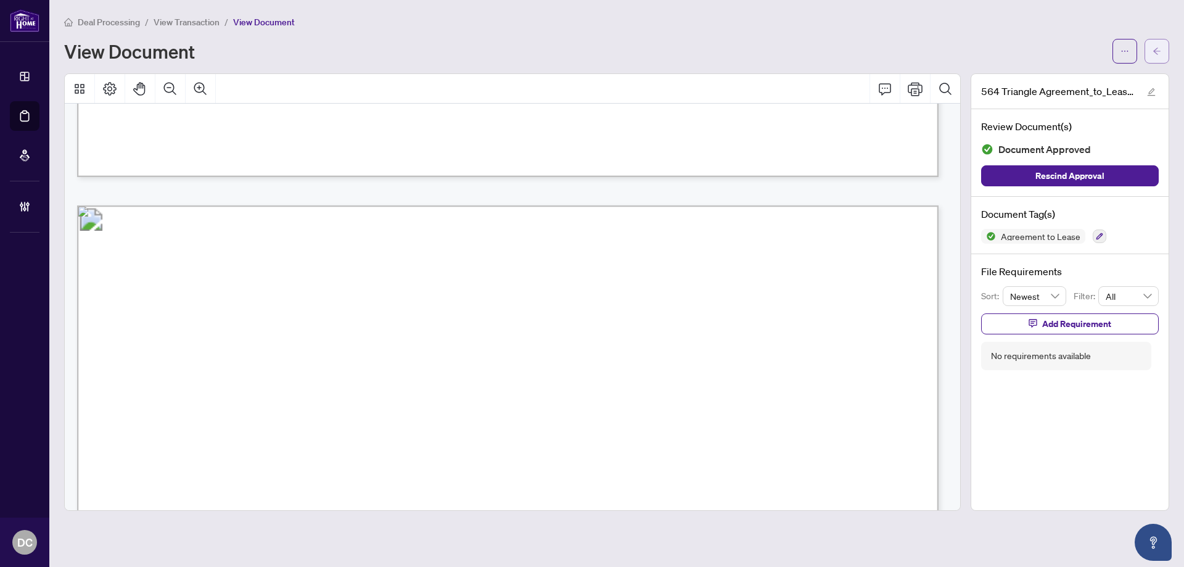
click at [1164, 49] on button "button" at bounding box center [1156, 51] width 25 height 25
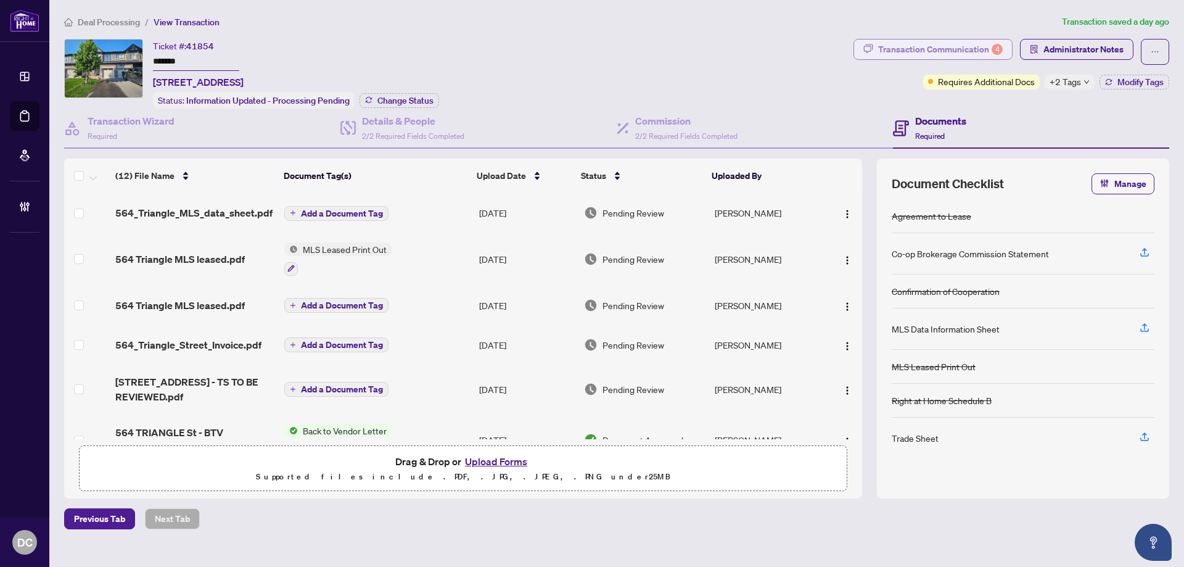
click at [979, 51] on div "Transaction Communication 4" at bounding box center [940, 49] width 125 height 20
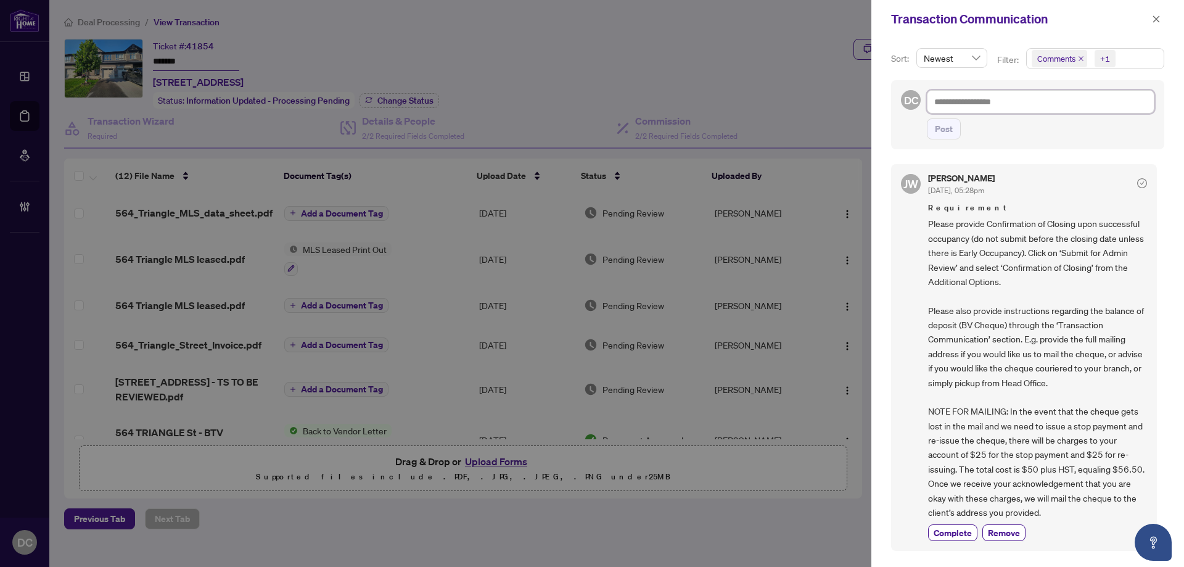
click at [1049, 95] on textarea at bounding box center [1040, 101] width 227 height 23
paste textarea "**********"
type textarea "**********"
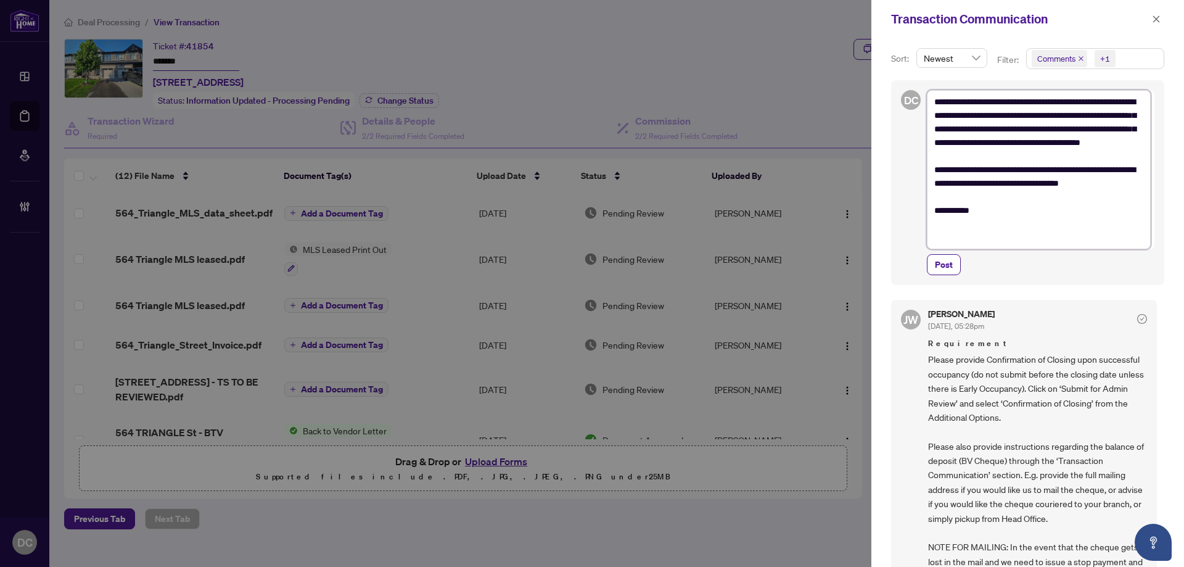
click at [989, 227] on textarea "**********" at bounding box center [1039, 169] width 224 height 159
type textarea "**********"
click at [947, 269] on span "Post" at bounding box center [944, 265] width 18 height 20
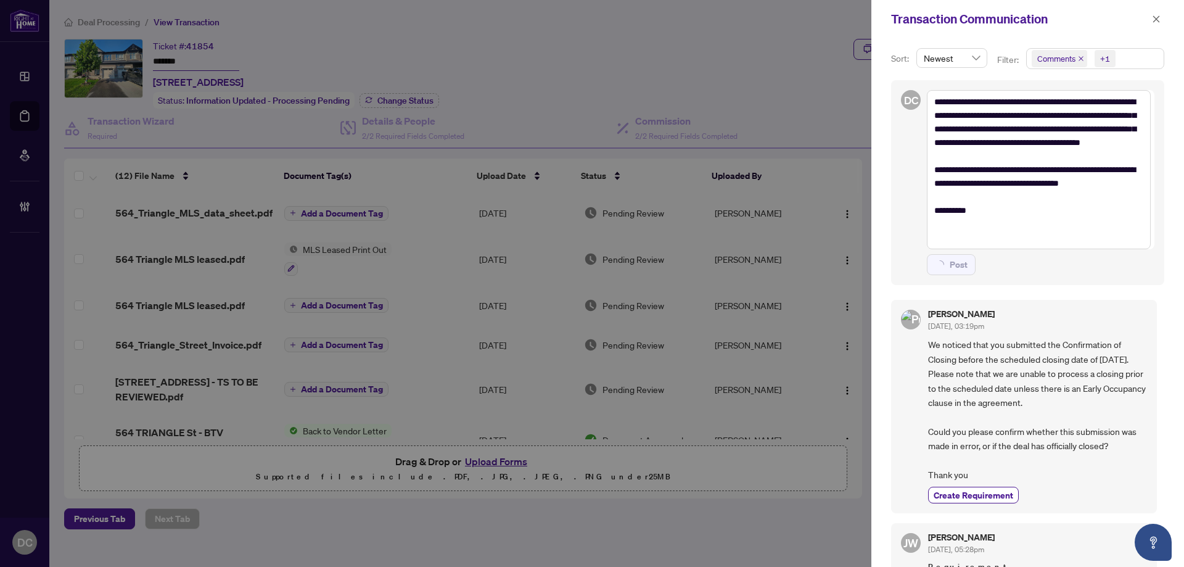
type textarea "**********"
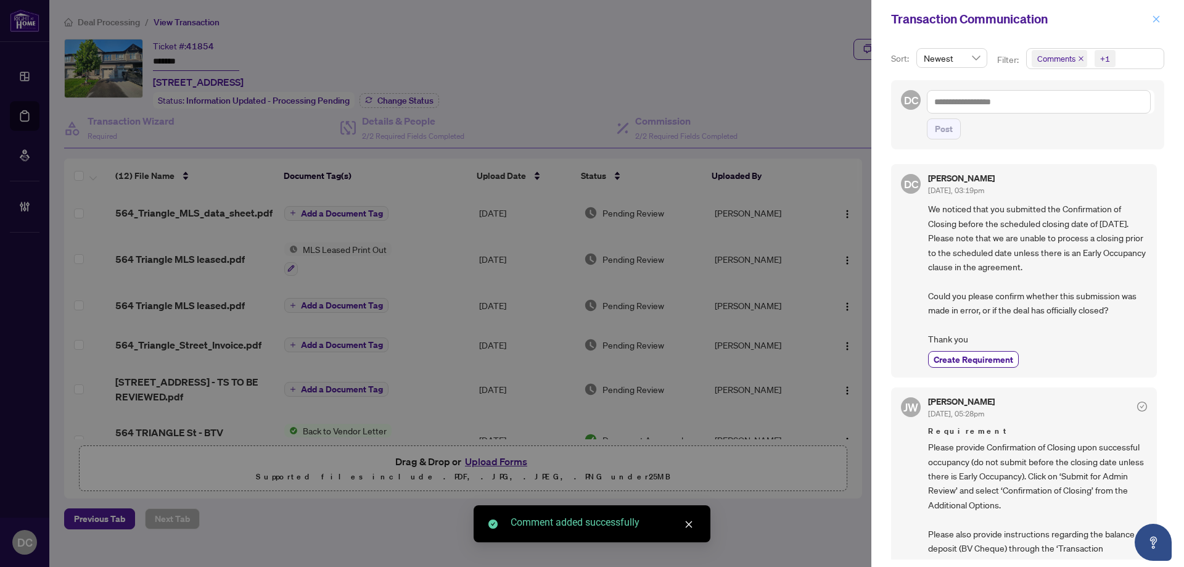
click at [1157, 23] on icon "close" at bounding box center [1156, 19] width 9 height 9
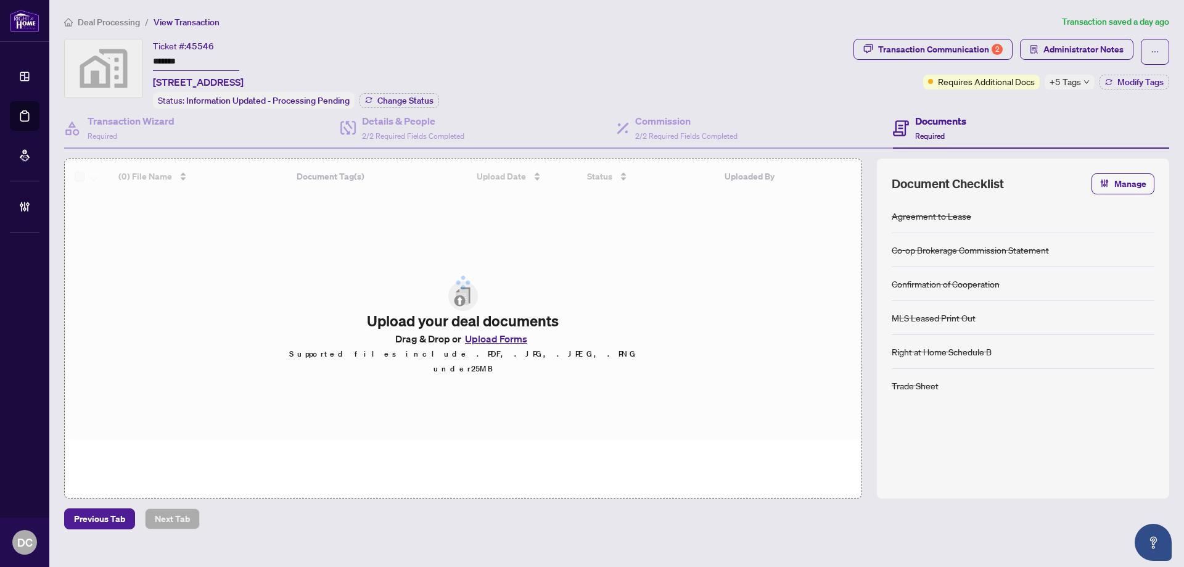
drag, startPoint x: 197, startPoint y: 60, endPoint x: 125, endPoint y: 58, distance: 72.8
click at [125, 58] on div "Ticket #: 45546 ******* [STREET_ADDRESS] Status: Information Updated - Processi…" at bounding box center [456, 74] width 784 height 70
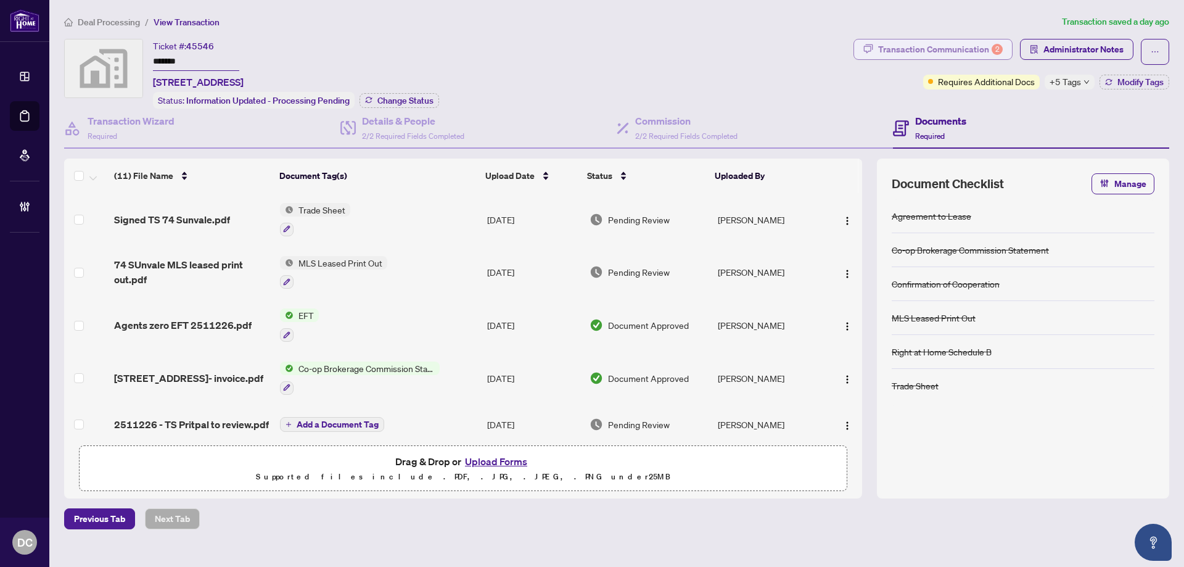
click at [961, 49] on div "Transaction Communication 2" at bounding box center [940, 49] width 125 height 20
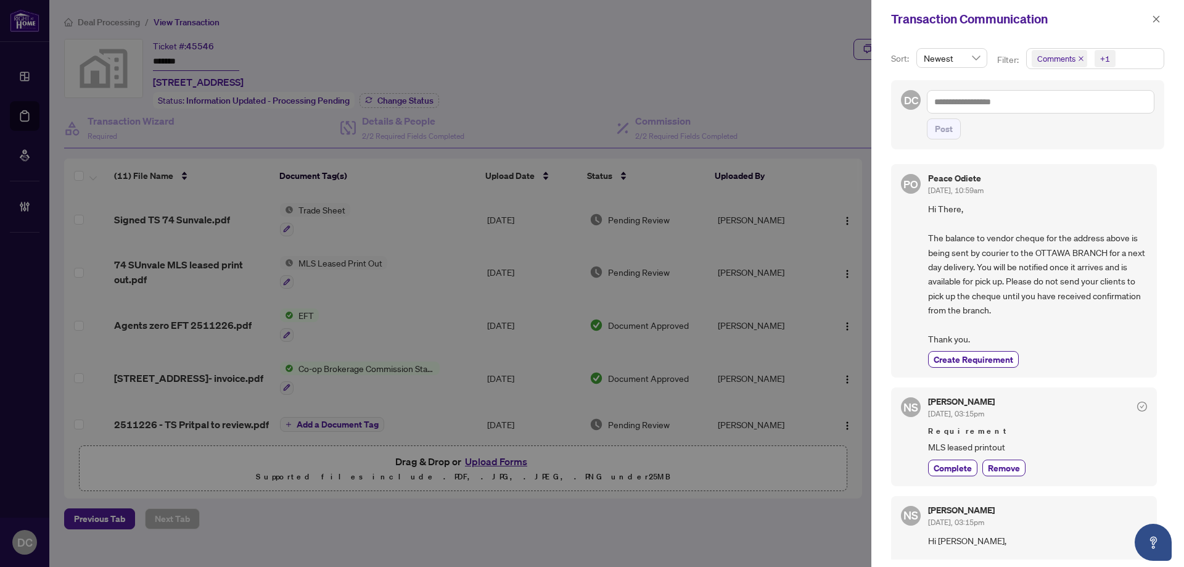
drag, startPoint x: 1153, startPoint y: 15, endPoint x: 1130, endPoint y: 15, distance: 23.4
click at [1153, 15] on icon "close" at bounding box center [1156, 19] width 9 height 9
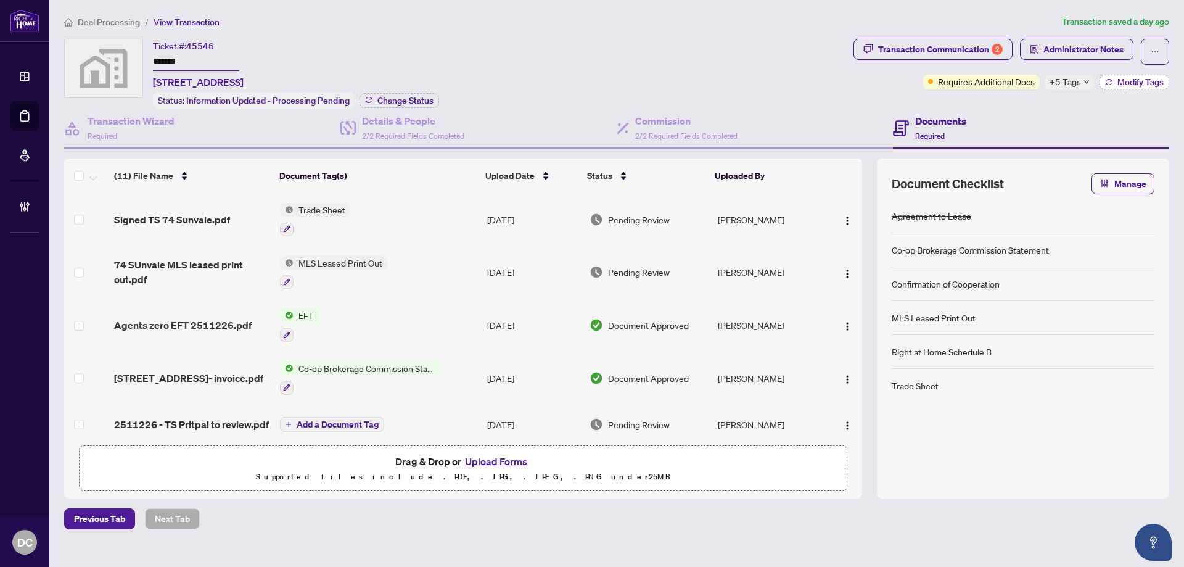
click at [1136, 82] on span "Modify Tags" at bounding box center [1140, 82] width 46 height 9
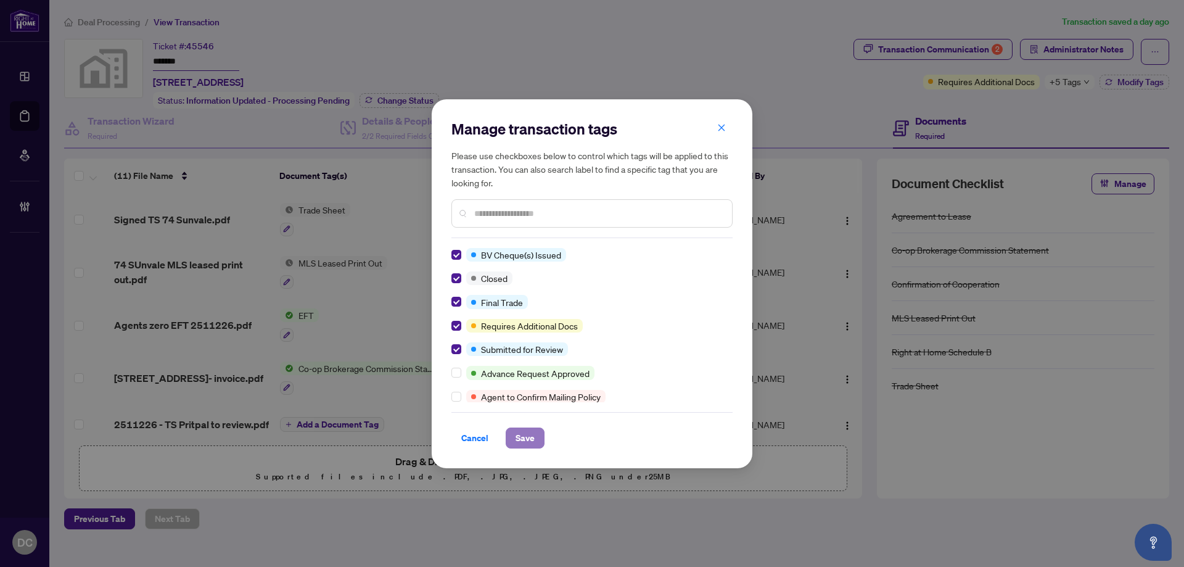
click at [527, 437] on span "Save" at bounding box center [524, 438] width 19 height 20
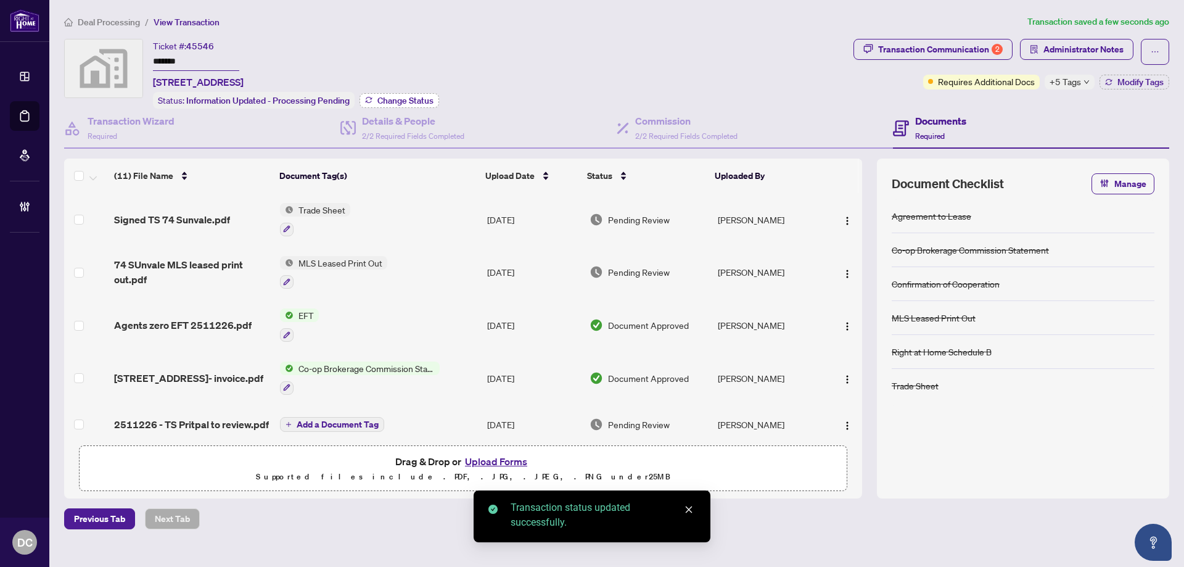
click at [402, 93] on button "Change Status" at bounding box center [399, 100] width 80 height 15
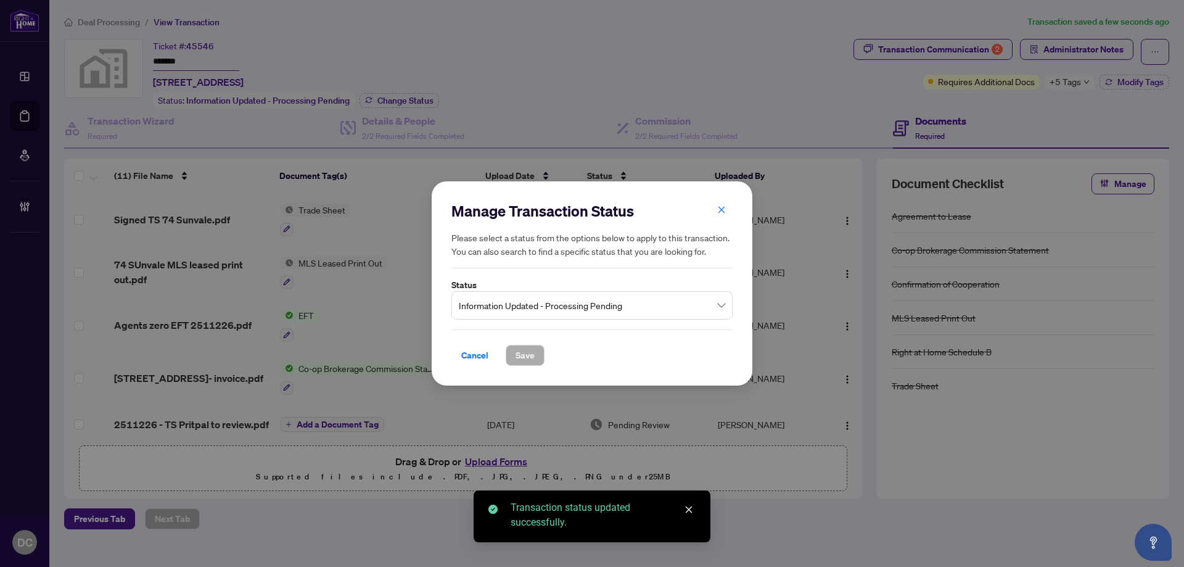
click at [661, 292] on div "Information Updated - Processing Pending" at bounding box center [591, 305] width 281 height 28
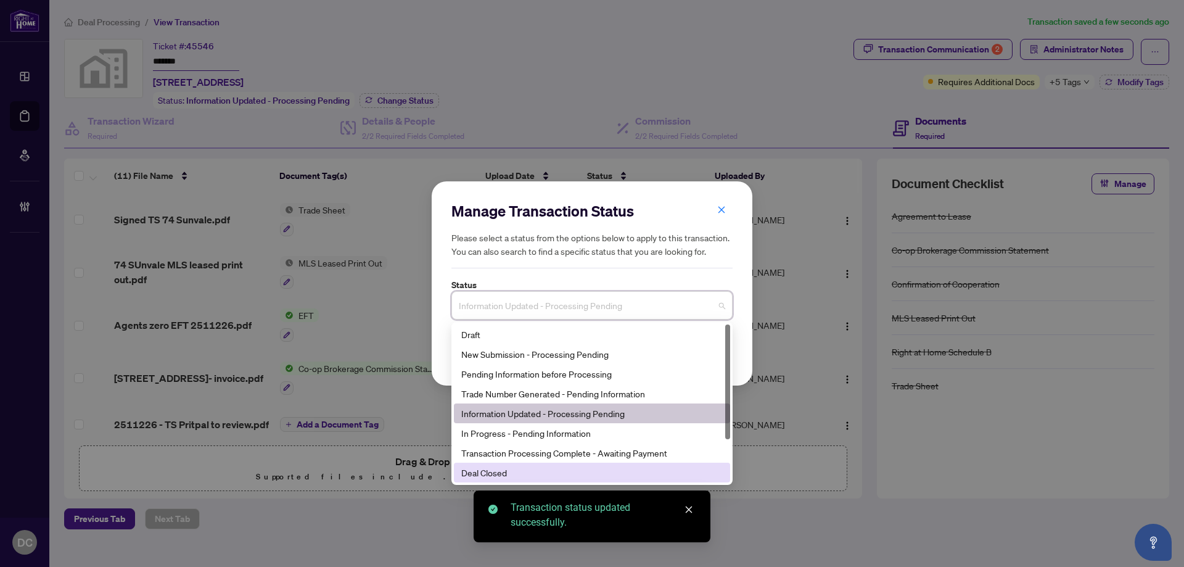
click at [547, 472] on div "Deal Closed" at bounding box center [591, 472] width 261 height 14
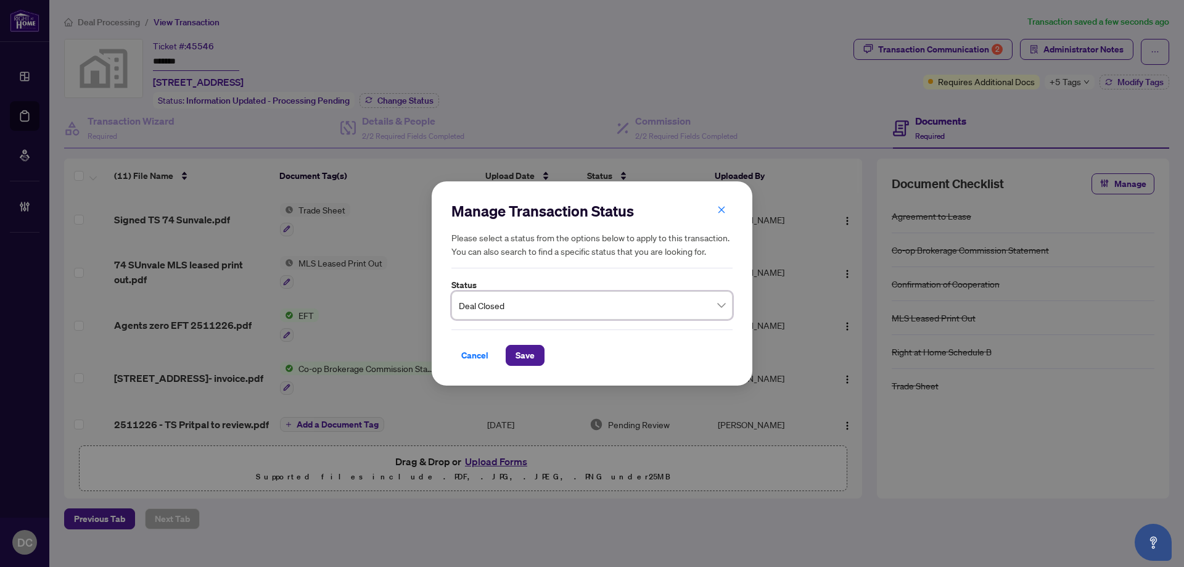
drag, startPoint x: 530, startPoint y: 349, endPoint x: 460, endPoint y: 326, distance: 73.5
click at [530, 350] on span "Save" at bounding box center [524, 355] width 19 height 20
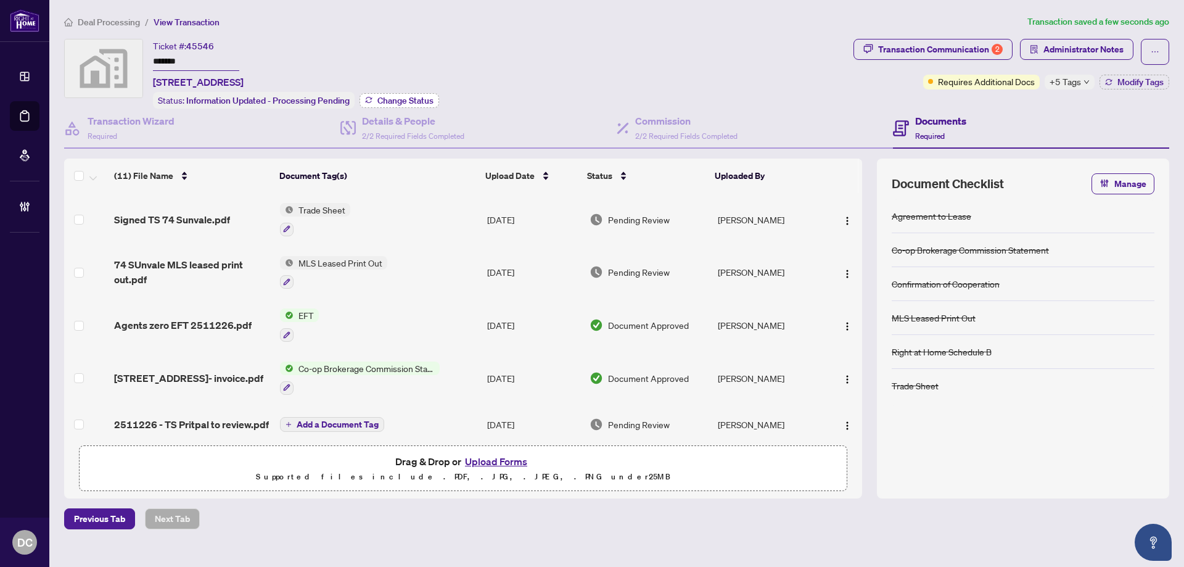
click at [403, 96] on span "Change Status" at bounding box center [405, 100] width 56 height 9
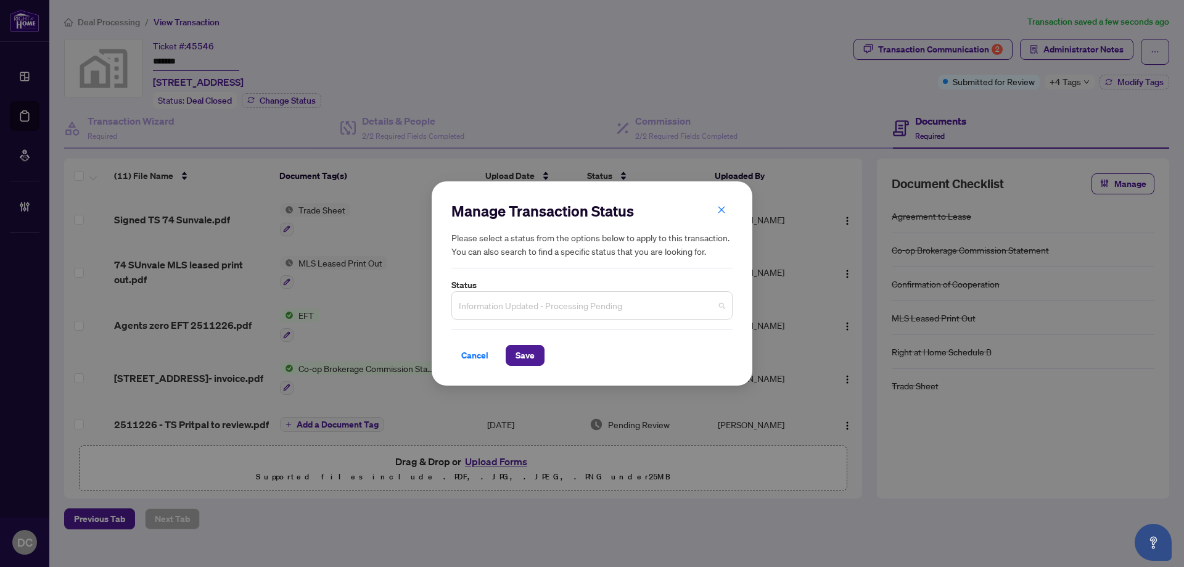
click at [520, 309] on span "Information Updated - Processing Pending" at bounding box center [592, 304] width 266 height 23
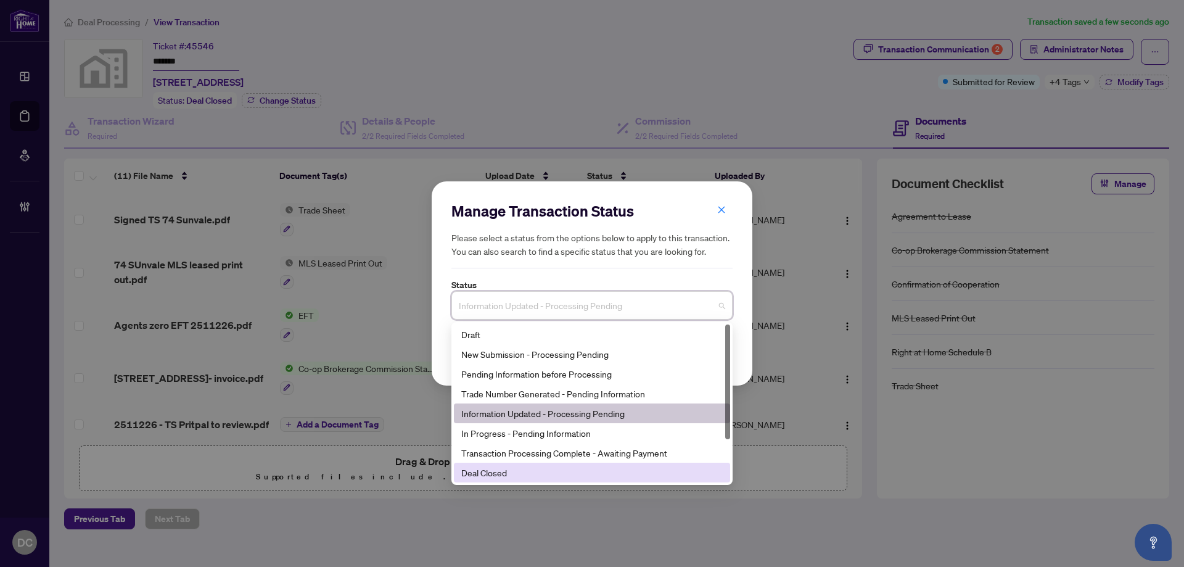
click at [528, 471] on div "Deal Closed" at bounding box center [591, 472] width 261 height 14
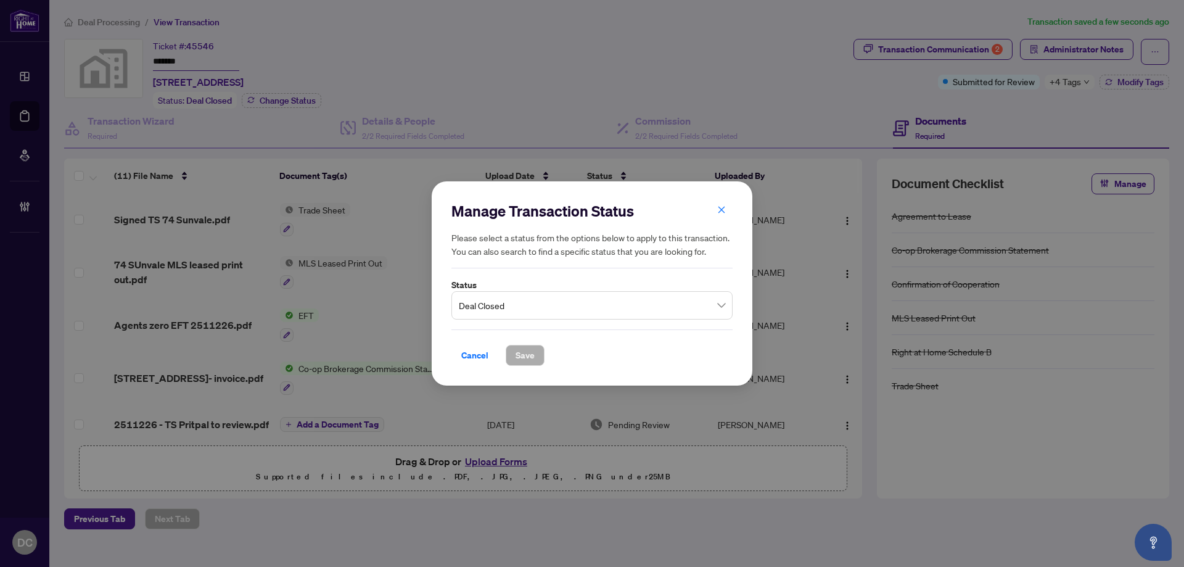
click at [977, 51] on div "Manage Transaction Status Please select a status from the options below to appl…" at bounding box center [592, 283] width 1184 height 567
click at [909, 44] on div "Manage Transaction Status Please select a status from the options below to appl…" at bounding box center [592, 283] width 1184 height 567
click at [1075, 84] on div "Manage Transaction Status Please select a status from the options below to appl…" at bounding box center [592, 283] width 1184 height 567
click at [726, 213] on button "button" at bounding box center [721, 210] width 25 height 21
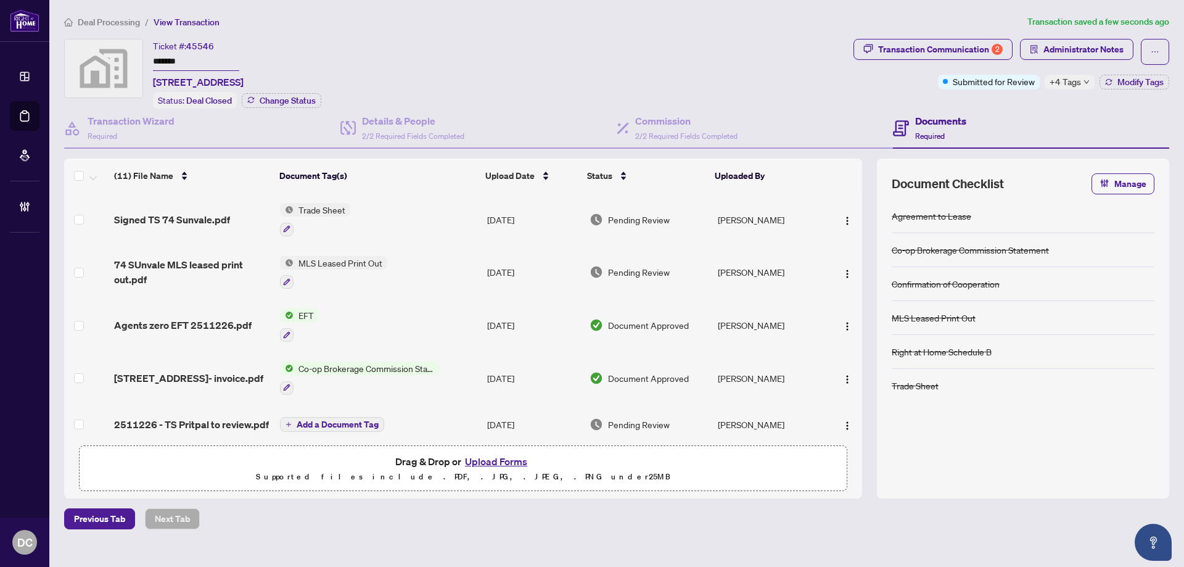
click at [1079, 83] on span "+4 Tags" at bounding box center [1064, 82] width 31 height 14
click at [996, 52] on div "2" at bounding box center [996, 49] width 11 height 11
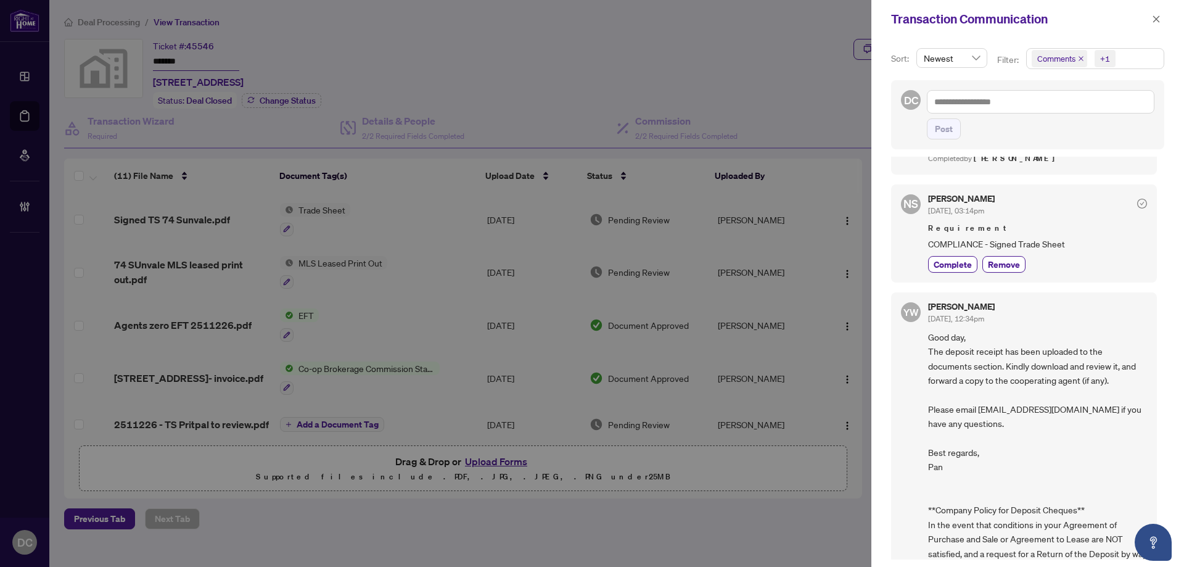
scroll to position [863, 0]
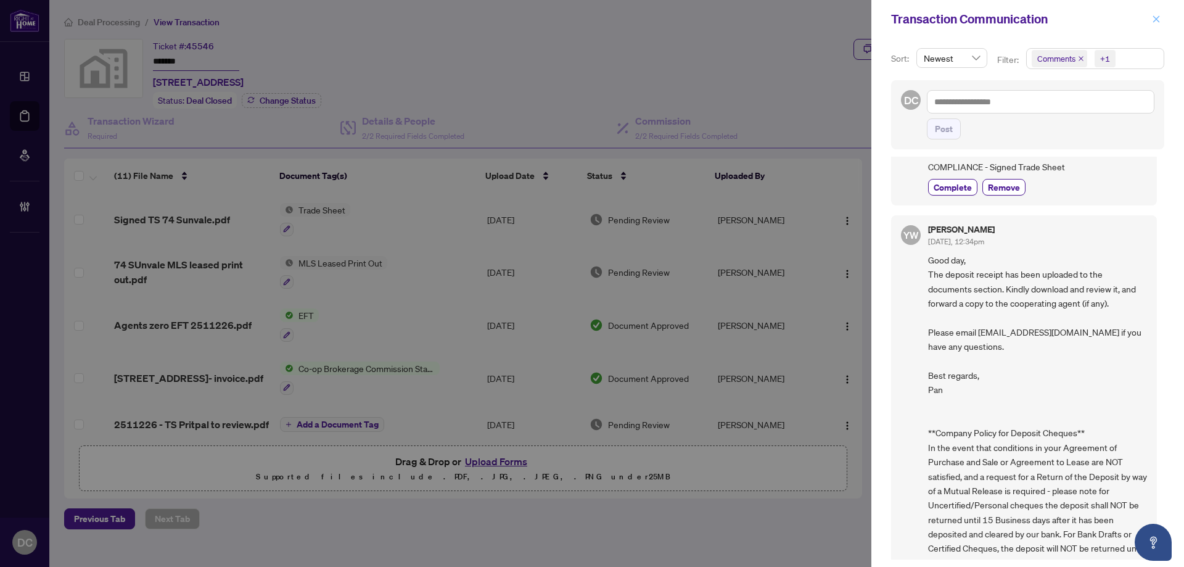
click at [1154, 20] on icon "close" at bounding box center [1156, 19] width 9 height 9
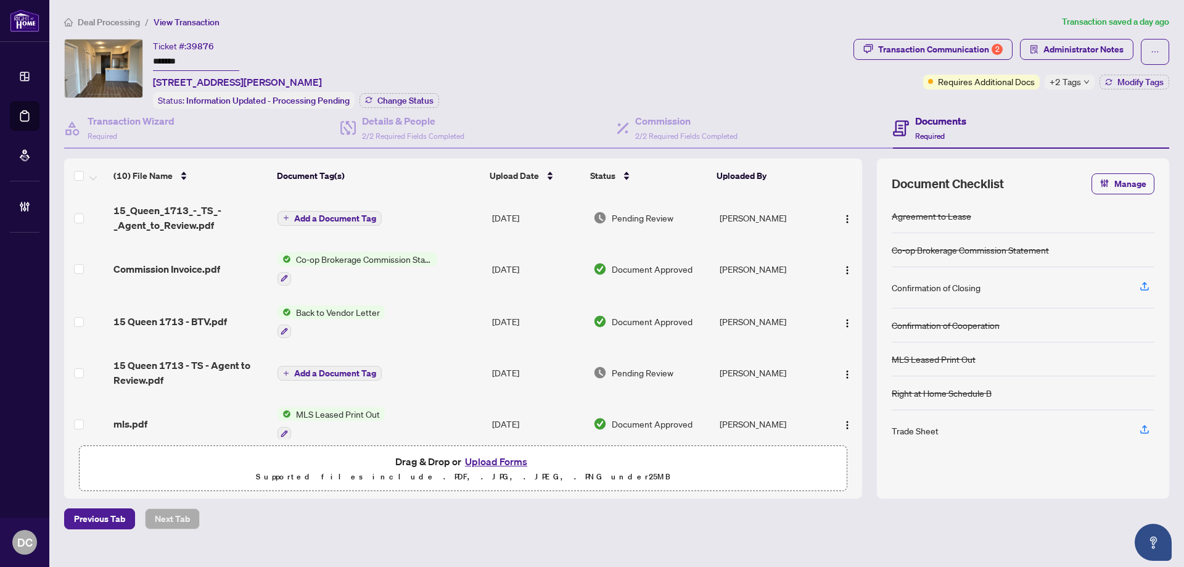
click at [84, 56] on div "Ticket #: 39876 ******* [STREET_ADDRESS][PERSON_NAME] Status: Information Updat…" at bounding box center [456, 74] width 784 height 70
click at [397, 100] on span "Change Status" at bounding box center [405, 100] width 56 height 9
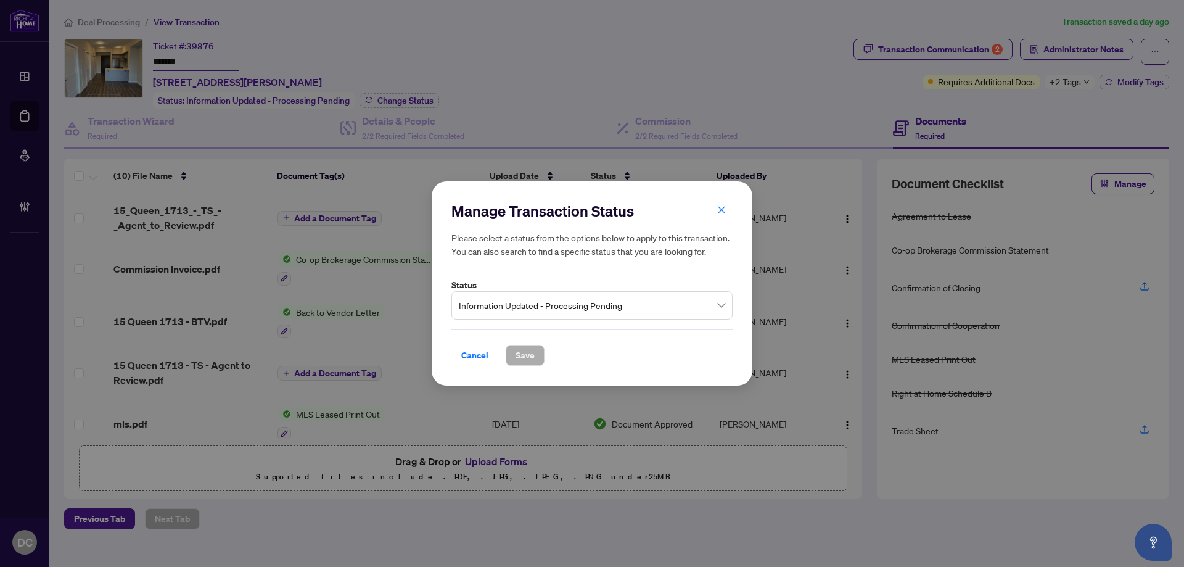
click at [579, 300] on span "Information Updated - Processing Pending" at bounding box center [592, 304] width 266 height 23
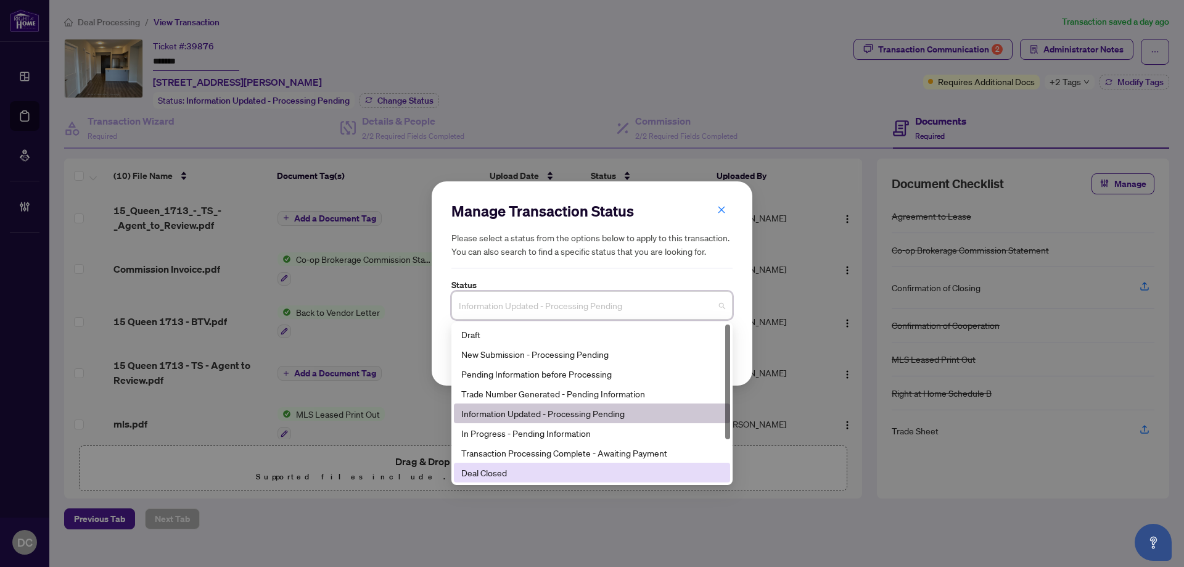
drag, startPoint x: 499, startPoint y: 473, endPoint x: 509, endPoint y: 467, distance: 10.8
click at [500, 473] on div "Deal Closed" at bounding box center [591, 472] width 261 height 14
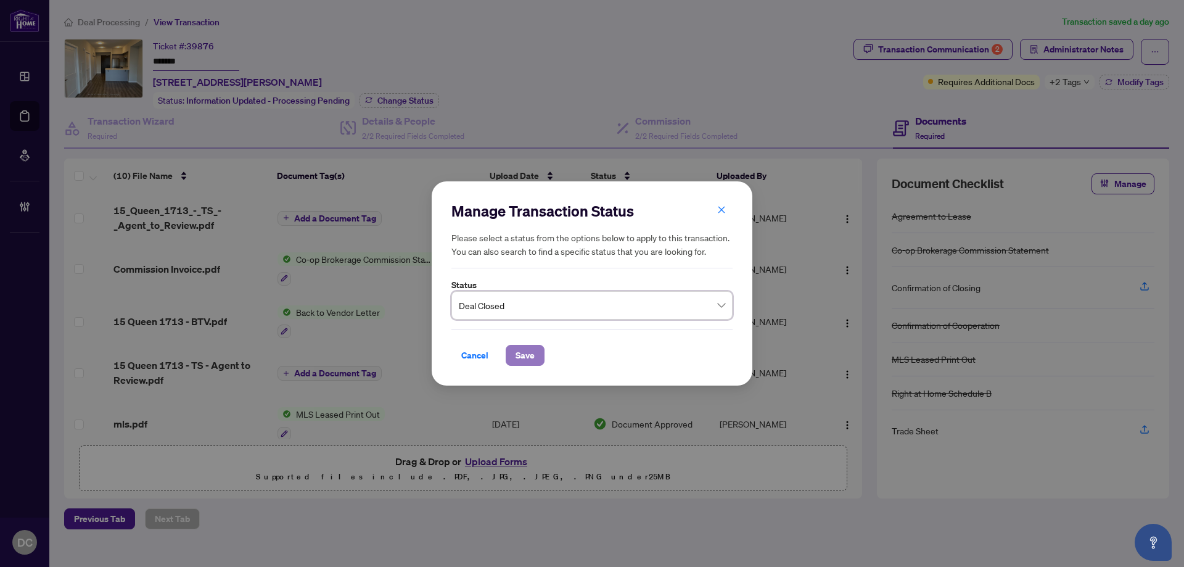
click at [523, 357] on span "Save" at bounding box center [524, 355] width 19 height 20
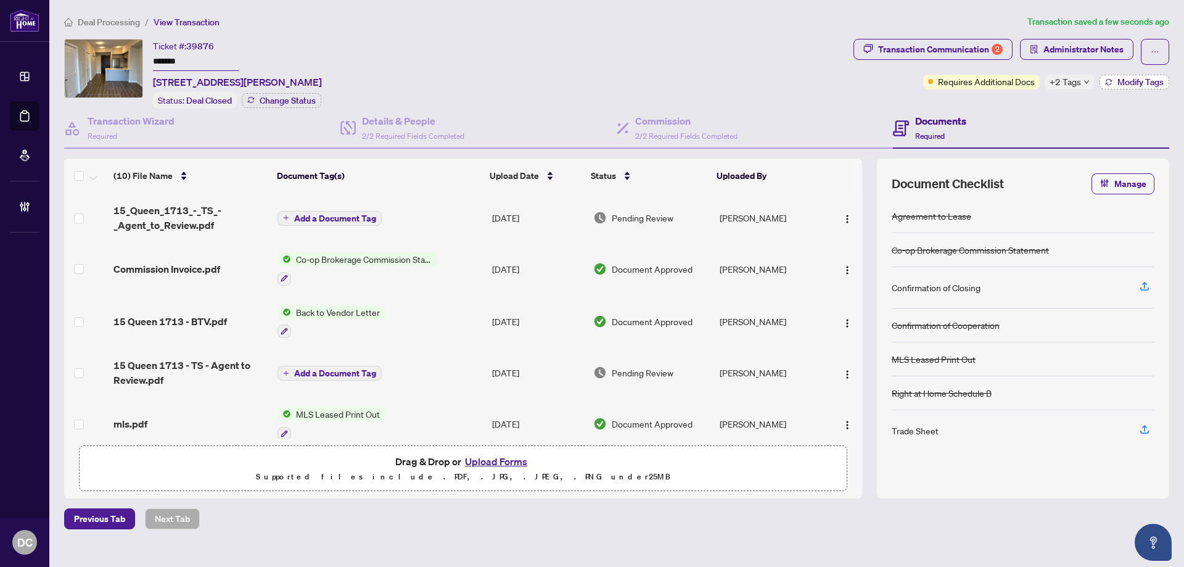
click at [1109, 81] on icon "button" at bounding box center [1108, 81] width 7 height 7
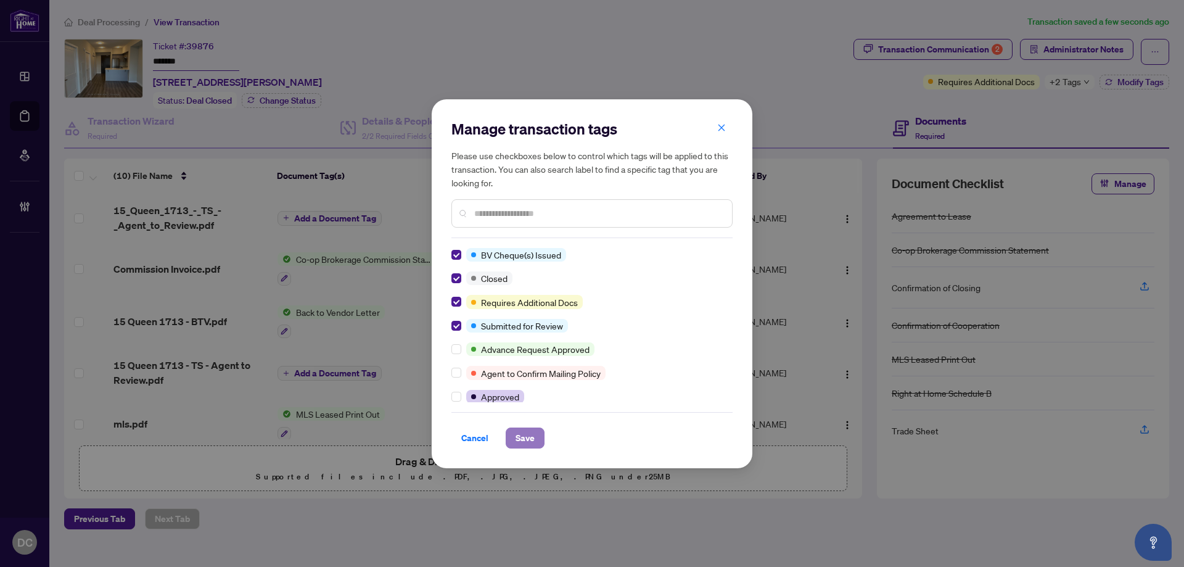
click at [519, 435] on span "Save" at bounding box center [524, 438] width 19 height 20
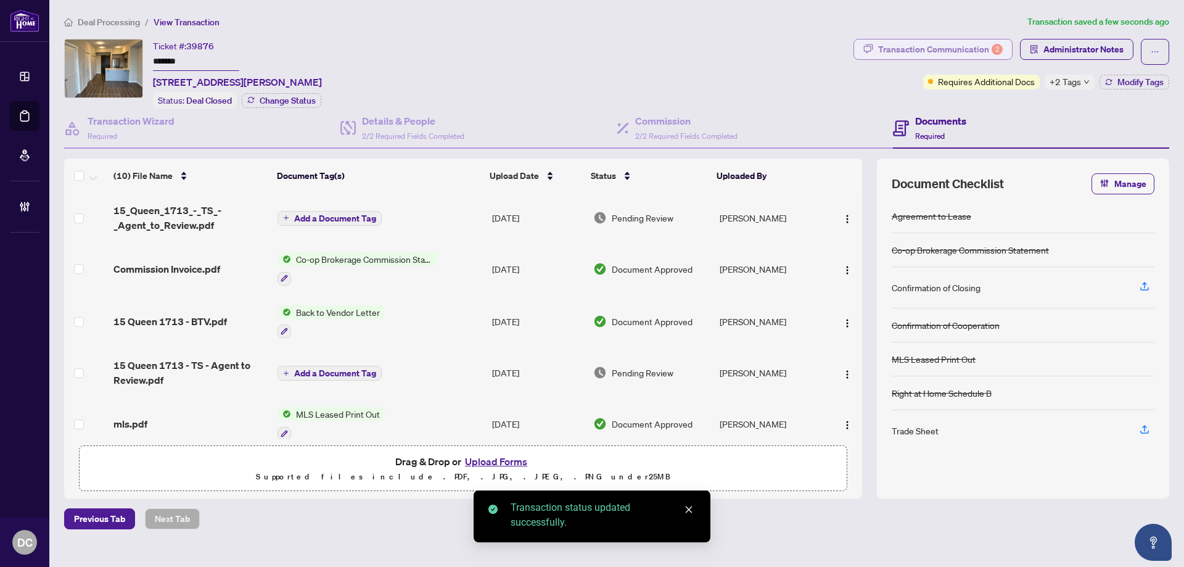
click at [957, 46] on div "Transaction Communication 2" at bounding box center [940, 49] width 125 height 20
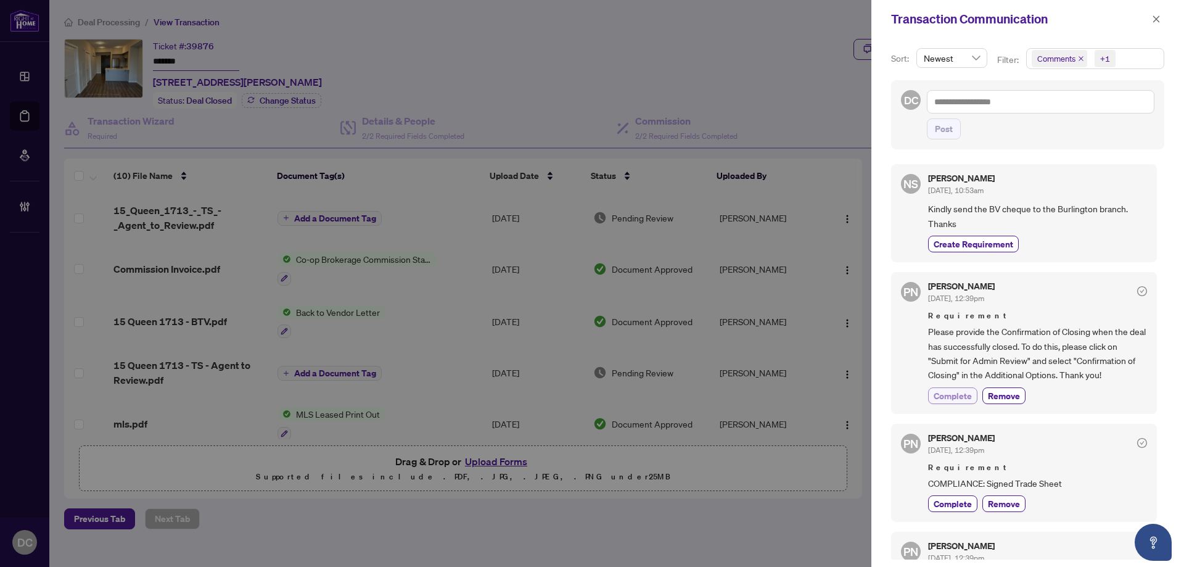
click at [952, 396] on span "Complete" at bounding box center [952, 395] width 38 height 13
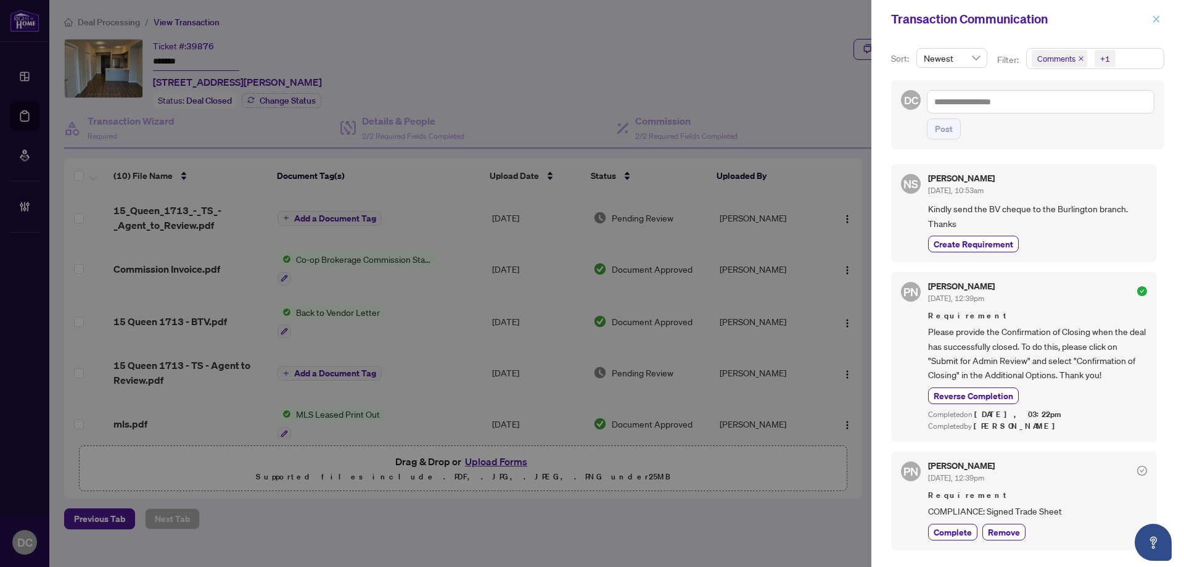
click at [1153, 12] on span "button" at bounding box center [1156, 19] width 9 height 20
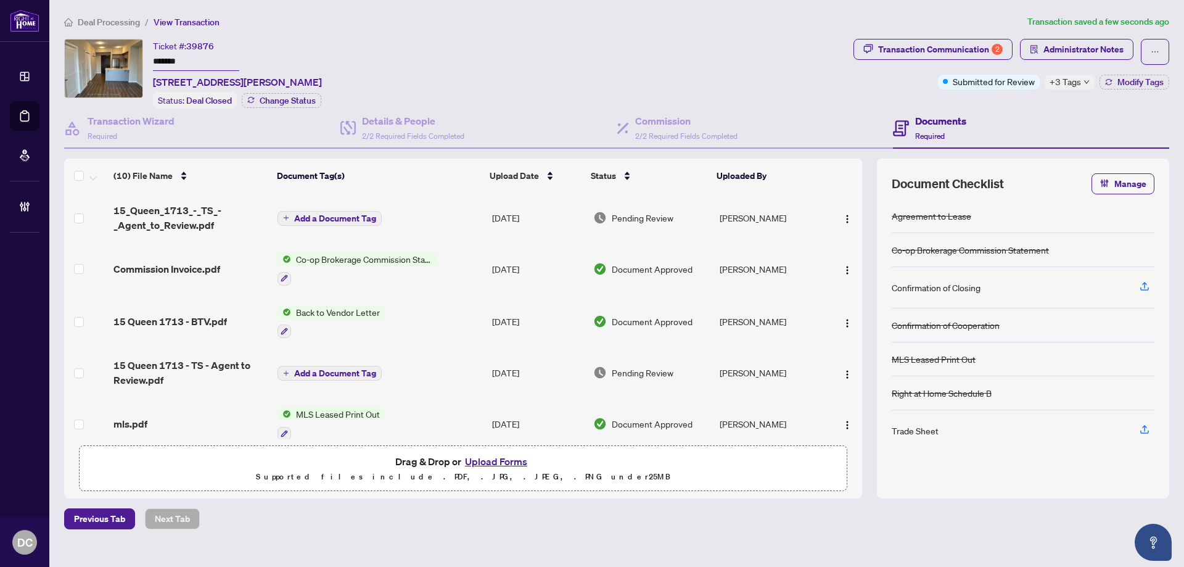
click at [466, 266] on td "Co-op Brokerage Commission Statement" at bounding box center [379, 268] width 215 height 53
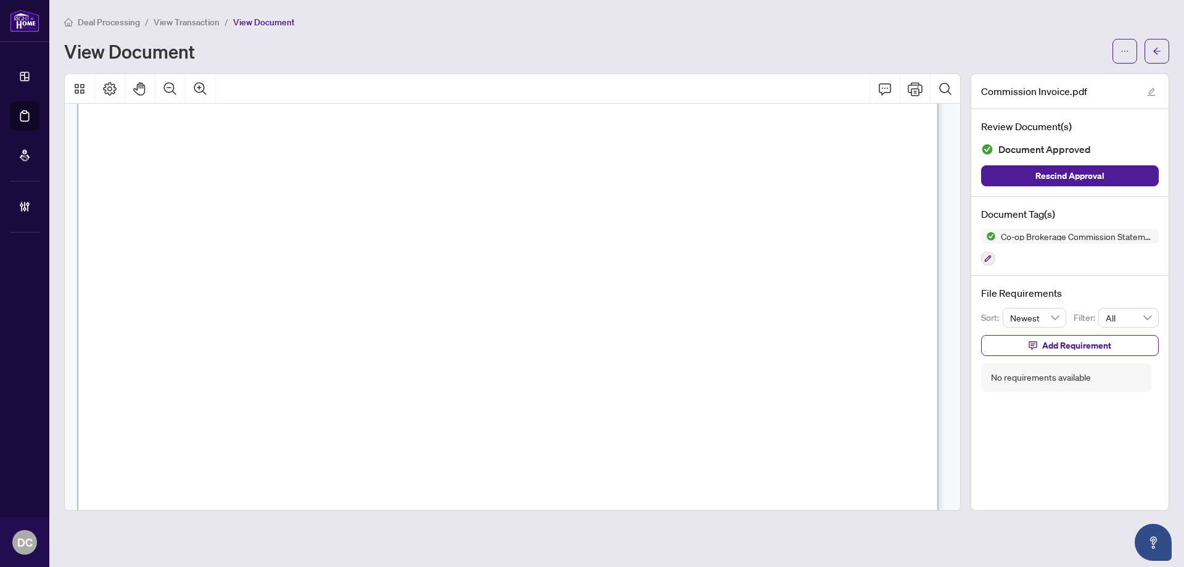
scroll to position [432, 0]
click at [1161, 50] on button "button" at bounding box center [1156, 51] width 25 height 25
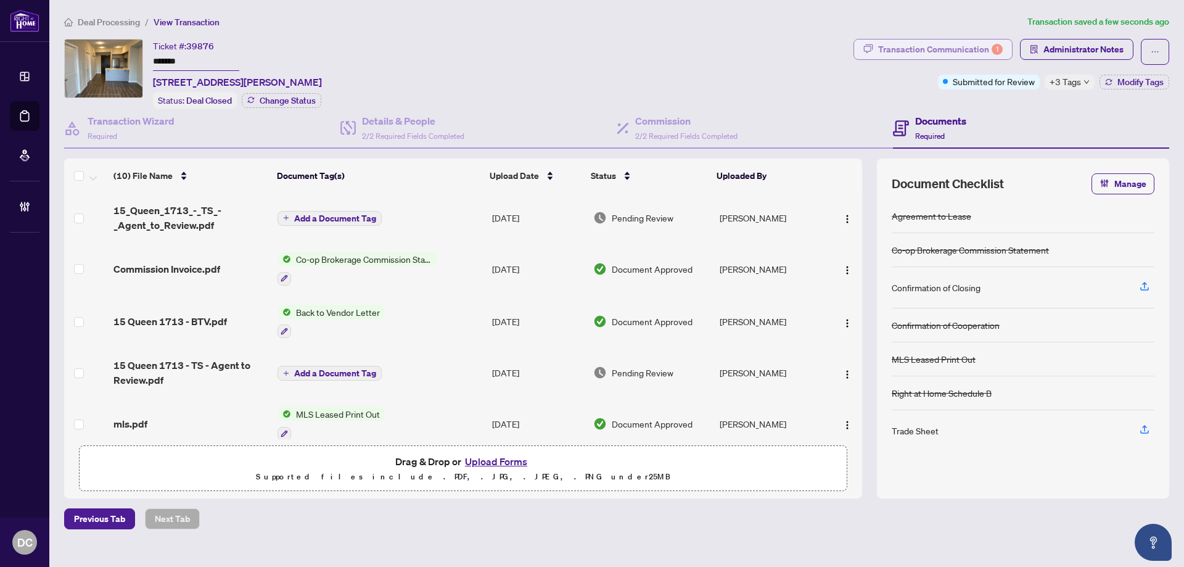
click at [982, 46] on div "Transaction Communication 1" at bounding box center [940, 49] width 125 height 20
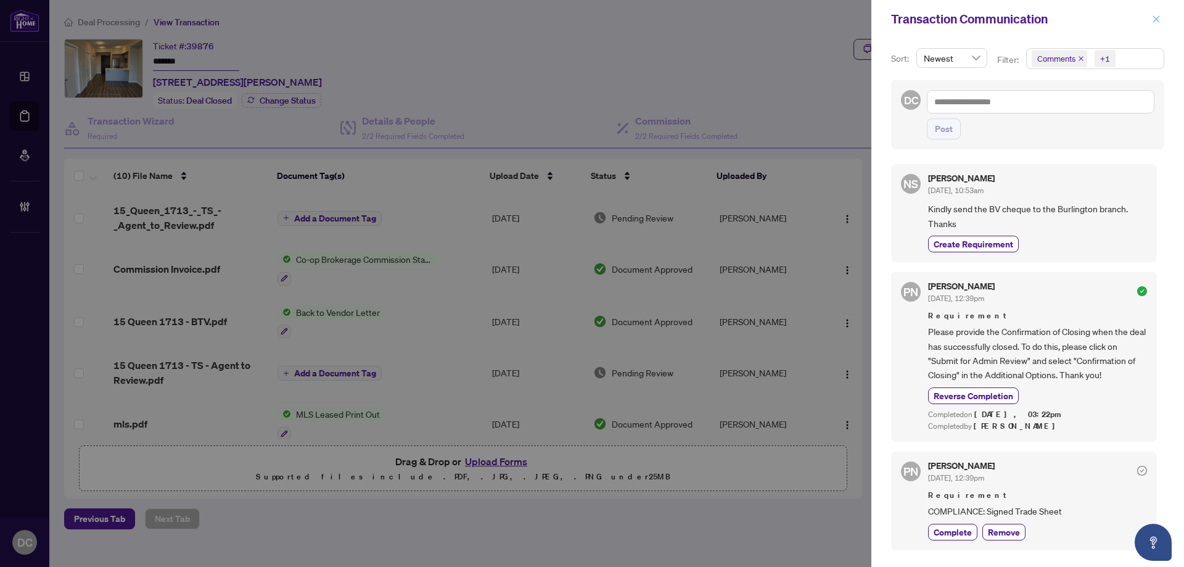
click at [1158, 17] on icon "close" at bounding box center [1156, 19] width 9 height 9
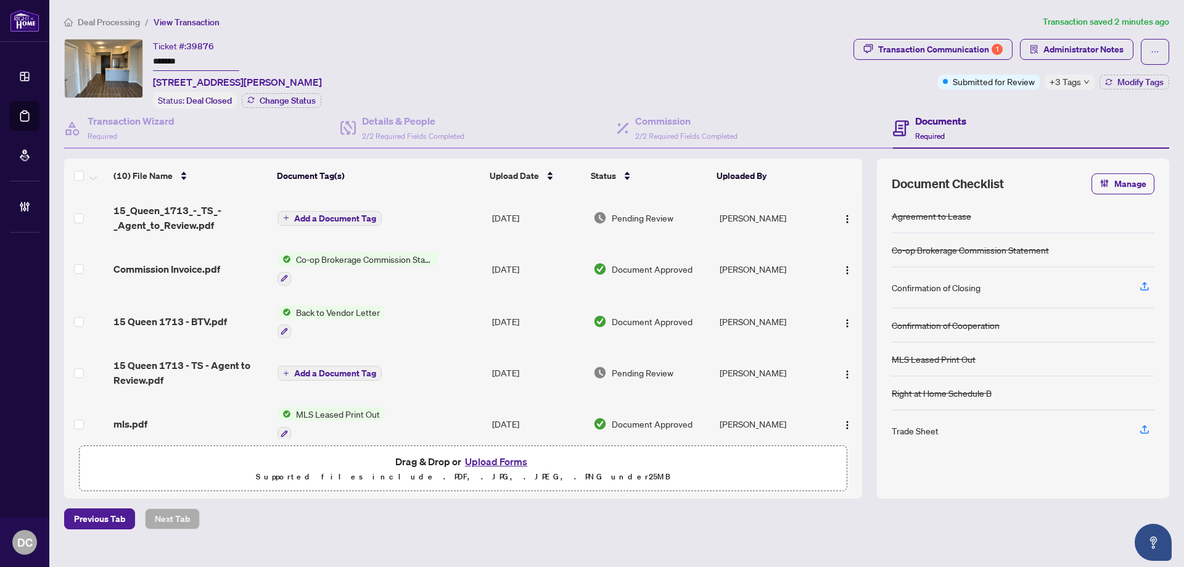
click at [1063, 81] on span "+3 Tags" at bounding box center [1064, 82] width 31 height 14
click at [1022, 110] on div "Documents Required" at bounding box center [1031, 129] width 276 height 40
click at [465, 219] on td "Add a Document Tag" at bounding box center [379, 217] width 215 height 49
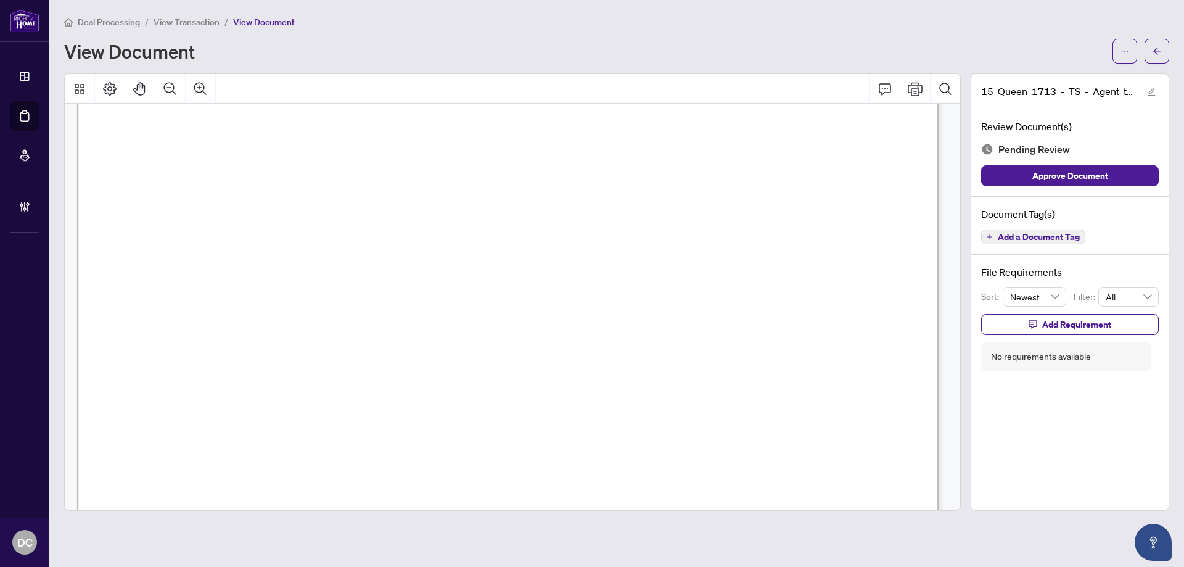
scroll to position [493, 0]
click at [1147, 58] on button "button" at bounding box center [1156, 51] width 25 height 25
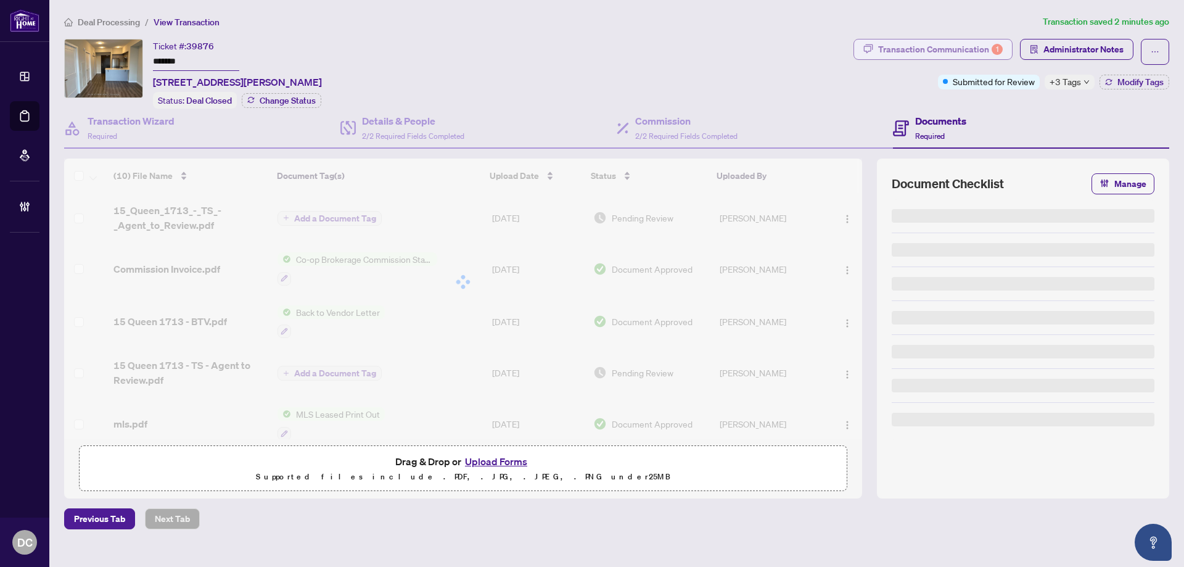
click at [986, 48] on div "Transaction Communication 1" at bounding box center [940, 49] width 125 height 20
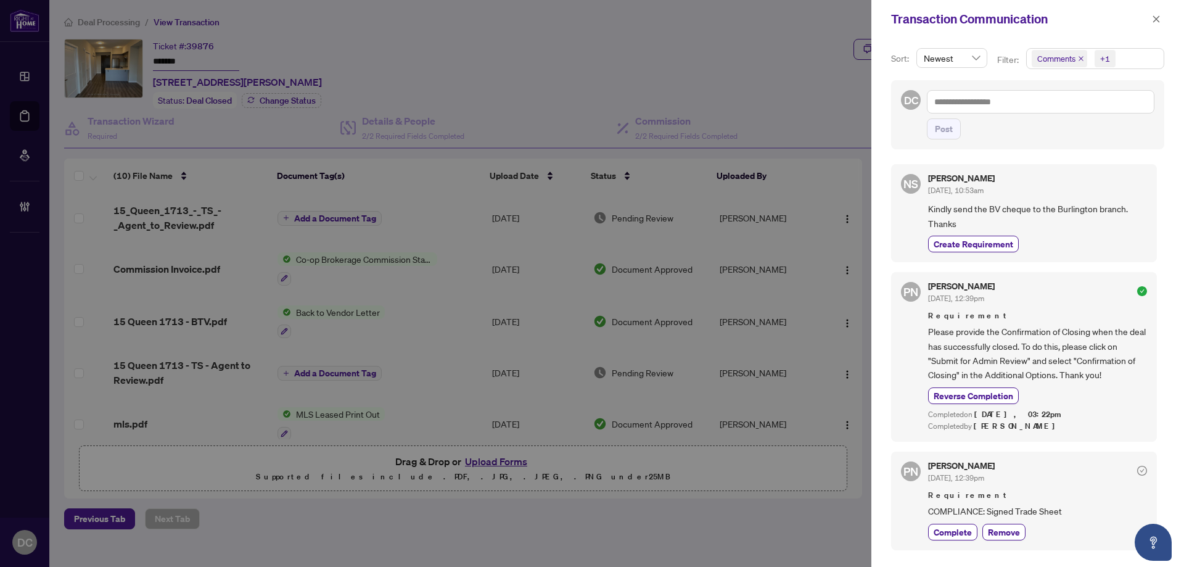
click at [1128, 62] on span "Comments +1" at bounding box center [1094, 59] width 137 height 20
click at [1083, 109] on span "Comments" at bounding box center [1071, 109] width 43 height 11
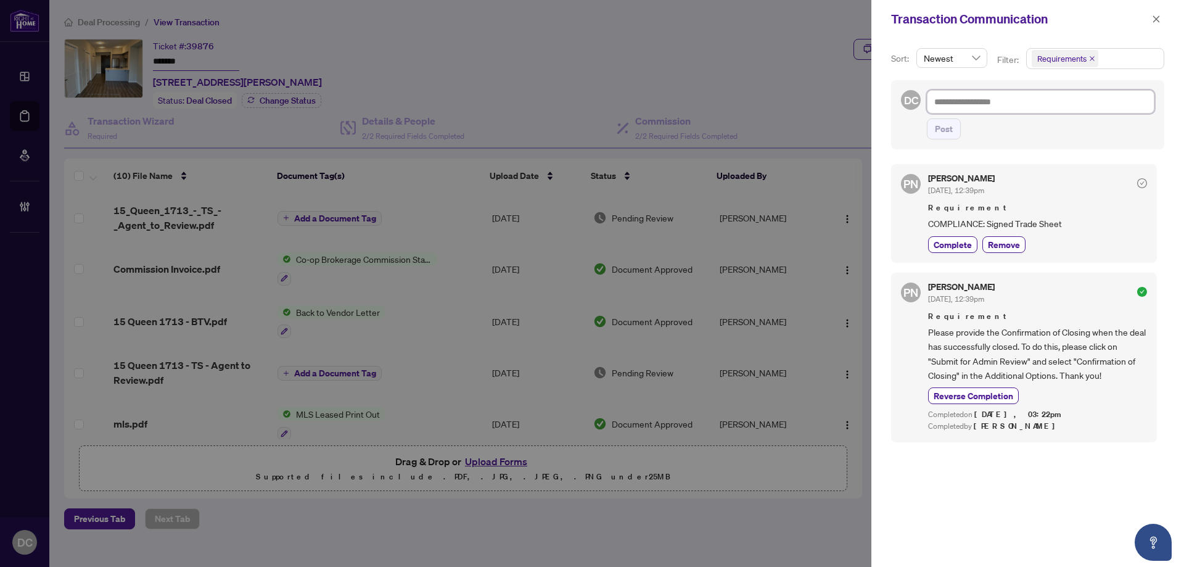
click at [961, 100] on textarea at bounding box center [1040, 101] width 227 height 23
click at [1155, 10] on span "button" at bounding box center [1156, 19] width 9 height 20
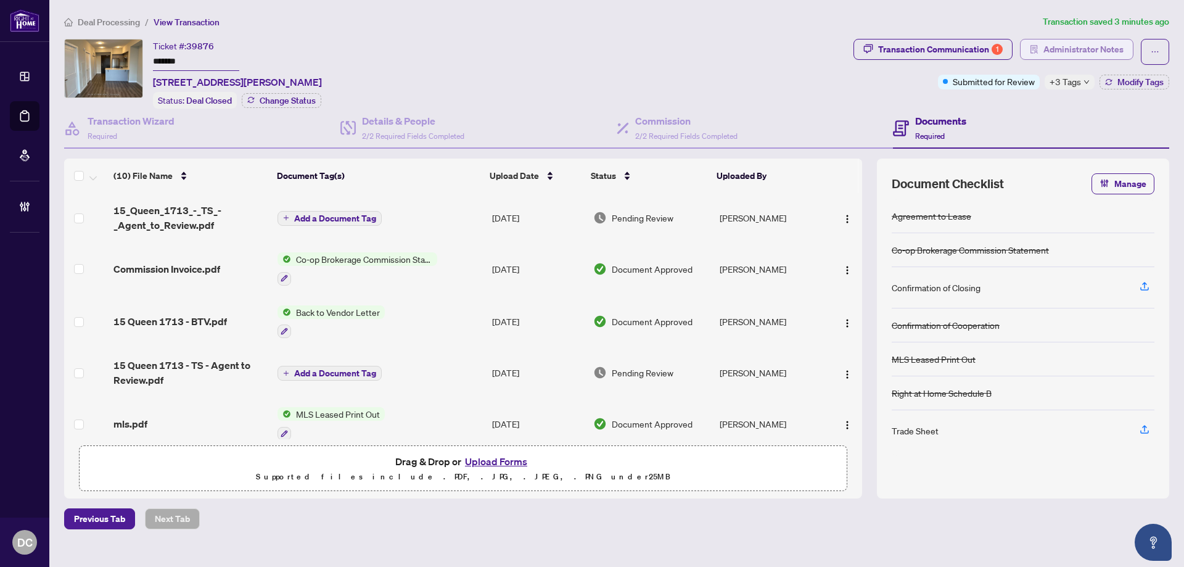
click at [1120, 49] on span "Administrator Notes" at bounding box center [1083, 49] width 80 height 20
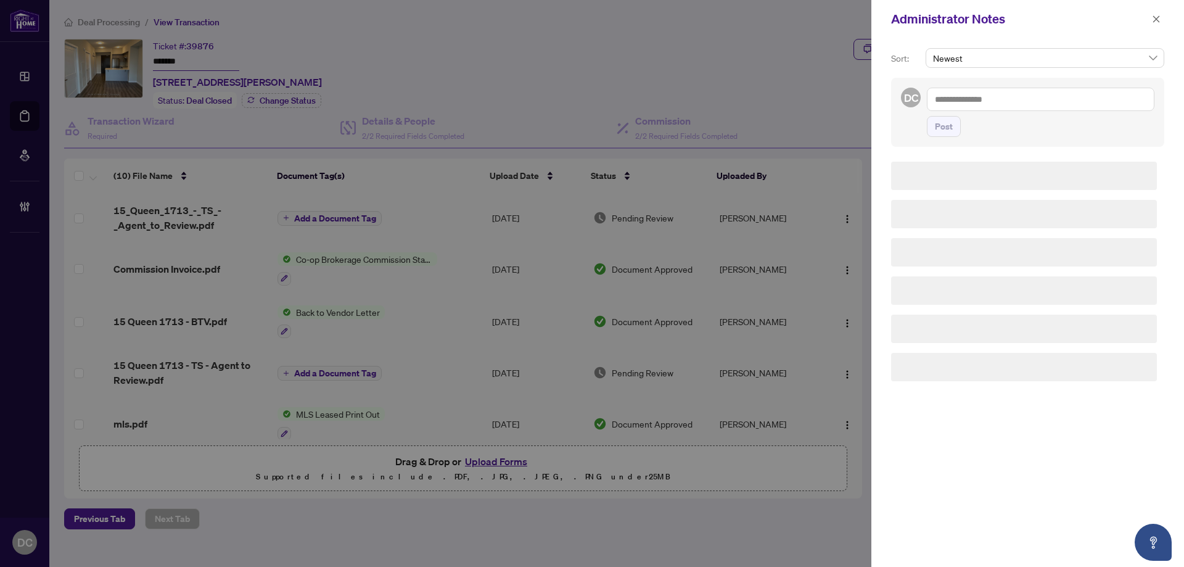
click at [1020, 101] on textarea at bounding box center [1040, 99] width 227 height 23
paste textarea "**********"
type textarea "**********"
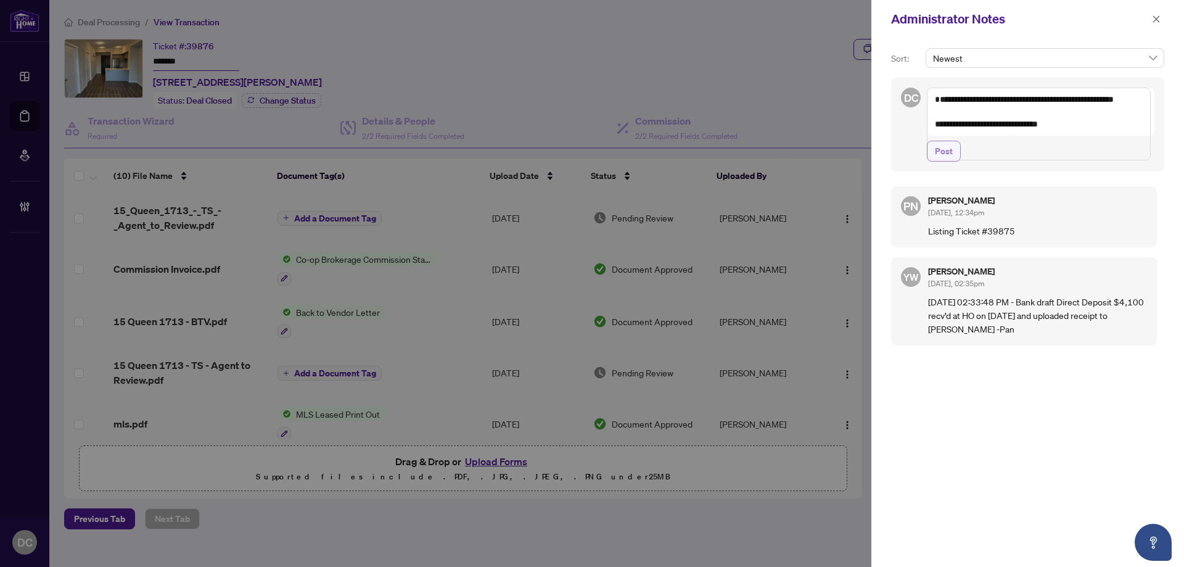
click at [951, 162] on button "Post" at bounding box center [944, 151] width 34 height 21
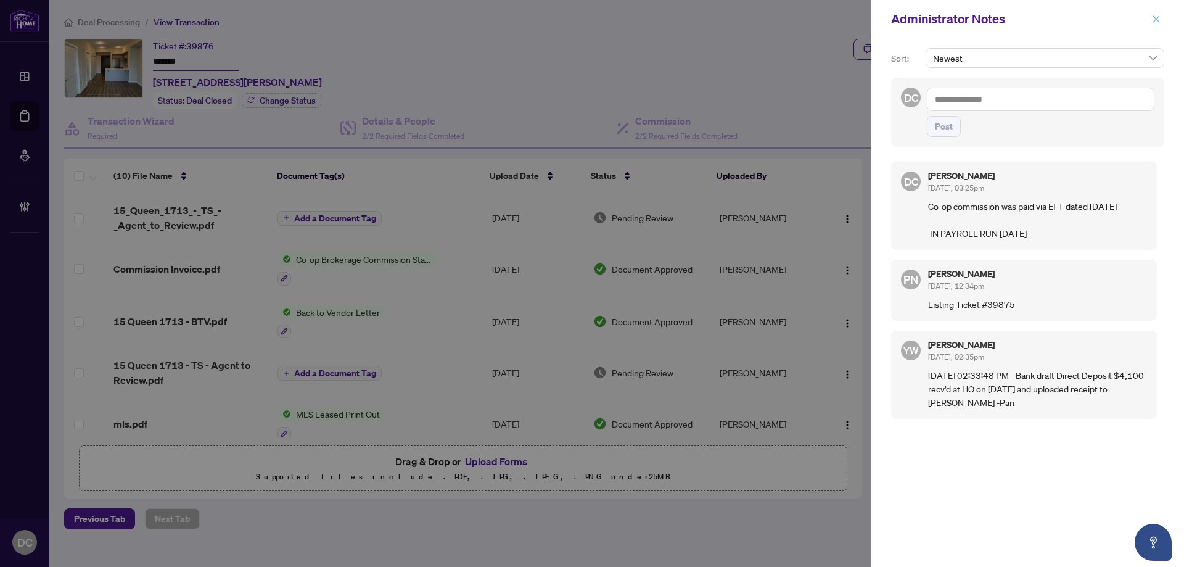
click at [1158, 19] on icon "close" at bounding box center [1156, 19] width 9 height 9
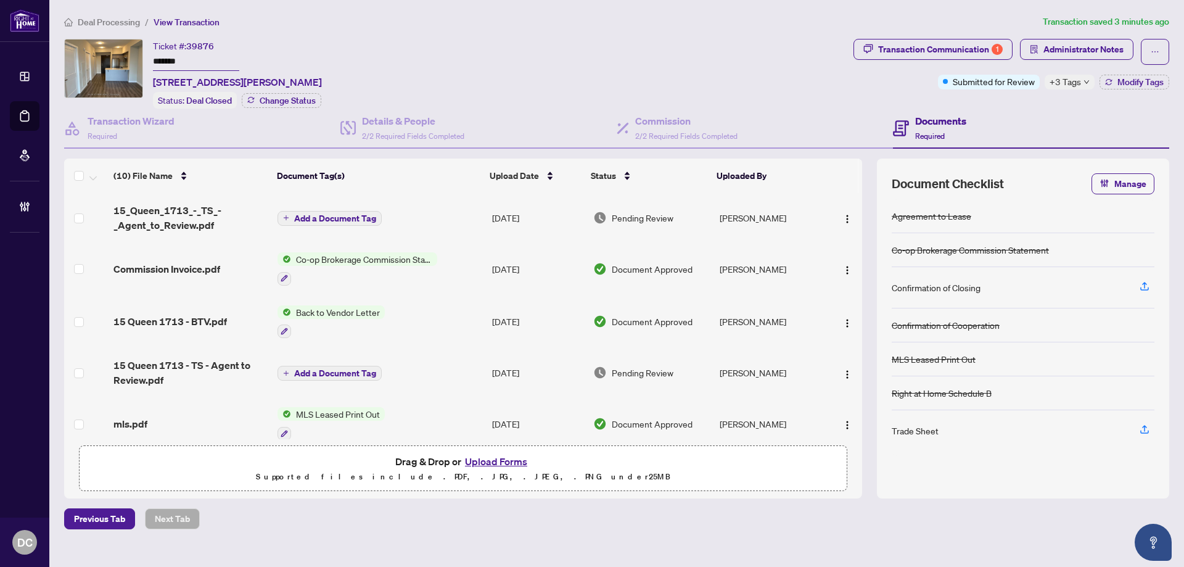
drag, startPoint x: 194, startPoint y: 56, endPoint x: 126, endPoint y: 57, distance: 68.4
click at [126, 57] on div "Ticket #: 39876 ******* 1713-15 Queen St, Hamilton, Ontario L8P 0C6, Canada Sta…" at bounding box center [456, 74] width 784 height 70
click at [986, 56] on div "Transaction Communication 1" at bounding box center [940, 49] width 125 height 20
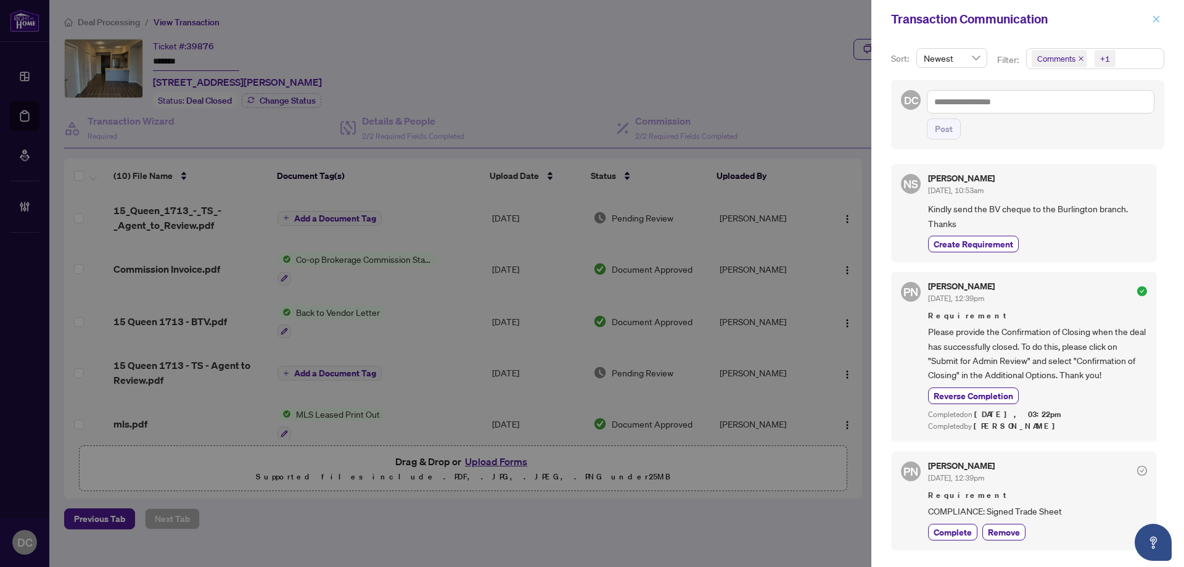
drag, startPoint x: 1154, startPoint y: 13, endPoint x: 421, endPoint y: 346, distance: 805.1
click at [1153, 12] on span "button" at bounding box center [1156, 19] width 9 height 20
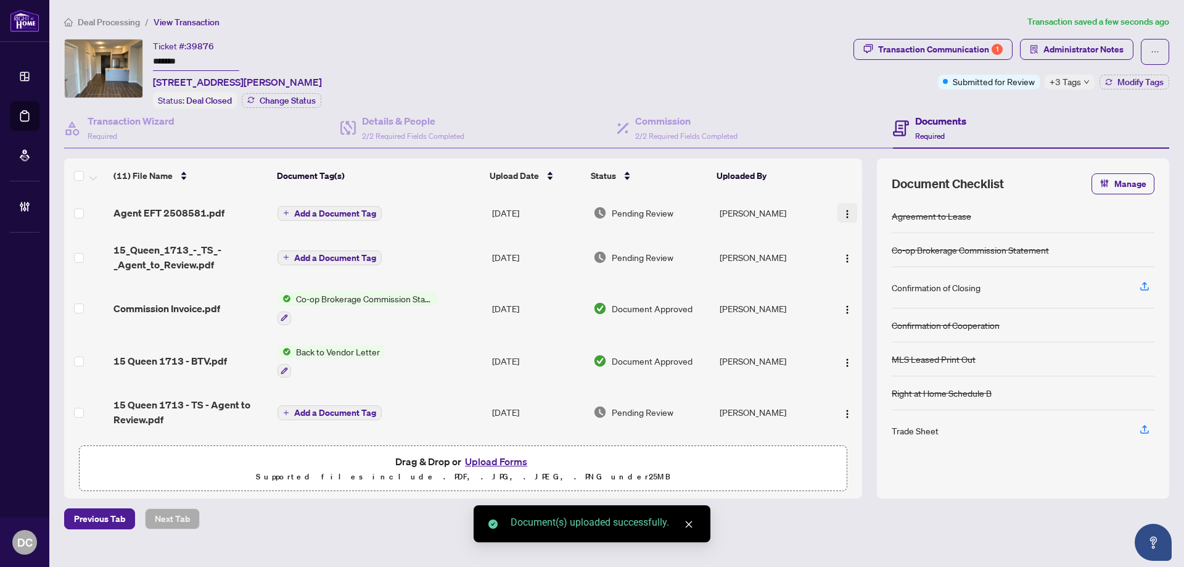
click at [848, 210] on img "button" at bounding box center [847, 214] width 10 height 10
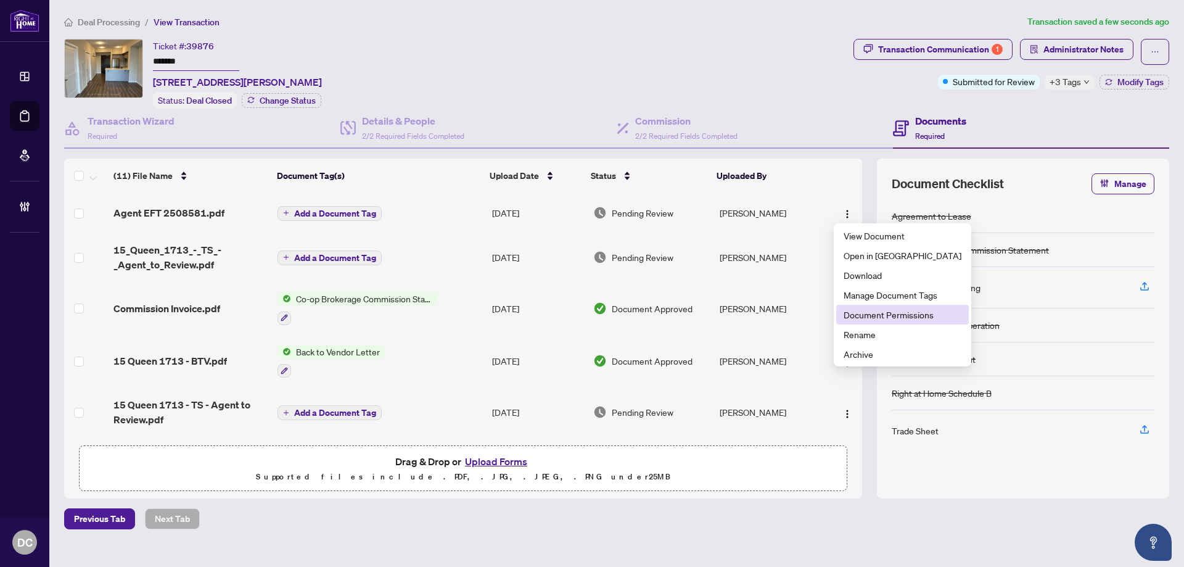
click at [878, 317] on span "Document Permissions" at bounding box center [902, 315] width 118 height 14
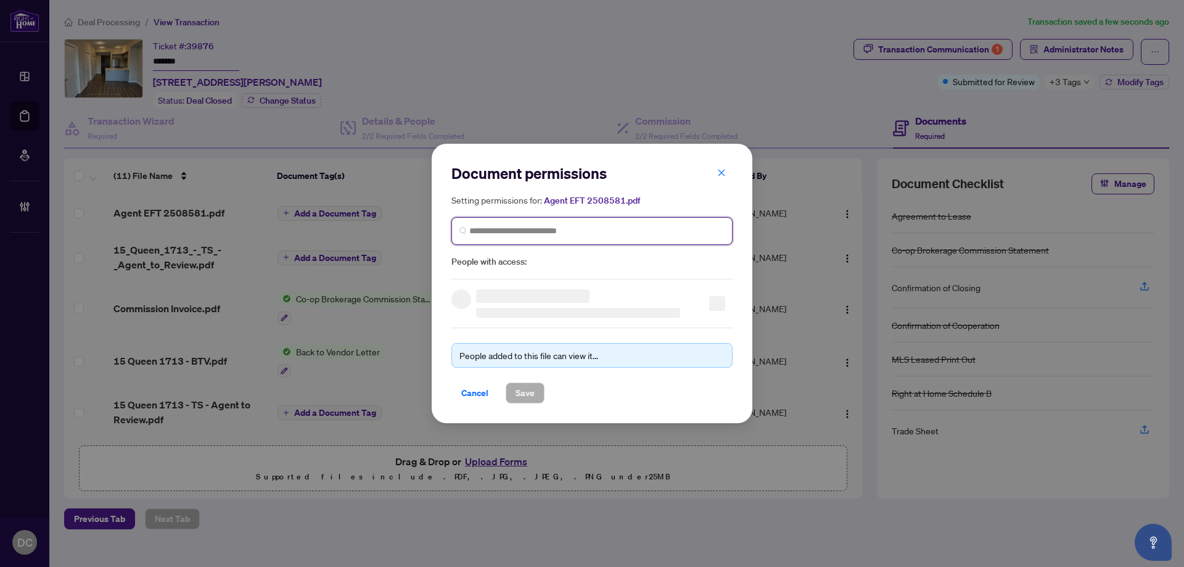
click at [692, 230] on input "search" at bounding box center [596, 230] width 255 height 13
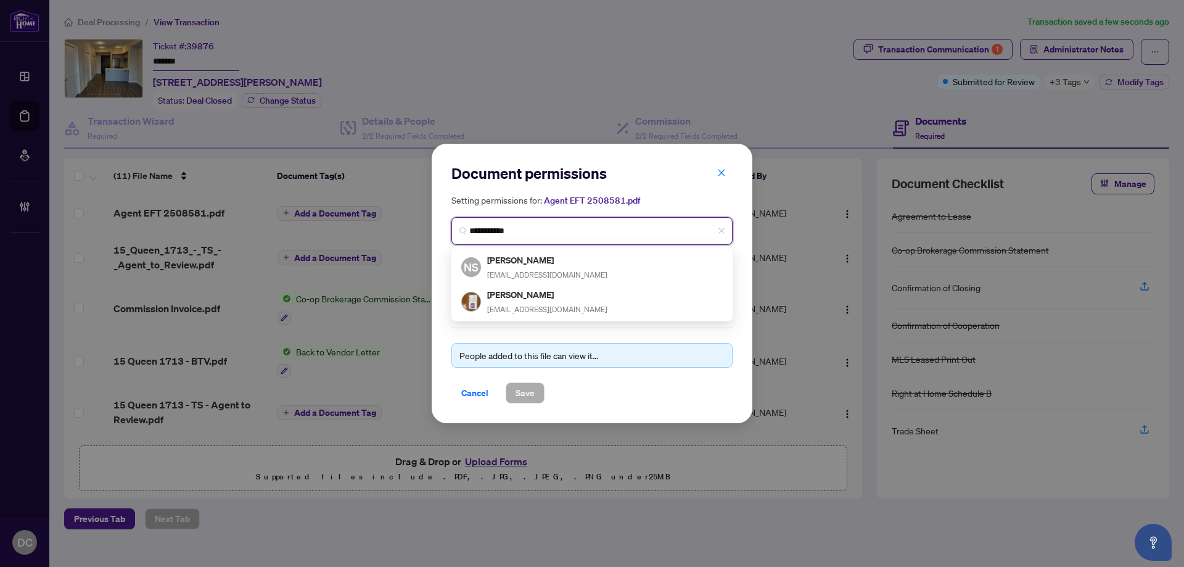
type input "**********"
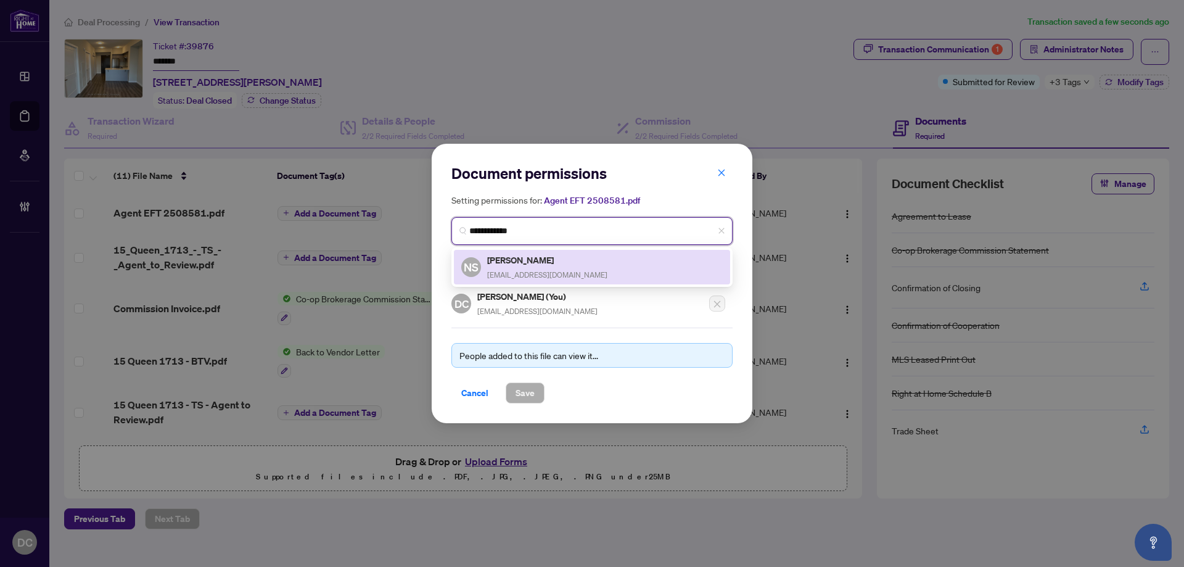
click at [619, 260] on div "NS Neena Sharma neenateena@gmail.com" at bounding box center [591, 267] width 261 height 28
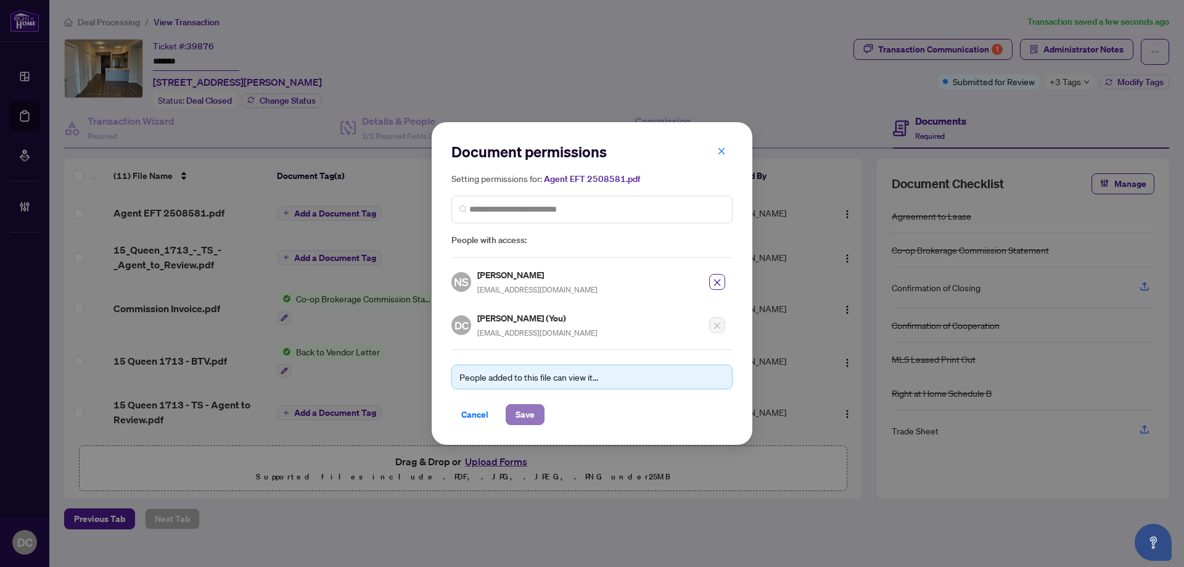
click at [534, 417] on span "Save" at bounding box center [524, 414] width 19 height 20
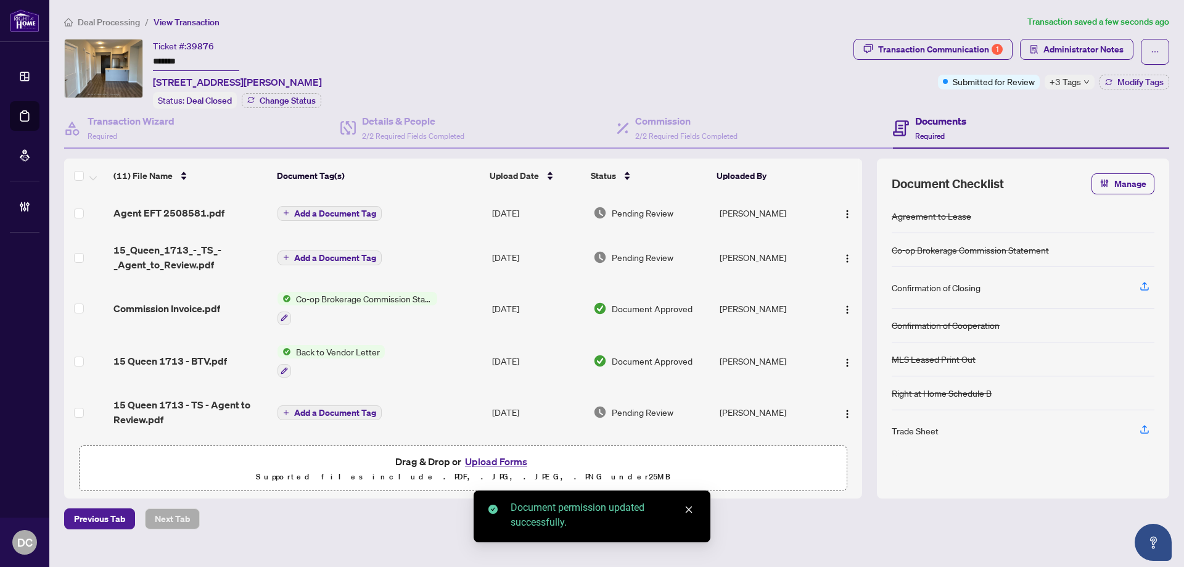
click at [354, 214] on span "Add a Document Tag" at bounding box center [335, 213] width 82 height 9
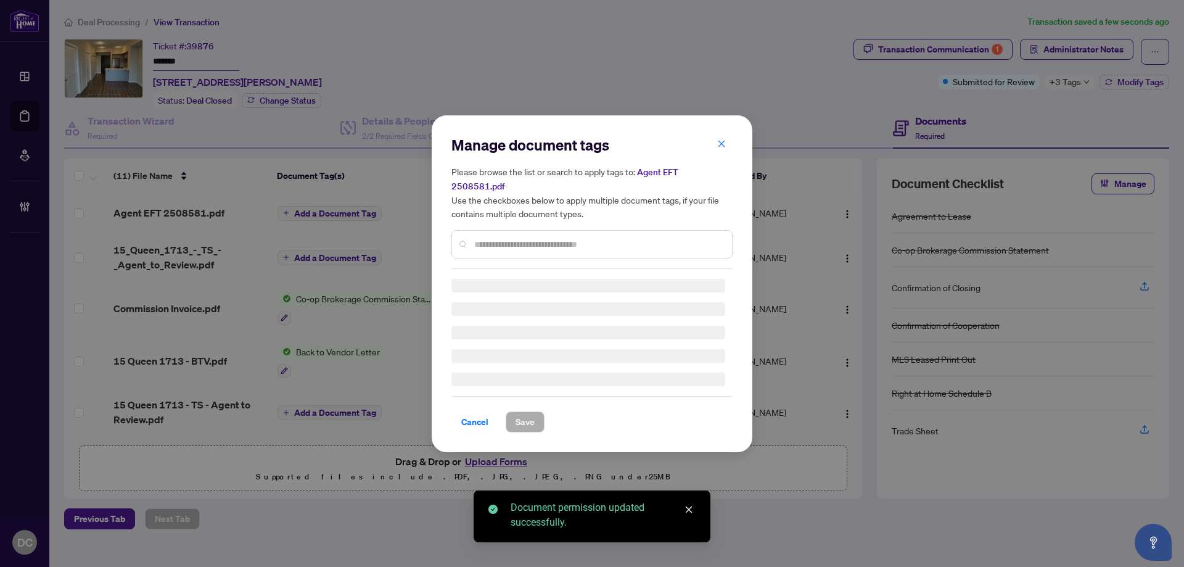
click at [604, 237] on div "Manage document tags Please browse the list or search to apply tags to: Agent E…" at bounding box center [591, 202] width 281 height 134
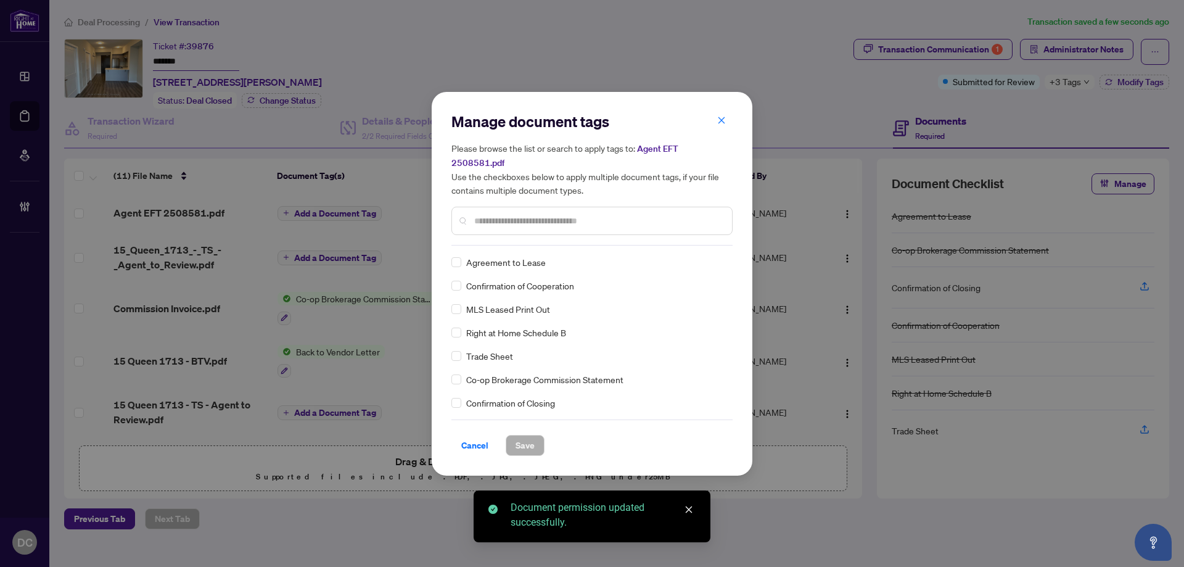
click at [626, 215] on input "text" at bounding box center [598, 221] width 248 height 14
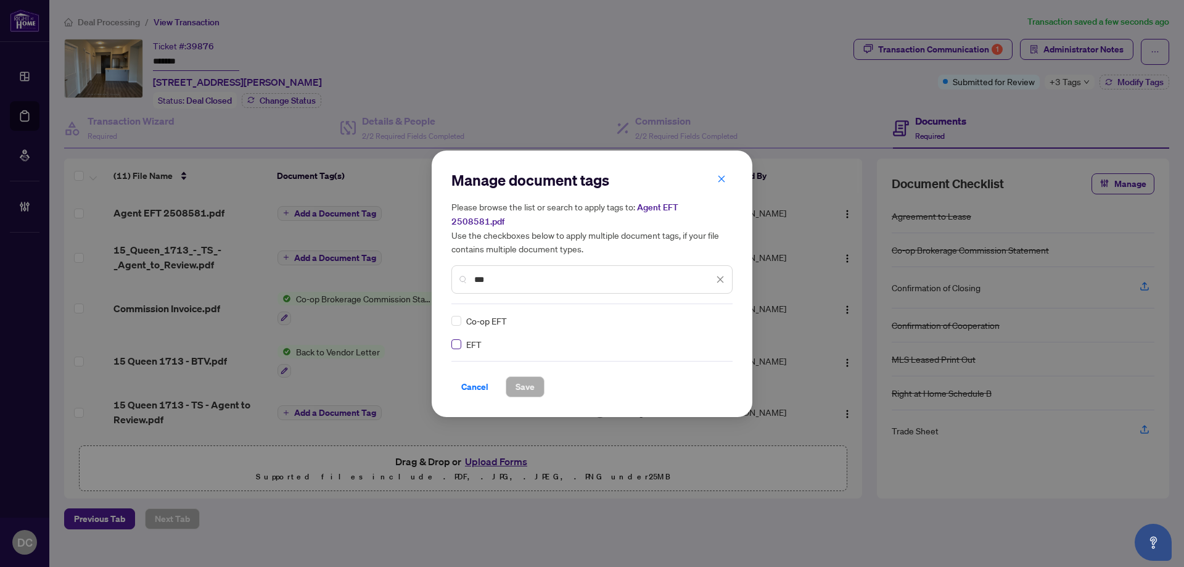
type input "***"
click at [714, 314] on div at bounding box center [712, 320] width 23 height 12
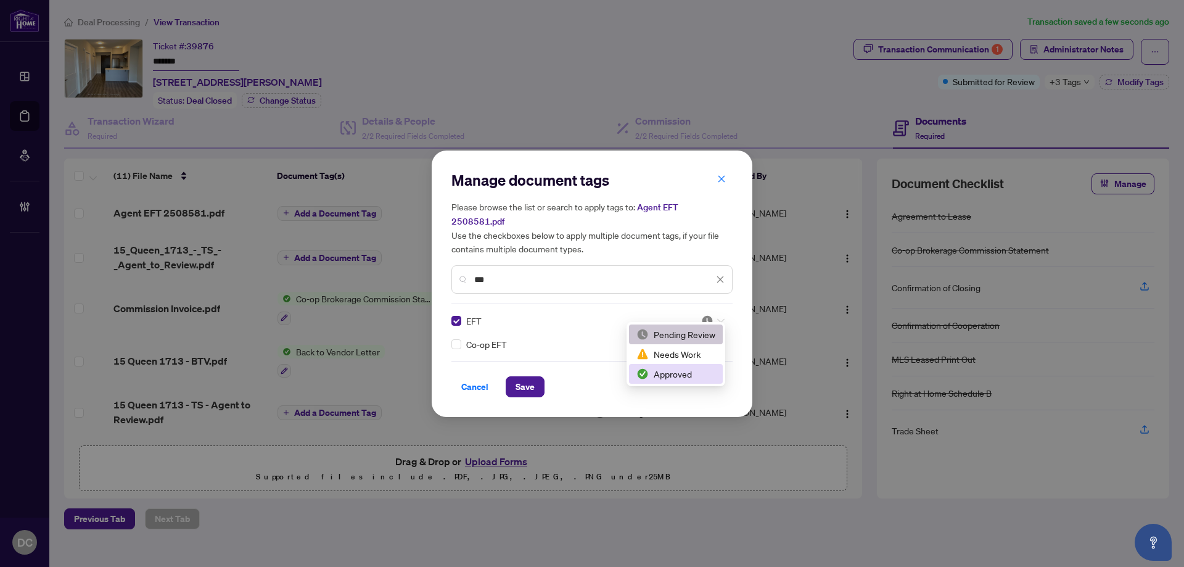
click at [674, 372] on div "Approved" at bounding box center [675, 374] width 79 height 14
click at [520, 377] on span "Save" at bounding box center [524, 387] width 19 height 20
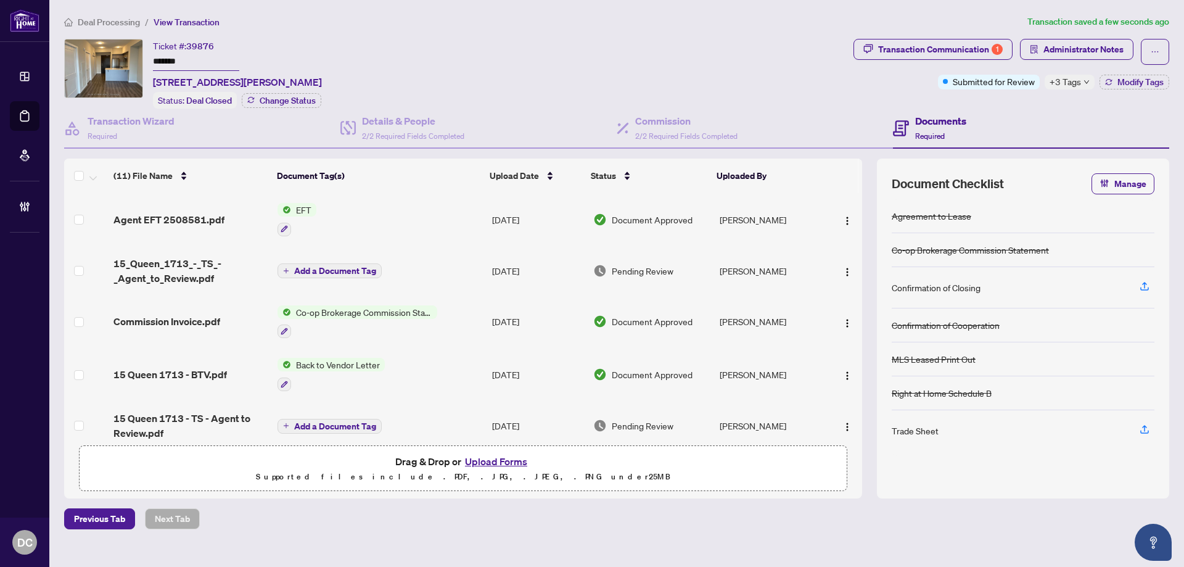
drag, startPoint x: 195, startPoint y: 61, endPoint x: 124, endPoint y: 59, distance: 71.5
click at [124, 59] on div "Ticket #: 39876 ******* 1713-15 Queen St, Hamilton, Ontario L8P 0C6, Canada Sta…" at bounding box center [456, 74] width 784 height 70
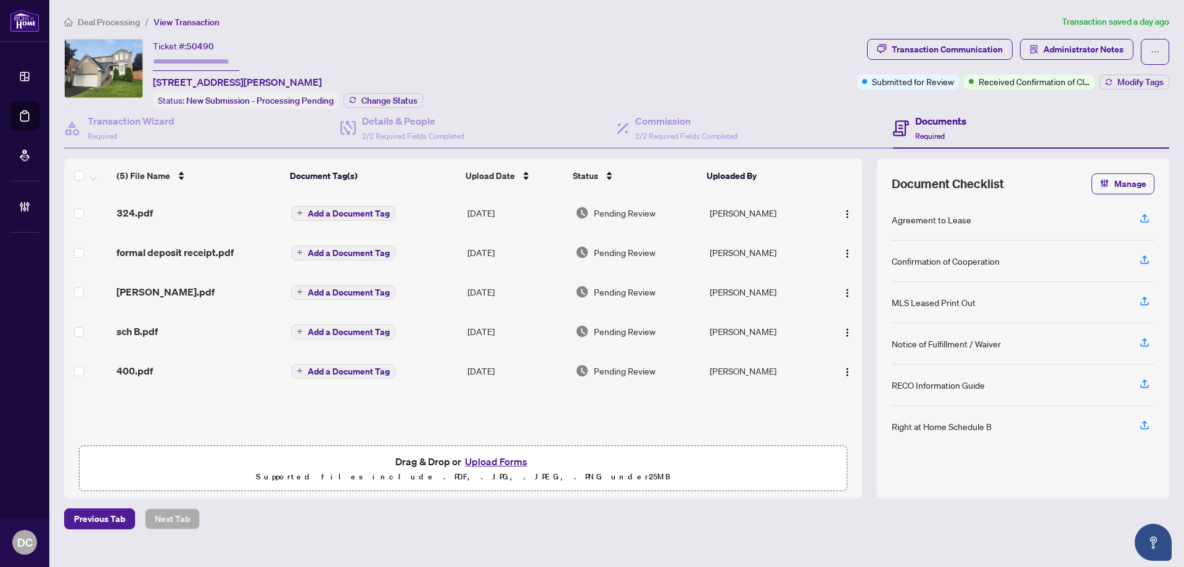
click at [470, 290] on td "[DATE]" at bounding box center [516, 291] width 108 height 39
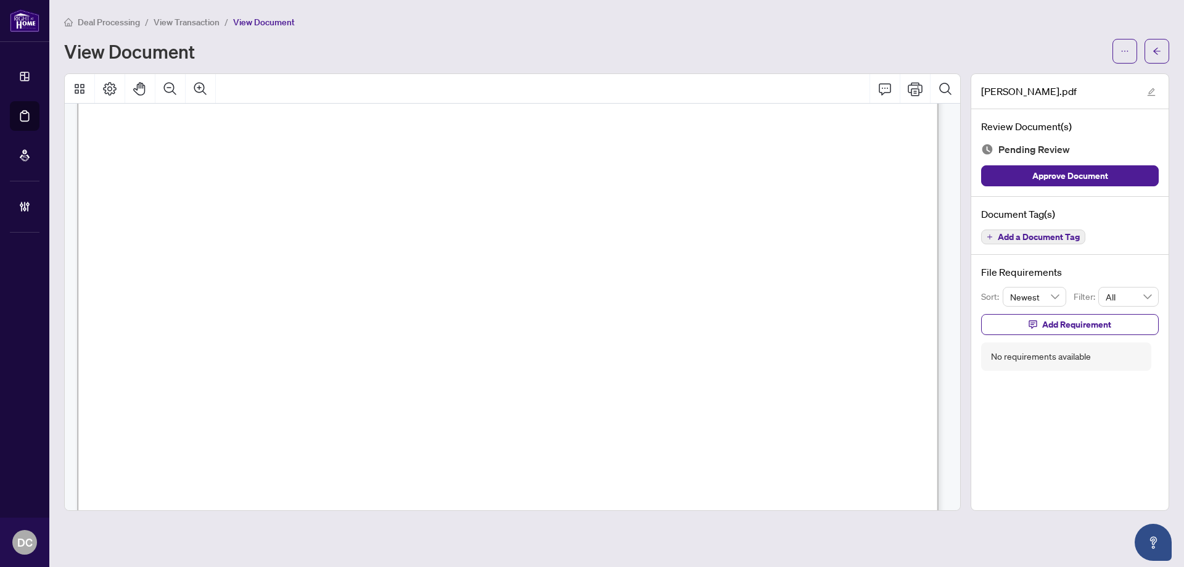
scroll to position [1541, 0]
click at [1153, 51] on icon "arrow-left" at bounding box center [1156, 51] width 9 height 9
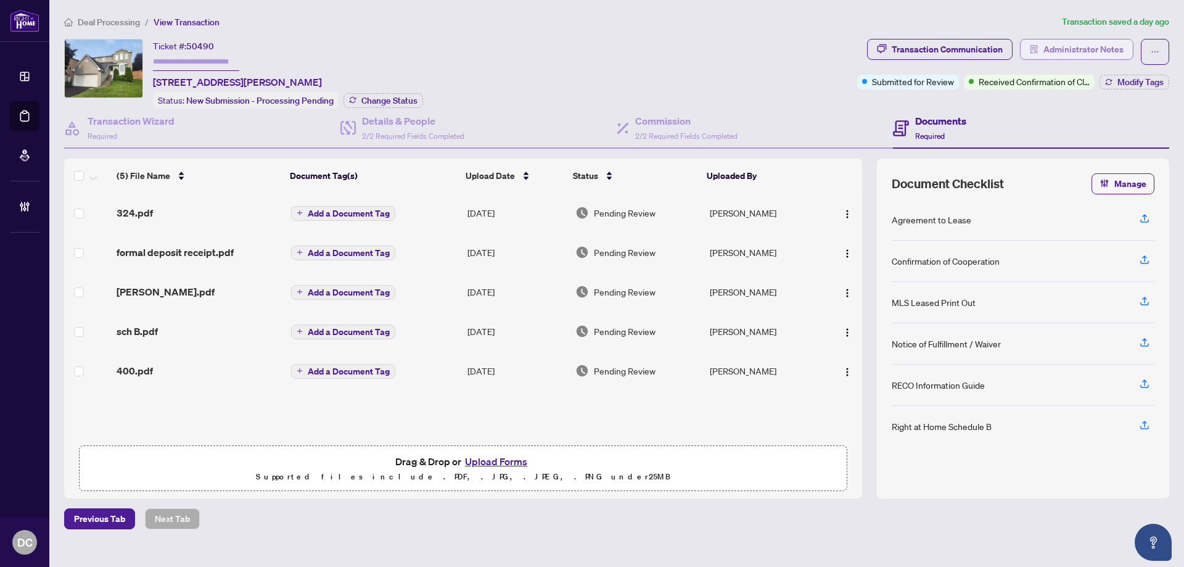
click at [1081, 46] on span "Administrator Notes" at bounding box center [1083, 49] width 80 height 20
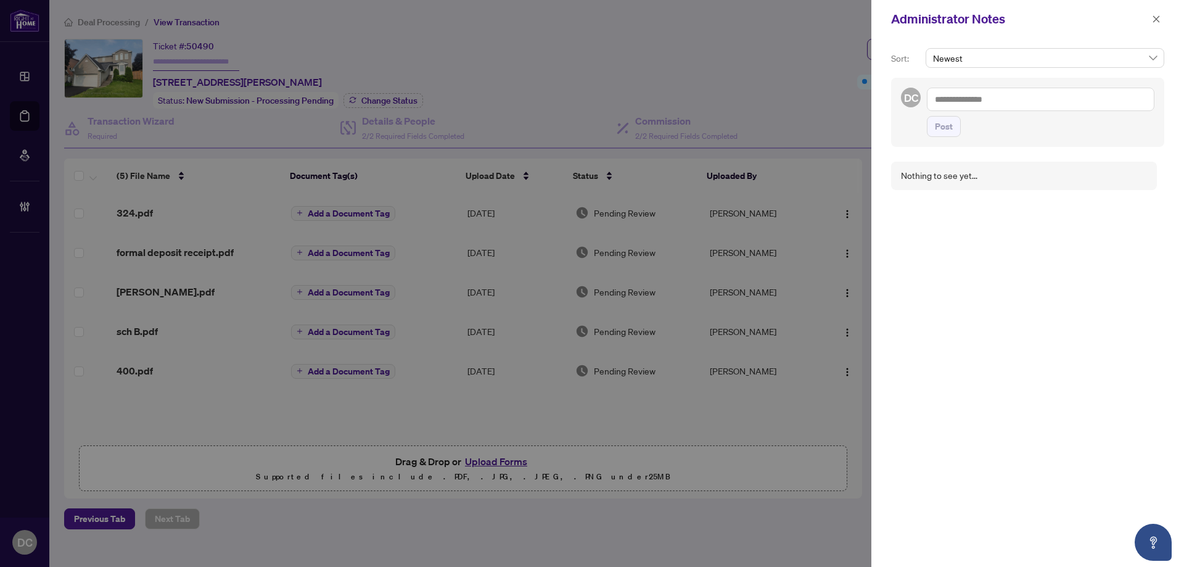
click at [1040, 99] on textarea at bounding box center [1040, 99] width 227 height 23
click at [957, 102] on textarea "**********" at bounding box center [1039, 106] width 224 height 36
click at [962, 128] on span "Post" at bounding box center [1040, 126] width 227 height 21
click at [978, 115] on textarea "**********" at bounding box center [1039, 106] width 224 height 36
drag, startPoint x: 1099, startPoint y: 117, endPoint x: 869, endPoint y: 99, distance: 230.6
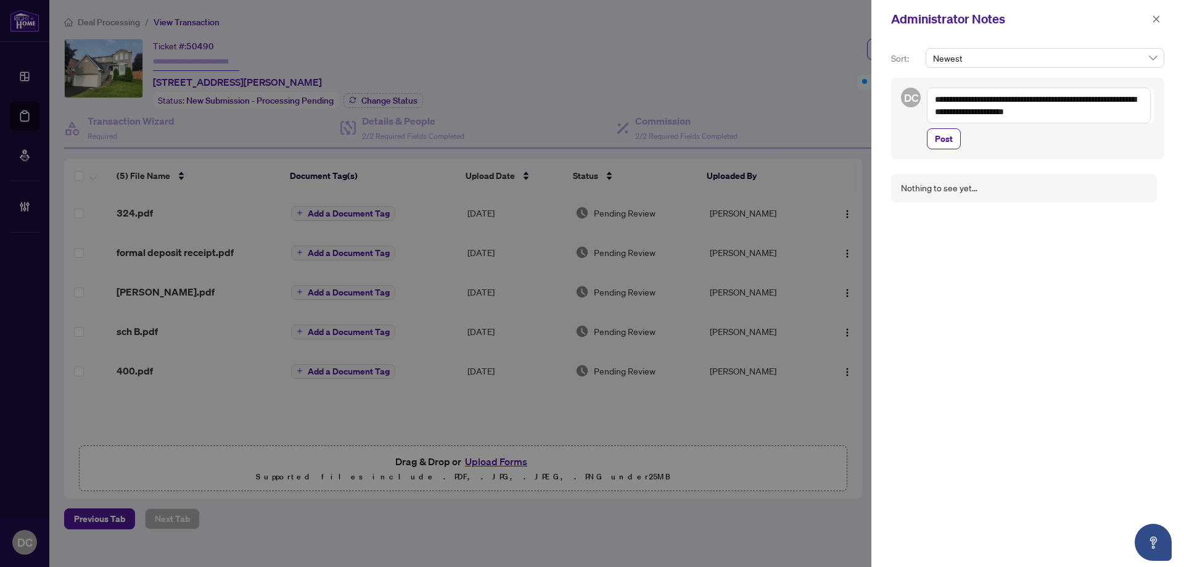
click at [869, 99] on div "**********" at bounding box center [592, 283] width 1184 height 567
type textarea "**********"
click at [1165, 20] on div "Administrator Notes" at bounding box center [1027, 19] width 313 height 38
click at [1157, 18] on icon "close" at bounding box center [1156, 18] width 7 height 7
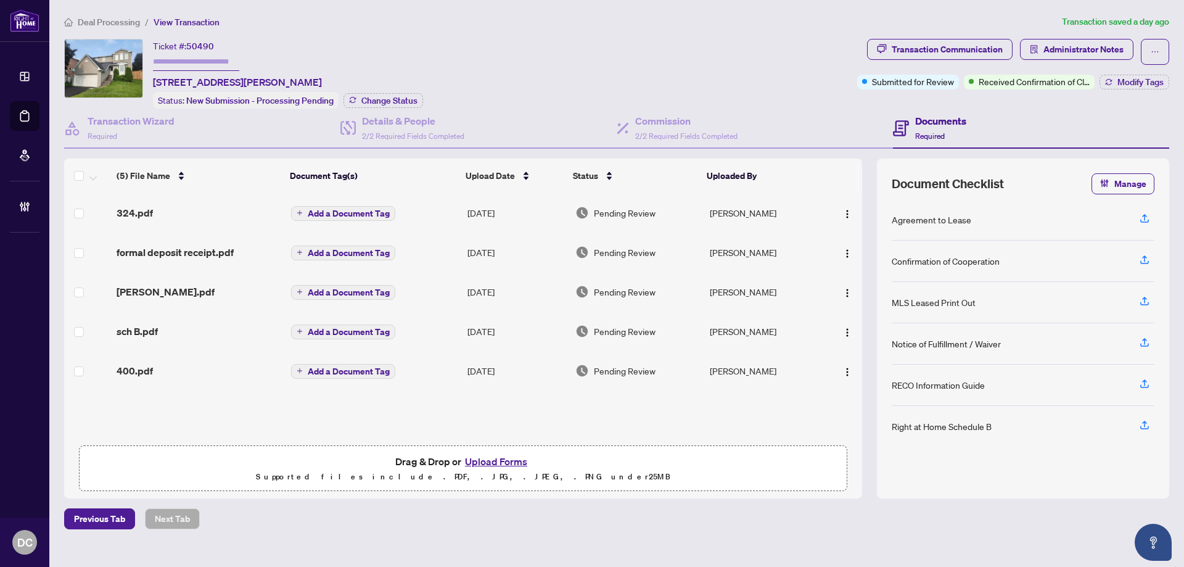
click at [247, 256] on div "formal deposit receipt.pdf" at bounding box center [199, 252] width 165 height 15
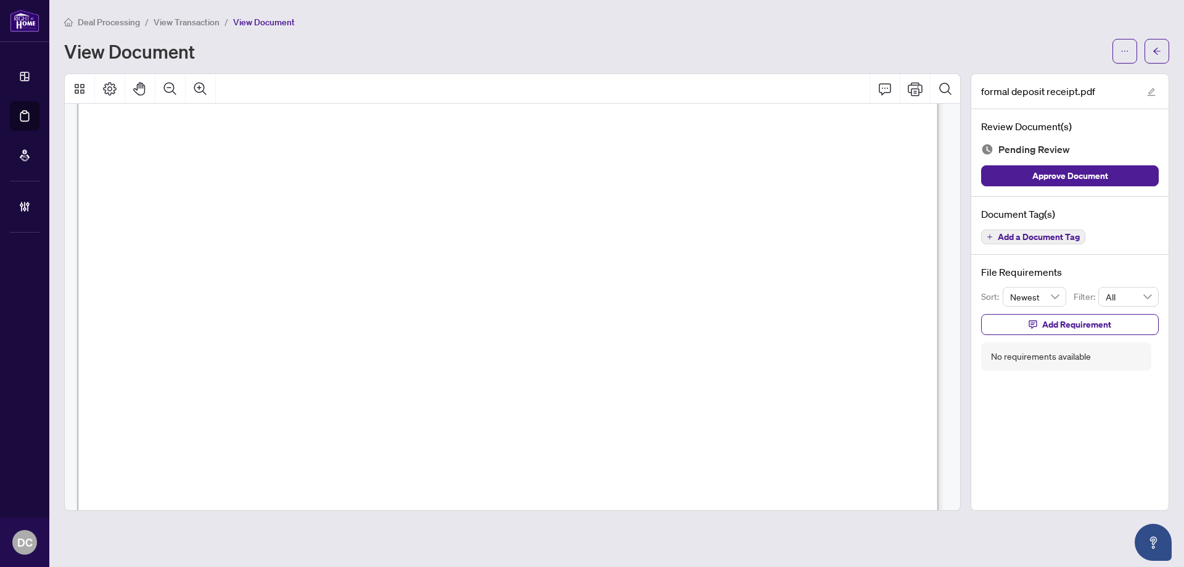
scroll to position [247, 0]
click at [1157, 48] on icon "arrow-left" at bounding box center [1156, 50] width 7 height 7
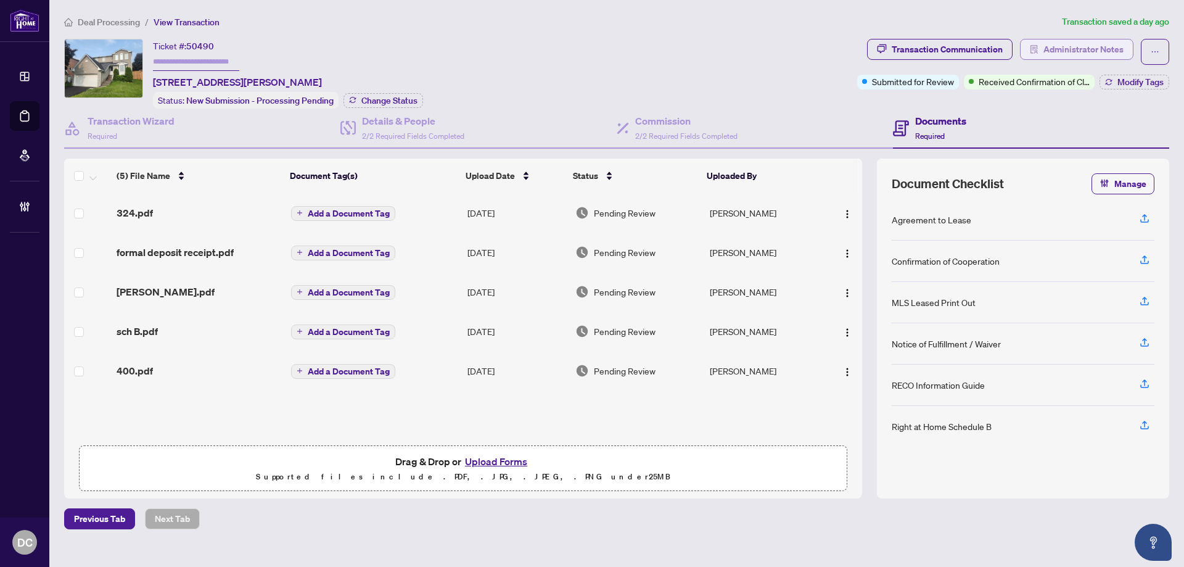
click at [1094, 49] on span "Administrator Notes" at bounding box center [1083, 49] width 80 height 20
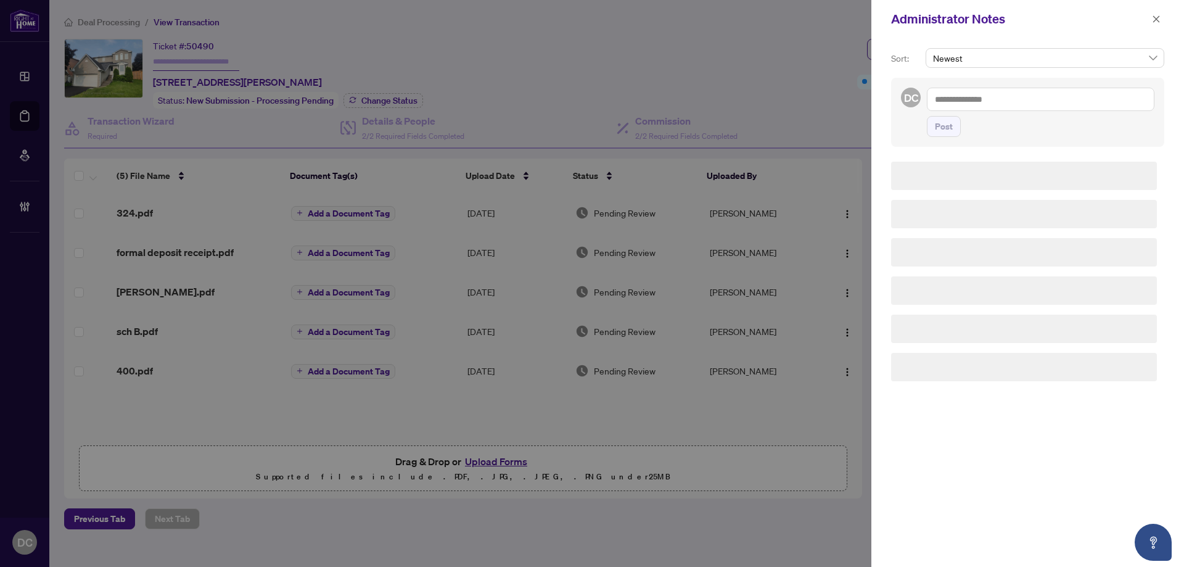
click at [1079, 97] on textarea at bounding box center [1040, 99] width 227 height 23
paste textarea "**********"
type textarea "**********"
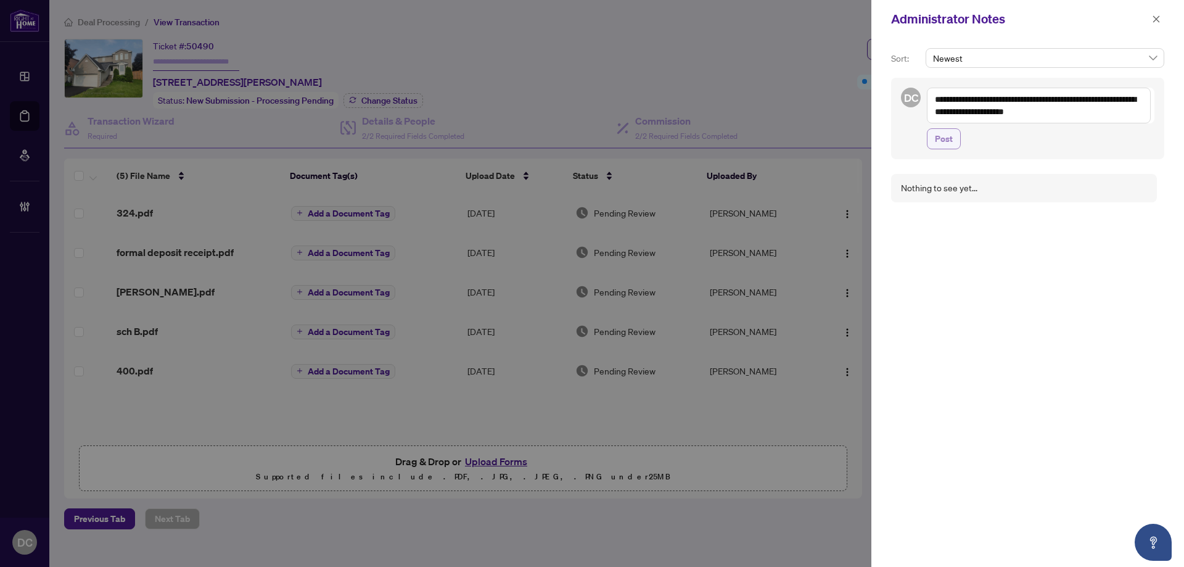
click at [960, 142] on button "Post" at bounding box center [944, 138] width 34 height 21
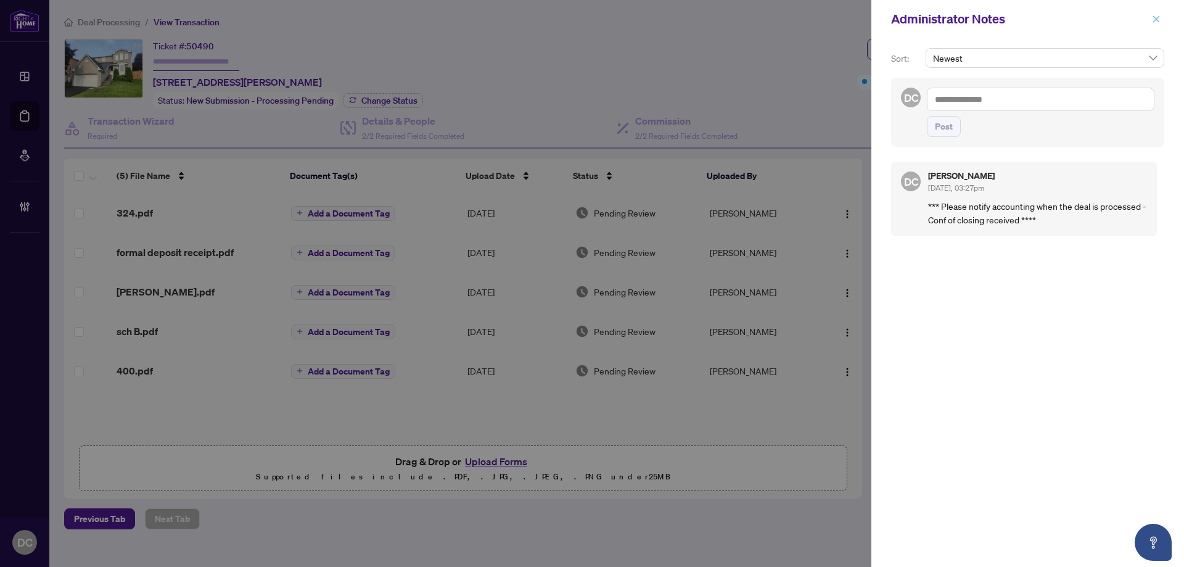
click at [1159, 22] on icon "close" at bounding box center [1156, 18] width 7 height 7
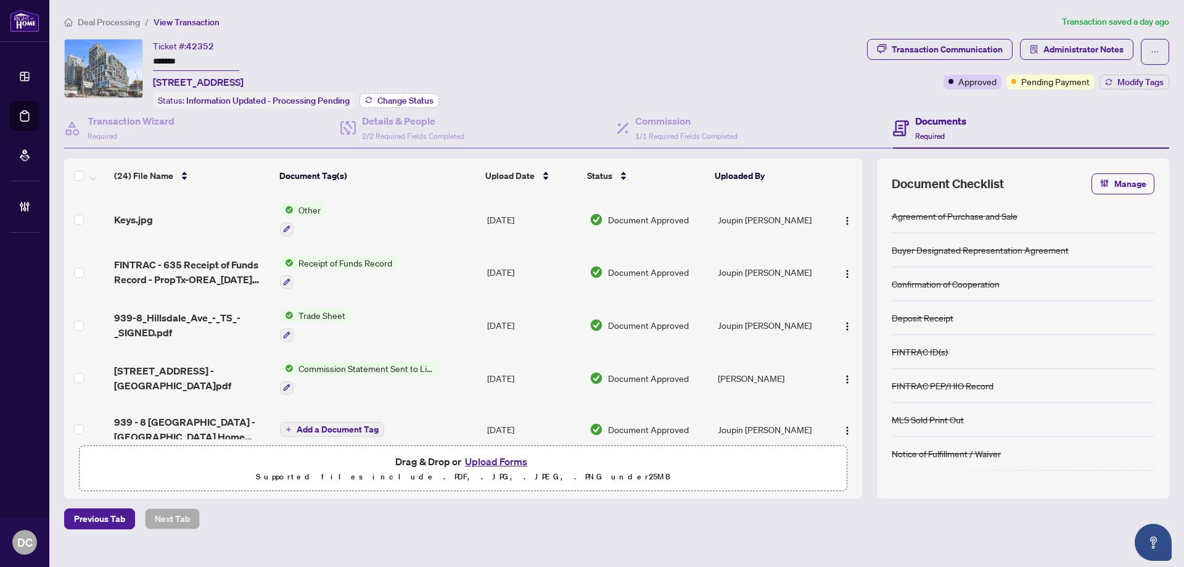
click at [433, 100] on span "Change Status" at bounding box center [405, 100] width 56 height 9
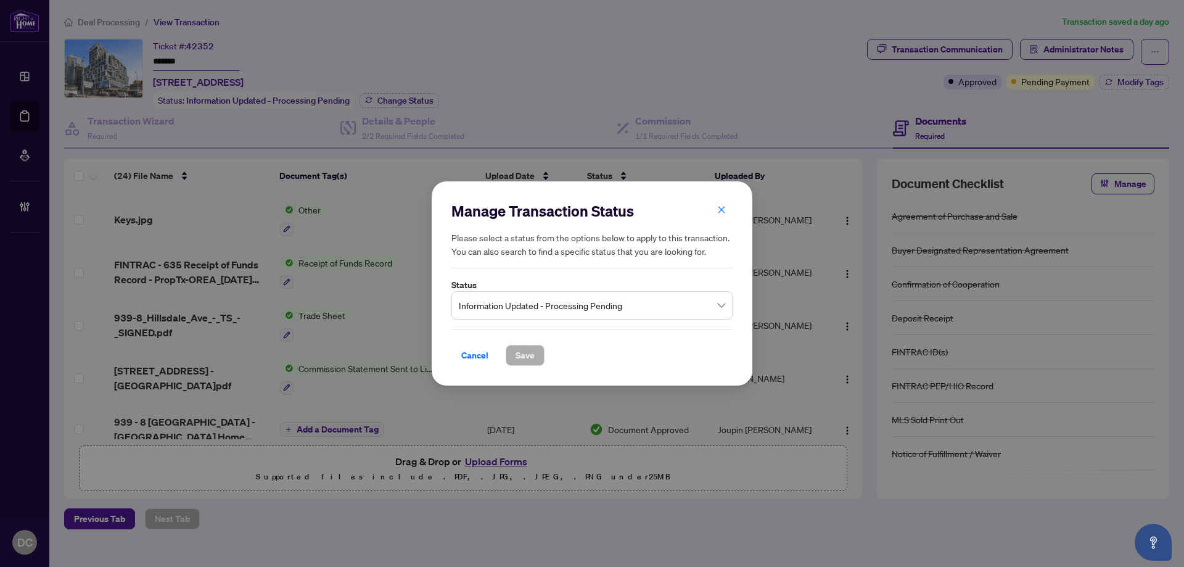
drag, startPoint x: 713, startPoint y: 204, endPoint x: 745, endPoint y: 178, distance: 41.6
click at [713, 203] on button "button" at bounding box center [721, 210] width 25 height 21
